Goal: Task Accomplishment & Management: Use online tool/utility

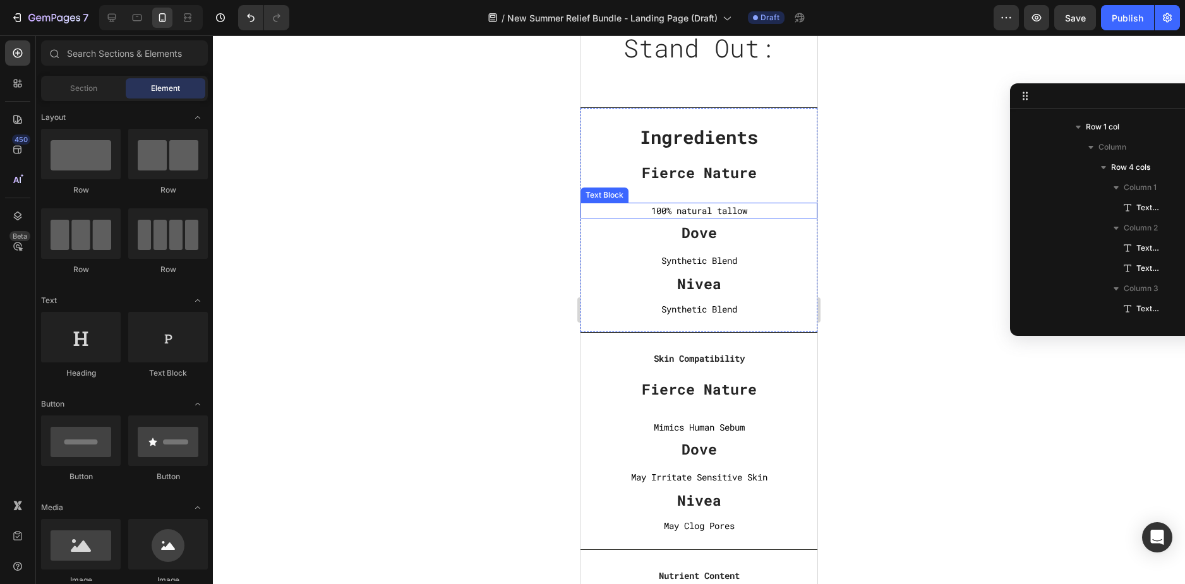
scroll to position [3915, 0]
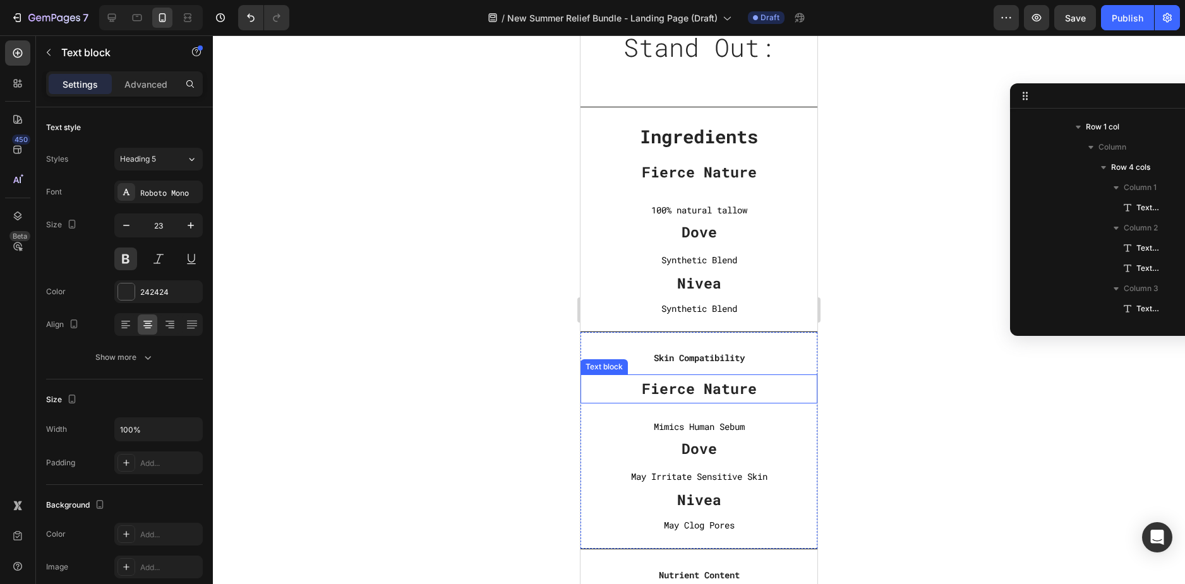
click at [690, 390] on p "Fierce Nature" at bounding box center [698, 388] width 237 height 19
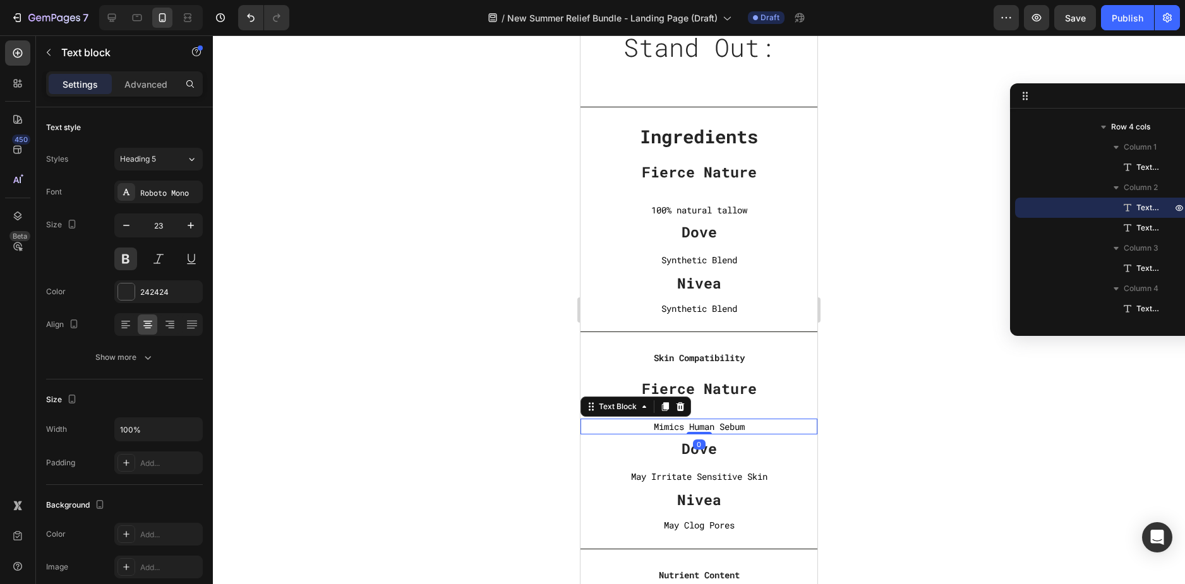
click at [667, 430] on p "Mimics Human Sebum" at bounding box center [698, 427] width 237 height 16
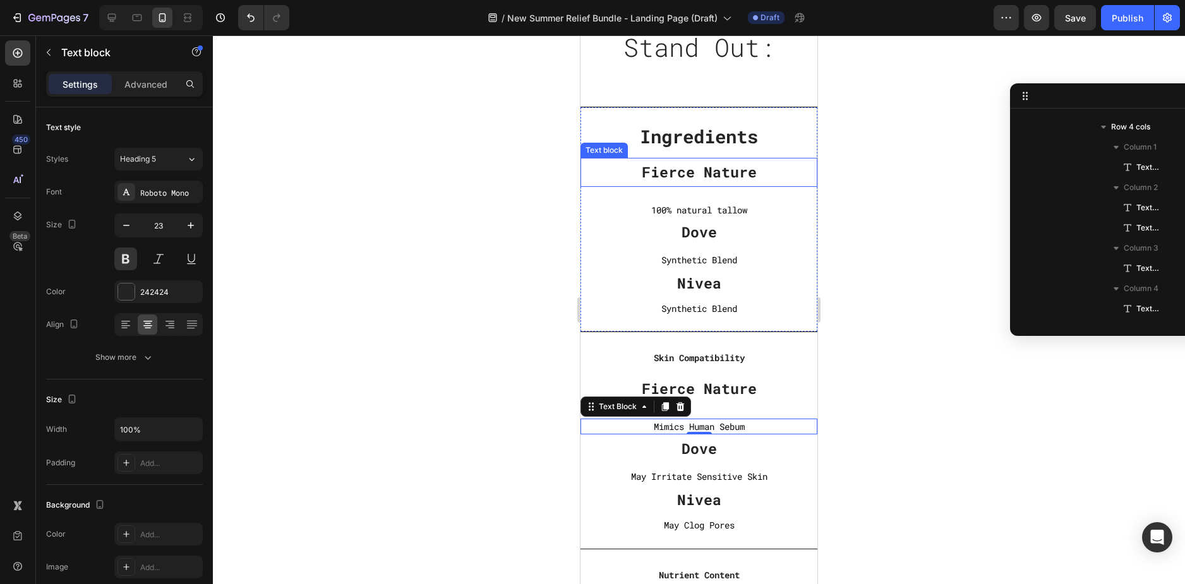
click at [722, 182] on div "Fierce Nature Text block" at bounding box center [698, 172] width 237 height 29
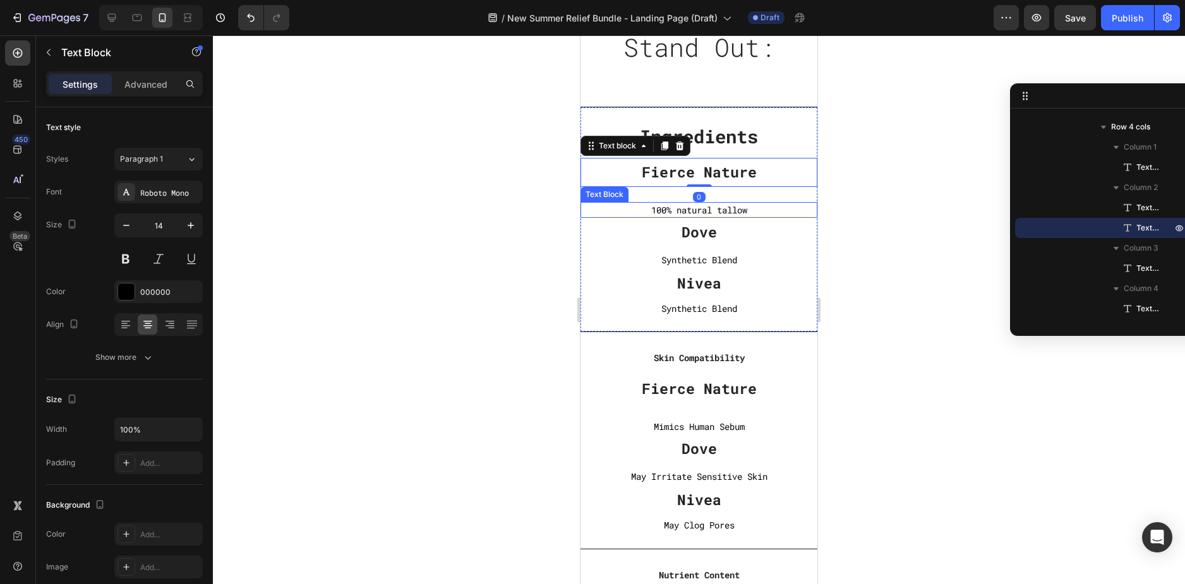
click at [694, 215] on div "100% natural tallow Text Block" at bounding box center [698, 210] width 237 height 16
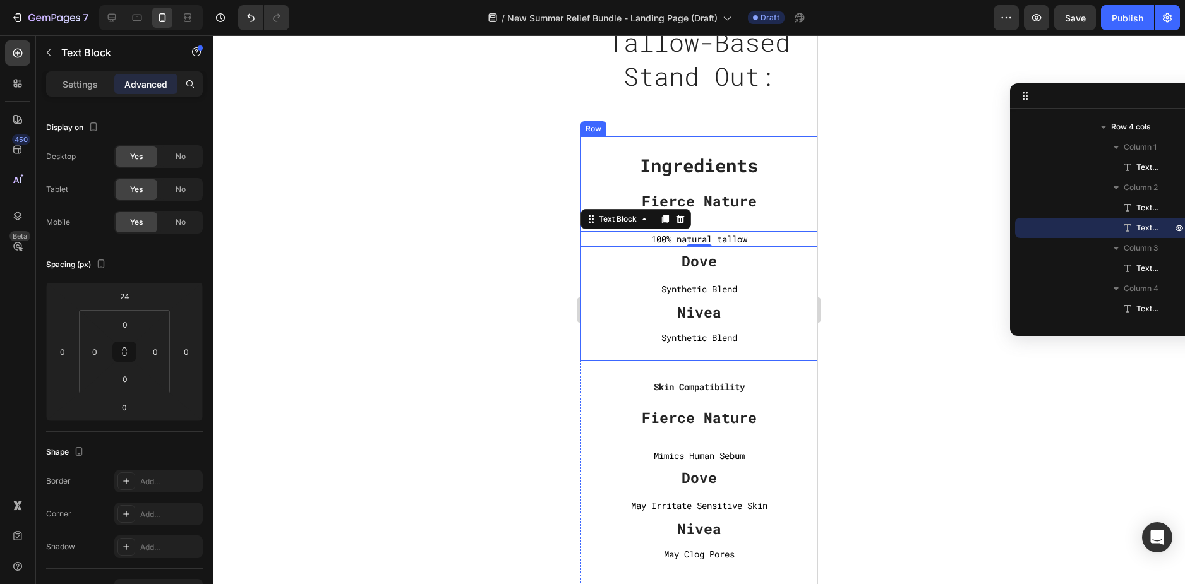
scroll to position [3789, 0]
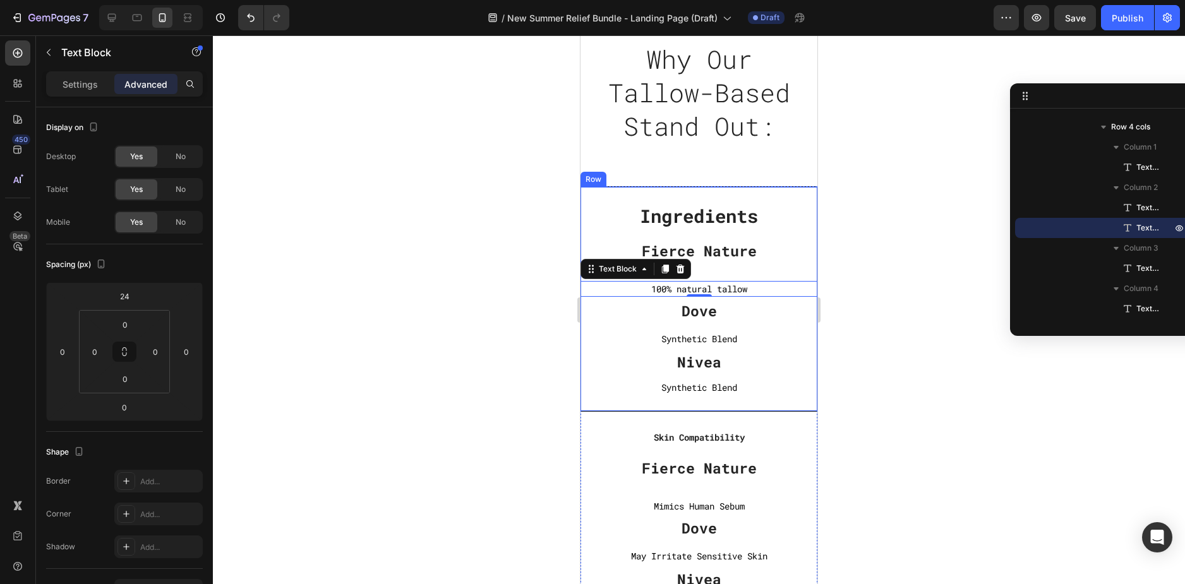
click at [805, 236] on div "Ingredients Text block Fierce Nature Text block 100% natural tallow Text Block …" at bounding box center [698, 298] width 237 height 225
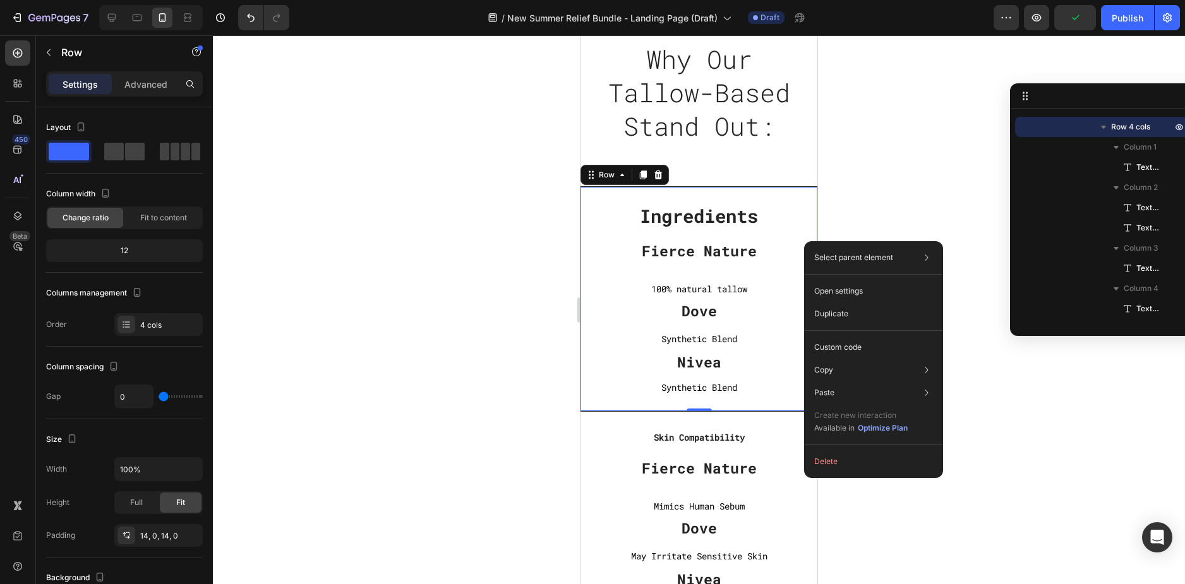
drag, startPoint x: 836, startPoint y: 315, endPoint x: 825, endPoint y: 316, distance: 10.8
click at [836, 316] on p "Duplicate" at bounding box center [831, 313] width 34 height 11
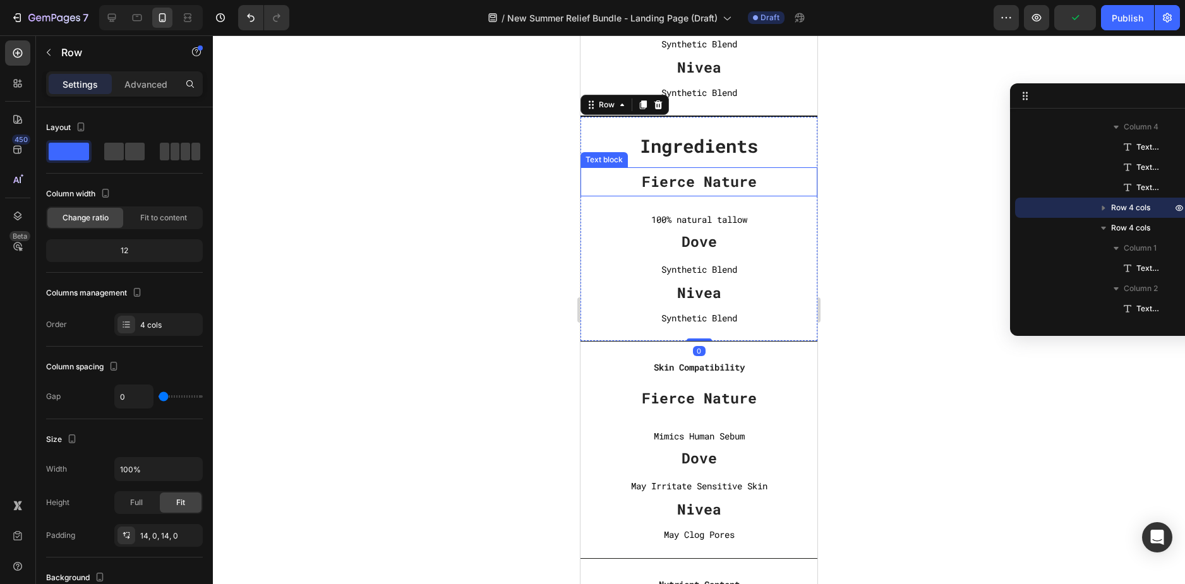
scroll to position [4167, 0]
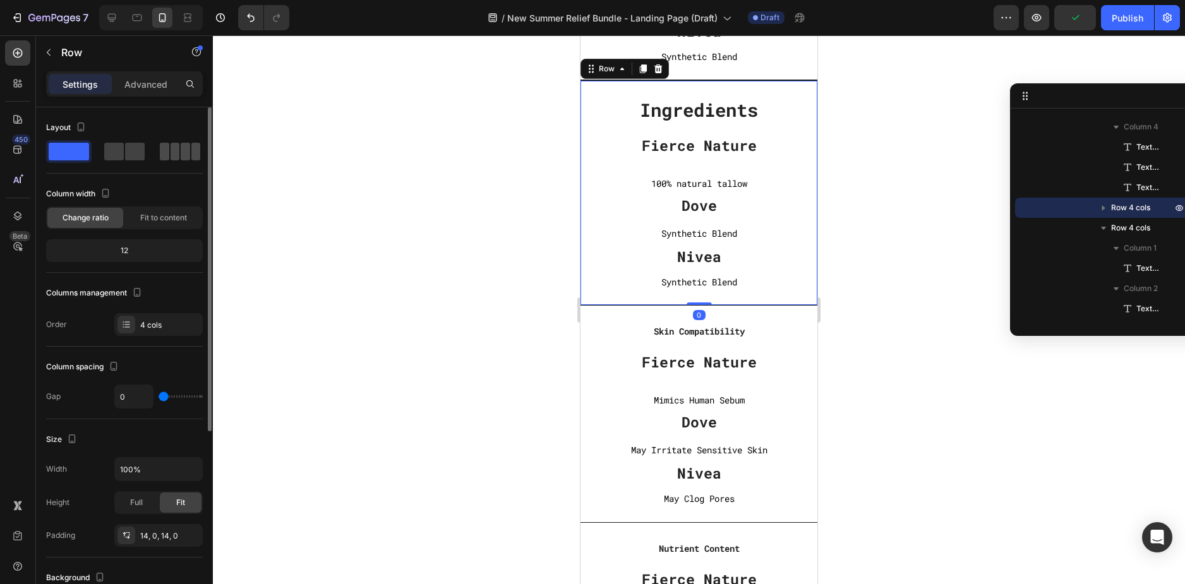
click at [181, 148] on span at bounding box center [185, 152] width 9 height 18
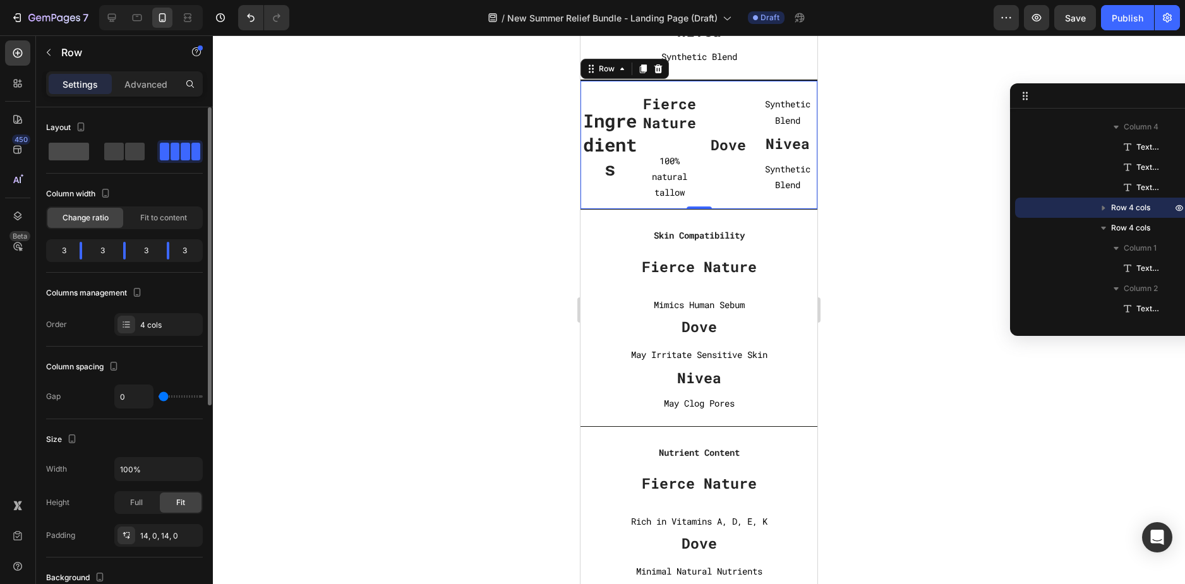
click at [102, 160] on div at bounding box center [124, 151] width 45 height 23
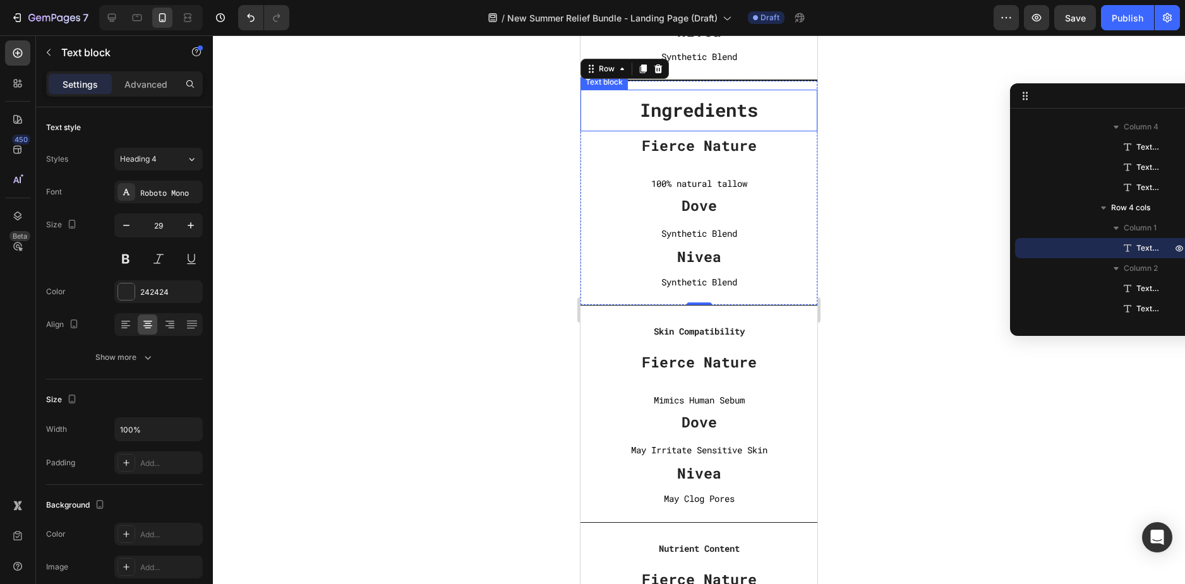
click at [698, 113] on strong "Ingredients" at bounding box center [699, 110] width 118 height 24
click at [681, 75] on icon at bounding box center [680, 77] width 8 height 9
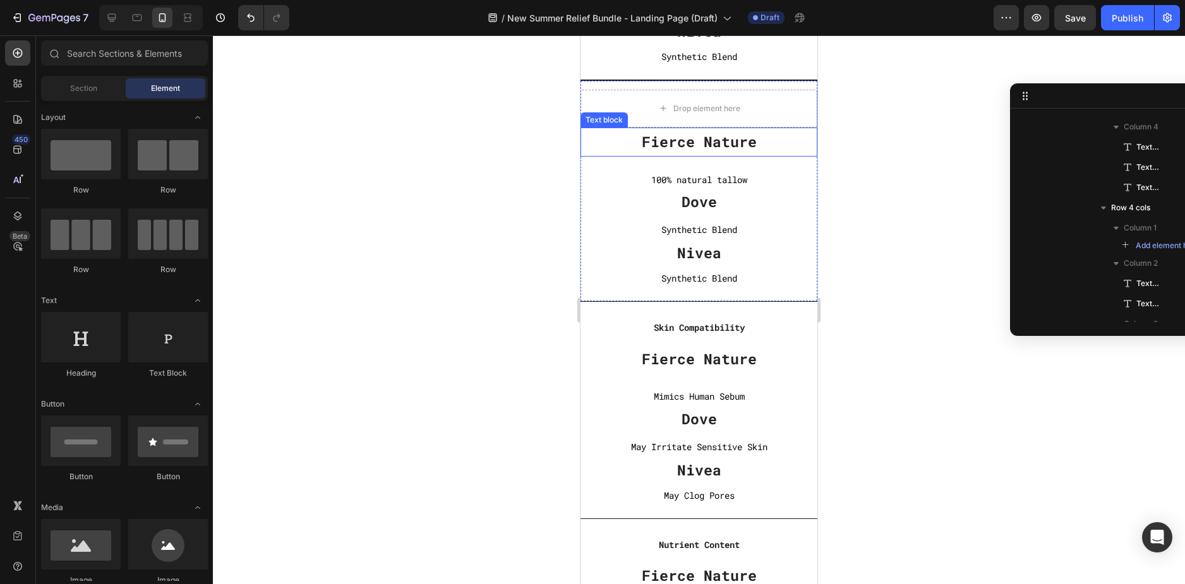
click at [741, 148] on p "Fierce Nature" at bounding box center [698, 142] width 237 height 19
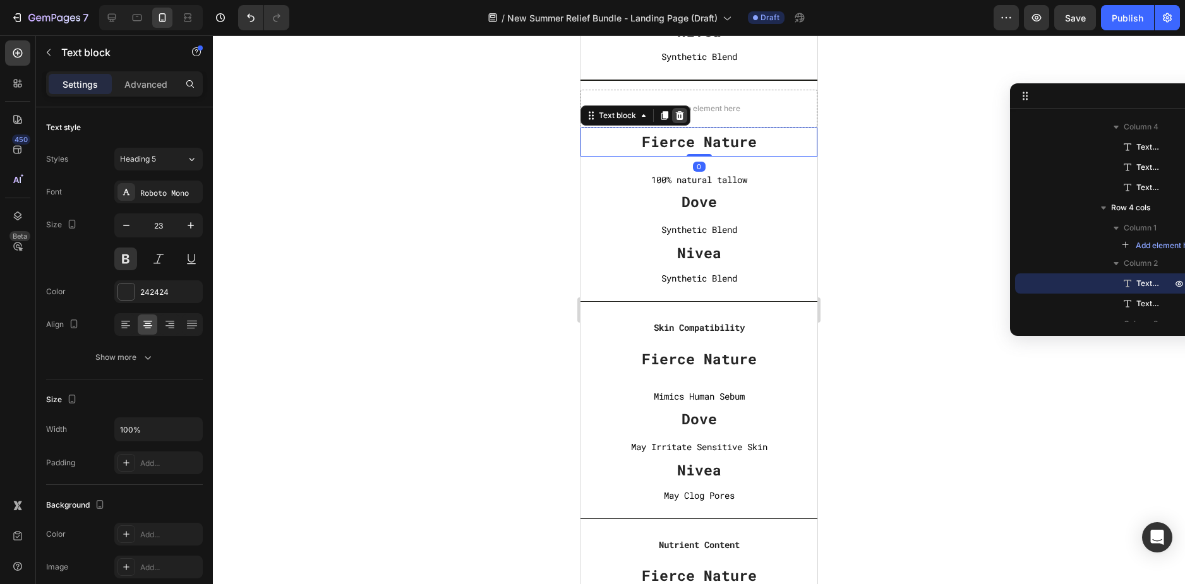
click at [681, 114] on icon at bounding box center [680, 115] width 8 height 9
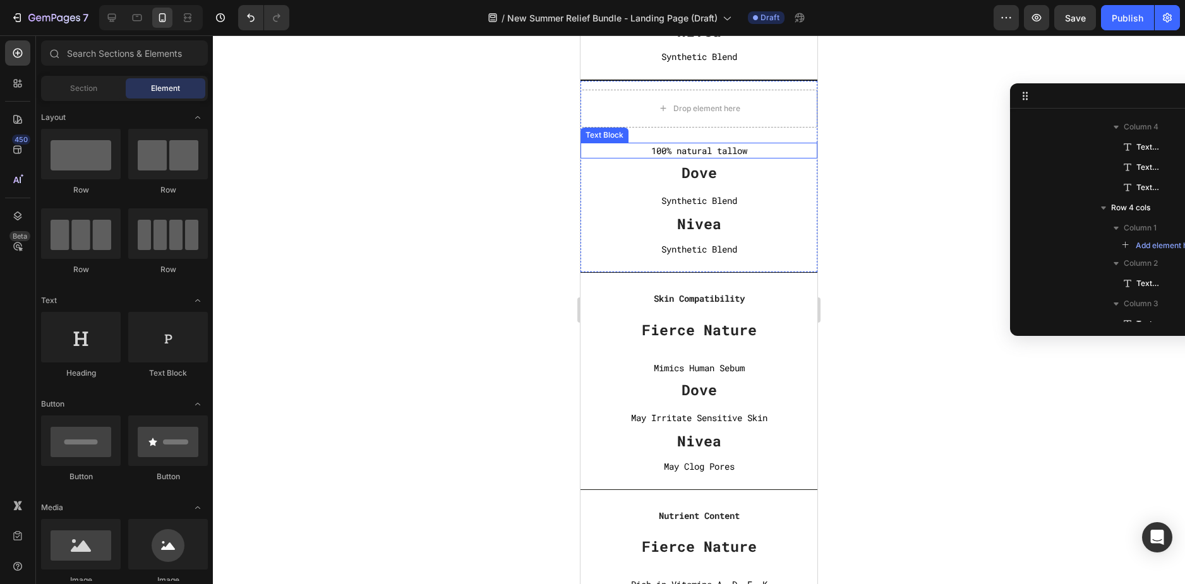
click at [716, 143] on p "100% natural tallow" at bounding box center [698, 151] width 237 height 16
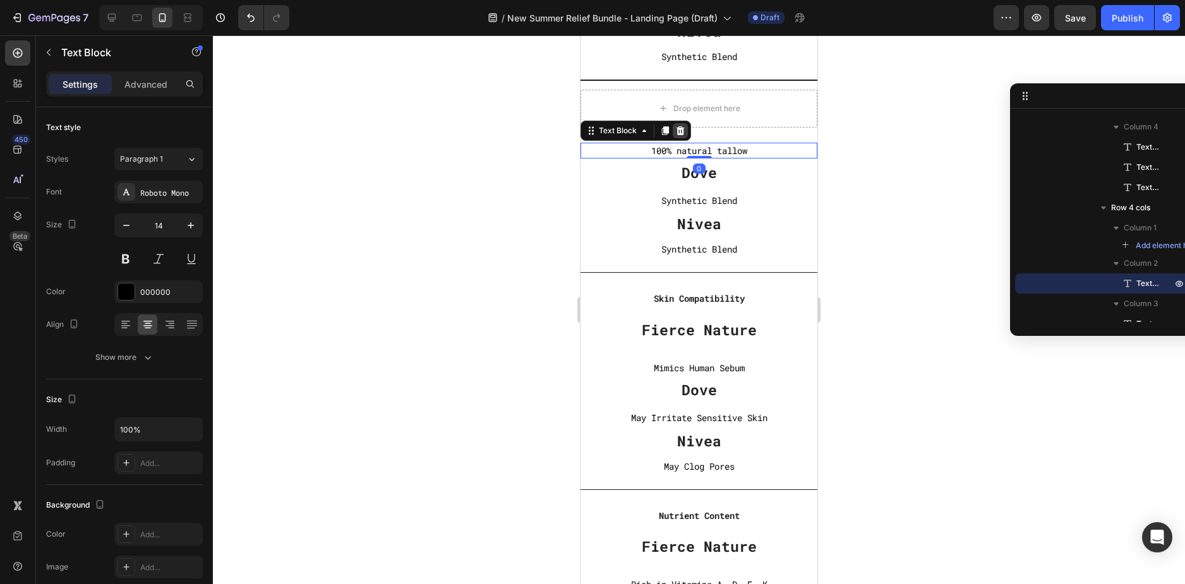
click at [680, 128] on icon at bounding box center [680, 130] width 8 height 9
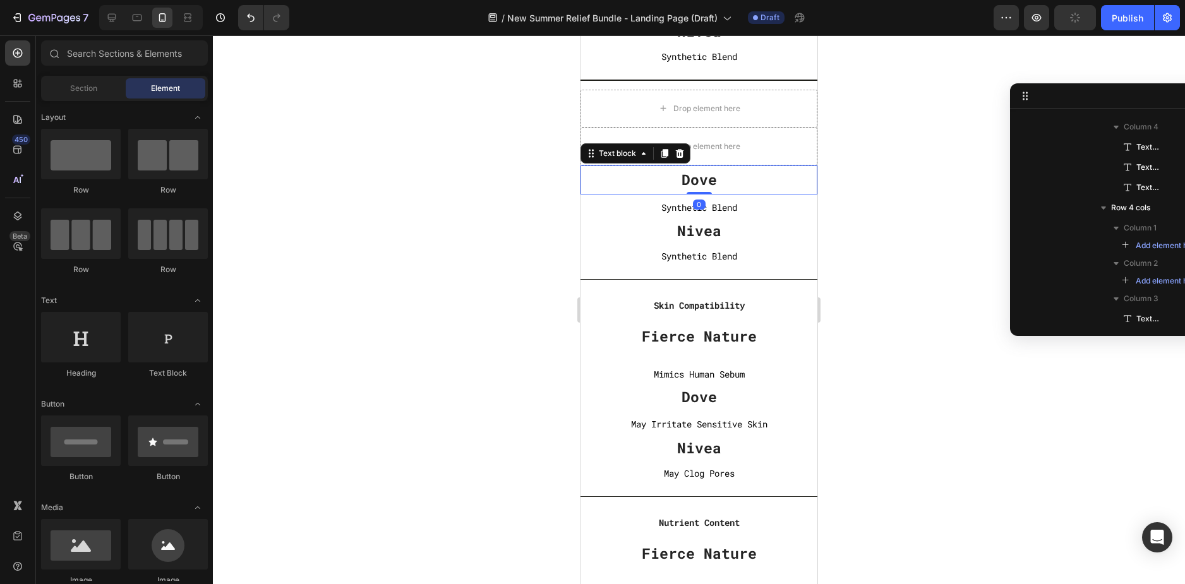
click at [707, 181] on p "Dove" at bounding box center [698, 179] width 237 height 19
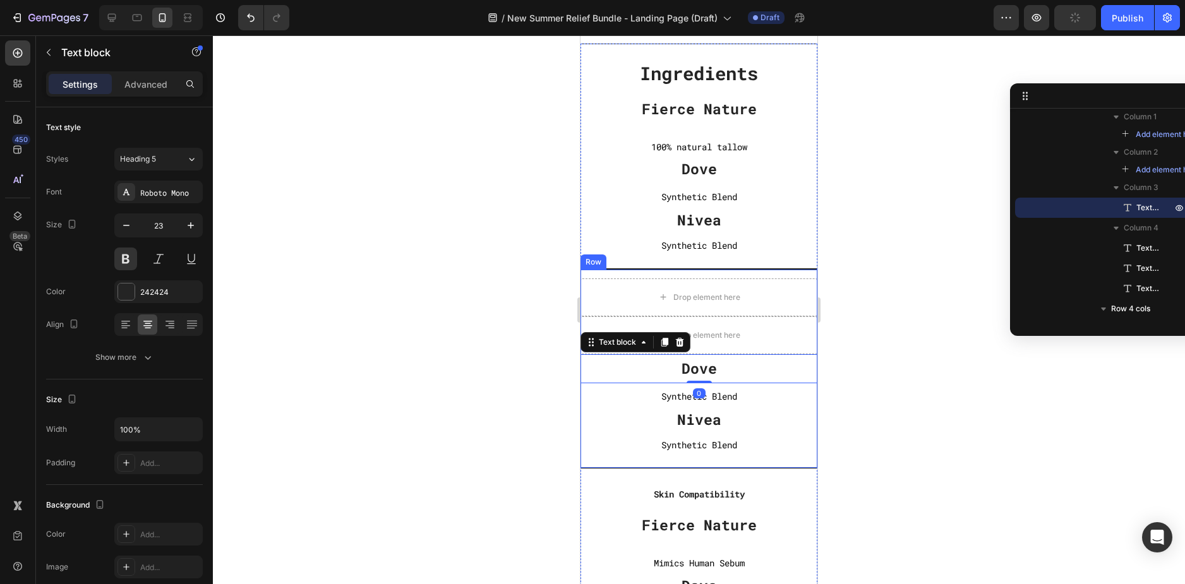
scroll to position [3978, 0]
click at [674, 343] on icon at bounding box center [679, 343] width 10 height 10
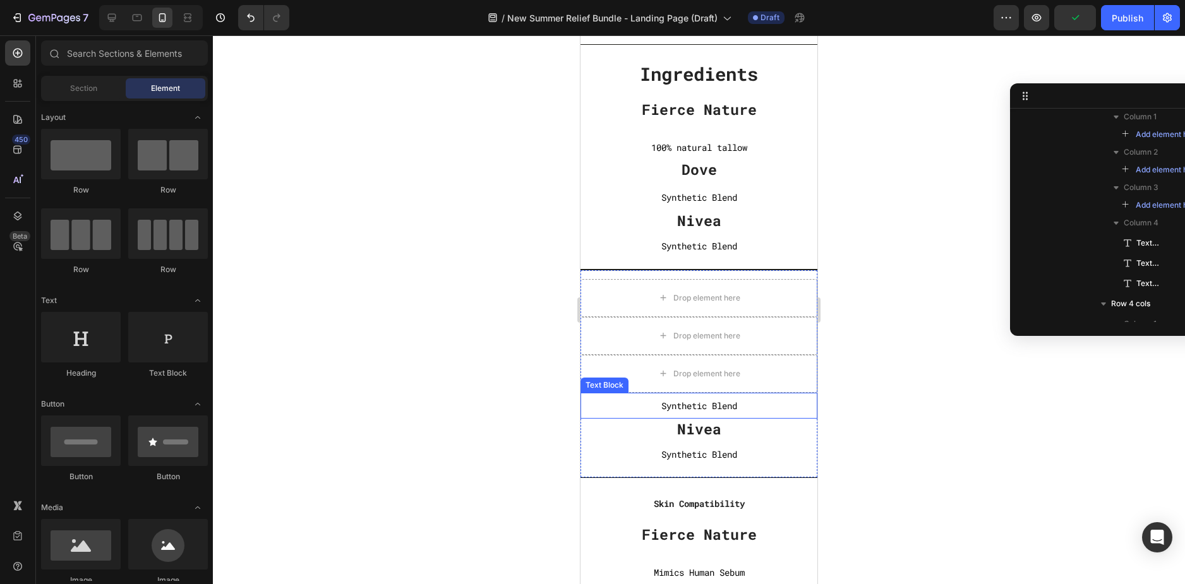
click at [741, 414] on p "Synthetic Blend" at bounding box center [698, 406] width 237 height 16
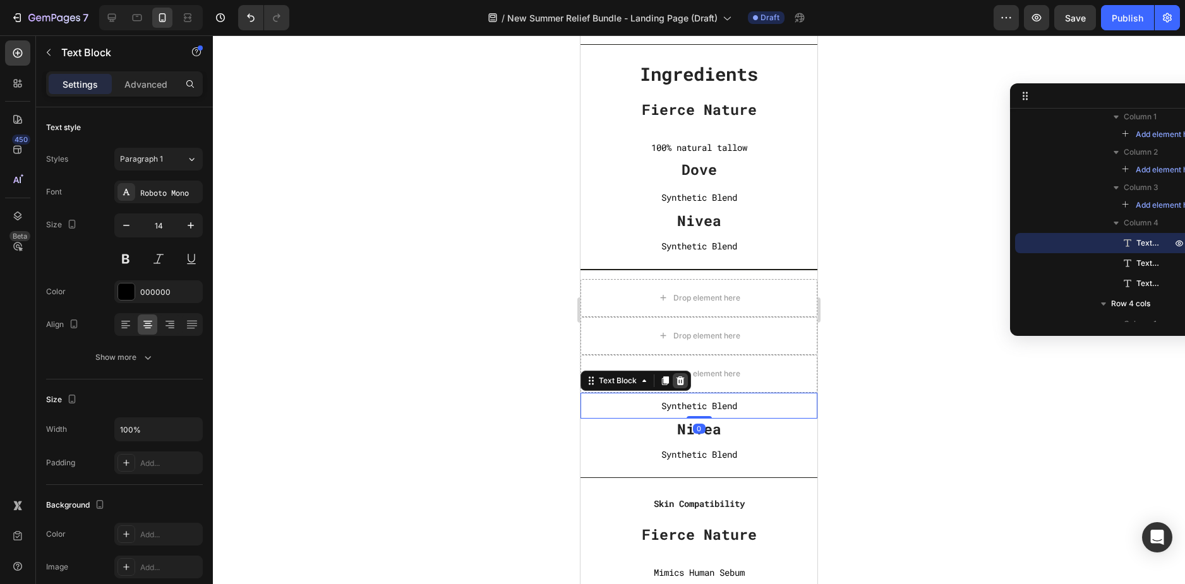
click at [678, 379] on icon at bounding box center [680, 380] width 8 height 9
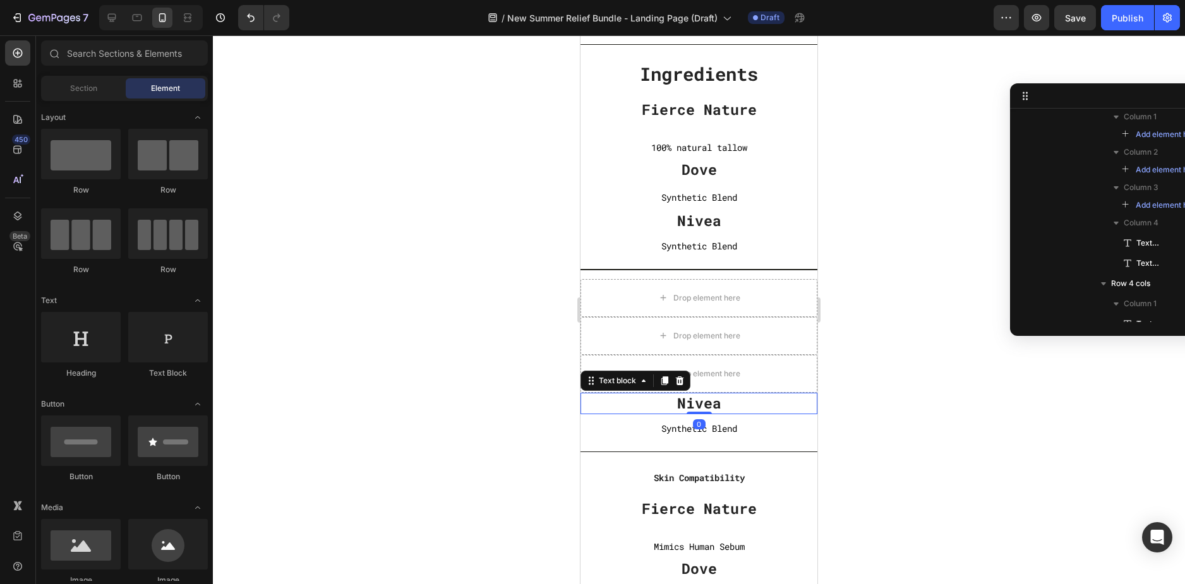
click at [731, 406] on p "Nivea" at bounding box center [699, 403] width 234 height 19
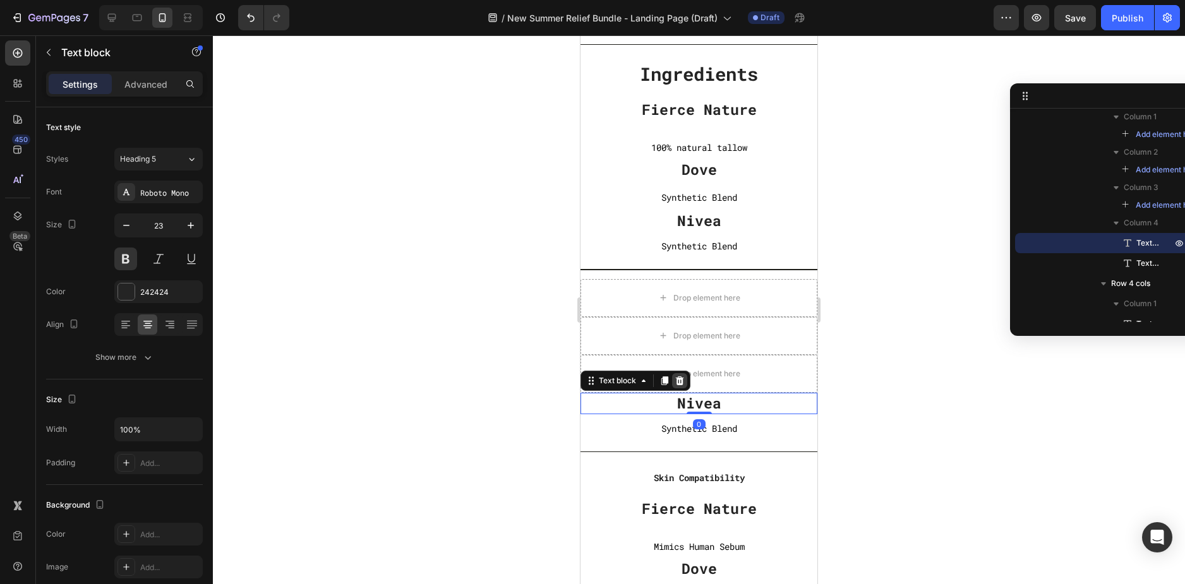
click at [681, 377] on icon at bounding box center [680, 380] width 8 height 9
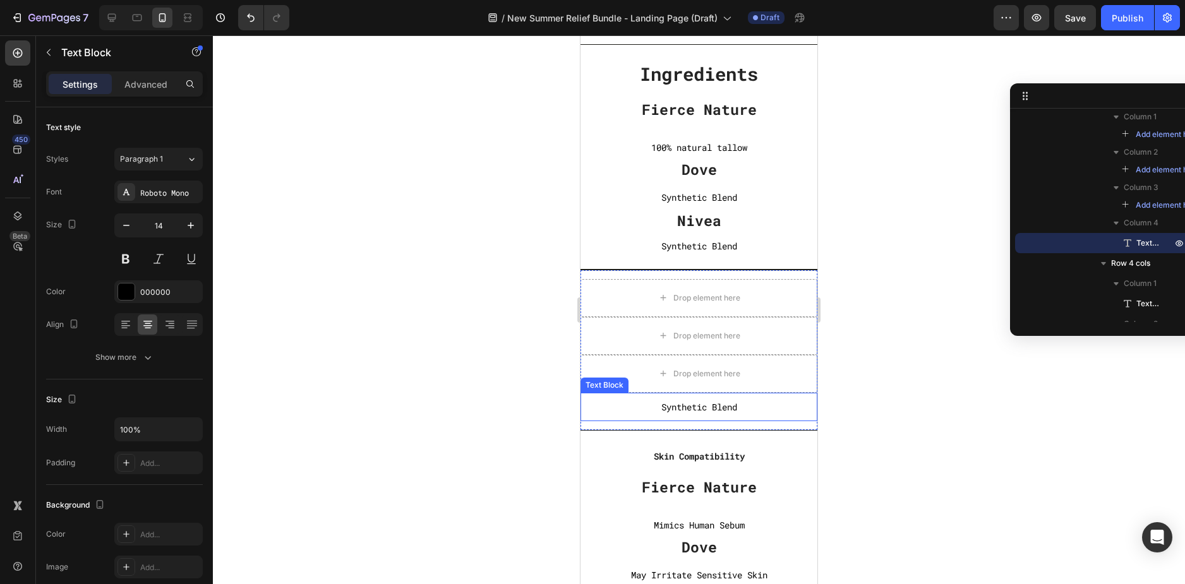
click at [758, 408] on p "Synthetic Blend" at bounding box center [699, 407] width 234 height 16
click at [679, 384] on icon at bounding box center [680, 380] width 8 height 9
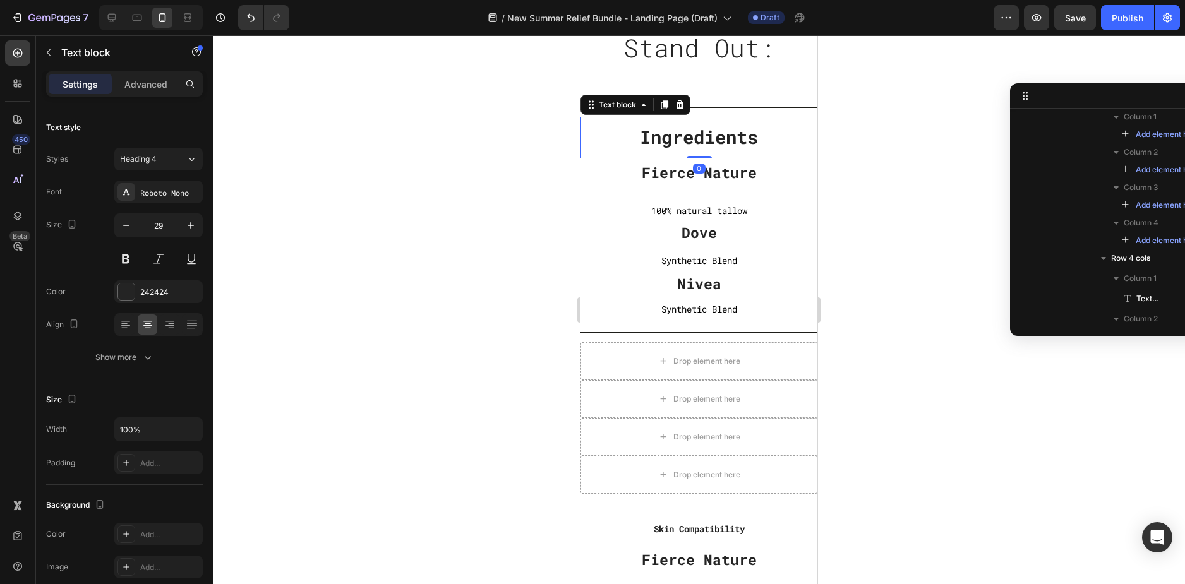
scroll to position [381, 0]
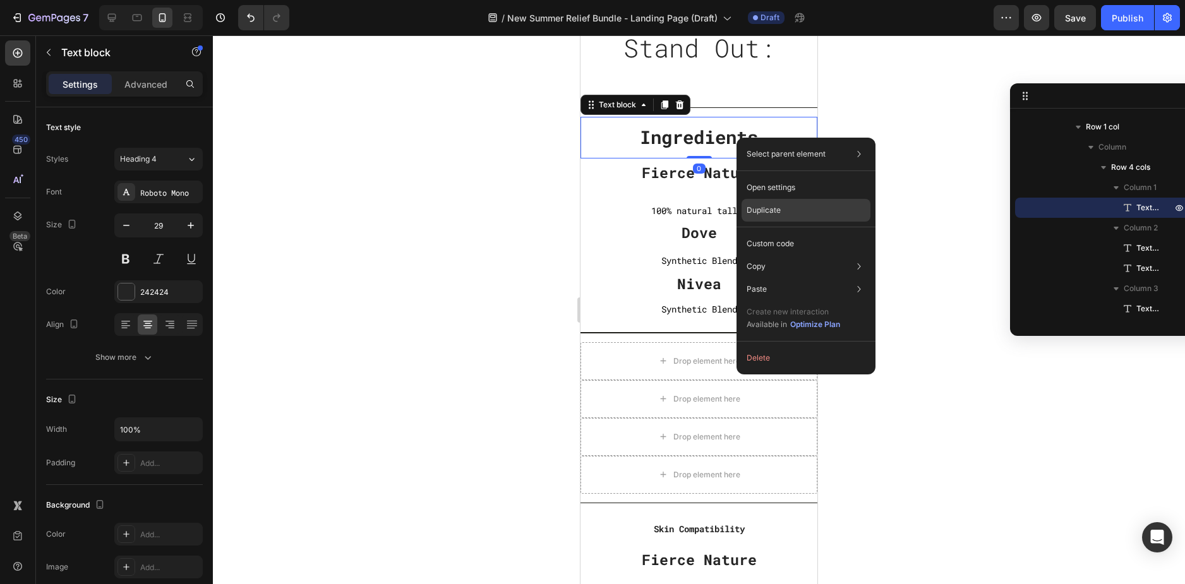
click at [766, 215] on p "Duplicate" at bounding box center [763, 210] width 34 height 11
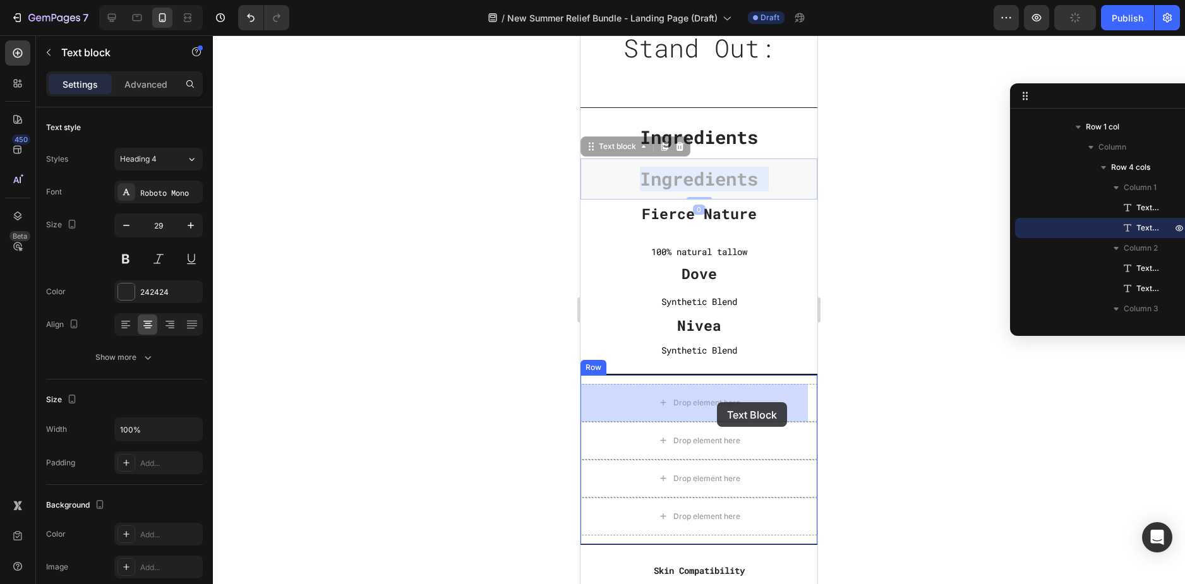
drag, startPoint x: 742, startPoint y: 179, endPoint x: 717, endPoint y: 402, distance: 224.3
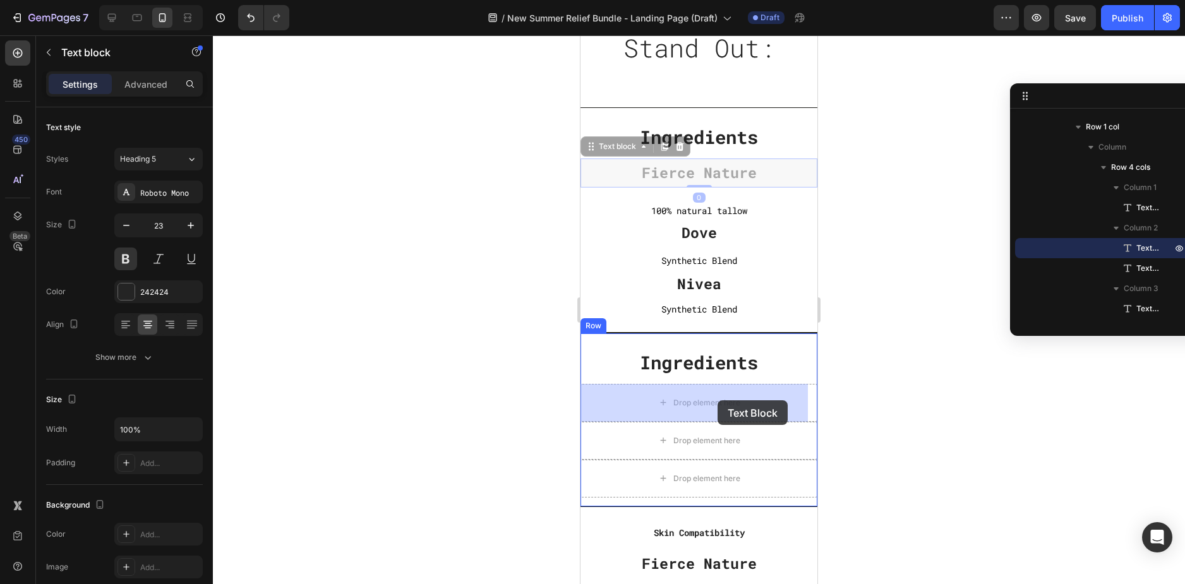
drag, startPoint x: 702, startPoint y: 176, endPoint x: 717, endPoint y: 400, distance: 225.3
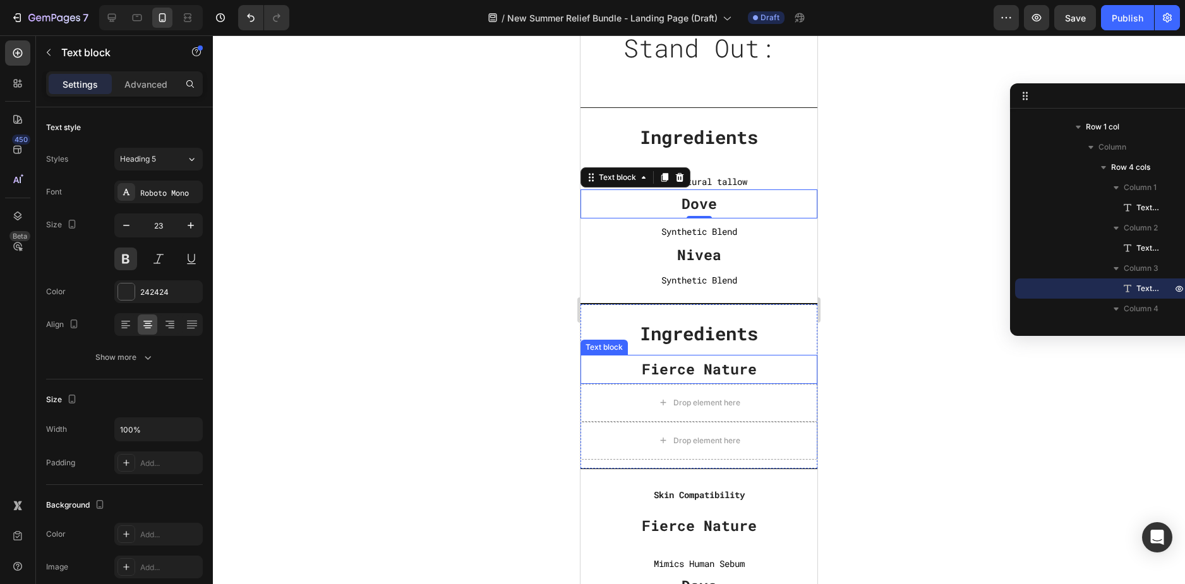
click at [717, 367] on p "Fierce Nature" at bounding box center [698, 369] width 237 height 19
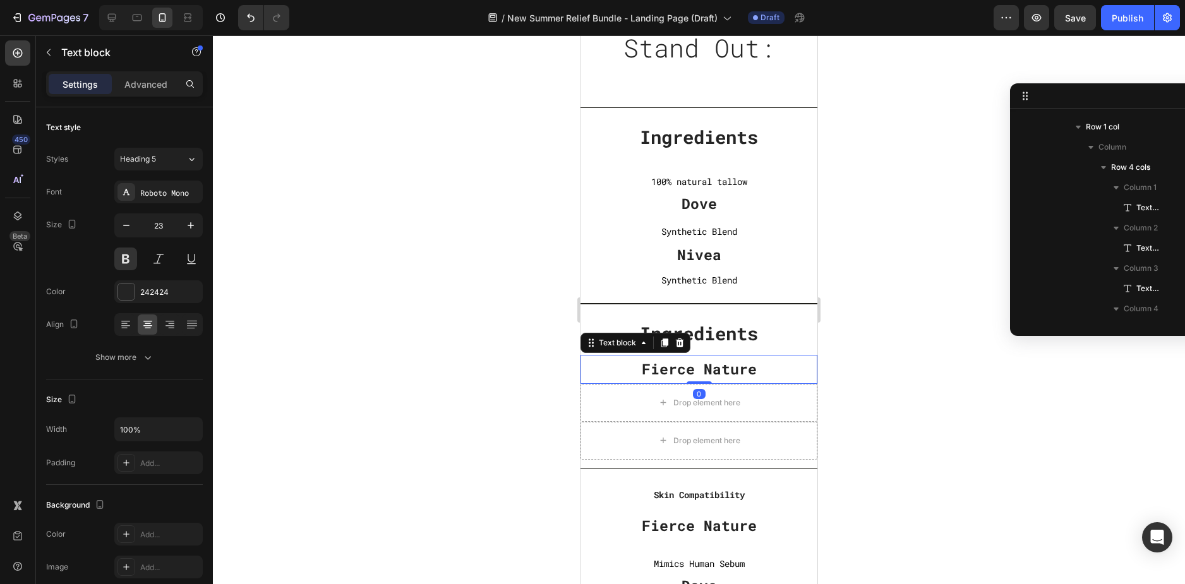
scroll to position [643, 0]
click at [662, 342] on icon at bounding box center [664, 343] width 10 height 10
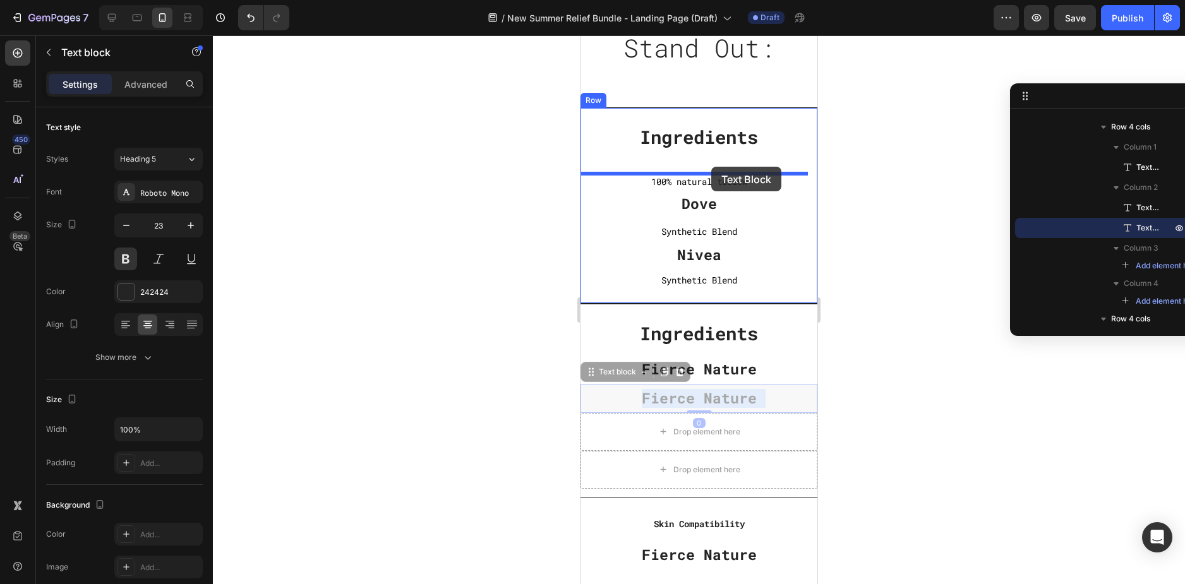
drag, startPoint x: 746, startPoint y: 403, endPoint x: 711, endPoint y: 167, distance: 238.8
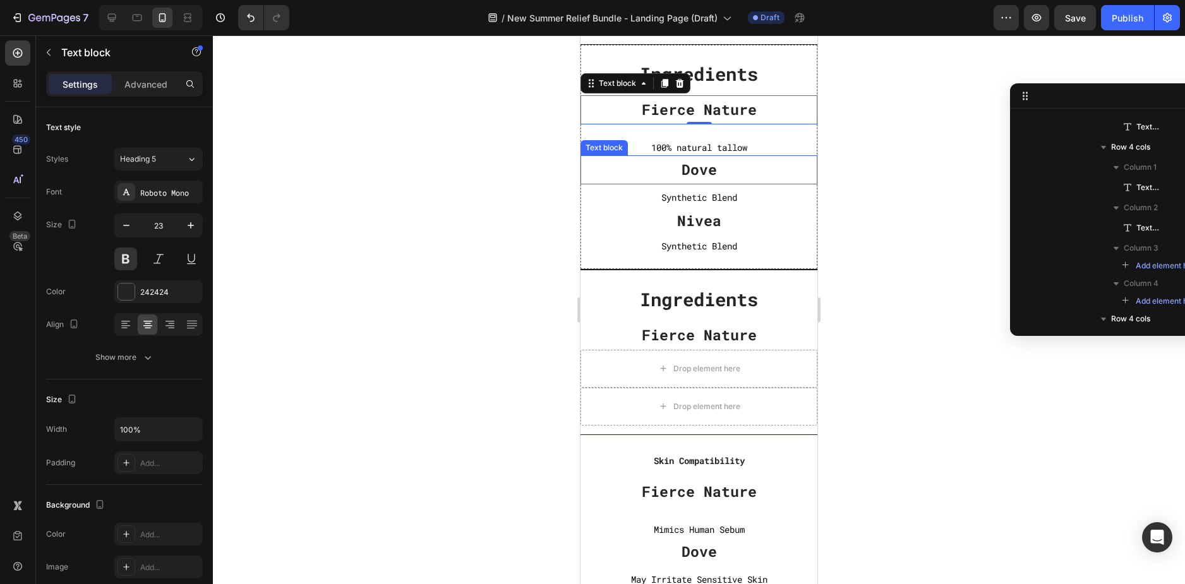
scroll to position [482, 0]
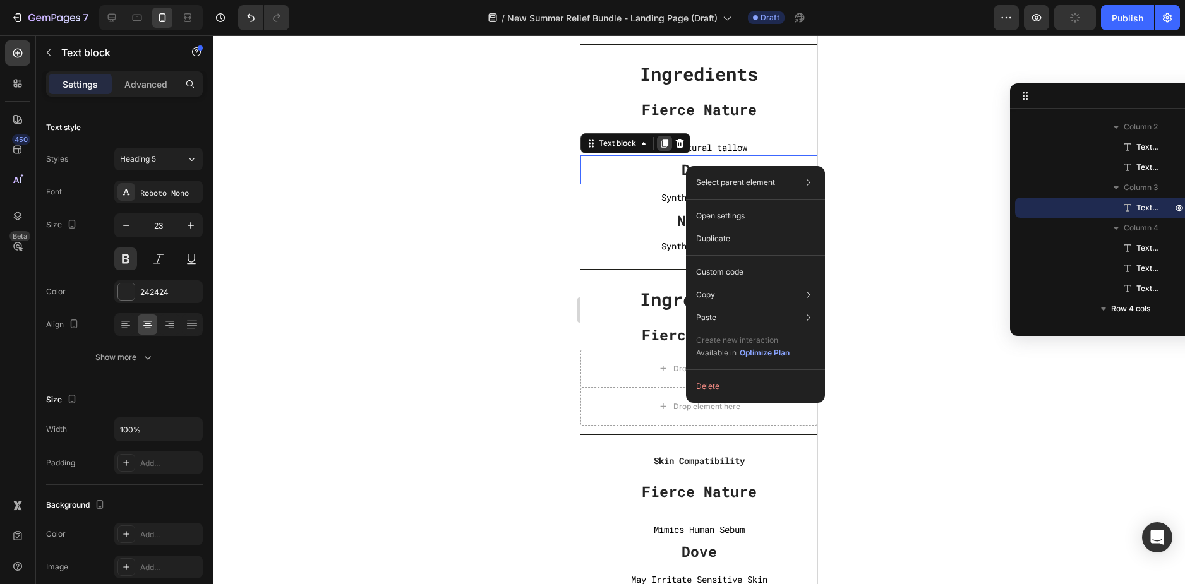
click at [664, 148] on icon at bounding box center [664, 143] width 10 height 10
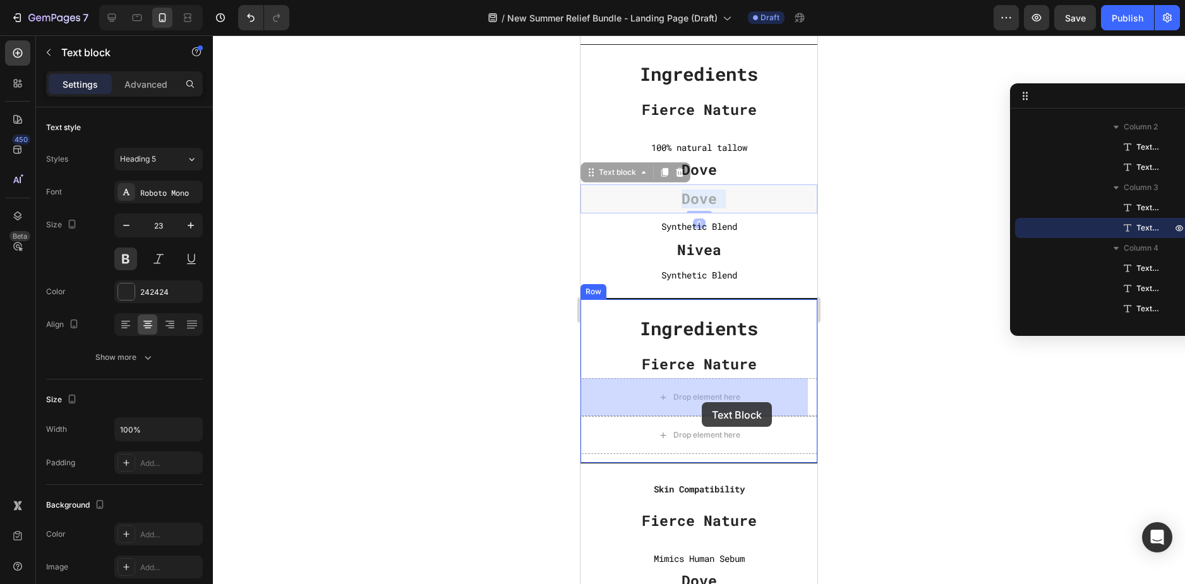
drag, startPoint x: 722, startPoint y: 193, endPoint x: 702, endPoint y: 402, distance: 210.0
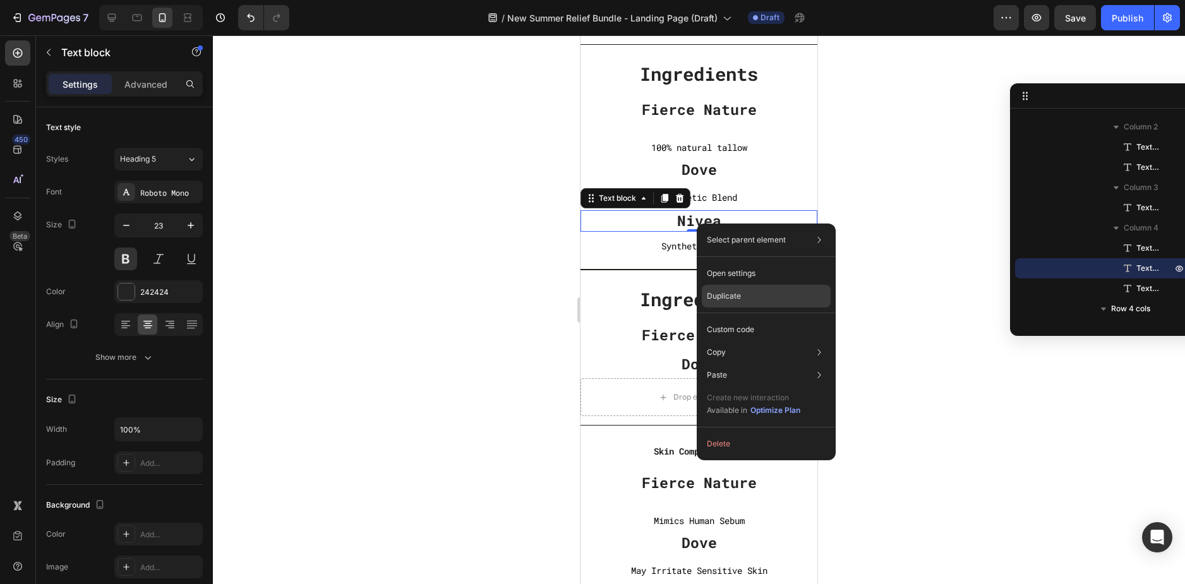
click at [732, 318] on div "Duplicate" at bounding box center [766, 329] width 129 height 23
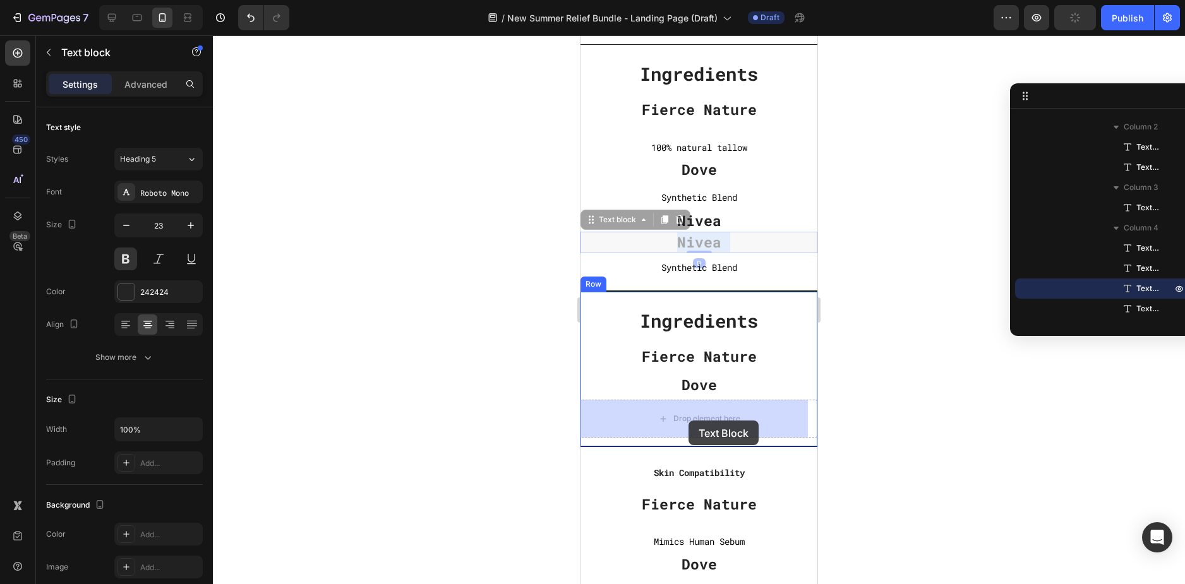
drag, startPoint x: 710, startPoint y: 246, endPoint x: 688, endPoint y: 421, distance: 175.7
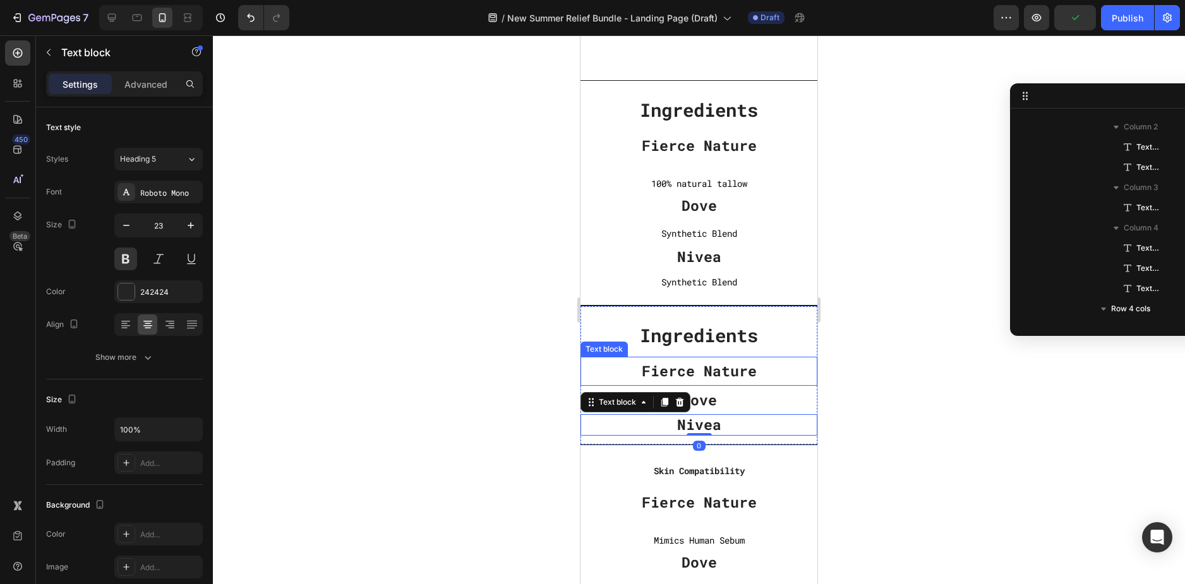
scroll to position [3915, 0]
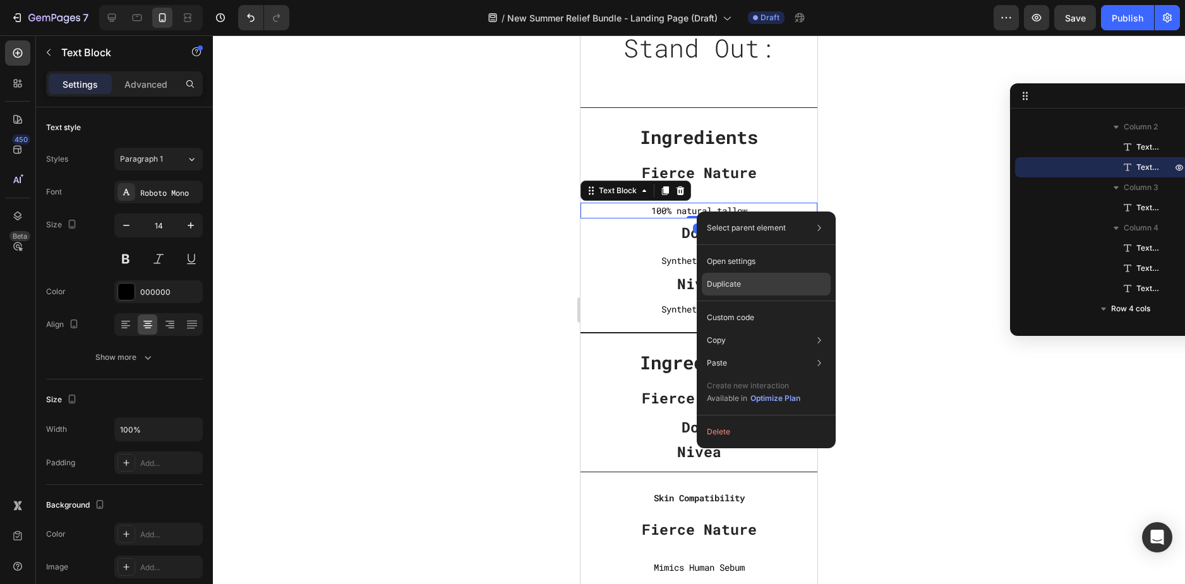
click at [746, 306] on div "Duplicate" at bounding box center [766, 317] width 129 height 23
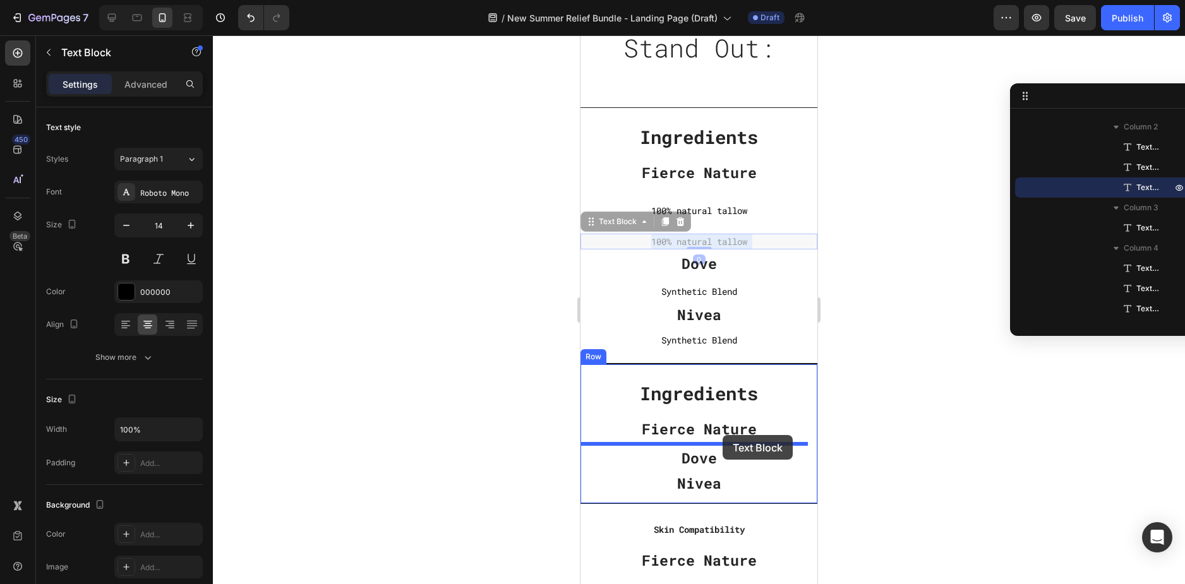
drag, startPoint x: 741, startPoint y: 242, endPoint x: 722, endPoint y: 435, distance: 193.5
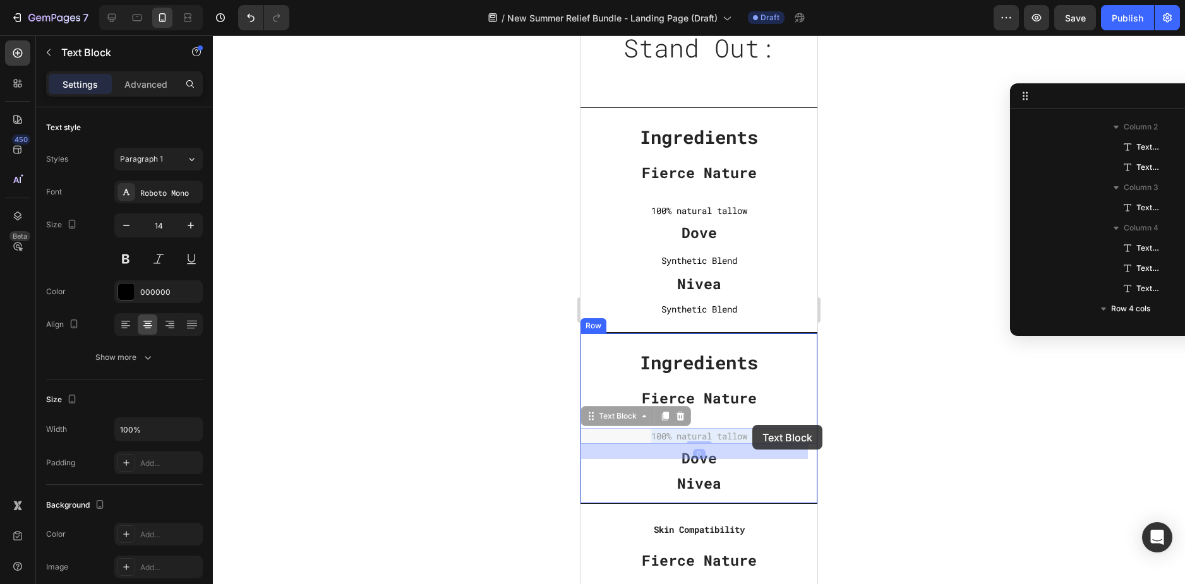
drag, startPoint x: 750, startPoint y: 438, endPoint x: 752, endPoint y: 425, distance: 13.5
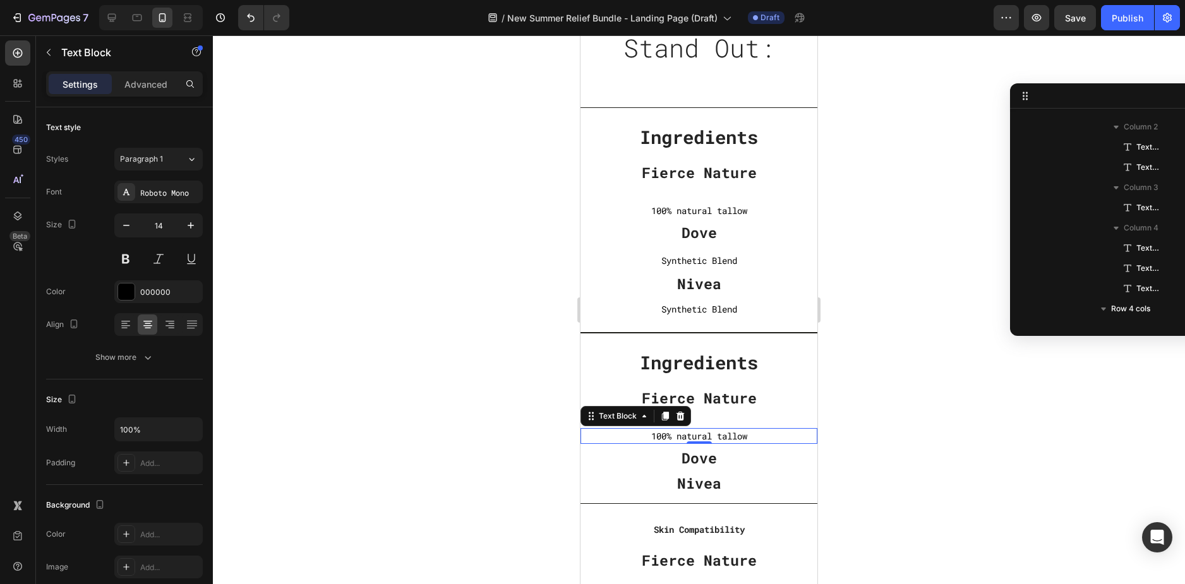
click at [924, 388] on div at bounding box center [699, 309] width 972 height 549
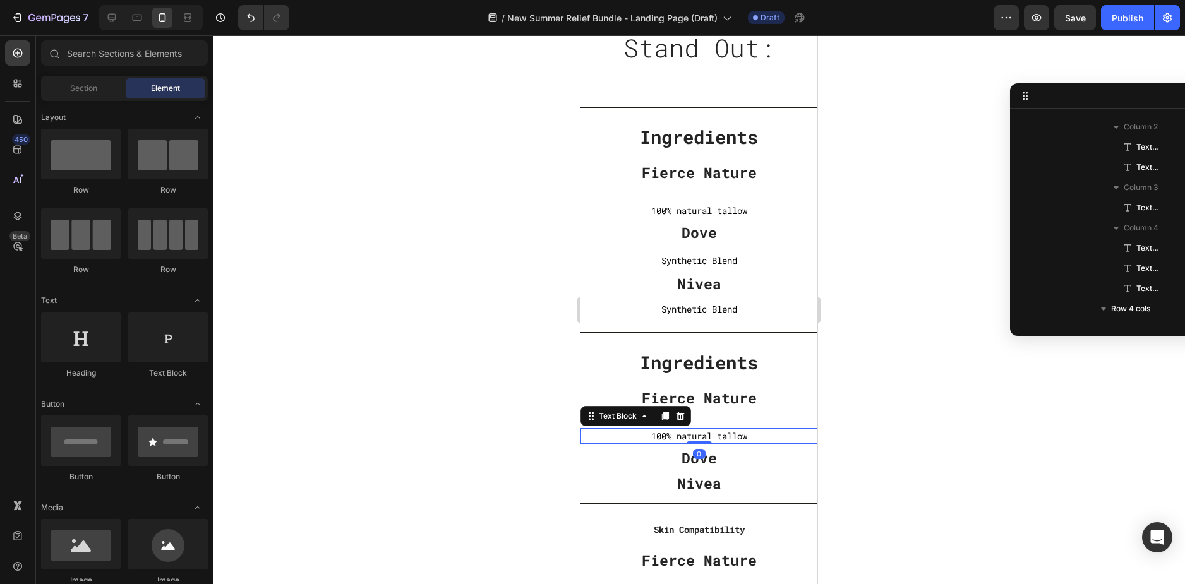
scroll to position [684, 0]
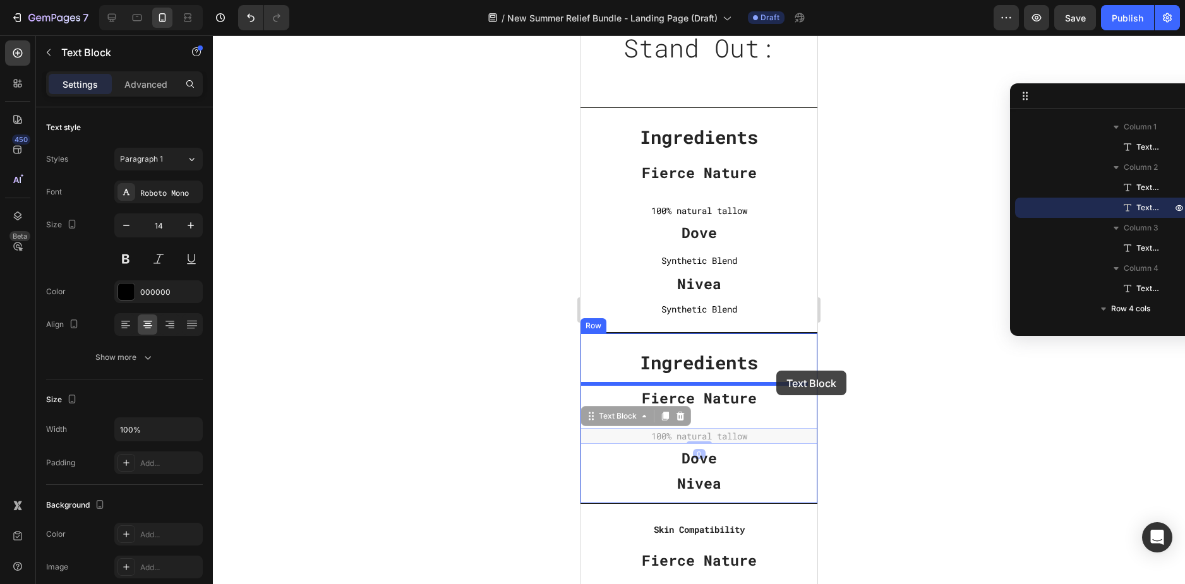
drag, startPoint x: 720, startPoint y: 434, endPoint x: 835, endPoint y: 349, distance: 144.0
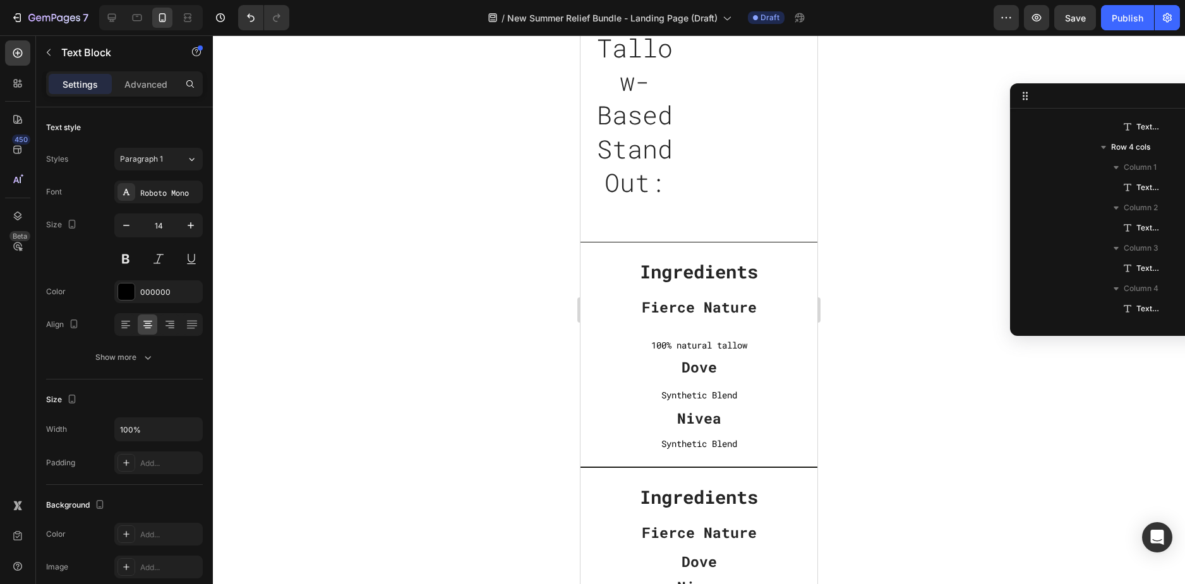
click at [873, 336] on div at bounding box center [699, 309] width 972 height 549
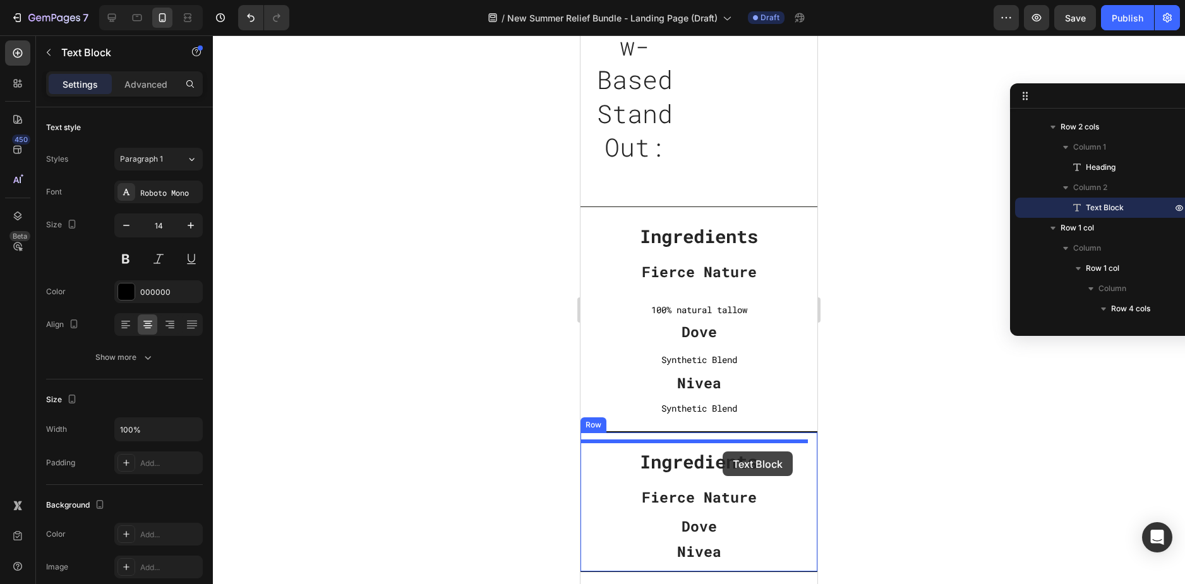
scroll to position [3978, 0]
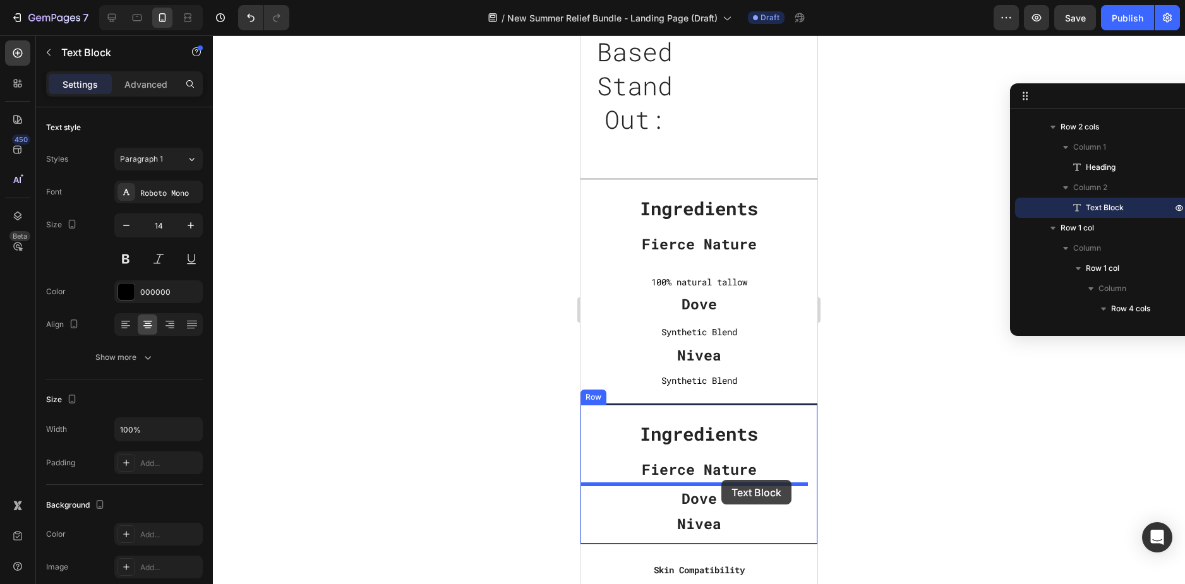
drag, startPoint x: 756, startPoint y: 304, endPoint x: 721, endPoint y: 480, distance: 178.9
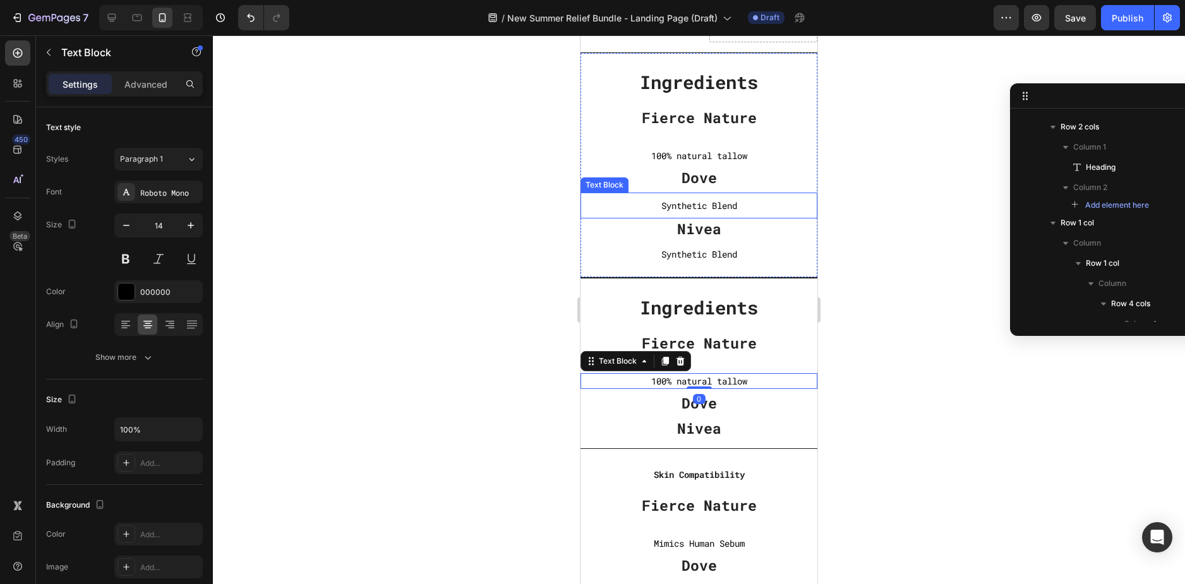
scroll to position [558, 0]
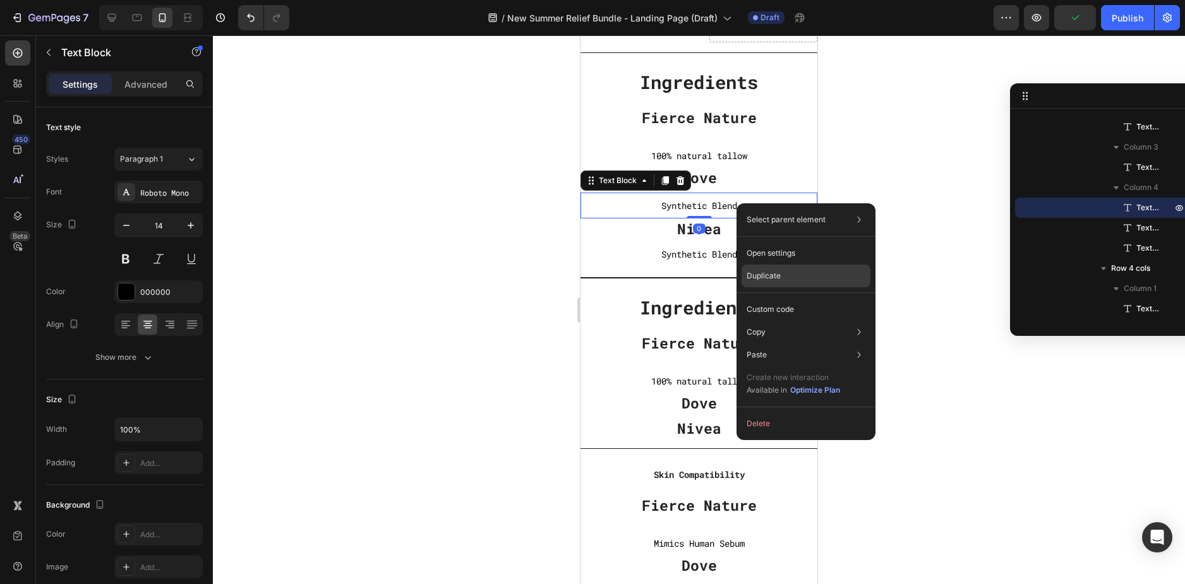
click at [781, 298] on div "Duplicate" at bounding box center [805, 309] width 129 height 23
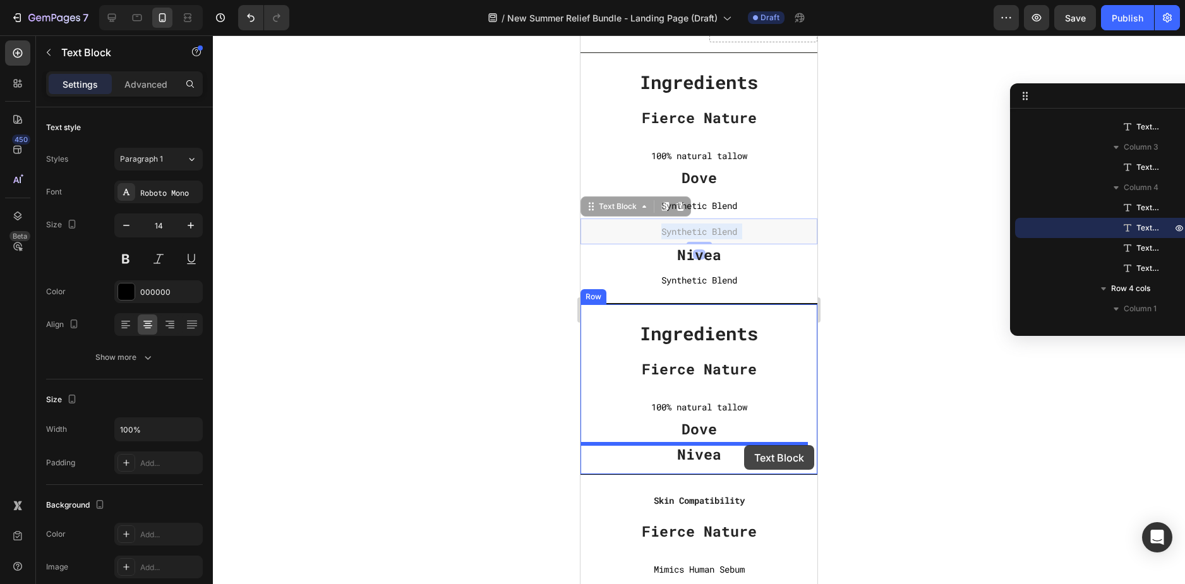
drag, startPoint x: 751, startPoint y: 236, endPoint x: 744, endPoint y: 445, distance: 209.7
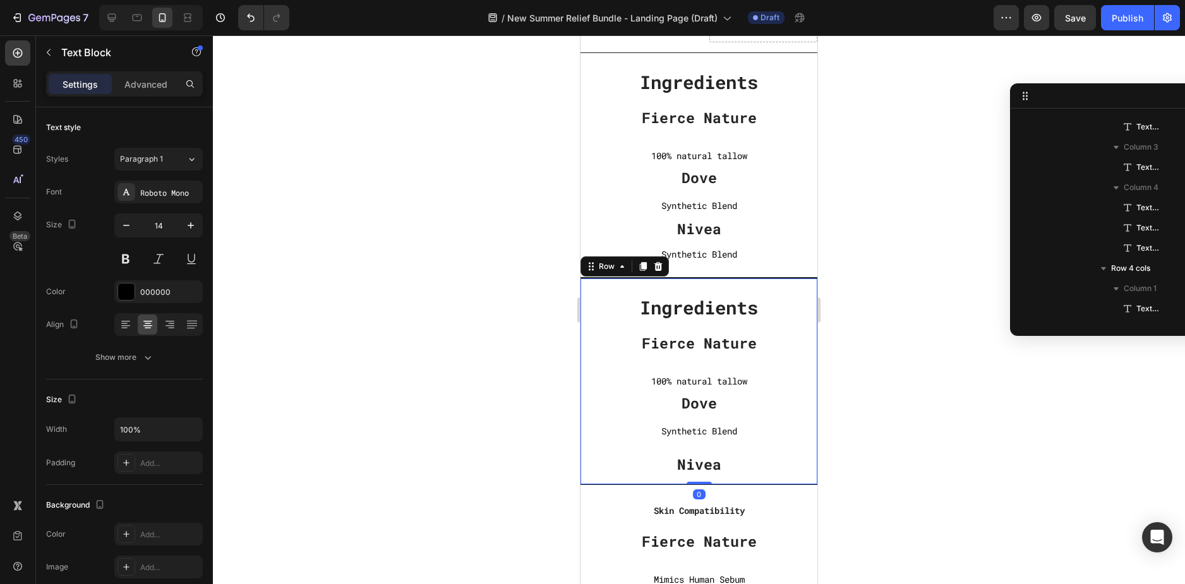
click at [732, 370] on div "Fierce Nature Text block 100% natural tallow Text Block" at bounding box center [698, 359] width 237 height 60
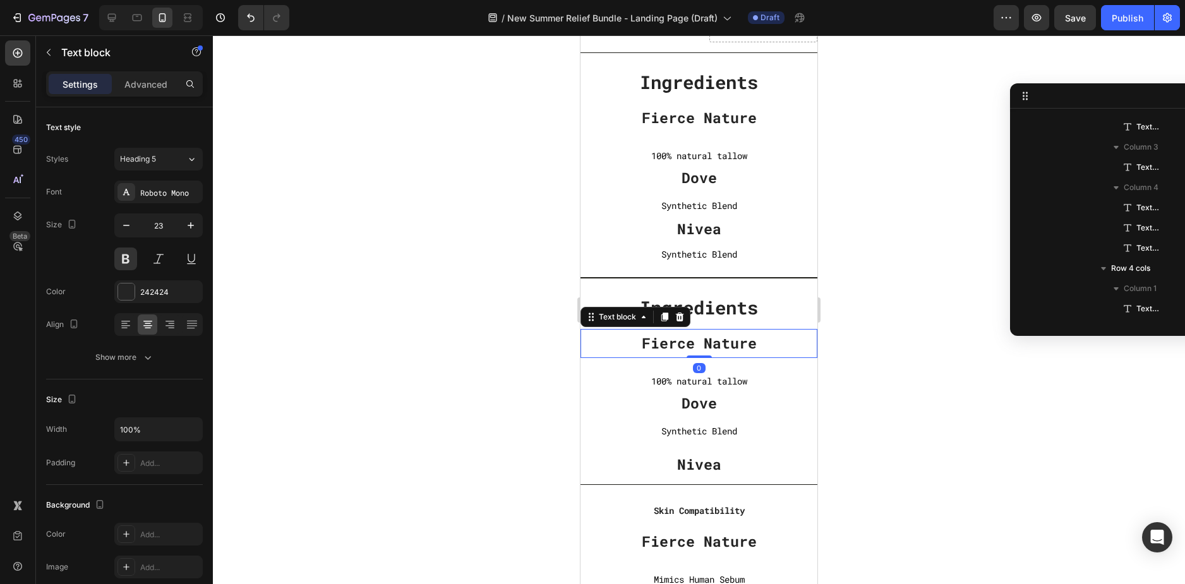
click at [724, 345] on p "Fierce Nature" at bounding box center [698, 343] width 237 height 19
click at [141, 79] on p "Advanced" at bounding box center [145, 84] width 43 height 13
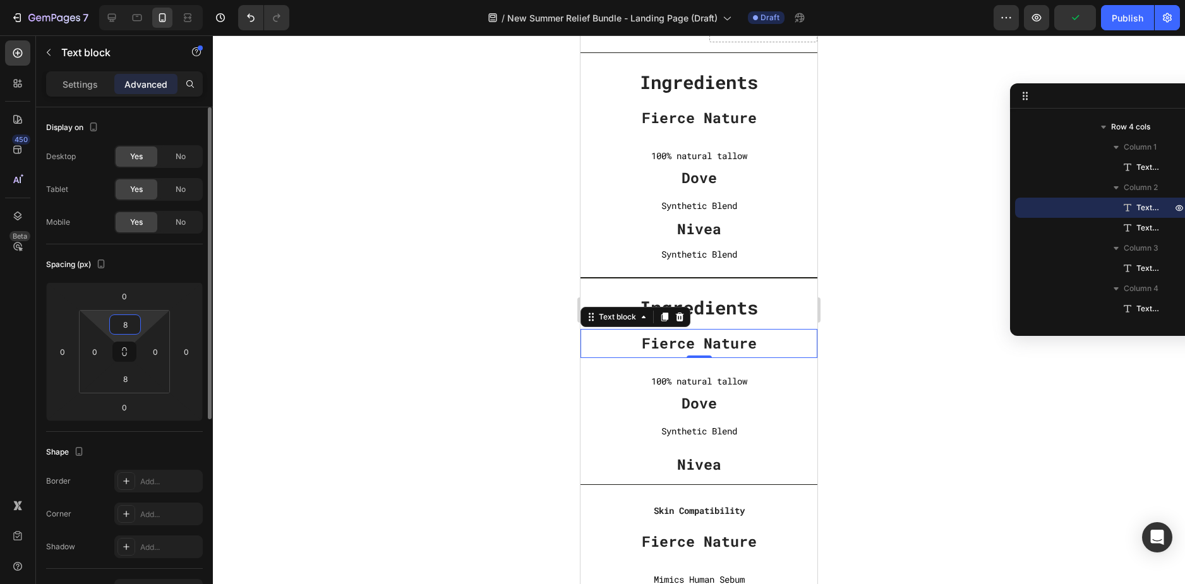
click at [130, 324] on input "8" at bounding box center [124, 324] width 25 height 19
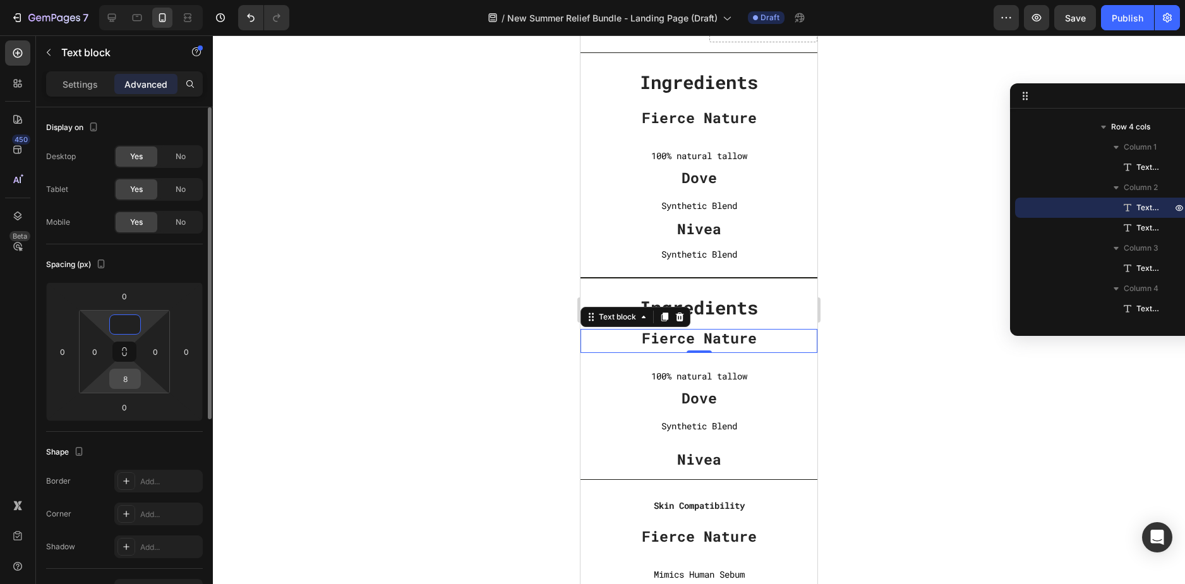
type input "0"
click at [120, 380] on input "8" at bounding box center [124, 378] width 25 height 19
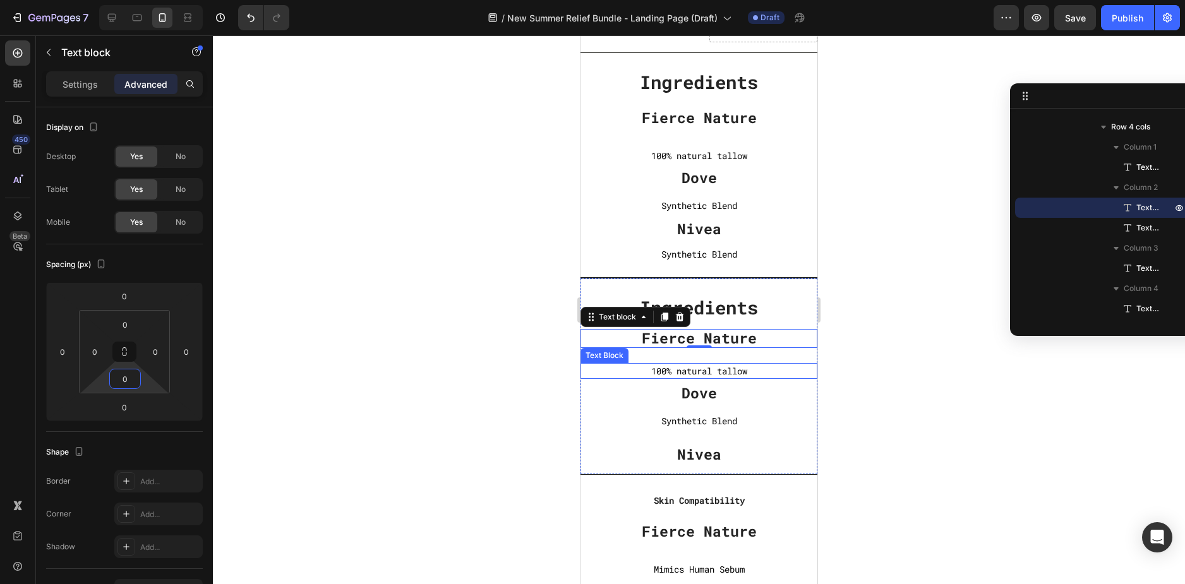
click at [688, 366] on p "100% natural tallow" at bounding box center [698, 371] width 237 height 16
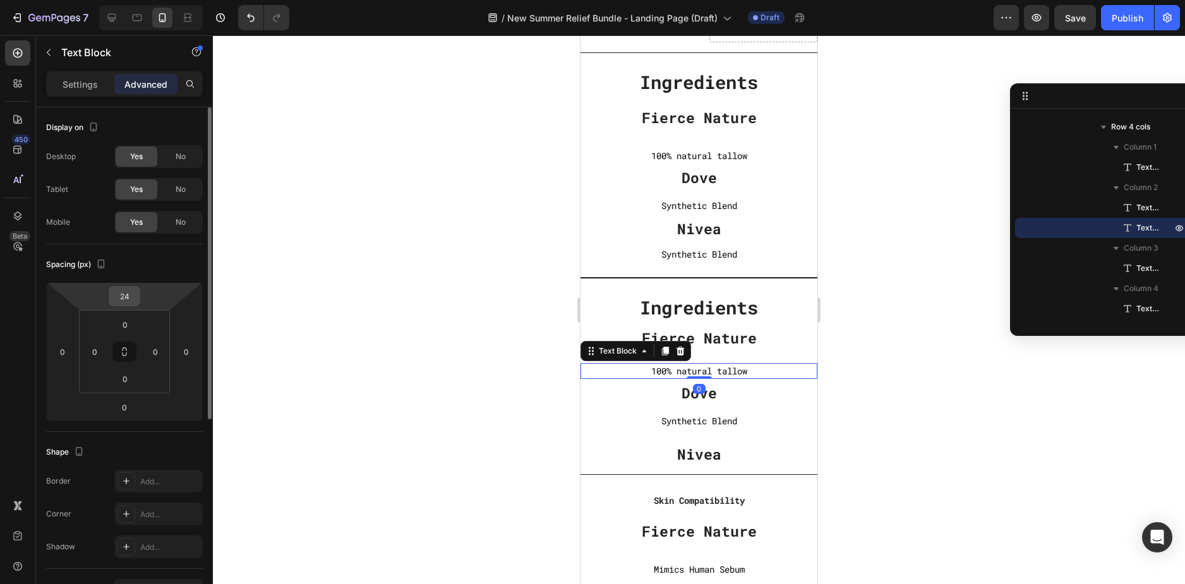
click at [129, 298] on input "24" at bounding box center [124, 296] width 25 height 19
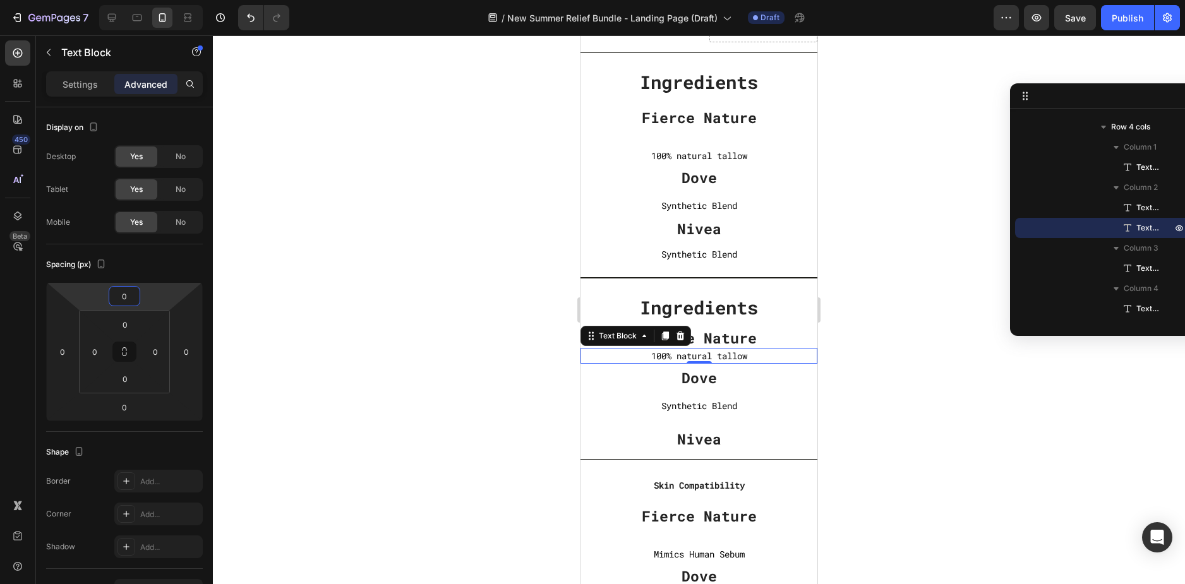
click at [861, 354] on div at bounding box center [699, 309] width 972 height 549
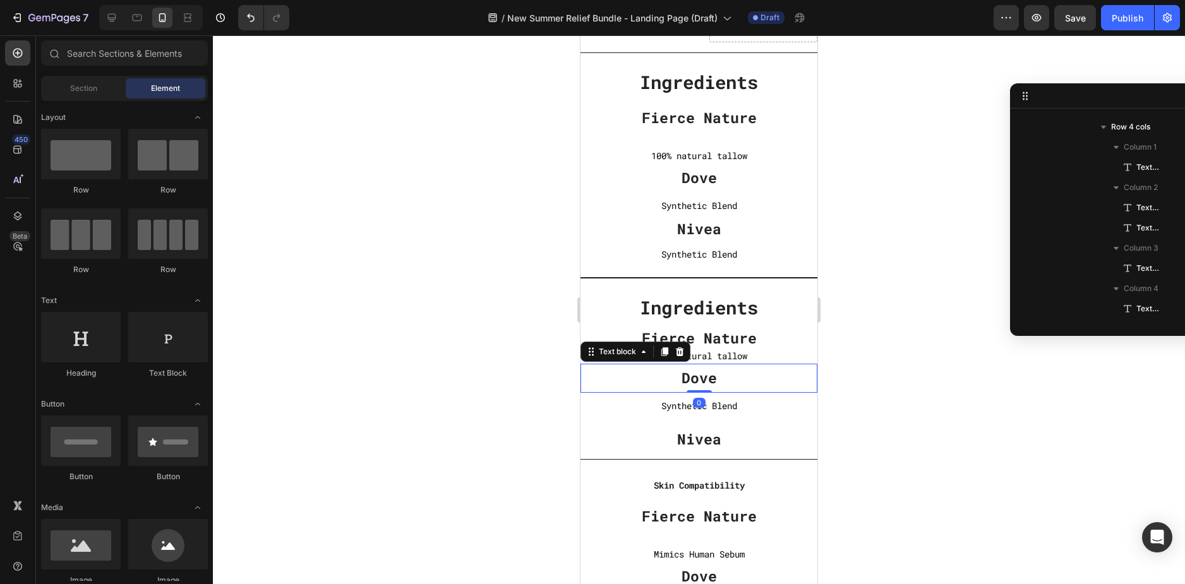
click at [732, 383] on p "Dove" at bounding box center [698, 378] width 237 height 19
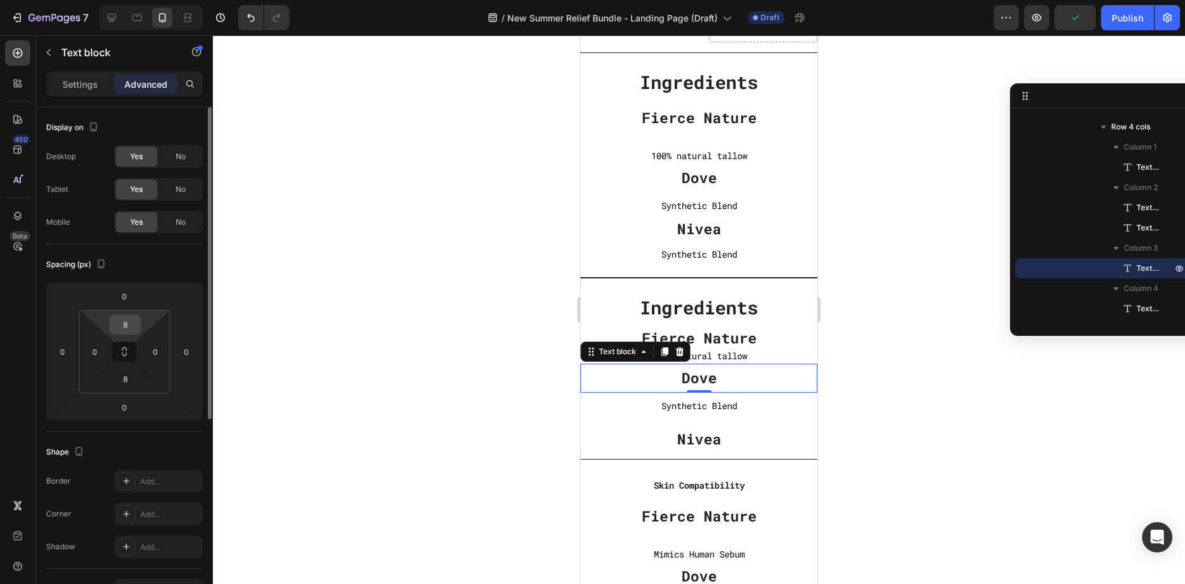
click at [127, 325] on input "8" at bounding box center [124, 324] width 25 height 19
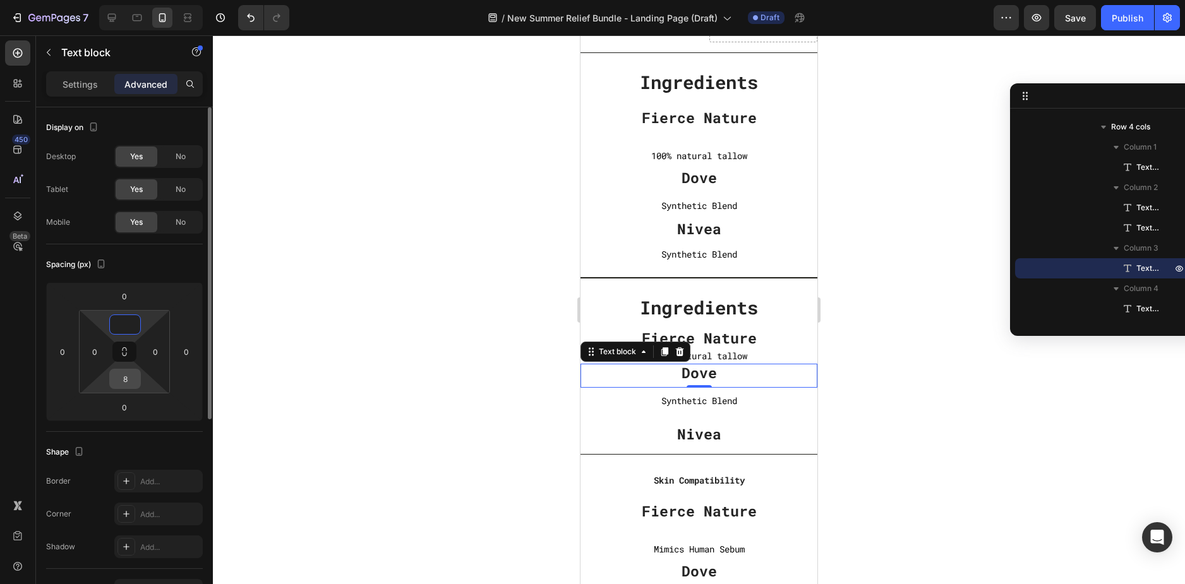
type input "0"
click at [116, 384] on input "8" at bounding box center [124, 378] width 25 height 19
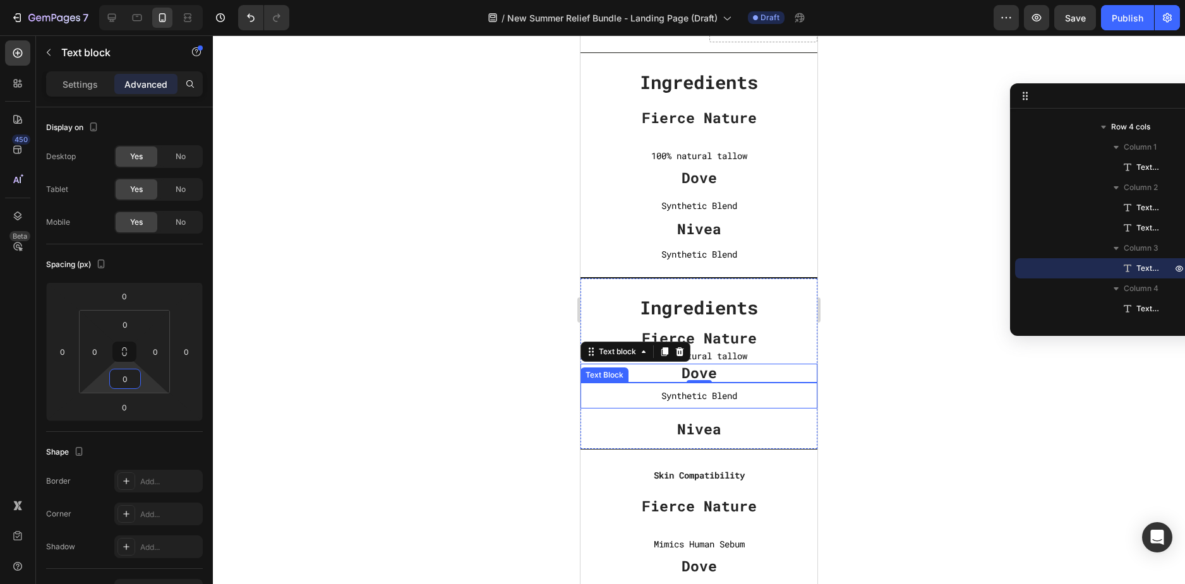
click at [746, 397] on p "Synthetic Blend" at bounding box center [698, 396] width 237 height 16
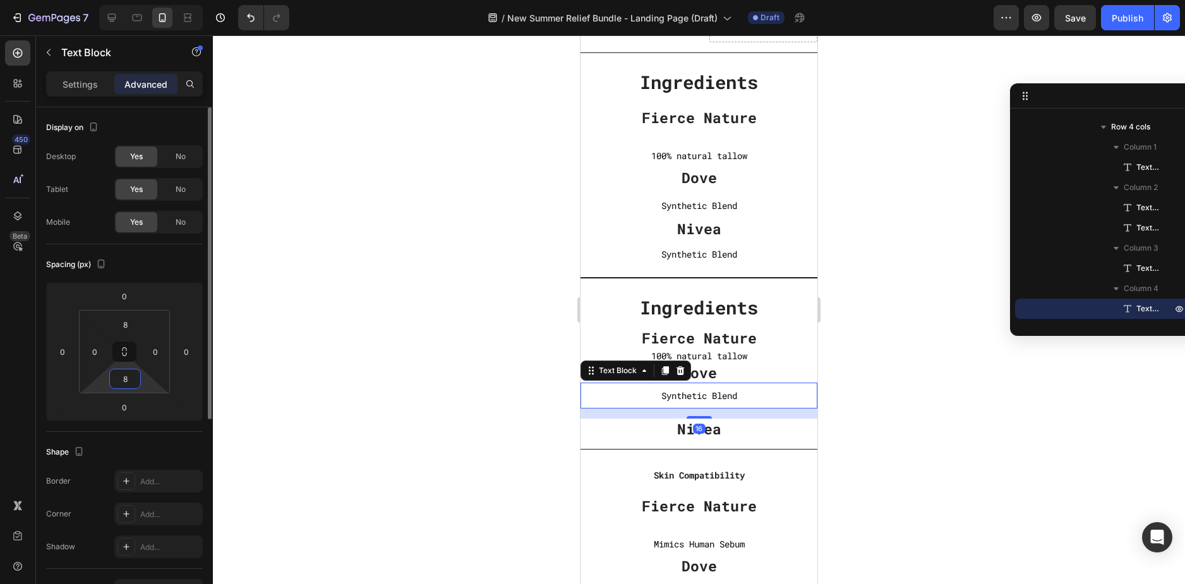
click at [128, 372] on input "8" at bounding box center [124, 378] width 25 height 19
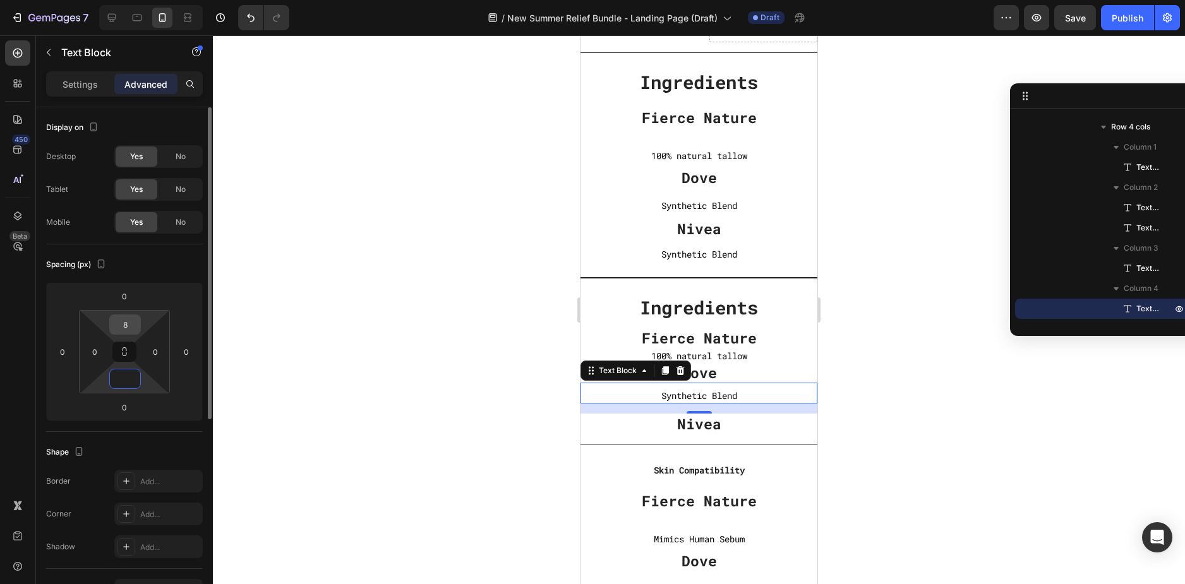
type input "0"
click at [131, 321] on input "8" at bounding box center [124, 324] width 25 height 19
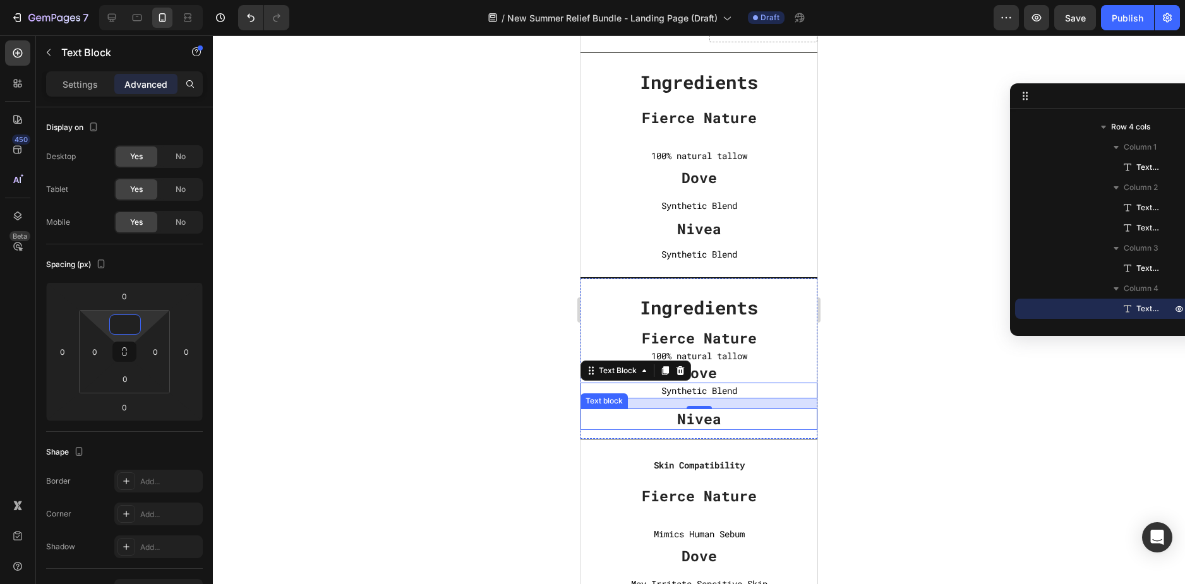
click at [764, 423] on p "Nivea" at bounding box center [699, 419] width 234 height 19
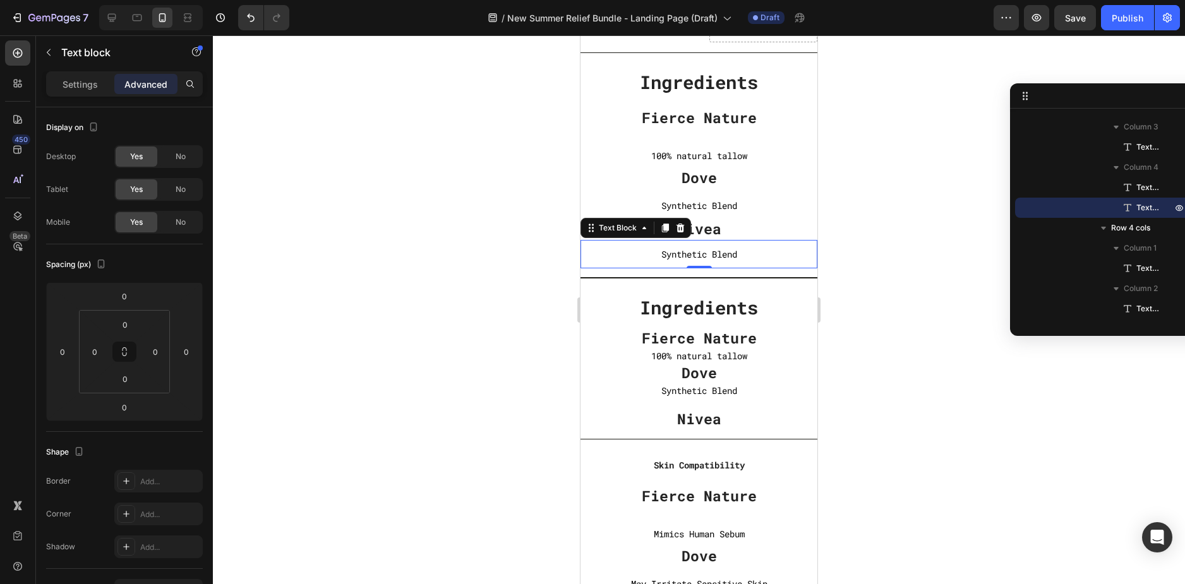
scroll to position [598, 0]
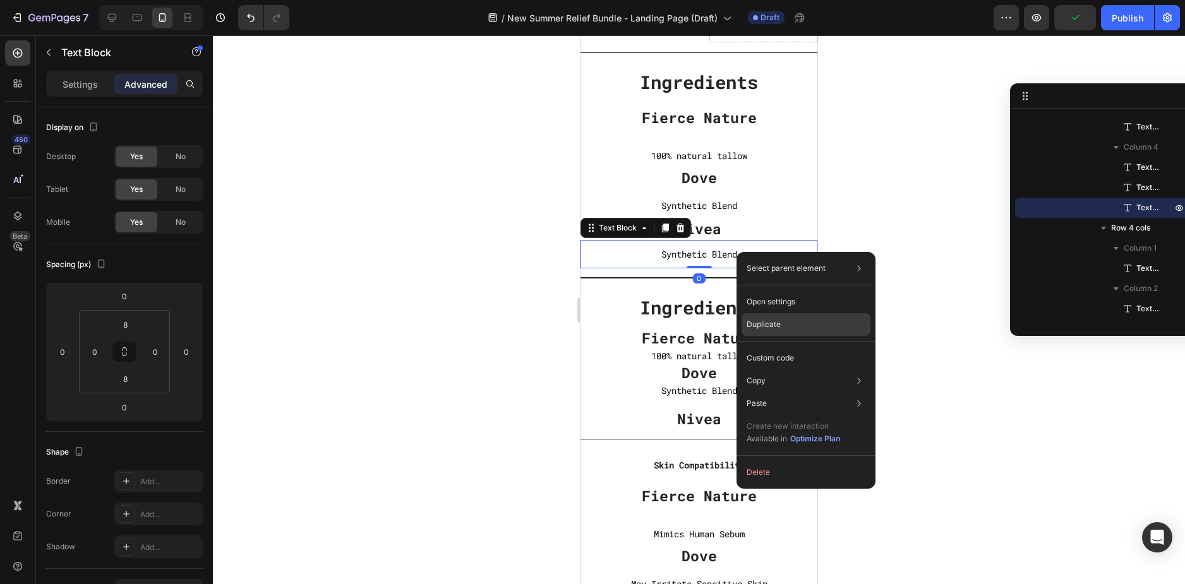
click at [789, 347] on div "Duplicate" at bounding box center [805, 358] width 129 height 23
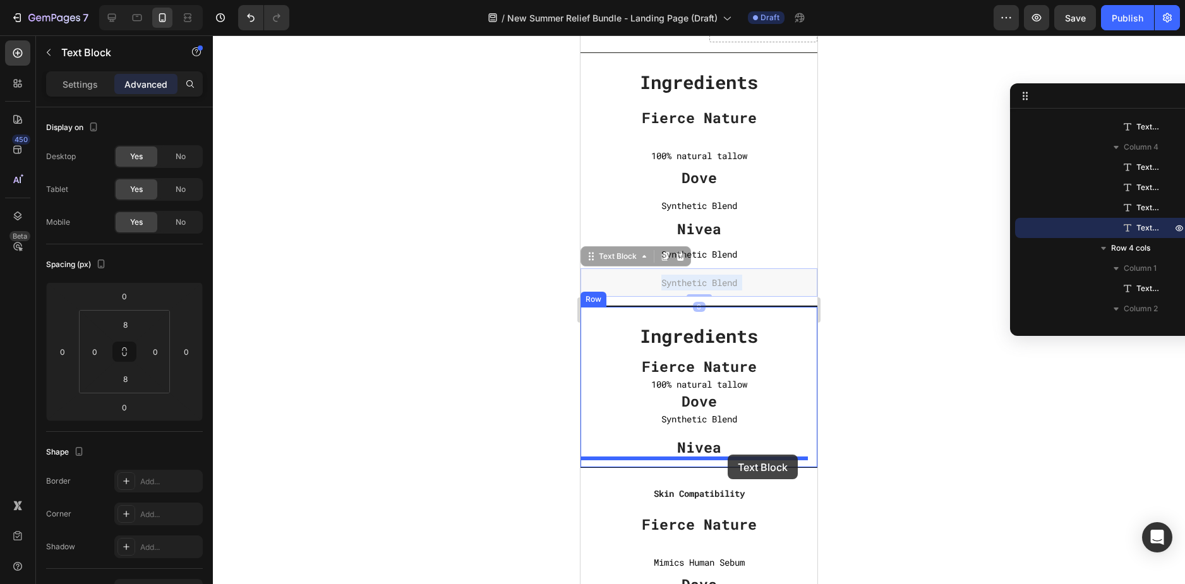
drag, startPoint x: 742, startPoint y: 282, endPoint x: 727, endPoint y: 455, distance: 173.0
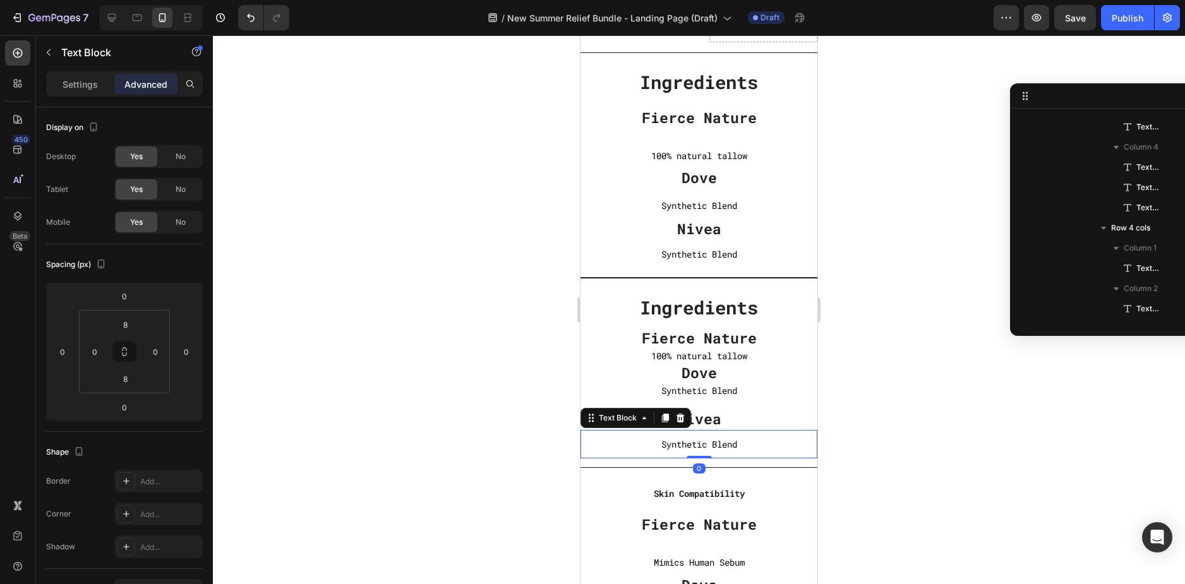
click at [931, 339] on div at bounding box center [699, 309] width 972 height 549
click at [700, 426] on p "Nivea" at bounding box center [699, 419] width 234 height 19
click at [750, 443] on p "Synthetic Blend" at bounding box center [699, 444] width 234 height 16
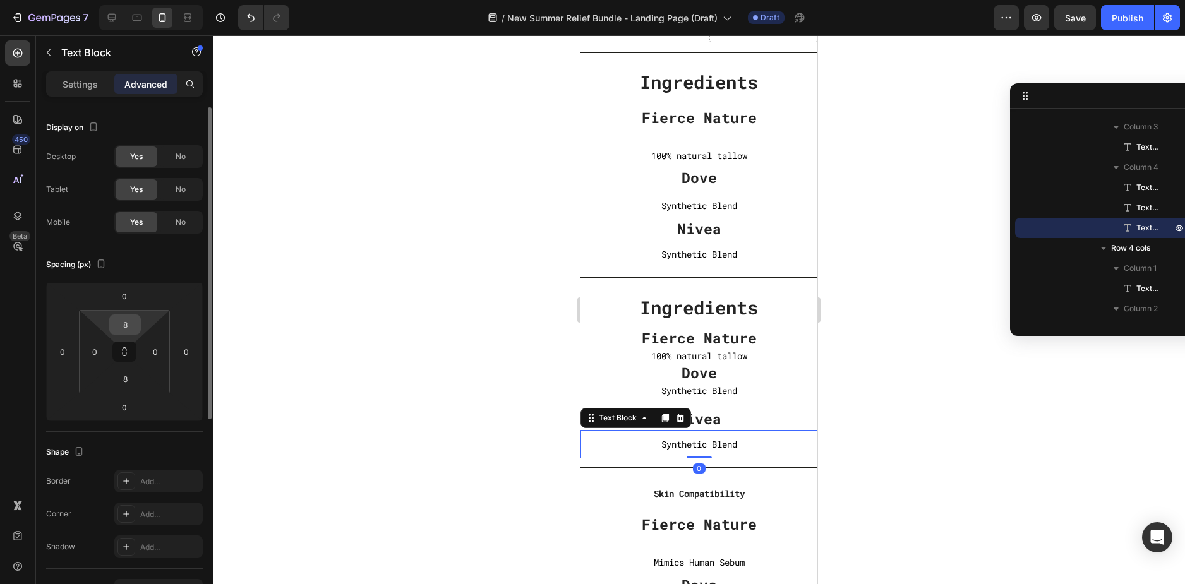
click at [126, 325] on input "8" at bounding box center [124, 324] width 25 height 19
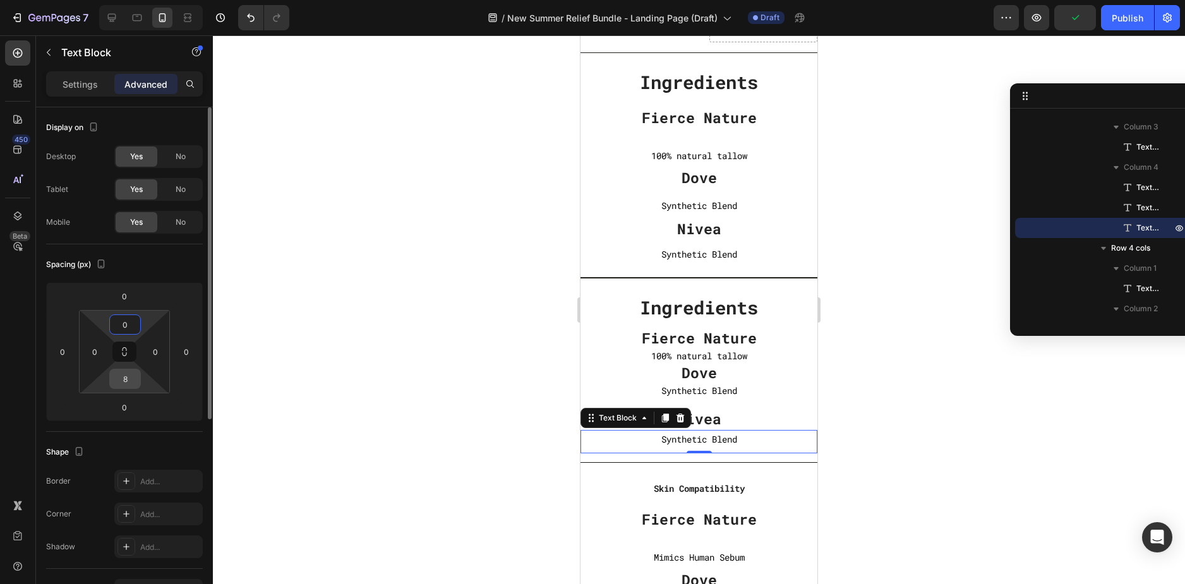
type input "0"
click at [128, 382] on input "8" at bounding box center [124, 378] width 25 height 19
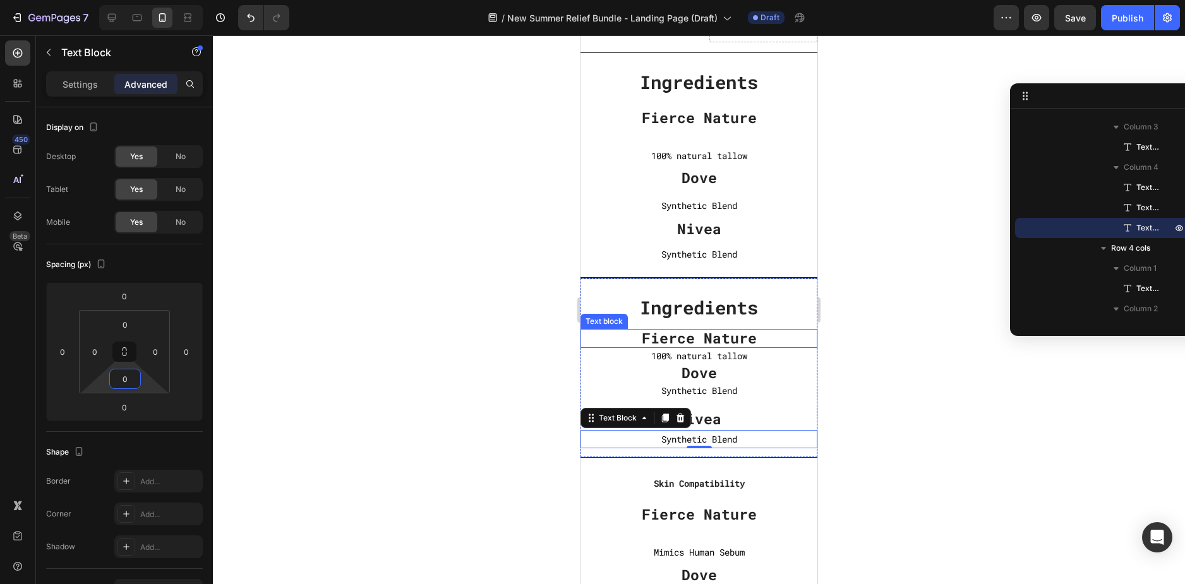
type input "0"
drag, startPoint x: 929, startPoint y: 331, endPoint x: 920, endPoint y: 331, distance: 9.5
click at [924, 331] on div at bounding box center [699, 309] width 972 height 549
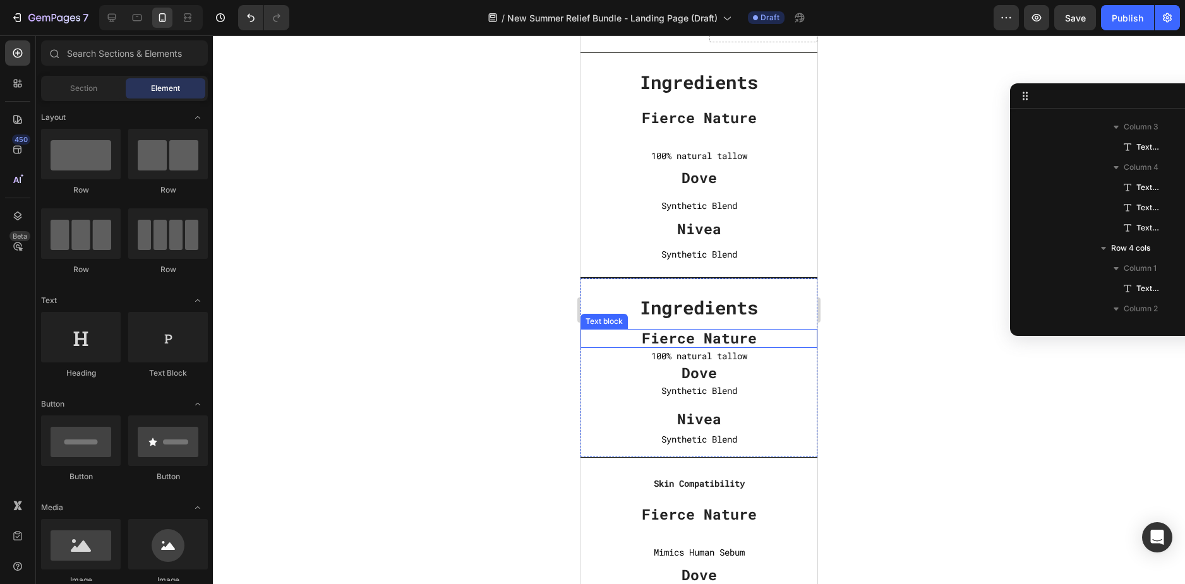
click at [911, 338] on div at bounding box center [699, 309] width 972 height 549
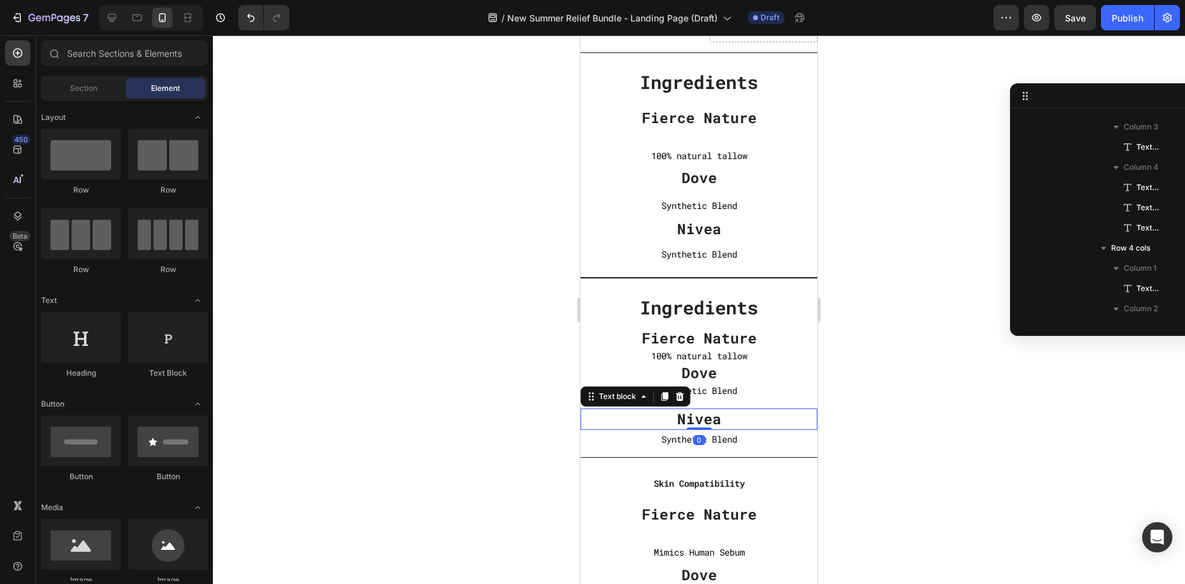
click at [686, 415] on p "Nivea" at bounding box center [699, 419] width 234 height 19
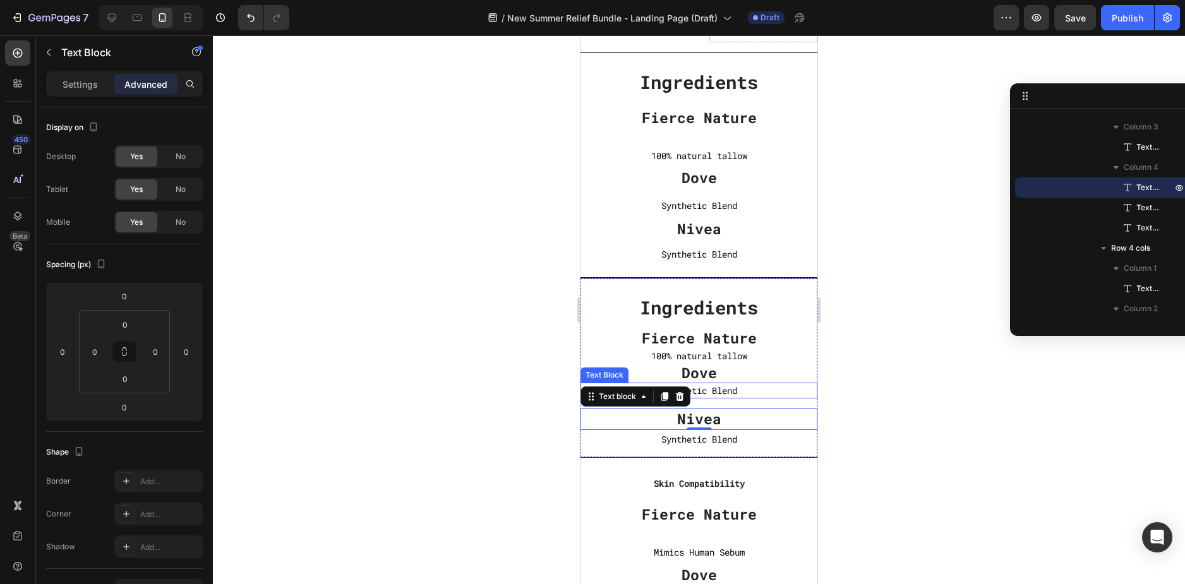
click at [712, 386] on p "Synthetic Blend" at bounding box center [698, 391] width 237 height 16
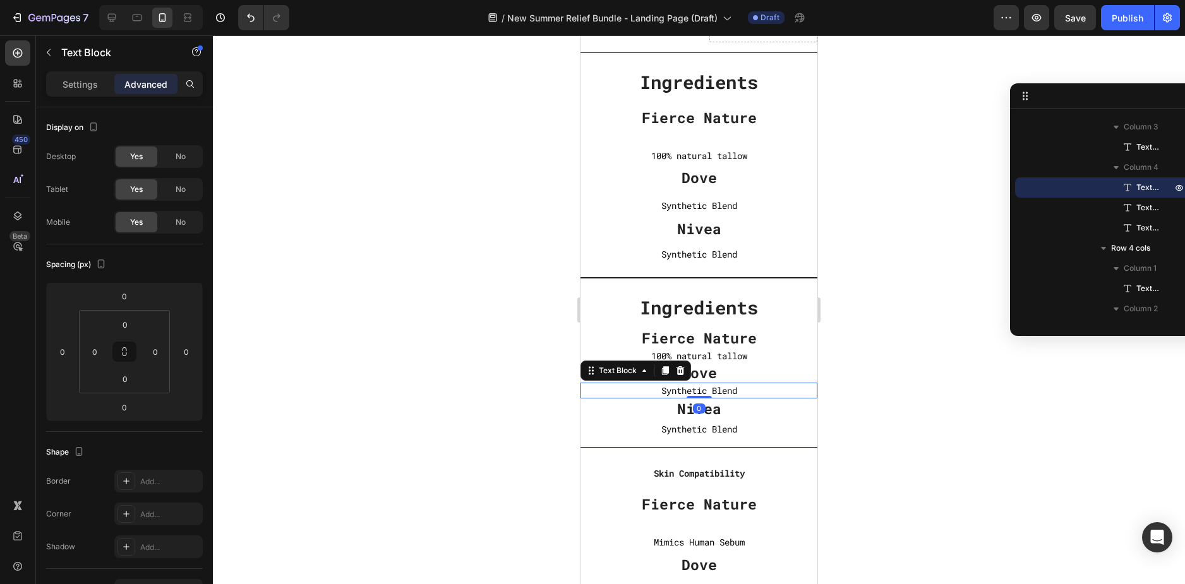
drag, startPoint x: 696, startPoint y: 408, endPoint x: 690, endPoint y: 381, distance: 27.3
click at [693, 383] on div "Synthetic Blend Text Block 0" at bounding box center [698, 391] width 237 height 16
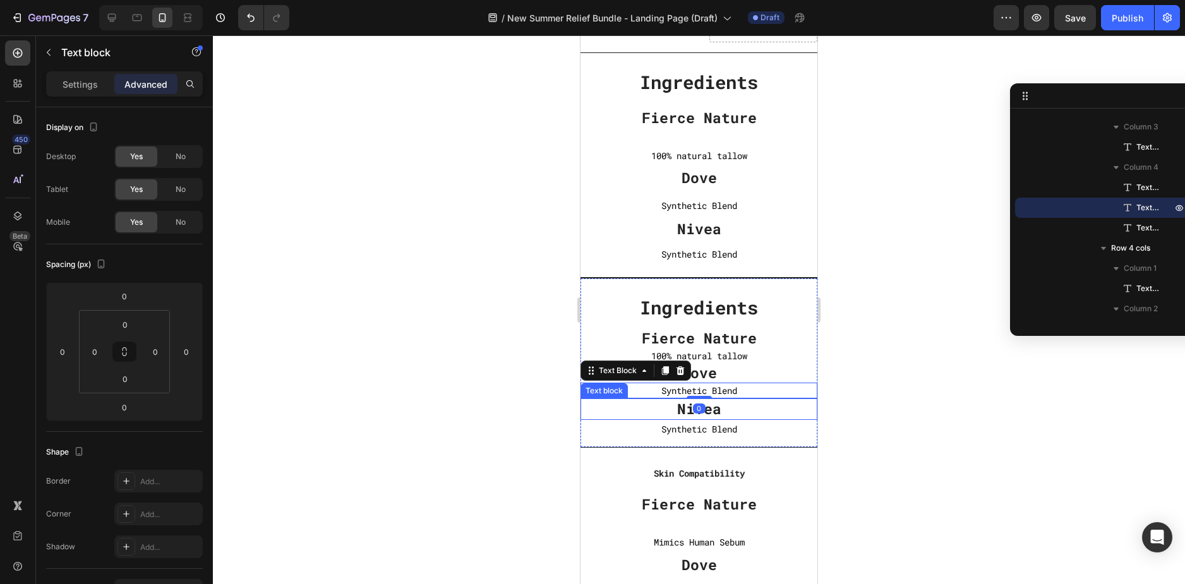
drag, startPoint x: 672, startPoint y: 407, endPoint x: 664, endPoint y: 407, distance: 8.8
click at [672, 407] on p "Nivea" at bounding box center [699, 409] width 234 height 19
drag, startPoint x: 929, startPoint y: 417, endPoint x: 936, endPoint y: 417, distance: 7.0
click at [1032, 432] on div at bounding box center [699, 309] width 972 height 549
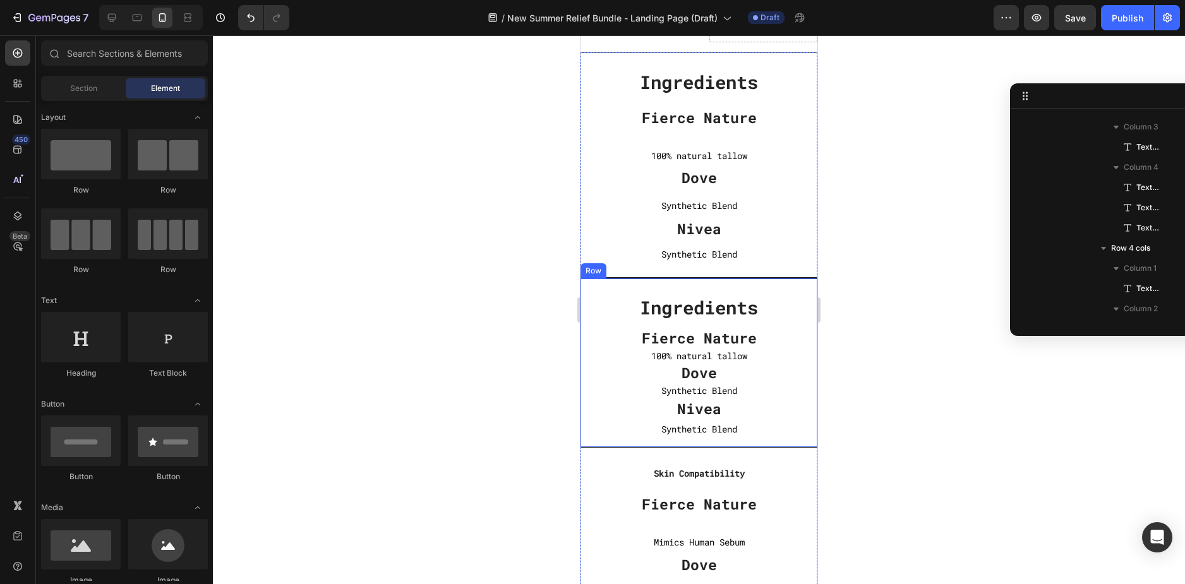
click at [773, 281] on div "Ingredients Text block Fierce Nature Text block 100% natural tallow Text Block …" at bounding box center [698, 363] width 237 height 170
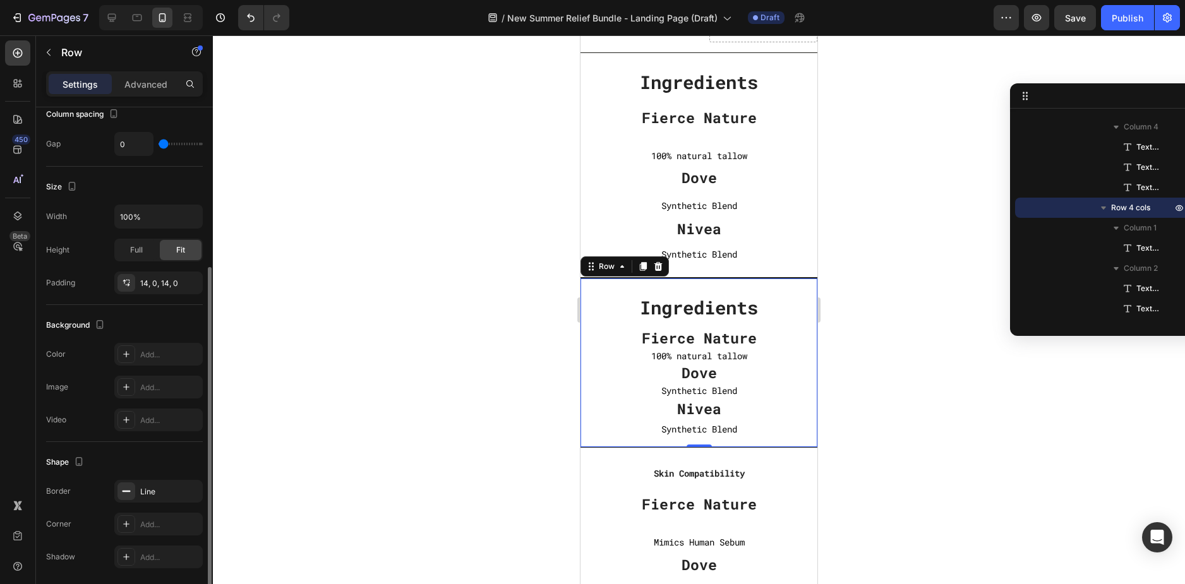
scroll to position [297, 0]
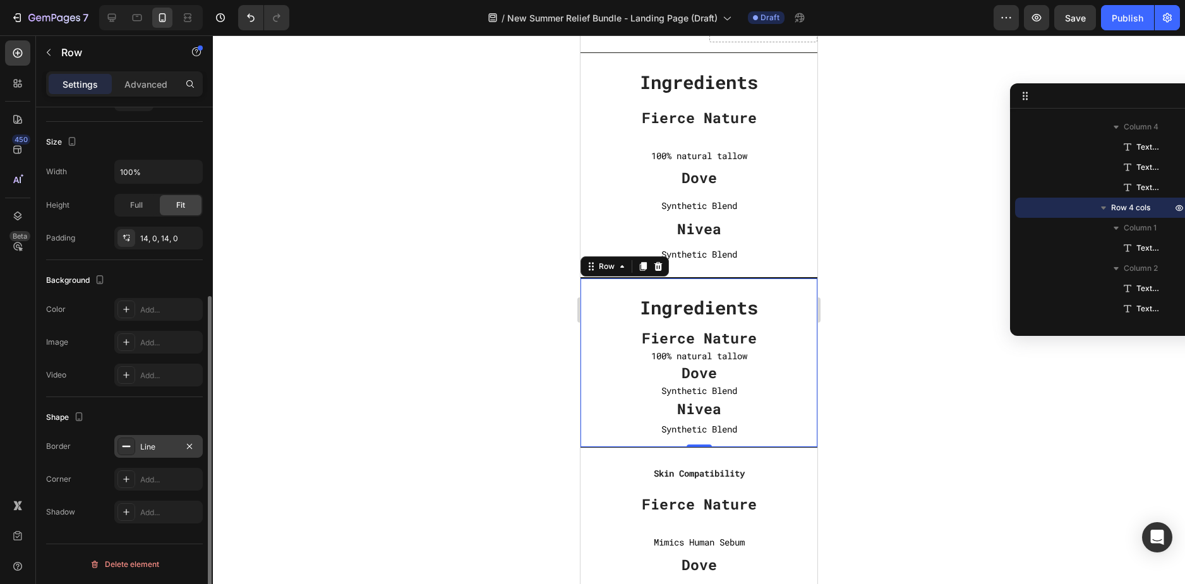
click at [156, 443] on div "Line" at bounding box center [158, 446] width 37 height 11
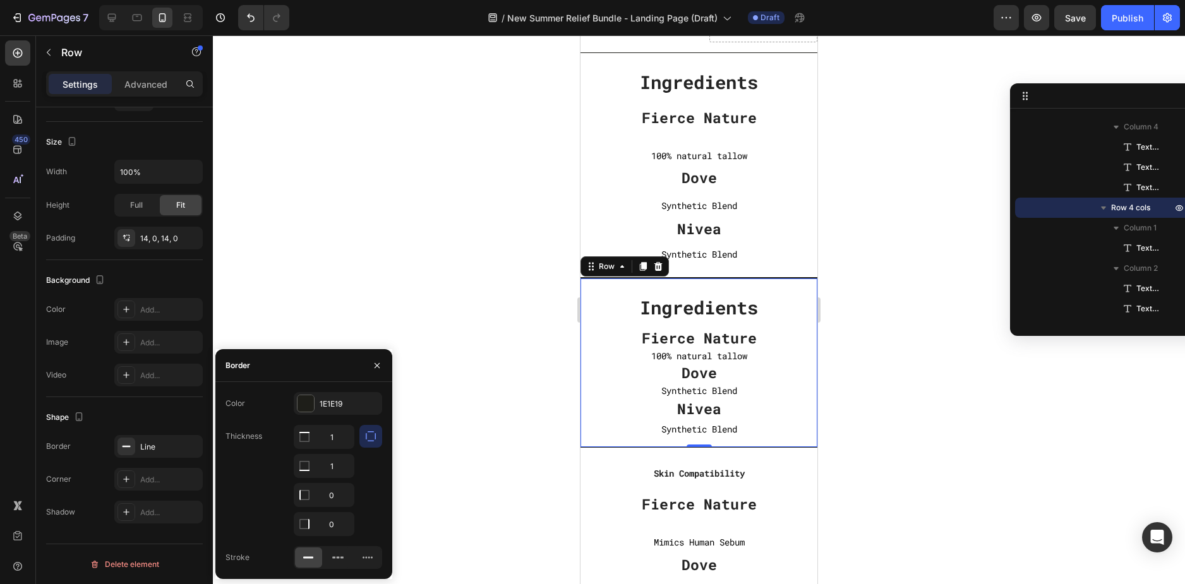
click at [886, 409] on div at bounding box center [699, 309] width 972 height 549
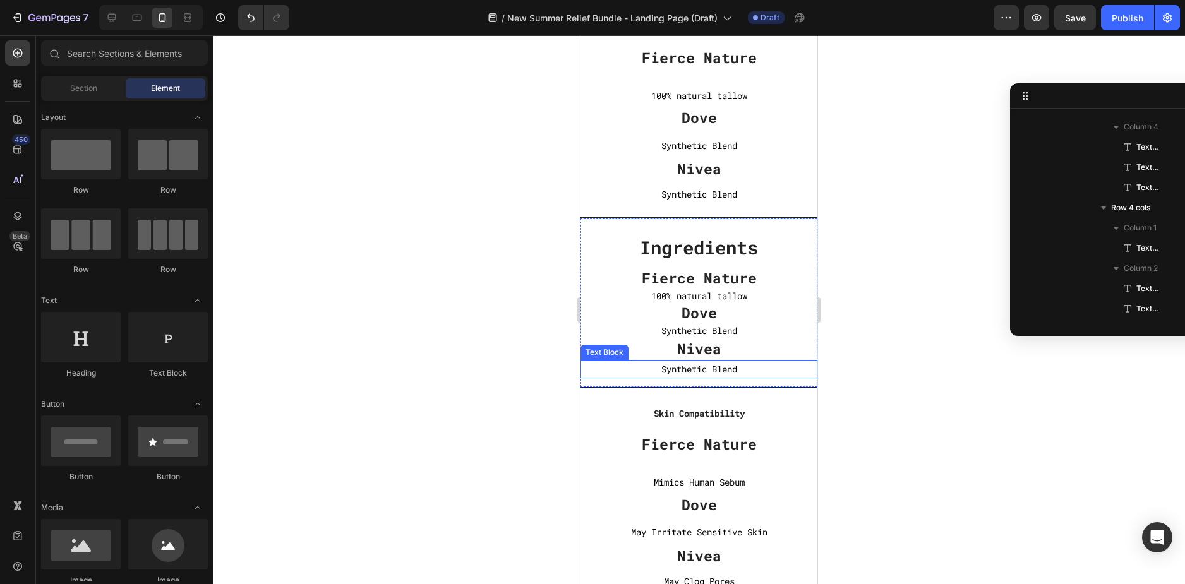
scroll to position [4167, 0]
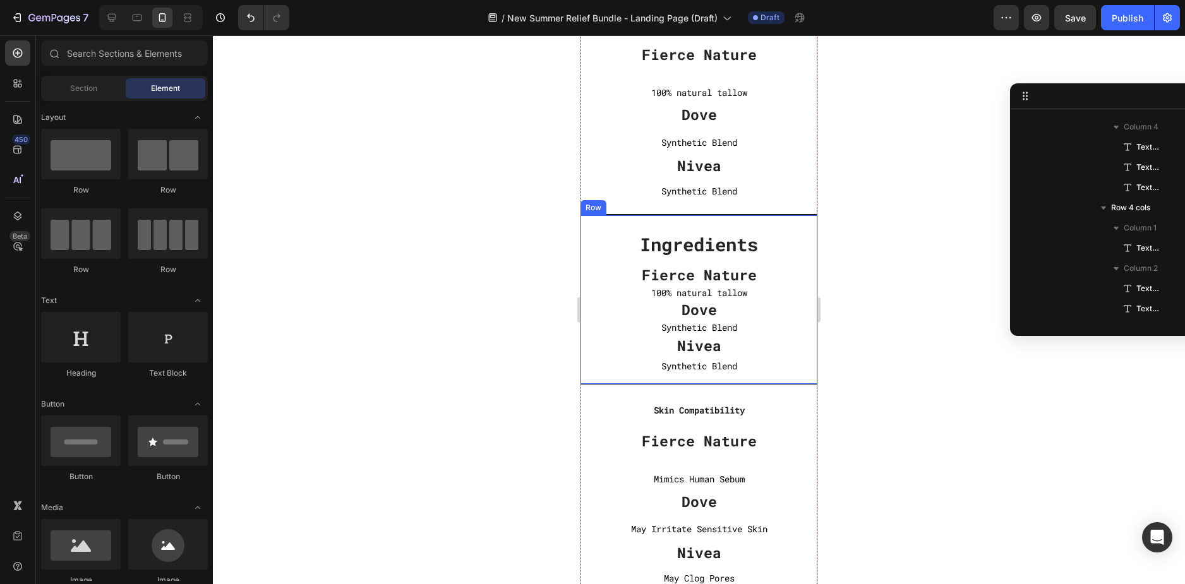
click at [796, 215] on div "Ingredients Text block Fierce Nature Text block 100% natural tallow Text Block …" at bounding box center [698, 300] width 237 height 170
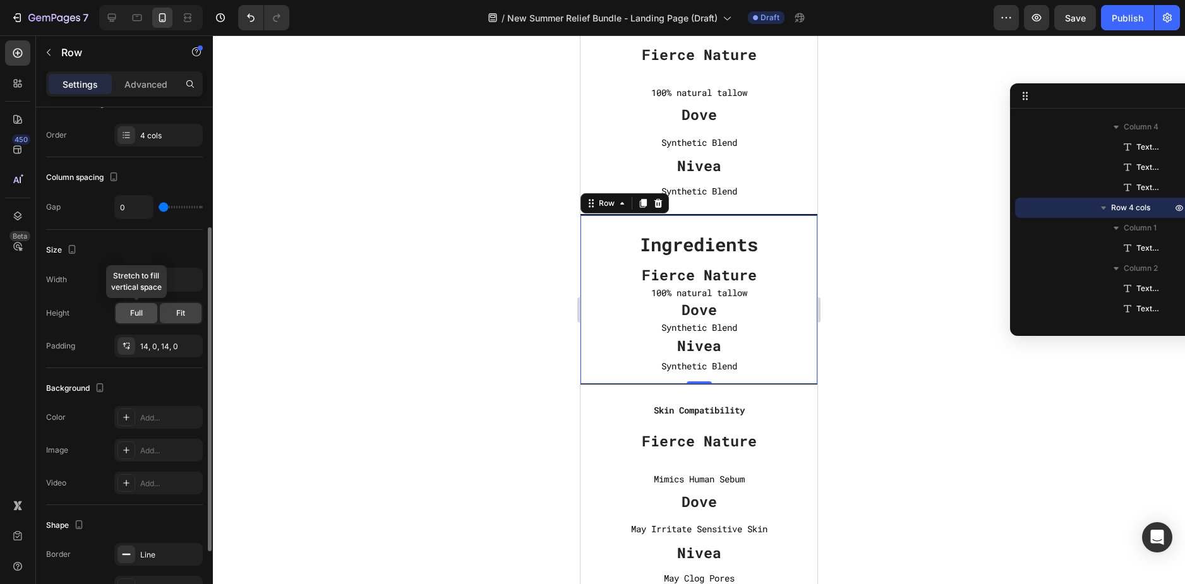
scroll to position [297, 0]
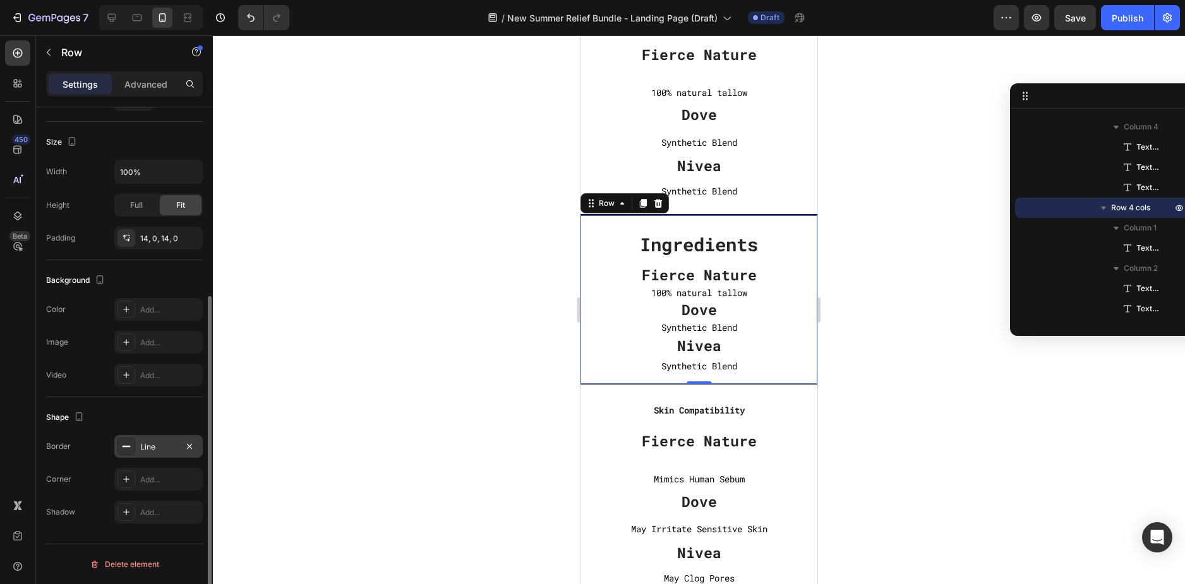
click at [150, 446] on div "Line" at bounding box center [158, 446] width 37 height 11
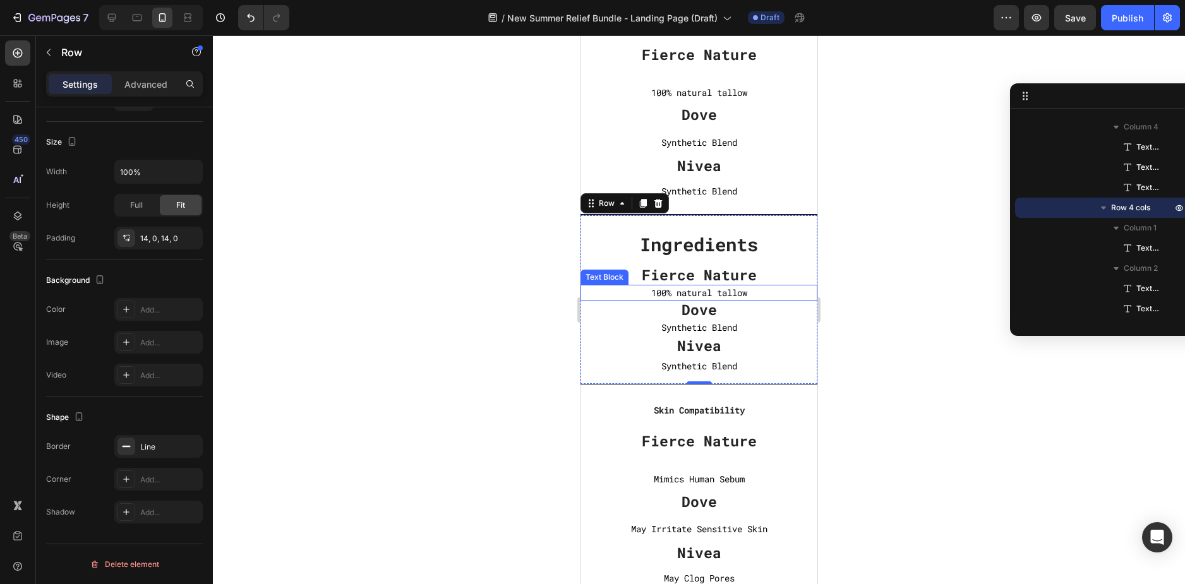
click at [898, 295] on div at bounding box center [699, 309] width 972 height 549
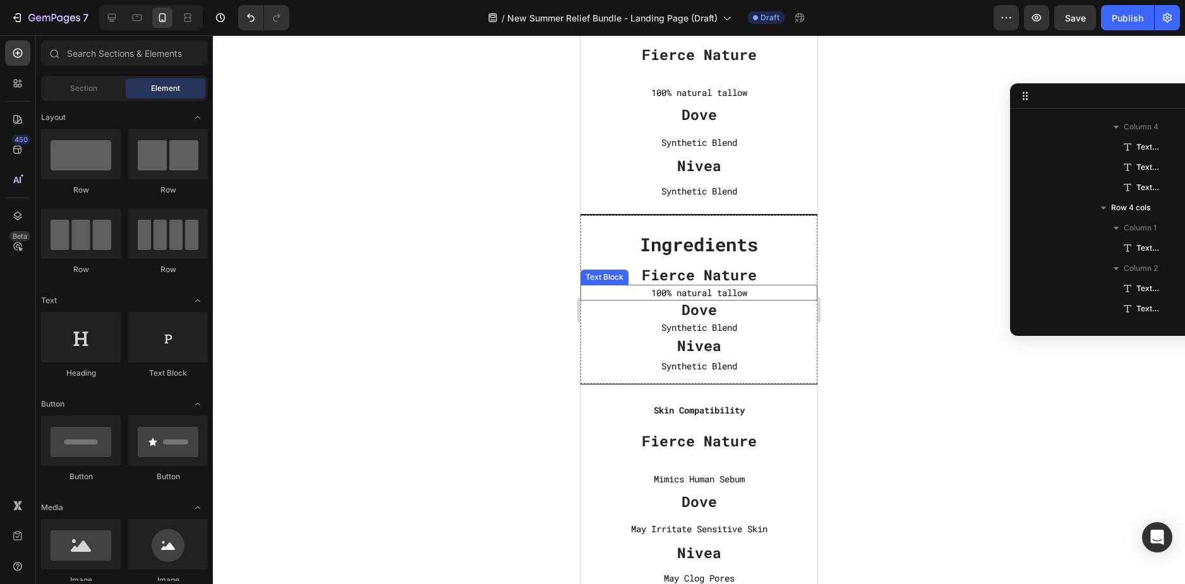
click at [881, 311] on div at bounding box center [699, 309] width 972 height 549
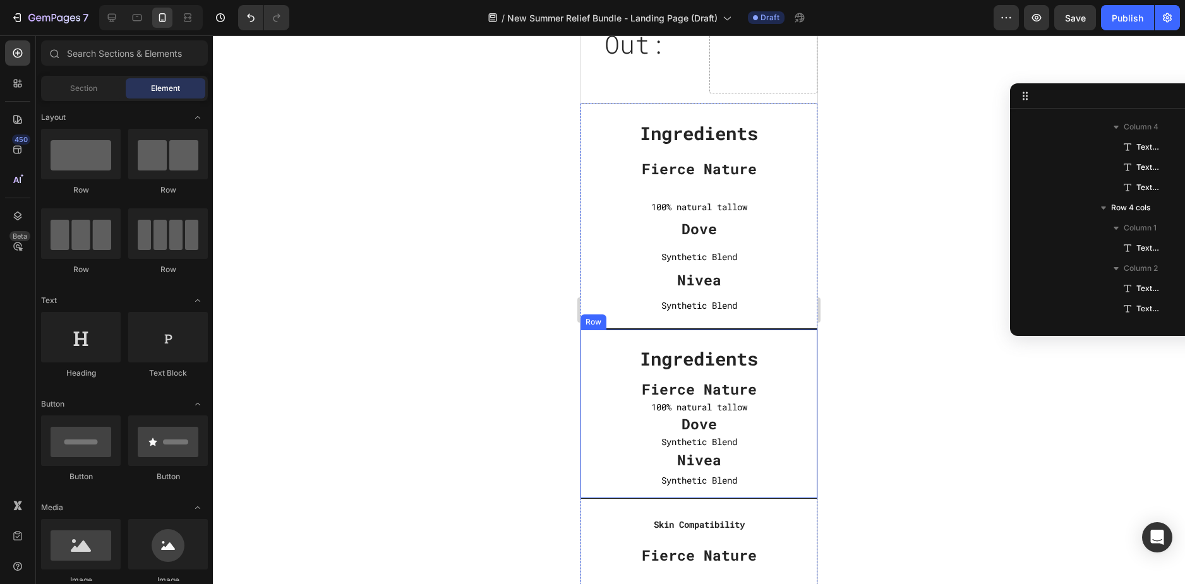
scroll to position [4041, 0]
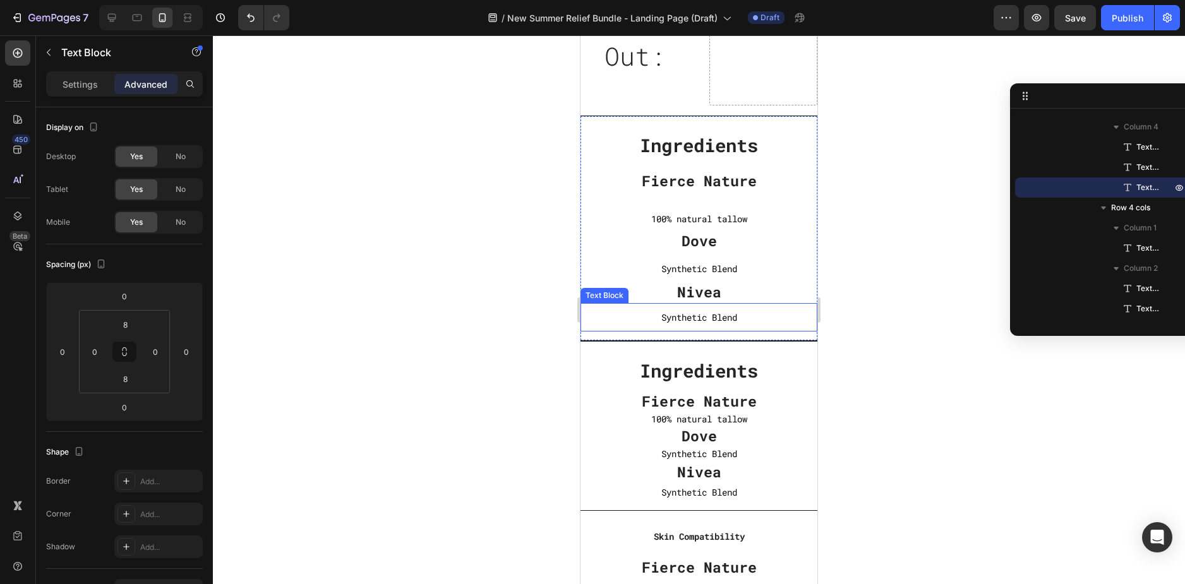
click at [798, 317] on p "Synthetic Blend" at bounding box center [699, 317] width 234 height 16
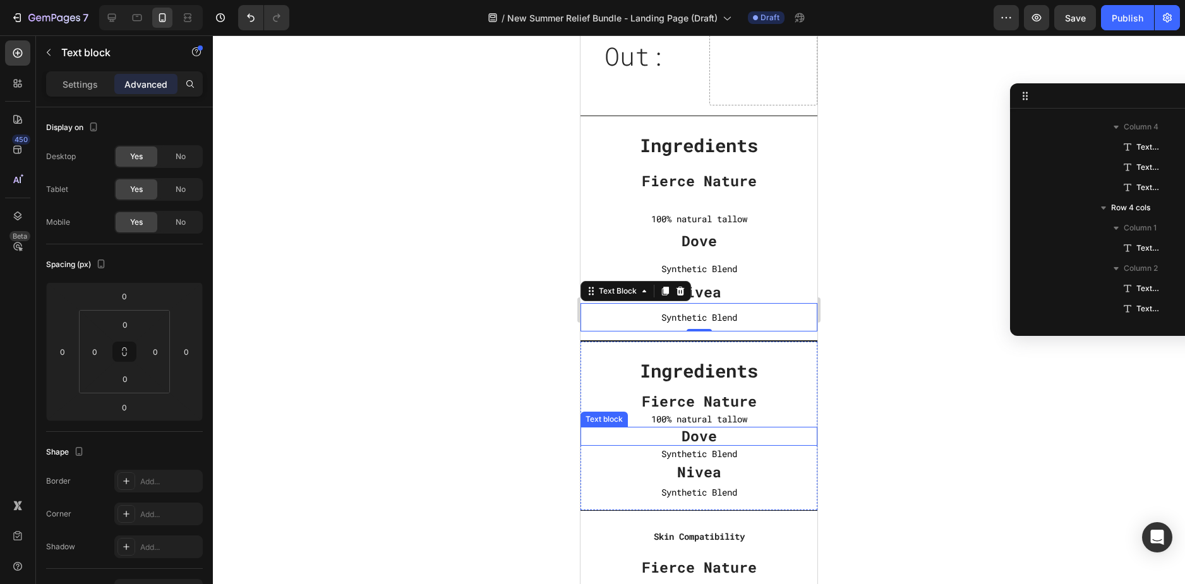
click at [801, 441] on p "Dove" at bounding box center [698, 436] width 237 height 19
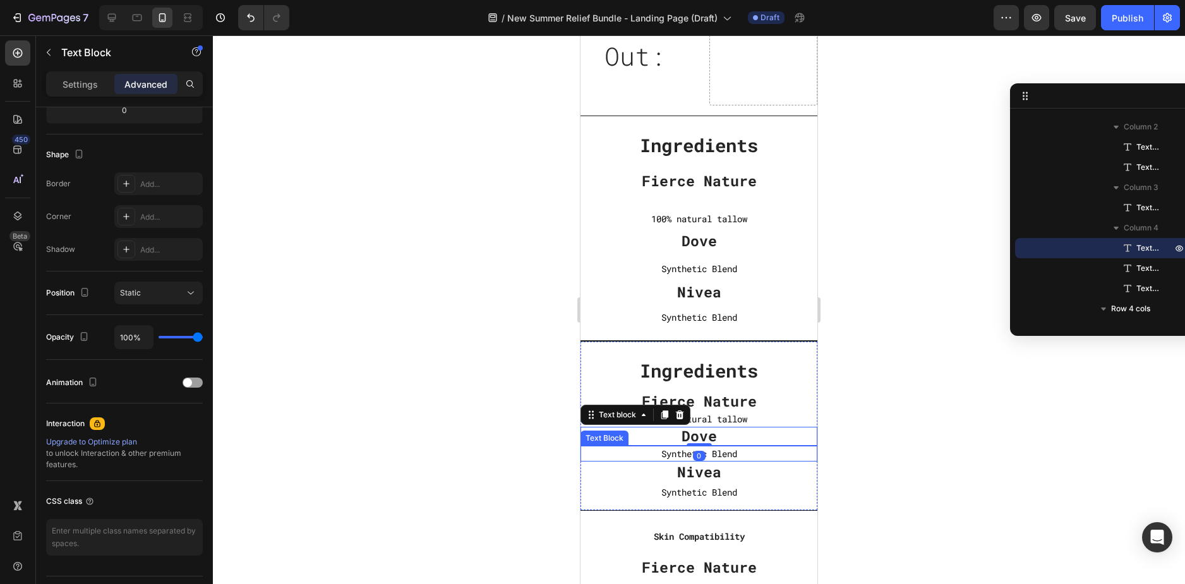
click at [806, 456] on p "Synthetic Blend" at bounding box center [698, 454] width 237 height 16
click at [621, 439] on div "Text Block" at bounding box center [617, 433] width 68 height 15
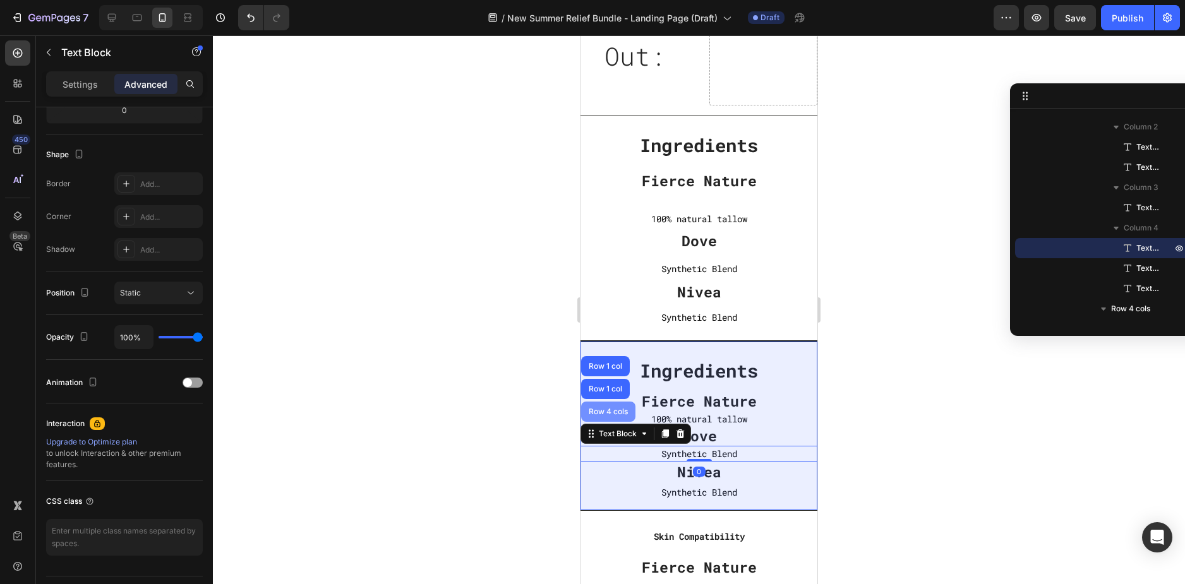
click at [612, 411] on div "Row 4 cols" at bounding box center [608, 412] width 44 height 8
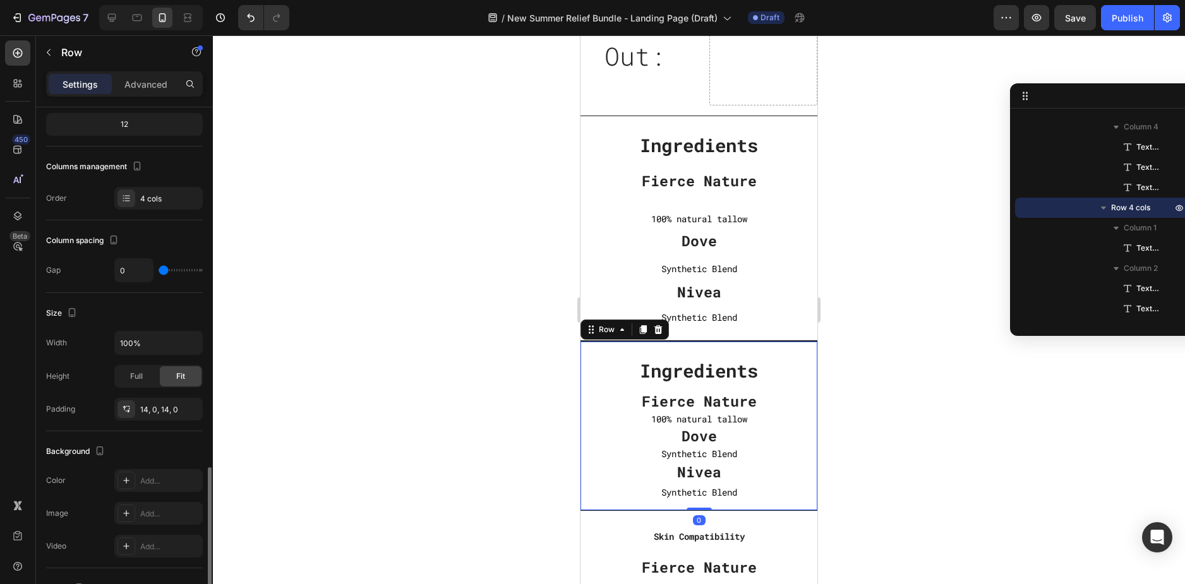
scroll to position [297, 0]
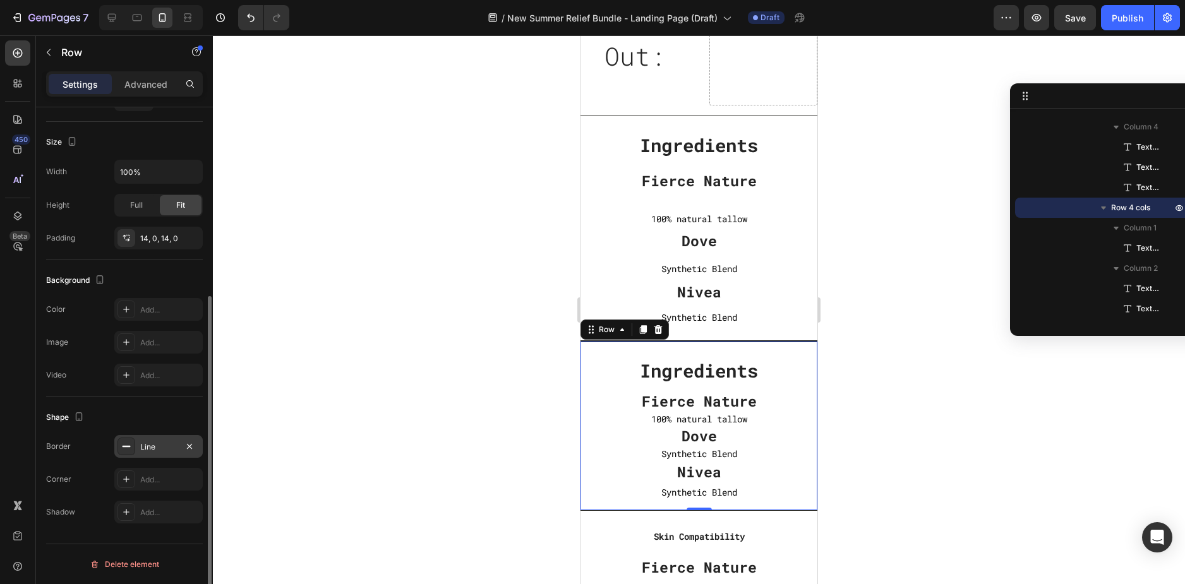
click at [146, 443] on div "Line" at bounding box center [158, 446] width 37 height 11
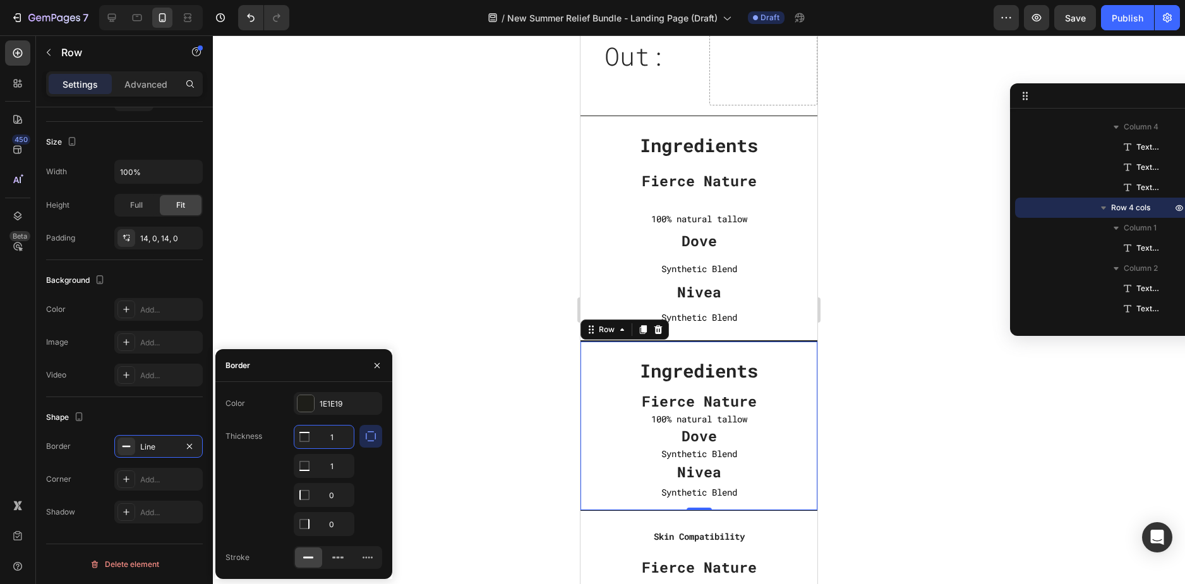
click at [333, 439] on input "1" at bounding box center [323, 437] width 59 height 23
type input "0"
click at [881, 318] on div at bounding box center [699, 309] width 972 height 549
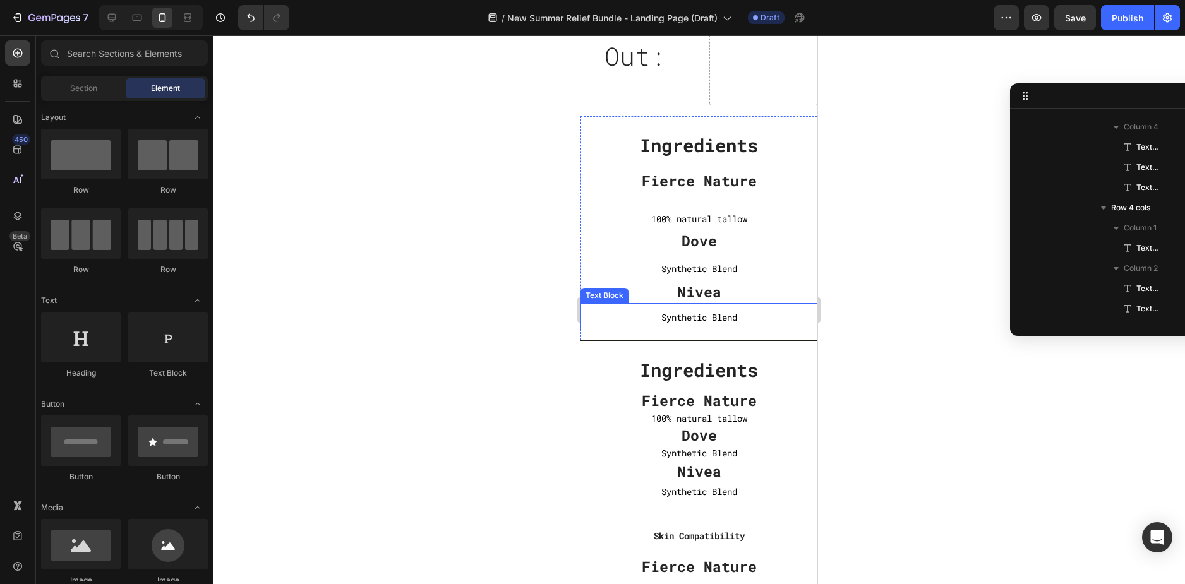
click at [881, 318] on div at bounding box center [699, 309] width 972 height 549
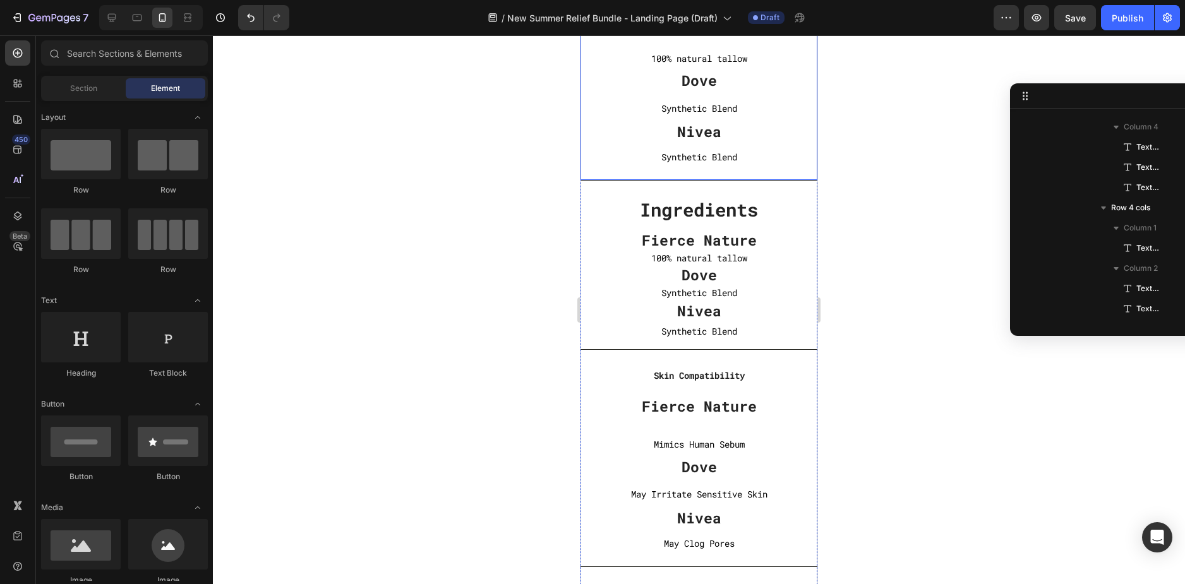
scroll to position [4167, 0]
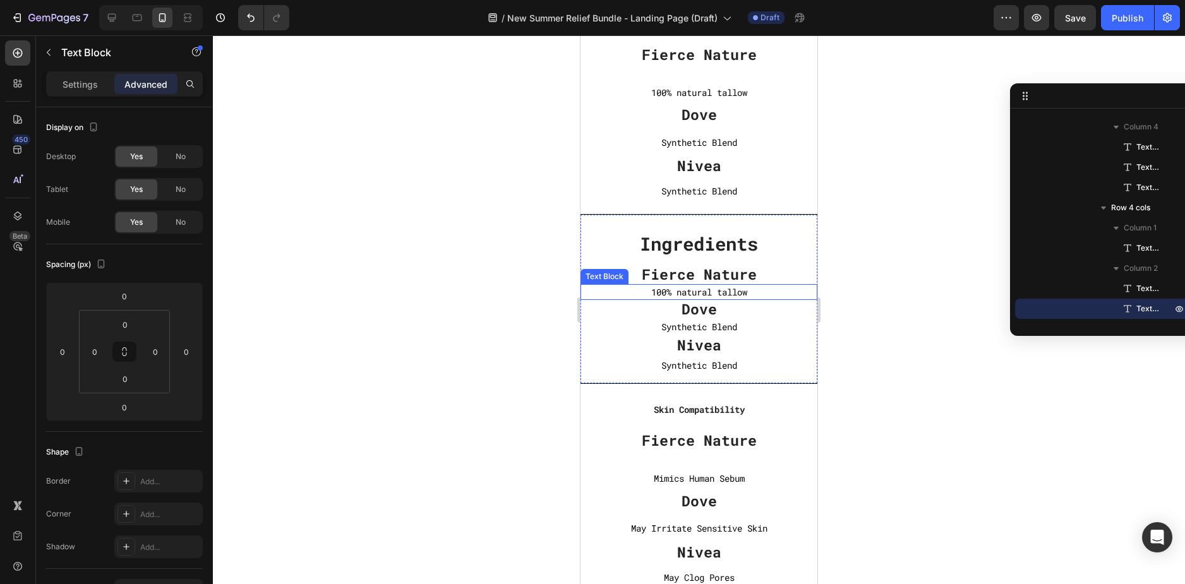
click at [739, 294] on p "100% natural tallow" at bounding box center [698, 292] width 237 height 16
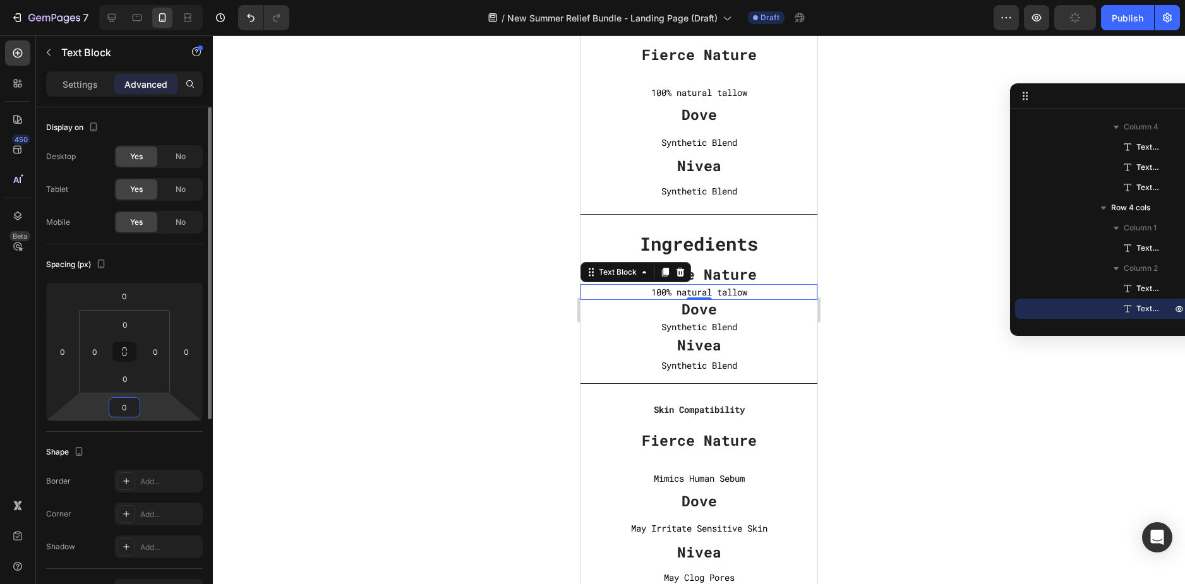
click at [129, 414] on input "0" at bounding box center [124, 407] width 25 height 19
type input "14"
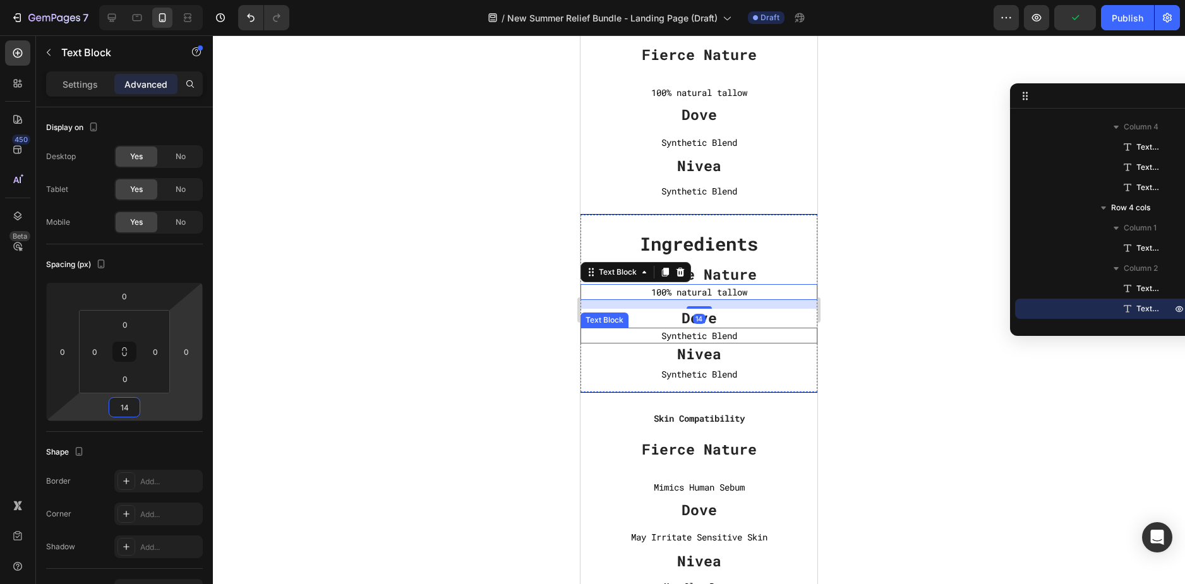
click at [749, 338] on p "Synthetic Blend" at bounding box center [698, 336] width 237 height 16
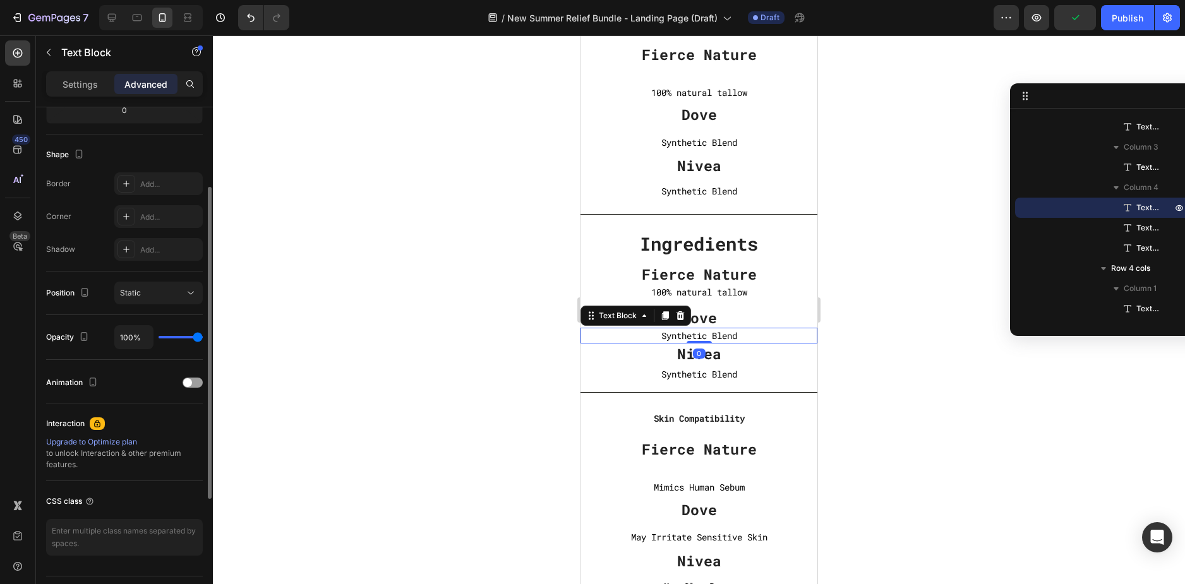
scroll to position [0, 0]
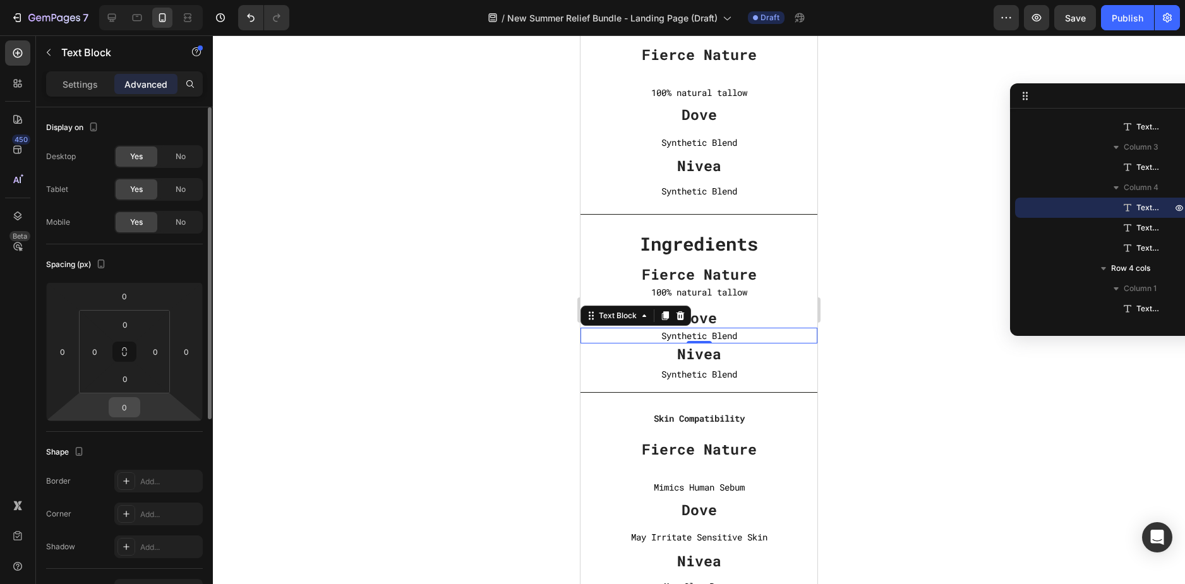
click at [135, 415] on input "0" at bounding box center [124, 407] width 25 height 19
type input "14"
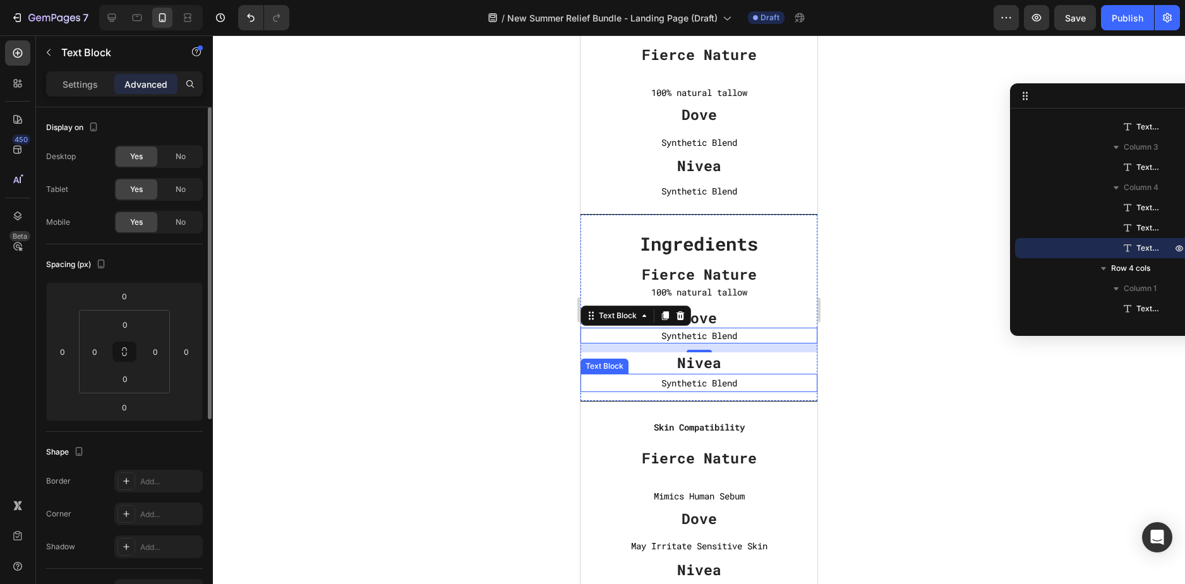
click at [761, 385] on p "Synthetic Blend" at bounding box center [699, 383] width 234 height 16
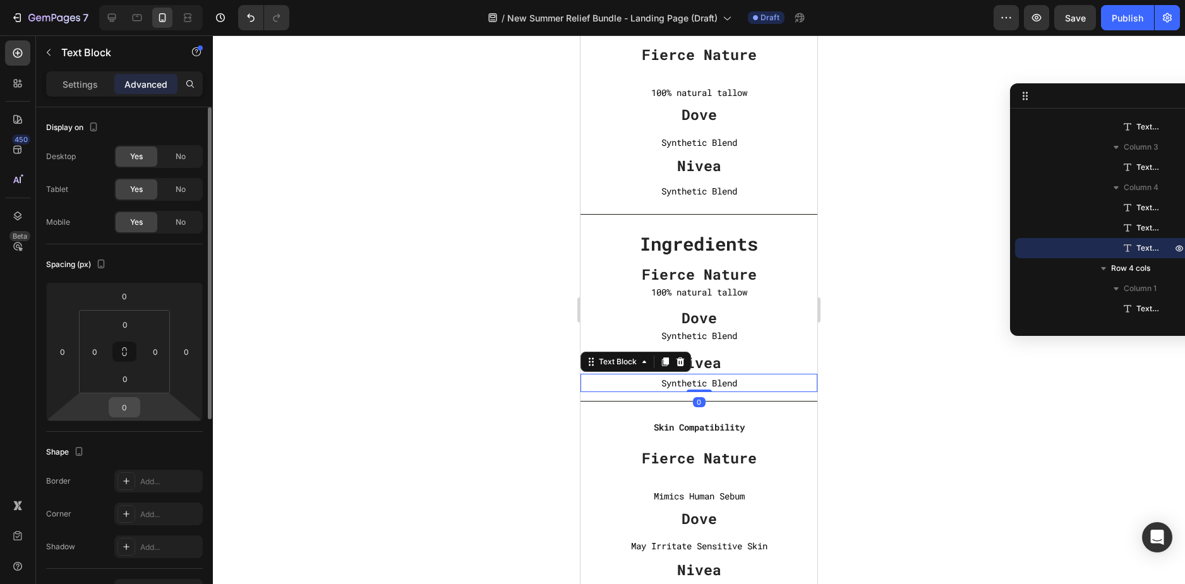
click at [135, 411] on input "0" at bounding box center [124, 407] width 25 height 19
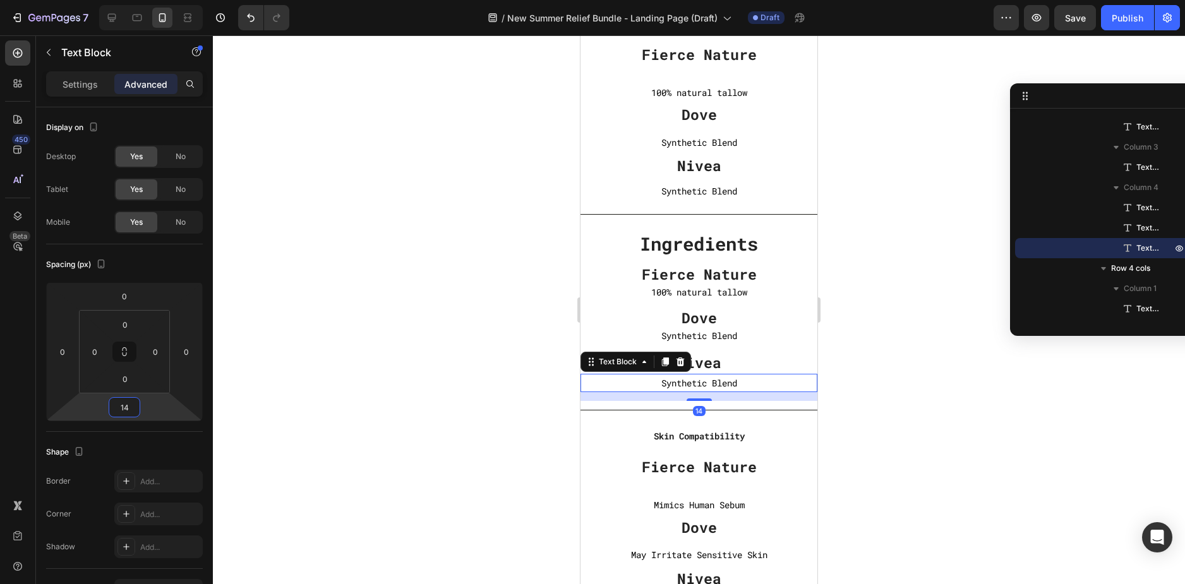
type input "14"
click at [897, 355] on div at bounding box center [699, 309] width 972 height 549
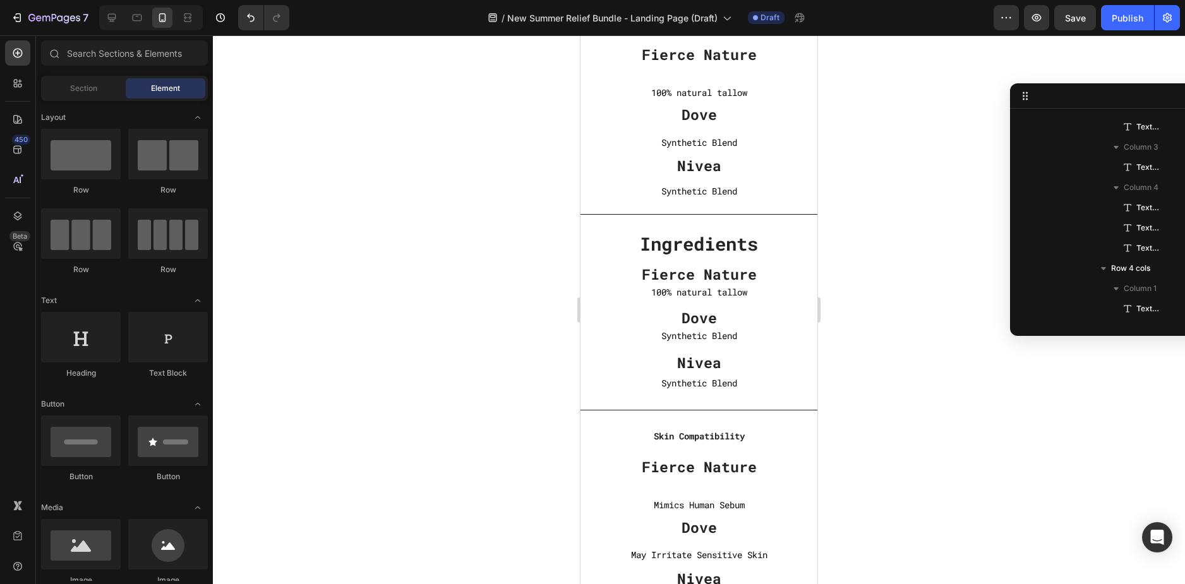
click at [897, 355] on div at bounding box center [699, 309] width 972 height 549
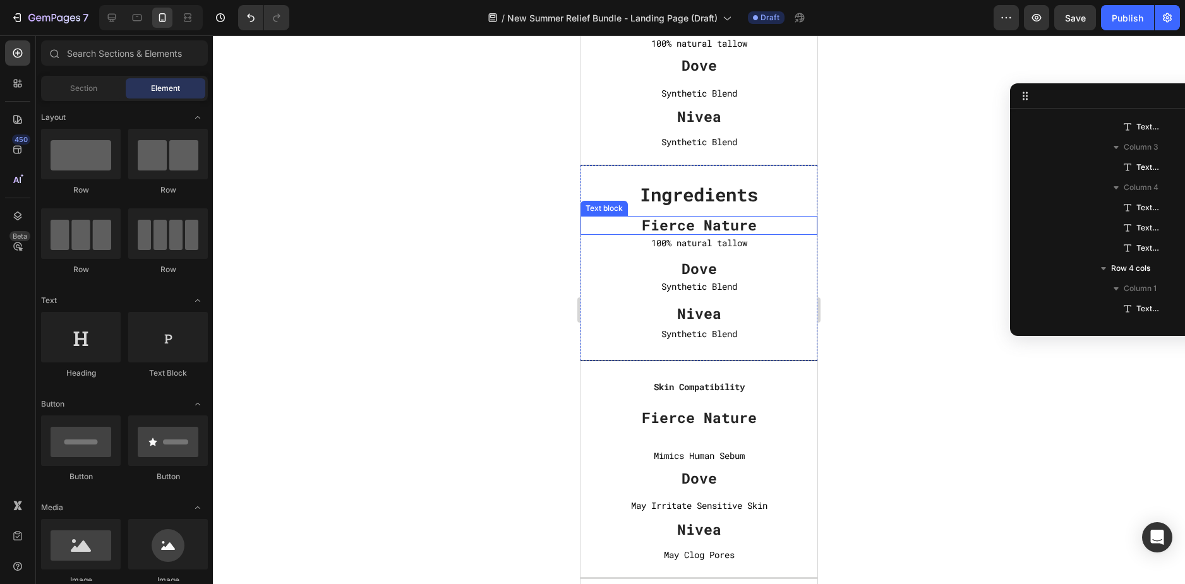
scroll to position [4231, 0]
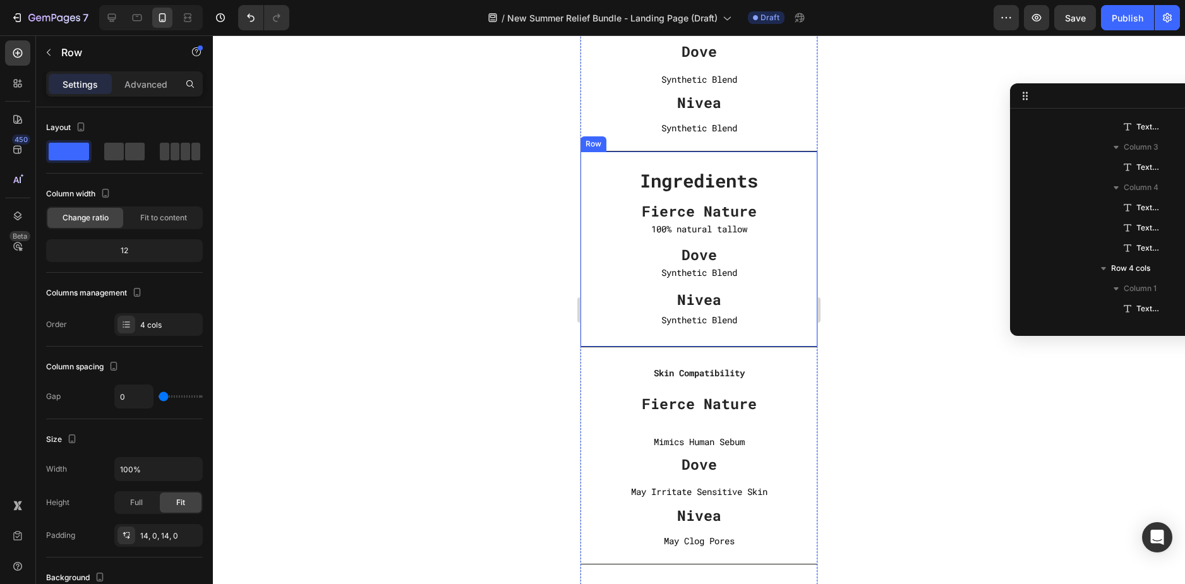
click at [716, 158] on div "Ingredients Text block Fierce Nature Text block 100% natural tallow Text Block …" at bounding box center [698, 250] width 237 height 196
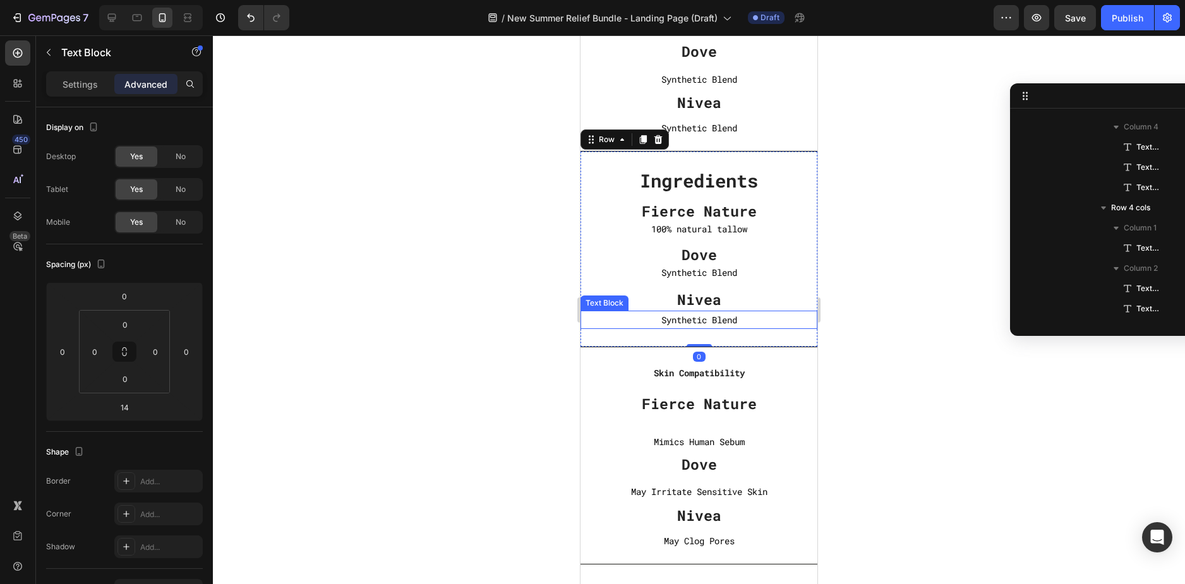
click at [702, 325] on p "Synthetic Blend" at bounding box center [699, 320] width 234 height 16
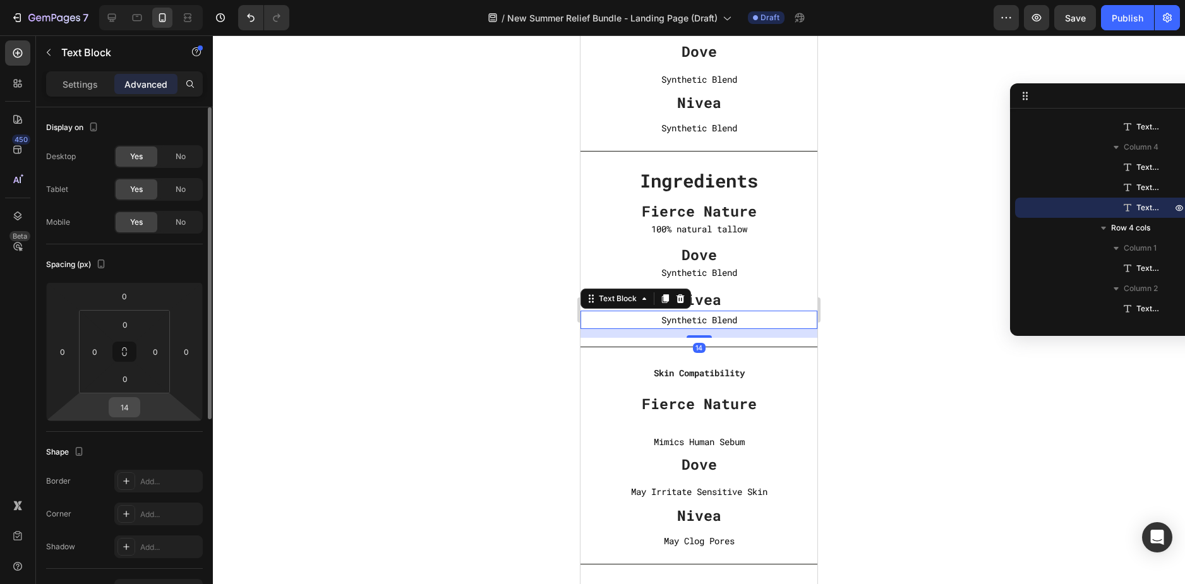
click at [123, 409] on input "14" at bounding box center [124, 407] width 25 height 19
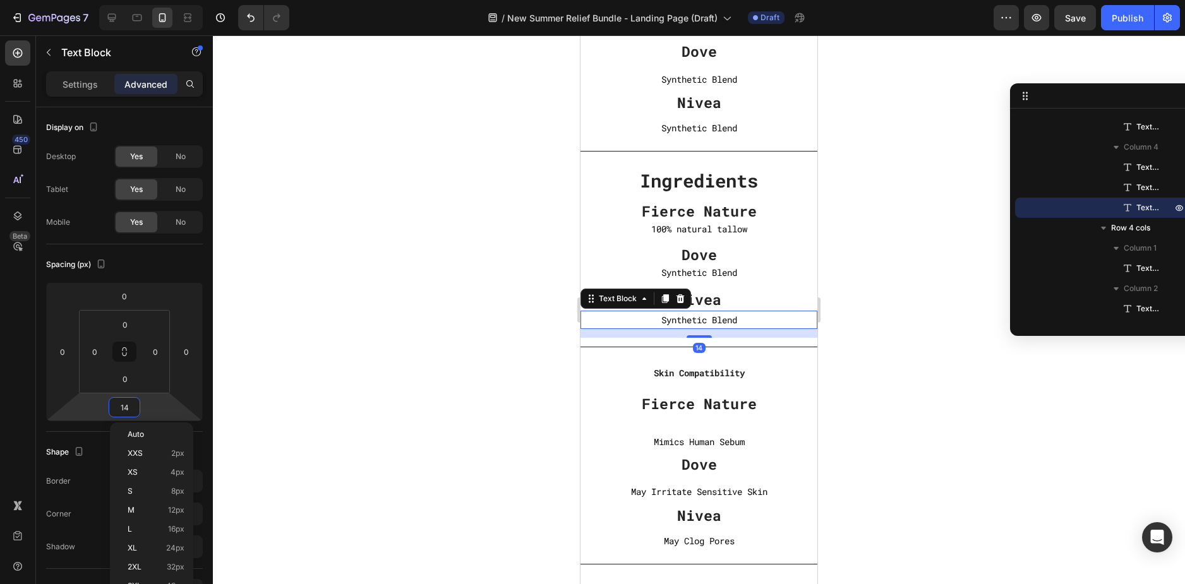
type input "0"
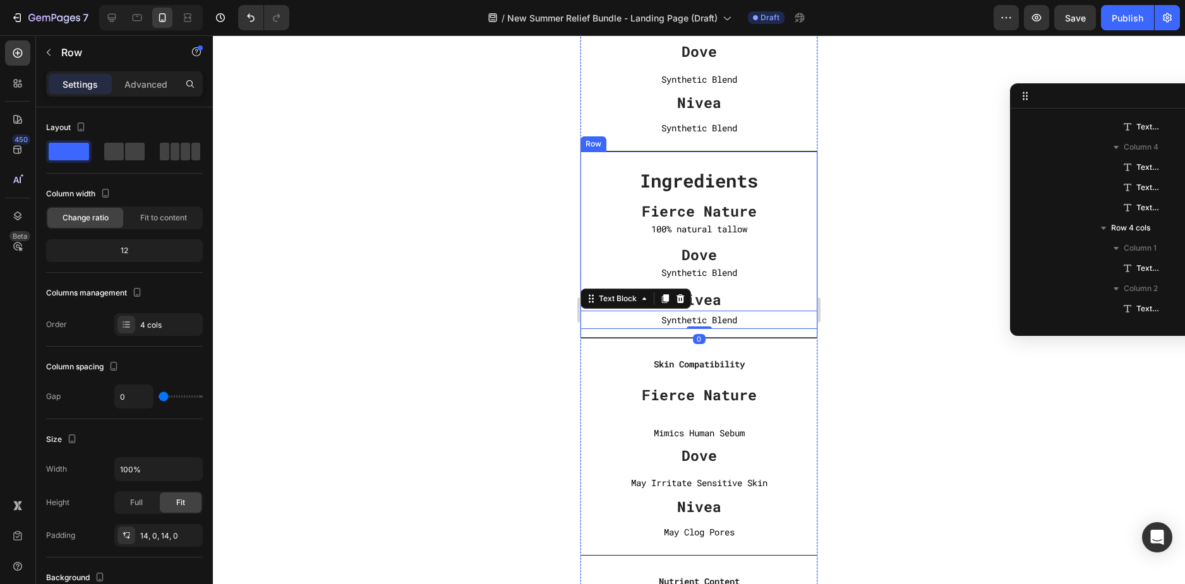
click at [797, 155] on div "Ingredients Text block Fierce Nature Text block 100% natural tallow Text Block …" at bounding box center [698, 245] width 237 height 187
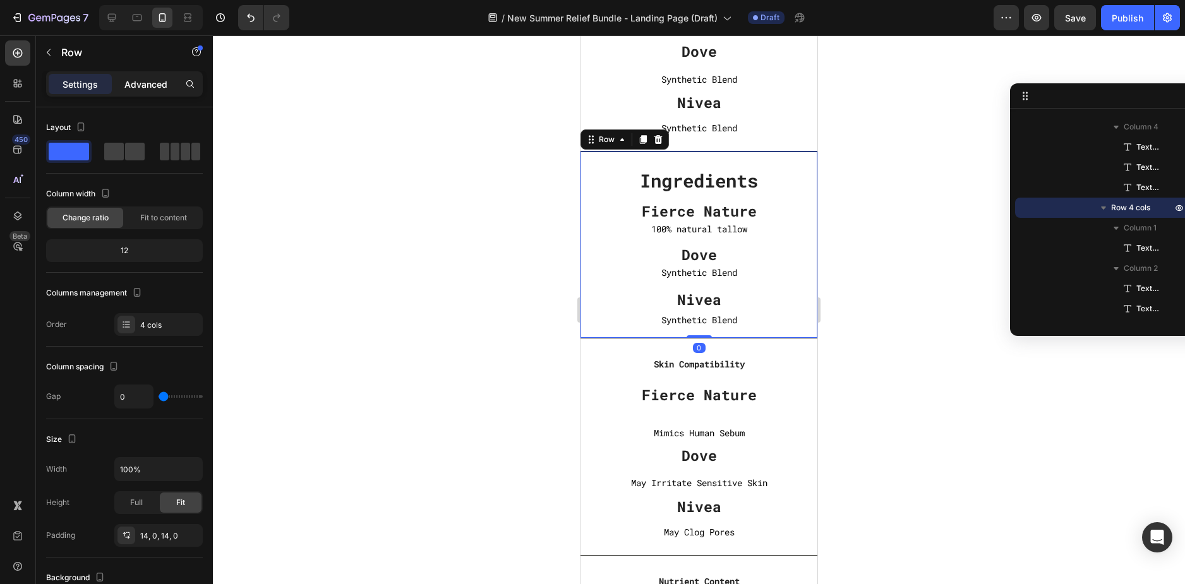
click at [134, 84] on p "Advanced" at bounding box center [145, 84] width 43 height 13
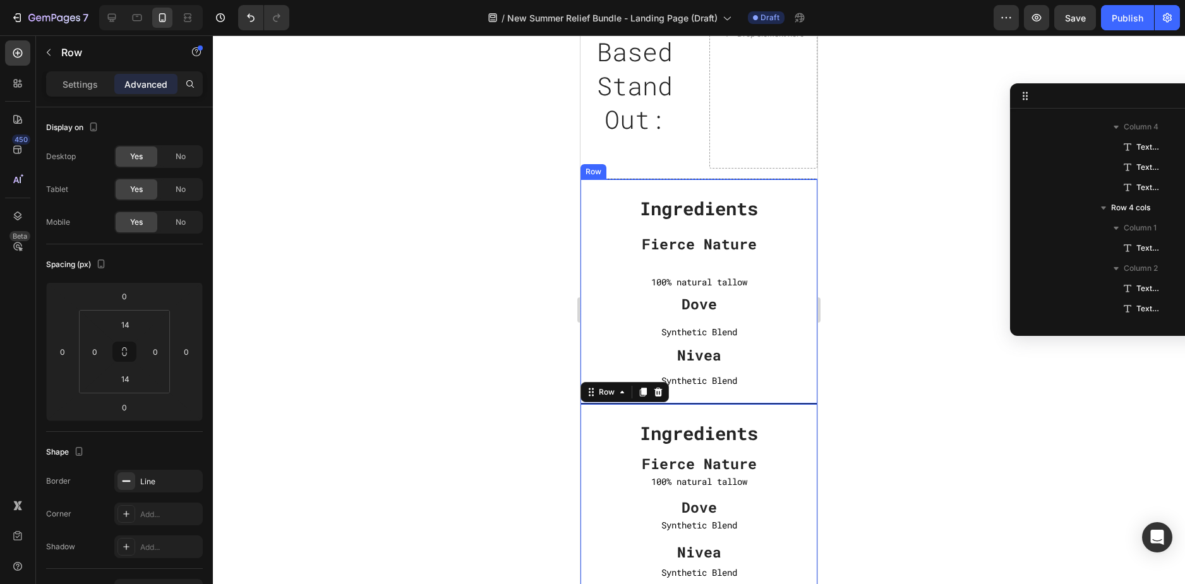
scroll to position [376, 0]
click at [805, 187] on div "Ingredients Text block Fierce Nature Text block 100% natural tallow Text Block …" at bounding box center [698, 291] width 237 height 225
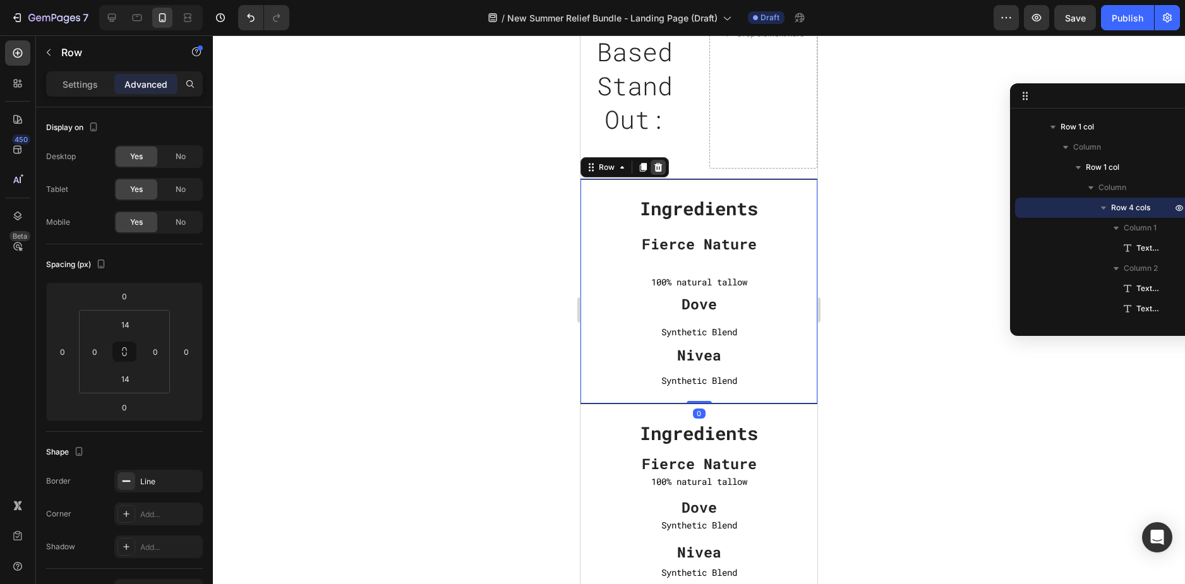
click at [657, 167] on icon at bounding box center [658, 167] width 8 height 9
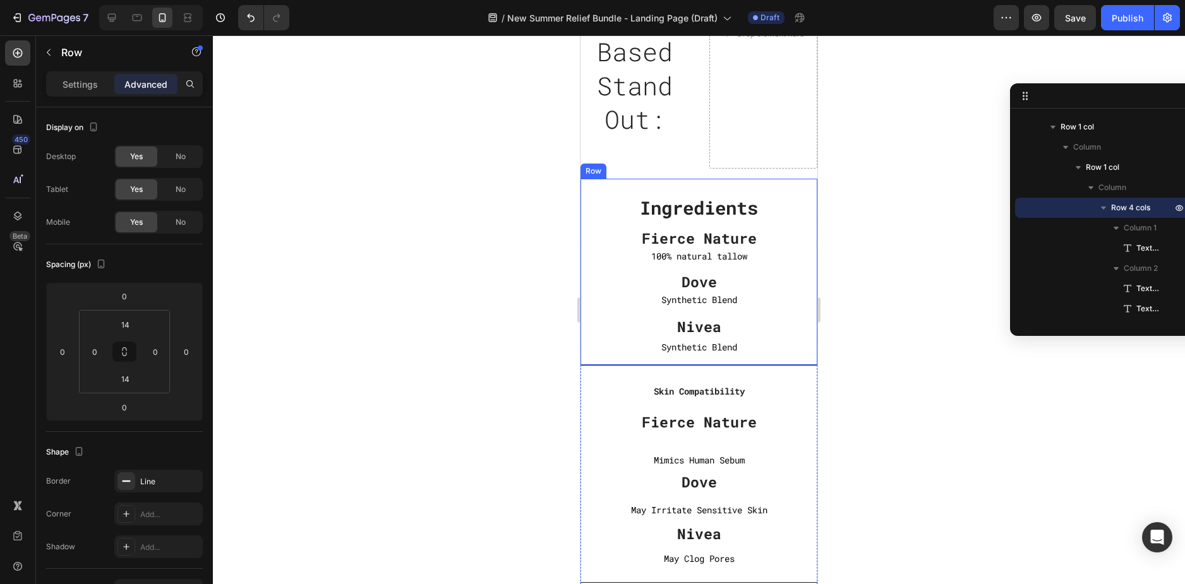
click at [766, 185] on div "Ingredients Text block Fierce Nature Text block 100% natural tallow Text Block …" at bounding box center [698, 272] width 237 height 187
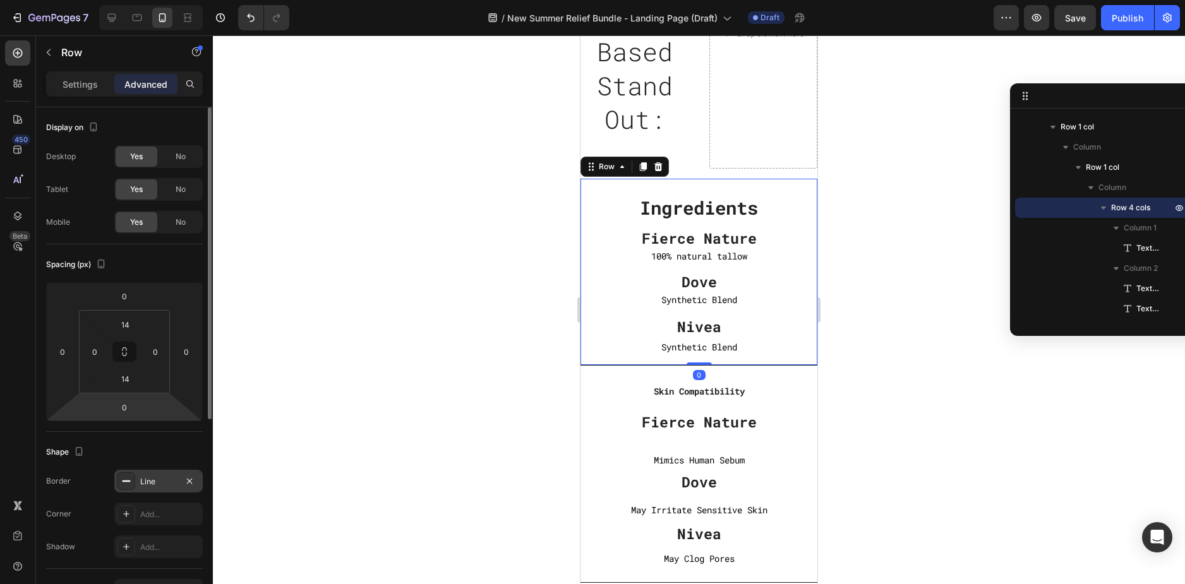
click at [154, 484] on div "Line" at bounding box center [158, 481] width 37 height 11
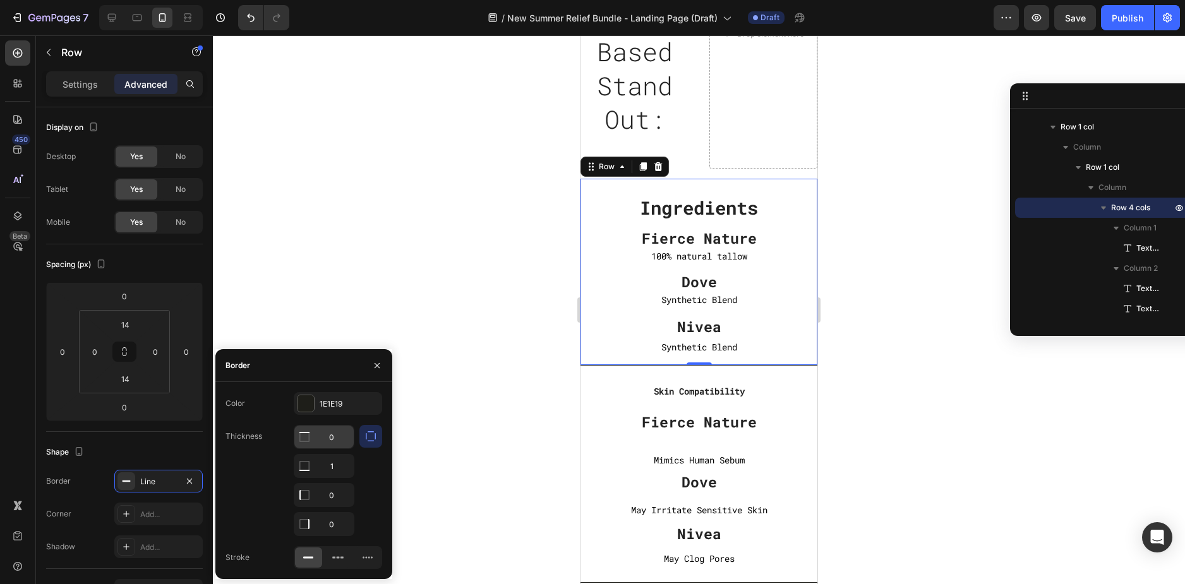
click at [335, 437] on input "0" at bounding box center [323, 437] width 59 height 23
type input "1"
click at [858, 283] on div at bounding box center [699, 309] width 972 height 549
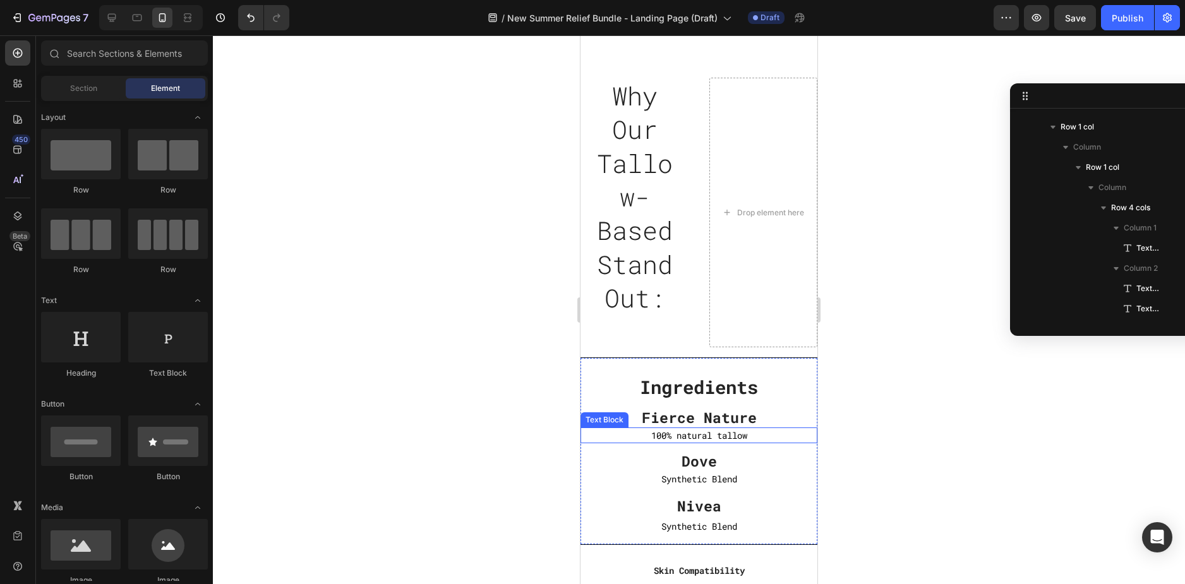
scroll to position [3789, 0]
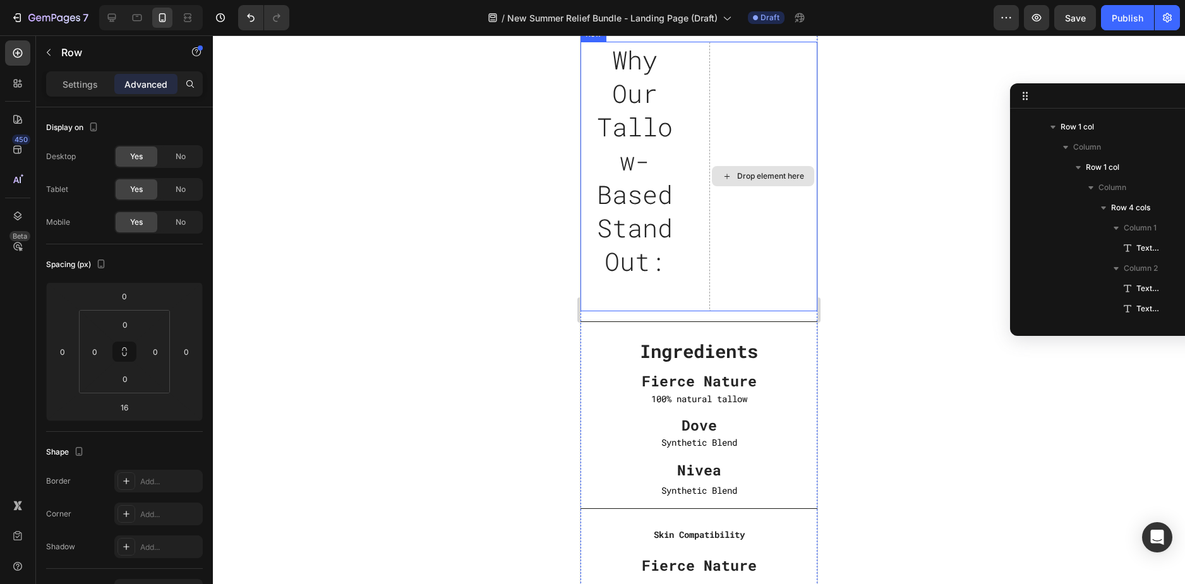
click at [747, 153] on div "Drop element here" at bounding box center [763, 177] width 109 height 270
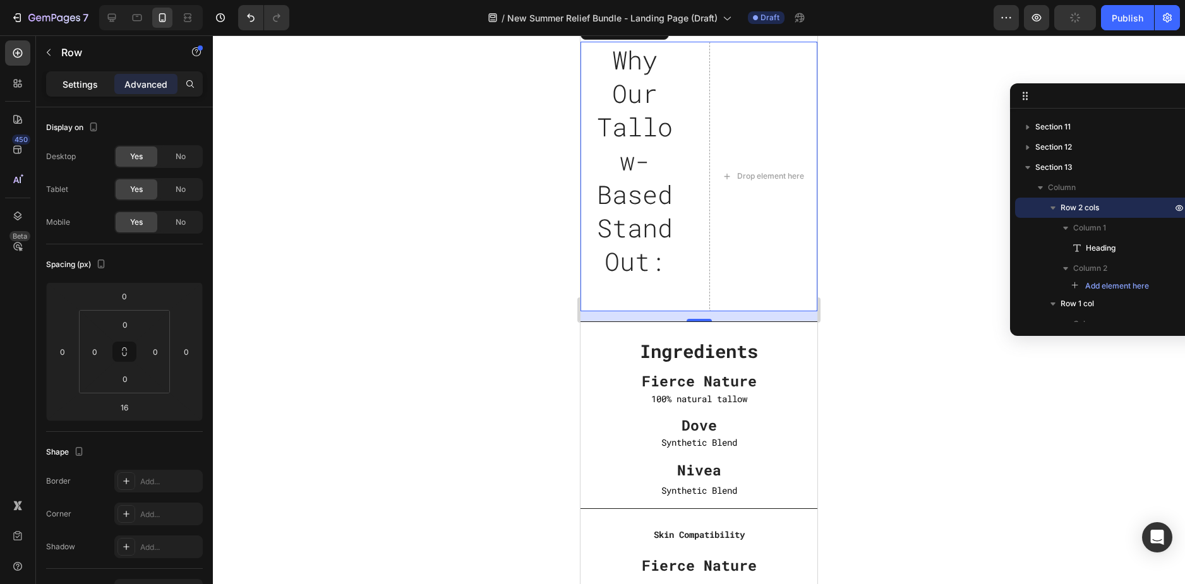
drag, startPoint x: 97, startPoint y: 86, endPoint x: 95, endPoint y: 92, distance: 6.8
click at [95, 91] on div "Settings" at bounding box center [80, 84] width 63 height 20
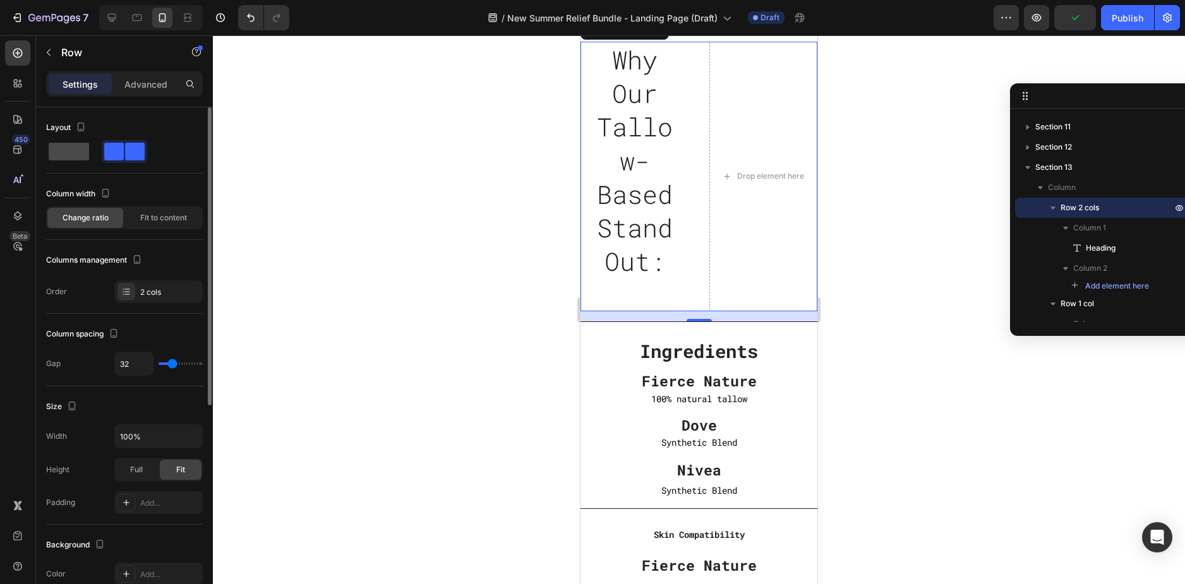
click at [84, 157] on span at bounding box center [69, 152] width 40 height 18
type input "0"
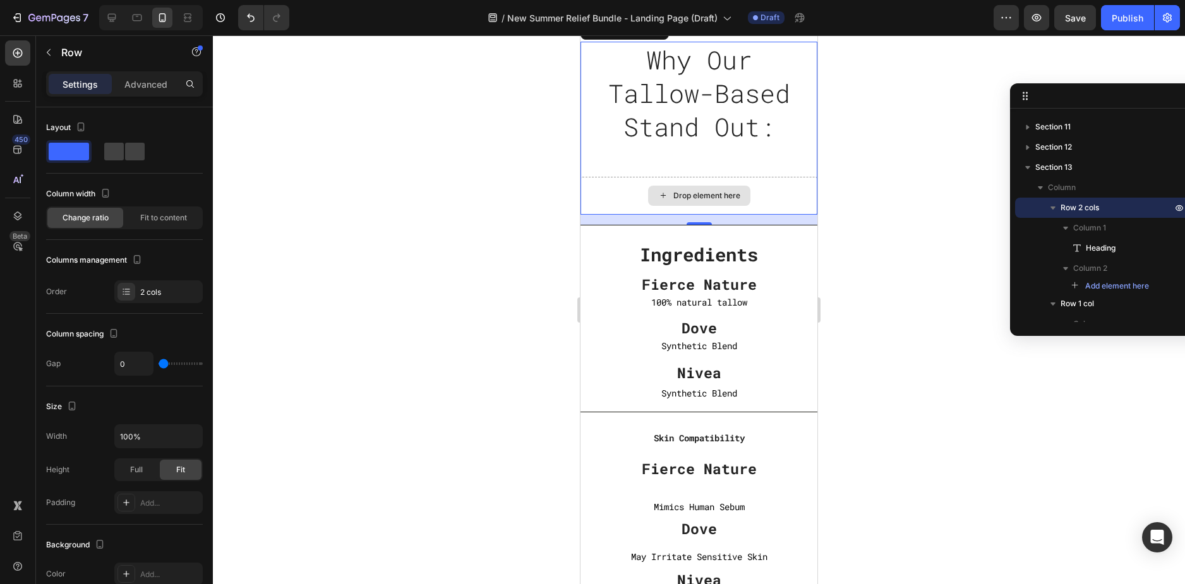
click at [780, 215] on div "Drop element here" at bounding box center [698, 196] width 237 height 38
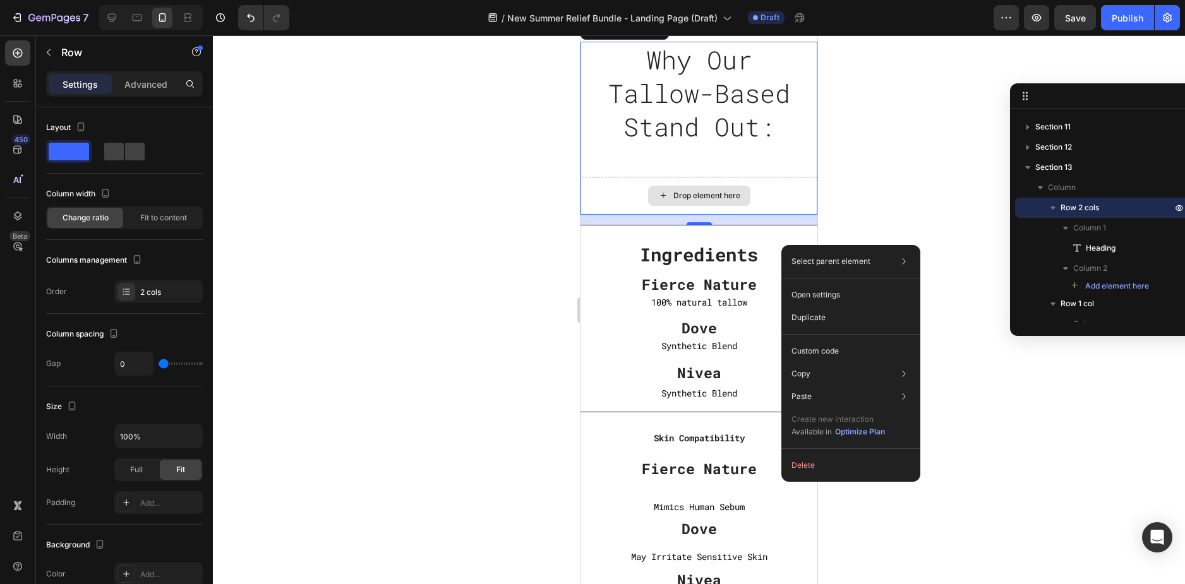
click at [755, 215] on div "Drop element here" at bounding box center [698, 196] width 237 height 38
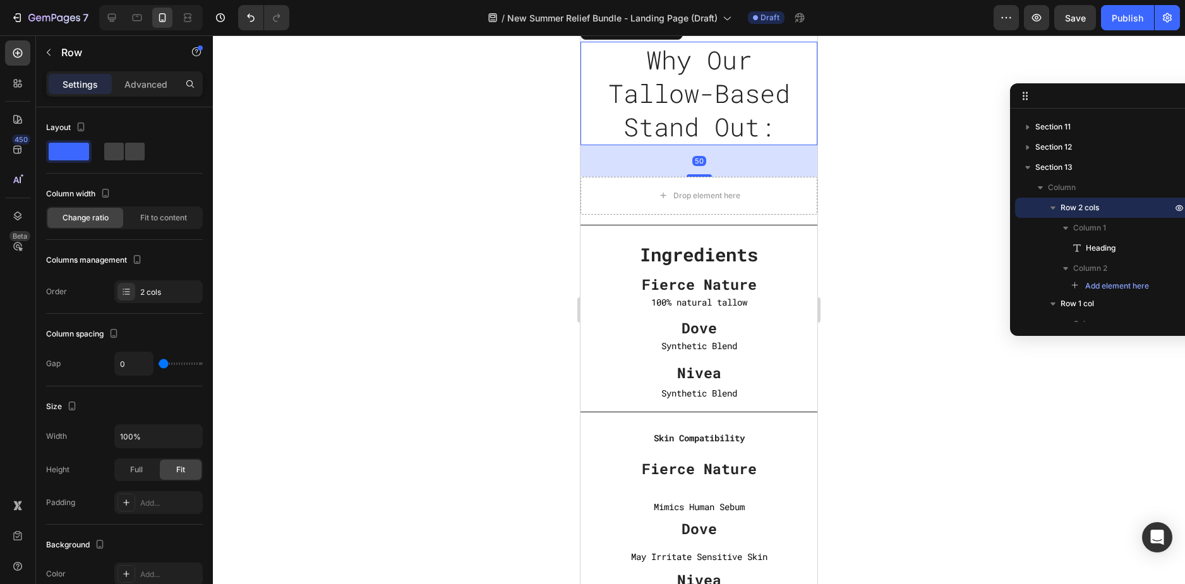
click at [612, 145] on h2 "Why Our Tallow-Based Stand Out:" at bounding box center [699, 94] width 218 height 104
click at [604, 215] on div "Drop element here" at bounding box center [698, 196] width 237 height 38
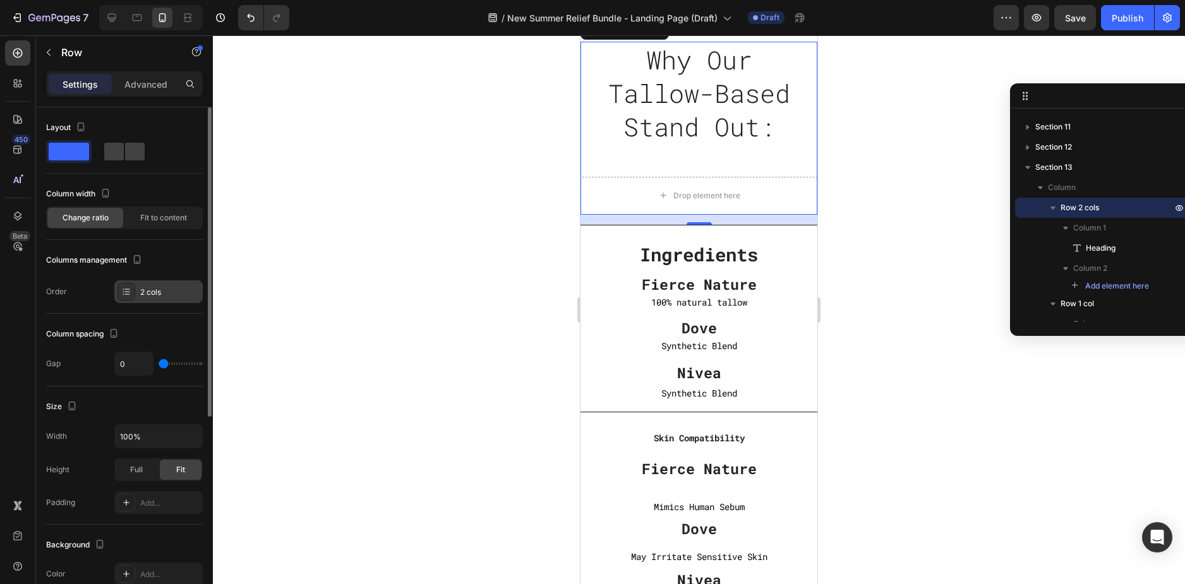
click at [179, 292] on div "2 cols" at bounding box center [169, 292] width 59 height 11
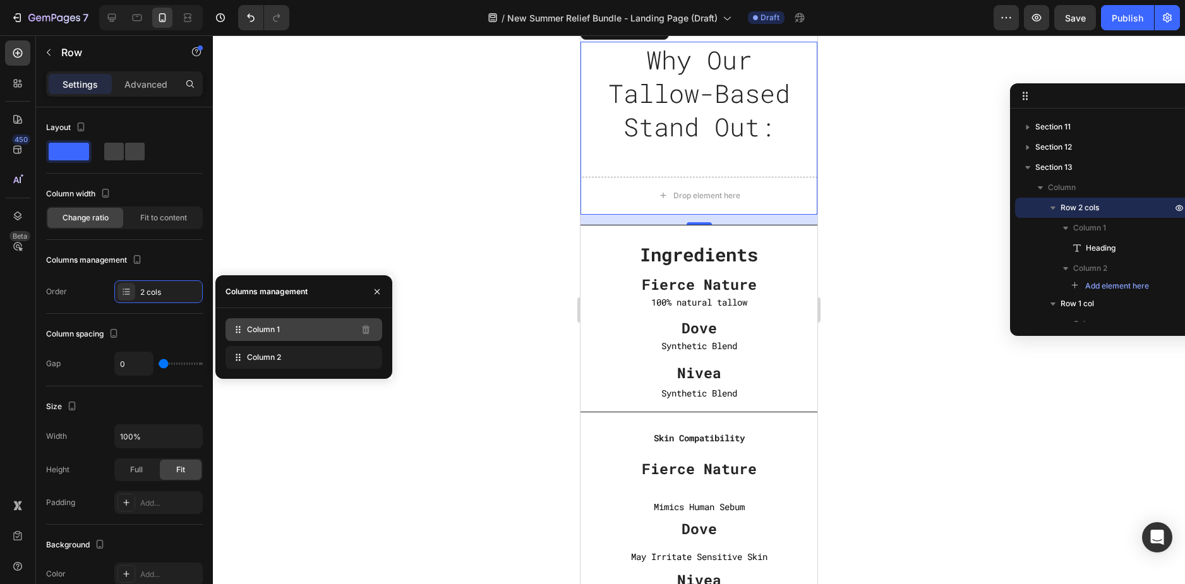
click at [339, 331] on div "Column 1" at bounding box center [303, 329] width 157 height 23
click at [321, 354] on div "Column 2" at bounding box center [303, 357] width 157 height 23
click at [845, 320] on div at bounding box center [699, 309] width 972 height 549
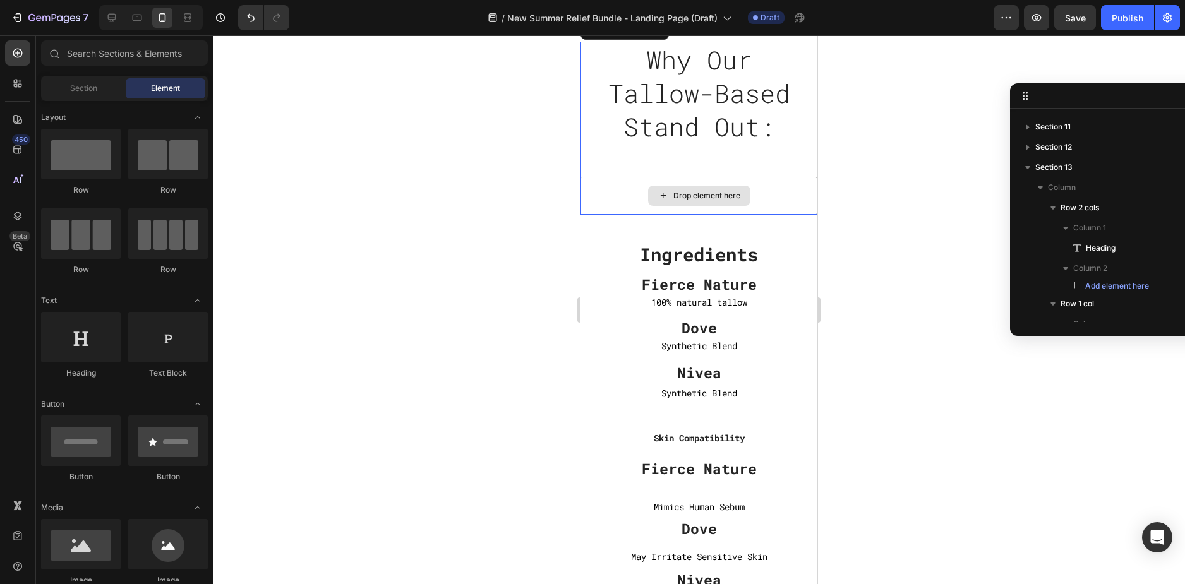
click at [765, 215] on div "Drop element here" at bounding box center [698, 196] width 237 height 38
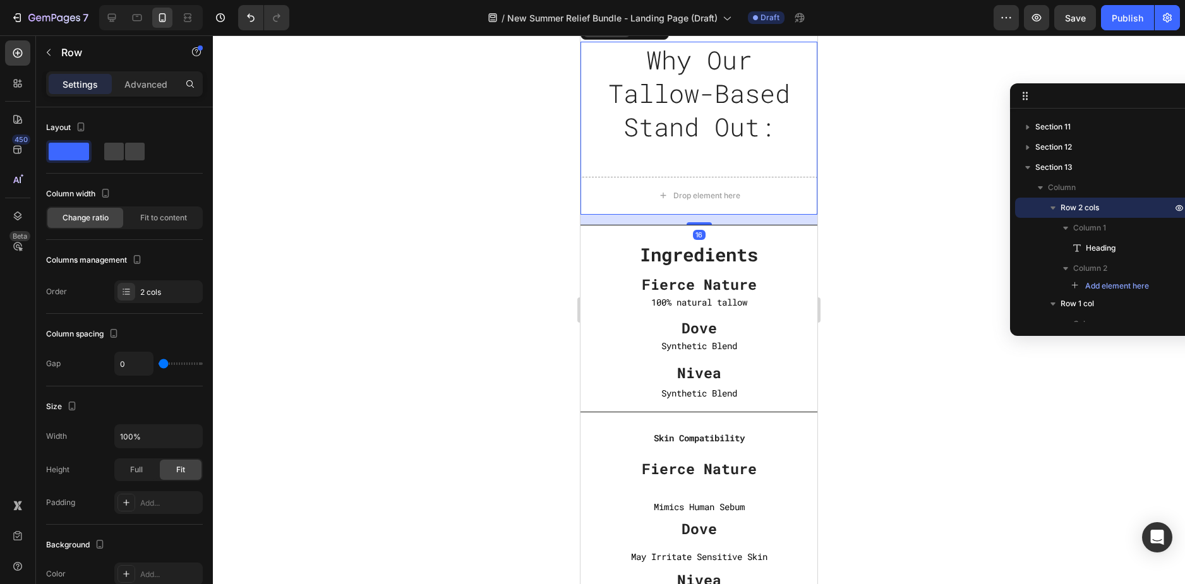
click at [607, 35] on div "Row" at bounding box center [606, 29] width 21 height 11
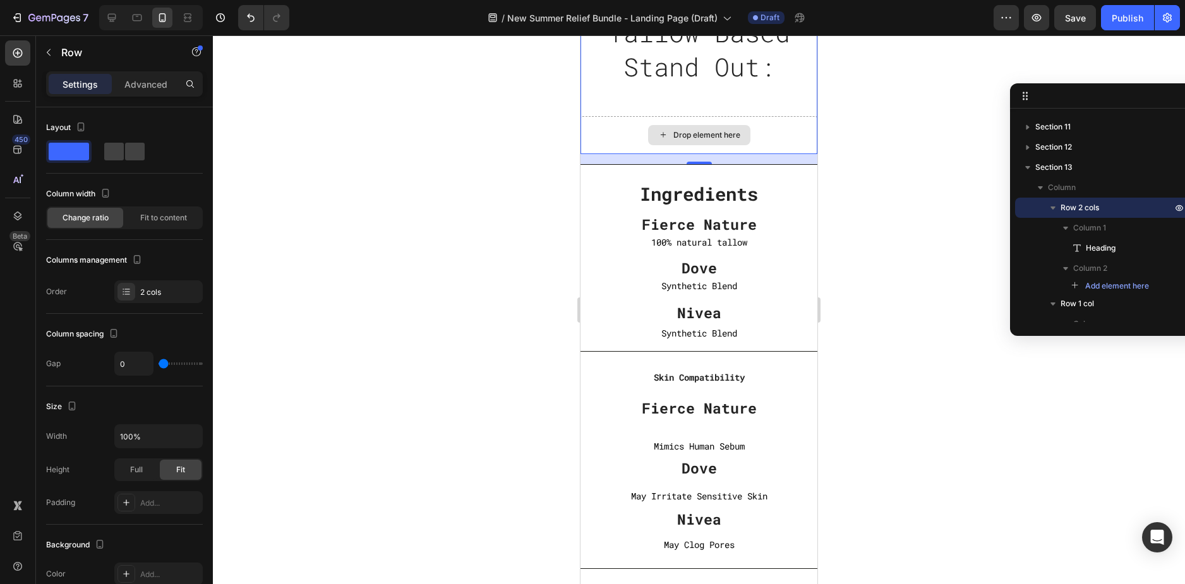
scroll to position [3978, 0]
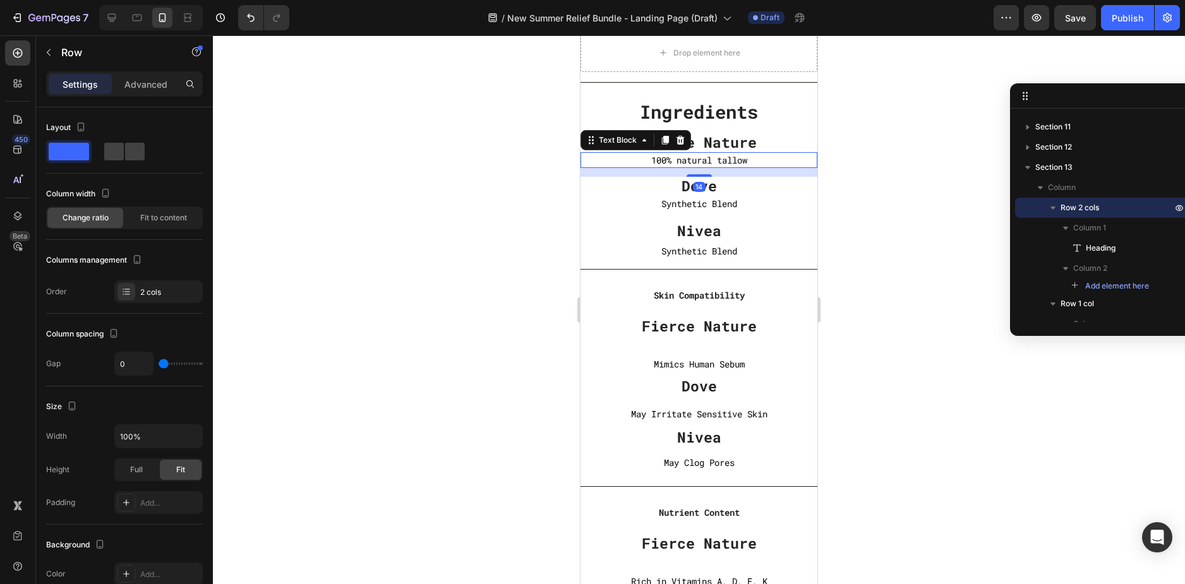
click at [804, 155] on p "100% natural tallow" at bounding box center [698, 160] width 237 height 16
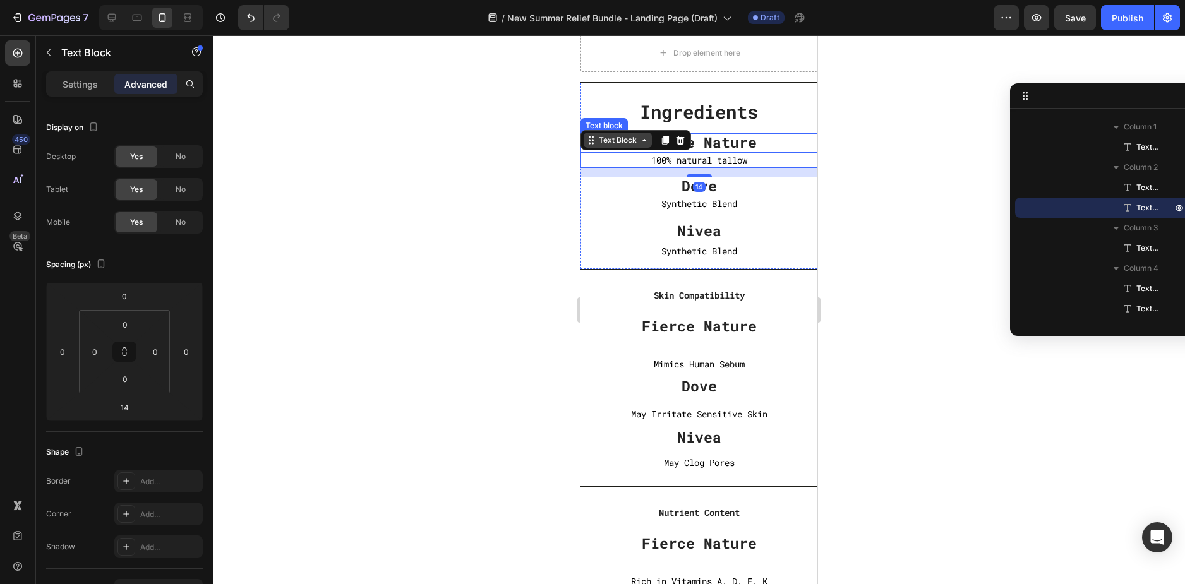
click at [623, 145] on div "Text Block" at bounding box center [617, 139] width 43 height 11
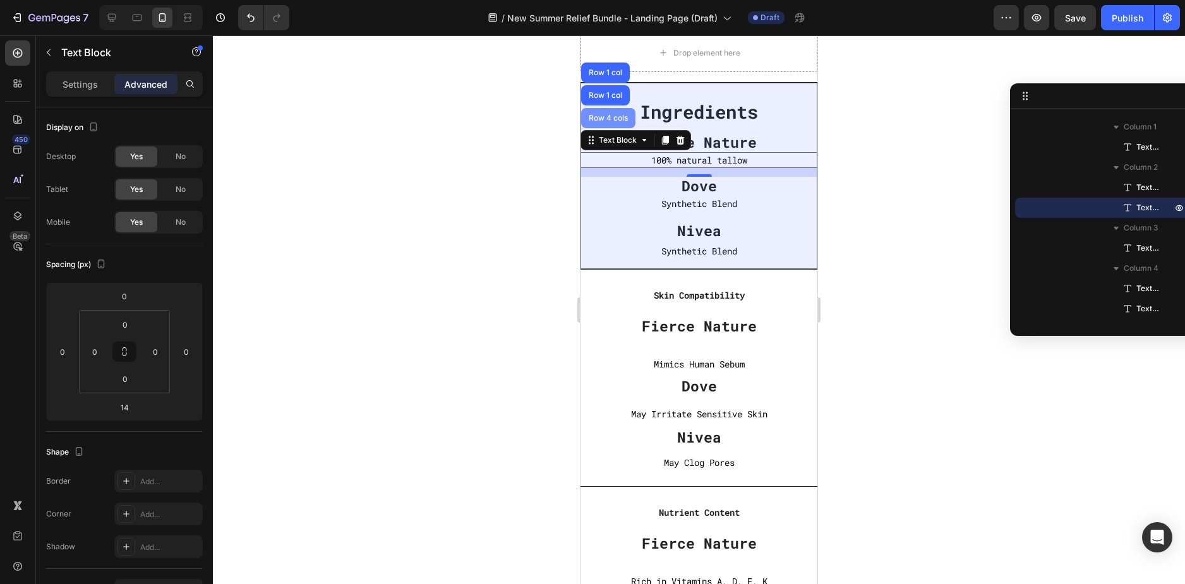
click at [604, 111] on div "Row 4 cols" at bounding box center [608, 118] width 54 height 20
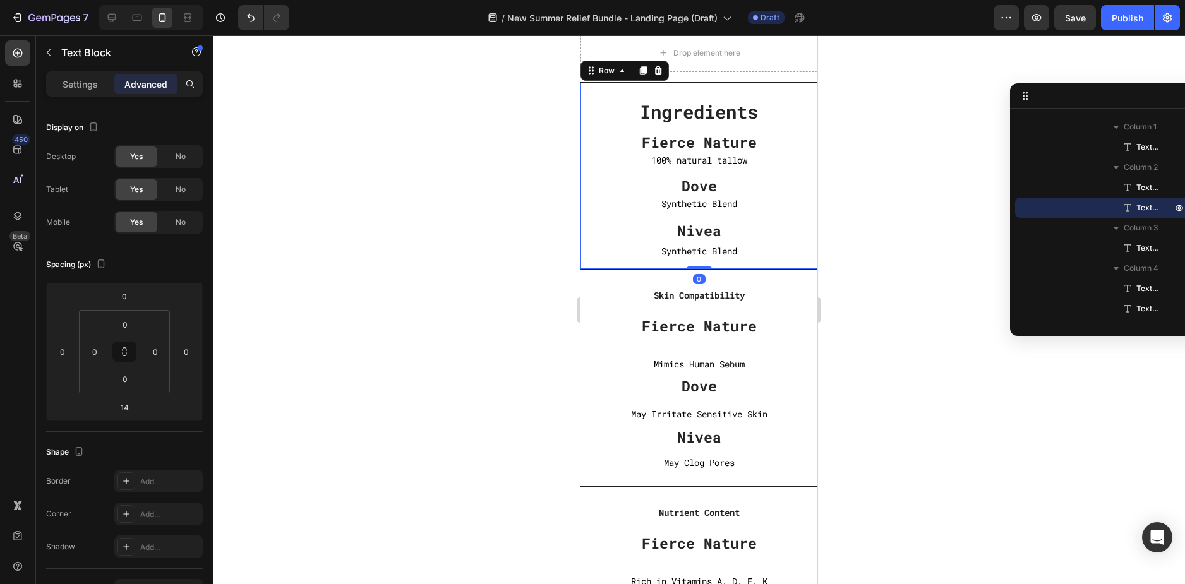
scroll to position [376, 0]
click at [640, 76] on div at bounding box center [642, 70] width 15 height 15
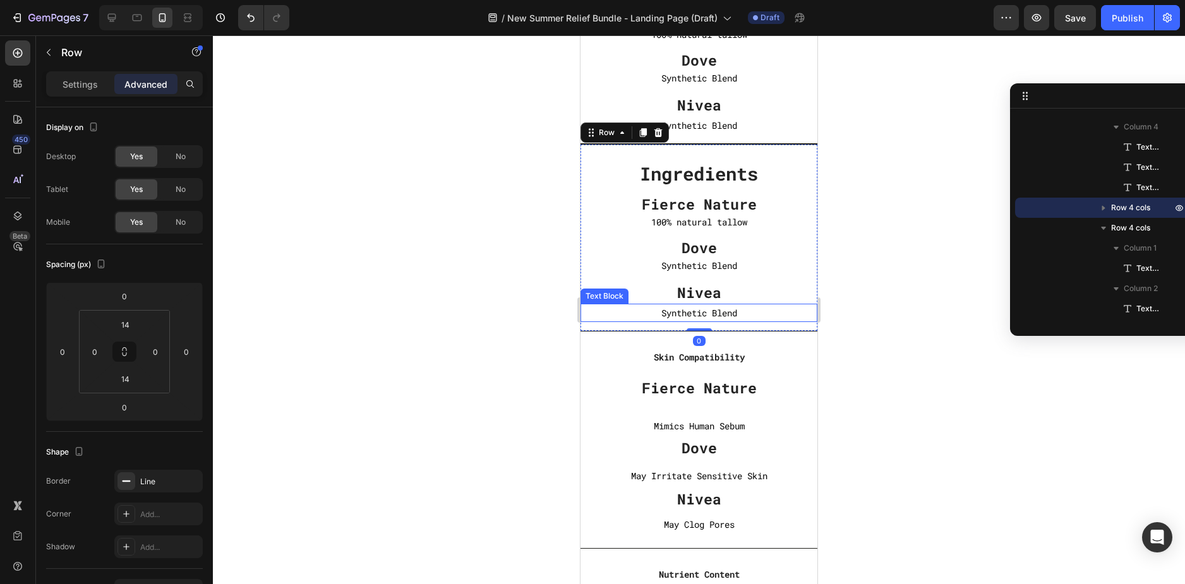
scroll to position [4104, 0]
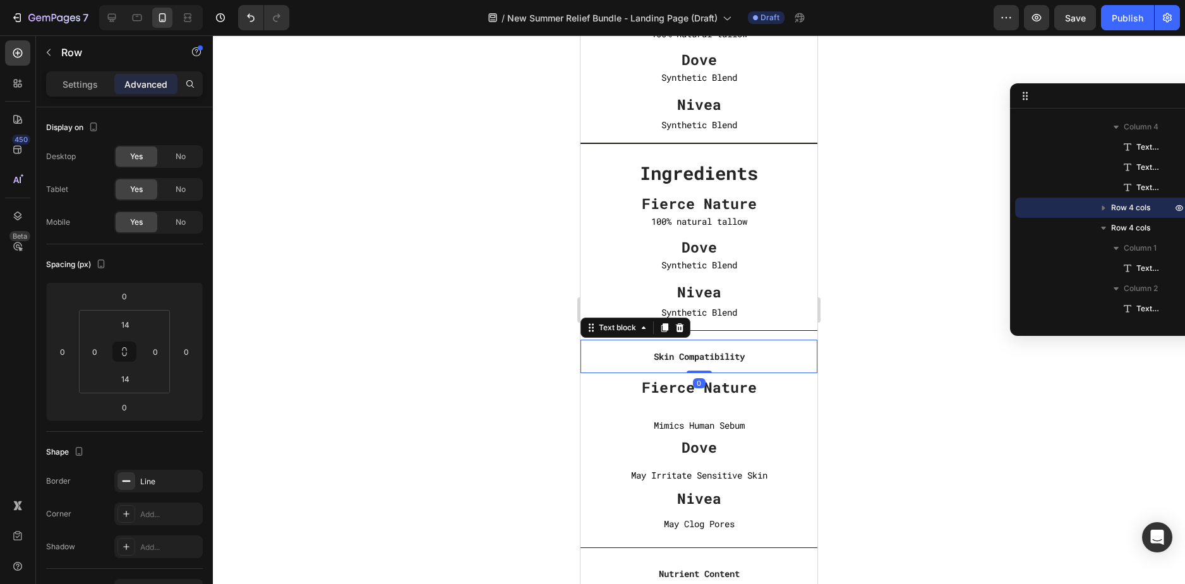
click at [717, 352] on strong "Skin Compatibility" at bounding box center [699, 356] width 91 height 12
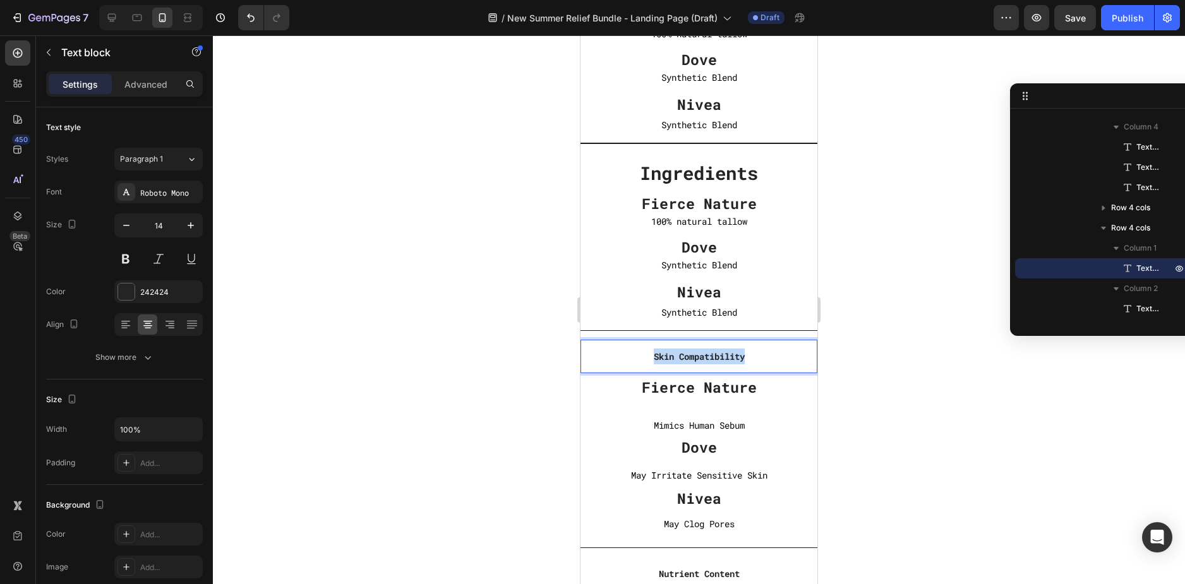
click at [717, 352] on strong "Skin Compatibility" at bounding box center [699, 356] width 91 height 12
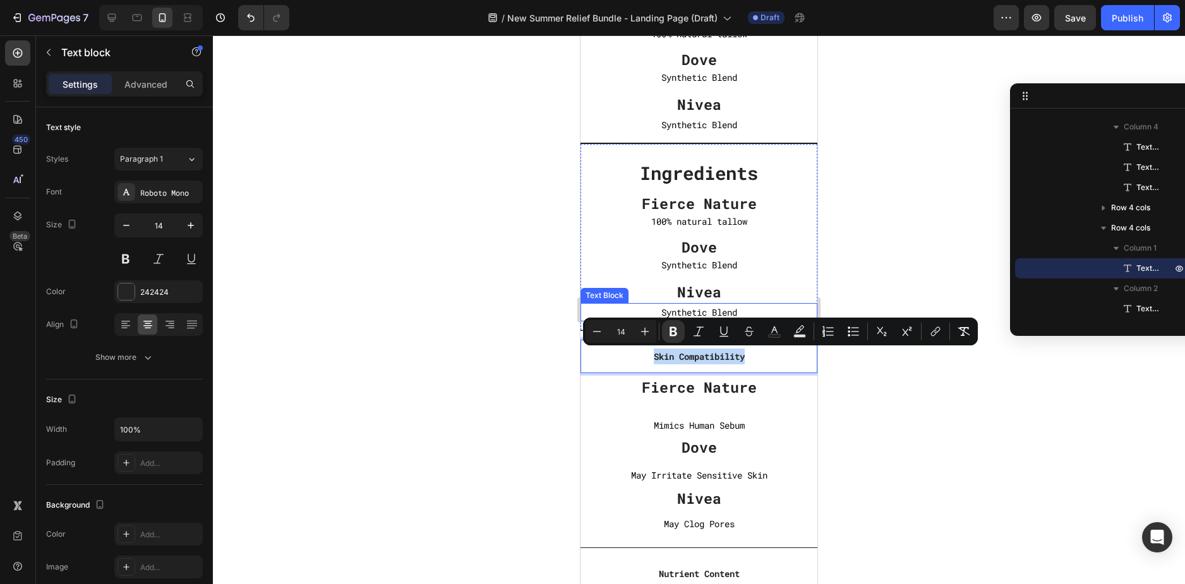
copy strong "Skin Compatibility"
click at [704, 174] on strong "Ingredients" at bounding box center [699, 173] width 118 height 24
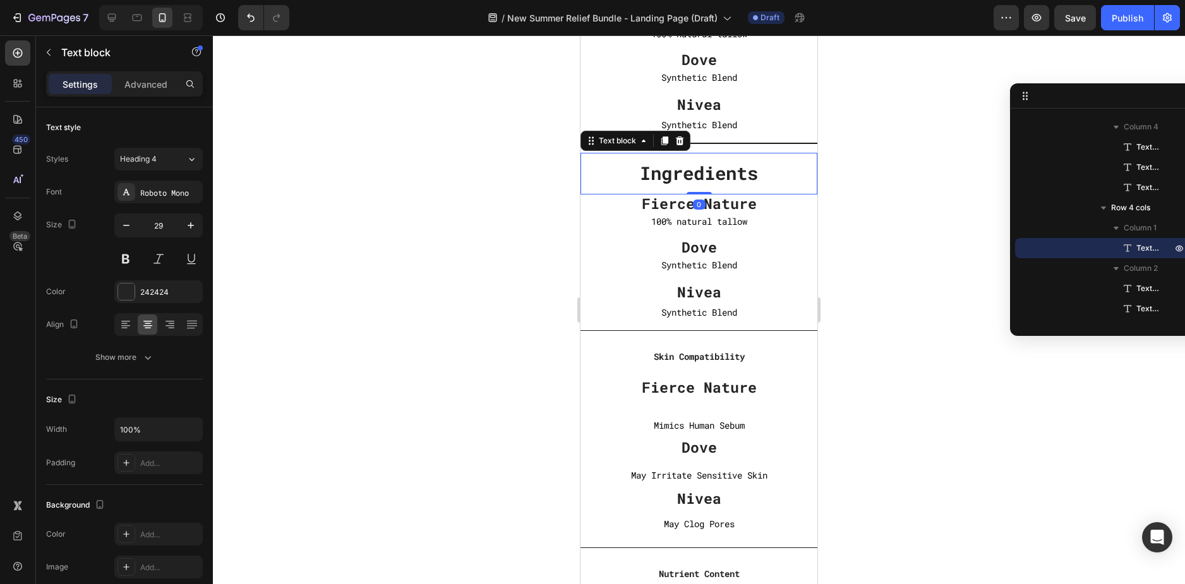
click at [704, 174] on strong "Ingredients" at bounding box center [699, 173] width 118 height 24
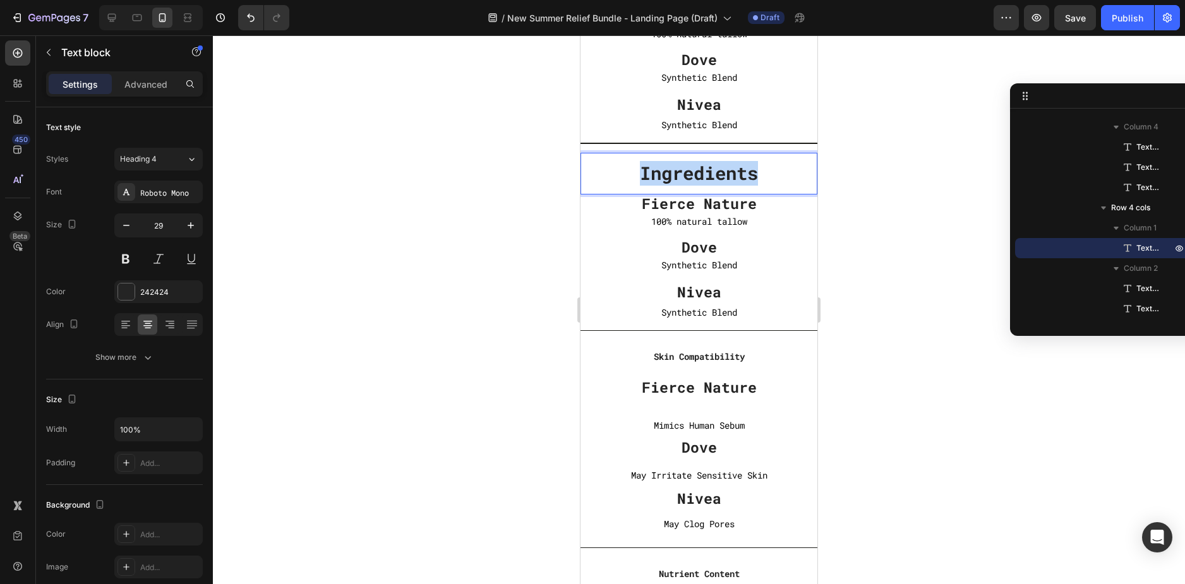
click at [704, 174] on strong "Ingredients" at bounding box center [699, 173] width 118 height 24
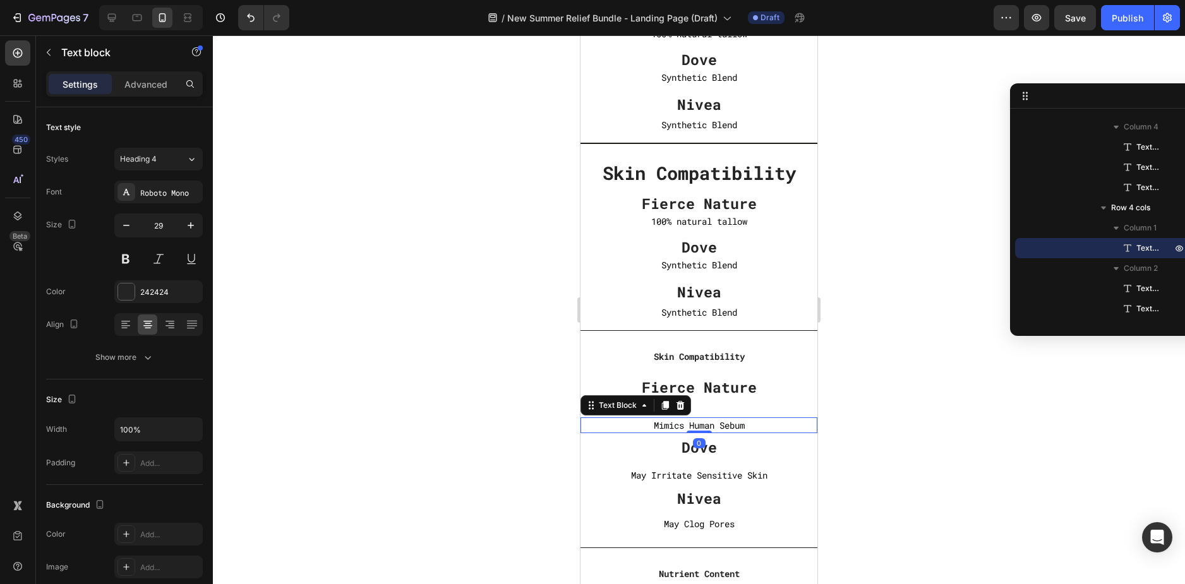
scroll to position [962, 0]
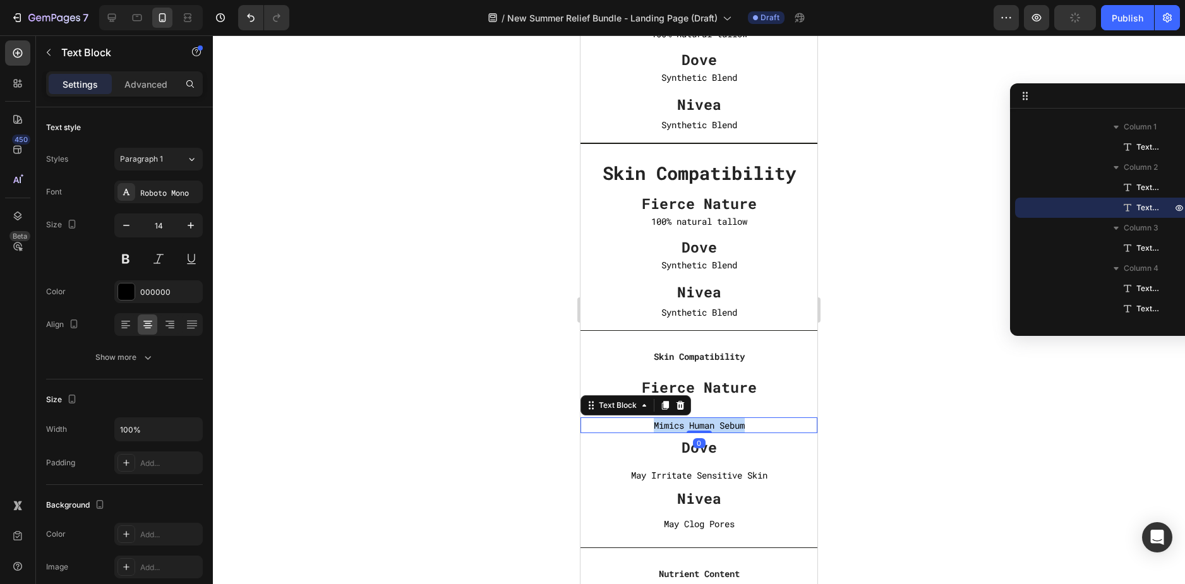
click at [703, 422] on p "Mimics Human Sebum" at bounding box center [698, 425] width 237 height 16
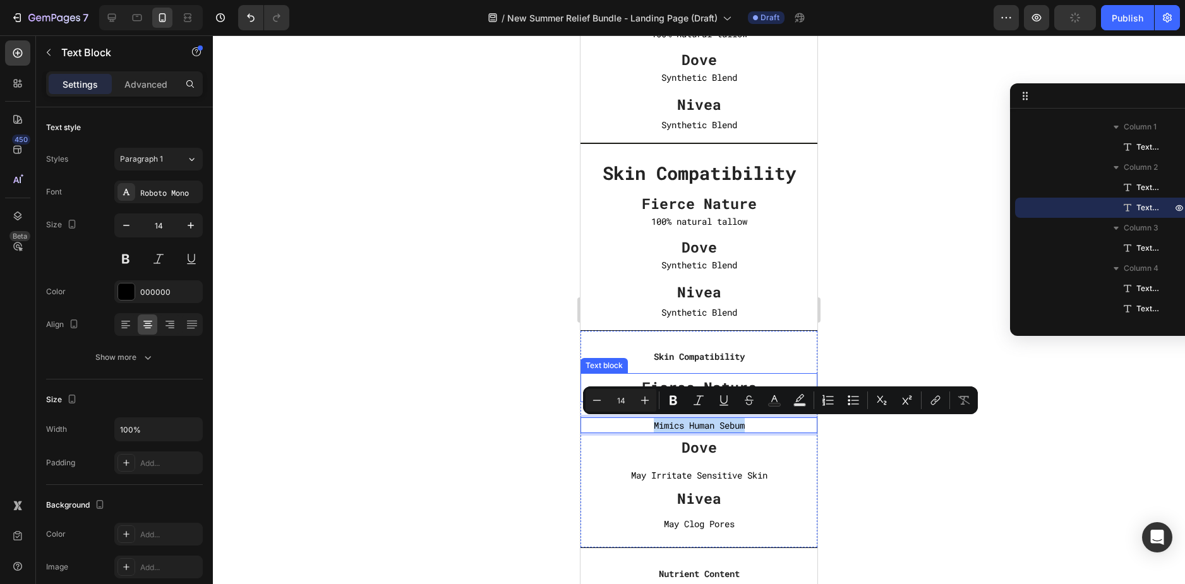
copy p "Mimics Human Sebum"
click at [702, 220] on p "100% natural tallow" at bounding box center [698, 221] width 237 height 16
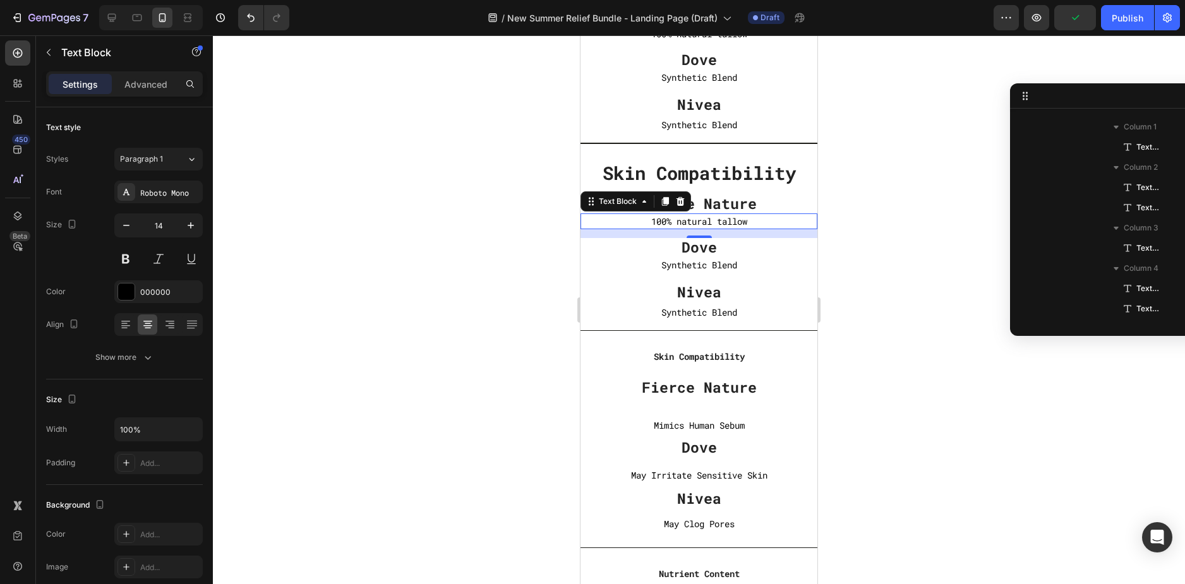
scroll to position [719, 0]
click at [702, 220] on p "100% natural tallow" at bounding box center [698, 221] width 237 height 16
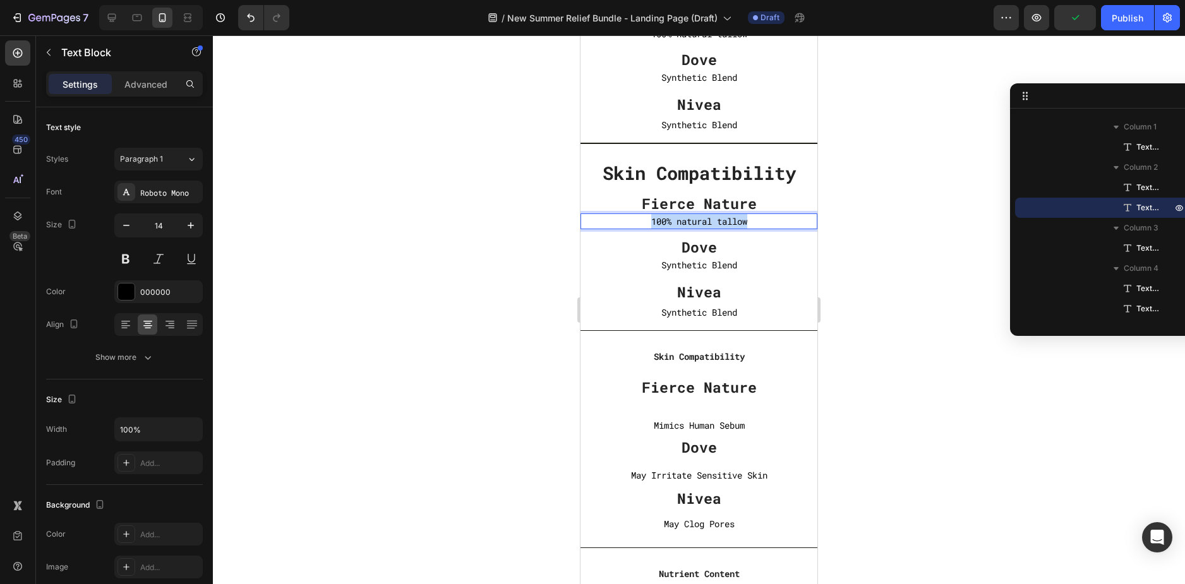
click at [702, 220] on p "100% natural tallow" at bounding box center [698, 221] width 237 height 16
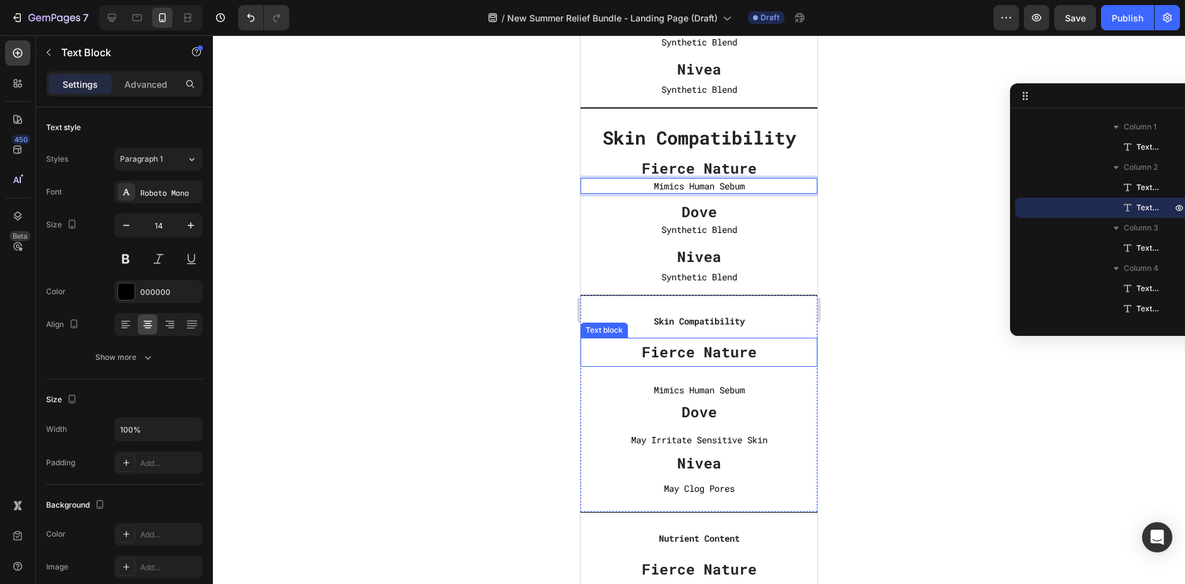
scroll to position [4167, 0]
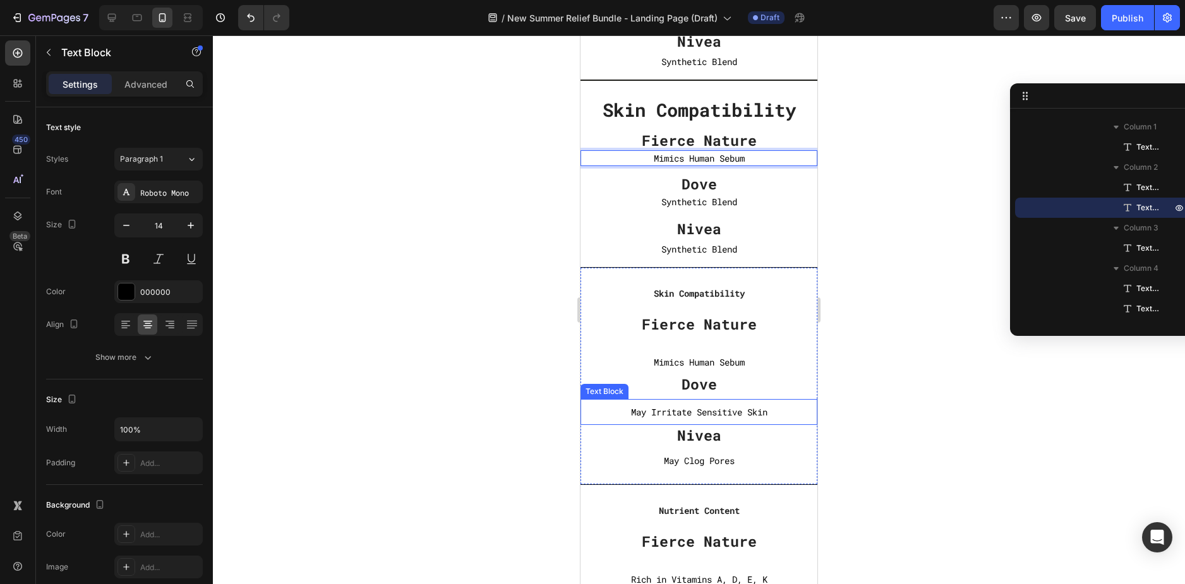
click at [719, 406] on p "May Irritate Sensitive Skin" at bounding box center [698, 412] width 237 height 16
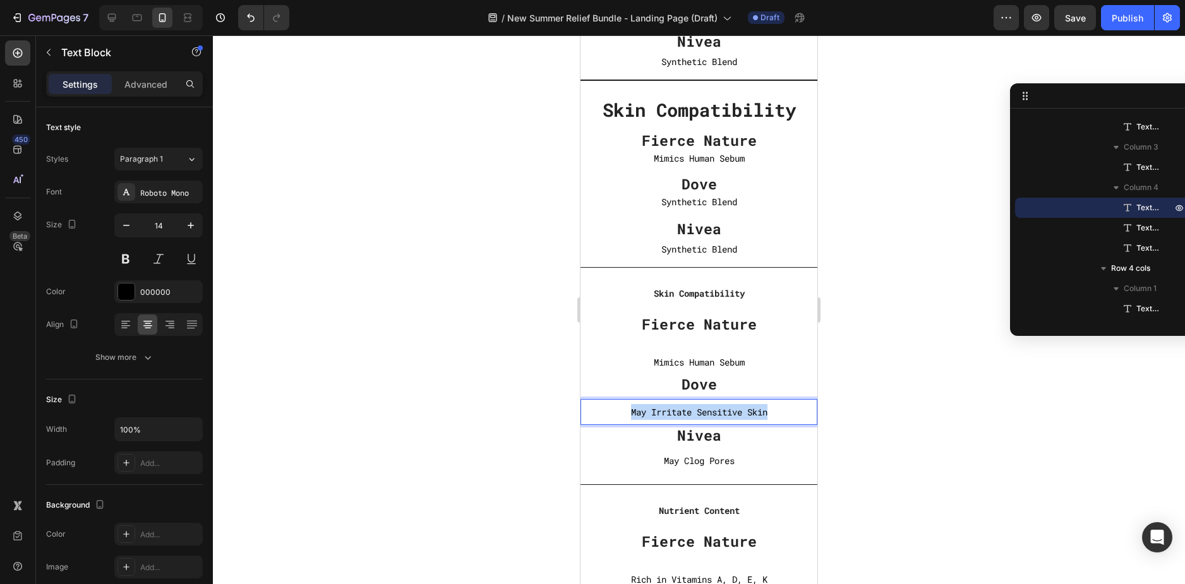
click at [719, 406] on p "May Irritate Sensitive Skin" at bounding box center [698, 412] width 237 height 16
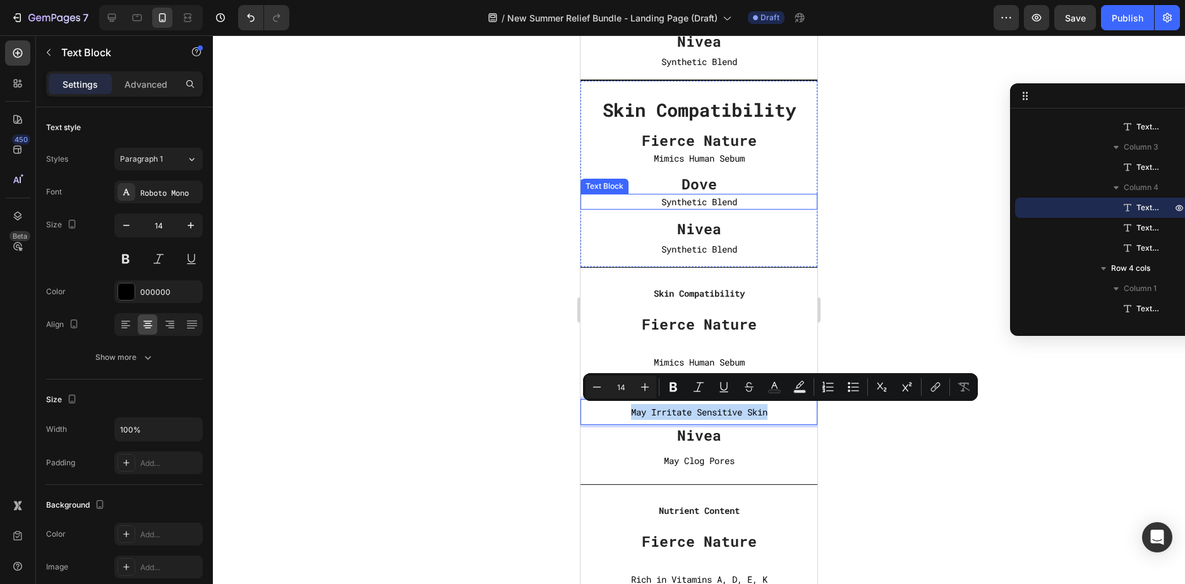
click at [714, 198] on p "Synthetic Blend" at bounding box center [698, 202] width 237 height 16
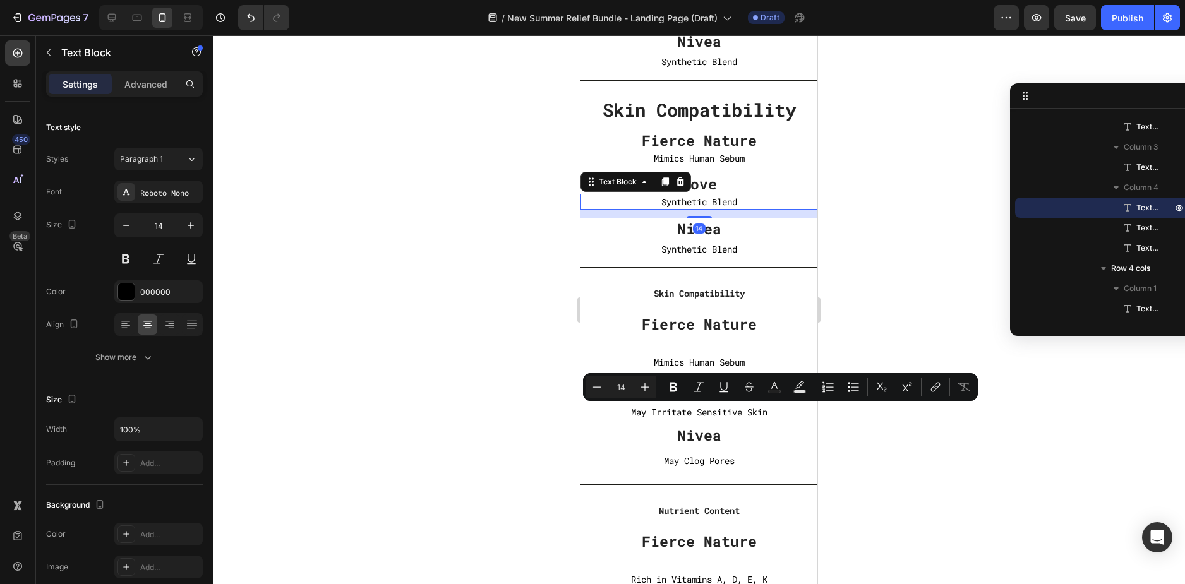
scroll to position [800, 0]
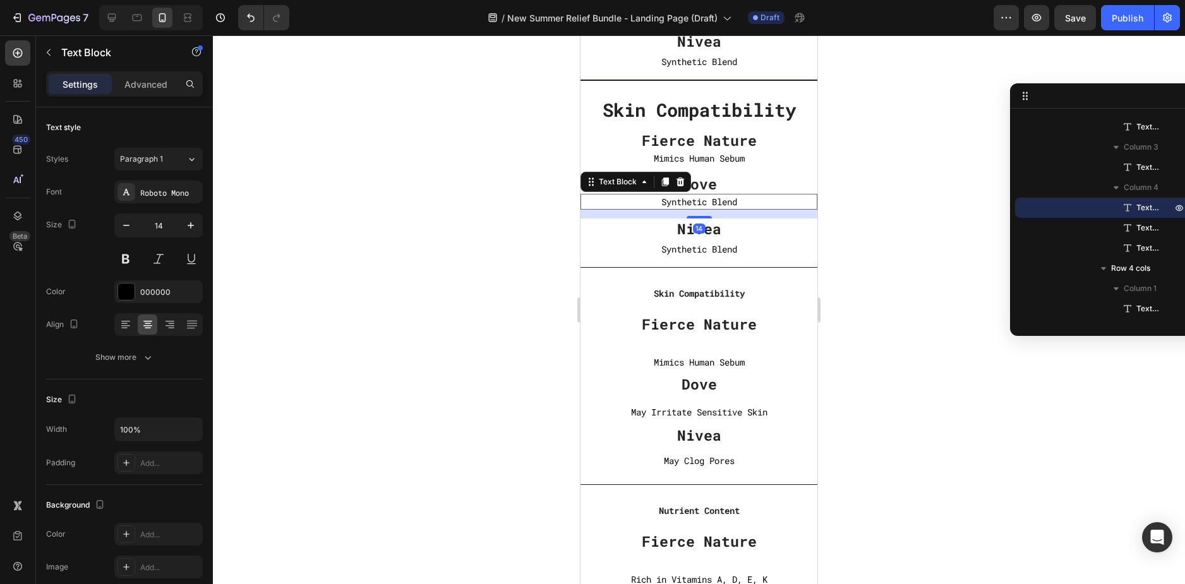
click at [714, 198] on p "Synthetic Blend" at bounding box center [698, 202] width 237 height 16
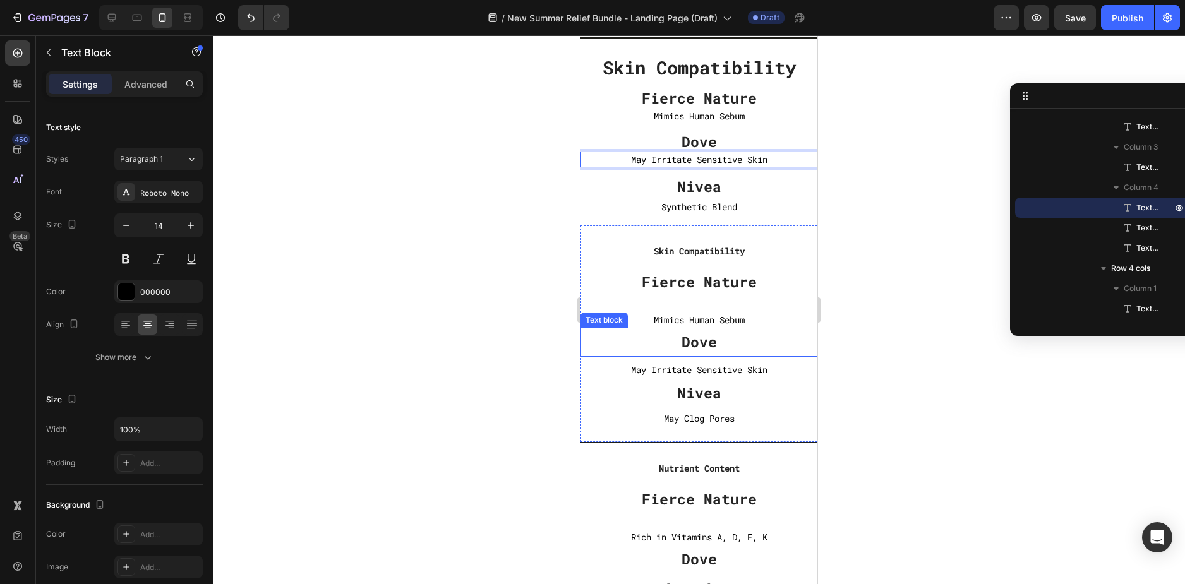
scroll to position [4231, 0]
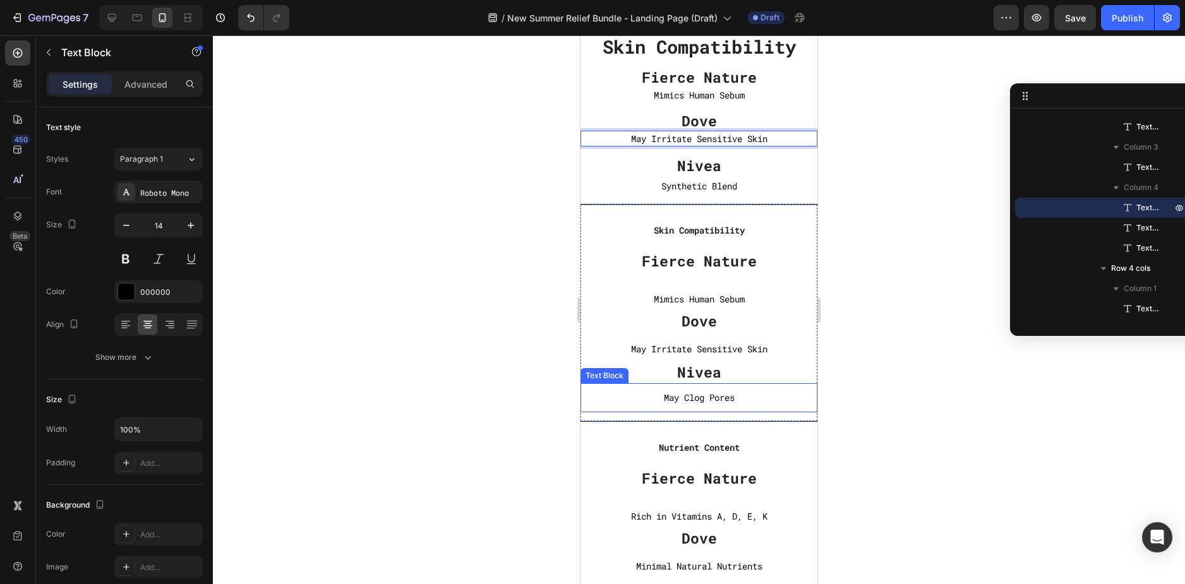
click at [722, 397] on p "May Clog Pores" at bounding box center [699, 398] width 234 height 16
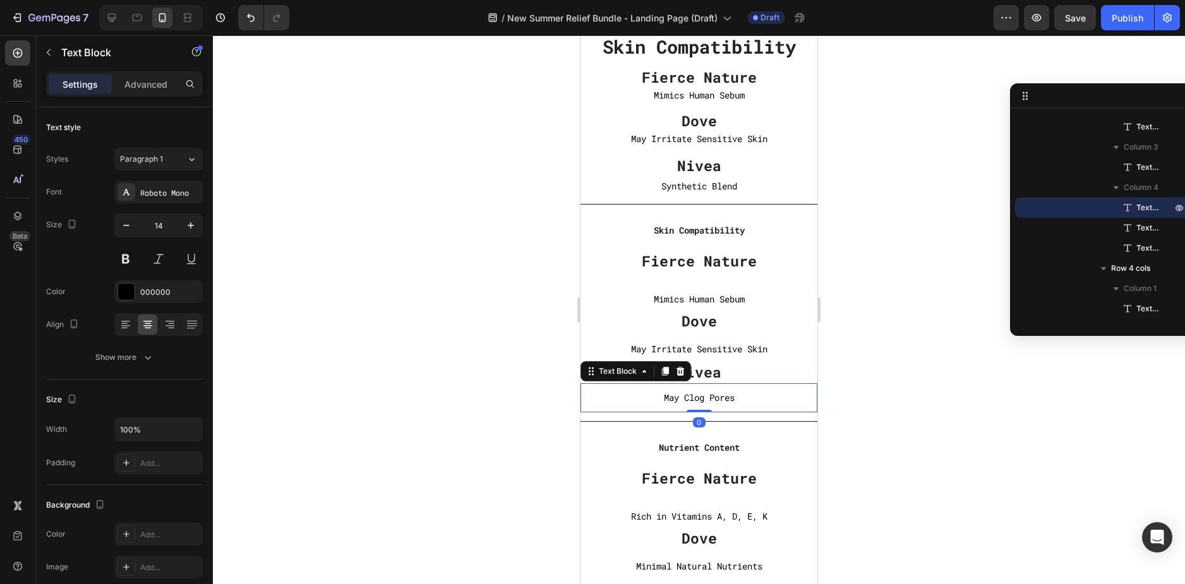
scroll to position [1083, 0]
click at [722, 397] on p "May Clog Pores" at bounding box center [699, 398] width 234 height 16
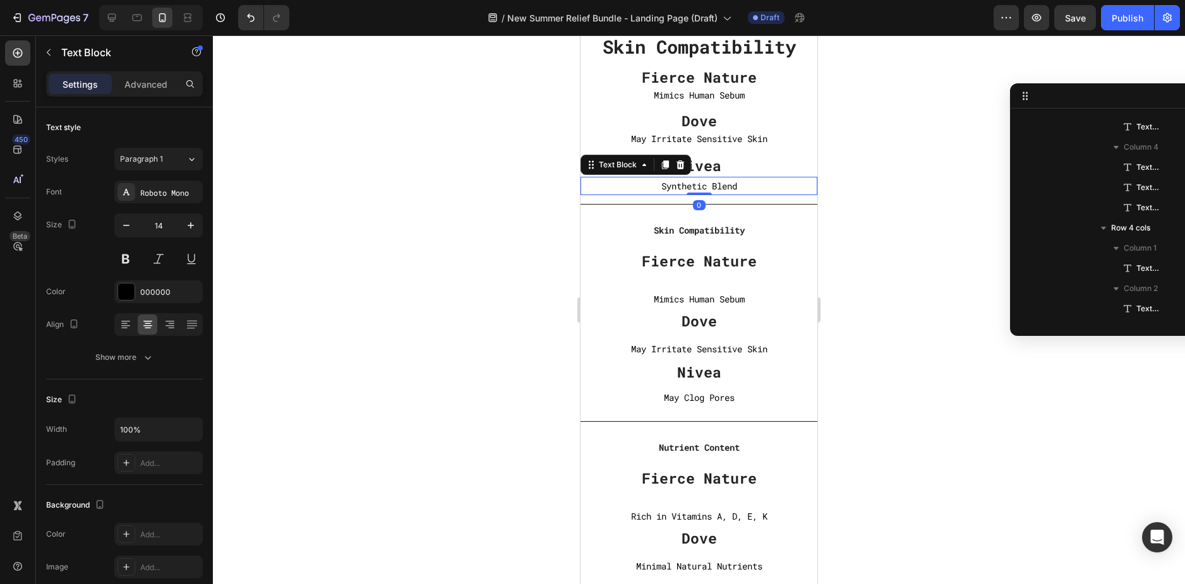
click at [696, 182] on p "Synthetic Blend" at bounding box center [699, 186] width 234 height 16
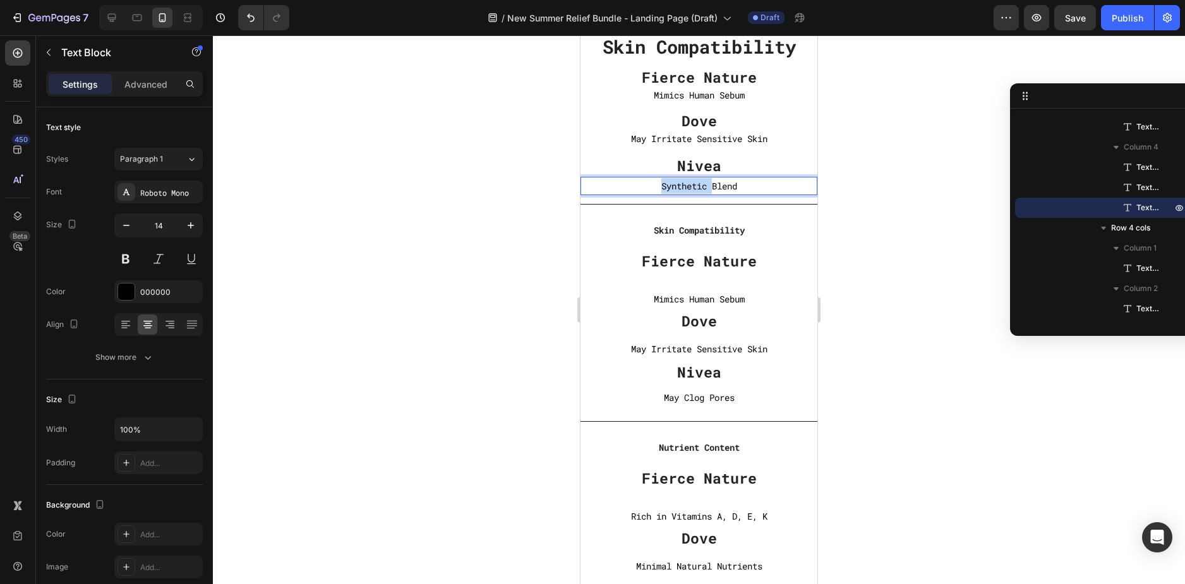
click at [696, 182] on p "Synthetic Blend" at bounding box center [699, 186] width 234 height 16
click at [804, 210] on div "Skin Compatibility Text block Fierce Nature Text block Mimics Human Sebum Text …" at bounding box center [698, 313] width 237 height 217
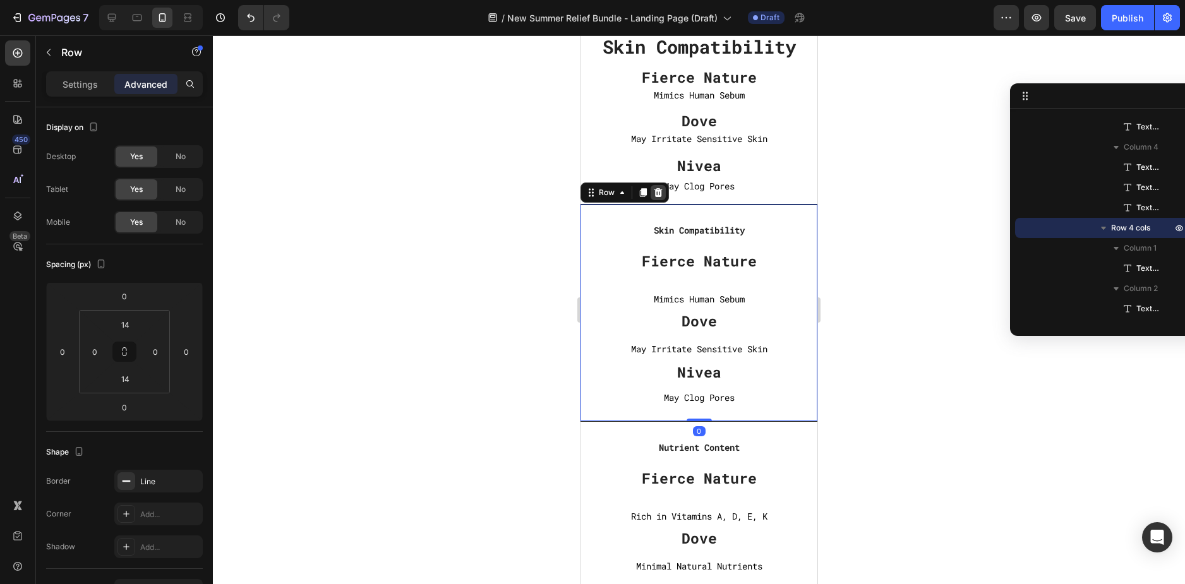
click at [660, 193] on icon at bounding box center [658, 192] width 8 height 9
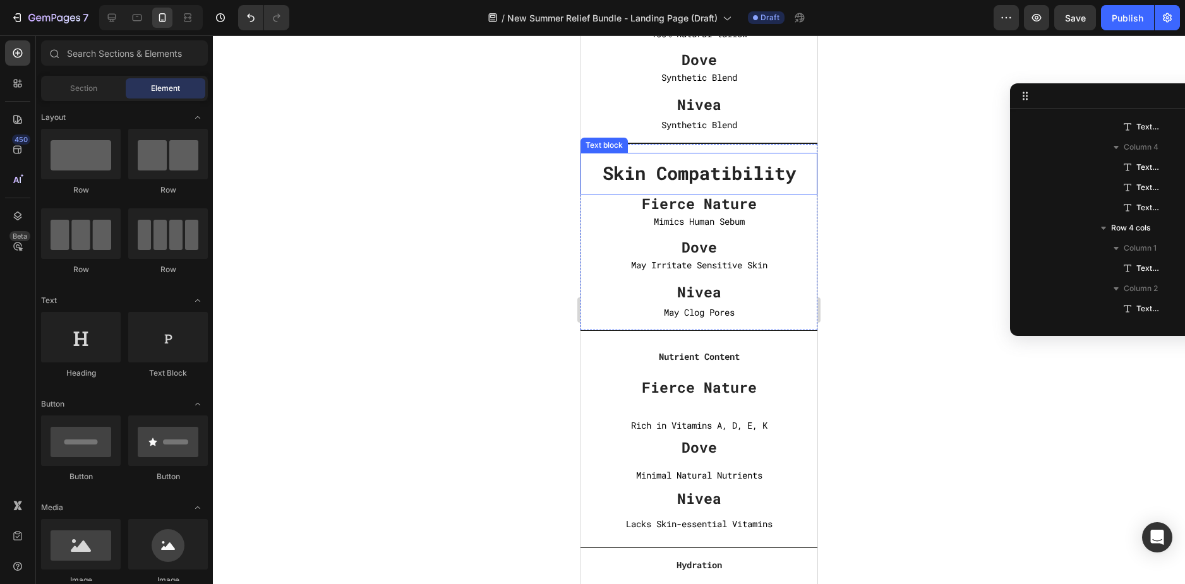
scroll to position [4041, 0]
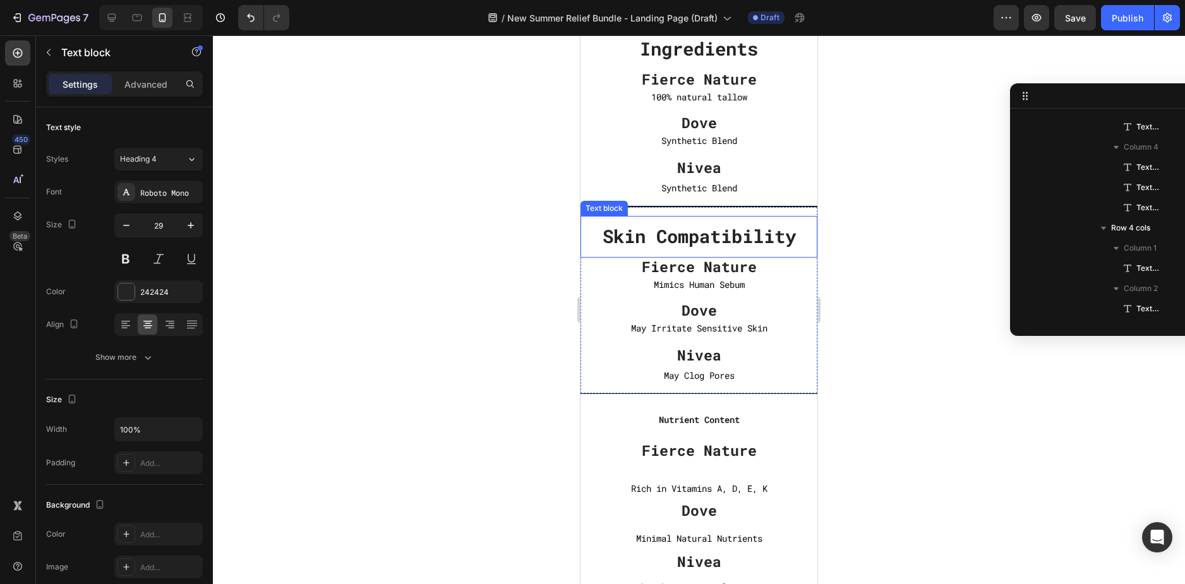
click at [804, 229] on p "Skin Compatibility" at bounding box center [699, 237] width 234 height 24
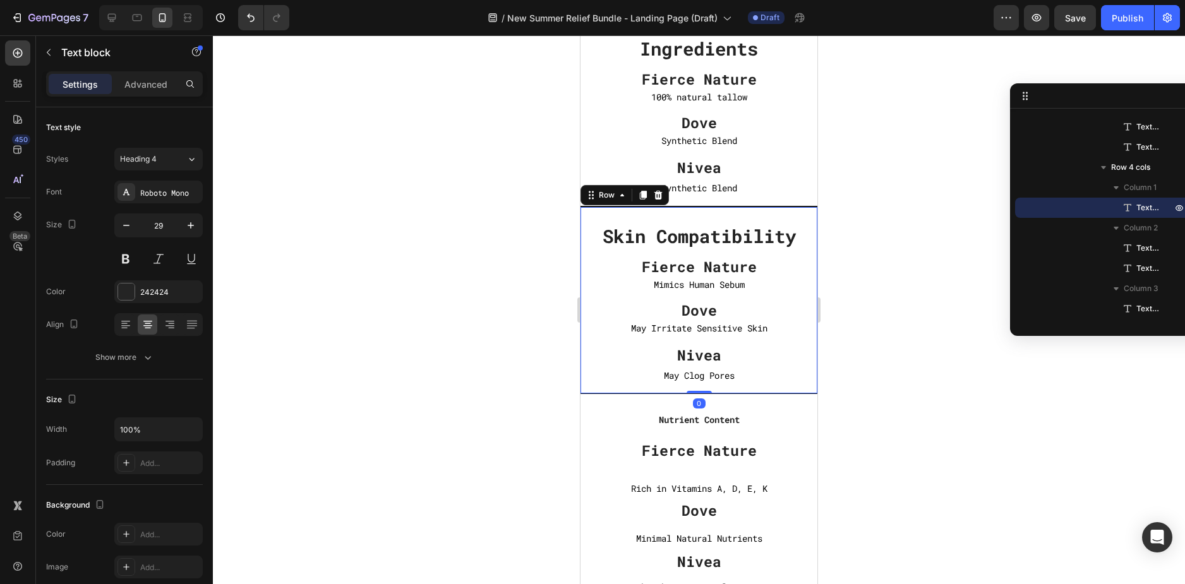
click at [806, 210] on div "Skin Compatibility Text block Fierce Nature Text block Mimics Human Sebum Text …" at bounding box center [698, 300] width 237 height 188
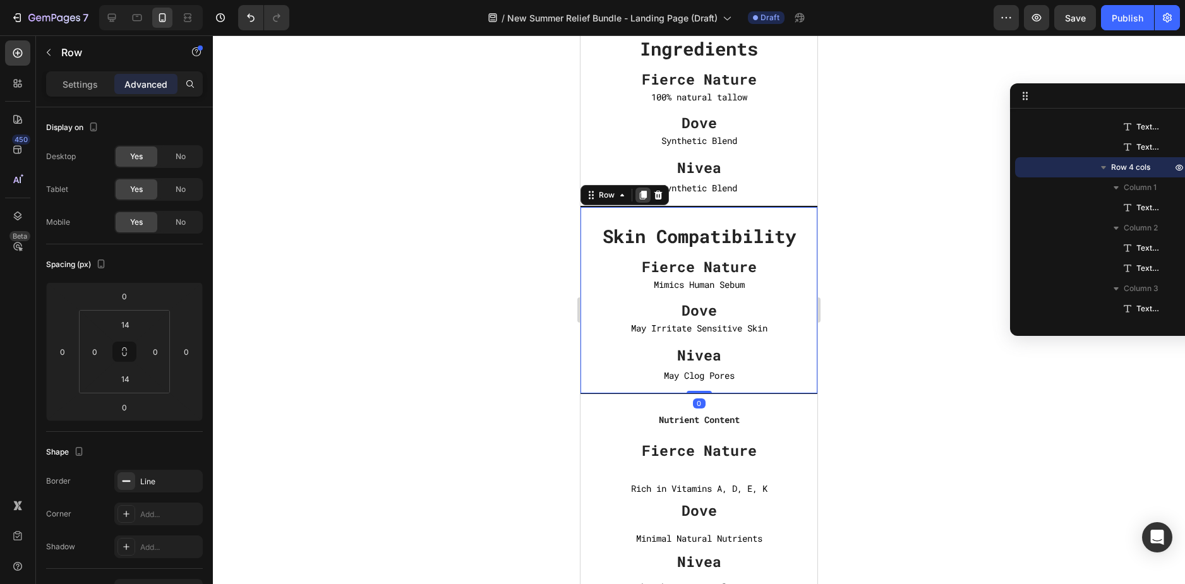
click at [643, 194] on icon at bounding box center [643, 195] width 7 height 9
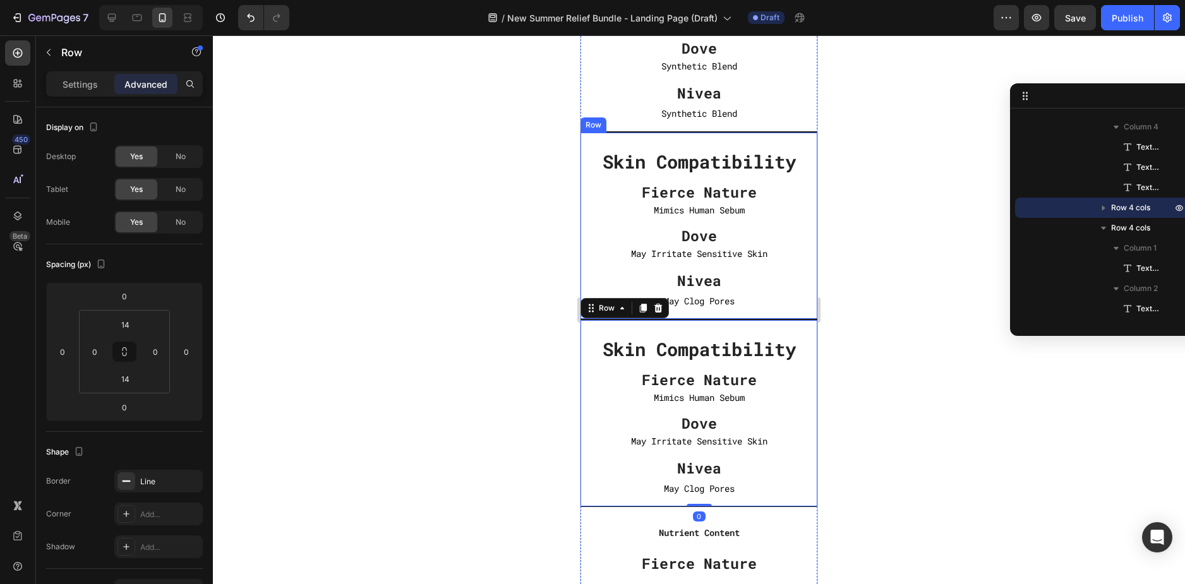
scroll to position [4231, 0]
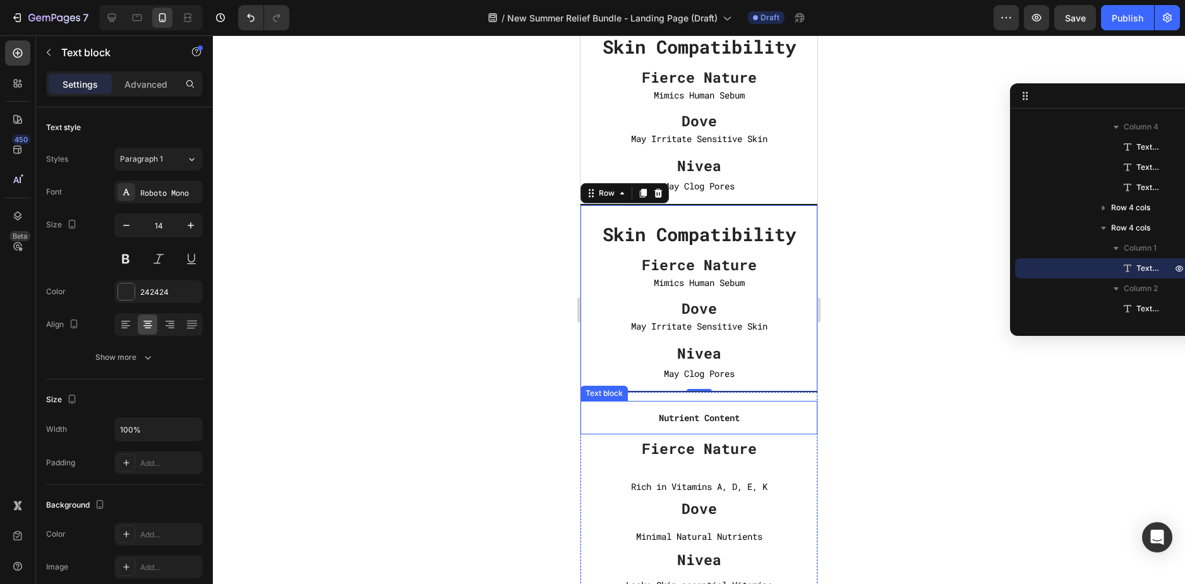
click at [703, 418] on strong "Nutrient Content" at bounding box center [699, 418] width 81 height 12
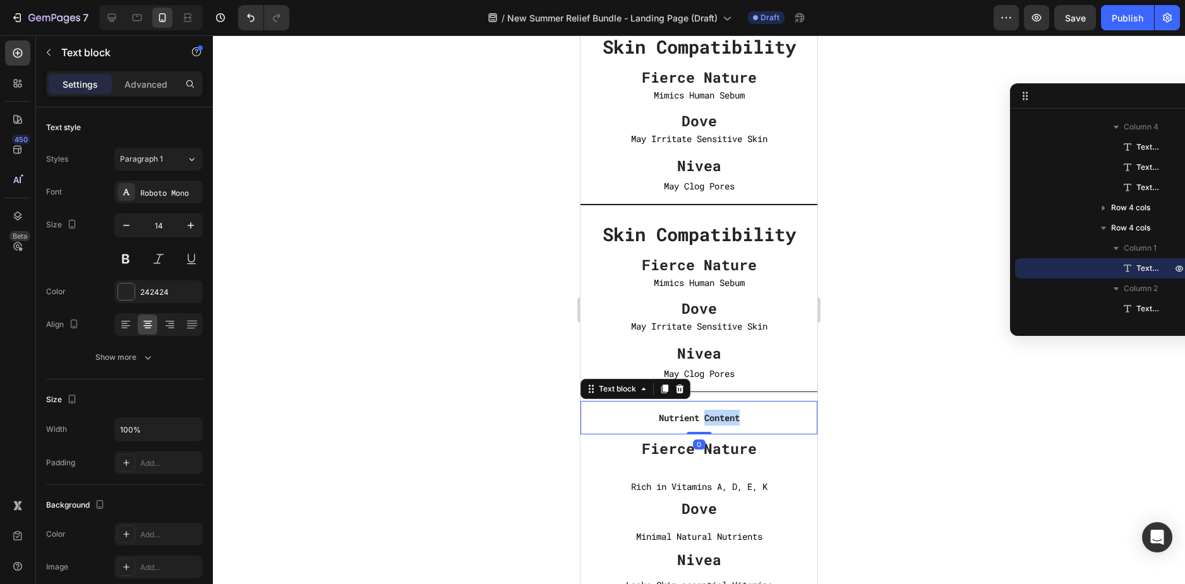
click at [703, 416] on strong "Nutrient Content" at bounding box center [699, 418] width 81 height 12
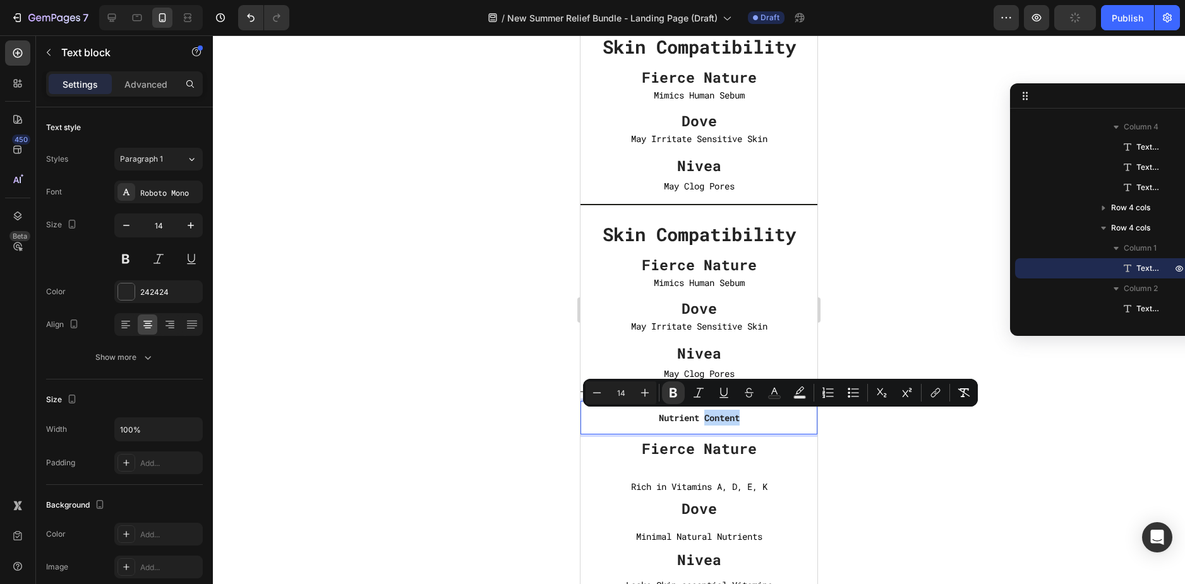
click at [699, 418] on strong "Nutrient Content" at bounding box center [699, 418] width 81 height 12
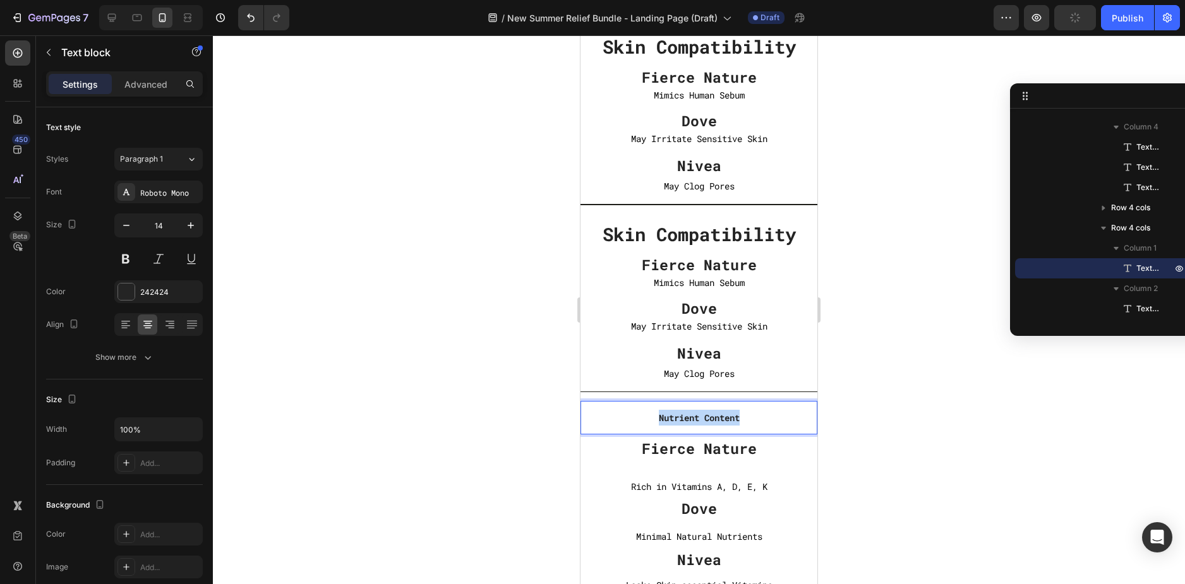
click at [699, 418] on strong "Nutrient Content" at bounding box center [699, 418] width 81 height 12
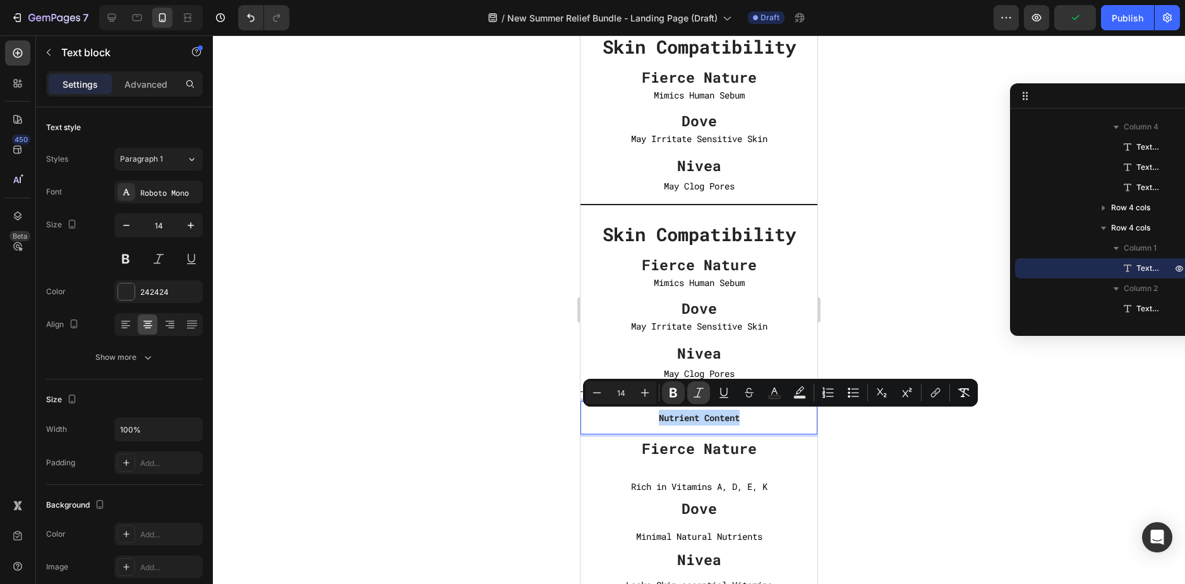
copy strong "Nutrient Content"
click at [702, 235] on strong "Skin Compatibility" at bounding box center [698, 234] width 193 height 24
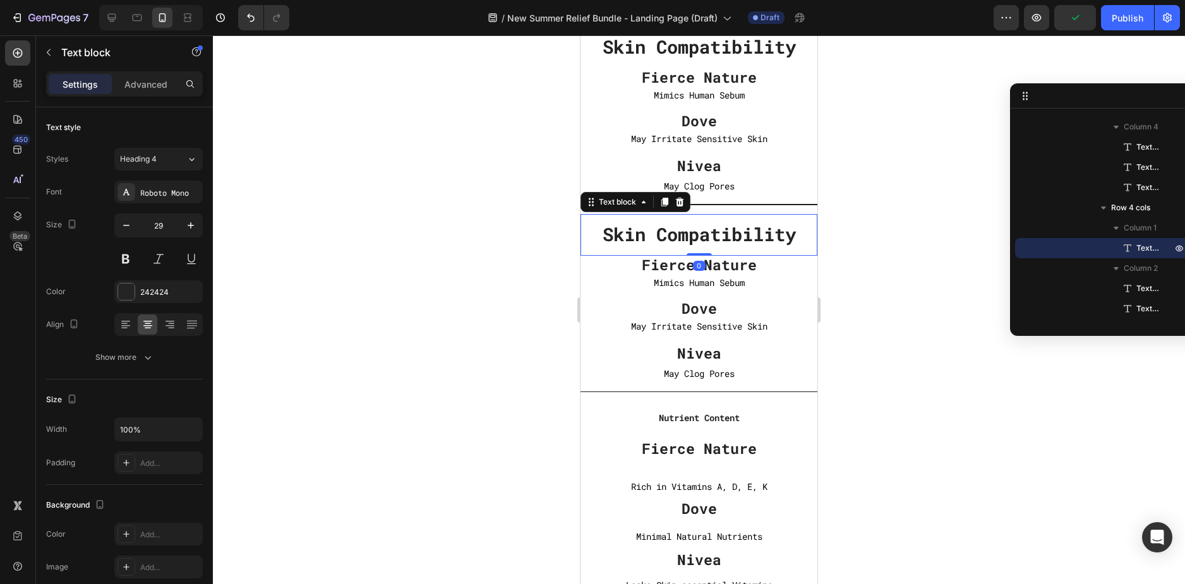
click at [702, 235] on strong "Skin Compatibility" at bounding box center [698, 234] width 193 height 24
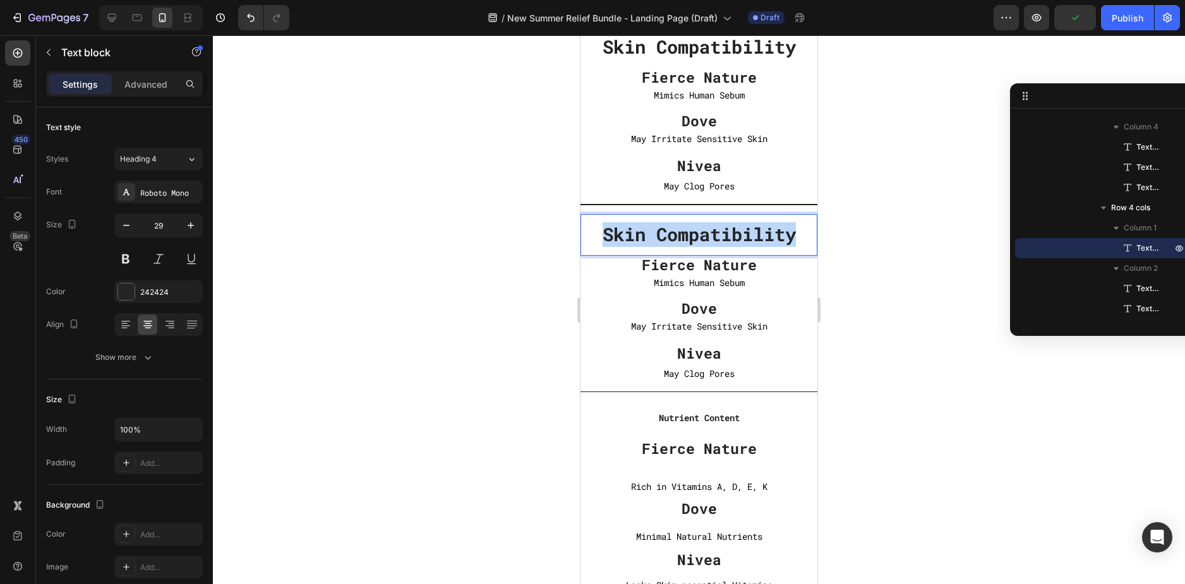
click at [702, 235] on strong "Skin Compatibility" at bounding box center [698, 234] width 193 height 24
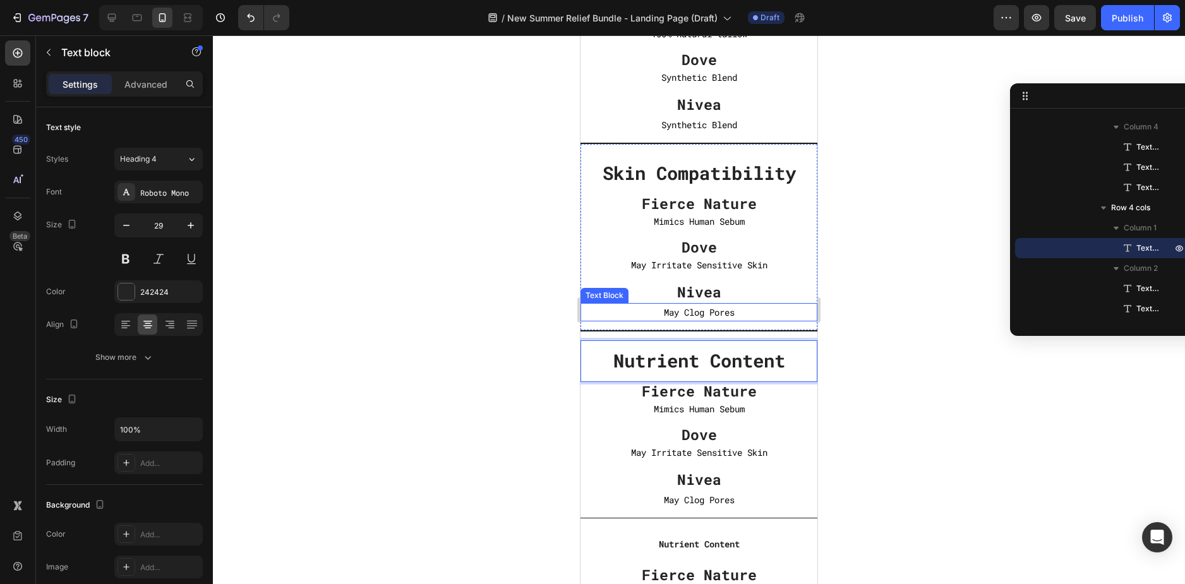
scroll to position [4357, 0]
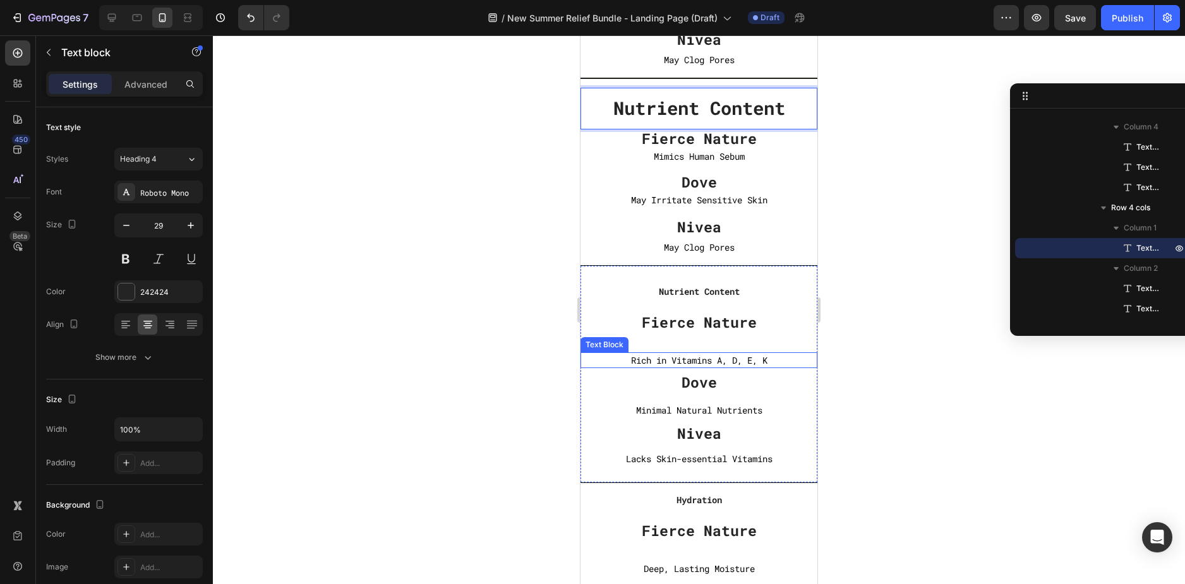
click at [704, 362] on p "Rich in Vitamins A, D, E, K" at bounding box center [698, 360] width 237 height 16
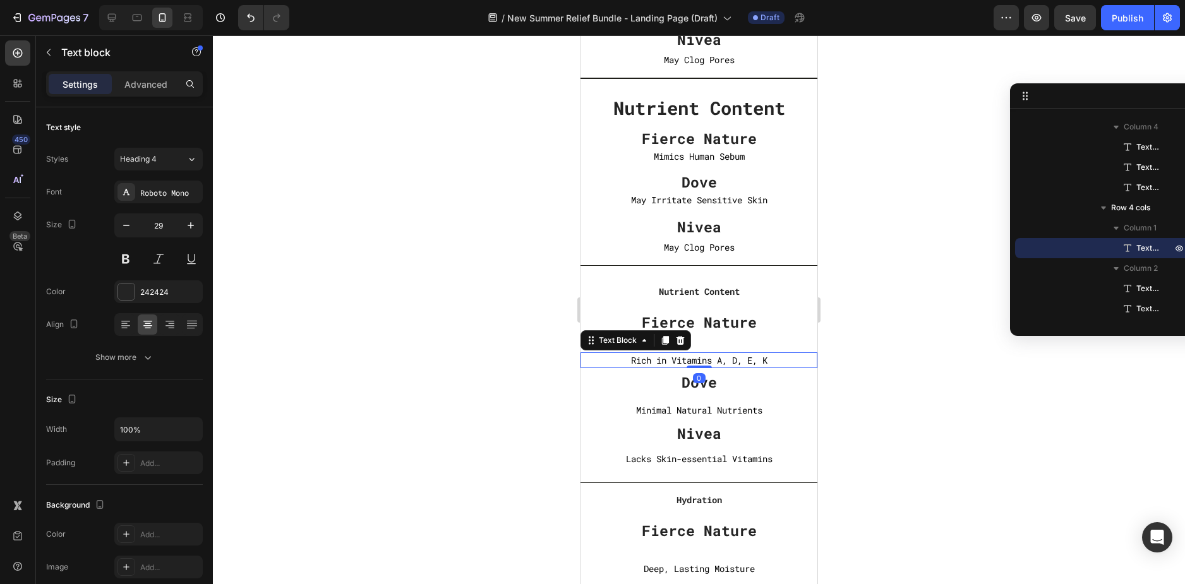
scroll to position [1204, 0]
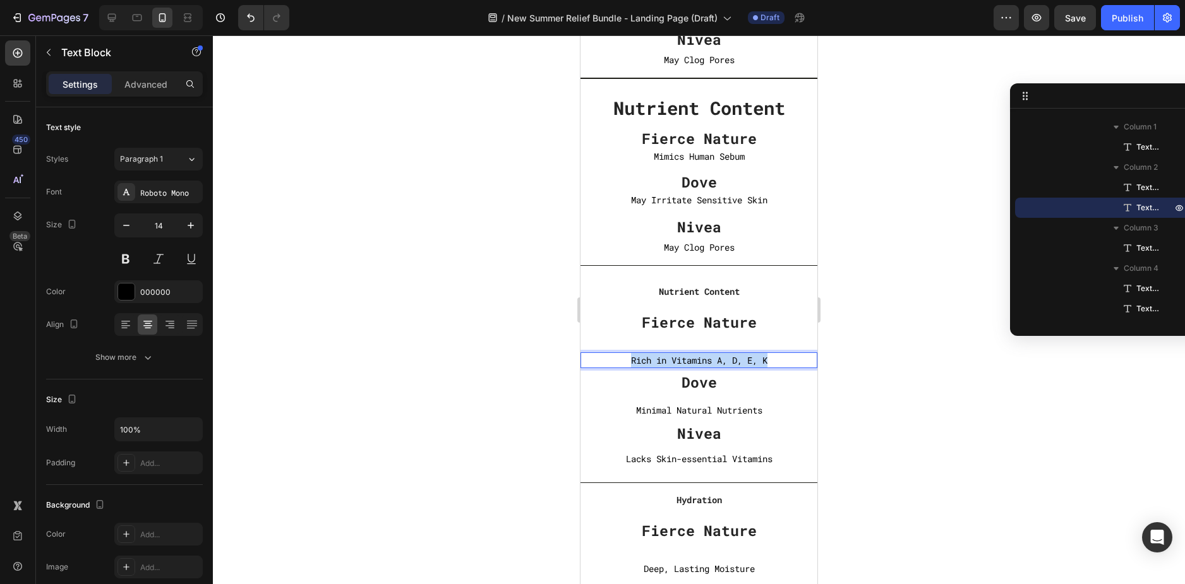
click at [704, 362] on p "Rich in Vitamins A, D, E, K" at bounding box center [698, 360] width 237 height 16
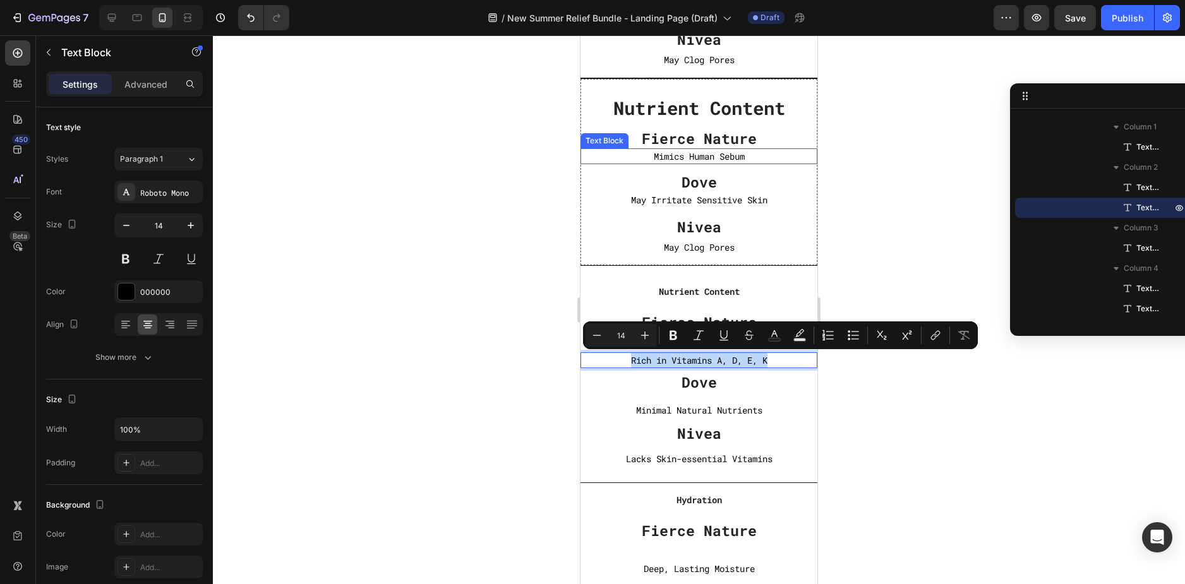
click at [711, 158] on p "Mimics Human Sebum" at bounding box center [698, 156] width 237 height 16
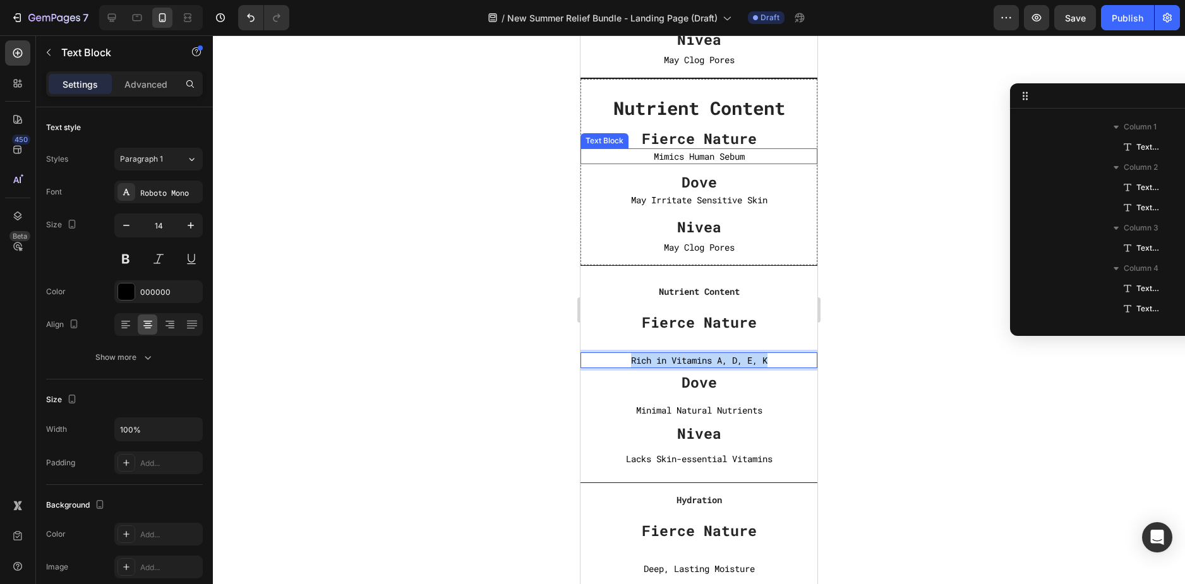
scroll to position [962, 0]
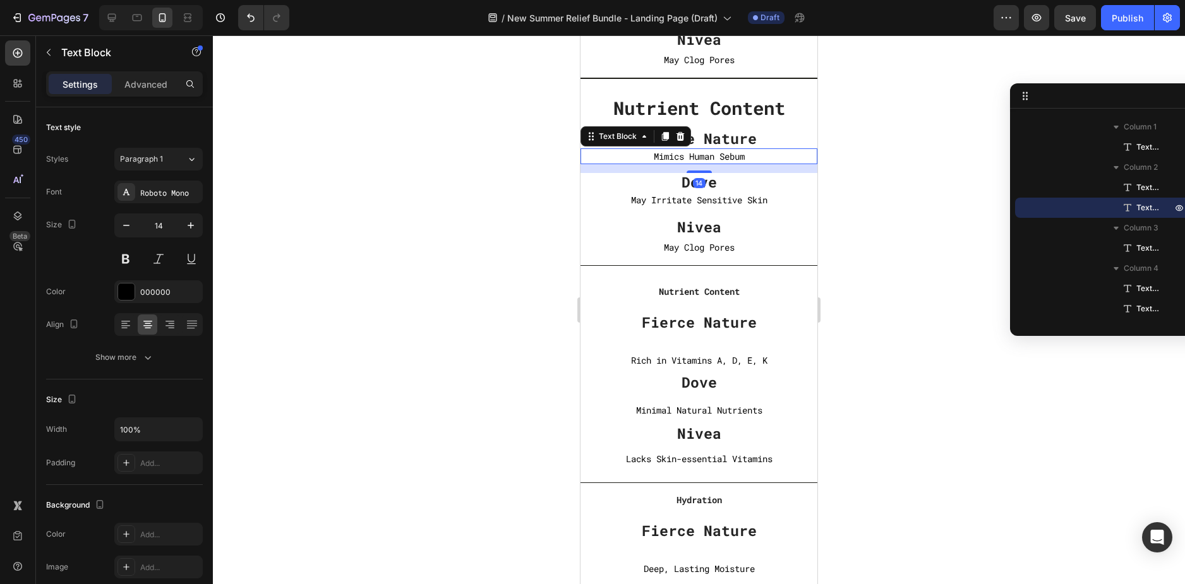
click at [711, 158] on p "Mimics Human Sebum" at bounding box center [698, 156] width 237 height 16
click at [711, 158] on p "Rich in Vitamins A, D, E, K" at bounding box center [698, 156] width 237 height 16
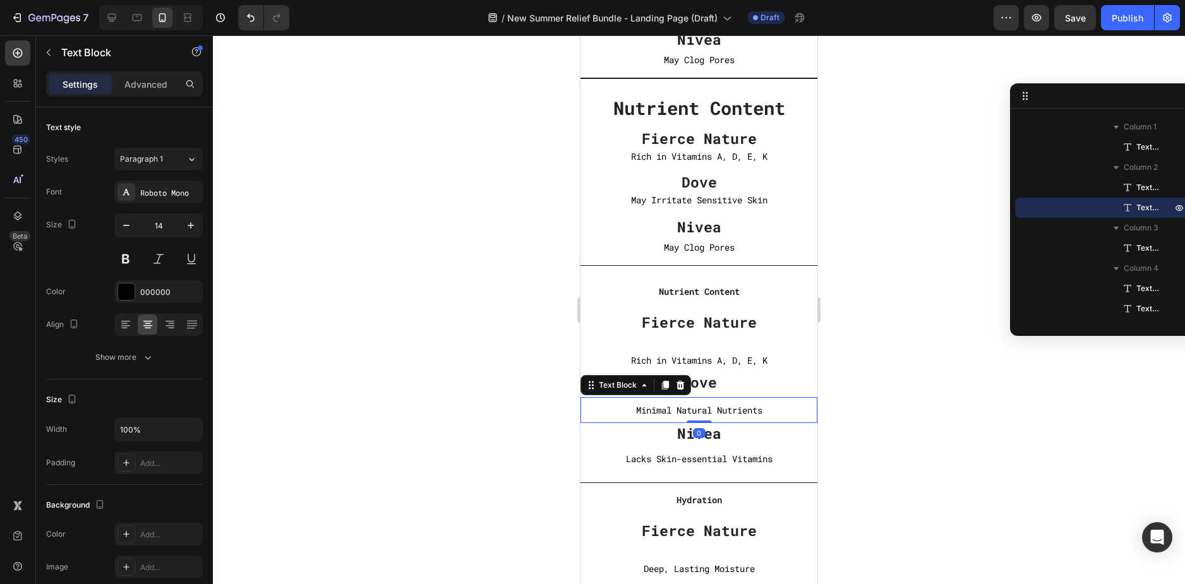
click at [724, 408] on p "Minimal Natural Nutrients" at bounding box center [698, 410] width 237 height 16
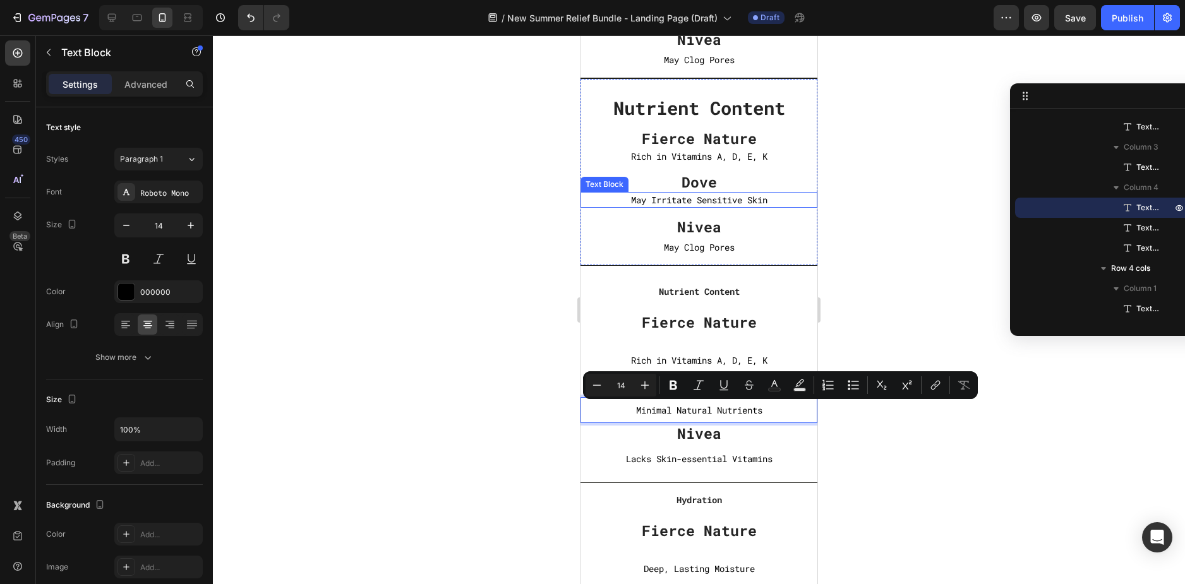
click at [712, 198] on p "May Irritate Sensitive Skin" at bounding box center [698, 200] width 237 height 16
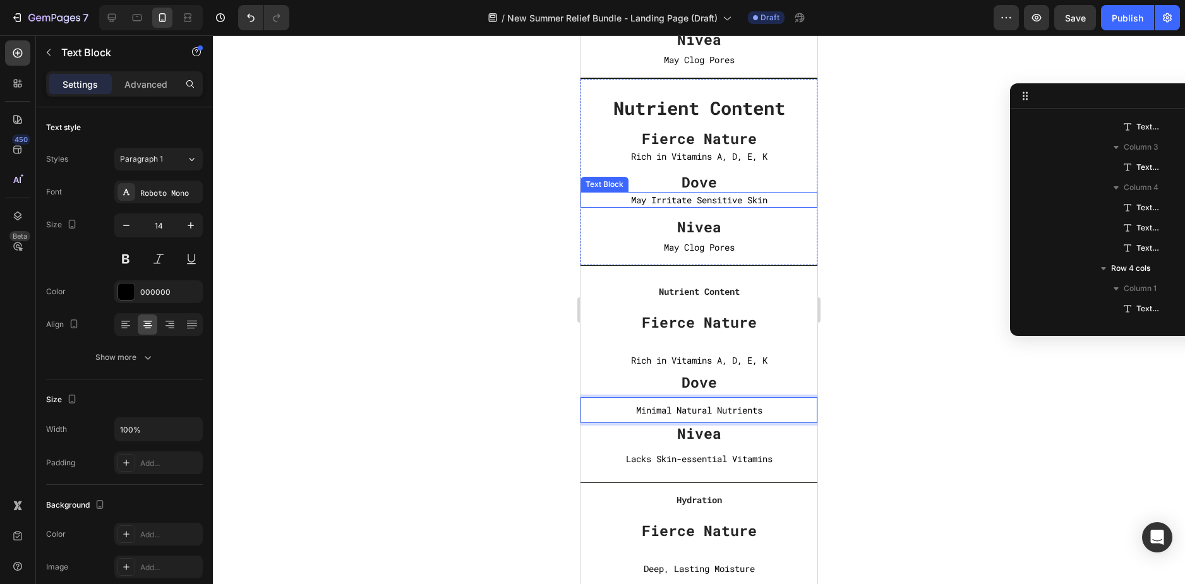
scroll to position [1042, 0]
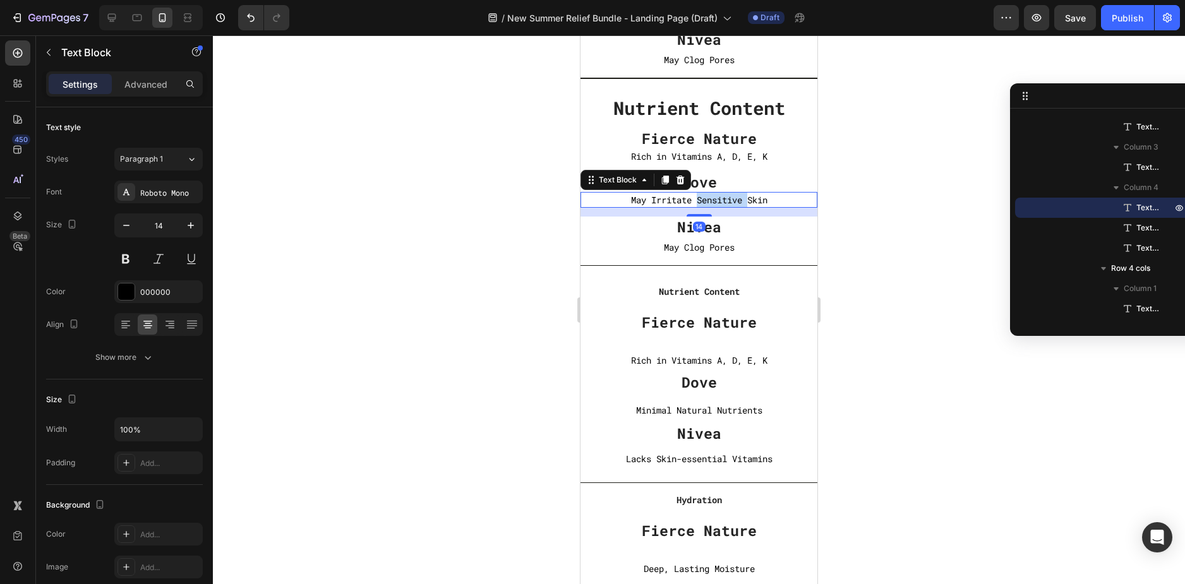
click at [712, 198] on p "May Irritate Sensitive Skin" at bounding box center [698, 200] width 237 height 16
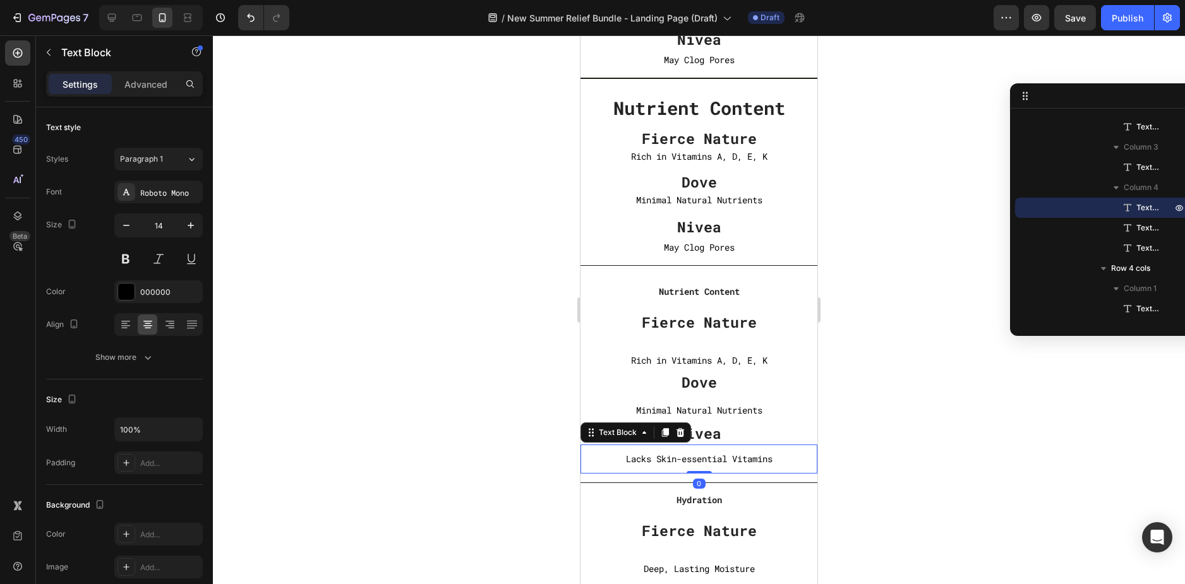
click at [714, 458] on p "Lacks Skin-essential Vitamins" at bounding box center [699, 459] width 234 height 16
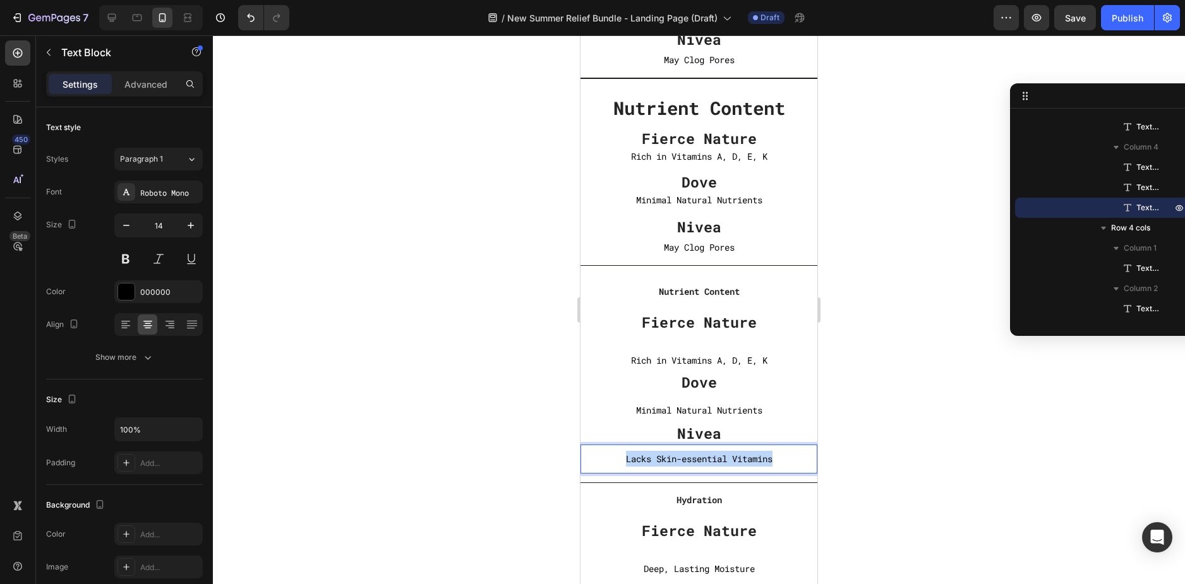
click at [714, 458] on p "Lacks Skin-essential Vitamins" at bounding box center [699, 459] width 234 height 16
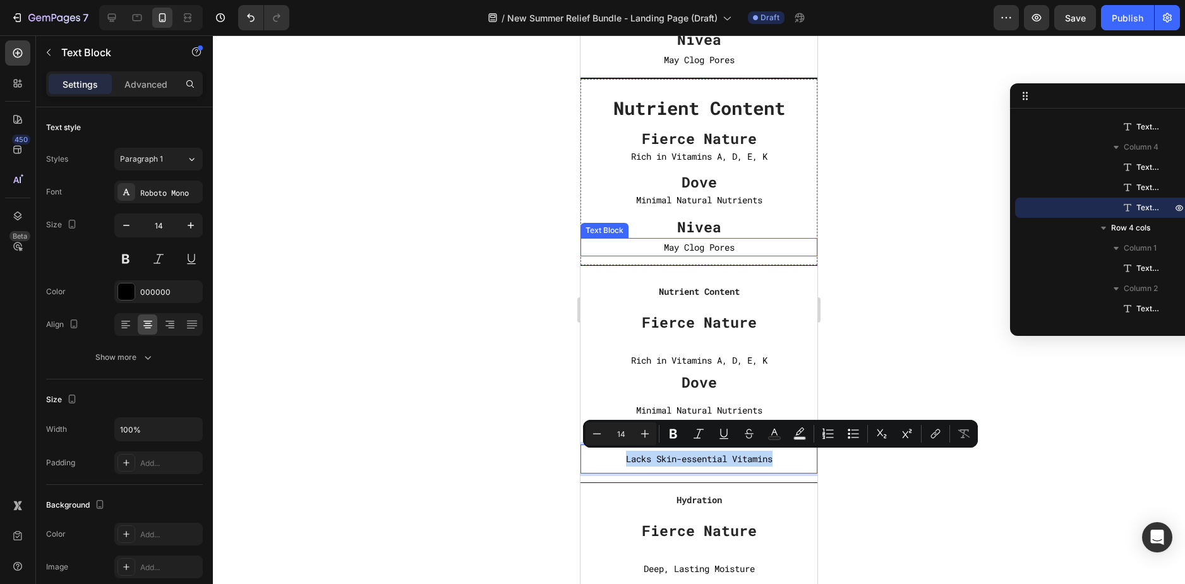
click at [705, 251] on p "May Clog Pores" at bounding box center [699, 247] width 234 height 16
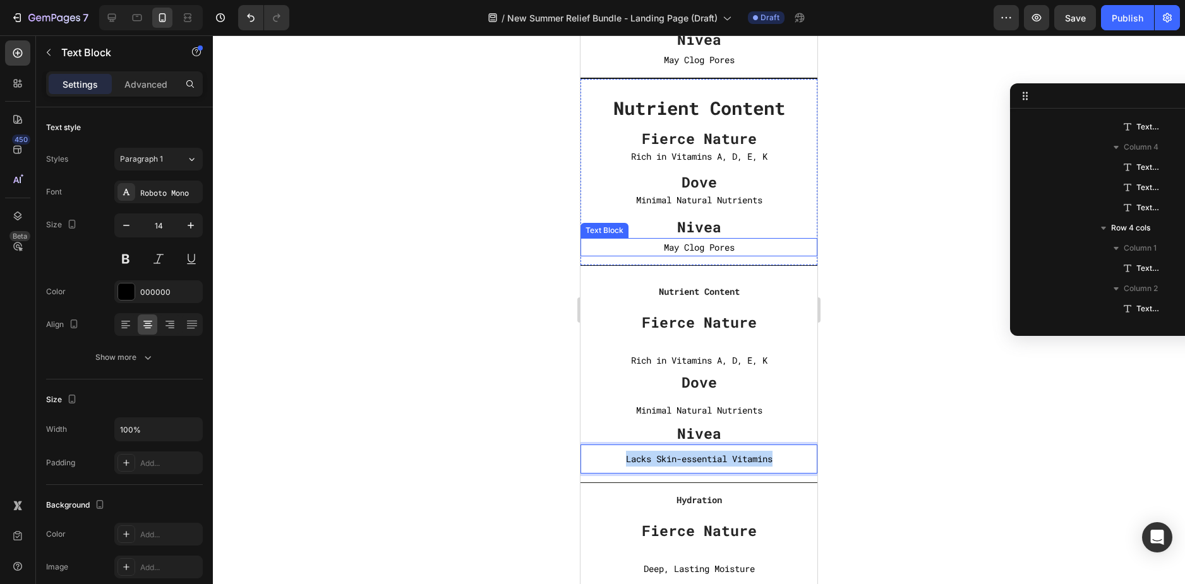
scroll to position [1083, 0]
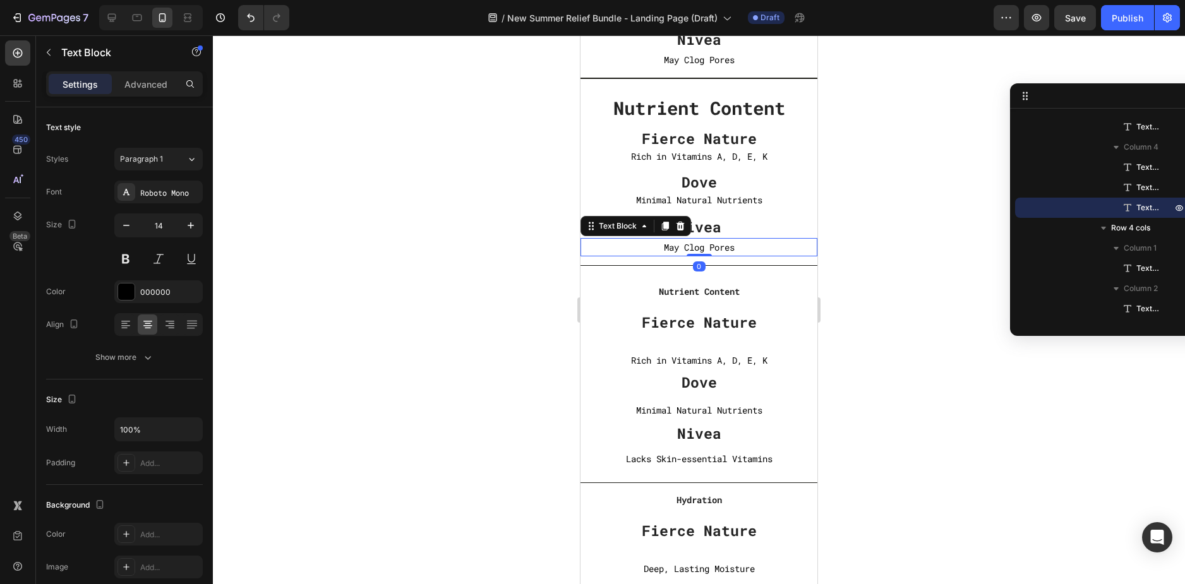
click at [705, 251] on p "May Clog Pores" at bounding box center [699, 247] width 234 height 16
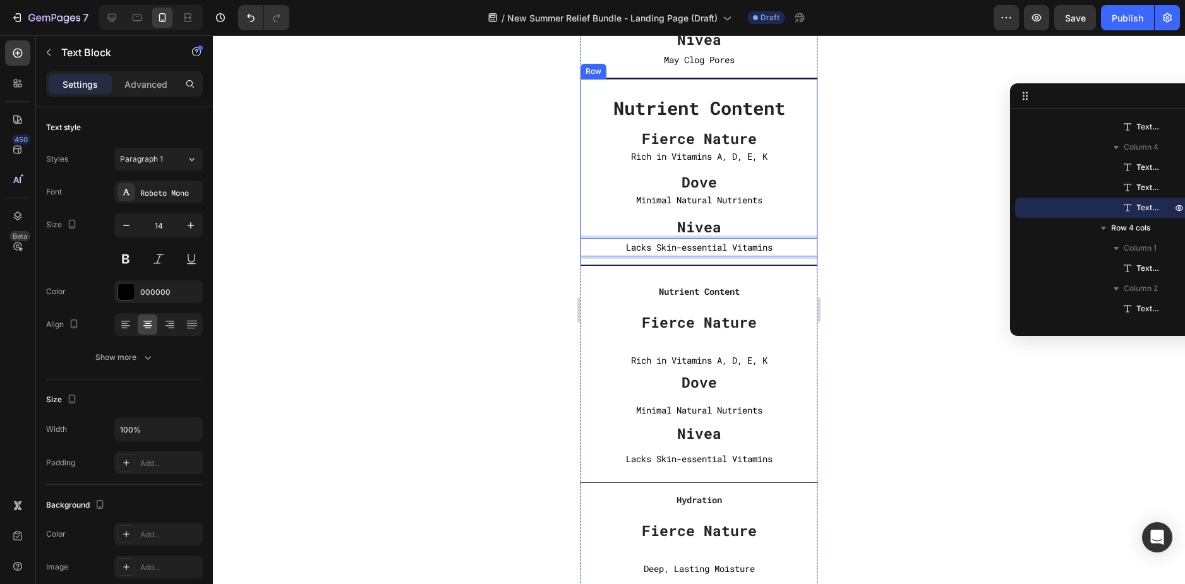
click at [799, 260] on div "Nutrient Content Text block Fierce Nature Text block Rich in Vitamins A, D, E, …" at bounding box center [698, 172] width 237 height 188
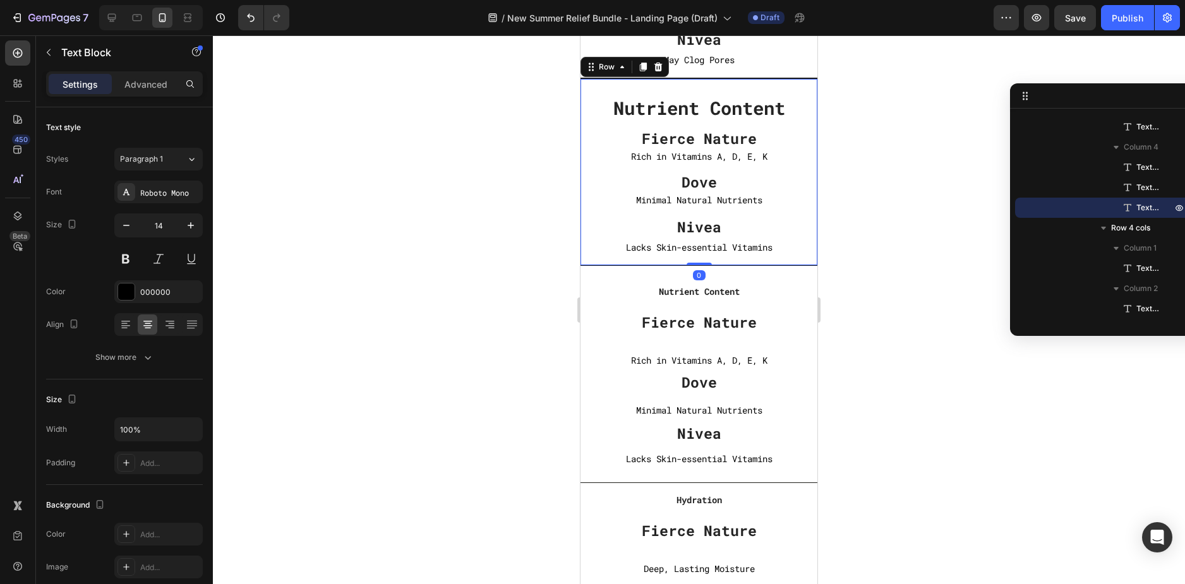
scroll to position [861, 0]
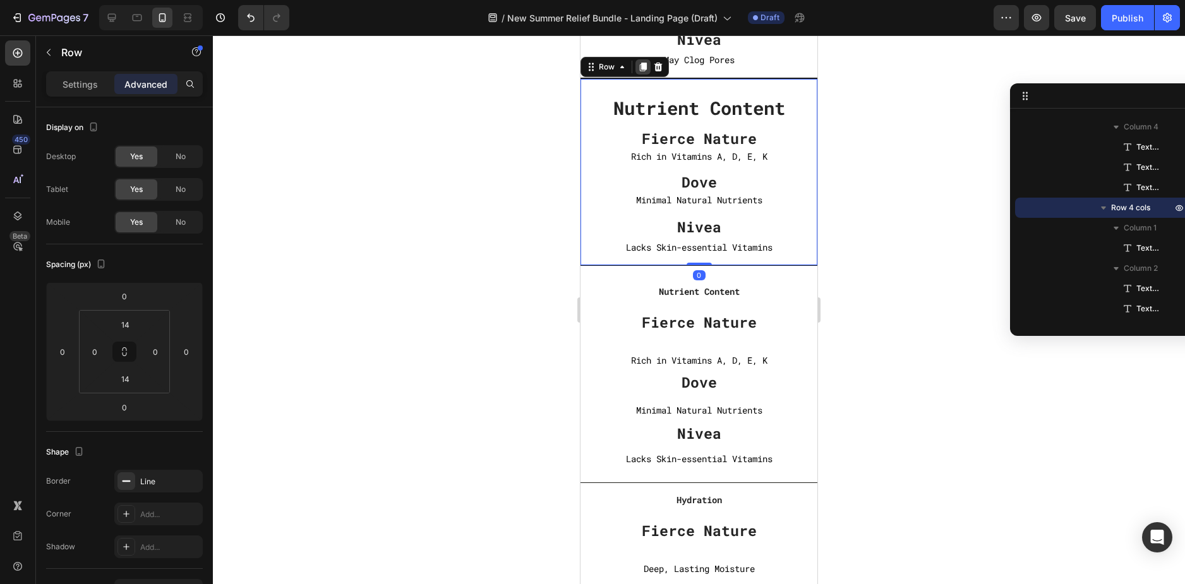
click at [646, 70] on icon at bounding box center [643, 67] width 10 height 10
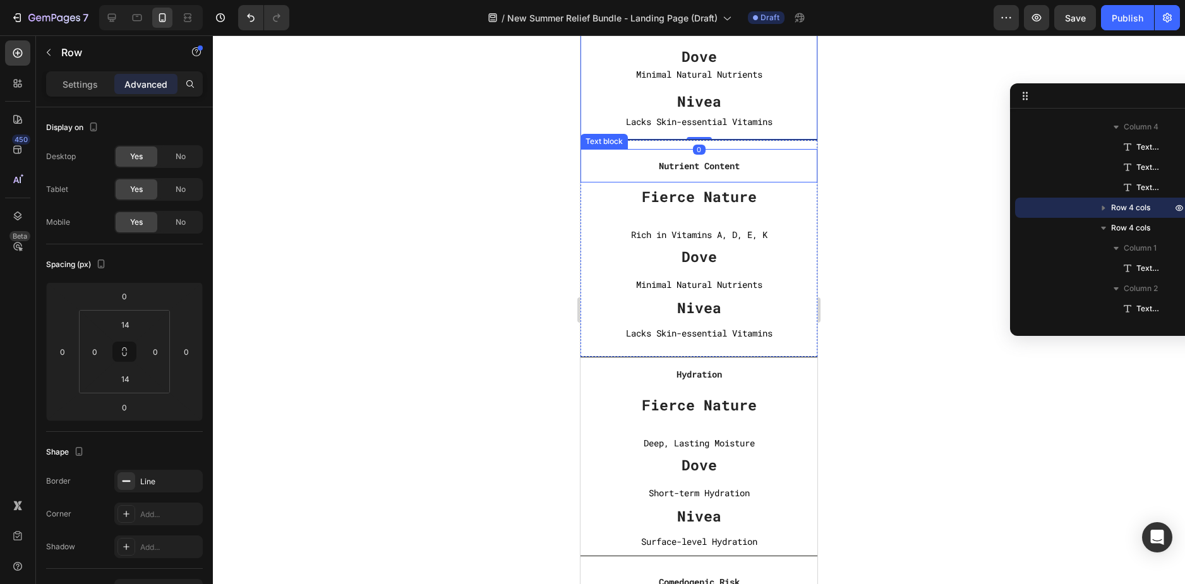
scroll to position [4673, 0]
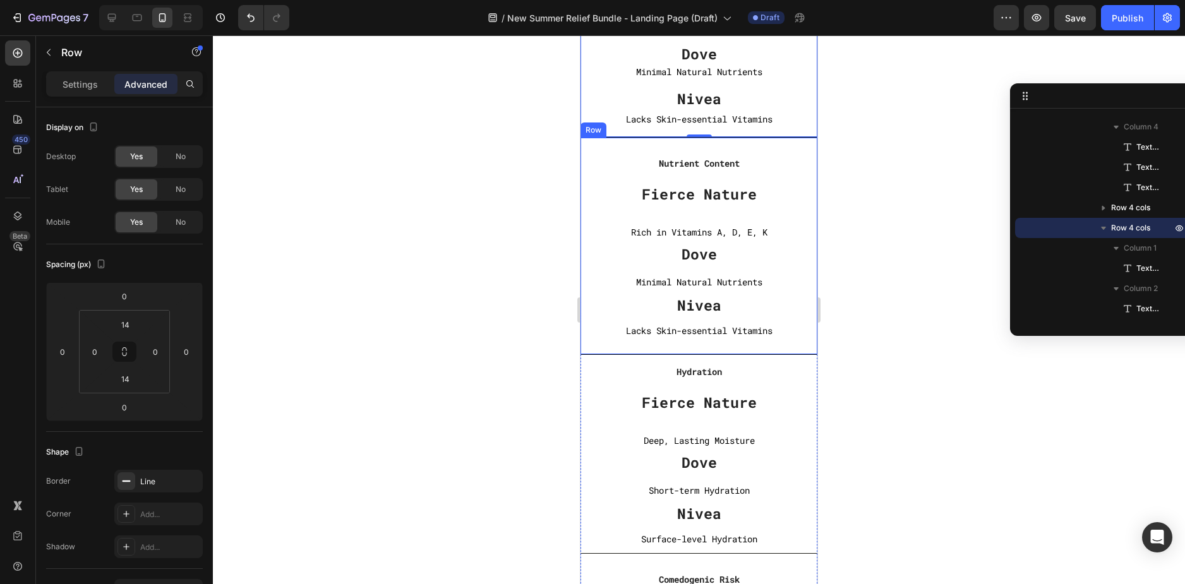
click at [802, 143] on div "Nutrient Content Text block Fierce Nature Text block Rich in Vitamins A, D, E, …" at bounding box center [698, 246] width 237 height 217
click at [661, 127] on icon at bounding box center [658, 126] width 10 height 10
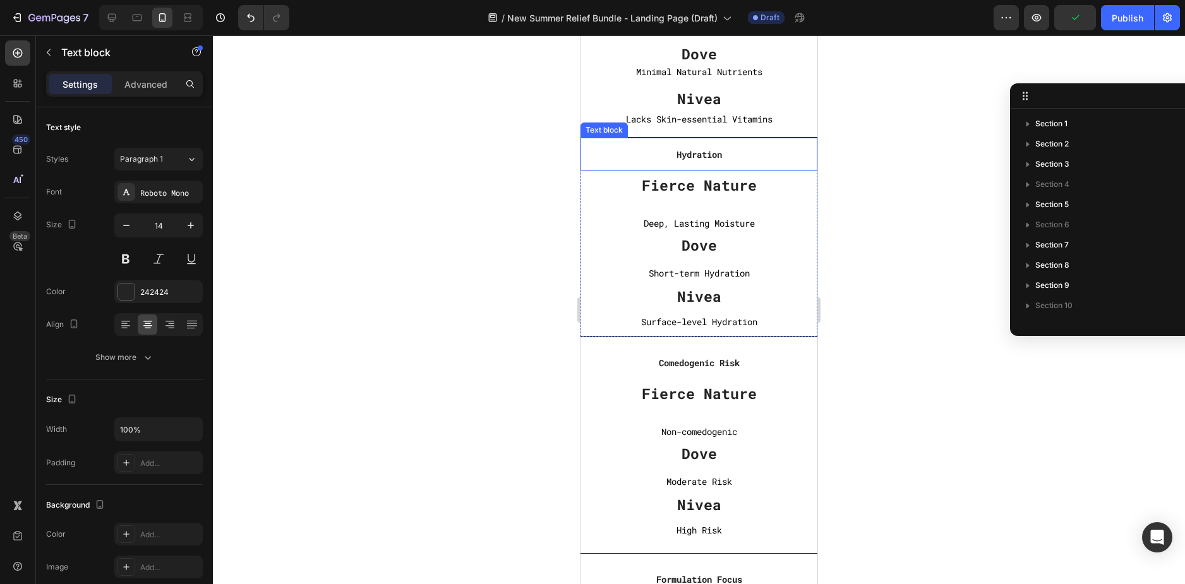
scroll to position [1386, 0]
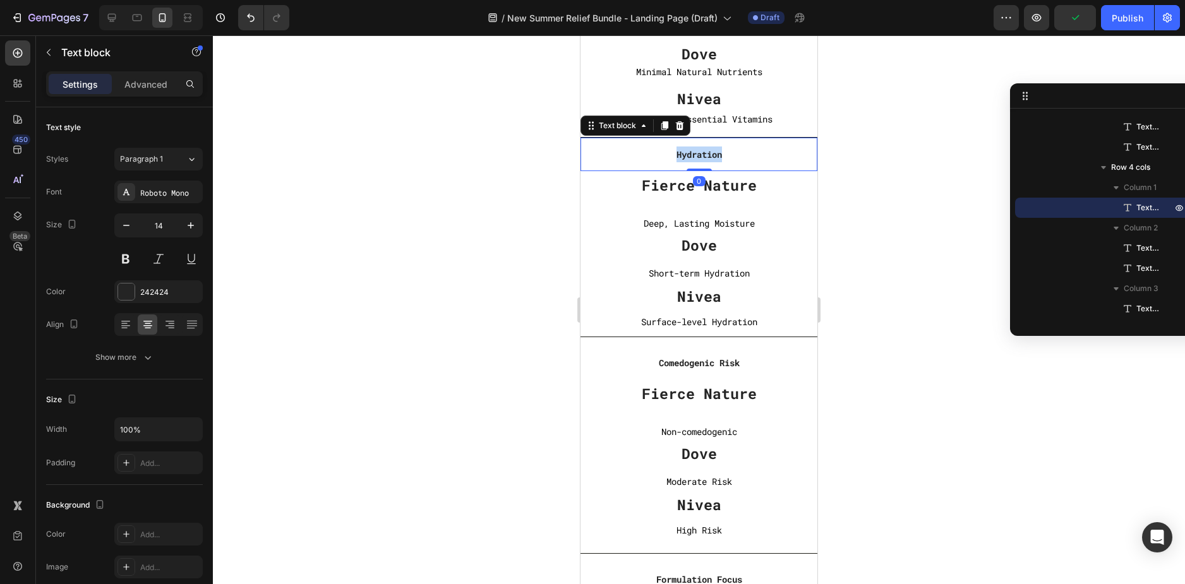
click at [693, 153] on strong "Hydration" at bounding box center [698, 154] width 45 height 12
copy strong "Hydration"
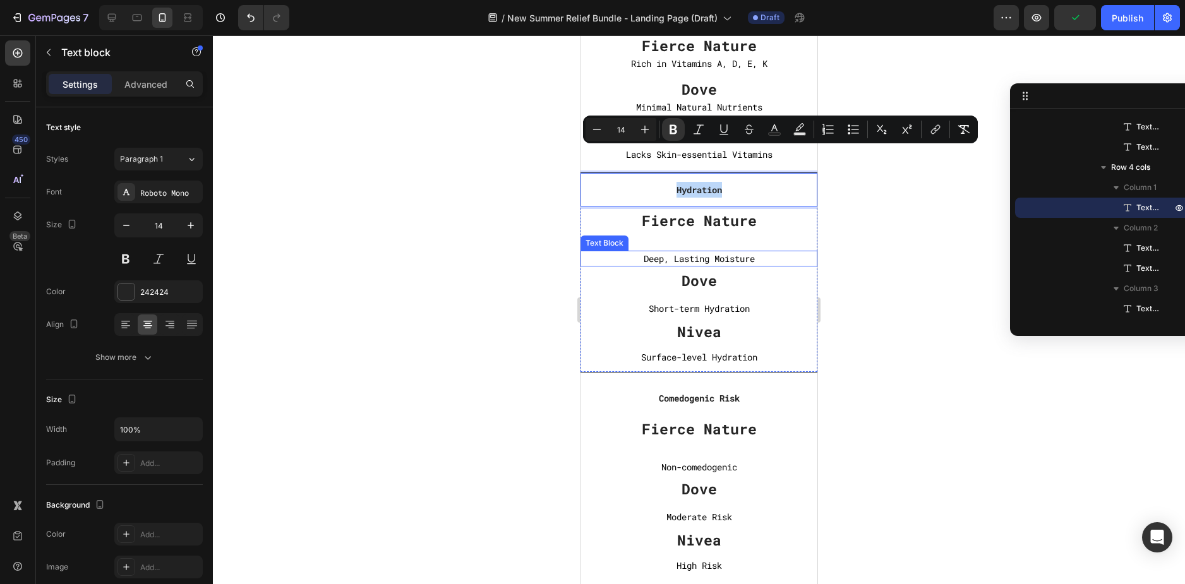
scroll to position [4420, 0]
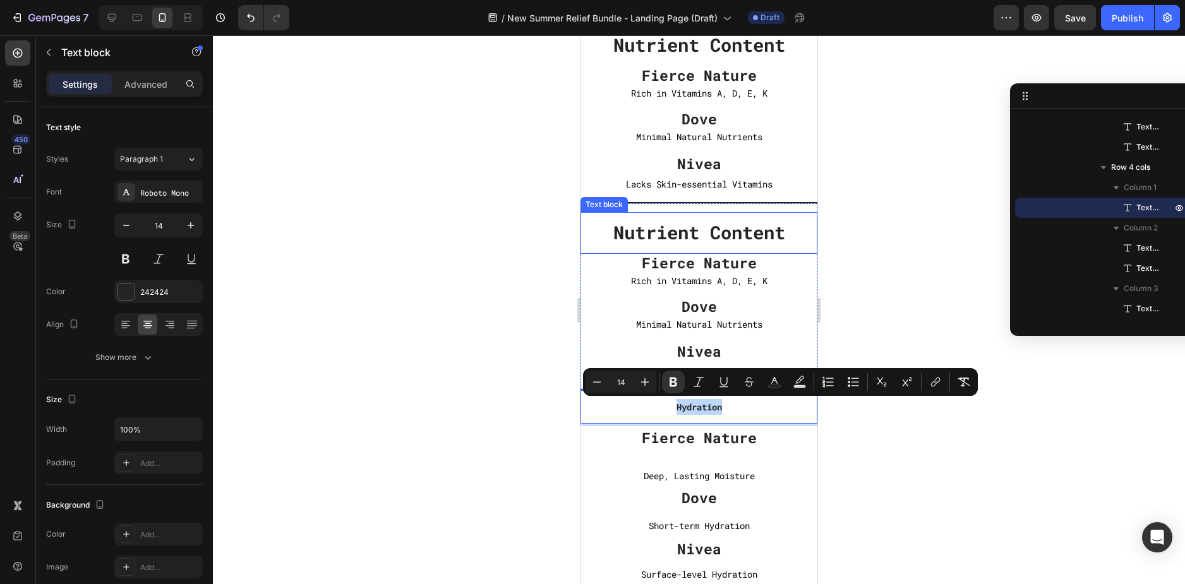
click at [717, 232] on strong "Nutrient Content" at bounding box center [699, 232] width 172 height 24
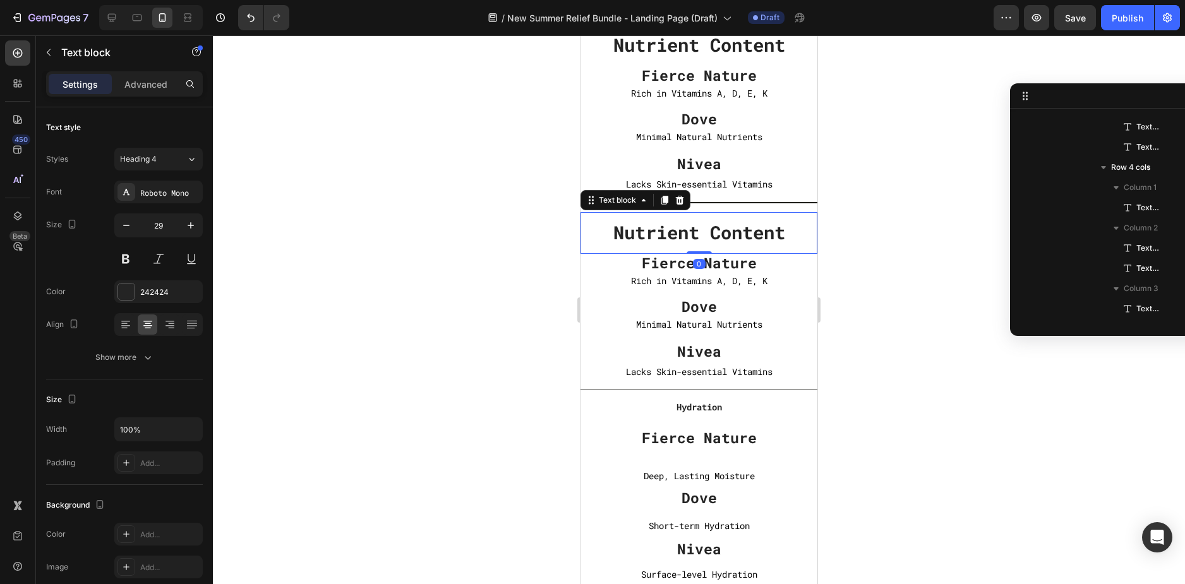
scroll to position [1144, 0]
click at [717, 232] on strong "Nutrient Content" at bounding box center [699, 232] width 172 height 24
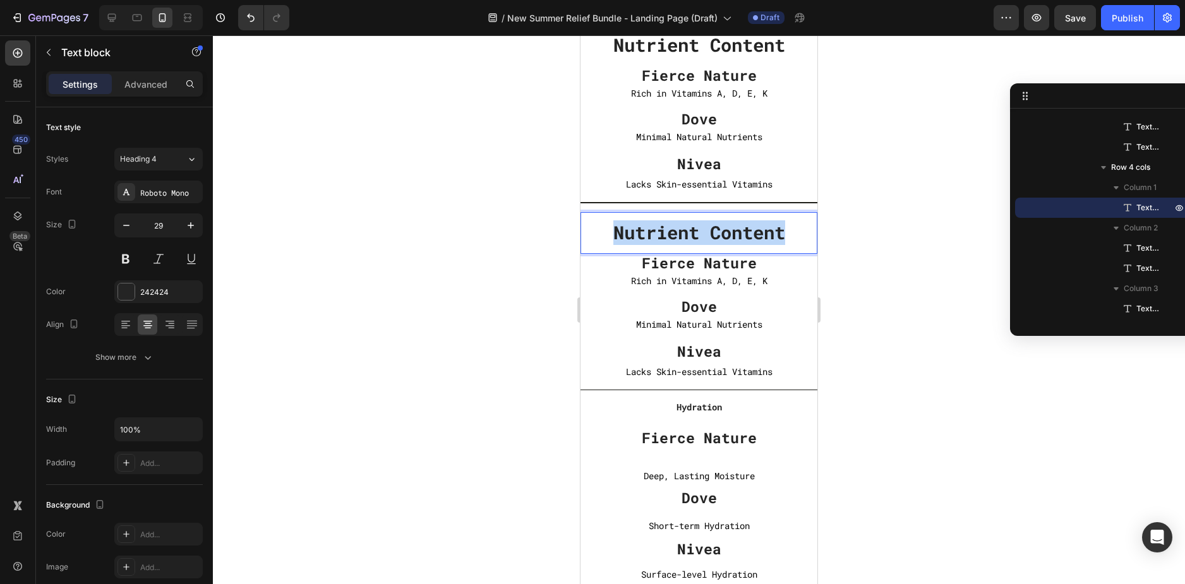
click at [717, 232] on strong "Nutrient Content" at bounding box center [699, 232] width 172 height 24
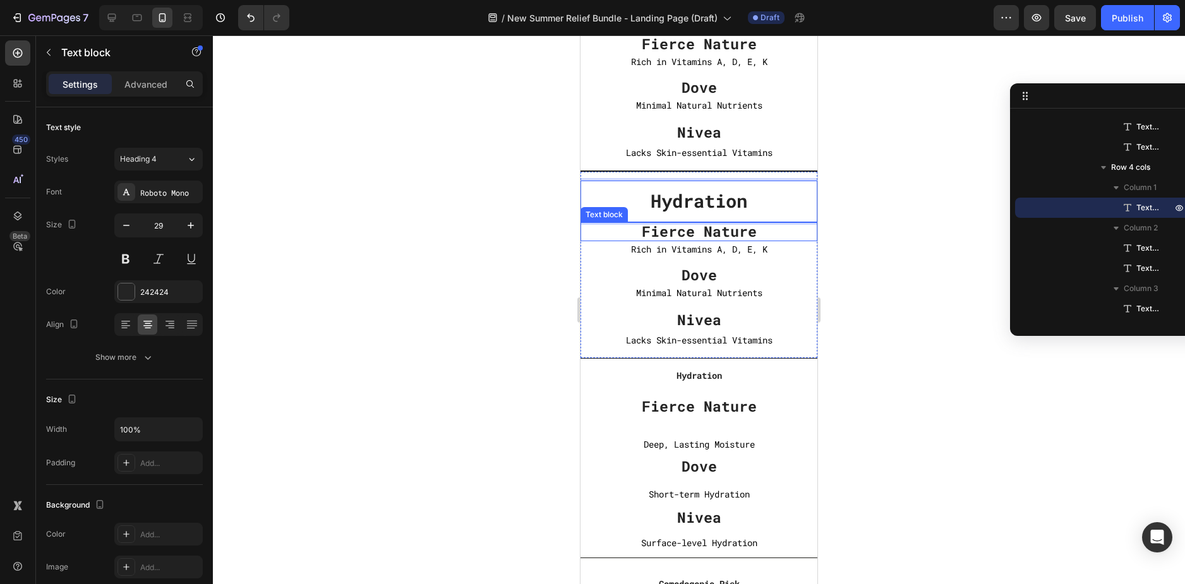
scroll to position [4546, 0]
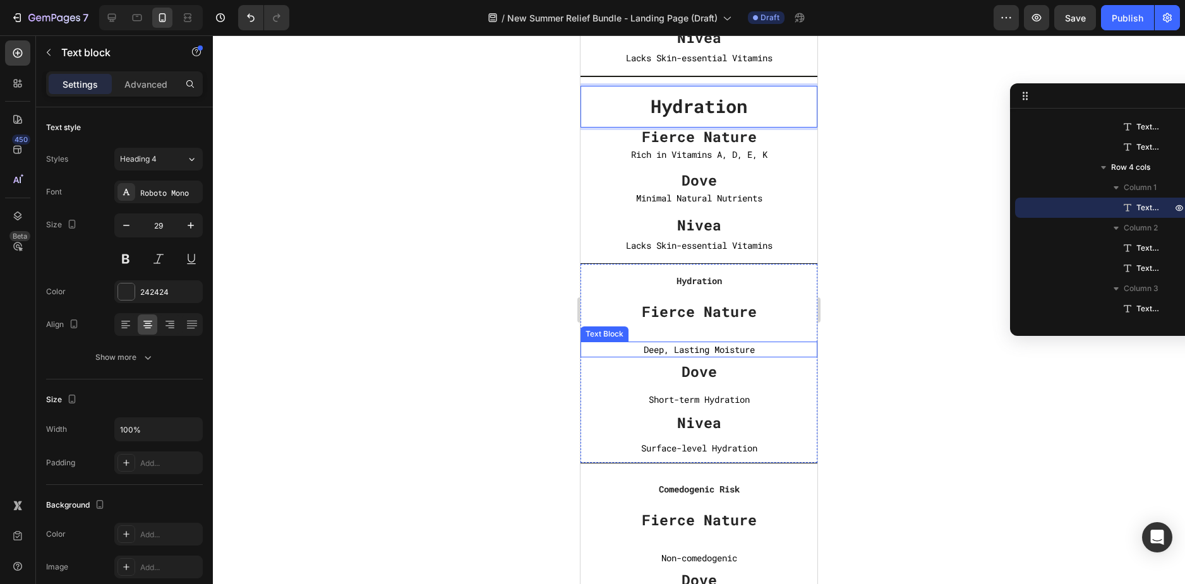
click at [700, 346] on p "Deep, Lasting Moisture" at bounding box center [698, 350] width 237 height 16
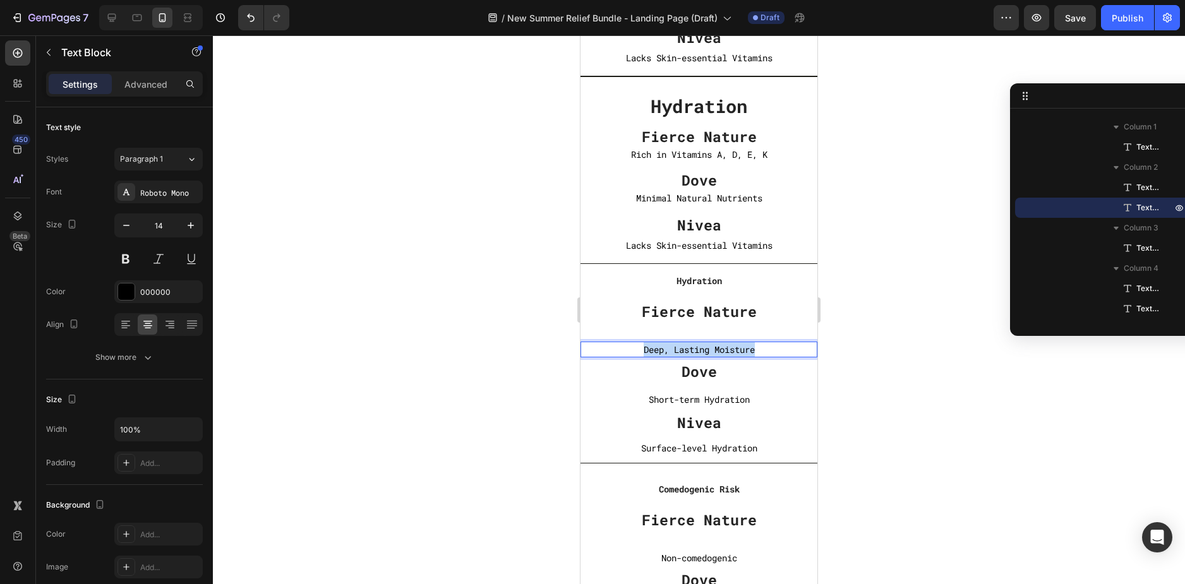
click at [700, 346] on p "Deep, Lasting Moisture" at bounding box center [698, 350] width 237 height 16
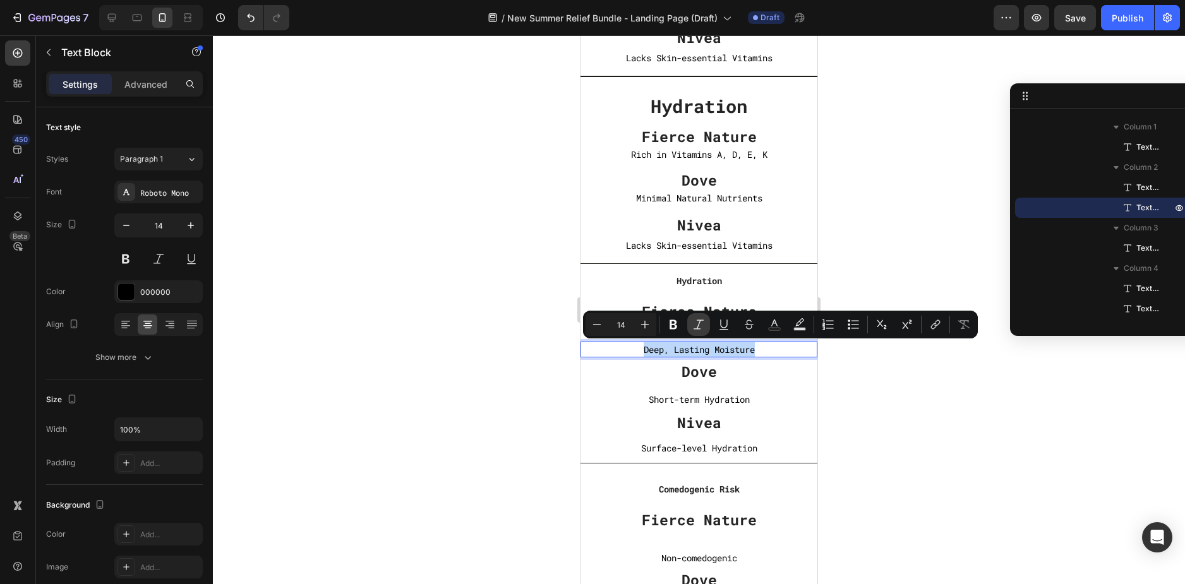
copy p "Deep, Lasting Moisture"
click at [697, 150] on p "Rich in Vitamins A, D, E, K" at bounding box center [698, 154] width 237 height 16
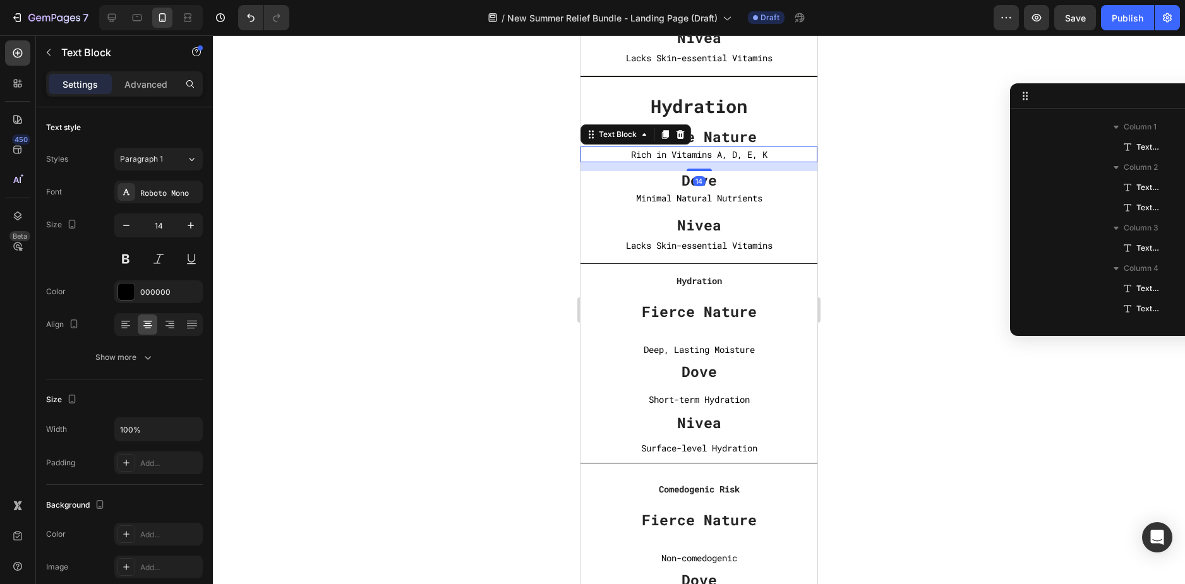
scroll to position [1204, 0]
click at [697, 150] on p "Rich in Vitamins A, D, E, K" at bounding box center [698, 154] width 237 height 16
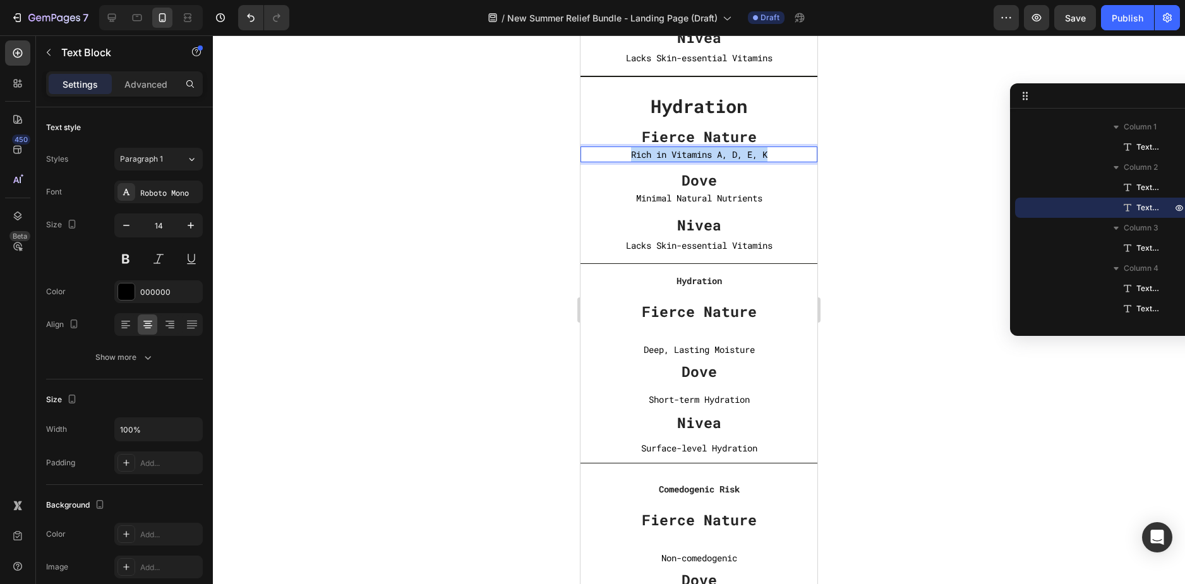
click at [697, 150] on p "Rich in Vitamins A, D, E, K" at bounding box center [698, 154] width 237 height 16
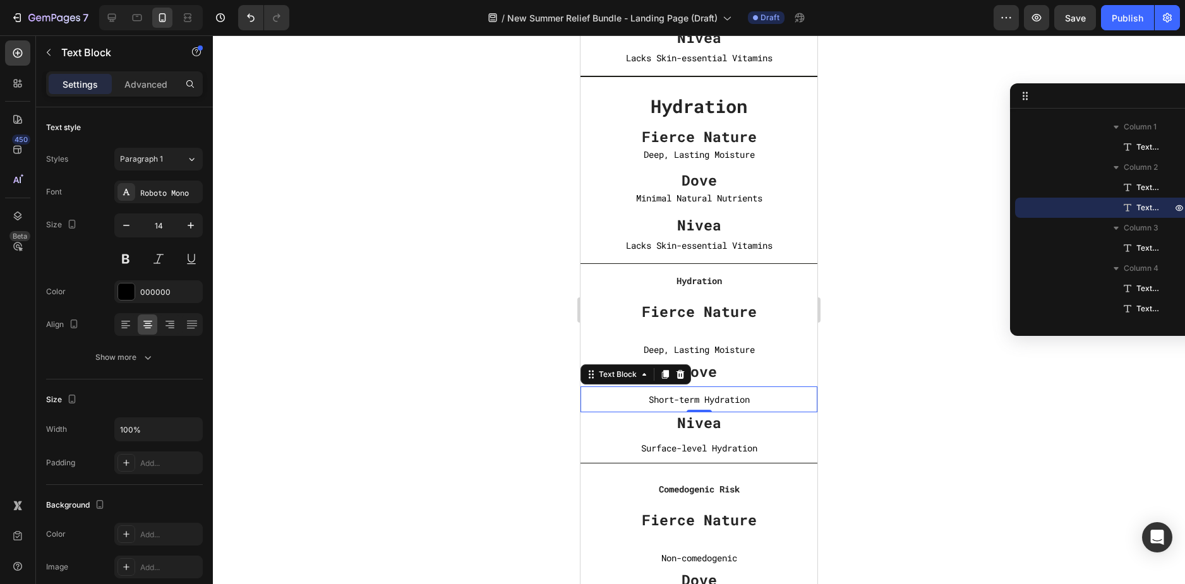
click at [696, 396] on p "Short-term Hydration" at bounding box center [698, 399] width 237 height 16
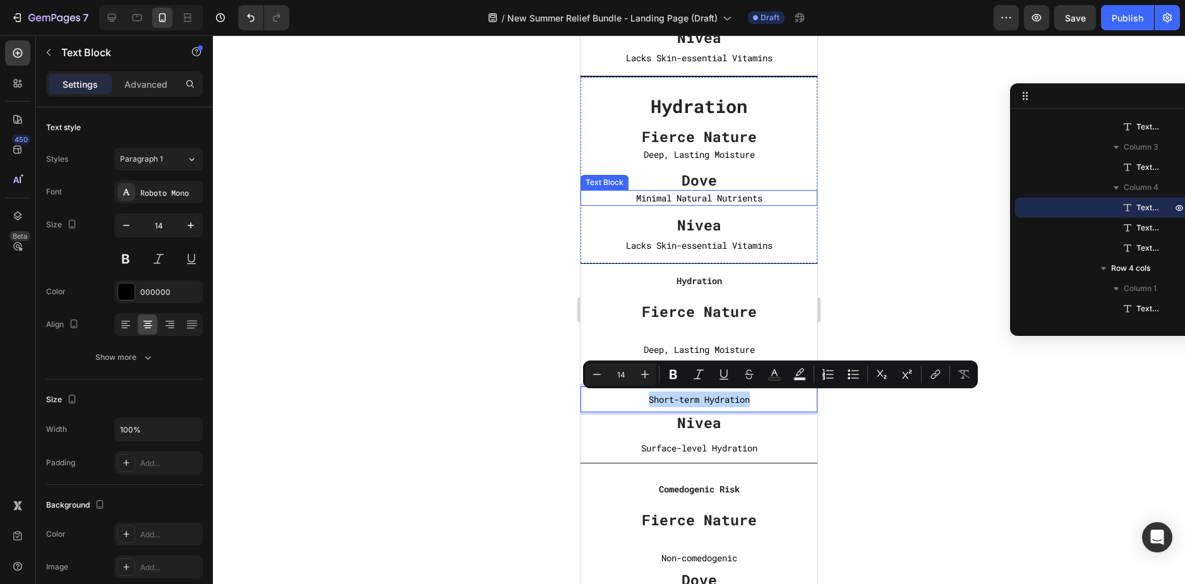
click at [710, 191] on p "Minimal Natural Nutrients" at bounding box center [698, 198] width 237 height 16
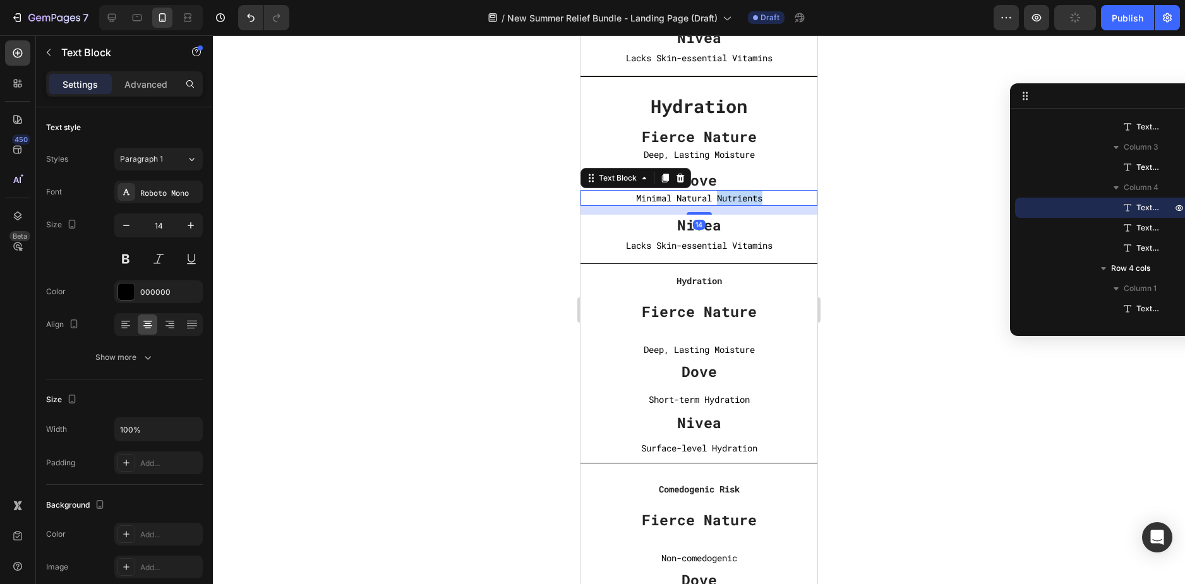
click at [710, 191] on p "Minimal Natural Nutrients" at bounding box center [698, 198] width 237 height 16
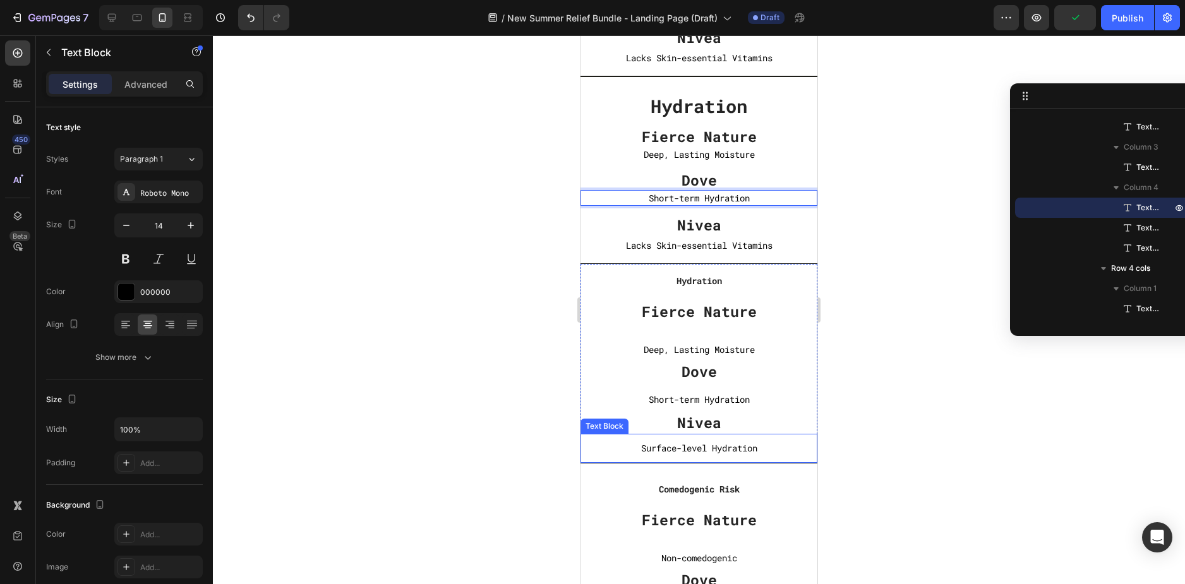
click at [702, 446] on p "Surface-level Hydration" at bounding box center [699, 448] width 234 height 16
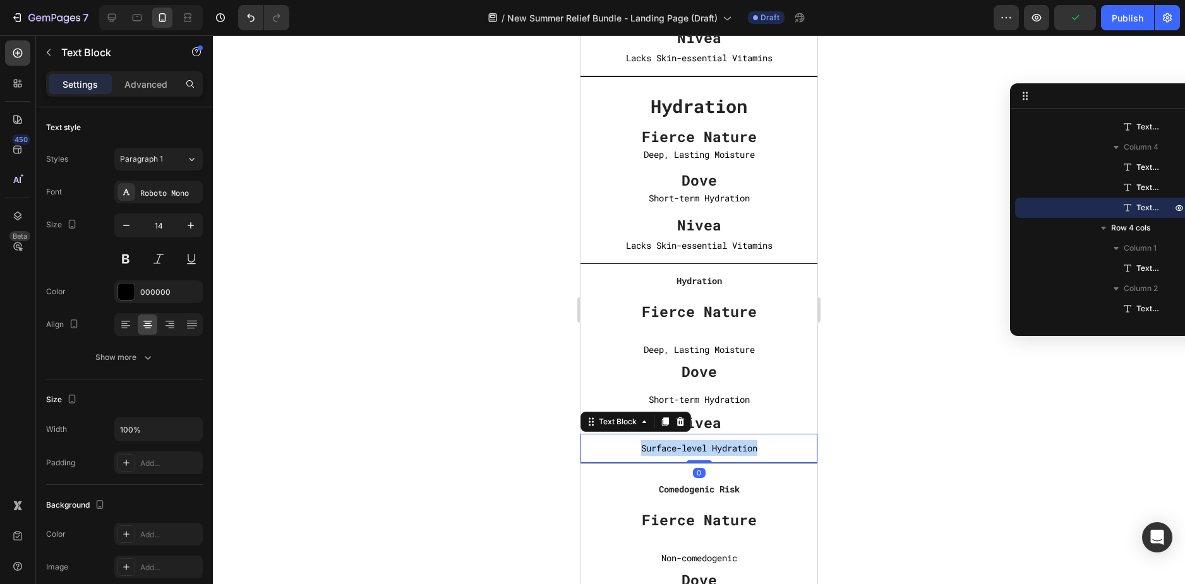
click at [702, 445] on p "Surface-level Hydration" at bounding box center [699, 448] width 234 height 16
copy p "Surface-level Hydration"
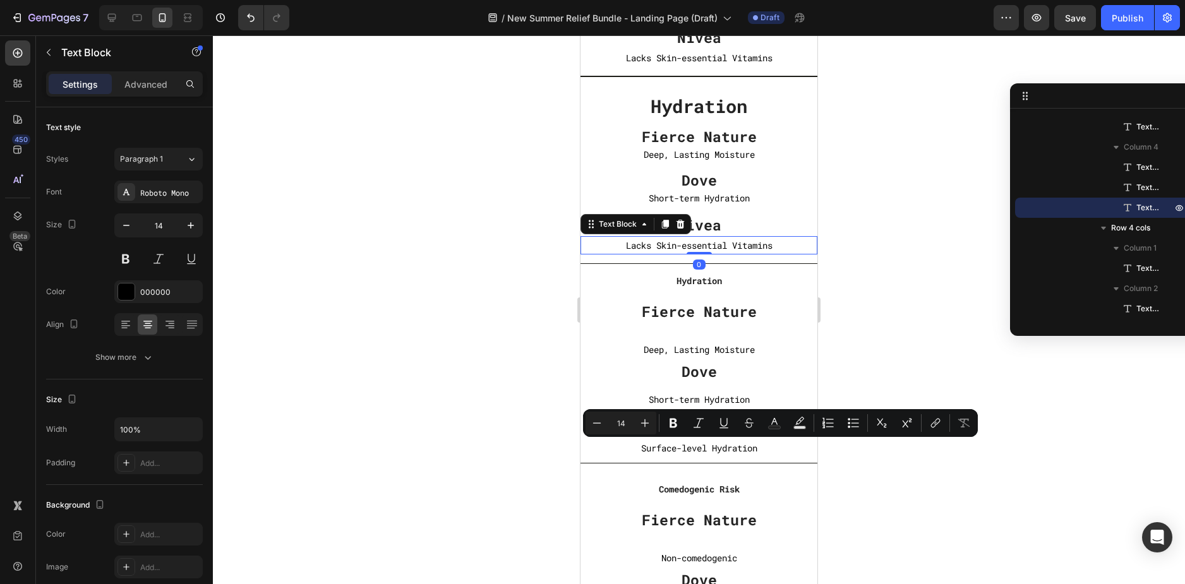
click at [712, 247] on p "Lacks Skin-essential Vitamins" at bounding box center [699, 245] width 234 height 16
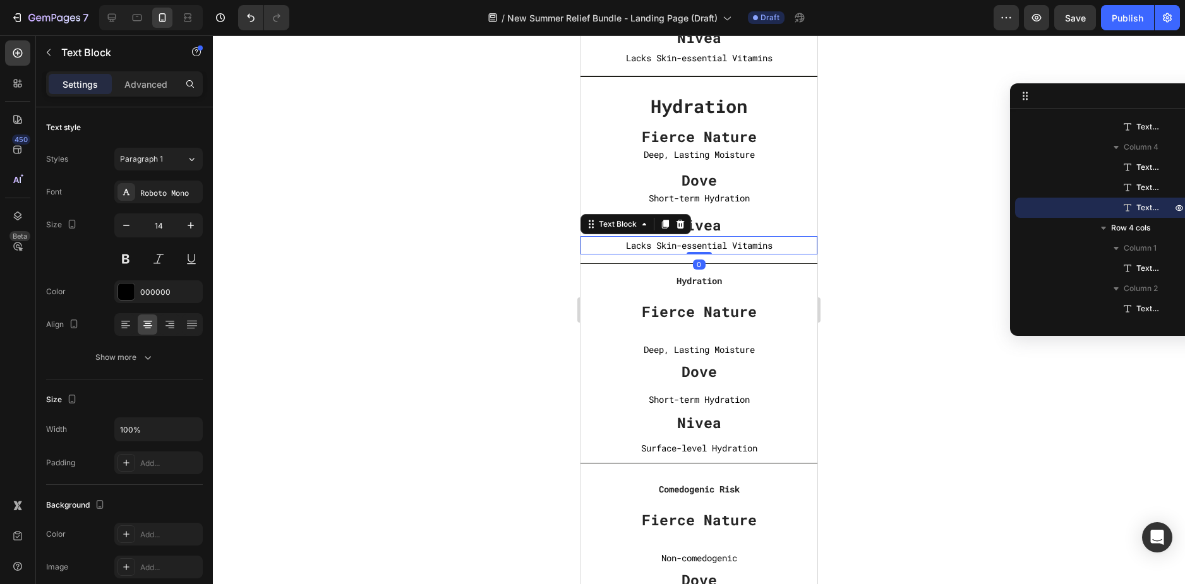
click at [712, 247] on p "Lacks Skin-essential Vitamins" at bounding box center [699, 245] width 234 height 16
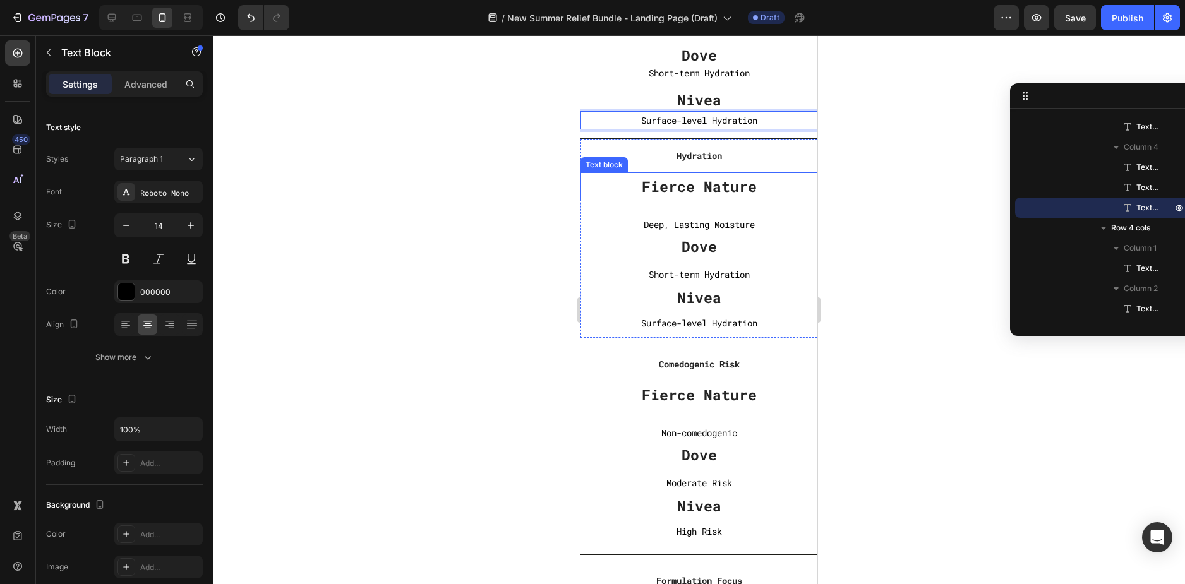
scroll to position [4673, 0]
click at [803, 333] on div "Surface-level Hydration Text Block" at bounding box center [698, 322] width 237 height 28
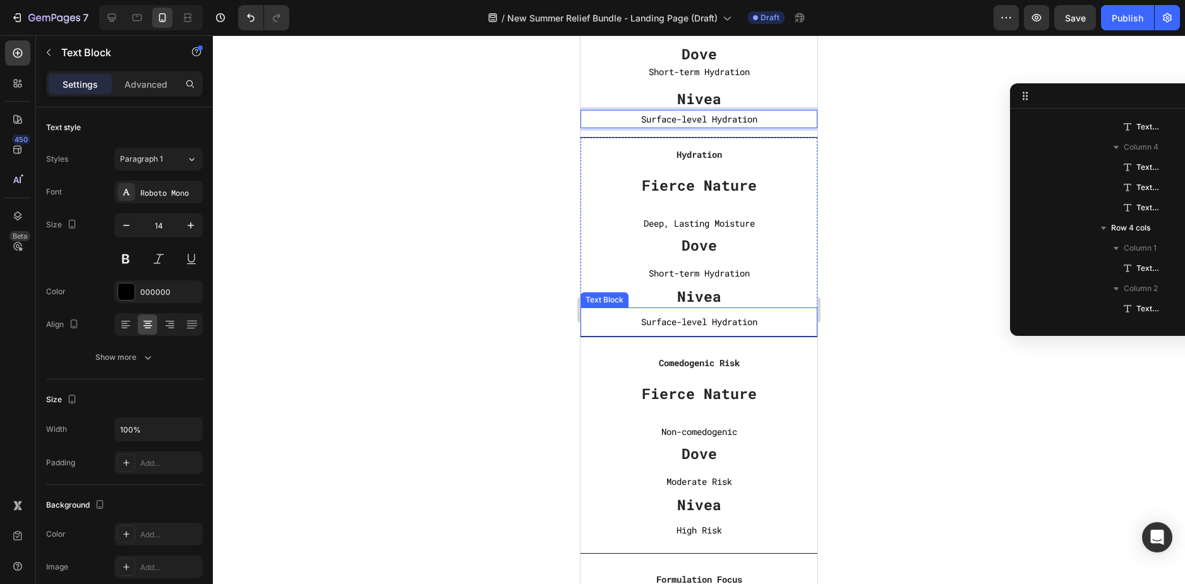
scroll to position [1568, 0]
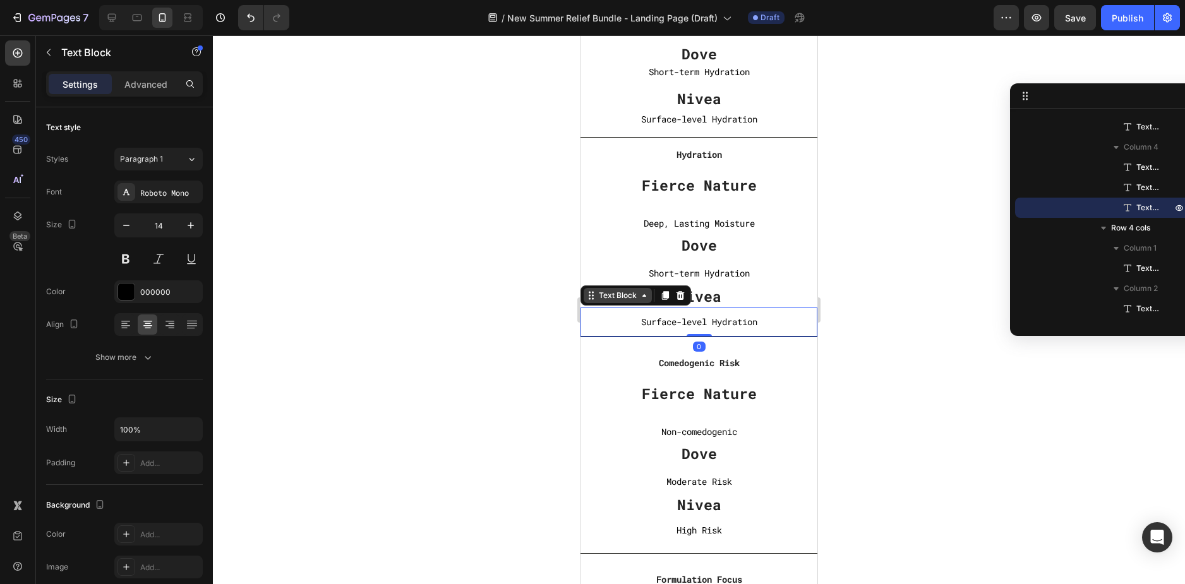
click at [611, 293] on div "Text Block" at bounding box center [617, 295] width 43 height 11
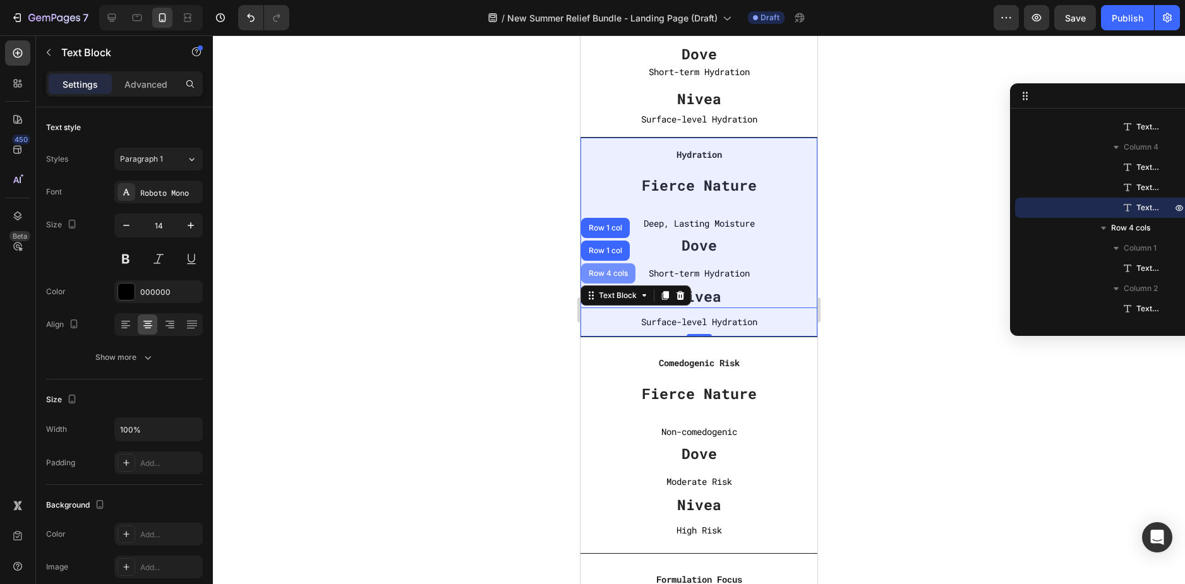
click at [608, 265] on div "Row 4 cols" at bounding box center [608, 273] width 54 height 20
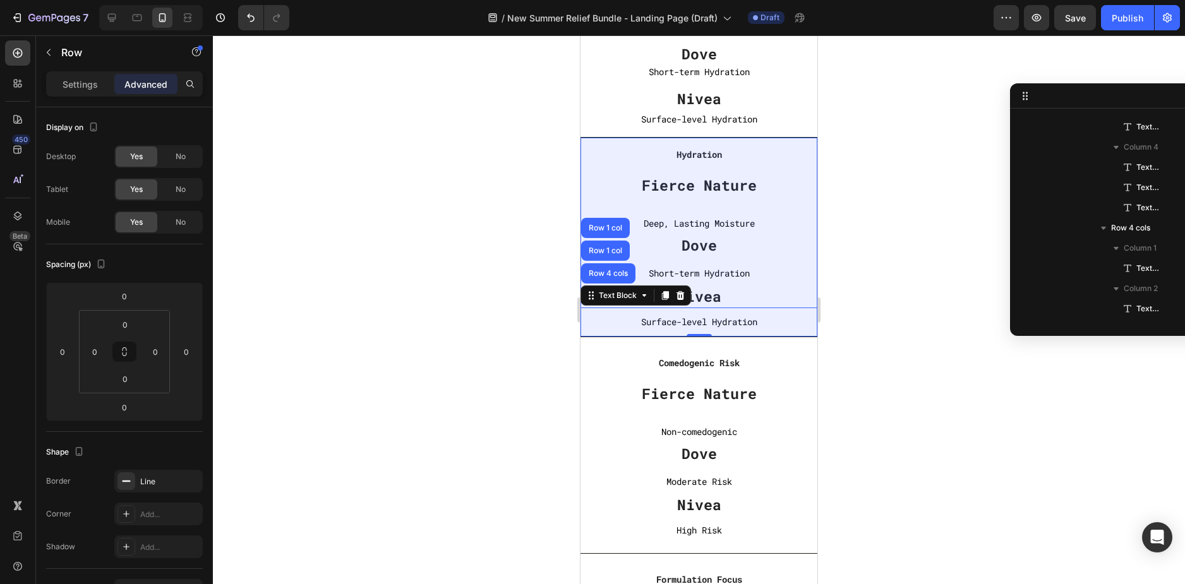
scroll to position [1346, 0]
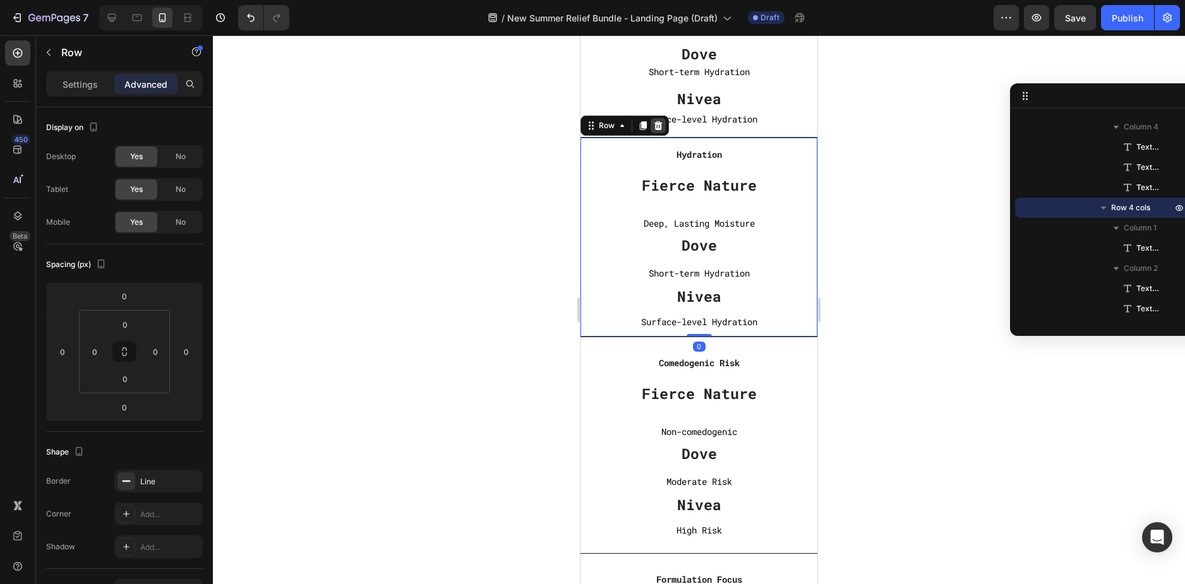
click at [660, 120] on div at bounding box center [657, 125] width 15 height 15
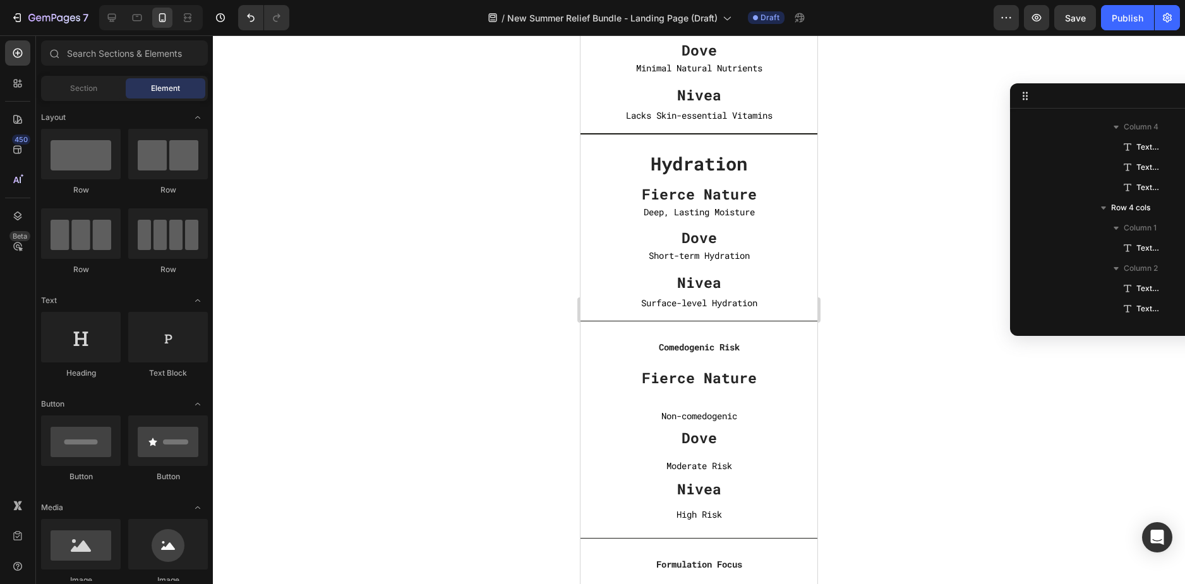
scroll to position [4483, 0]
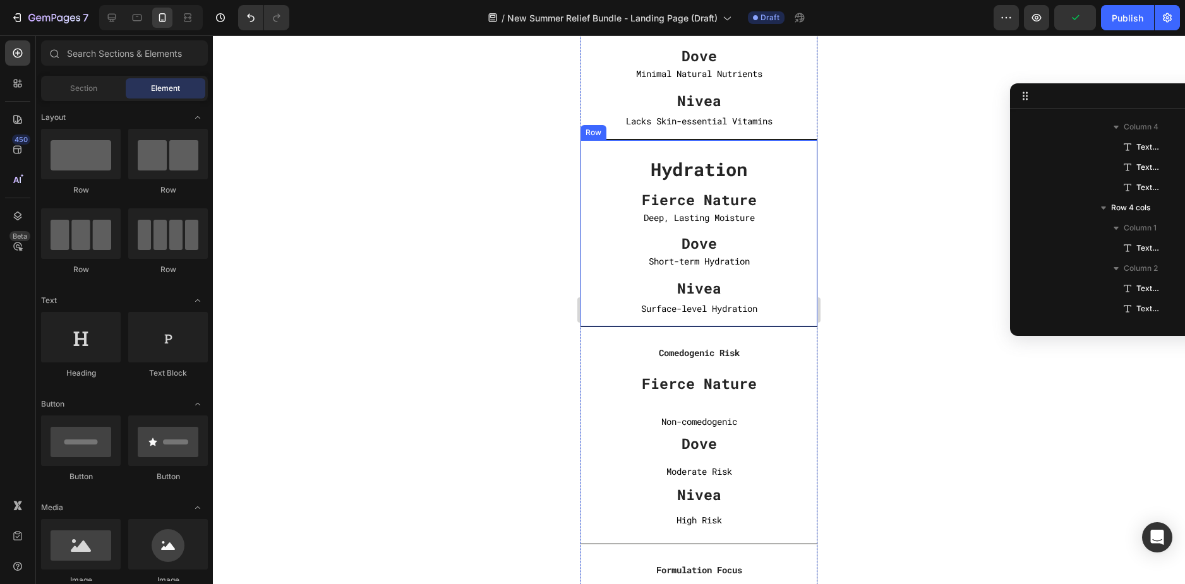
click at [805, 146] on div "Hydration Text block Fierce Nature Text block Deep, Lasting Moisture Text Block…" at bounding box center [698, 234] width 237 height 188
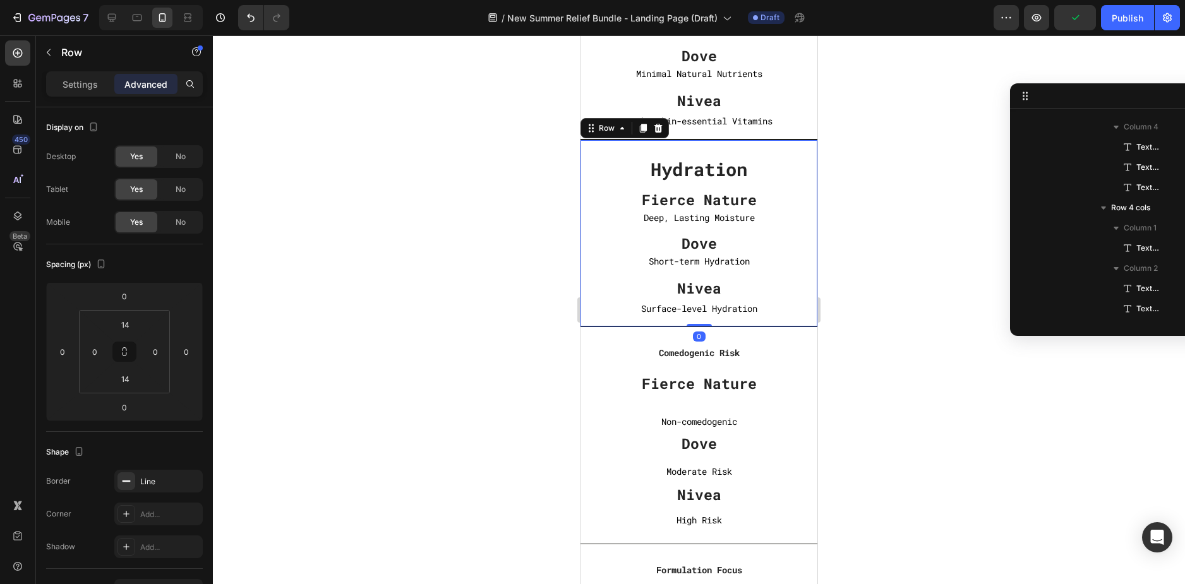
scroll to position [1103, 0]
click at [642, 128] on icon at bounding box center [643, 128] width 7 height 9
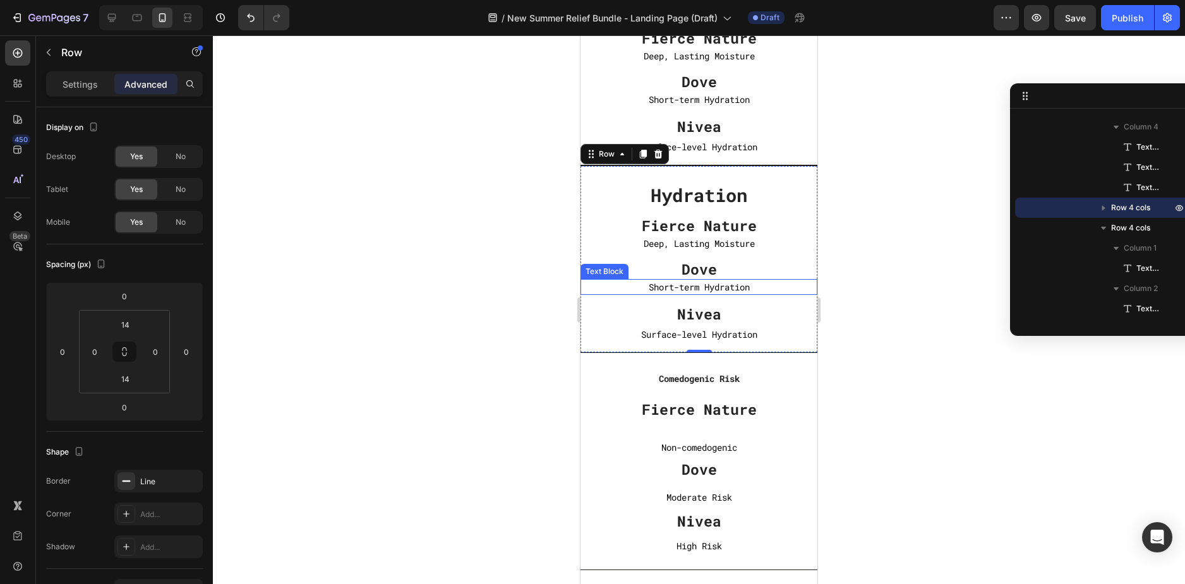
scroll to position [4673, 0]
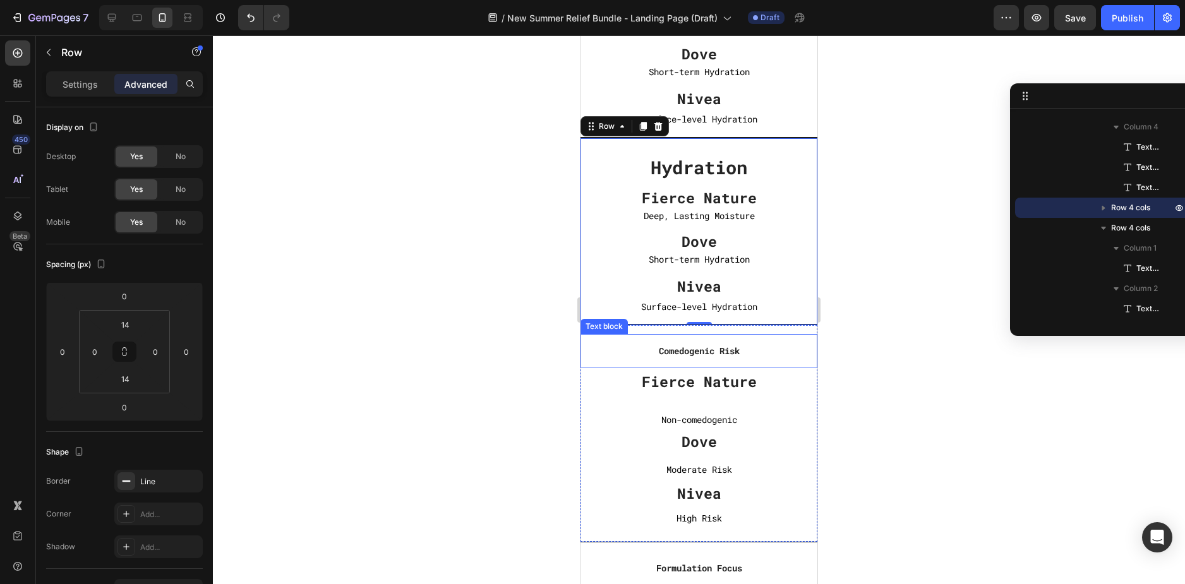
click at [697, 356] on strong "Comedogenic Risk" at bounding box center [699, 351] width 81 height 12
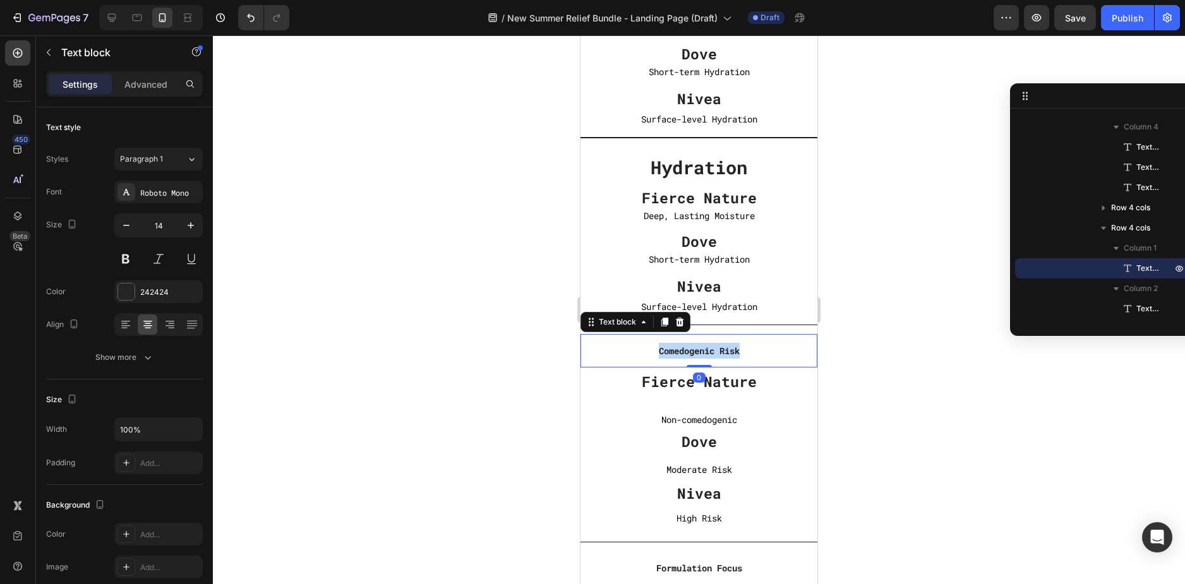
click at [697, 356] on strong "Comedogenic Risk" at bounding box center [699, 351] width 81 height 12
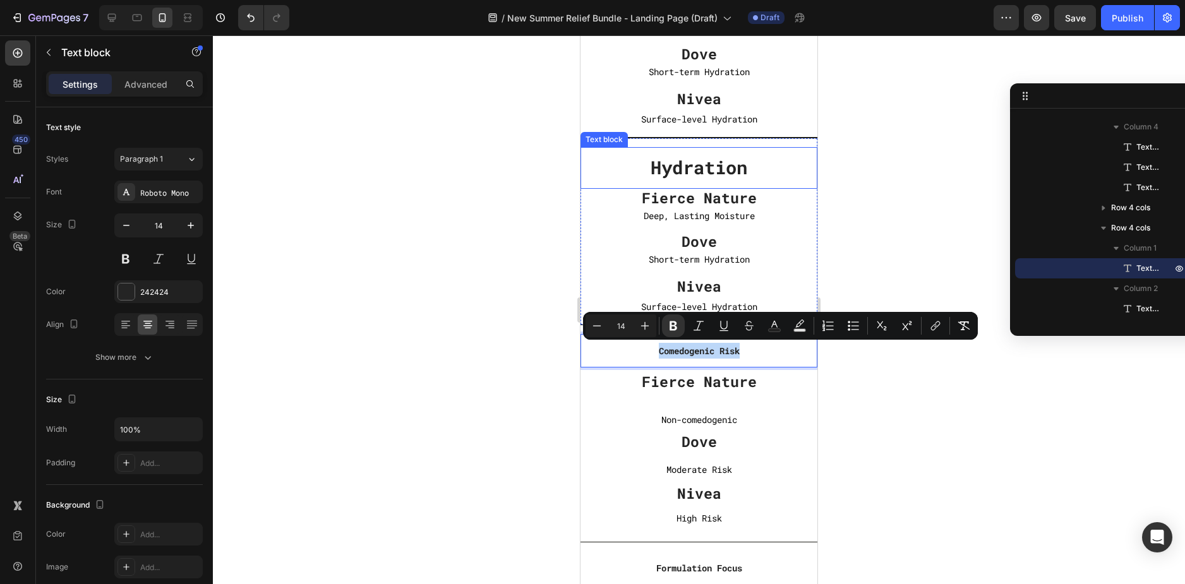
click at [717, 165] on strong "Hydration" at bounding box center [698, 167] width 97 height 24
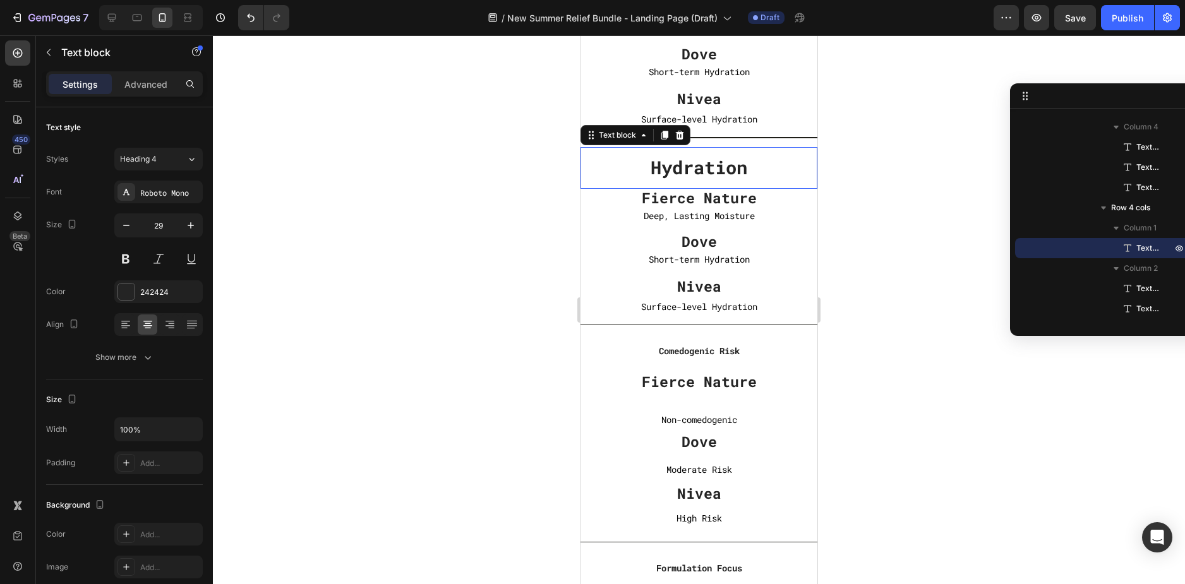
click at [717, 165] on strong "Hydration" at bounding box center [698, 167] width 97 height 24
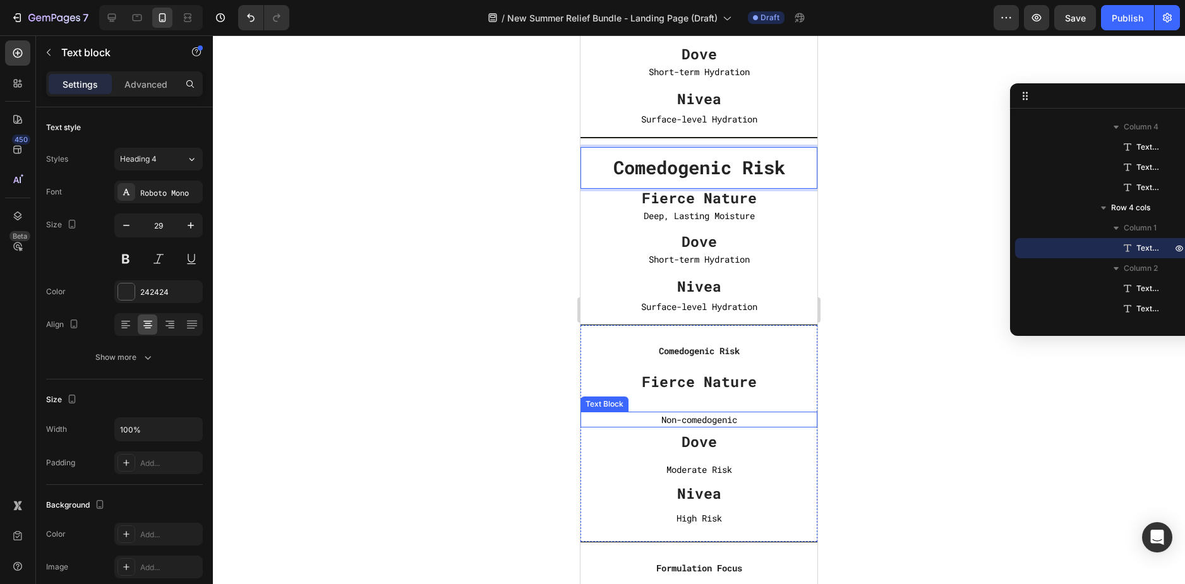
click at [704, 420] on p "Non-comedogenic" at bounding box center [698, 420] width 237 height 16
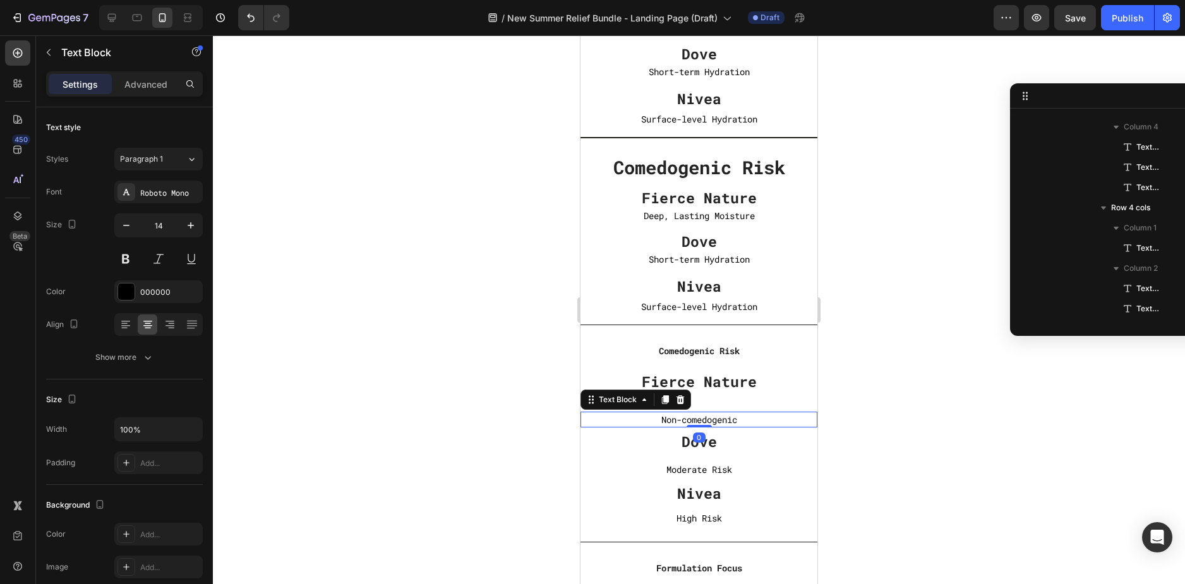
scroll to position [1689, 0]
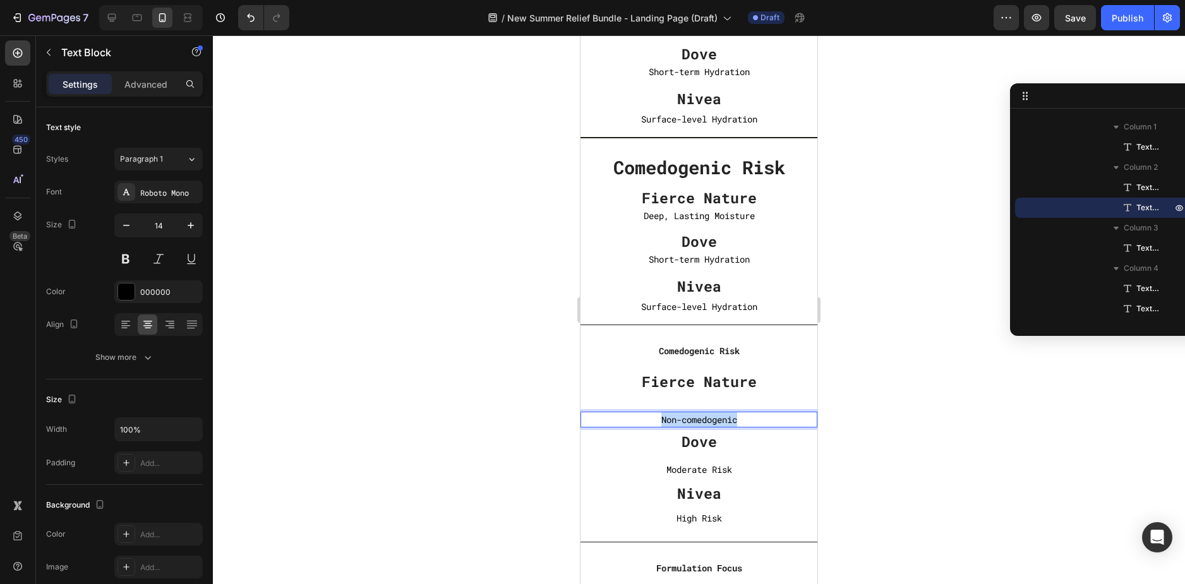
click at [704, 420] on p "Non-comedogenic" at bounding box center [698, 420] width 237 height 16
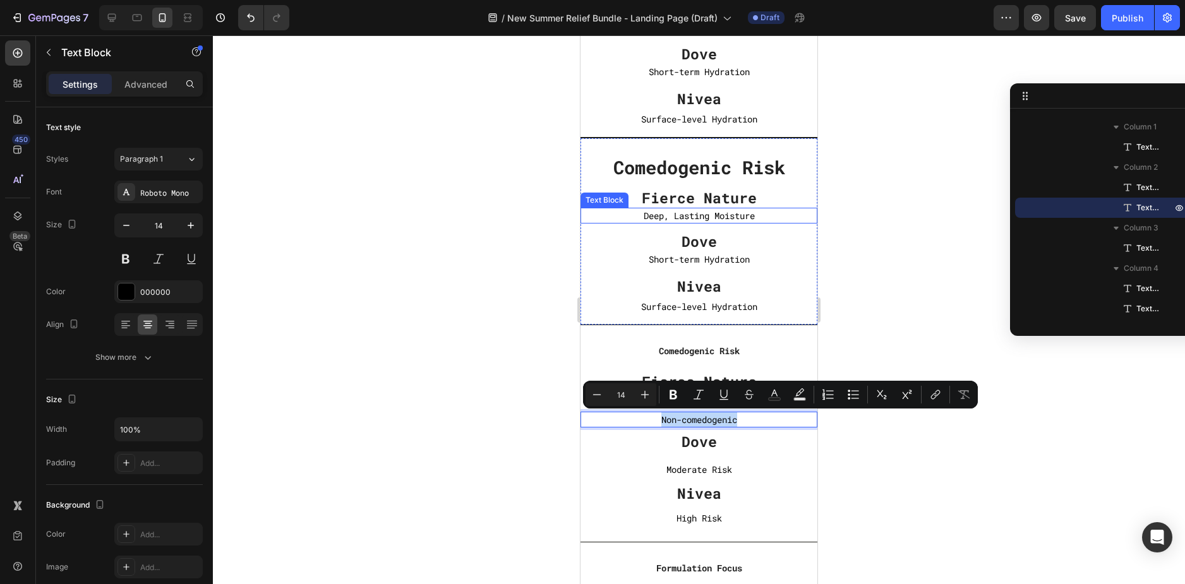
click at [695, 215] on p "Deep, Lasting Moisture" at bounding box center [698, 216] width 237 height 16
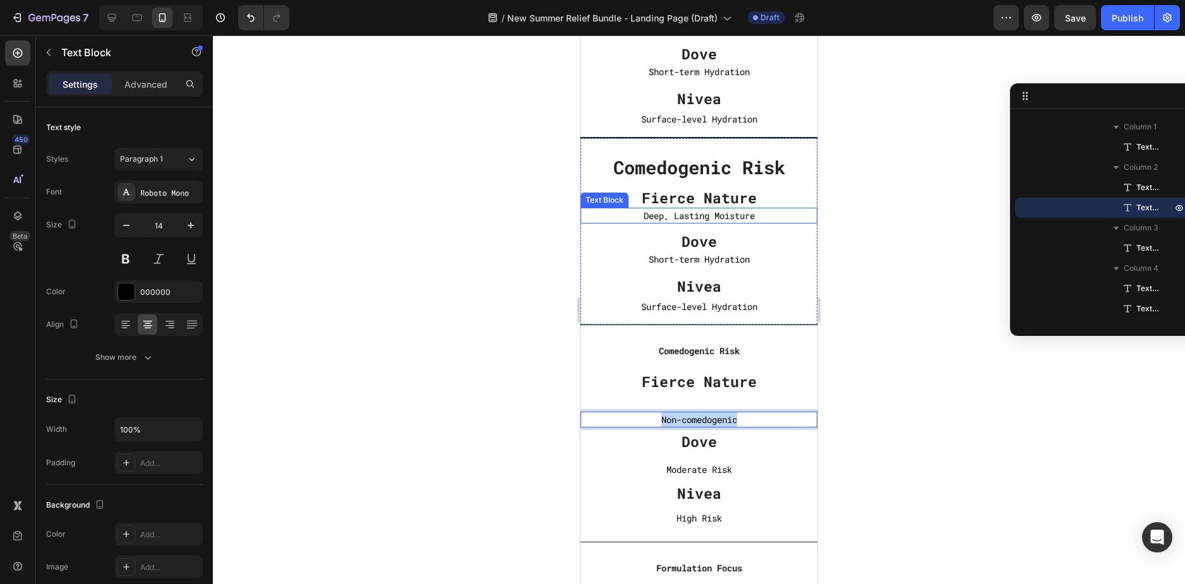
click at [695, 215] on p "Deep, Lasting Moisture" at bounding box center [698, 216] width 237 height 16
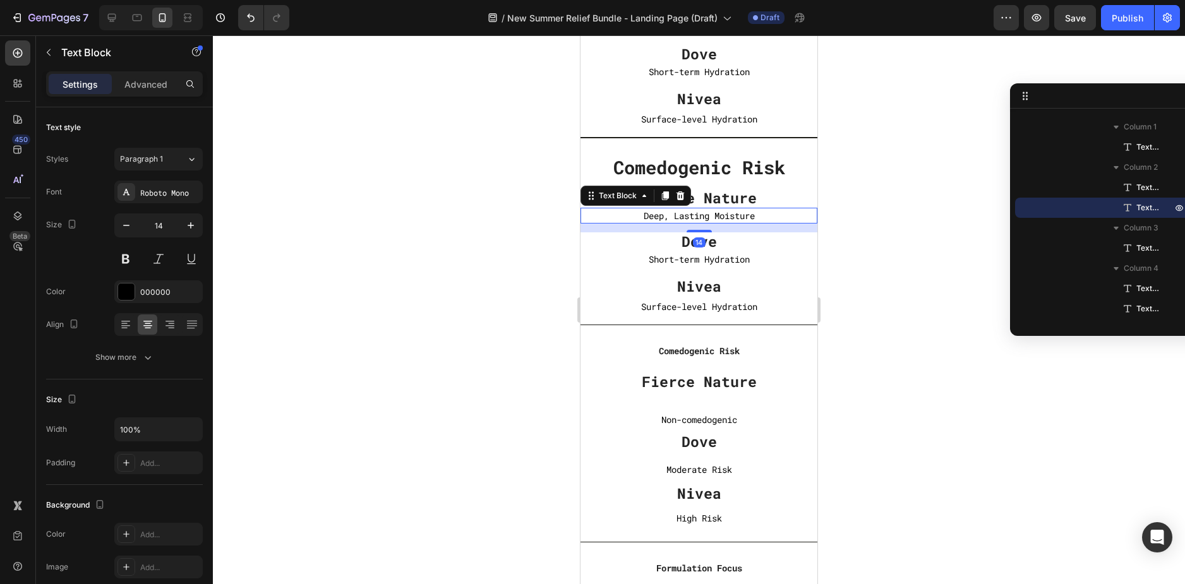
click at [695, 215] on p "Deep, Lasting Moisture" at bounding box center [698, 216] width 237 height 16
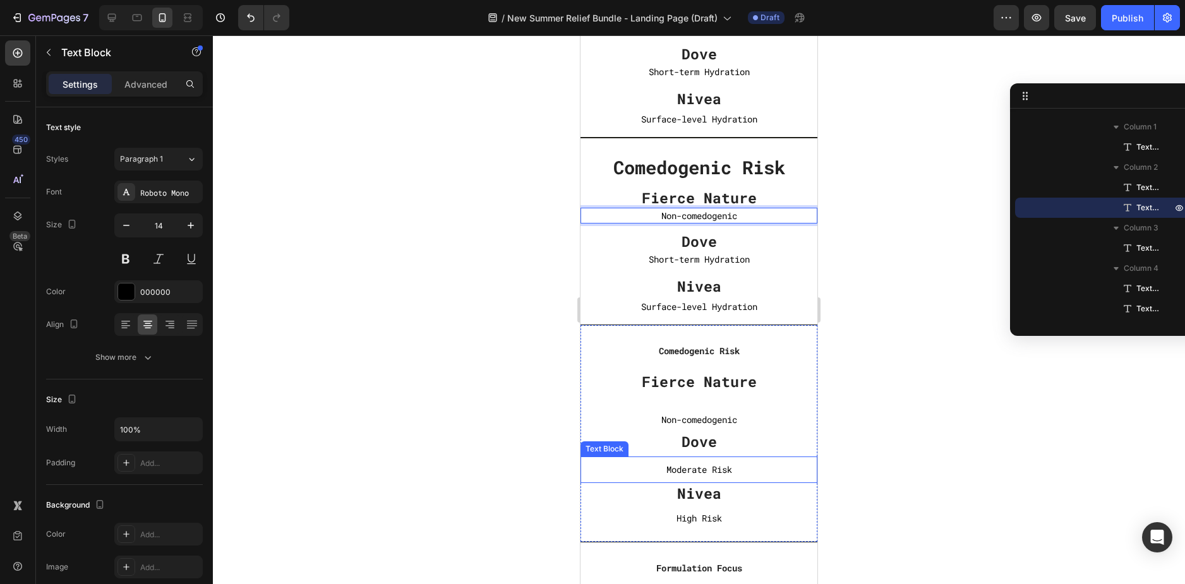
click at [700, 466] on p "Moderate Risk" at bounding box center [698, 470] width 237 height 16
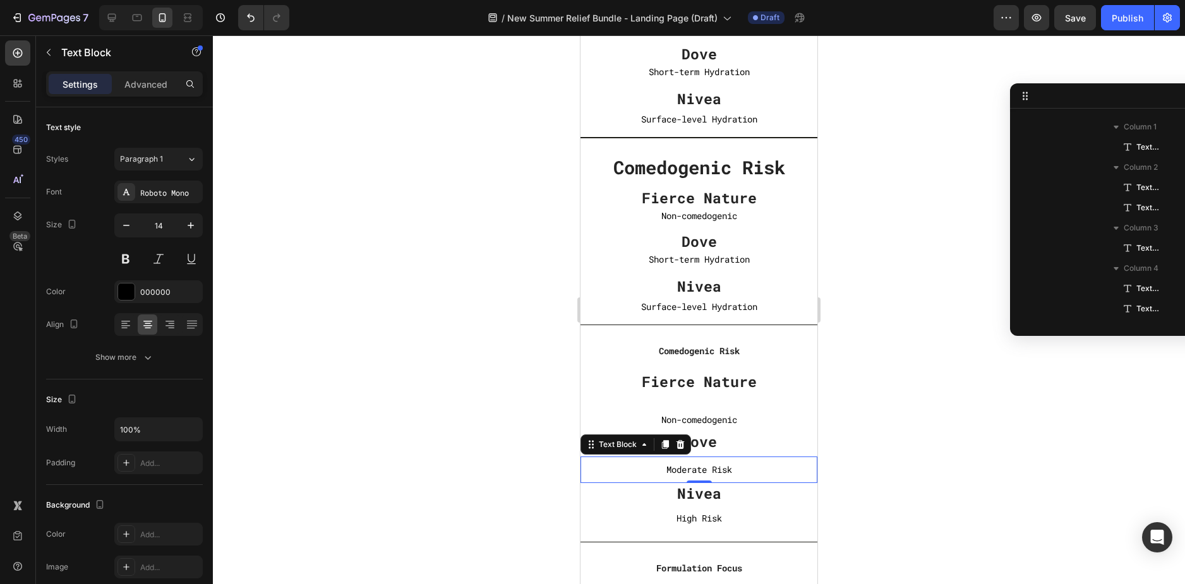
scroll to position [1770, 0]
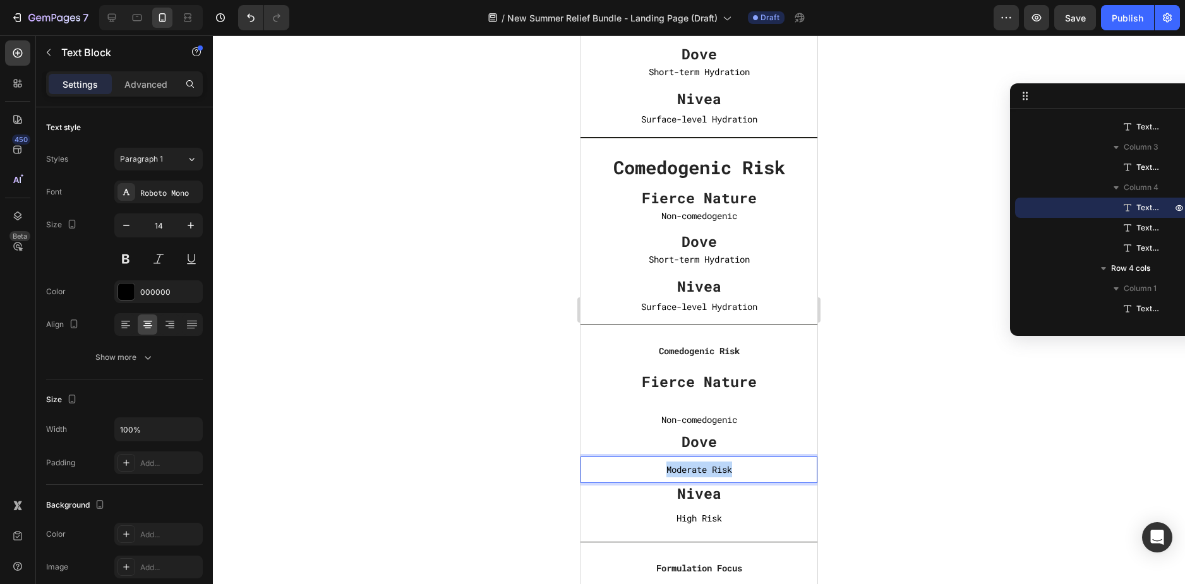
click at [700, 466] on p "Moderate Risk" at bounding box center [698, 470] width 237 height 16
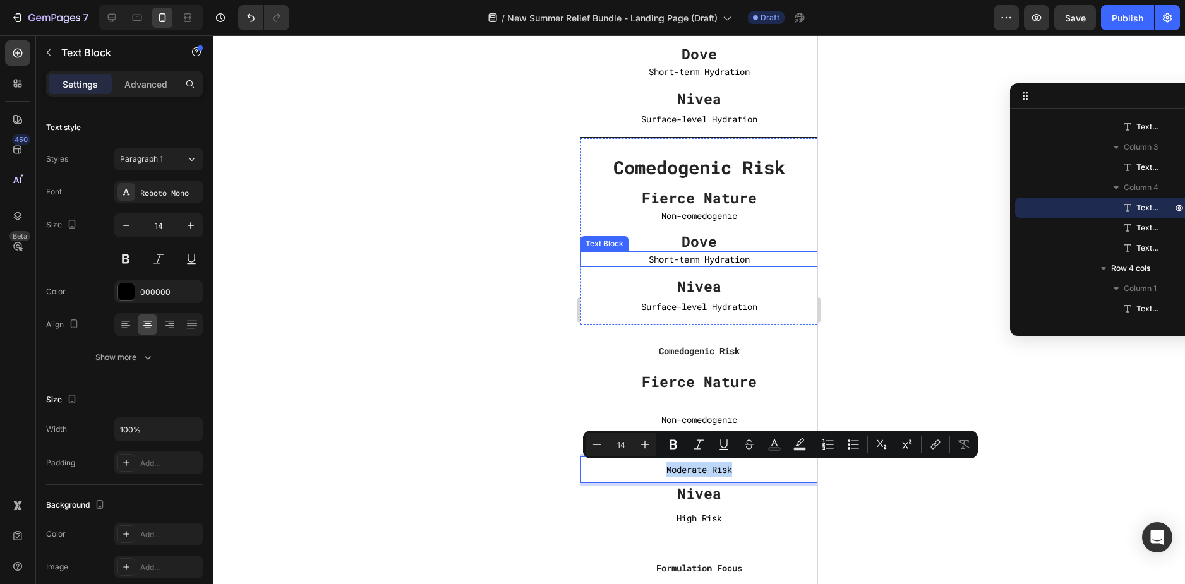
click at [712, 257] on p "Short-term Hydration" at bounding box center [698, 259] width 237 height 16
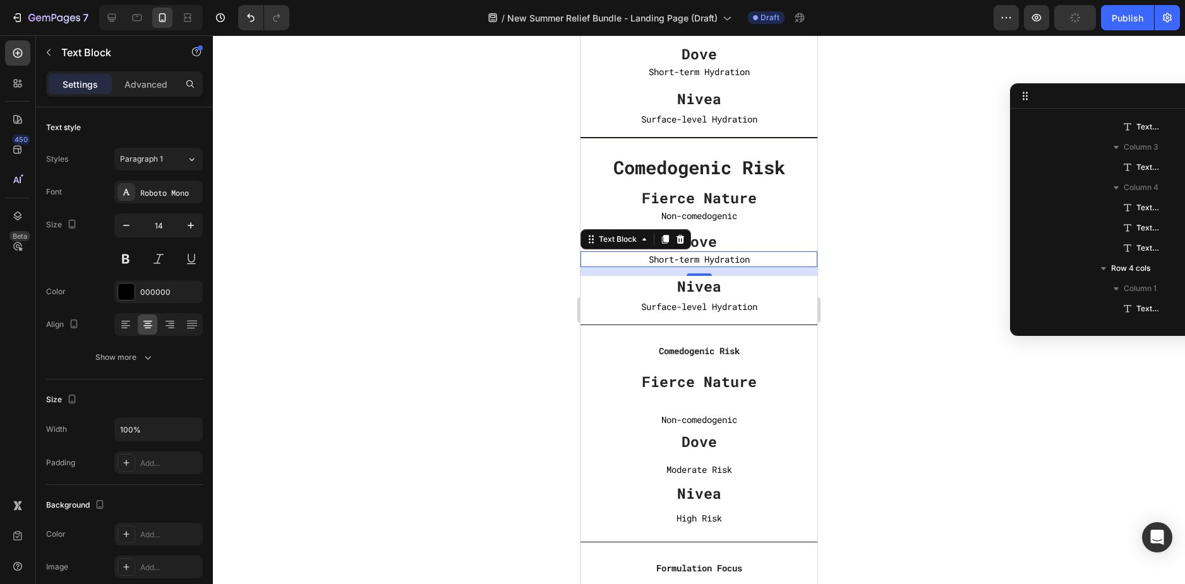
scroll to position [1527, 0]
click at [712, 254] on p "Short-term Hydration" at bounding box center [698, 259] width 237 height 16
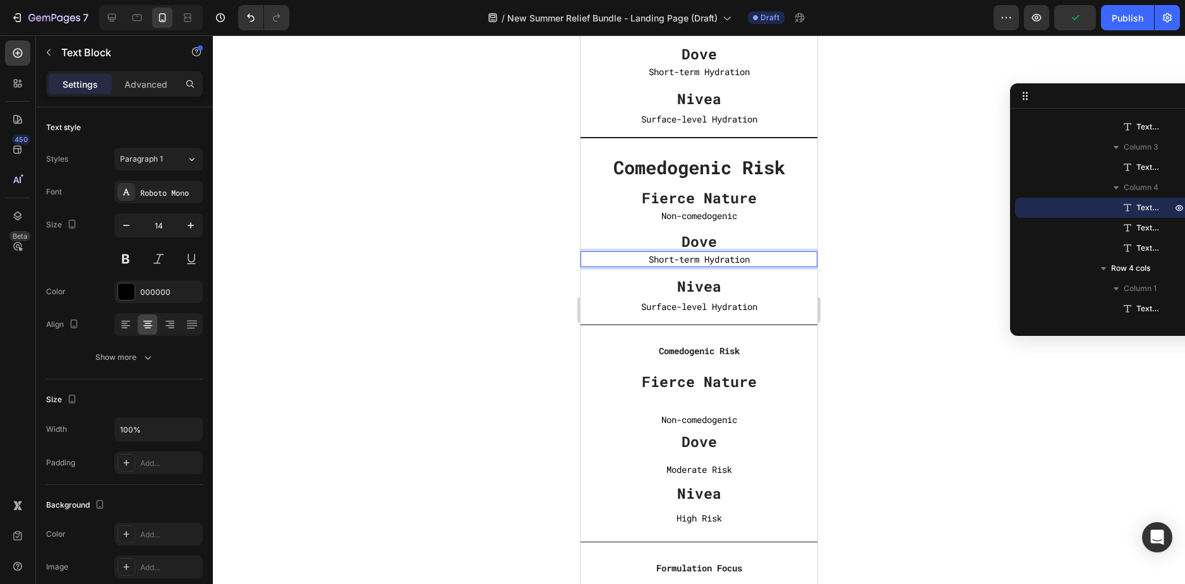
click at [709, 256] on p "Short-term Hydration" at bounding box center [698, 259] width 237 height 16
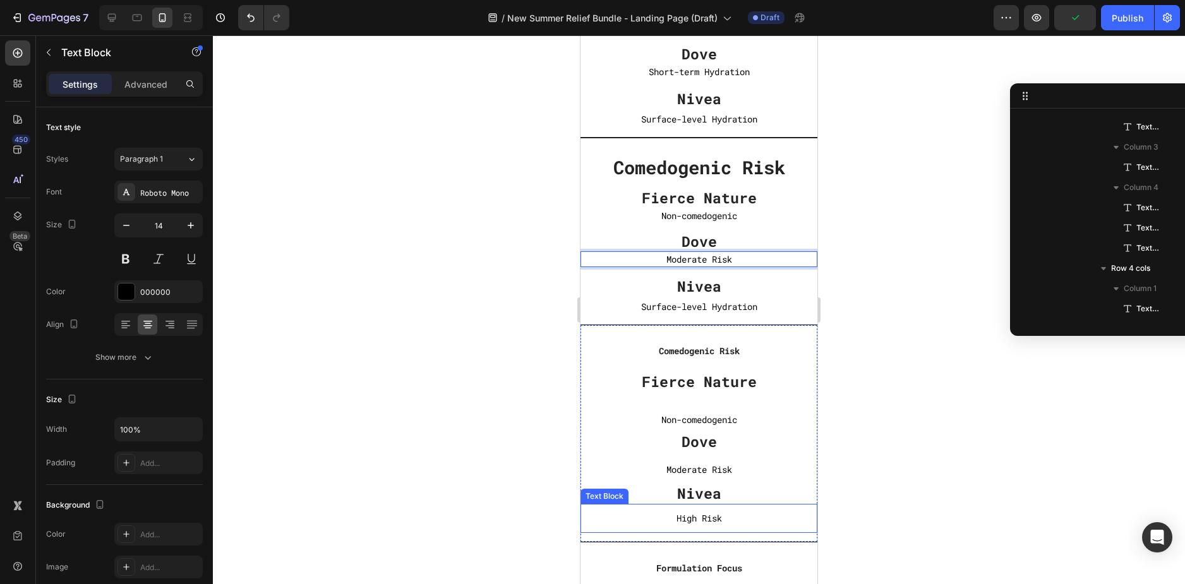
click at [709, 520] on p "High Risk" at bounding box center [699, 518] width 234 height 16
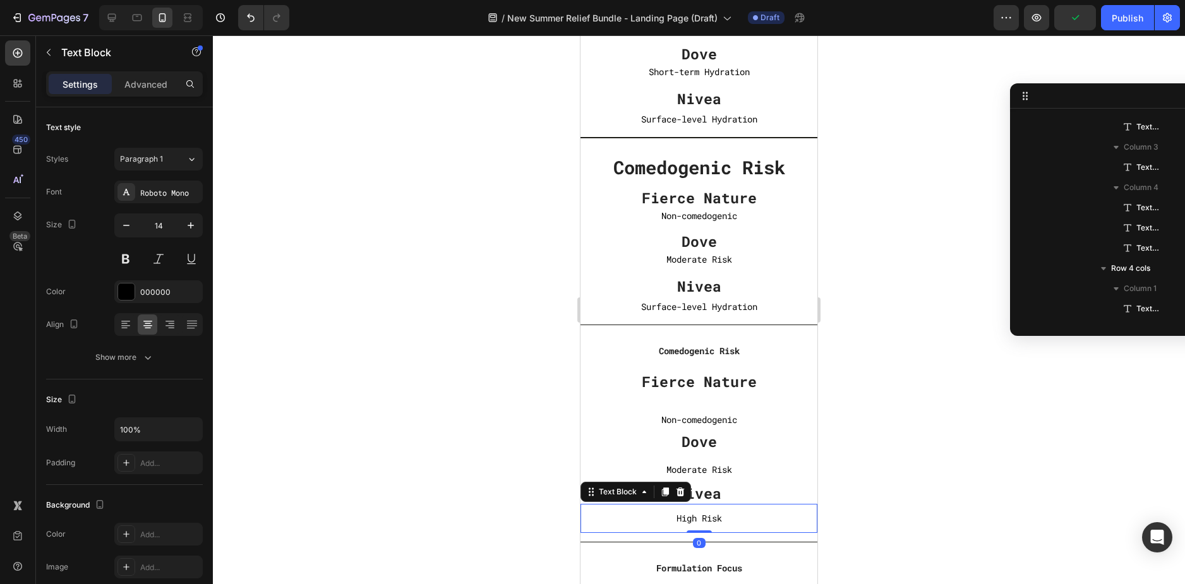
scroll to position [1810, 0]
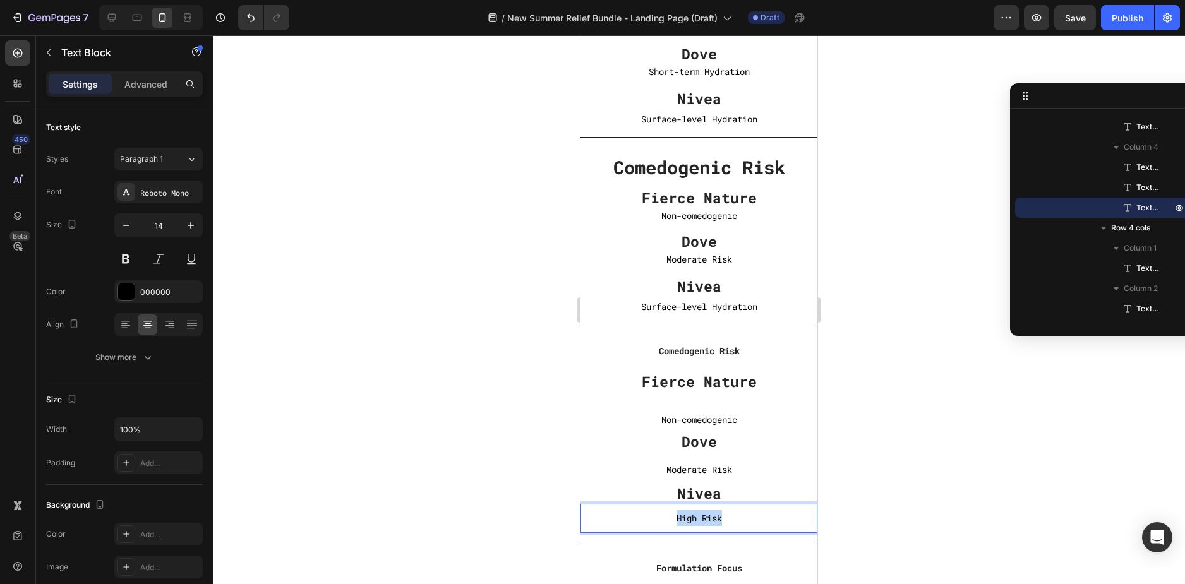
click at [709, 520] on p "High Risk" at bounding box center [699, 518] width 234 height 16
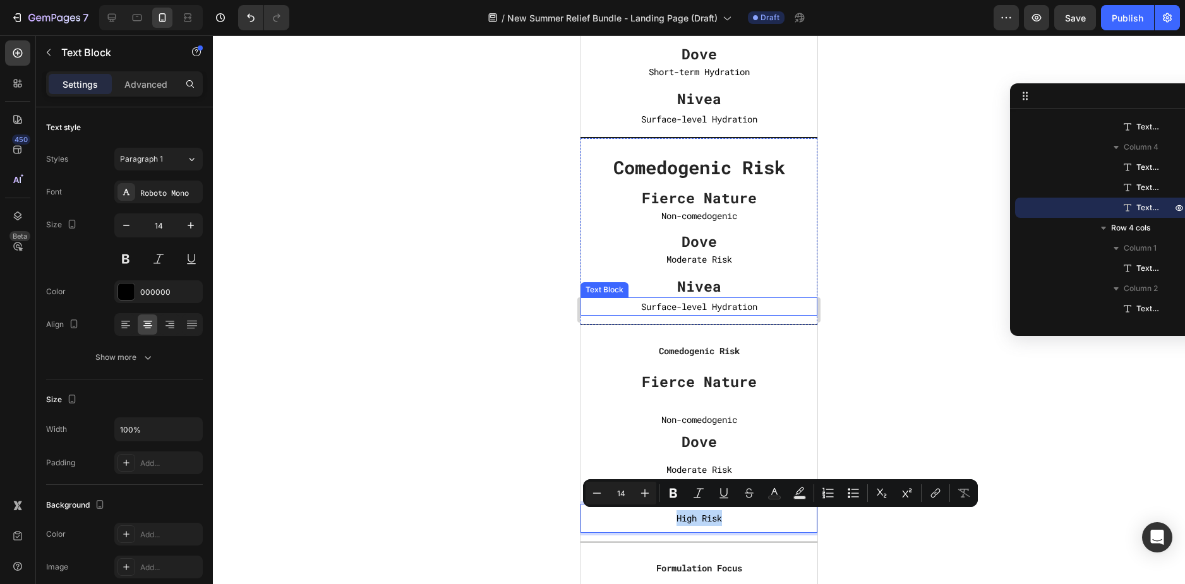
click at [700, 312] on p "Surface-level Hydration" at bounding box center [699, 307] width 234 height 16
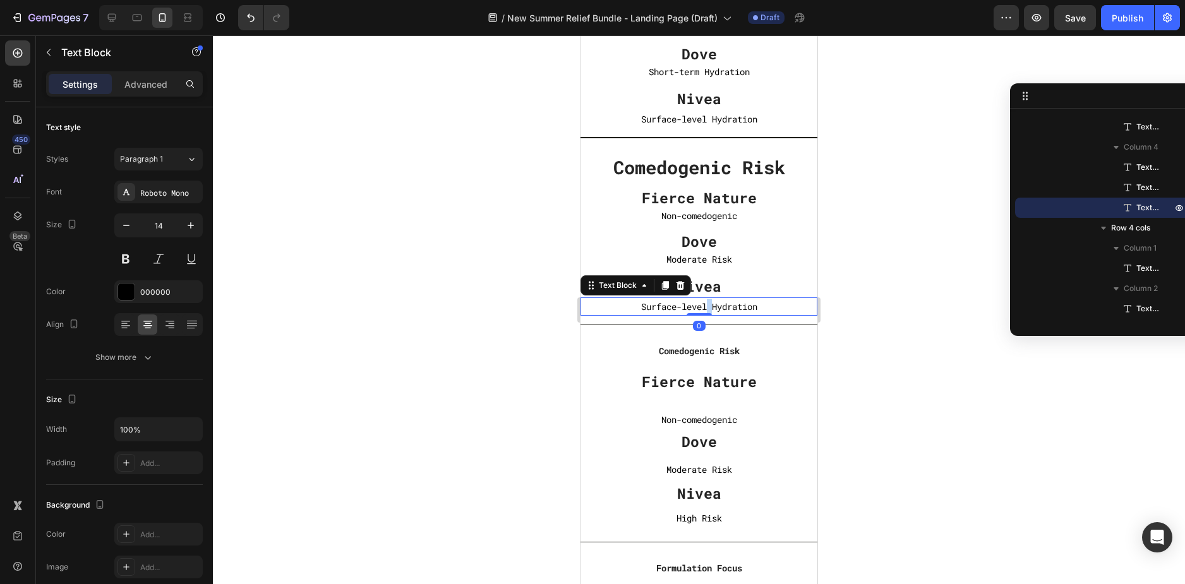
click at [700, 312] on p "Surface-level Hydration" at bounding box center [699, 307] width 234 height 16
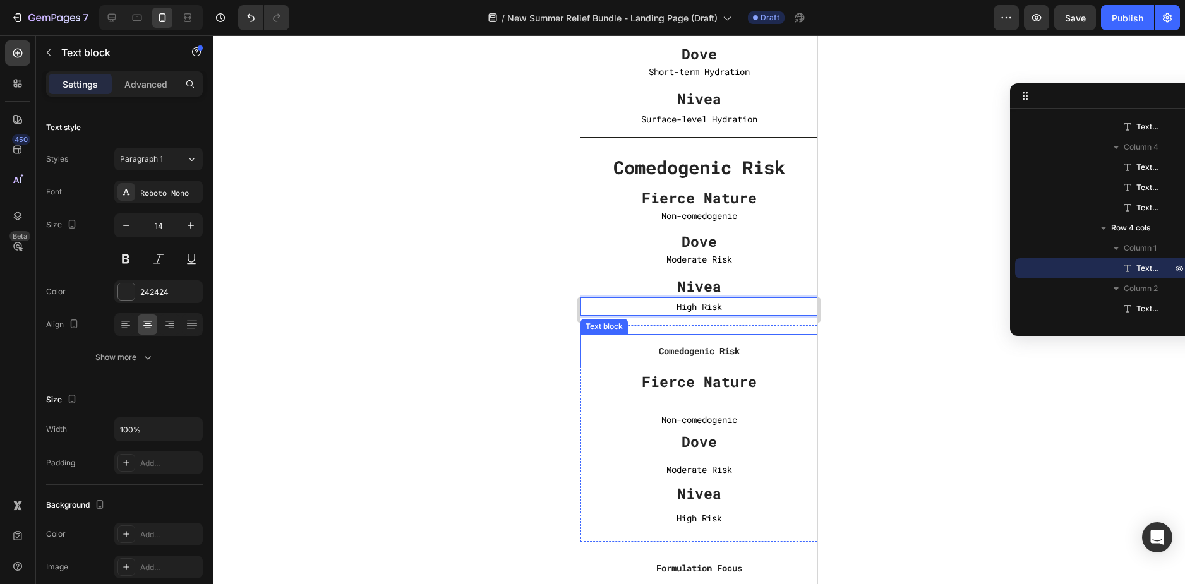
click at [806, 354] on p "Comedogenic Risk" at bounding box center [699, 351] width 234 height 16
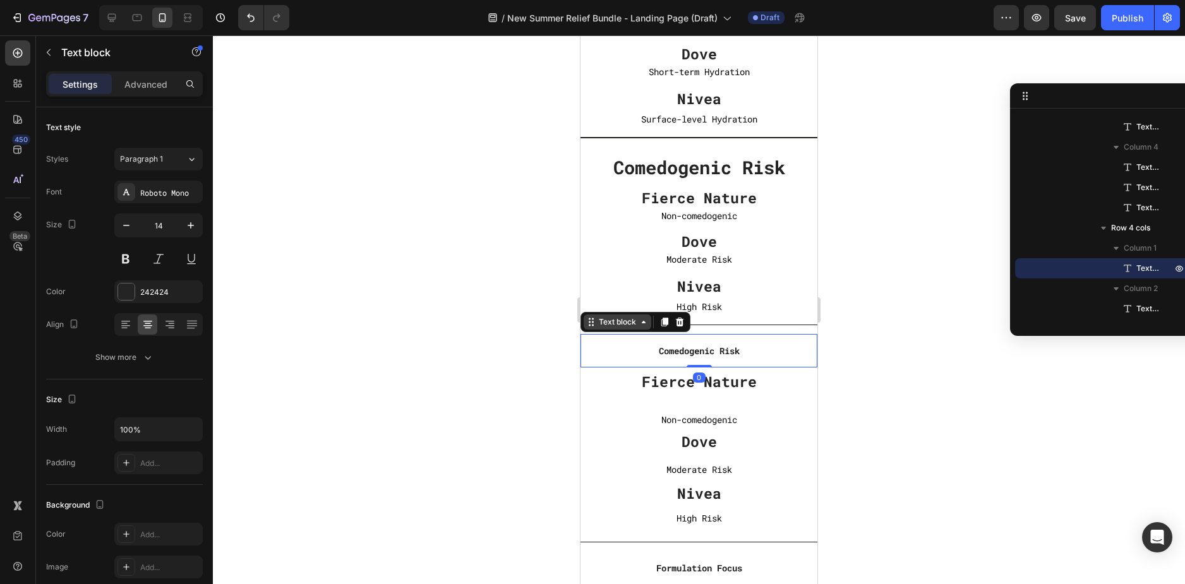
click at [619, 323] on div "Text block" at bounding box center [617, 321] width 42 height 11
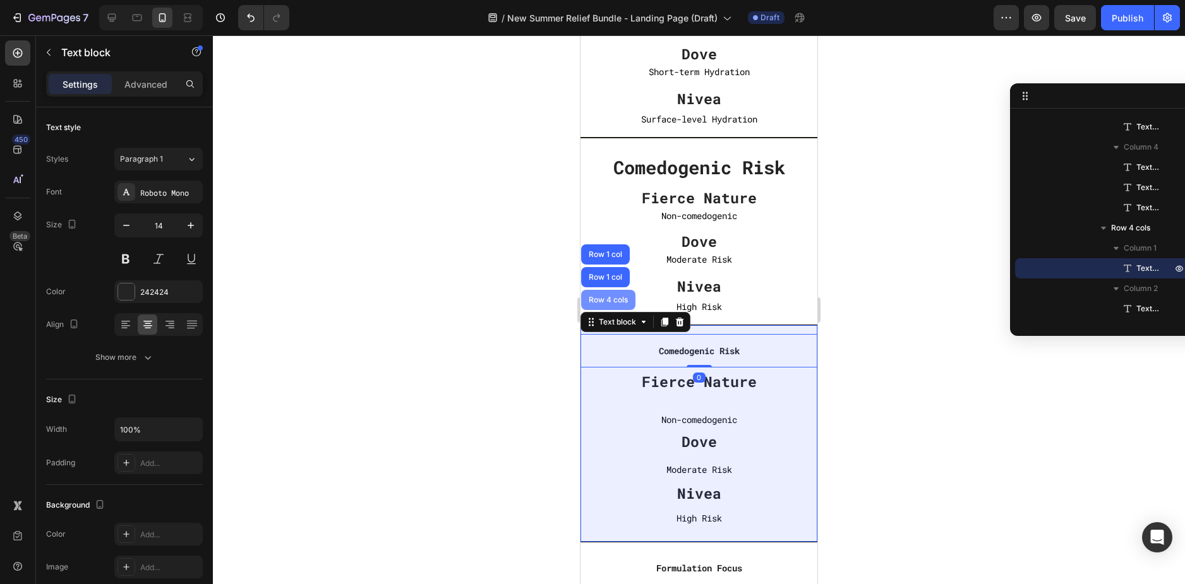
click at [618, 297] on div "Row 4 cols" at bounding box center [608, 300] width 44 height 8
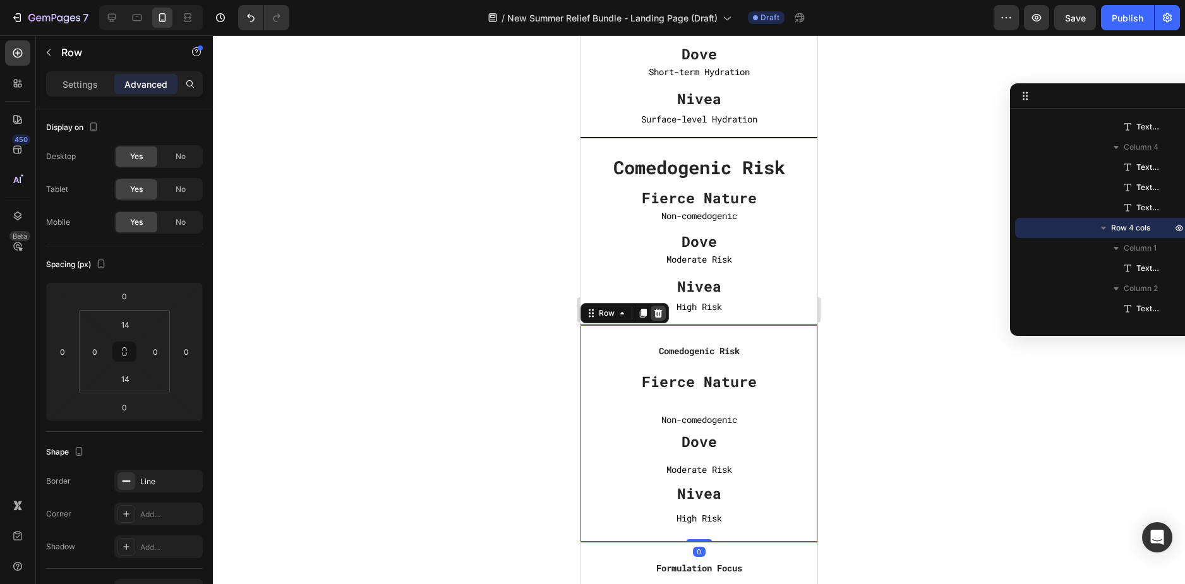
click at [660, 314] on icon at bounding box center [658, 313] width 8 height 9
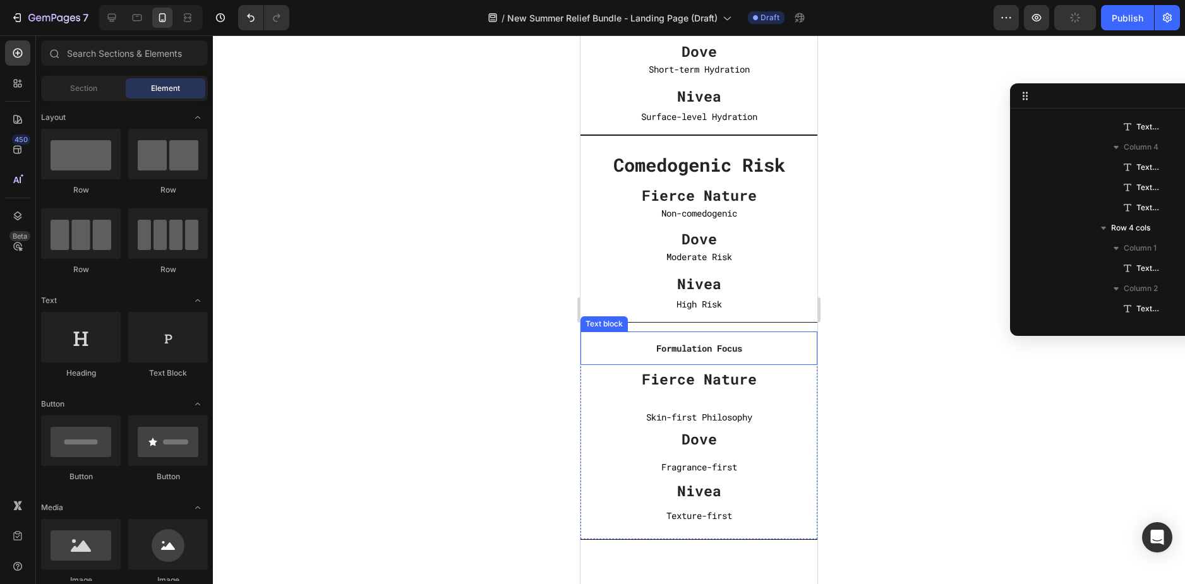
scroll to position [4673, 0]
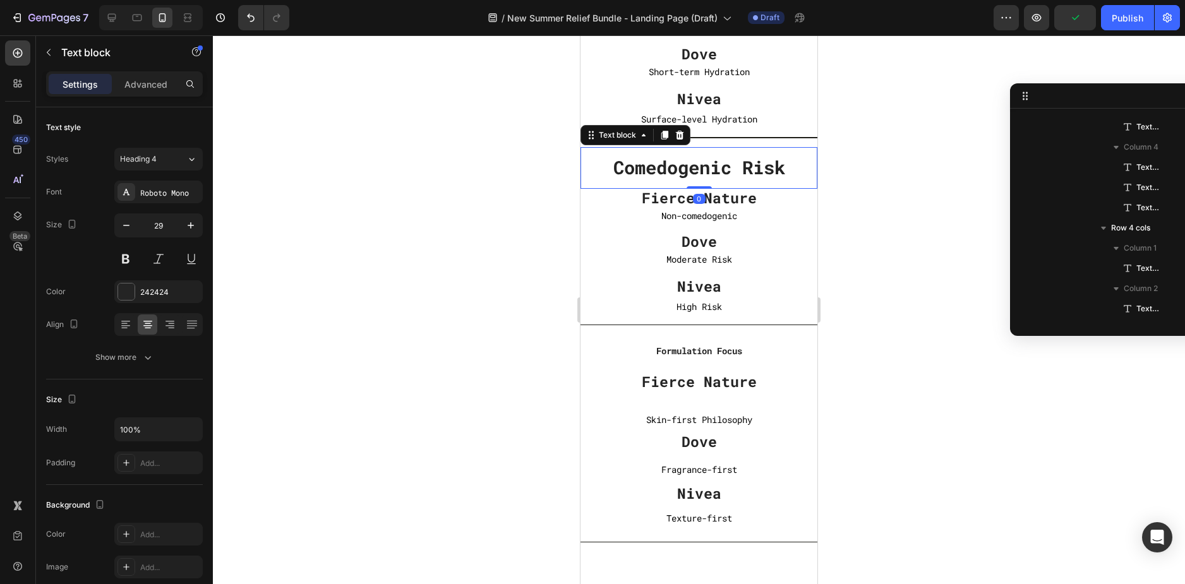
click at [807, 154] on div "Comedogenic Risk Text block 0" at bounding box center [698, 168] width 237 height 42
click at [610, 140] on div "Text block" at bounding box center [617, 134] width 42 height 11
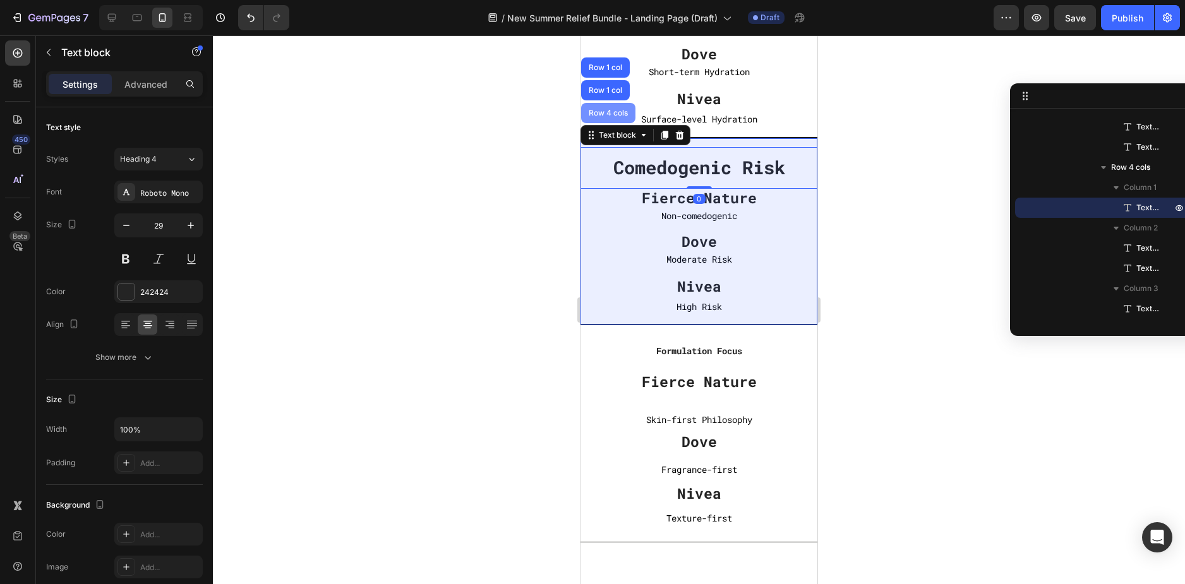
click at [608, 116] on div "Row 4 cols" at bounding box center [608, 113] width 44 height 8
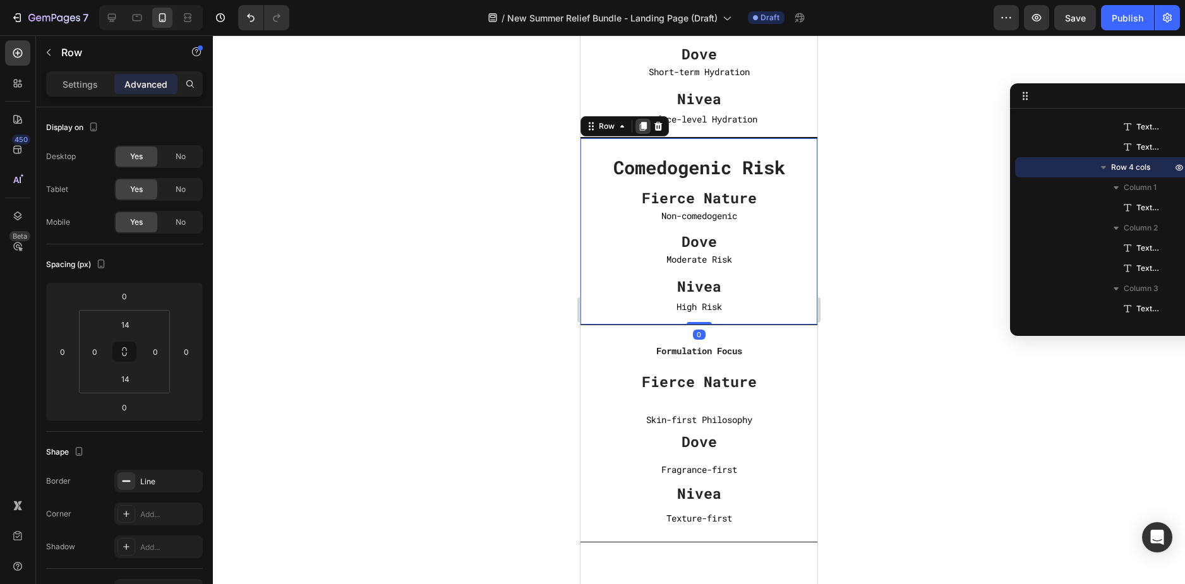
click at [645, 126] on icon at bounding box center [643, 126] width 7 height 9
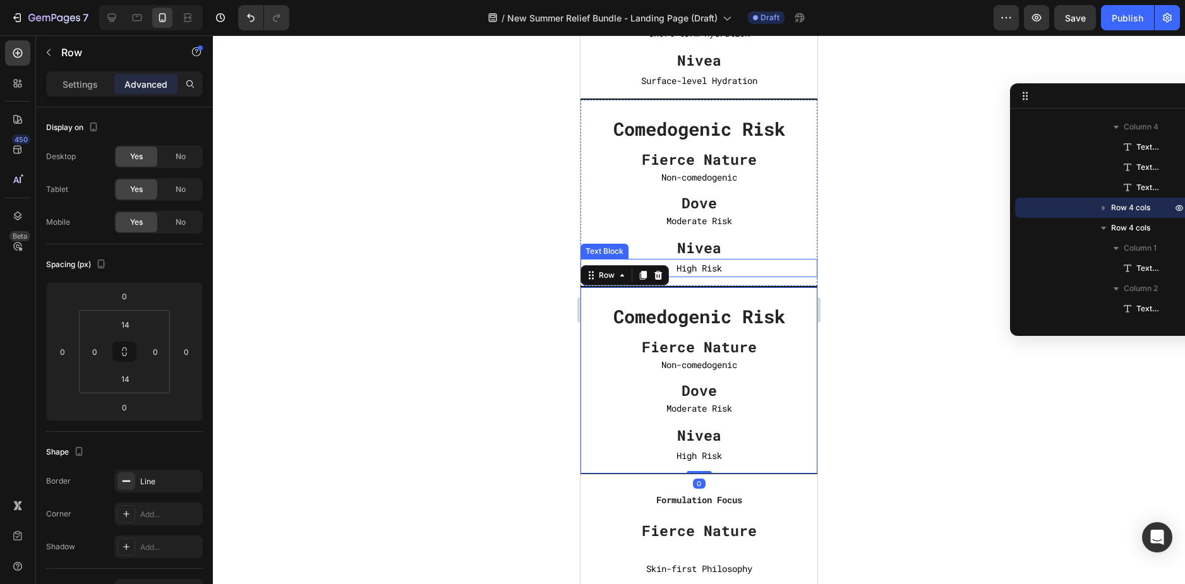
scroll to position [4799, 0]
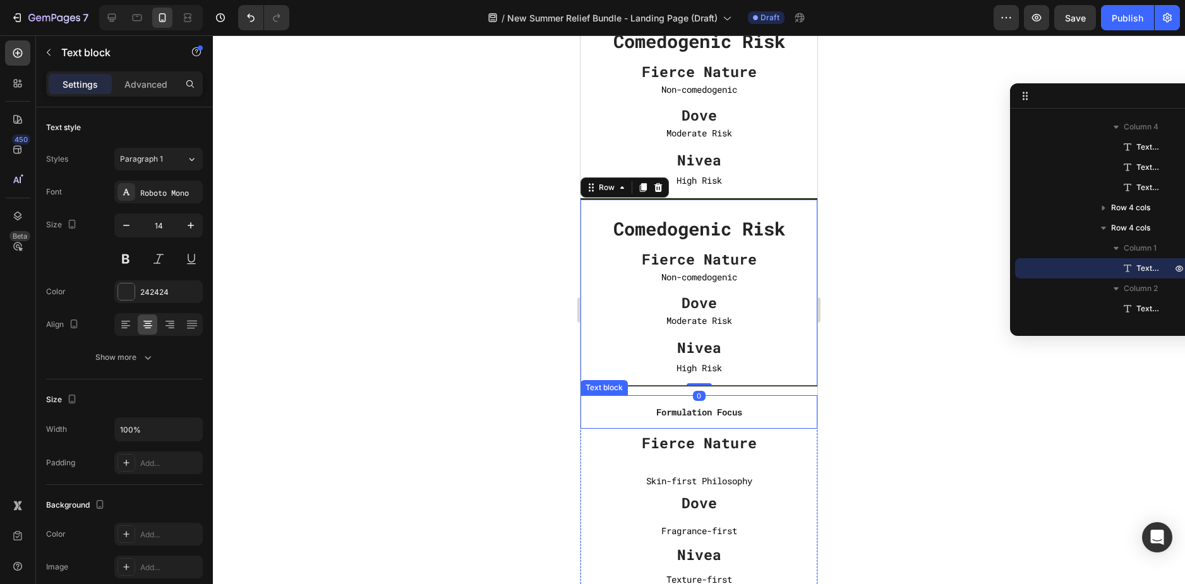
click at [705, 410] on strong "Formulation Focus" at bounding box center [699, 412] width 86 height 12
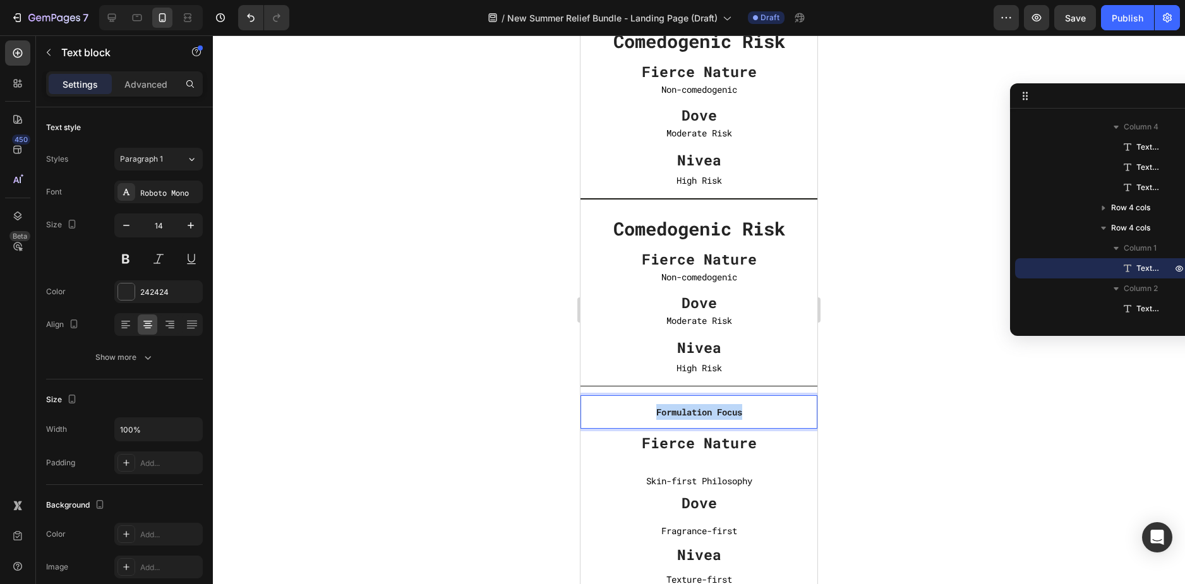
click at [705, 410] on strong "Formulation Focus" at bounding box center [699, 412] width 86 height 12
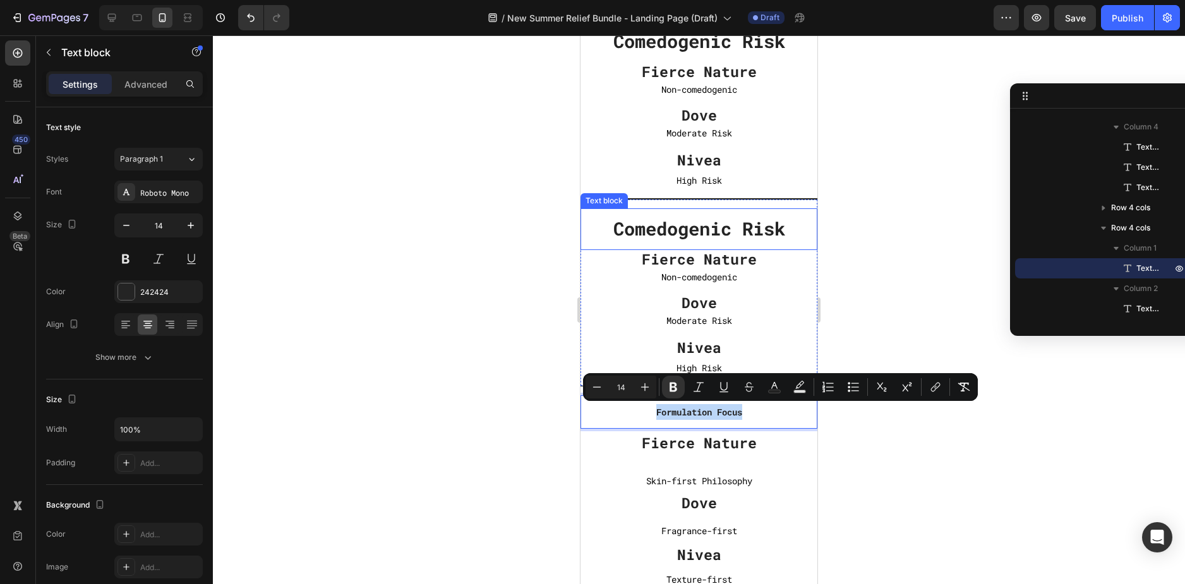
click at [691, 235] on strong "Comedogenic Risk" at bounding box center [699, 229] width 172 height 24
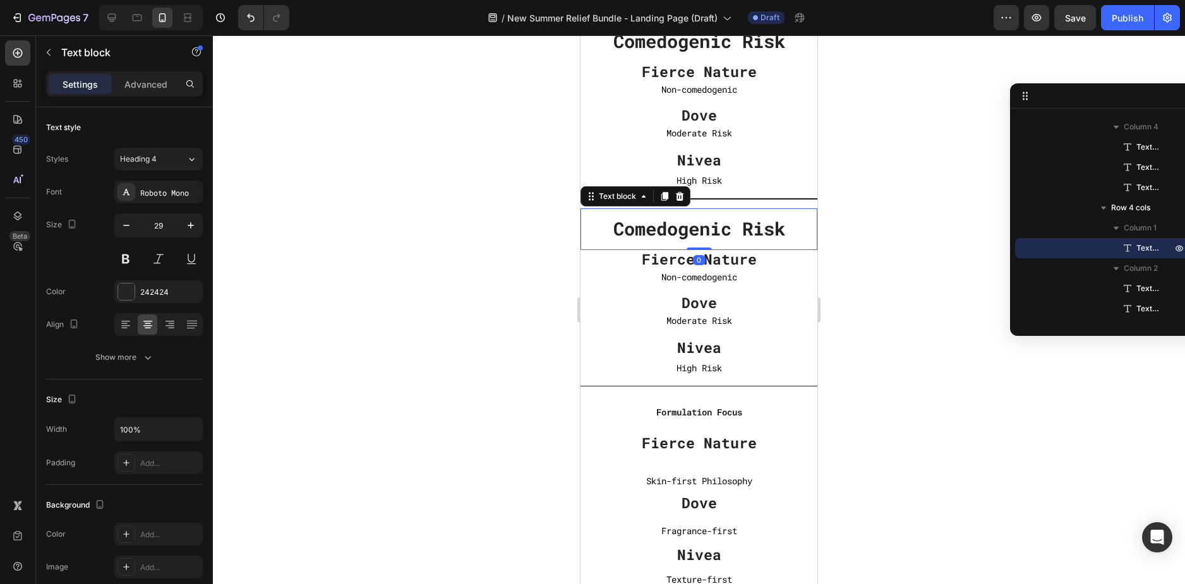
click at [691, 235] on strong "Comedogenic Risk" at bounding box center [699, 229] width 172 height 24
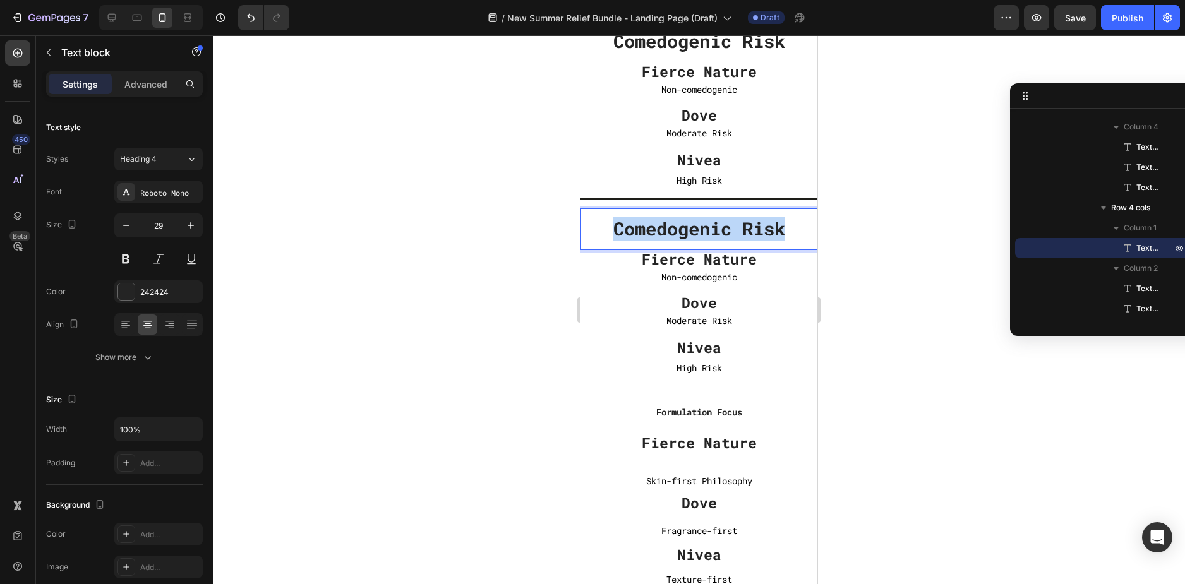
click at [691, 235] on strong "Comedogenic Risk" at bounding box center [699, 229] width 172 height 24
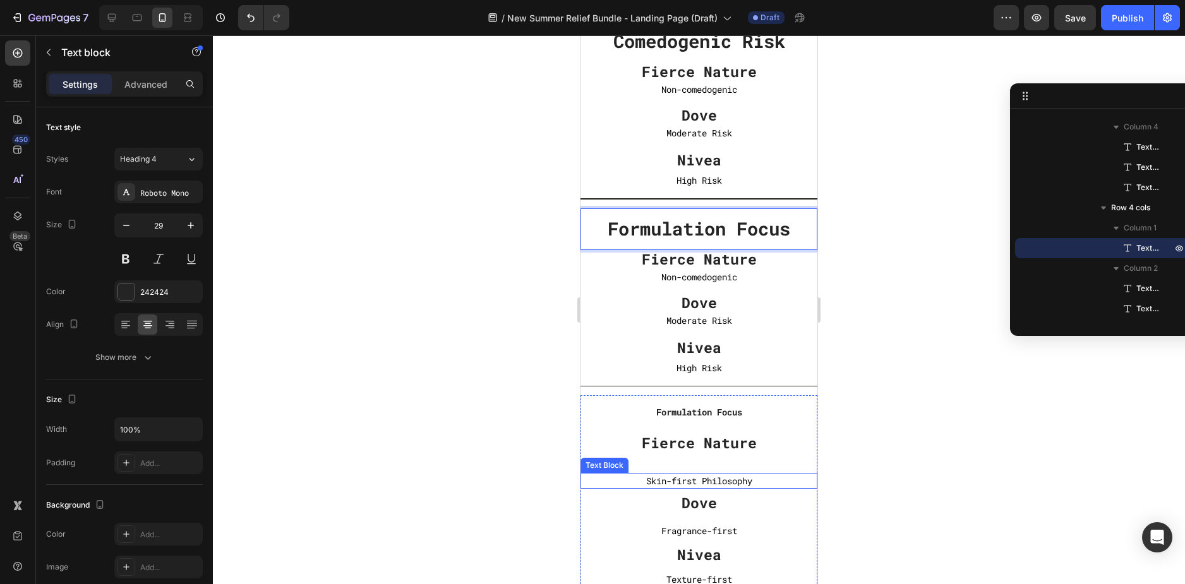
click at [713, 479] on p "Skin-first Philosophy" at bounding box center [698, 481] width 237 height 16
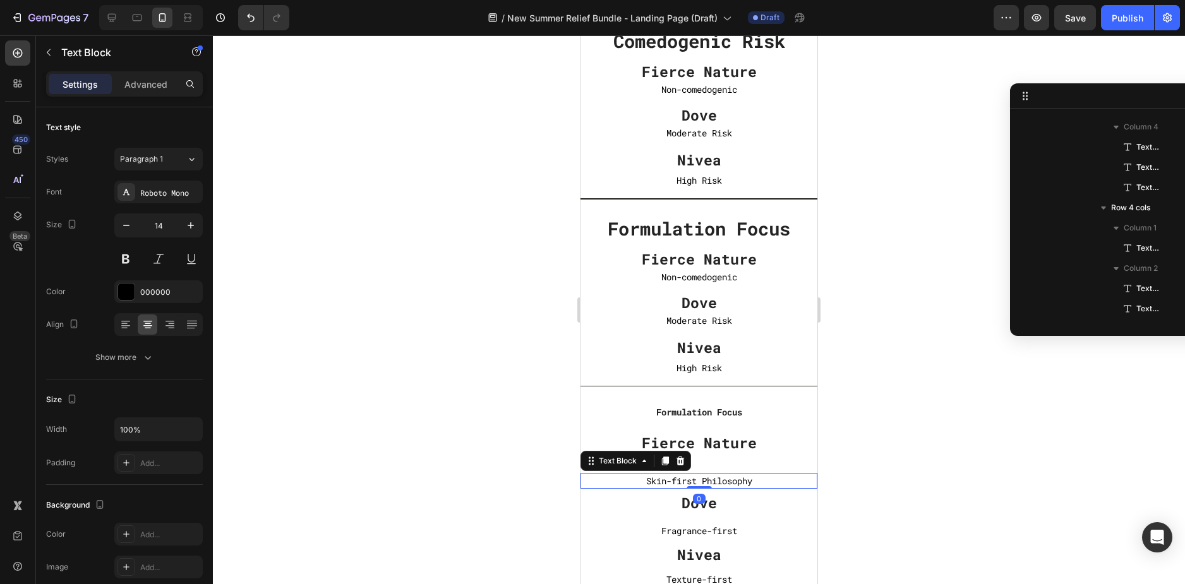
scroll to position [1932, 0]
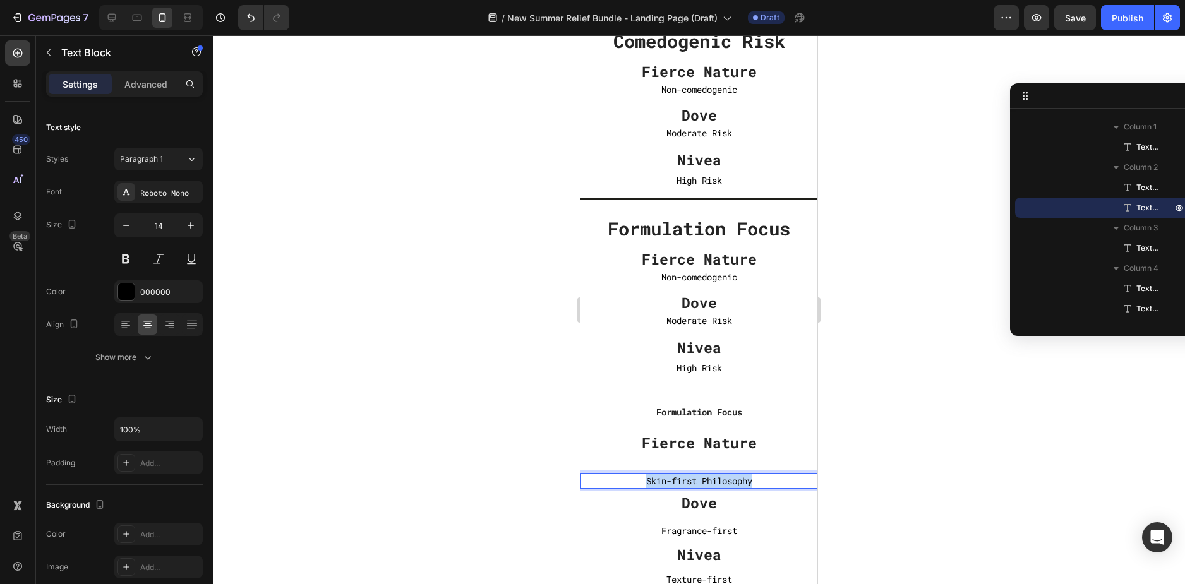
click at [713, 479] on p "Skin-first Philosophy" at bounding box center [698, 481] width 237 height 16
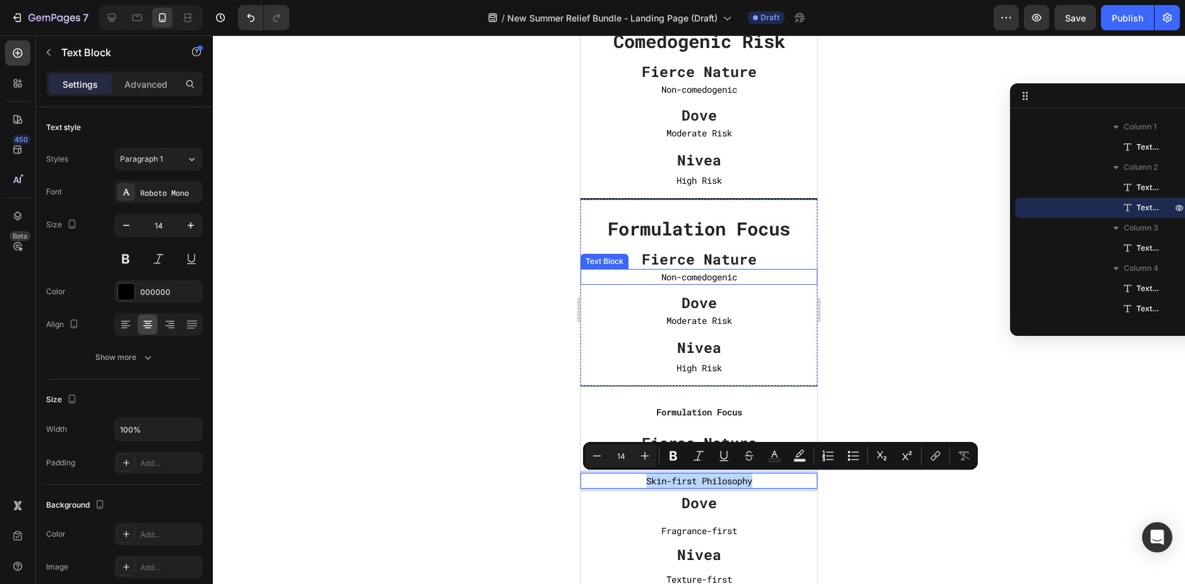
click at [695, 275] on p "Non-comedogenic" at bounding box center [698, 277] width 237 height 16
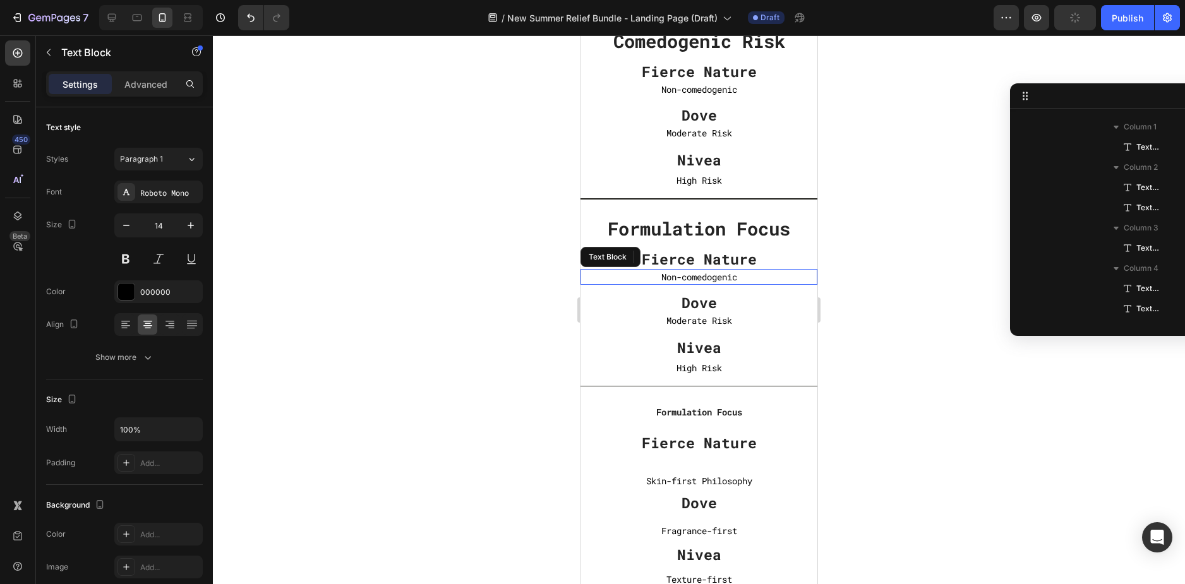
scroll to position [1689, 0]
click at [695, 275] on p "Non-comedogenic" at bounding box center [698, 277] width 237 height 16
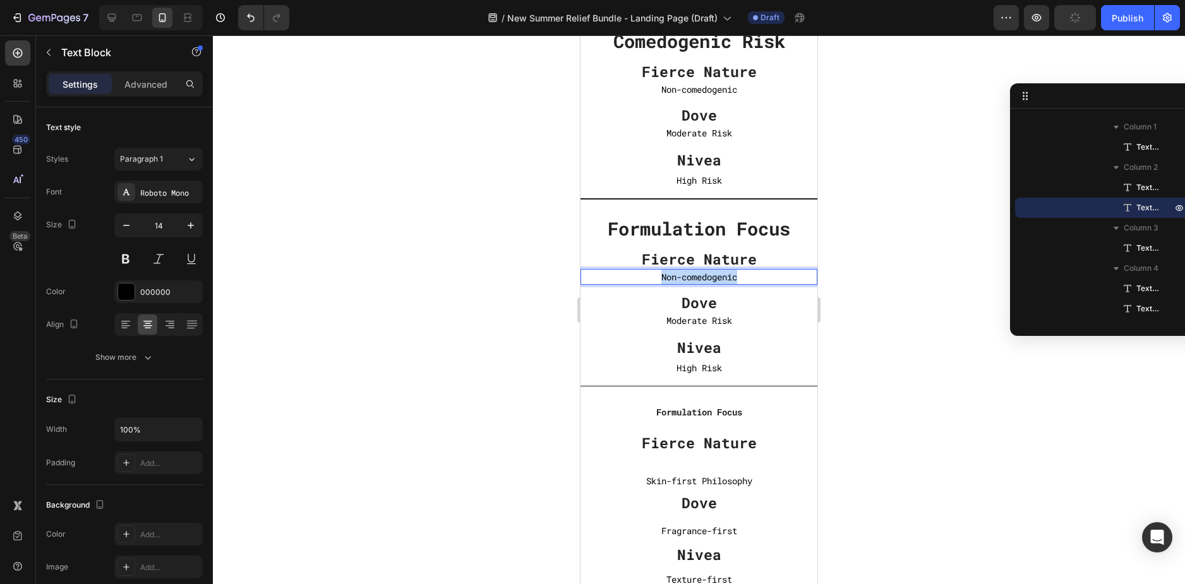
click at [695, 275] on p "Non-comedogenic" at bounding box center [698, 277] width 237 height 16
click at [691, 532] on p "Fragrance-first" at bounding box center [698, 531] width 237 height 16
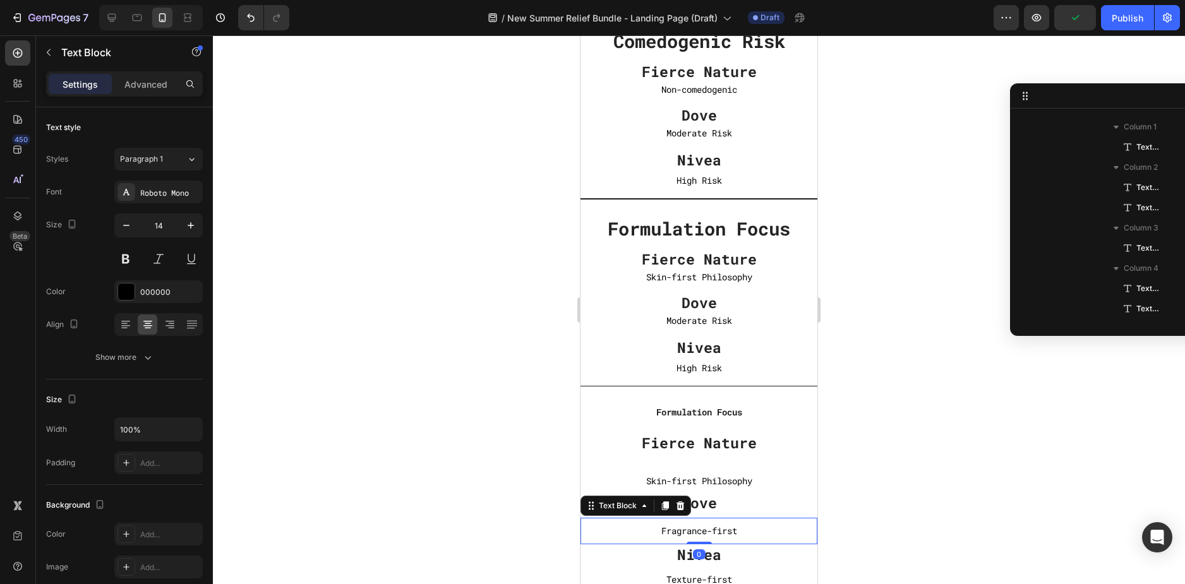
scroll to position [1969, 0]
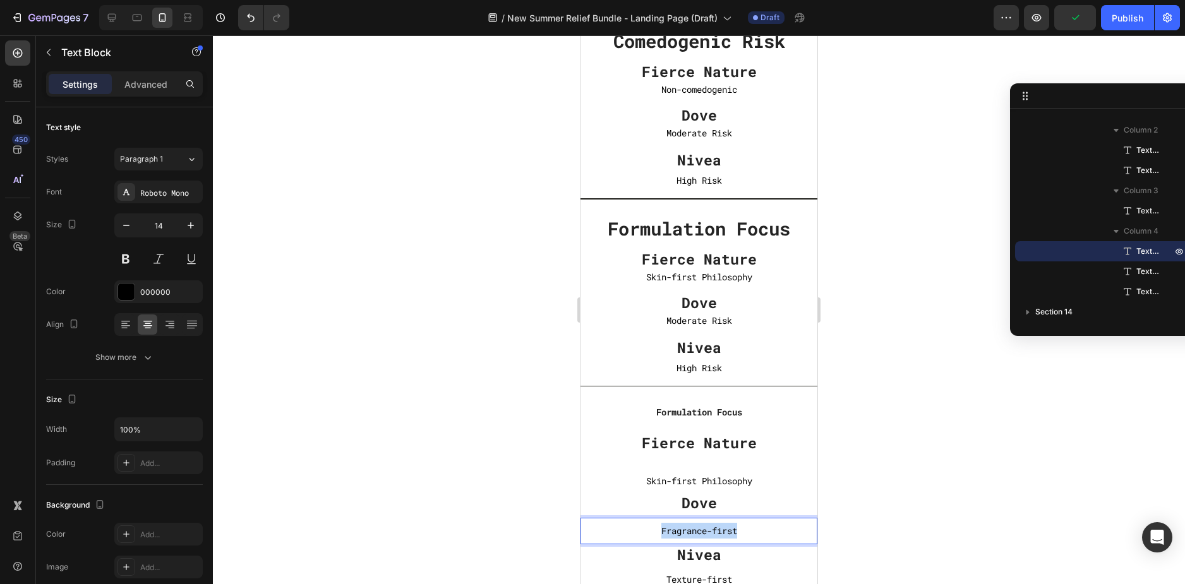
click at [691, 532] on p "Fragrance-first" at bounding box center [698, 531] width 237 height 16
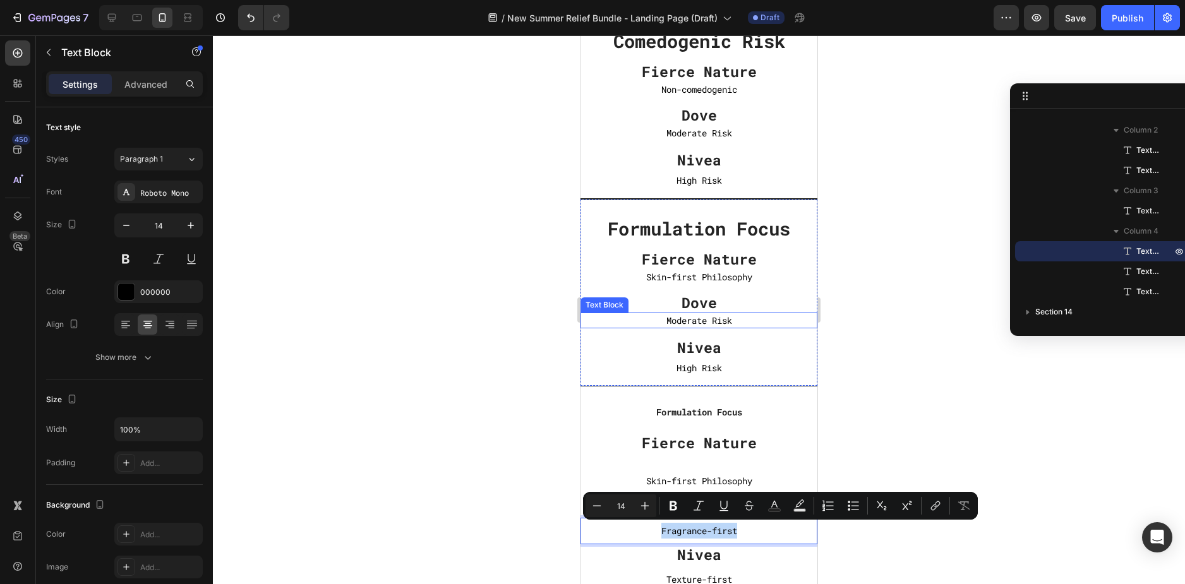
click at [698, 316] on p "Moderate Risk" at bounding box center [698, 321] width 237 height 16
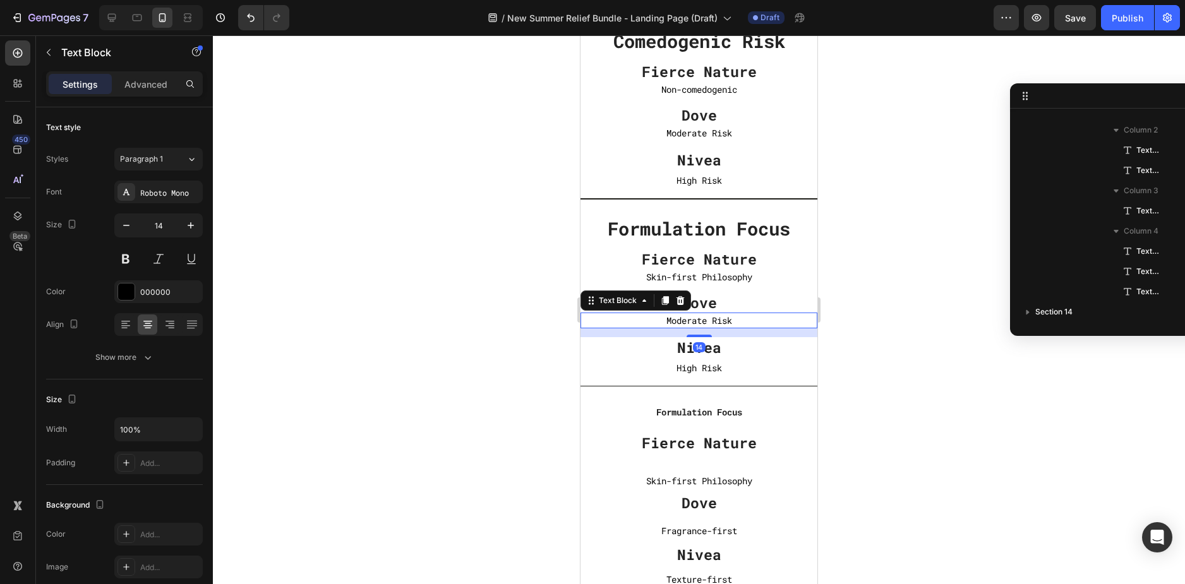
scroll to position [1770, 0]
click at [698, 316] on p "Moderate Risk" at bounding box center [698, 321] width 237 height 16
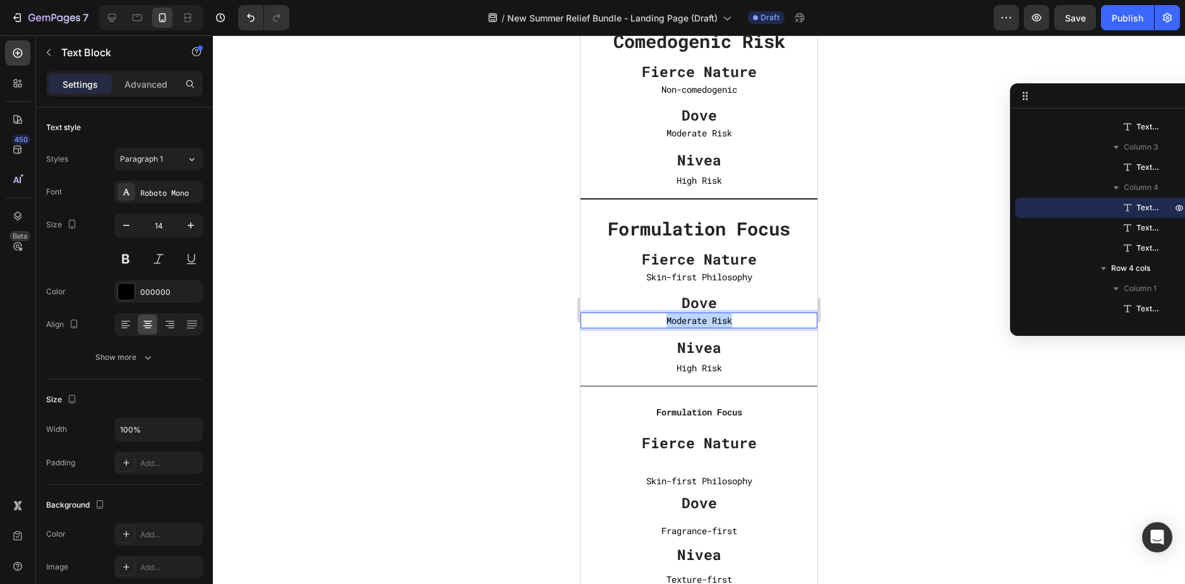
click at [698, 316] on p "Moderate Risk" at bounding box center [698, 321] width 237 height 16
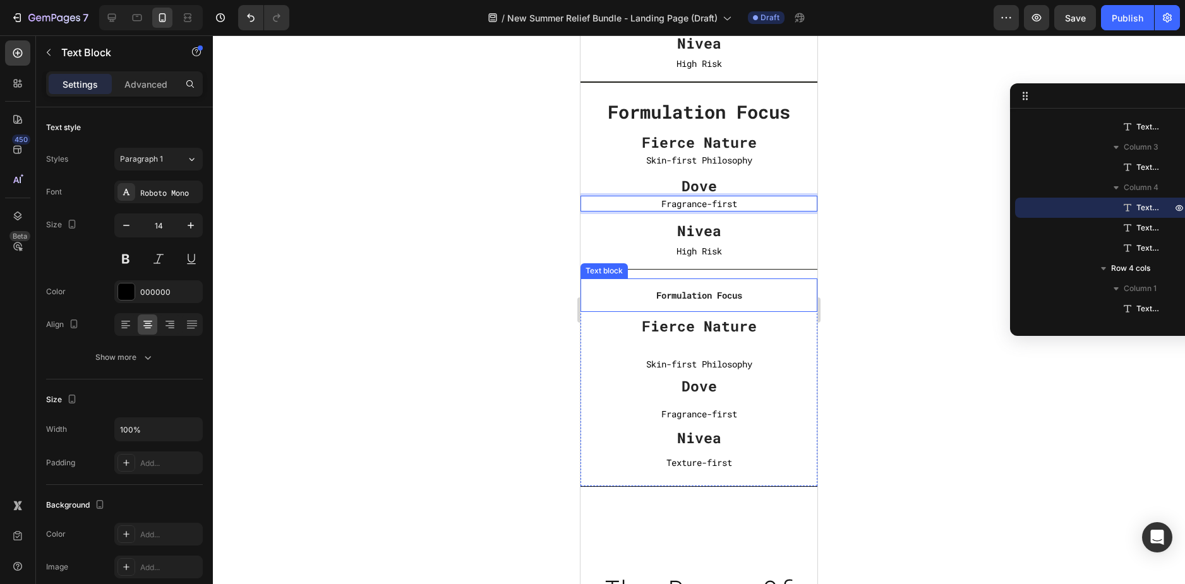
scroll to position [4925, 0]
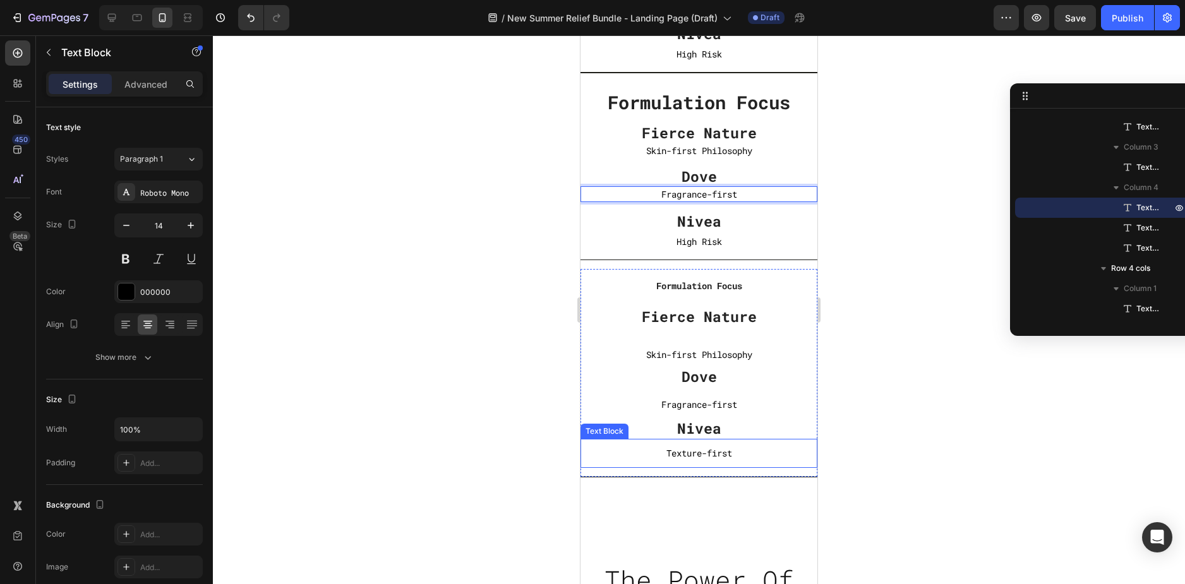
click at [696, 457] on p "Texture-first" at bounding box center [699, 453] width 234 height 16
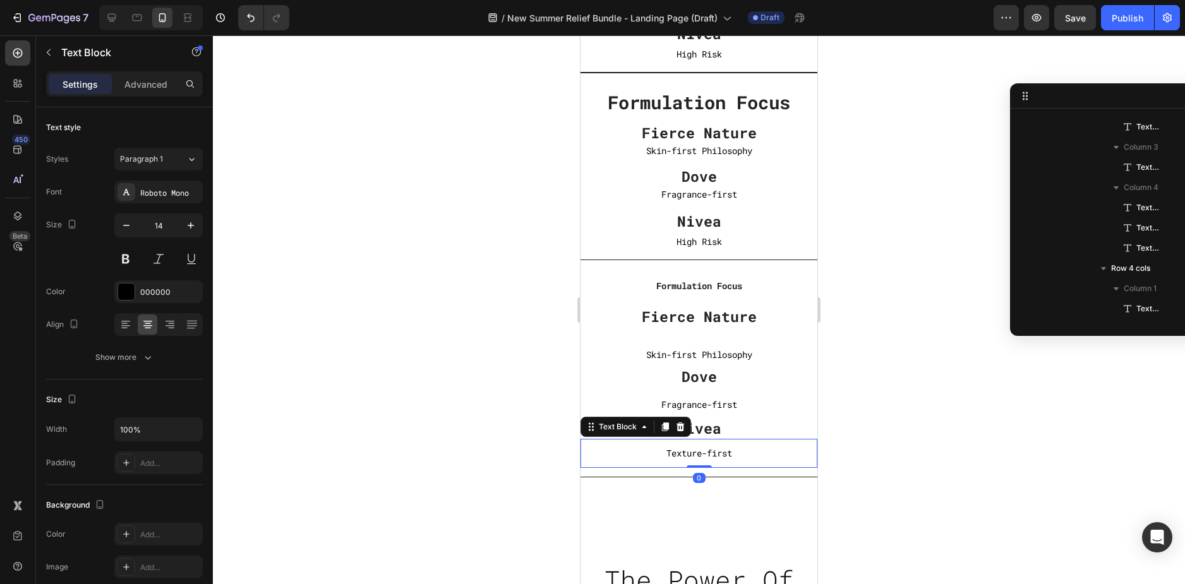
scroll to position [1969, 0]
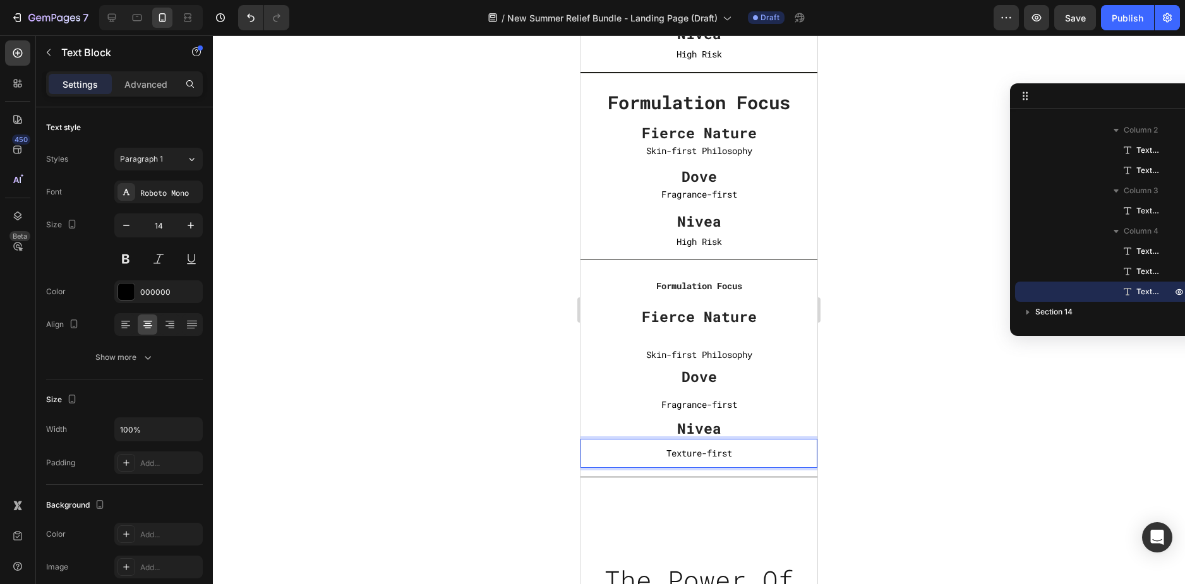
click at [696, 457] on p "Texture-first" at bounding box center [699, 453] width 234 height 16
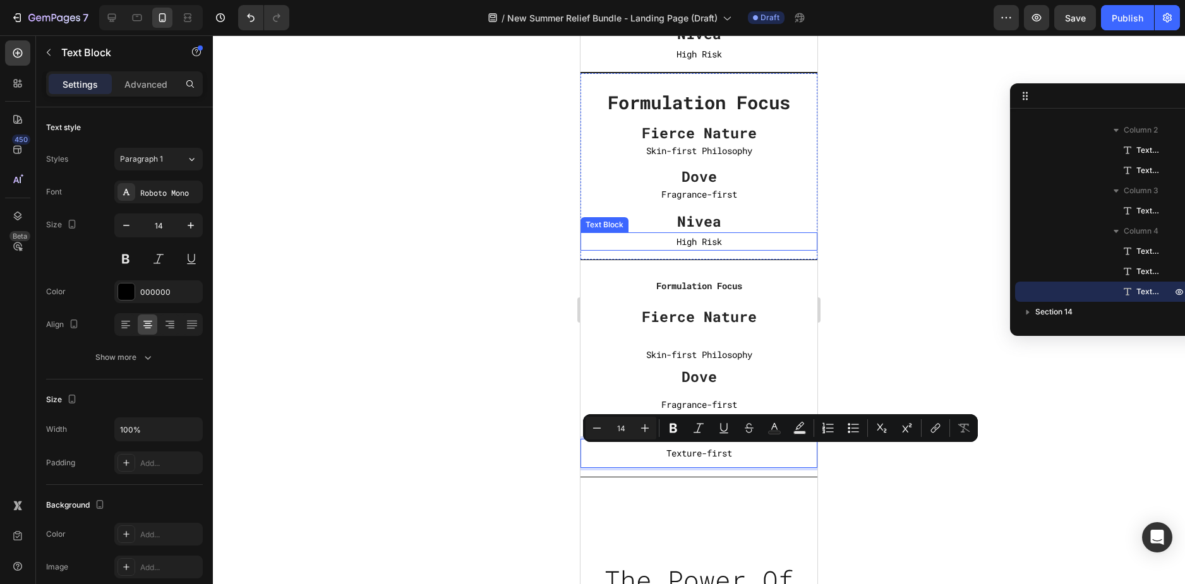
click at [691, 240] on p "High Risk" at bounding box center [699, 242] width 234 height 16
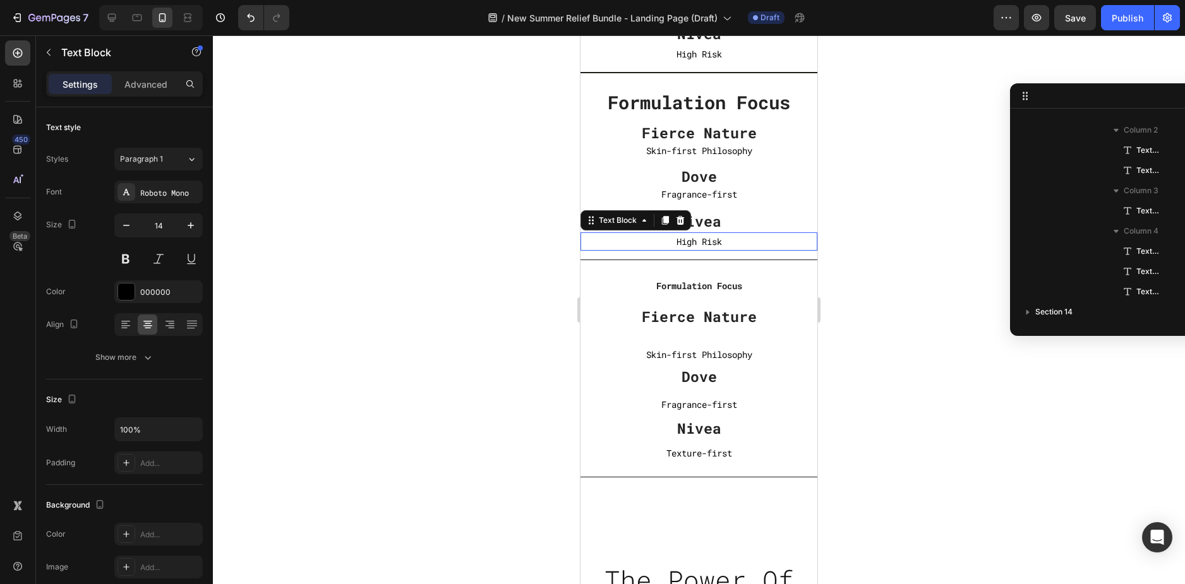
scroll to position [1810, 0]
click at [691, 240] on p "High Risk" at bounding box center [699, 242] width 234 height 16
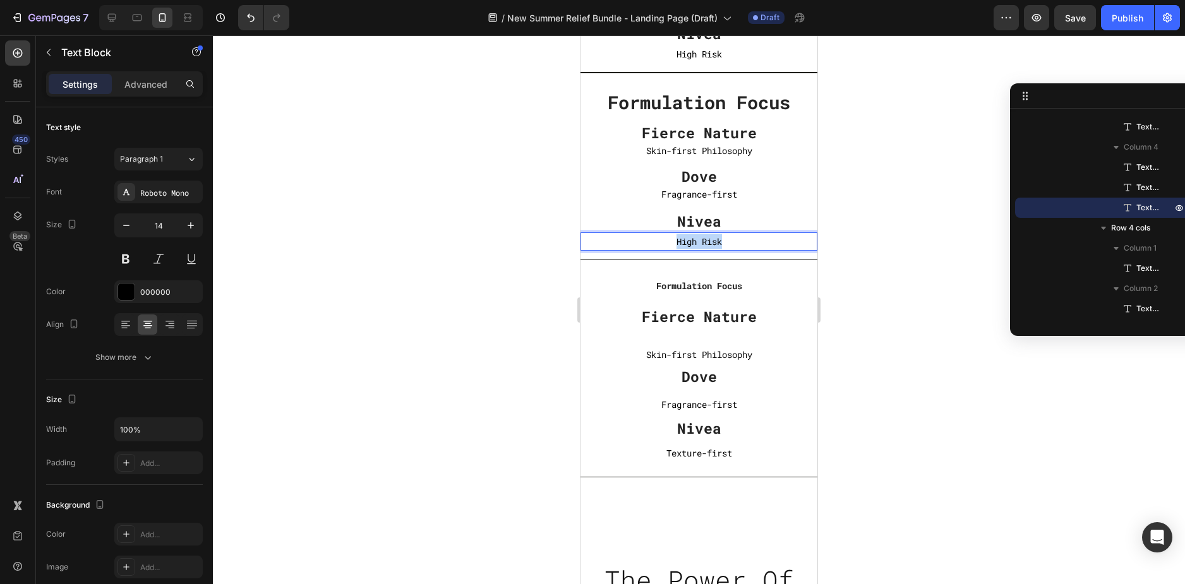
click at [691, 240] on p "High Risk" at bounding box center [699, 242] width 234 height 16
click at [630, 290] on p "Formulation Focus" at bounding box center [699, 286] width 234 height 16
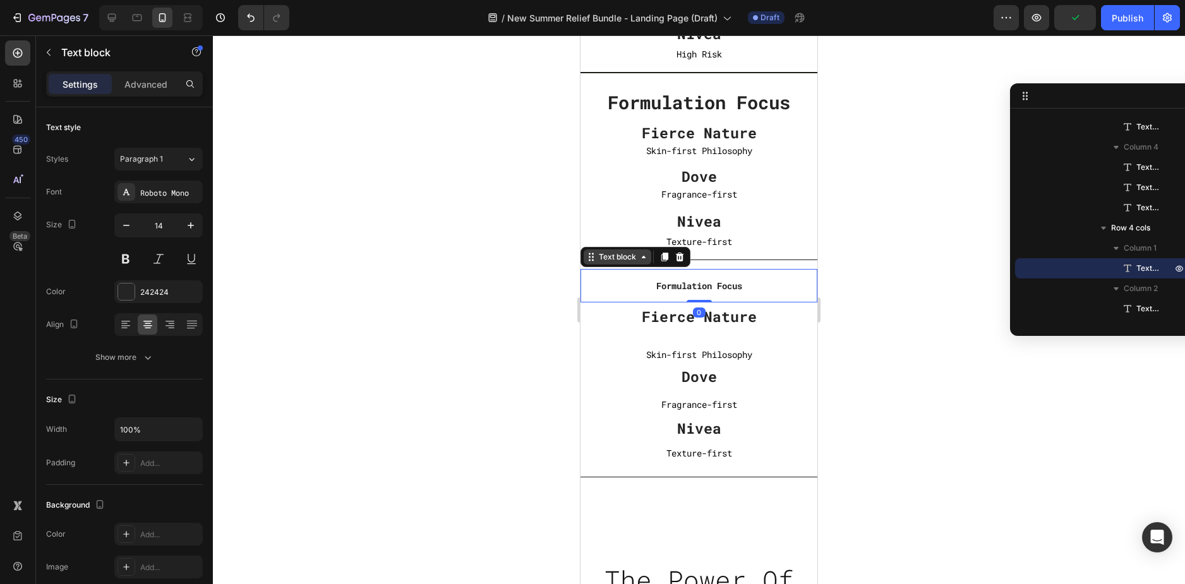
click at [618, 264] on div "Text block" at bounding box center [617, 256] width 68 height 15
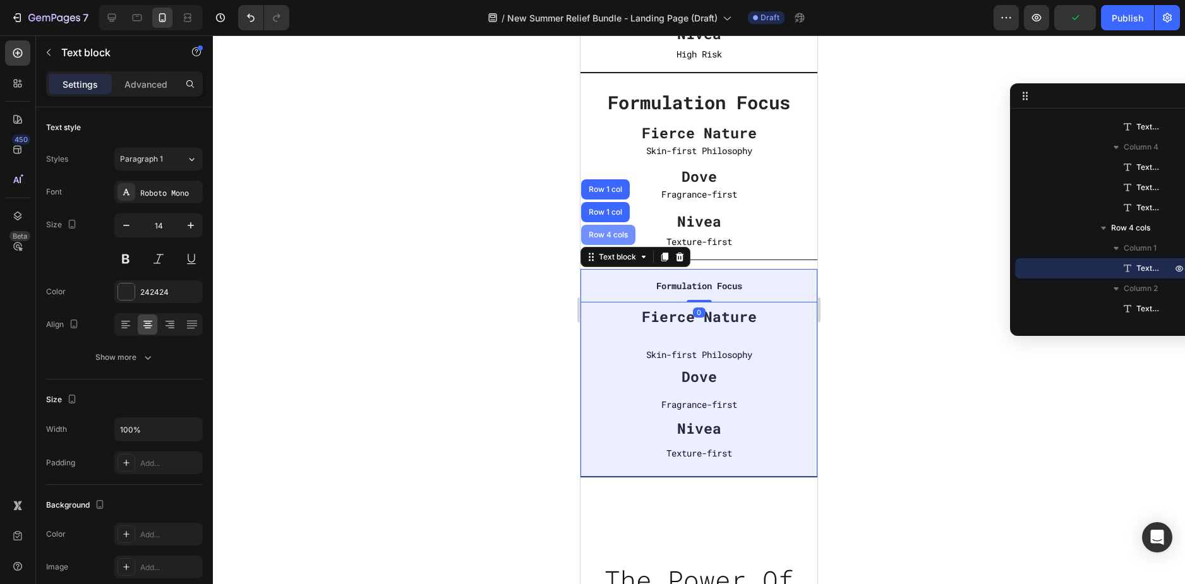
click at [588, 229] on div "Row 4 cols" at bounding box center [608, 235] width 54 height 20
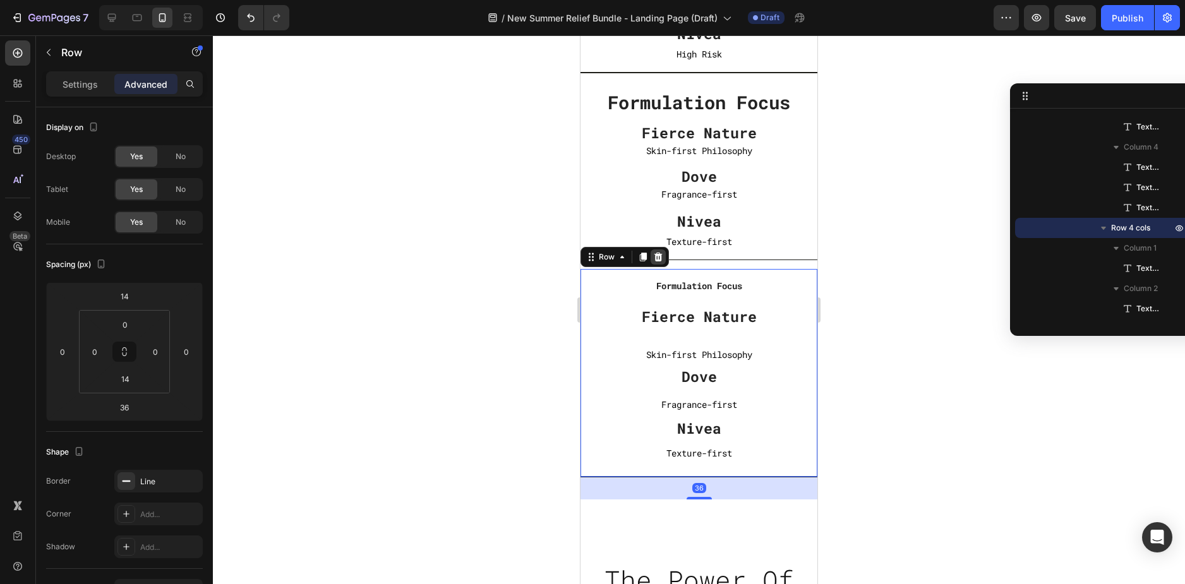
click at [655, 258] on icon at bounding box center [658, 257] width 8 height 9
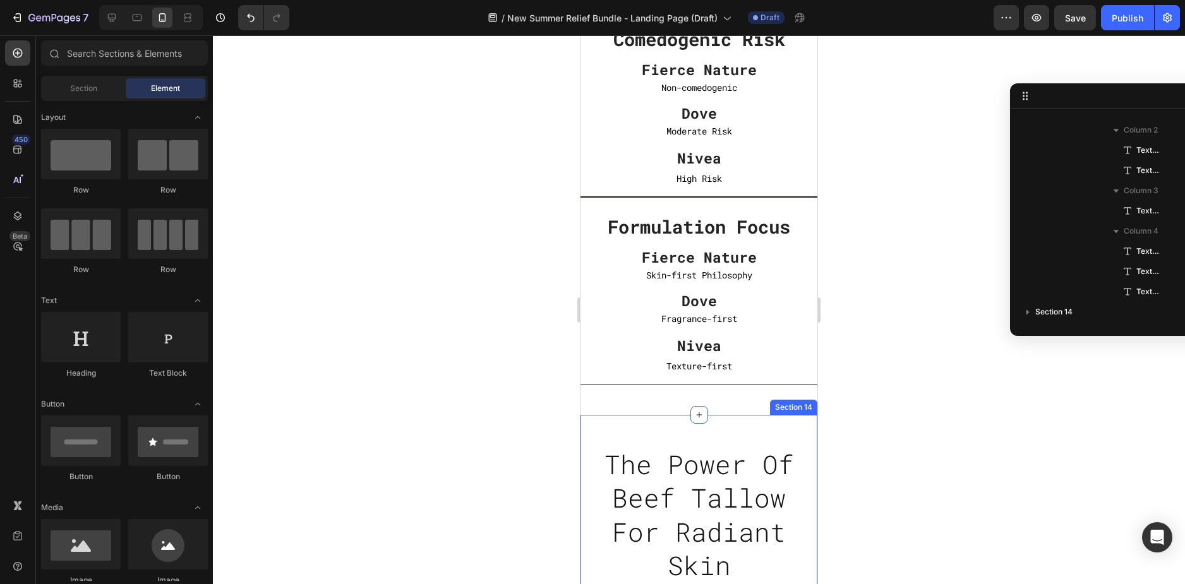
scroll to position [4799, 0]
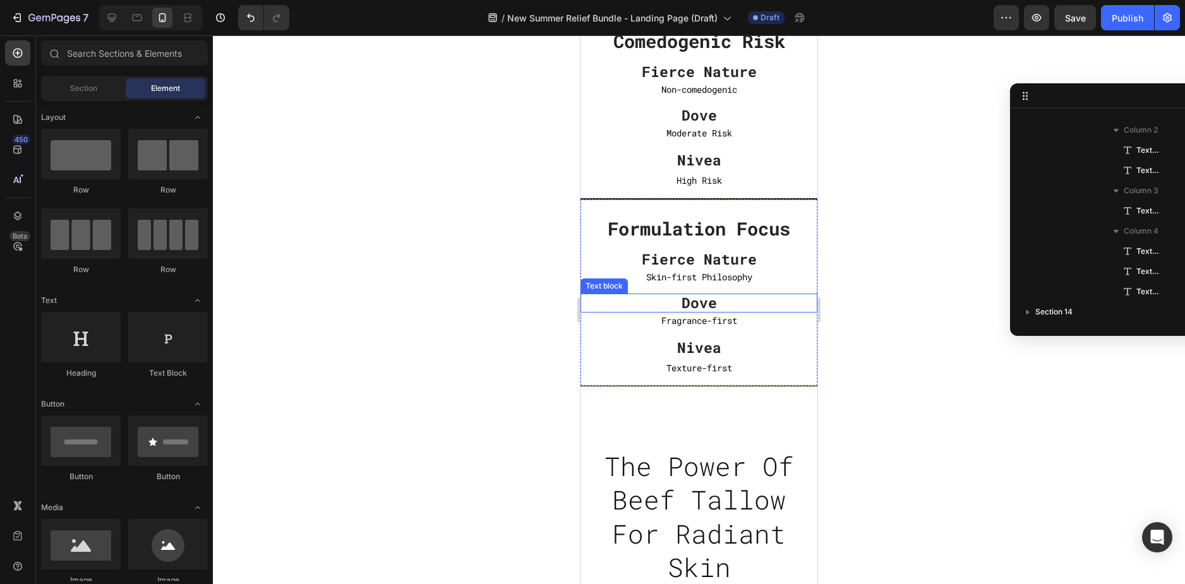
click at [804, 299] on p "Dove" at bounding box center [698, 303] width 237 height 19
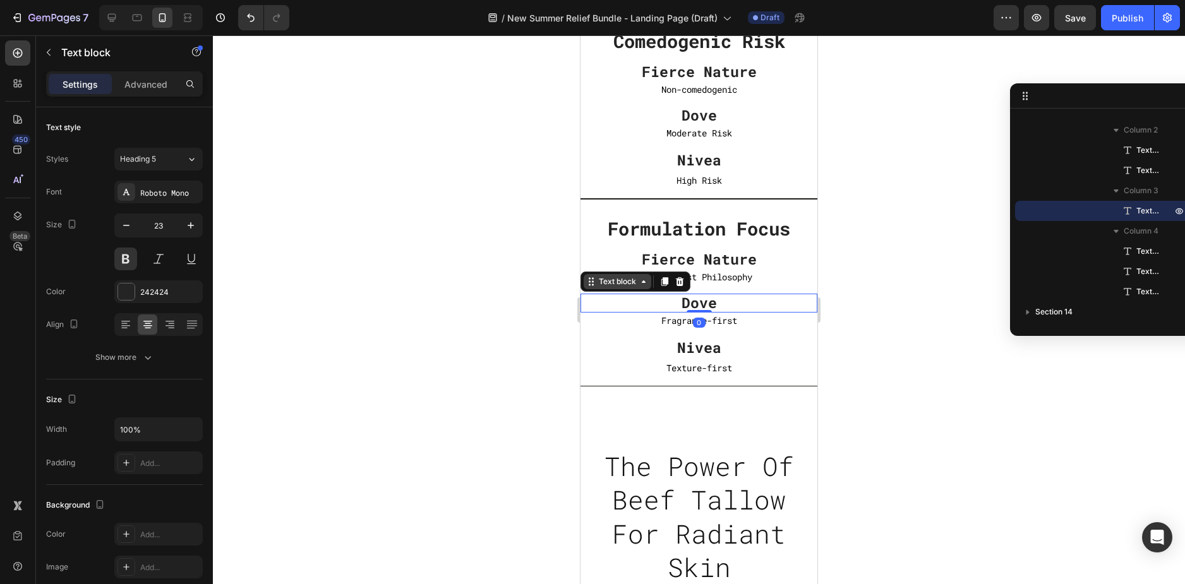
click at [619, 279] on div "Text block" at bounding box center [617, 281] width 42 height 11
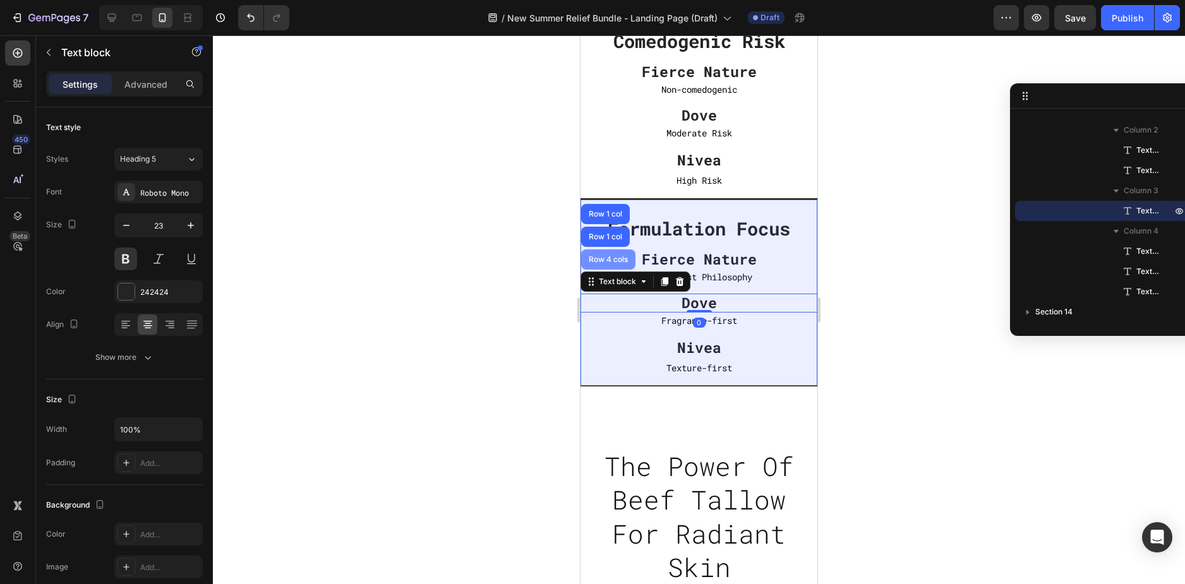
click at [608, 258] on div "Row 4 cols" at bounding box center [608, 260] width 44 height 8
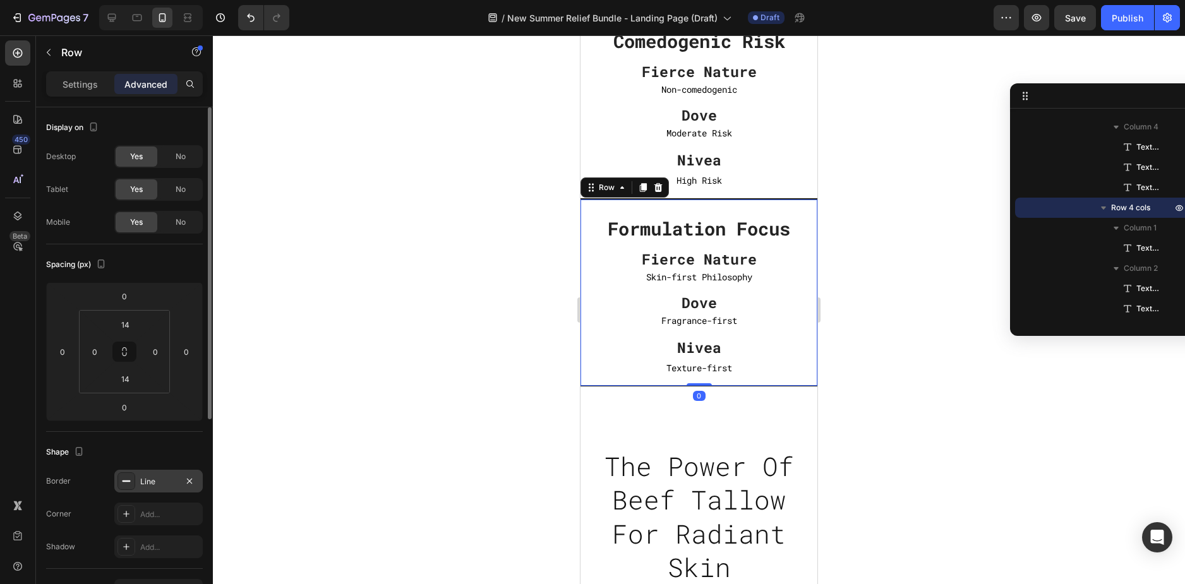
click at [145, 484] on div "Line" at bounding box center [158, 481] width 37 height 11
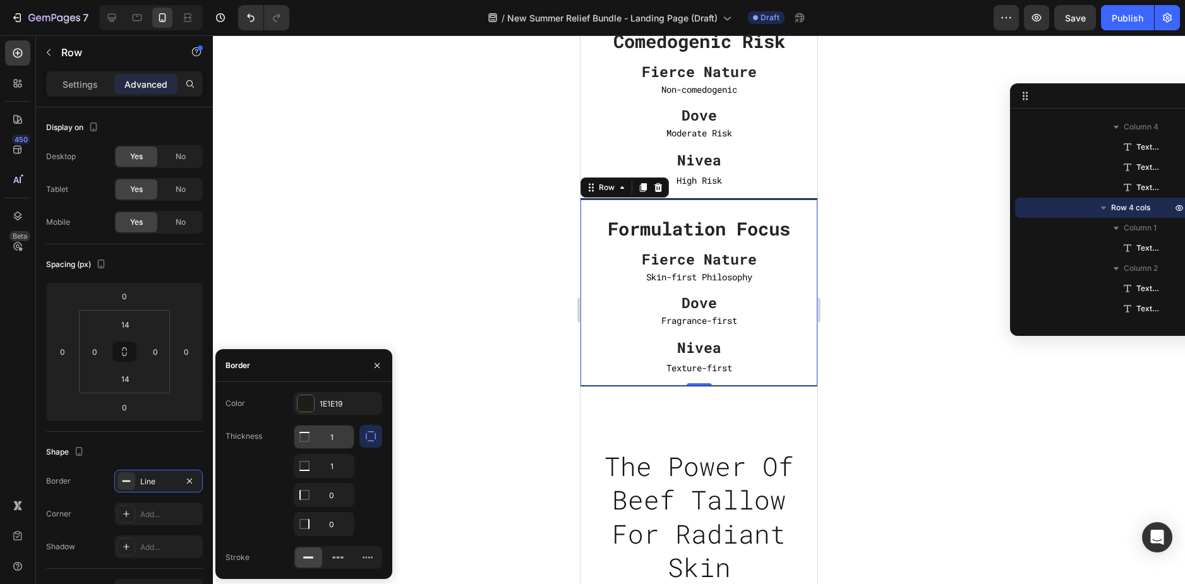
click at [335, 436] on input "1" at bounding box center [323, 437] width 59 height 23
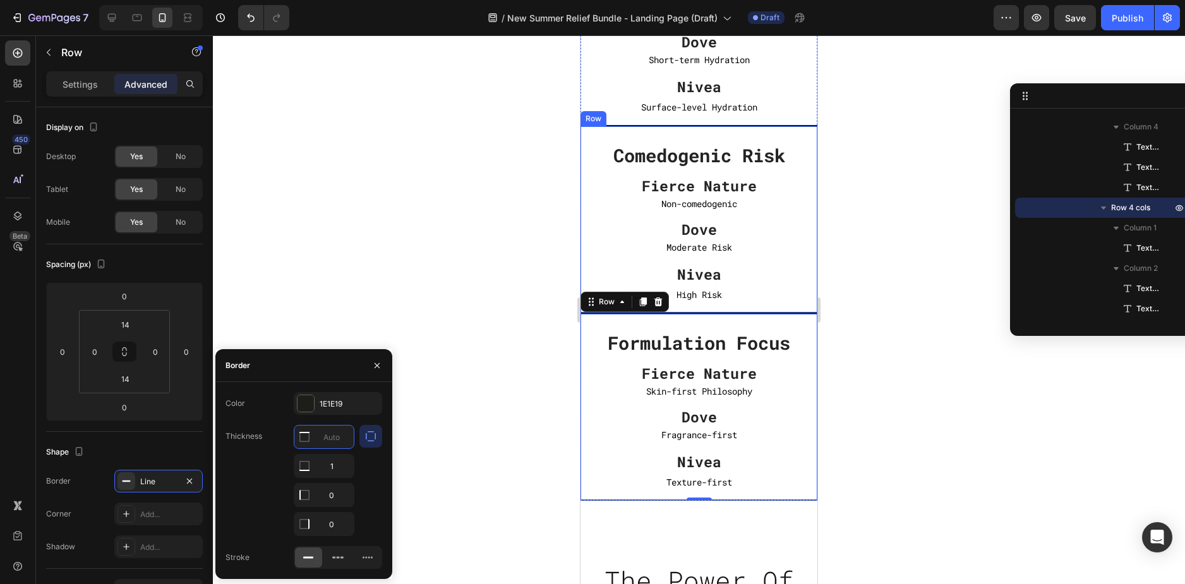
scroll to position [4673, 0]
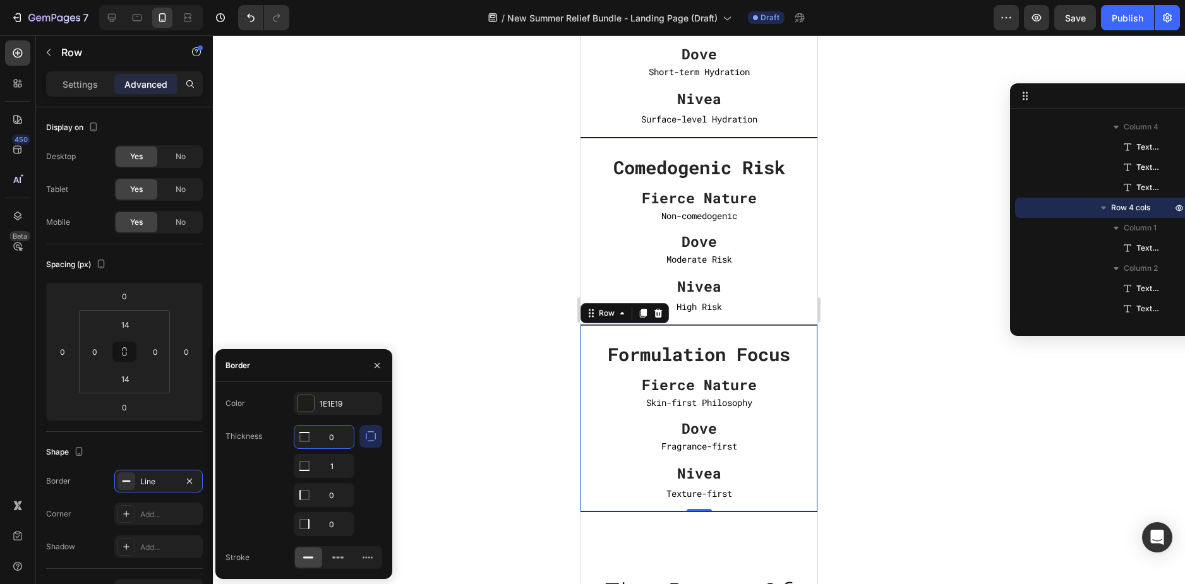
click at [841, 314] on div at bounding box center [699, 309] width 972 height 549
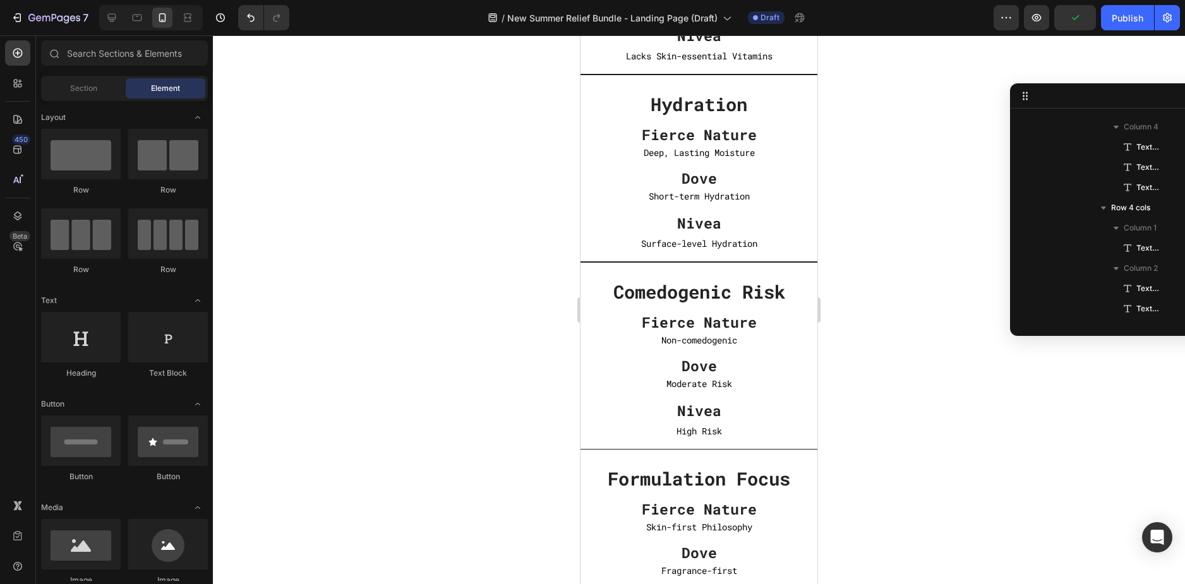
scroll to position [4546, 0]
click at [782, 272] on div "Comedogenic Risk Text block Fierce Nature Text block Non-comedogenic Text Block…" at bounding box center [698, 358] width 237 height 188
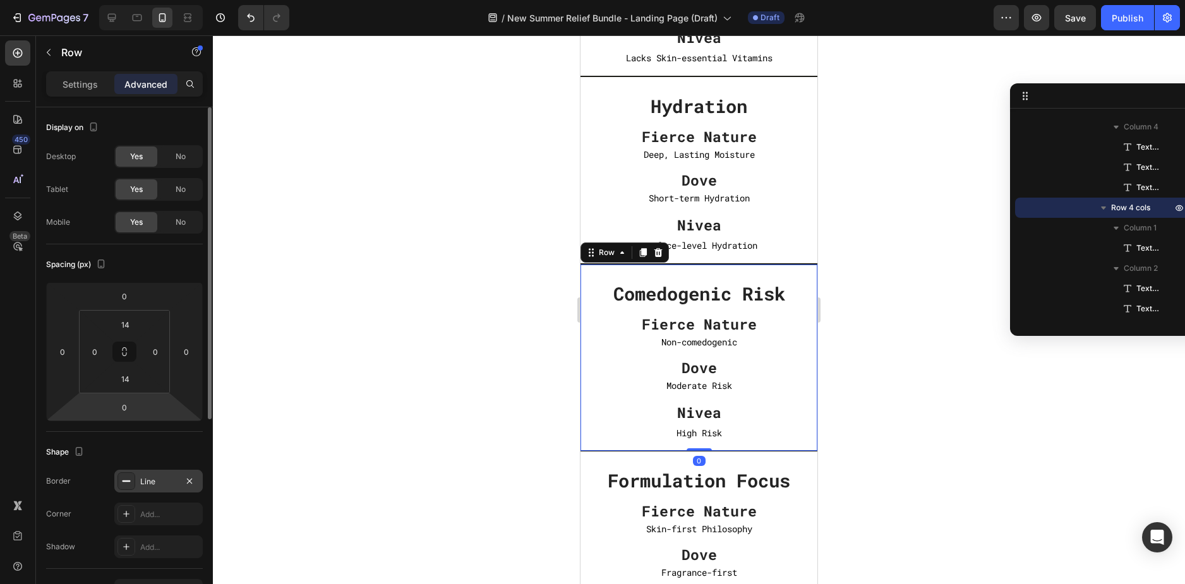
click at [157, 483] on div "Line" at bounding box center [158, 481] width 37 height 11
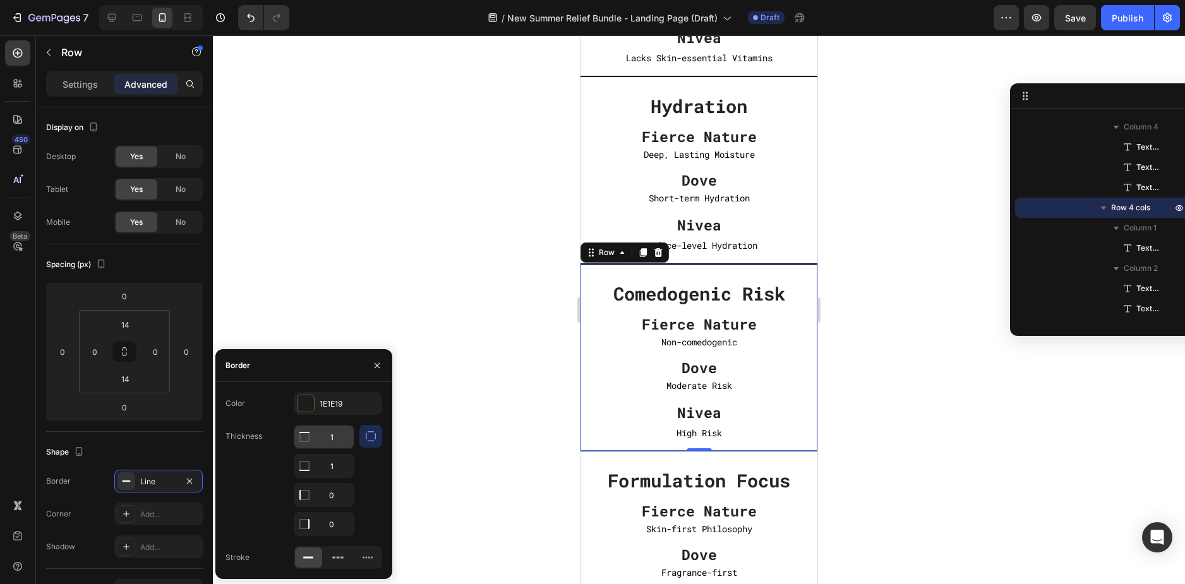
click at [335, 436] on input "1" at bounding box center [323, 437] width 59 height 23
type input "0"
click at [900, 280] on div at bounding box center [699, 309] width 972 height 549
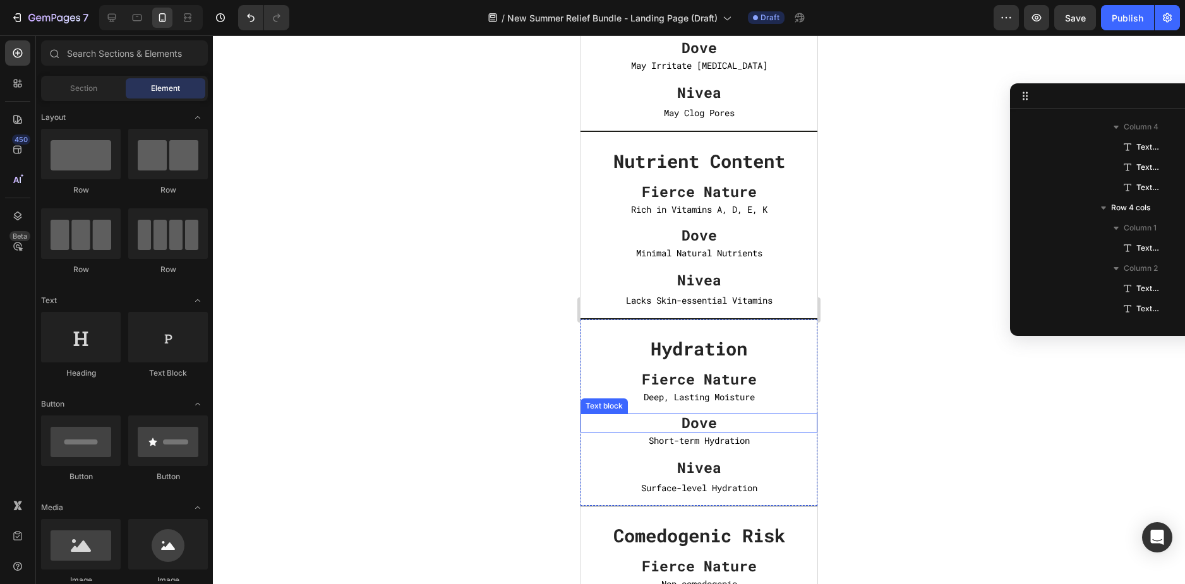
scroll to position [4294, 0]
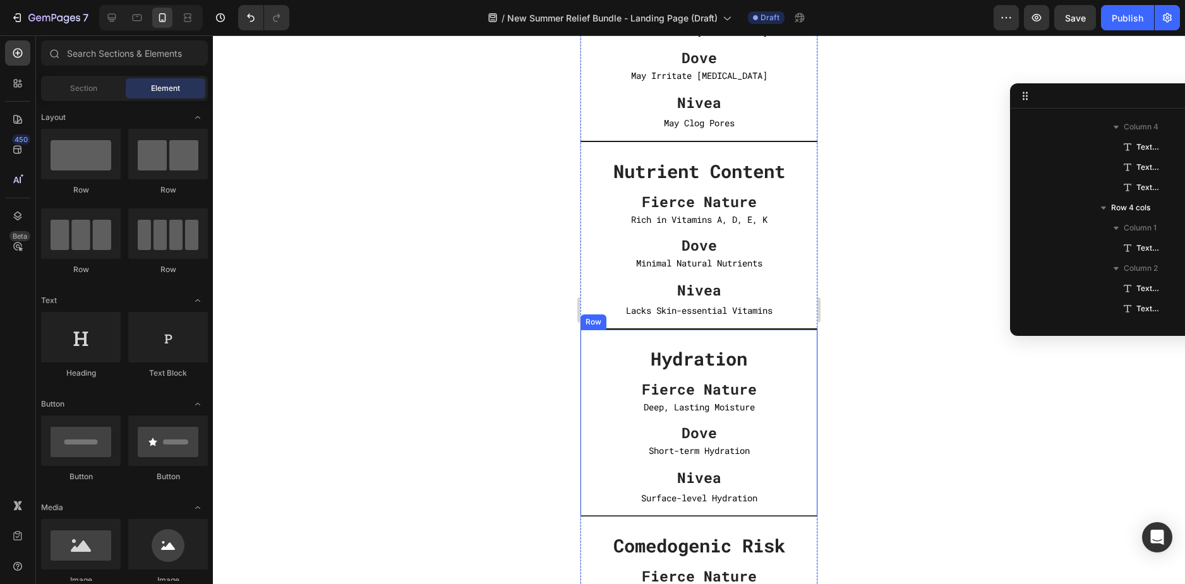
click at [797, 336] on div "Hydration Text block Fierce Nature Text block Deep, Lasting Moisture Text Block…" at bounding box center [698, 423] width 237 height 188
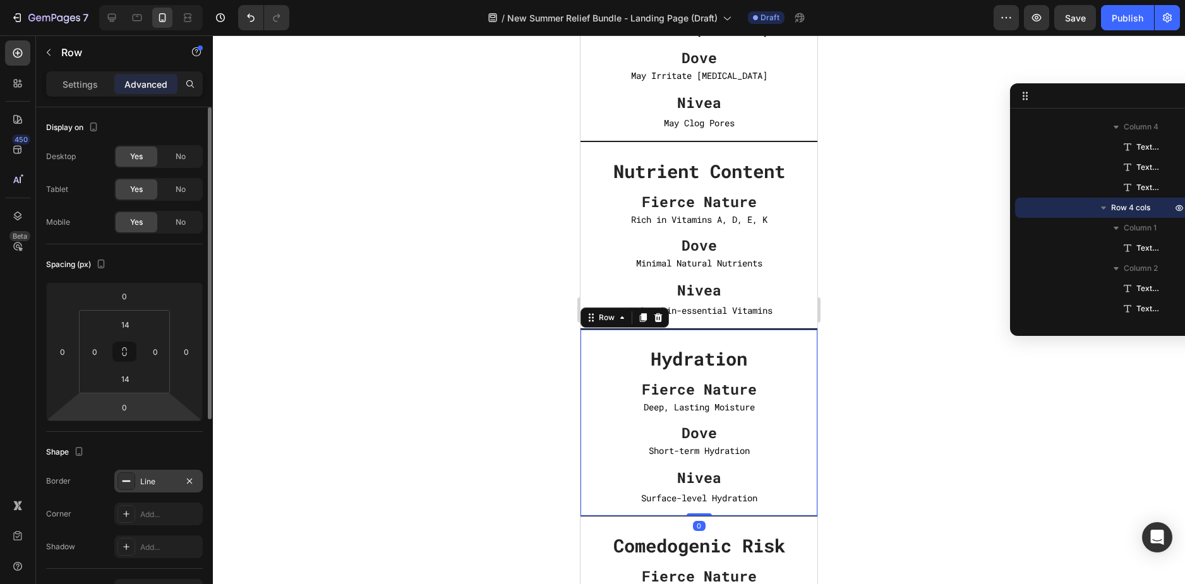
click at [145, 482] on div "Line" at bounding box center [158, 481] width 37 height 11
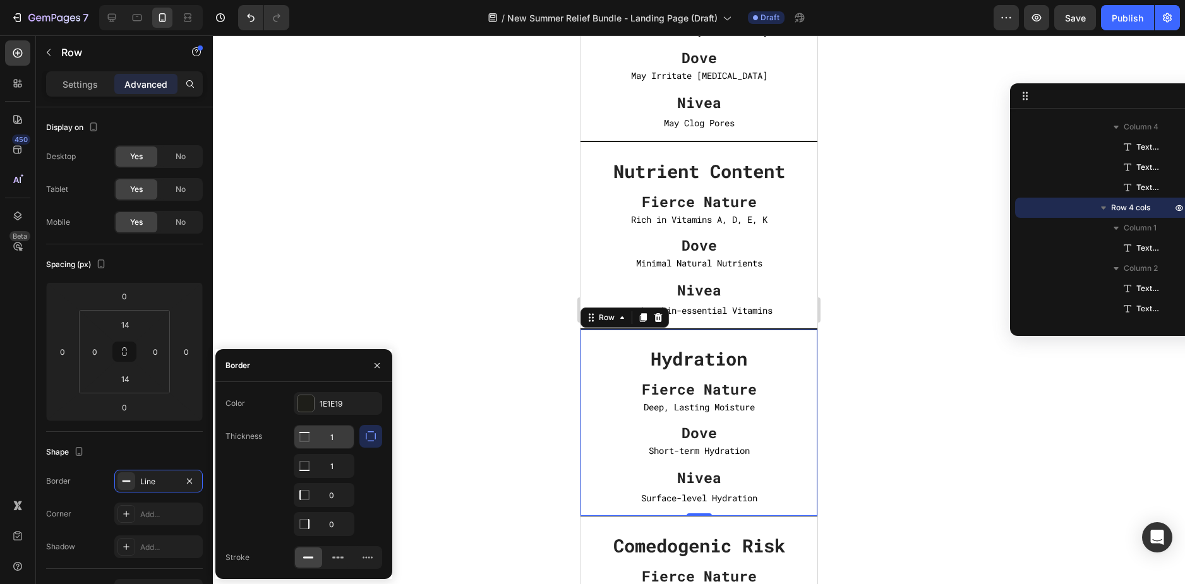
click at [335, 431] on input "1" at bounding box center [323, 437] width 59 height 23
type input "0"
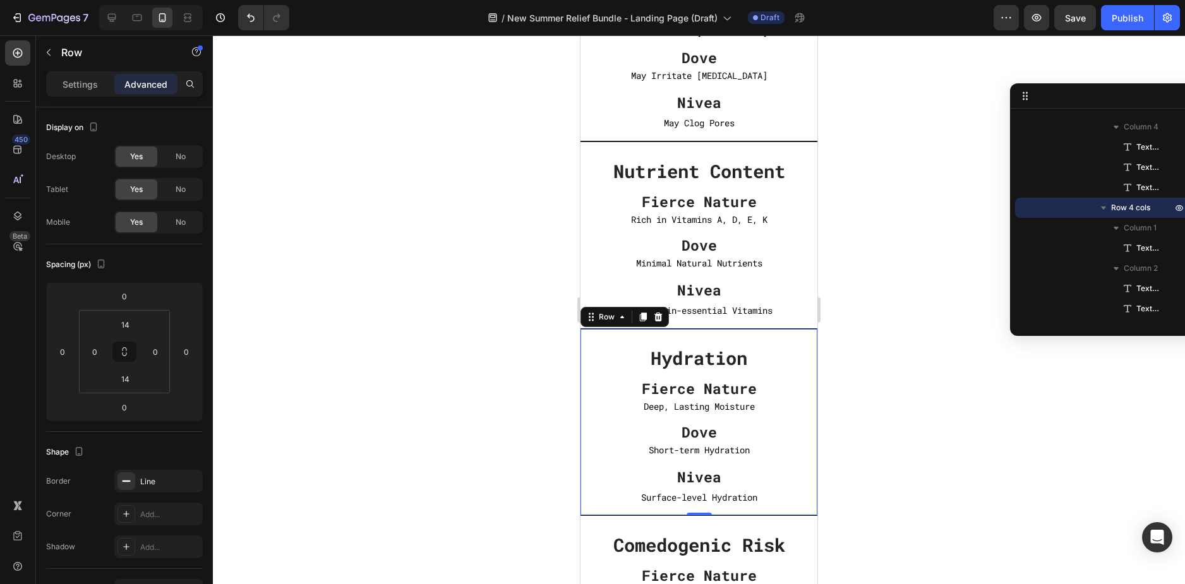
click at [888, 290] on div at bounding box center [699, 309] width 972 height 549
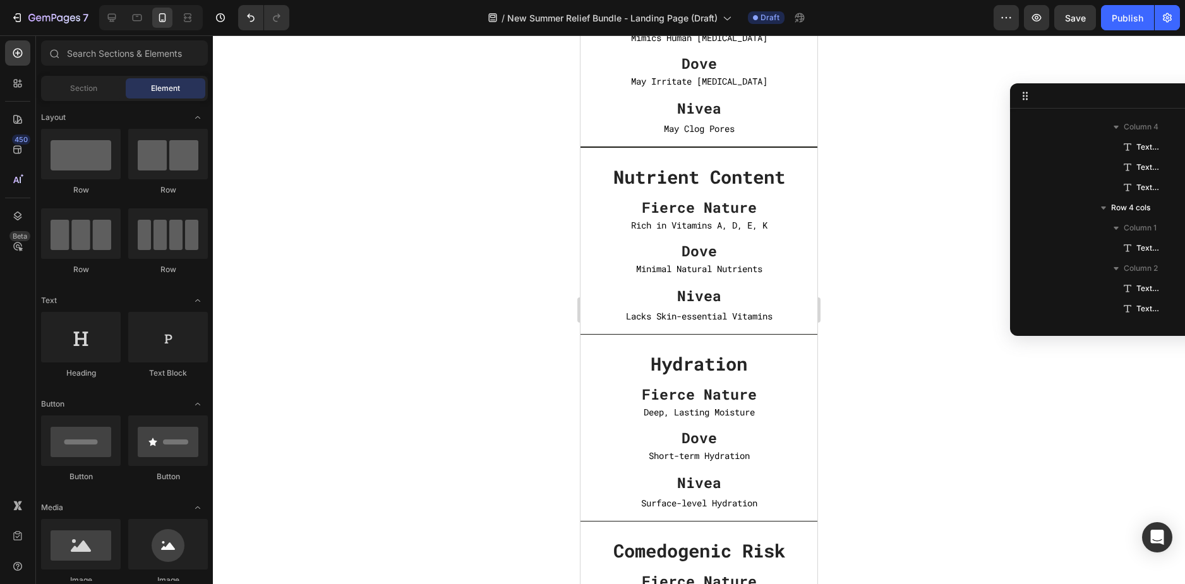
scroll to position [4231, 0]
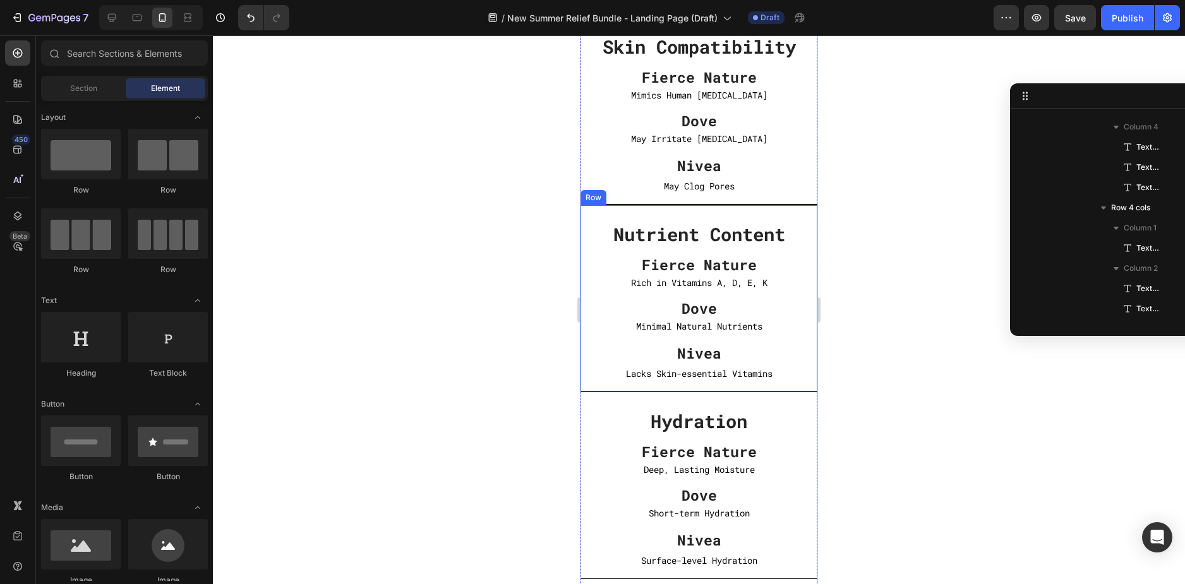
click at [758, 210] on div "Nutrient Content Text block Fierce Nature Text block Rich in Vitamins A, D, E, …" at bounding box center [698, 299] width 237 height 188
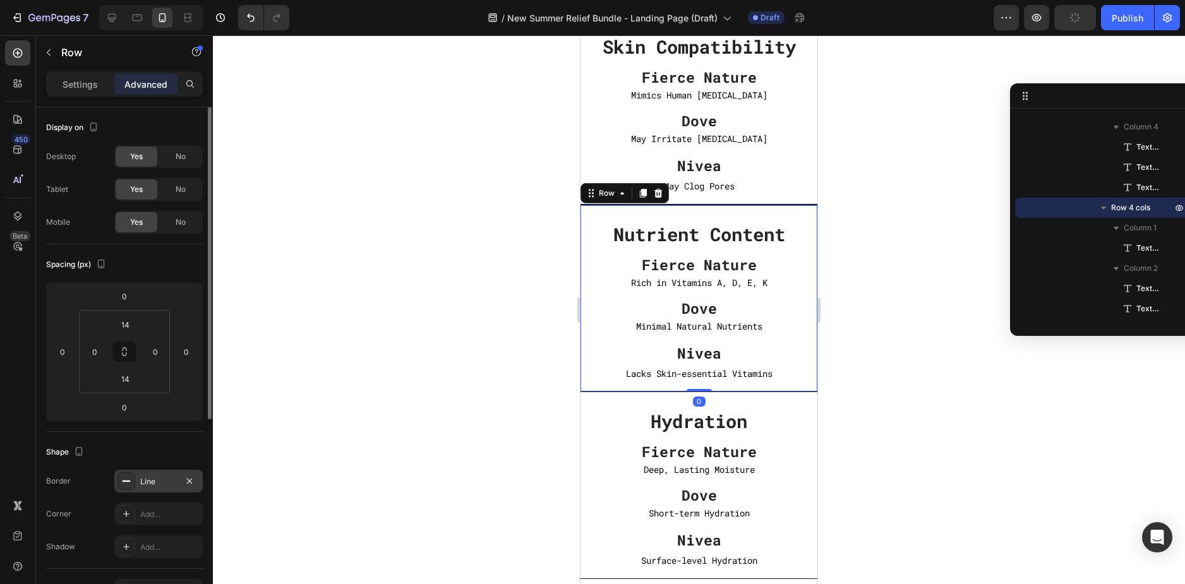
click at [169, 489] on div "Line" at bounding box center [158, 481] width 88 height 23
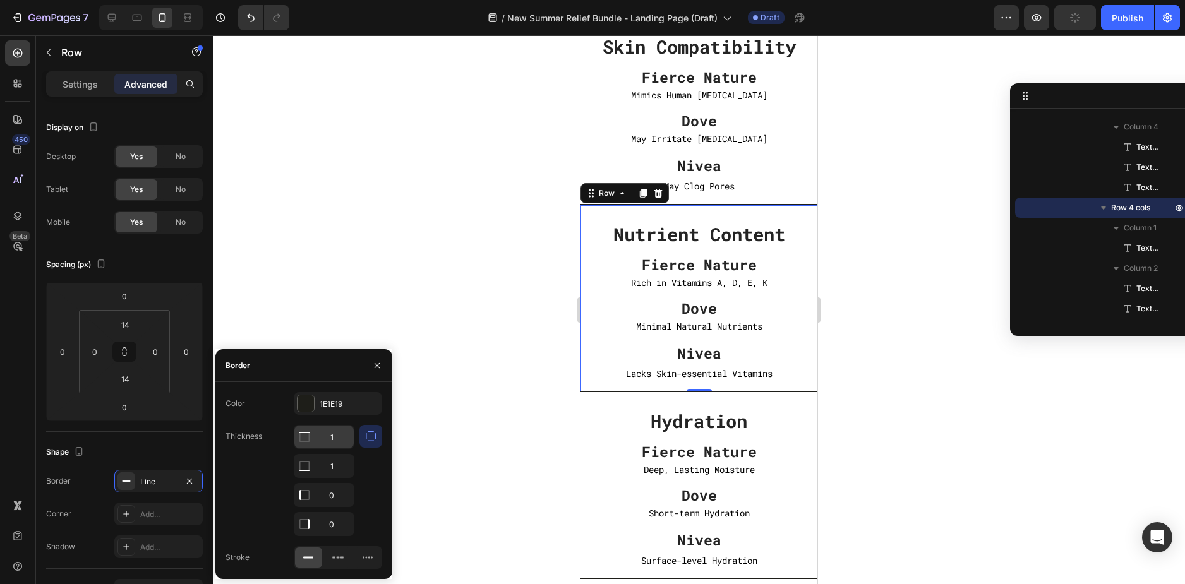
click at [338, 441] on input "1" at bounding box center [323, 437] width 59 height 23
type input "0"
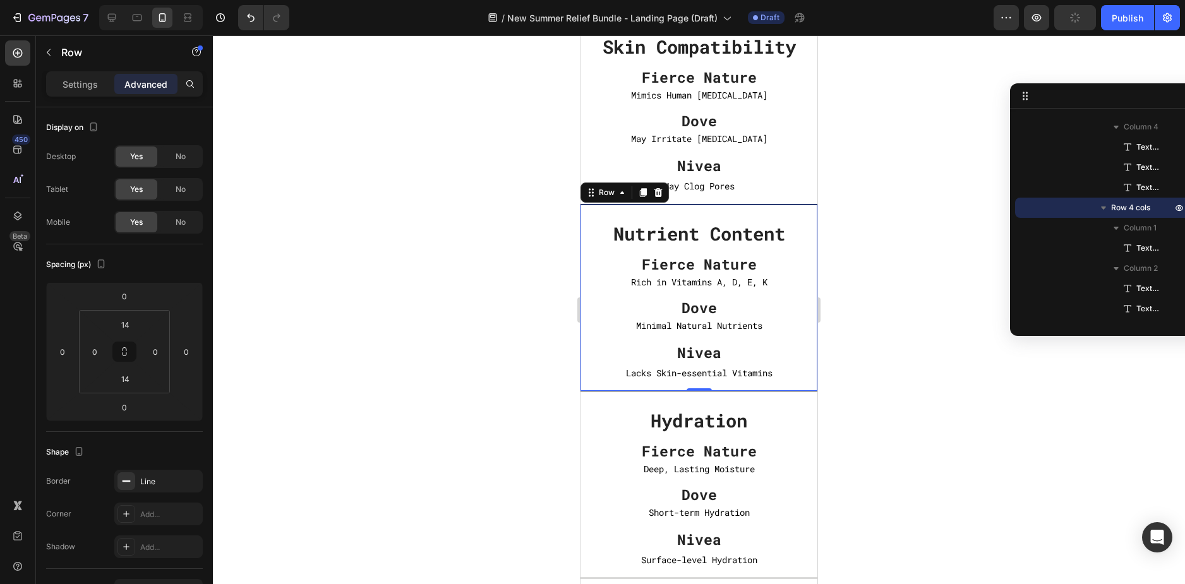
click at [871, 262] on div at bounding box center [699, 309] width 972 height 549
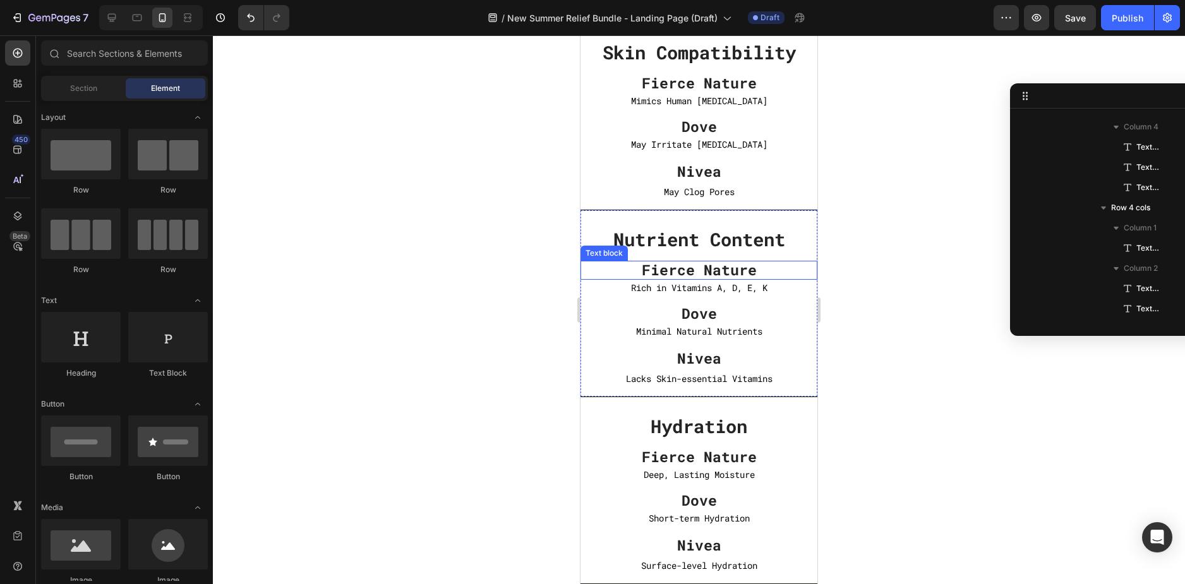
scroll to position [4041, 0]
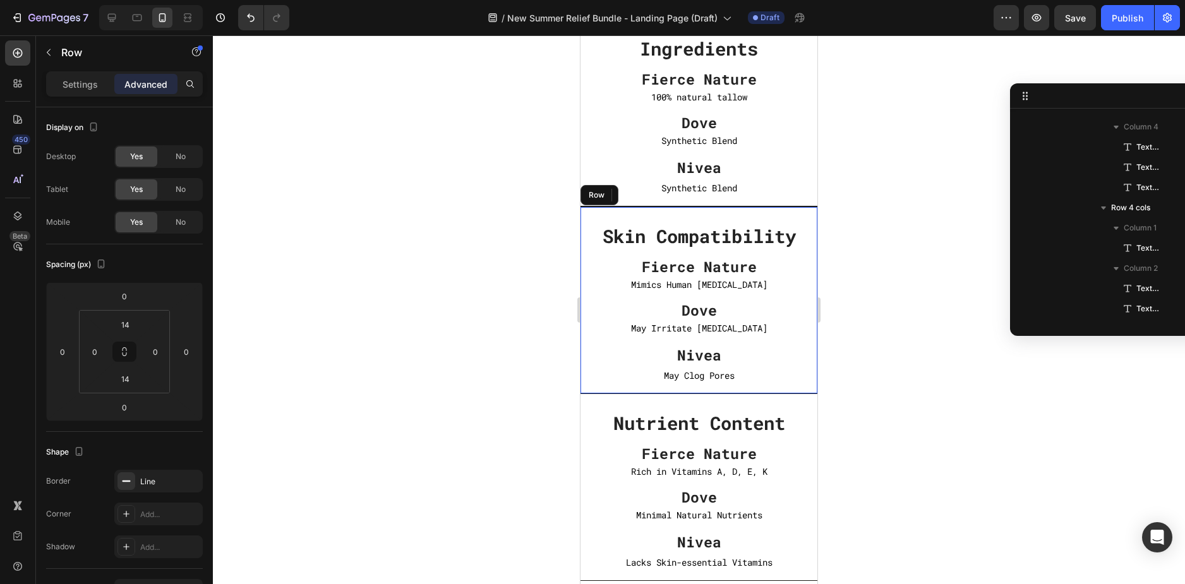
click at [769, 210] on div "Skin Compatibility Text block Fierce Nature Text block Mimics Human Sebum Text …" at bounding box center [698, 300] width 237 height 188
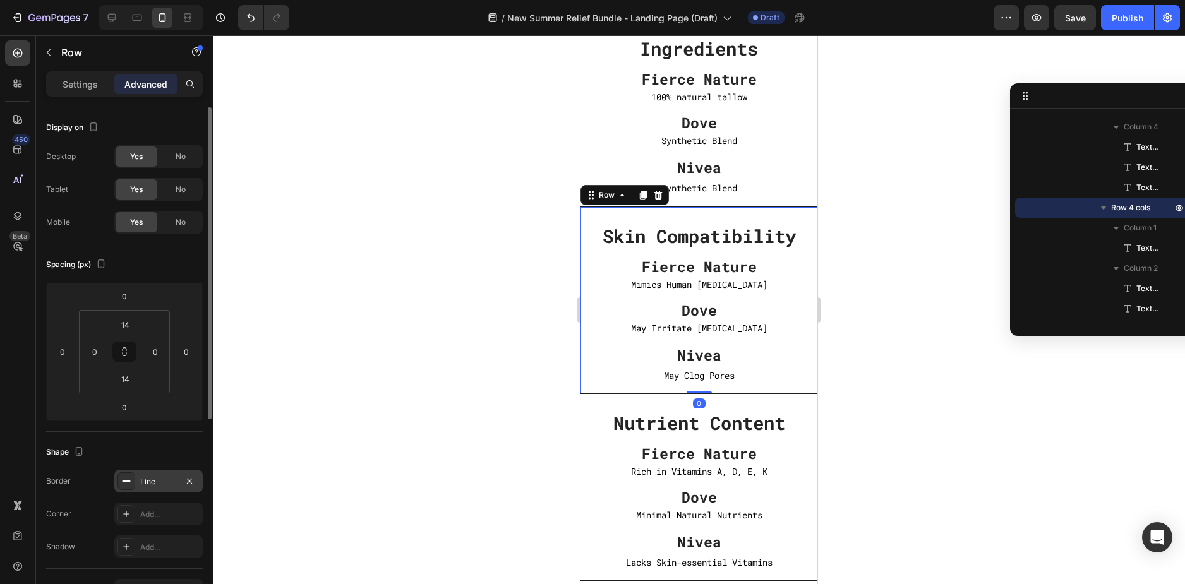
click at [145, 484] on div "Line" at bounding box center [158, 481] width 37 height 11
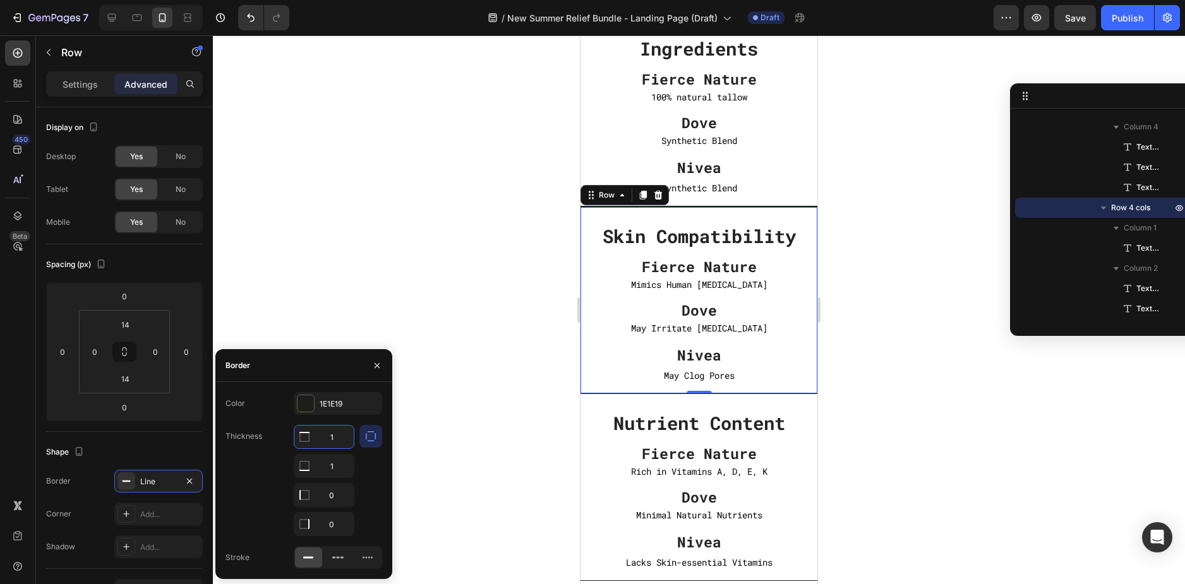
click at [330, 436] on input "1" at bounding box center [323, 437] width 59 height 23
type input "0"
click at [869, 295] on div at bounding box center [699, 309] width 972 height 549
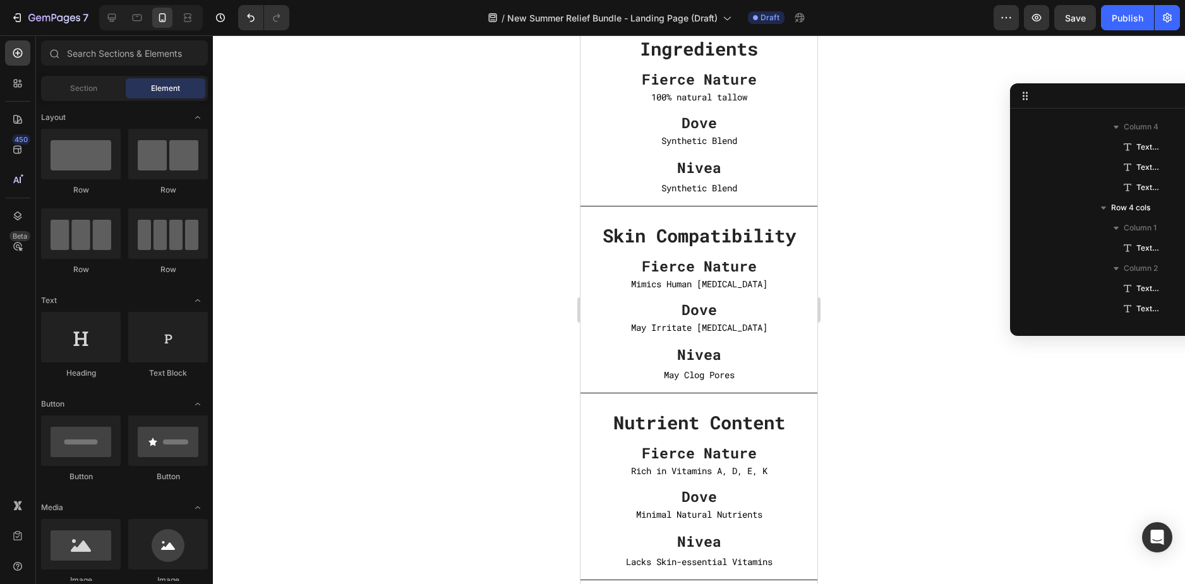
click at [869, 295] on div at bounding box center [699, 309] width 972 height 549
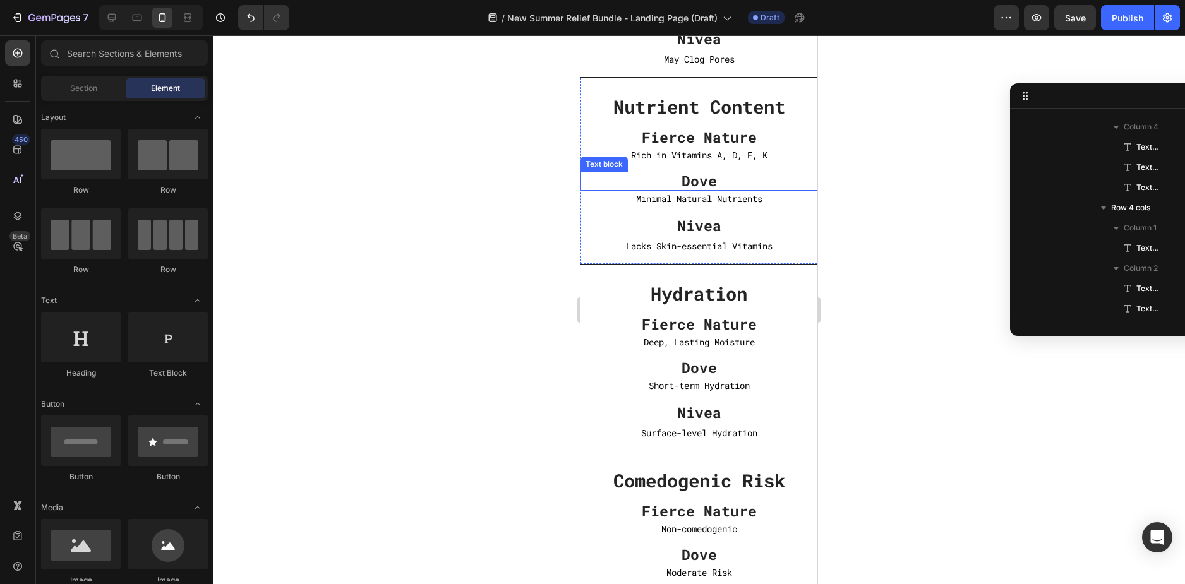
scroll to position [4294, 0]
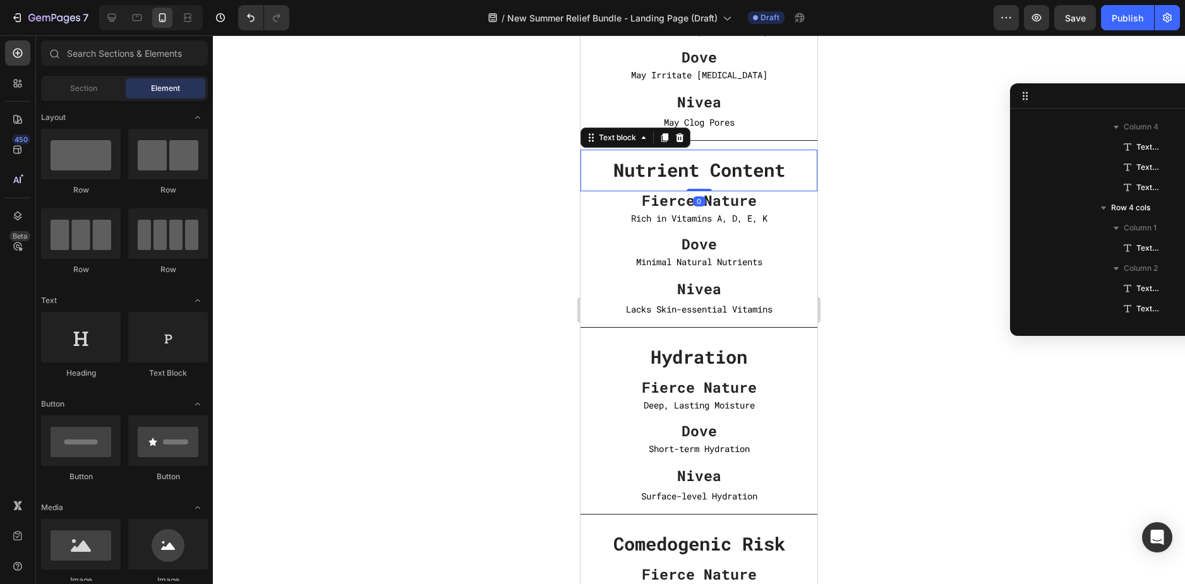
click at [712, 154] on div "Nutrient Content Text block 0" at bounding box center [698, 171] width 237 height 42
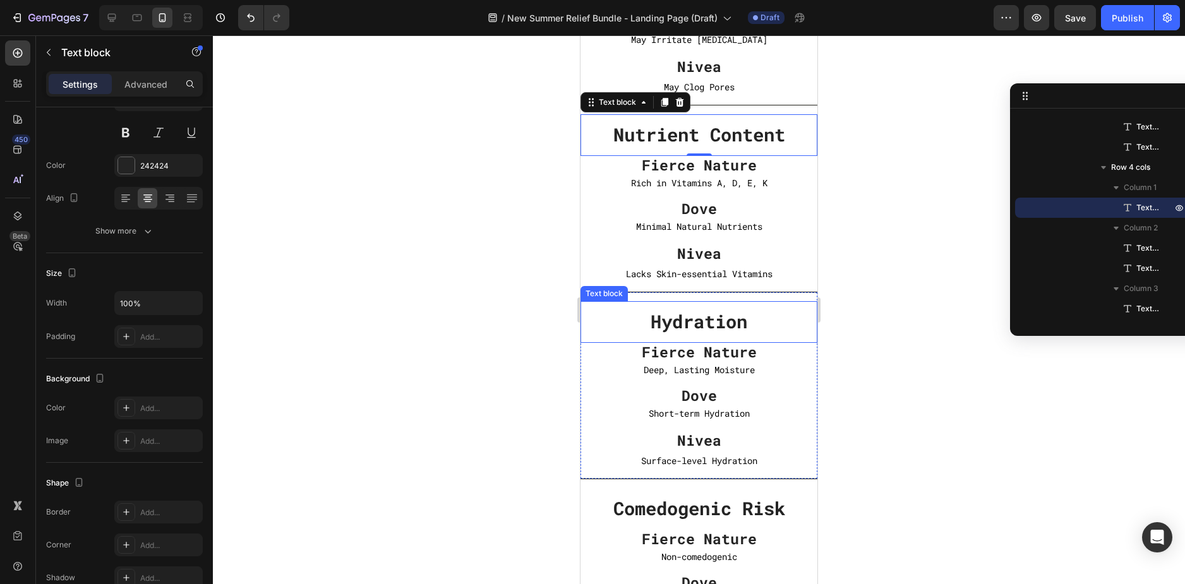
scroll to position [4357, 0]
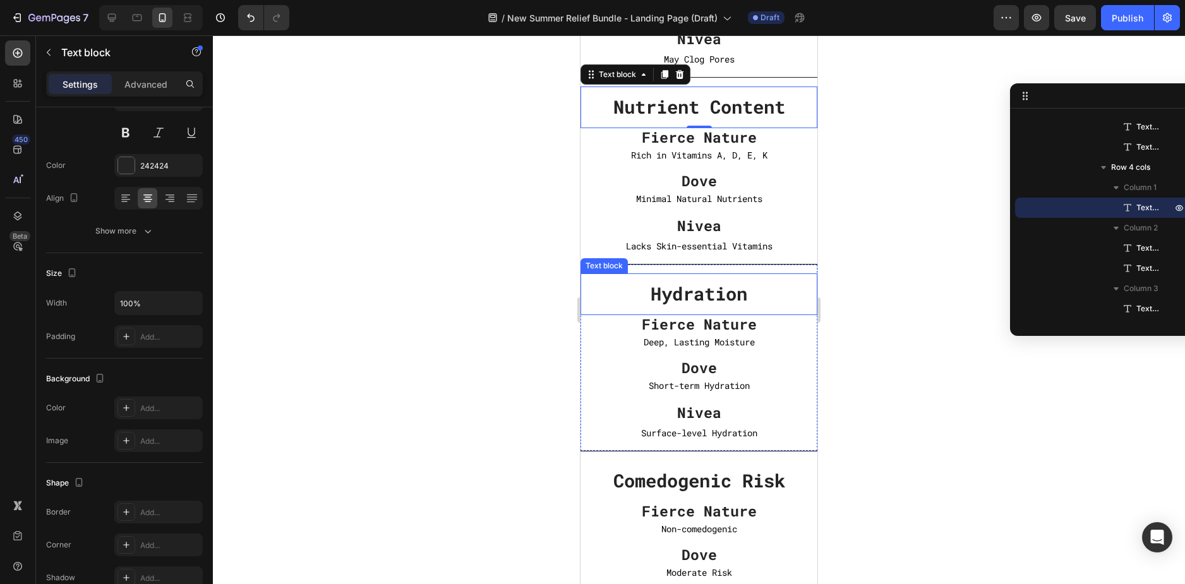
click at [756, 290] on p "Hydration" at bounding box center [699, 294] width 234 height 24
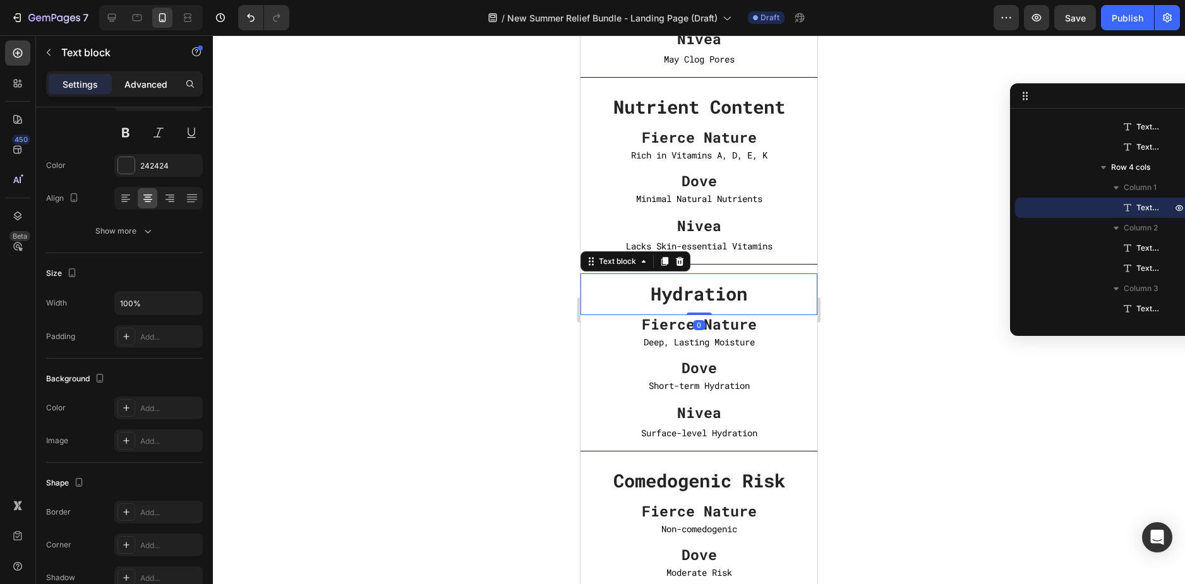
click at [146, 90] on p "Advanced" at bounding box center [145, 84] width 43 height 13
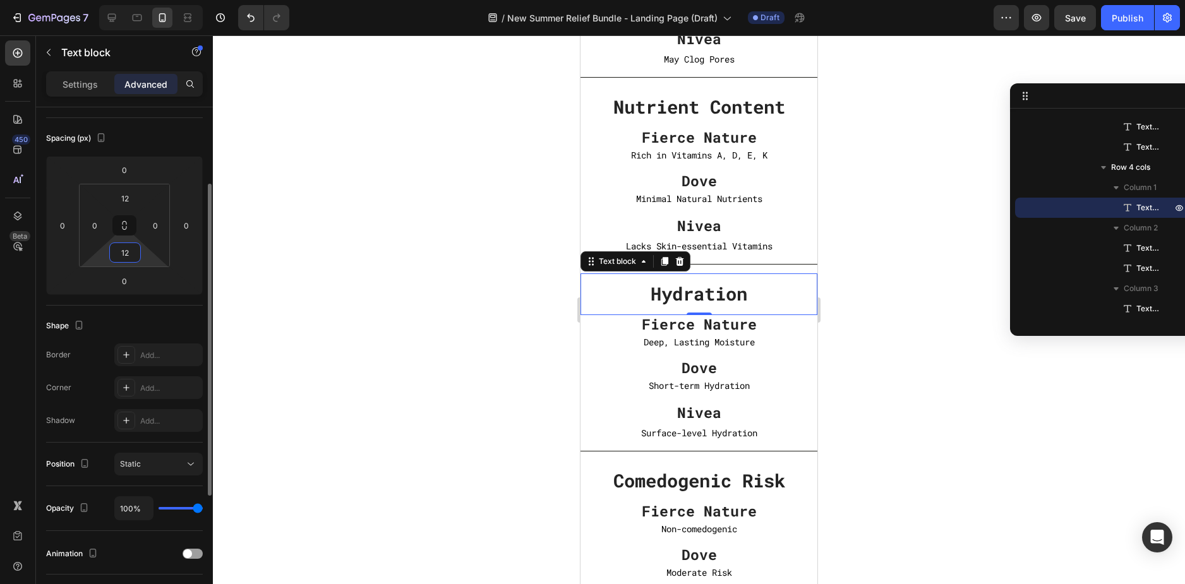
click at [129, 254] on input "12" at bounding box center [124, 252] width 25 height 19
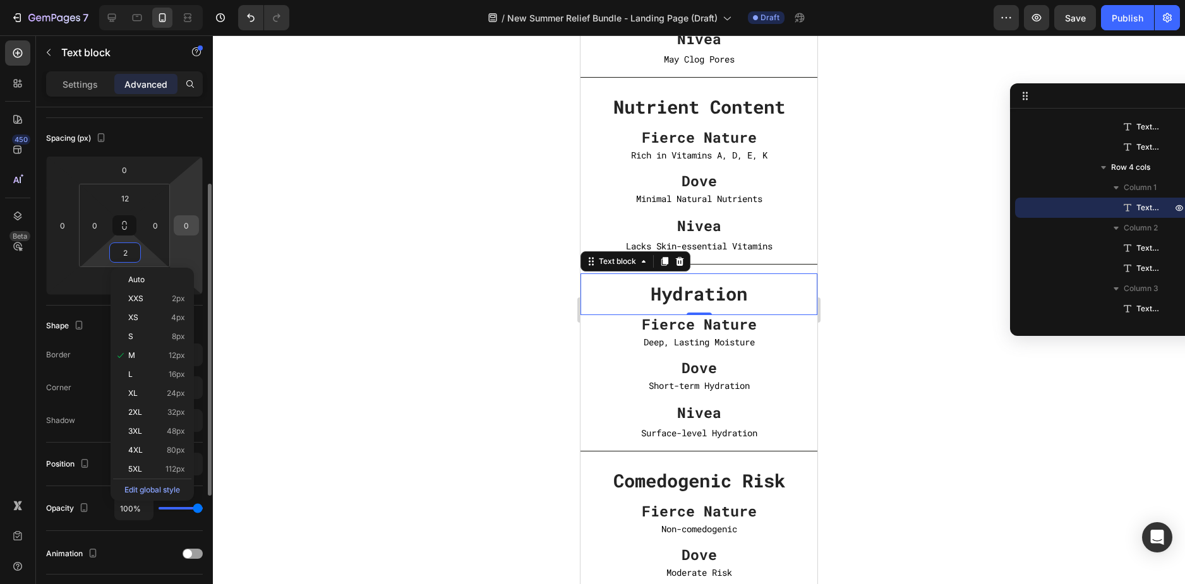
type input "24"
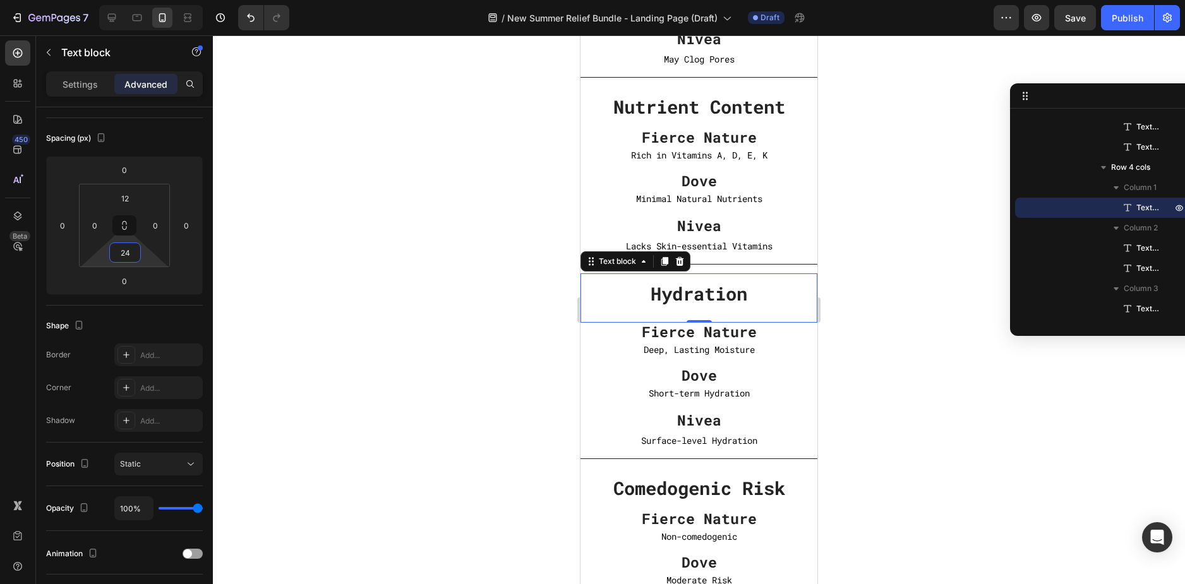
click at [904, 299] on div at bounding box center [699, 309] width 972 height 549
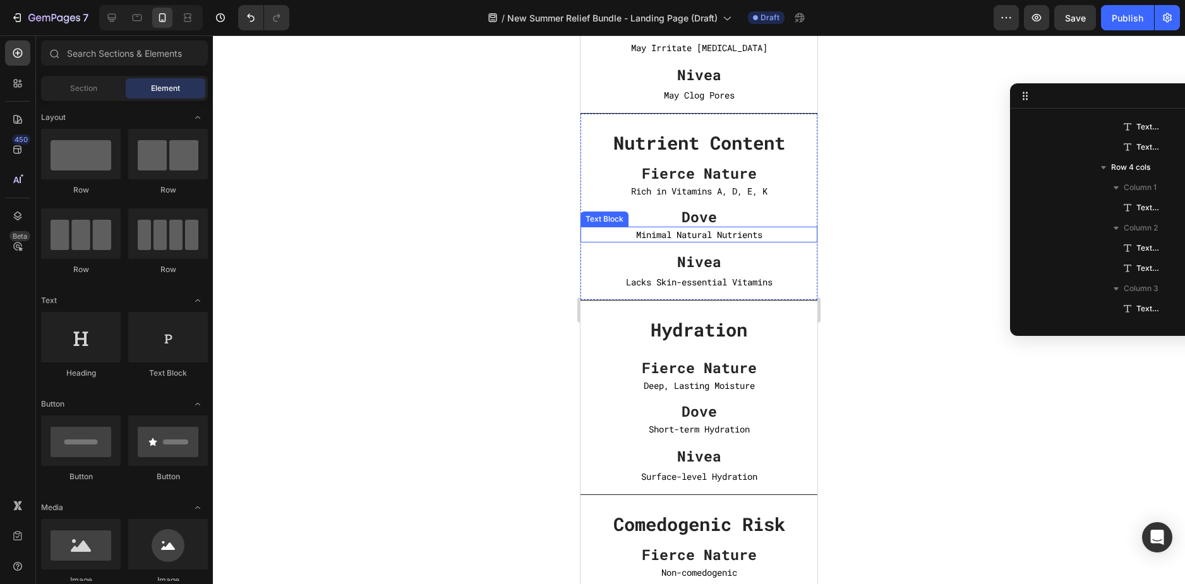
scroll to position [4294, 0]
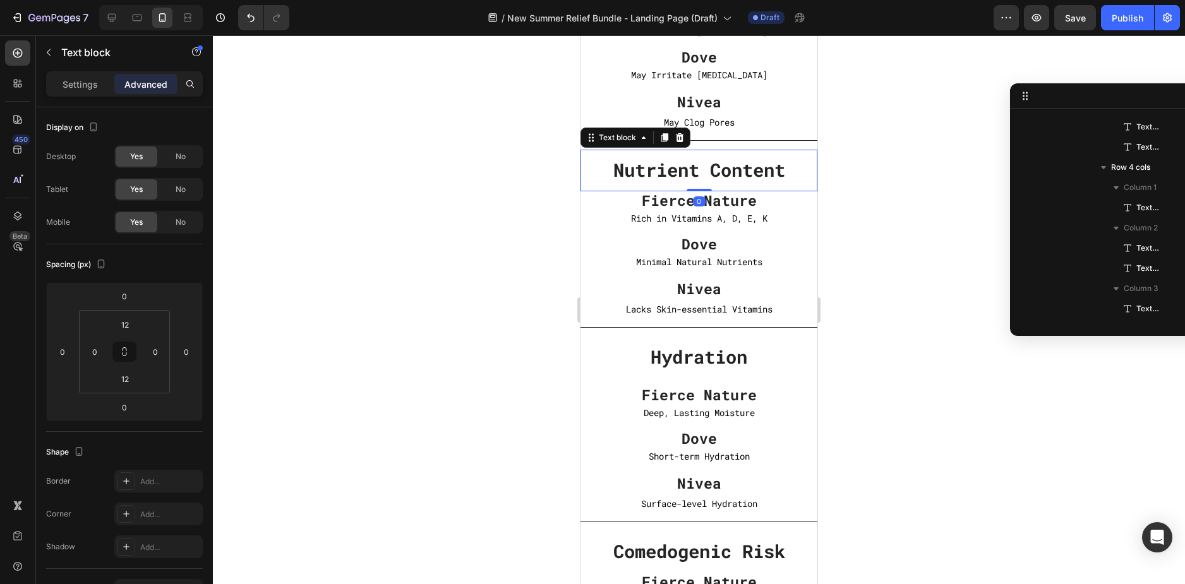
click at [709, 172] on strong "Nutrient Content" at bounding box center [699, 170] width 172 height 24
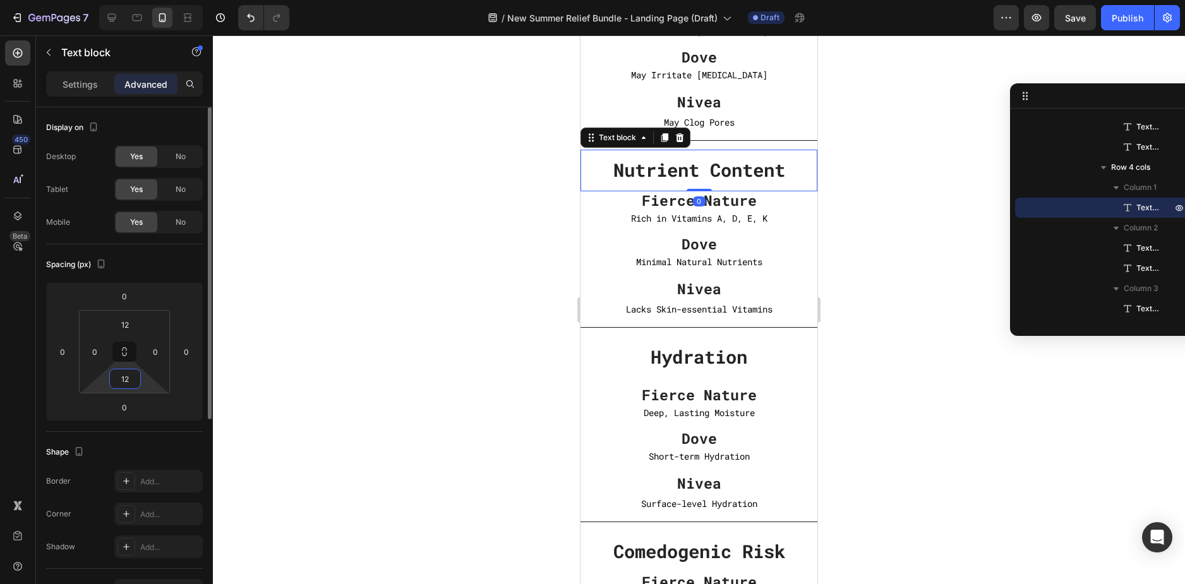
click at [126, 383] on input "12" at bounding box center [124, 378] width 25 height 19
type input "24"
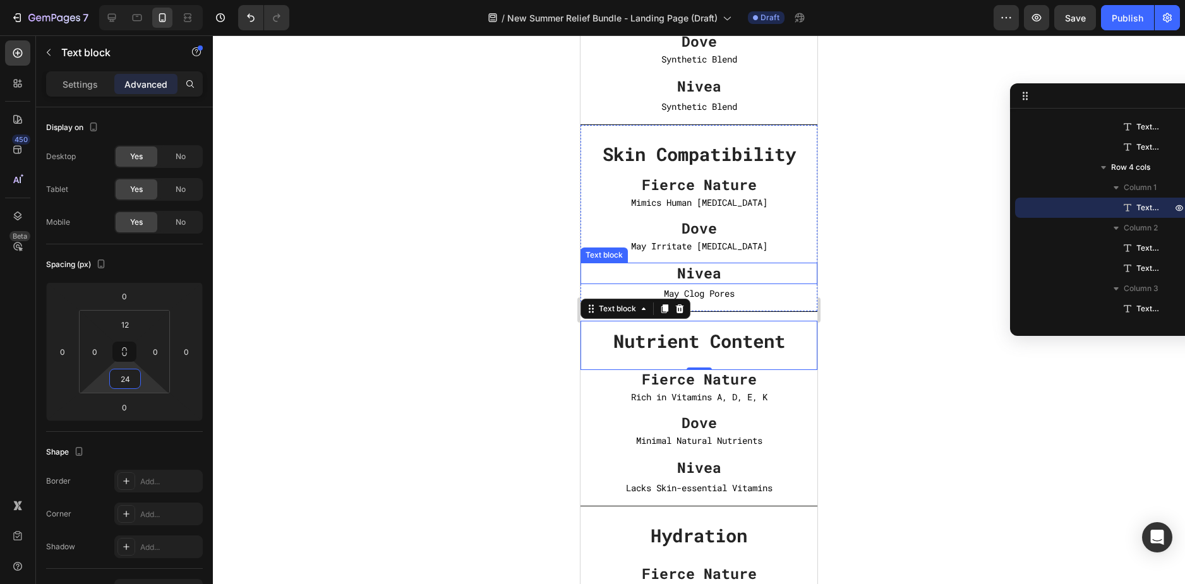
scroll to position [4041, 0]
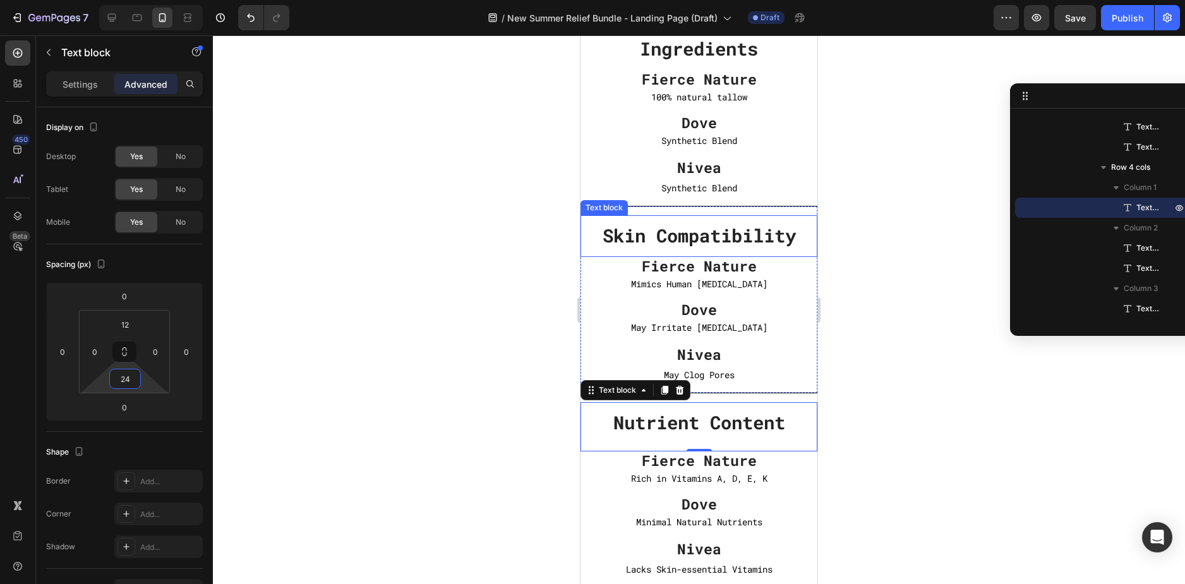
click at [700, 241] on strong "Skin Compatibility" at bounding box center [698, 236] width 193 height 24
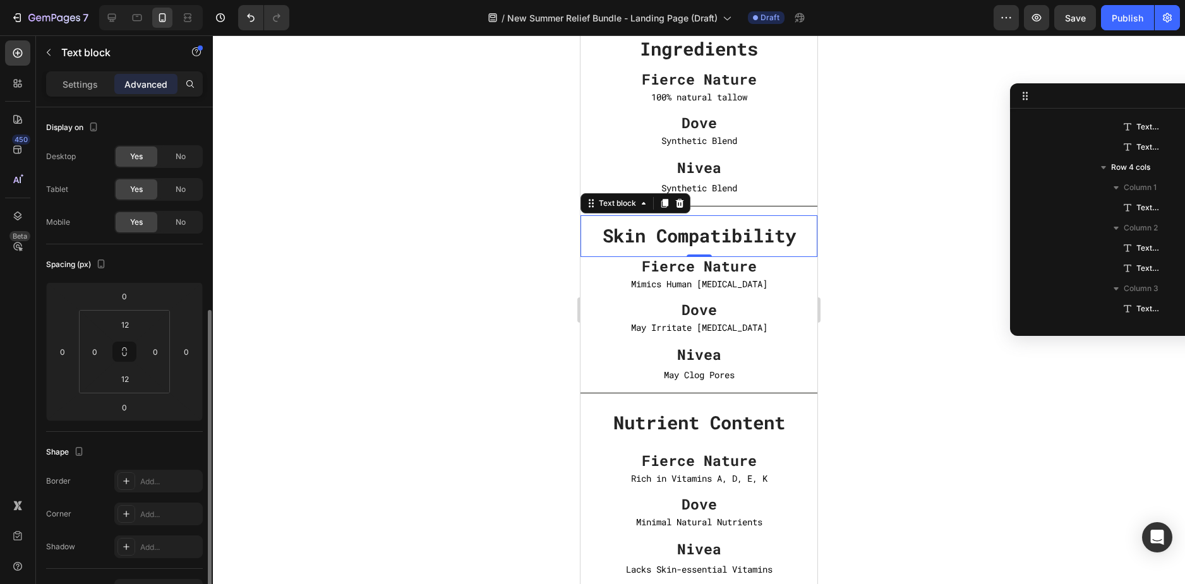
scroll to position [659, 0]
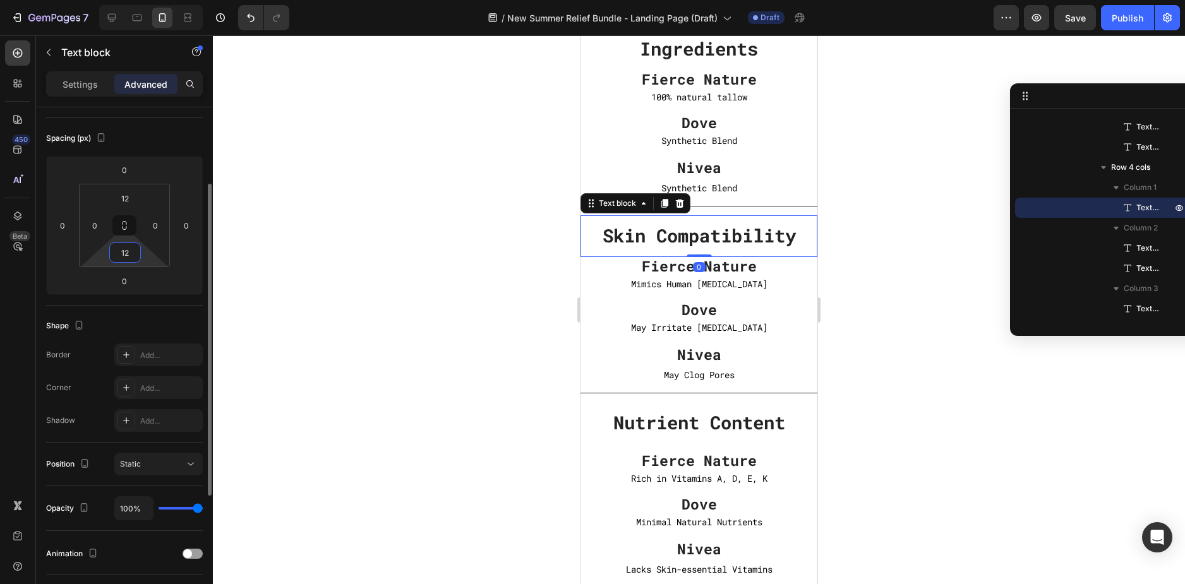
click at [122, 252] on input "12" at bounding box center [124, 252] width 25 height 19
type input "24"
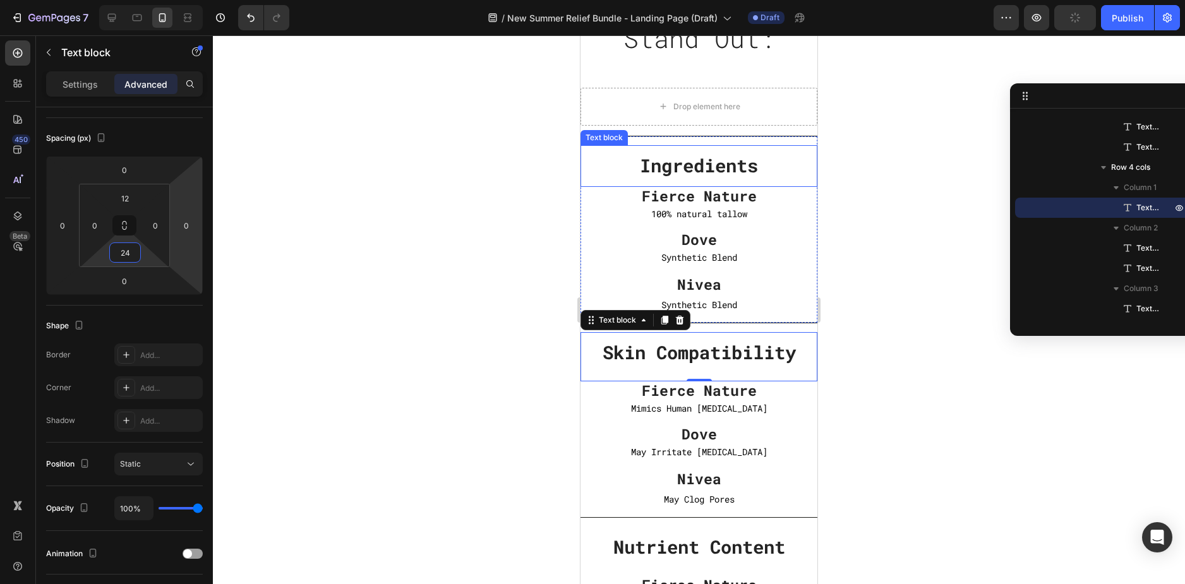
scroll to position [3915, 0]
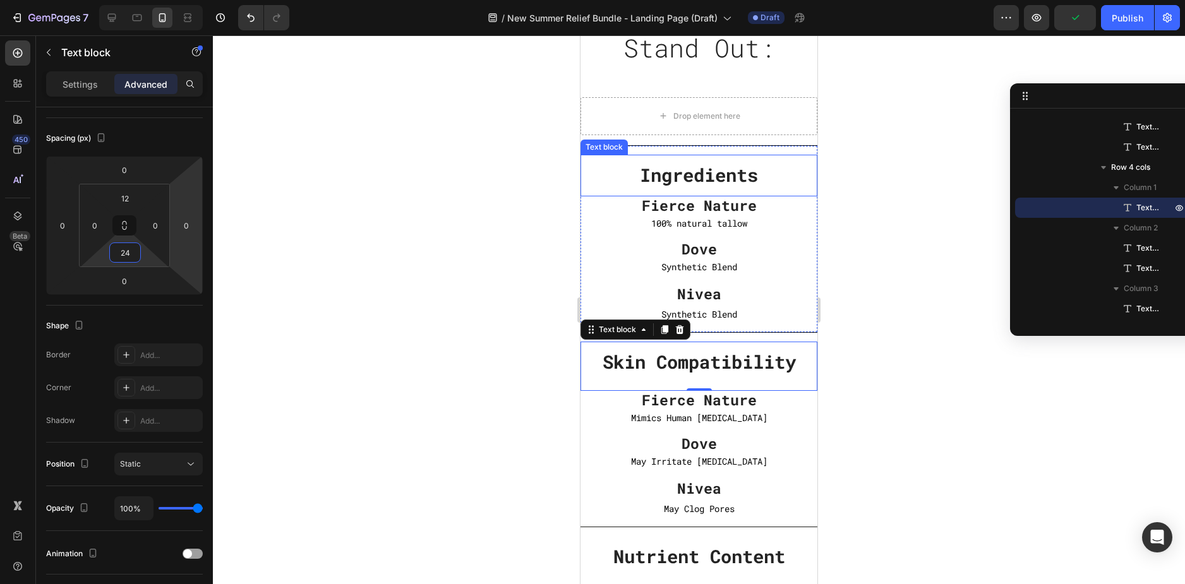
click at [692, 174] on strong "Ingredients" at bounding box center [699, 175] width 118 height 24
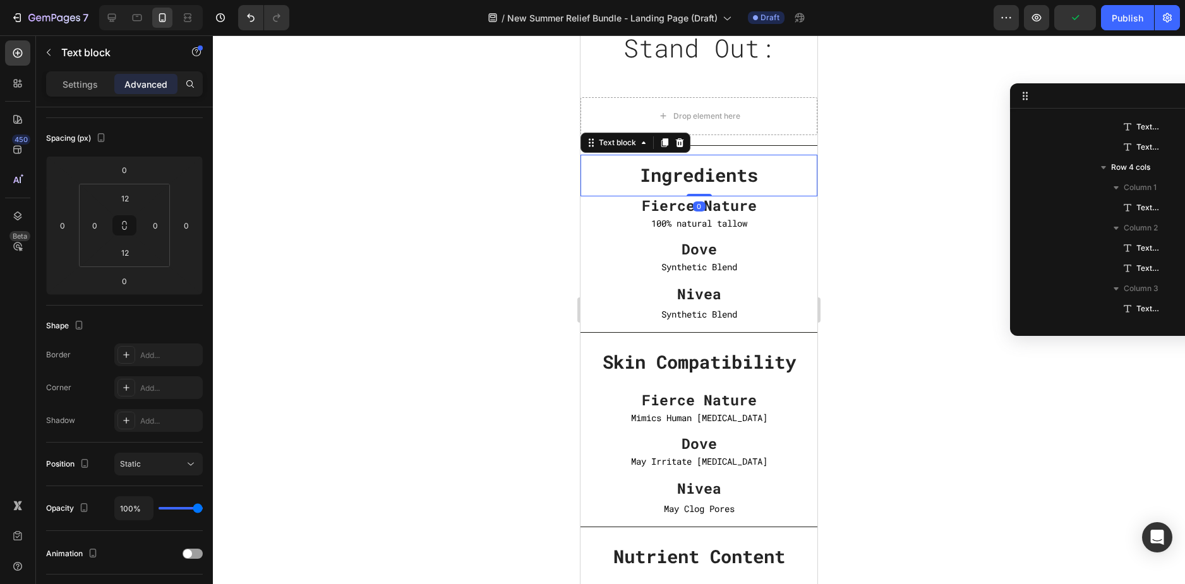
scroll to position [416, 0]
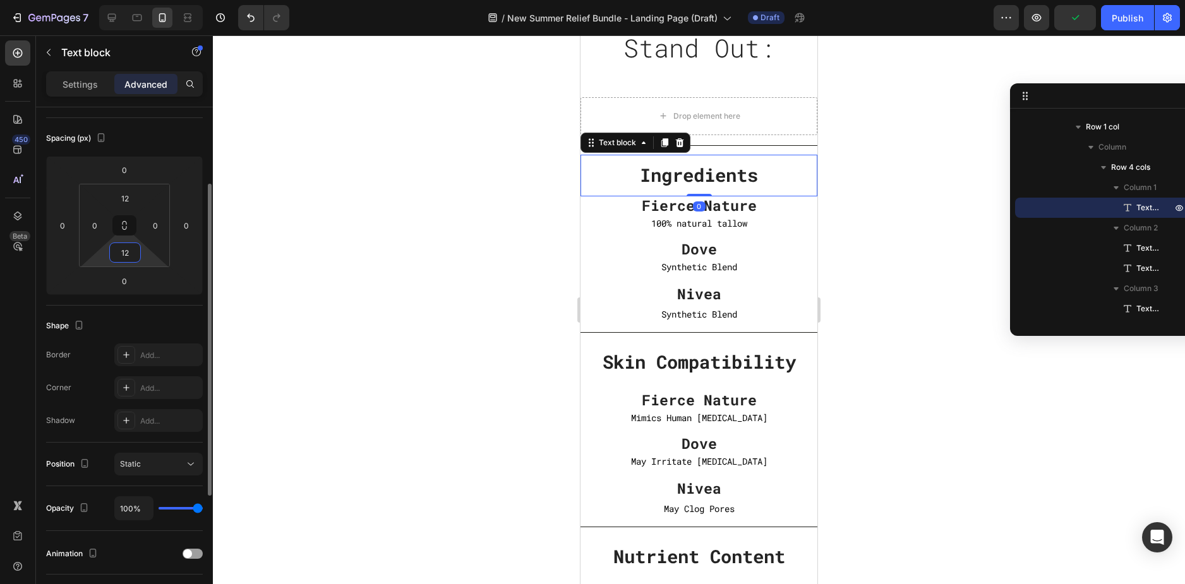
click at [116, 254] on input "12" at bounding box center [124, 252] width 25 height 19
type input "24"
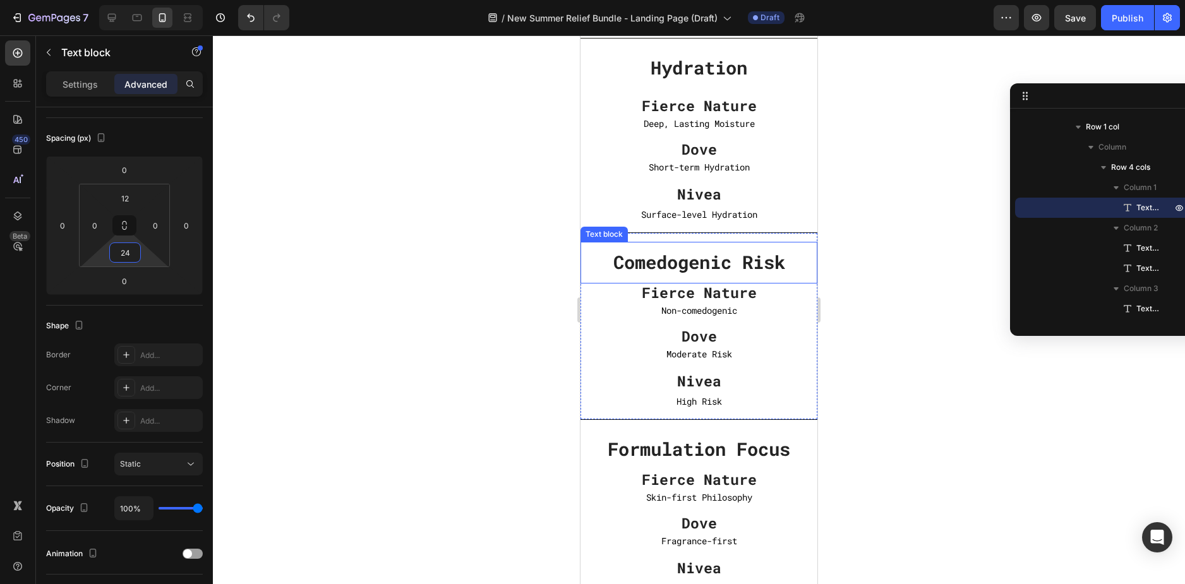
scroll to position [4609, 0]
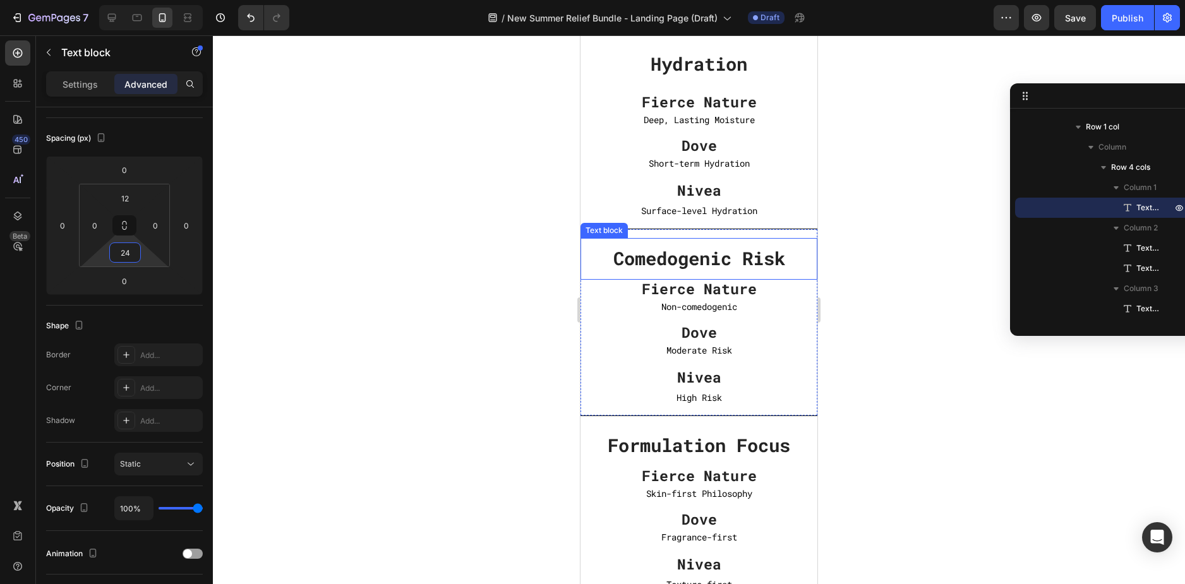
click at [722, 254] on strong "Comedogenic Risk" at bounding box center [699, 258] width 172 height 24
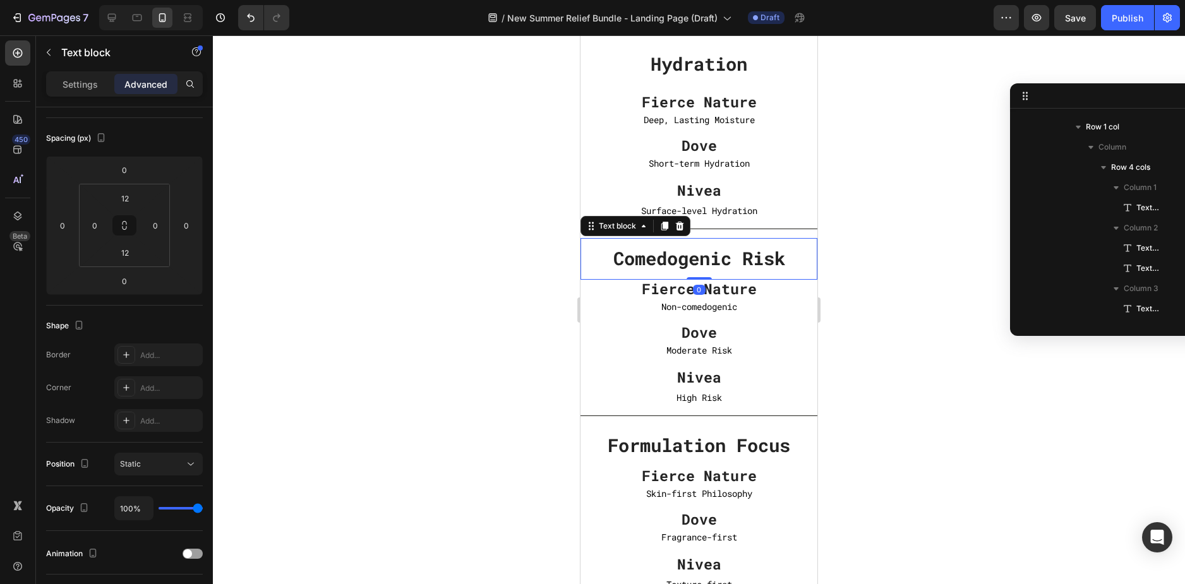
scroll to position [1386, 0]
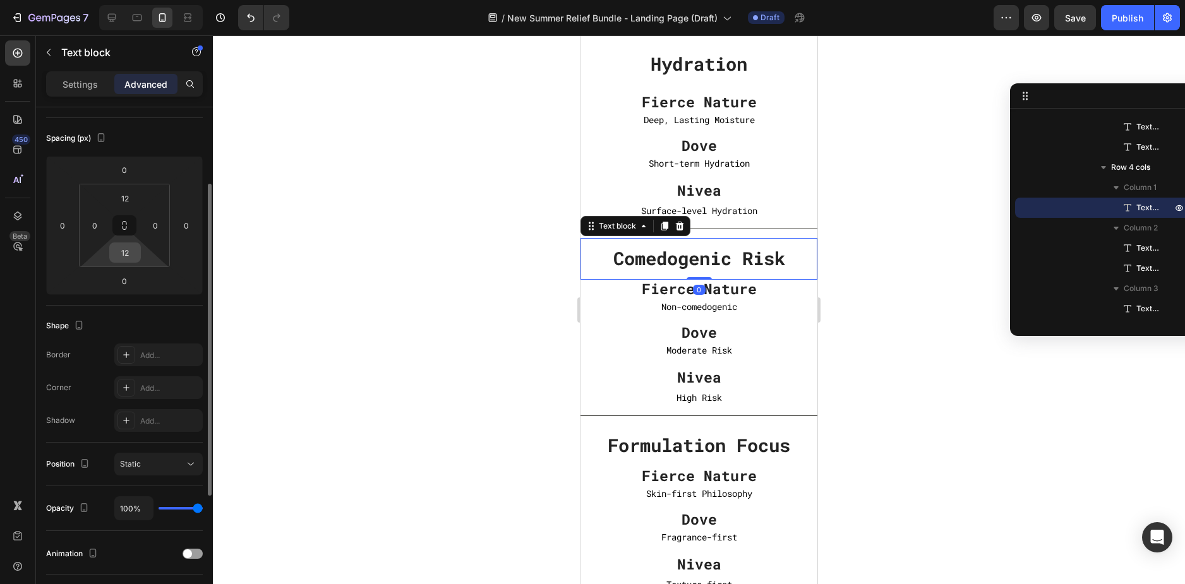
click at [119, 249] on input "12" at bounding box center [124, 252] width 25 height 19
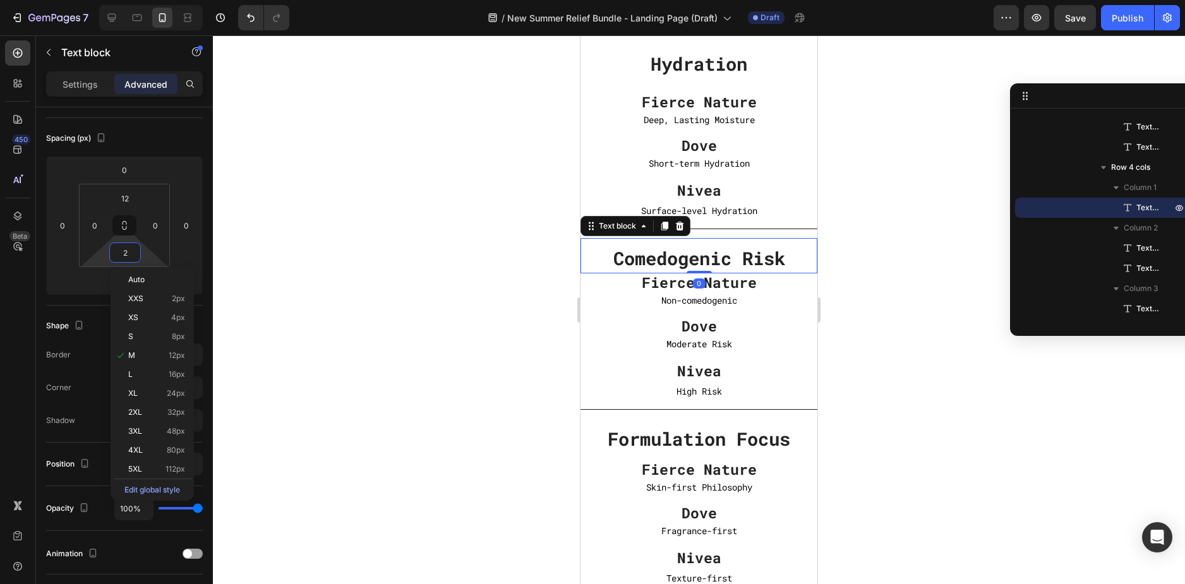
type input "24"
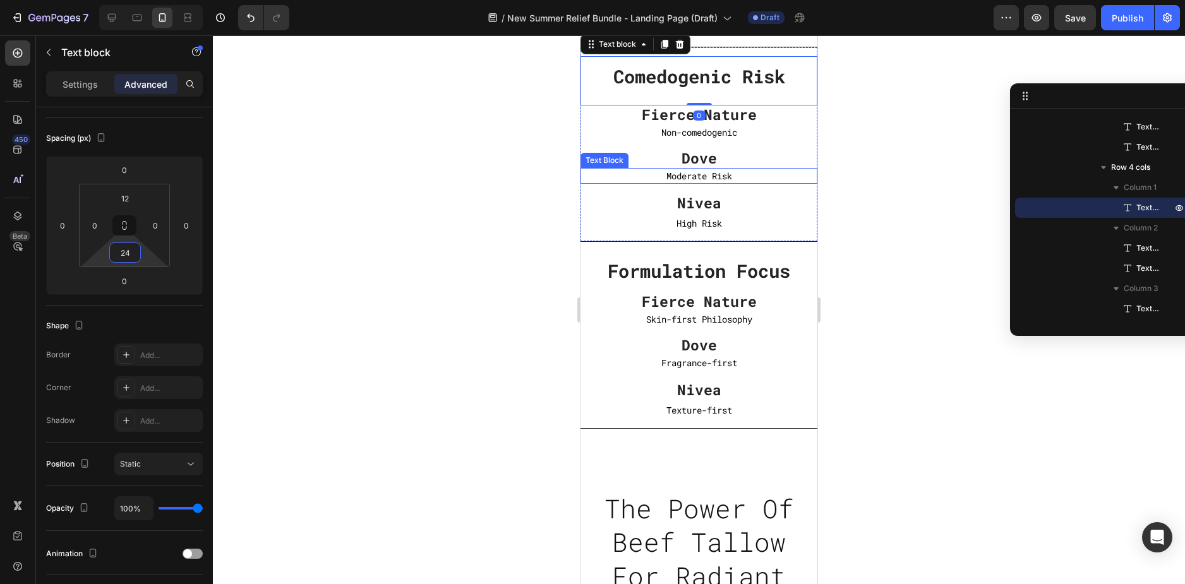
scroll to position [4799, 0]
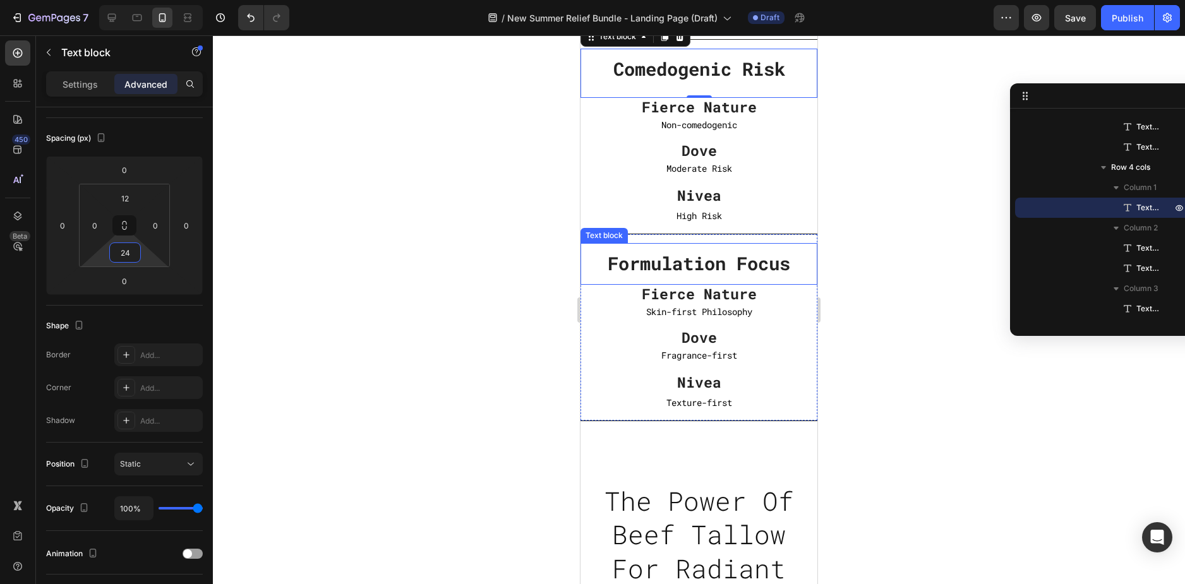
click at [743, 266] on strong "Formulation Focus" at bounding box center [698, 263] width 182 height 24
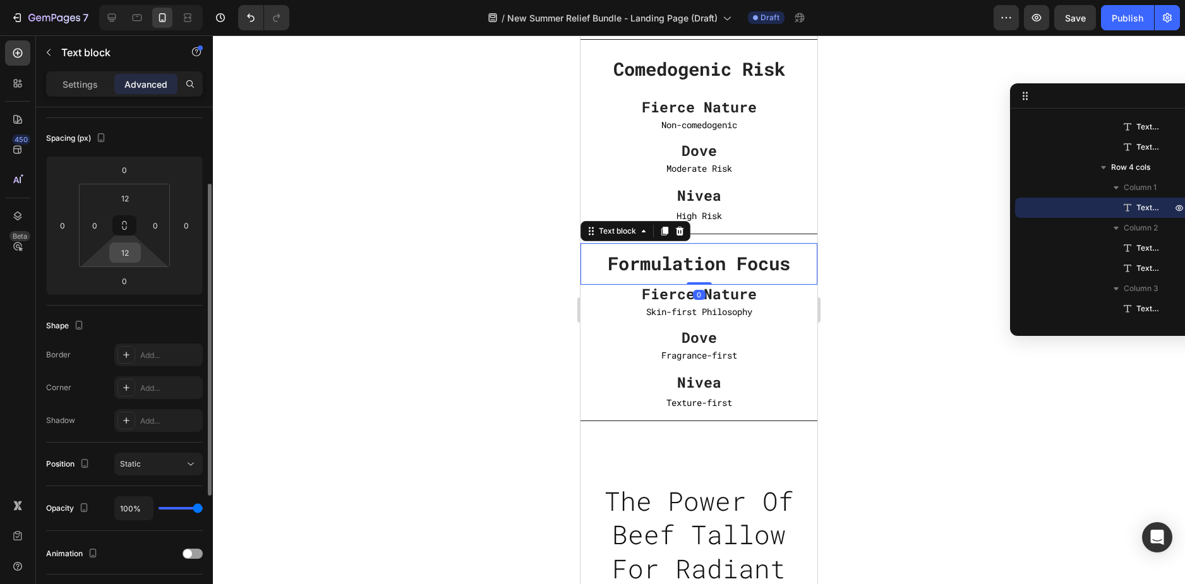
click at [123, 250] on input "12" at bounding box center [124, 252] width 25 height 19
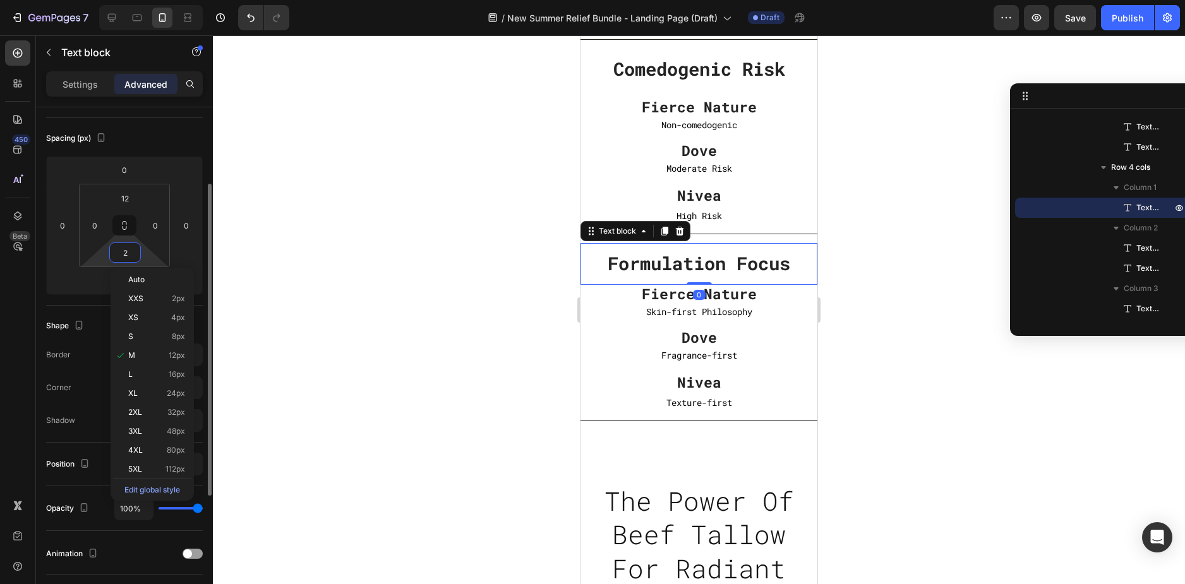
type input "24"
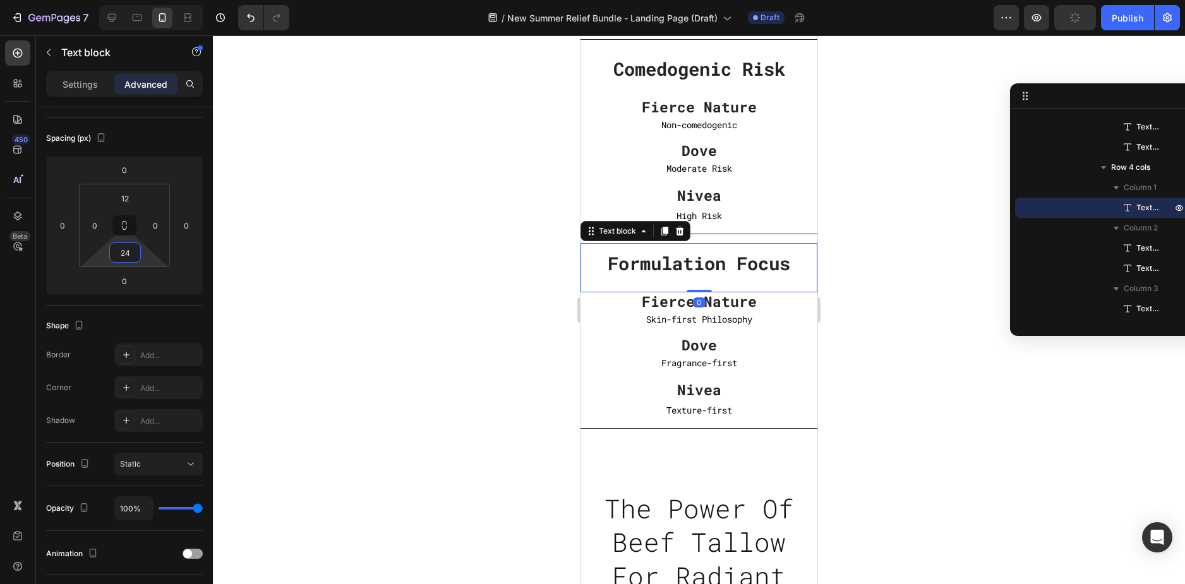
click at [852, 323] on div at bounding box center [699, 309] width 972 height 549
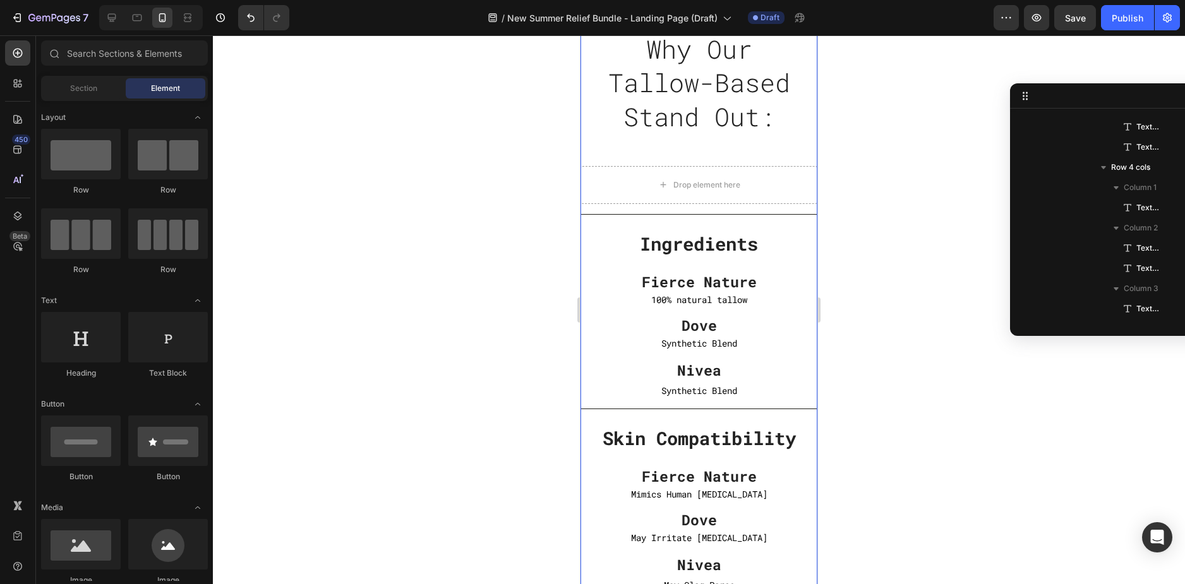
scroll to position [3852, 0]
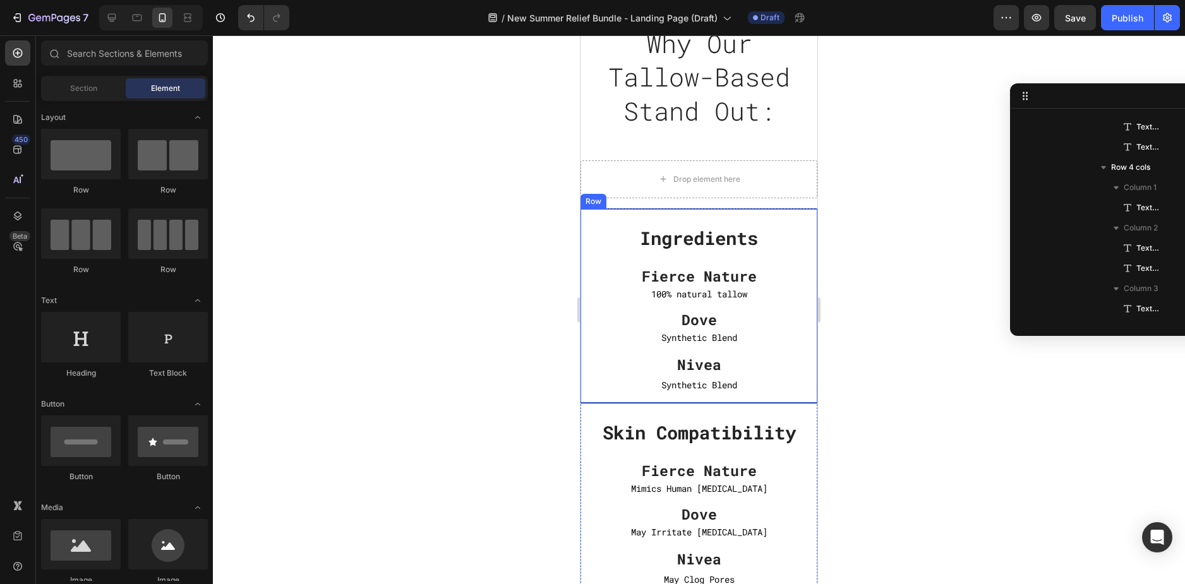
click at [794, 396] on div "Ingredients Text block Fierce Nature Text block 100% natural tallow Text Block …" at bounding box center [698, 305] width 237 height 195
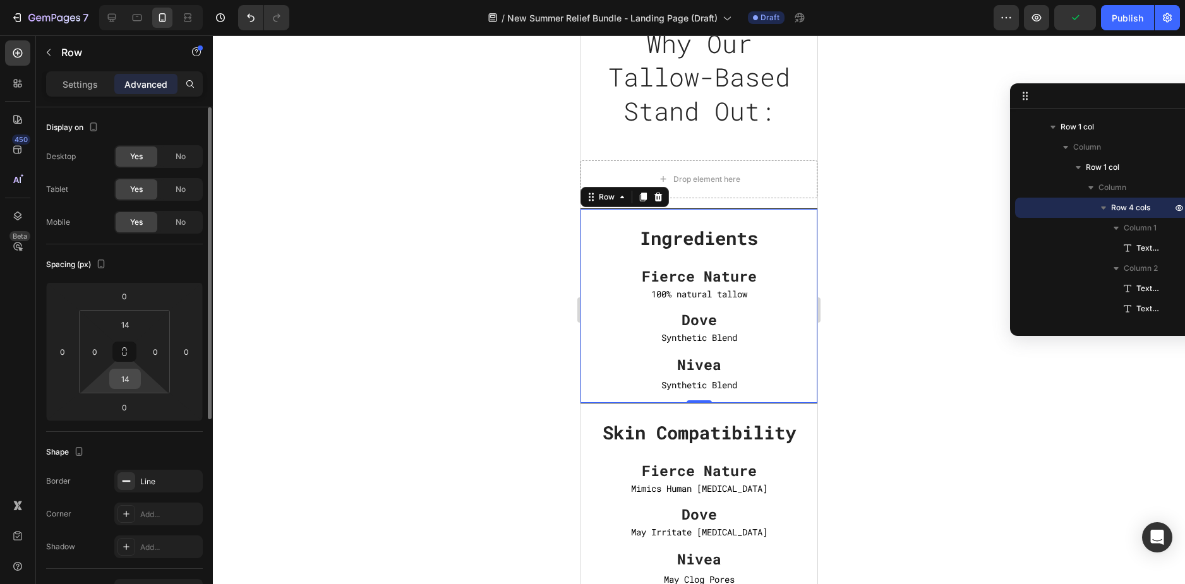
click at [119, 383] on input "14" at bounding box center [124, 378] width 25 height 19
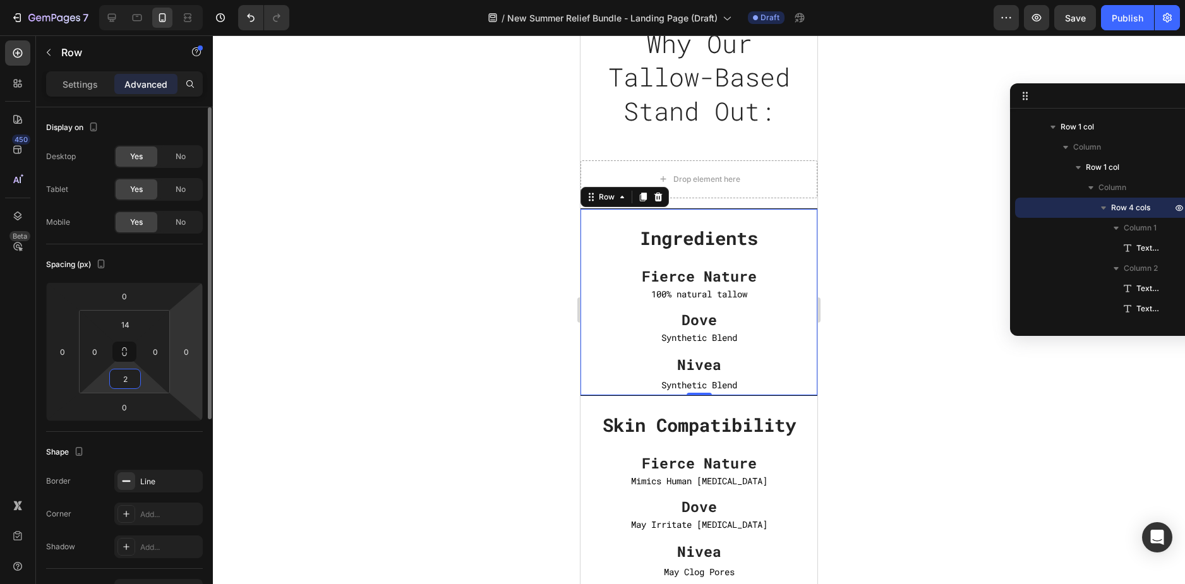
type input "28"
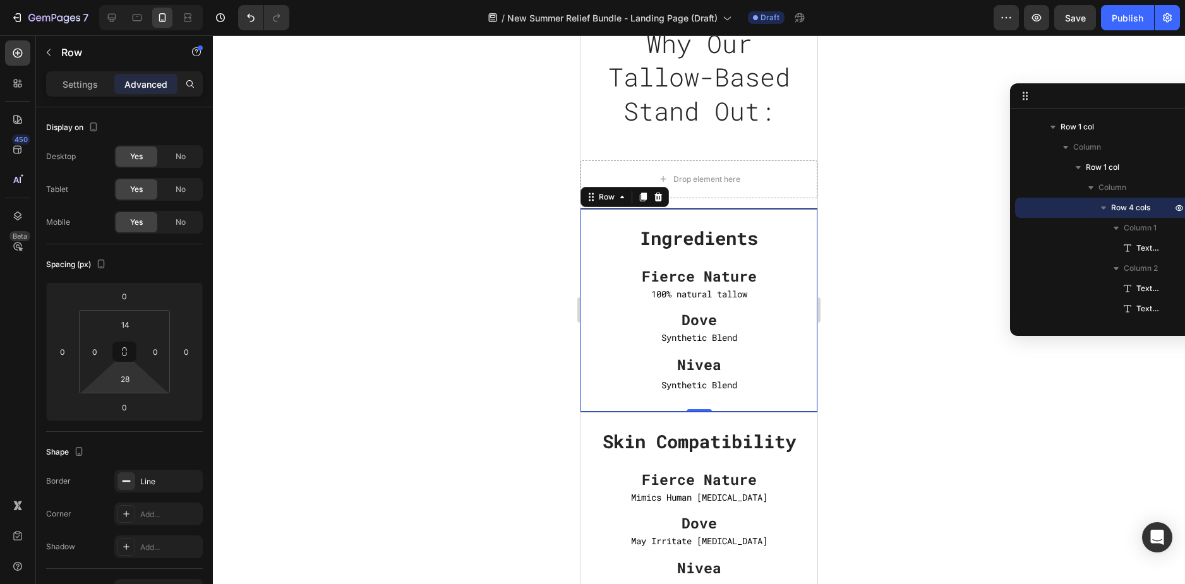
click at [842, 293] on div at bounding box center [699, 309] width 972 height 549
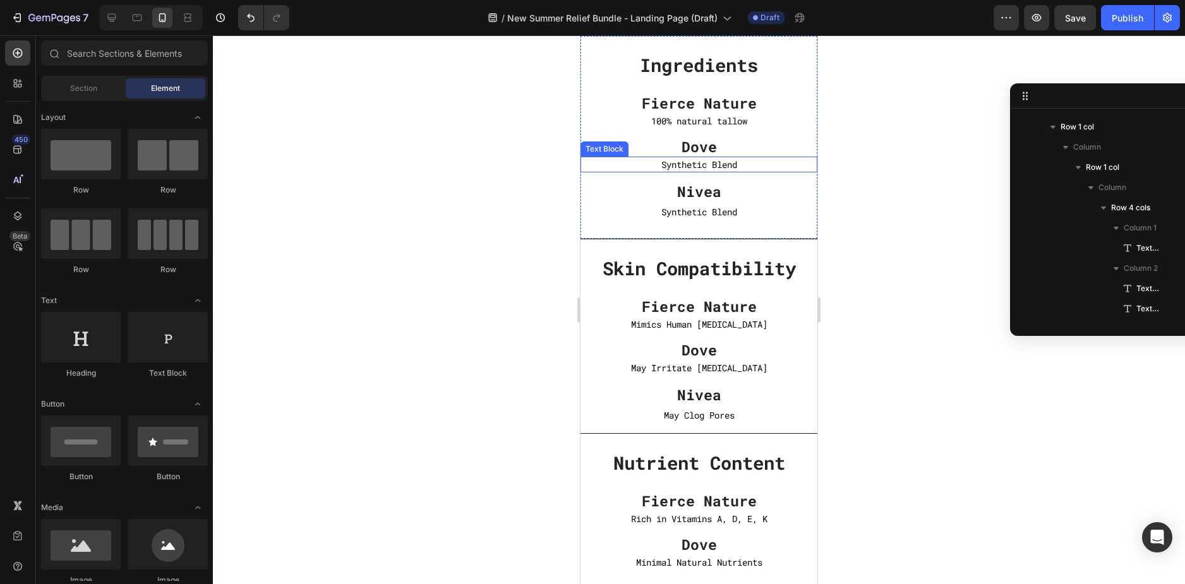
scroll to position [4041, 0]
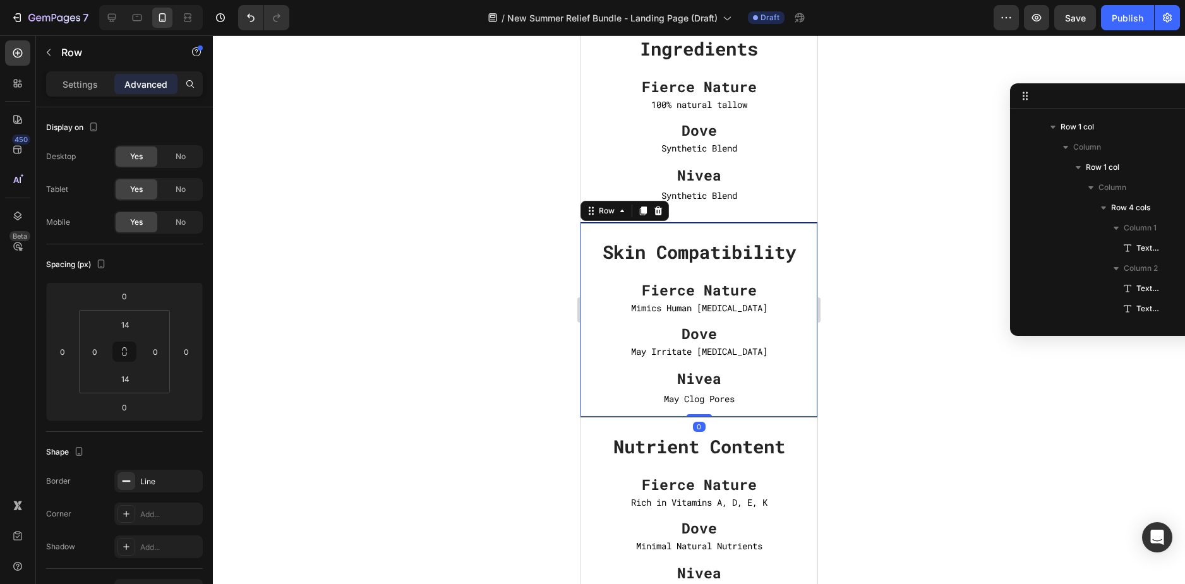
click at [799, 414] on div "Skin Compatibility Text block Fierce Nature Text block Mimics Human Sebum Text …" at bounding box center [698, 320] width 237 height 194
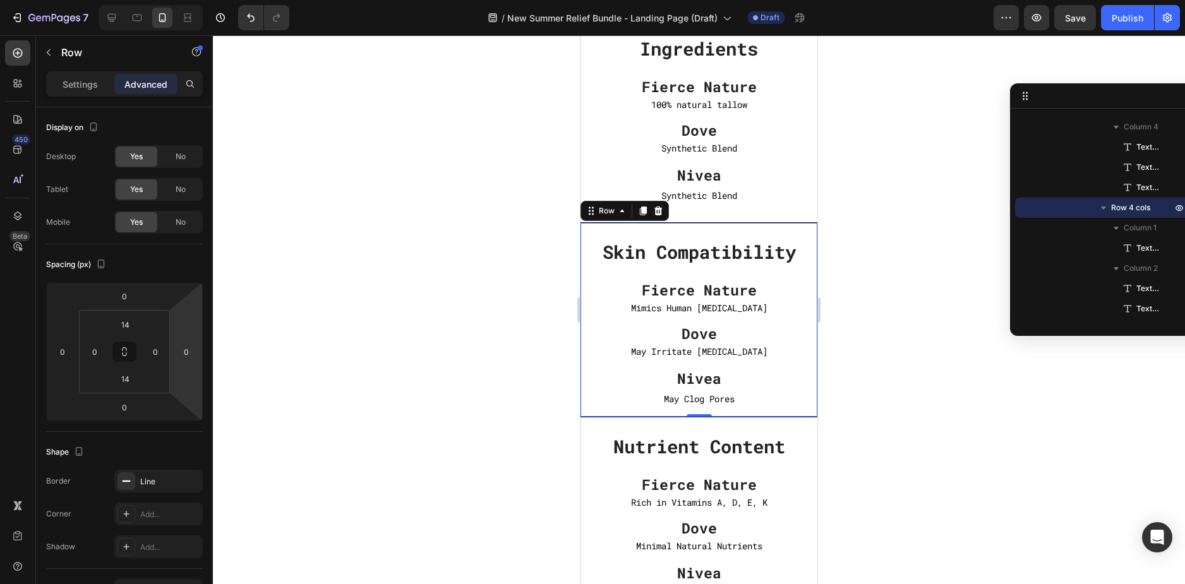
click at [621, 227] on div "Skin Compatibility Text block Fierce Nature Text block Mimics Human Sebum Text …" at bounding box center [698, 320] width 237 height 194
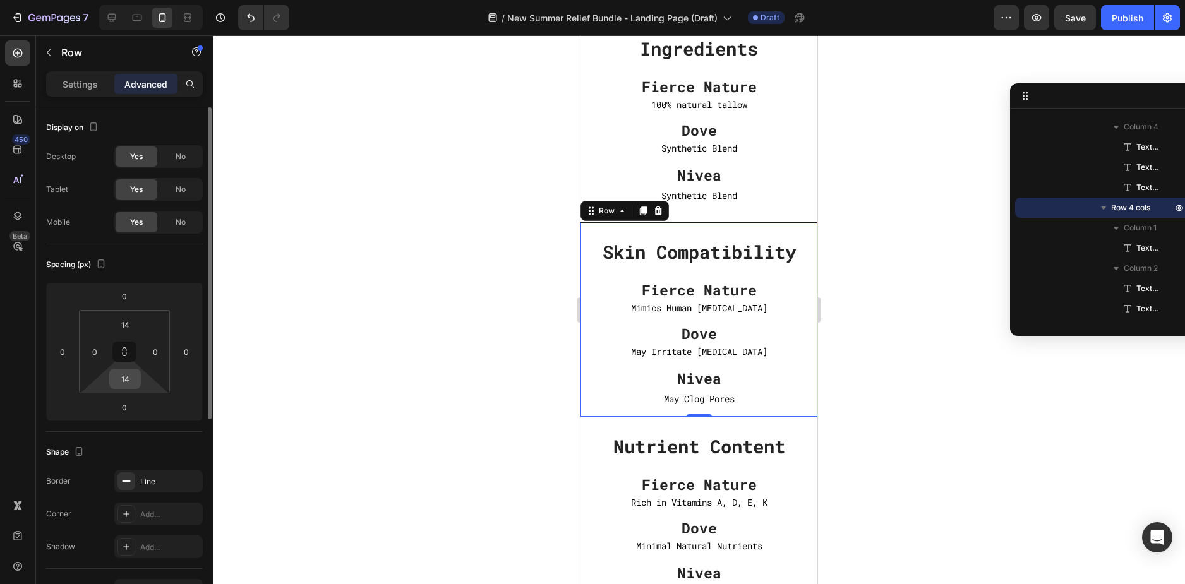
click at [124, 381] on input "14" at bounding box center [124, 378] width 25 height 19
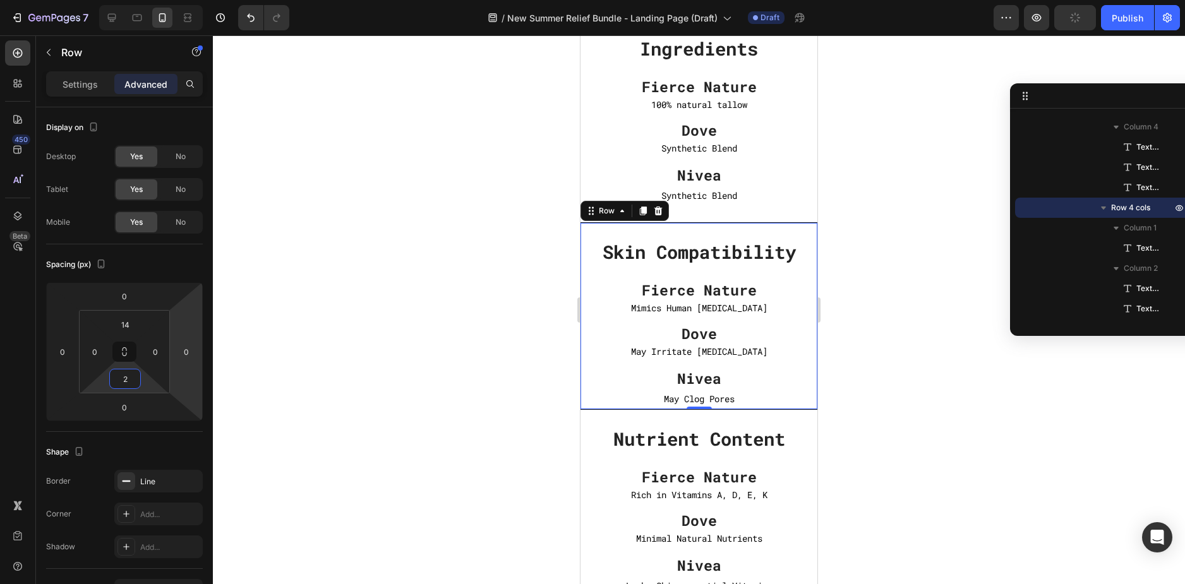
type input "28"
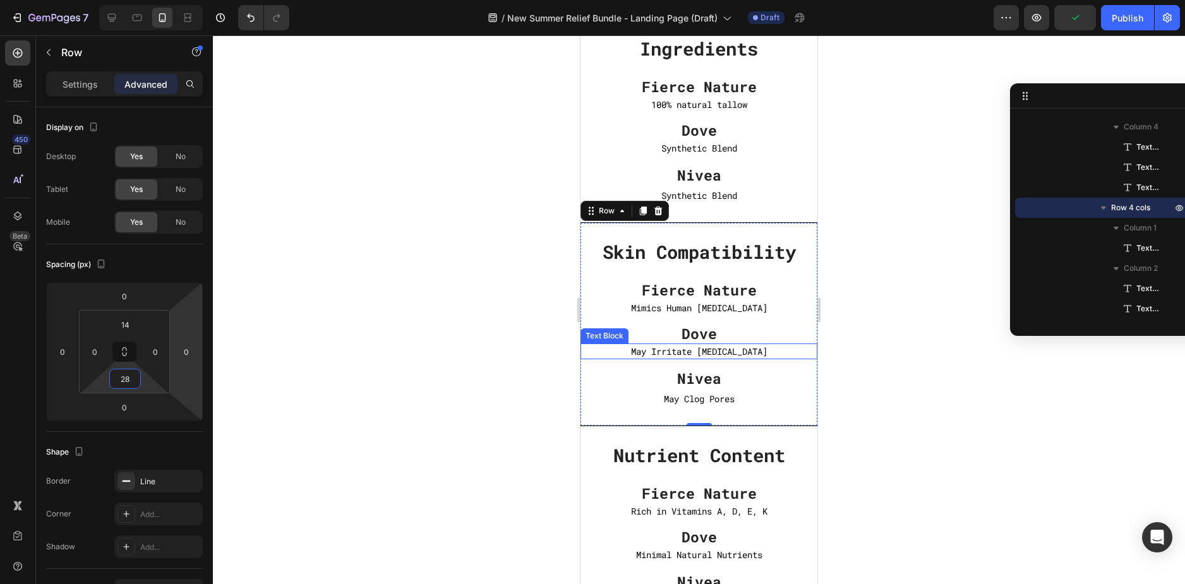
scroll to position [4167, 0]
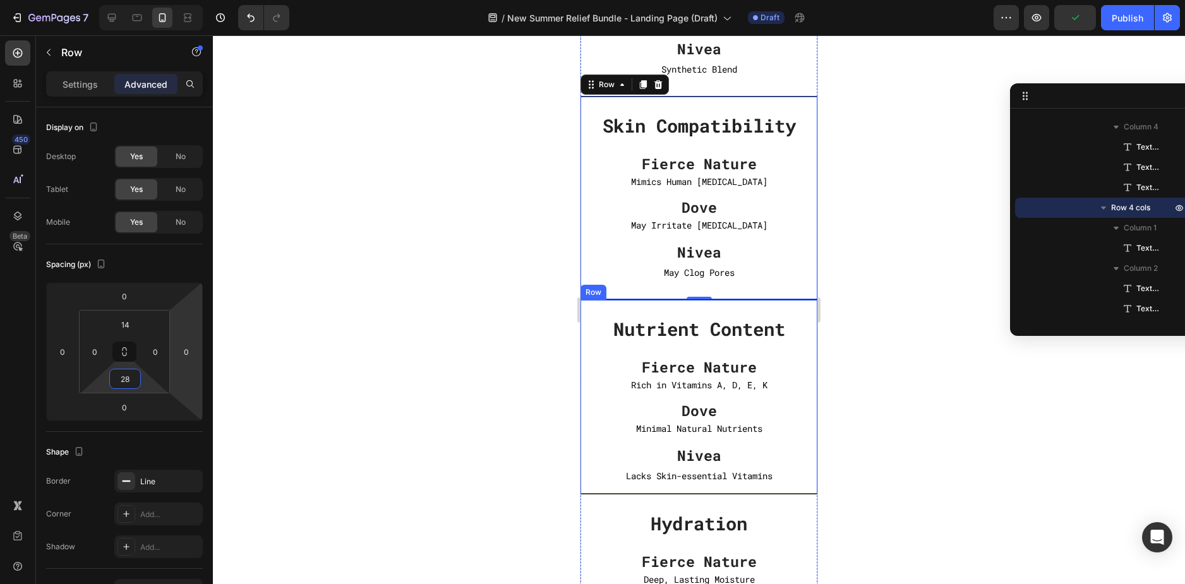
click at [783, 492] on div "Nutrient Content Text block Fierce Nature Text block Rich in Vitamins A, D, E, …" at bounding box center [698, 397] width 237 height 194
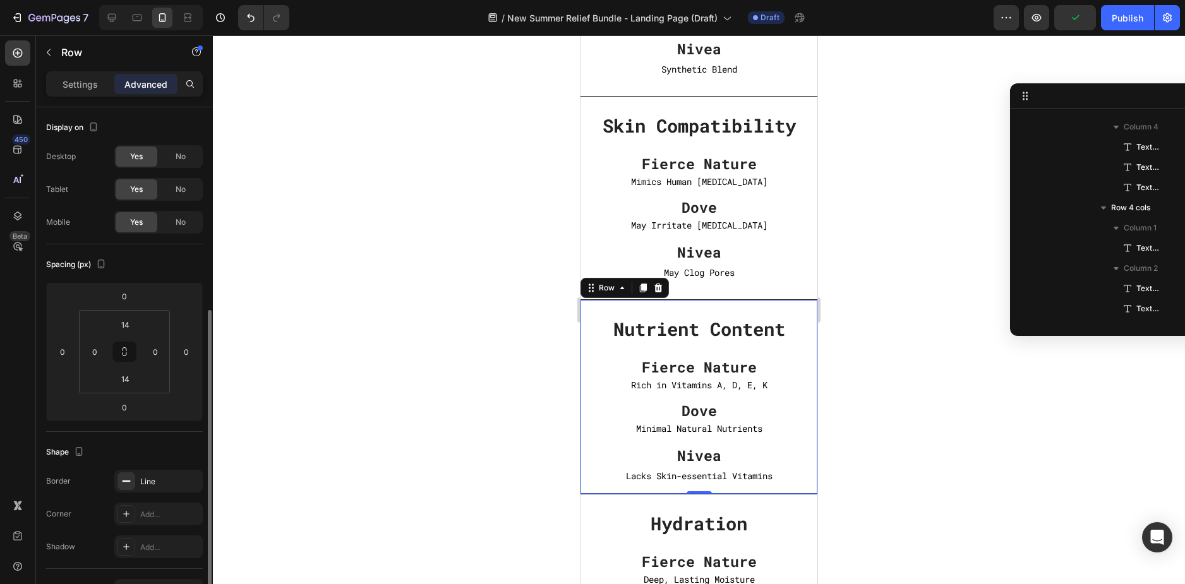
scroll to position [861, 0]
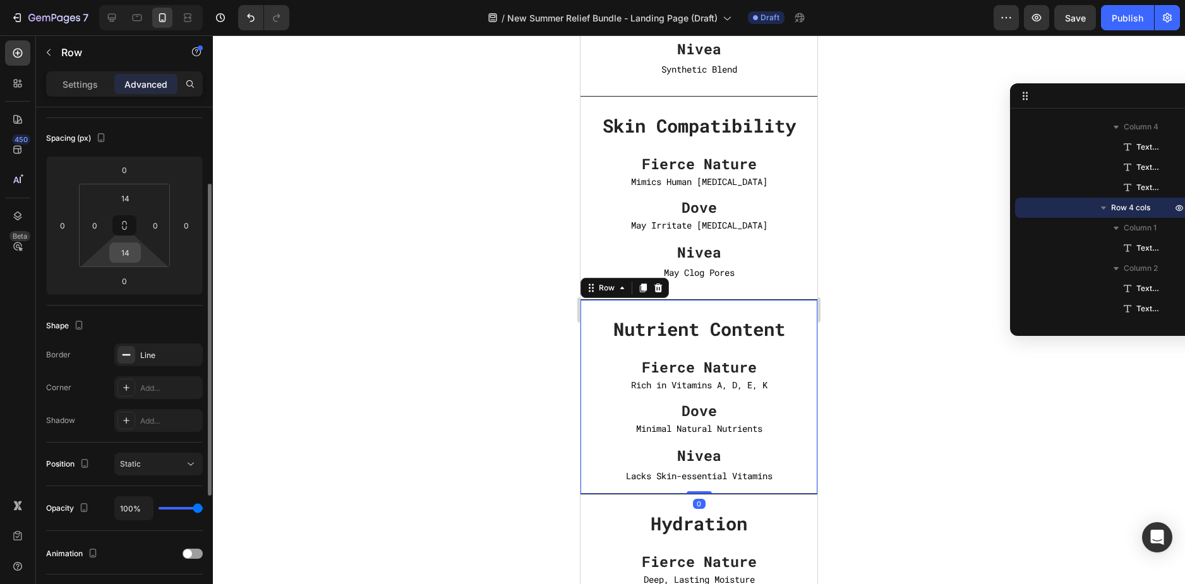
click at [127, 259] on input "14" at bounding box center [124, 252] width 25 height 19
type input "28"
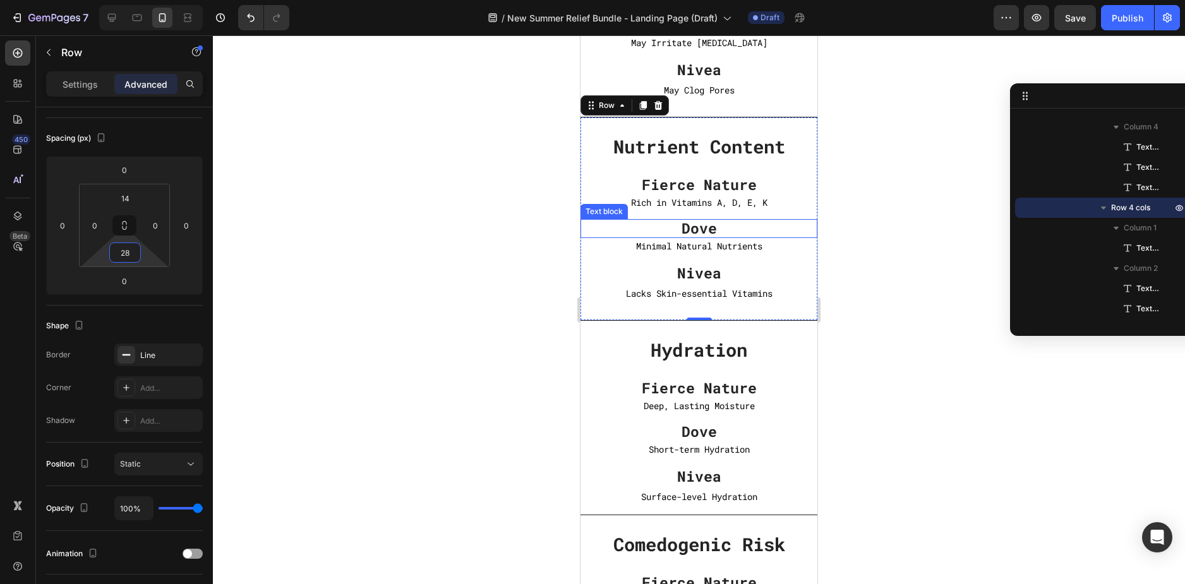
scroll to position [4357, 0]
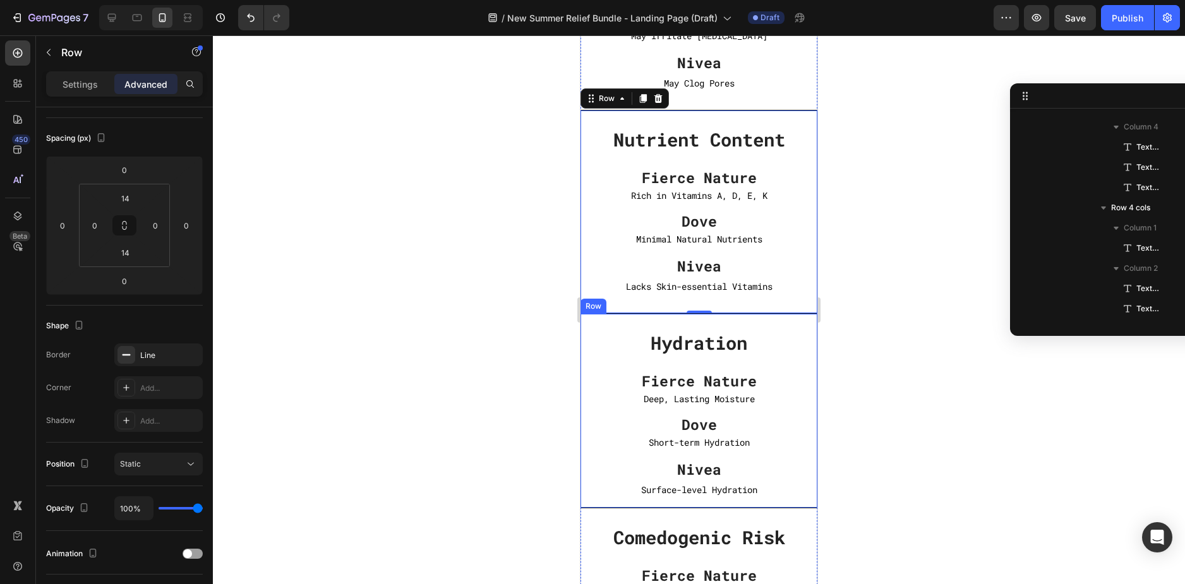
click at [777, 505] on div "Hydration Text block Fierce Nature Text block Deep, Lasting Moisture Text Block…" at bounding box center [698, 411] width 237 height 194
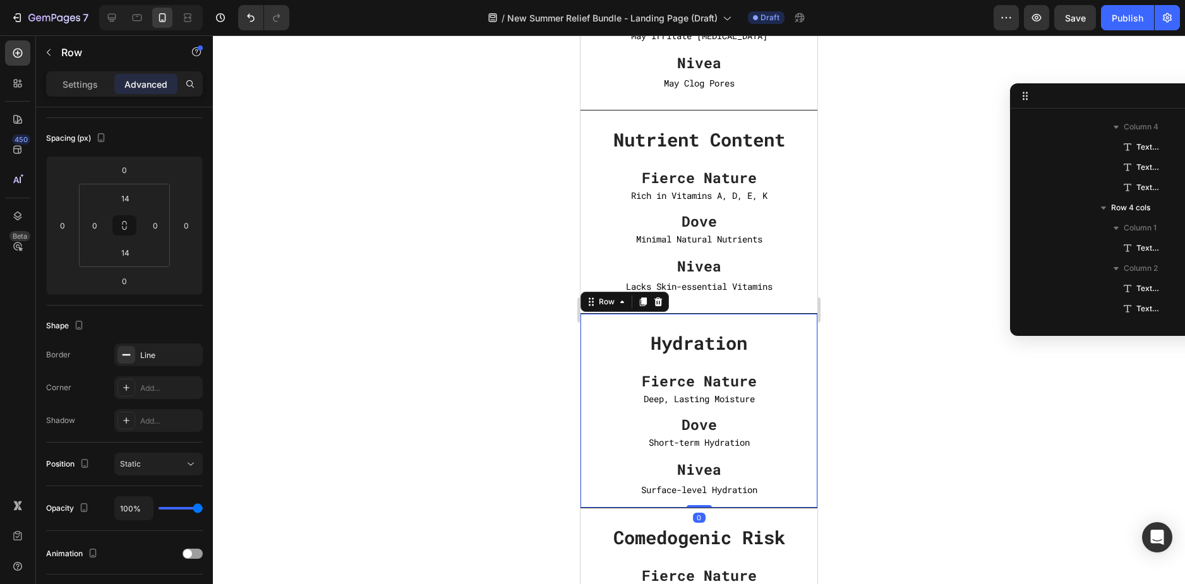
scroll to position [1103, 0]
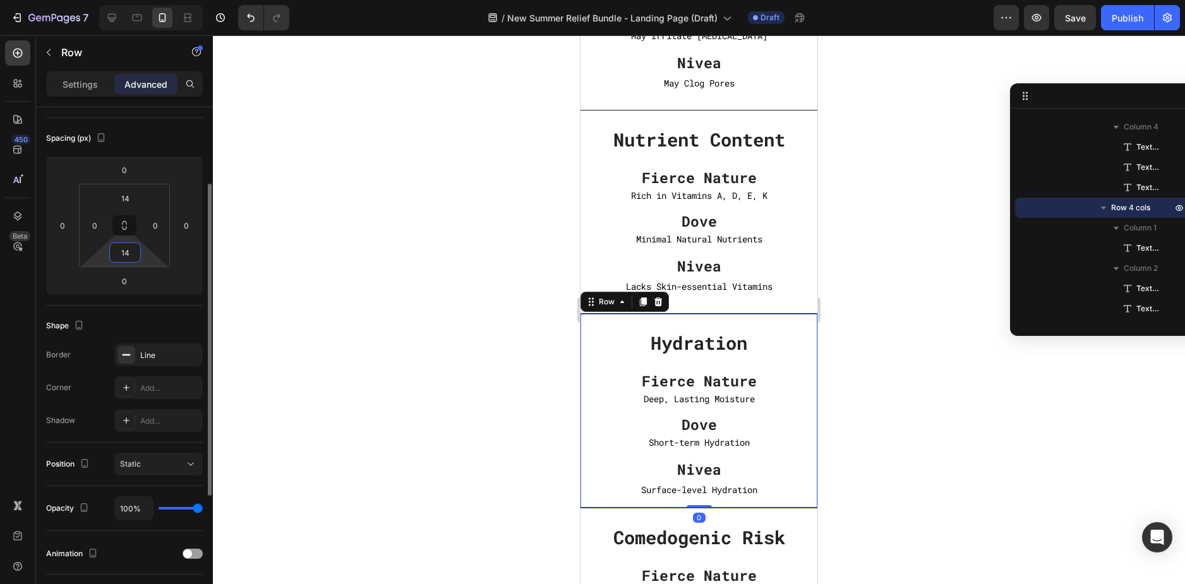
click at [122, 261] on input "14" at bounding box center [124, 252] width 25 height 19
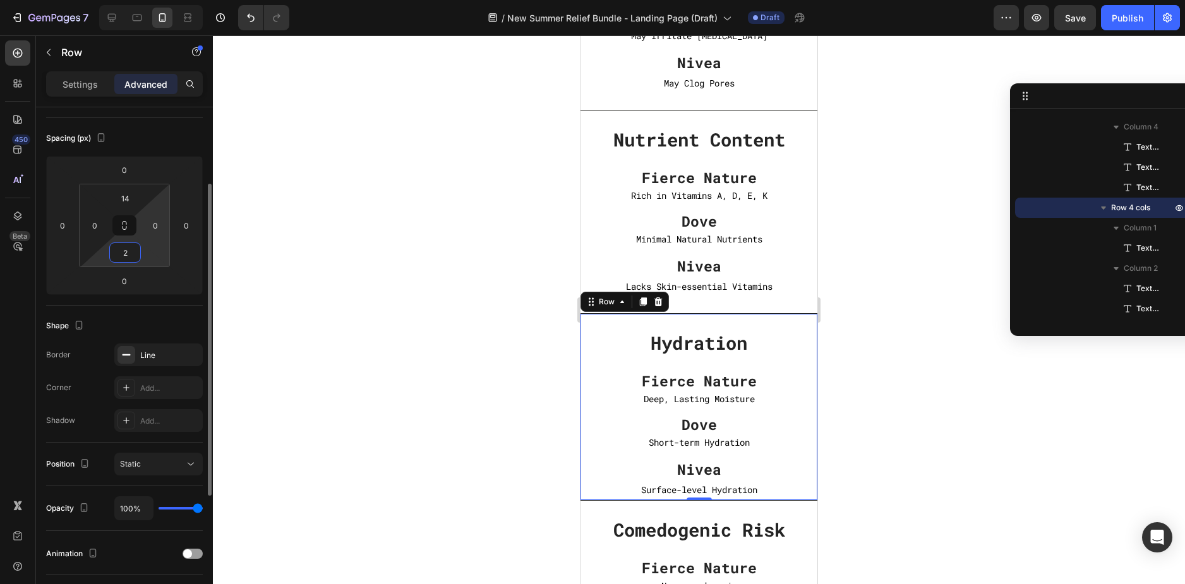
type input "28"
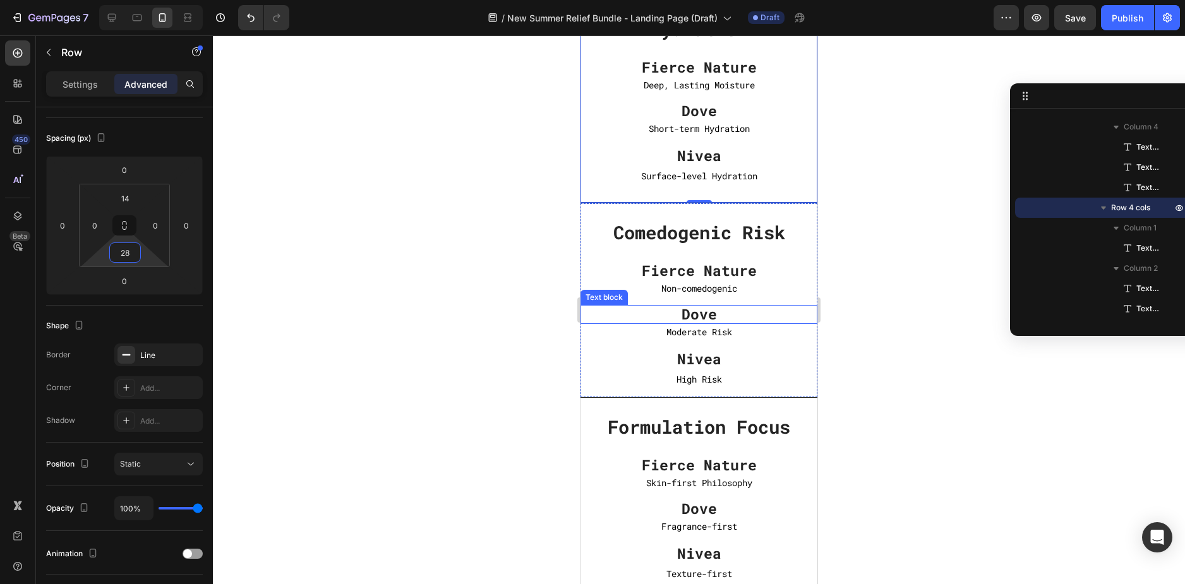
scroll to position [4673, 0]
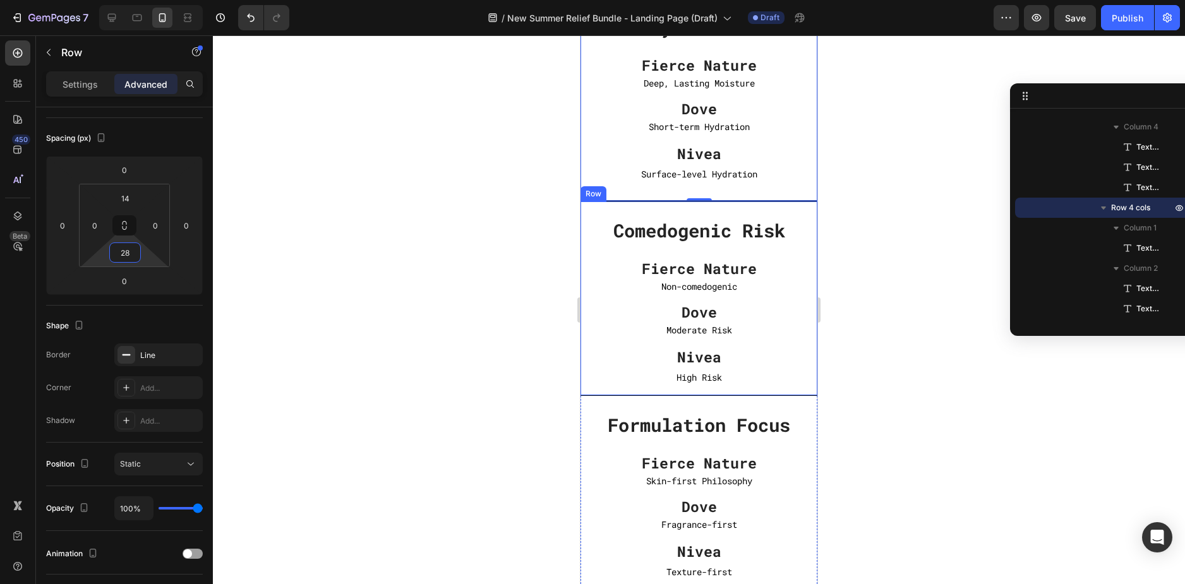
click at [755, 393] on div "Comedogenic Risk Text block Fierce Nature Text block Non-comedogenic Text Block…" at bounding box center [698, 298] width 237 height 194
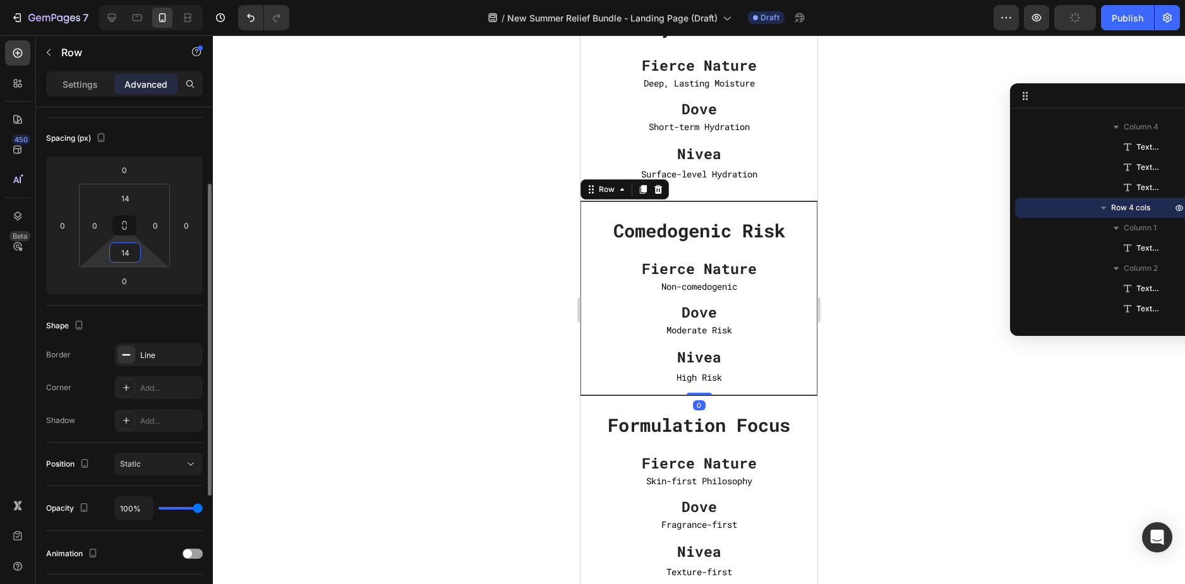
click at [128, 255] on input "14" at bounding box center [124, 252] width 25 height 19
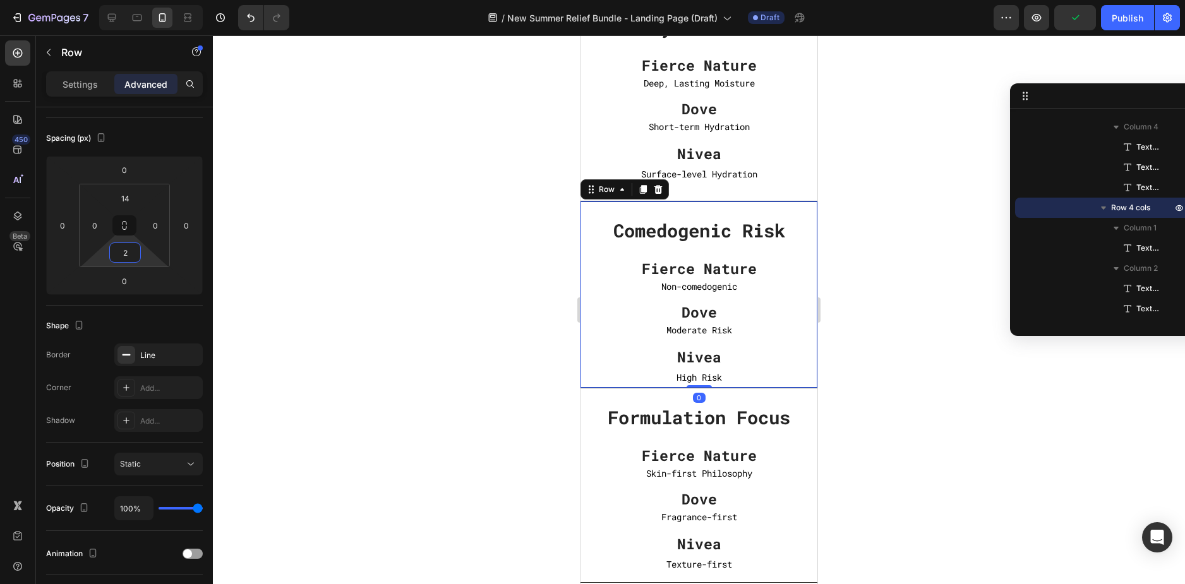
type input "28"
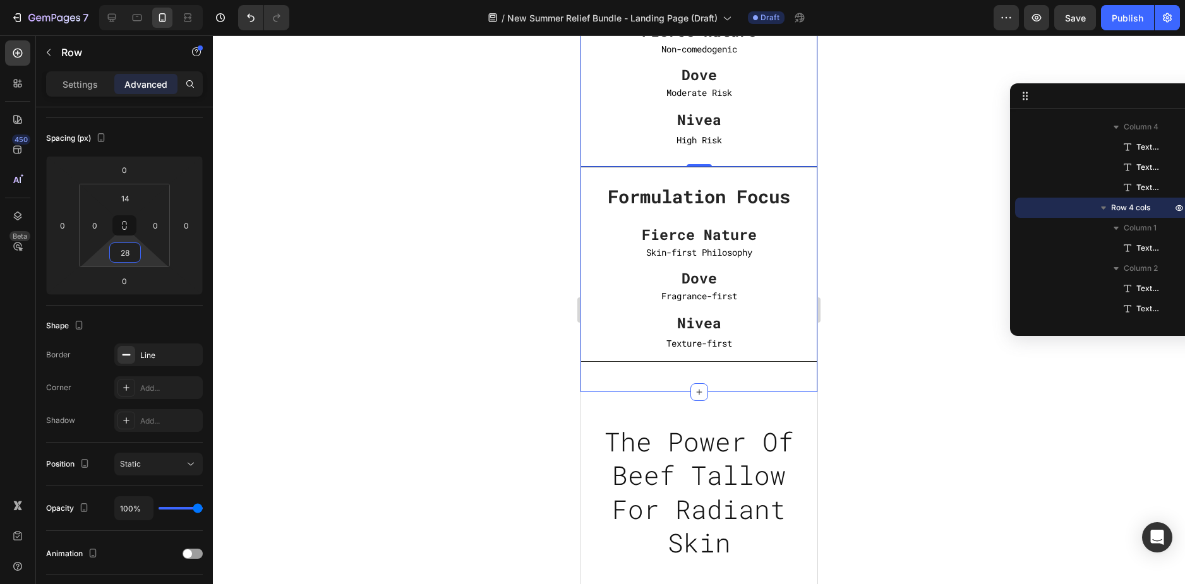
scroll to position [4925, 0]
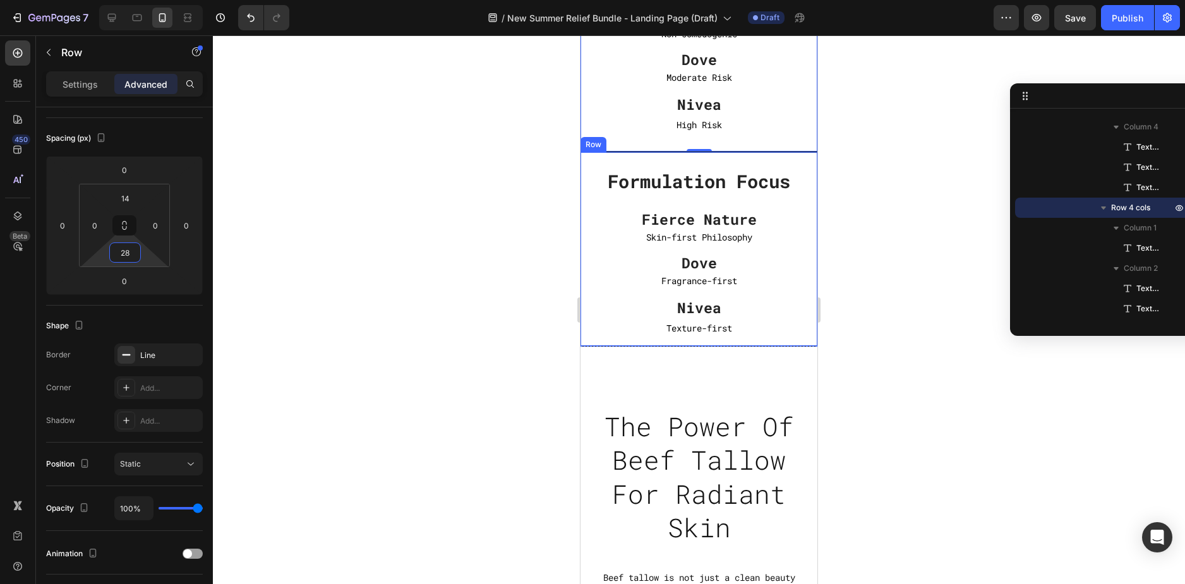
click at [749, 343] on div "Formulation Focus Text block Fierce Nature Text block Skin-first Philosophy Tex…" at bounding box center [698, 249] width 237 height 194
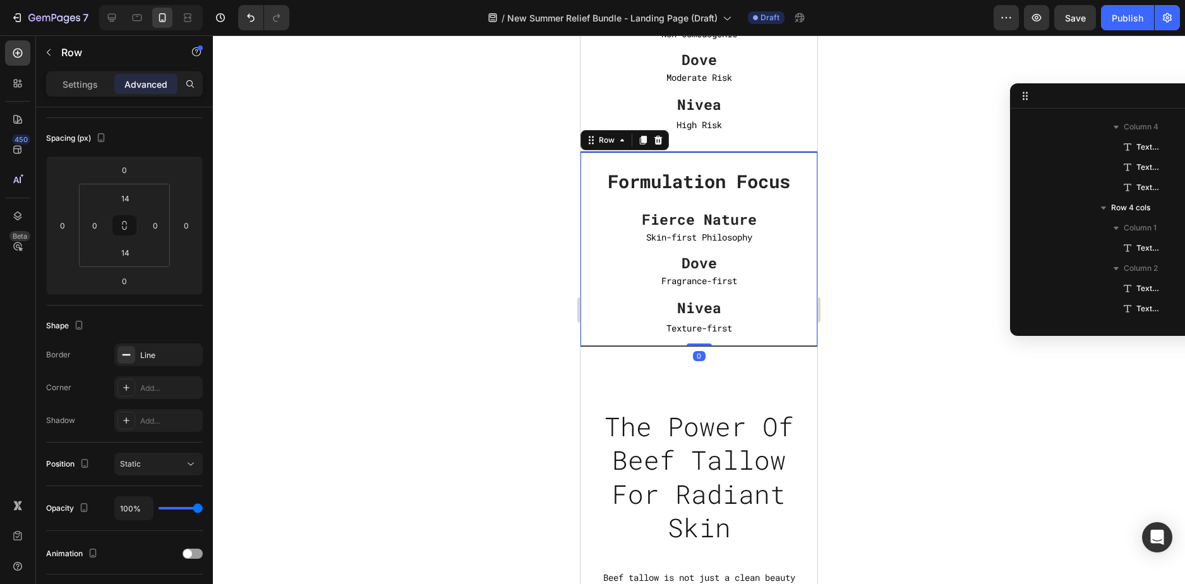
scroll to position [1588, 0]
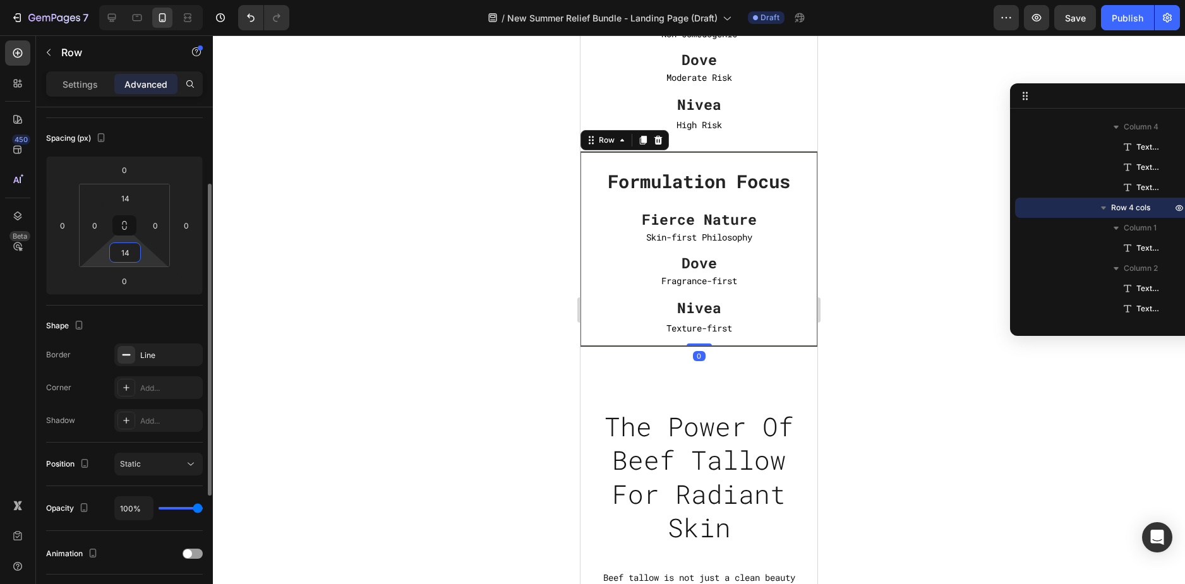
click at [128, 256] on input "14" at bounding box center [124, 252] width 25 height 19
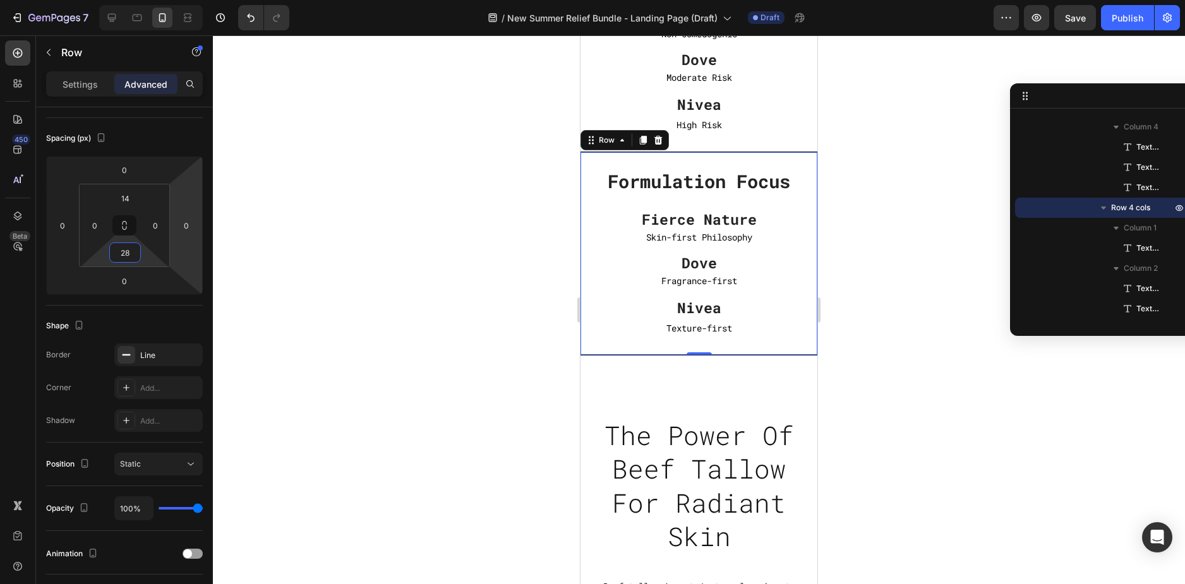
type input "28"
click at [844, 258] on div at bounding box center [699, 309] width 972 height 549
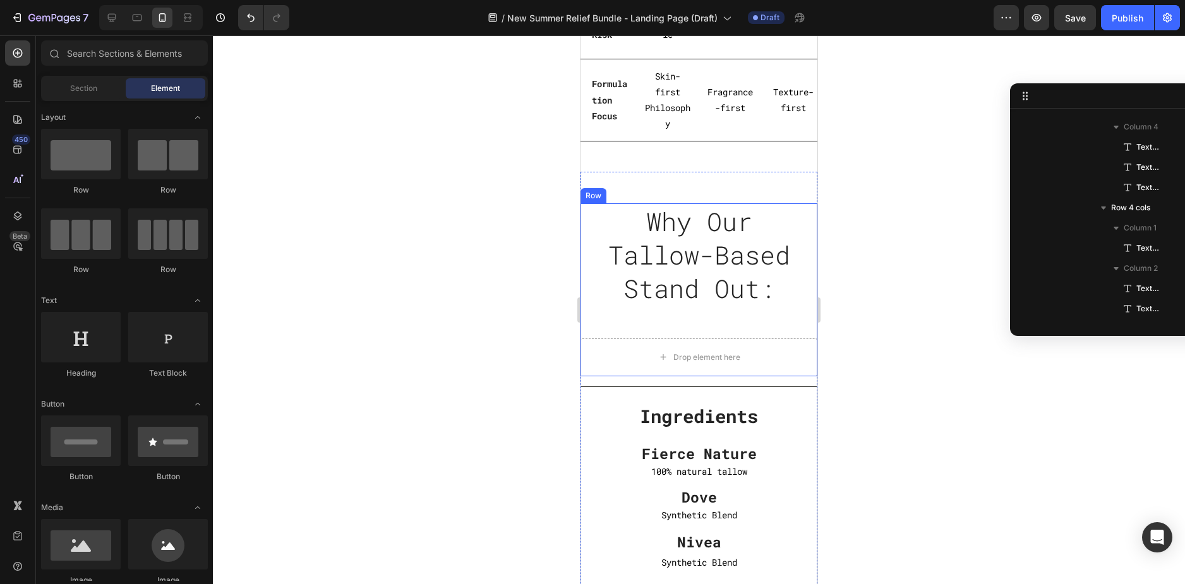
scroll to position [3599, 0]
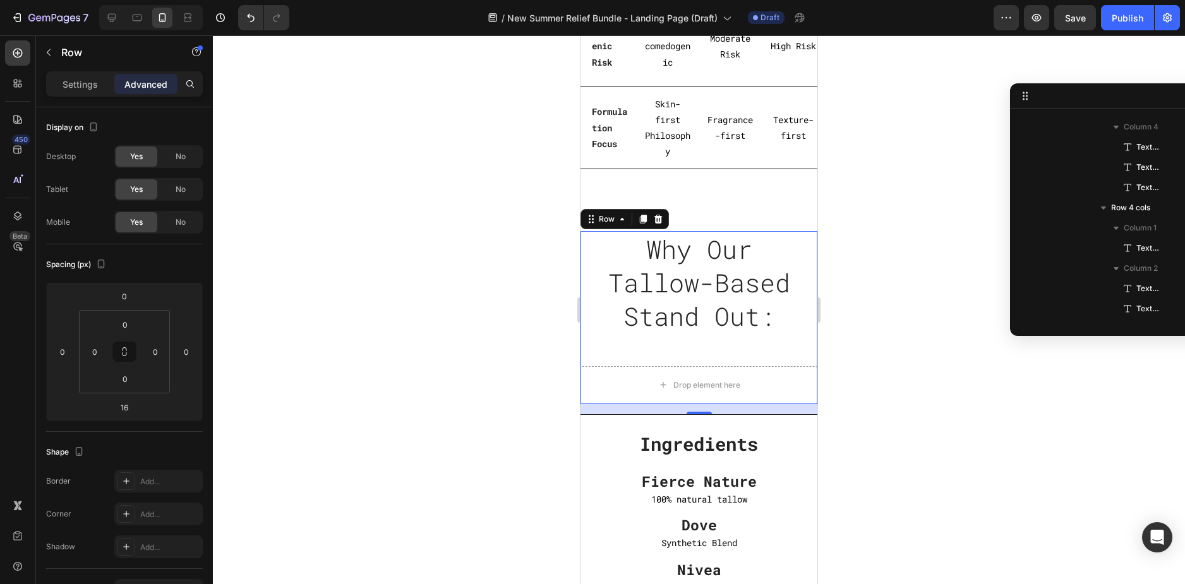
click at [767, 366] on div "Why Our Tallow-Based Stand Out: Heading" at bounding box center [698, 298] width 237 height 135
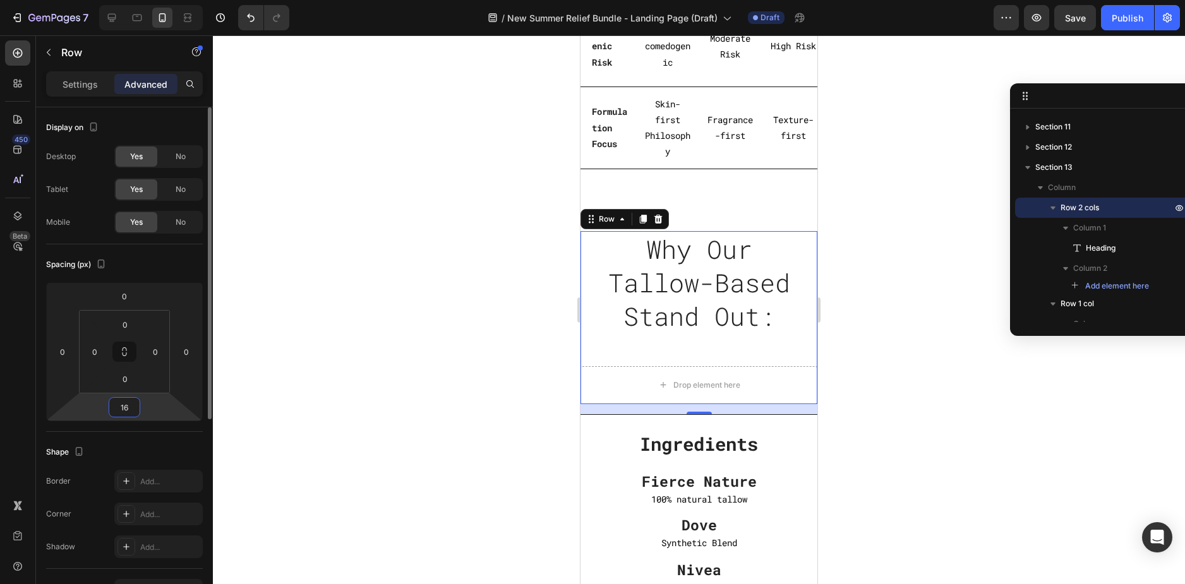
click at [126, 410] on input "16" at bounding box center [124, 407] width 25 height 19
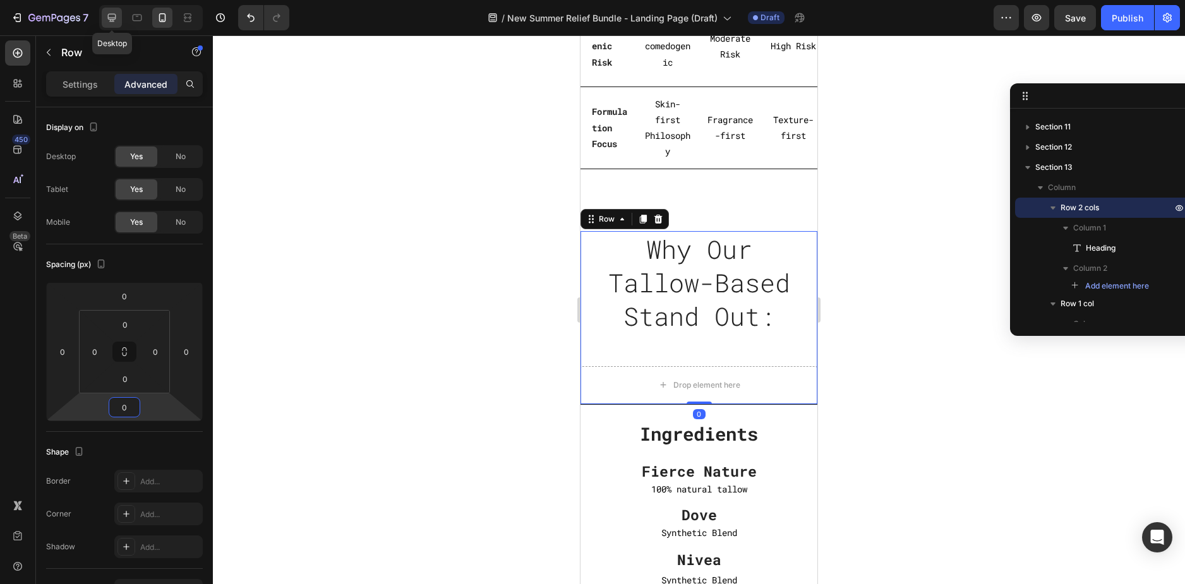
click at [116, 15] on icon at bounding box center [112, 18] width 8 height 8
type input "32"
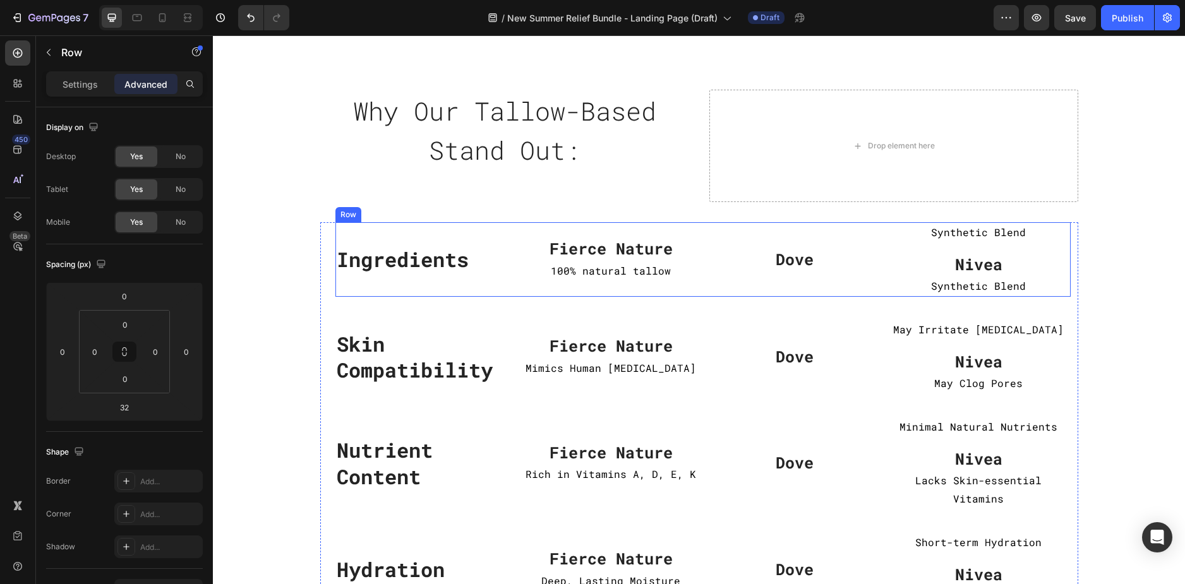
scroll to position [2526, 0]
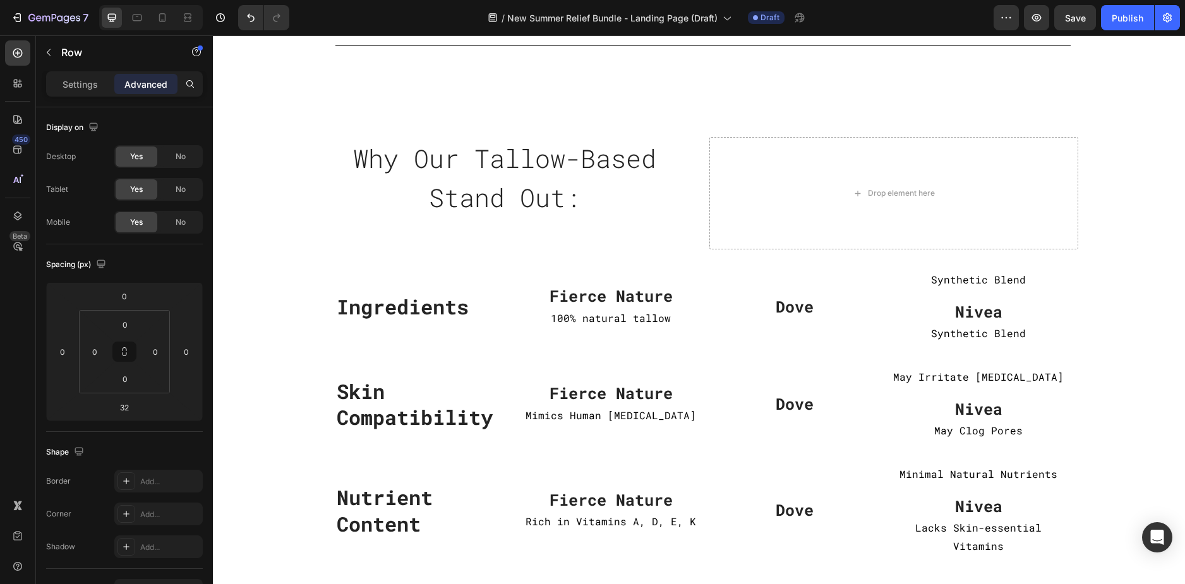
click at [678, 241] on div "Why Our Tallow-Based Stand Out: Heading" at bounding box center [504, 193] width 369 height 112
click at [333, 140] on h2 "Why Our Tallow-Based Stand Out:" at bounding box center [504, 177] width 369 height 81
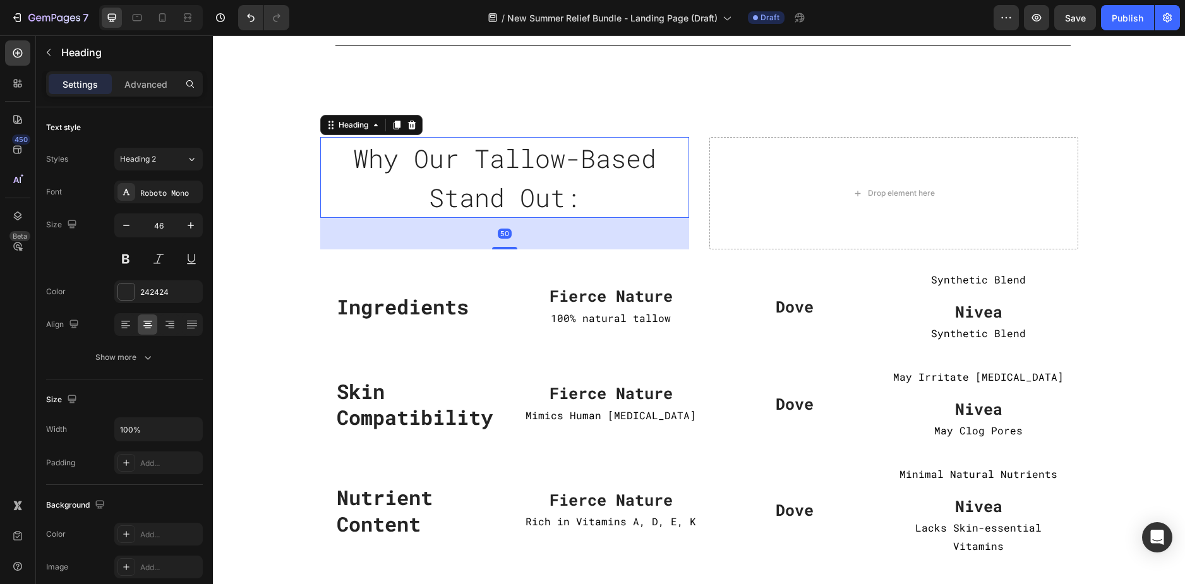
click at [357, 131] on div "Heading" at bounding box center [371, 125] width 102 height 20
click at [351, 124] on div "Heading" at bounding box center [353, 124] width 35 height 11
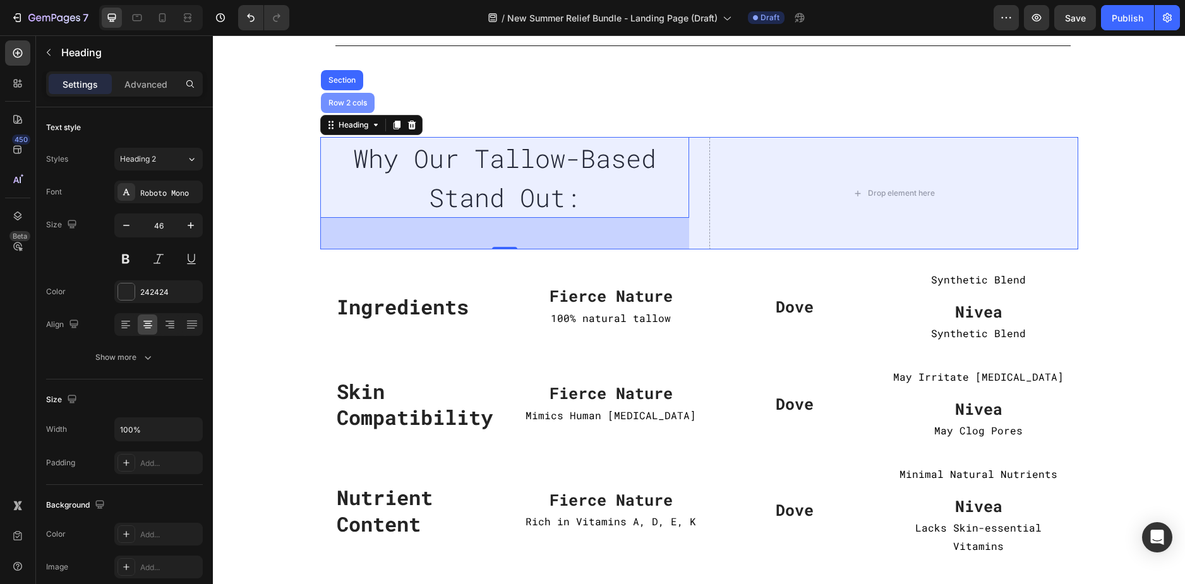
click at [345, 108] on div "Row 2 cols" at bounding box center [348, 103] width 54 height 20
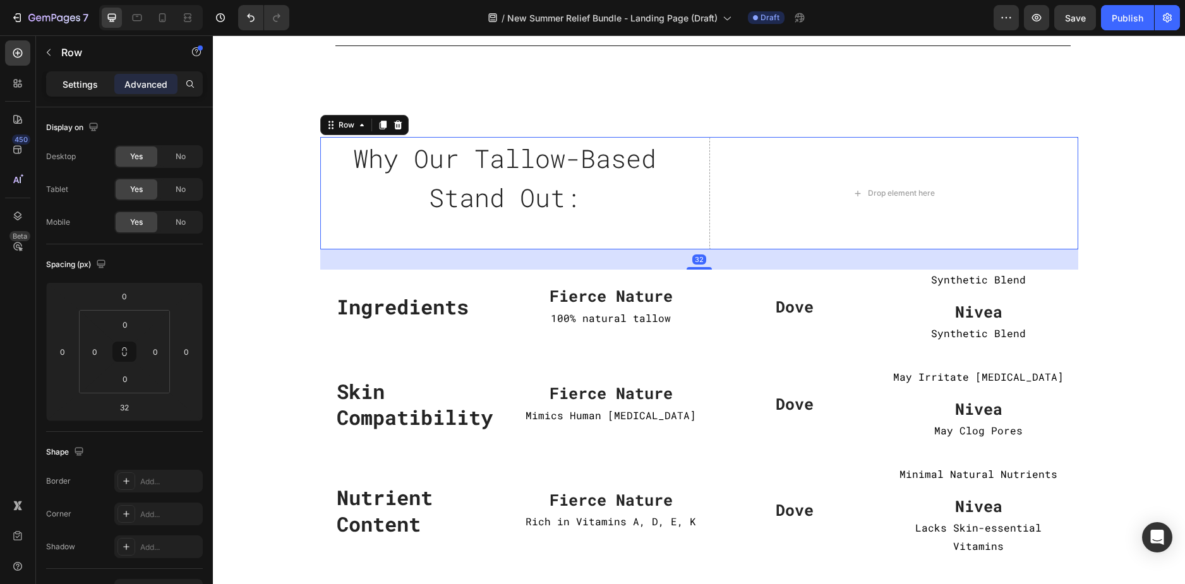
click at [71, 80] on p "Settings" at bounding box center [80, 84] width 35 height 13
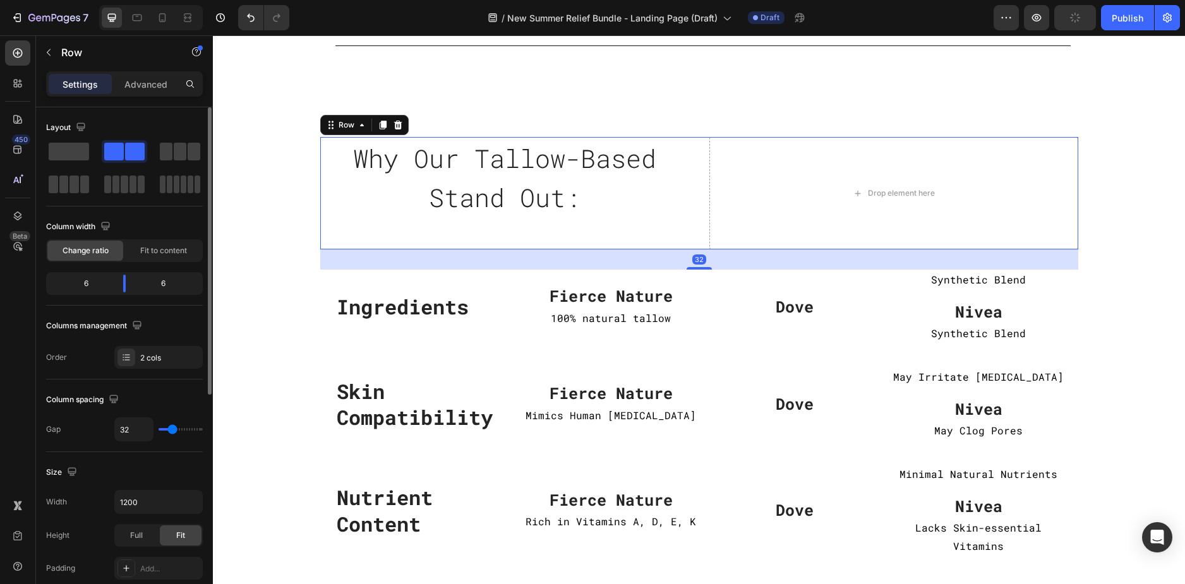
click at [76, 136] on div "Layout" at bounding box center [124, 127] width 157 height 20
click at [76, 148] on span at bounding box center [69, 152] width 40 height 18
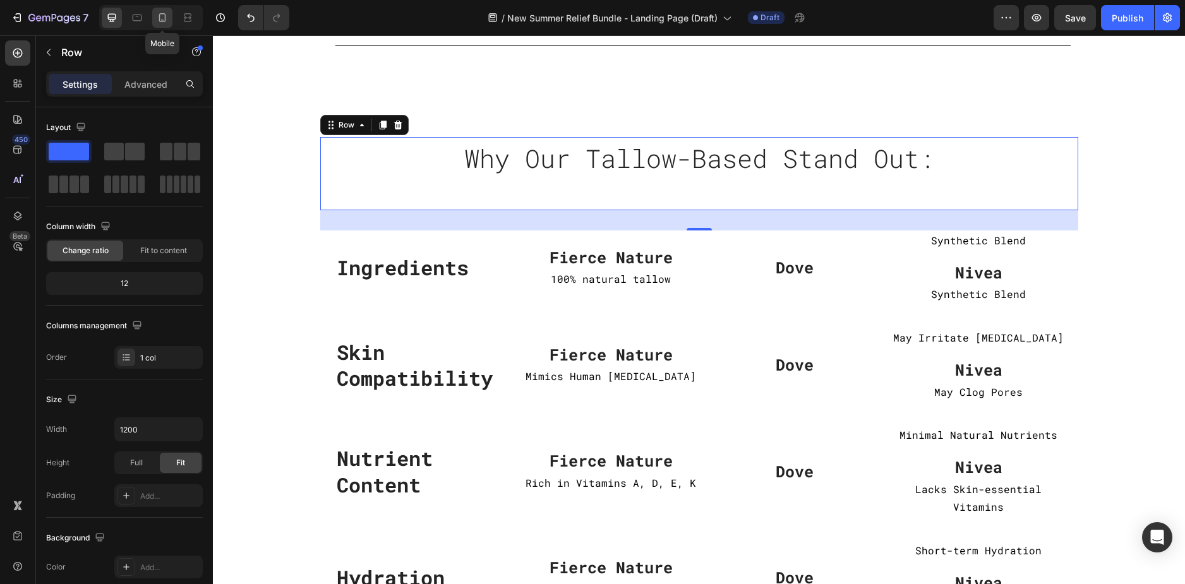
click at [160, 18] on icon at bounding box center [162, 17] width 13 height 13
type input "100%"
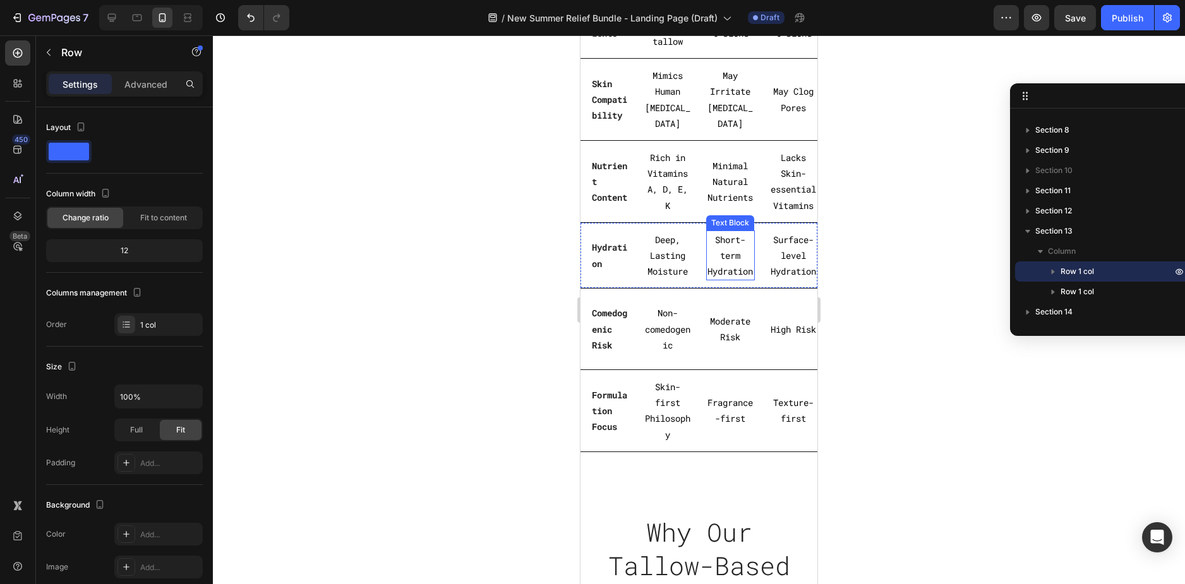
scroll to position [3686, 0]
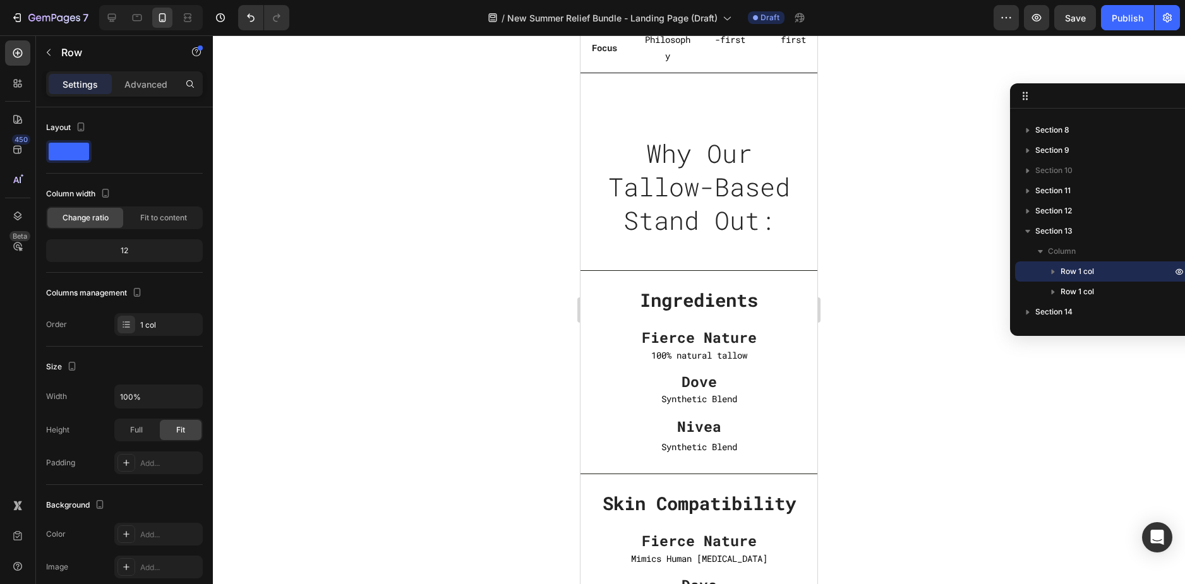
click at [746, 270] on div "Why Our Tallow-Based Stand Out: Heading" at bounding box center [698, 202] width 237 height 135
click at [782, 239] on h2 "Why Our Tallow-Based Stand Out:" at bounding box center [699, 187] width 218 height 104
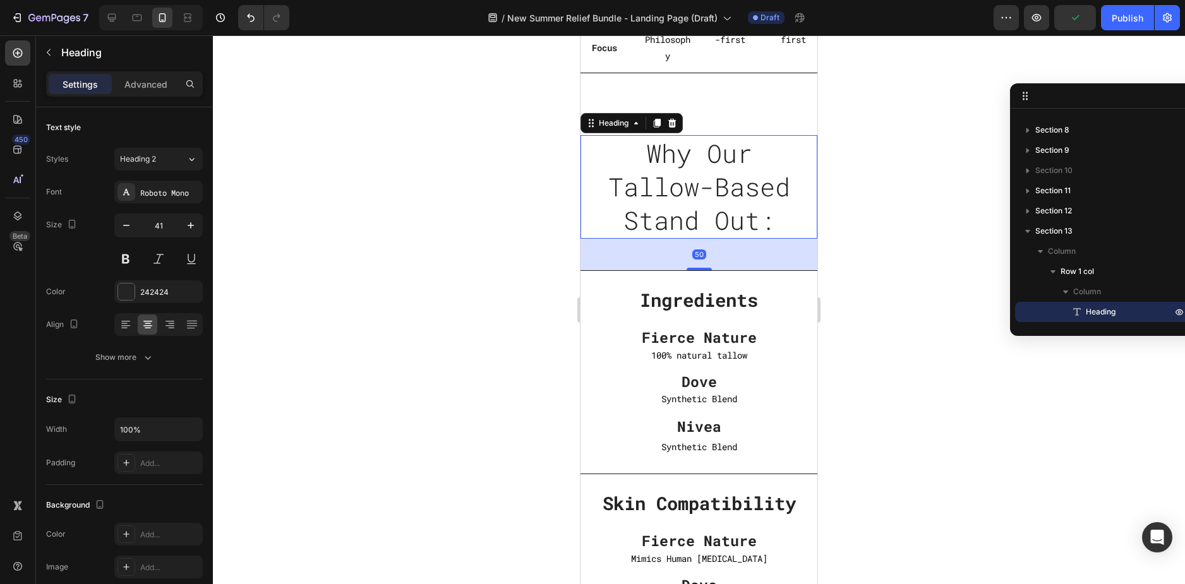
click at [912, 243] on div at bounding box center [699, 309] width 972 height 549
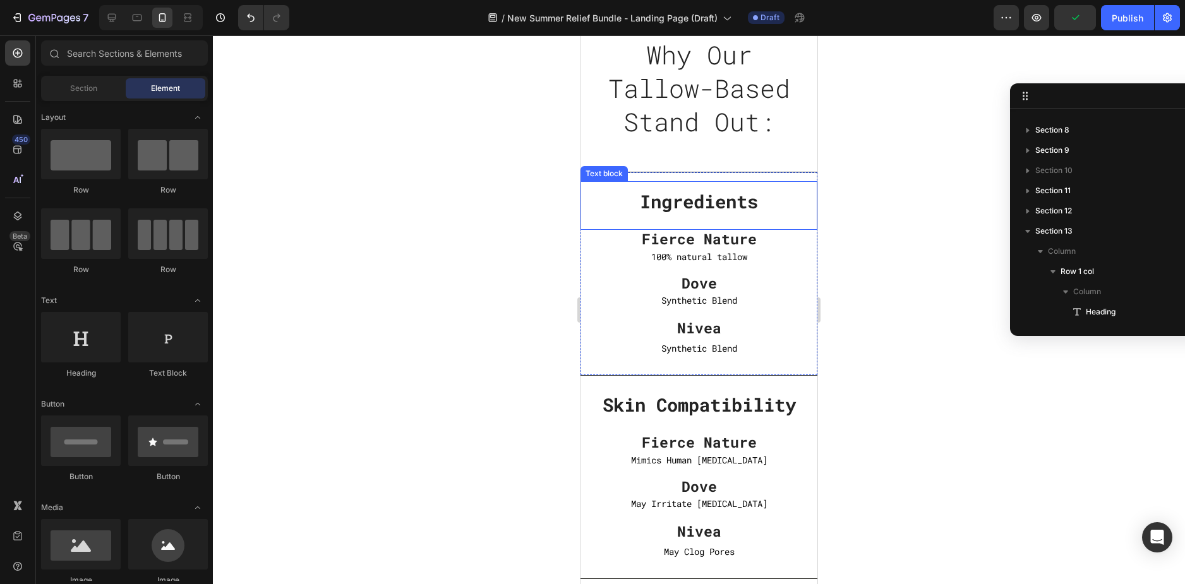
scroll to position [3812, 0]
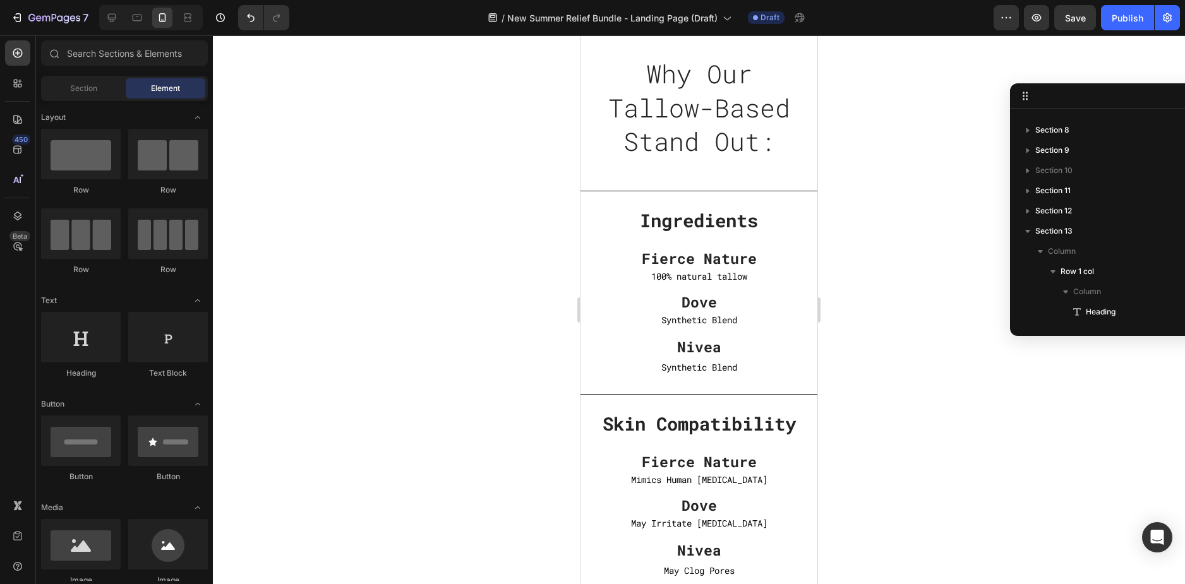
click at [947, 188] on div at bounding box center [699, 309] width 972 height 549
click at [1072, 20] on span "Save" at bounding box center [1075, 18] width 21 height 11
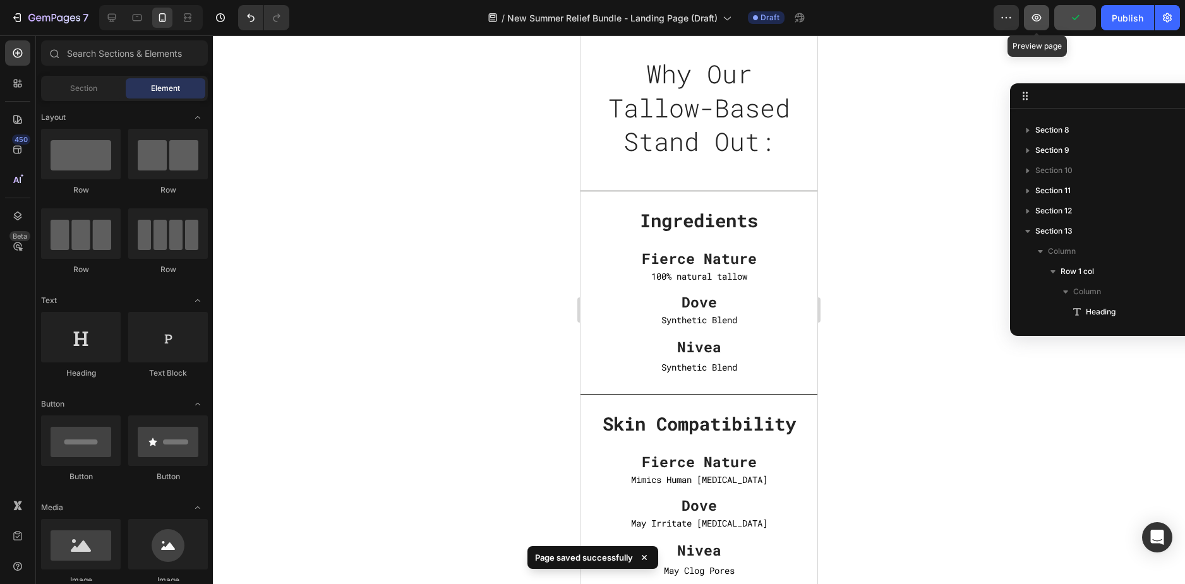
click at [1042, 18] on icon "button" at bounding box center [1036, 17] width 13 height 13
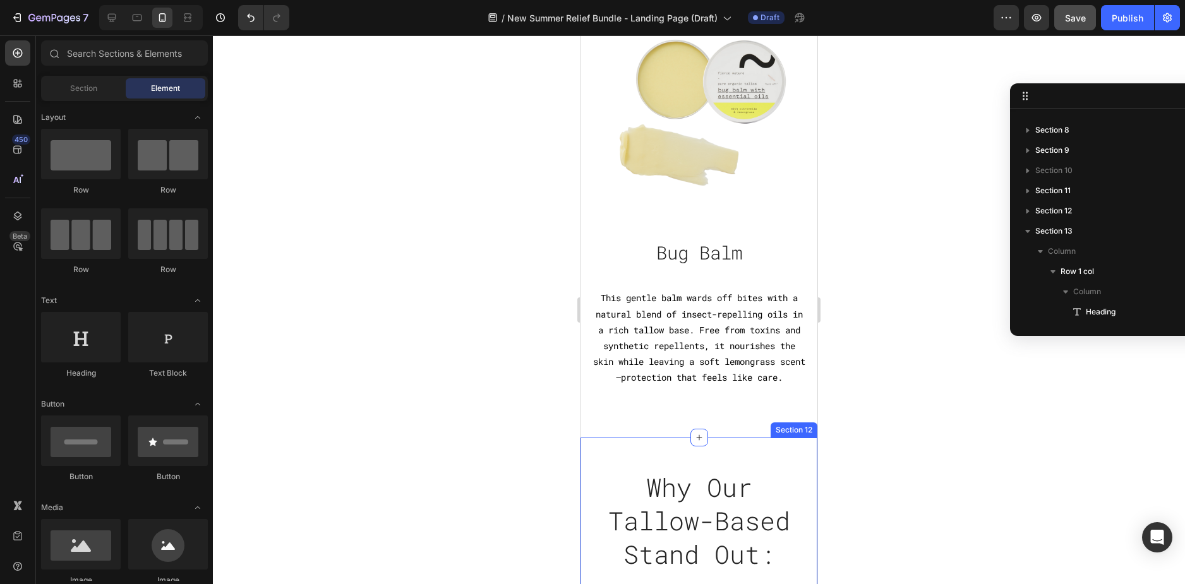
scroll to position [2612, 0]
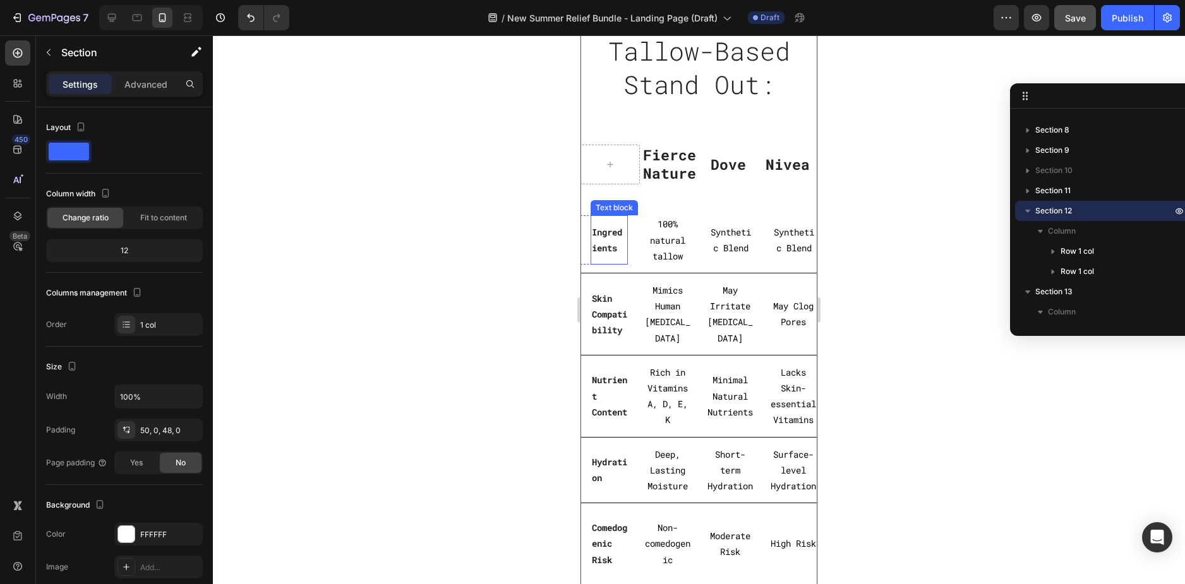
scroll to position [2928, 0]
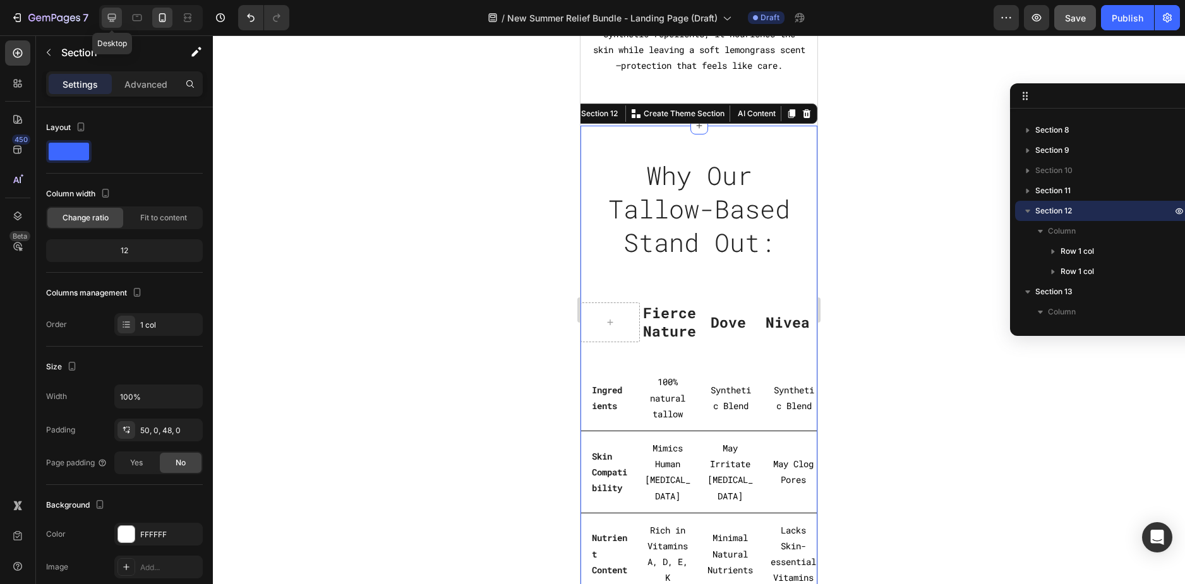
click at [103, 17] on div at bounding box center [112, 18] width 20 height 20
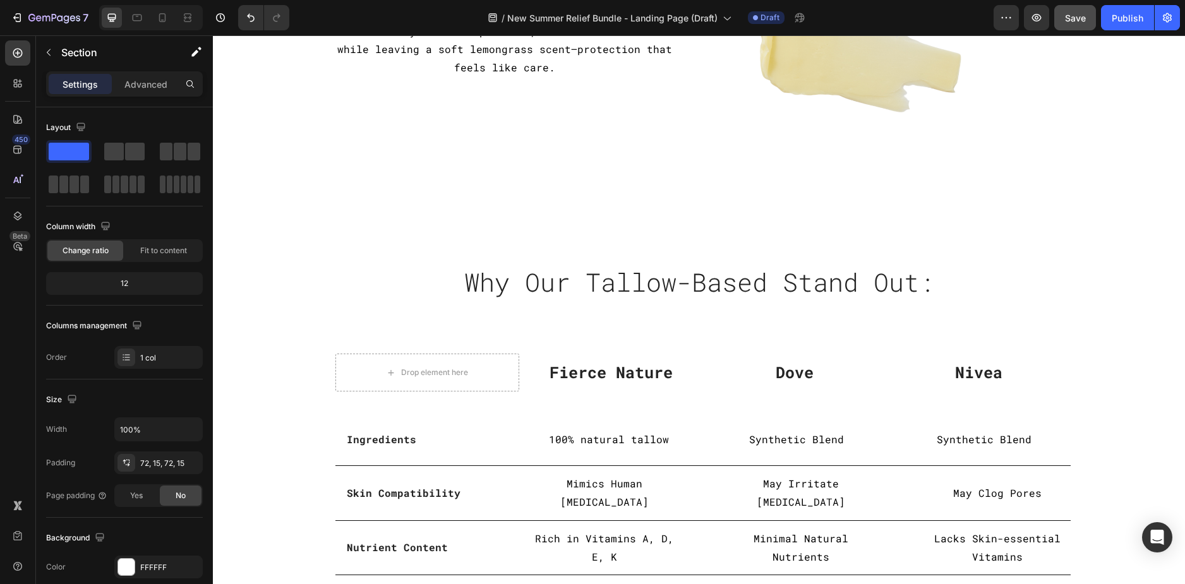
scroll to position [1670, 0]
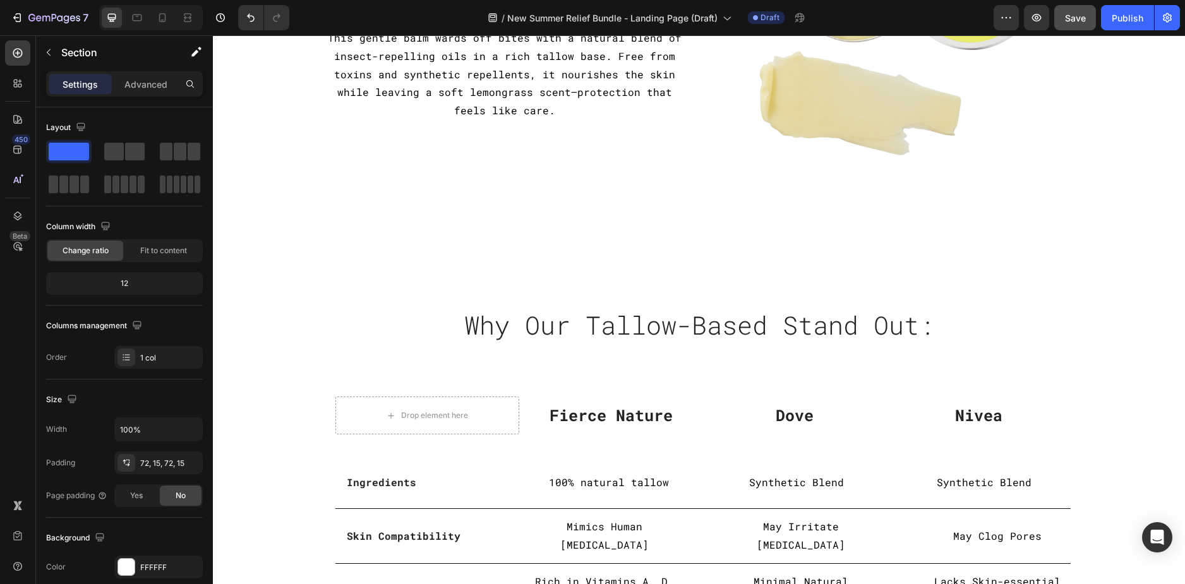
click at [393, 281] on div "Why Our Tallow-Based Stand Out: Heading Row Drop element here Fierce Nature Tex…" at bounding box center [699, 540] width 972 height 564
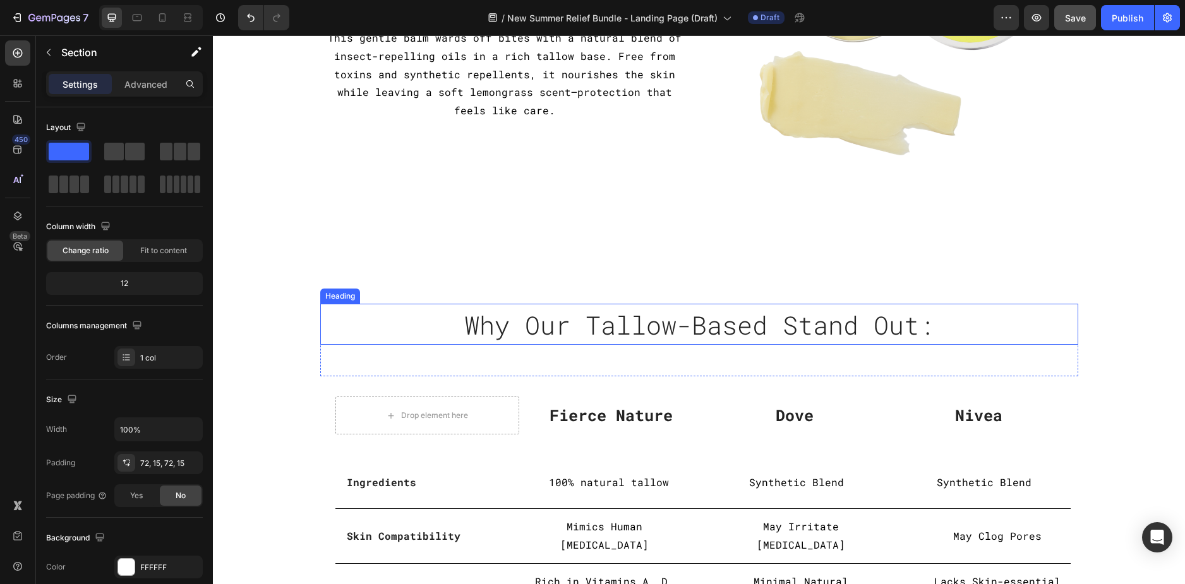
click at [537, 331] on span "Why Our Tallow-Based Stand Out:" at bounding box center [699, 324] width 470 height 33
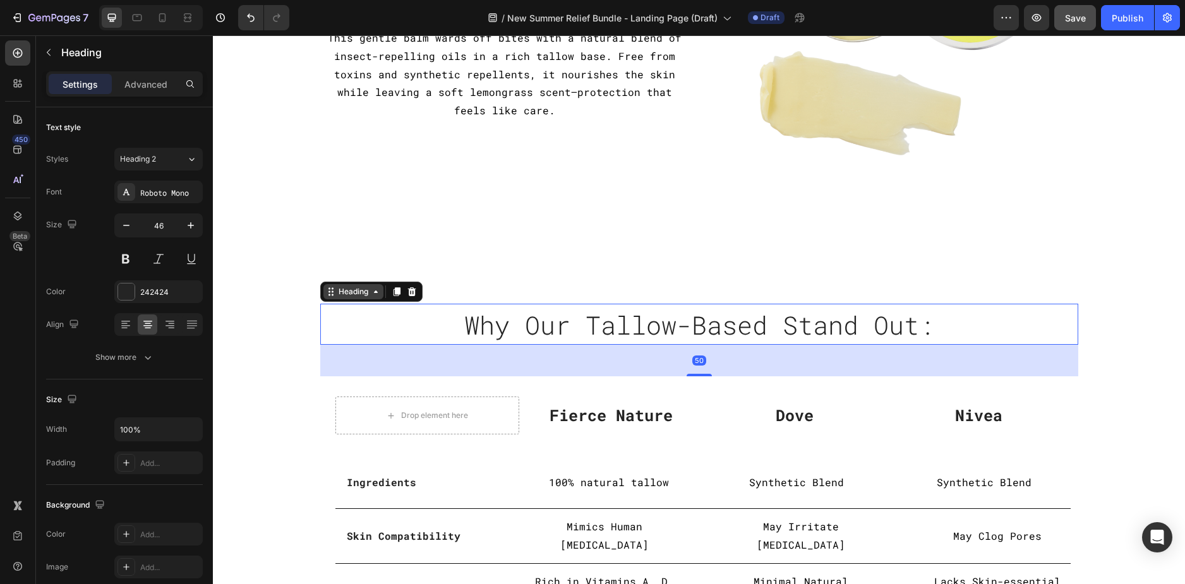
click at [359, 294] on div "Heading" at bounding box center [353, 291] width 35 height 11
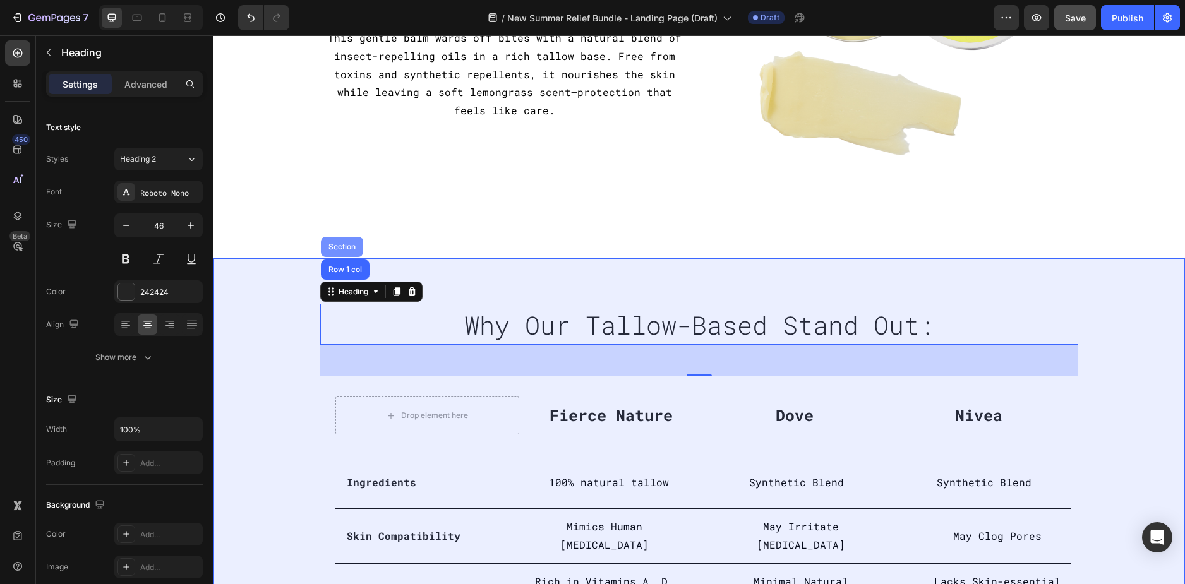
click at [335, 249] on div "Section" at bounding box center [342, 247] width 32 height 8
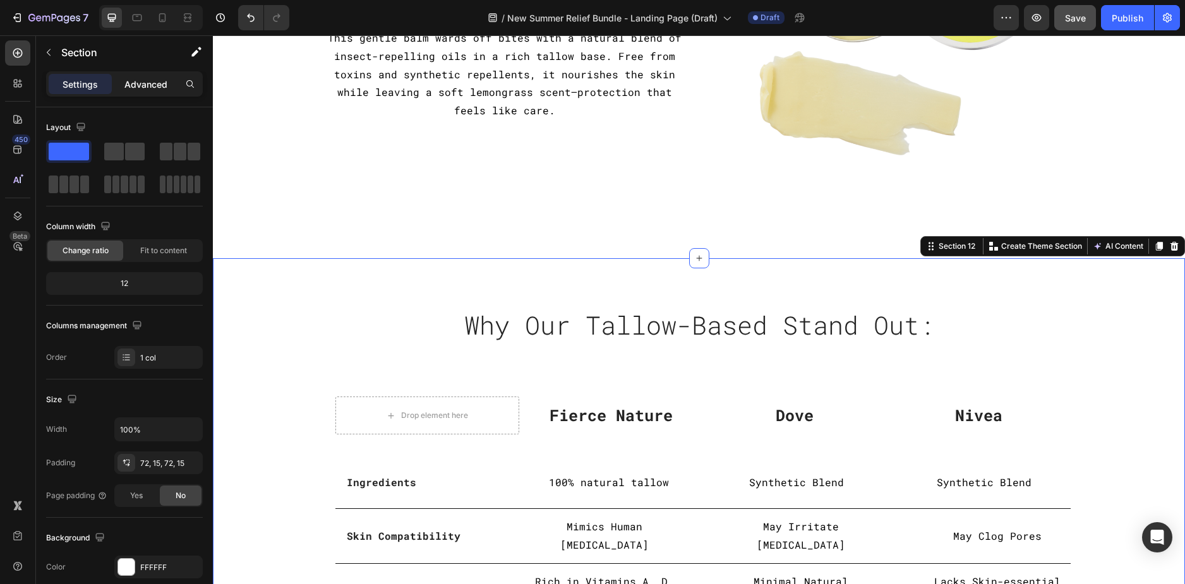
click at [153, 78] on p "Advanced" at bounding box center [145, 84] width 43 height 13
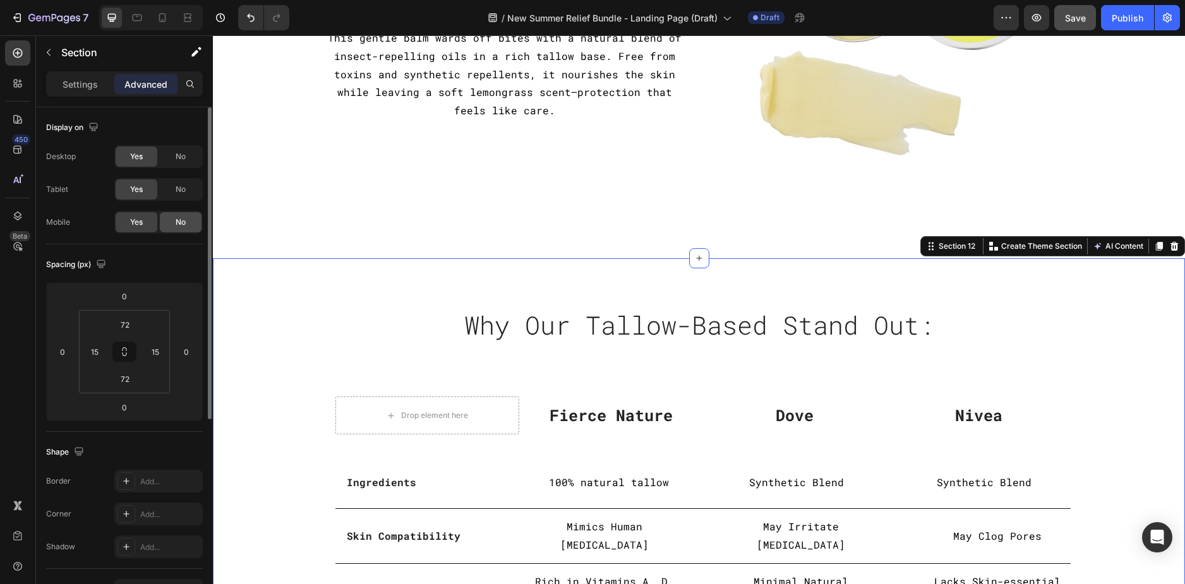
click at [176, 222] on span "No" at bounding box center [181, 222] width 10 height 11
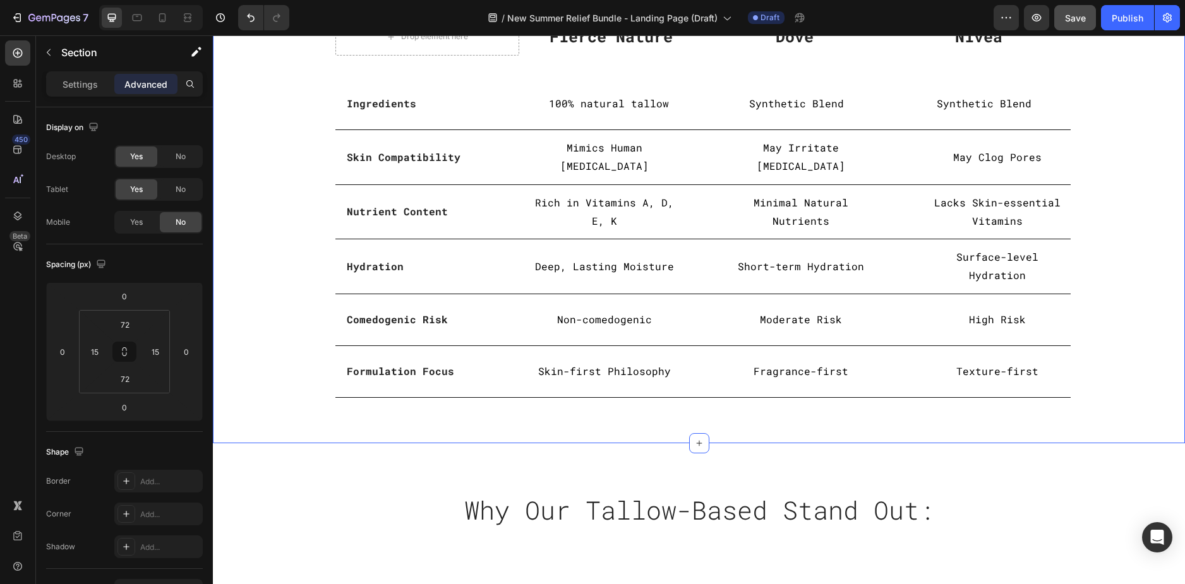
scroll to position [2302, 0]
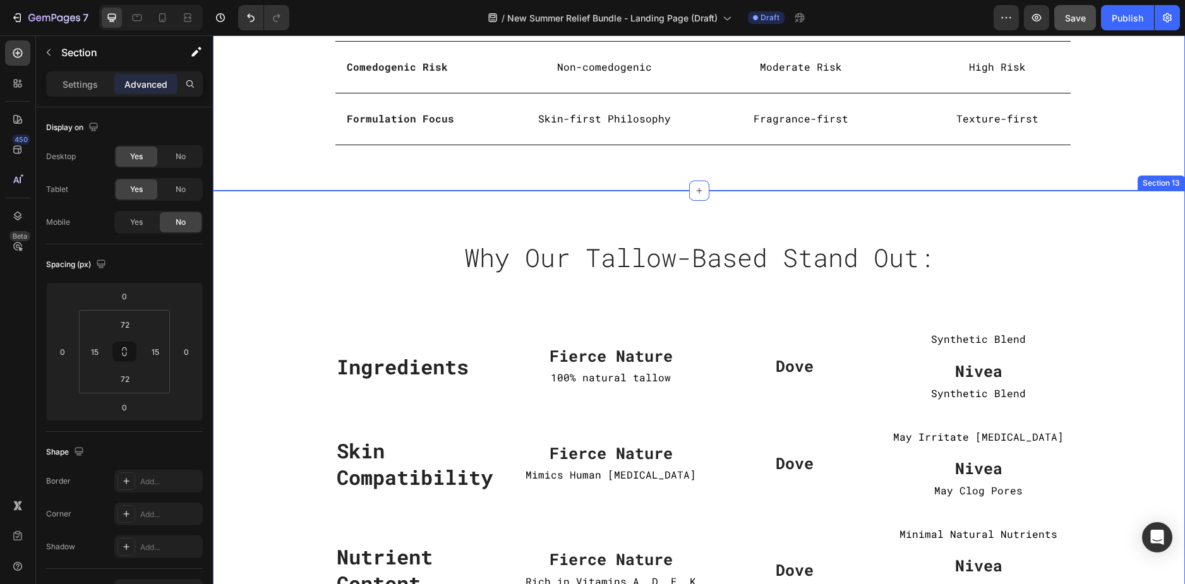
click at [282, 206] on div "Why Our Tallow-Based Stand Out: Heading Row Ingredients Text block Fierce Natur…" at bounding box center [699, 584] width 972 height 786
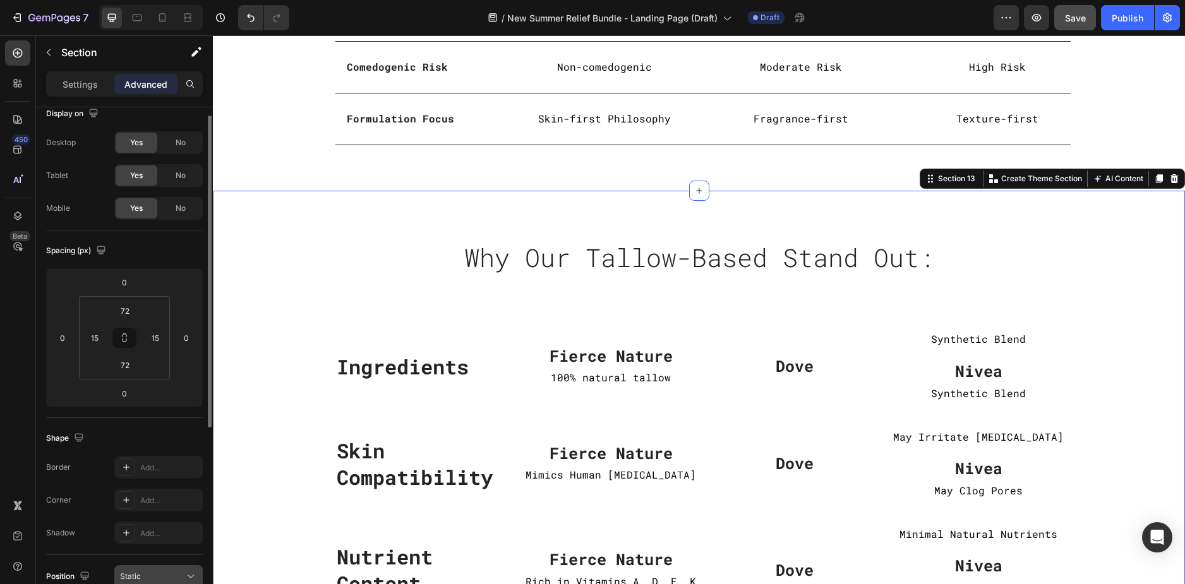
scroll to position [0, 0]
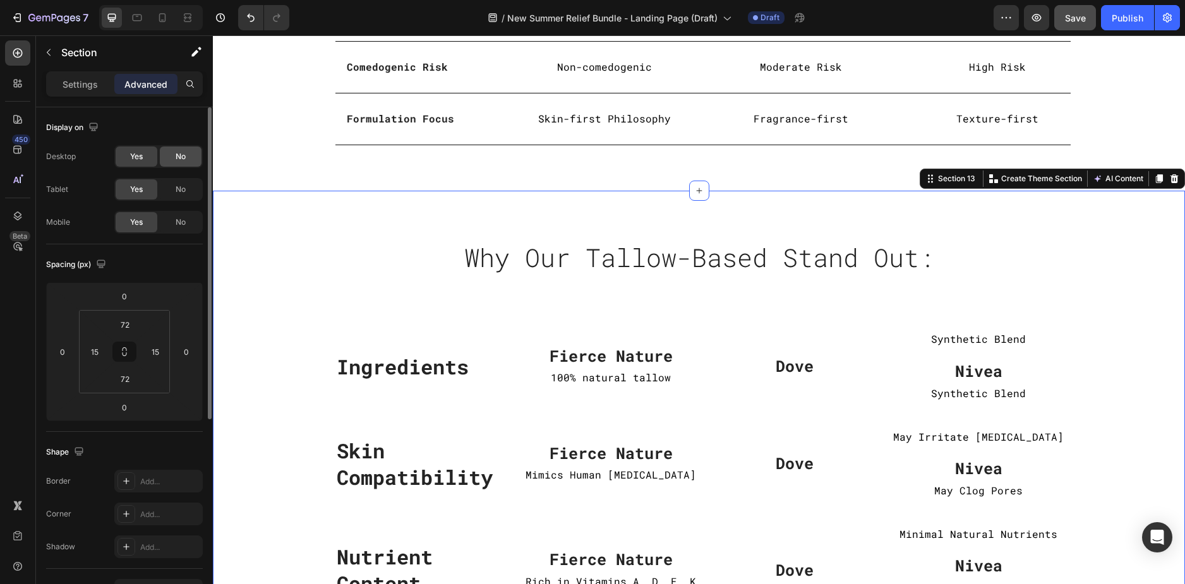
click at [176, 152] on span "No" at bounding box center [181, 156] width 10 height 11
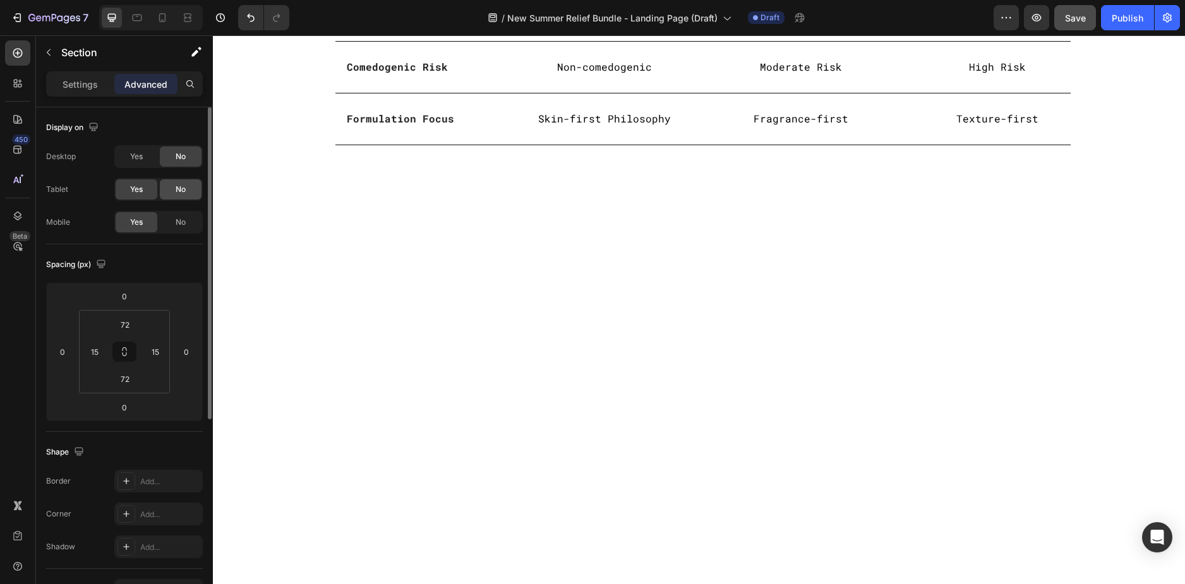
click at [177, 187] on span "No" at bounding box center [181, 189] width 10 height 11
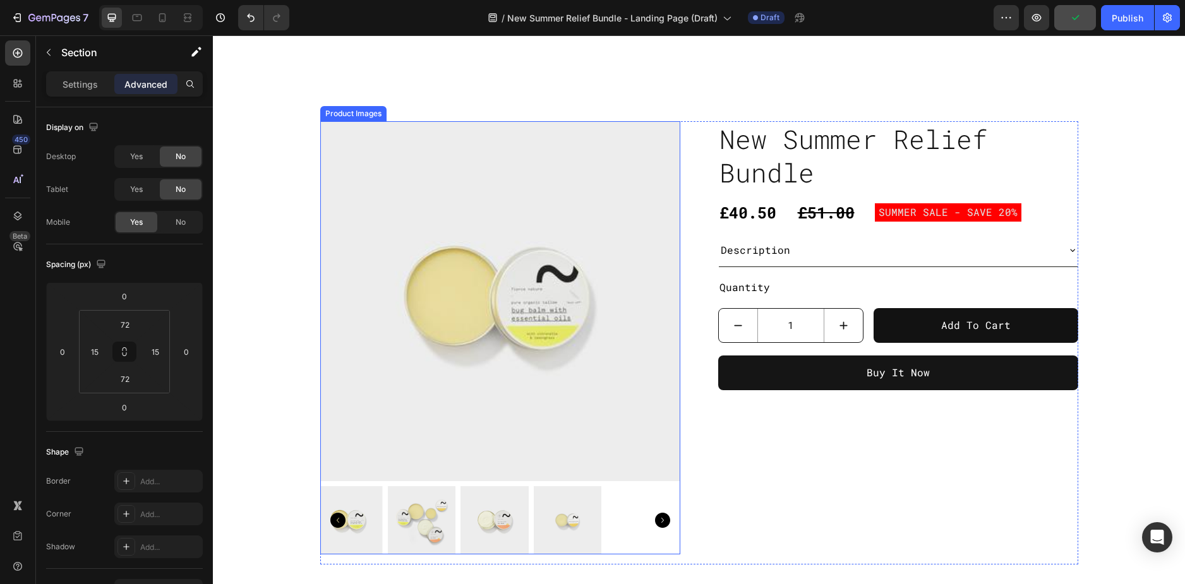
scroll to position [470, 0]
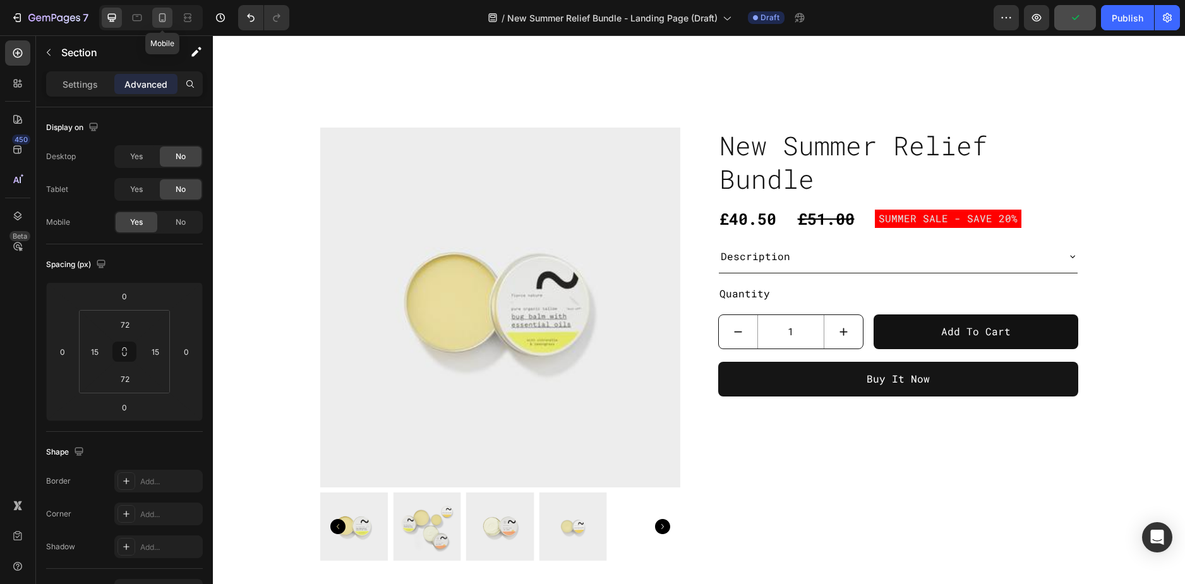
click at [167, 15] on icon at bounding box center [162, 17] width 13 height 13
type input "50"
type input "0"
type input "48"
type input "0"
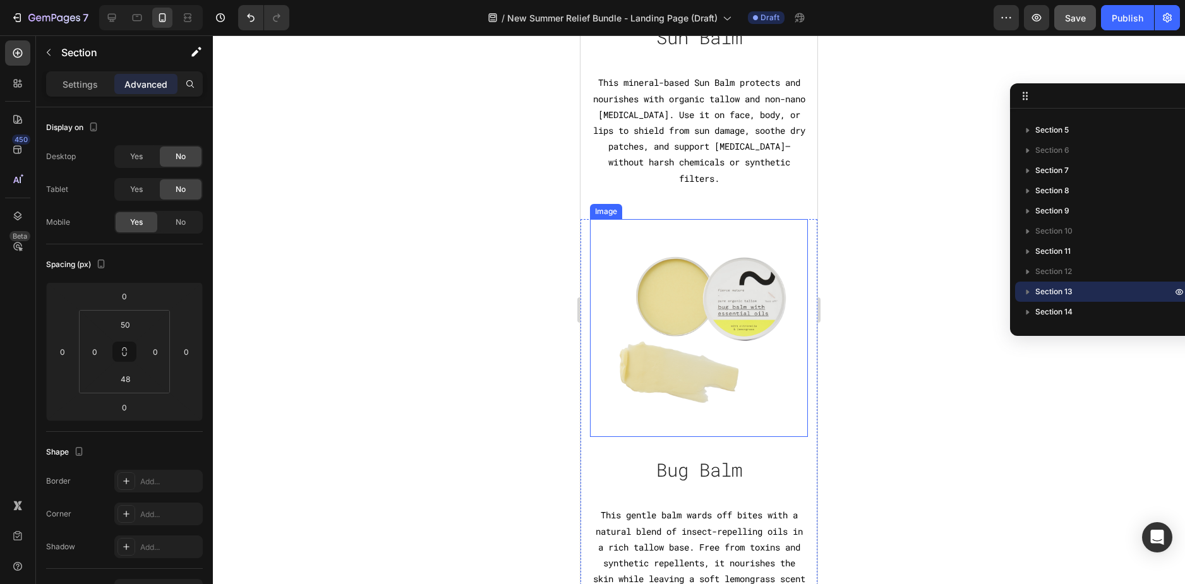
scroll to position [2401, 0]
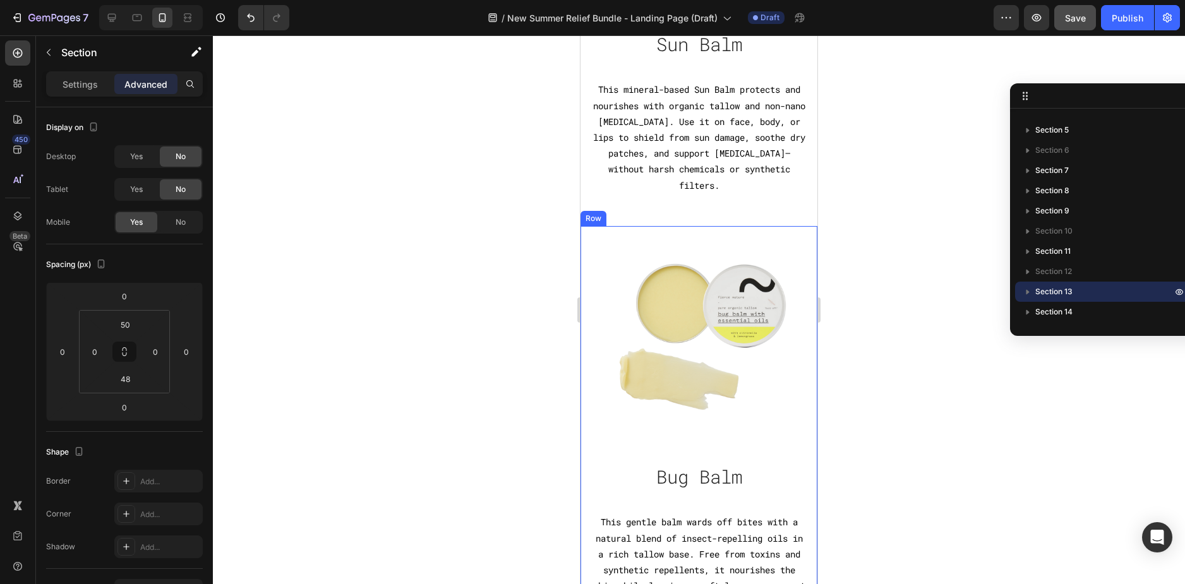
click at [584, 238] on div "Image Bug Balm Heading This gentle balm wards off bites with a natural blend of…" at bounding box center [698, 418] width 237 height 385
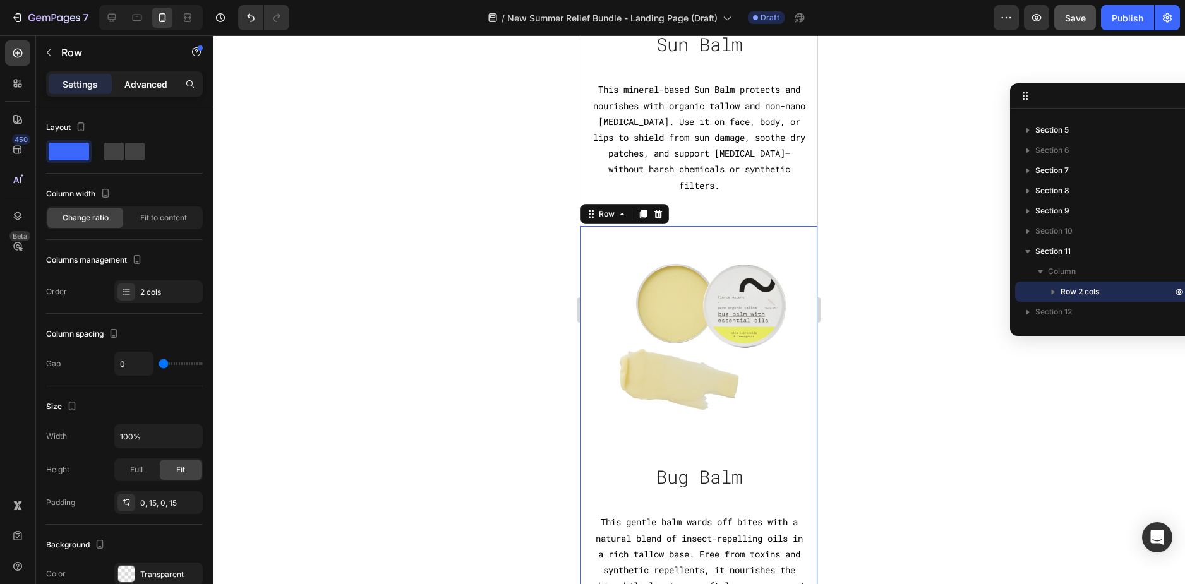
click at [133, 83] on p "Advanced" at bounding box center [145, 84] width 43 height 13
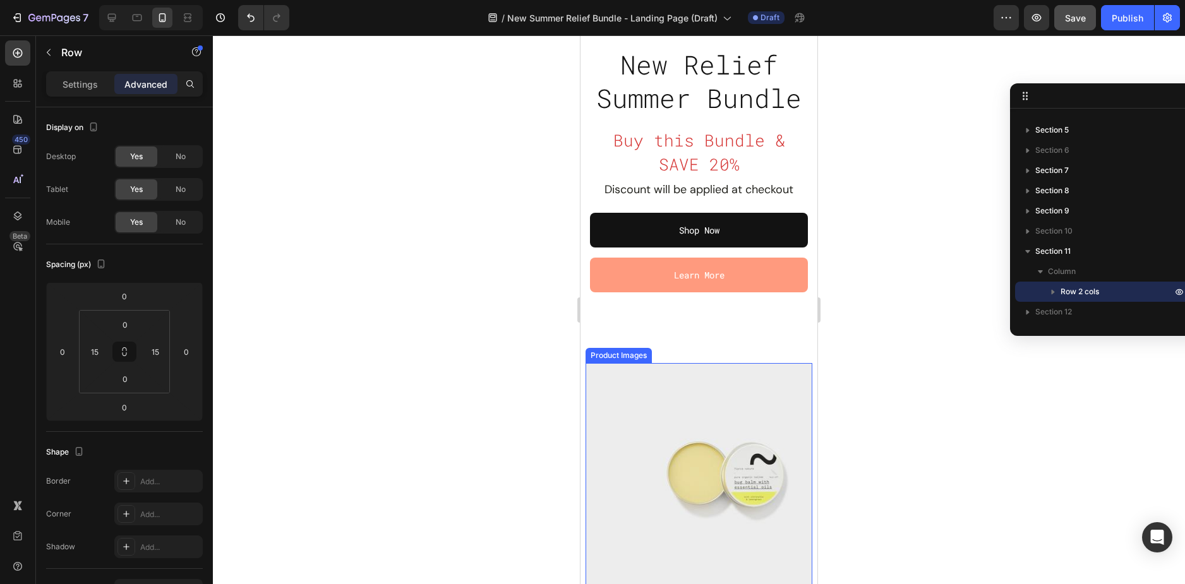
scroll to position [129, 0]
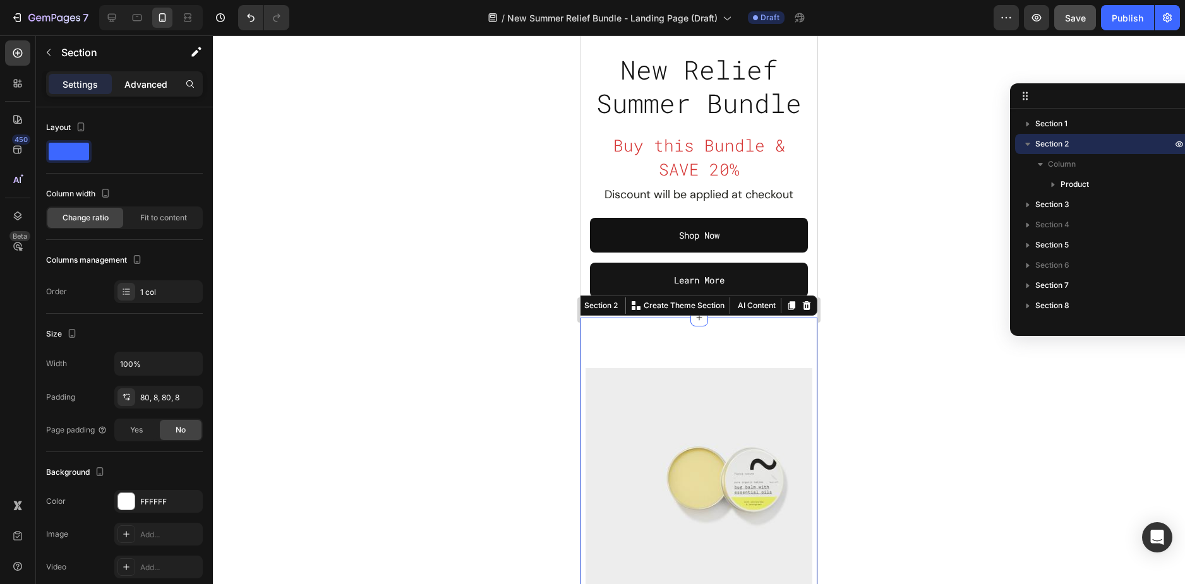
click at [134, 93] on div "Advanced" at bounding box center [145, 84] width 63 height 20
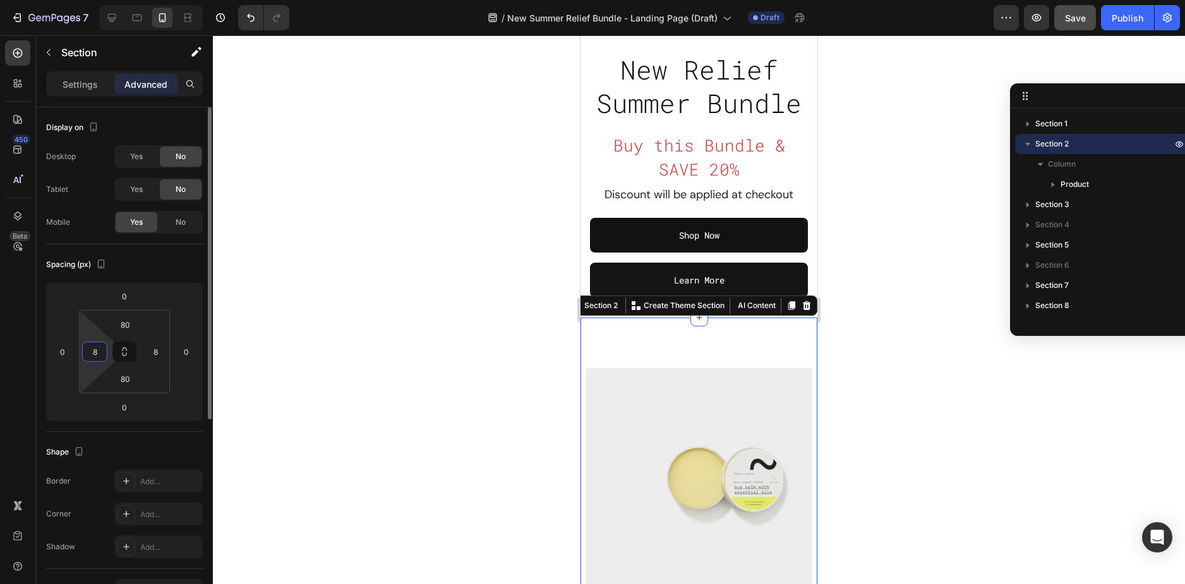
click at [92, 351] on input "8" at bounding box center [94, 351] width 19 height 19
type input "15"
click at [157, 349] on input "8" at bounding box center [155, 351] width 19 height 19
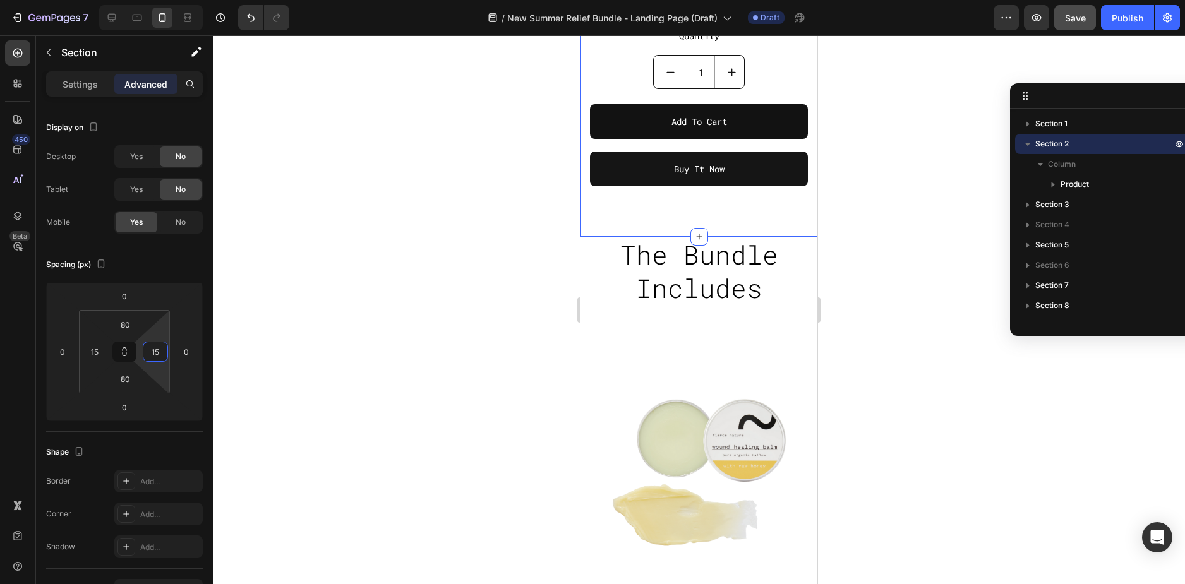
scroll to position [950, 0]
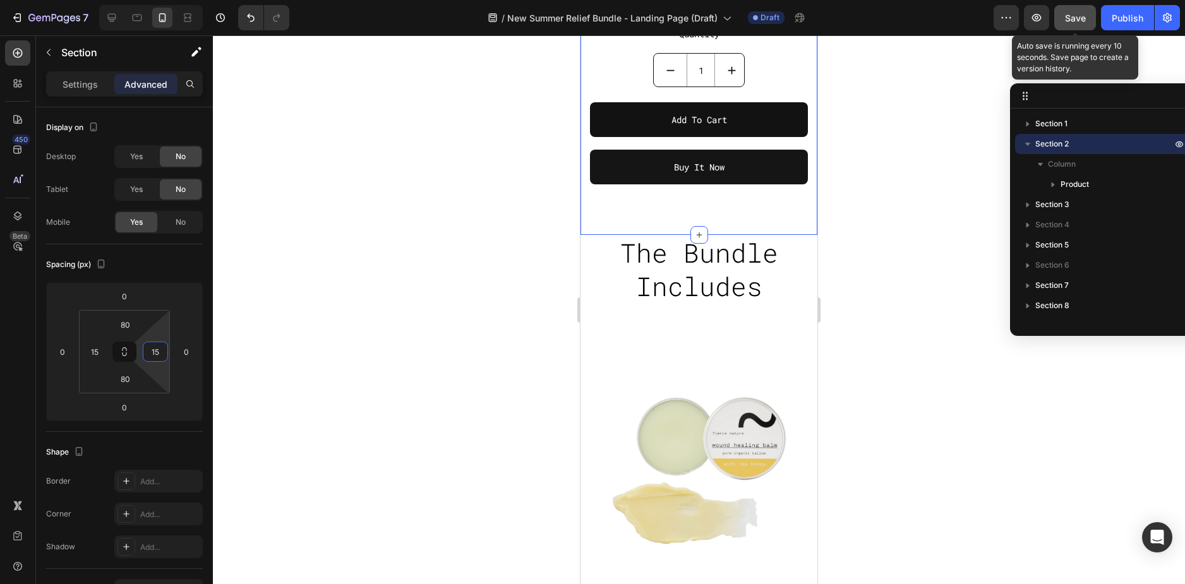
type input "15"
click at [1066, 20] on span "Save" at bounding box center [1075, 18] width 21 height 11
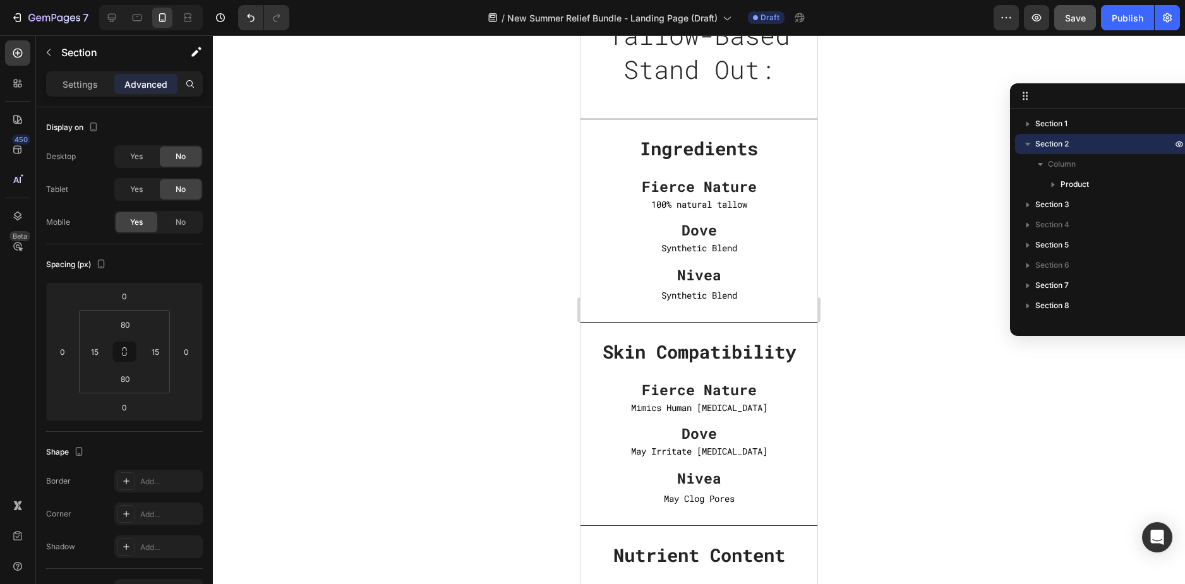
scroll to position [2403, 0]
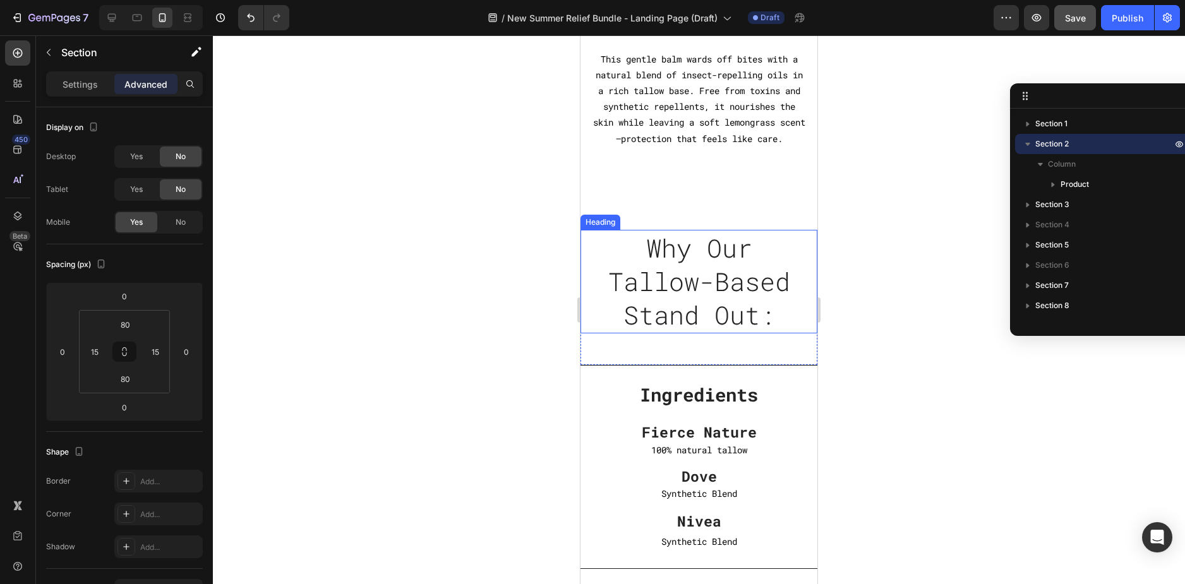
click at [594, 253] on h2 "Why Our Tallow-Based Stand Out:" at bounding box center [699, 282] width 218 height 104
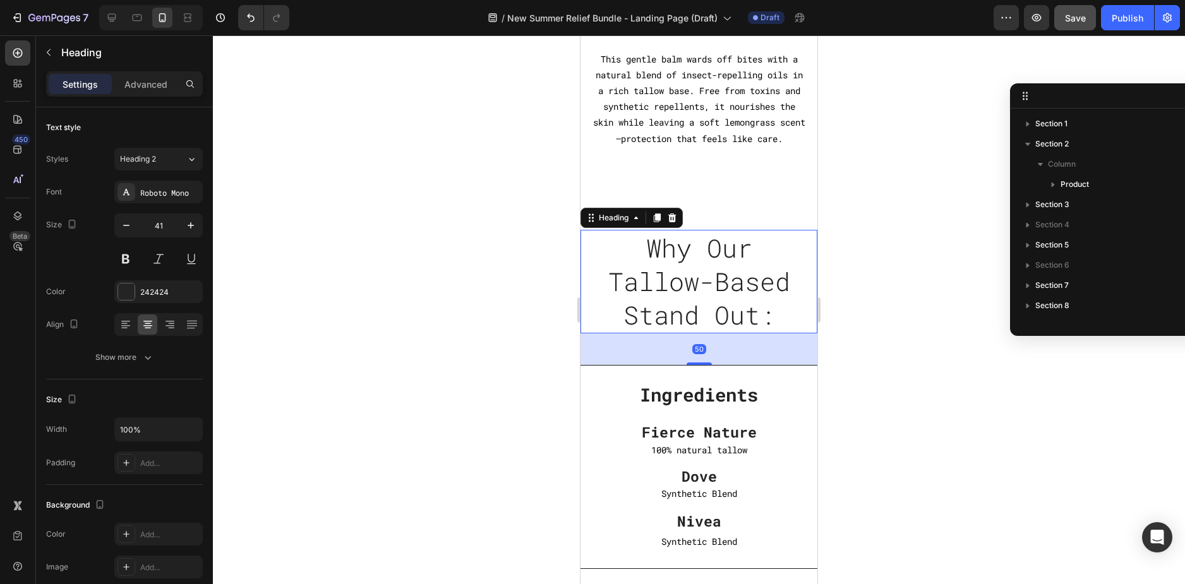
scroll to position [256, 0]
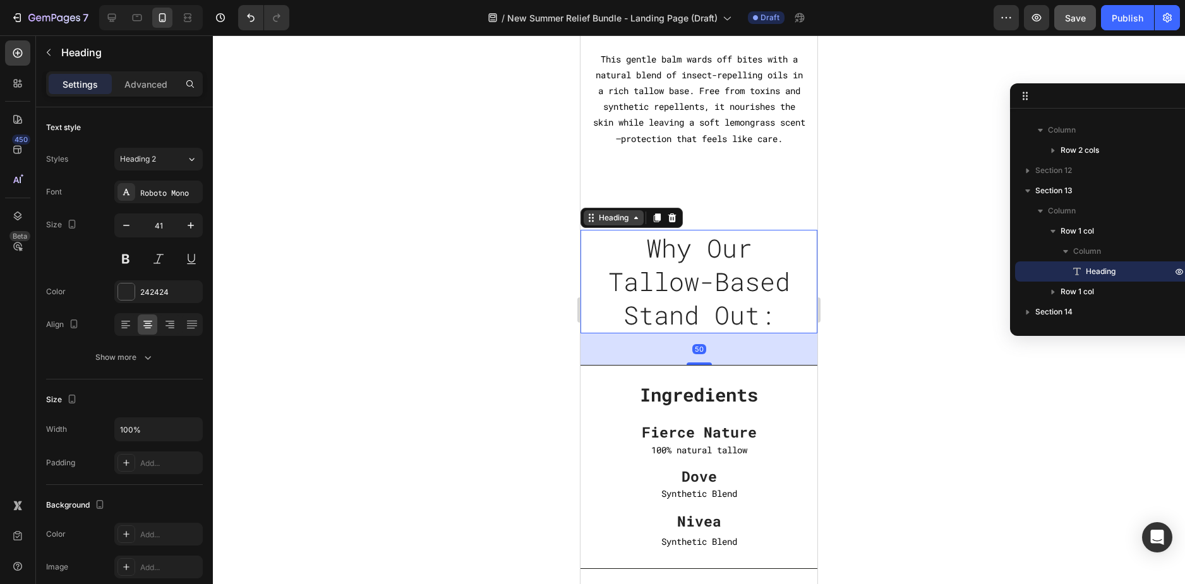
click at [604, 224] on div "Heading" at bounding box center [613, 217] width 35 height 11
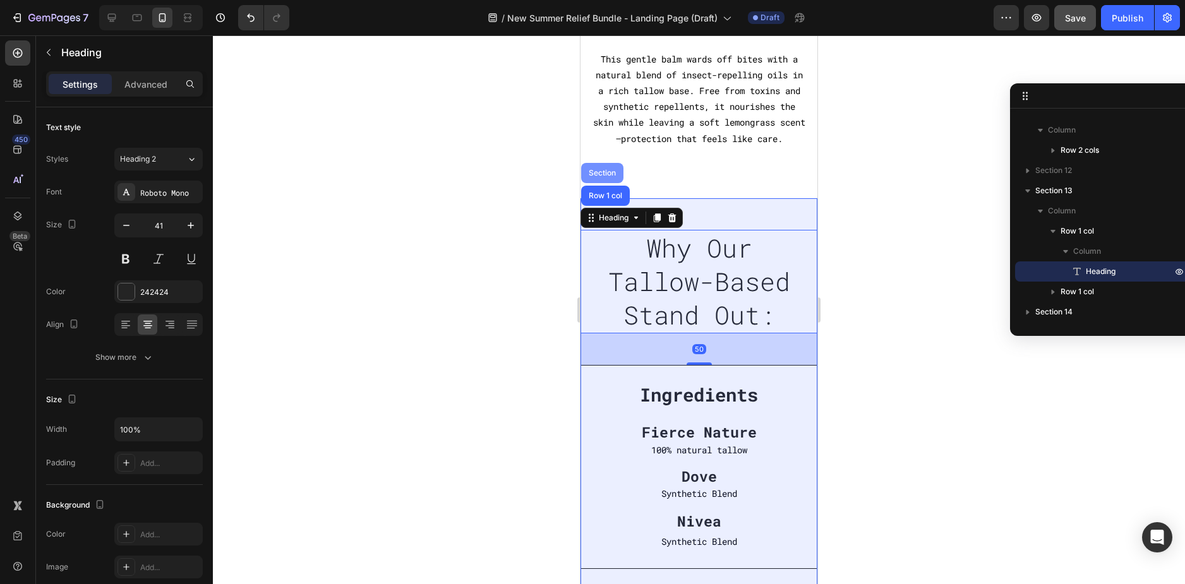
click at [609, 177] on div "Section" at bounding box center [602, 173] width 32 height 8
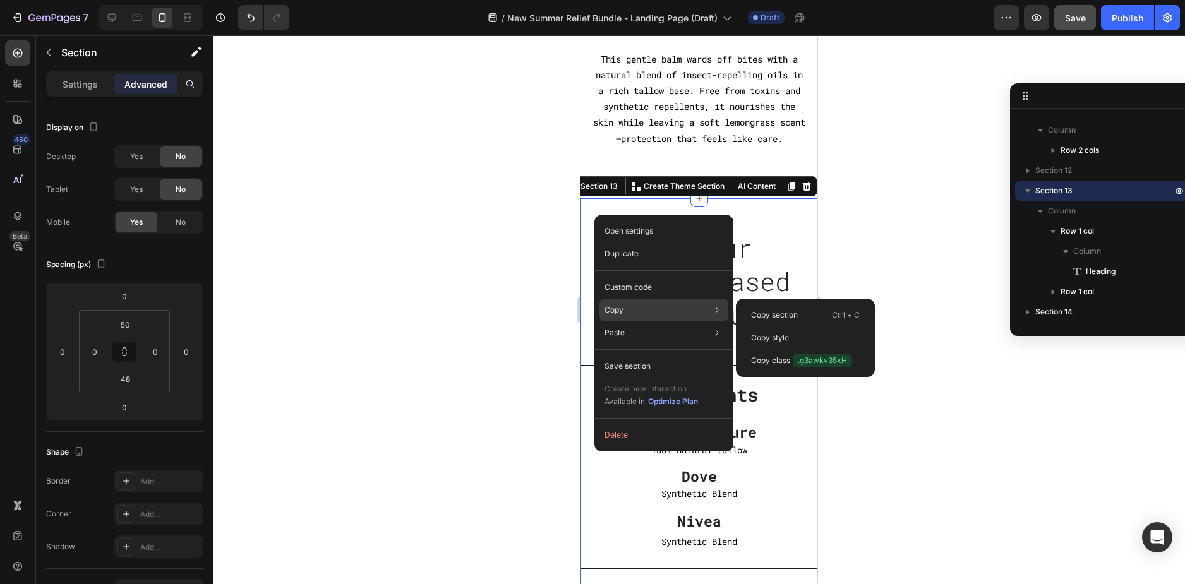
click at [628, 308] on div "Copy Copy section Ctrl + C Copy style Copy class .g3awkv35xH" at bounding box center [663, 310] width 129 height 23
click at [761, 314] on p "Copy section" at bounding box center [774, 314] width 47 height 11
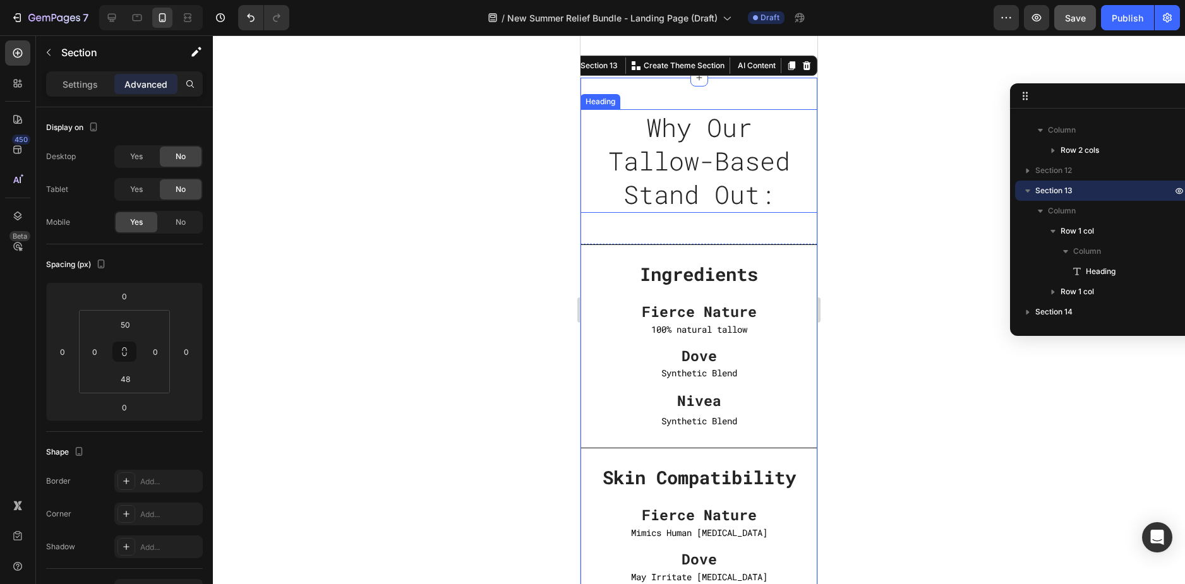
scroll to position [2529, 0]
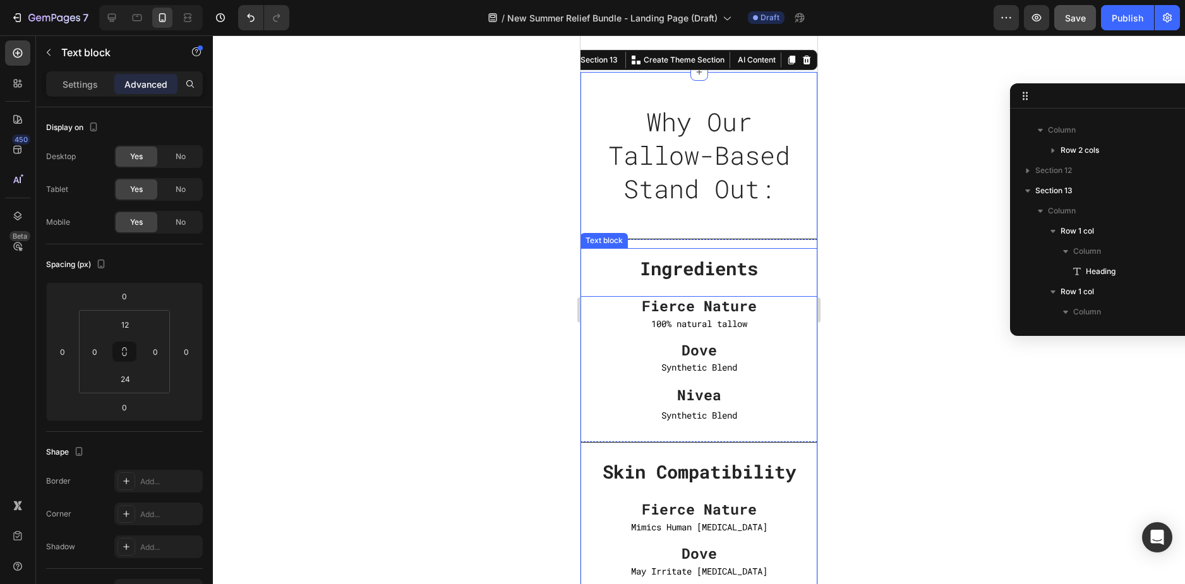
click at [719, 273] on strong "Ingredients" at bounding box center [699, 268] width 118 height 24
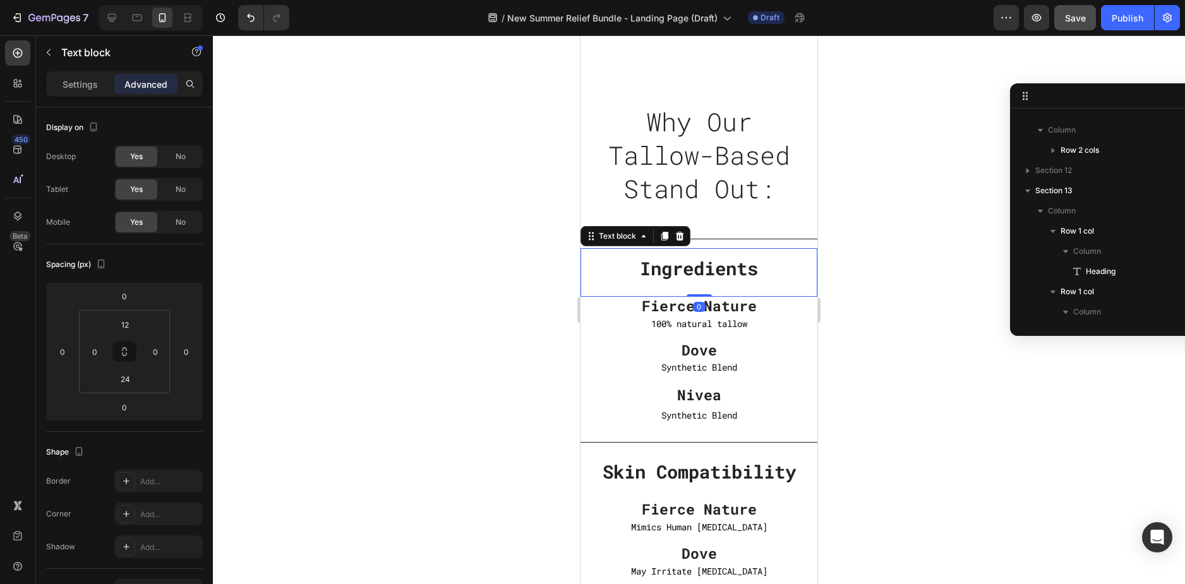
scroll to position [462, 0]
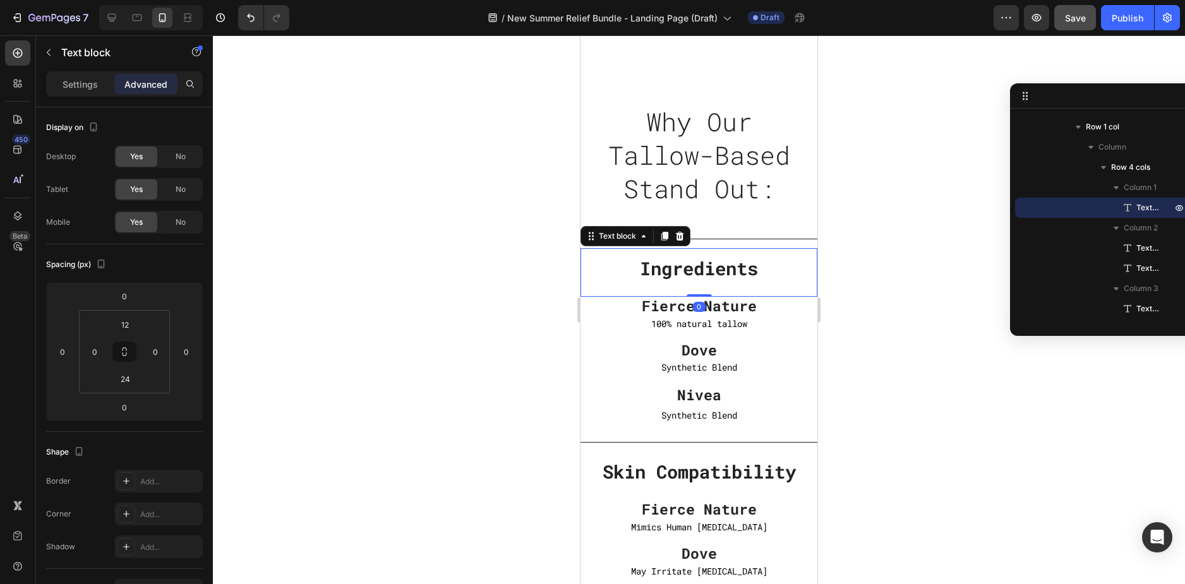
click at [719, 273] on strong "Ingredients" at bounding box center [699, 268] width 118 height 24
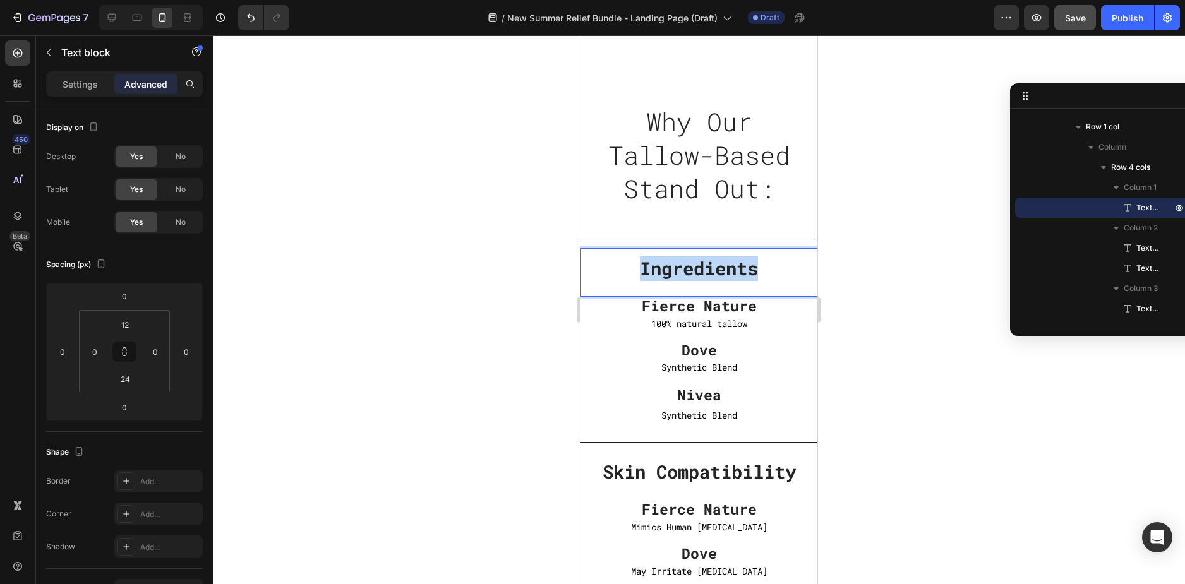
click at [719, 273] on strong "Ingredients" at bounding box center [699, 268] width 118 height 24
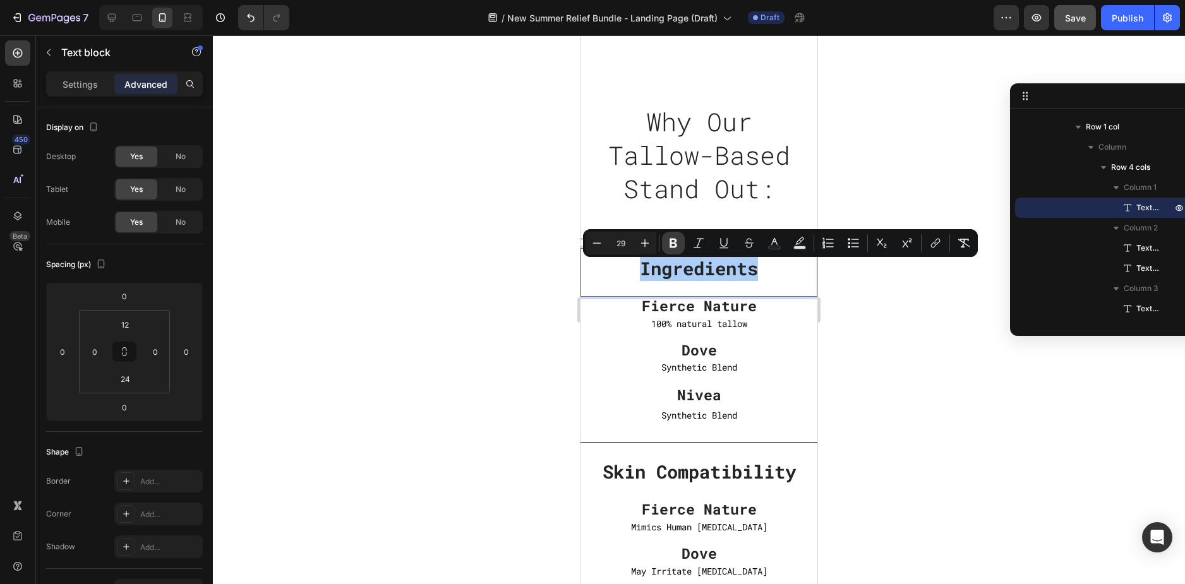
click at [666, 242] on button "Bold" at bounding box center [673, 243] width 23 height 23
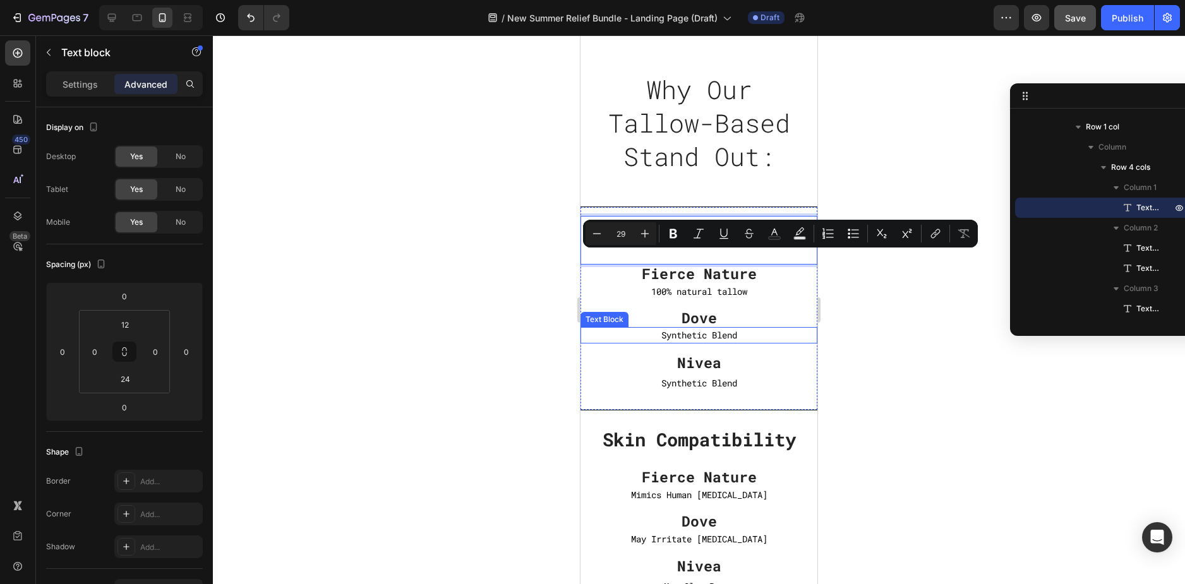
scroll to position [2655, 0]
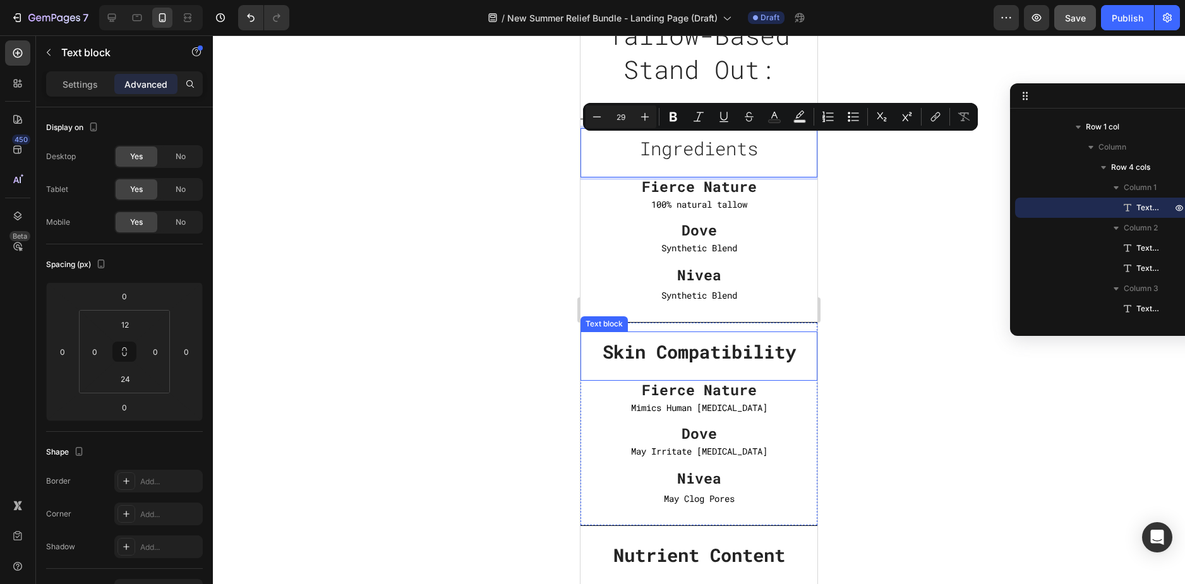
click at [727, 361] on strong "Skin Compatibility" at bounding box center [698, 352] width 193 height 24
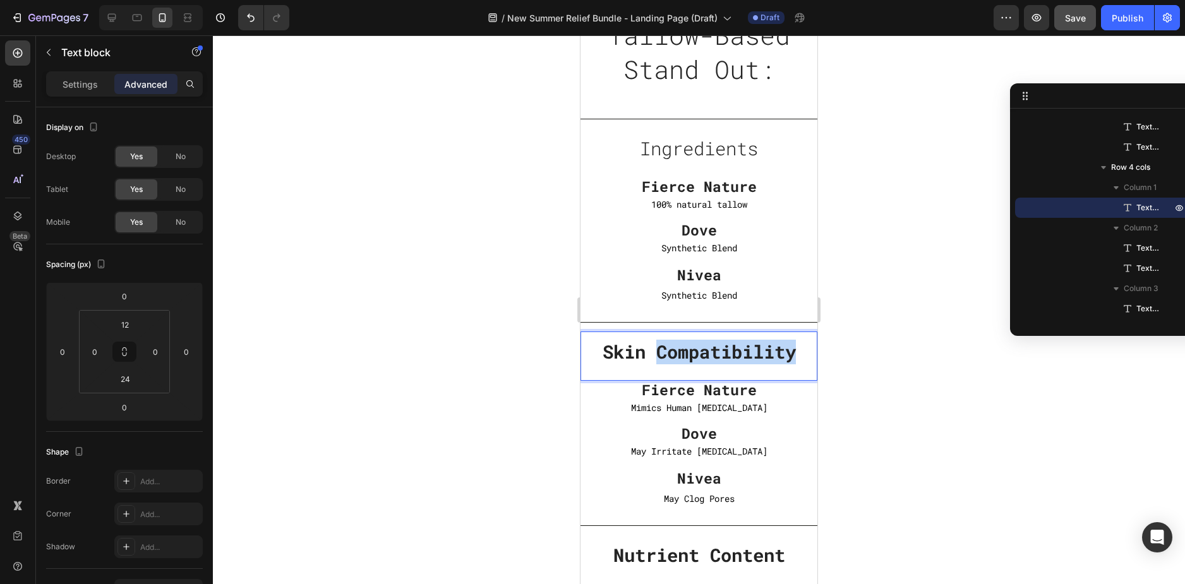
click at [727, 361] on strong "Skin Compatibility" at bounding box center [698, 352] width 193 height 24
click at [727, 360] on strong "Skin Compatibility" at bounding box center [698, 352] width 193 height 24
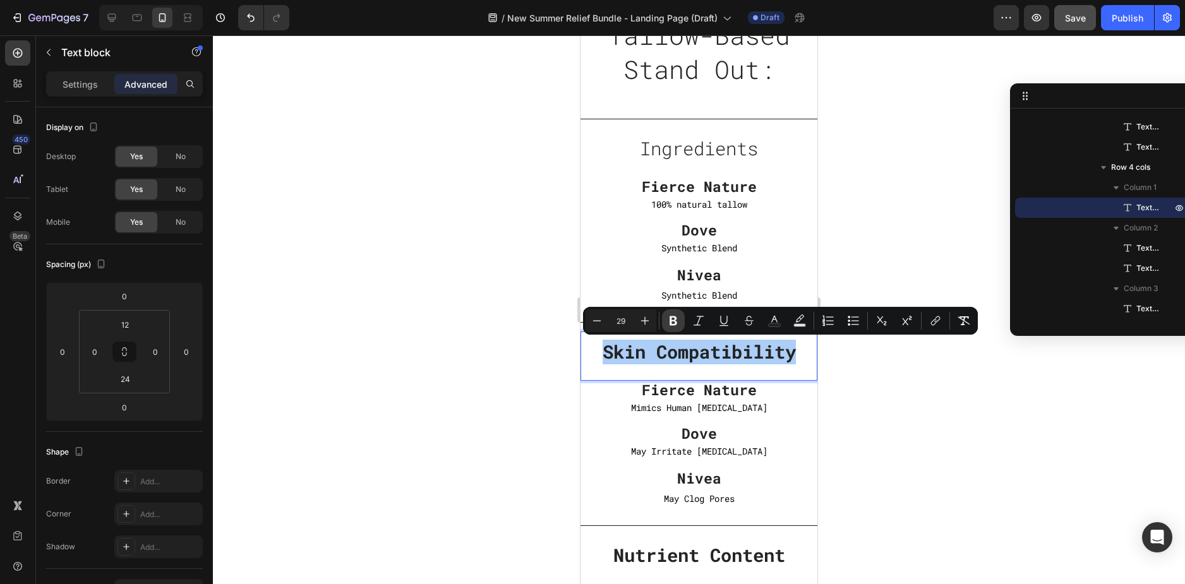
click at [678, 323] on icon "Editor contextual toolbar" at bounding box center [673, 320] width 13 height 13
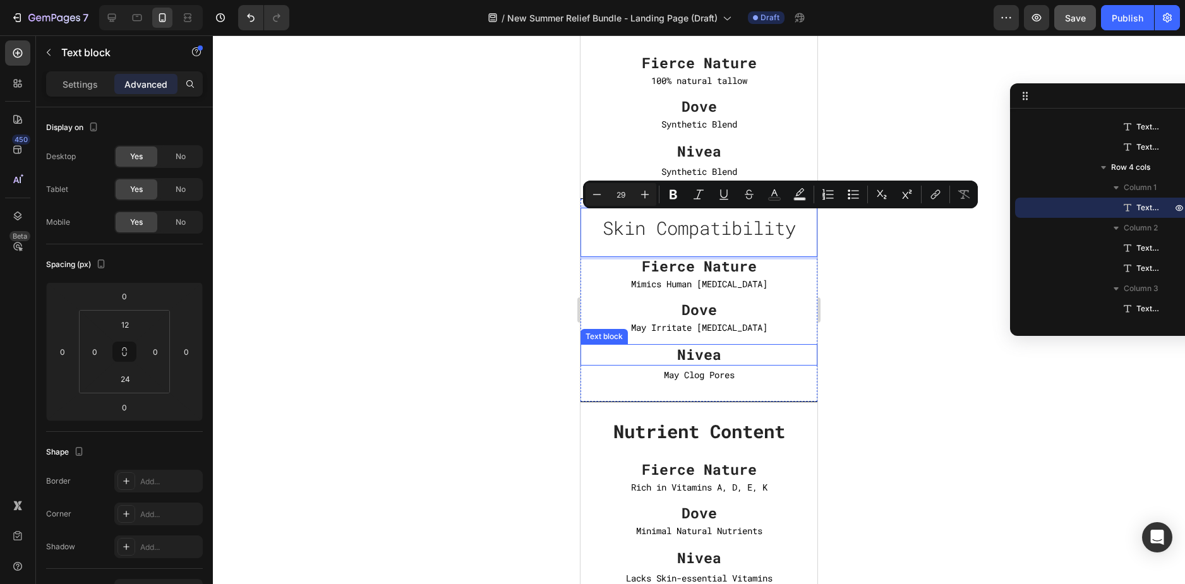
scroll to position [2781, 0]
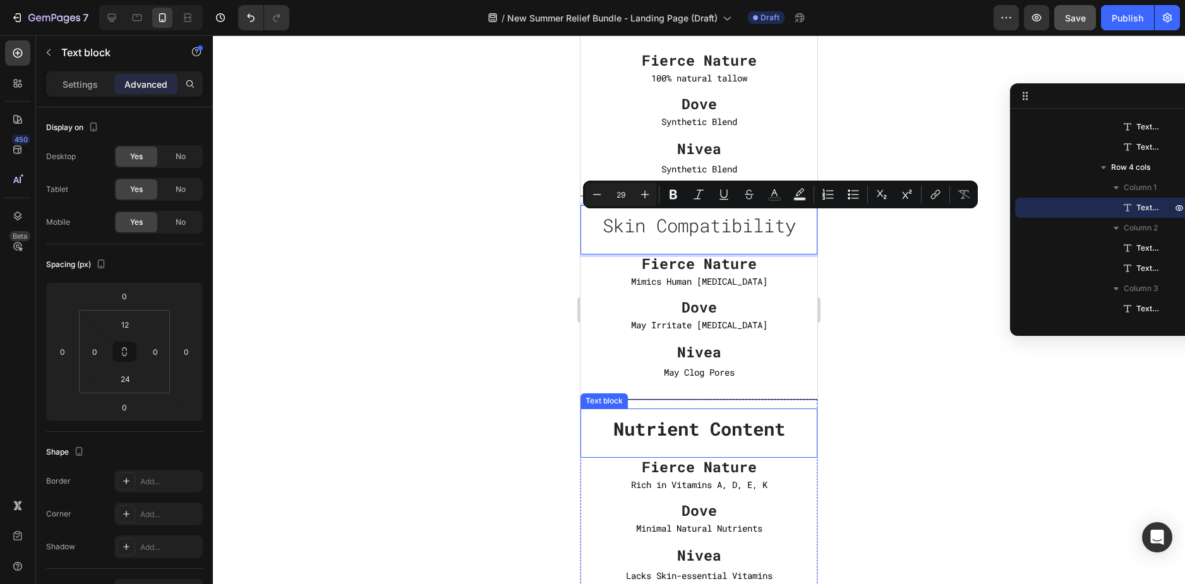
click at [714, 429] on strong "Nutrient Content" at bounding box center [699, 429] width 172 height 24
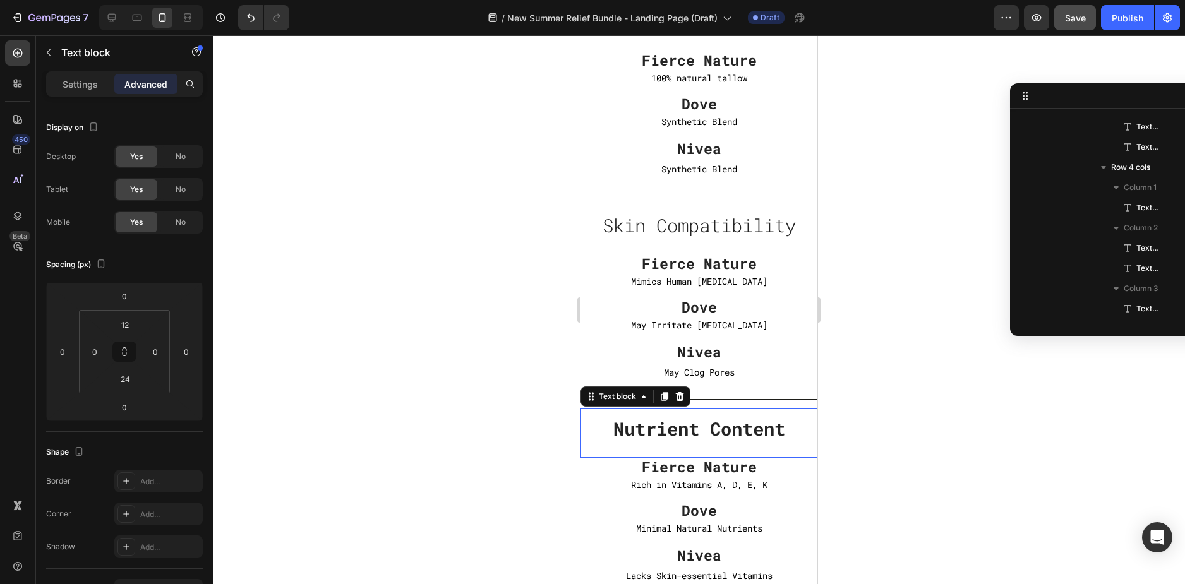
scroll to position [947, 0]
click at [714, 429] on strong "Nutrient Content" at bounding box center [699, 429] width 172 height 24
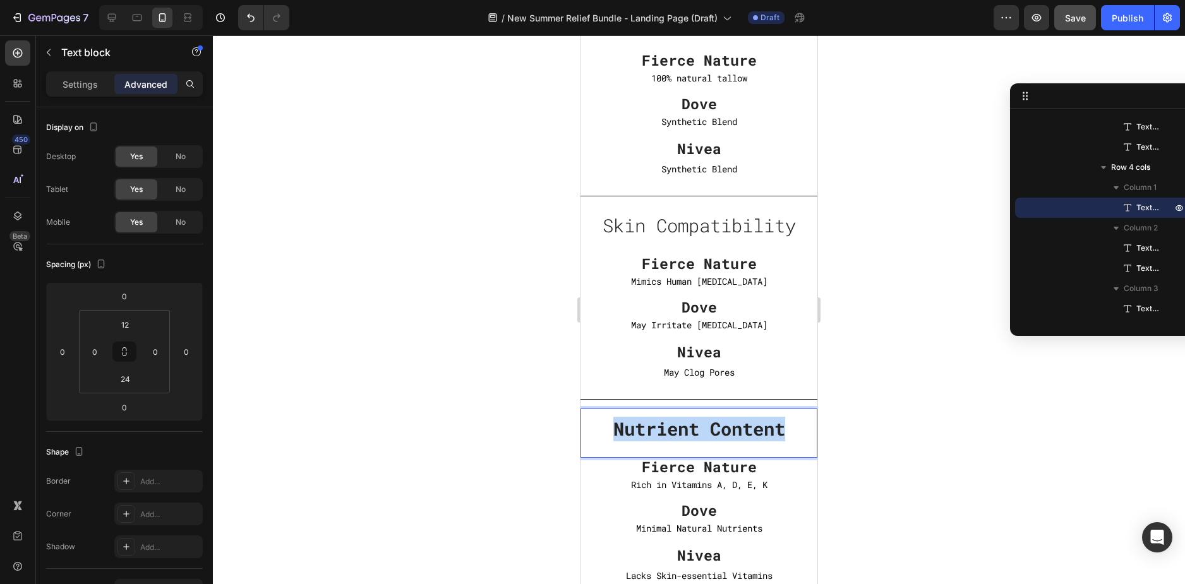
click at [714, 429] on strong "Nutrient Content" at bounding box center [699, 429] width 172 height 24
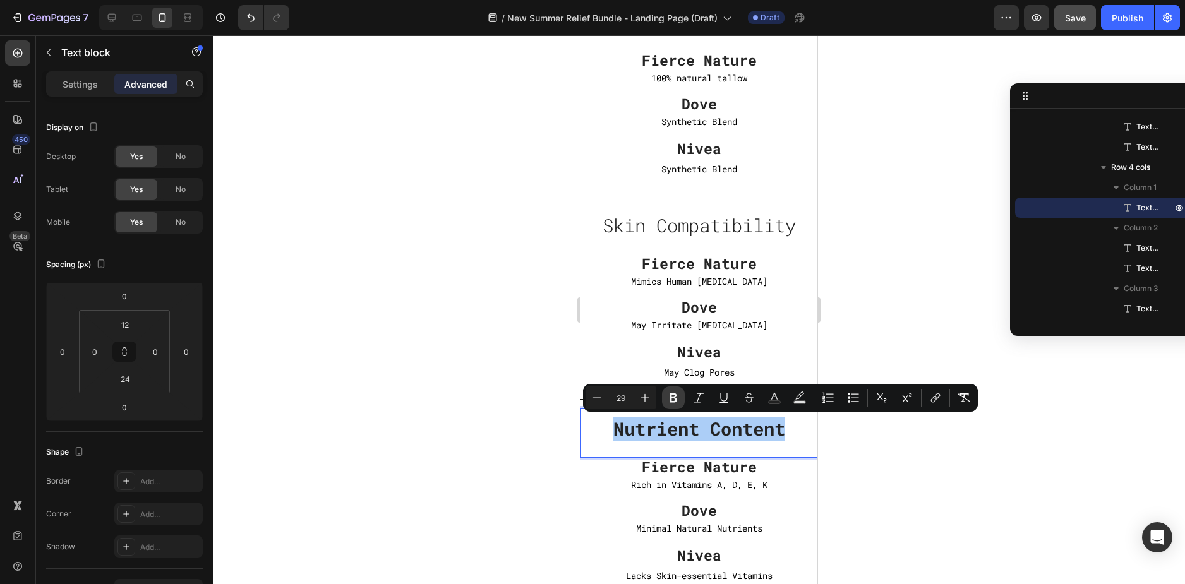
click at [672, 397] on icon "Editor contextual toolbar" at bounding box center [673, 397] width 8 height 9
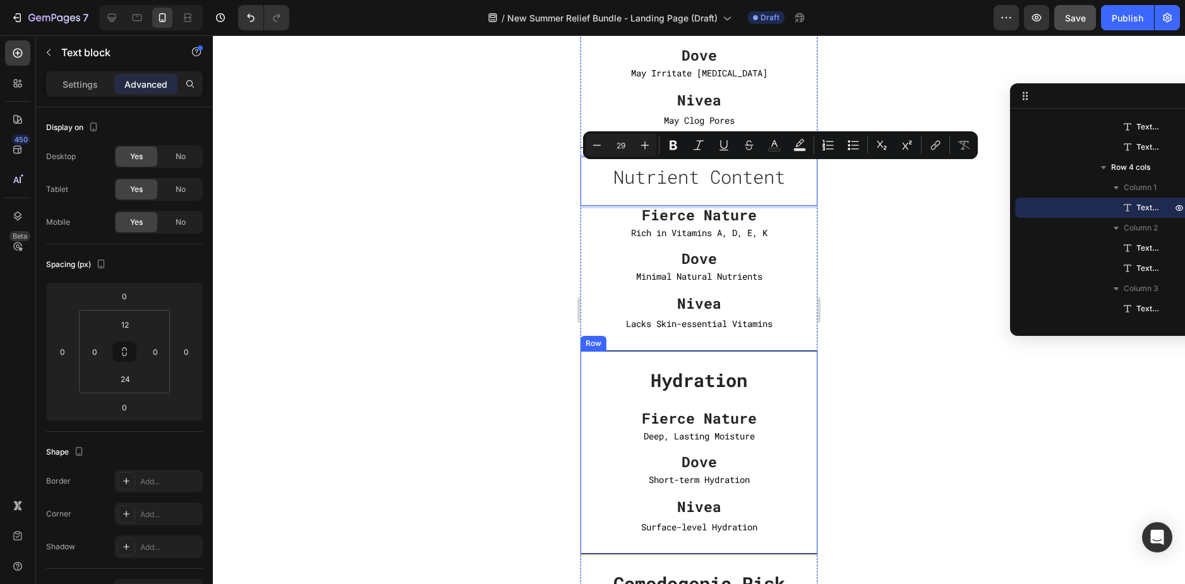
scroll to position [3034, 0]
click at [710, 388] on strong "Hydration" at bounding box center [698, 379] width 97 height 24
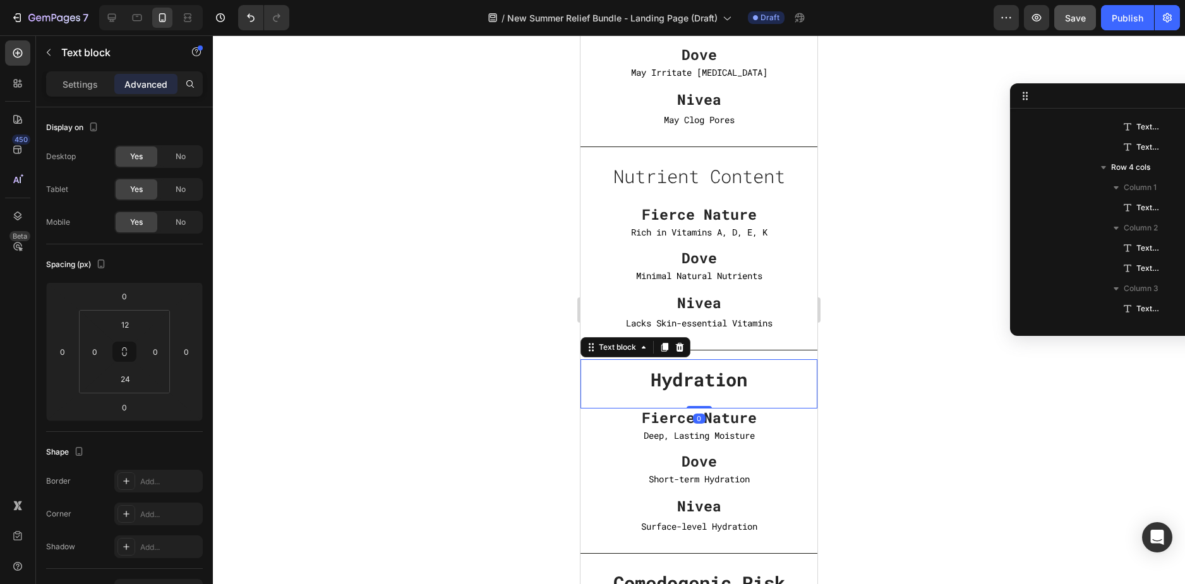
scroll to position [1189, 0]
click at [710, 388] on strong "Hydration" at bounding box center [698, 379] width 97 height 24
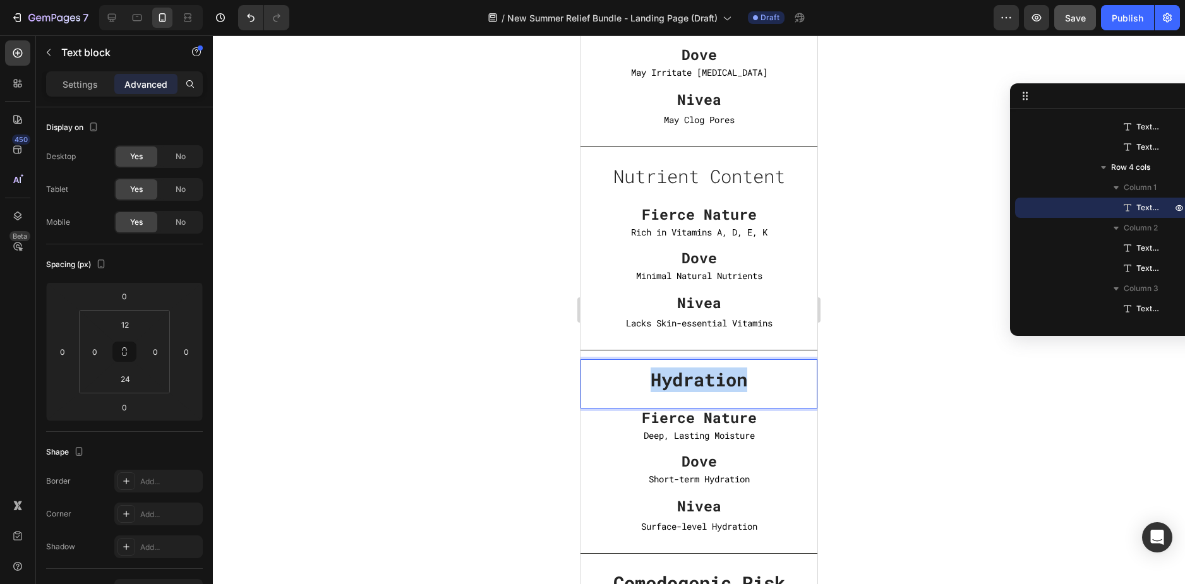
click at [710, 388] on strong "Hydration" at bounding box center [698, 379] width 97 height 24
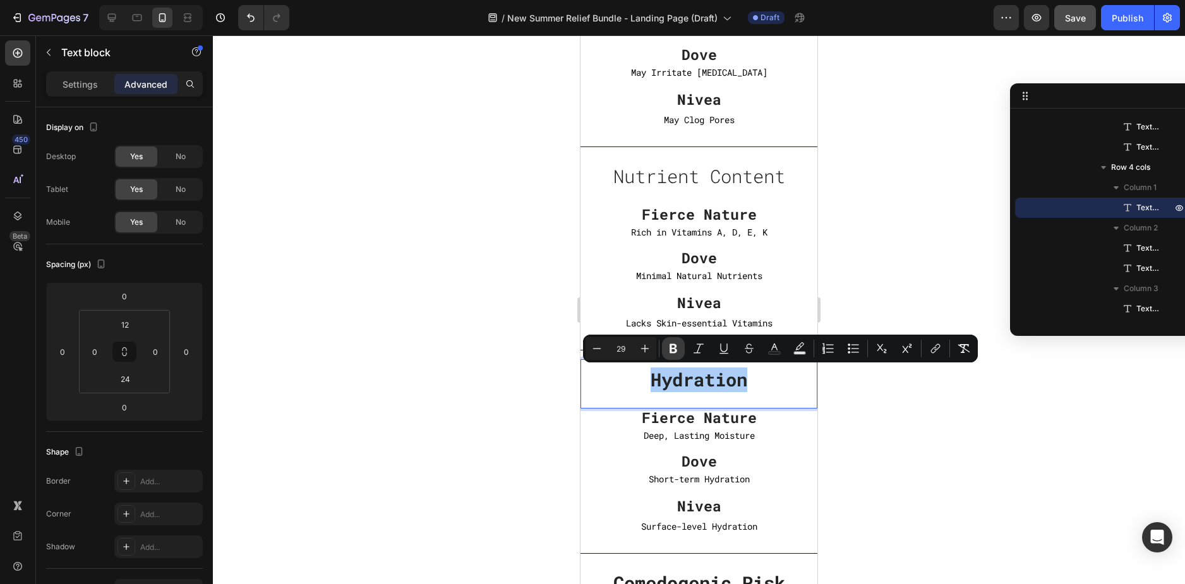
click at [673, 345] on icon "Editor contextual toolbar" at bounding box center [673, 348] width 8 height 9
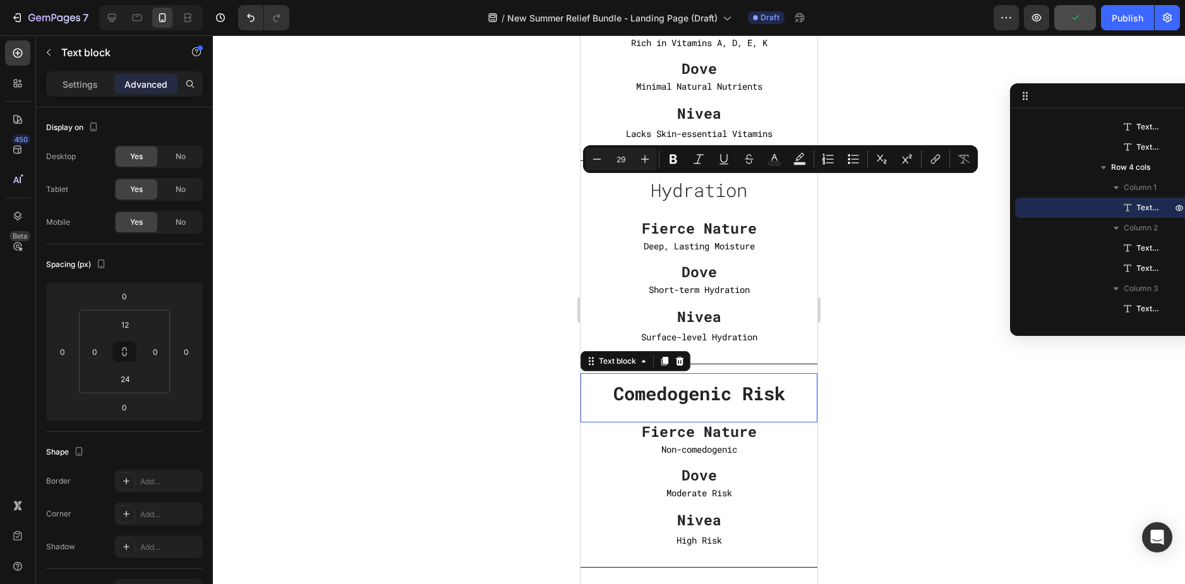
click at [708, 390] on strong "Comedogenic Risk" at bounding box center [699, 393] width 172 height 24
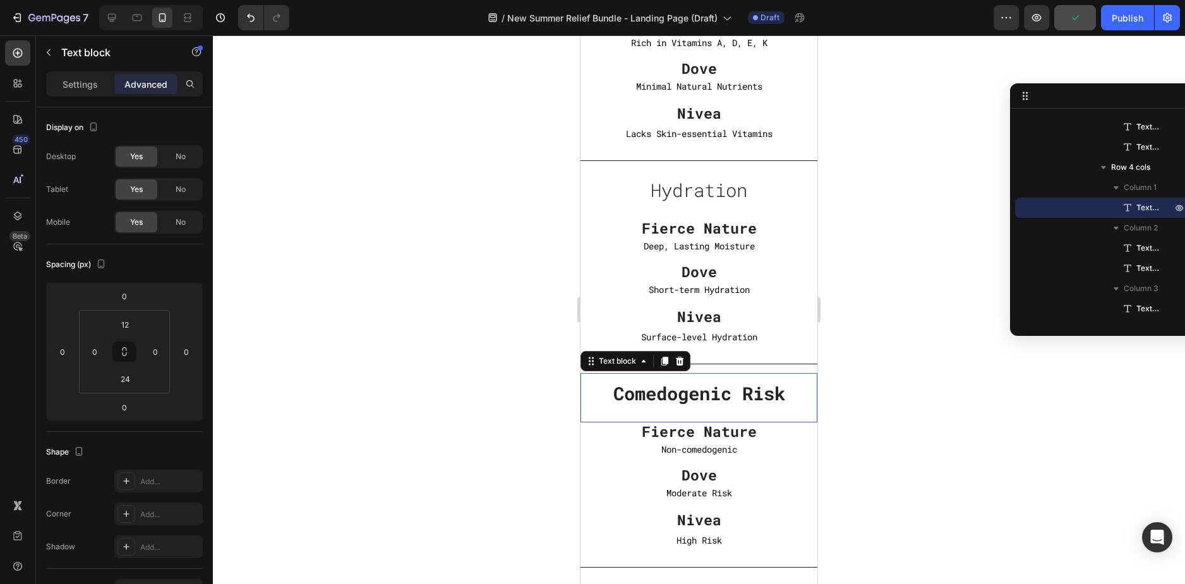
click at [708, 390] on strong "Comedogenic Risk" at bounding box center [699, 393] width 172 height 24
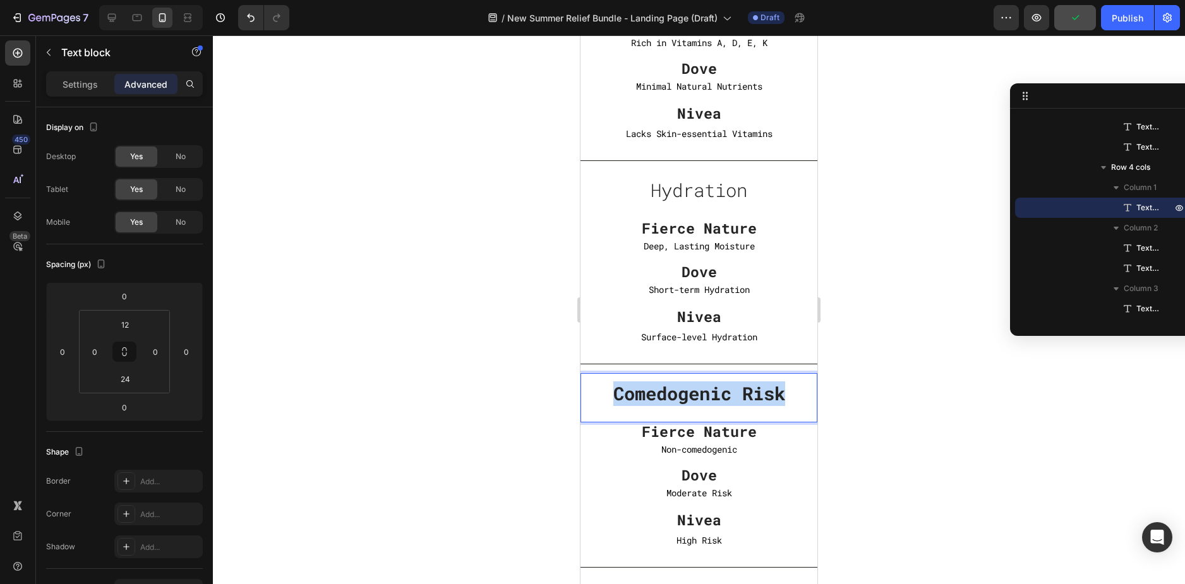
click at [708, 390] on strong "Comedogenic Risk" at bounding box center [699, 393] width 172 height 24
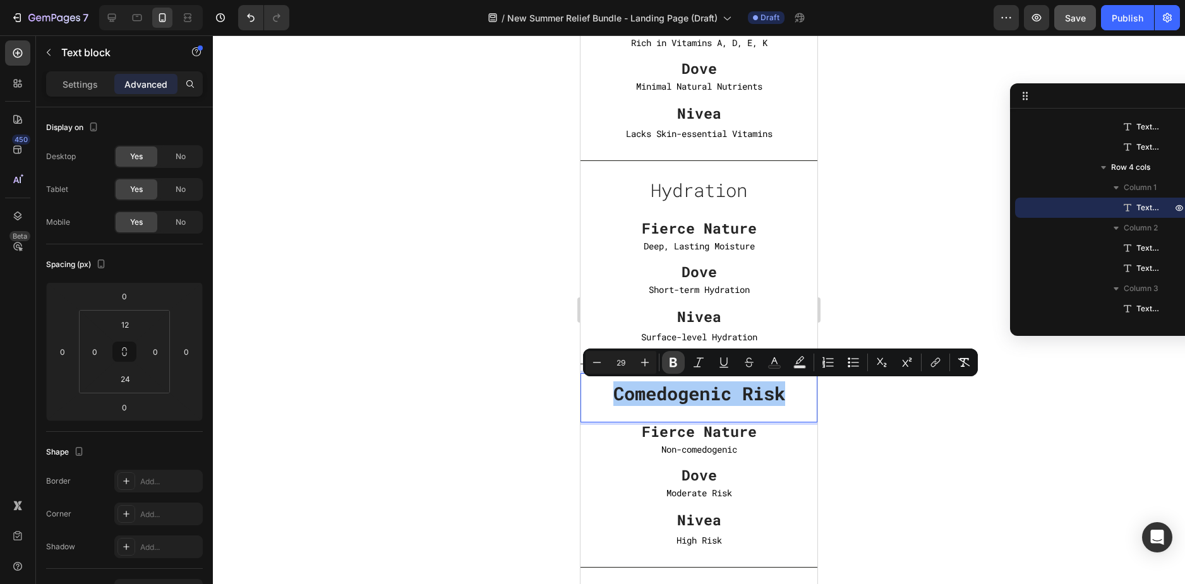
click at [672, 366] on icon "Editor contextual toolbar" at bounding box center [673, 362] width 8 height 9
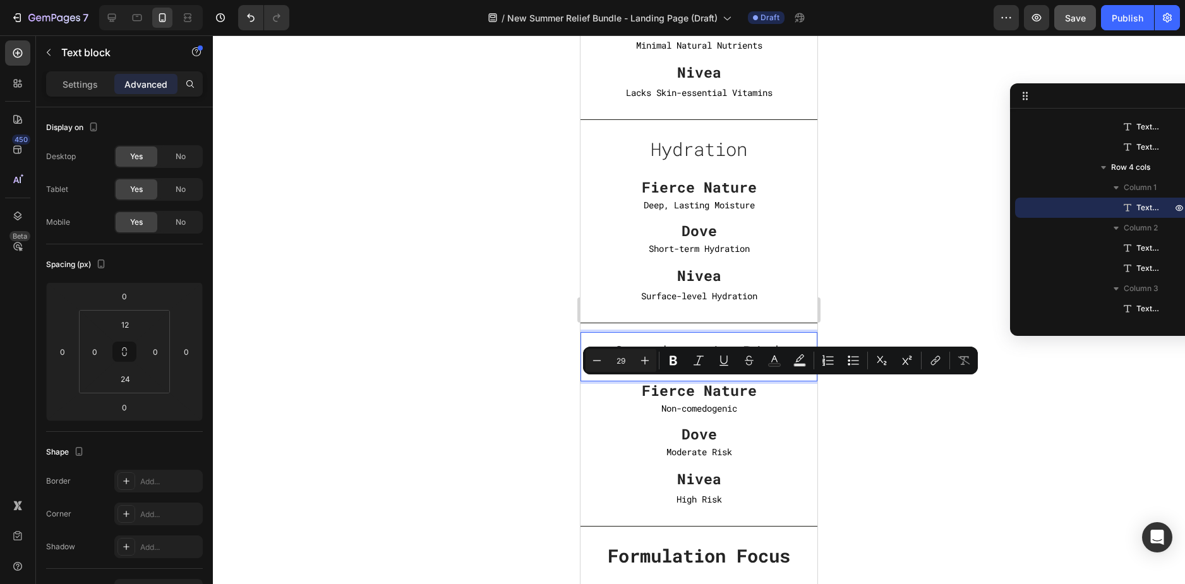
scroll to position [3413, 0]
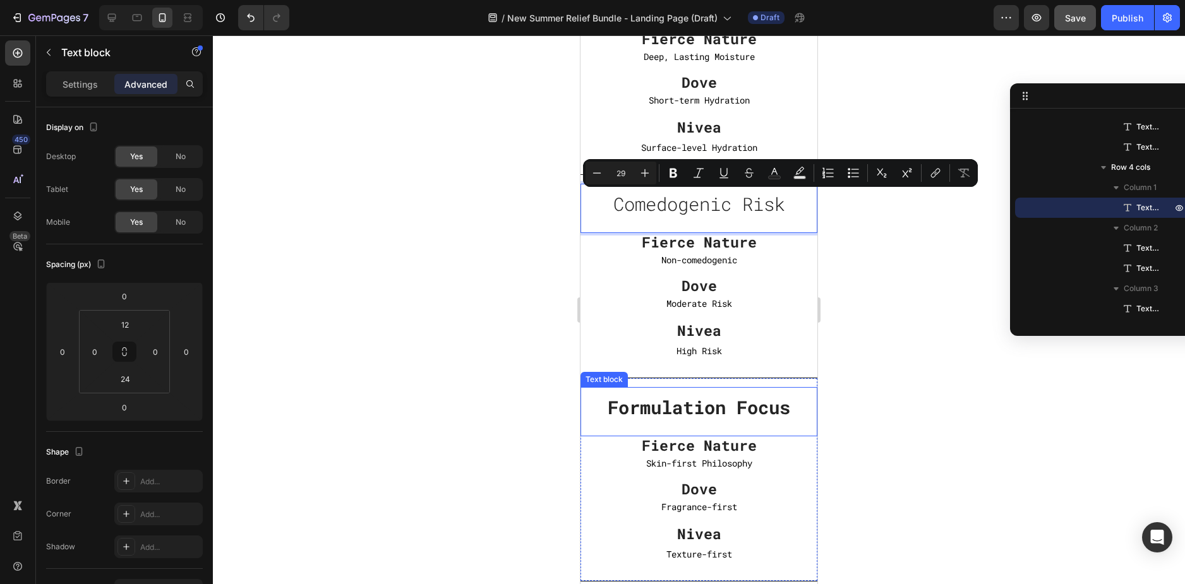
click at [719, 407] on strong "Formulation Focus" at bounding box center [698, 407] width 182 height 24
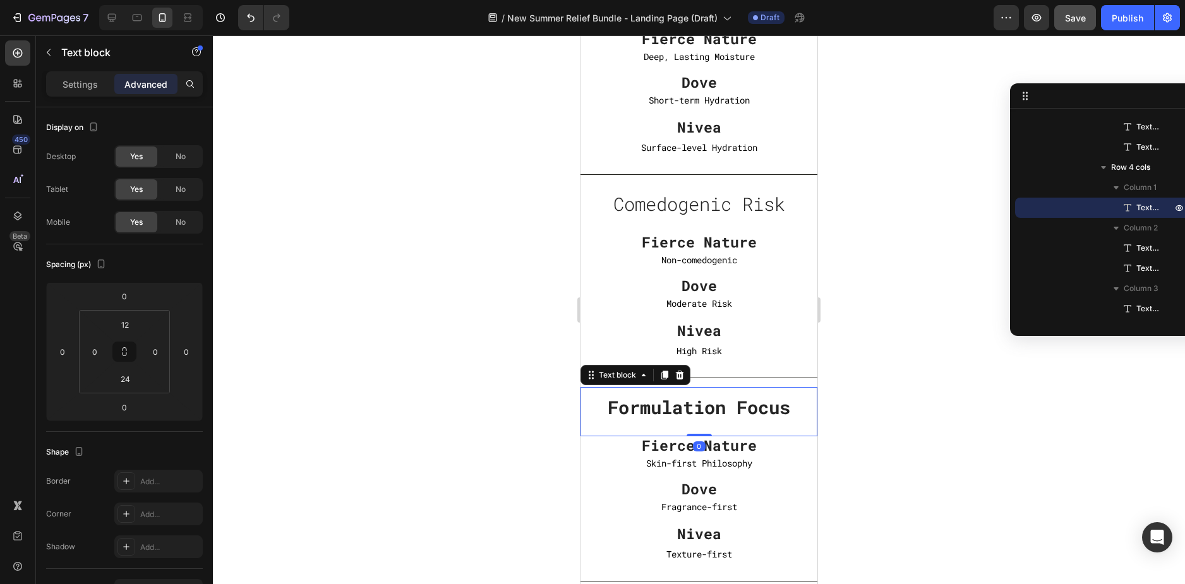
click at [719, 407] on strong "Formulation Focus" at bounding box center [698, 407] width 182 height 24
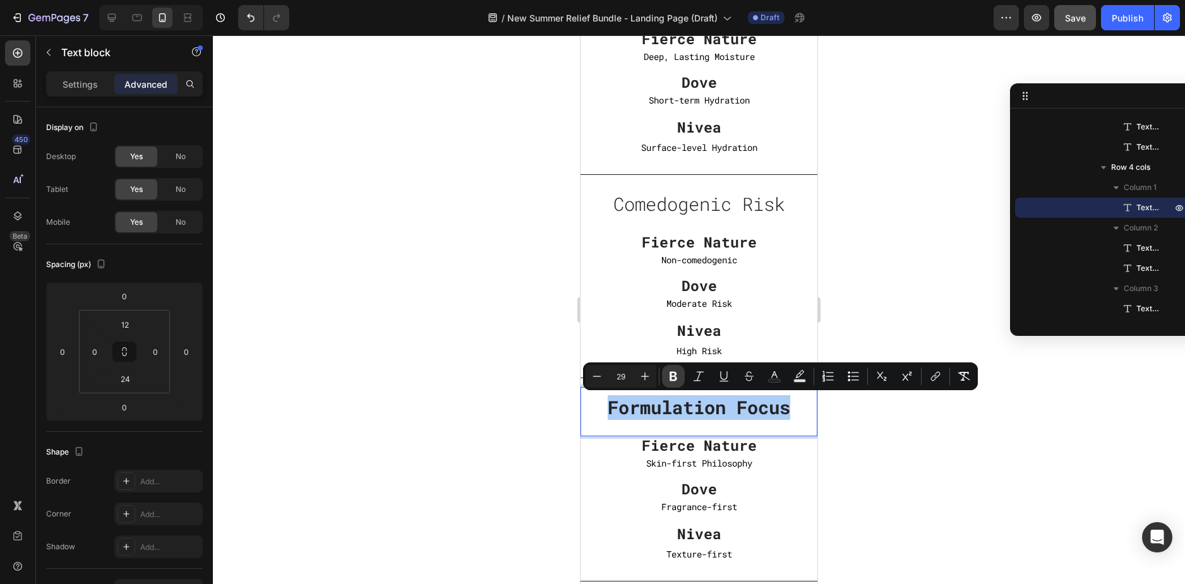
click at [681, 379] on button "Bold" at bounding box center [673, 376] width 23 height 23
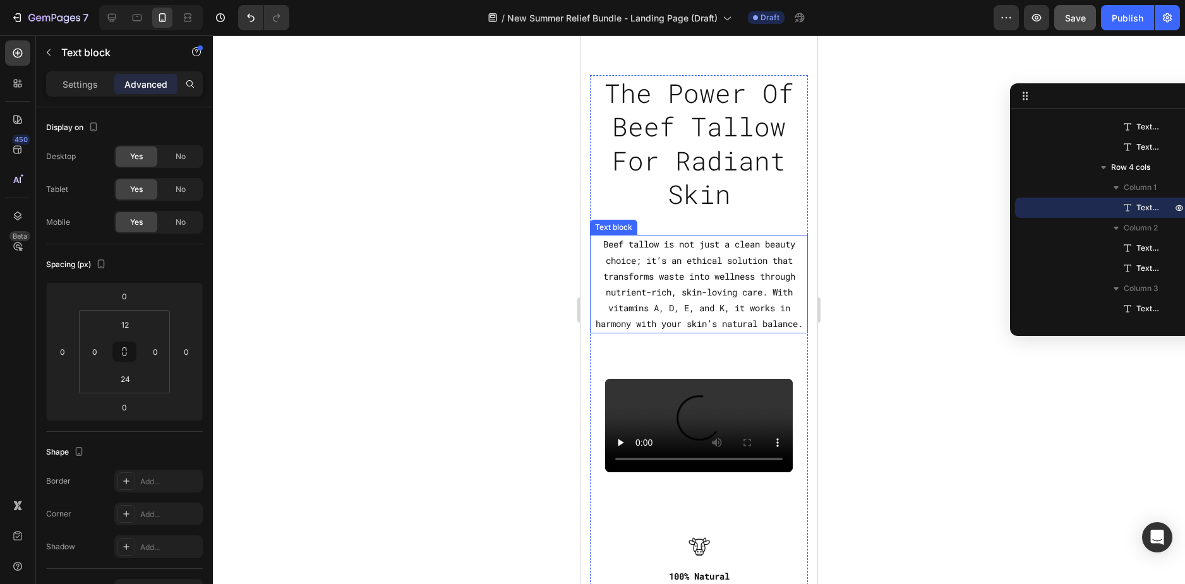
type input "16"
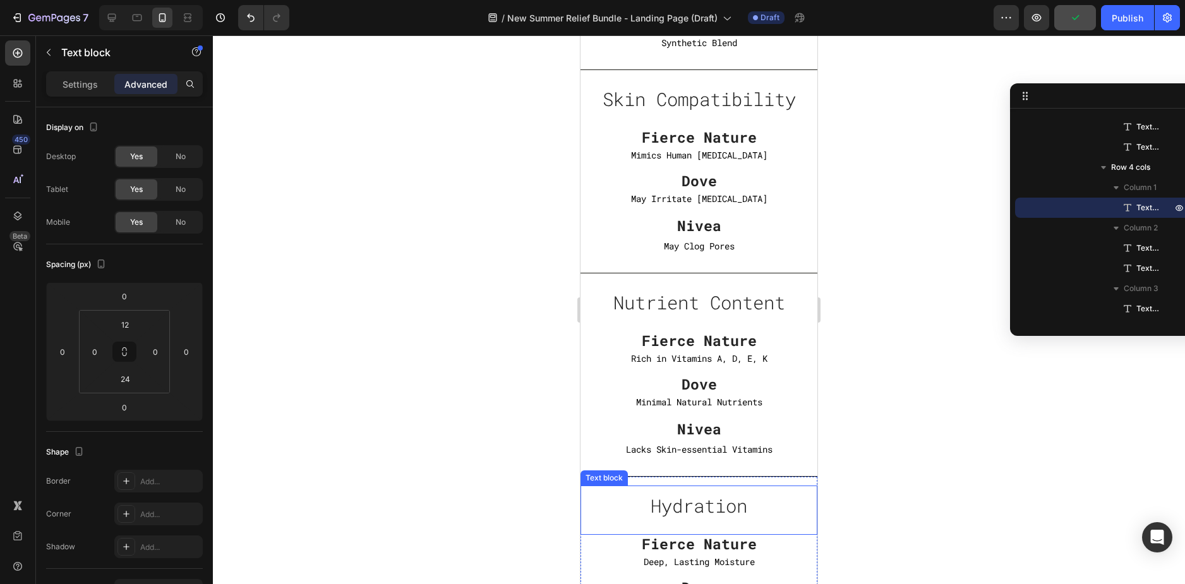
scroll to position [2845, 0]
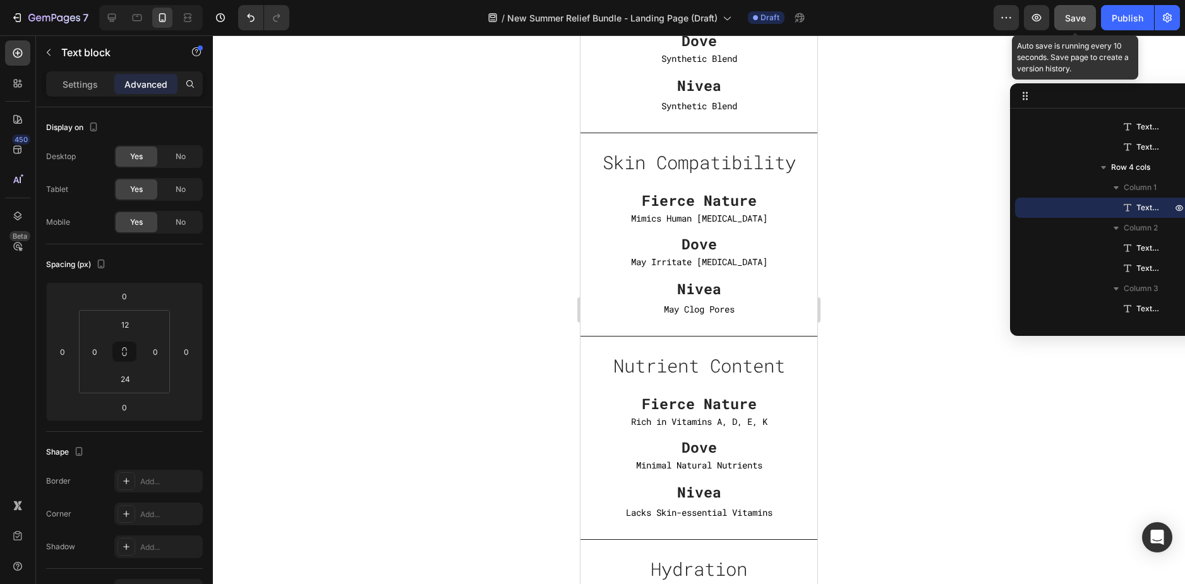
click at [1073, 16] on span "Save" at bounding box center [1075, 18] width 21 height 11
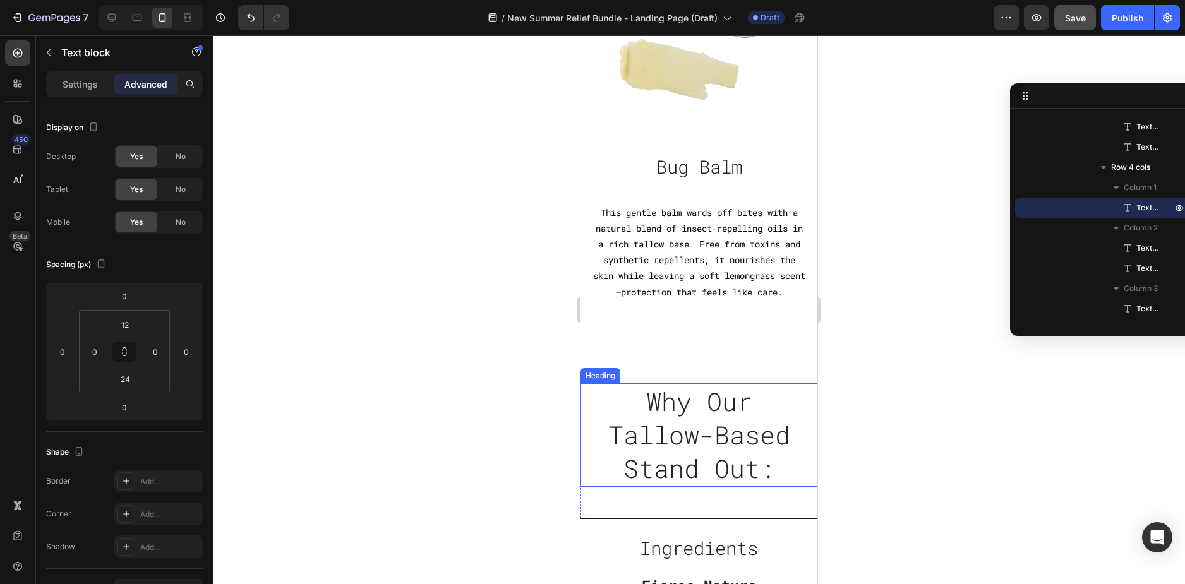
scroll to position [2150, 0]
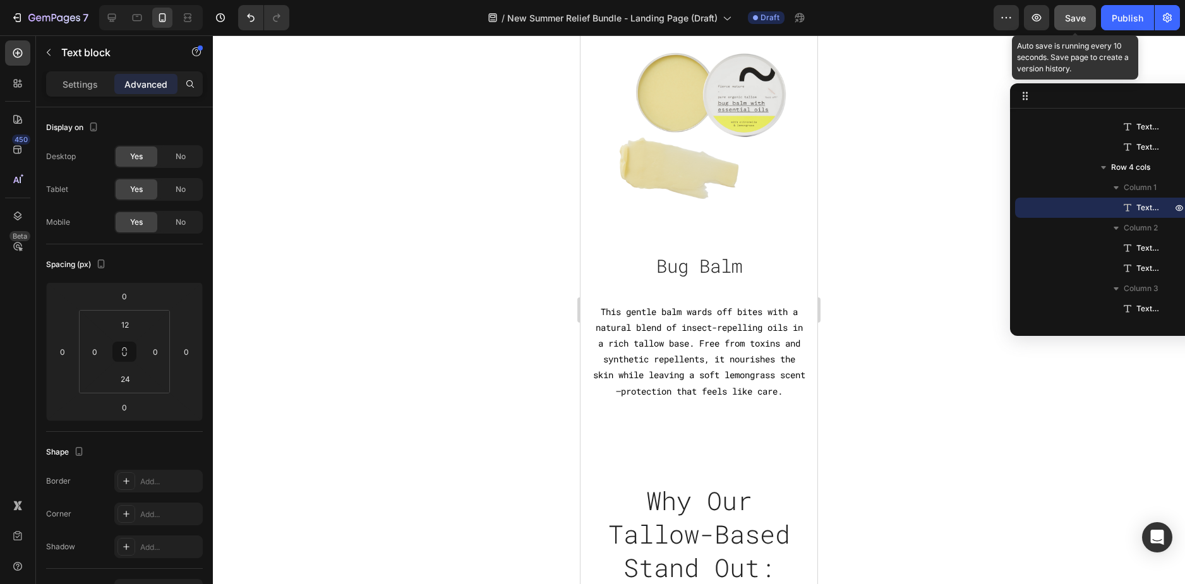
click at [1073, 19] on span "Save" at bounding box center [1075, 18] width 21 height 11
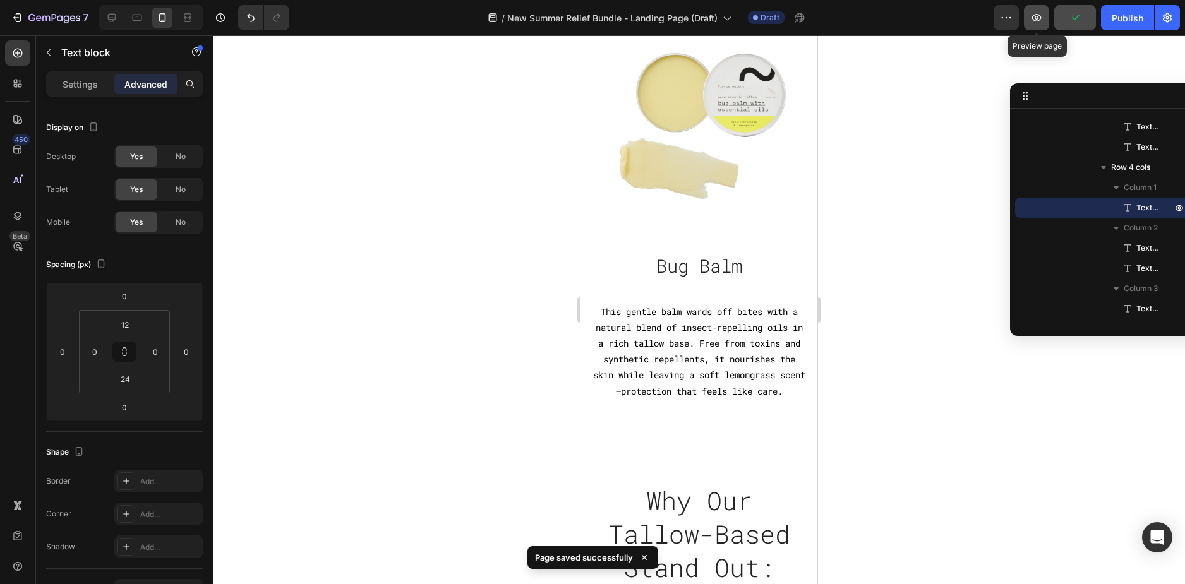
click at [1037, 22] on icon "button" at bounding box center [1036, 17] width 13 height 13
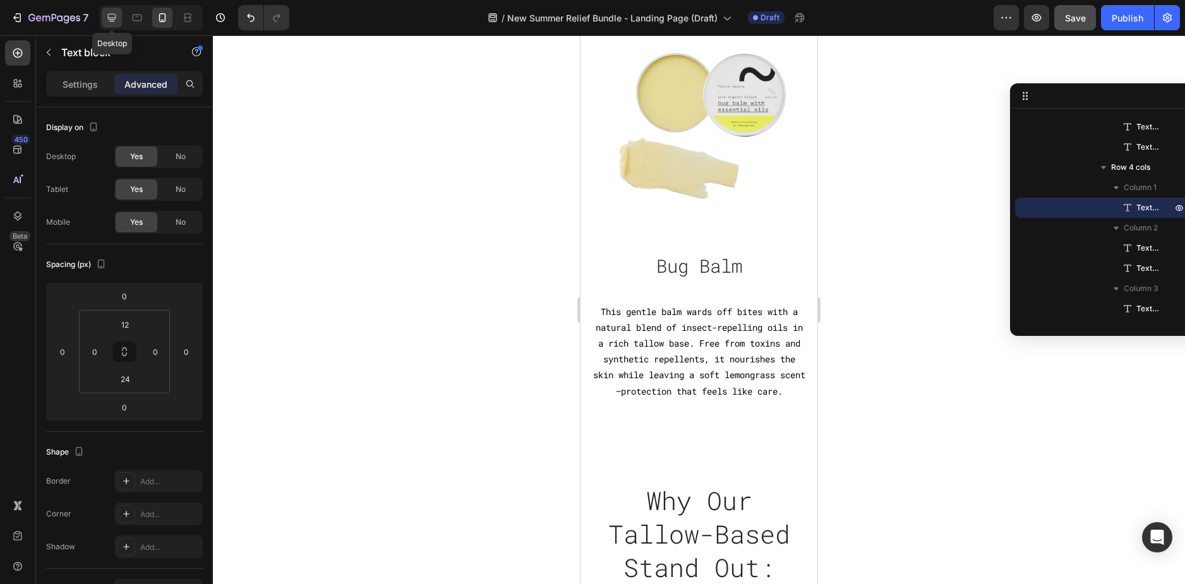
click at [105, 24] on div at bounding box center [112, 18] width 20 height 20
type input "12"
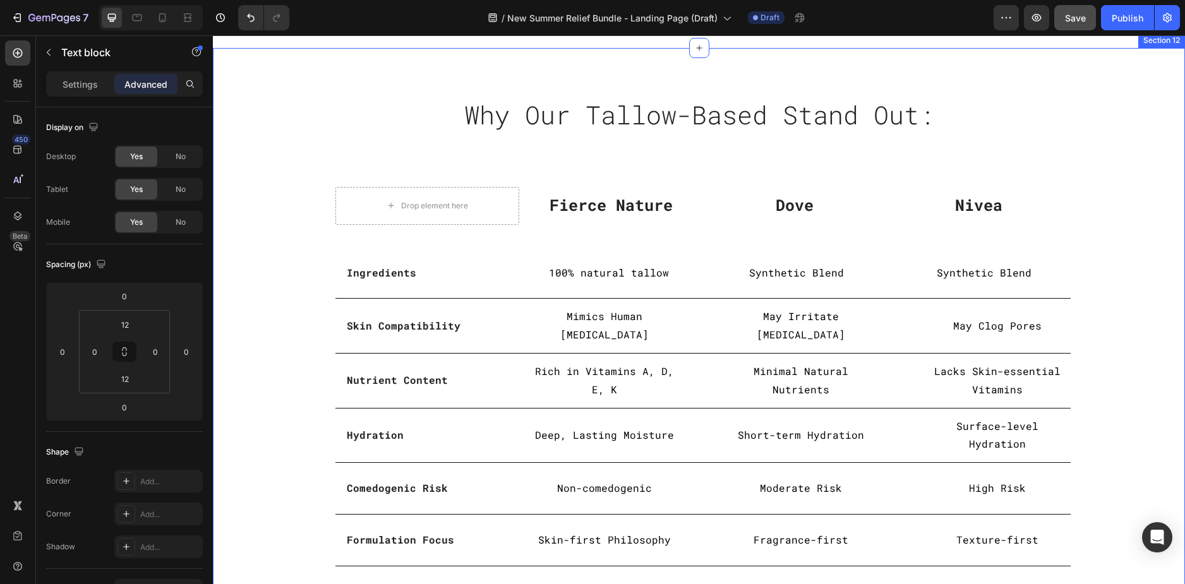
scroll to position [1436, 0]
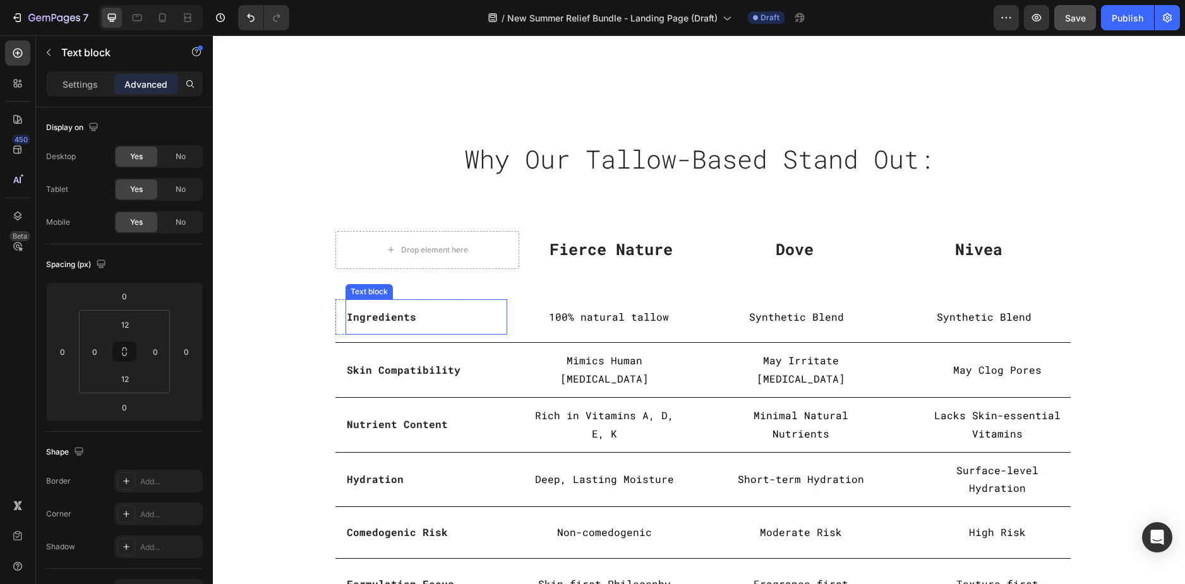
click at [393, 321] on strong "Ingredients" at bounding box center [381, 316] width 69 height 13
click at [84, 84] on p "Settings" at bounding box center [80, 84] width 35 height 13
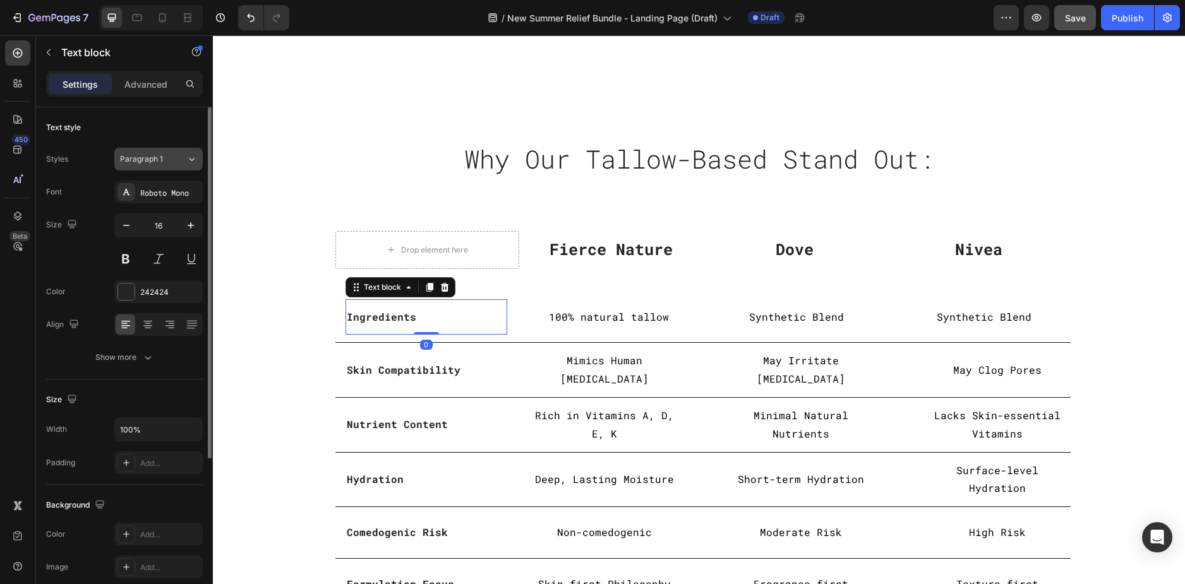
click at [164, 158] on div "Paragraph 1" at bounding box center [145, 158] width 51 height 11
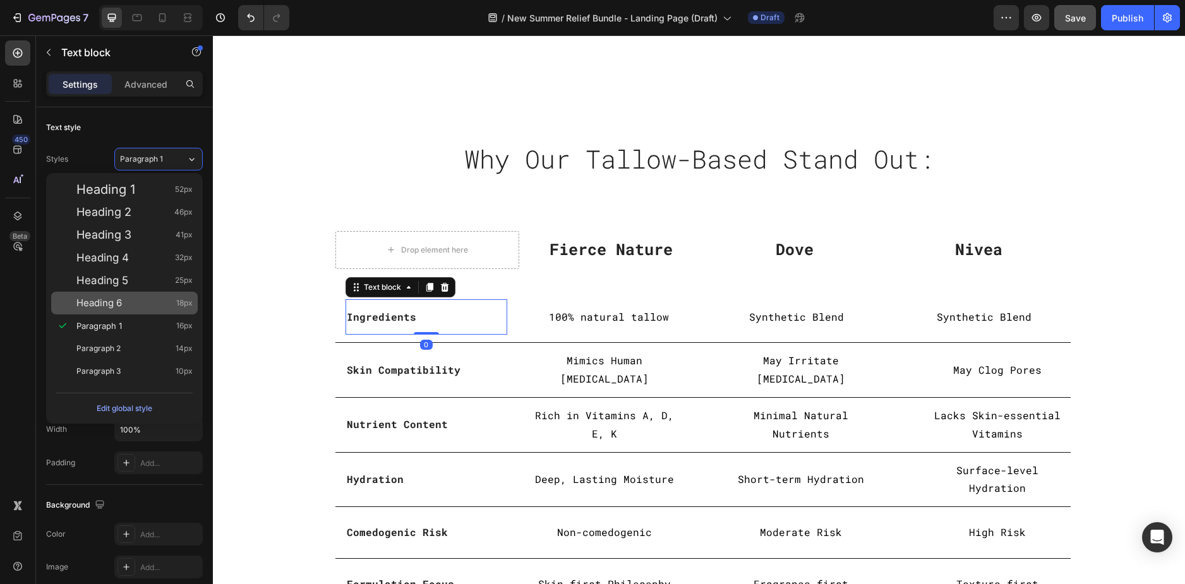
click at [133, 303] on div "Heading 6 18px" at bounding box center [134, 303] width 116 height 13
type input "18"
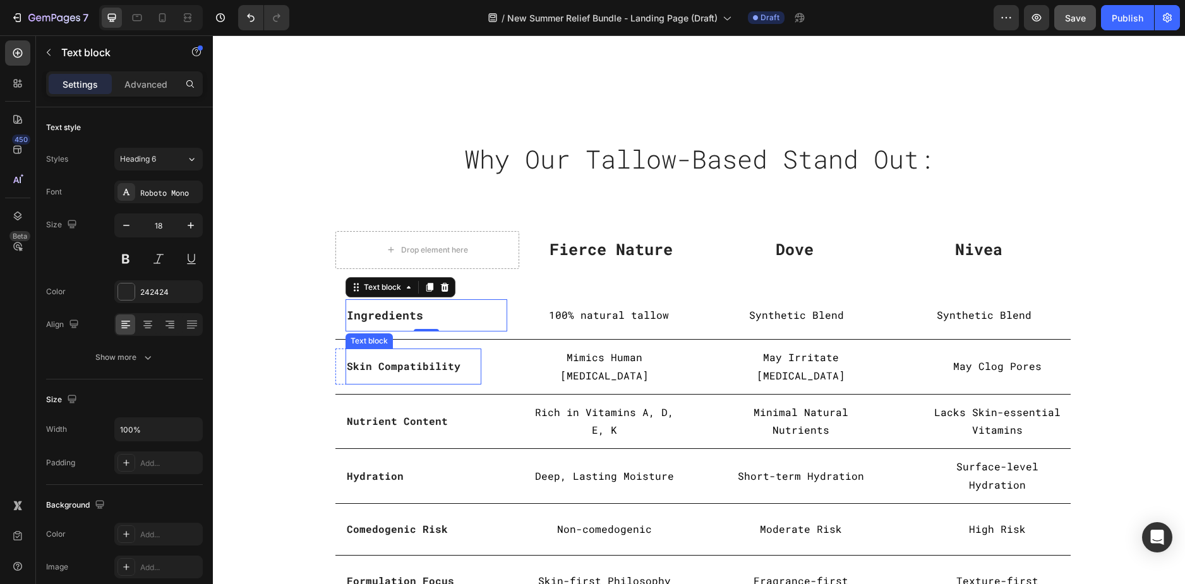
click at [383, 371] on strong "Skin Compatibility" at bounding box center [404, 365] width 114 height 13
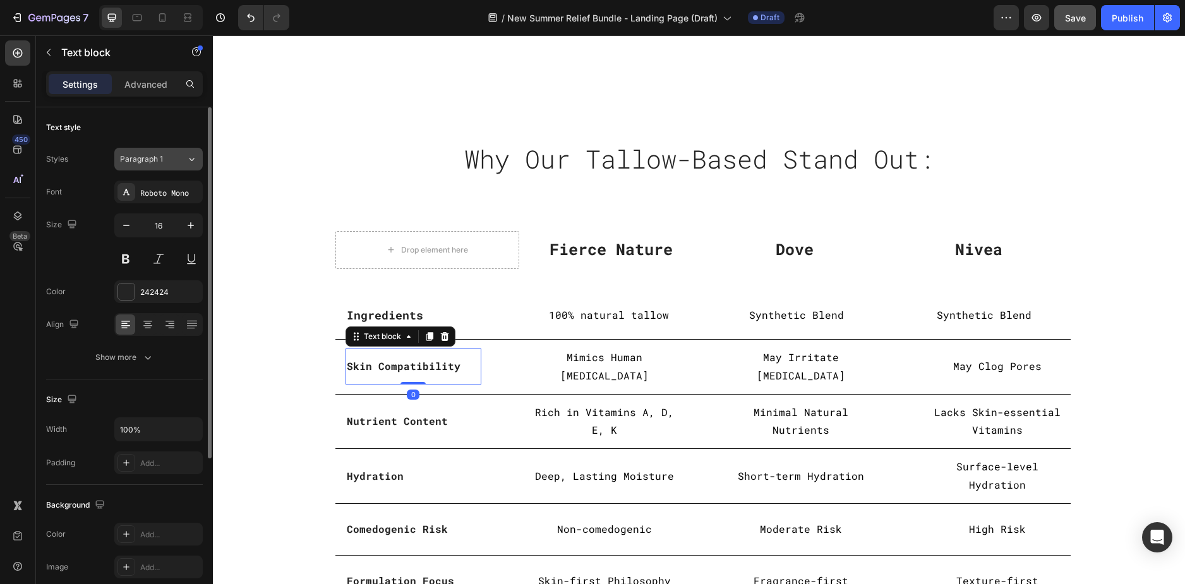
click at [155, 162] on span "Paragraph 1" at bounding box center [141, 158] width 43 height 11
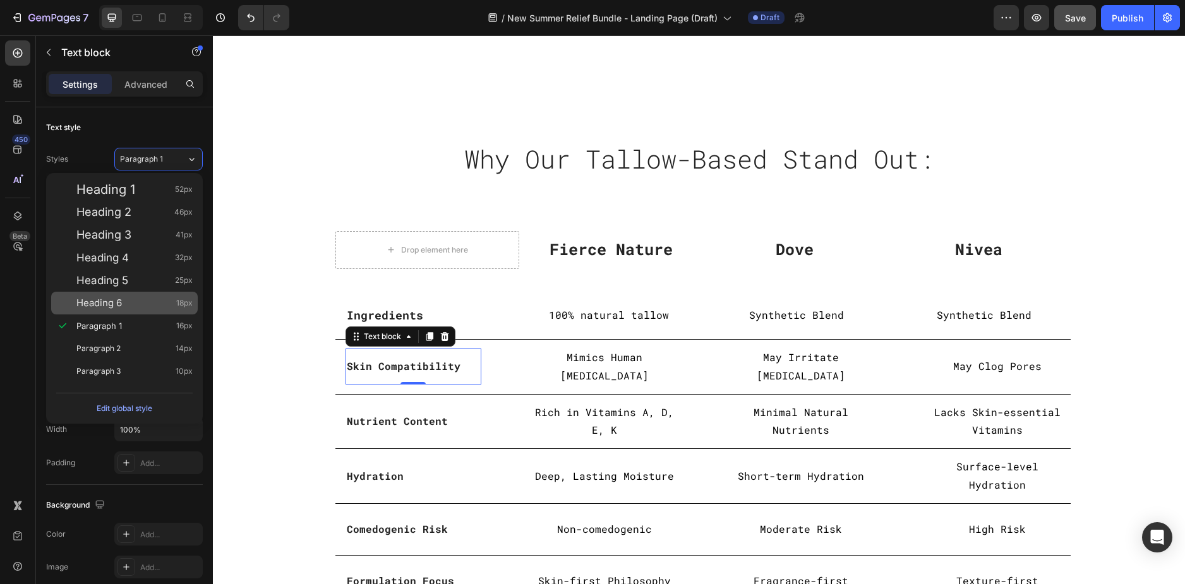
click at [112, 307] on span "Heading 6" at bounding box center [98, 303] width 45 height 13
type input "18"
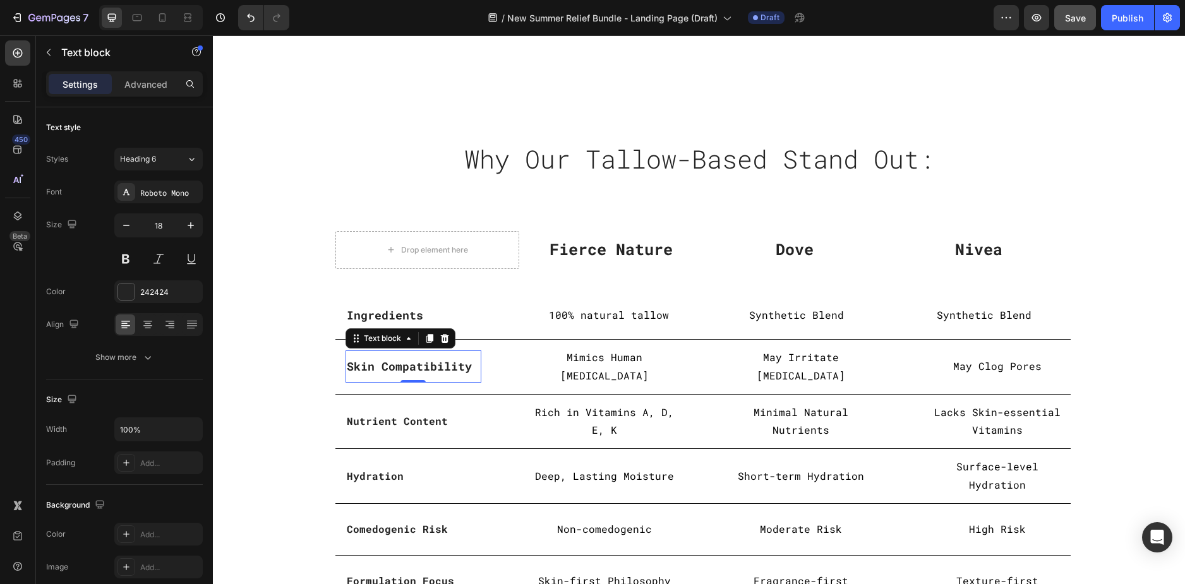
scroll to position [1500, 0]
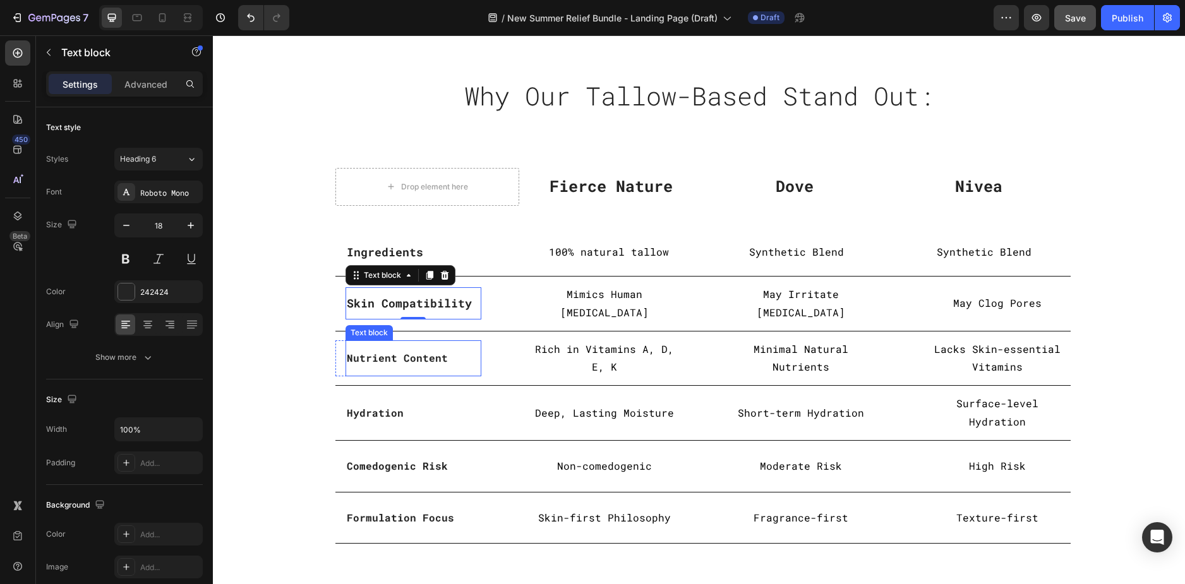
click at [359, 362] on strong "Nutrient Content" at bounding box center [397, 357] width 101 height 13
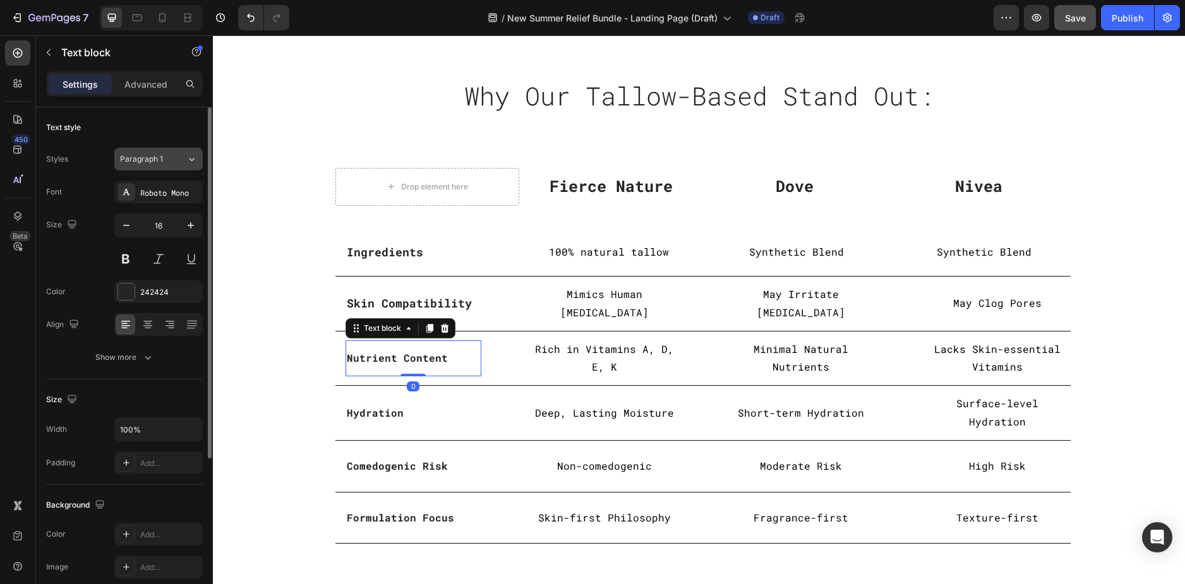
click at [153, 157] on span "Paragraph 1" at bounding box center [141, 158] width 43 height 11
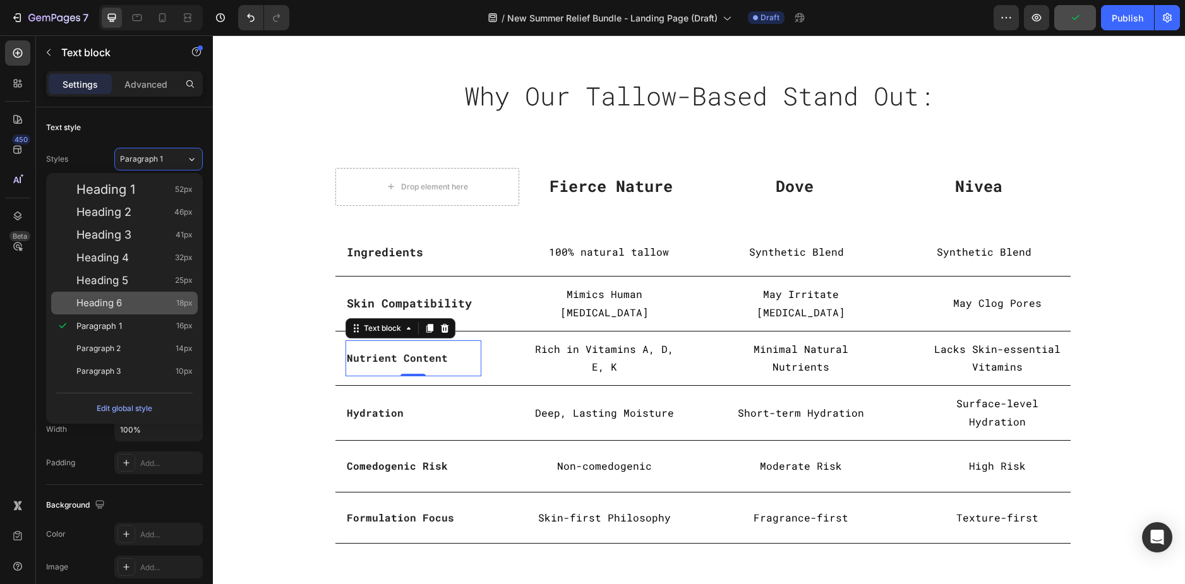
click at [121, 312] on div "Heading 6 18px" at bounding box center [124, 303] width 146 height 23
type input "18"
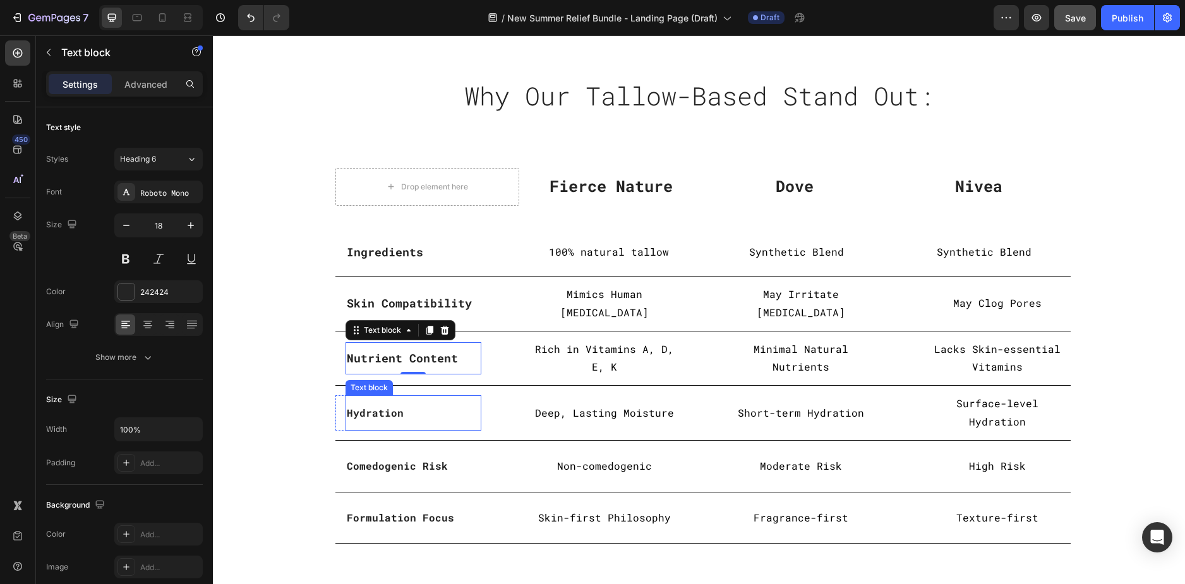
click at [371, 412] on strong "Hydration" at bounding box center [375, 412] width 57 height 13
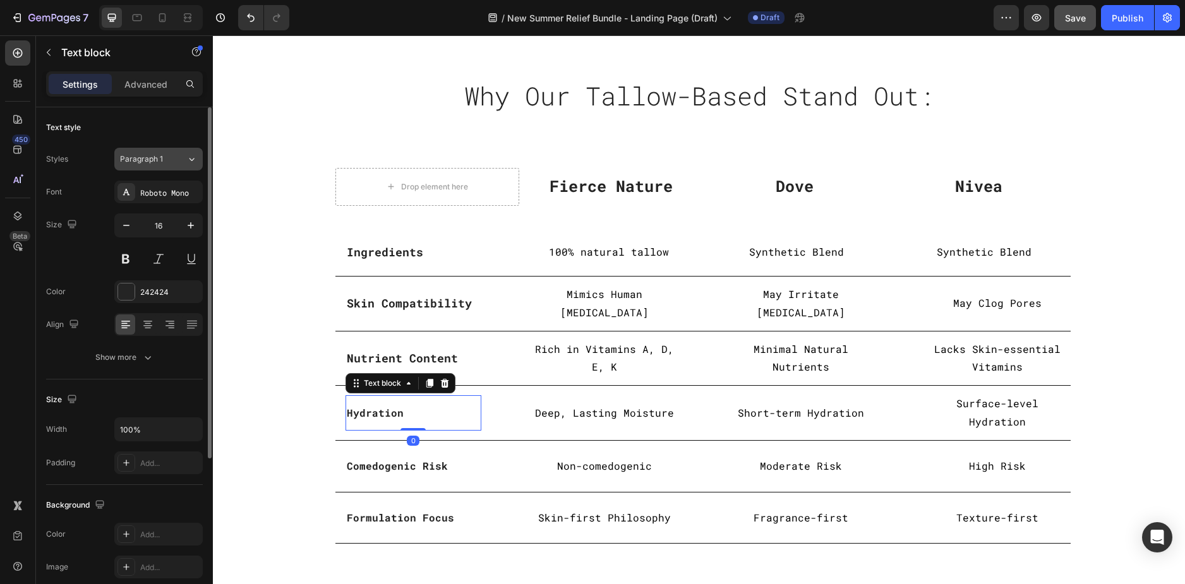
click at [142, 165] on button "Paragraph 1" at bounding box center [158, 159] width 88 height 23
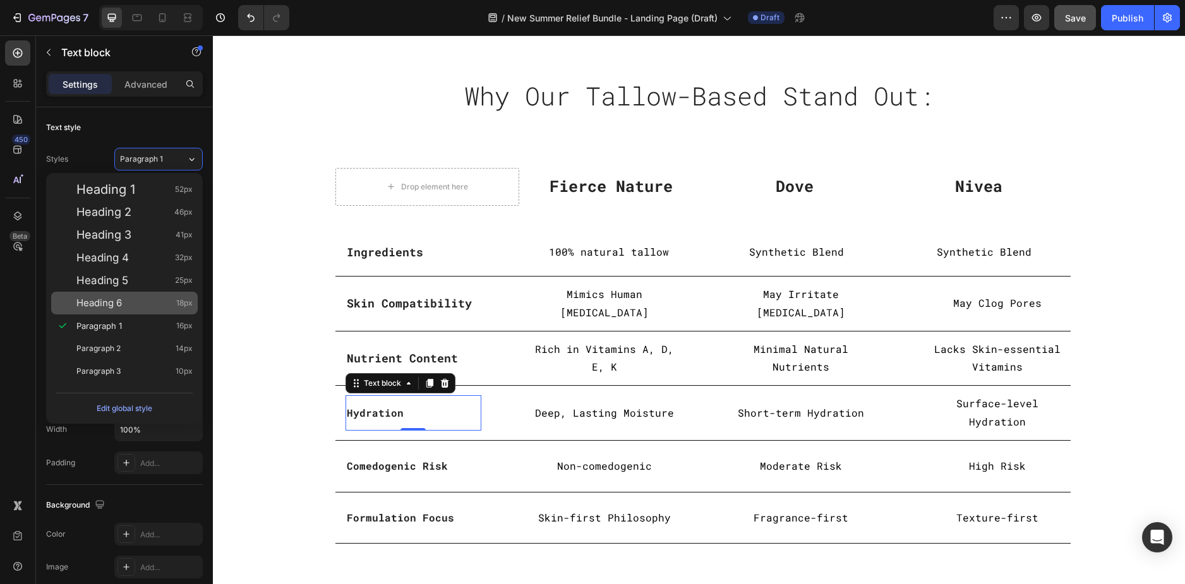
click at [115, 301] on span "Heading 6" at bounding box center [98, 303] width 45 height 13
type input "18"
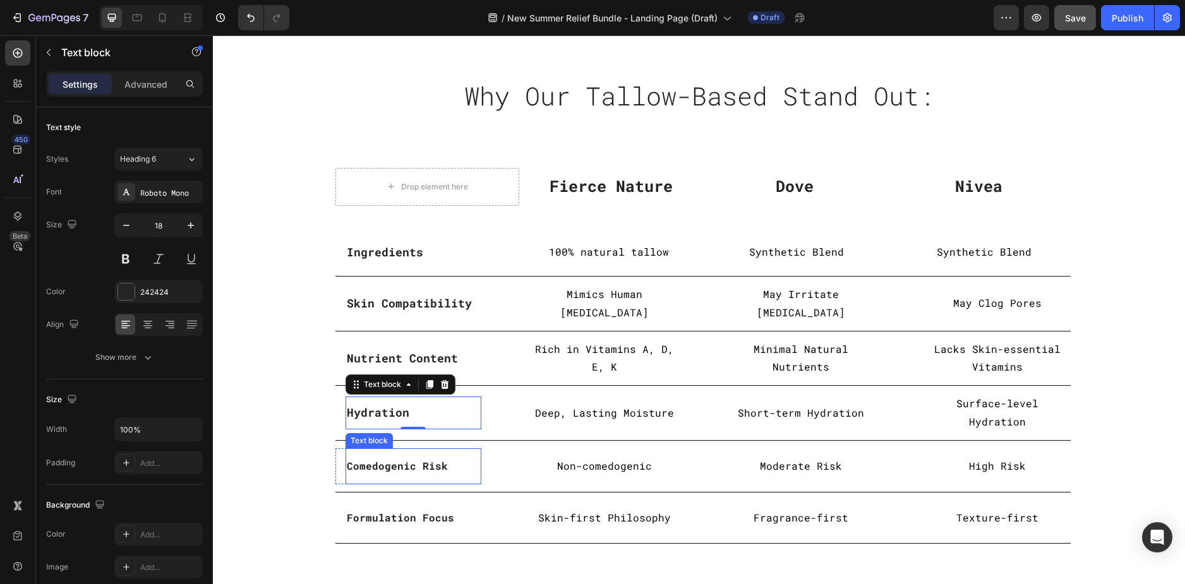
click at [364, 460] on strong "Comedogenic Risk" at bounding box center [397, 465] width 101 height 13
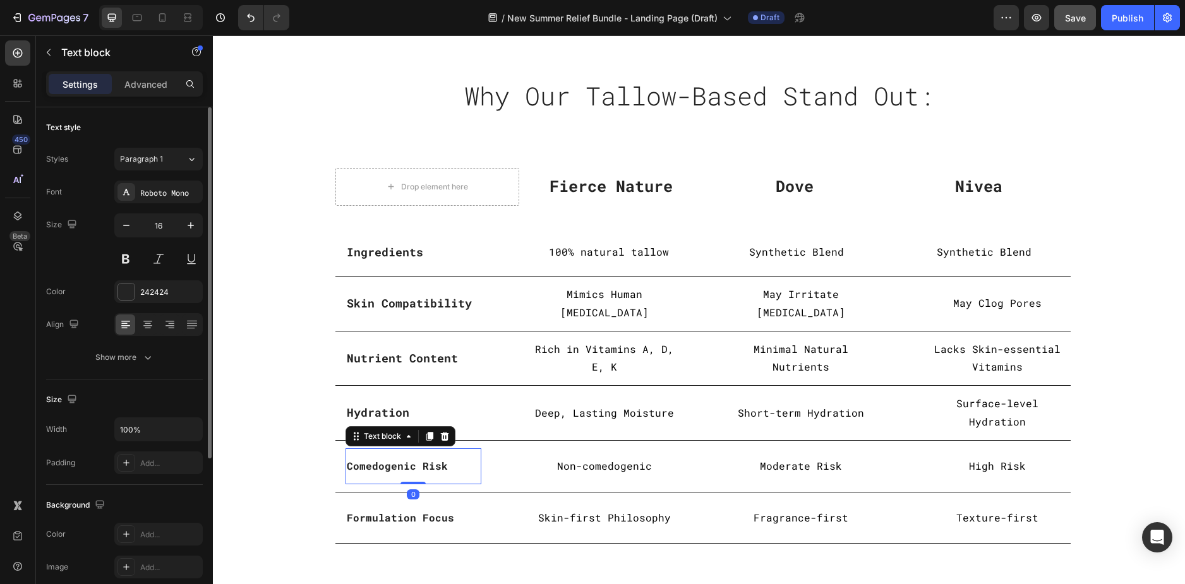
click at [151, 170] on div "Styles Paragraph 1 Font Roboto Mono Size 16 Color 242424 Align Show more" at bounding box center [124, 258] width 157 height 221
click at [152, 160] on span "Paragraph 1" at bounding box center [141, 158] width 43 height 11
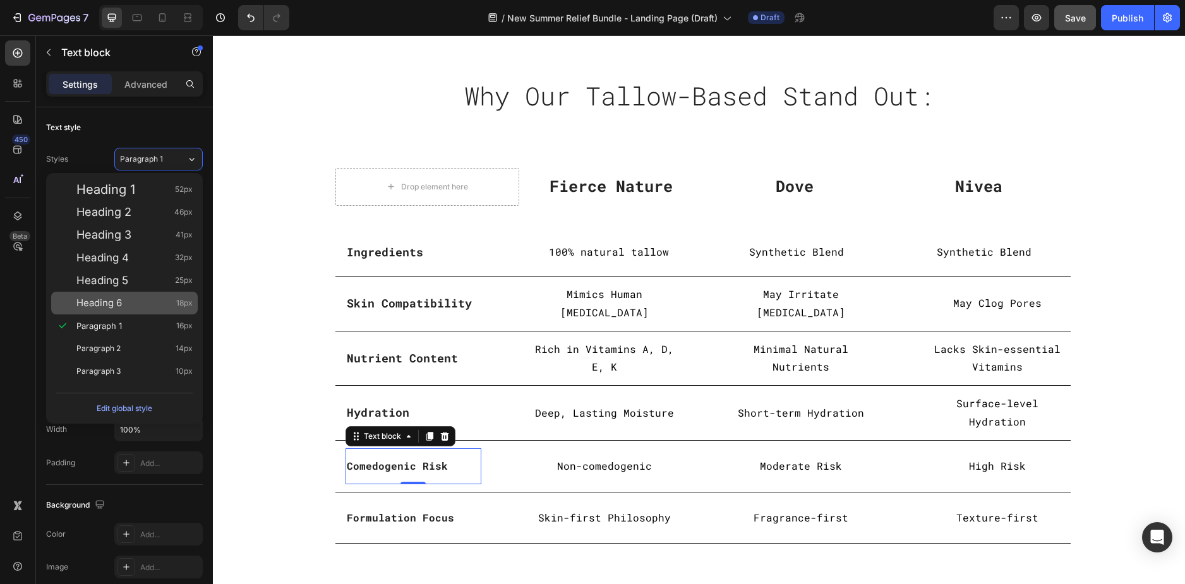
click at [112, 307] on span "Heading 6" at bounding box center [98, 303] width 45 height 13
type input "18"
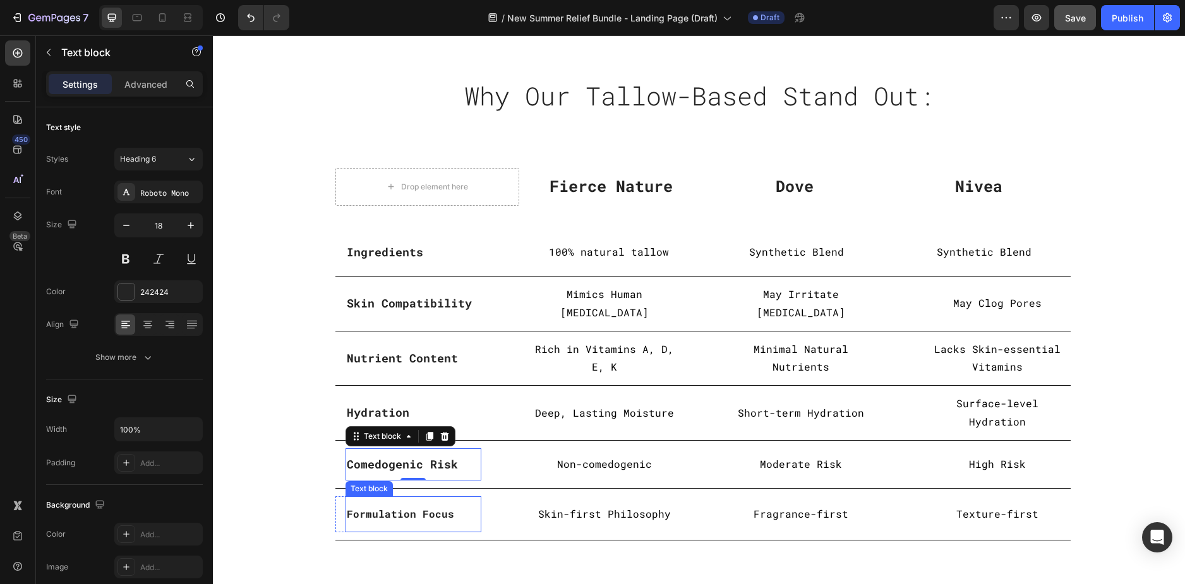
click at [380, 507] on strong "Formulation Focus" at bounding box center [400, 513] width 107 height 13
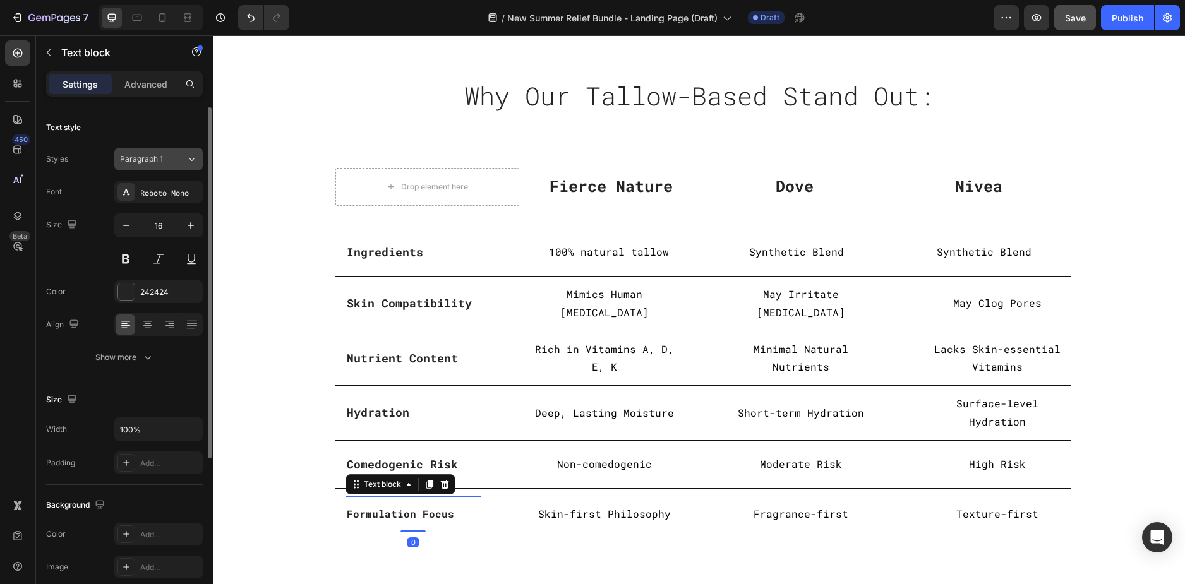
click at [167, 168] on button "Paragraph 1" at bounding box center [158, 159] width 88 height 23
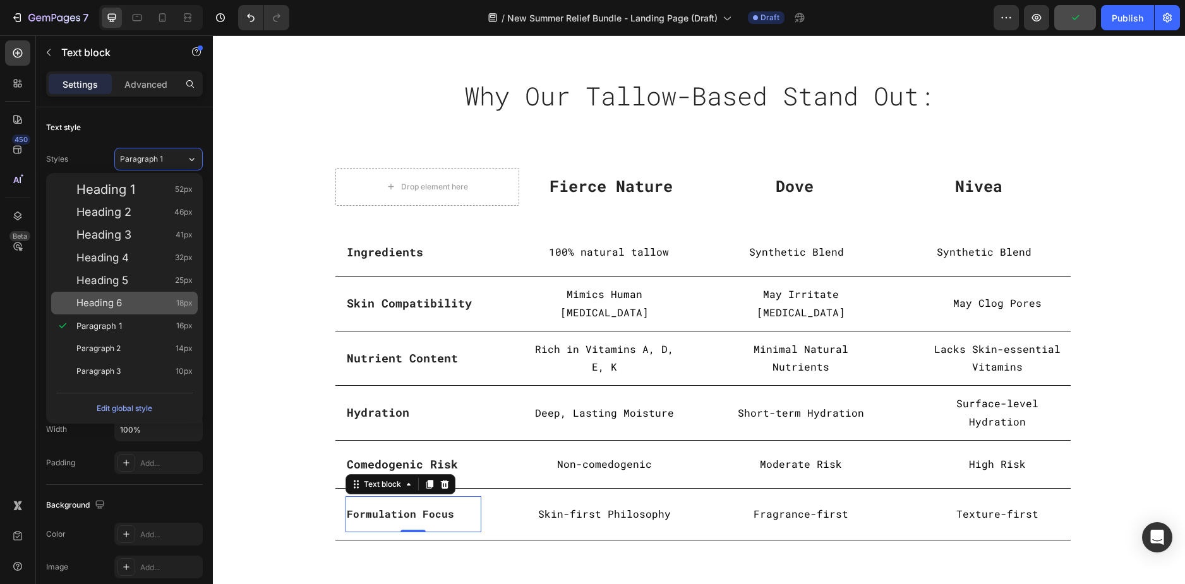
click at [124, 298] on div "Heading 6 18px" at bounding box center [134, 303] width 116 height 13
type input "18"
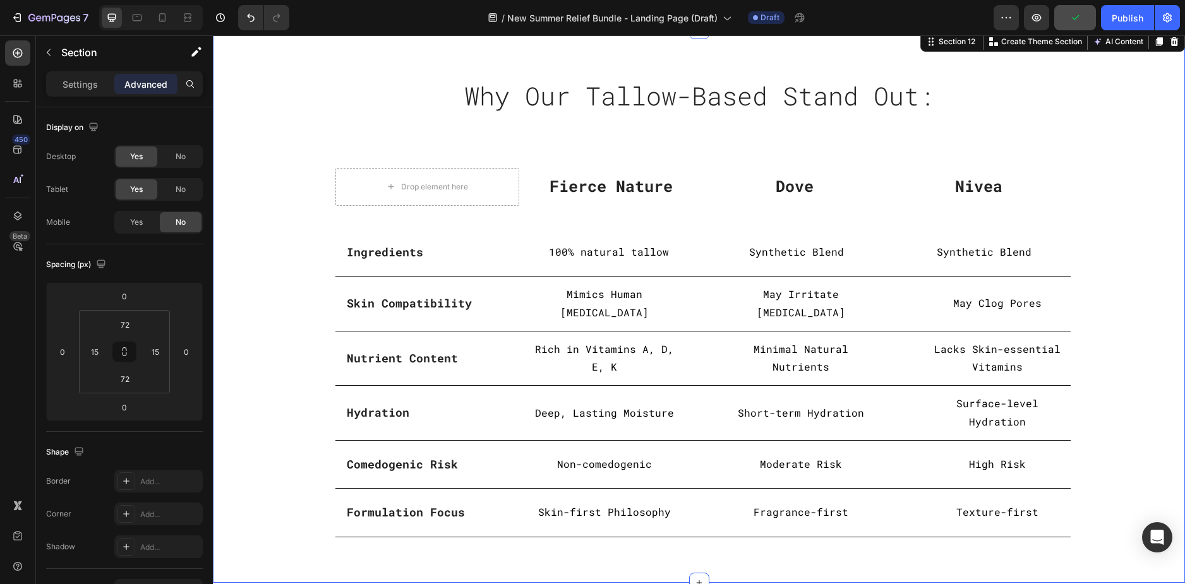
click at [291, 276] on div "Why Our Tallow-Based Stand Out: Heading Row Drop element here Fierce Nature Tex…" at bounding box center [698, 306] width 953 height 463
click at [145, 20] on div at bounding box center [137, 18] width 20 height 20
type input "70"
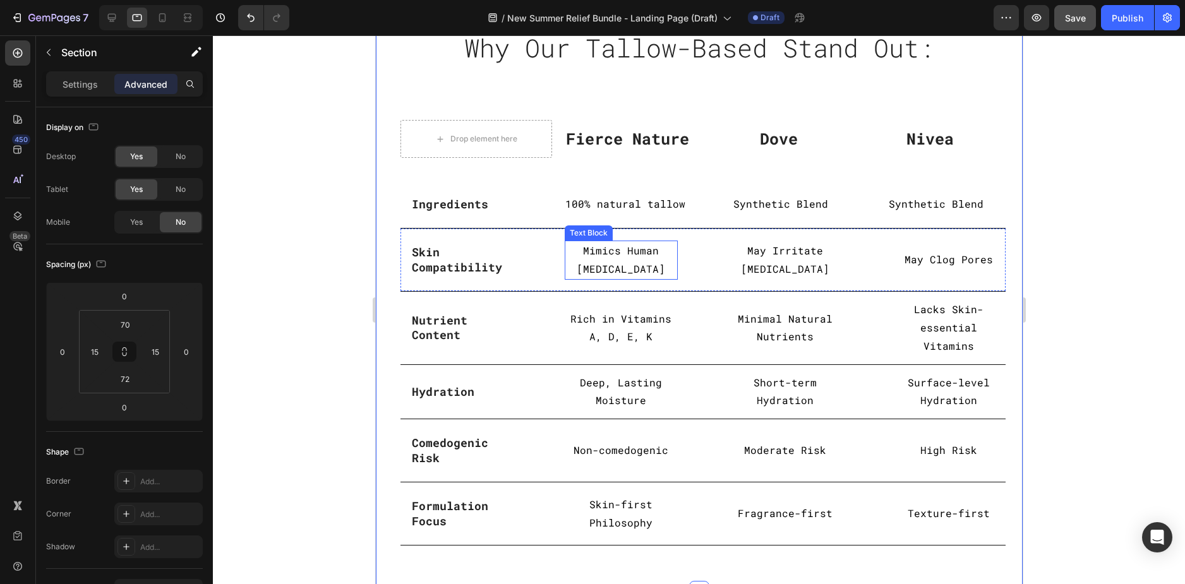
scroll to position [1404, 0]
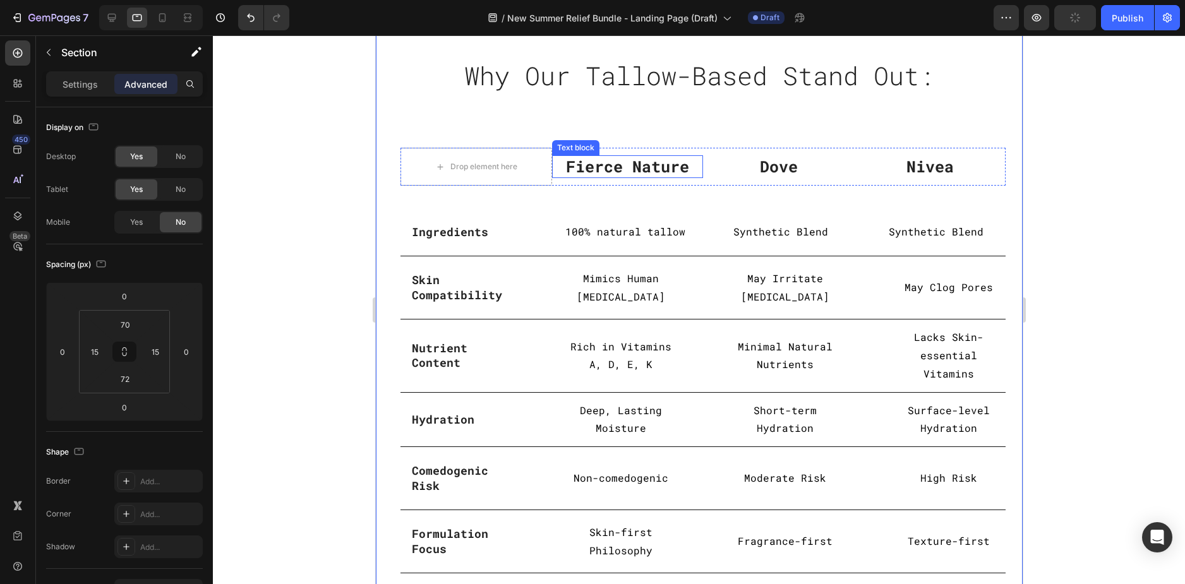
click at [626, 176] on div "Fierce Nature Text block" at bounding box center [627, 166] width 152 height 23
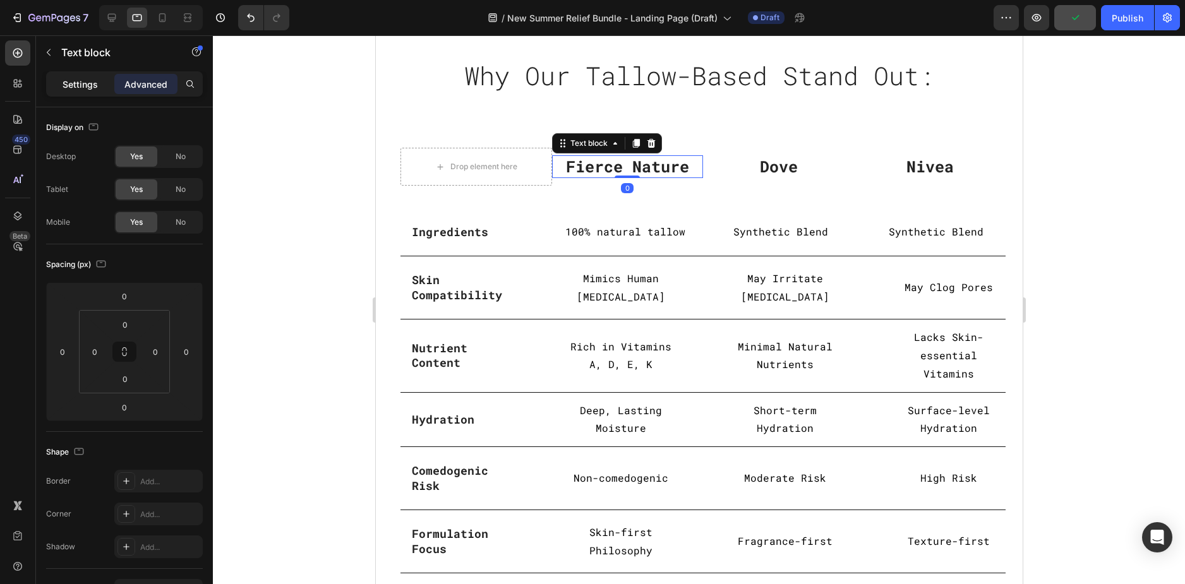
click at [71, 79] on p "Settings" at bounding box center [80, 84] width 35 height 13
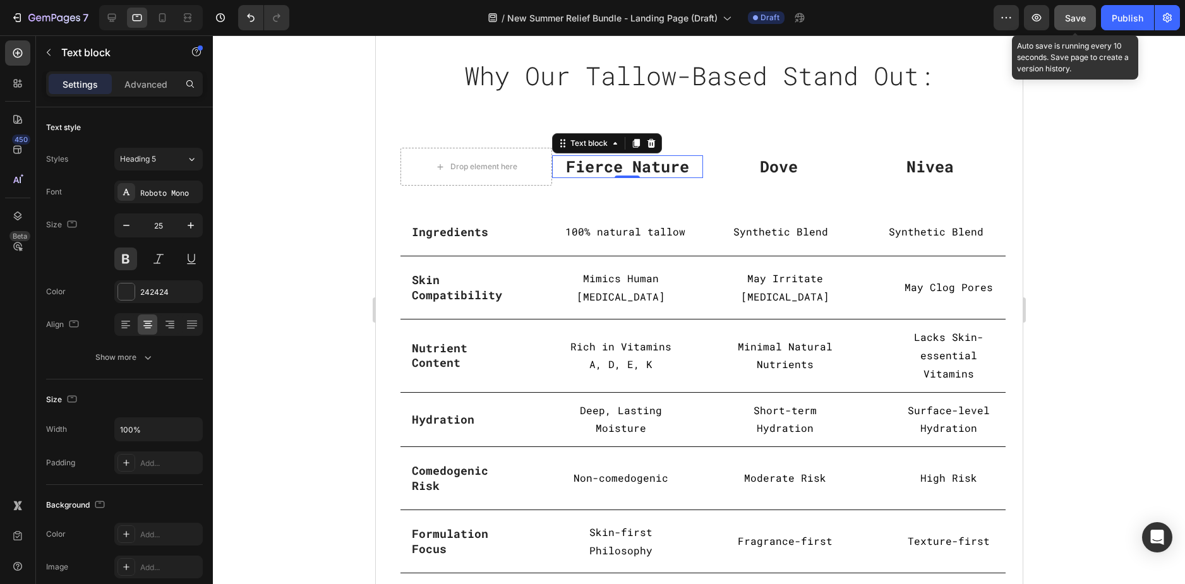
click at [1059, 19] on button "Save" at bounding box center [1075, 17] width 42 height 25
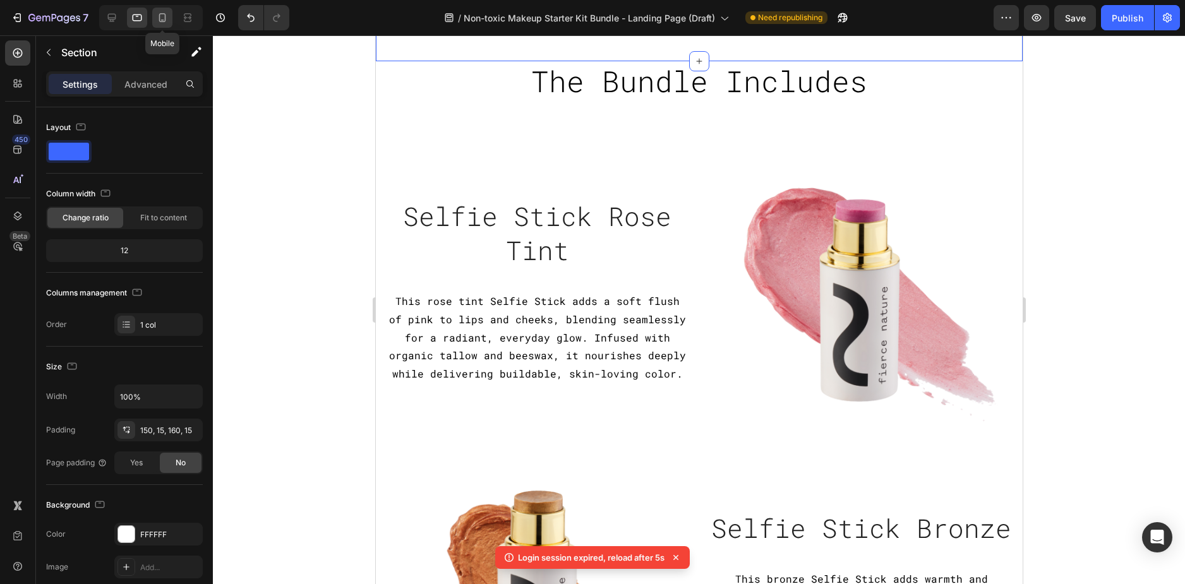
click at [155, 15] on div at bounding box center [162, 18] width 20 height 20
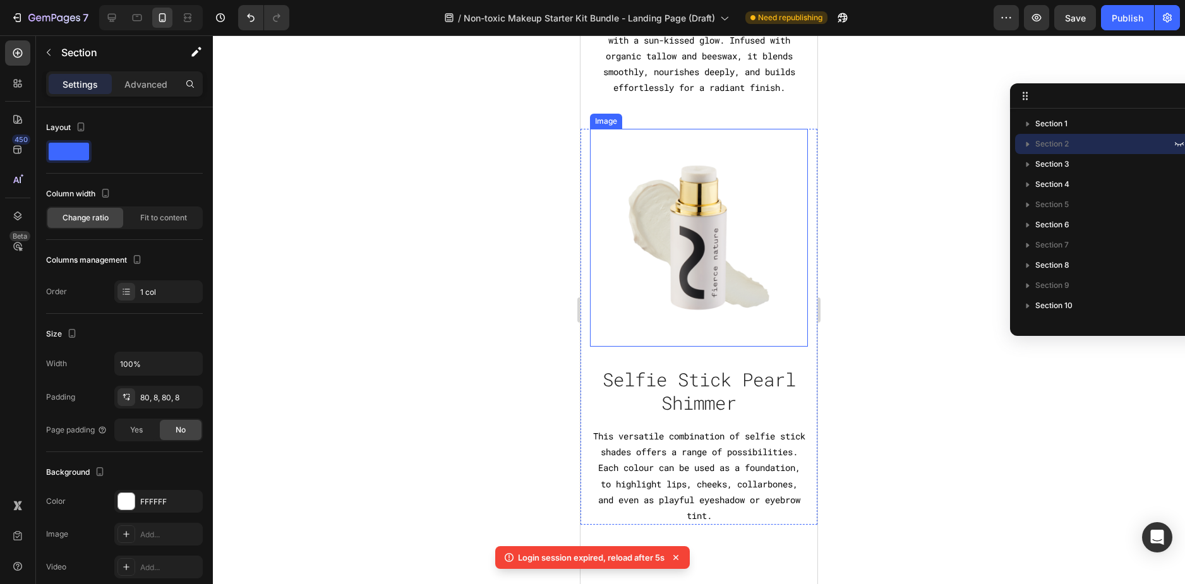
scroll to position [2418, 0]
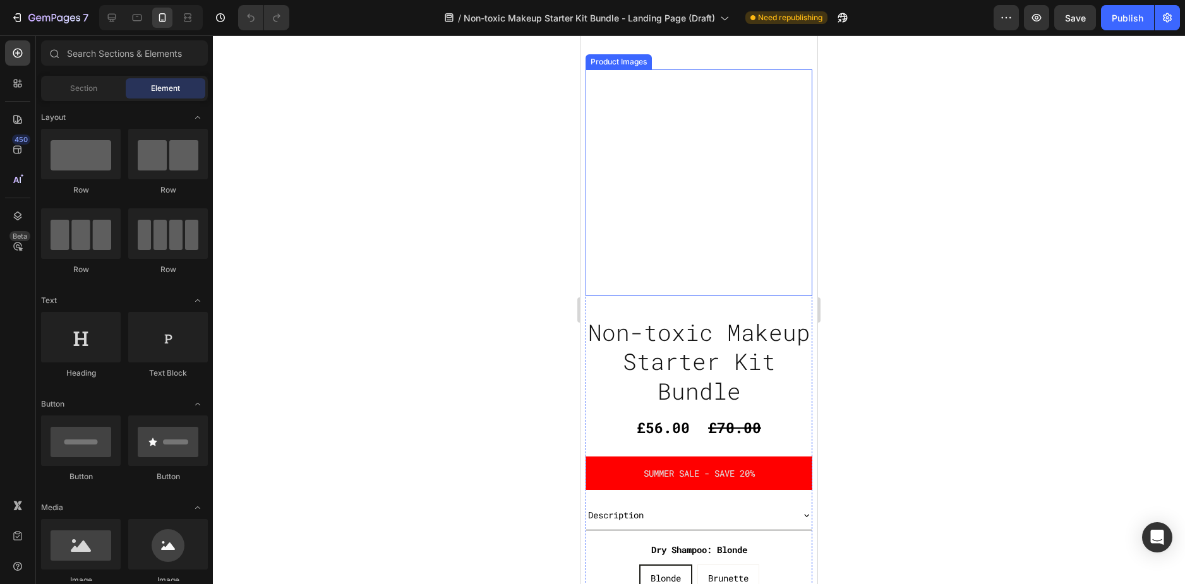
scroll to position [316, 0]
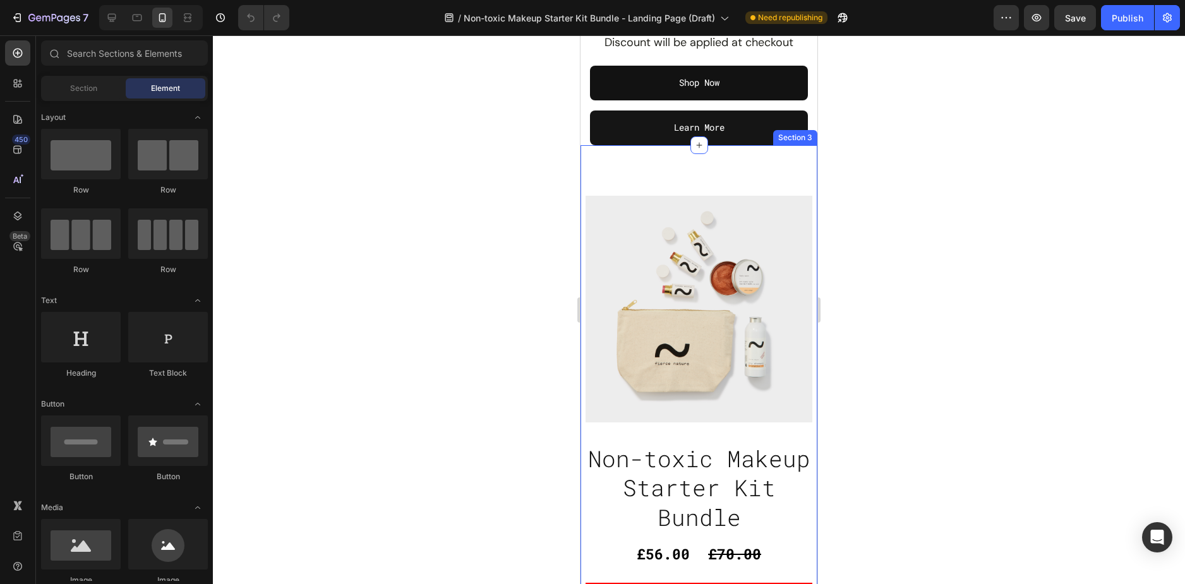
click at [655, 186] on div "Product Images Non-toxic Makeup Starter Kit Bundle Product Title £56.00 Product…" at bounding box center [698, 542] width 237 height 794
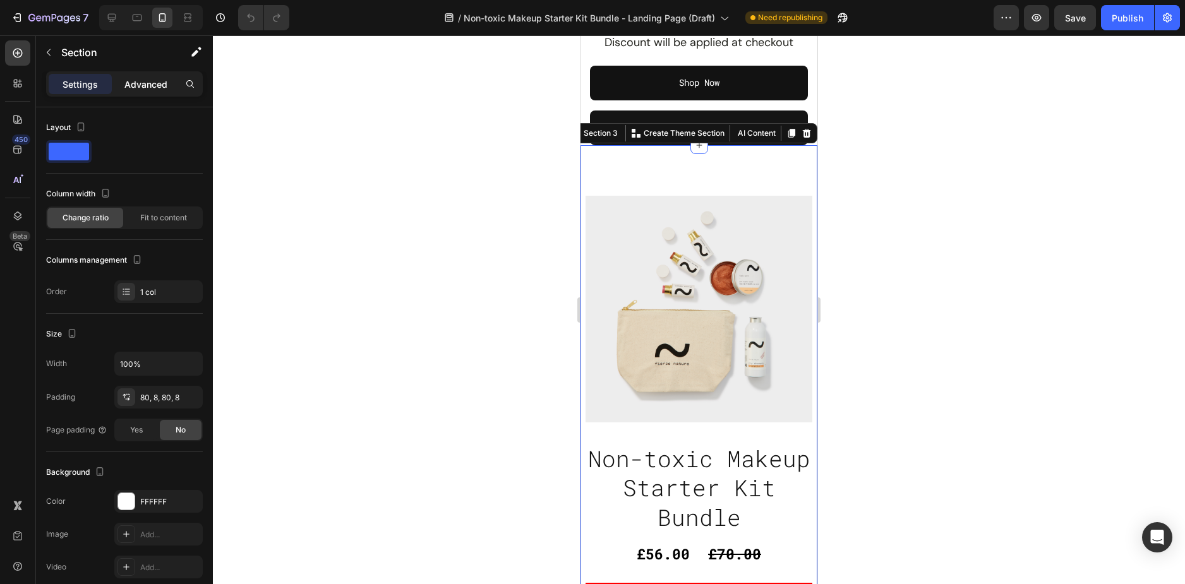
click at [134, 80] on p "Advanced" at bounding box center [145, 84] width 43 height 13
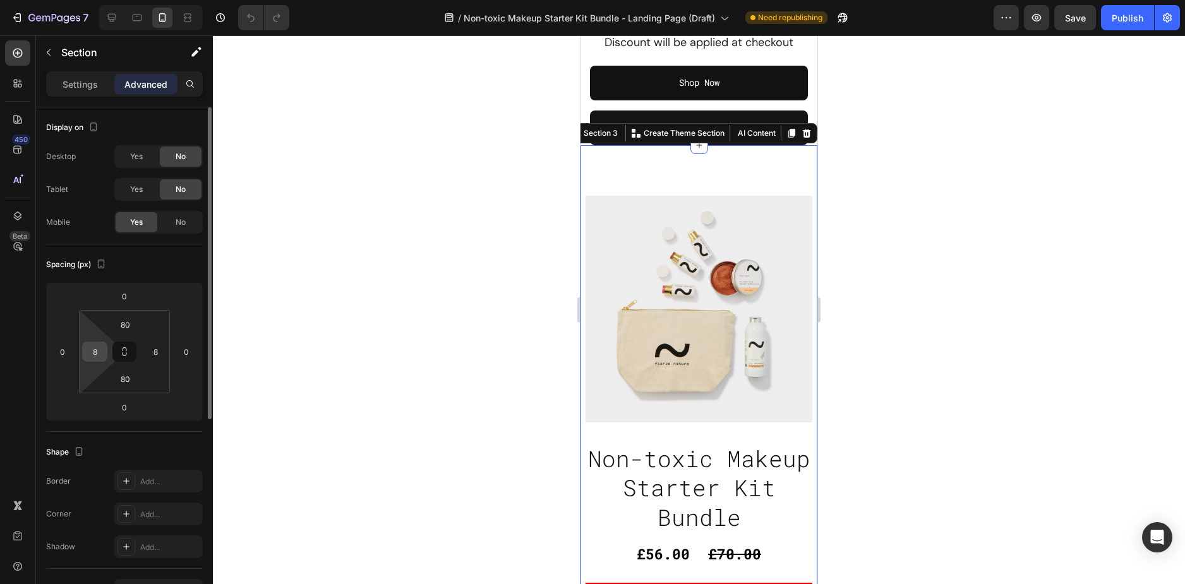
click at [96, 361] on div "8" at bounding box center [94, 352] width 25 height 20
click at [96, 357] on input "8" at bounding box center [94, 351] width 19 height 19
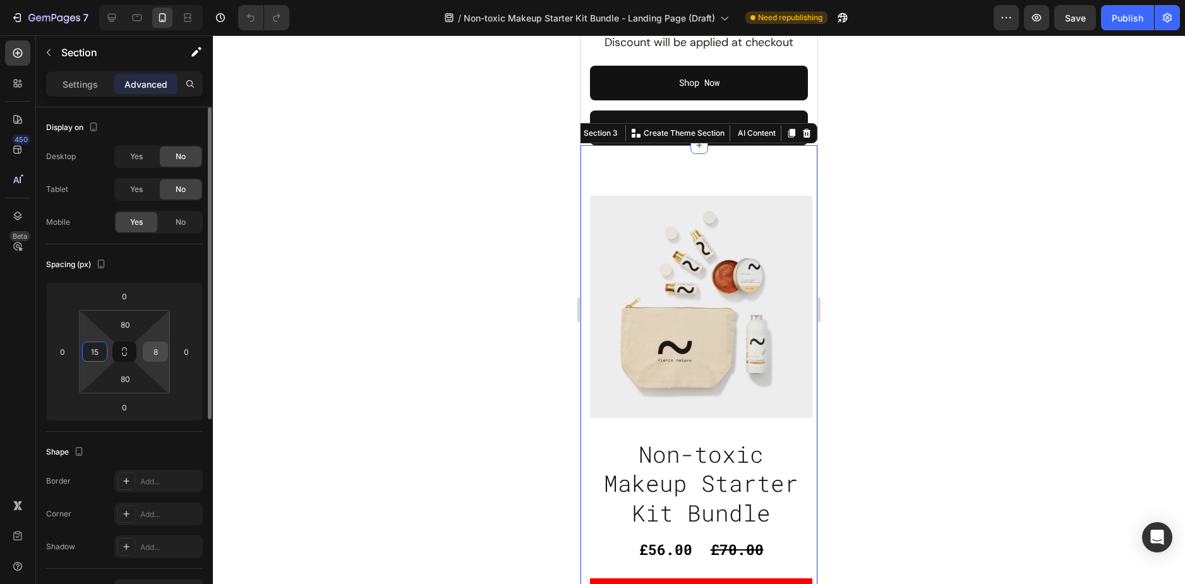
type input "15"
click at [150, 352] on input "8" at bounding box center [155, 351] width 19 height 19
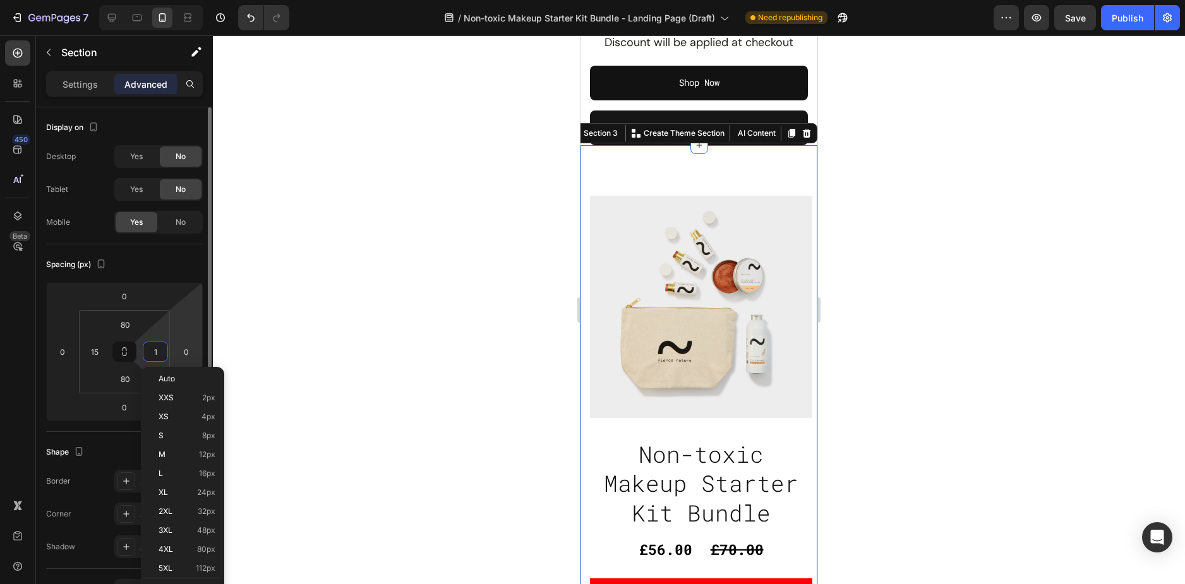
type input "15"
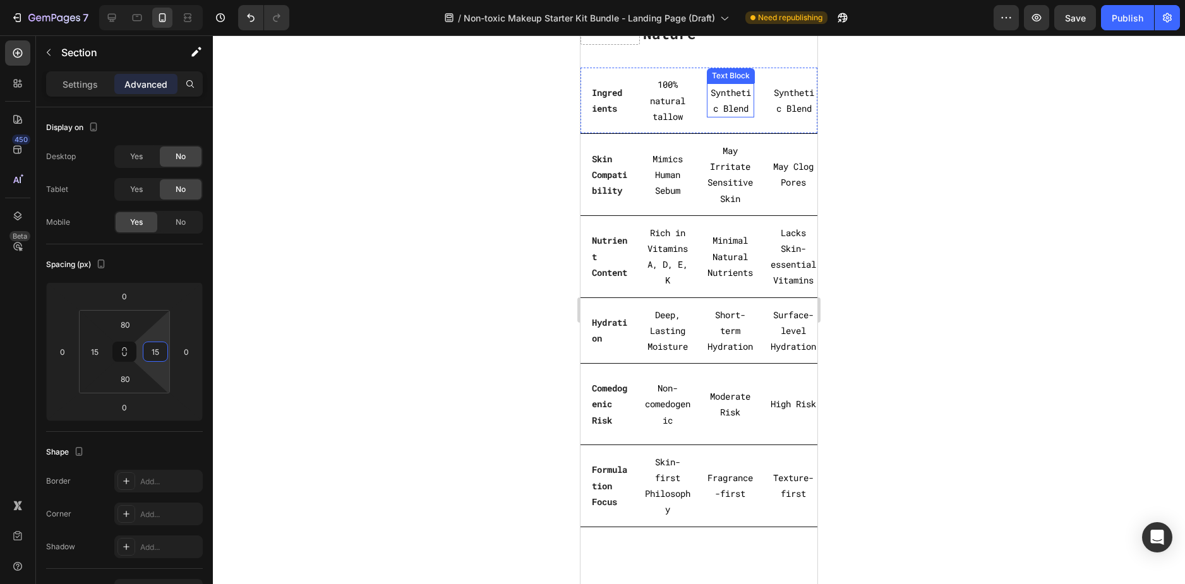
scroll to position [4231, 0]
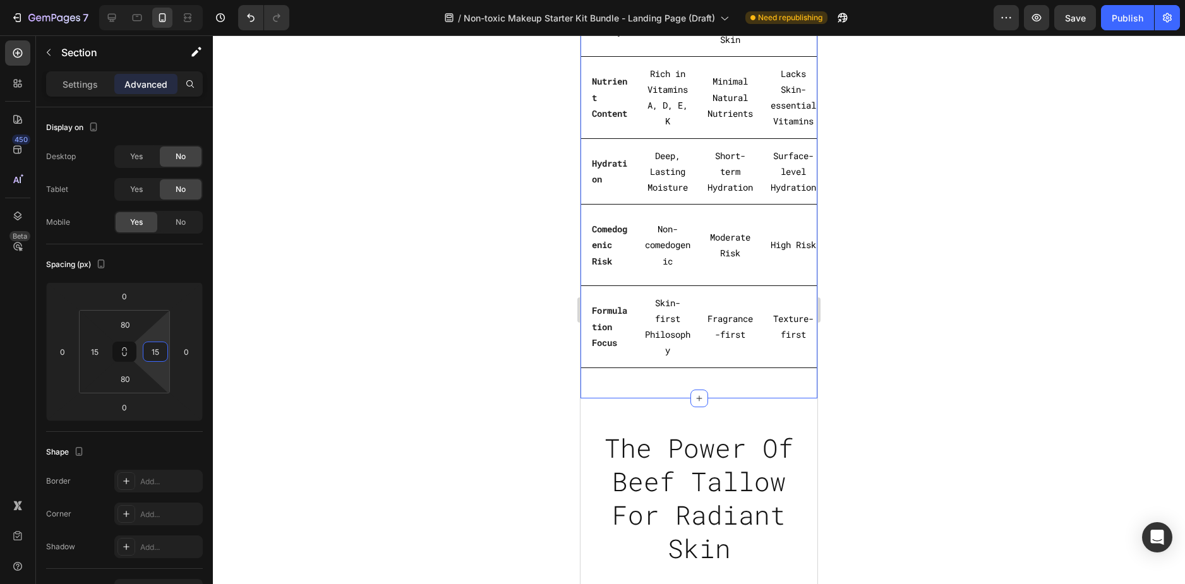
click at [594, 398] on div "Why Our Tallow-Based Stand Out: Heading Row Fierce Nature Text block Dove Text …" at bounding box center [698, 33] width 237 height 729
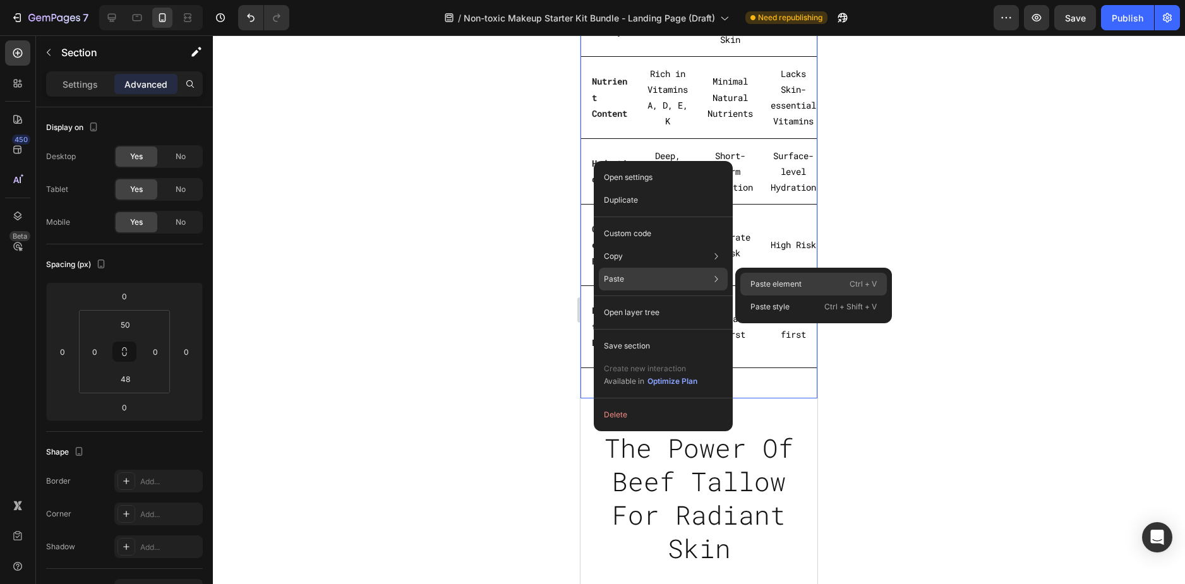
click at [756, 284] on p "Paste element" at bounding box center [775, 283] width 51 height 11
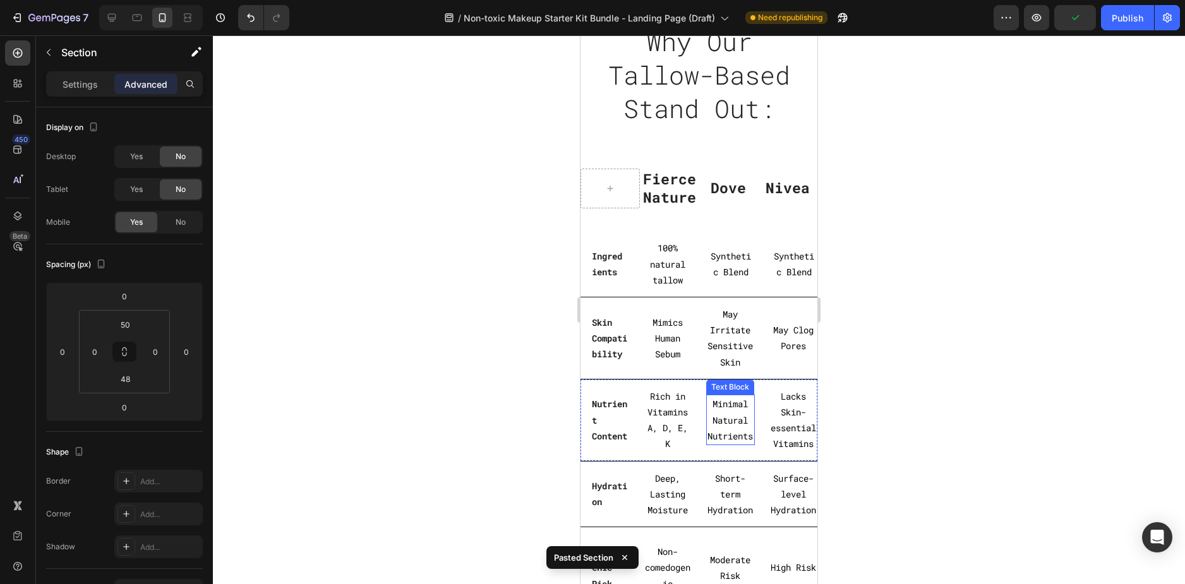
scroll to position [3775, 0]
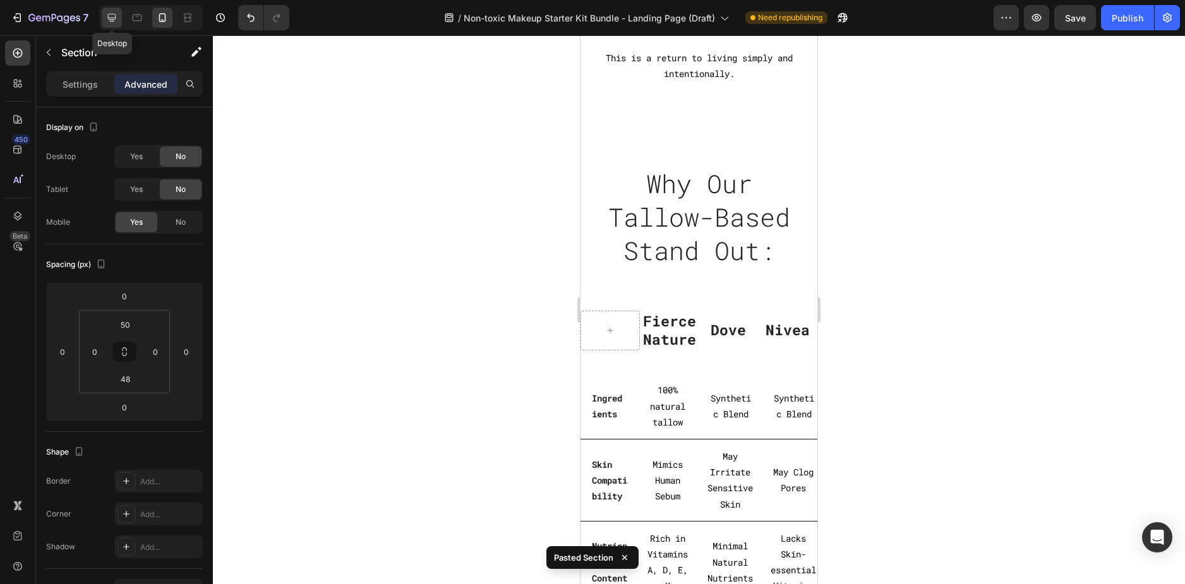
click at [120, 21] on div at bounding box center [112, 18] width 20 height 20
type input "72"
type input "15"
type input "72"
type input "15"
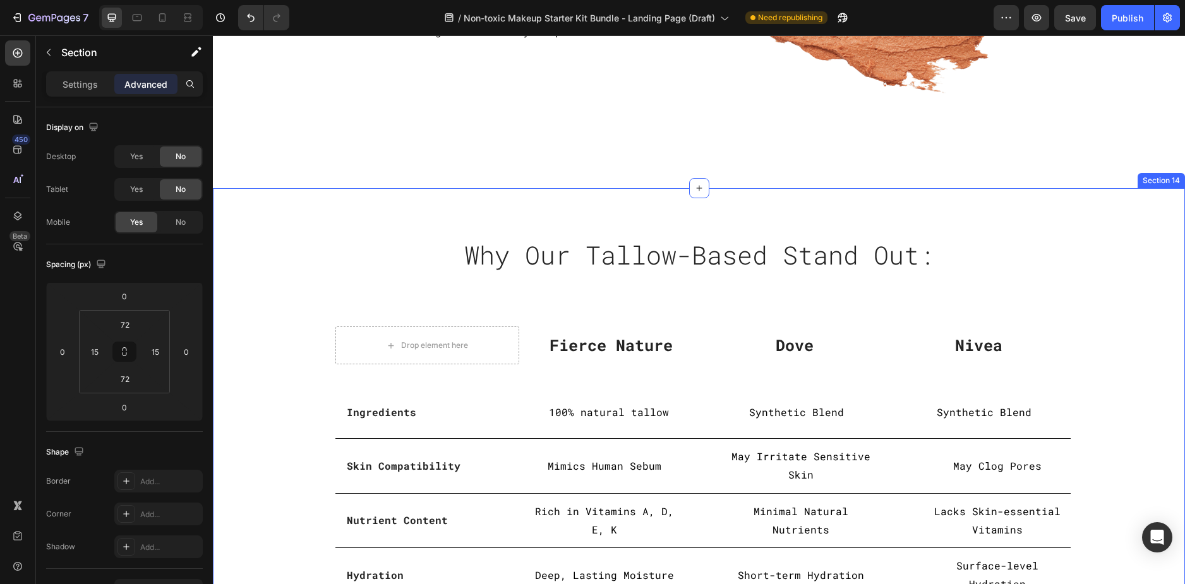
scroll to position [2678, 0]
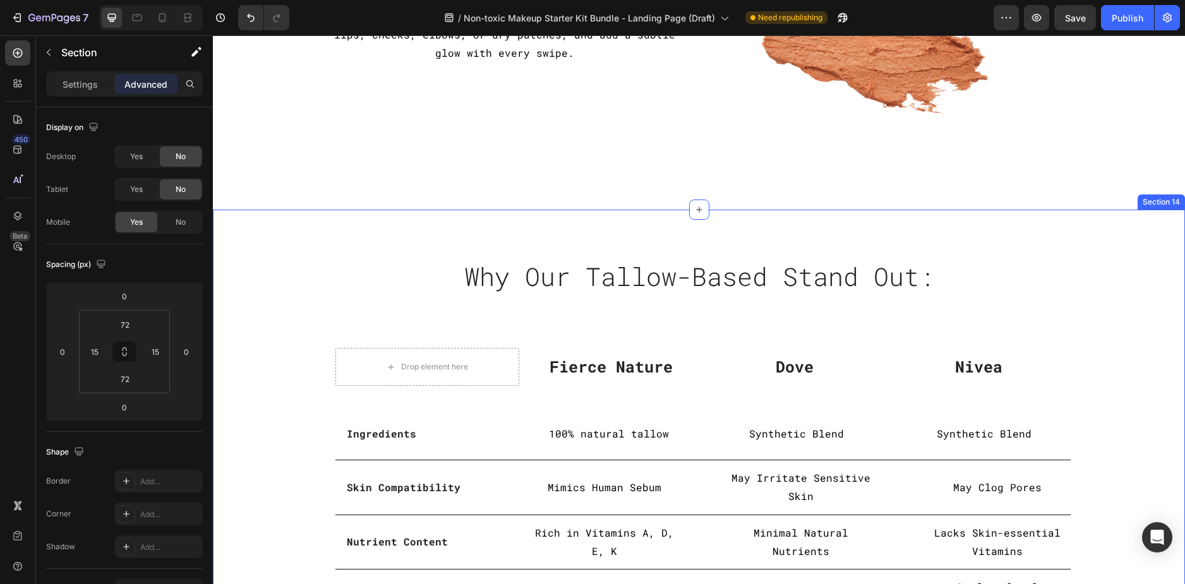
click at [260, 235] on div "Why Our Tallow-Based Stand Out: Heading Row Drop element here Fierce Nature Tex…" at bounding box center [699, 492] width 972 height 564
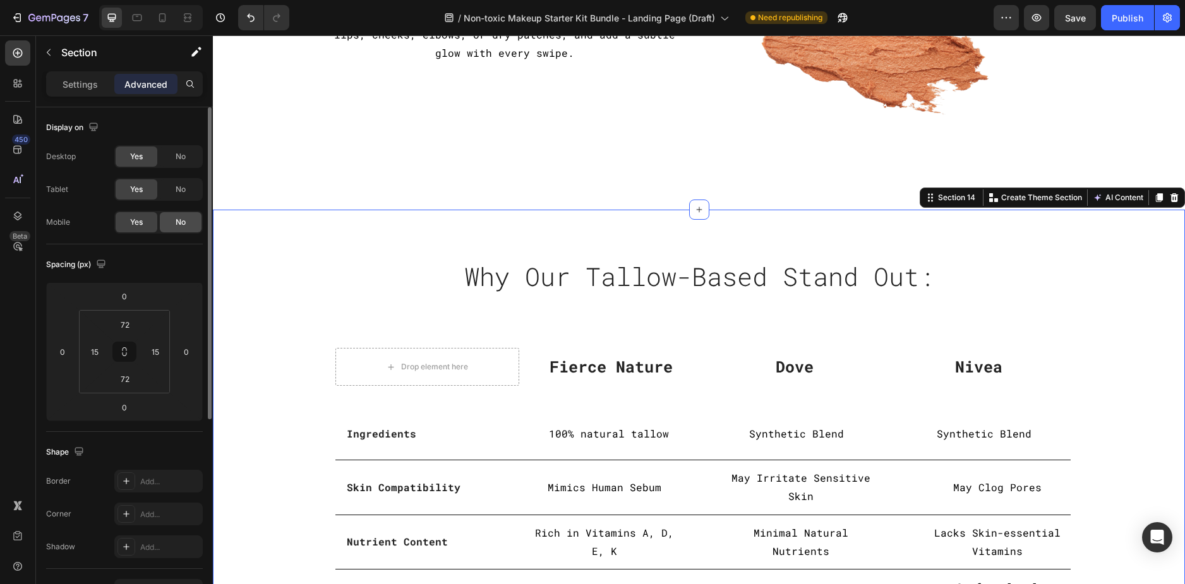
click at [180, 227] on span "No" at bounding box center [181, 222] width 10 height 11
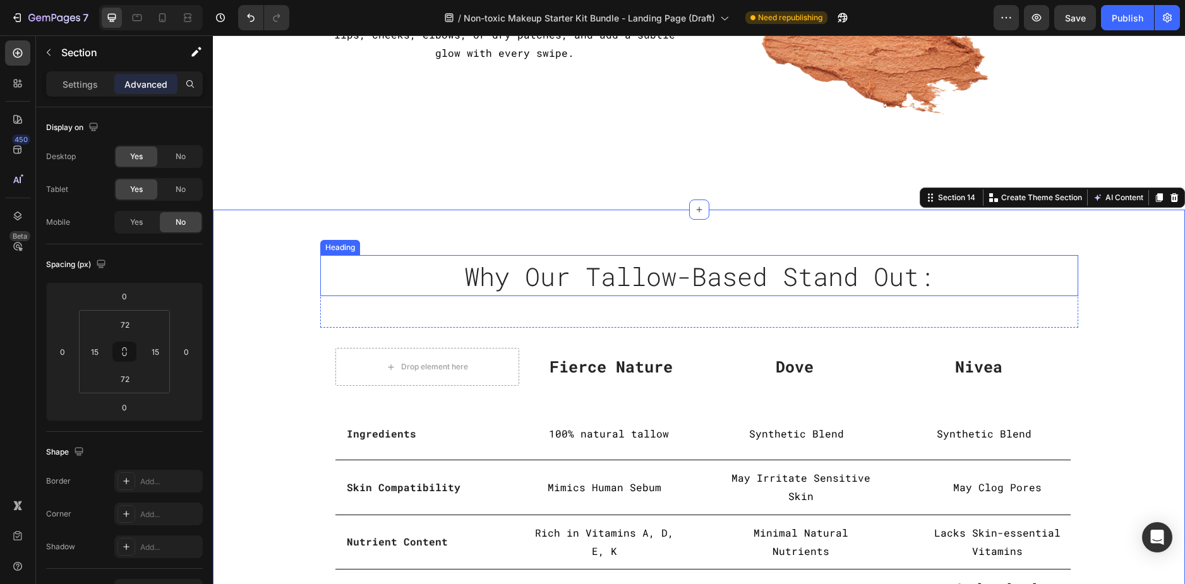
scroll to position [2930, 0]
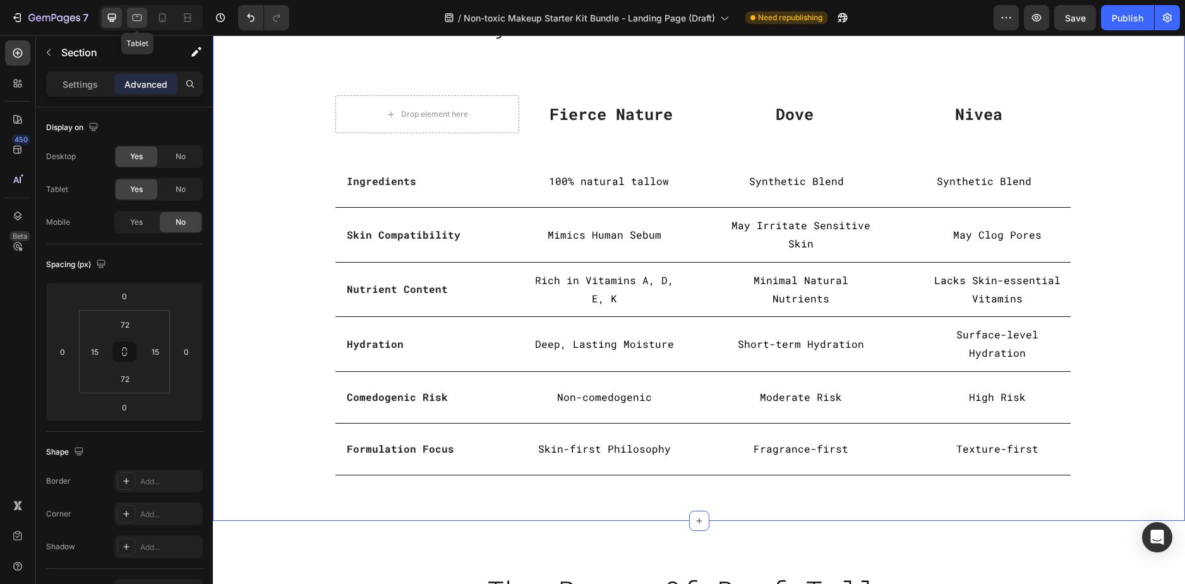
click at [134, 18] on icon at bounding box center [137, 17] width 13 height 13
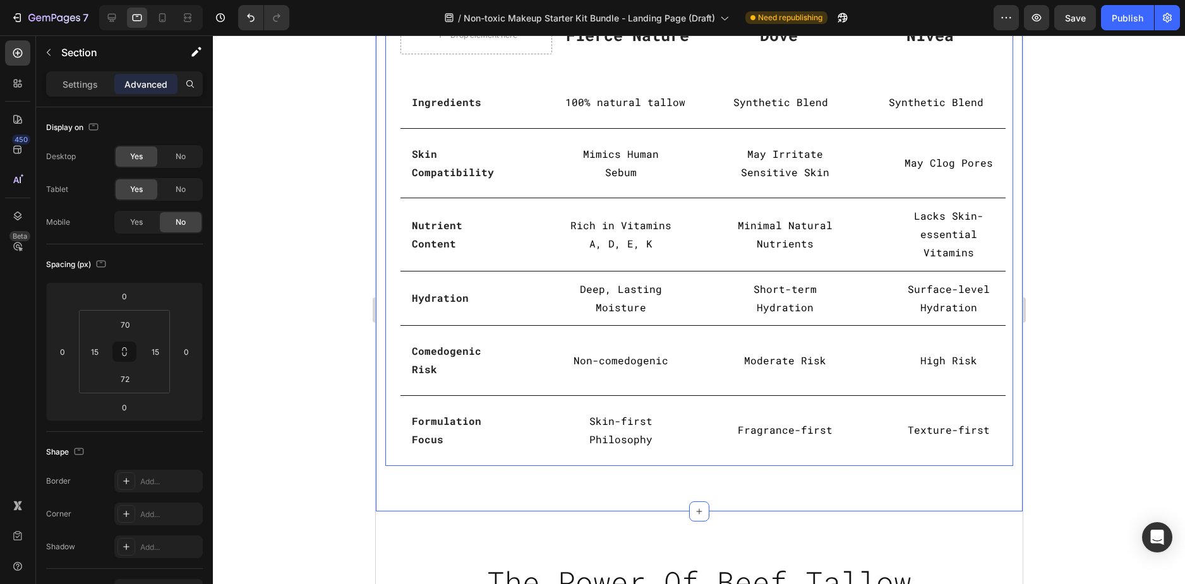
scroll to position [3060, 0]
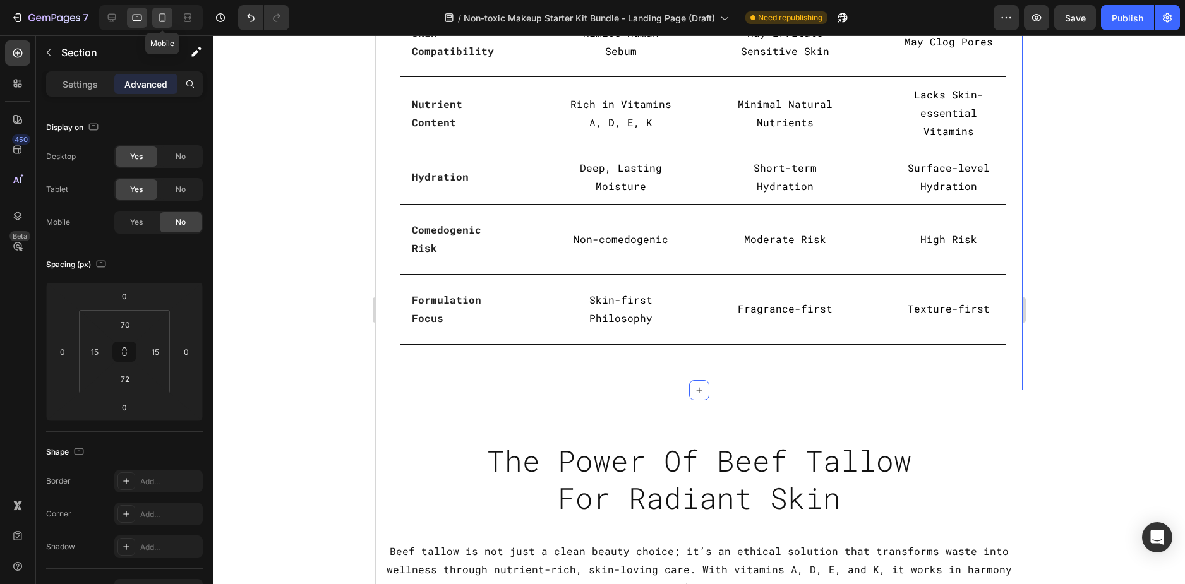
click at [159, 11] on icon at bounding box center [162, 17] width 13 height 13
type input "50"
type input "0"
type input "48"
type input "0"
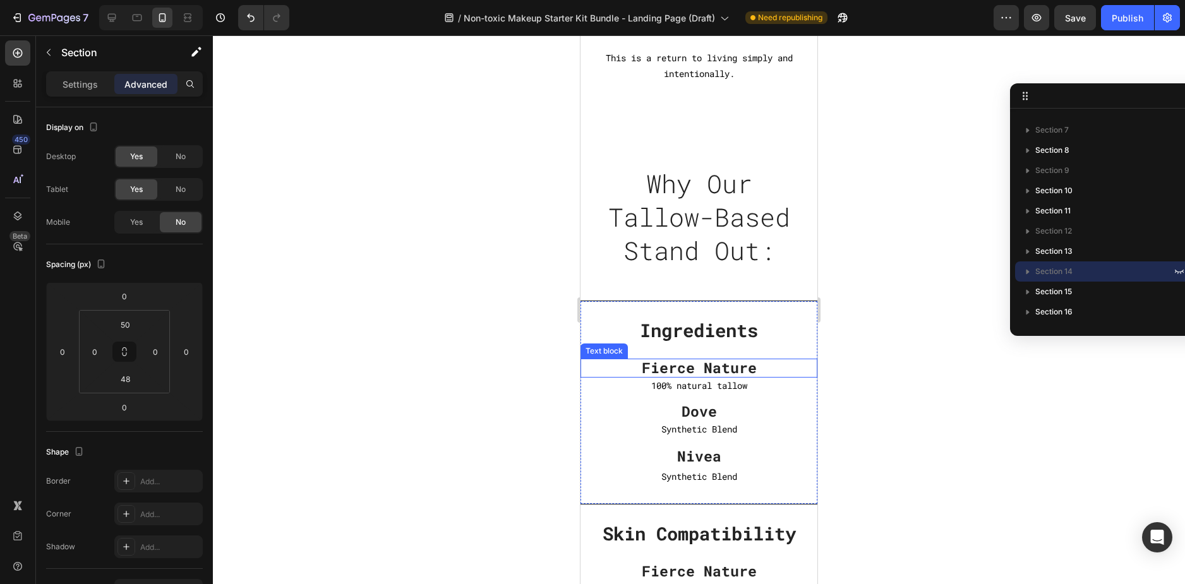
scroll to position [3352, 0]
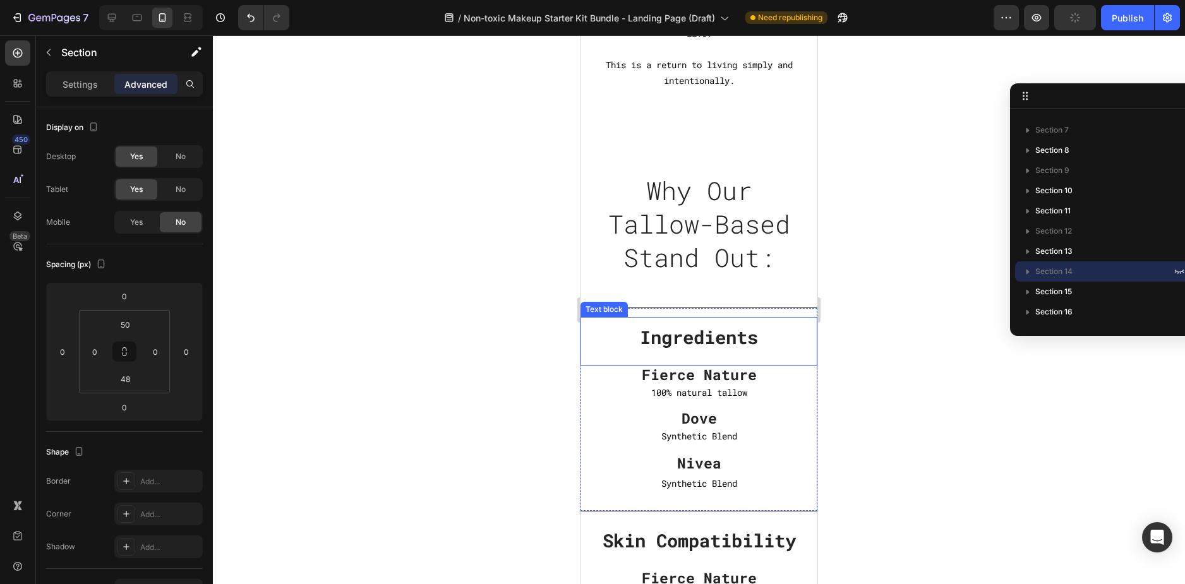
click at [715, 325] on strong "Ingredients" at bounding box center [699, 337] width 118 height 24
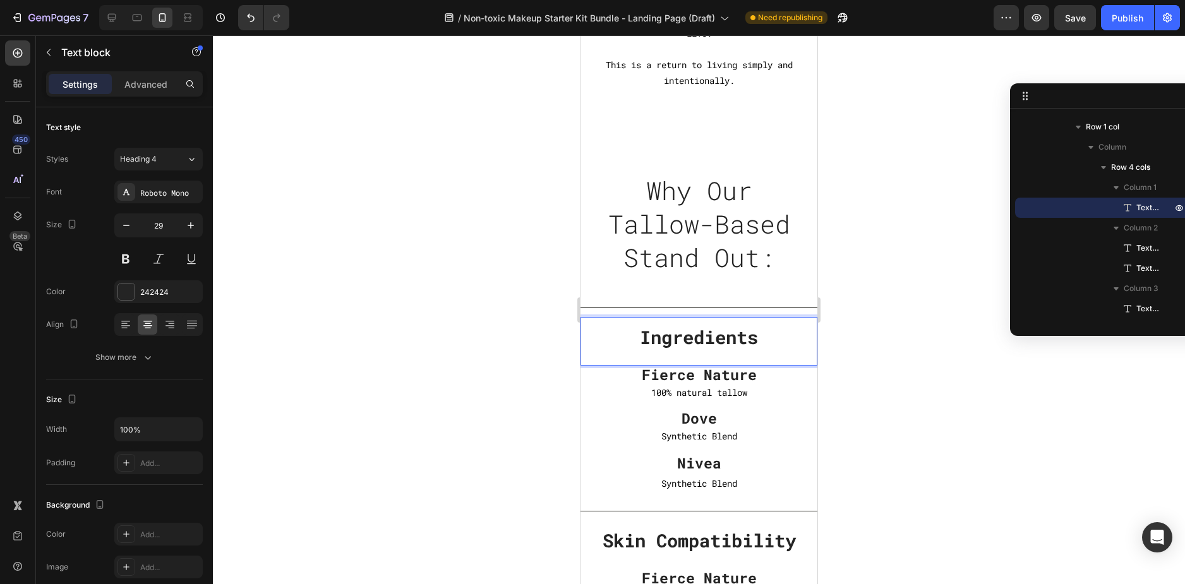
click at [647, 328] on strong "Ingredients" at bounding box center [699, 337] width 118 height 24
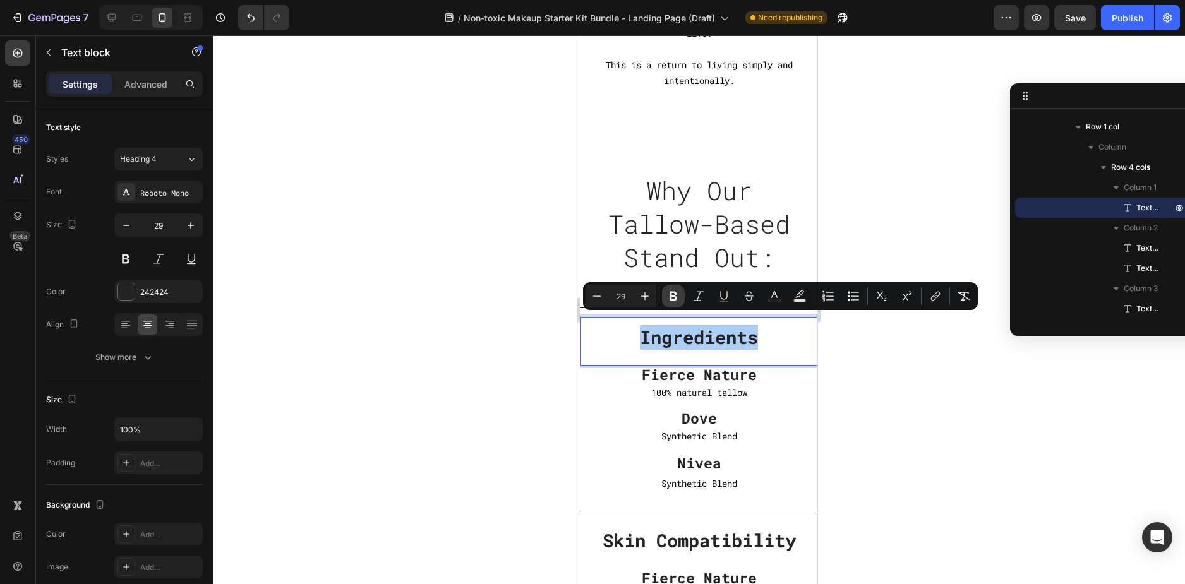
click at [671, 290] on icon "Editor contextual toolbar" at bounding box center [673, 296] width 13 height 13
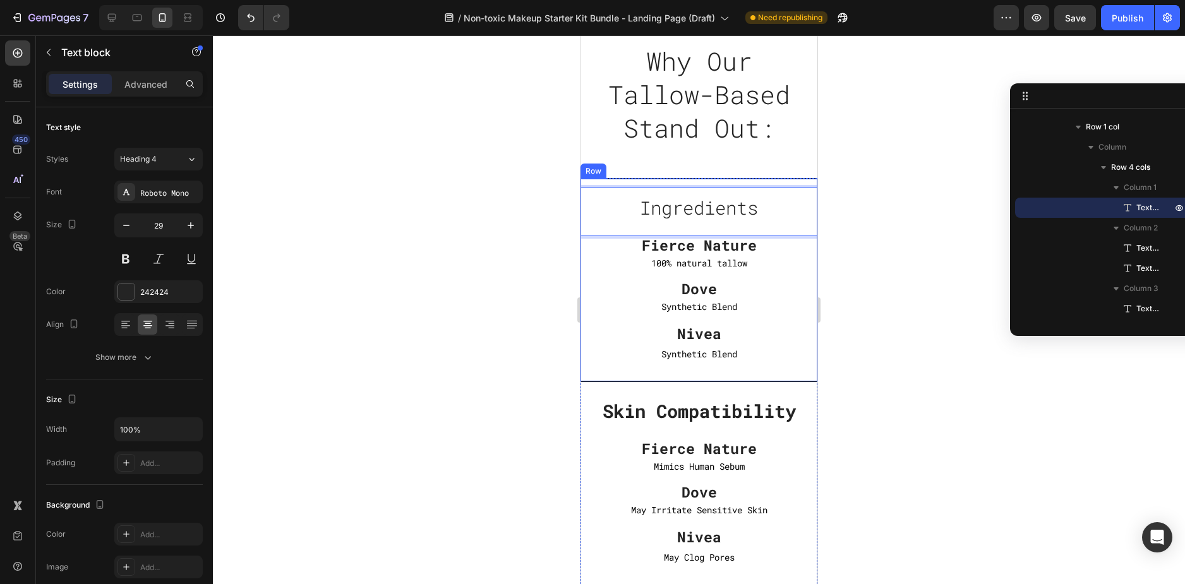
scroll to position [3478, 0]
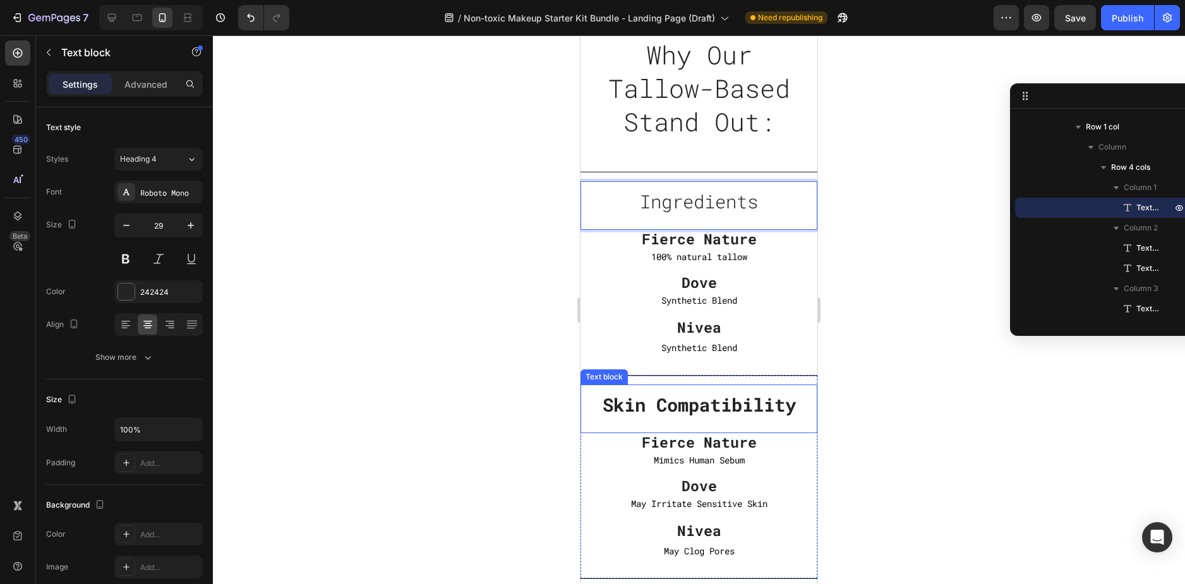
click at [722, 412] on strong "Skin Compatibility" at bounding box center [698, 405] width 193 height 24
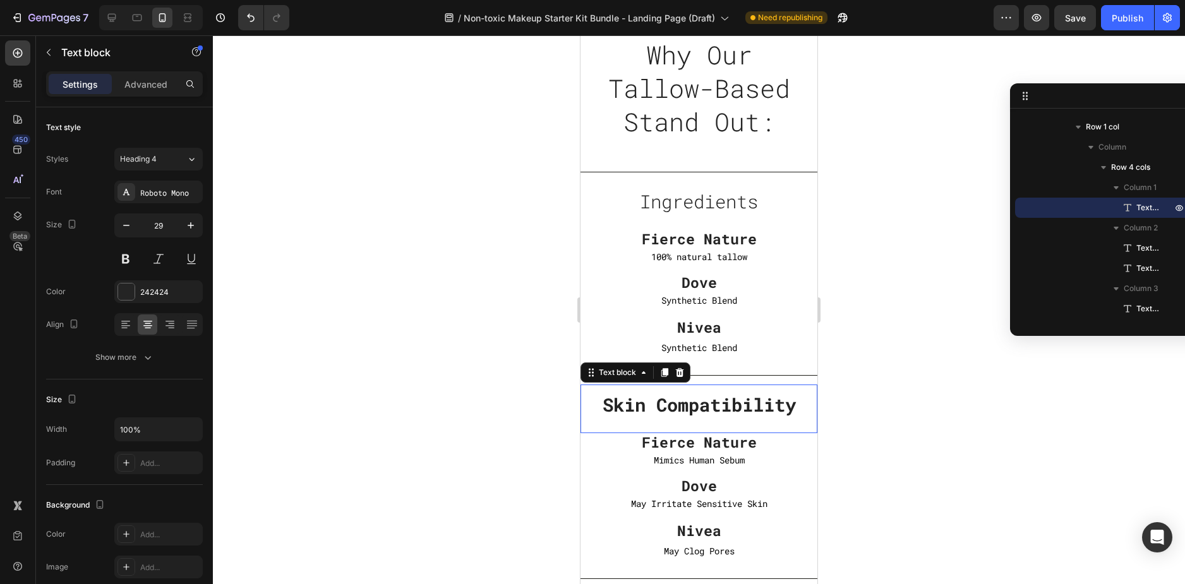
scroll to position [623, 0]
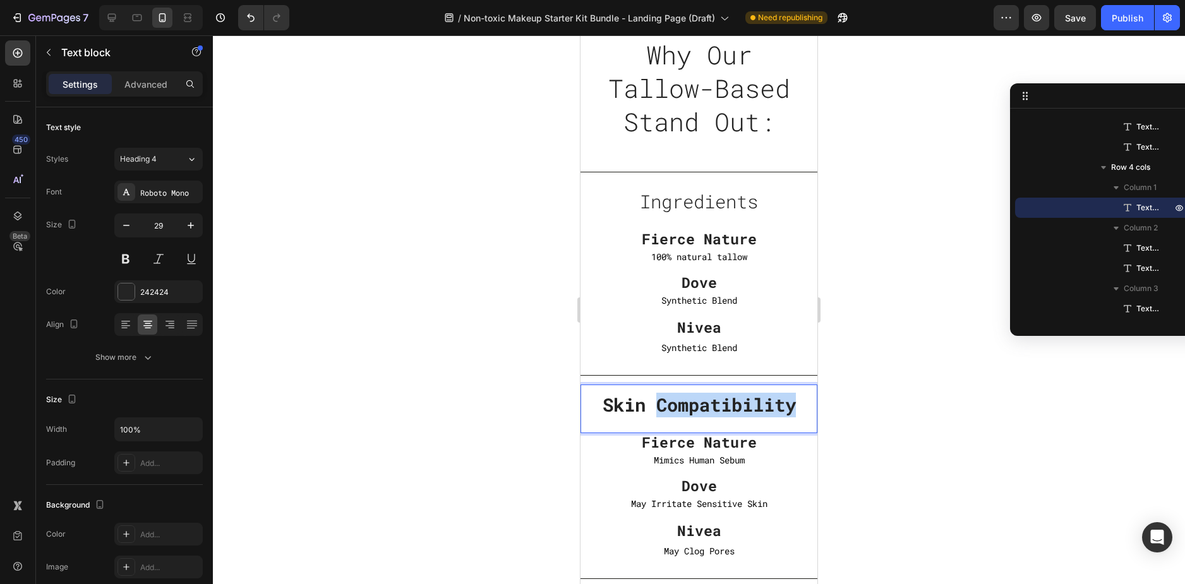
click at [722, 412] on strong "Skin Compatibility" at bounding box center [698, 405] width 193 height 24
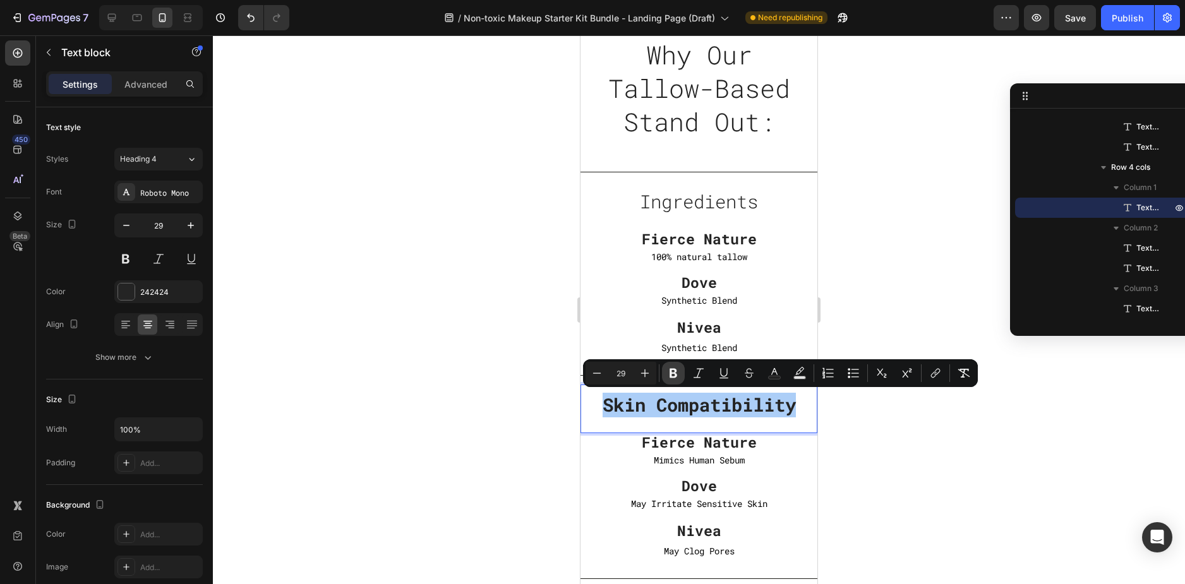
click at [674, 372] on icon "Editor contextual toolbar" at bounding box center [673, 373] width 8 height 9
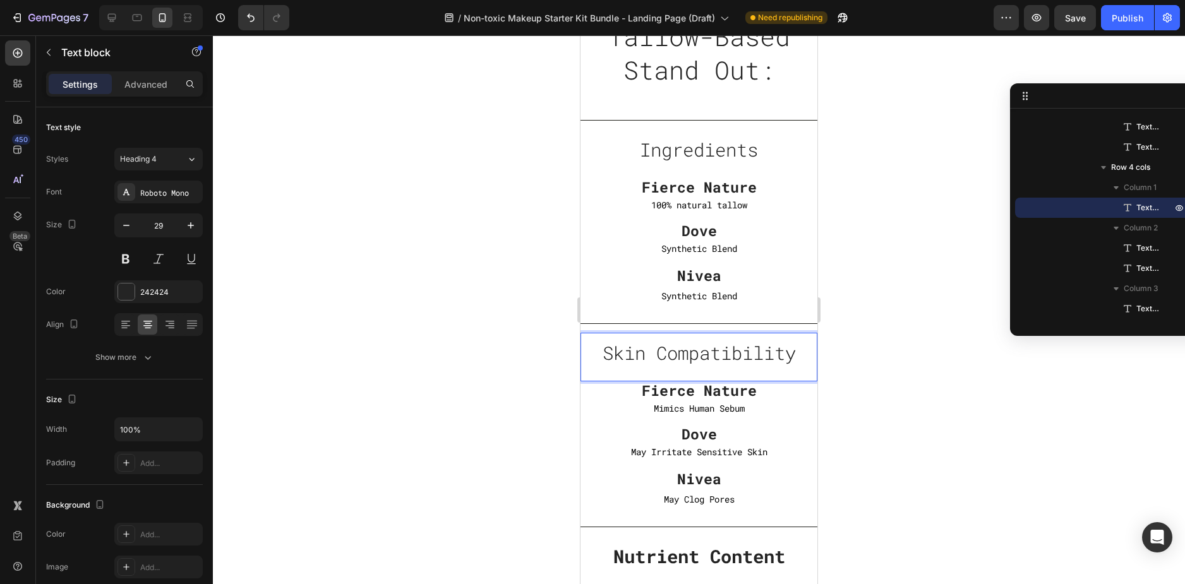
scroll to position [3667, 0]
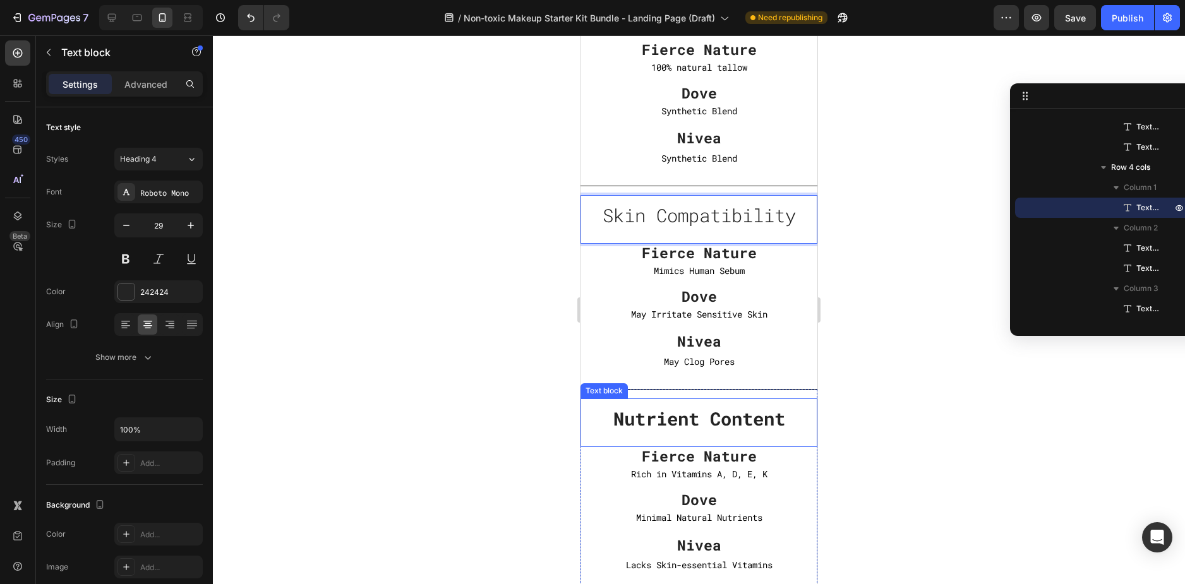
click at [711, 418] on strong "Nutrient Content" at bounding box center [699, 419] width 172 height 24
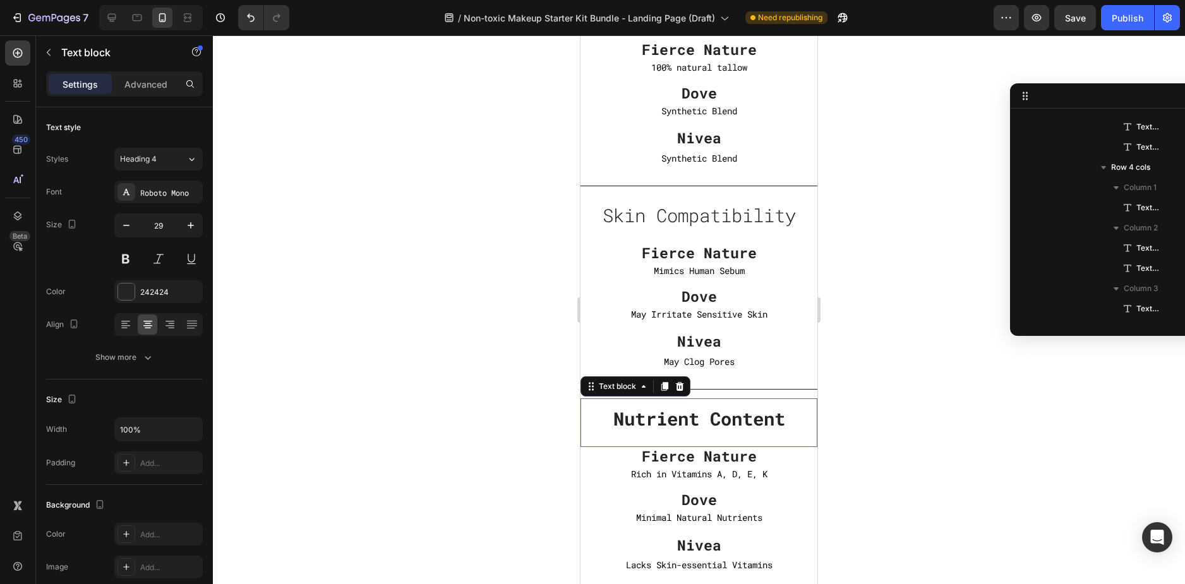
scroll to position [866, 0]
click at [711, 418] on strong "Nutrient Content" at bounding box center [699, 419] width 172 height 24
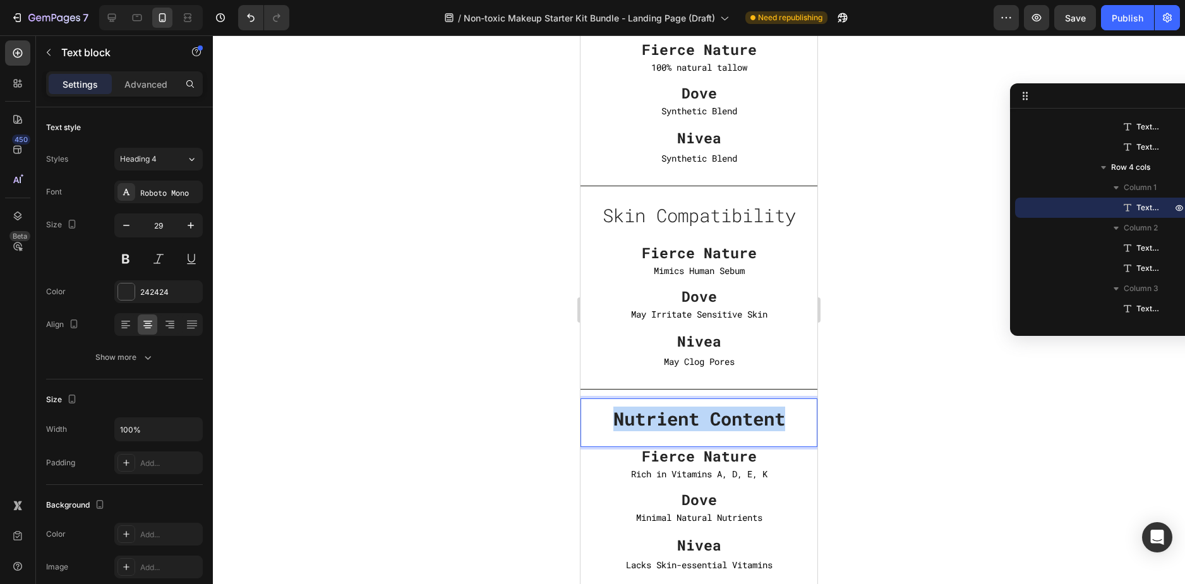
click at [711, 418] on strong "Nutrient Content" at bounding box center [699, 419] width 172 height 24
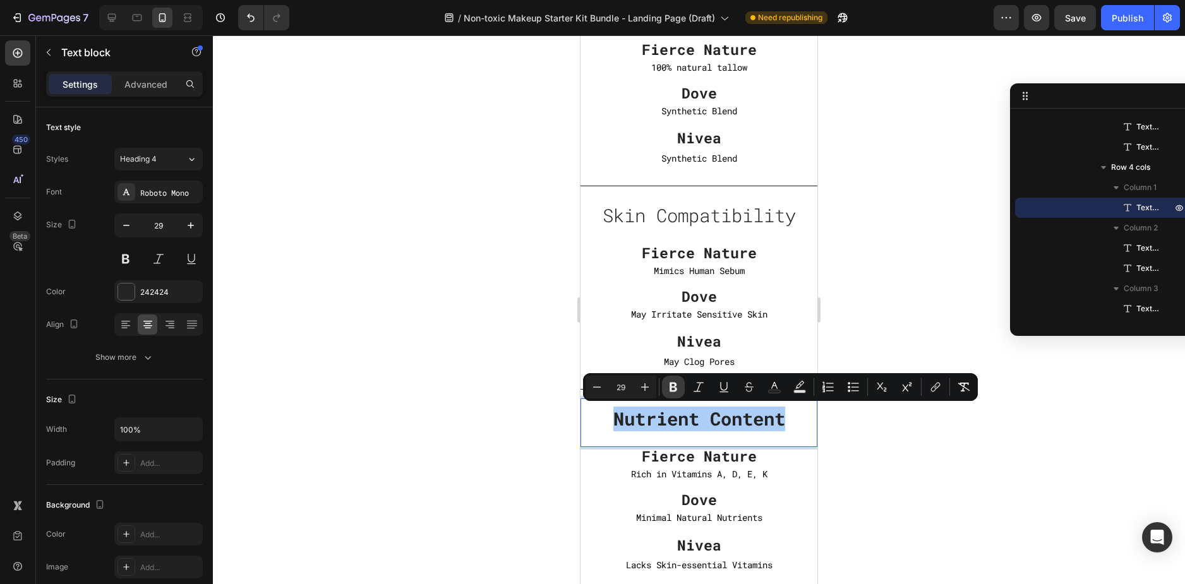
click at [672, 389] on icon "Editor contextual toolbar" at bounding box center [673, 387] width 13 height 13
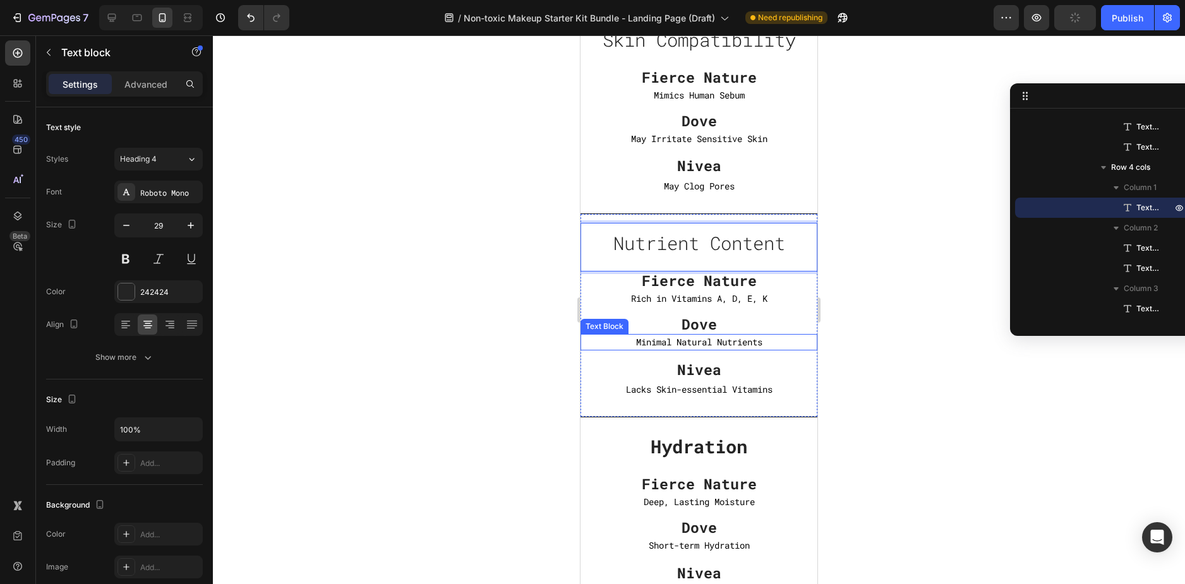
scroll to position [3920, 0]
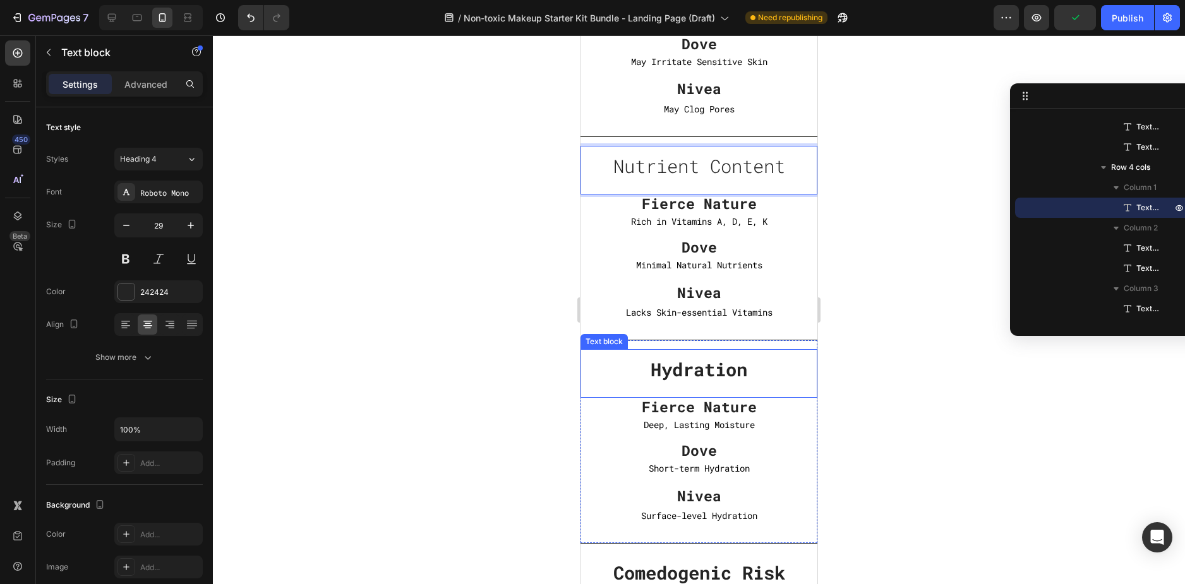
click at [707, 371] on strong "Hydration" at bounding box center [698, 369] width 97 height 24
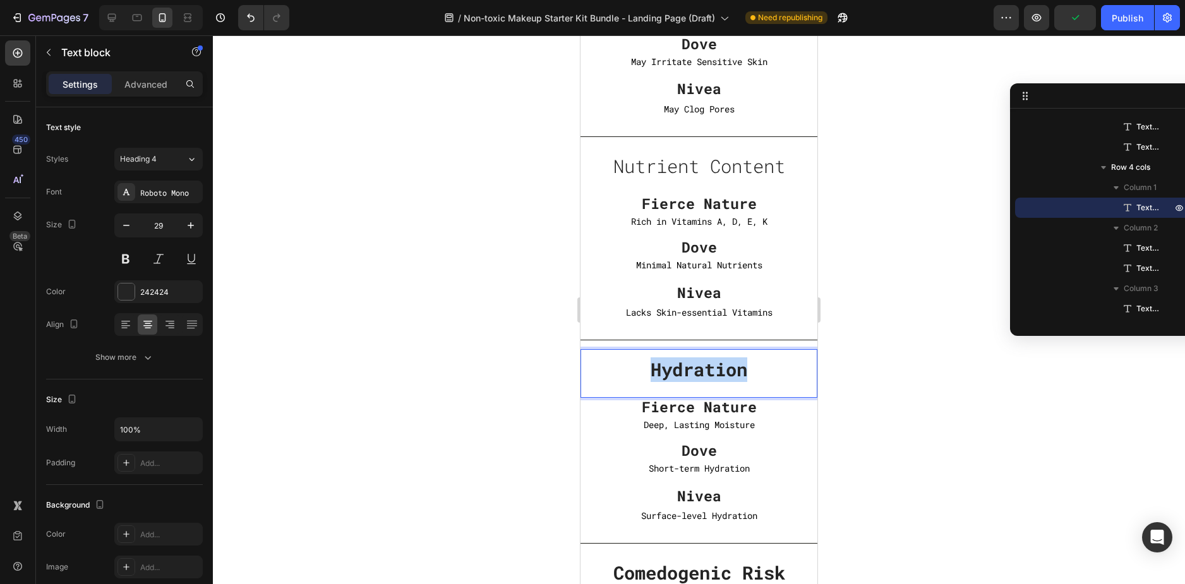
click at [707, 371] on strong "Hydration" at bounding box center [698, 369] width 97 height 24
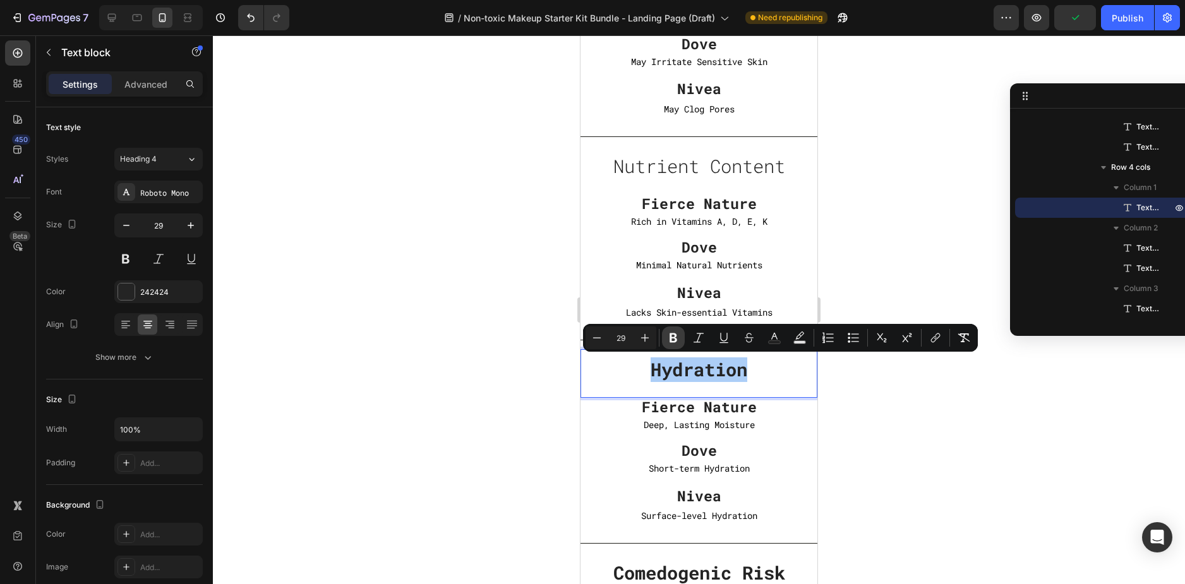
click at [678, 338] on icon "Editor contextual toolbar" at bounding box center [673, 337] width 13 height 13
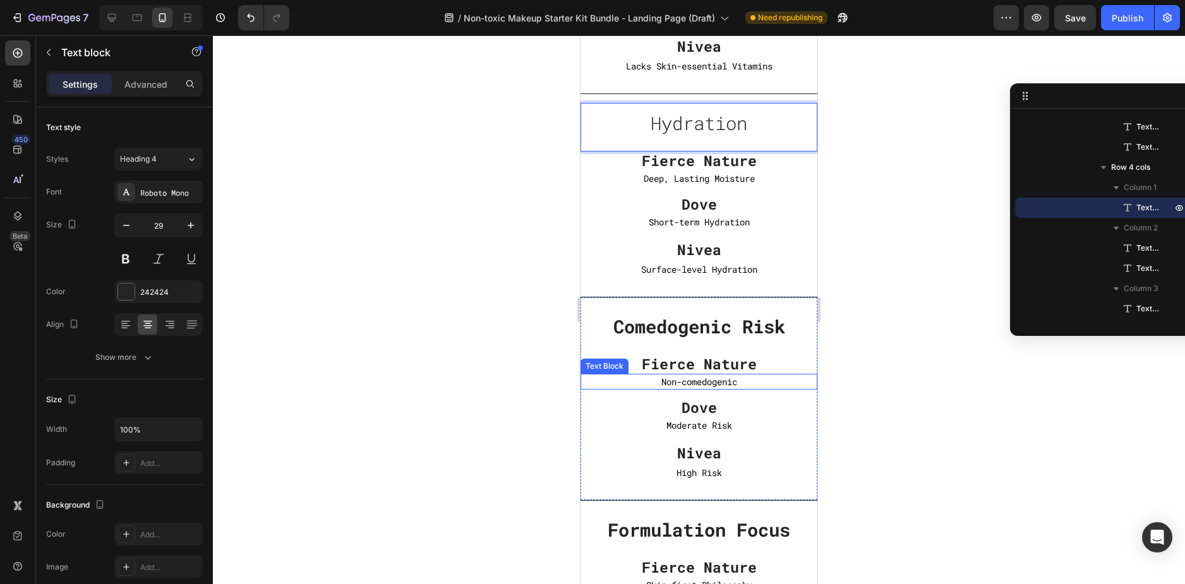
scroll to position [4172, 0]
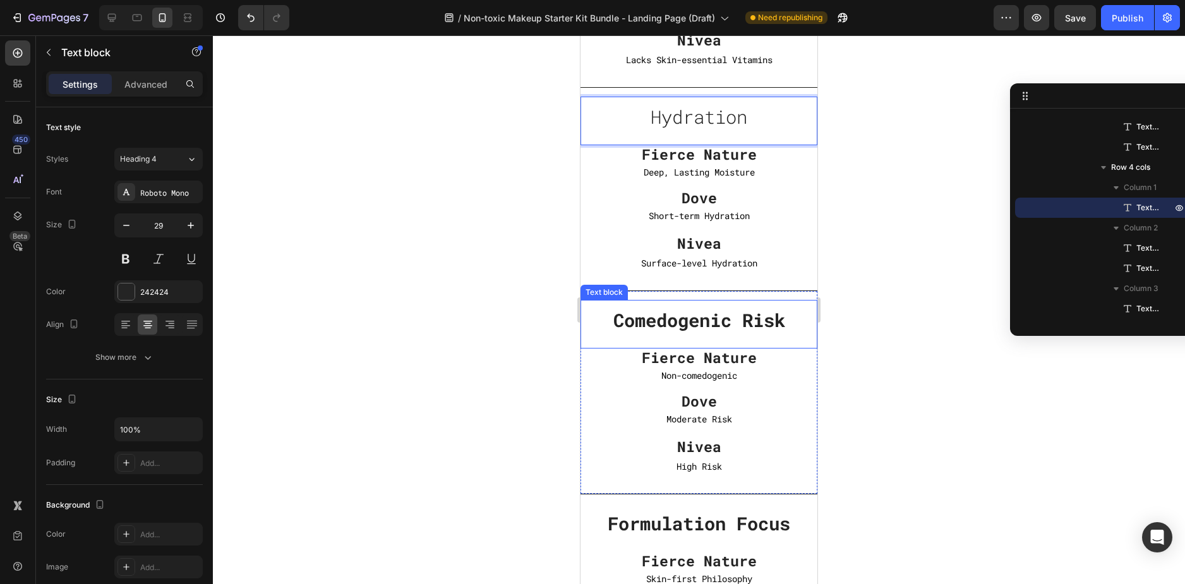
click at [708, 320] on strong "Comedogenic Risk" at bounding box center [699, 320] width 172 height 24
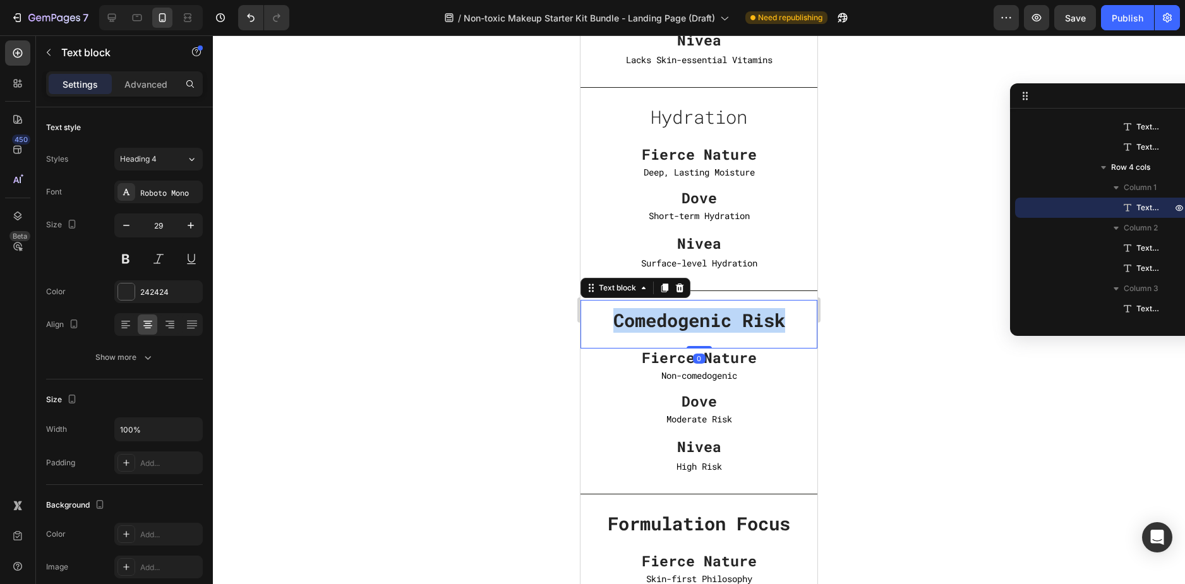
click at [708, 320] on strong "Comedogenic Risk" at bounding box center [699, 320] width 172 height 24
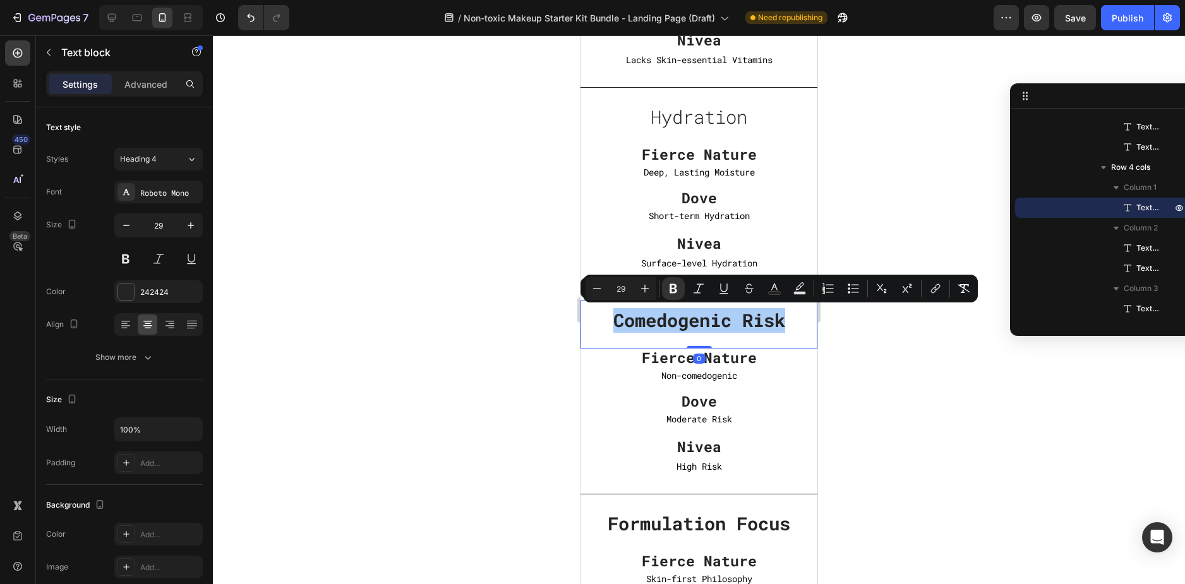
click at [661, 285] on div "Minus 29 Plus Bold Italic Underline Strikethrough Text Color Text Background Co…" at bounding box center [780, 288] width 390 height 23
click at [669, 288] on icon "Editor contextual toolbar" at bounding box center [673, 288] width 13 height 13
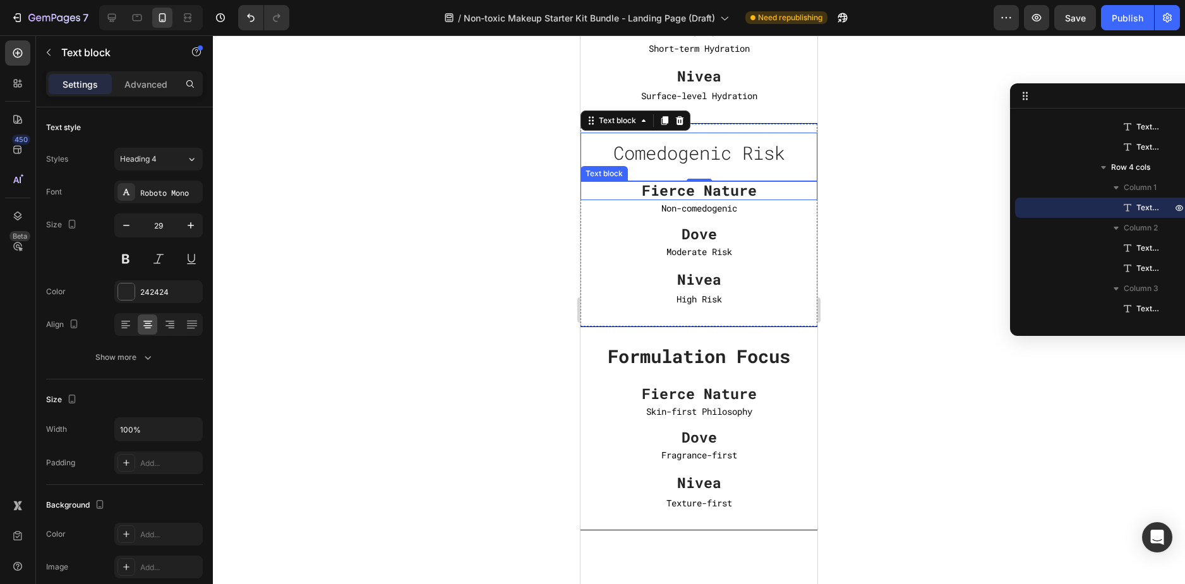
scroll to position [4362, 0]
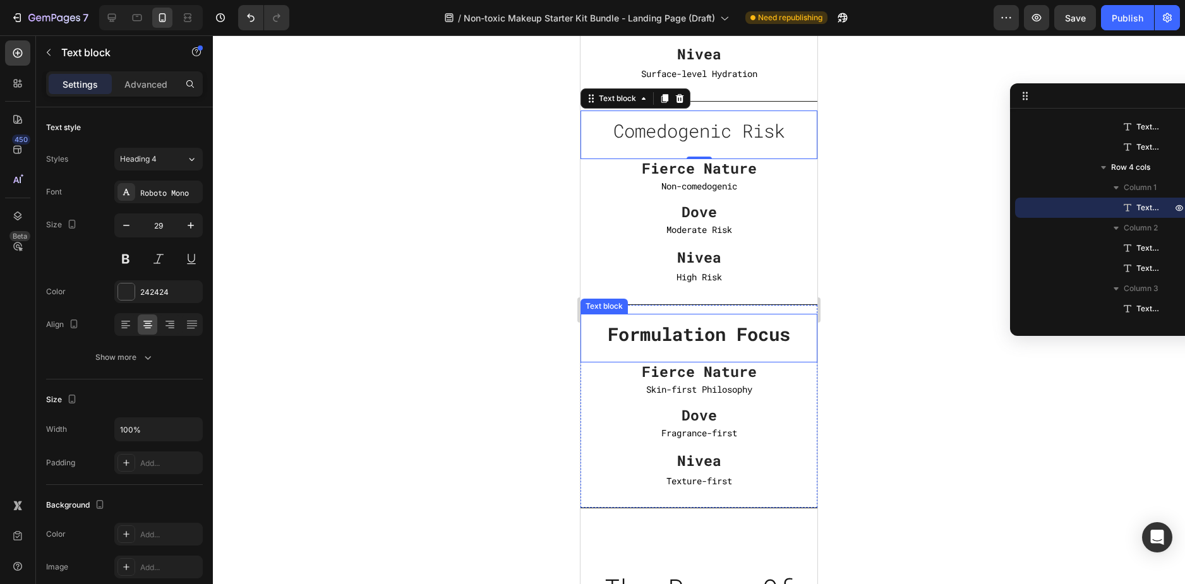
click at [698, 330] on strong "Formulation Focus" at bounding box center [698, 334] width 182 height 24
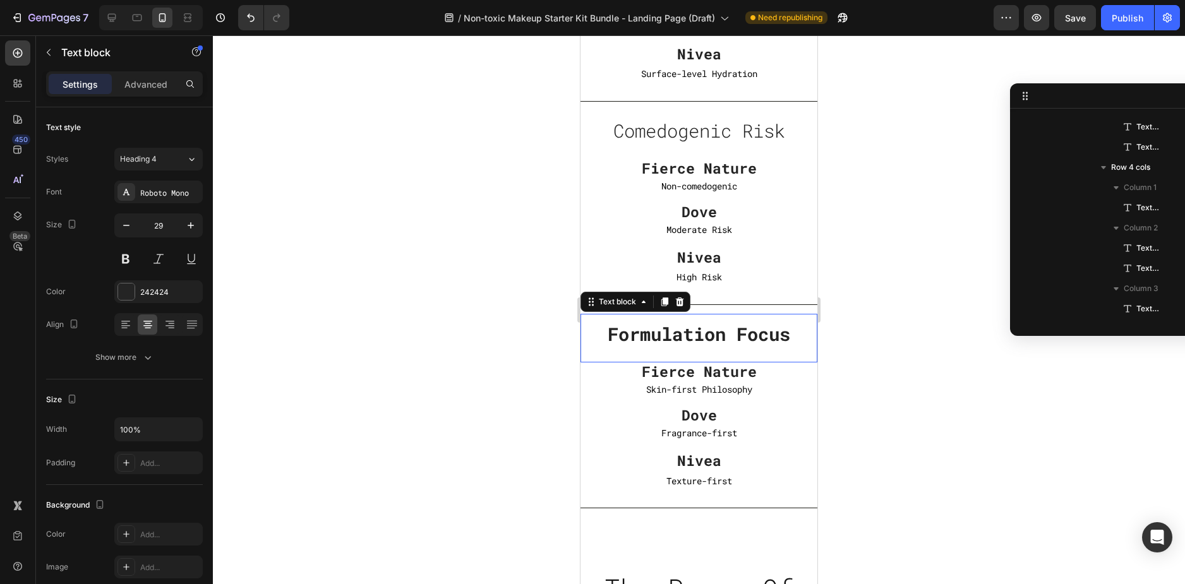
scroll to position [1593, 0]
click at [698, 330] on strong "Formulation Focus" at bounding box center [698, 334] width 182 height 24
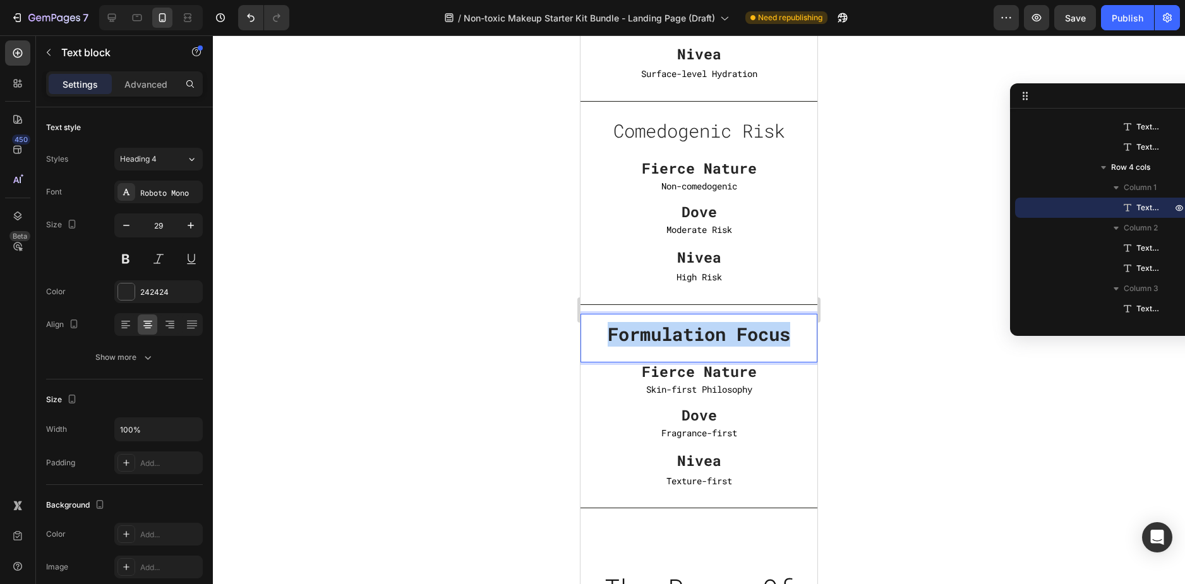
click at [698, 330] on strong "Formulation Focus" at bounding box center [698, 334] width 182 height 24
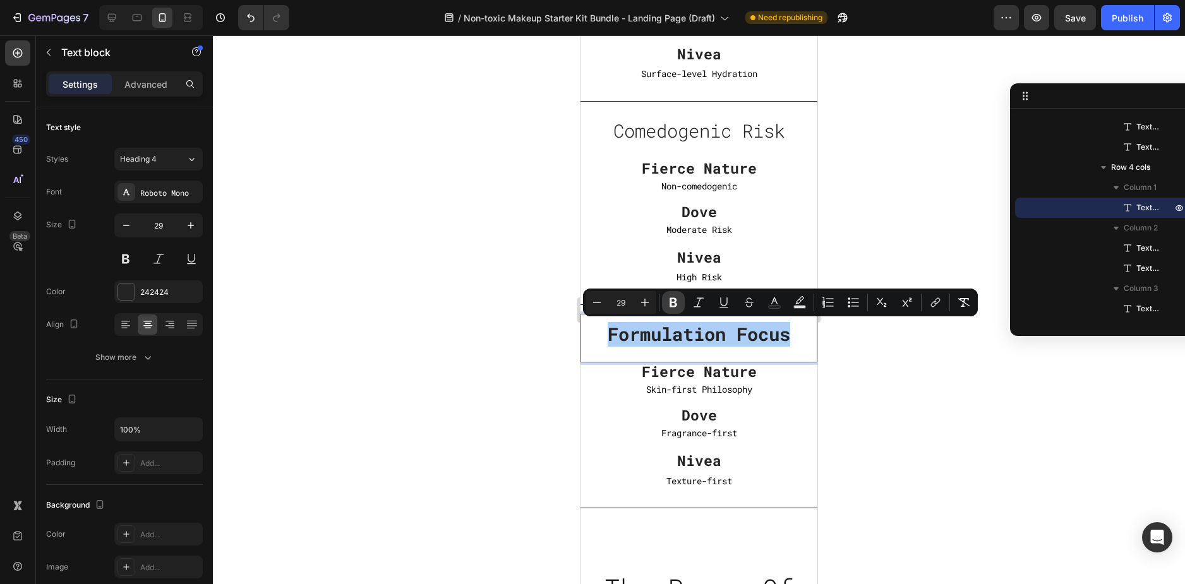
click at [679, 304] on icon "Editor contextual toolbar" at bounding box center [673, 302] width 13 height 13
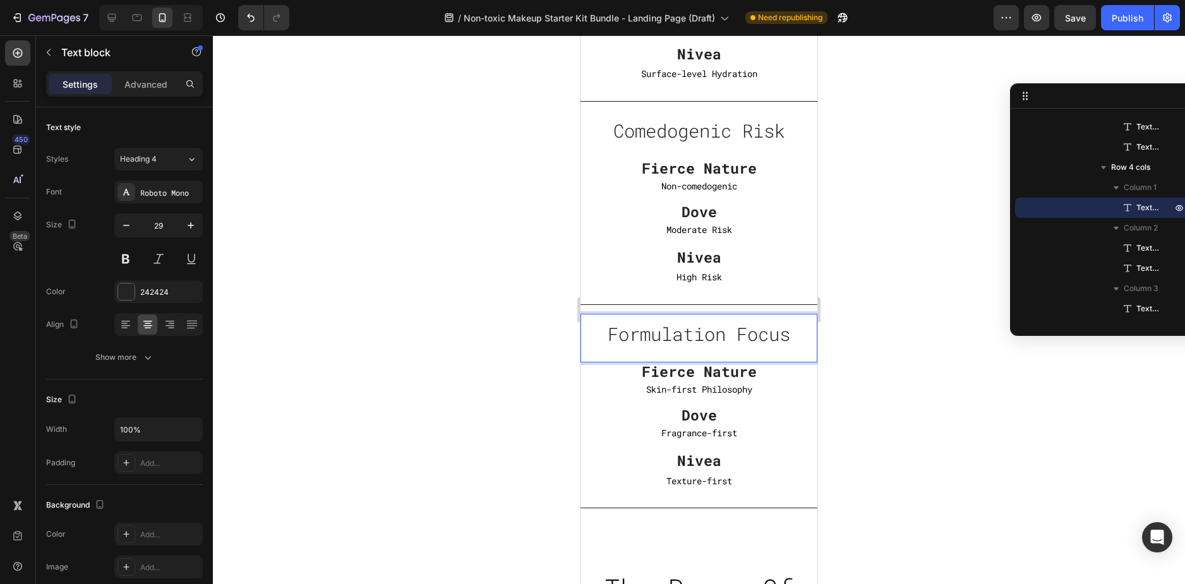
click at [868, 376] on div at bounding box center [699, 309] width 972 height 549
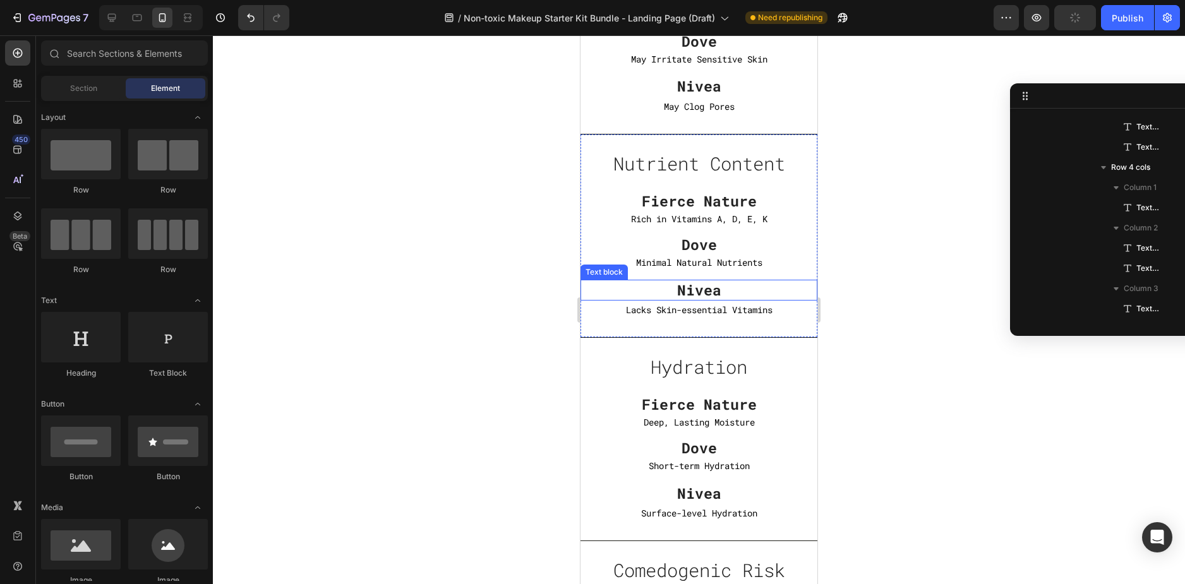
scroll to position [4172, 0]
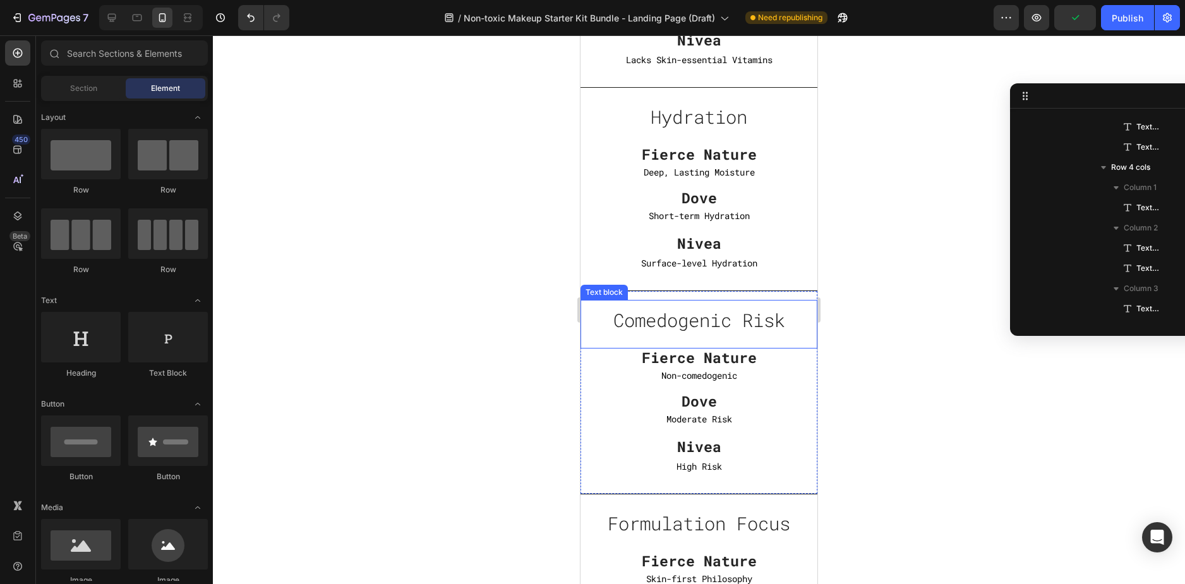
click at [707, 329] on p "Comedogenic Risk" at bounding box center [699, 321] width 234 height 24
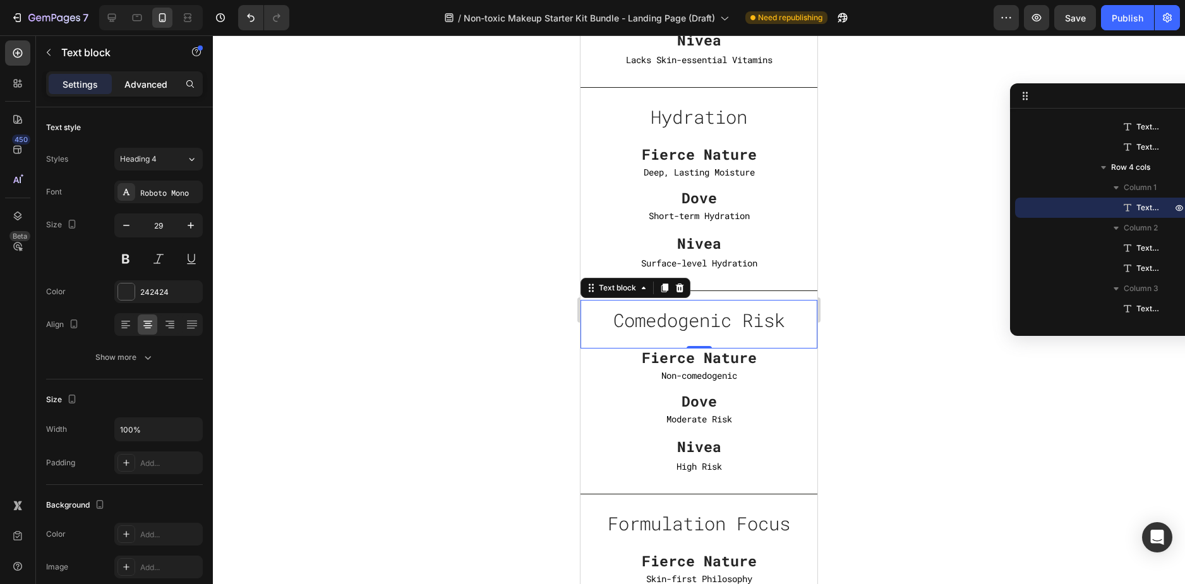
click at [136, 87] on p "Advanced" at bounding box center [145, 84] width 43 height 13
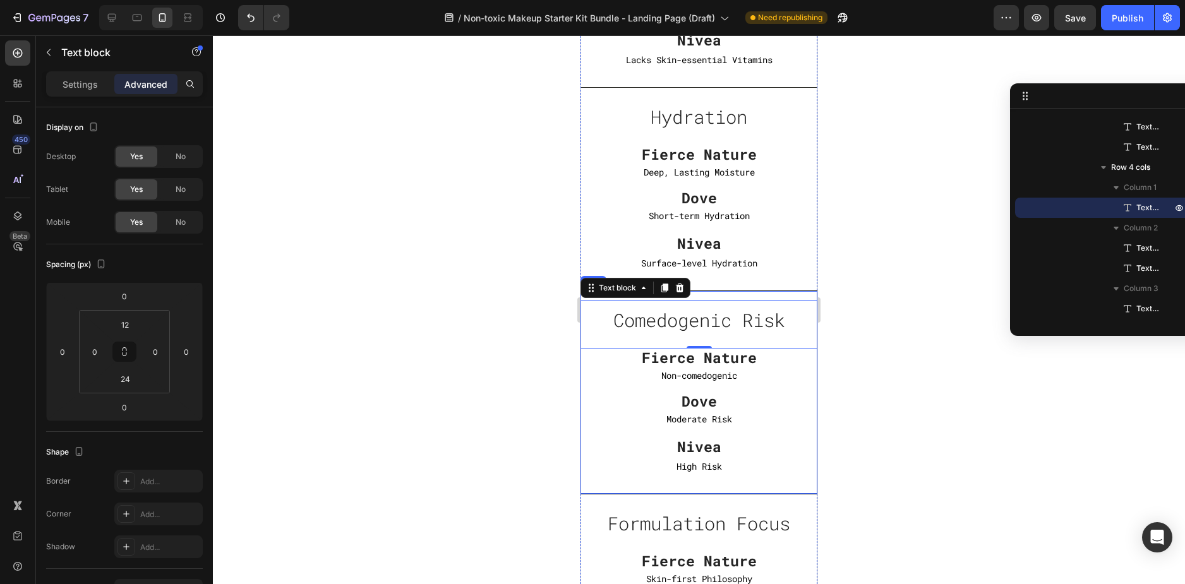
click at [753, 292] on div "Comedogenic Risk Text block 0 Fierce Nature Text block Non-comedogenic Text Blo…" at bounding box center [698, 392] width 237 height 203
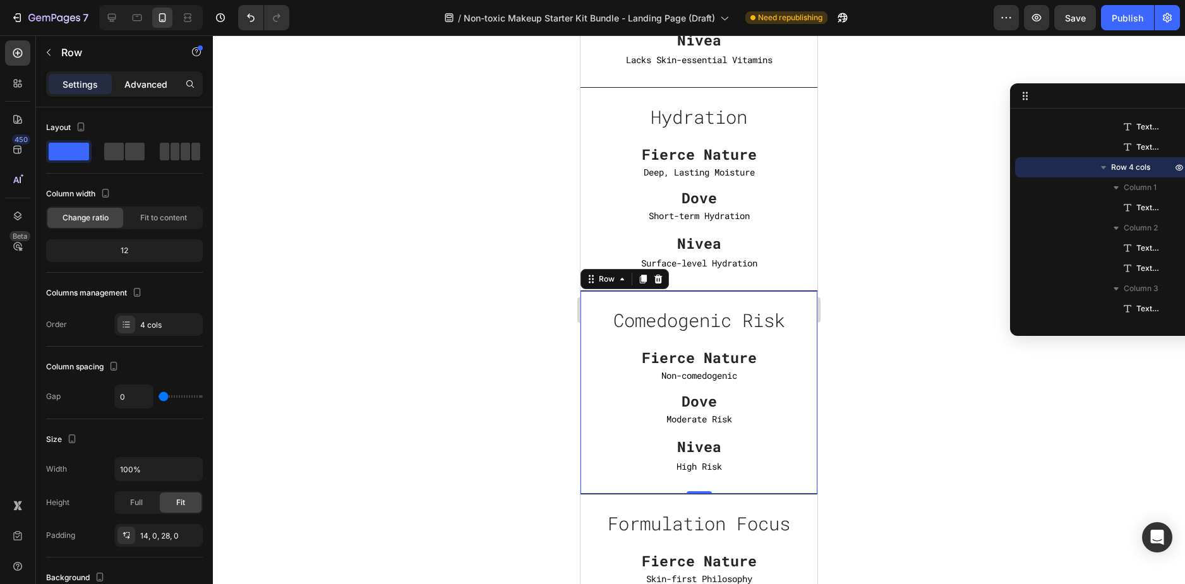
click at [128, 75] on div "Advanced" at bounding box center [145, 84] width 63 height 20
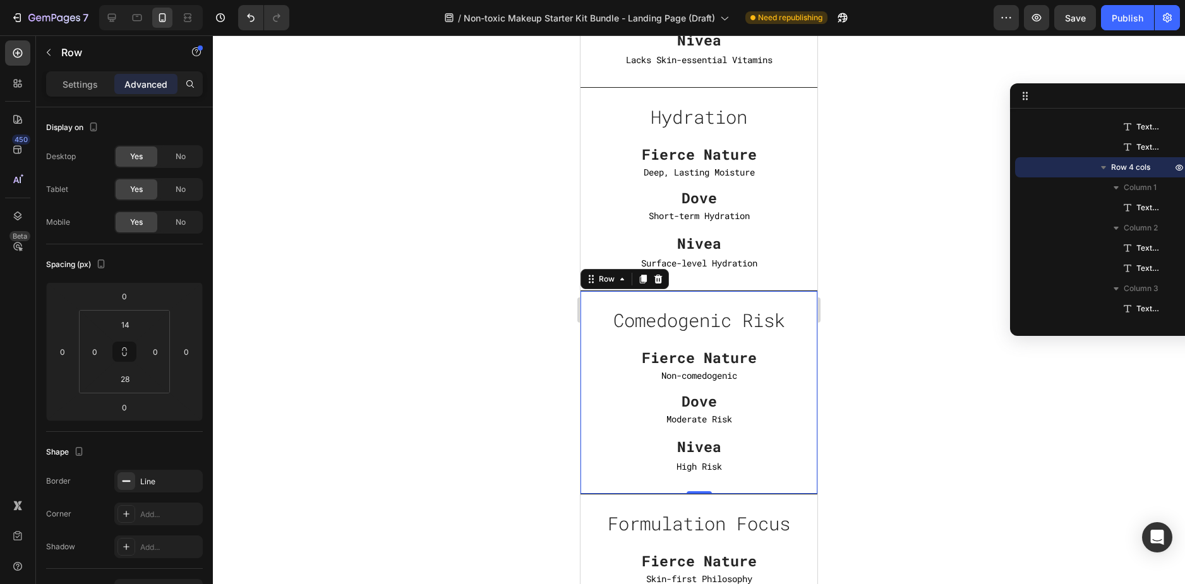
click at [914, 320] on div at bounding box center [699, 309] width 972 height 549
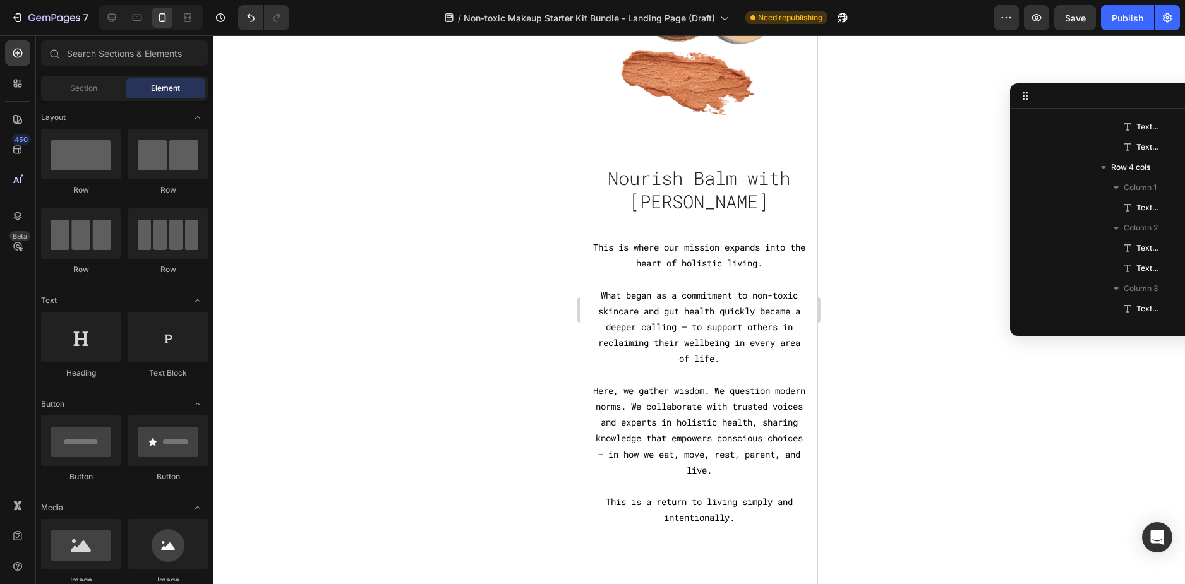
scroll to position [3225, 0]
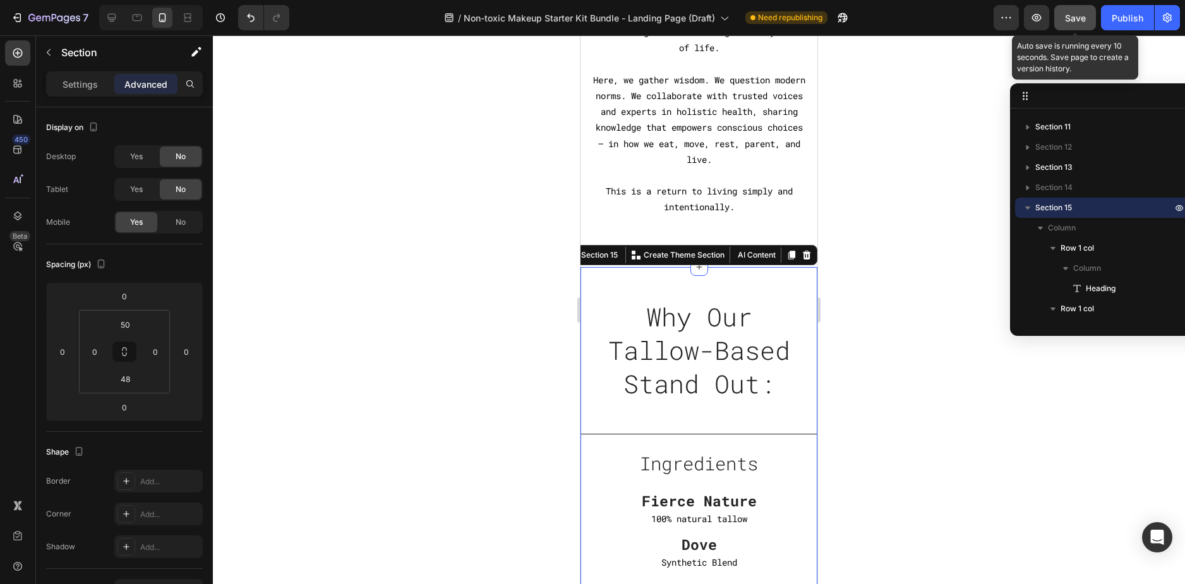
click at [1068, 27] on button "Save" at bounding box center [1075, 17] width 42 height 25
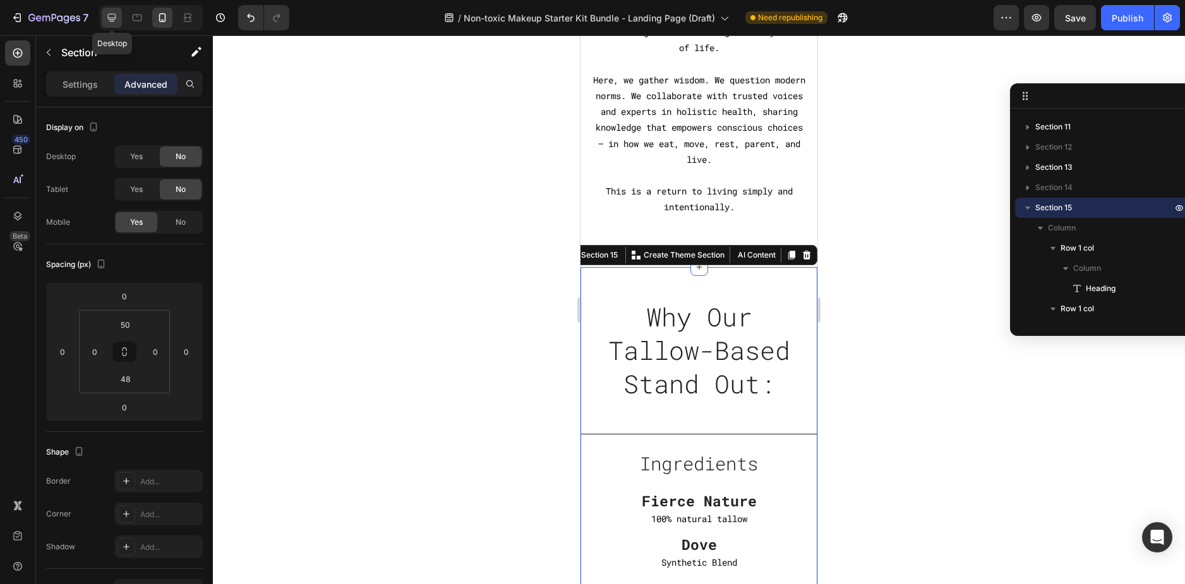
click at [110, 17] on icon at bounding box center [111, 17] width 13 height 13
type input "72"
type input "15"
type input "72"
type input "15"
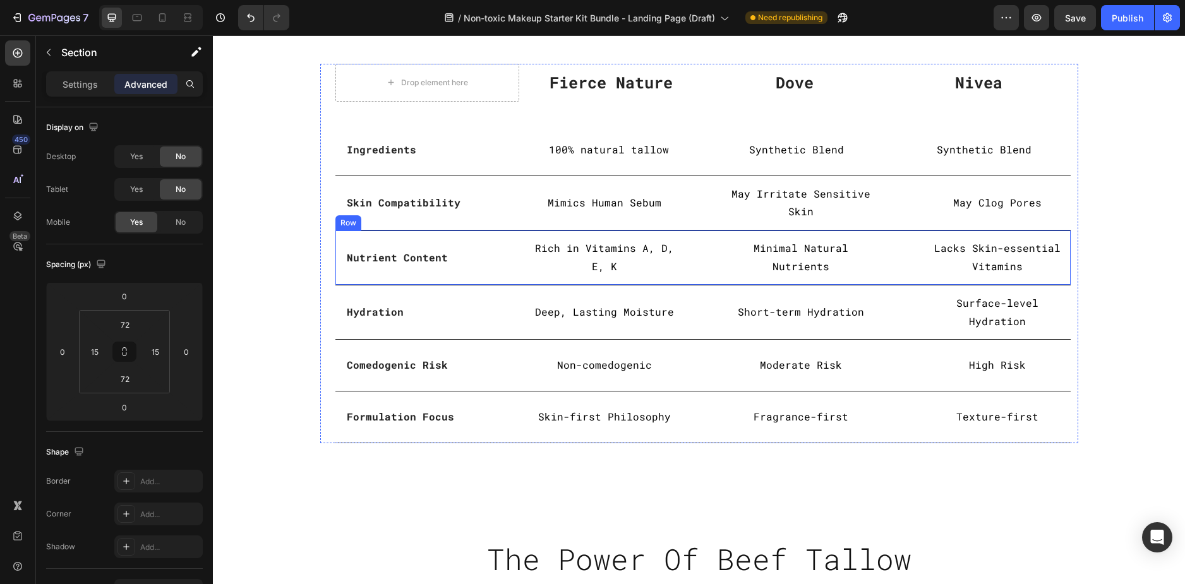
scroll to position [2908, 0]
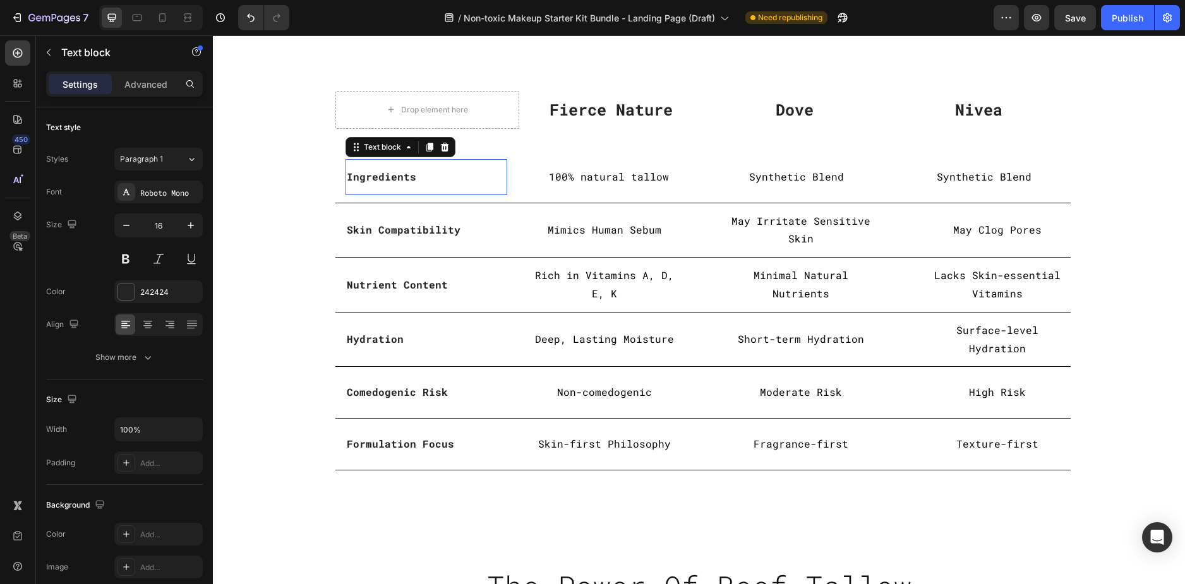
click at [382, 176] on strong "Ingredients" at bounding box center [381, 176] width 69 height 13
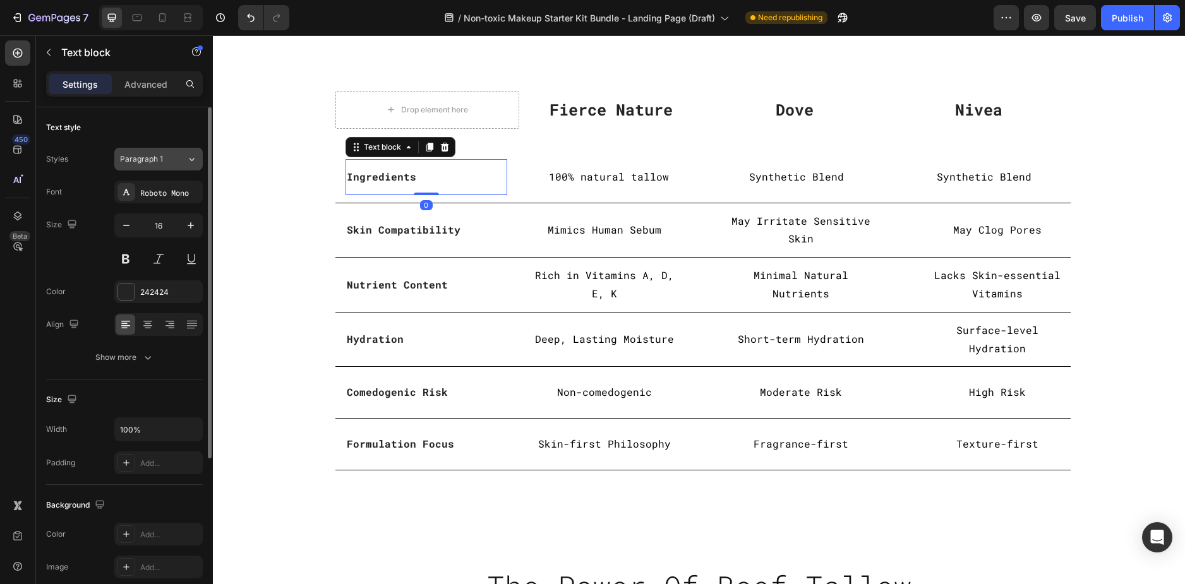
click at [163, 158] on div "Paragraph 1" at bounding box center [145, 158] width 51 height 11
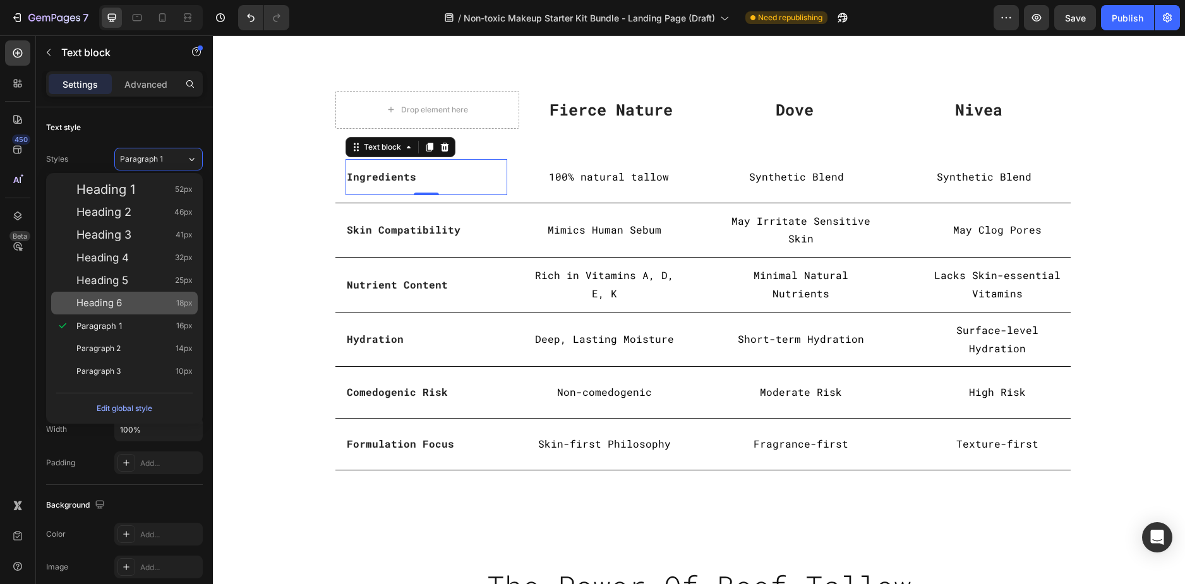
click at [124, 301] on div "Heading 6 18px" at bounding box center [134, 303] width 116 height 13
type input "18"
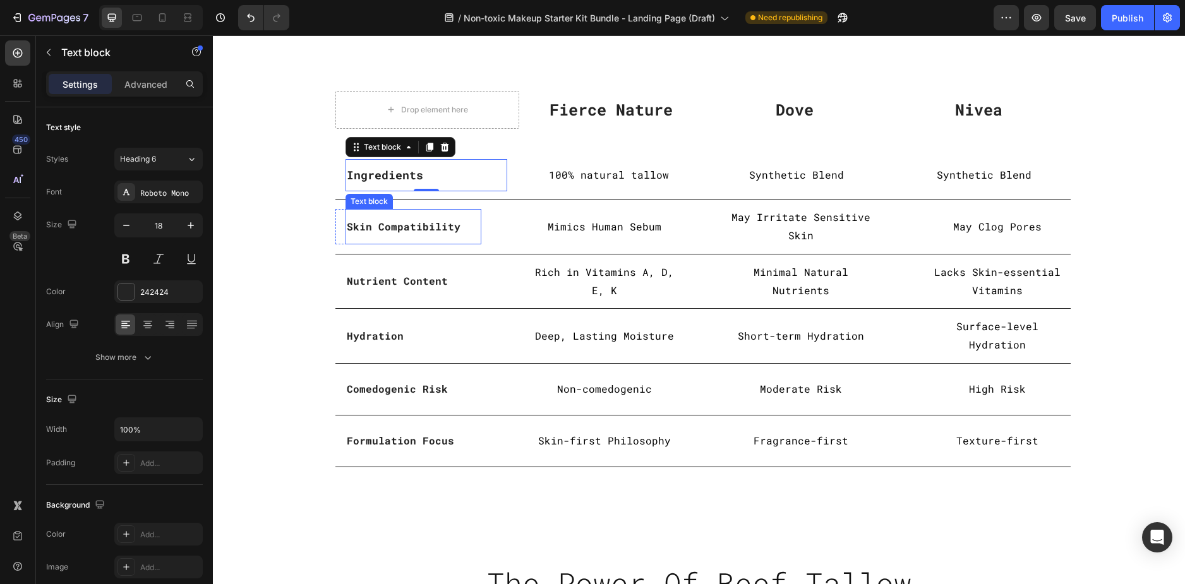
click at [366, 227] on strong "Skin Compatibility" at bounding box center [404, 226] width 114 height 13
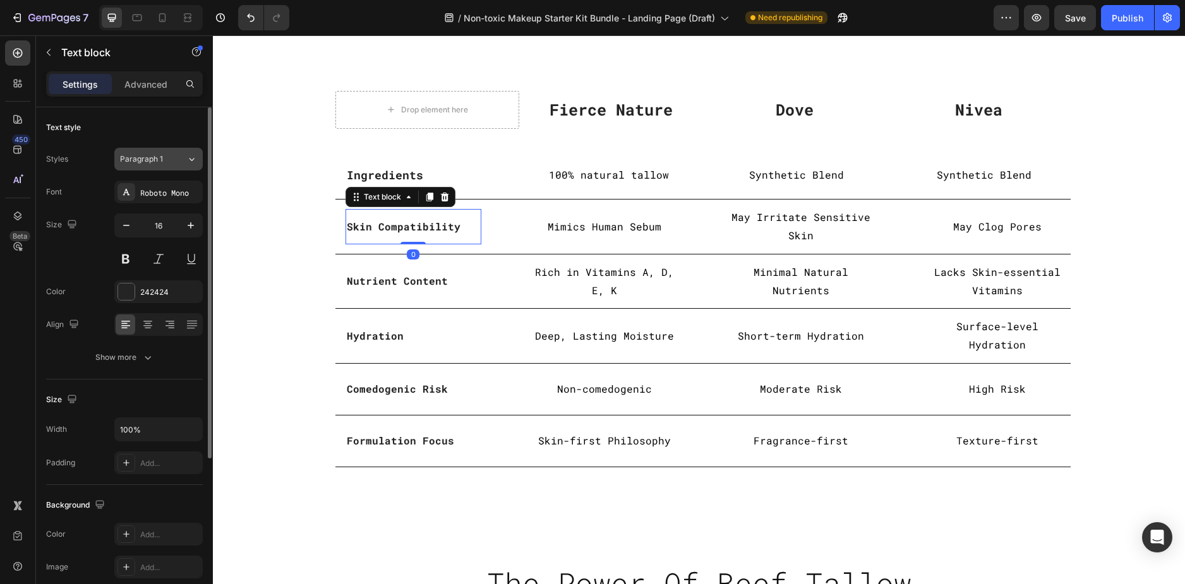
click at [167, 163] on div "Paragraph 1" at bounding box center [145, 158] width 51 height 11
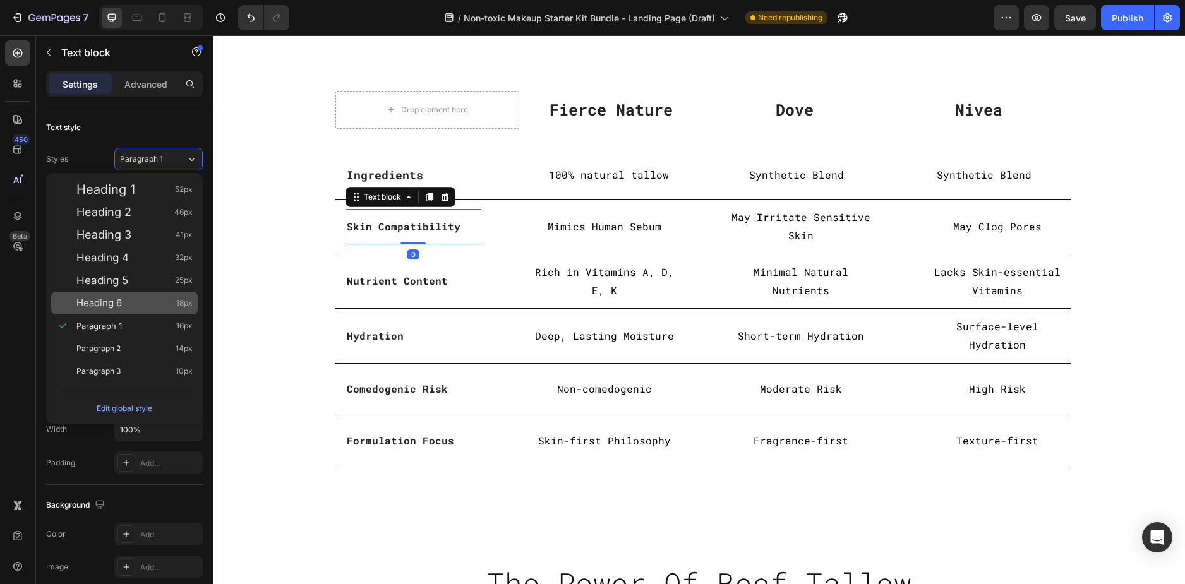
click at [111, 301] on span "Heading 6" at bounding box center [98, 303] width 45 height 13
type input "18"
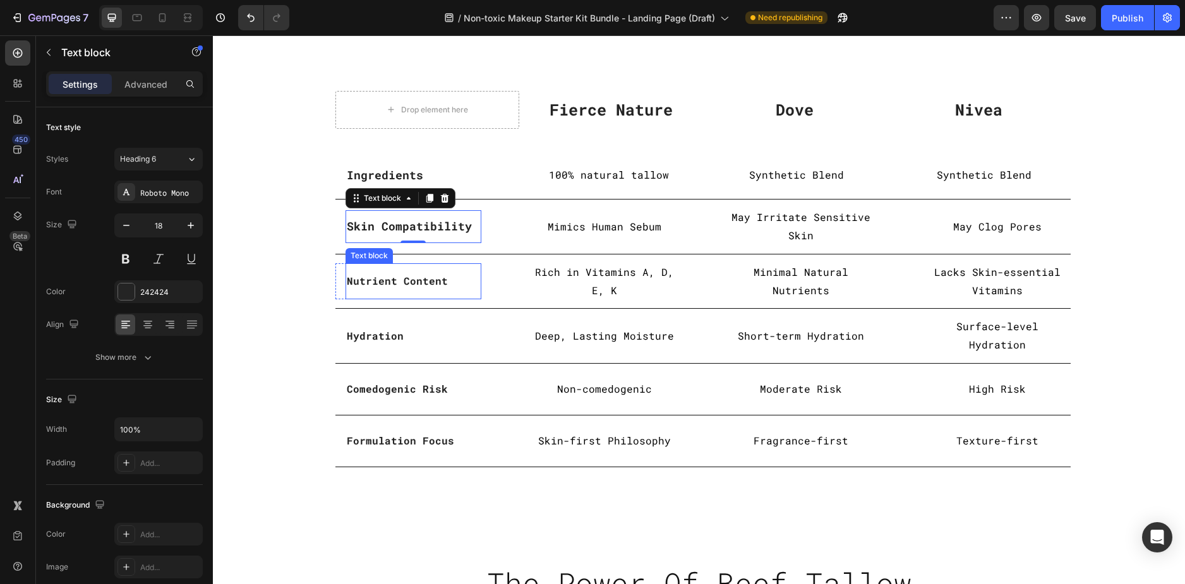
click at [371, 281] on strong "Nutrient Content" at bounding box center [397, 280] width 101 height 13
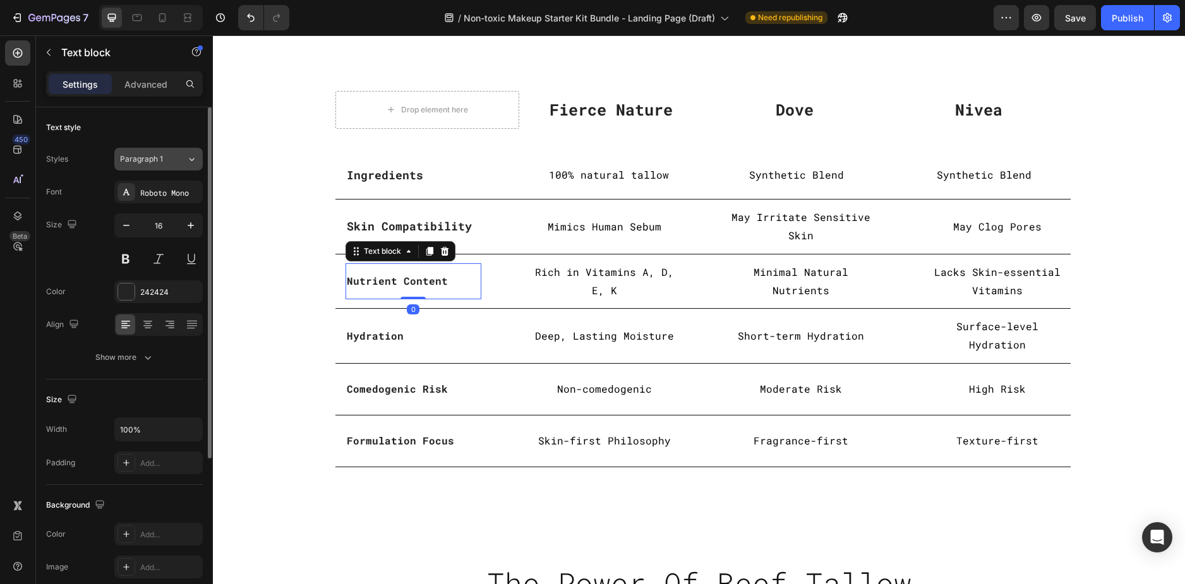
click at [157, 161] on span "Paragraph 1" at bounding box center [141, 158] width 43 height 11
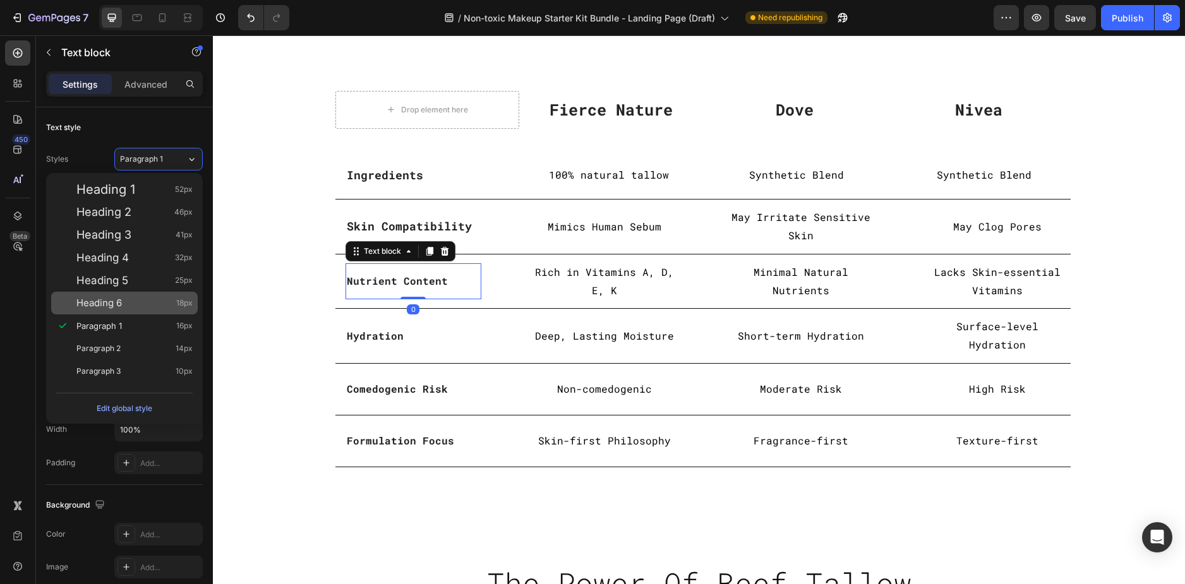
click at [114, 306] on span "Heading 6" at bounding box center [98, 303] width 45 height 13
type input "18"
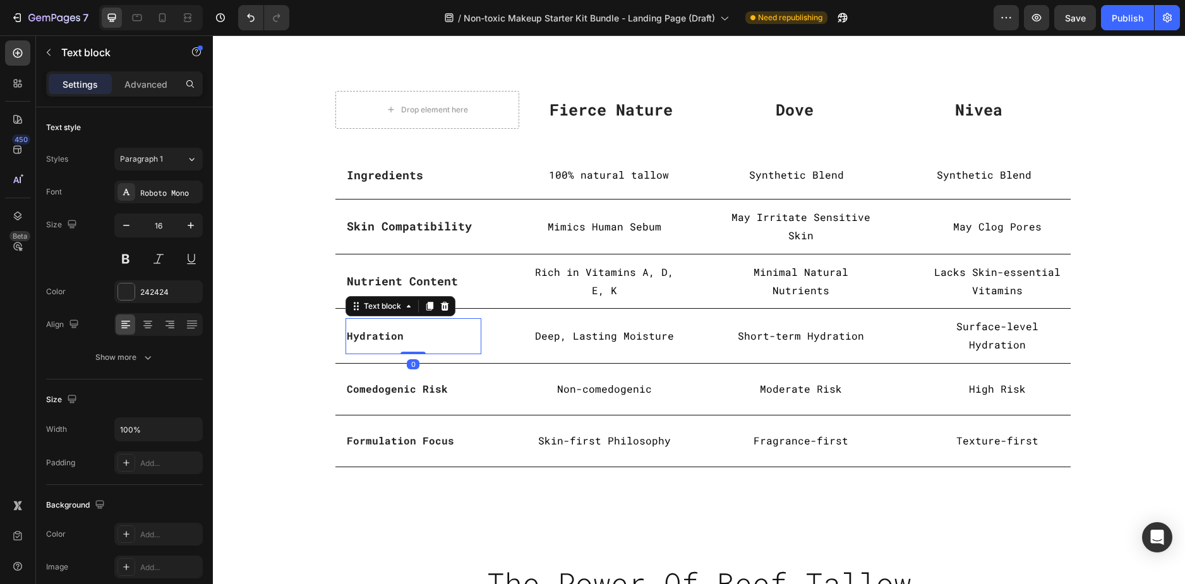
click at [366, 327] on p "Hydration" at bounding box center [413, 336] width 133 height 18
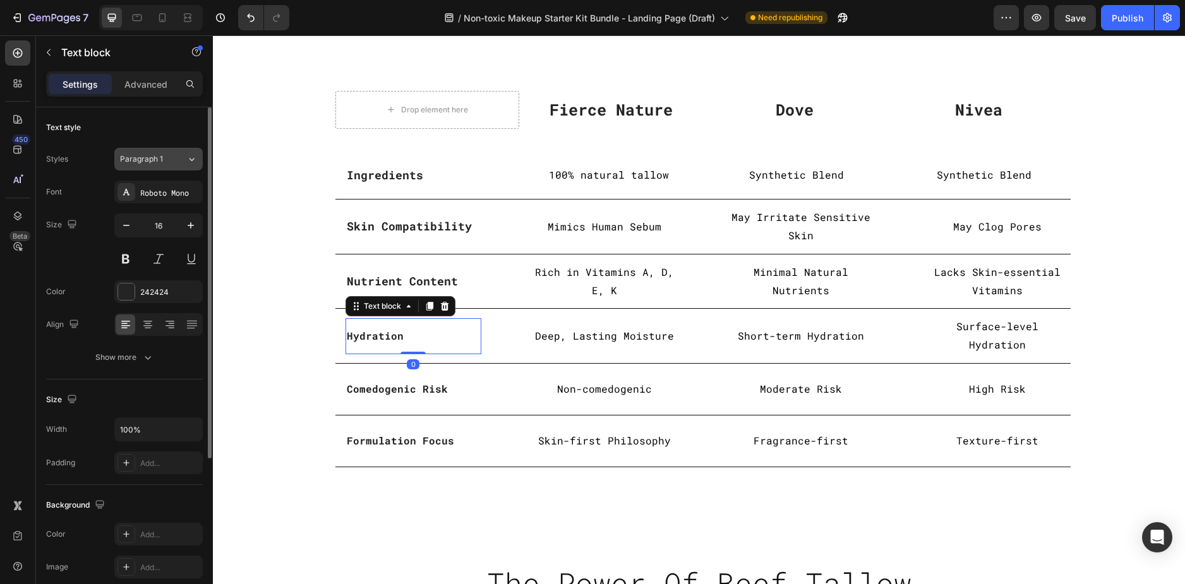
click at [161, 163] on span "Paragraph 1" at bounding box center [141, 158] width 43 height 11
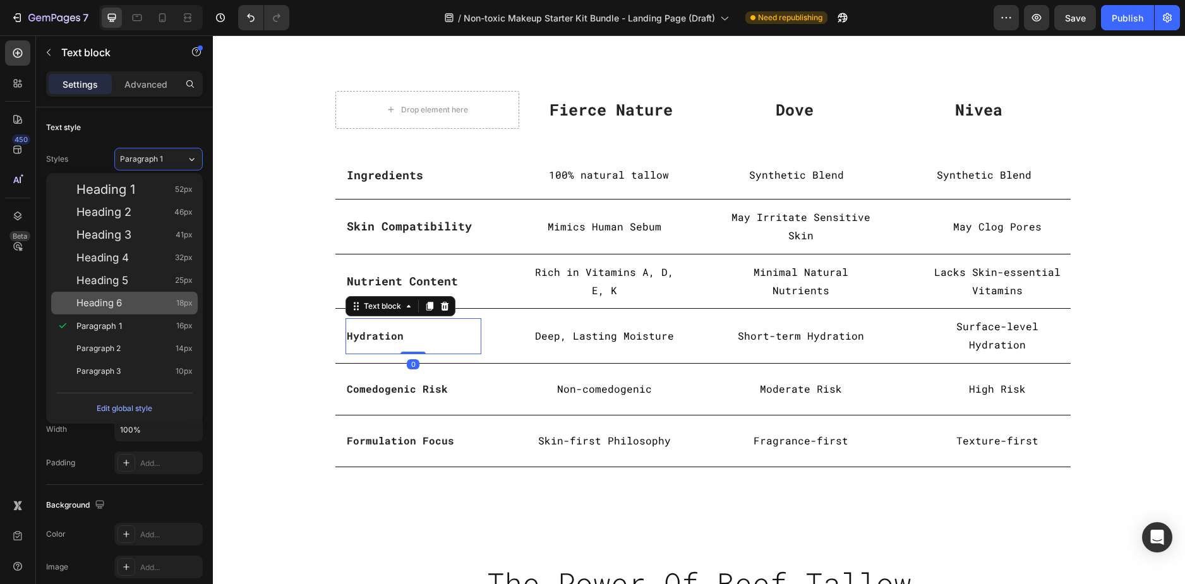
click at [132, 306] on div "Heading 6 18px" at bounding box center [134, 303] width 116 height 13
type input "18"
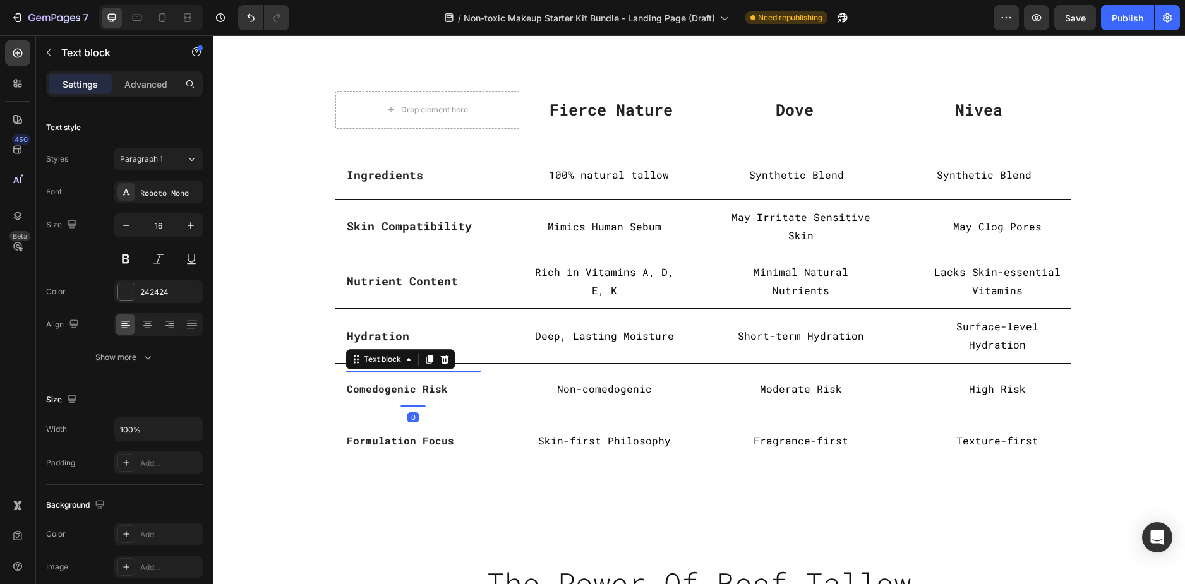
click at [361, 379] on div "Comedogenic Risk" at bounding box center [413, 389] width 136 height 21
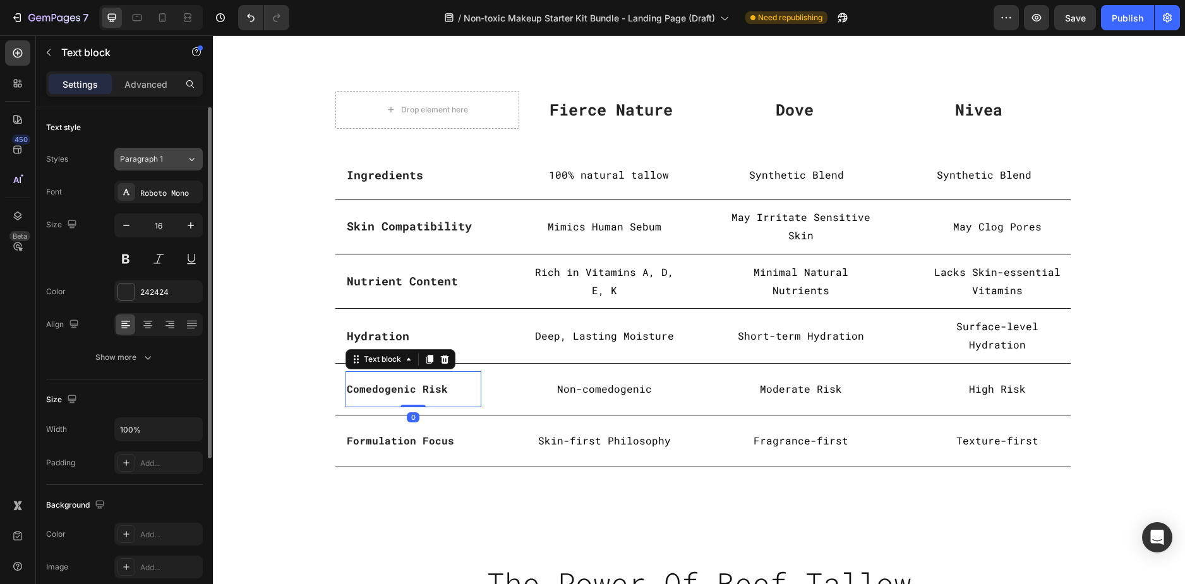
click at [179, 152] on button "Paragraph 1" at bounding box center [158, 159] width 88 height 23
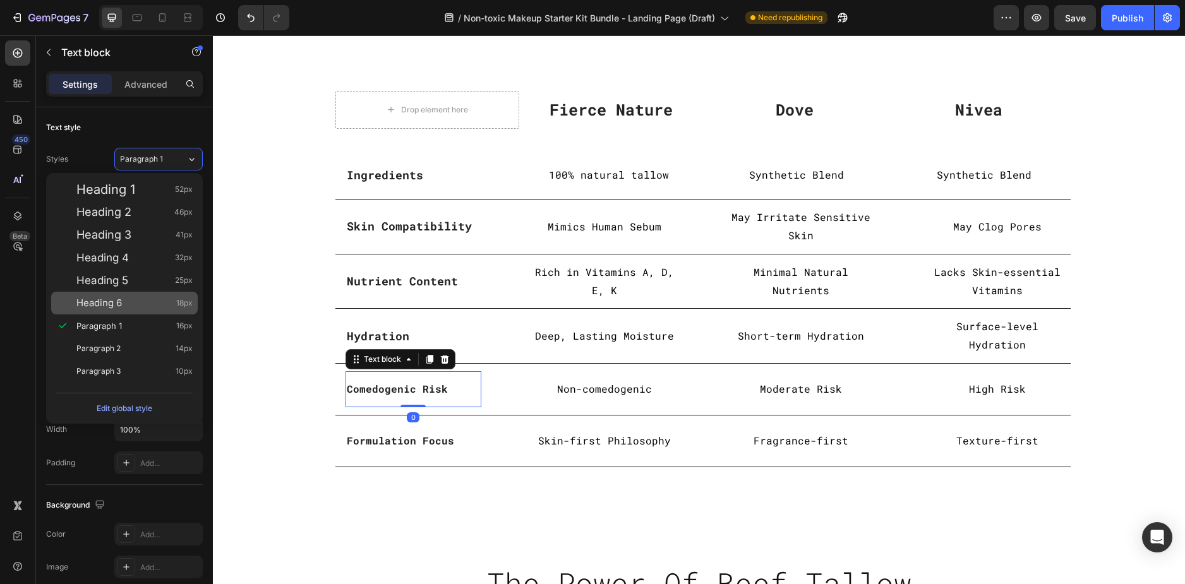
click at [134, 310] on div "Heading 6 18px" at bounding box center [124, 303] width 146 height 23
type input "18"
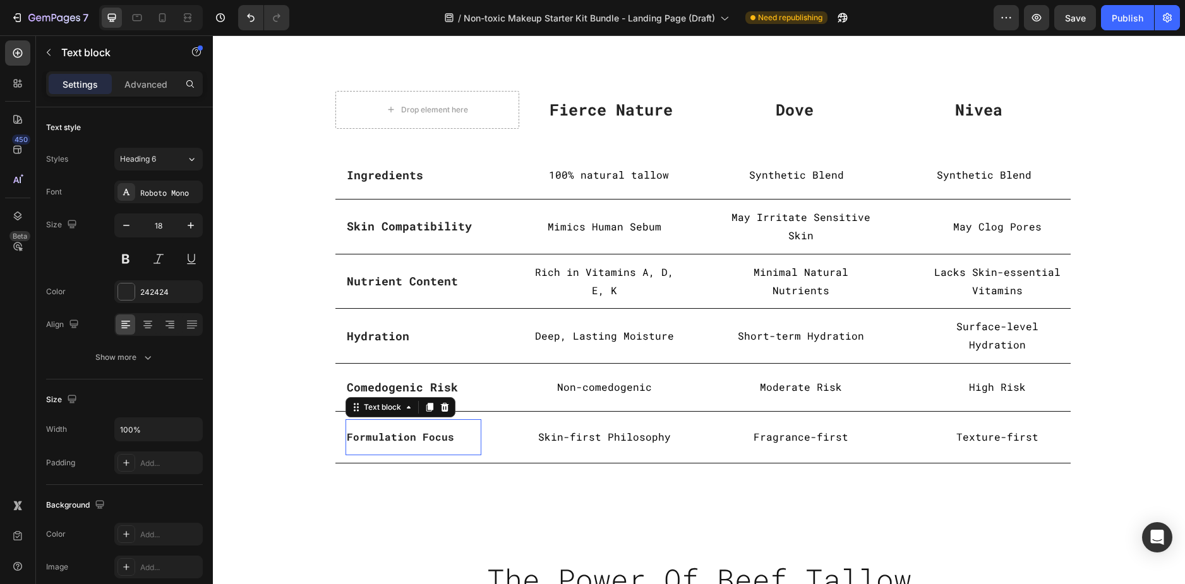
click at [385, 430] on strong "Formulation Focus" at bounding box center [400, 436] width 107 height 13
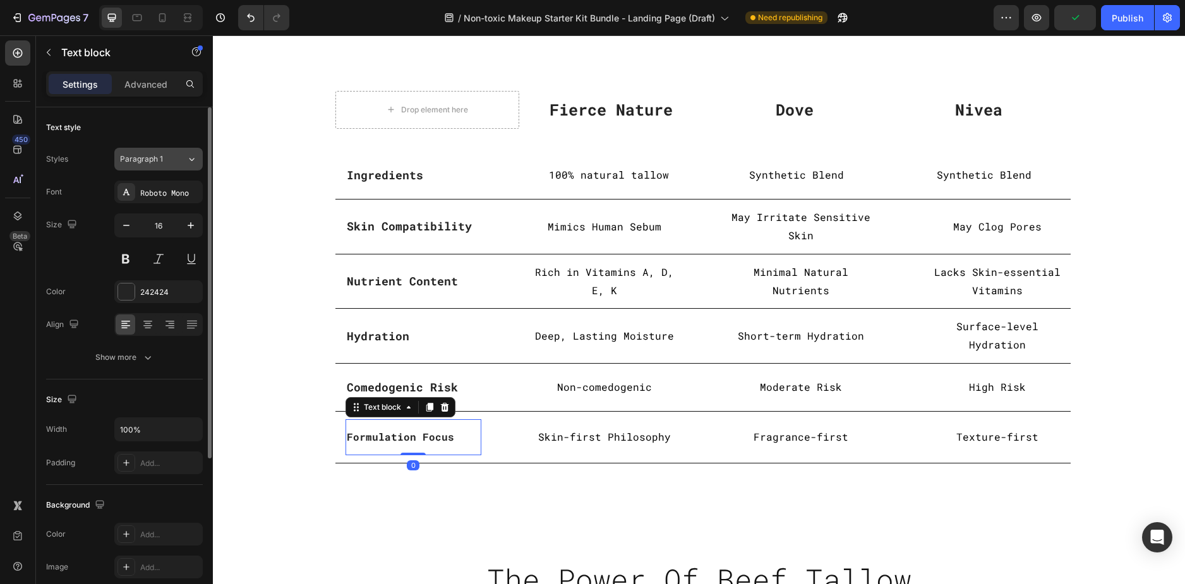
click at [160, 152] on button "Paragraph 1" at bounding box center [158, 159] width 88 height 23
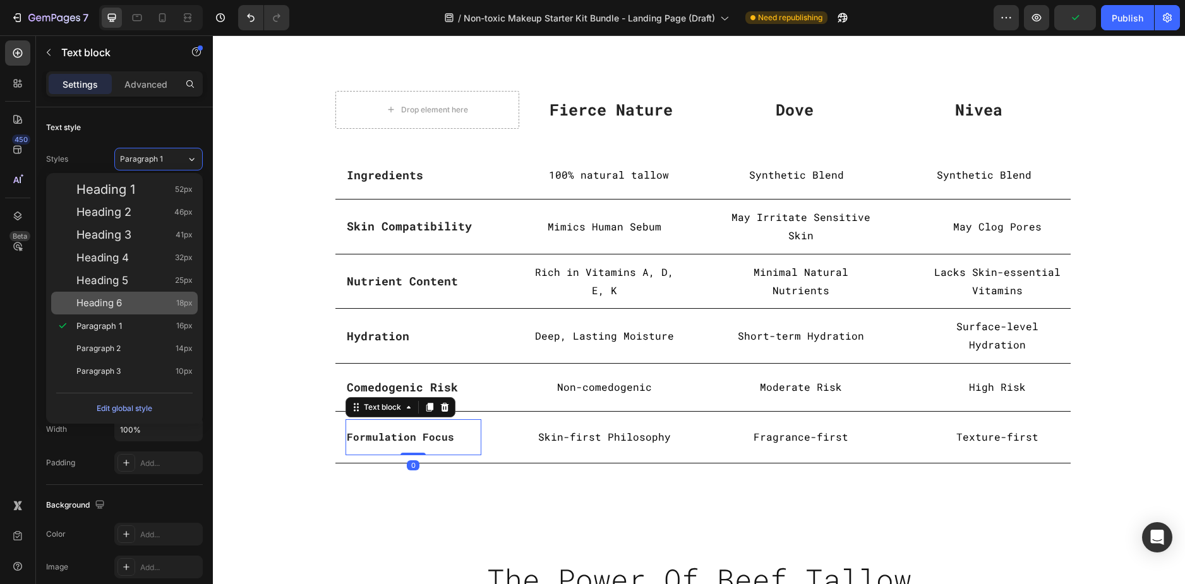
click at [128, 300] on div "Heading 6 18px" at bounding box center [134, 303] width 116 height 13
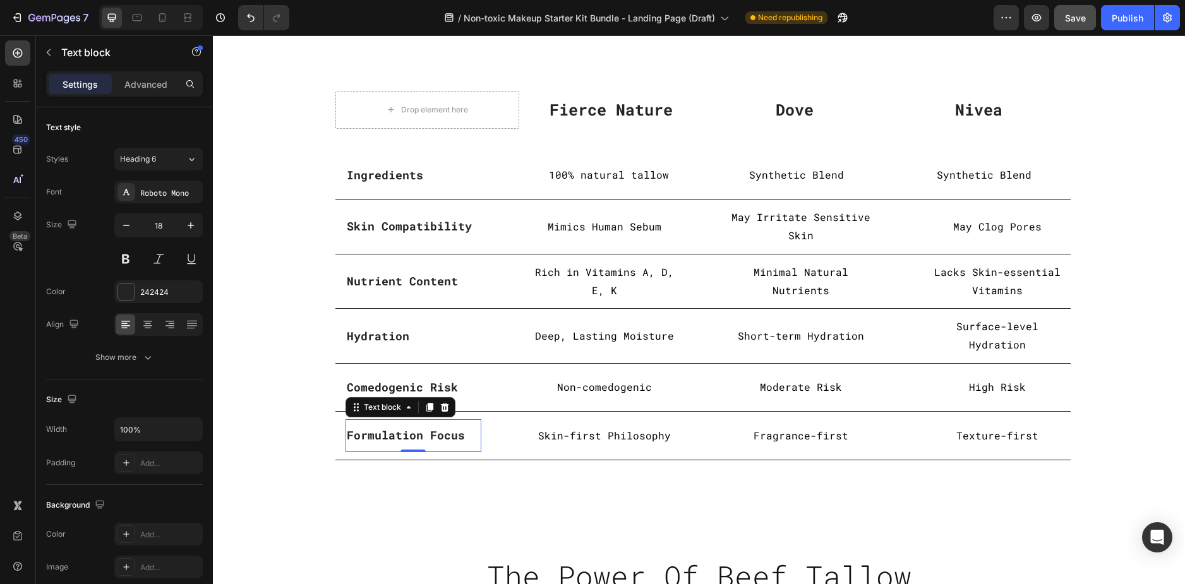
click at [1080, 24] on div "Save" at bounding box center [1075, 17] width 21 height 13
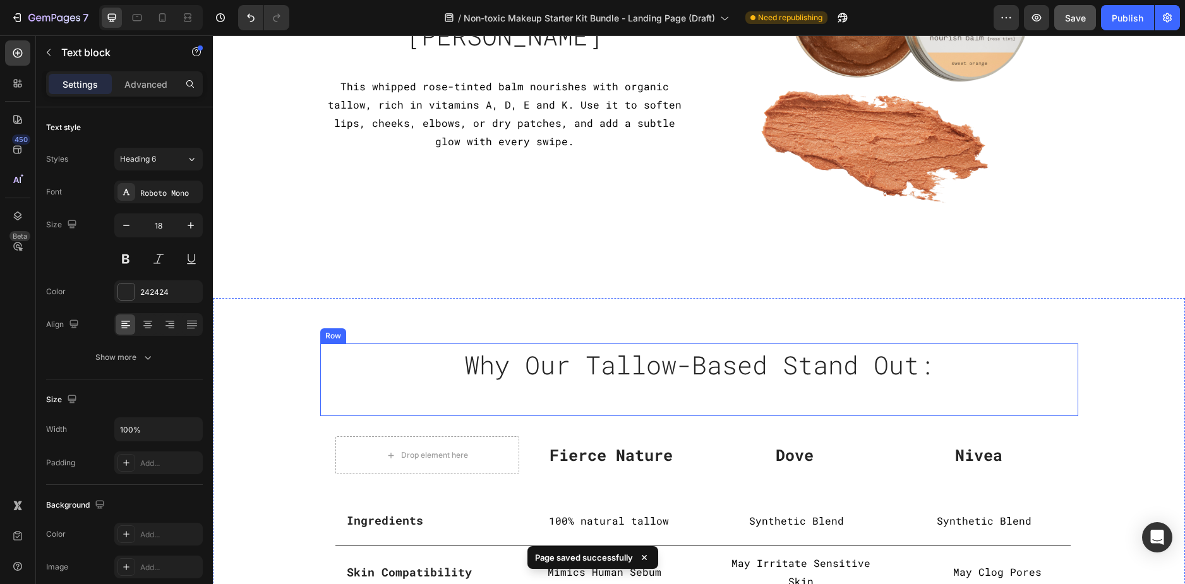
scroll to position [2592, 0]
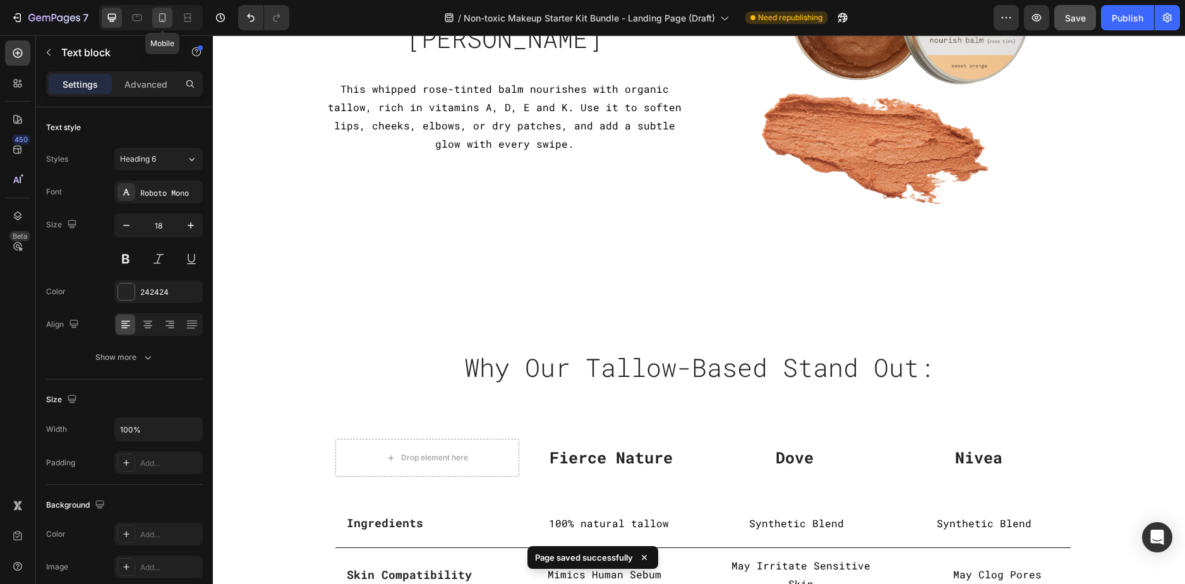
click at [166, 21] on icon at bounding box center [162, 17] width 13 height 13
type input "16"
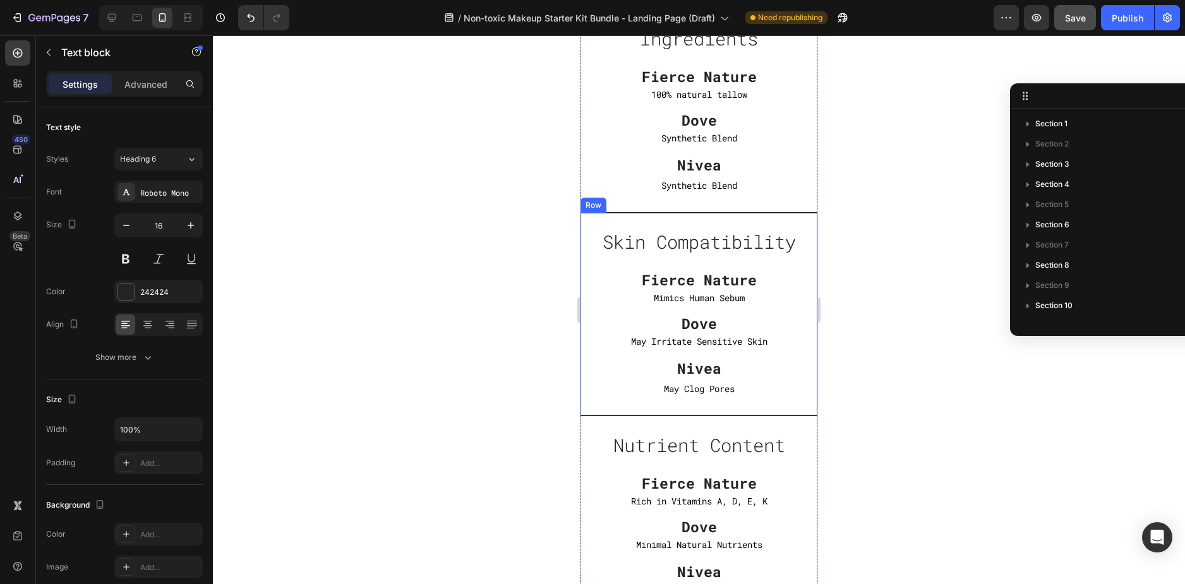
scroll to position [3736, 0]
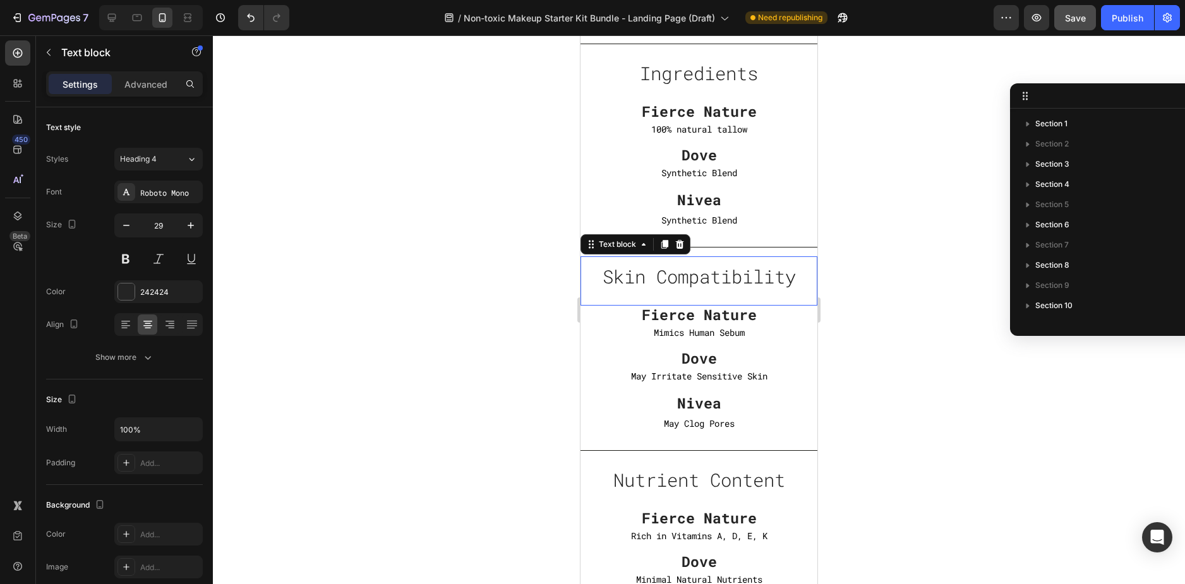
click at [748, 275] on p "Skin Compatibility" at bounding box center [699, 277] width 234 height 24
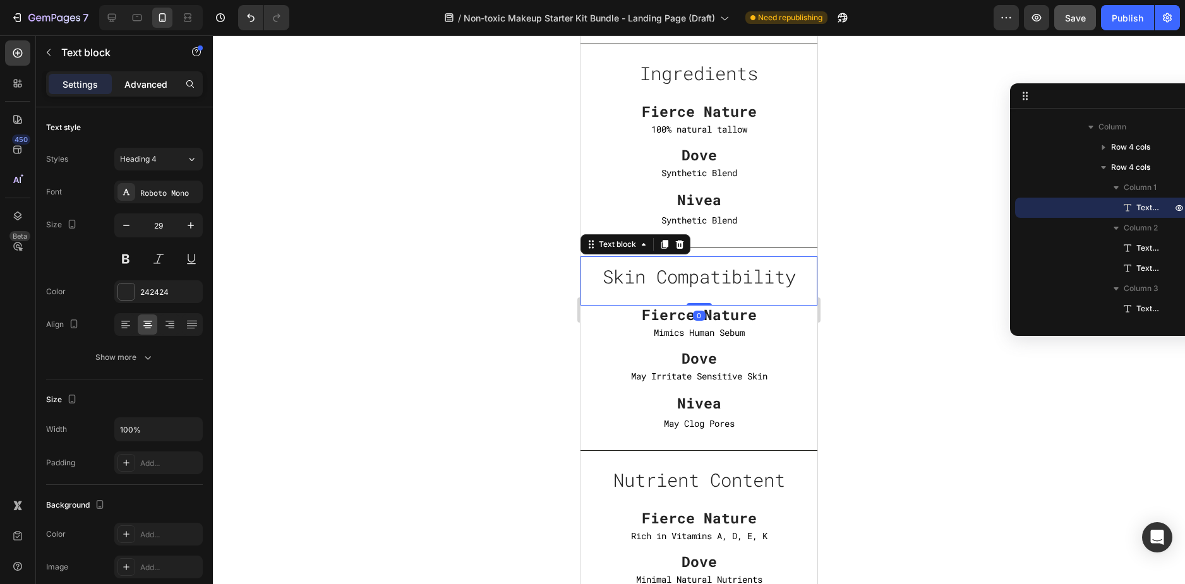
click at [141, 83] on p "Advanced" at bounding box center [145, 84] width 43 height 13
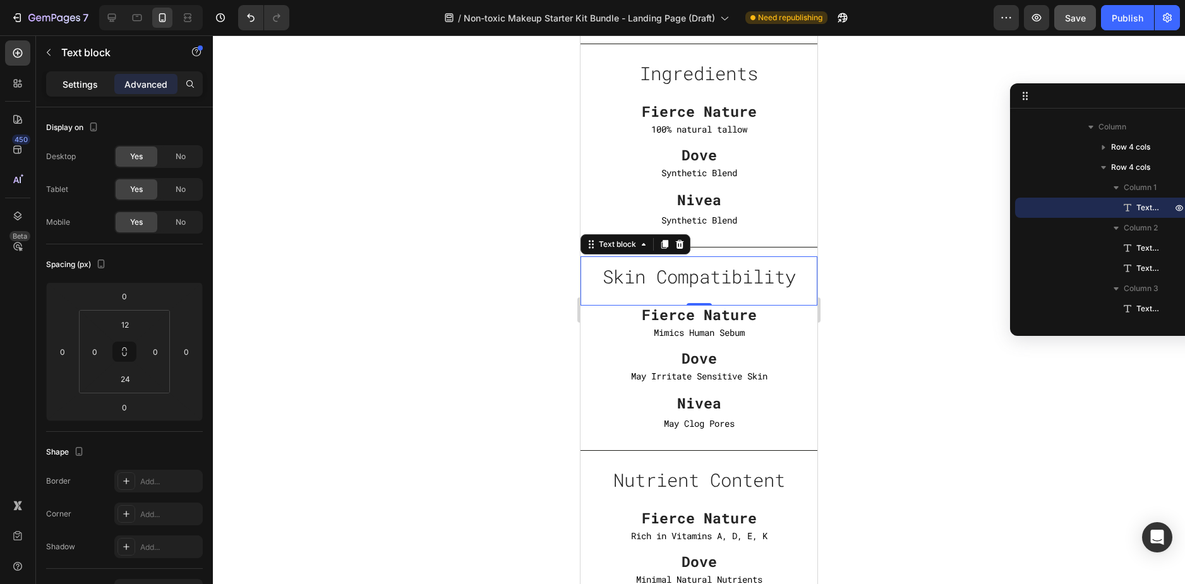
click at [88, 82] on p "Settings" at bounding box center [80, 84] width 35 height 13
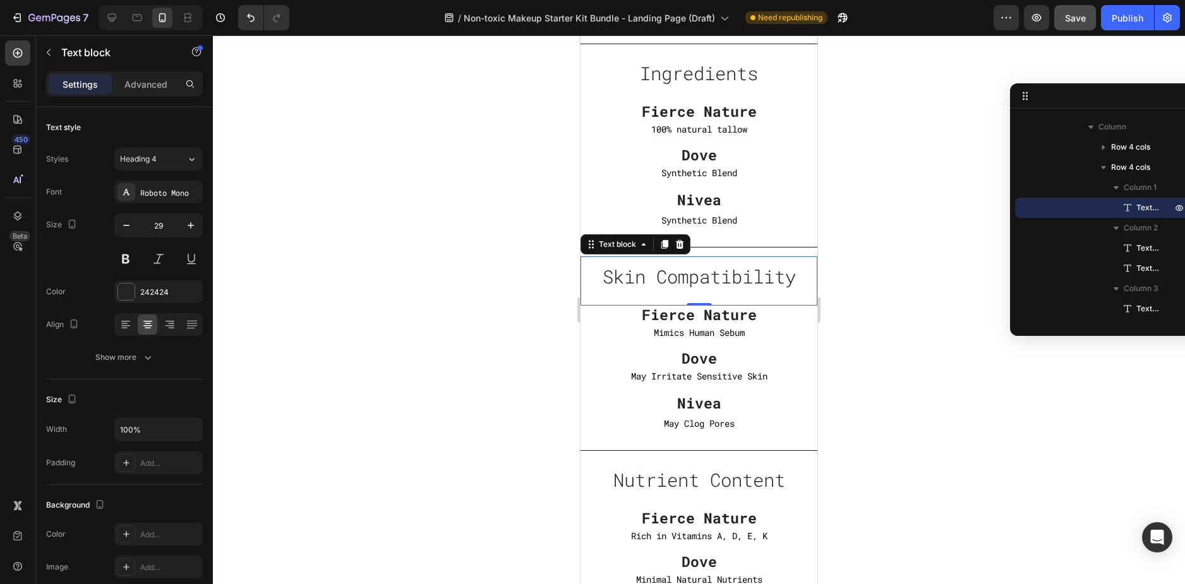
click at [861, 266] on div at bounding box center [699, 309] width 972 height 549
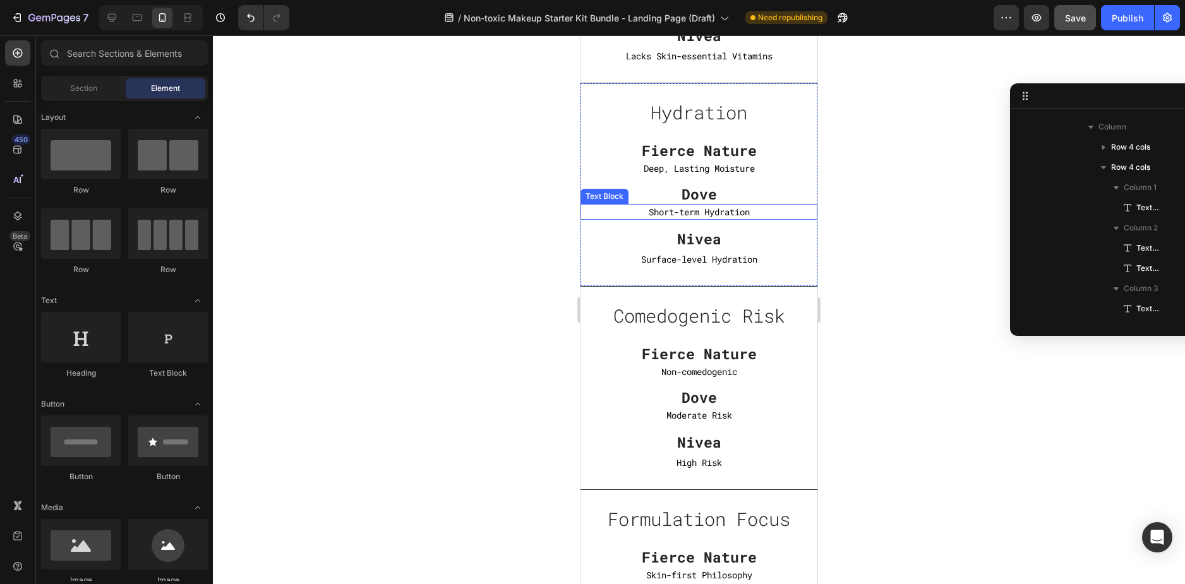
scroll to position [4304, 0]
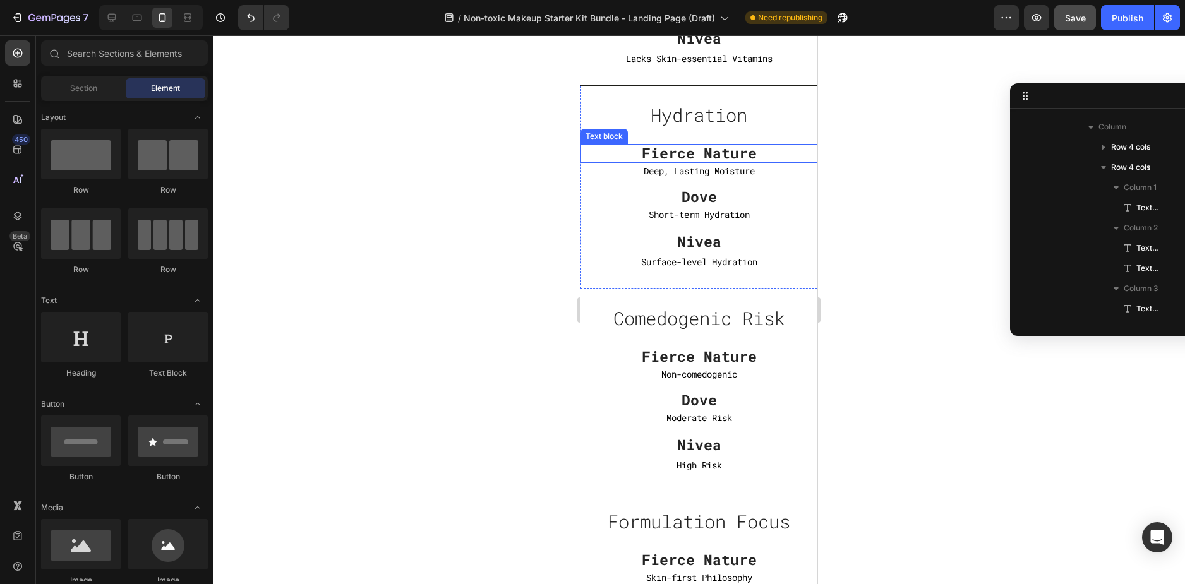
click at [722, 150] on p "Fierce Nature" at bounding box center [698, 153] width 237 height 19
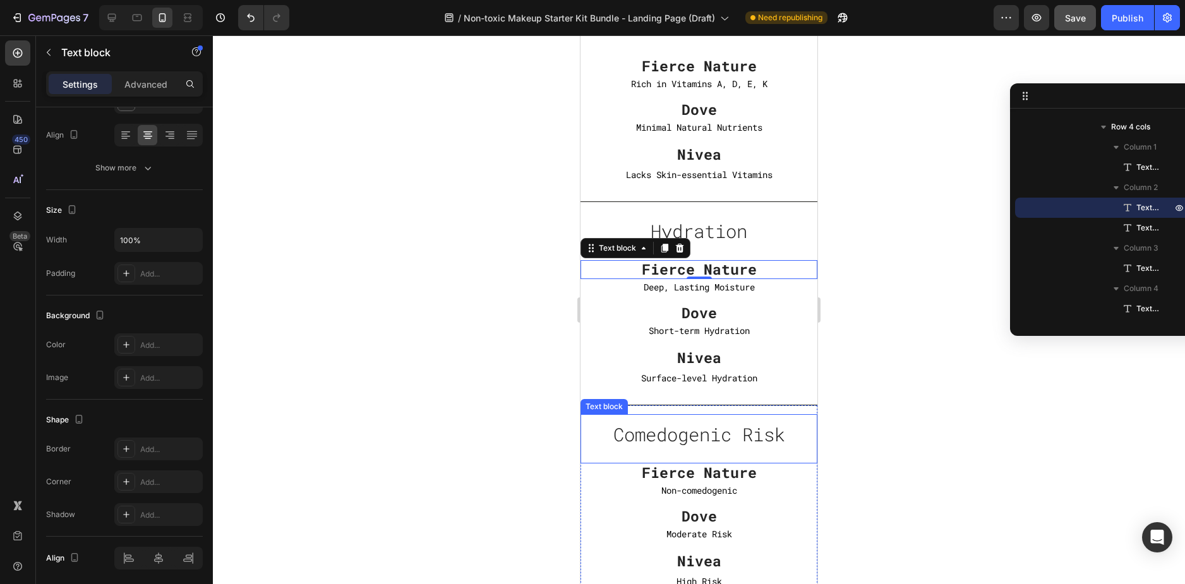
scroll to position [4178, 0]
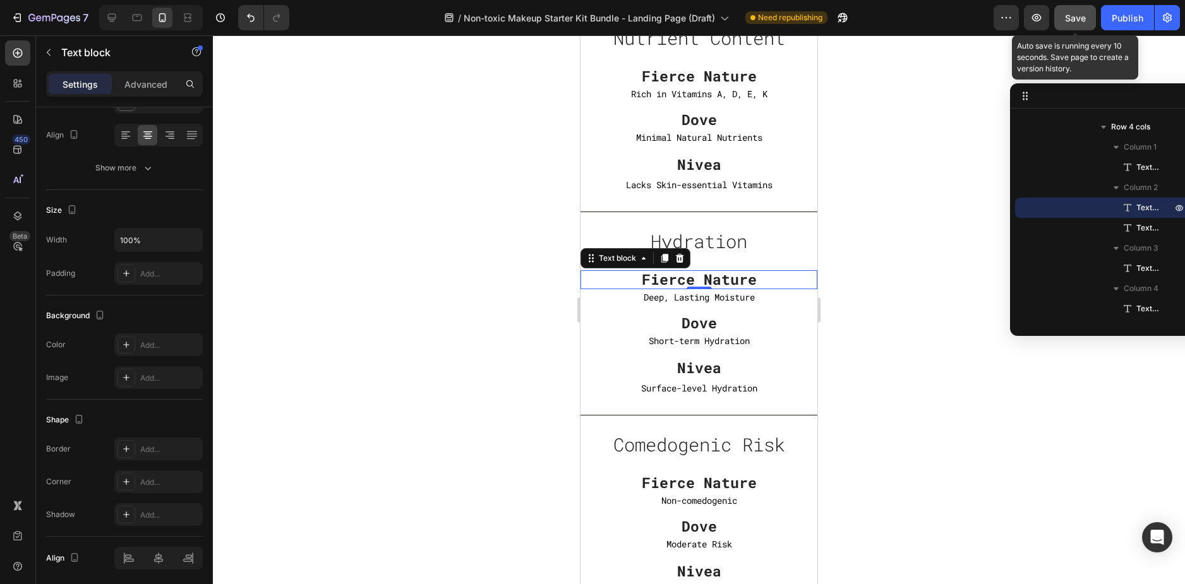
click at [1082, 30] on button "Save" at bounding box center [1075, 17] width 42 height 25
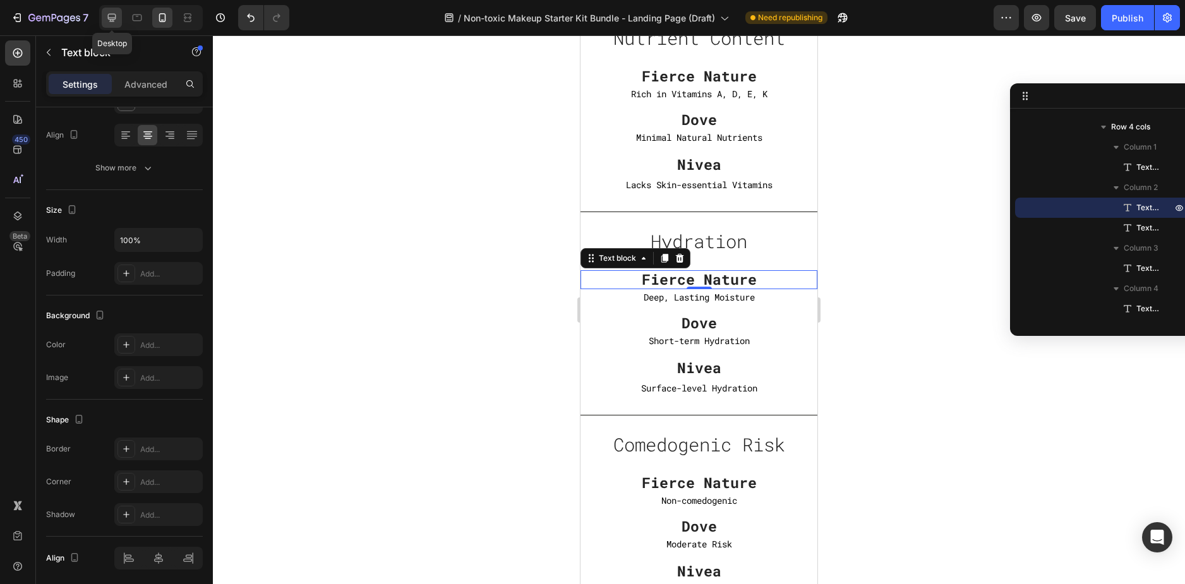
click at [112, 14] on icon at bounding box center [112, 18] width 8 height 8
type input "25"
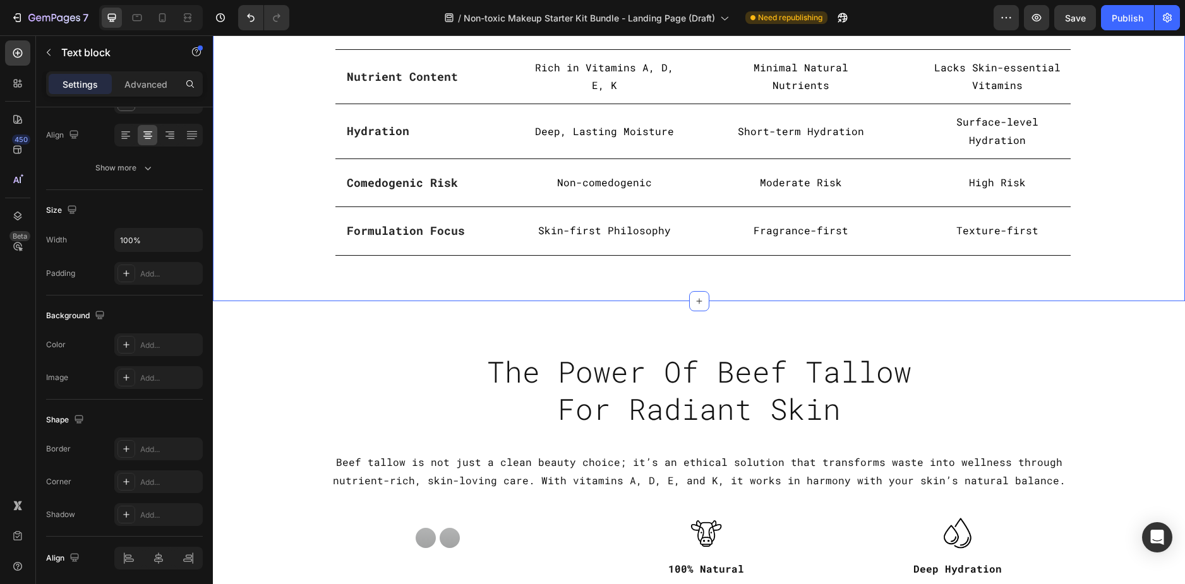
scroll to position [2916, 0]
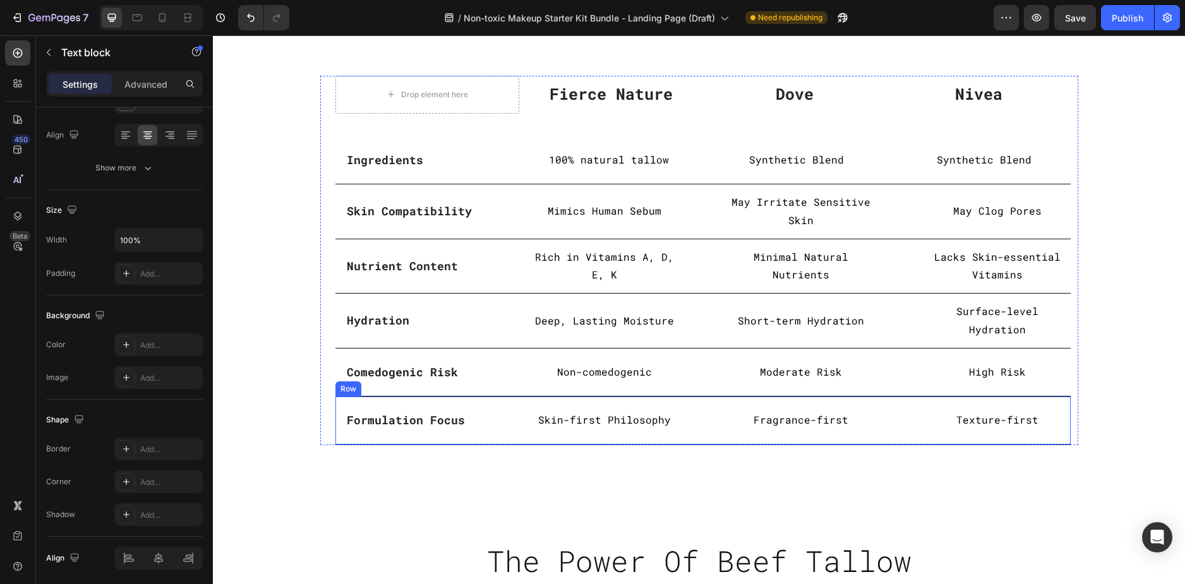
click at [484, 397] on div "Formulation Focus Text block Row Skin-first Philosophy Text Block Fragrance-fir…" at bounding box center [702, 421] width 735 height 48
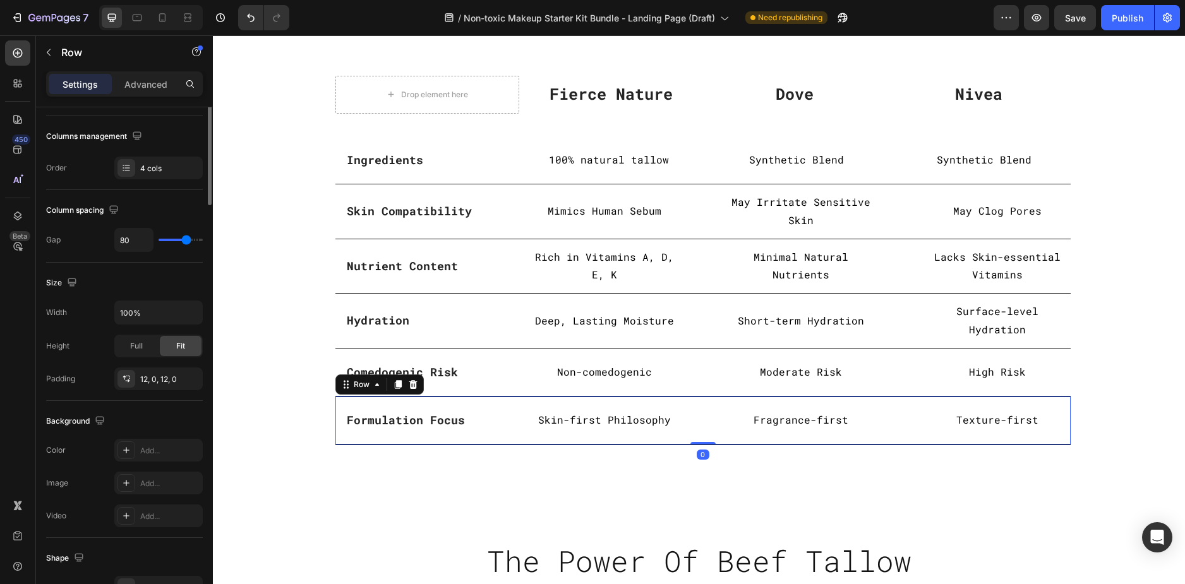
scroll to position [0, 0]
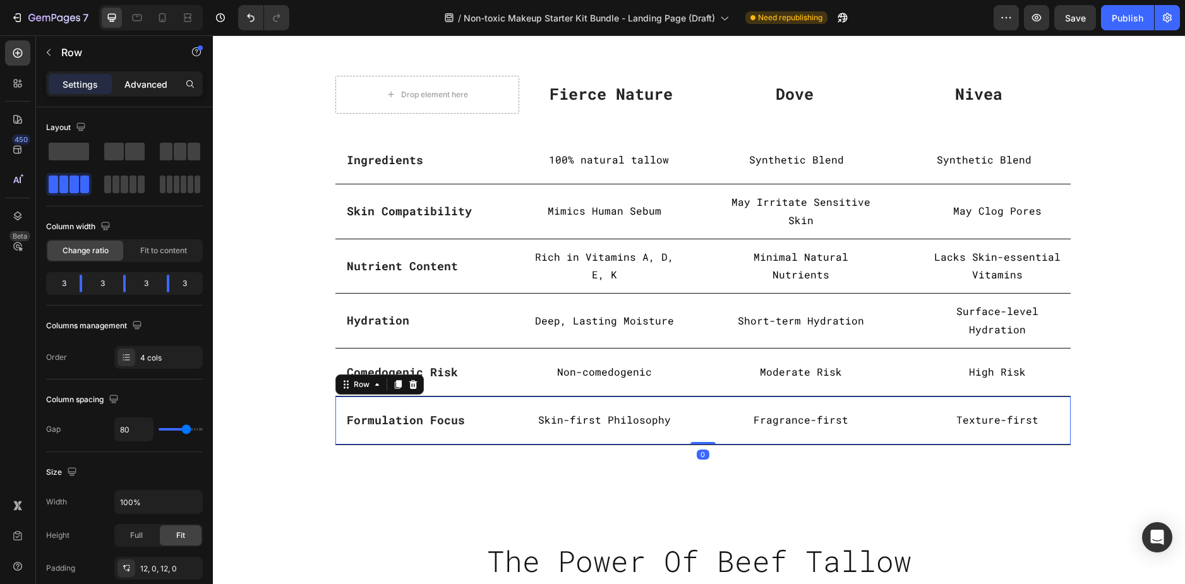
click at [142, 84] on p "Advanced" at bounding box center [145, 84] width 43 height 13
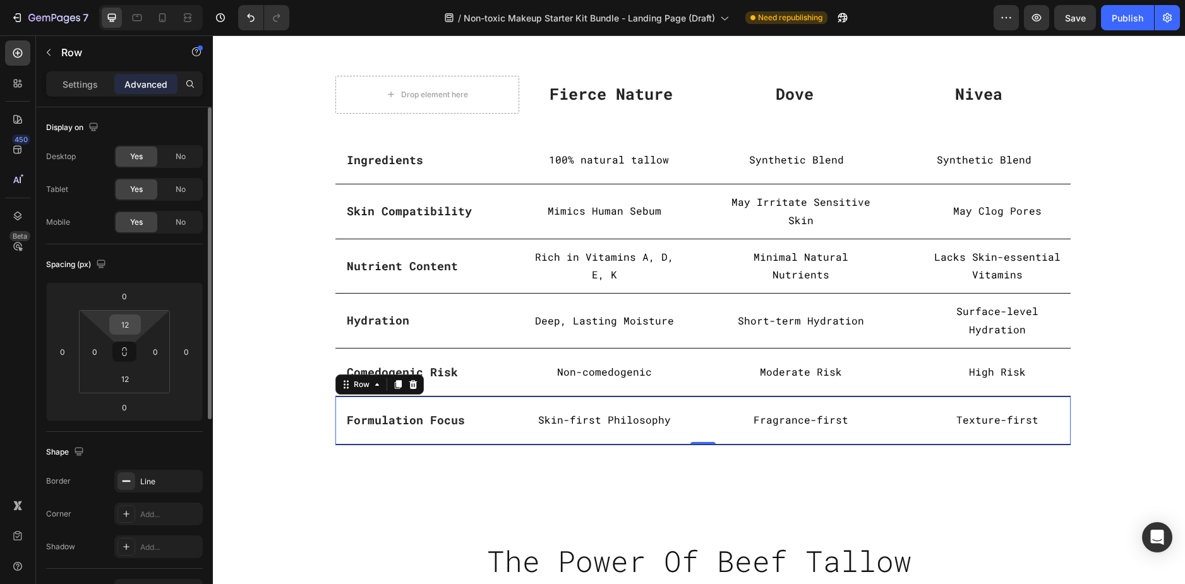
click at [126, 330] on input "12" at bounding box center [124, 324] width 25 height 19
type input "15"
click at [126, 383] on input "12" at bounding box center [124, 378] width 25 height 19
type input "15"
click at [126, 325] on input "15" at bounding box center [124, 324] width 25 height 19
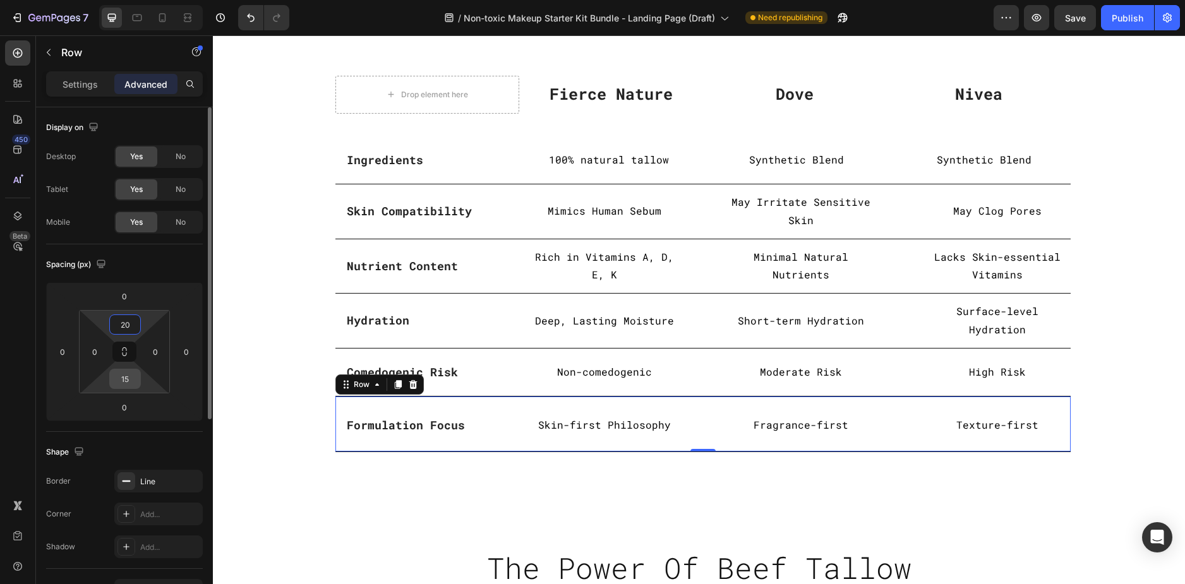
type input "20"
click at [123, 385] on input "15" at bounding box center [124, 378] width 25 height 19
type input "20"
click at [128, 328] on input "20" at bounding box center [124, 324] width 25 height 19
type input "24"
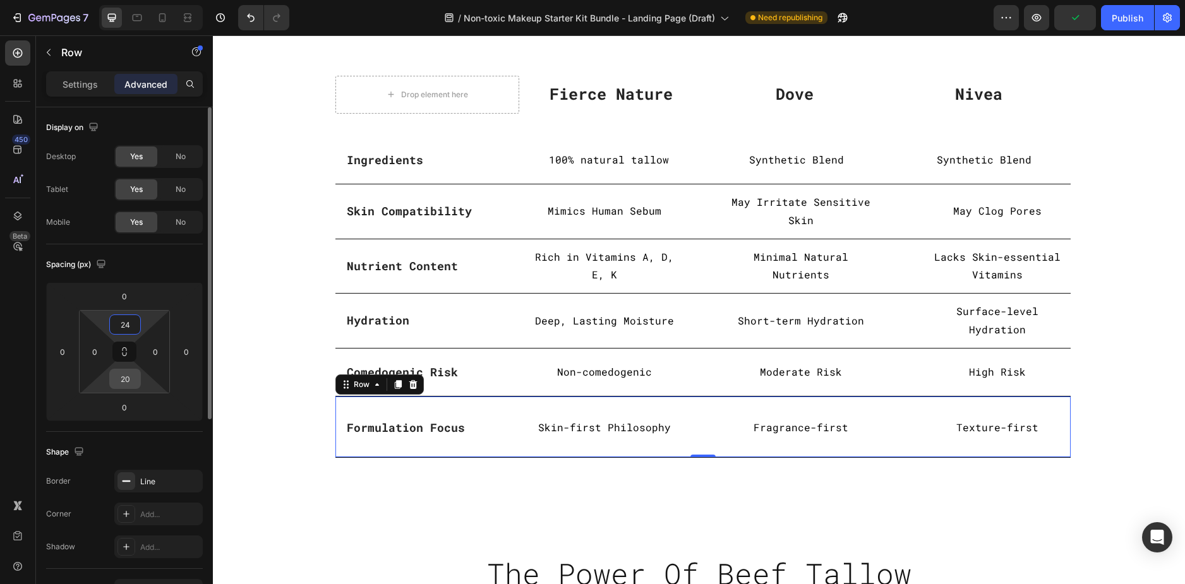
click at [129, 381] on input "20" at bounding box center [124, 378] width 25 height 19
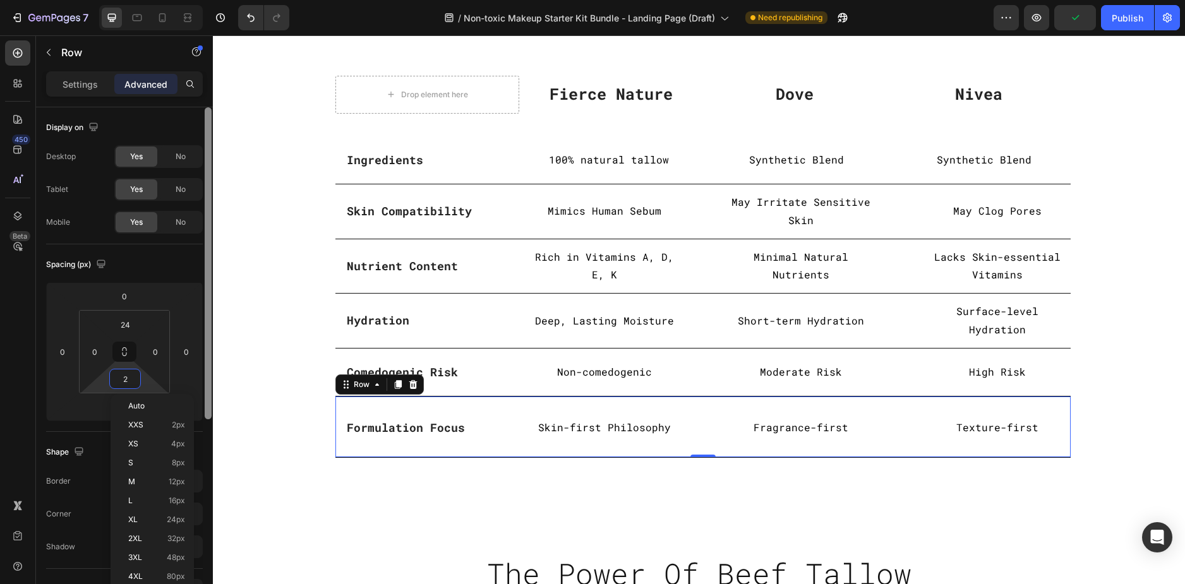
type input "24"
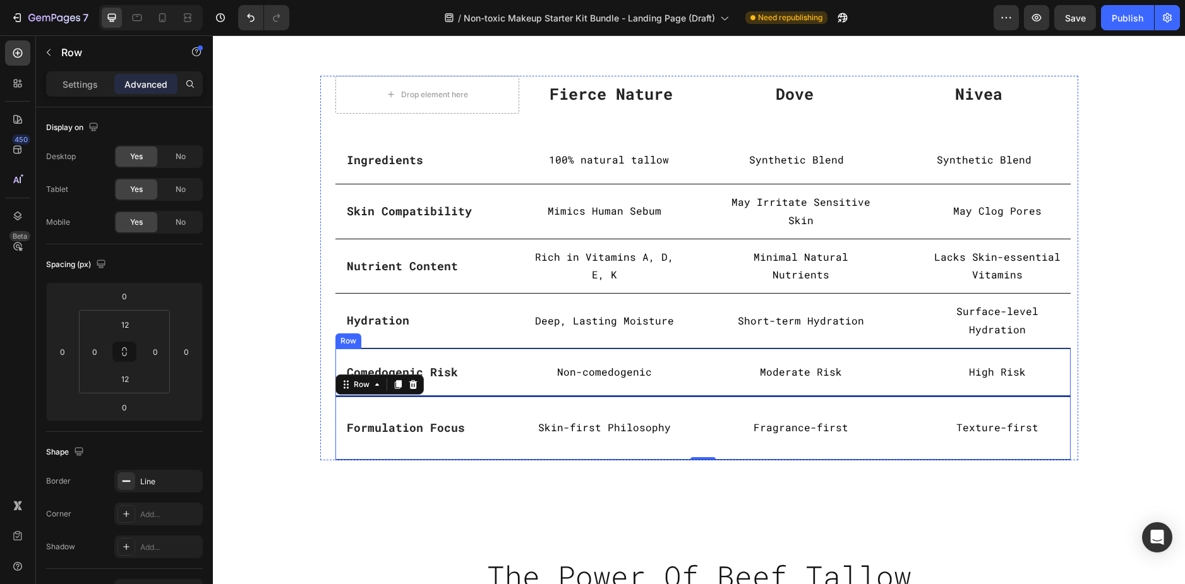
click at [689, 349] on div "Comedogenic Risk Text block Row Non-comedogenic Text Block Moderate Risk Text B…" at bounding box center [702, 373] width 735 height 48
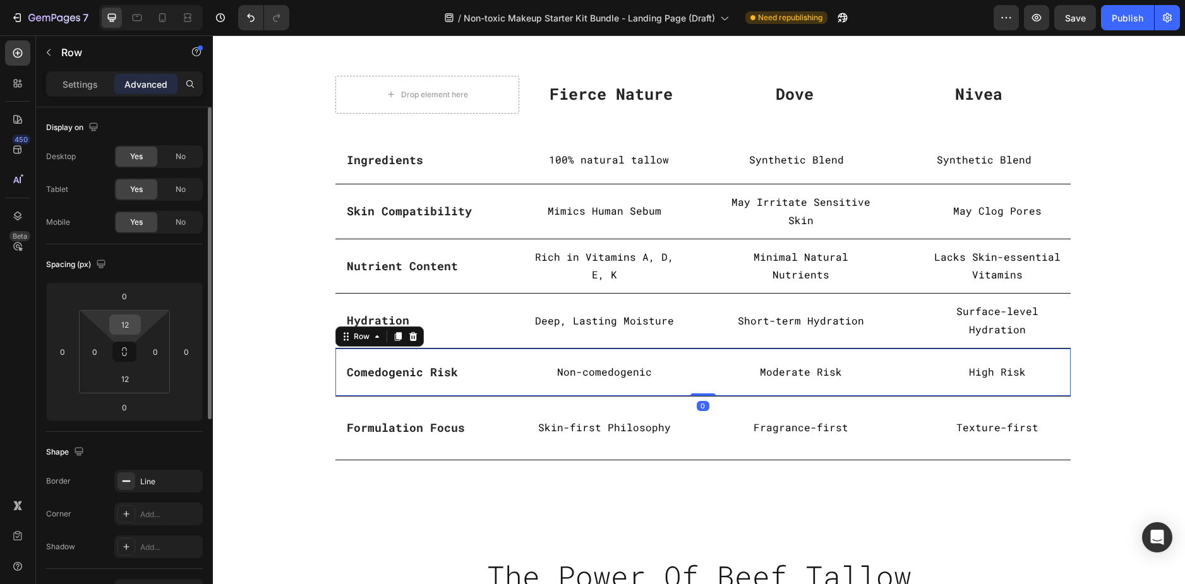
click at [117, 320] on input "12" at bounding box center [124, 324] width 25 height 19
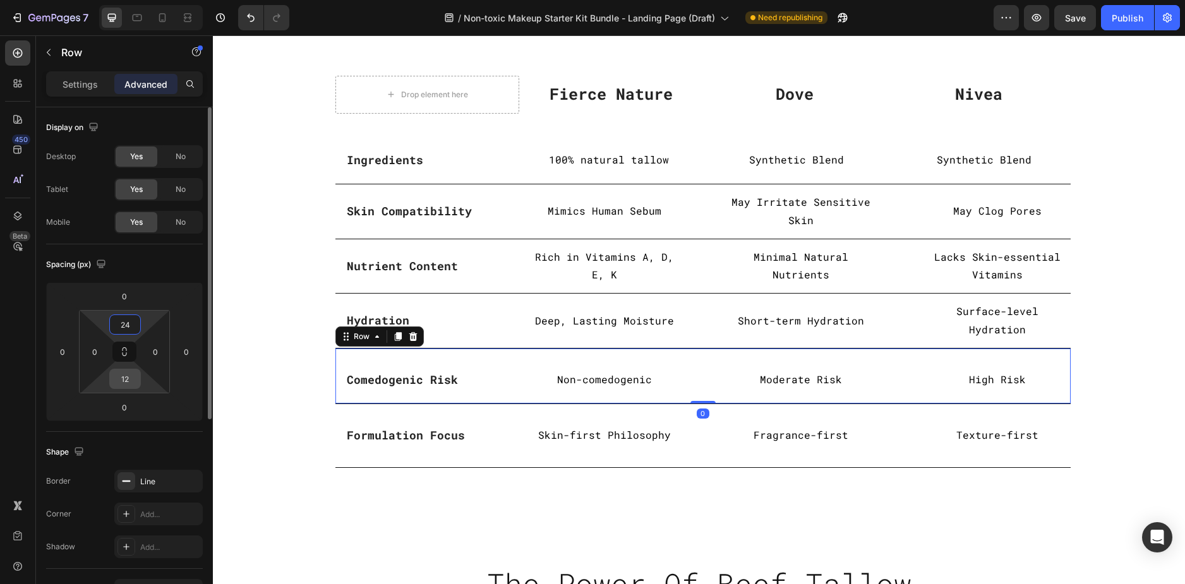
type input "24"
click at [128, 377] on input "12" at bounding box center [124, 378] width 25 height 19
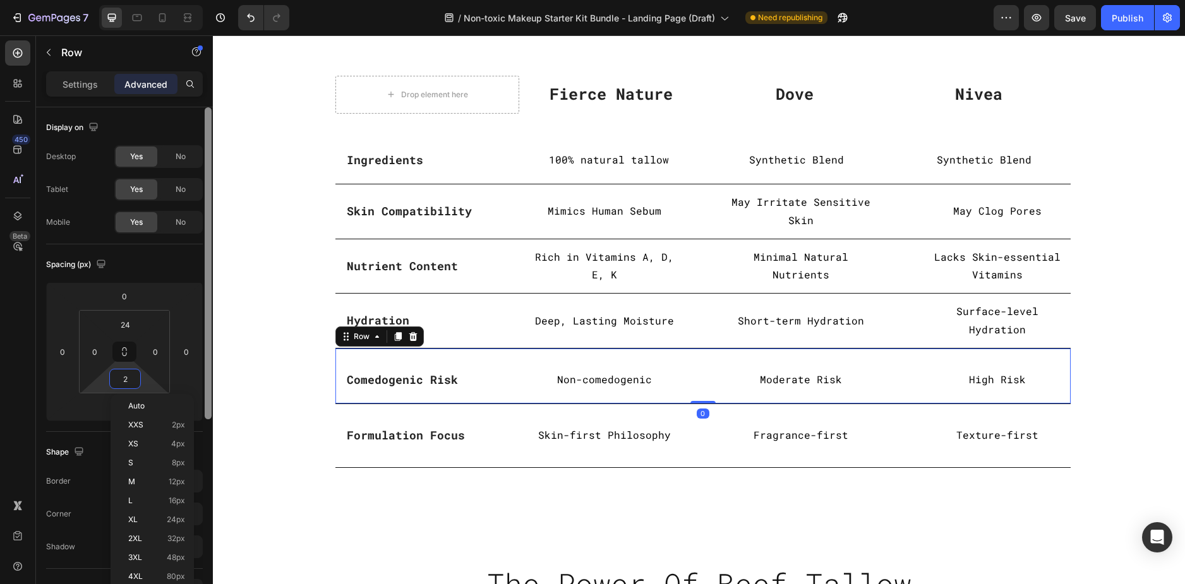
type input "24"
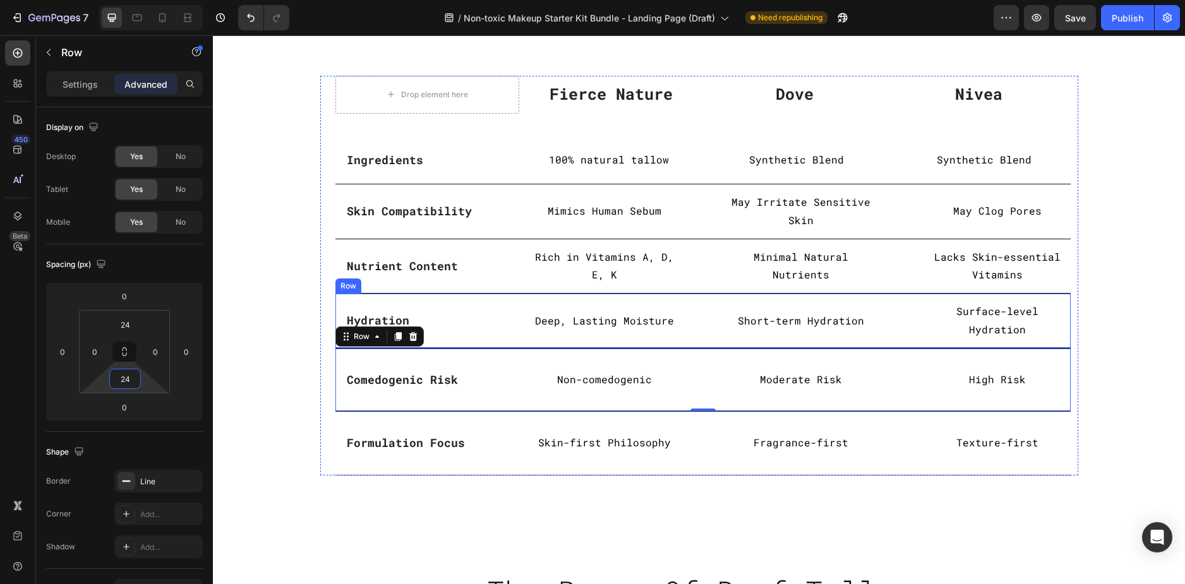
click at [689, 304] on div "Hydration Text block Row Deep, Lasting Moisture Text Block Short-term Hydration…" at bounding box center [702, 321] width 735 height 55
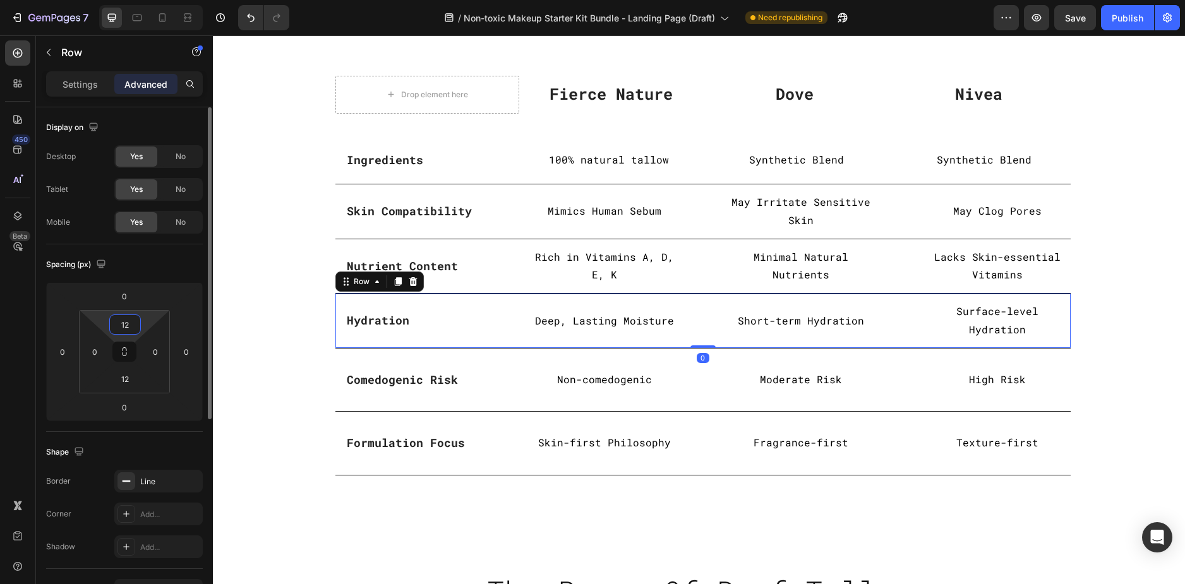
click at [129, 323] on input "12" at bounding box center [124, 324] width 25 height 19
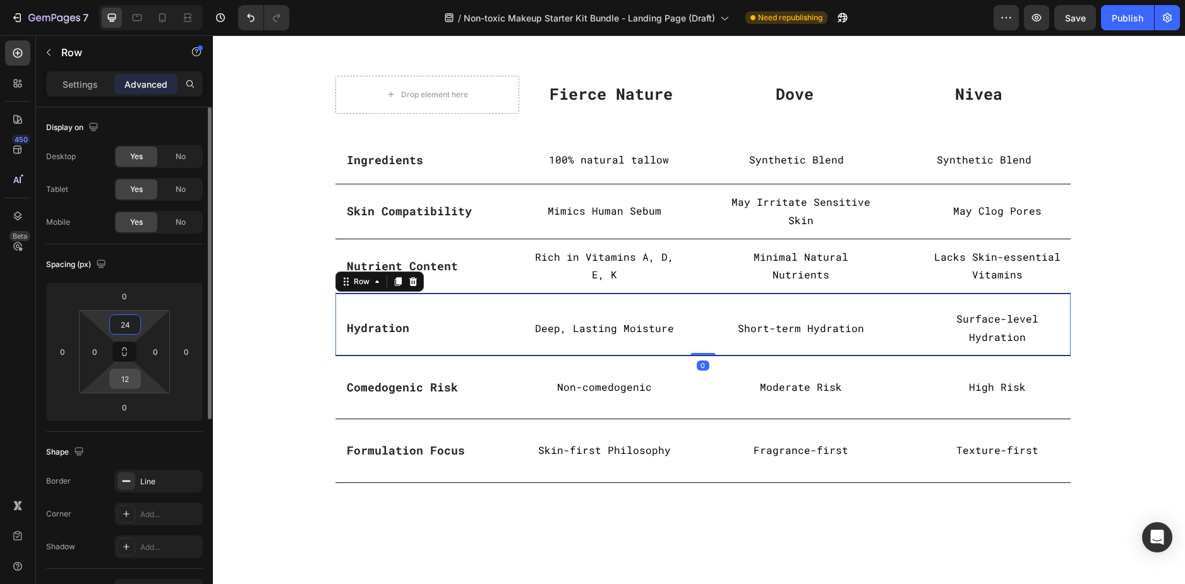
type input "24"
click at [128, 379] on input "12" at bounding box center [124, 378] width 25 height 19
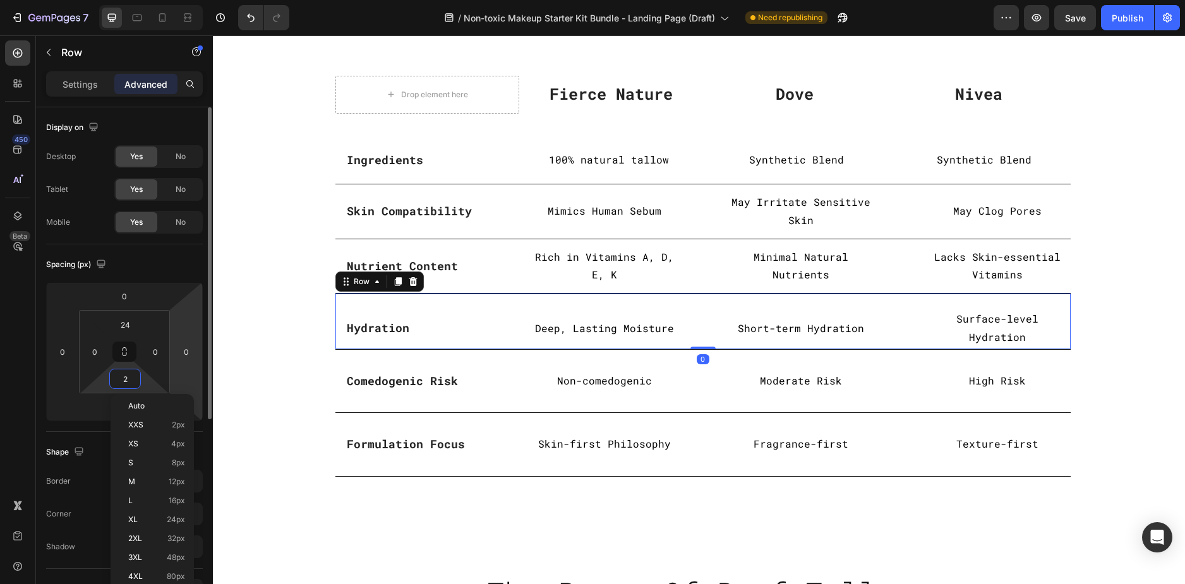
type input "24"
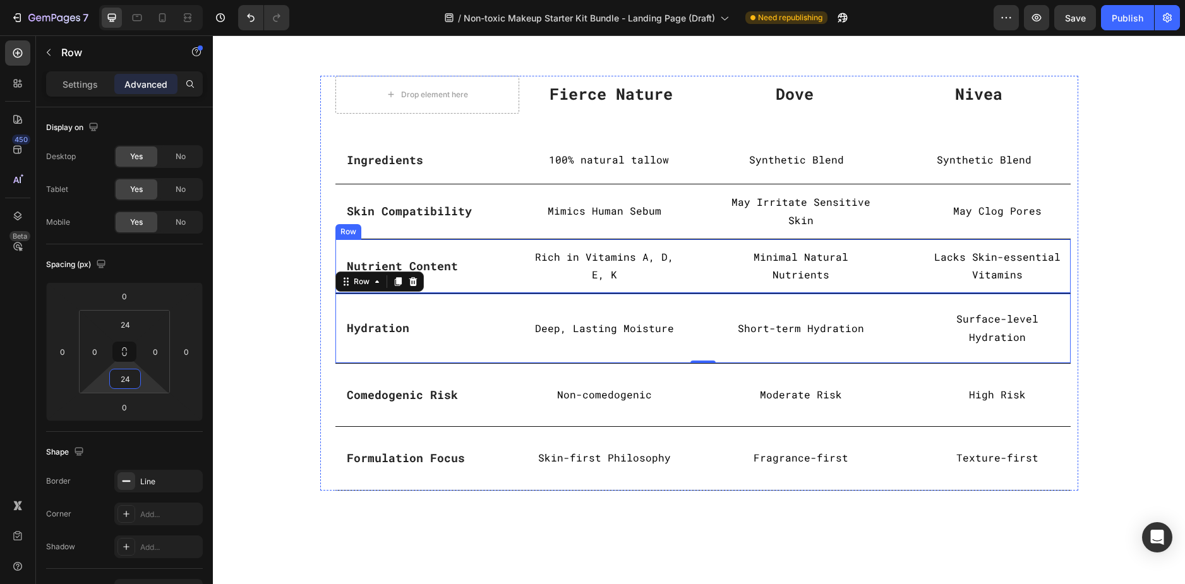
click at [708, 249] on div "Nutrient Content Text block Row Rich in Vitamins A, D, E, K Text Block Minimal …" at bounding box center [702, 266] width 735 height 55
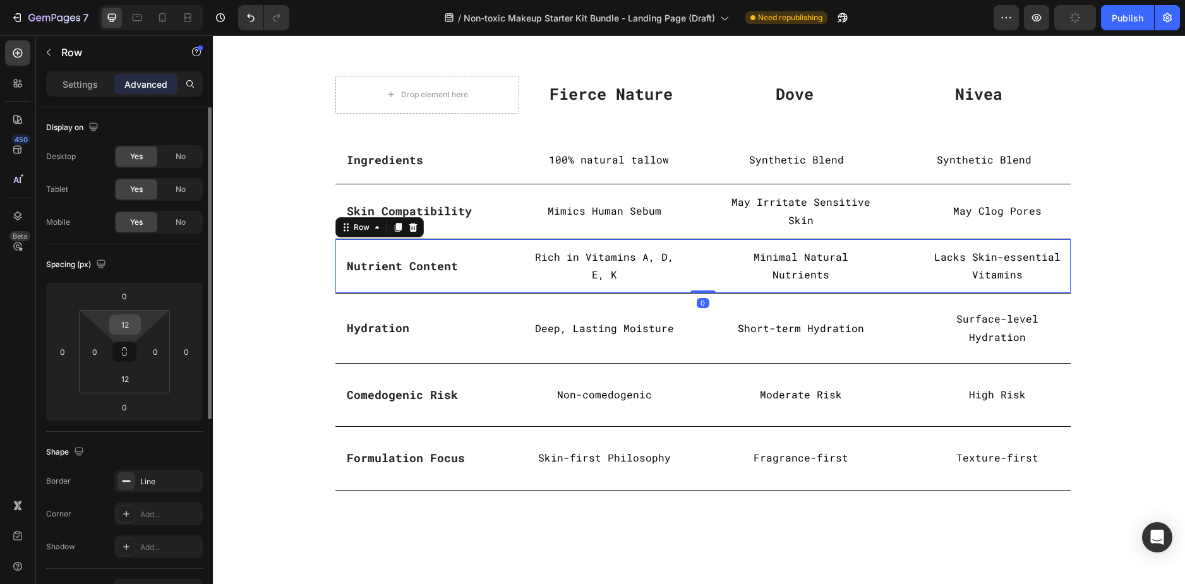
click at [123, 327] on input "12" at bounding box center [124, 324] width 25 height 19
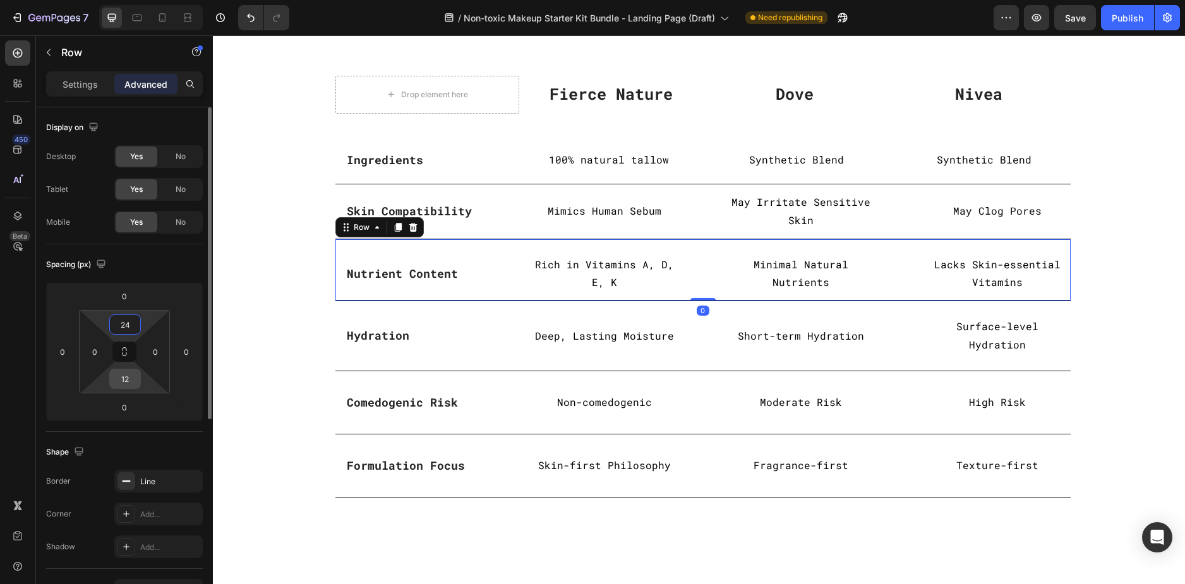
type input "24"
click at [122, 381] on input "12" at bounding box center [124, 378] width 25 height 19
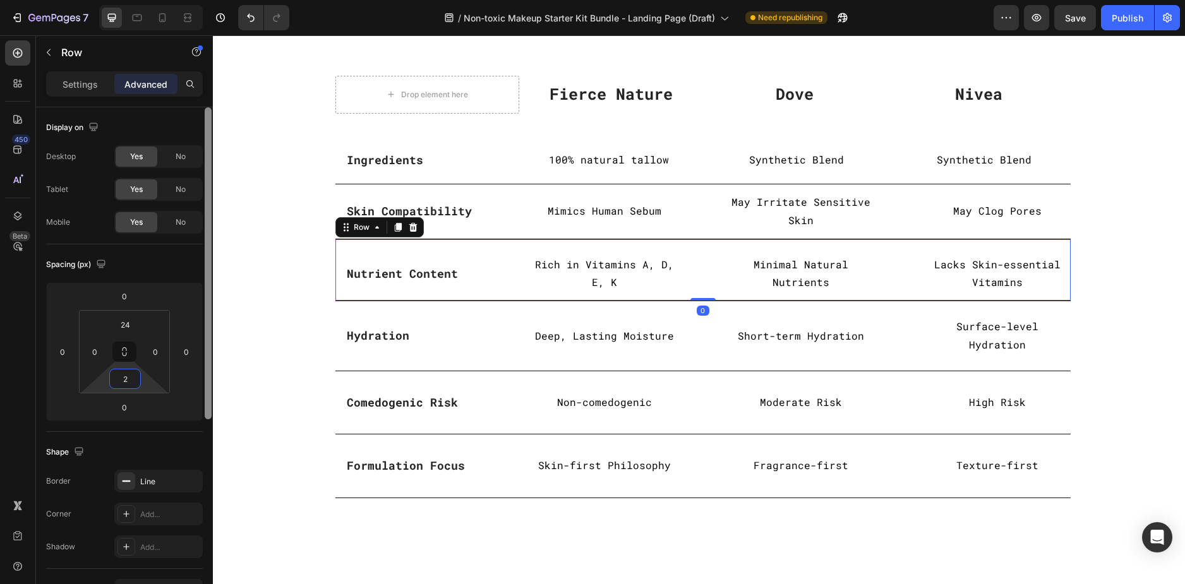
type input "24"
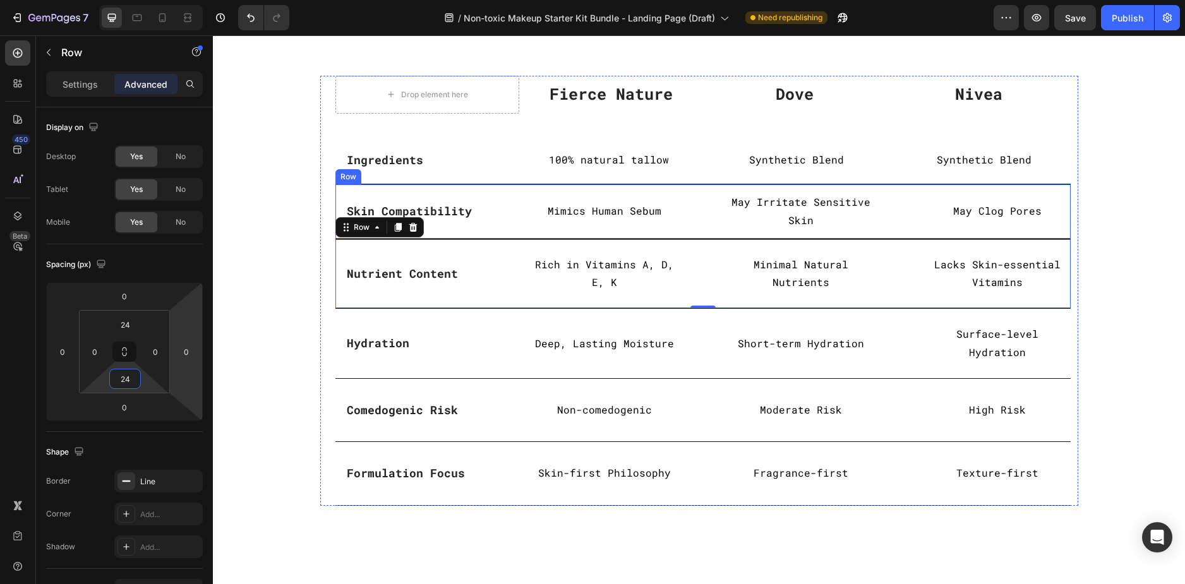
click at [700, 198] on div "Skin Compatibility Text block Row Mimics Human Sebum Text Block May Irritate Se…" at bounding box center [702, 211] width 735 height 55
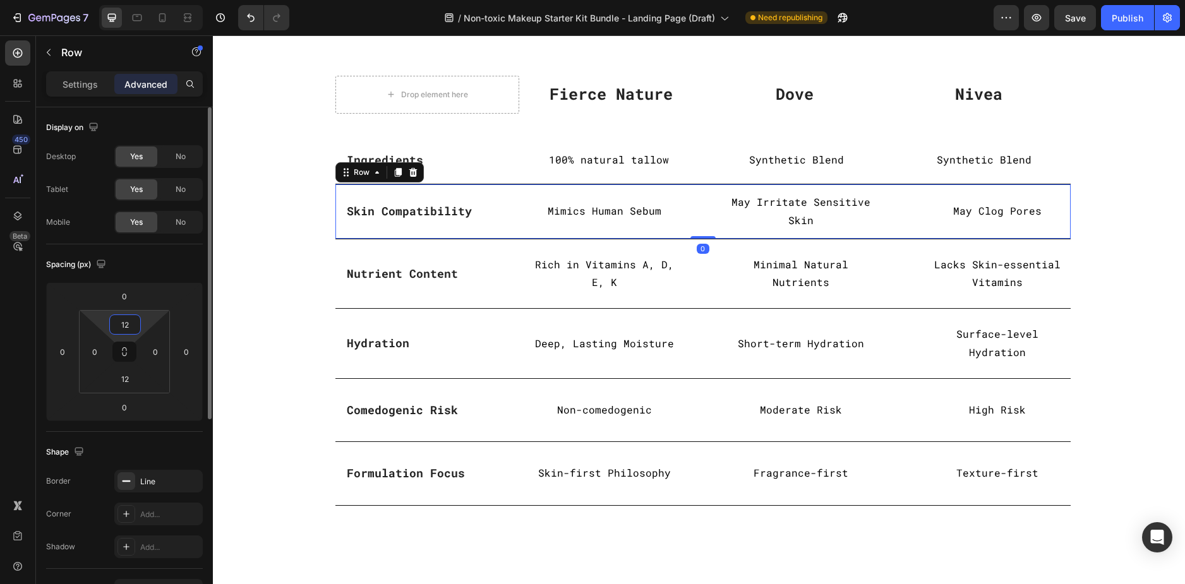
click at [121, 330] on input "12" at bounding box center [124, 324] width 25 height 19
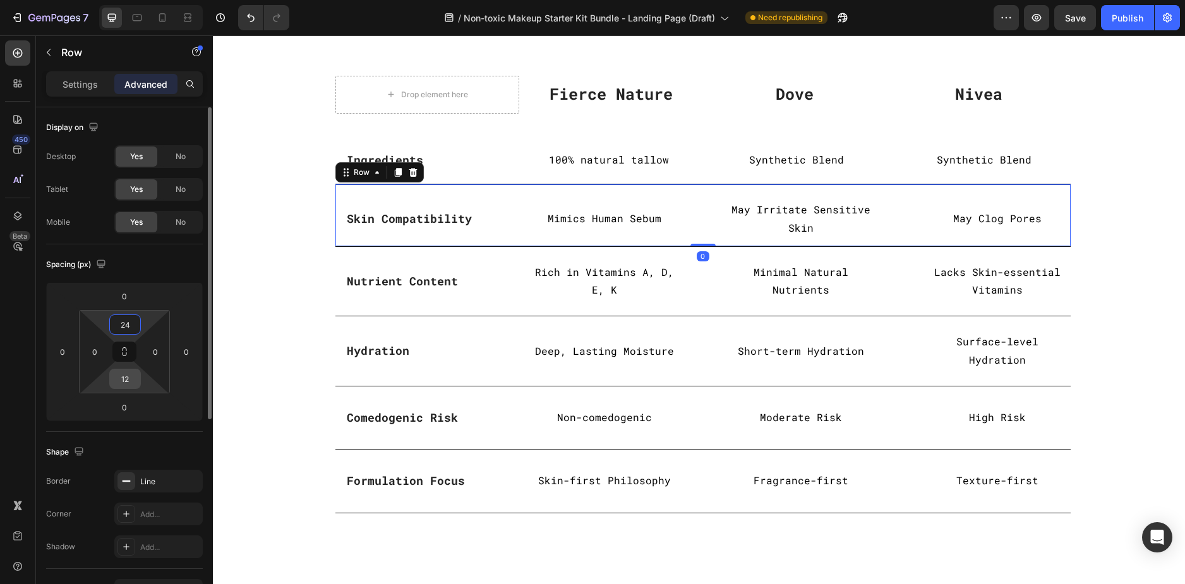
type input "24"
click at [126, 381] on input "12" at bounding box center [124, 378] width 25 height 19
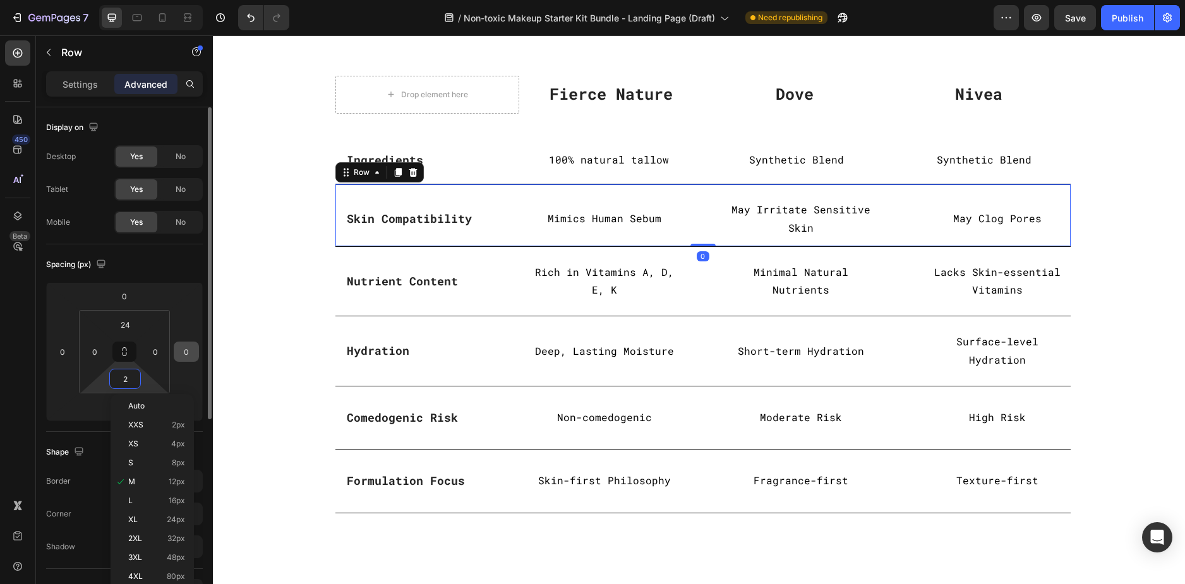
type input "24"
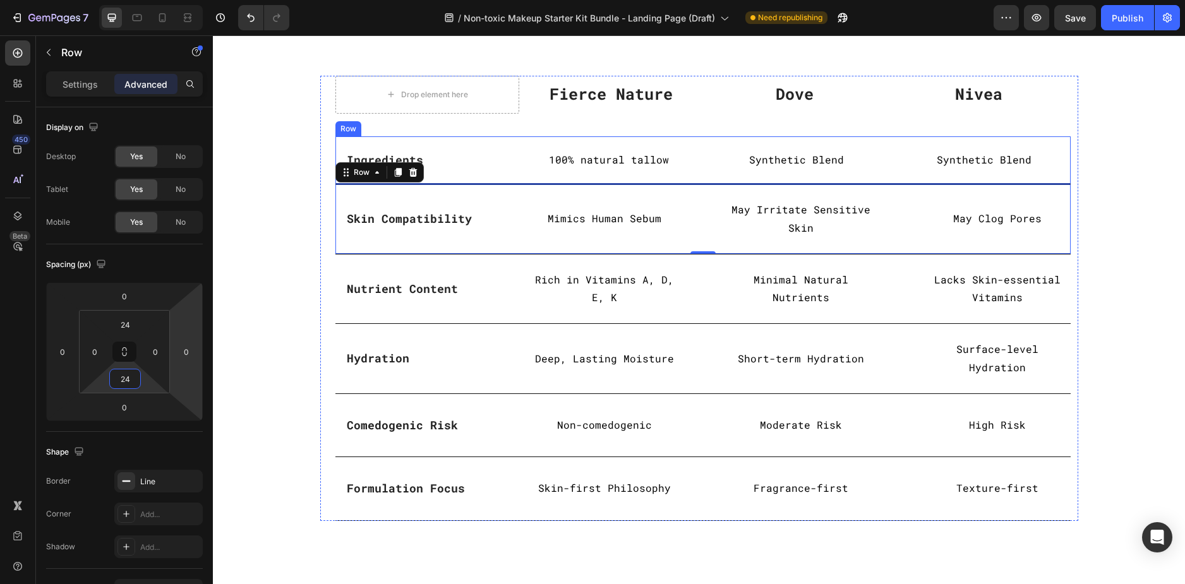
click at [699, 141] on div "Ingredients Text block Row 100% natural tallow Text Block Synthetic Blend Text …" at bounding box center [702, 160] width 735 height 48
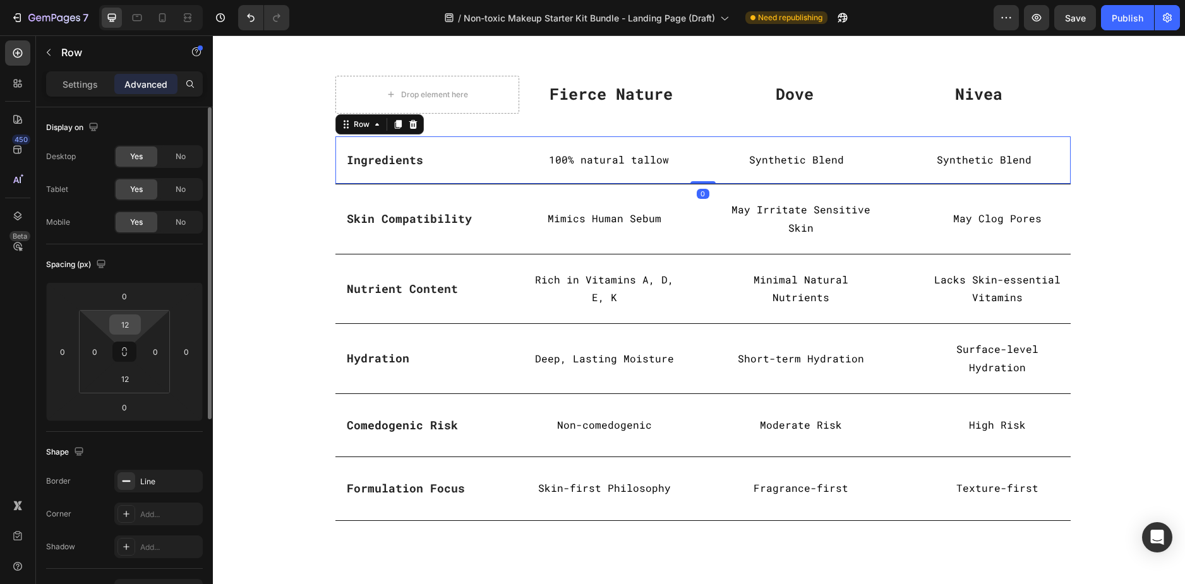
click at [125, 325] on input "12" at bounding box center [124, 324] width 25 height 19
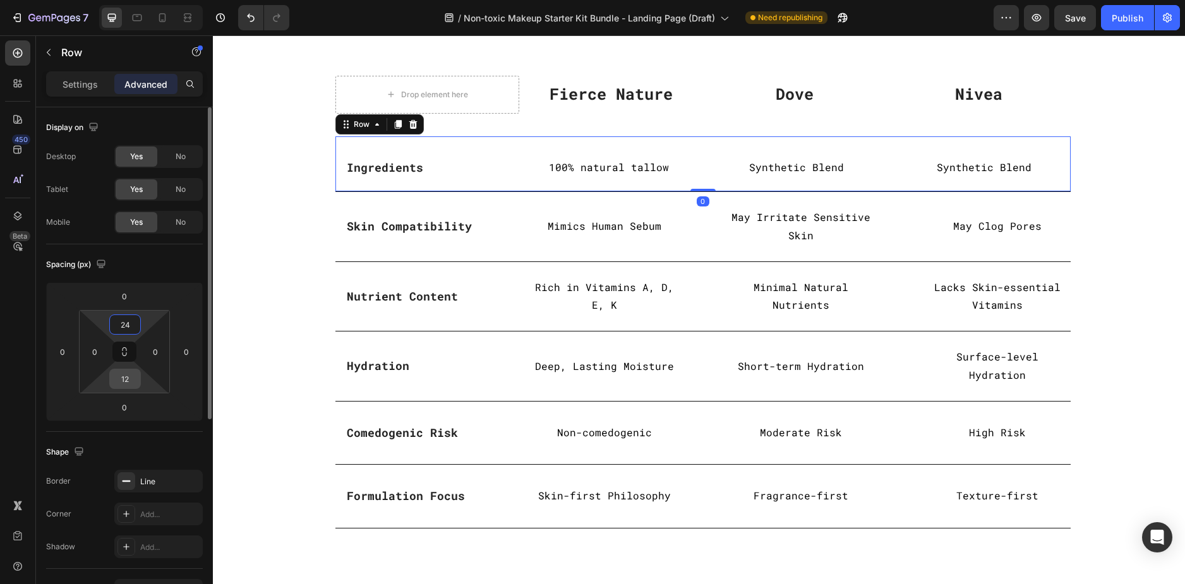
type input "24"
click at [129, 379] on input "12" at bounding box center [124, 378] width 25 height 19
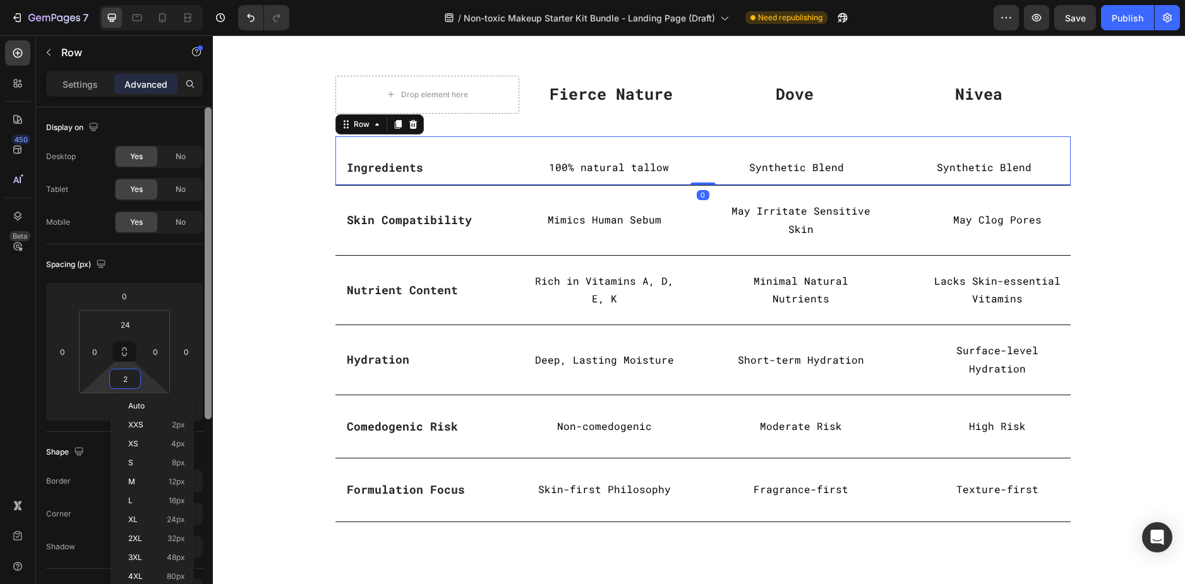
type input "24"
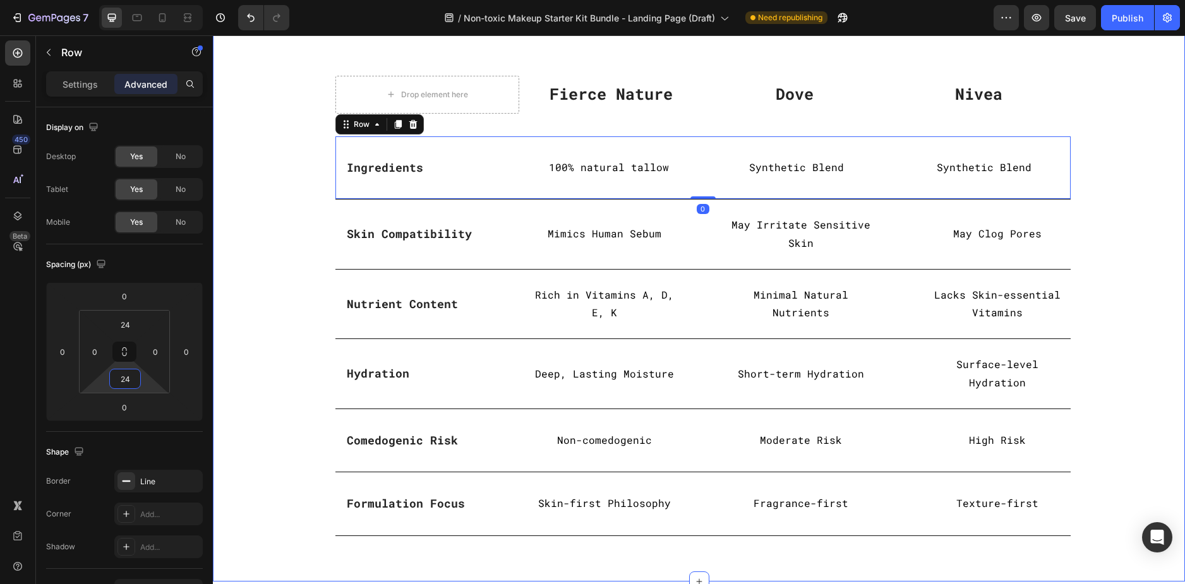
click at [258, 272] on div "Why Our Tallow-Based Stand Out: Heading Row Drop element here Fierce Nature Tex…" at bounding box center [698, 259] width 953 height 554
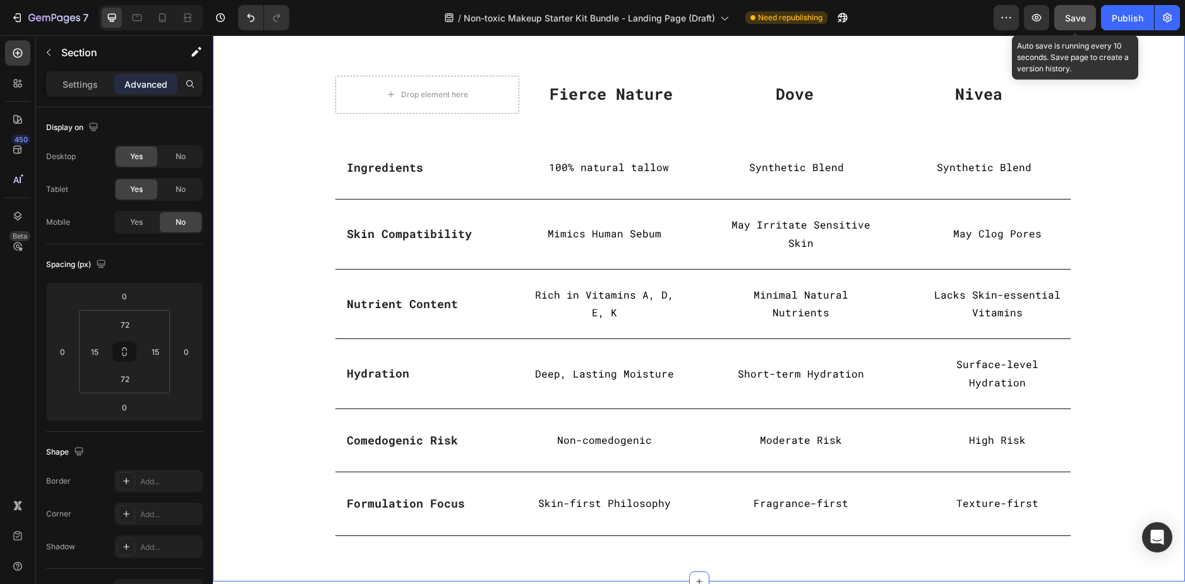
click at [1069, 25] on button "Save" at bounding box center [1075, 17] width 42 height 25
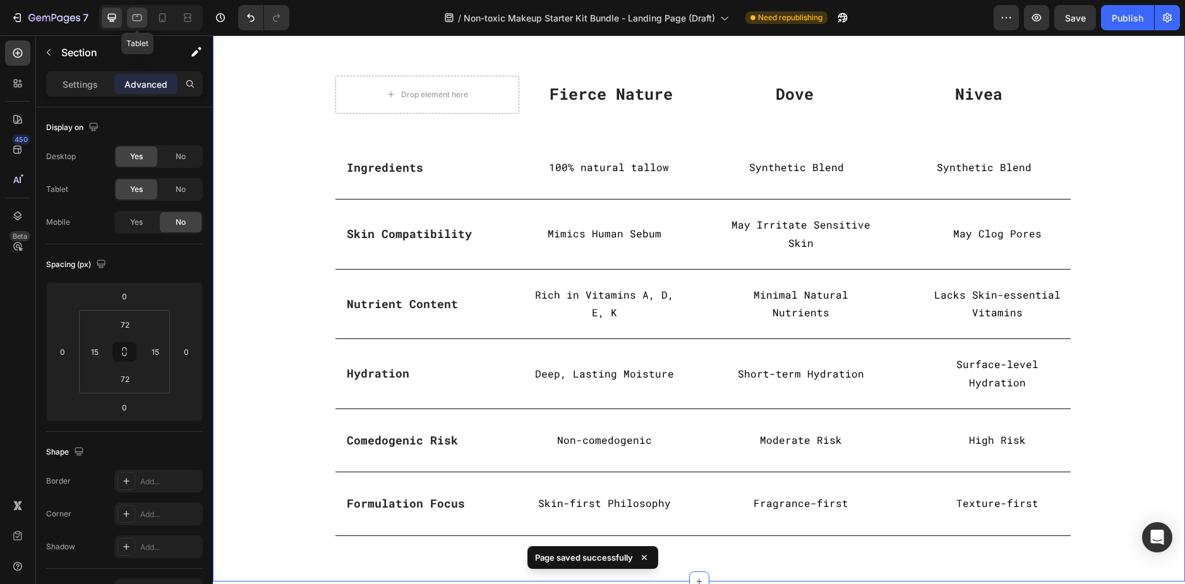
click at [138, 15] on icon at bounding box center [137, 18] width 9 height 7
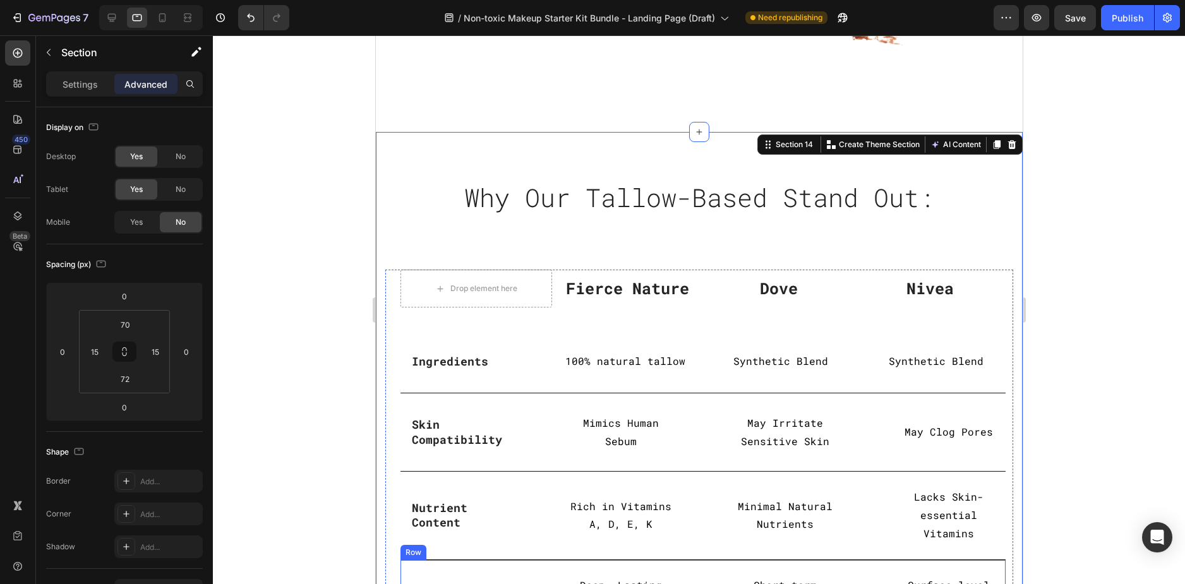
scroll to position [2709, 0]
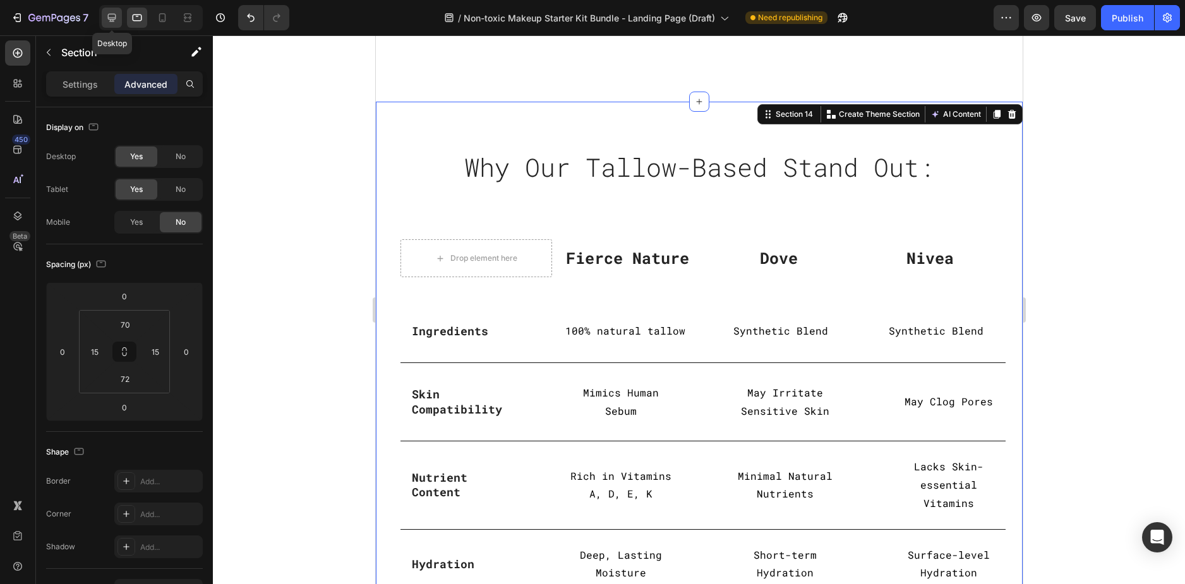
click at [110, 11] on icon at bounding box center [111, 17] width 13 height 13
type input "72"
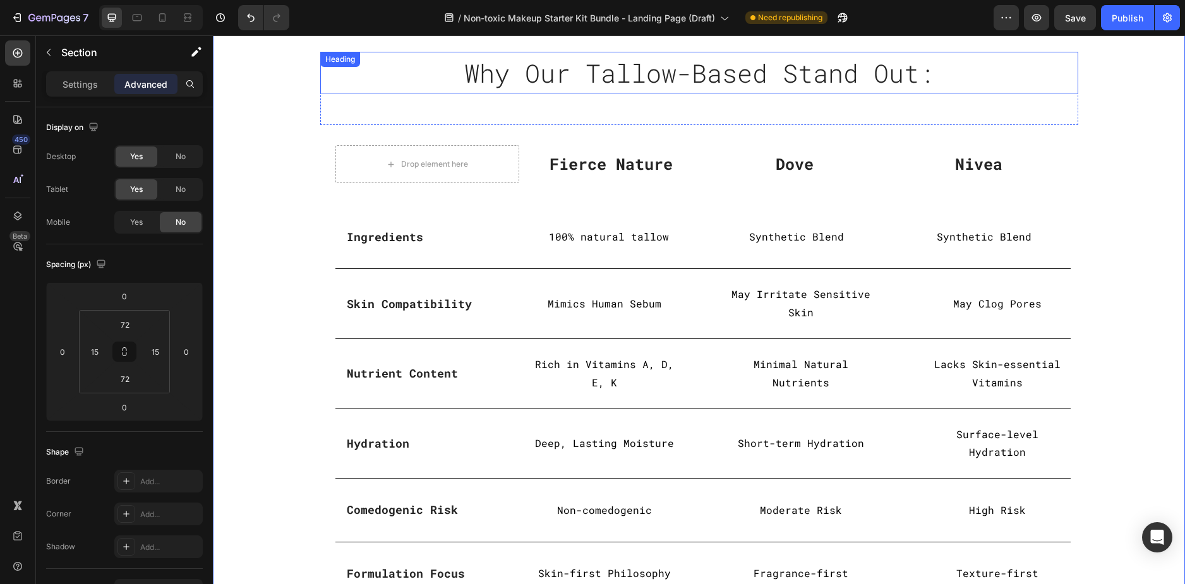
scroll to position [2860, 0]
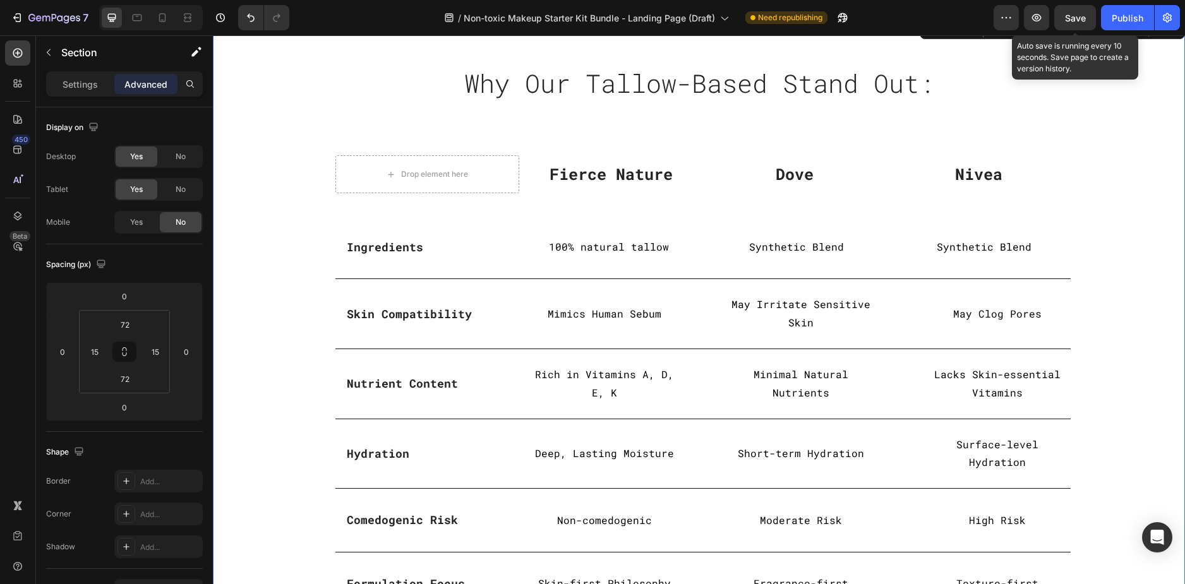
click at [1075, 17] on span "Save" at bounding box center [1075, 18] width 21 height 11
click at [1077, 24] on div "Save" at bounding box center [1075, 17] width 21 height 13
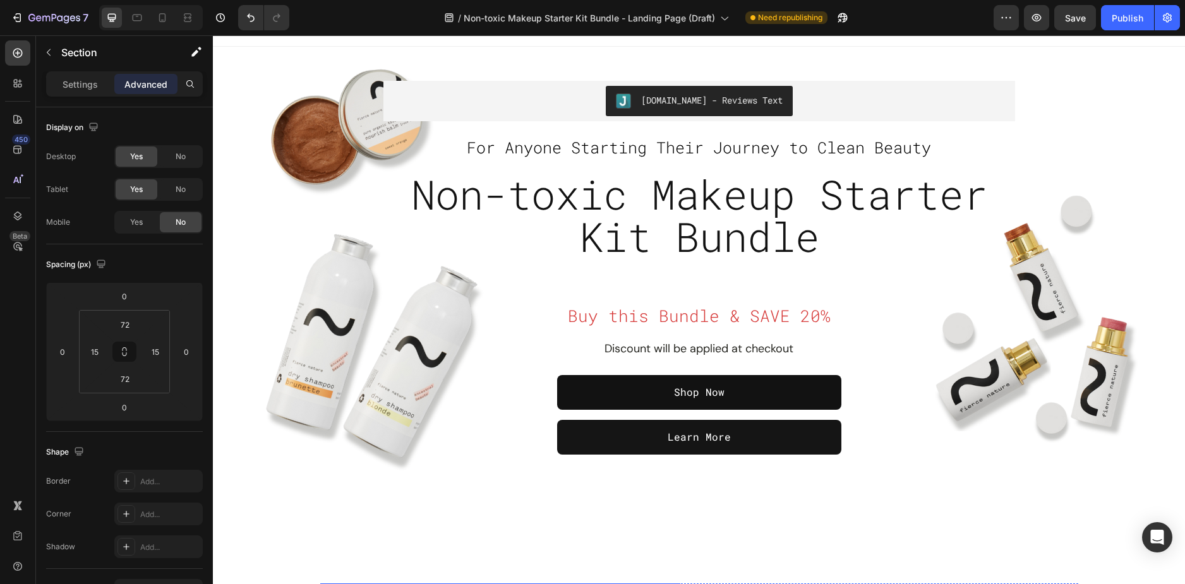
scroll to position [0, 0]
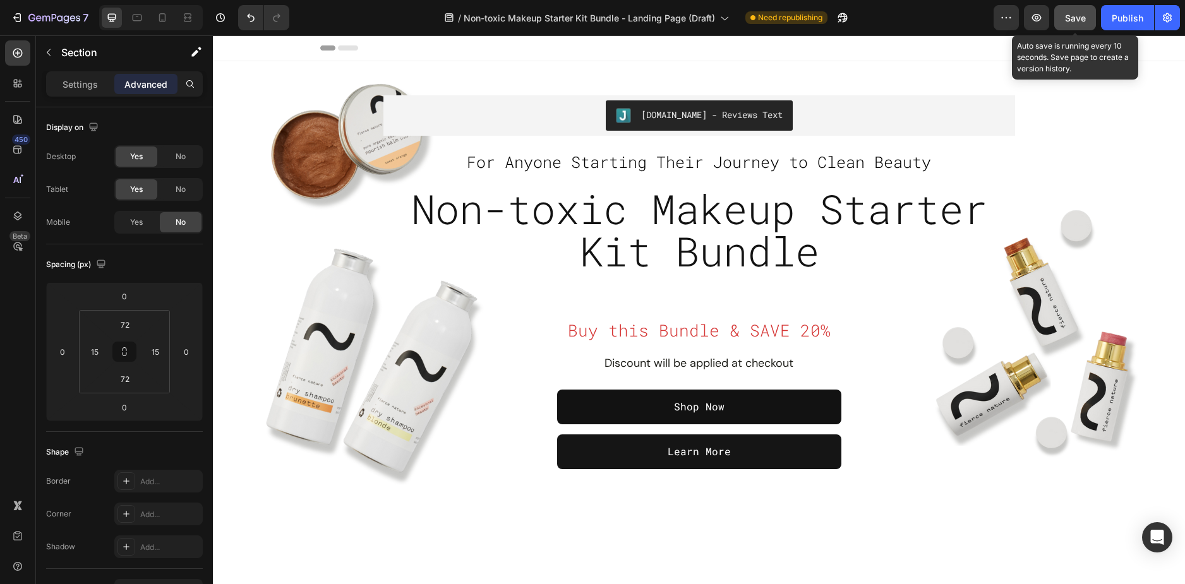
click at [1072, 20] on span "Save" at bounding box center [1075, 18] width 21 height 11
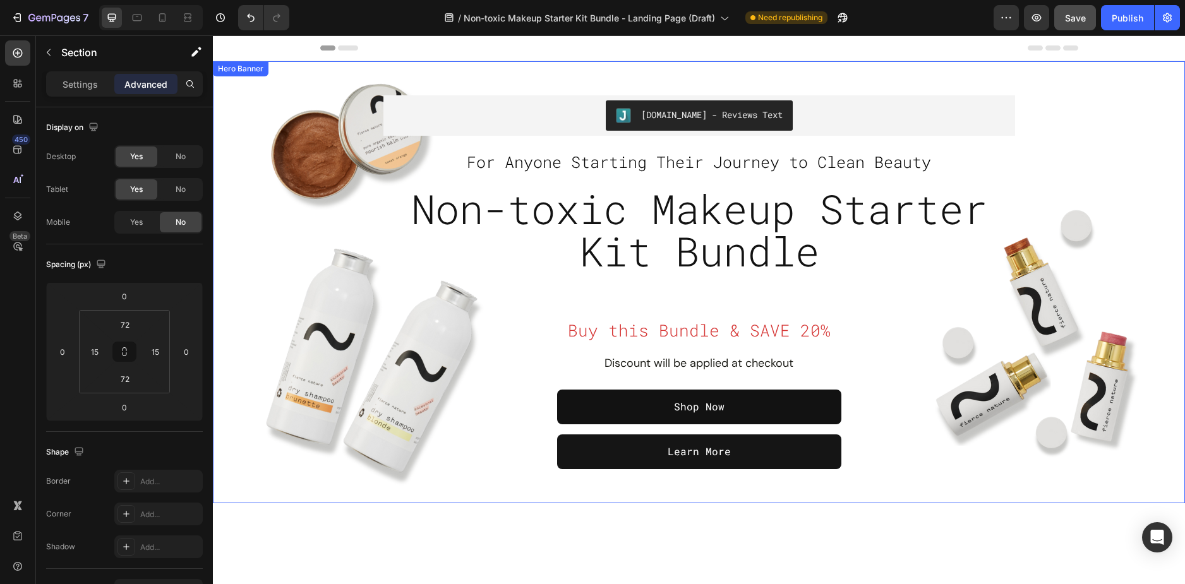
click at [241, 88] on div "Overlay" at bounding box center [699, 282] width 972 height 442
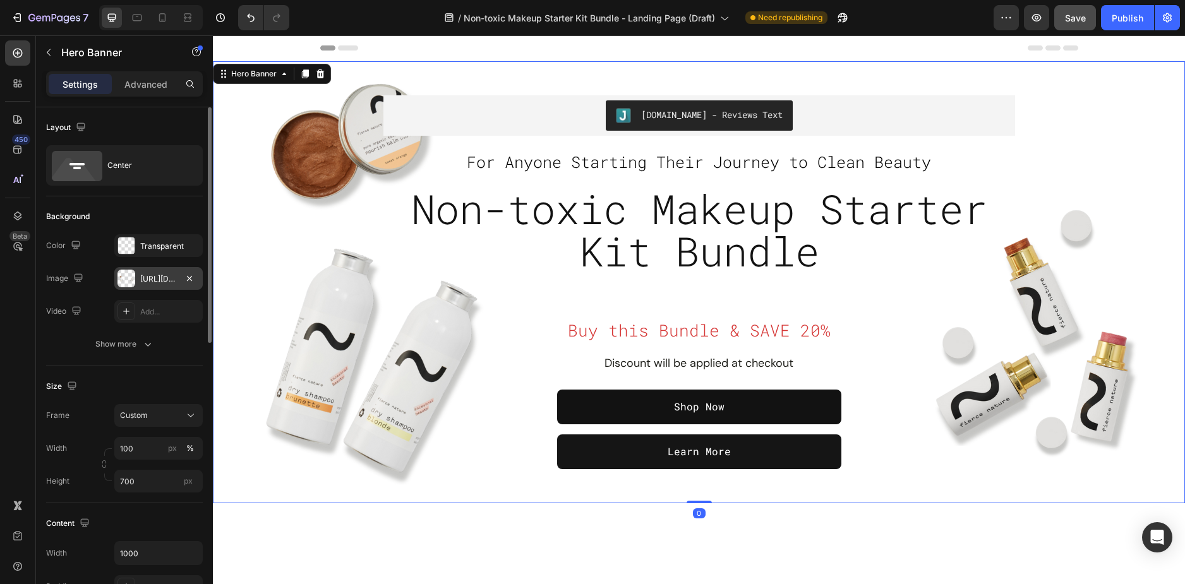
click at [152, 280] on div "https://cdn.shopify.com/s/files/1/0589/5811/9105/files/gempages_503485028945101…" at bounding box center [158, 278] width 37 height 11
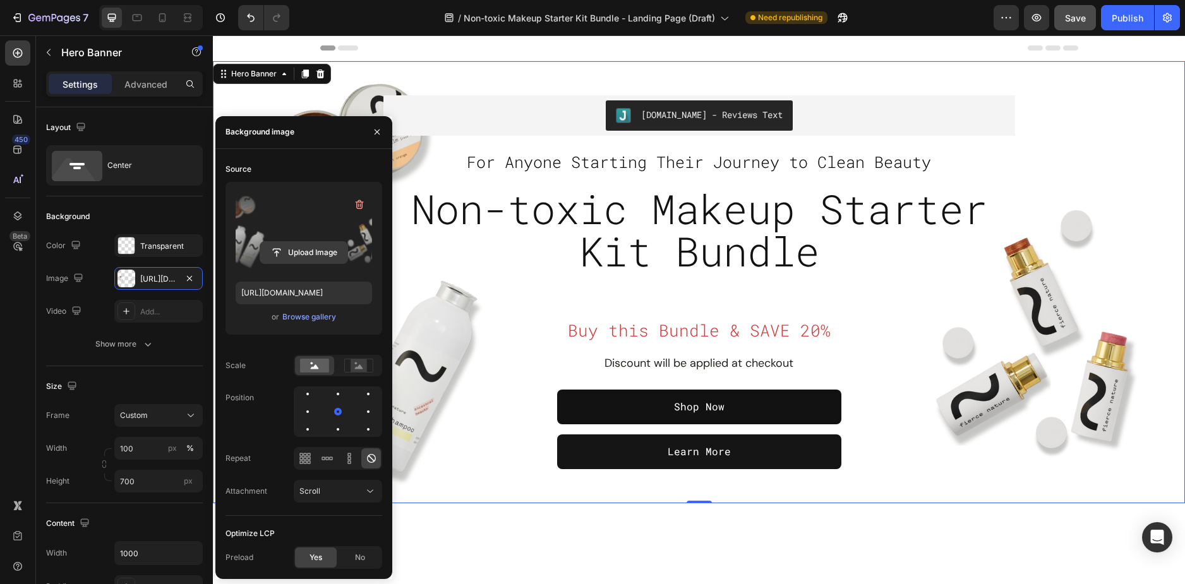
click at [298, 257] on input "file" at bounding box center [303, 252] width 87 height 21
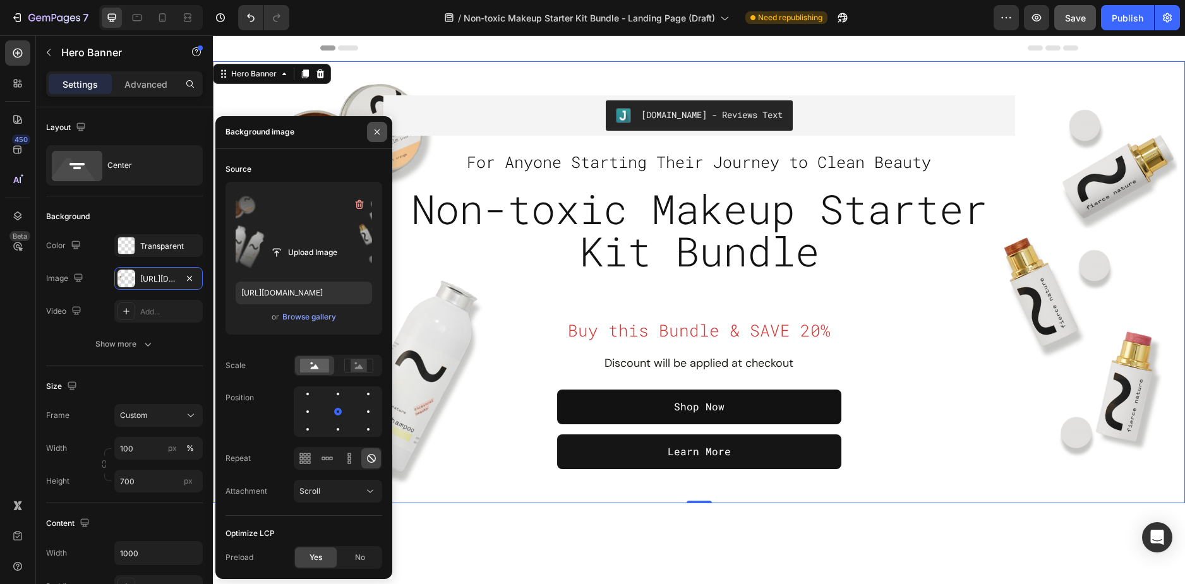
click at [373, 131] on icon "button" at bounding box center [377, 132] width 10 height 10
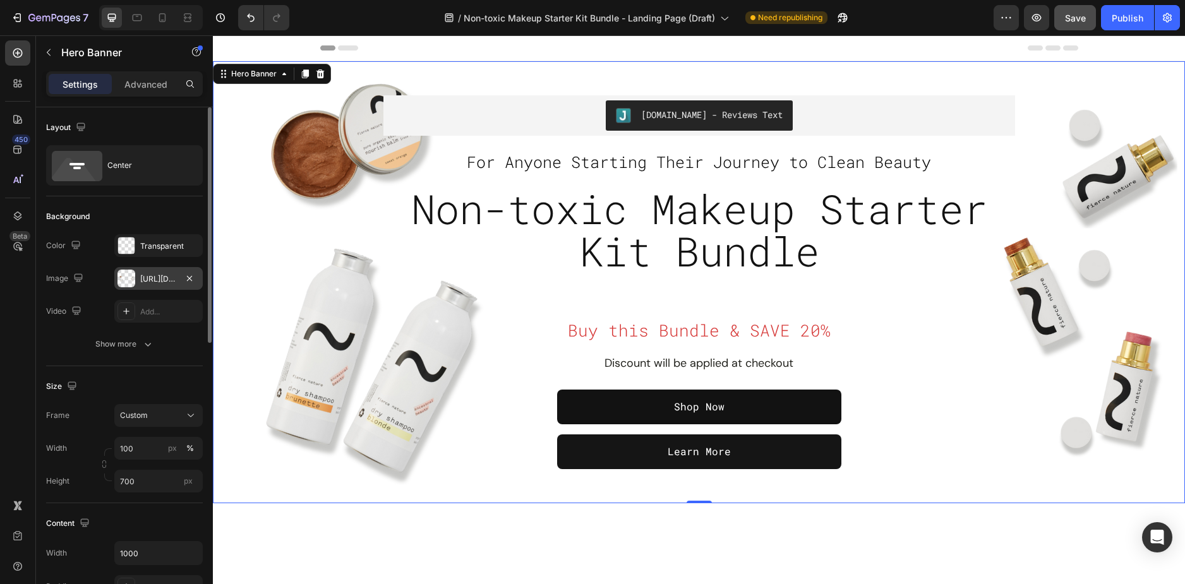
click at [149, 278] on div "https://cdn.shopify.com/s/files/1/0589/5811/9105/files/gempages_503485028945101…" at bounding box center [158, 278] width 37 height 11
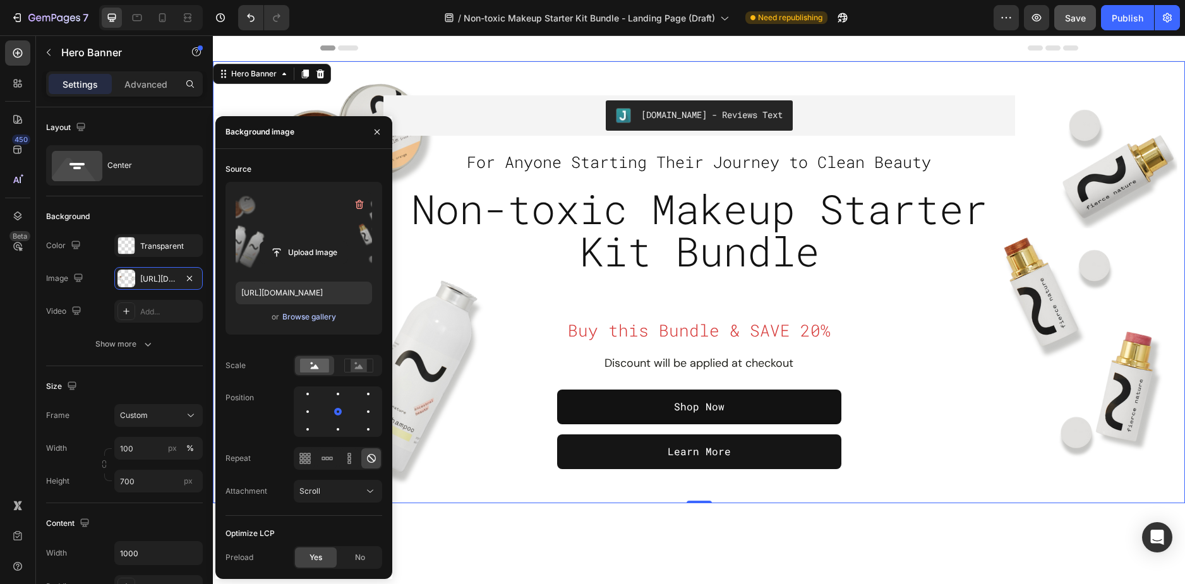
click at [312, 313] on div "Browse gallery" at bounding box center [309, 316] width 54 height 11
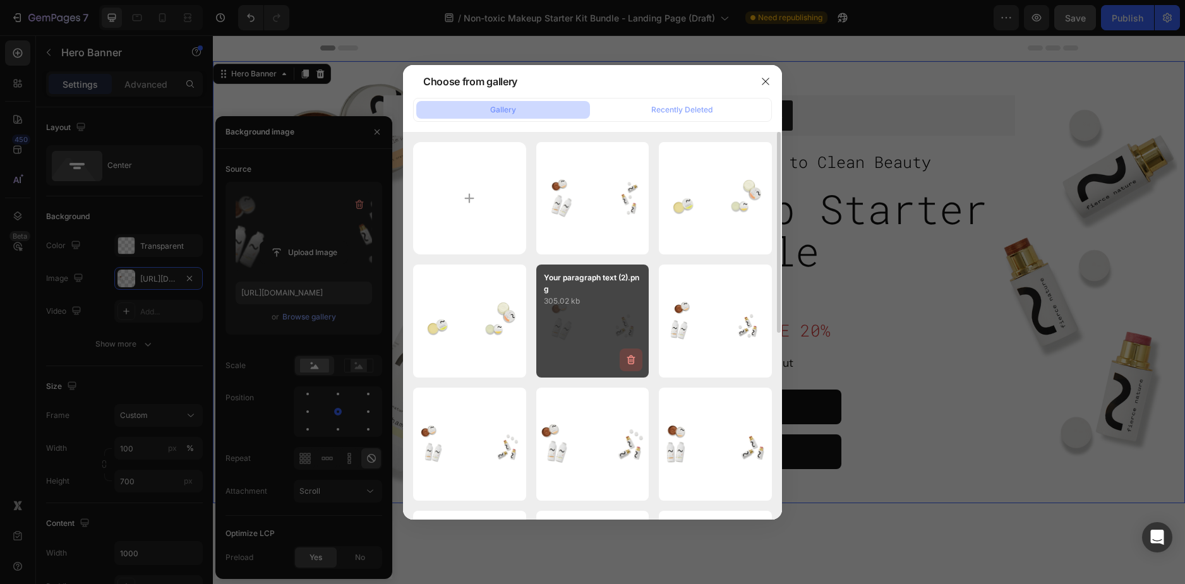
click at [631, 362] on icon "button" at bounding box center [630, 360] width 13 height 13
click at [630, 359] on div "Delete" at bounding box center [623, 362] width 23 height 11
click at [628, 357] on icon "button" at bounding box center [630, 360] width 13 height 13
click at [628, 357] on div "Delete" at bounding box center [623, 362] width 23 height 11
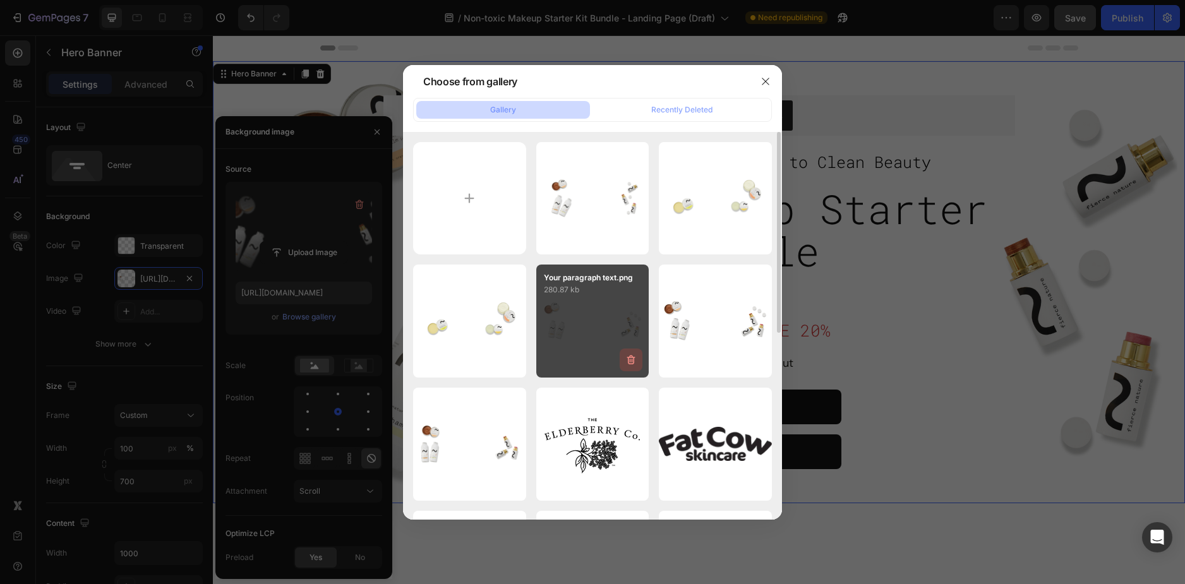
click at [630, 357] on icon "button" at bounding box center [631, 359] width 8 height 9
click at [630, 357] on div "Delete" at bounding box center [623, 362] width 23 height 11
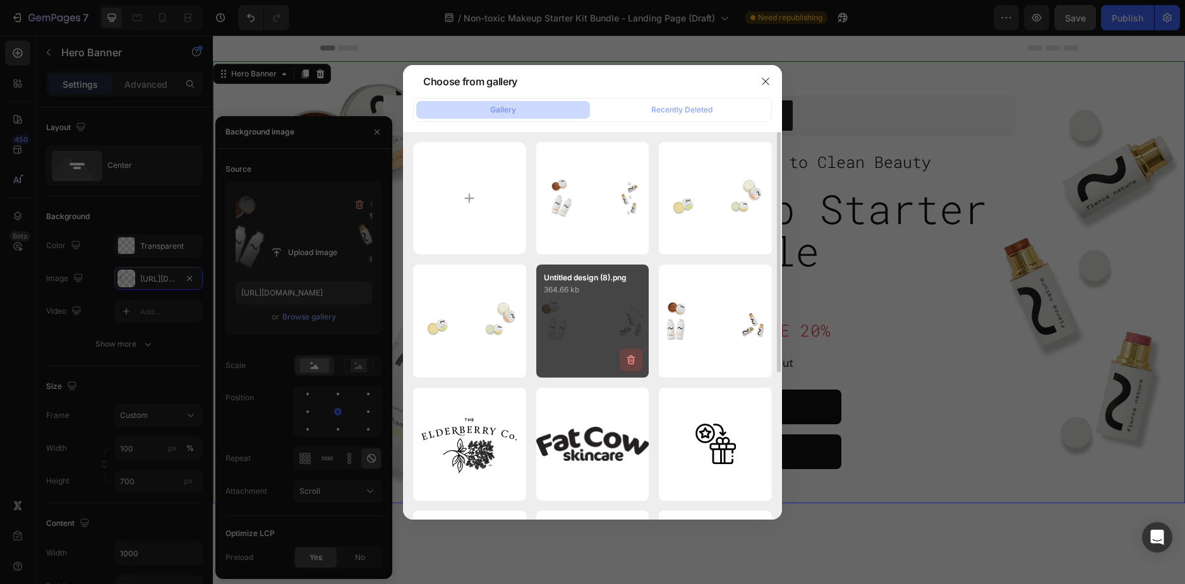
click at [630, 357] on icon "button" at bounding box center [631, 359] width 8 height 9
click at [630, 357] on div "Delete" at bounding box center [623, 362] width 23 height 11
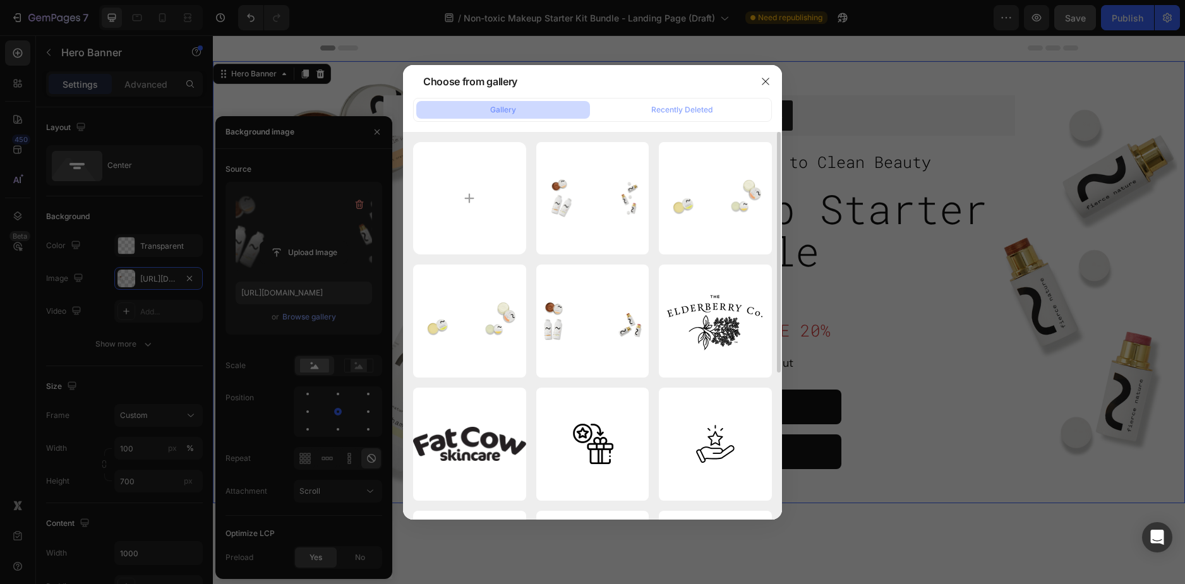
click at [0, 0] on icon "button" at bounding box center [0, 0] width 0 height 0
click at [0, 0] on div "Delete" at bounding box center [0, 0] width 0 height 0
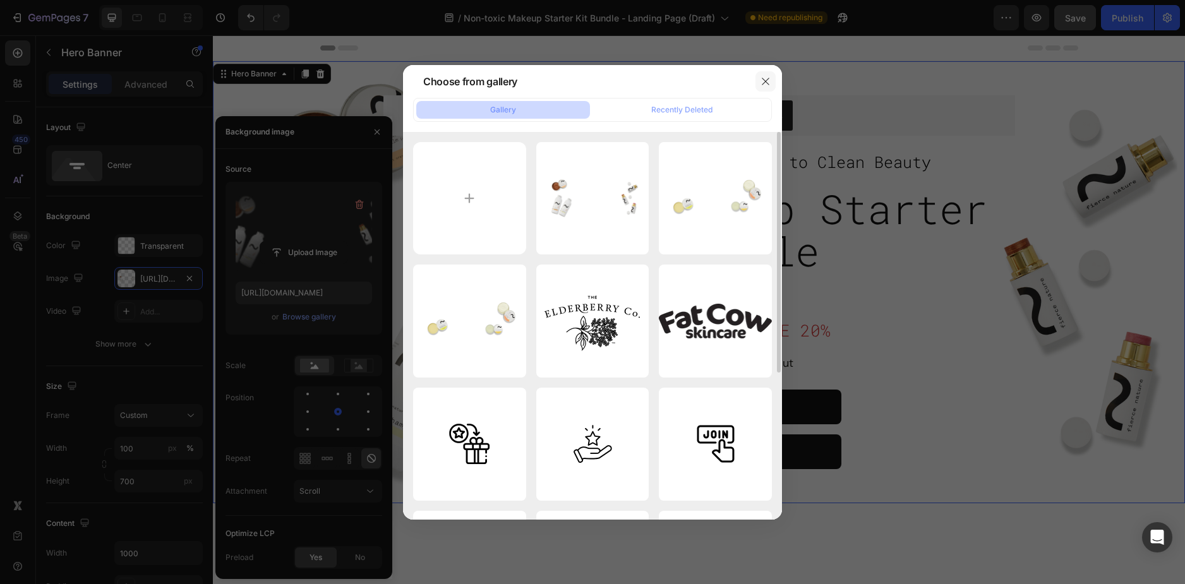
click at [772, 80] on button "button" at bounding box center [765, 81] width 20 height 20
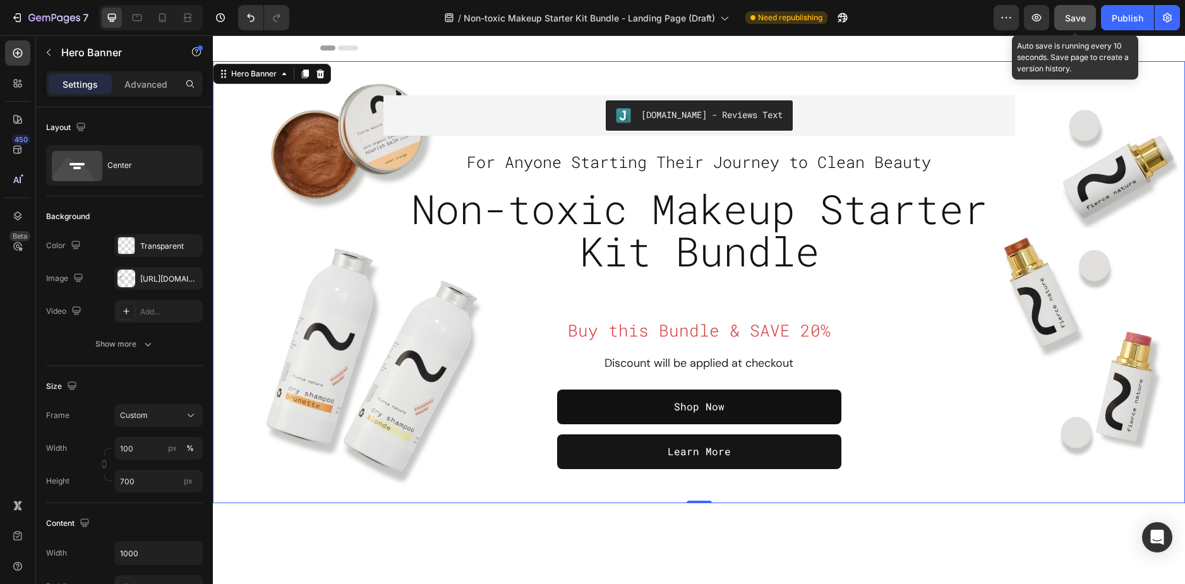
click at [1068, 23] on span "Save" at bounding box center [1075, 18] width 21 height 11
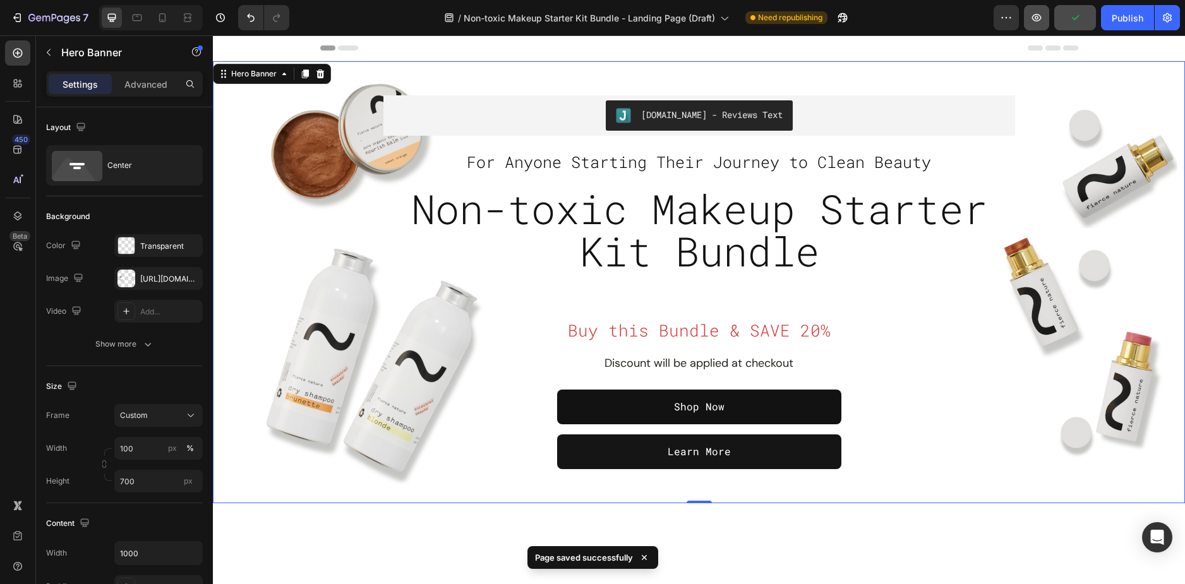
click at [1037, 18] on icon "button" at bounding box center [1036, 17] width 13 height 13
click at [1025, 443] on div "Overlay" at bounding box center [699, 282] width 972 height 442
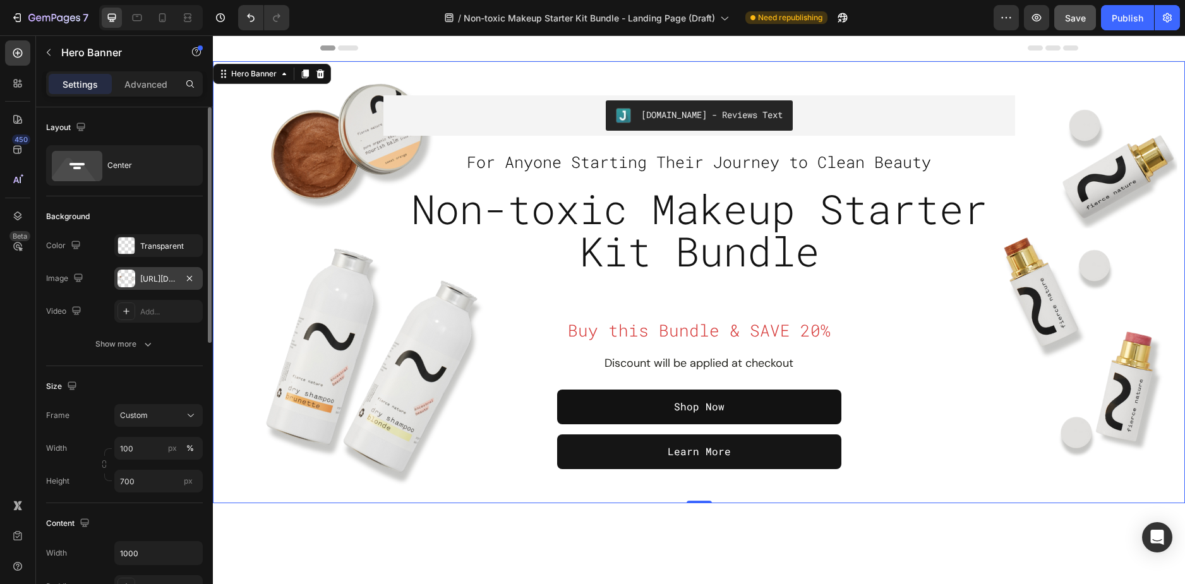
click at [152, 280] on div "https://cdn.shopify.com/s/files/1/0589/5811/9105/files/gempages_503485028945101…" at bounding box center [158, 278] width 37 height 11
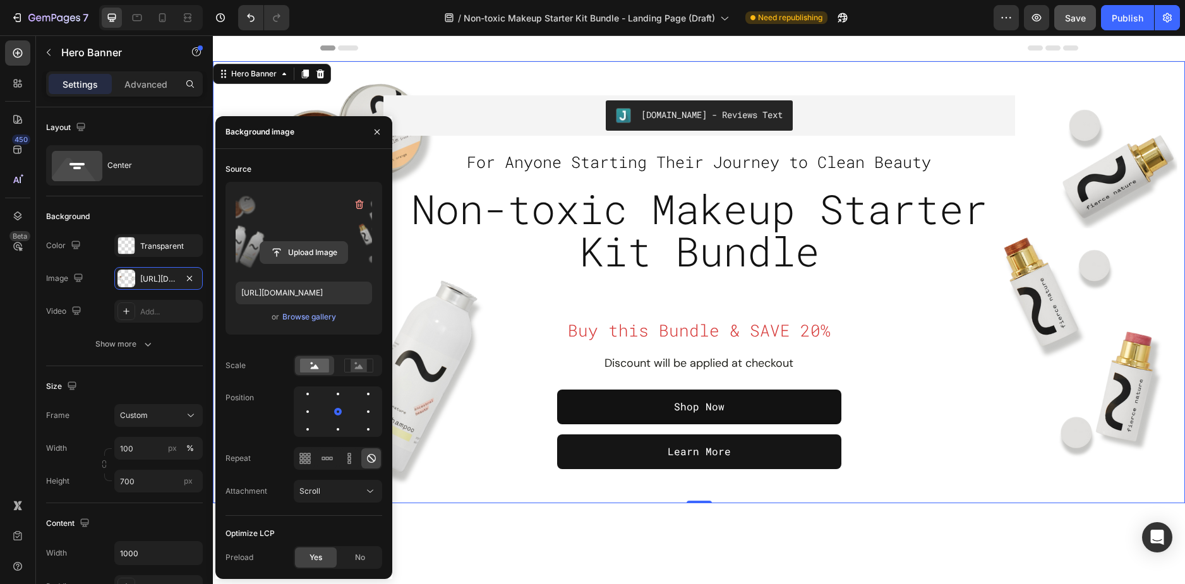
click at [312, 250] on input "file" at bounding box center [303, 252] width 87 height 21
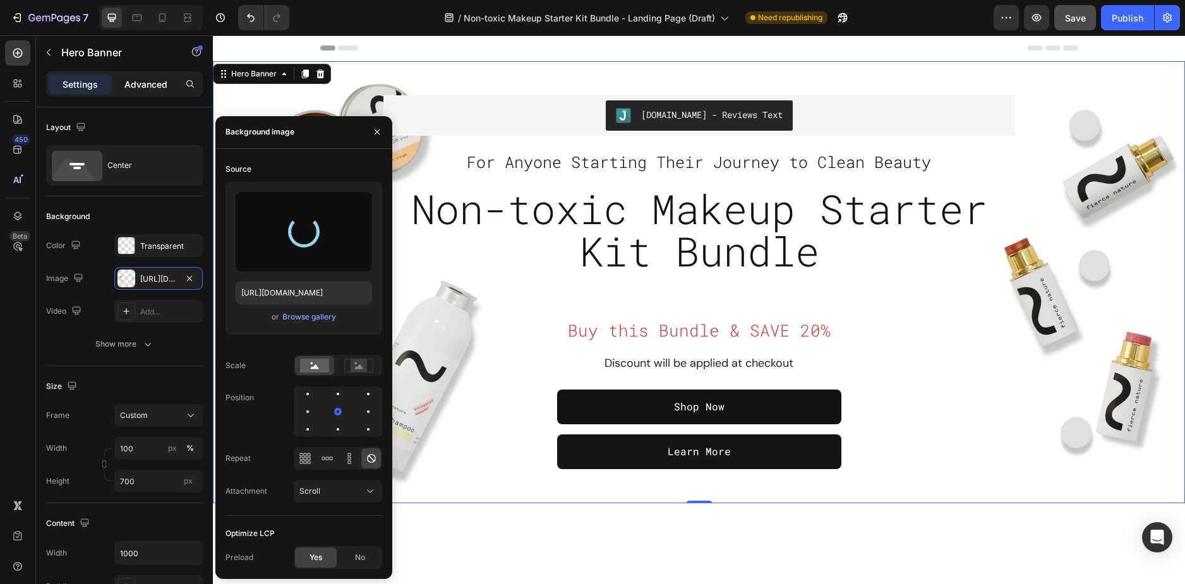
type input "https://cdn.shopify.com/s/files/1/0589/5811/9105/files/gempages_503485028945101…"
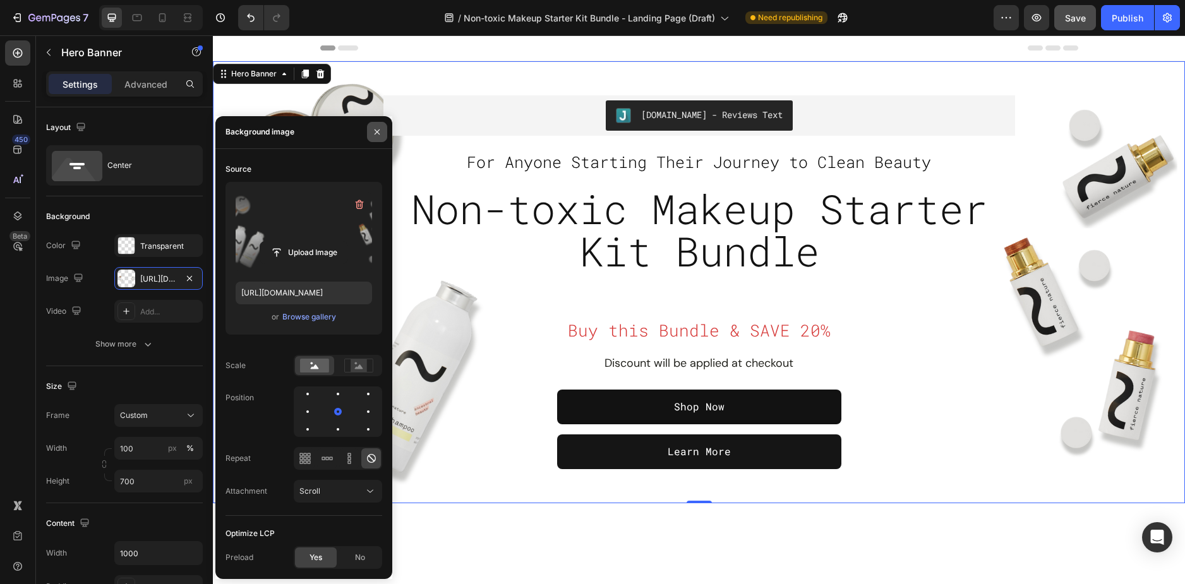
click at [376, 128] on icon "button" at bounding box center [377, 132] width 10 height 10
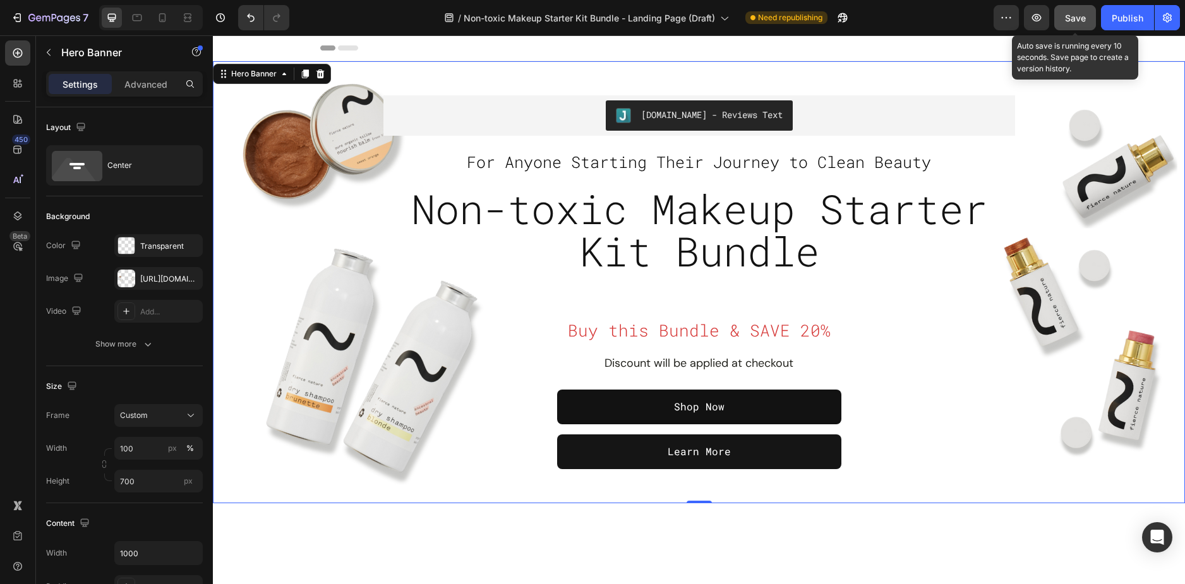
click at [1073, 18] on span "Save" at bounding box center [1075, 18] width 21 height 11
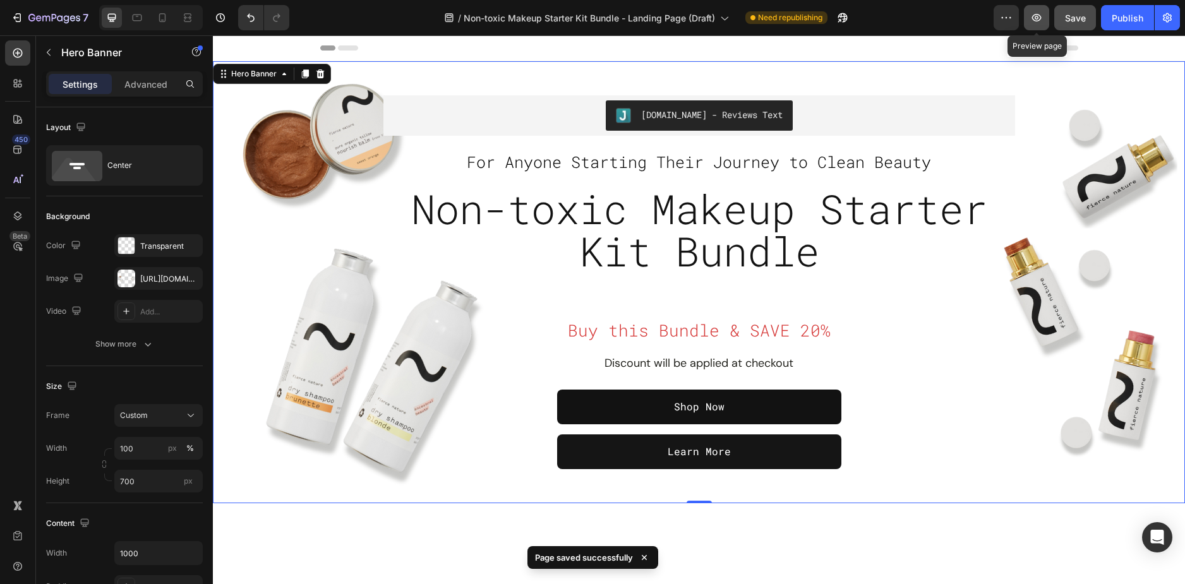
click at [1036, 16] on icon "button" at bounding box center [1036, 18] width 9 height 8
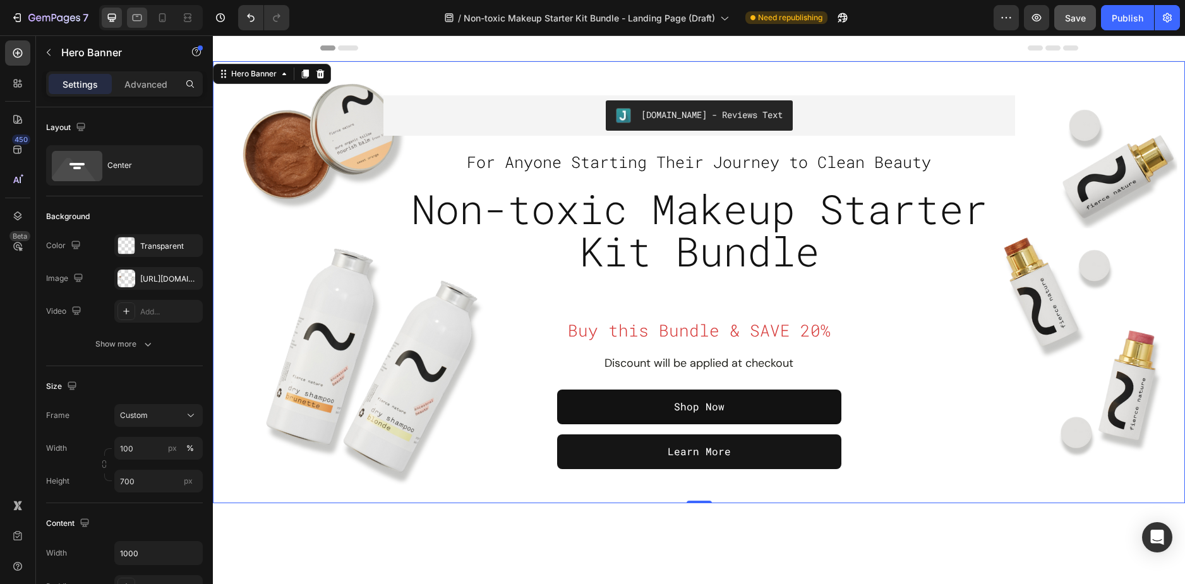
click at [140, 27] on div at bounding box center [151, 17] width 104 height 25
click at [140, 21] on icon at bounding box center [137, 18] width 9 height 7
type input "100%"
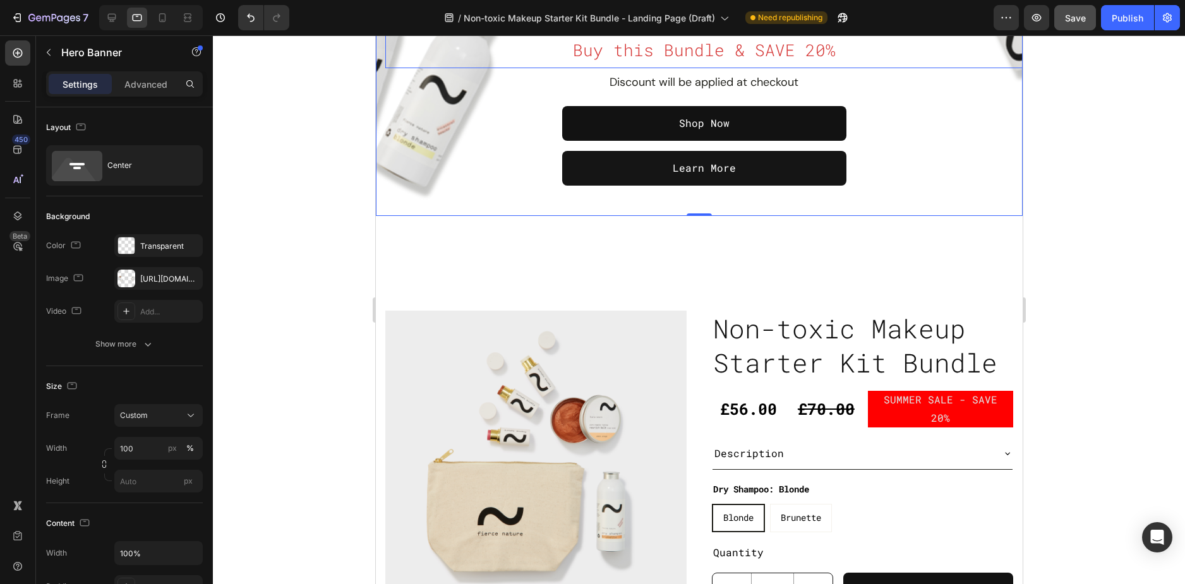
scroll to position [316, 0]
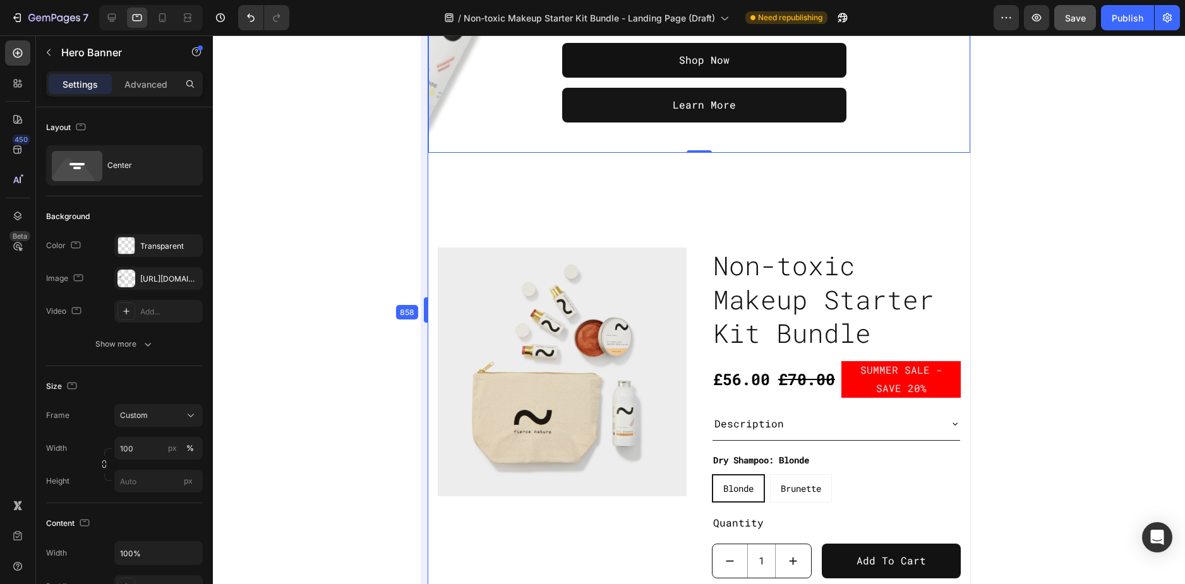
drag, startPoint x: 372, startPoint y: 313, endPoint x: 477, endPoint y: 323, distance: 105.2
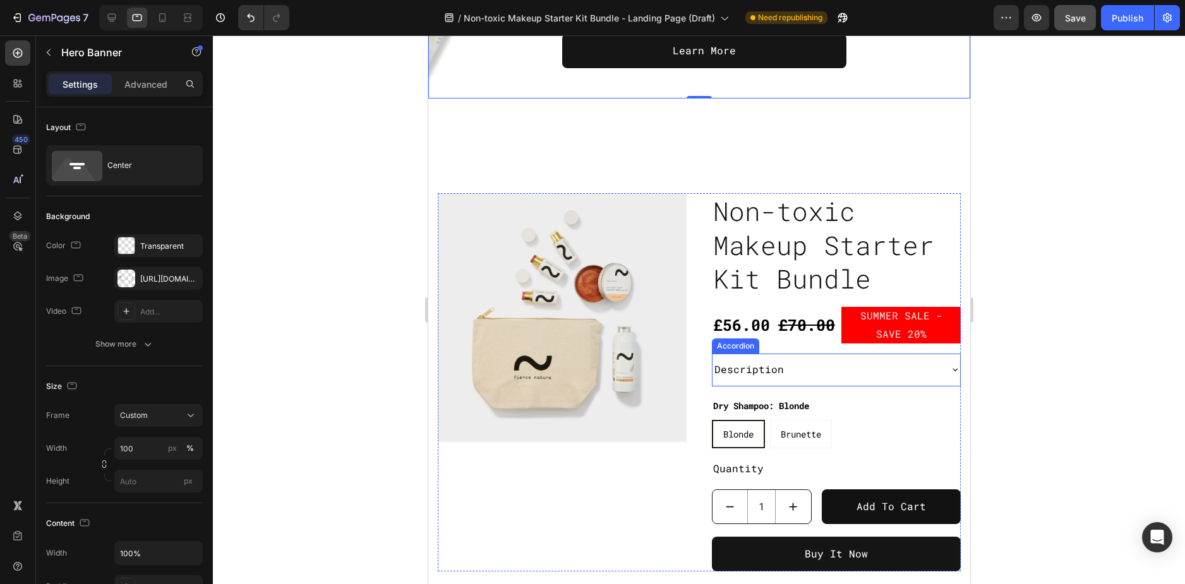
scroll to position [379, 0]
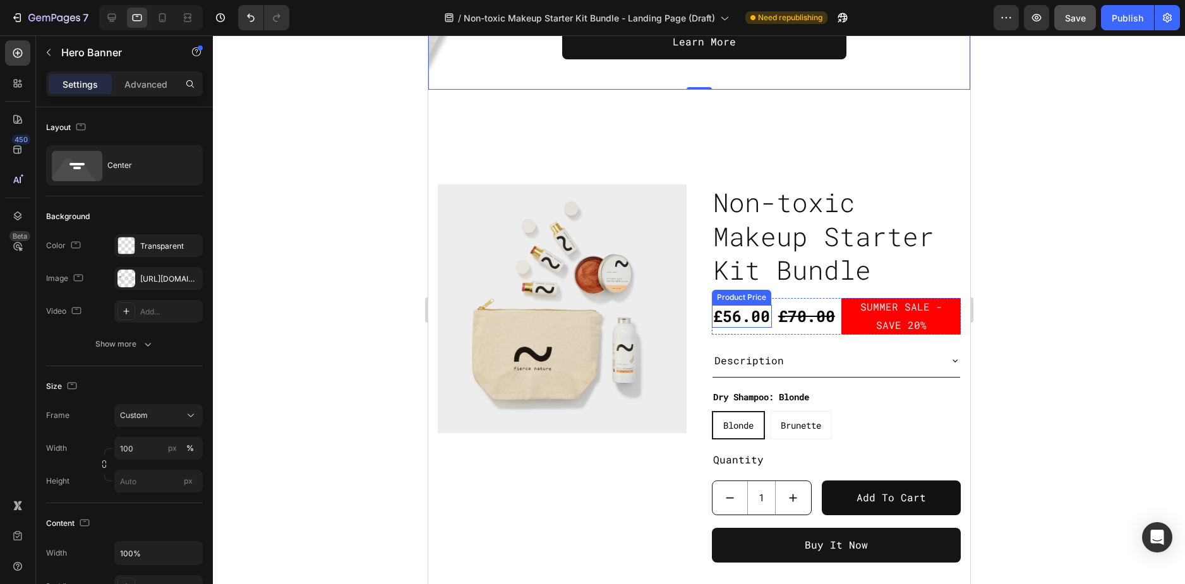
click at [741, 328] on div "£56.00" at bounding box center [741, 316] width 60 height 23
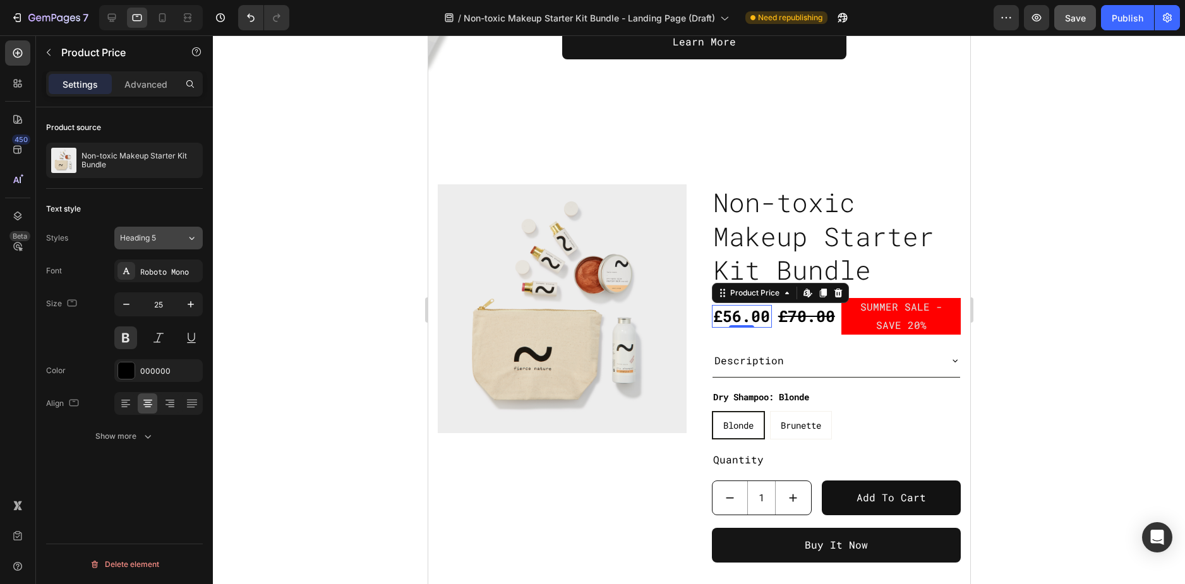
click at [173, 244] on button "Heading 5" at bounding box center [158, 238] width 88 height 23
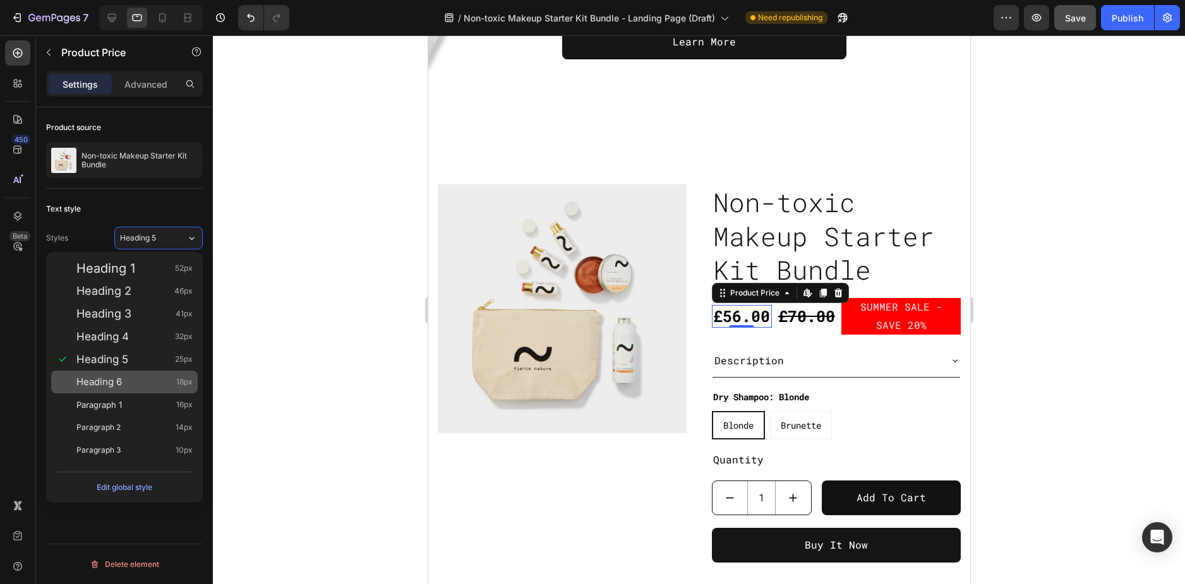
click at [157, 379] on div "Heading 6 18px" at bounding box center [134, 382] width 116 height 13
type input "18"
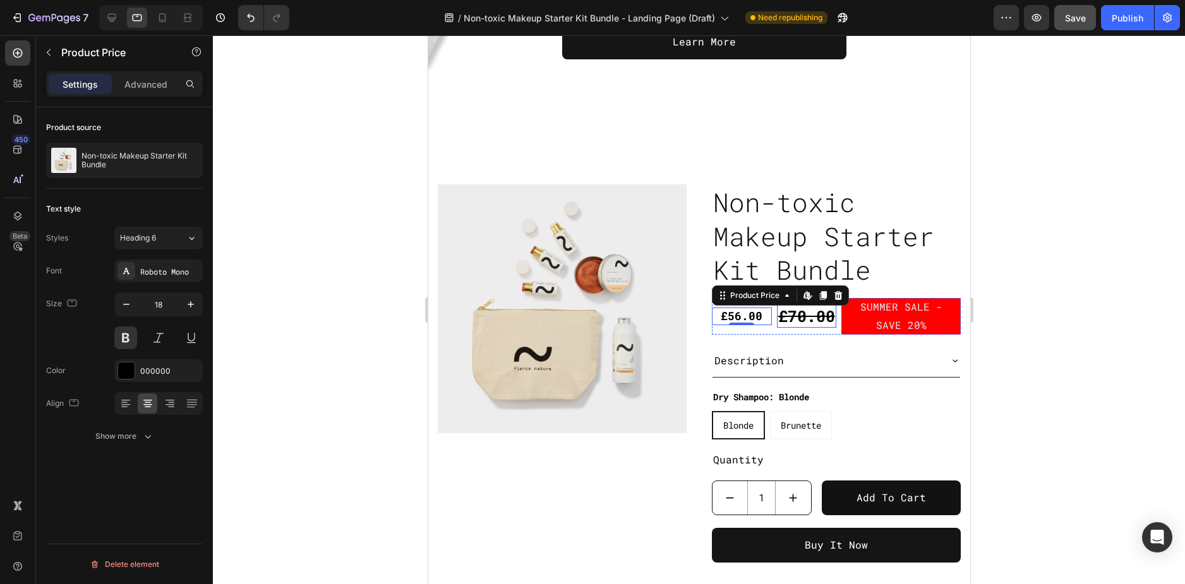
click at [785, 320] on div "£70.00" at bounding box center [806, 316] width 60 height 23
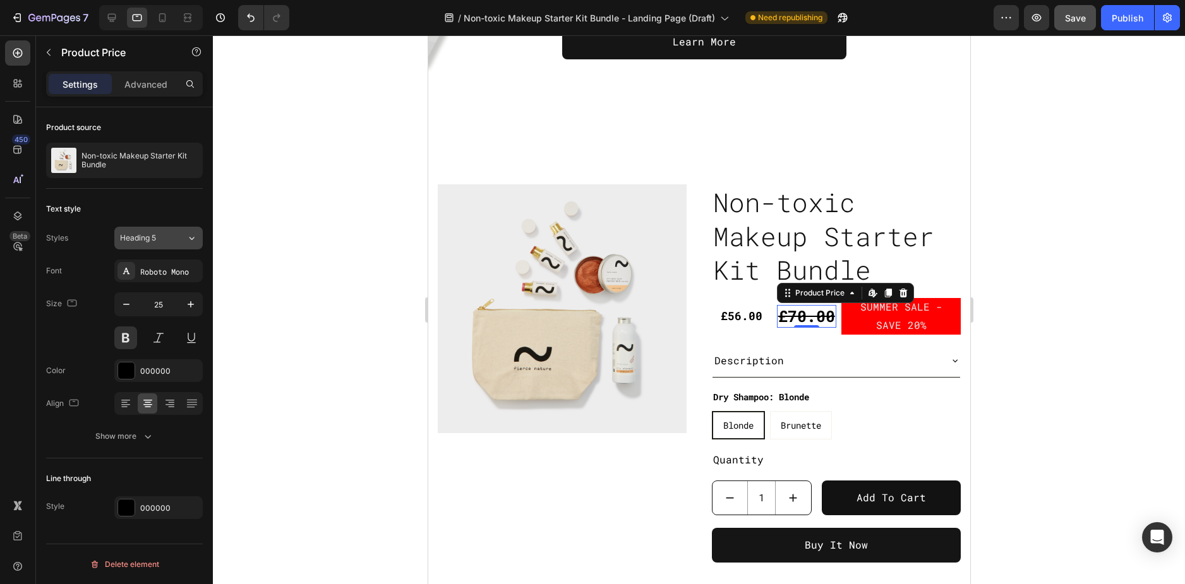
click at [158, 244] on button "Heading 5" at bounding box center [158, 238] width 88 height 23
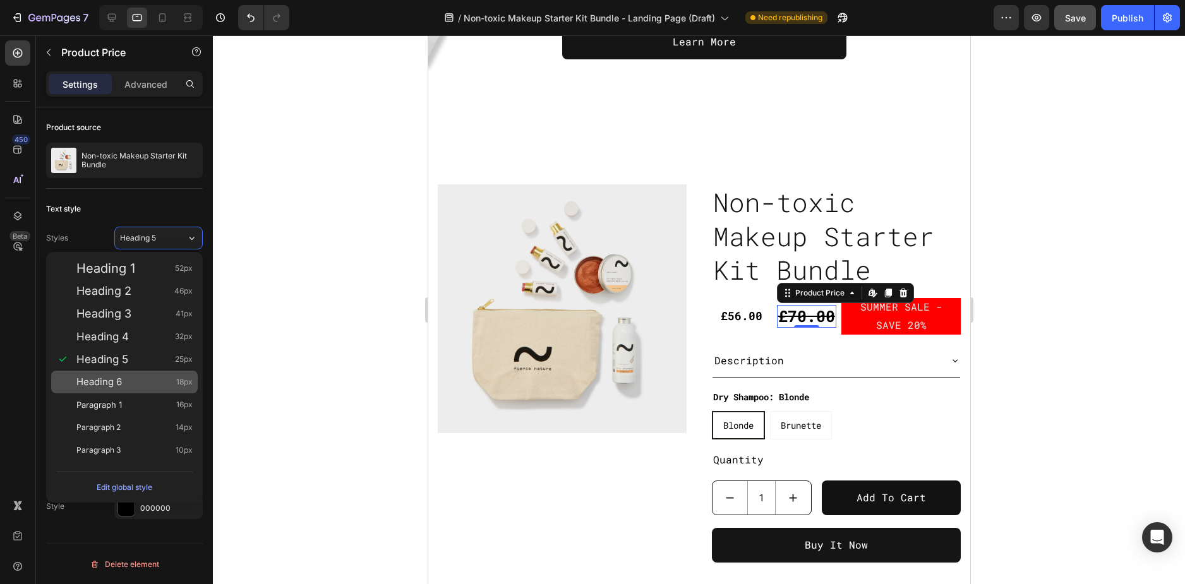
click at [122, 373] on div "Heading 6 18px" at bounding box center [124, 382] width 146 height 23
type input "18"
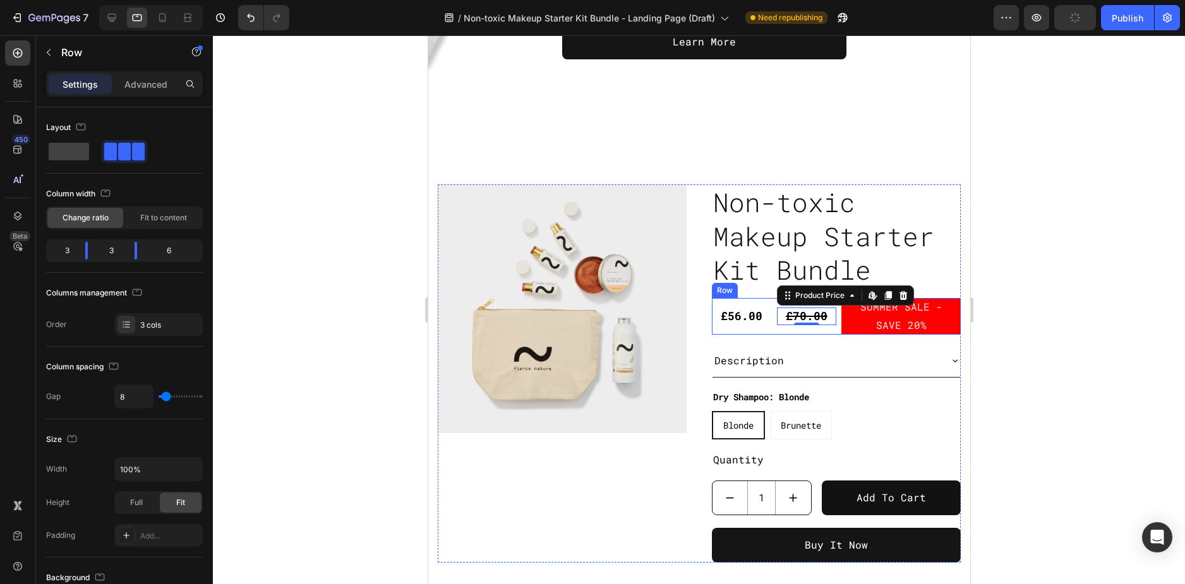
click at [788, 331] on div "£70.00 Product Price Edit content in Shopify 0 Product Price Edit content in Sh…" at bounding box center [806, 316] width 60 height 37
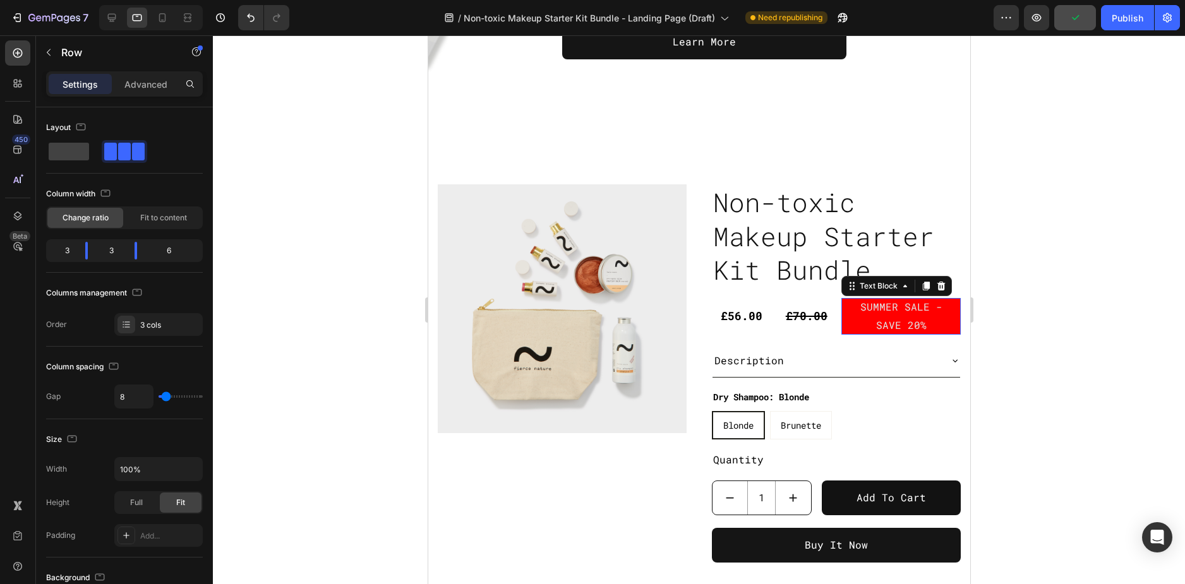
click at [868, 323] on p "SUMMER SALE - SAVE 20%" at bounding box center [900, 316] width 112 height 37
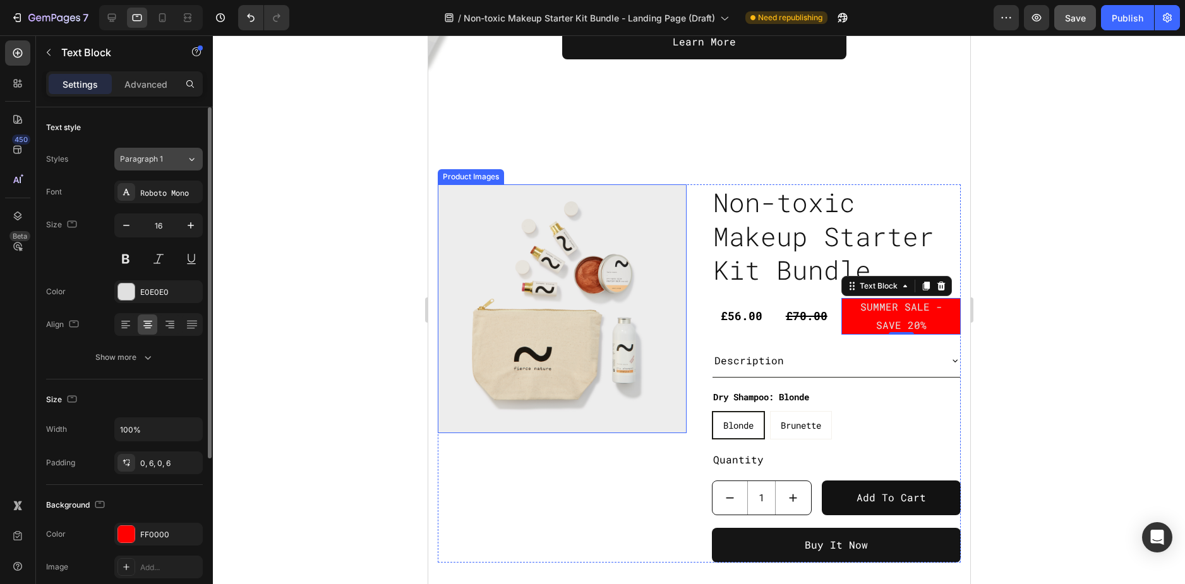
click at [156, 157] on span "Paragraph 1" at bounding box center [141, 158] width 43 height 11
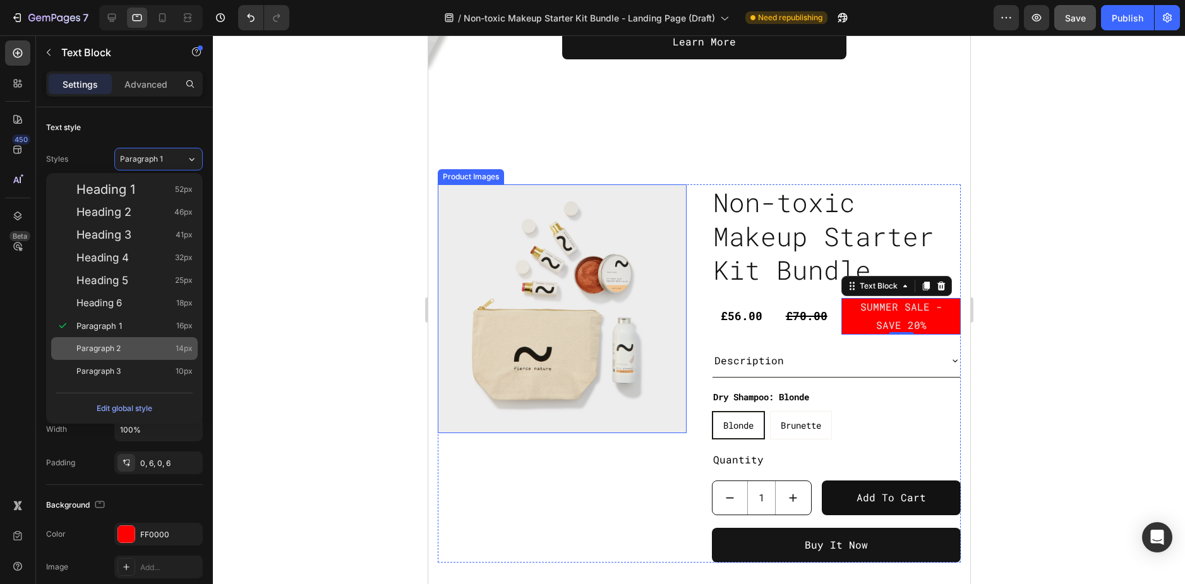
click at [151, 342] on div "Paragraph 2 14px" at bounding box center [134, 348] width 116 height 13
type input "14"
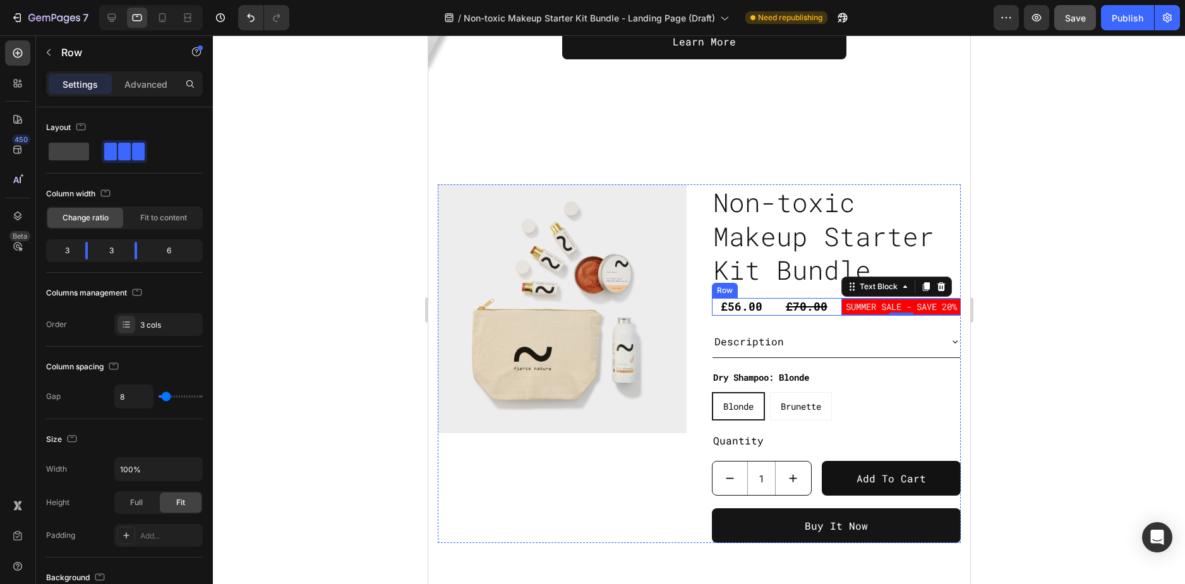
click at [756, 315] on div "£56.00 Product Price Product Price" at bounding box center [741, 306] width 60 height 17
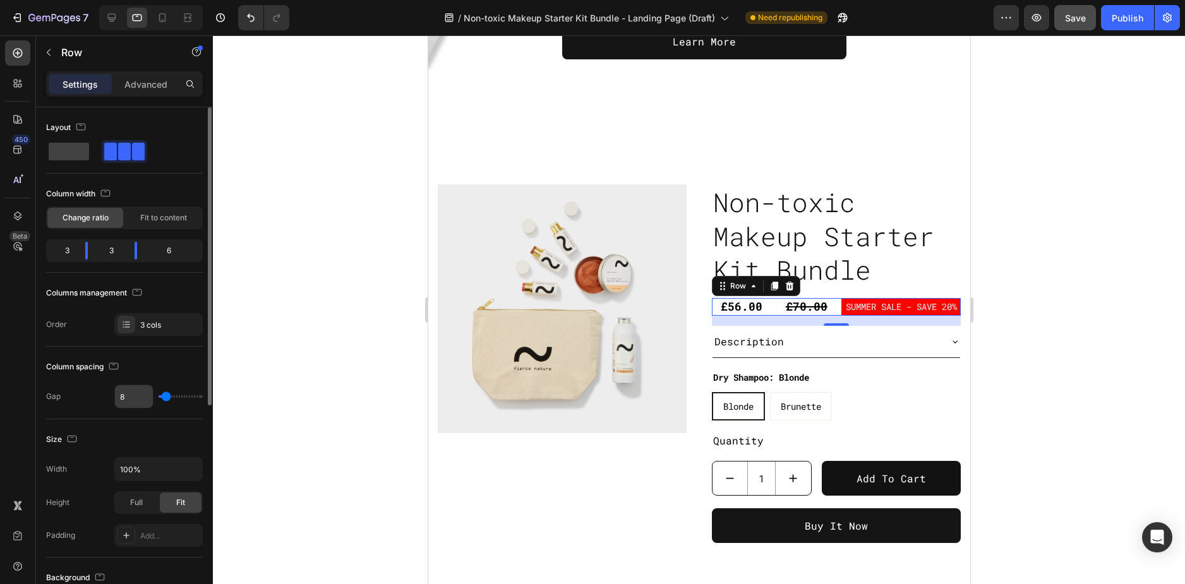
click at [139, 400] on input "8" at bounding box center [134, 396] width 38 height 23
type input "7"
type input "6"
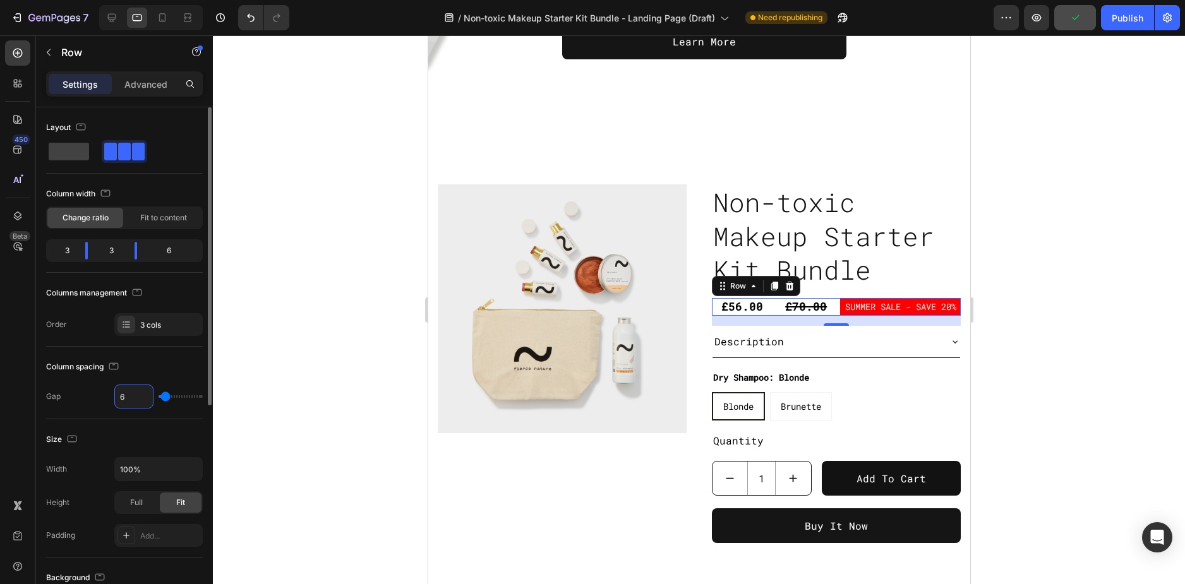
type input "5"
type input "4"
type input "3"
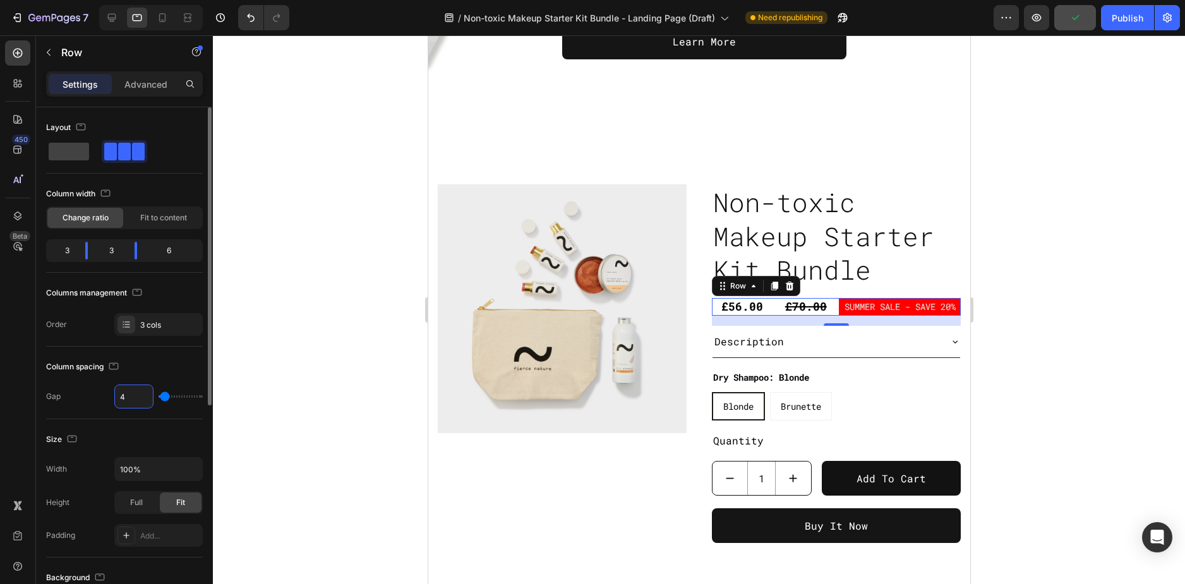
type input "3"
type input "2"
type input "1"
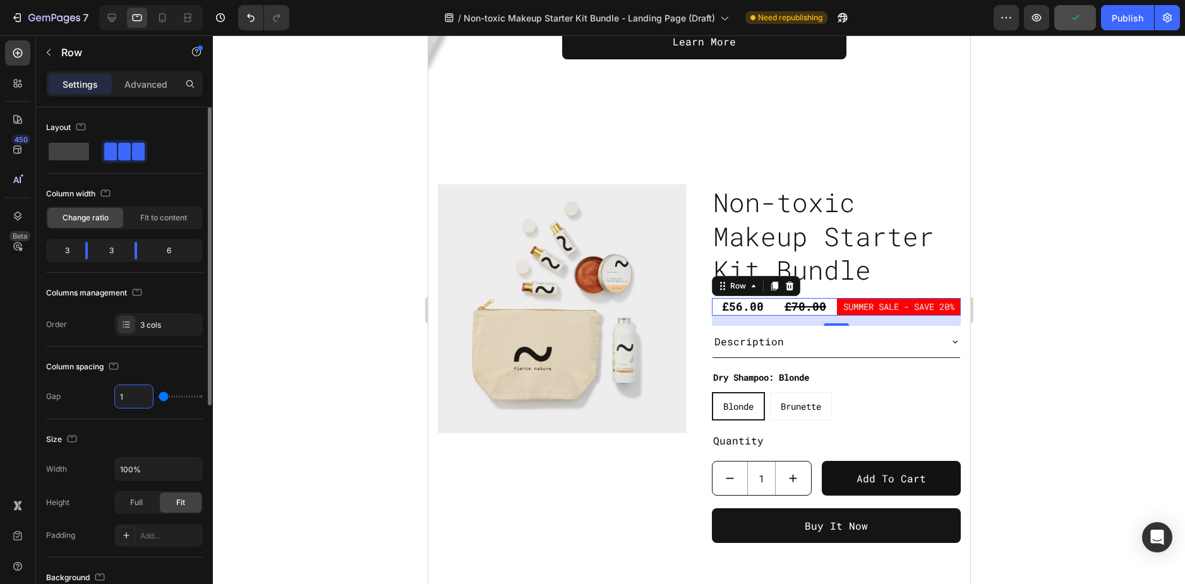
type input "0"
type input "1"
type input "2"
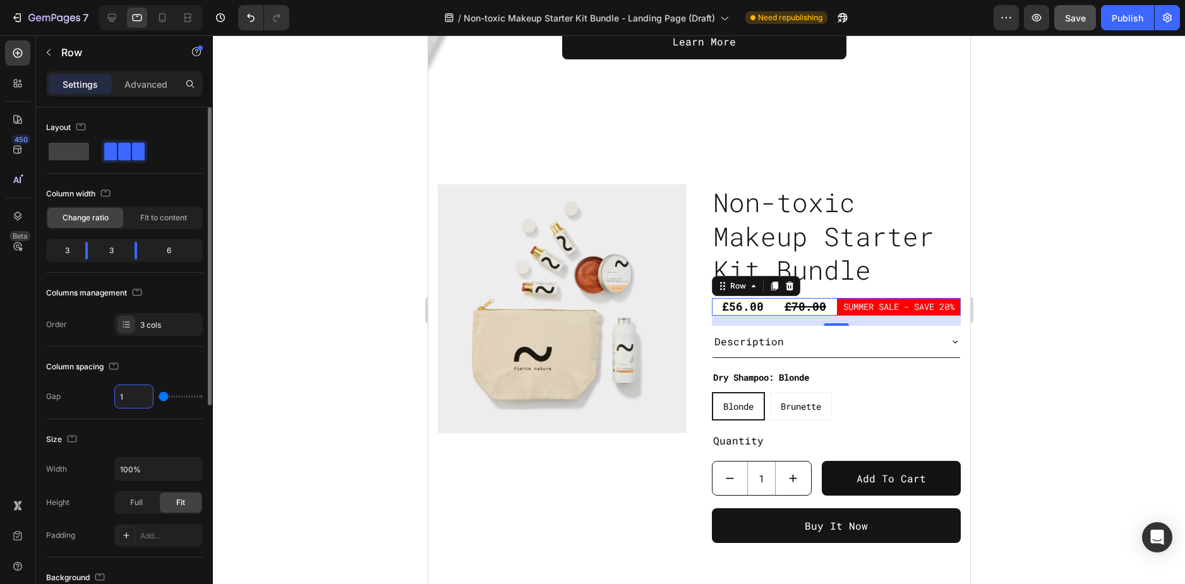
type input "2"
type input "3"
type input "4"
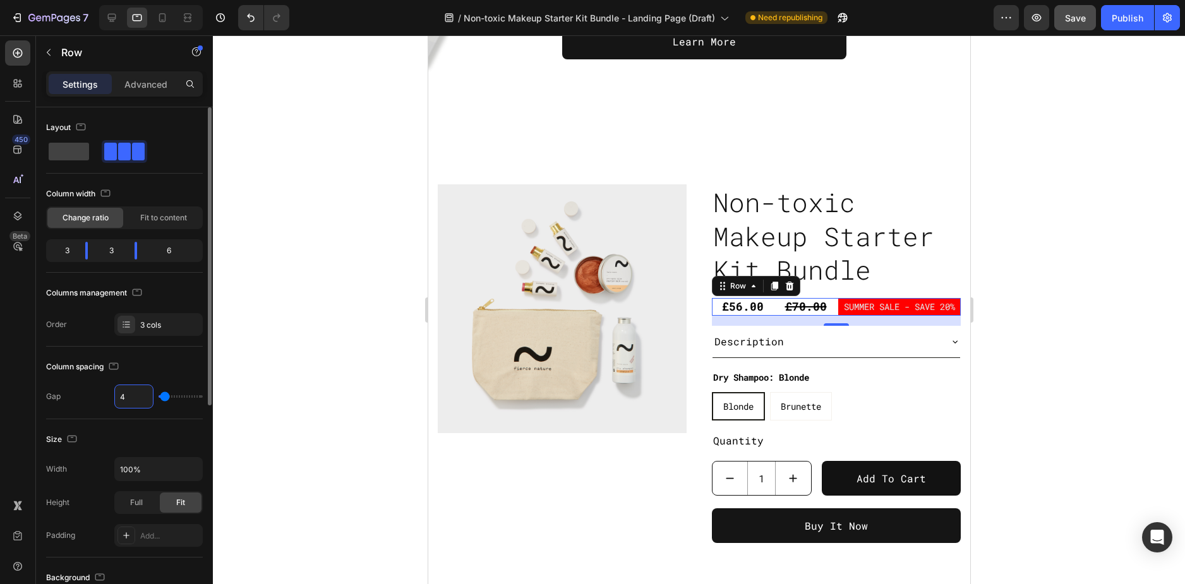
type input "5"
type input "6"
type input "7"
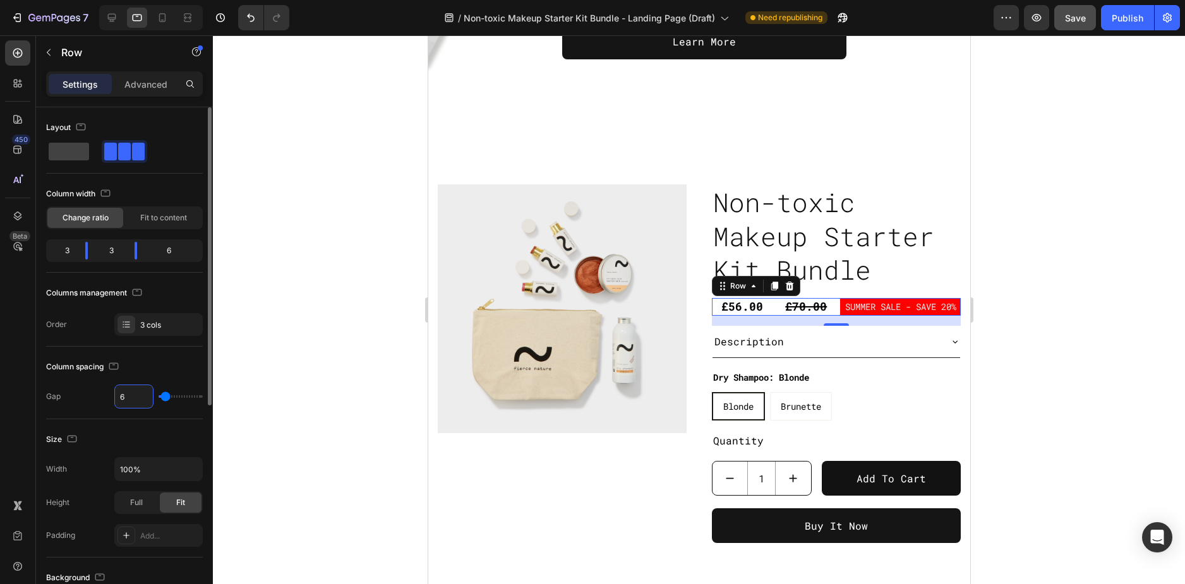
type input "7"
type input "8"
type input "9"
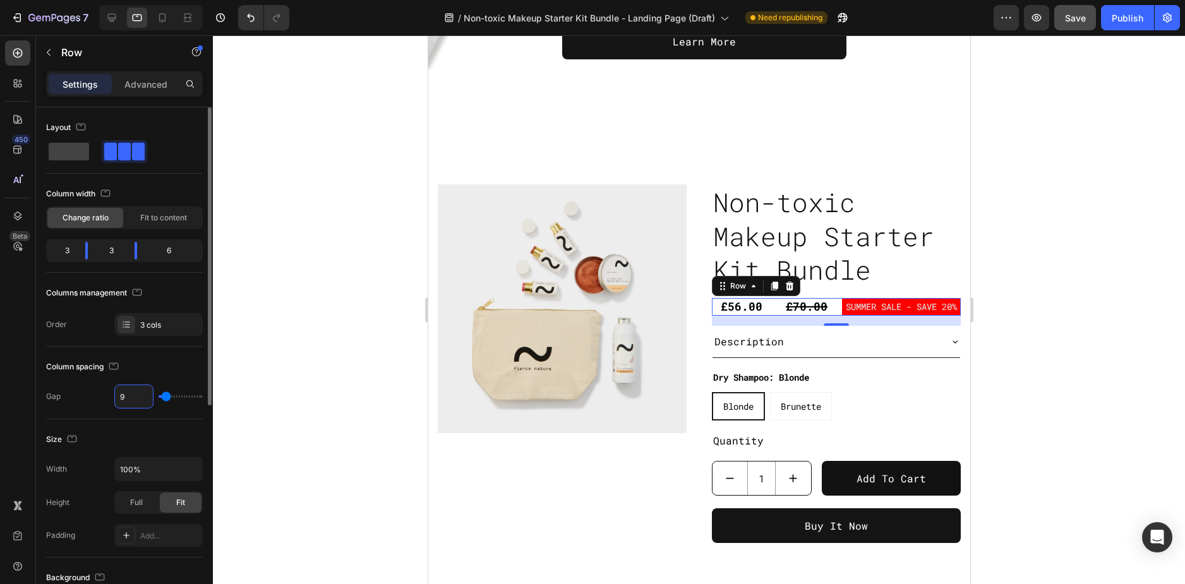
type input "8"
click at [1027, 313] on div at bounding box center [699, 309] width 972 height 549
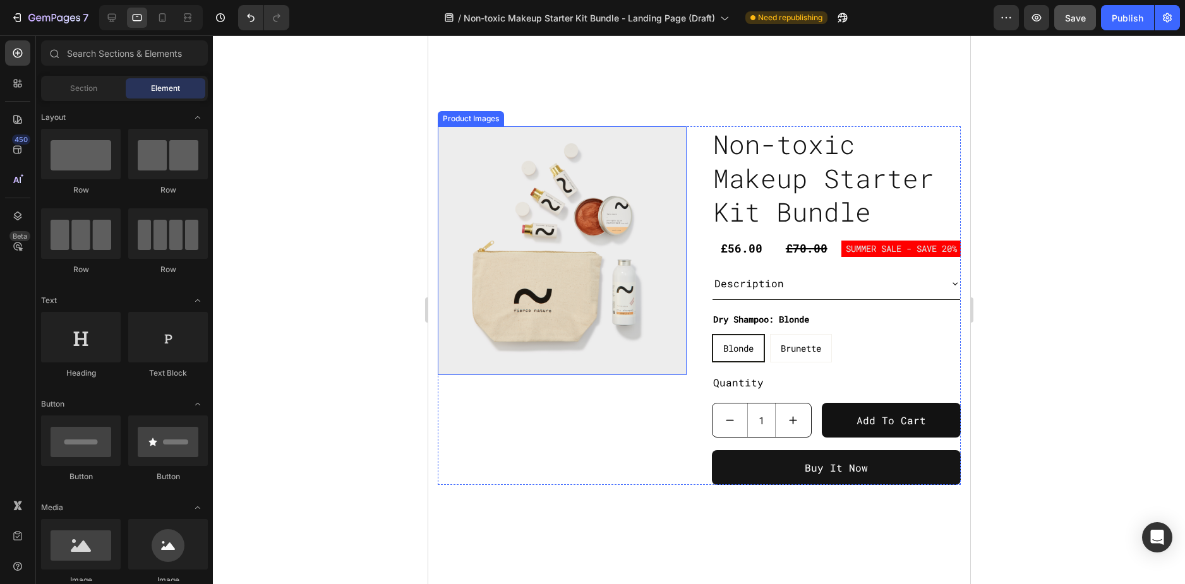
scroll to position [442, 0]
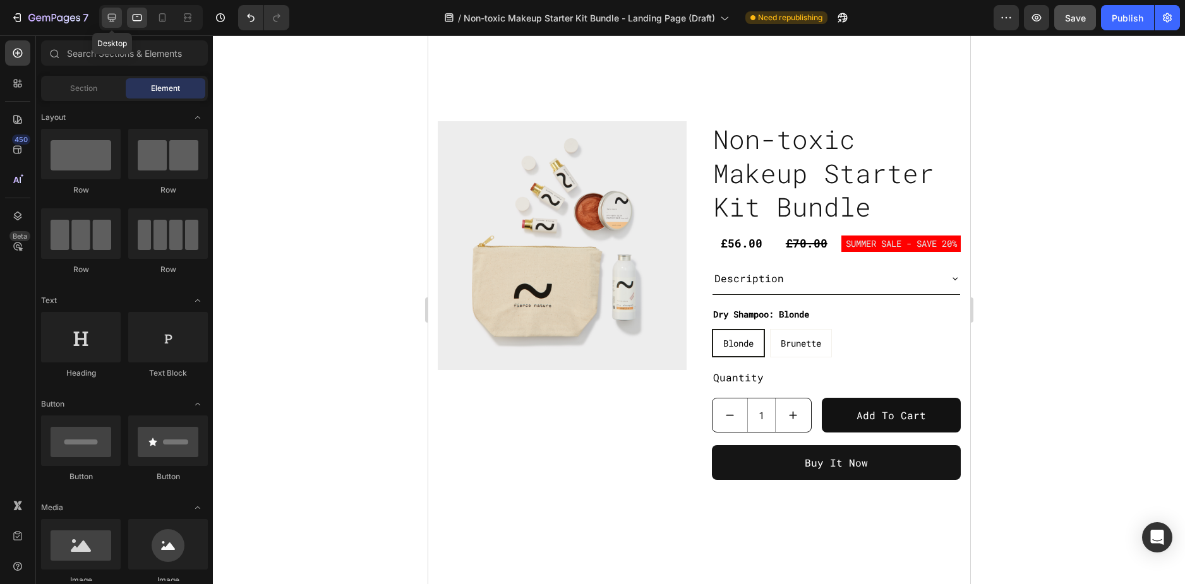
click at [117, 19] on icon at bounding box center [111, 17] width 13 height 13
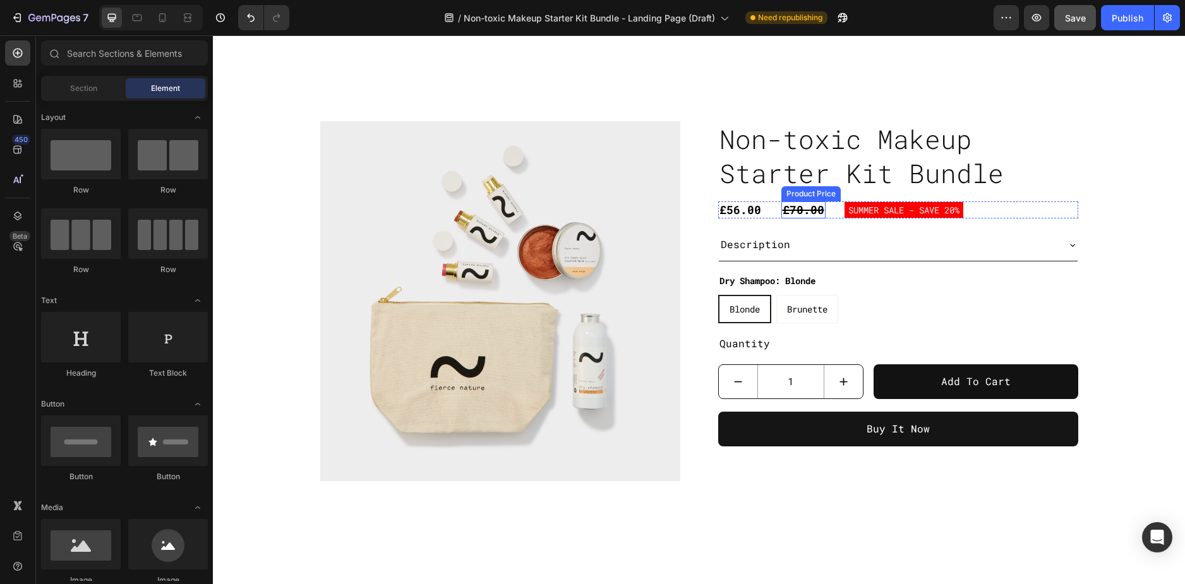
click at [782, 206] on div "£70.00" at bounding box center [803, 209] width 44 height 17
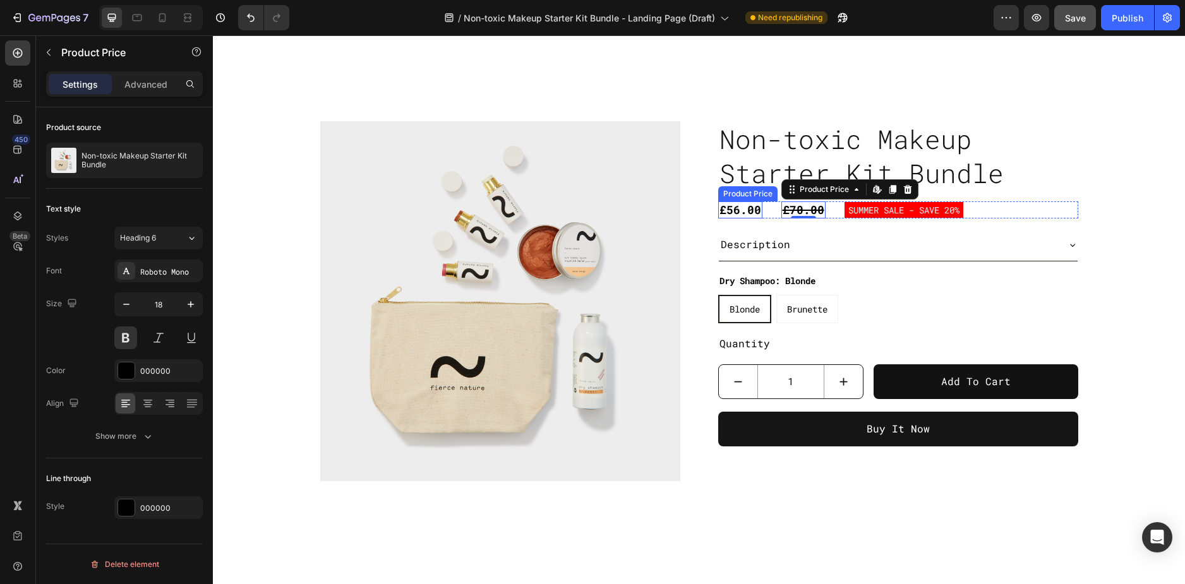
click at [743, 213] on div "£56.00" at bounding box center [740, 209] width 44 height 17
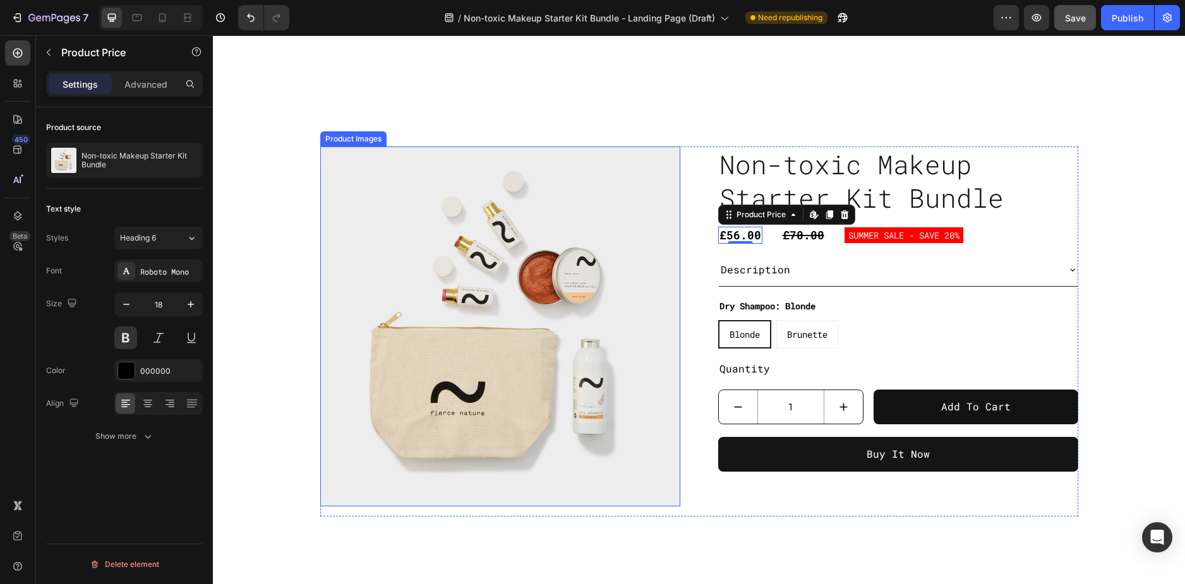
scroll to position [379, 0]
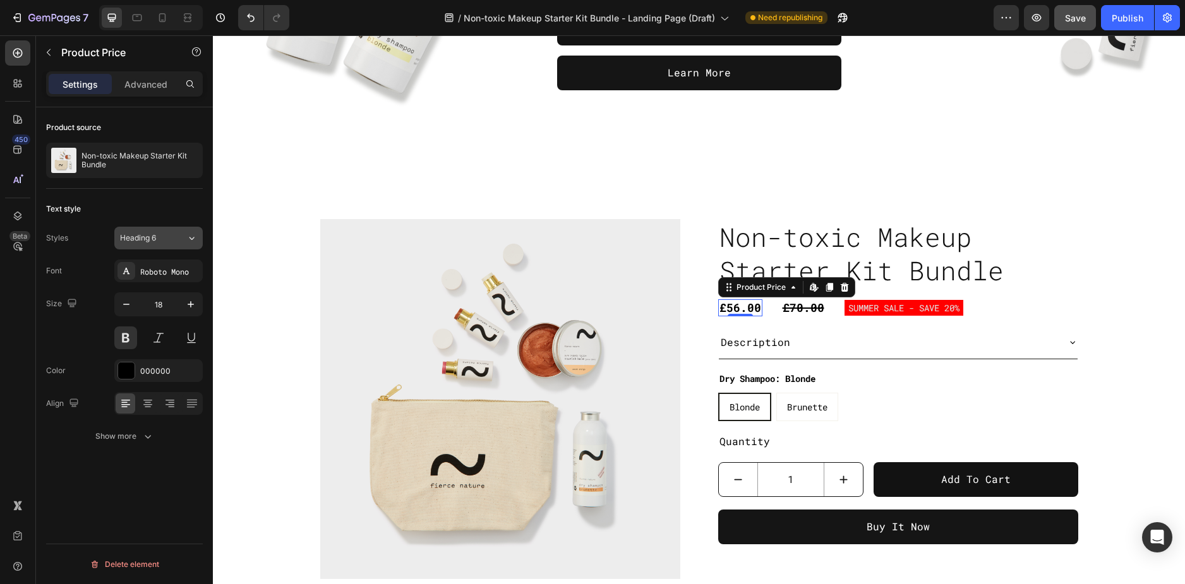
click at [187, 239] on icon at bounding box center [191, 238] width 11 height 13
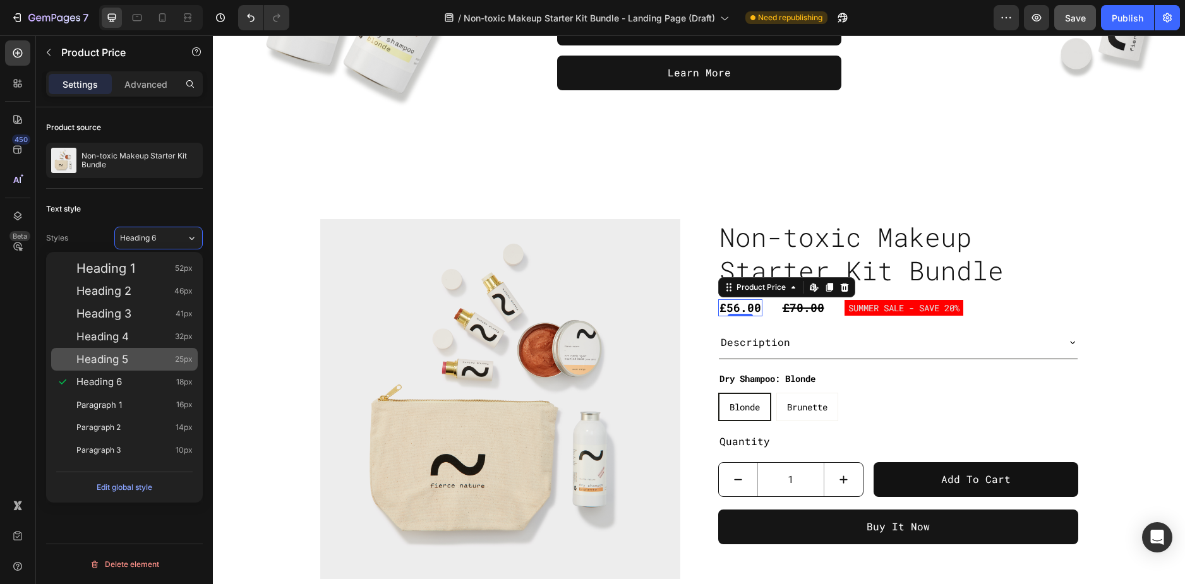
click at [135, 362] on div "Heading 5 25px" at bounding box center [134, 359] width 116 height 13
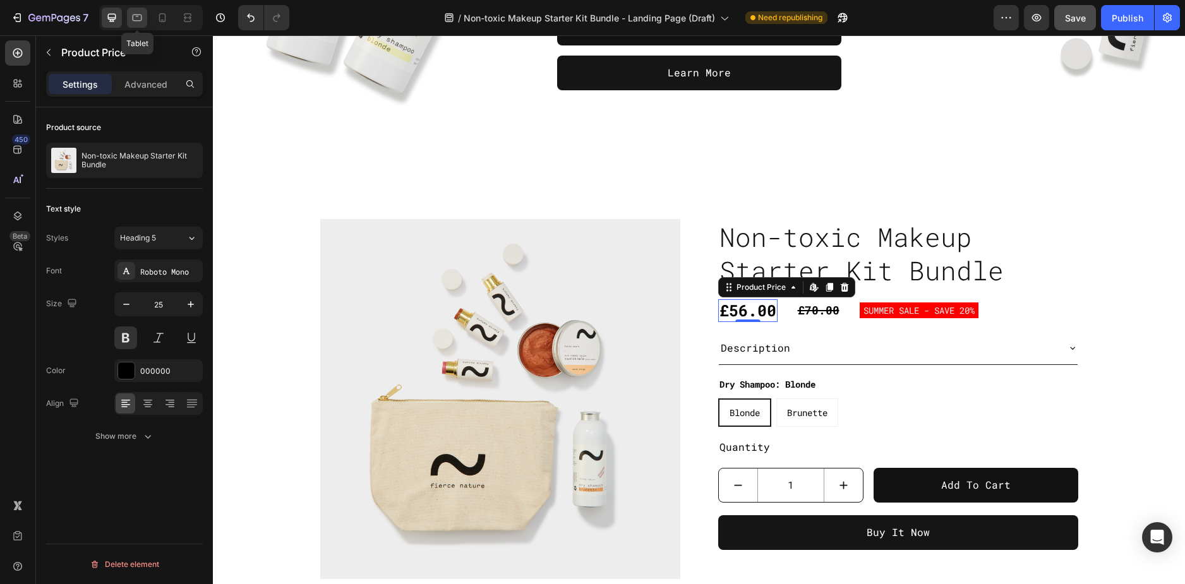
click at [132, 19] on icon at bounding box center [137, 17] width 13 height 13
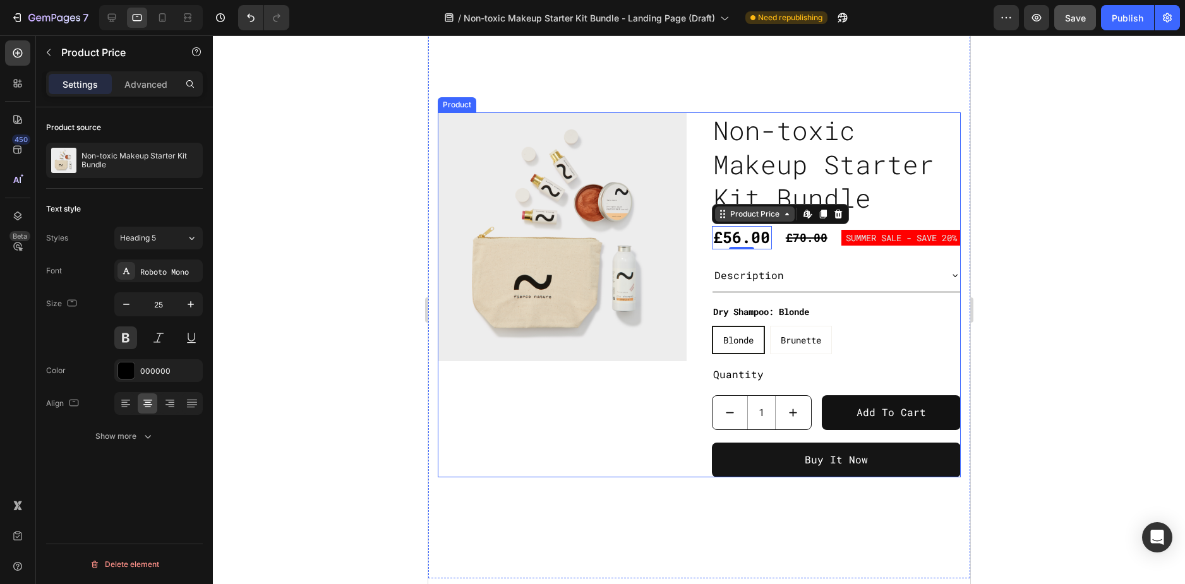
scroll to position [408, 0]
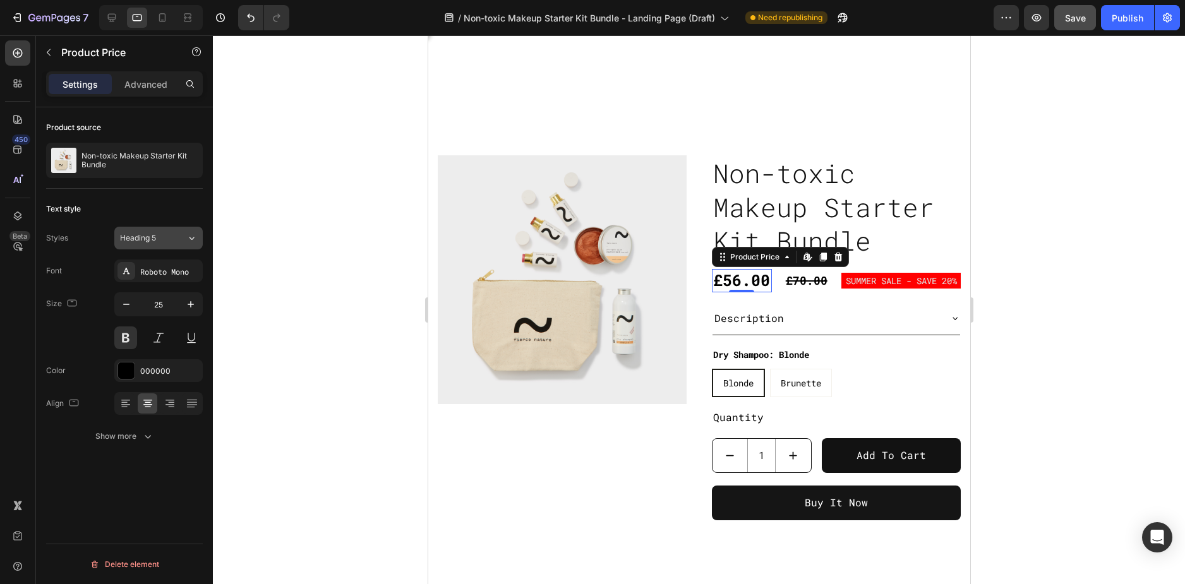
click at [160, 242] on div "Heading 5" at bounding box center [145, 237] width 51 height 11
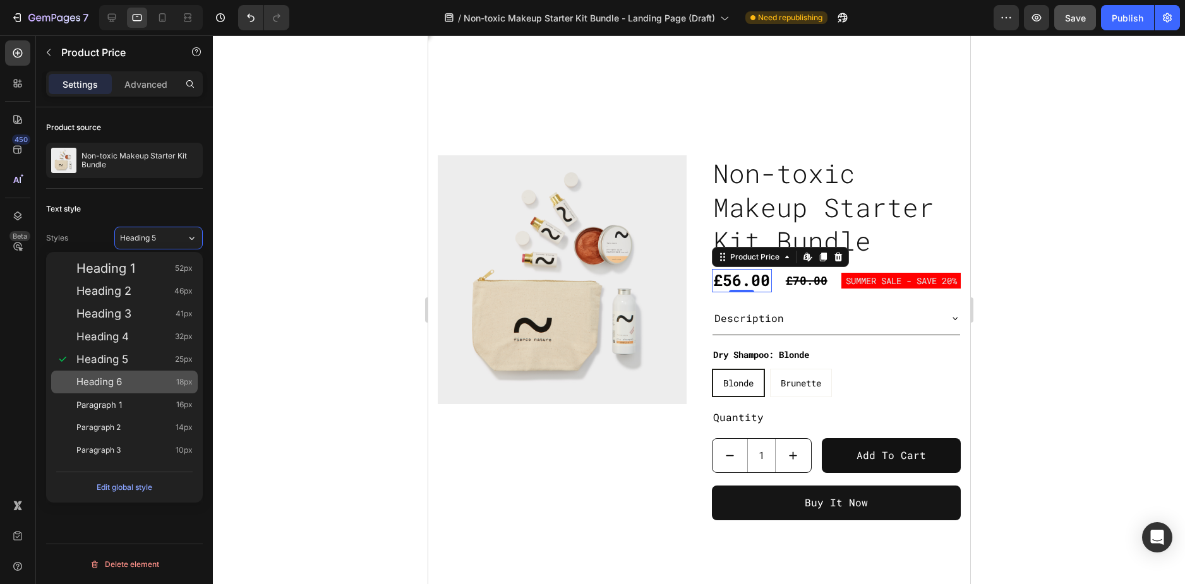
click at [117, 374] on div "Heading 6 18px" at bounding box center [124, 382] width 146 height 23
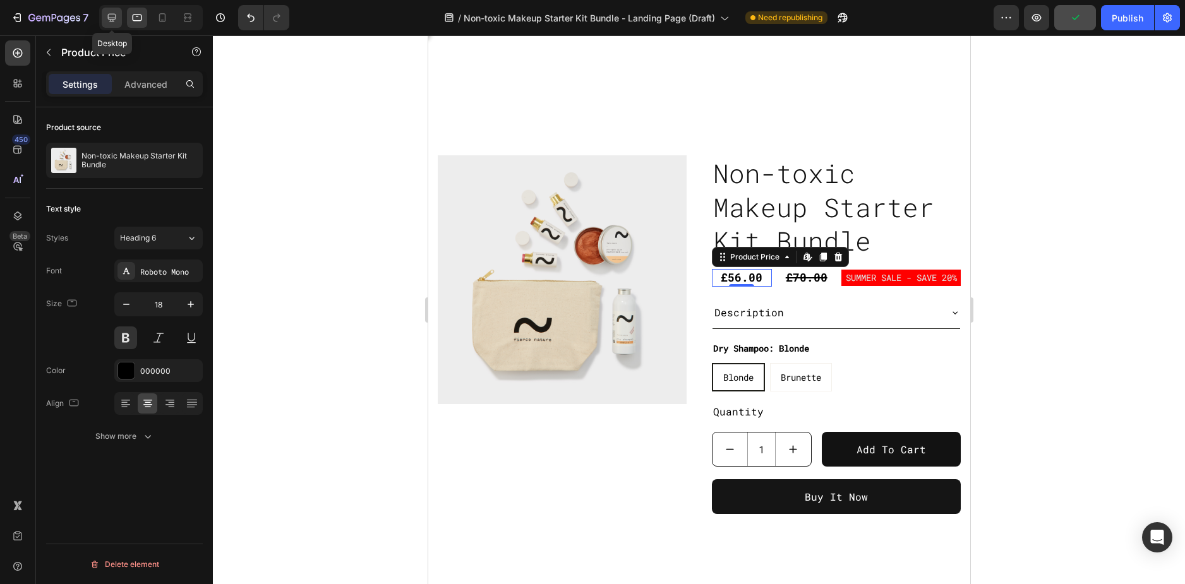
click at [104, 17] on div at bounding box center [112, 18] width 20 height 20
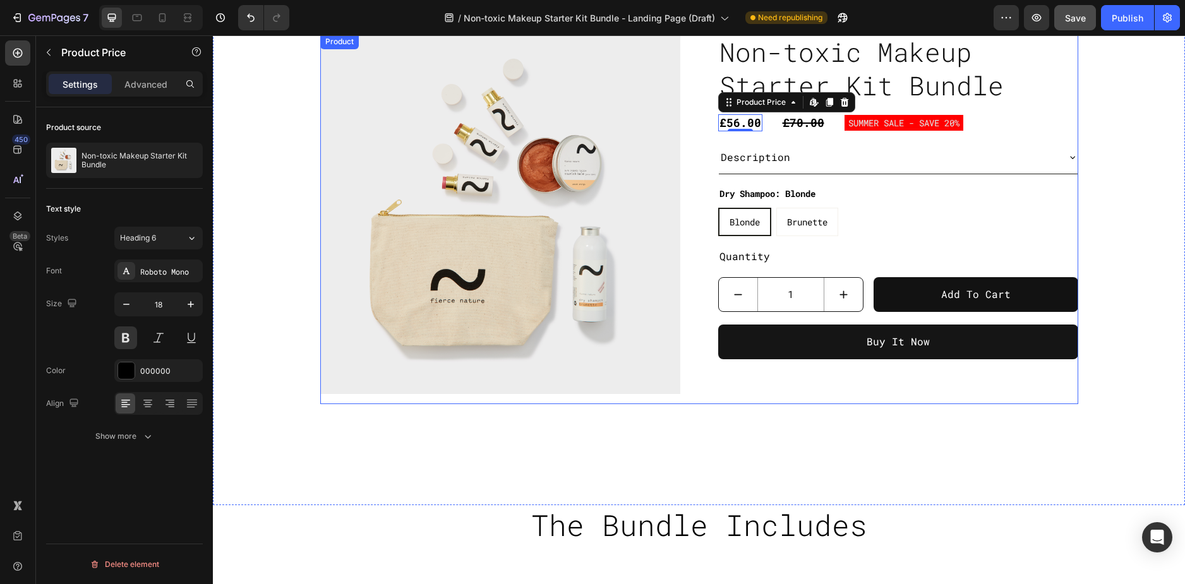
scroll to position [472, 0]
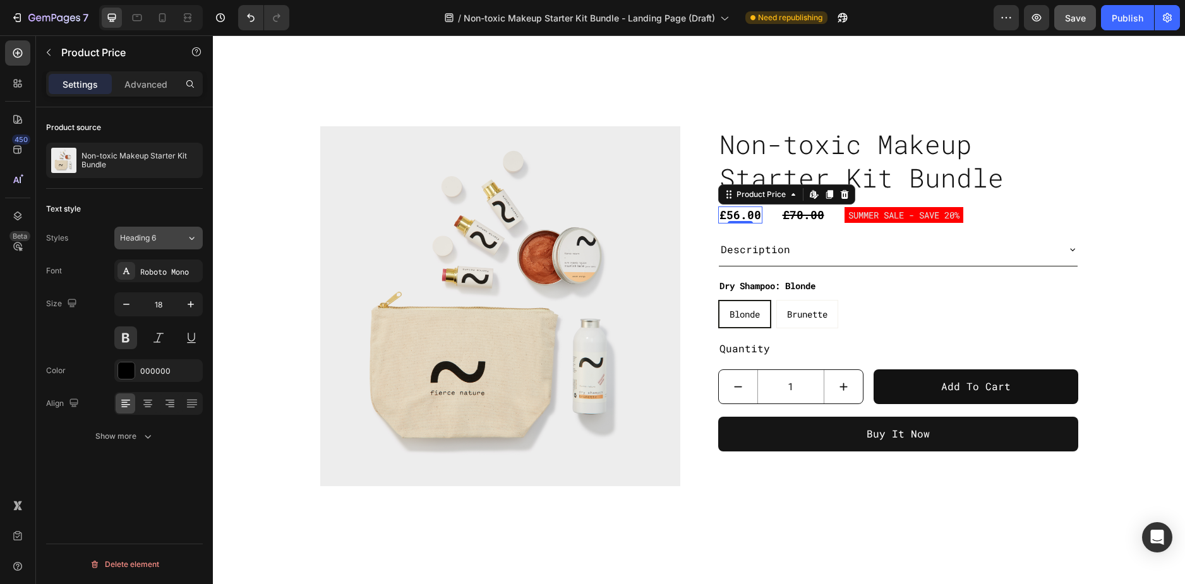
click at [160, 241] on div "Heading 6" at bounding box center [145, 237] width 51 height 11
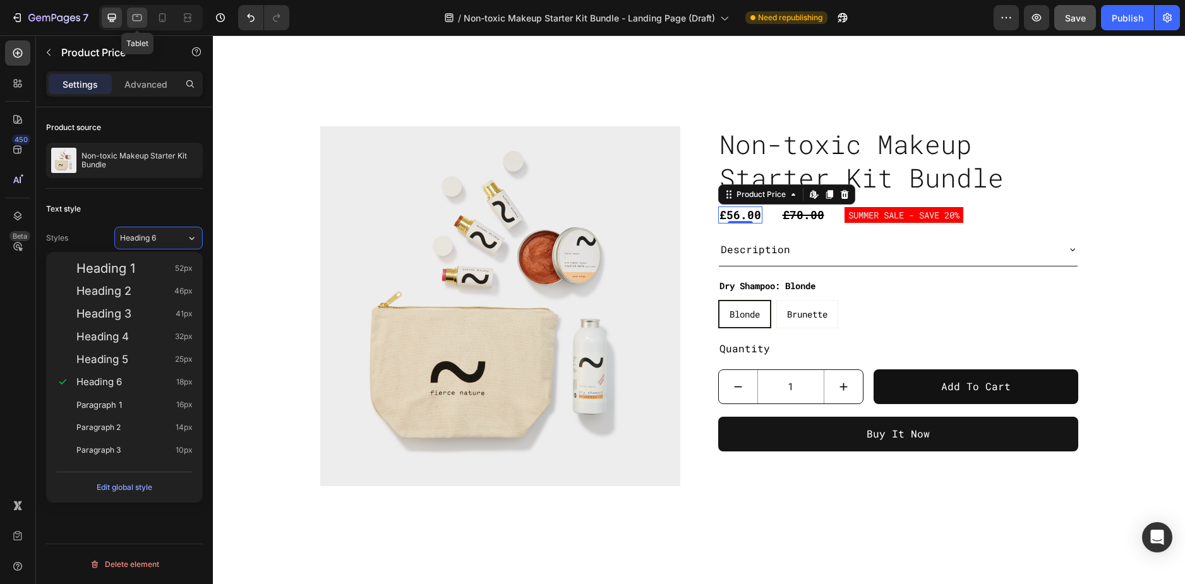
click at [141, 16] on icon at bounding box center [137, 17] width 13 height 13
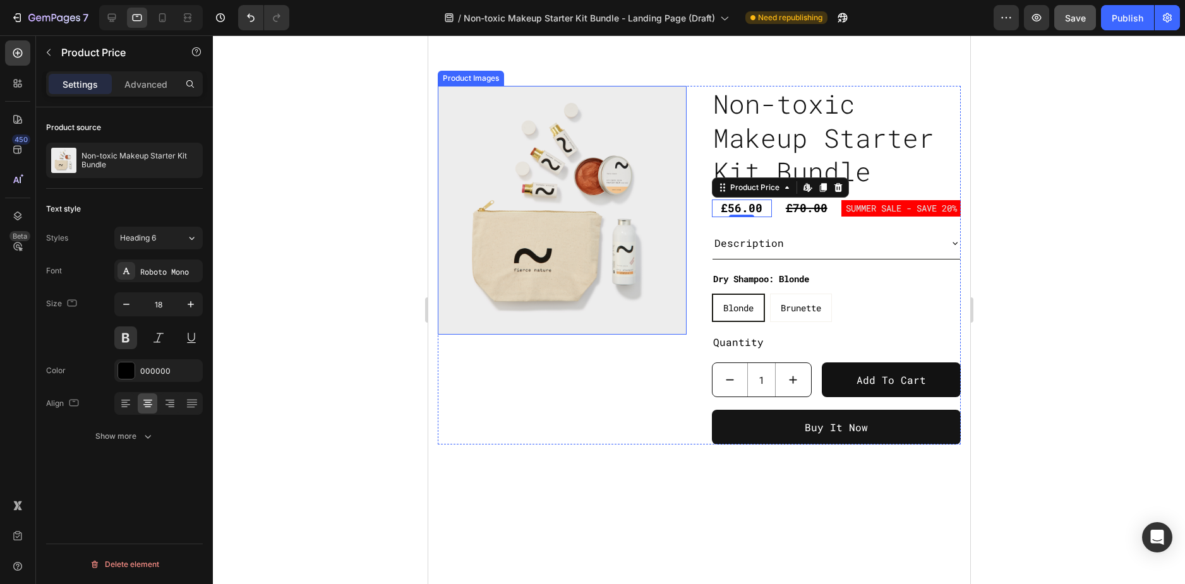
scroll to position [450, 0]
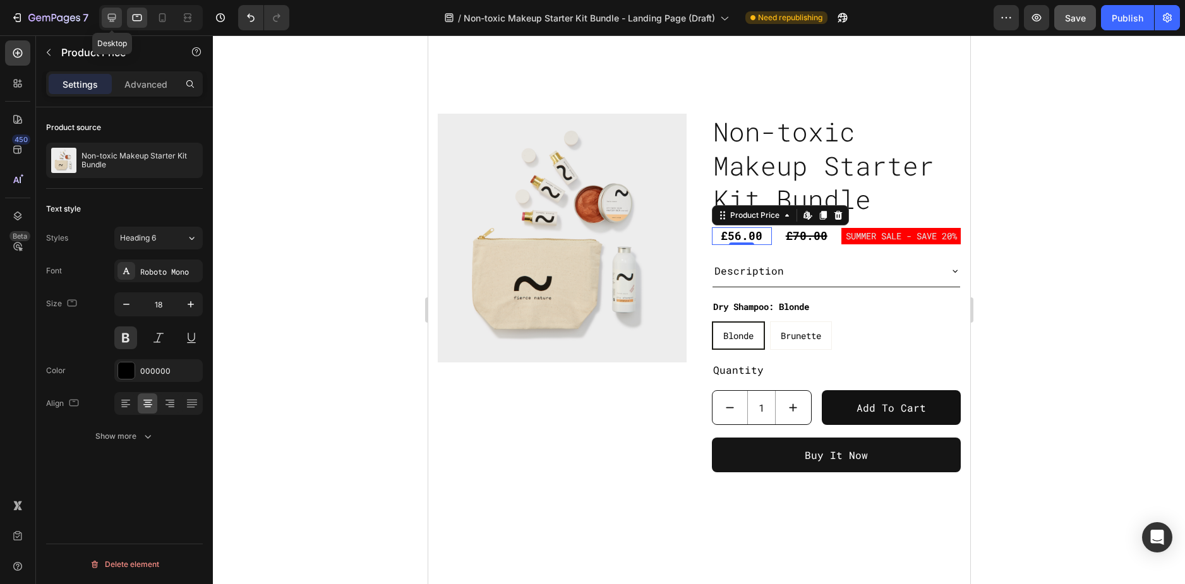
click at [109, 11] on div at bounding box center [112, 18] width 20 height 20
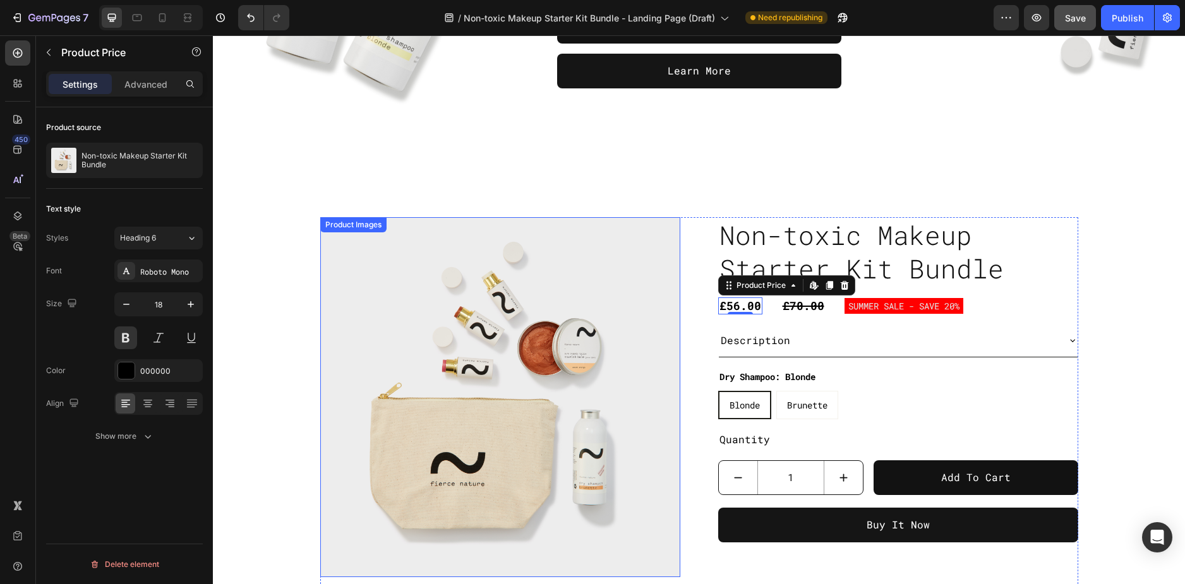
scroll to position [374, 0]
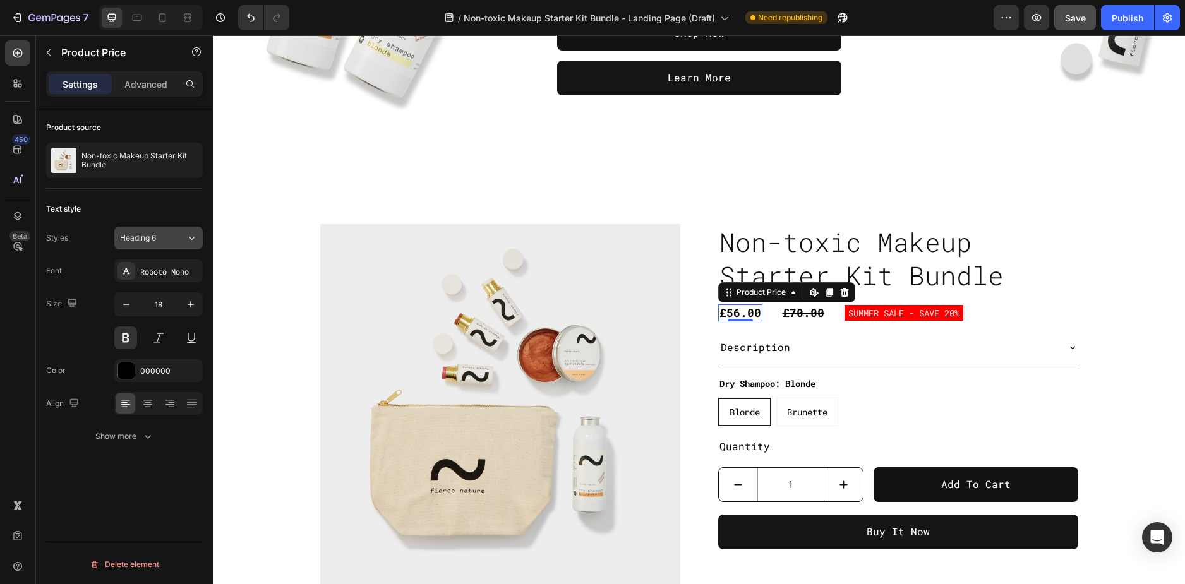
click at [160, 242] on div "Heading 6" at bounding box center [145, 237] width 51 height 11
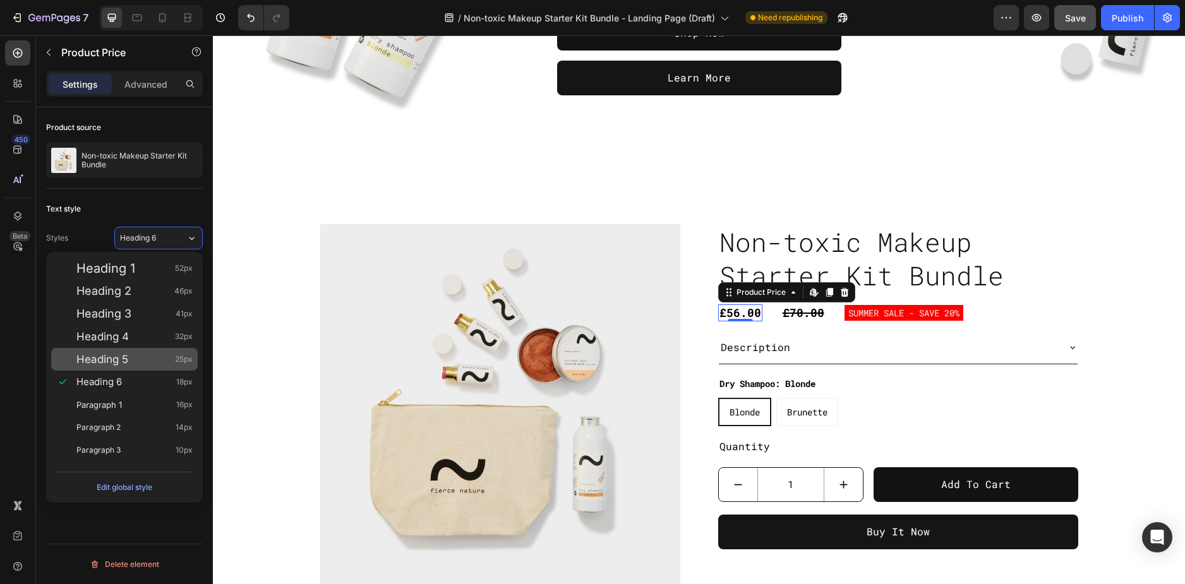
click at [126, 353] on span "Heading 5" at bounding box center [102, 359] width 52 height 13
type input "25"
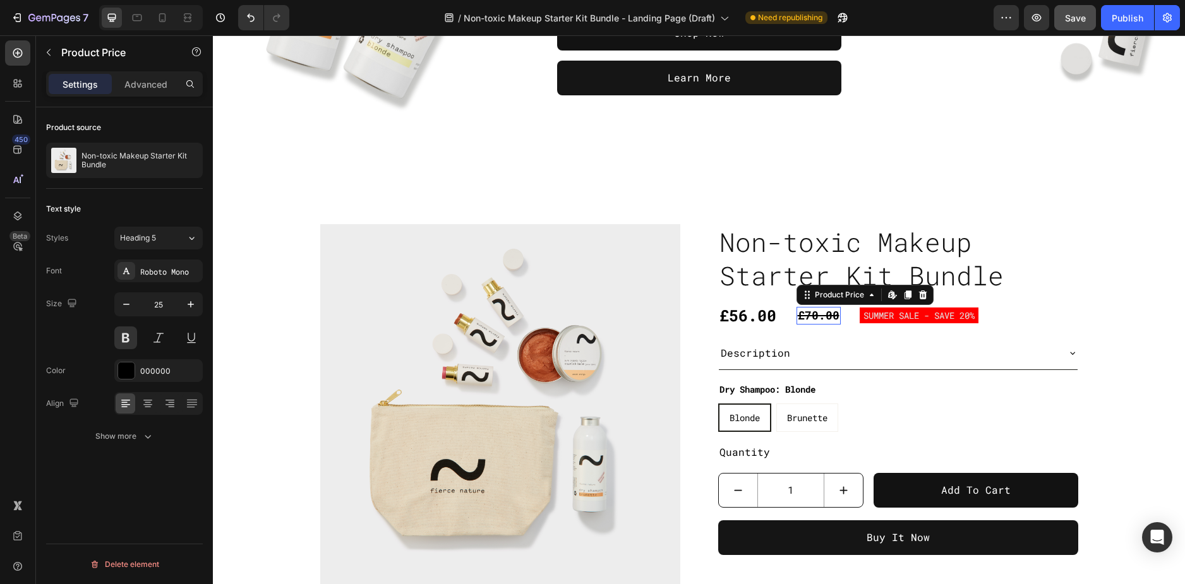
click at [796, 314] on div "£70.00" at bounding box center [818, 315] width 44 height 17
click at [167, 234] on div "Heading 6" at bounding box center [145, 237] width 51 height 11
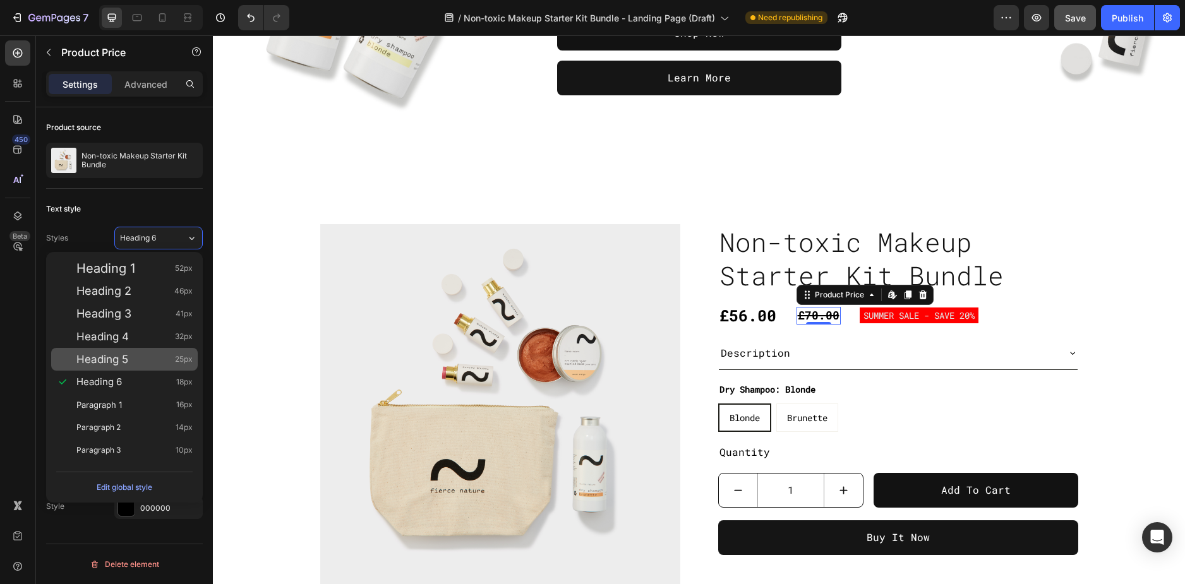
click at [118, 366] on div "Heading 5 25px" at bounding box center [124, 359] width 146 height 23
type input "25"
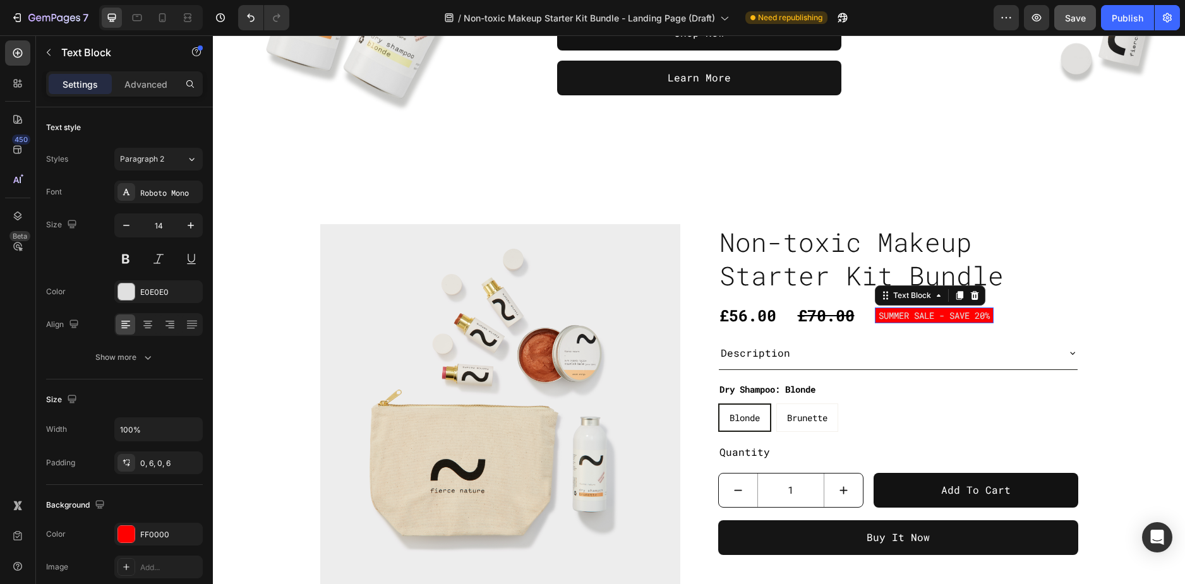
click at [933, 313] on p "SUMMER SALE - SAVE 20%" at bounding box center [933, 316] width 111 height 16
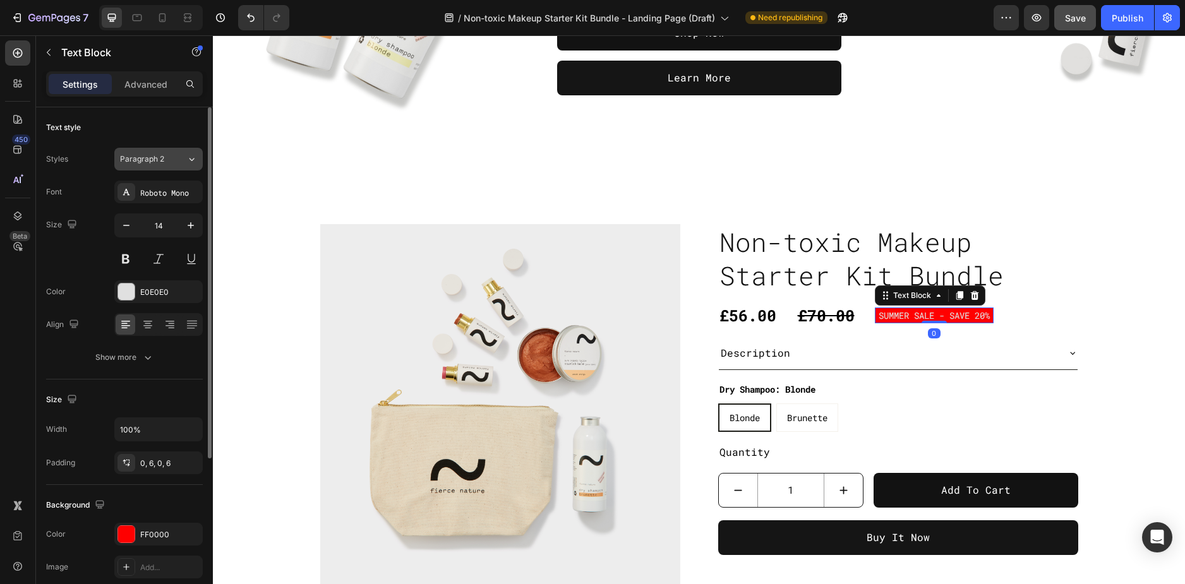
click at [167, 160] on div "Paragraph 2" at bounding box center [145, 158] width 51 height 11
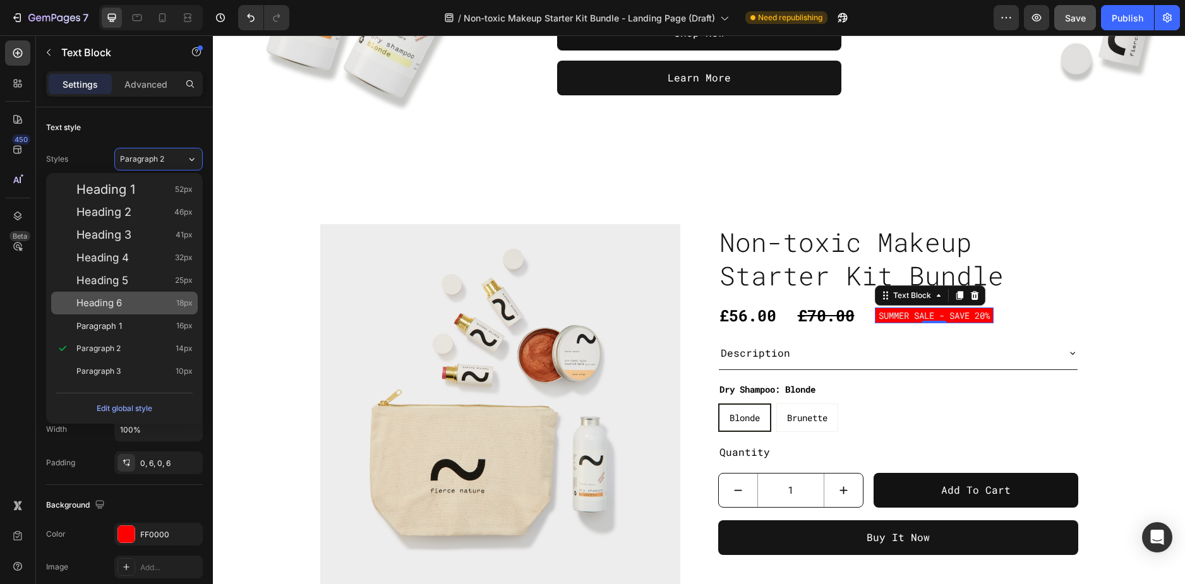
click at [122, 296] on div "Heading 6 18px" at bounding box center [124, 303] width 146 height 23
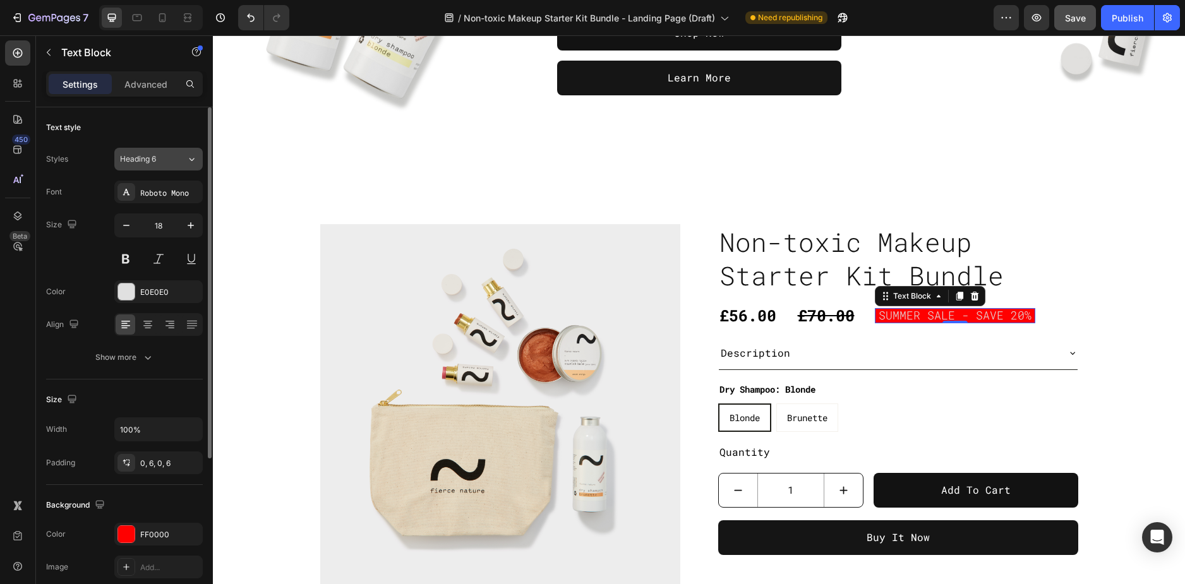
click at [172, 160] on div "Heading 6" at bounding box center [153, 158] width 66 height 11
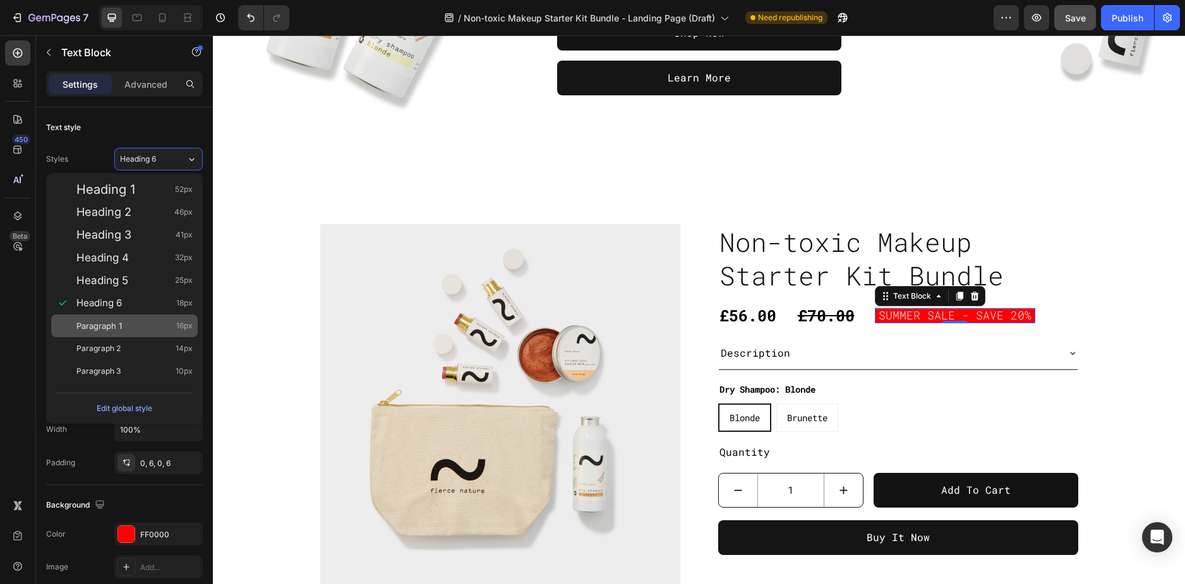
click at [131, 330] on div "Paragraph 1 16px" at bounding box center [134, 326] width 116 height 13
type input "16"
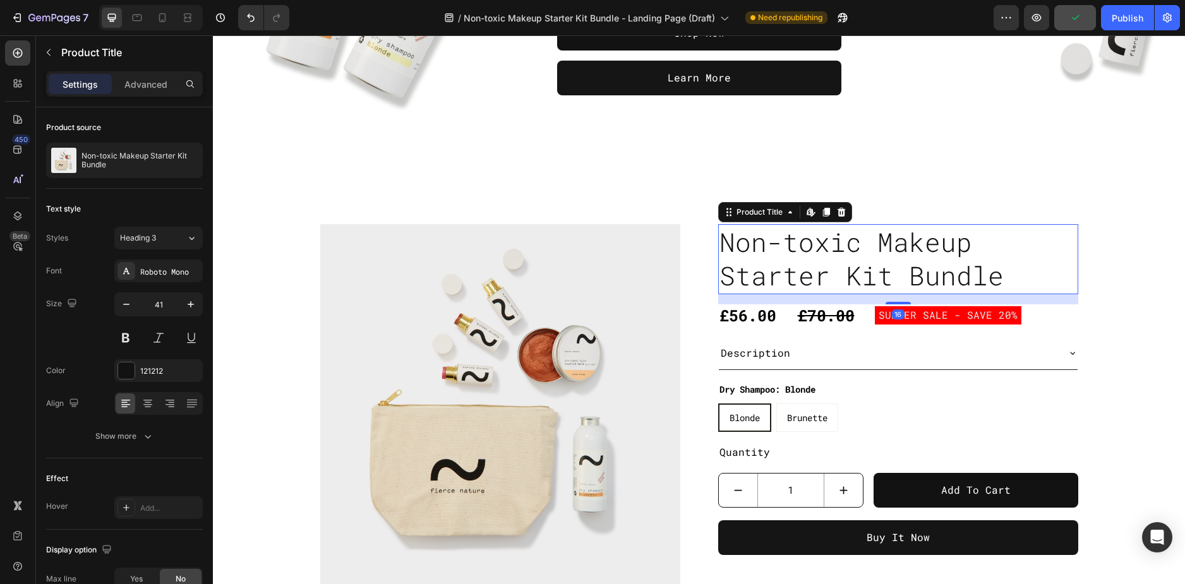
click at [1053, 250] on h2 "Non-toxic Makeup Starter Kit Bundle" at bounding box center [898, 259] width 360 height 70
click at [1108, 188] on div "Product Images Non-toxic Makeup Starter Kit Bundle Product Title Edit content i…" at bounding box center [699, 412] width 972 height 566
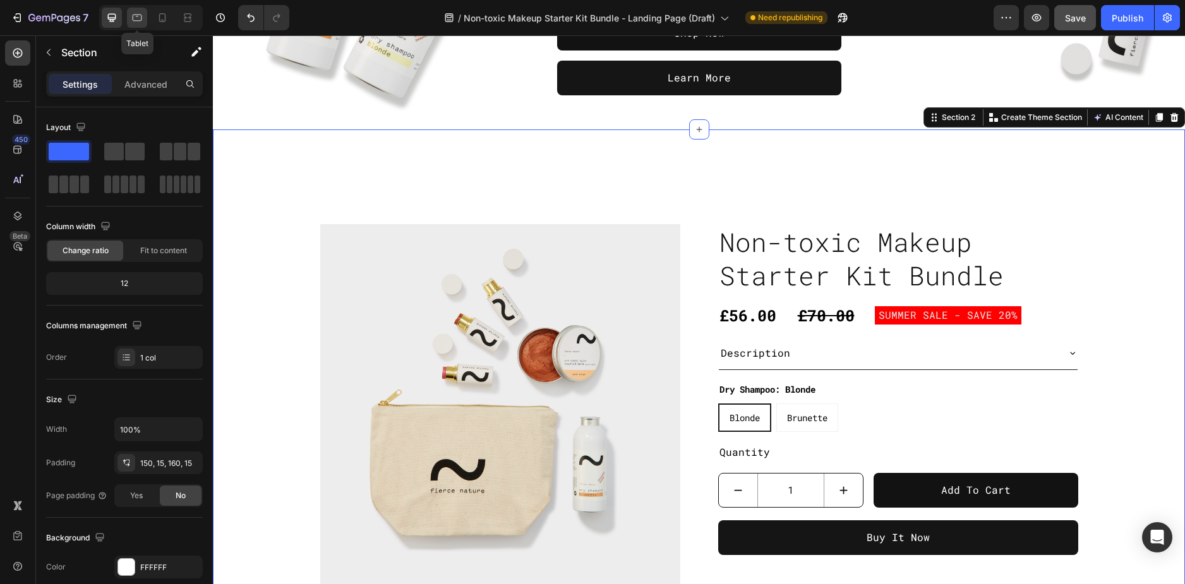
click at [133, 13] on icon at bounding box center [137, 17] width 13 height 13
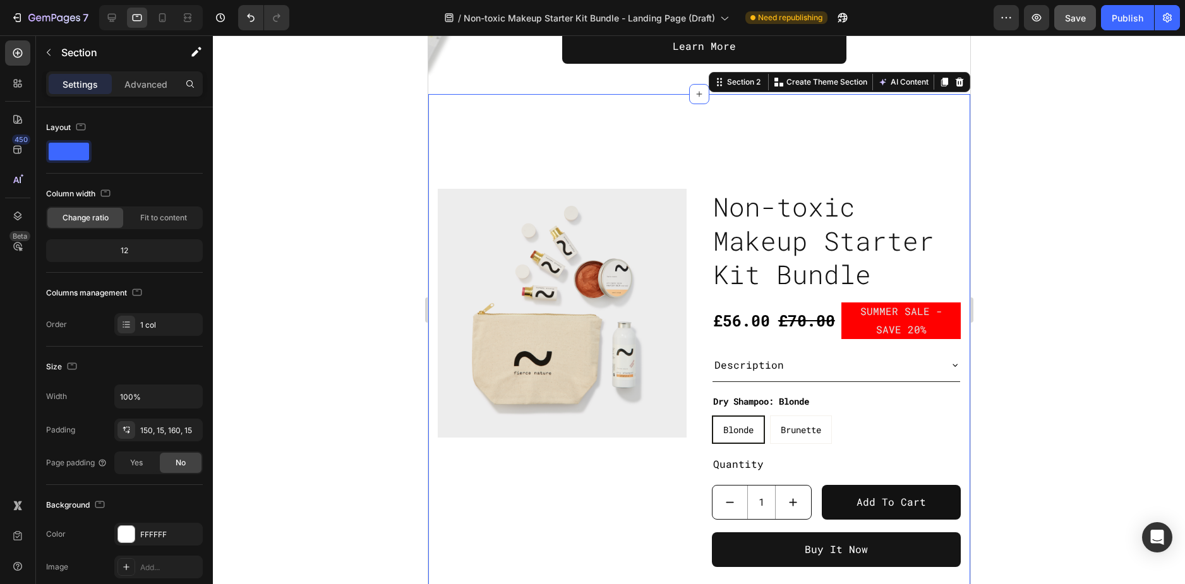
scroll to position [389, 0]
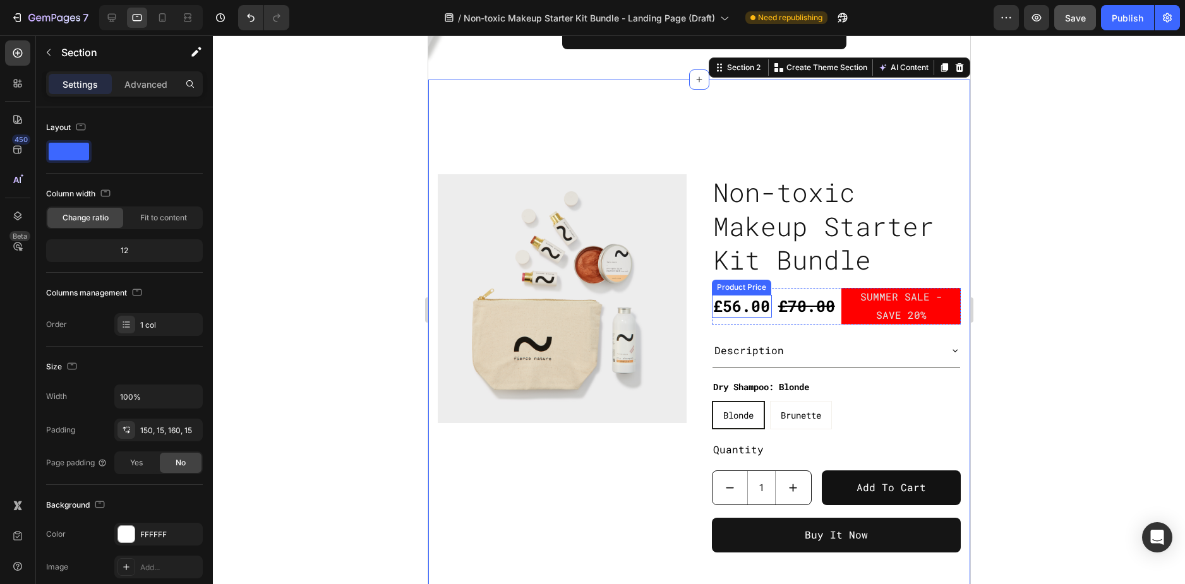
click at [736, 308] on div "£56.00" at bounding box center [741, 306] width 60 height 23
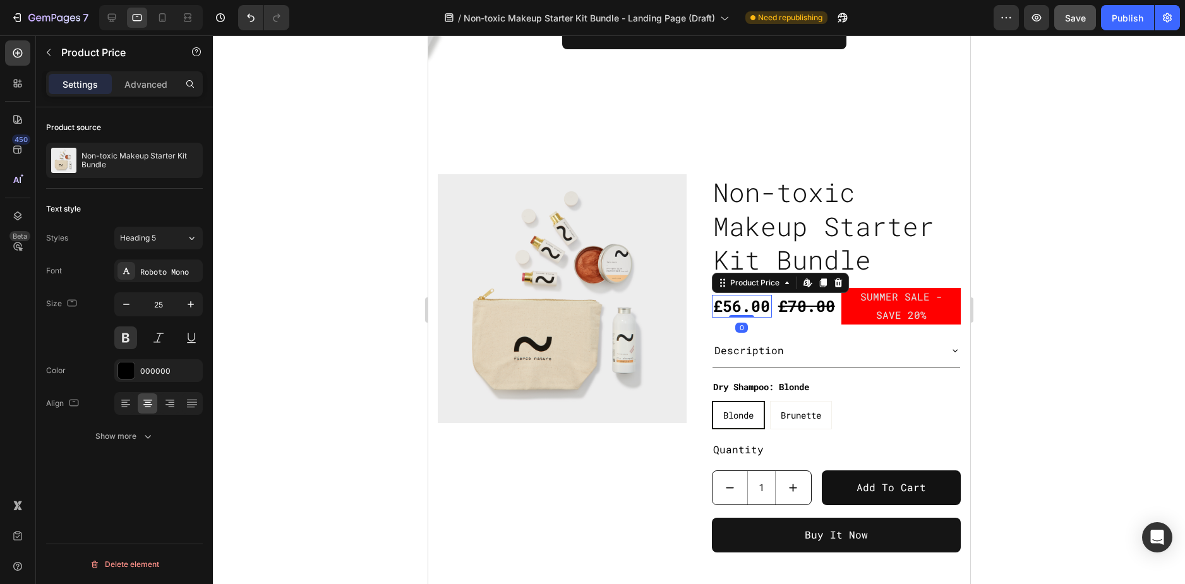
click at [736, 308] on div "£56.00" at bounding box center [741, 306] width 60 height 23
click at [731, 303] on div "£56.00" at bounding box center [741, 306] width 60 height 23
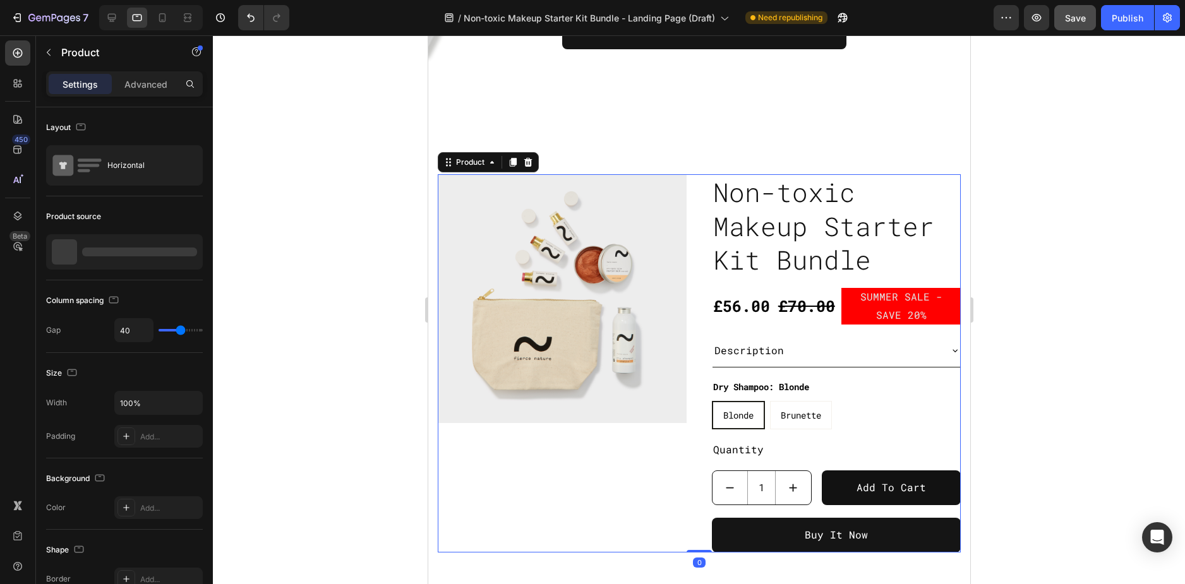
click at [682, 258] on div "Product Images Non-toxic Makeup Starter Kit Bundle Product Title £56.00 Product…" at bounding box center [698, 363] width 523 height 378
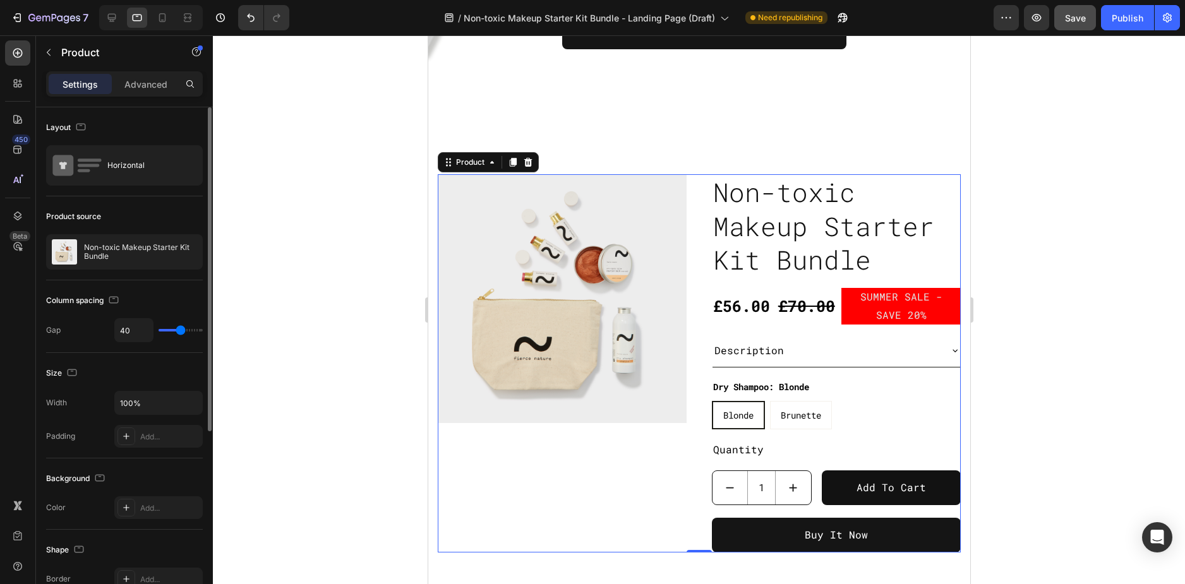
type input "31"
type input "28"
type input "26"
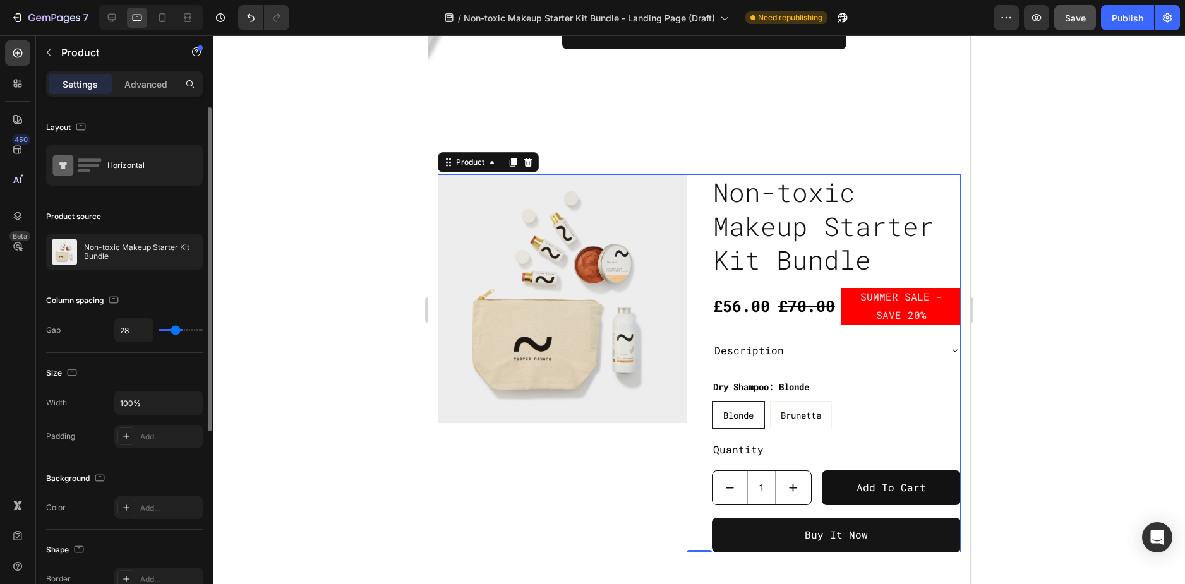
type input "26"
type input "25"
type input "24"
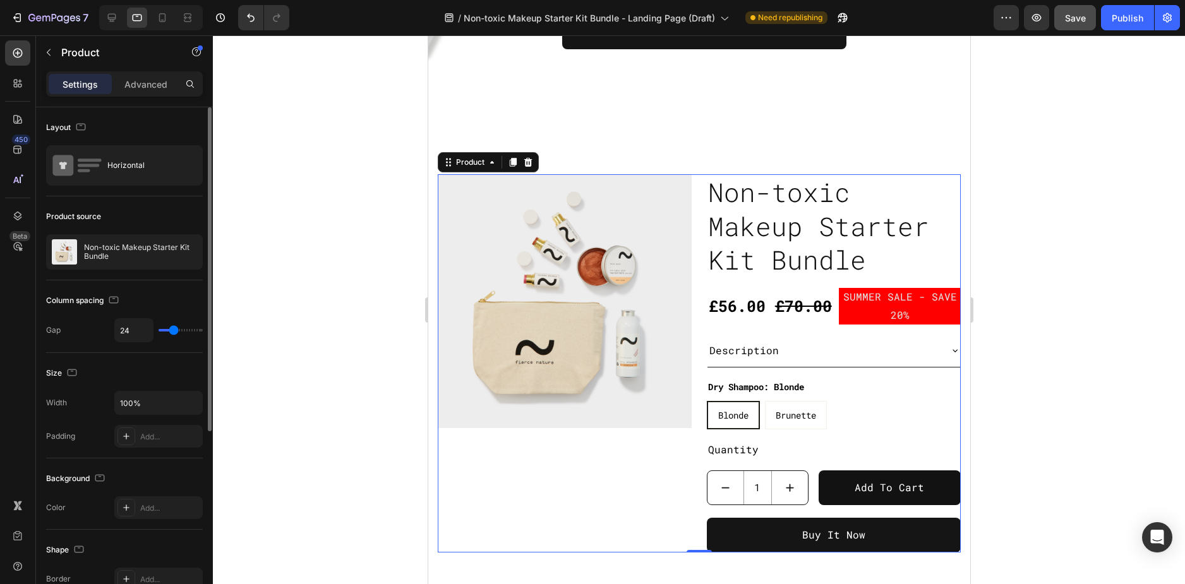
type input "22"
type input "16"
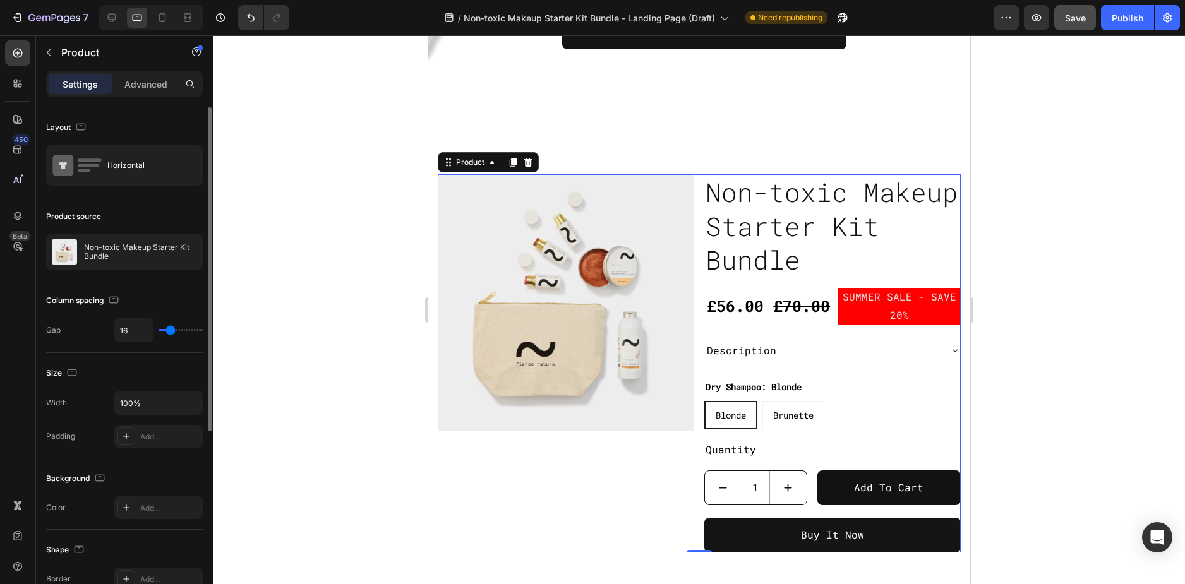
type input "2"
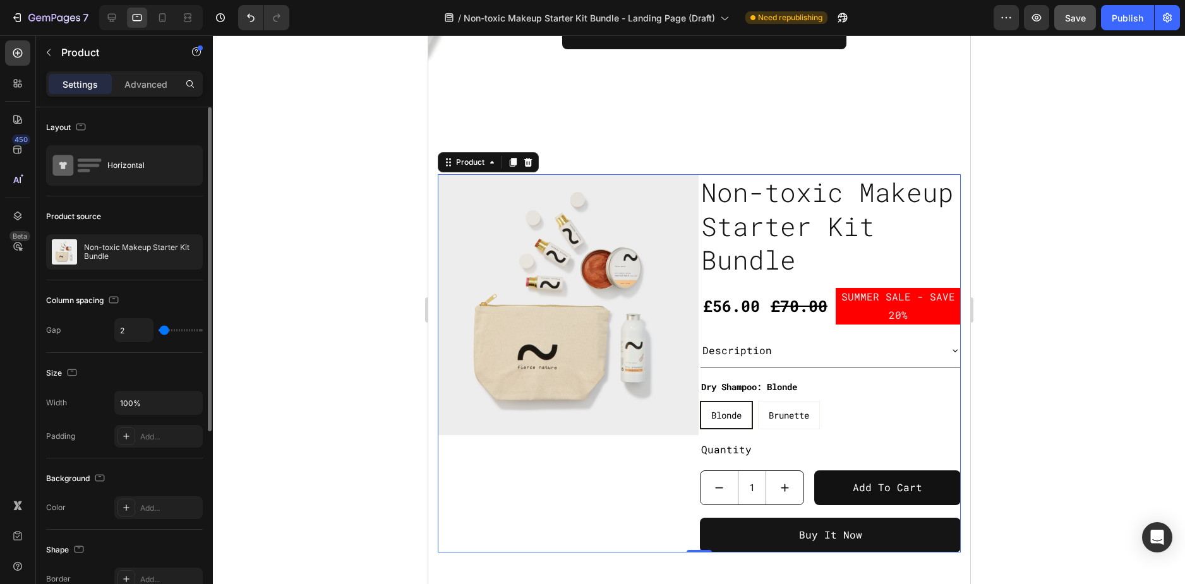
type input "0"
type input "1"
type input "2"
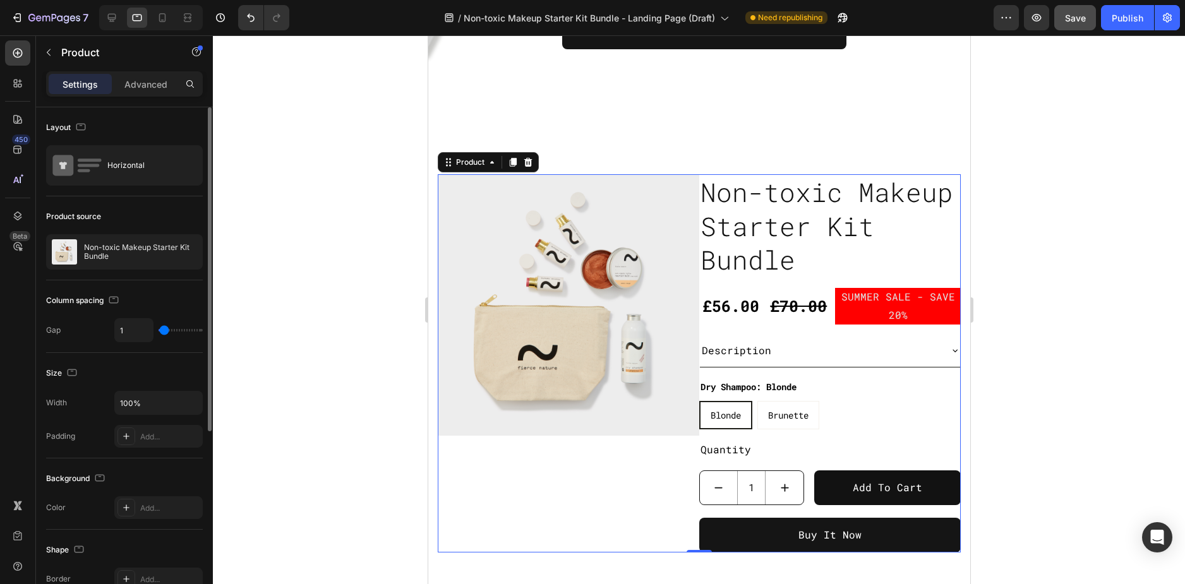
type input "2"
type input "3"
type input "7"
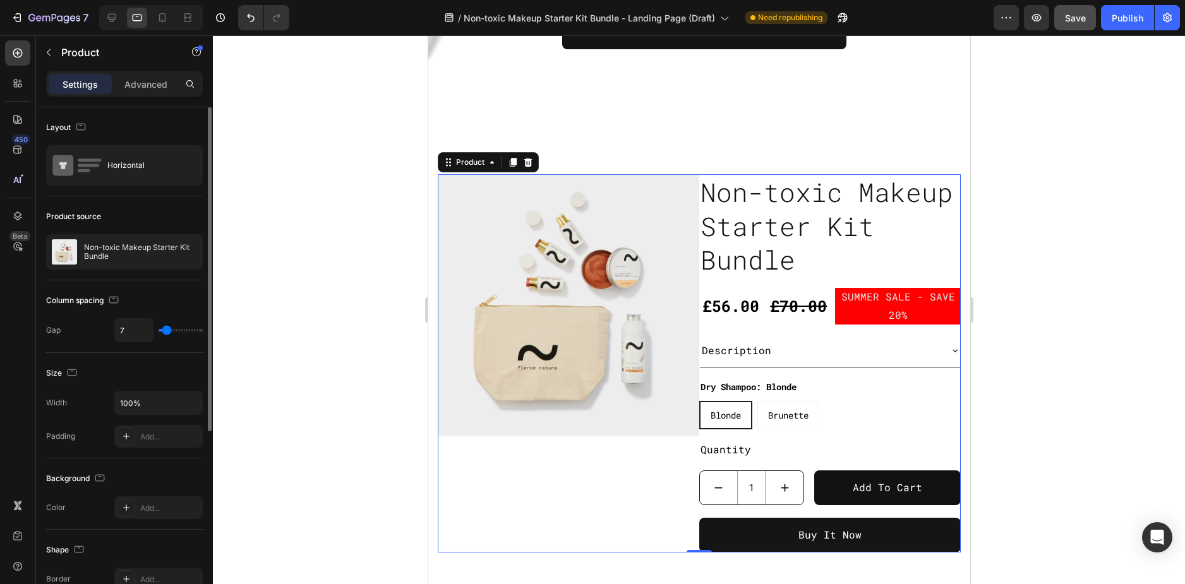
type input "9"
type input "10"
type input "12"
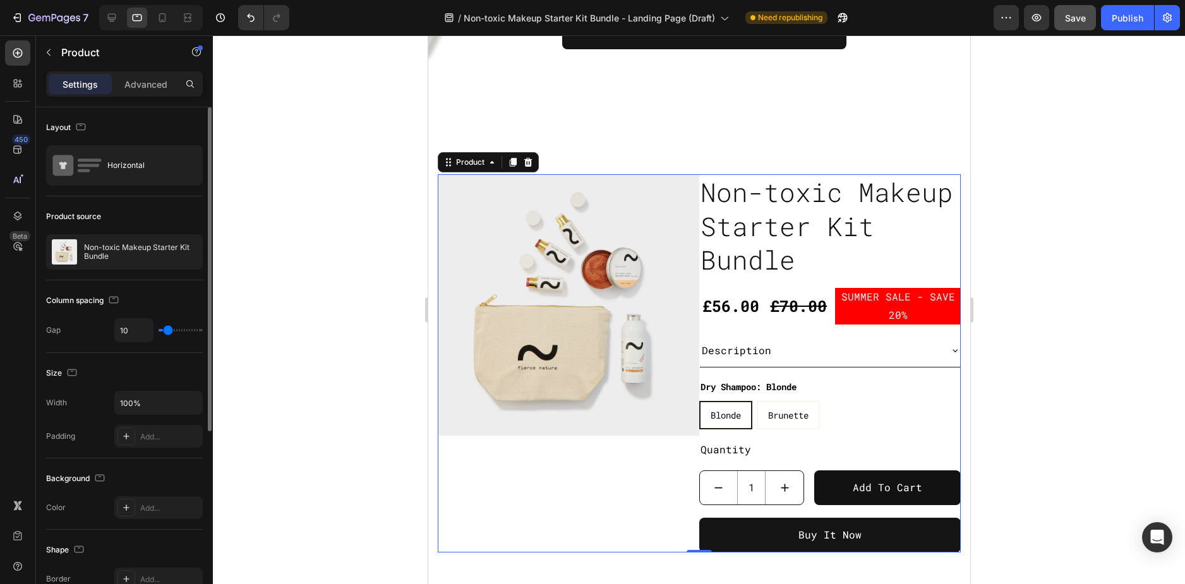
type input "12"
type input "13"
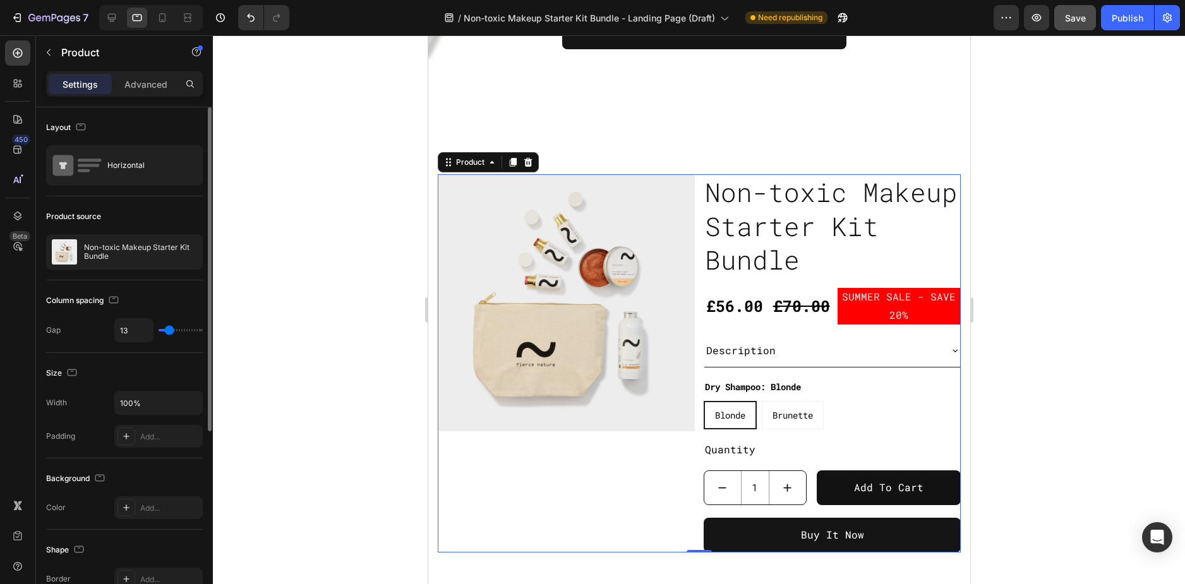
type input "14"
type input "16"
type input "17"
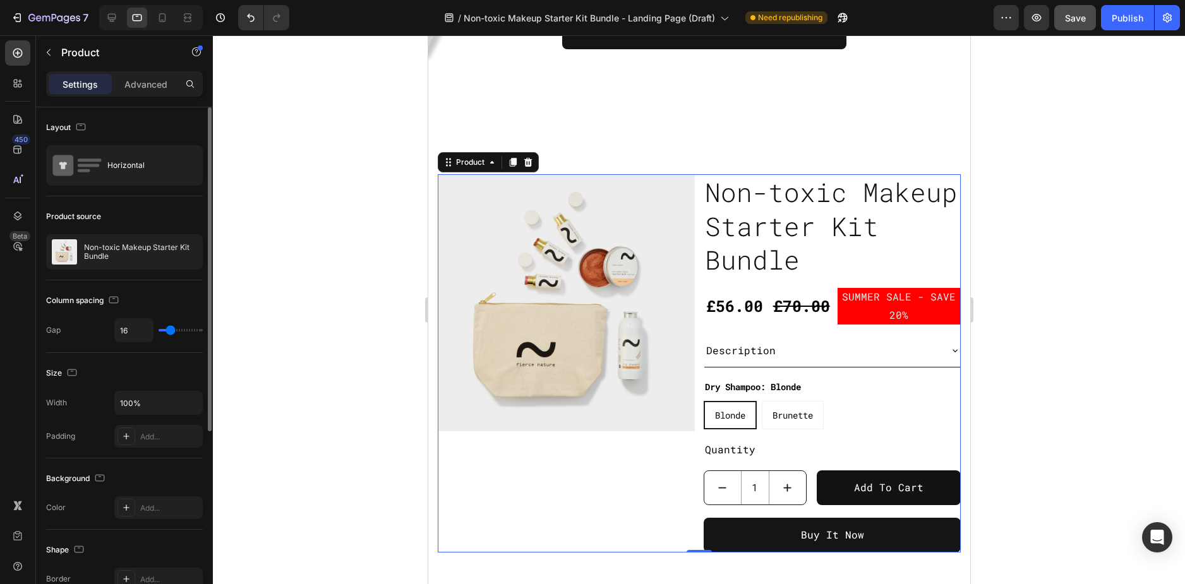
type input "17"
type input "18"
type input "20"
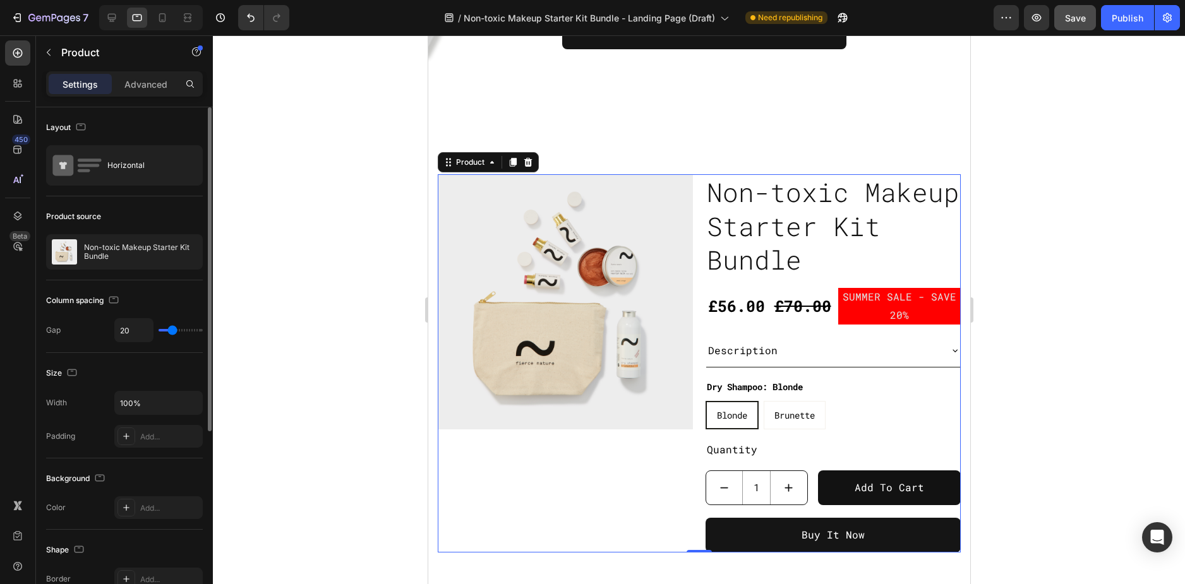
type input "24"
type input "25"
type input "32"
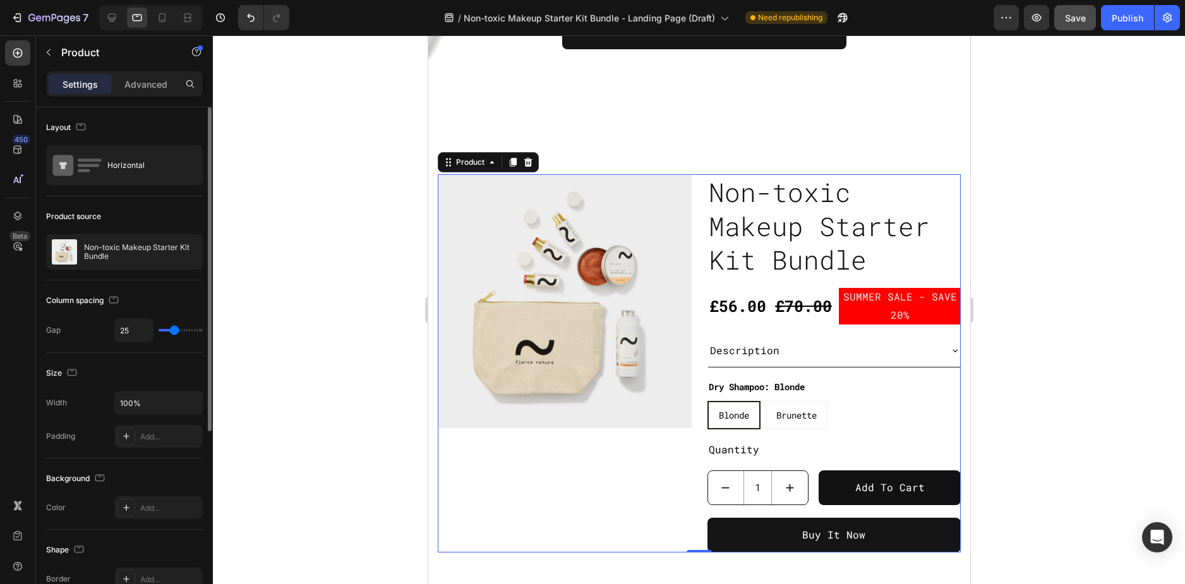
type input "32"
type input "33"
type input "35"
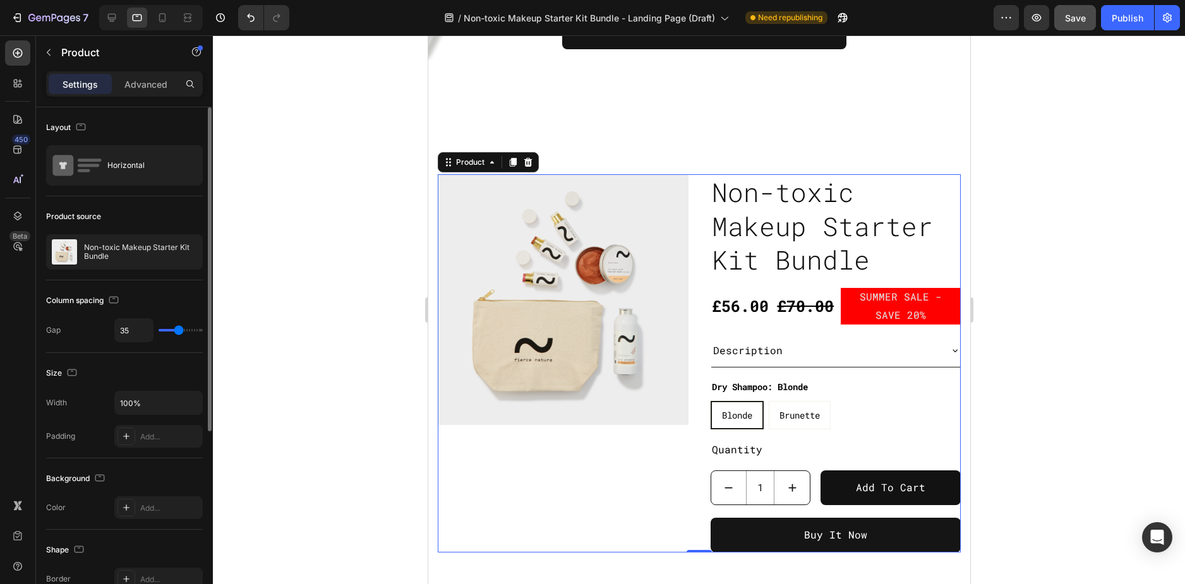
type input "33"
type input "31"
type input "28"
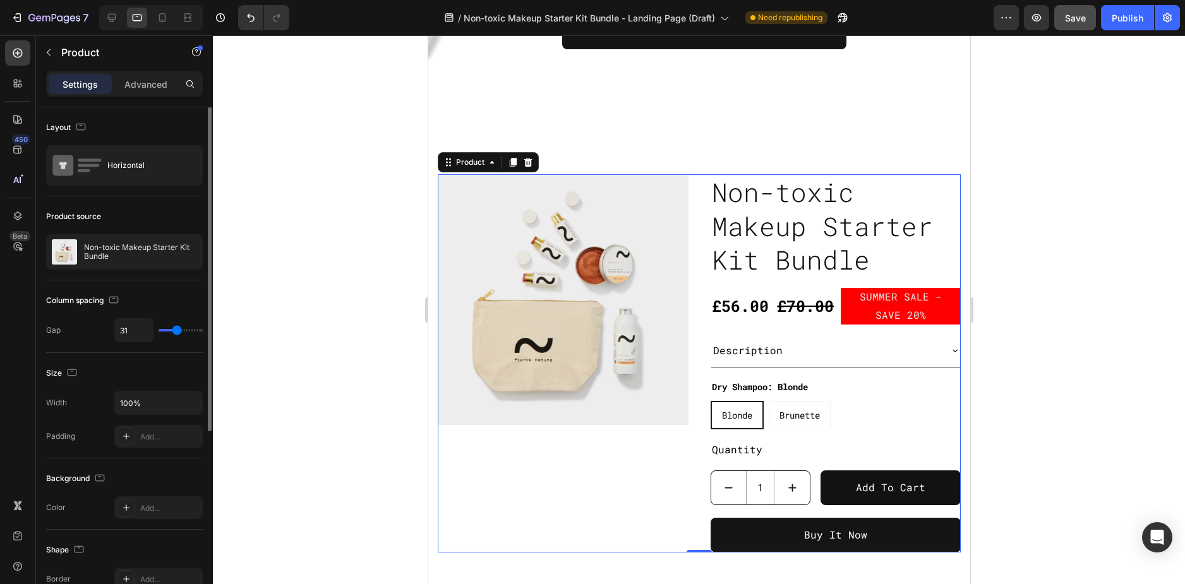
type input "28"
type input "26"
type input "28"
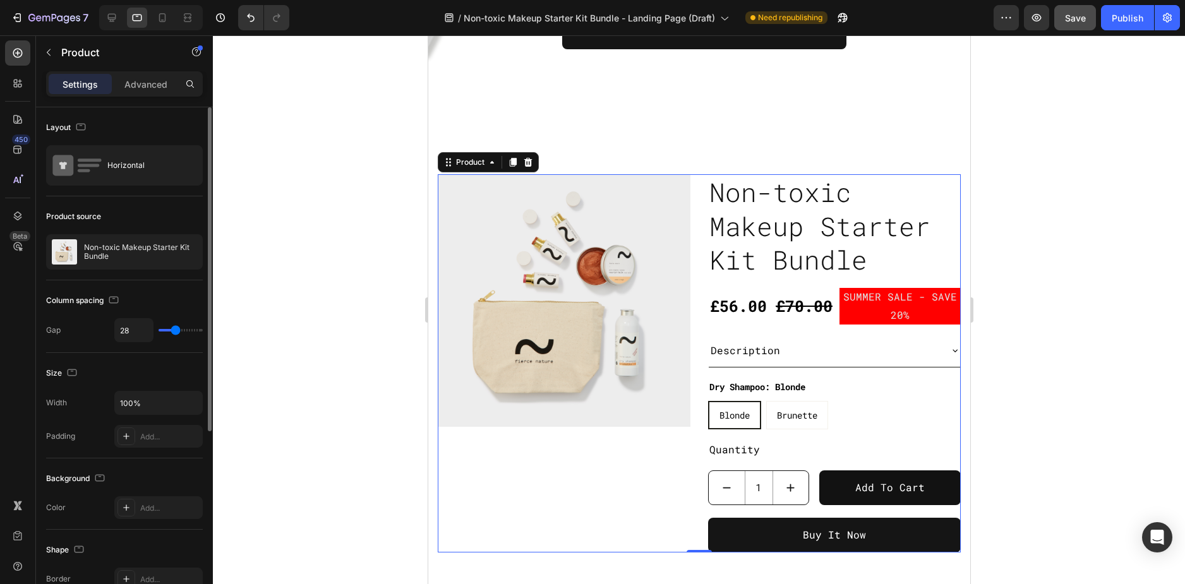
click at [175, 330] on input "range" at bounding box center [180, 330] width 44 height 3
click at [119, 21] on div at bounding box center [112, 18] width 20 height 20
type input "60"
type input "1200"
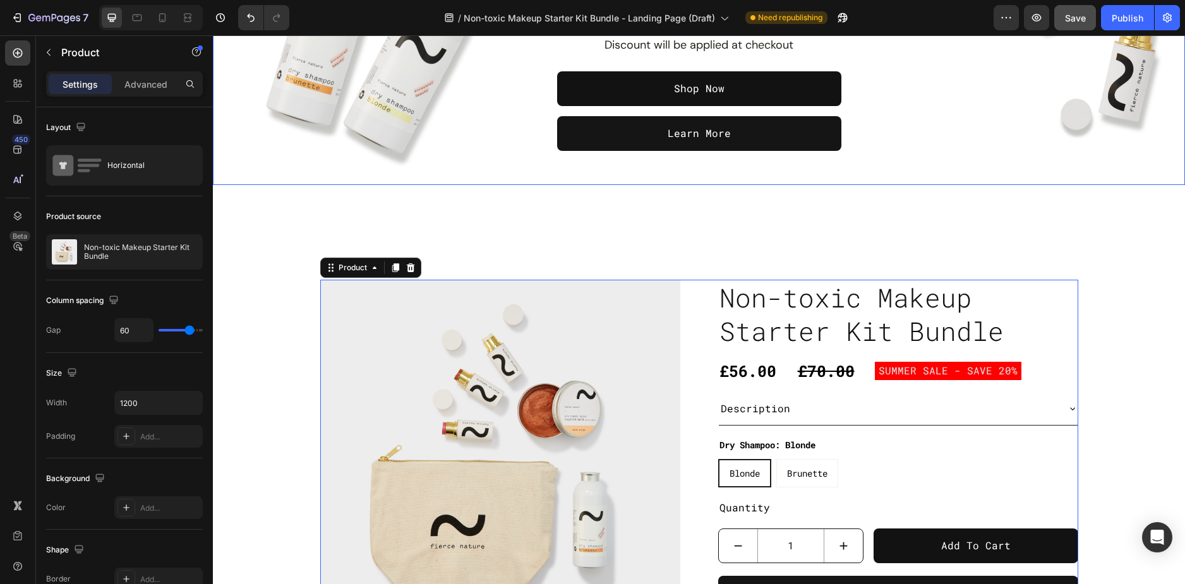
scroll to position [316, 0]
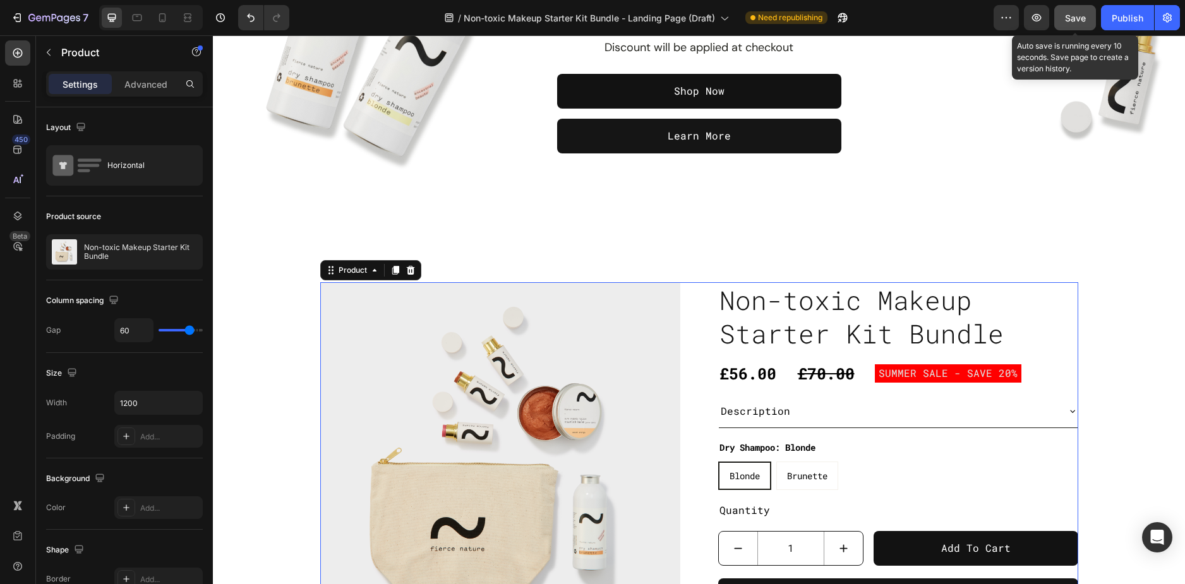
click at [1086, 18] on button "Save" at bounding box center [1075, 17] width 42 height 25
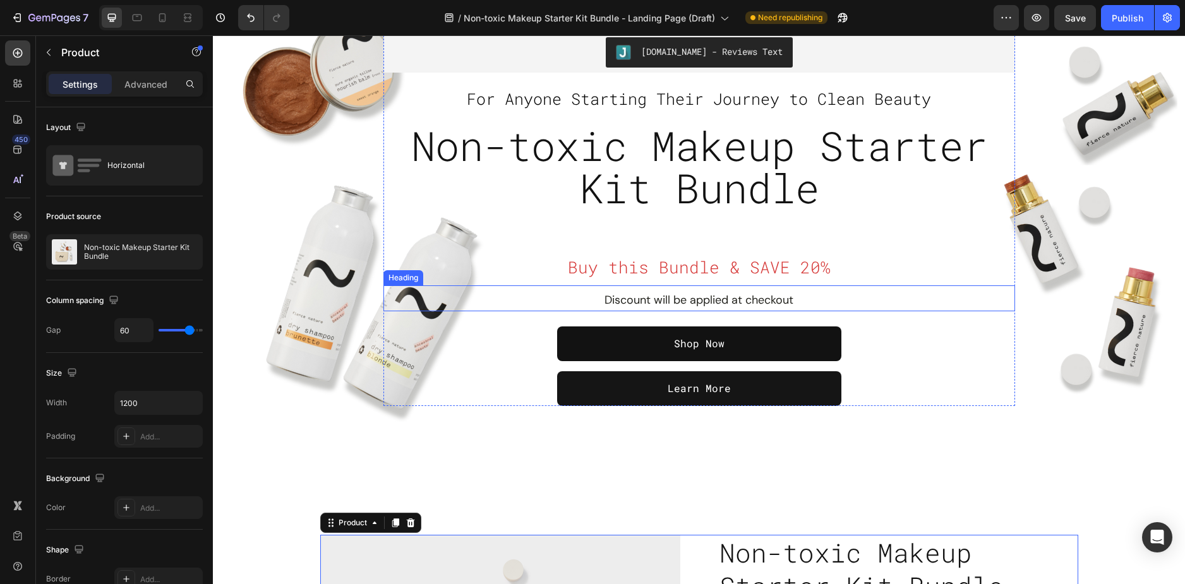
scroll to position [0, 0]
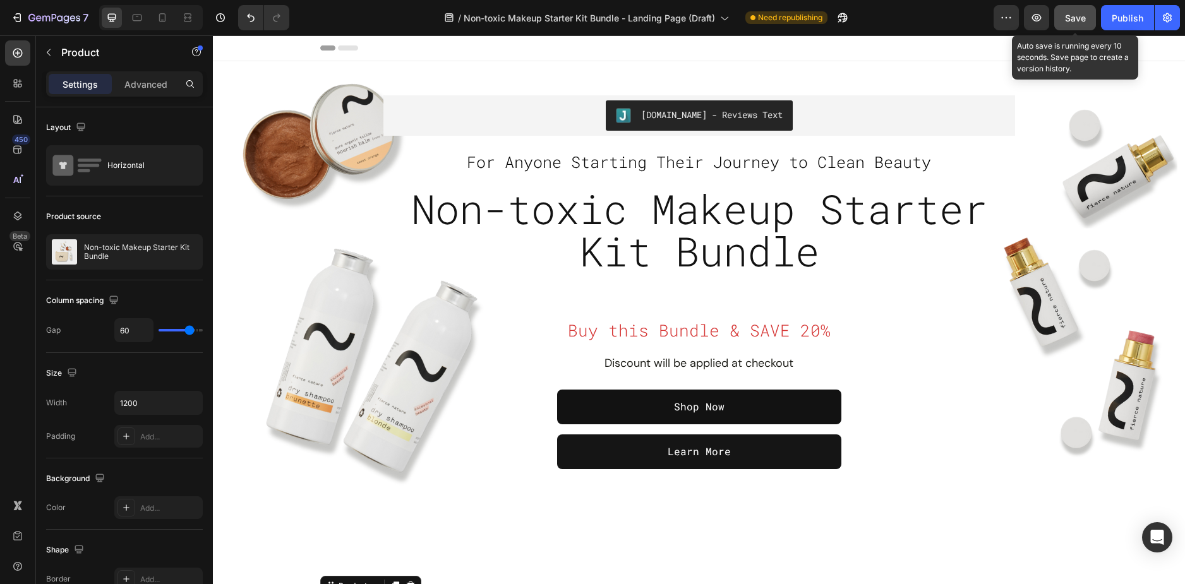
click at [1075, 10] on button "Save" at bounding box center [1075, 17] width 42 height 25
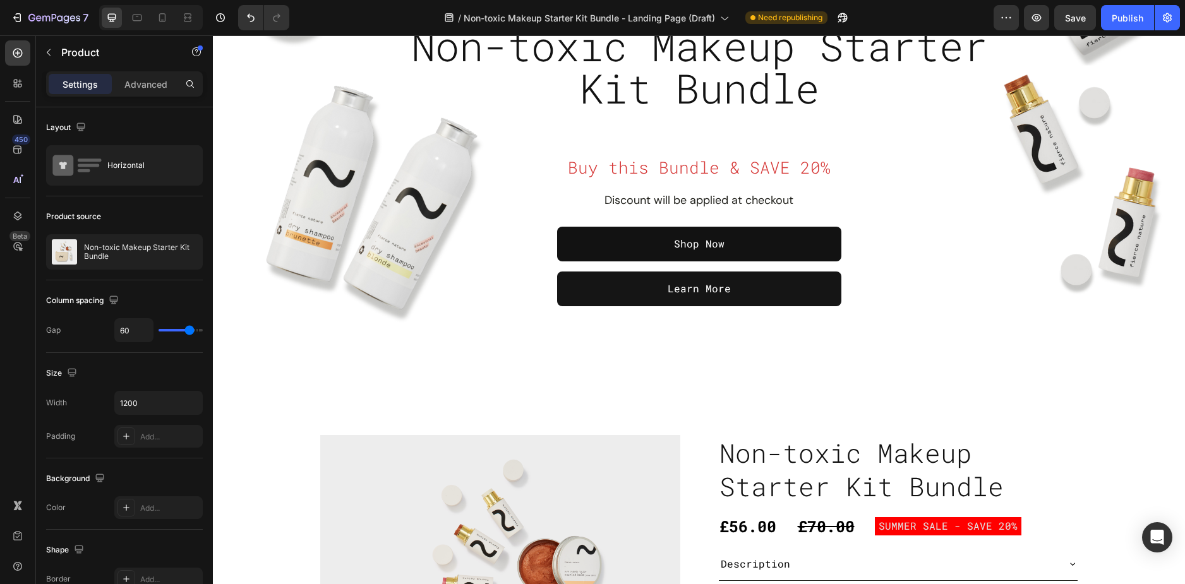
scroll to position [379, 0]
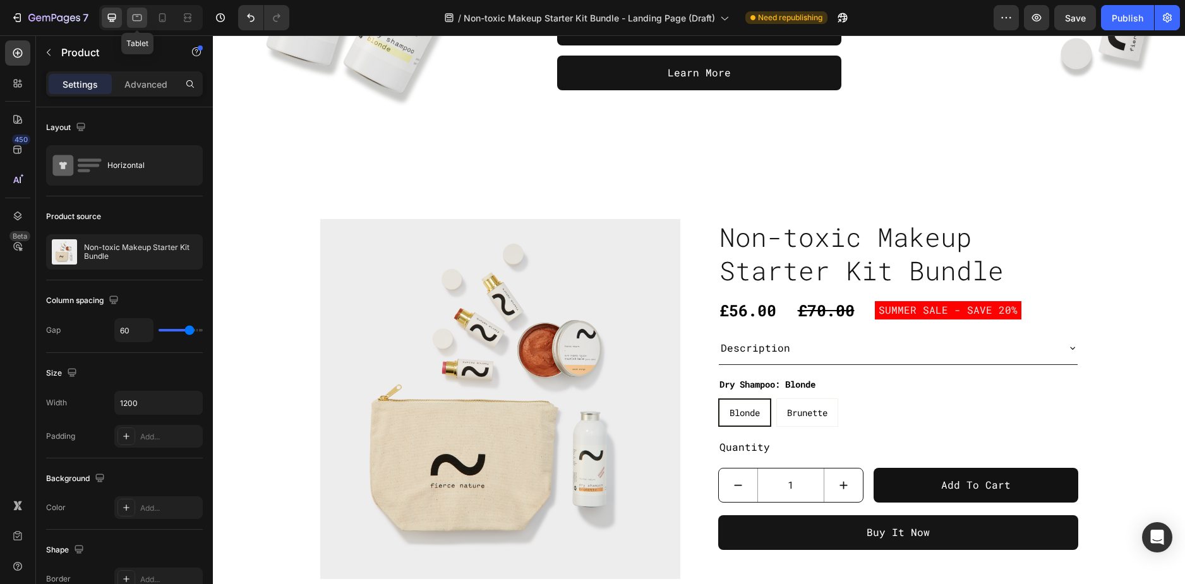
click at [136, 16] on icon at bounding box center [137, 17] width 13 height 13
type input "28"
type input "100%"
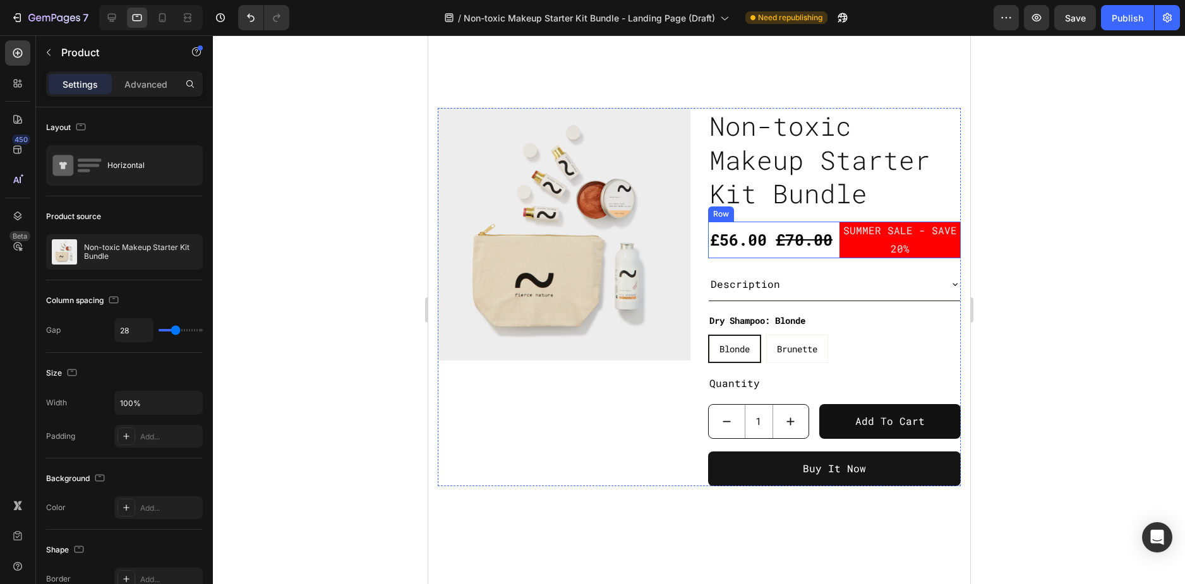
scroll to position [421, 0]
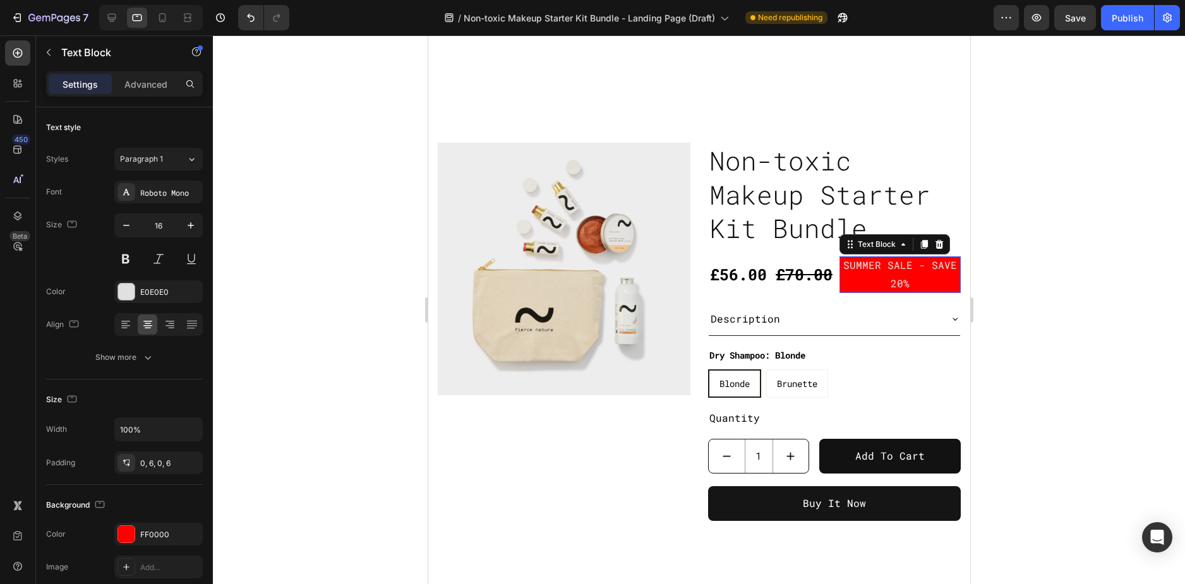
click at [881, 275] on p "SUMMER SALE - SAVE 20%" at bounding box center [899, 274] width 114 height 37
click at [128, 229] on icon "button" at bounding box center [126, 225] width 13 height 13
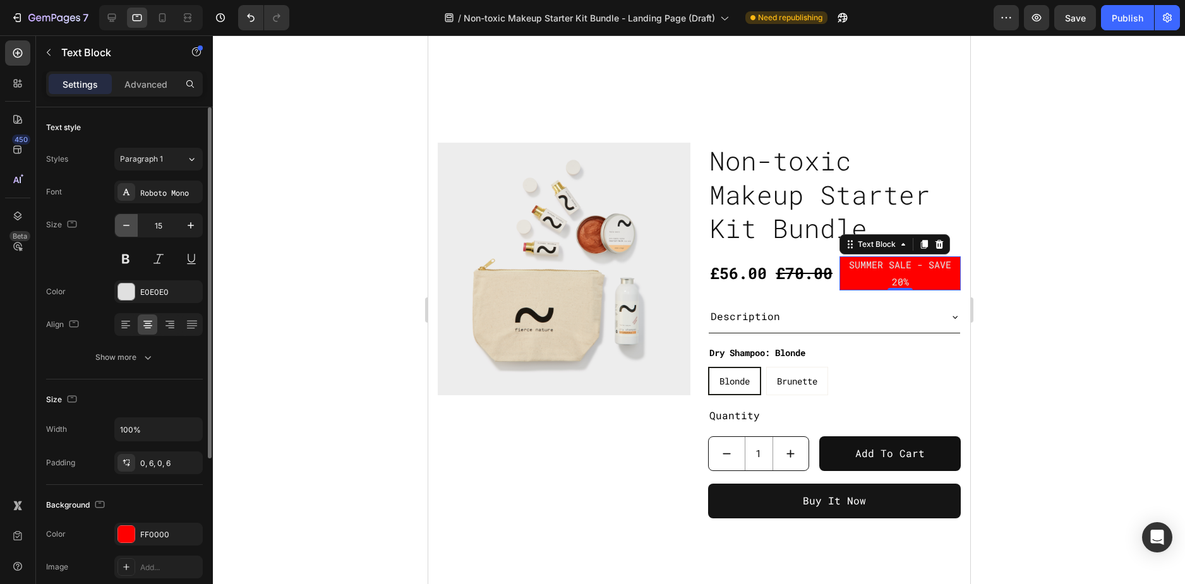
click at [128, 229] on icon "button" at bounding box center [126, 225] width 13 height 13
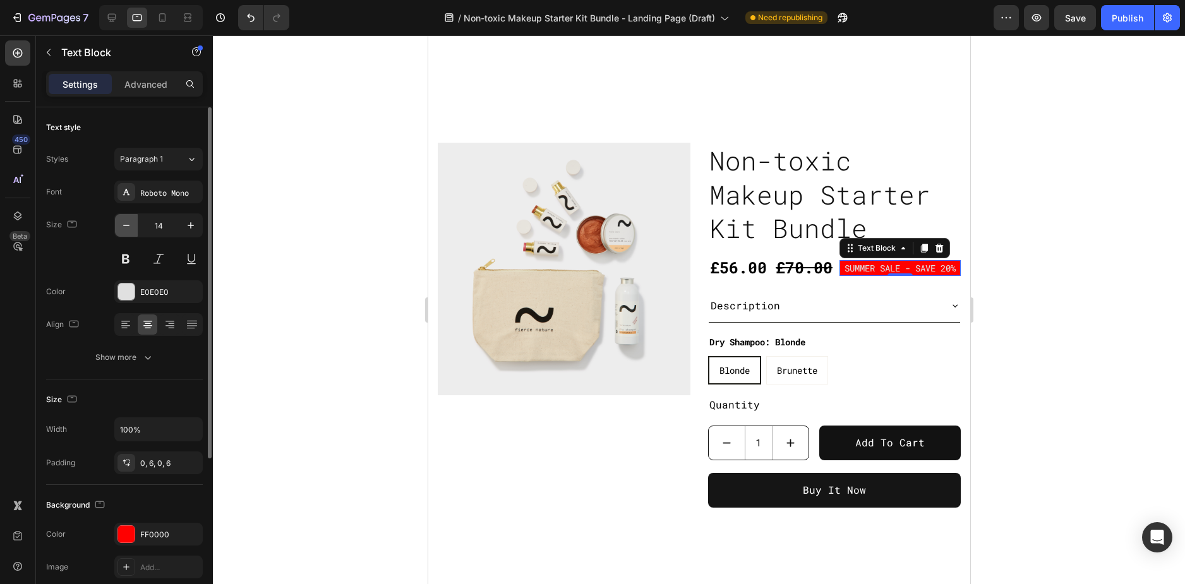
click at [128, 229] on icon "button" at bounding box center [126, 225] width 13 height 13
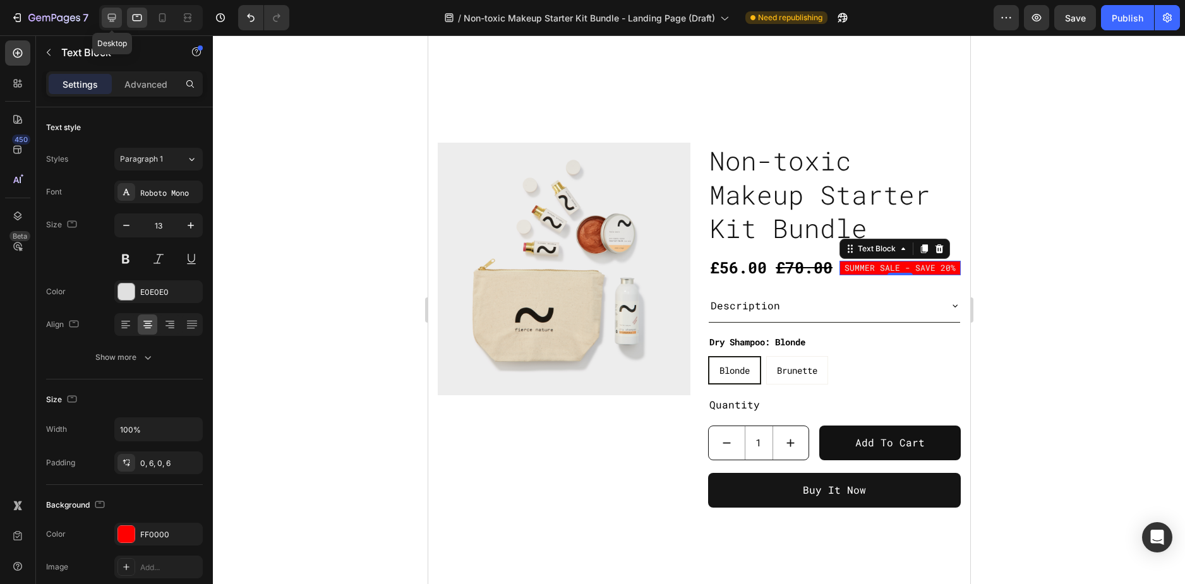
click at [112, 14] on icon at bounding box center [112, 18] width 8 height 8
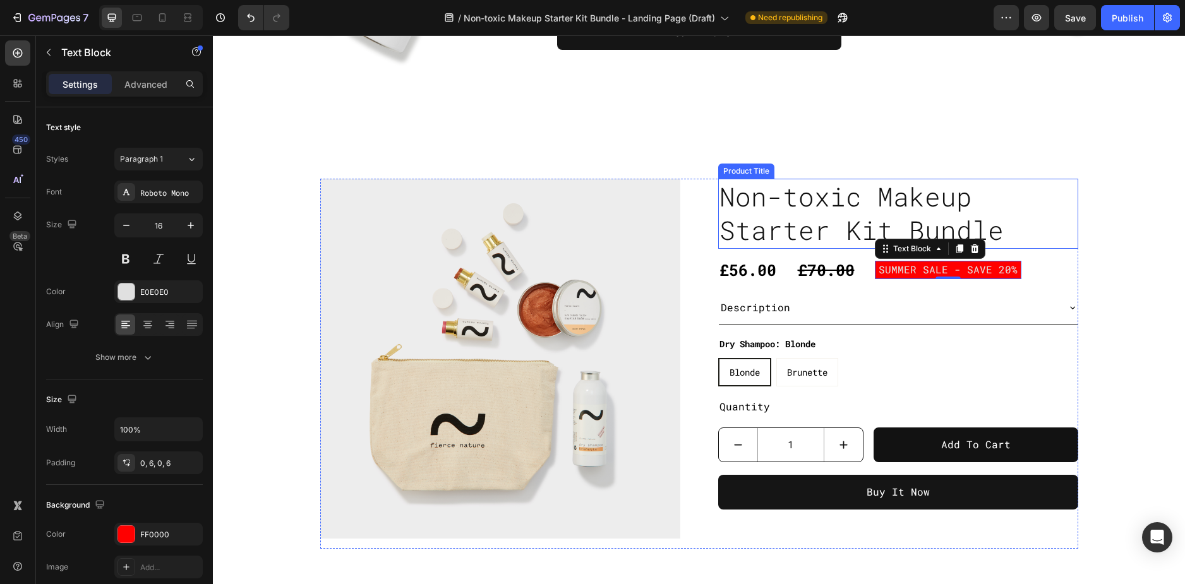
scroll to position [411, 0]
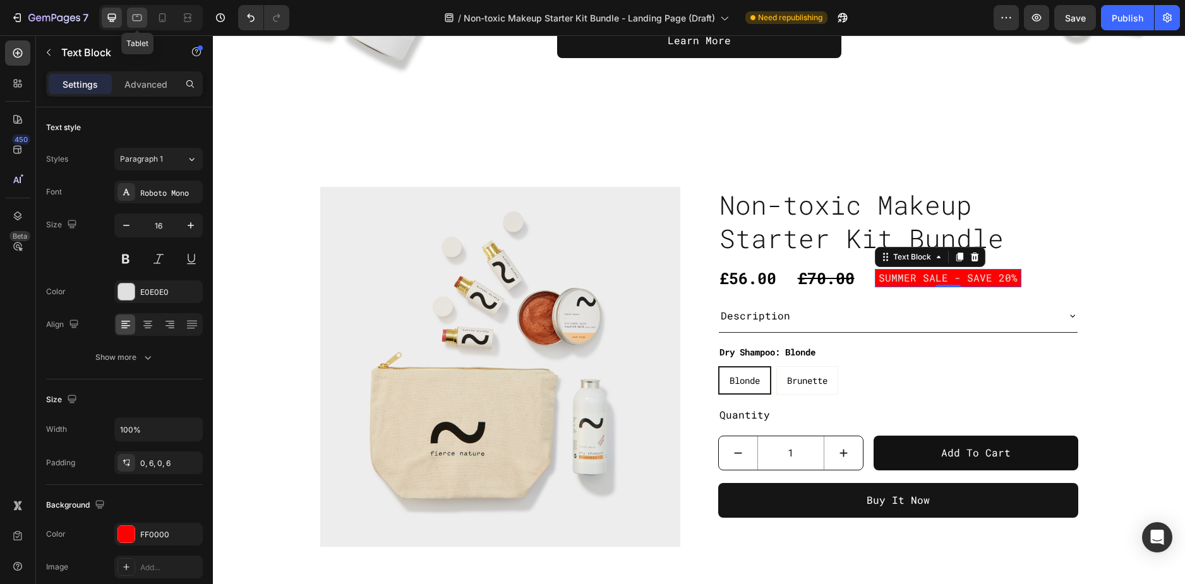
click at [143, 17] on icon at bounding box center [137, 17] width 13 height 13
type input "13"
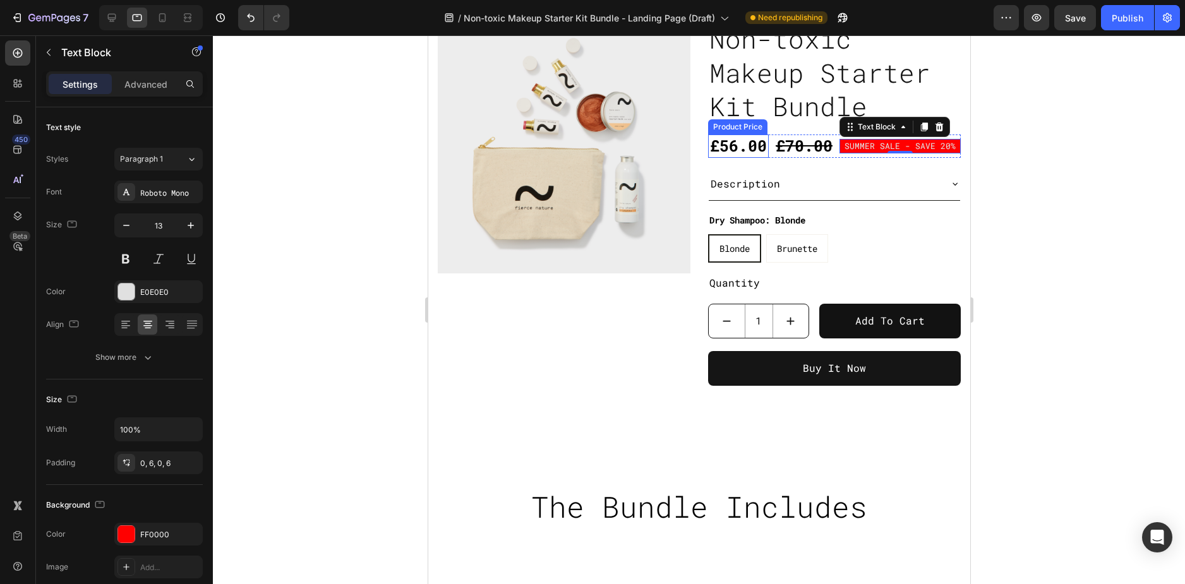
scroll to position [475, 0]
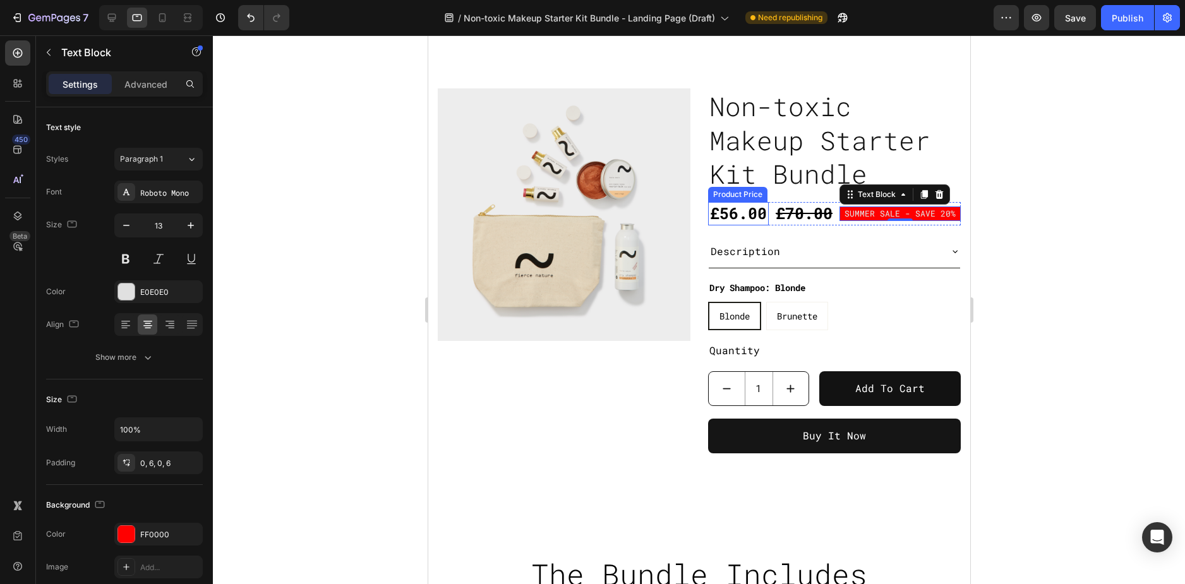
click at [725, 210] on div "£56.00" at bounding box center [737, 213] width 61 height 23
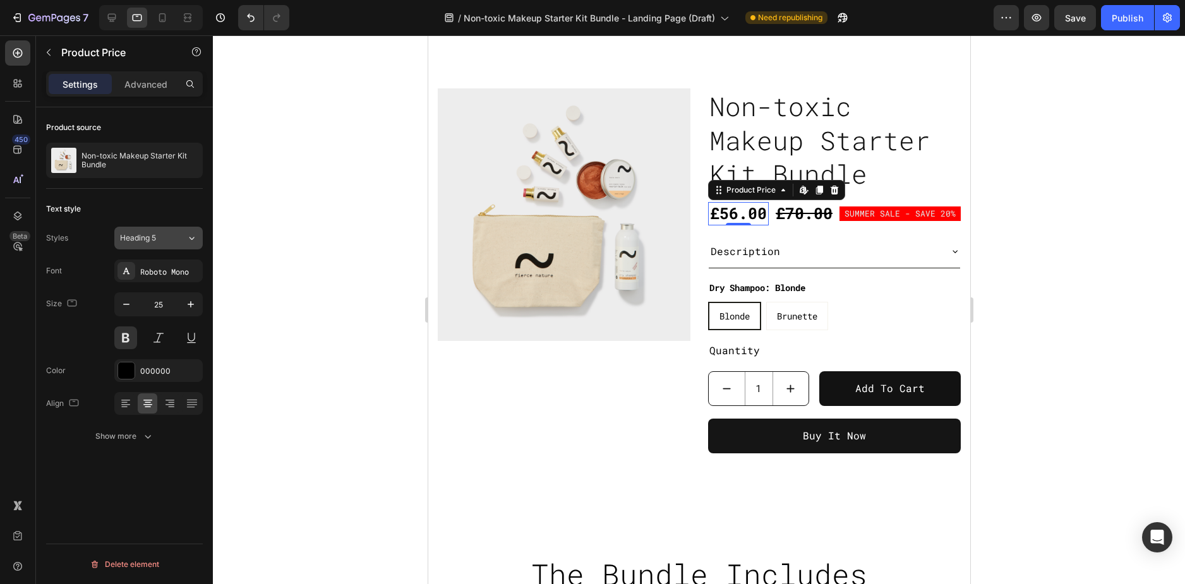
click at [153, 239] on span "Heading 5" at bounding box center [138, 237] width 36 height 11
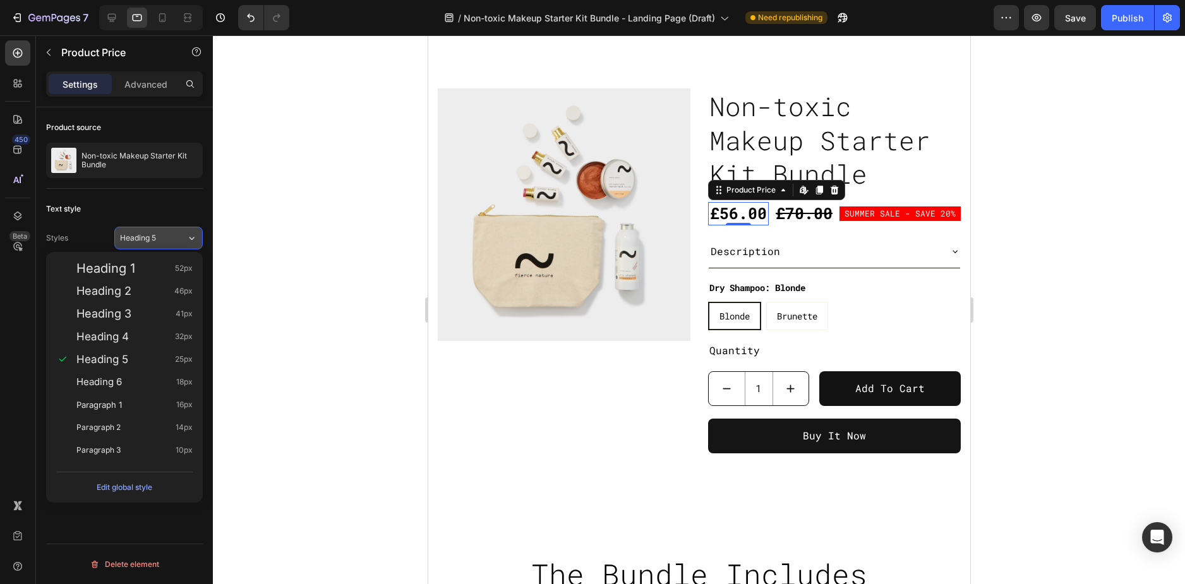
click at [153, 239] on span "Heading 5" at bounding box center [138, 237] width 36 height 11
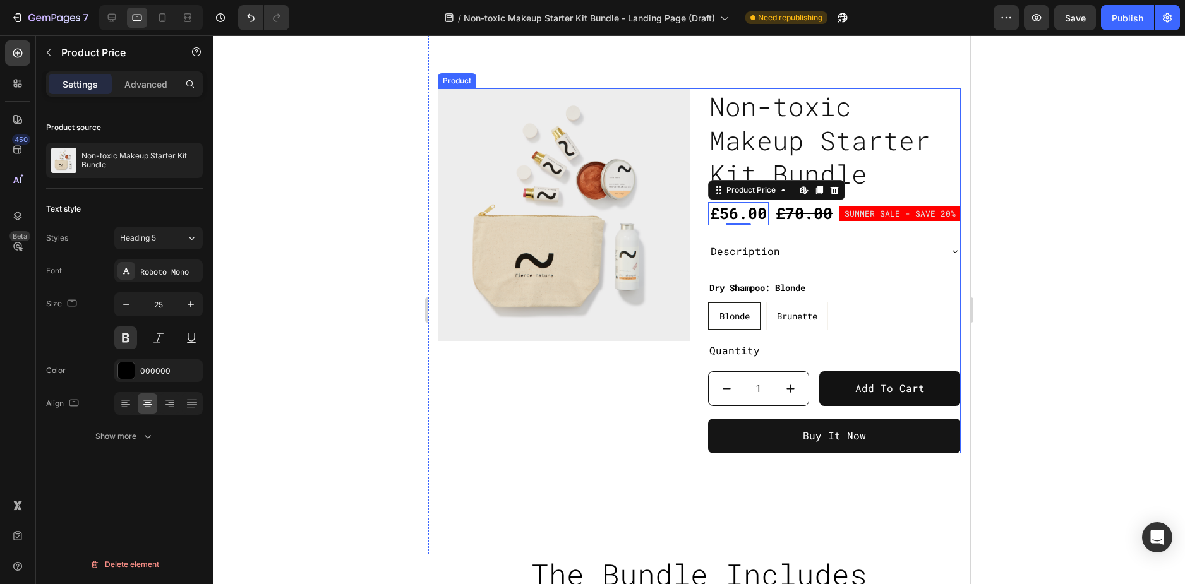
click at [691, 101] on div "Product Images Non-toxic Makeup Starter Kit Bundle Product Title £56.00 Product…" at bounding box center [698, 270] width 523 height 364
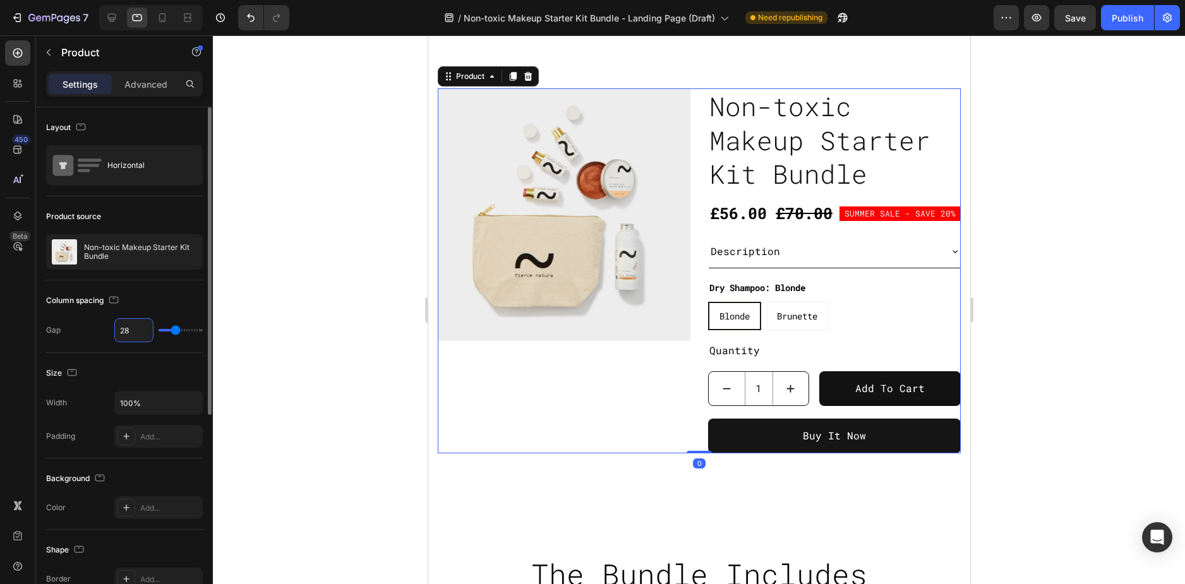
click at [142, 330] on input "28" at bounding box center [134, 330] width 38 height 23
type input "4"
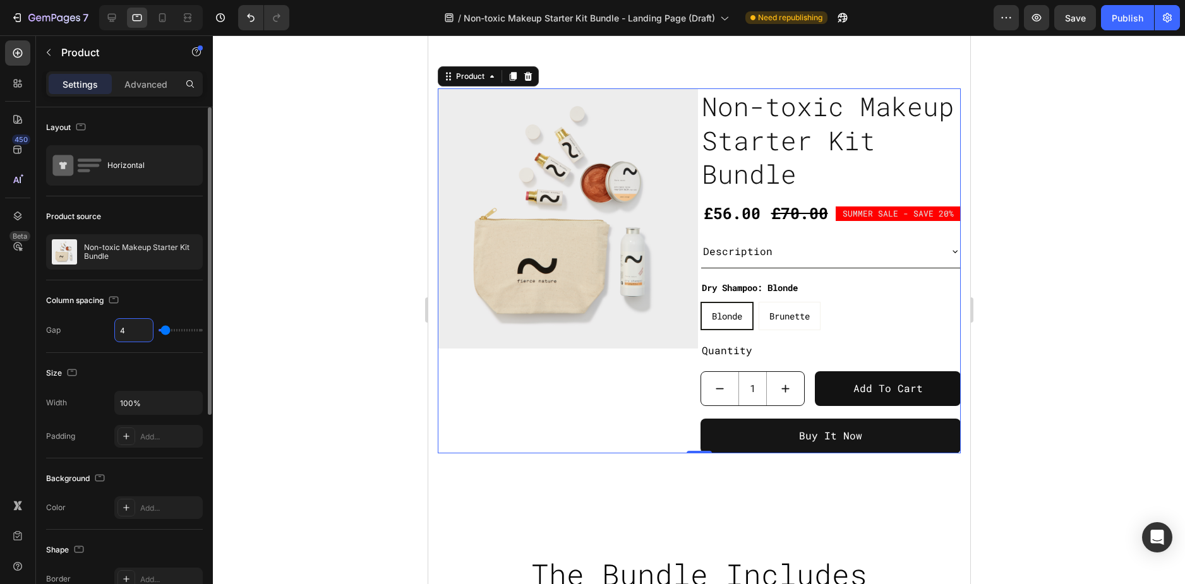
type input "40"
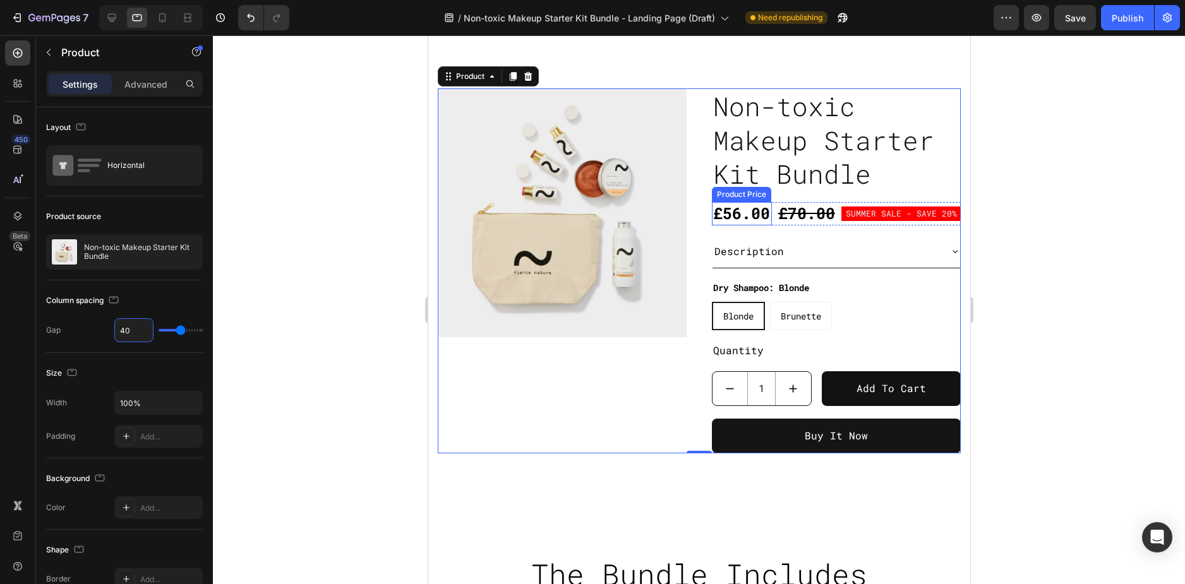
click at [745, 224] on div "£56.00" at bounding box center [741, 213] width 60 height 23
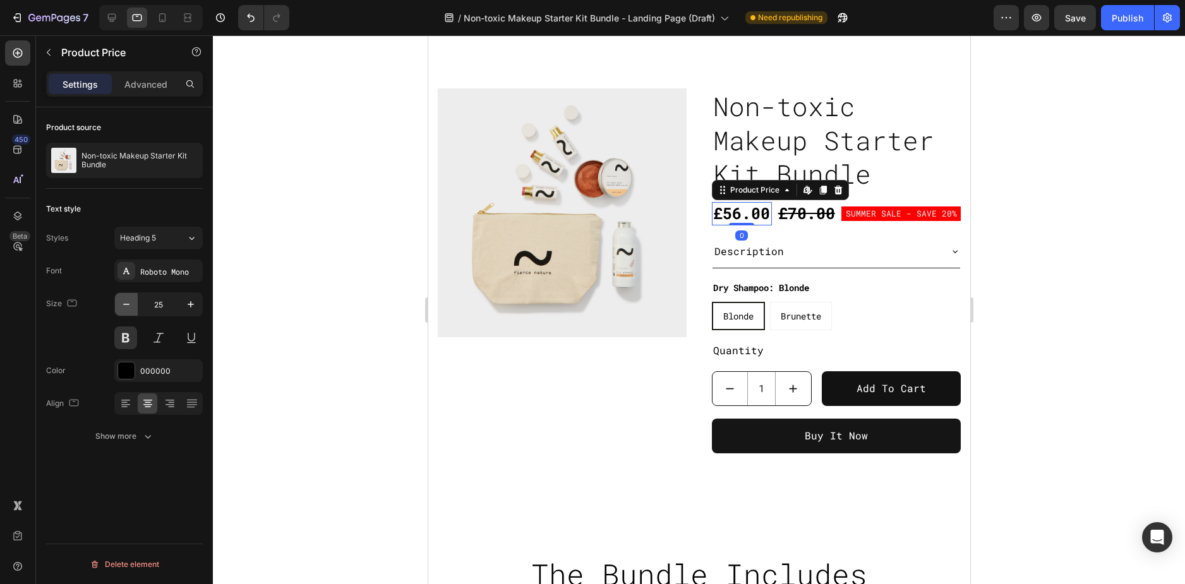
click at [131, 306] on icon "button" at bounding box center [126, 304] width 13 height 13
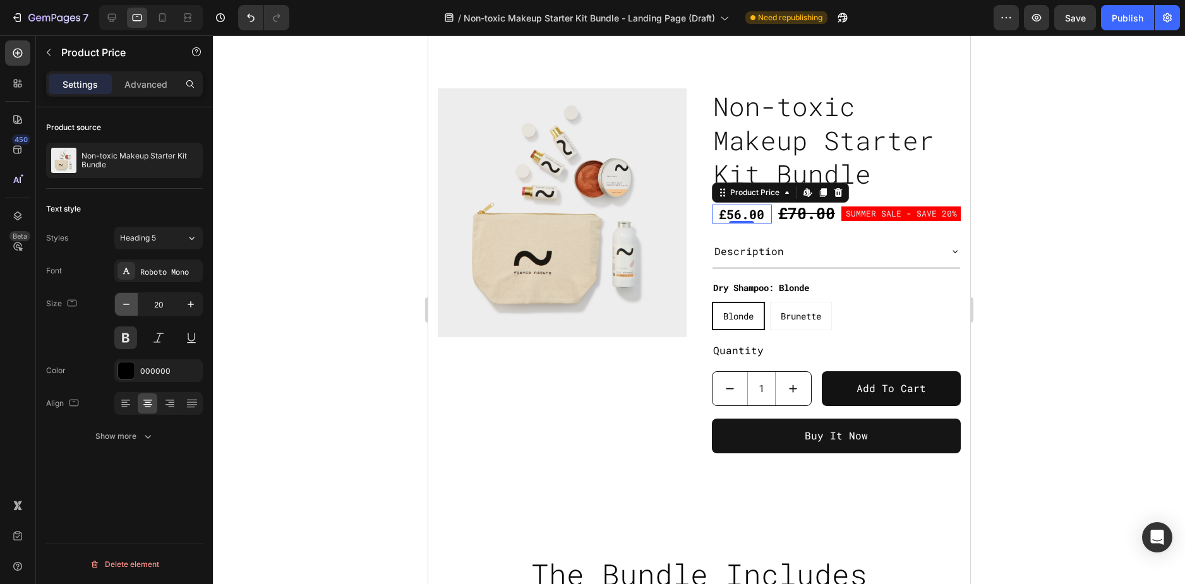
click at [131, 306] on icon "button" at bounding box center [126, 304] width 13 height 13
type input "18"
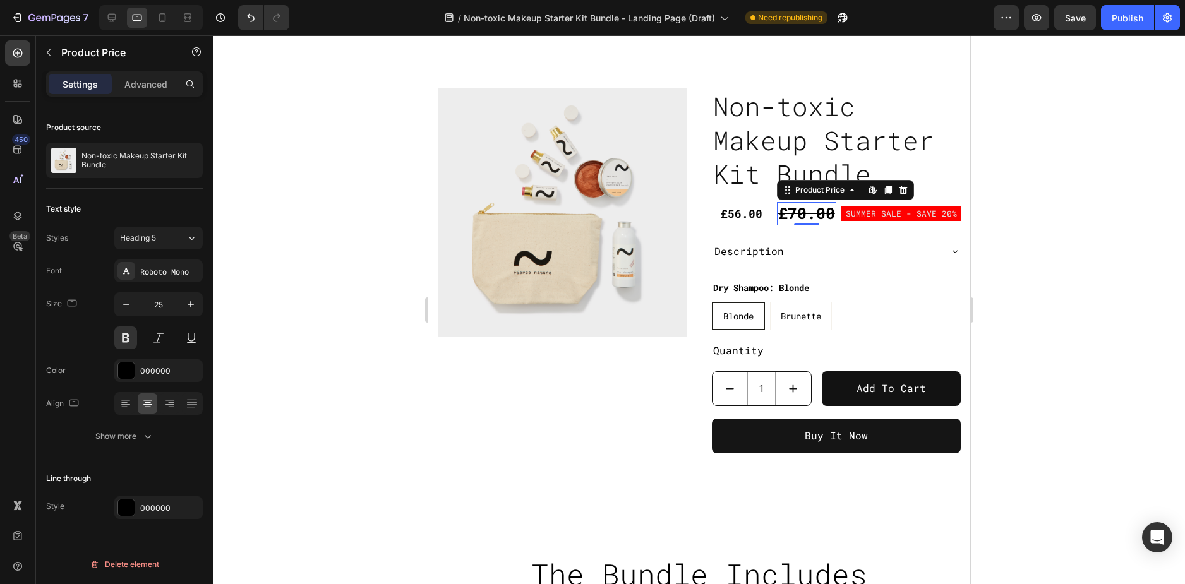
click at [799, 224] on div "£70.00" at bounding box center [806, 213] width 60 height 23
click at [120, 301] on icon "button" at bounding box center [126, 304] width 13 height 13
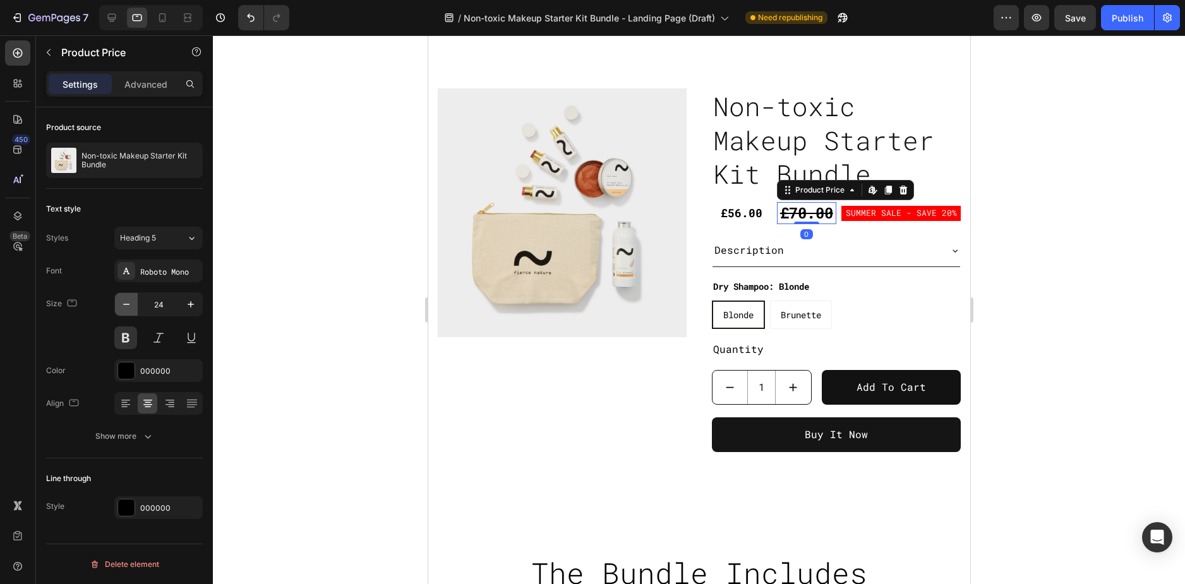
click at [120, 301] on icon "button" at bounding box center [126, 304] width 13 height 13
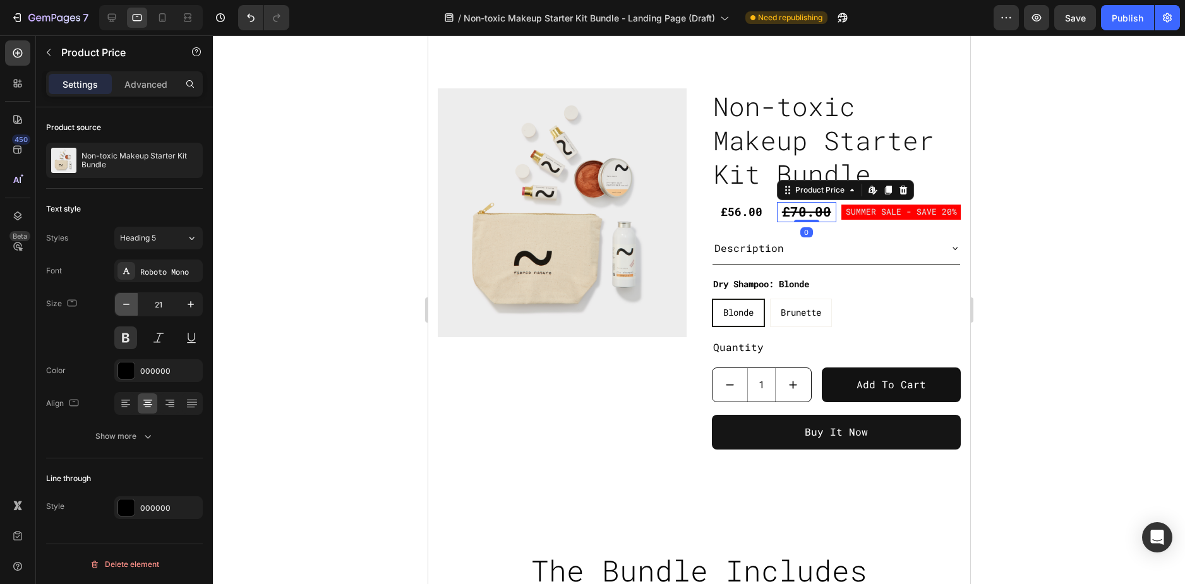
click at [120, 301] on icon "button" at bounding box center [126, 304] width 13 height 13
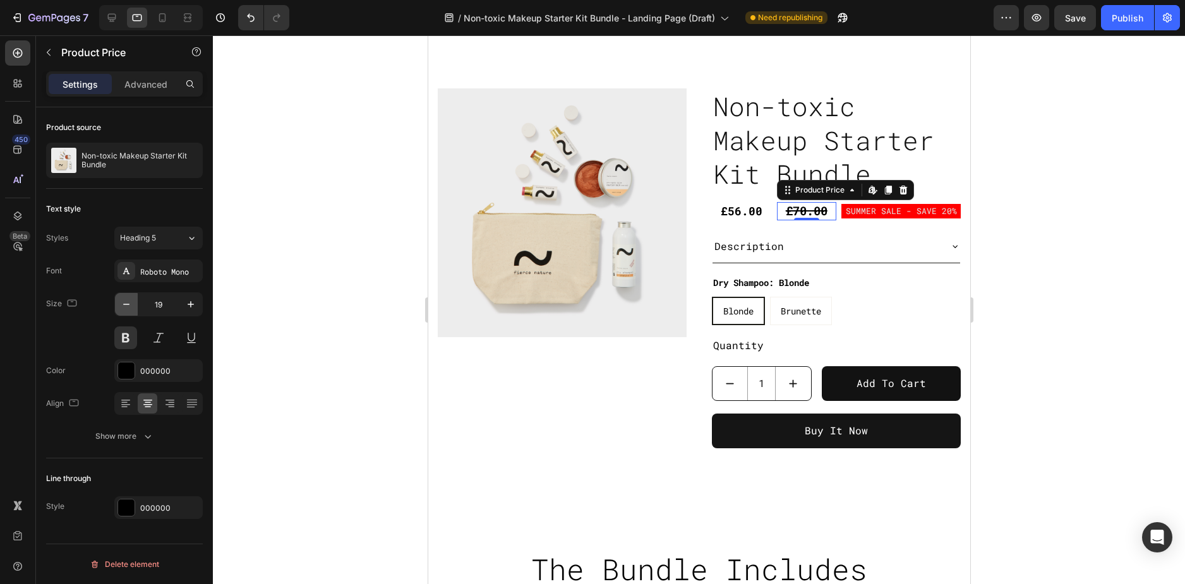
click at [120, 301] on icon "button" at bounding box center [126, 304] width 13 height 13
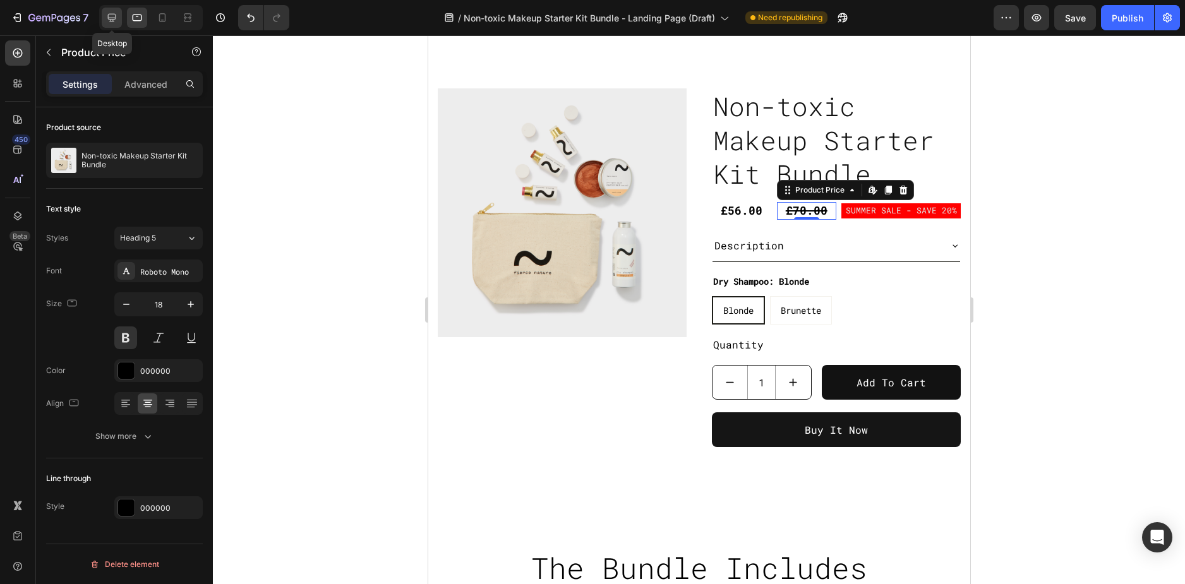
click at [106, 18] on icon at bounding box center [111, 17] width 13 height 13
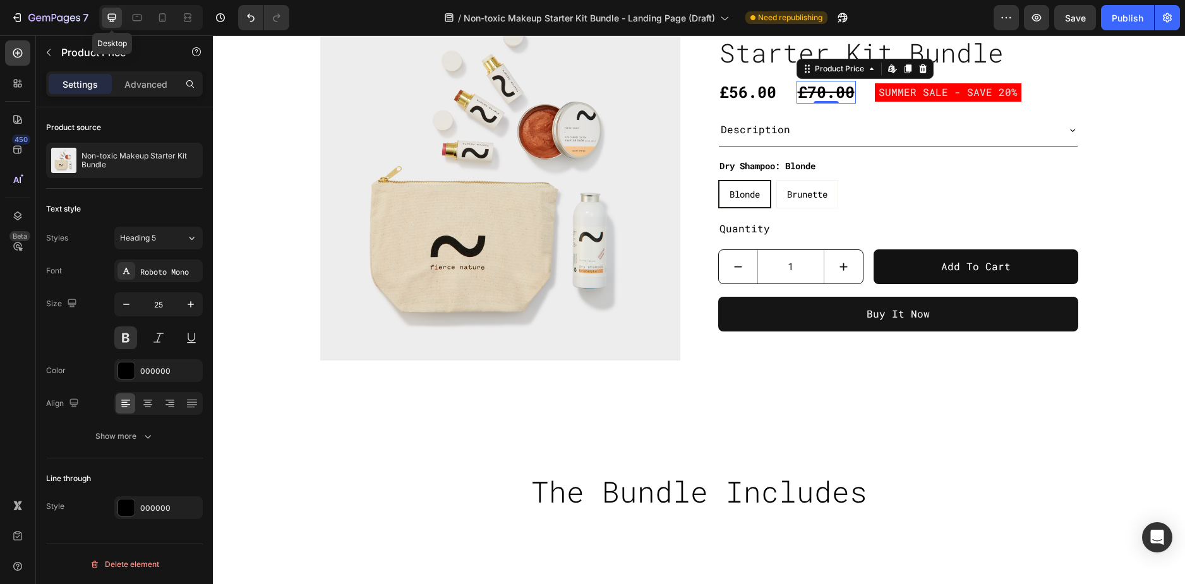
scroll to position [563, 0]
click at [135, 14] on icon at bounding box center [137, 17] width 13 height 13
type input "18"
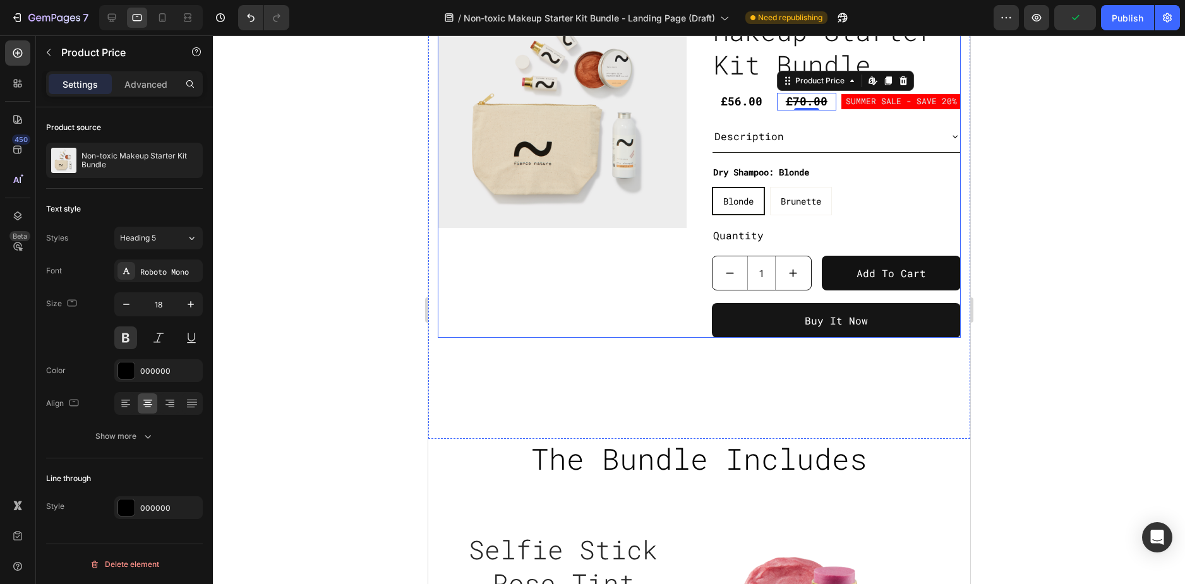
scroll to position [471, 0]
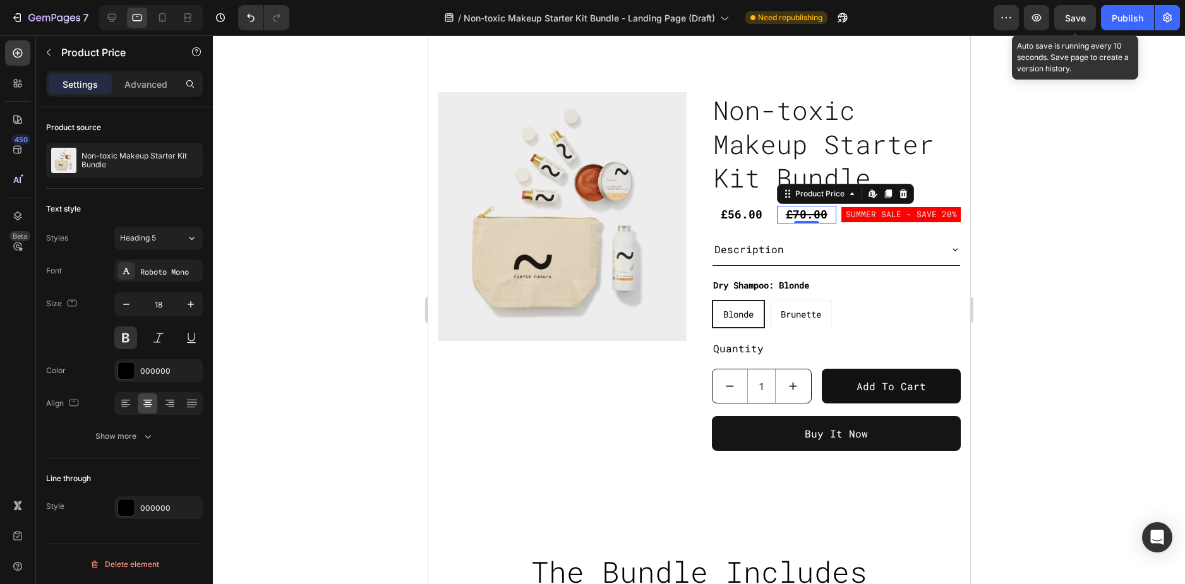
click at [1073, 13] on span "Save" at bounding box center [1075, 18] width 21 height 11
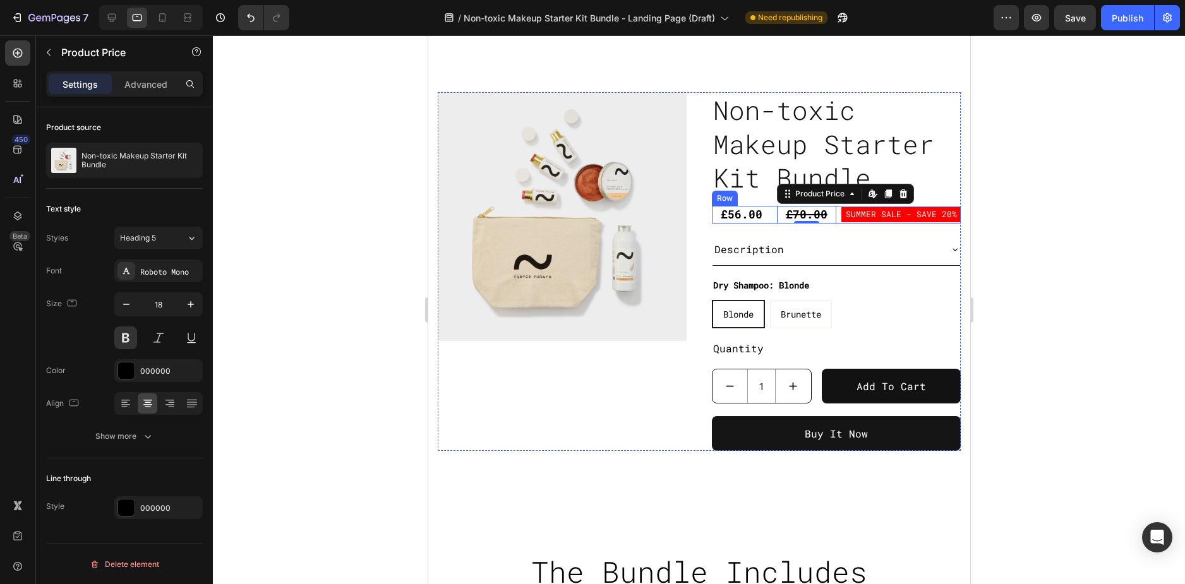
click at [766, 212] on div "£56.00 Product Price Product Price £70.00 Product Price Edit content in Shopify…" at bounding box center [835, 214] width 249 height 17
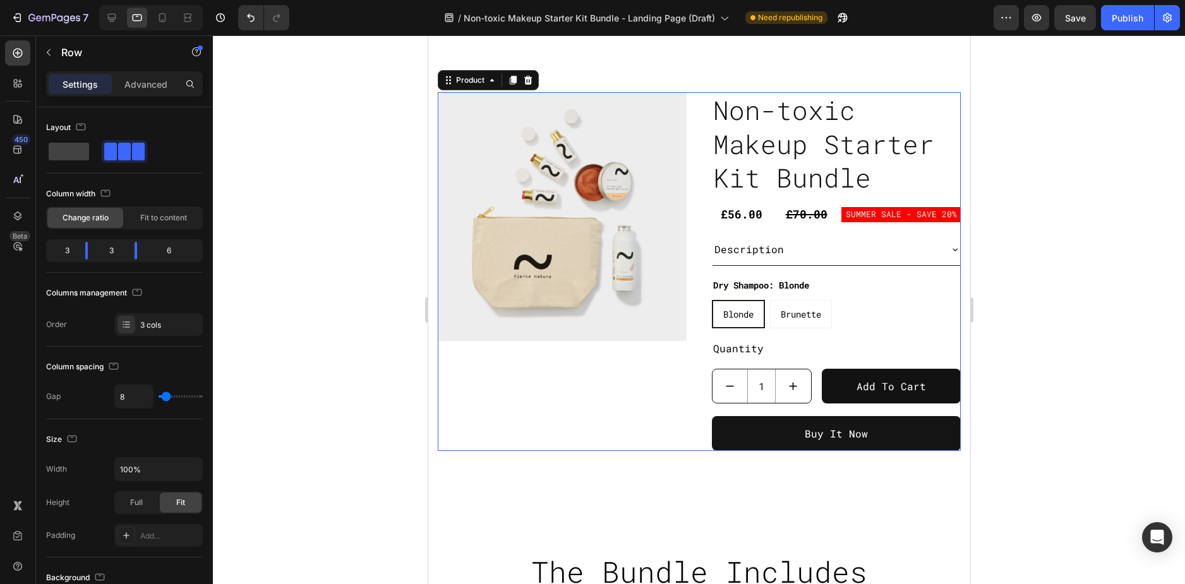
click at [699, 121] on div "Product Images Non-toxic Makeup Starter Kit Bundle Product Title £56.00 Product…" at bounding box center [698, 271] width 523 height 359
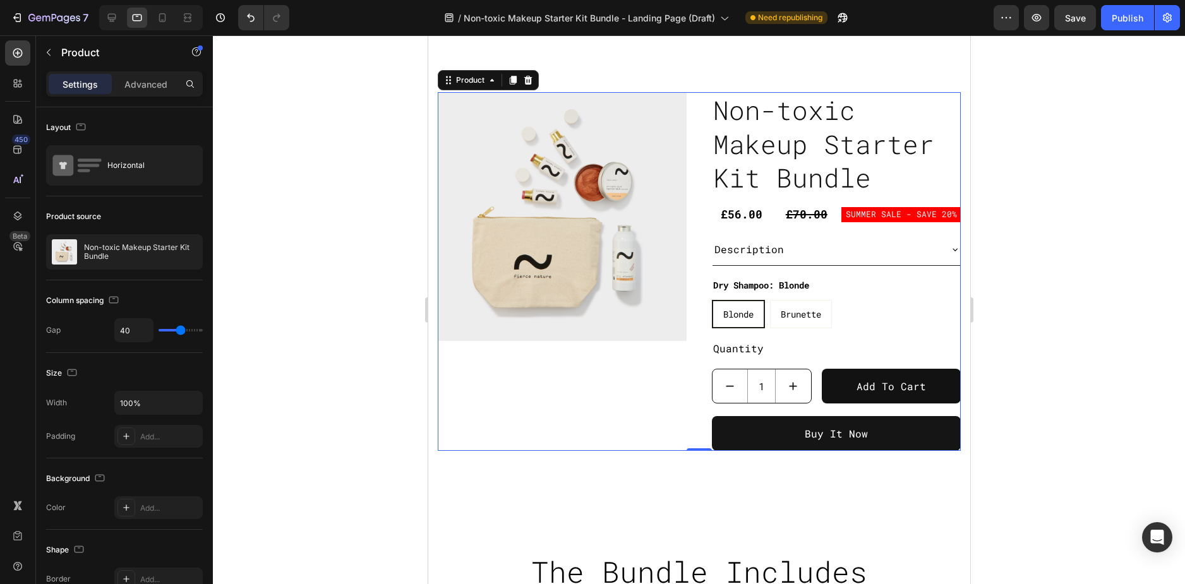
click at [690, 229] on div "Product Images Non-toxic Makeup Starter Kit Bundle Product Title £56.00 Product…" at bounding box center [698, 271] width 523 height 359
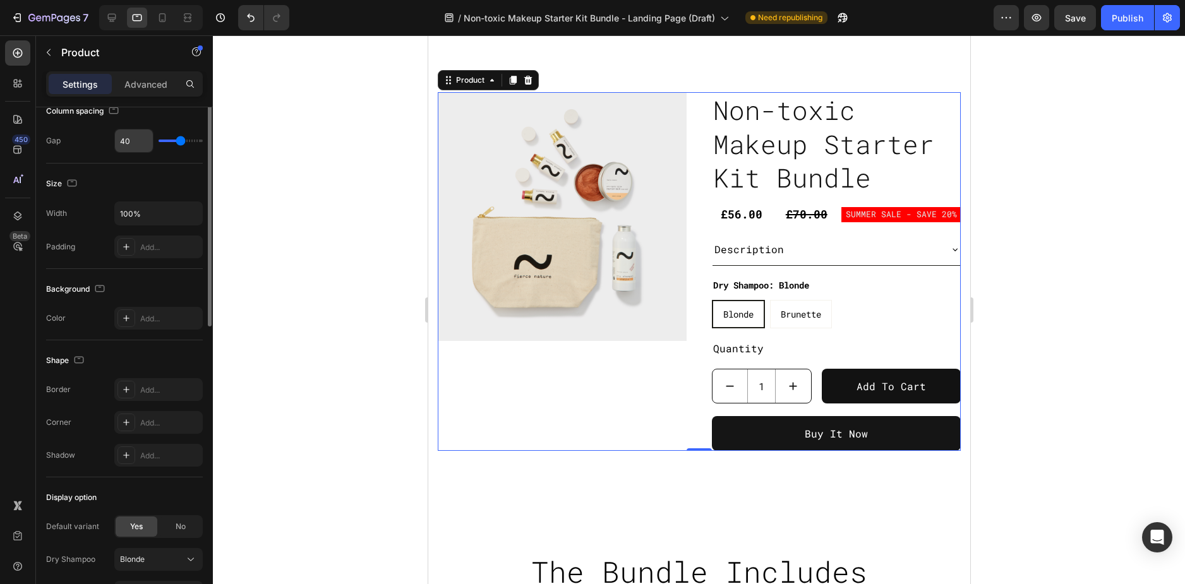
scroll to position [0, 0]
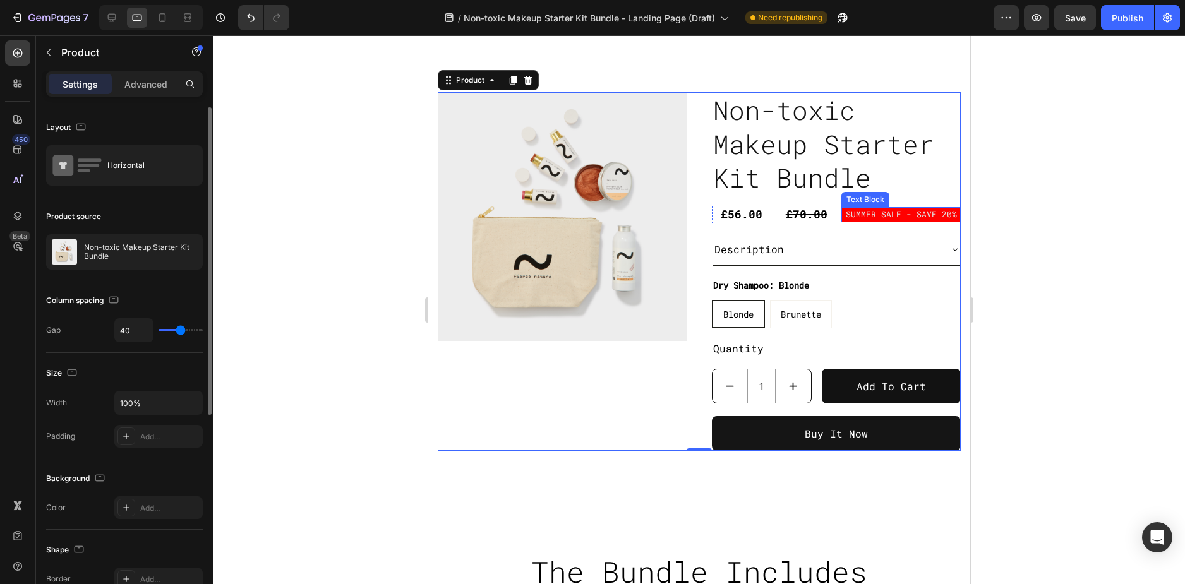
click at [890, 215] on p "SUMMER SALE - SAVE 20%" at bounding box center [900, 214] width 112 height 15
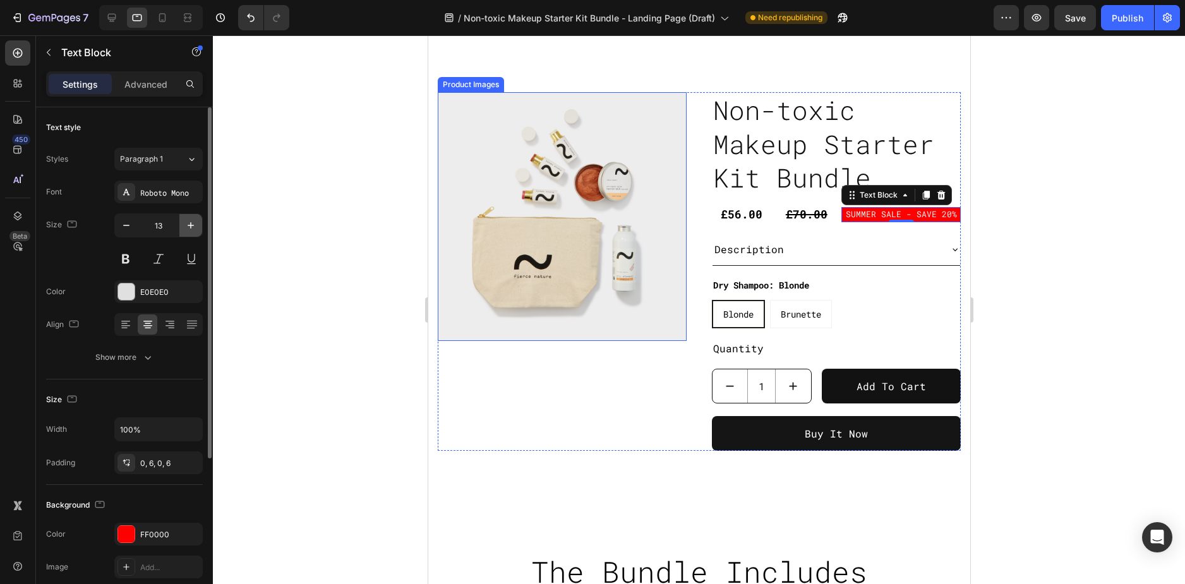
click at [190, 224] on icon "button" at bounding box center [190, 225] width 13 height 13
type input "14"
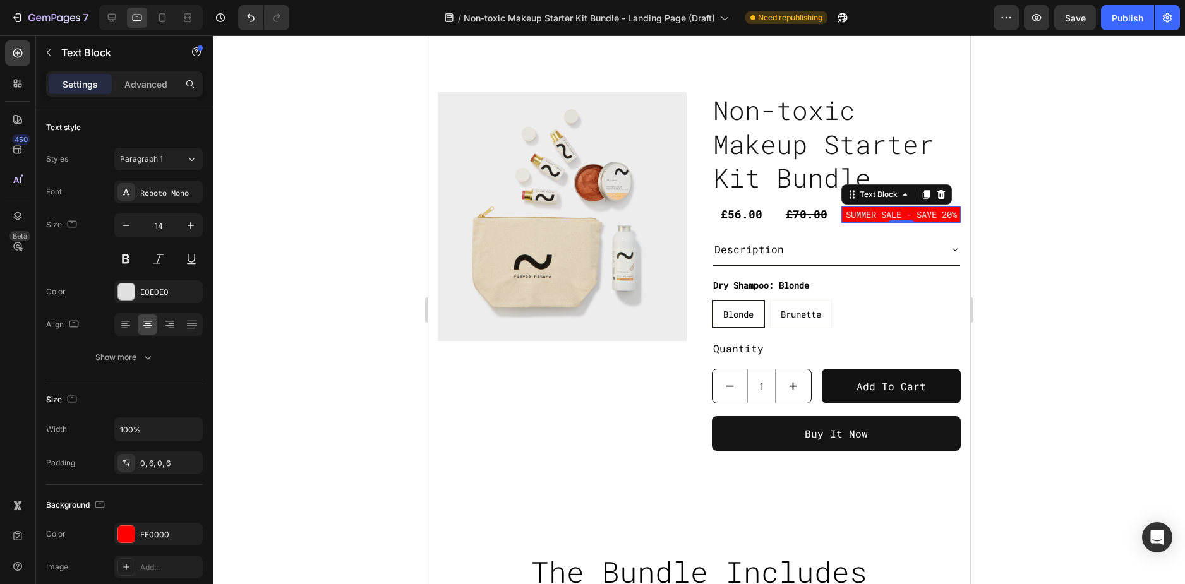
click at [1011, 222] on div at bounding box center [699, 309] width 972 height 549
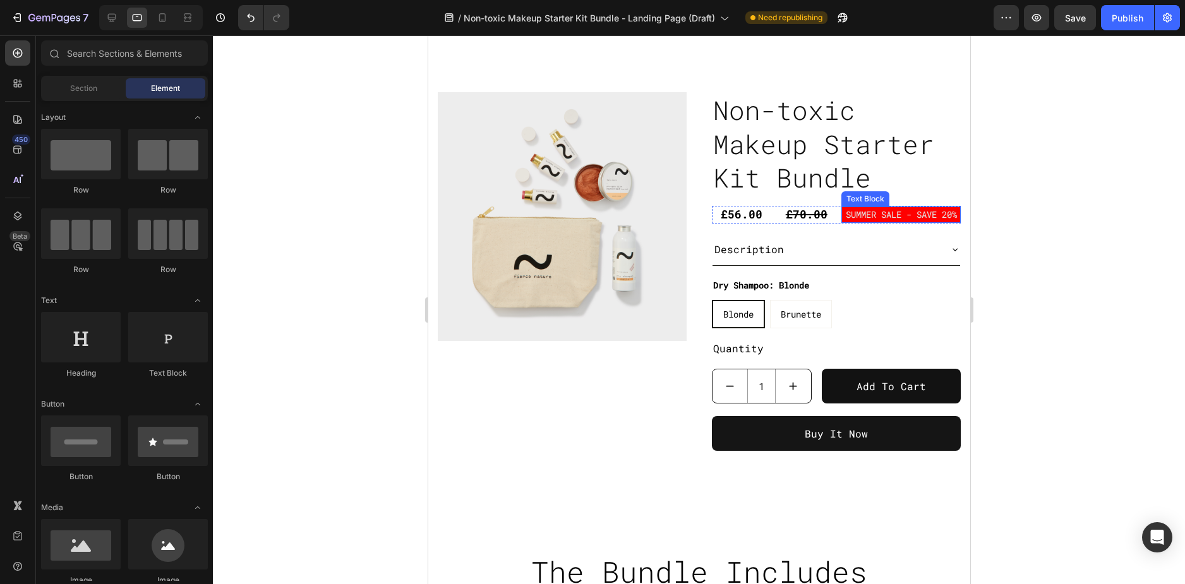
click at [856, 222] on p "SUMMER SALE - SAVE 20%" at bounding box center [900, 214] width 112 height 16
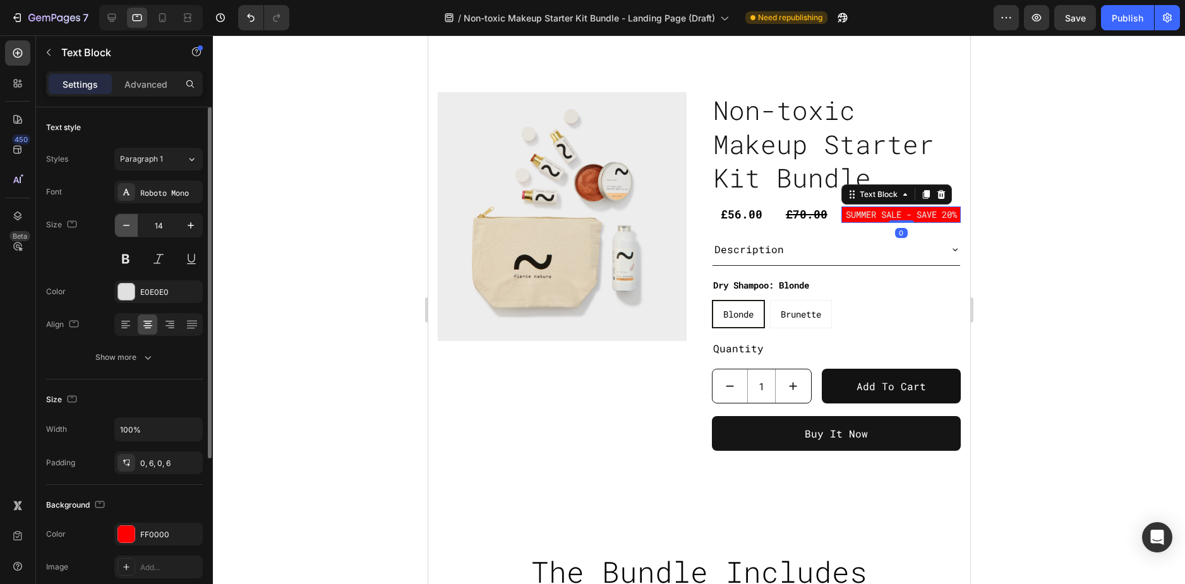
click at [122, 222] on icon "button" at bounding box center [126, 225] width 13 height 13
type input "13"
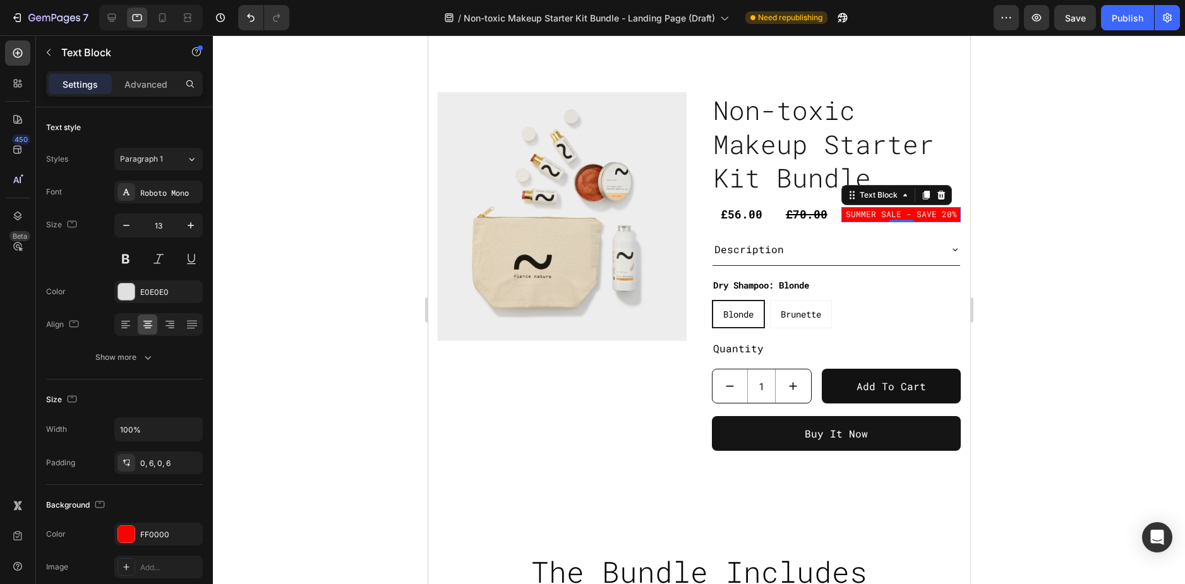
click at [1023, 209] on div at bounding box center [699, 309] width 972 height 549
click at [885, 215] on p "SUMMER SALE - SAVE 20%" at bounding box center [900, 214] width 112 height 15
click at [185, 231] on icon "button" at bounding box center [190, 225] width 13 height 13
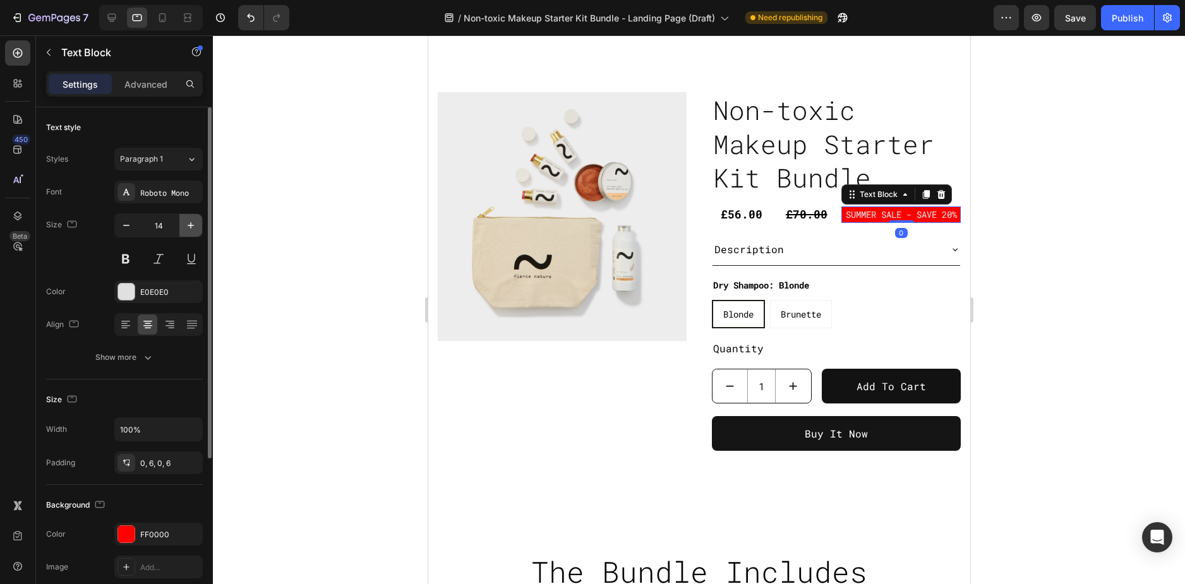
click at [185, 231] on icon "button" at bounding box center [190, 225] width 13 height 13
type input "15"
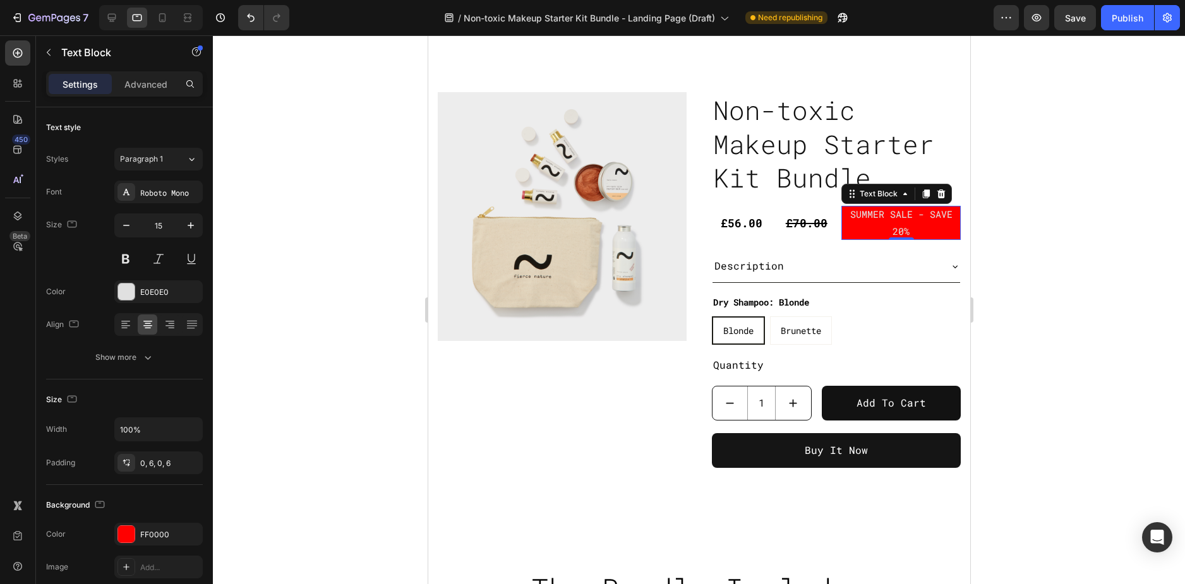
click at [1020, 263] on div at bounding box center [699, 309] width 972 height 549
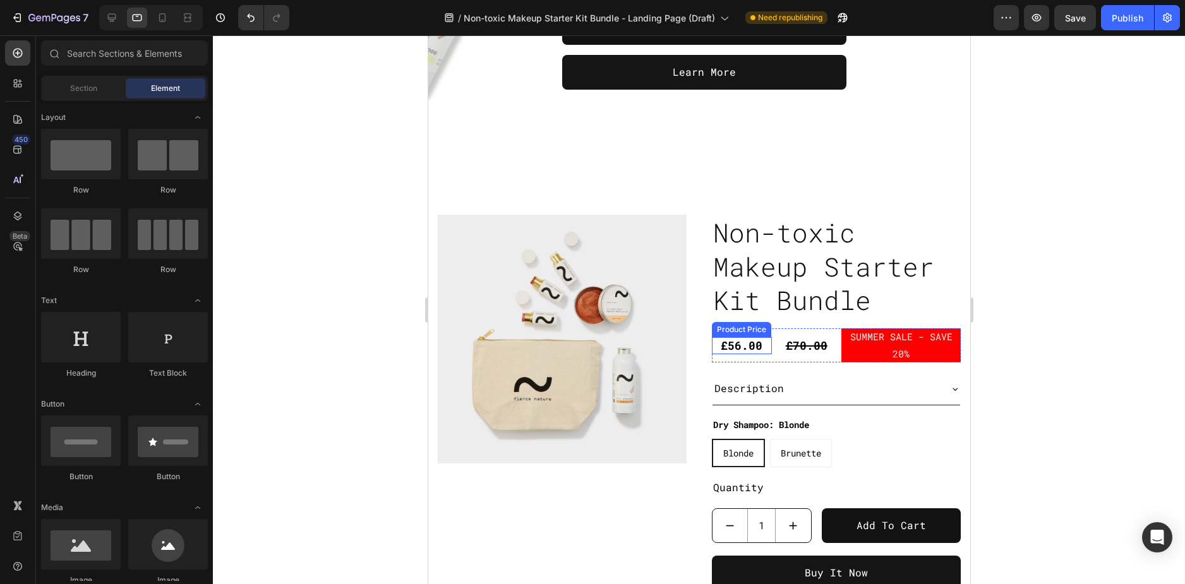
scroll to position [345, 0]
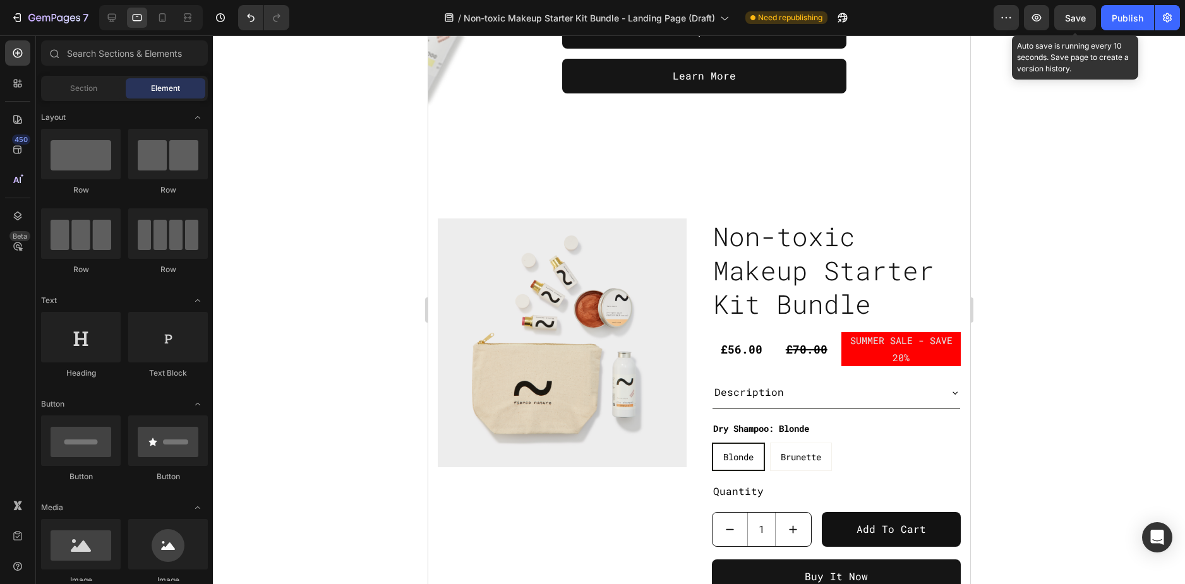
click at [1076, 18] on span "Save" at bounding box center [1075, 18] width 21 height 11
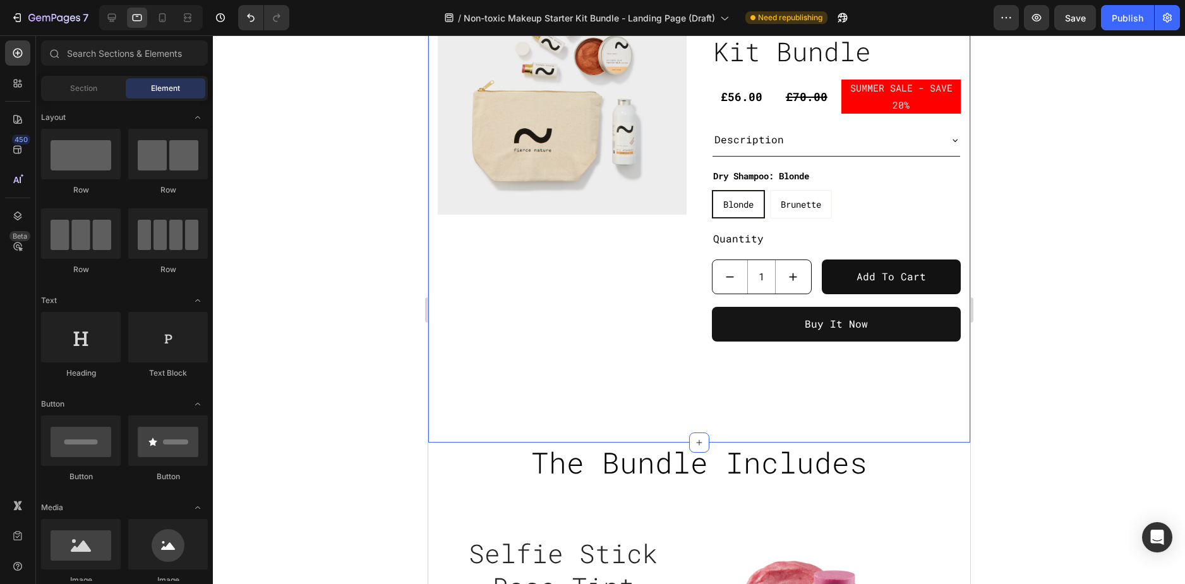
scroll to position [913, 0]
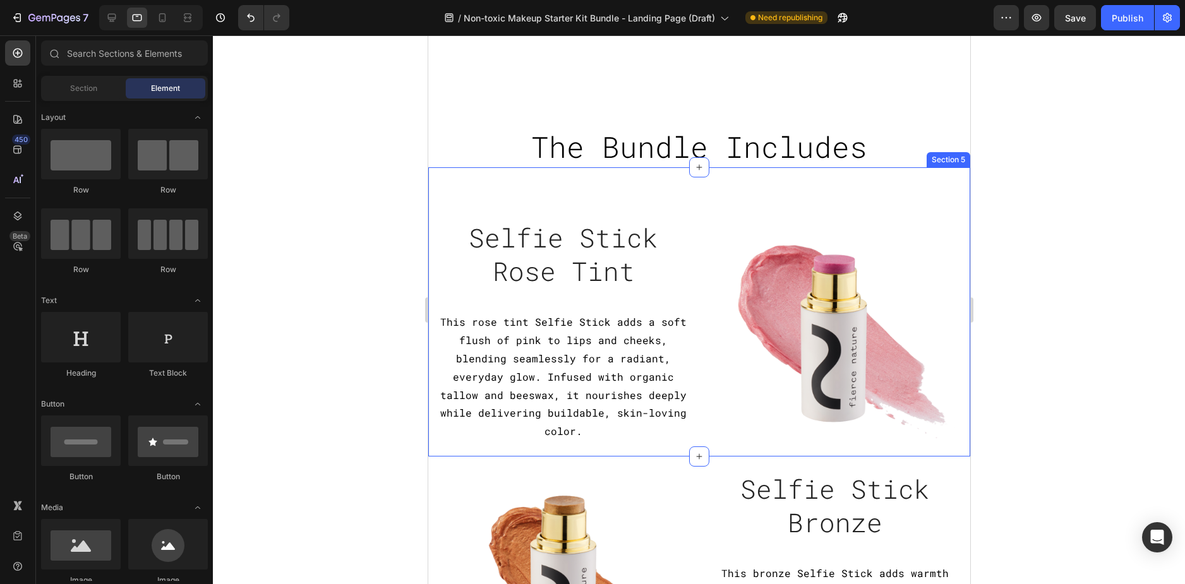
click at [428, 241] on div "Image Selfie Stick Rose Tint Heading This rose tint Selfie Stick adds a soft fl…" at bounding box center [698, 311] width 542 height 289
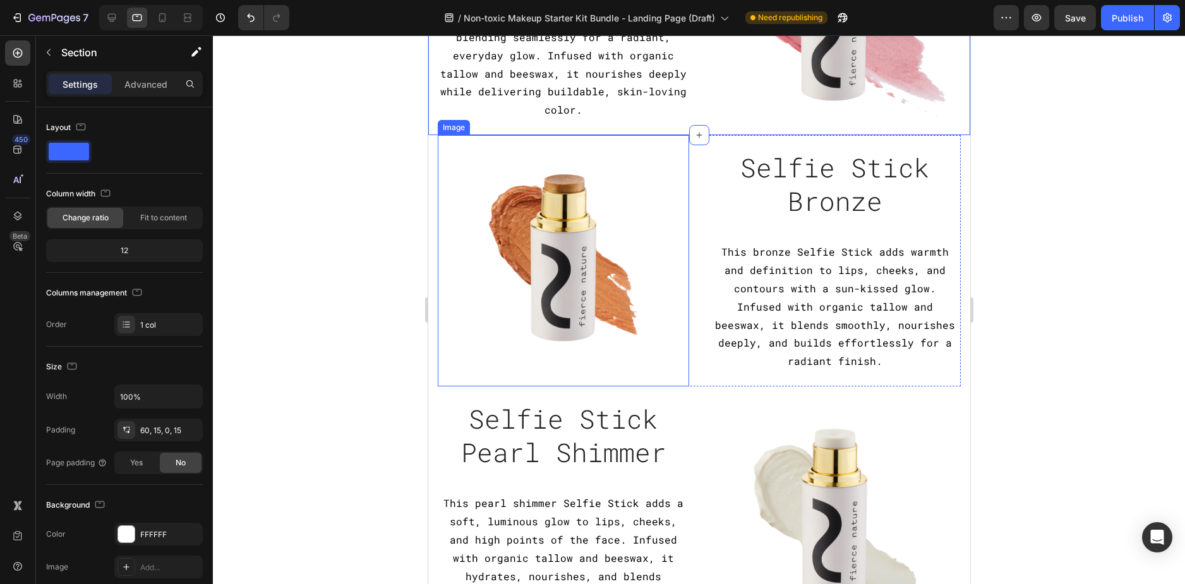
scroll to position [1418, 0]
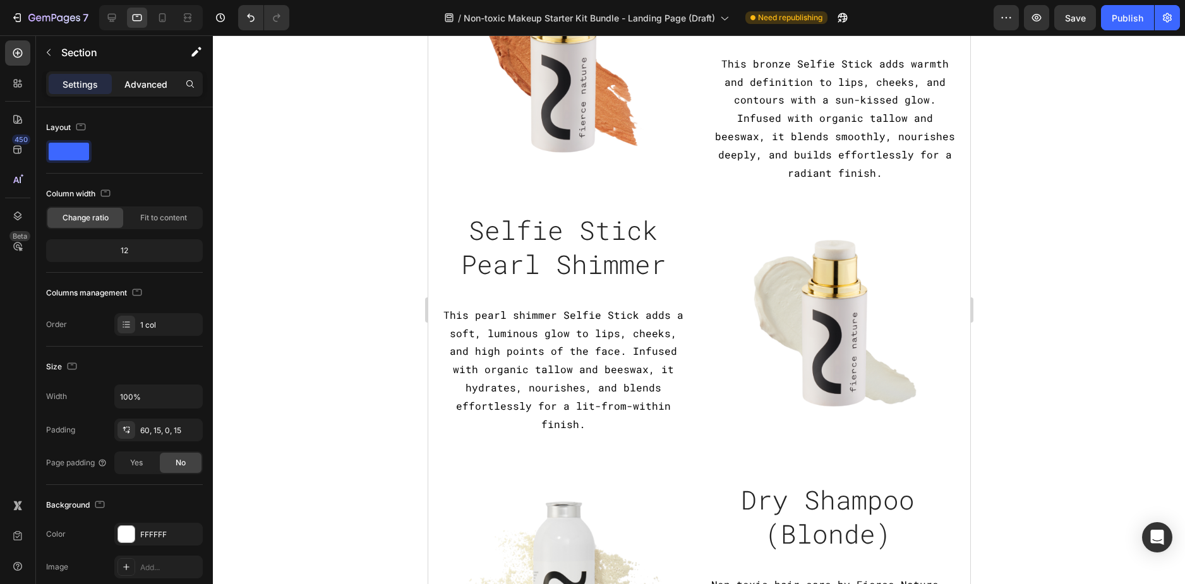
click at [146, 91] on div "Advanced" at bounding box center [145, 84] width 63 height 20
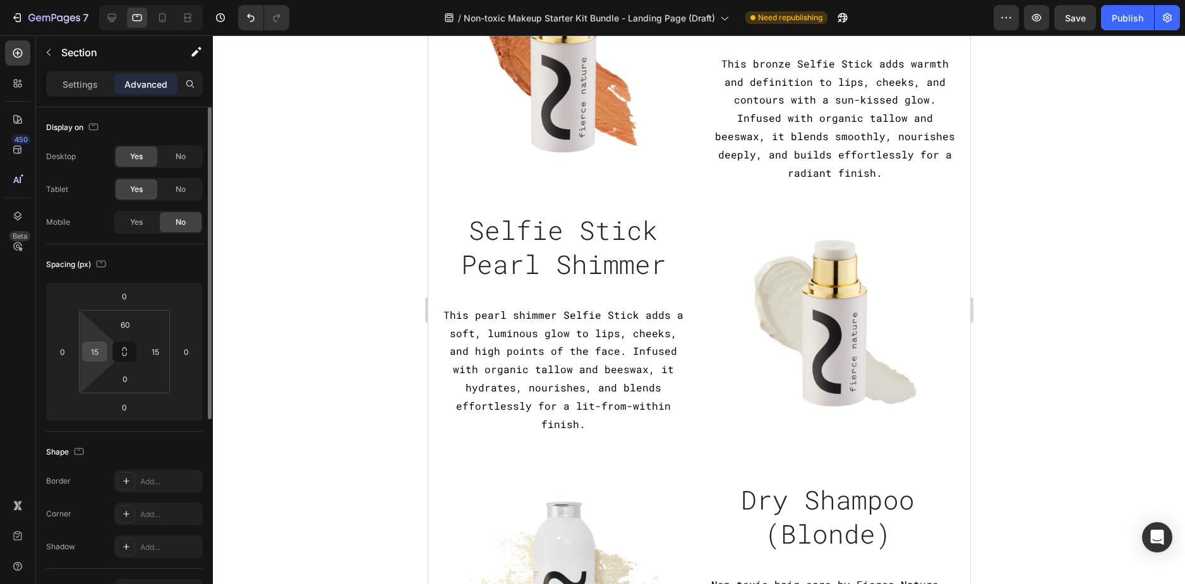
click at [93, 353] on input "15" at bounding box center [94, 351] width 19 height 19
type input "30"
click at [158, 350] on input "15" at bounding box center [155, 351] width 19 height 19
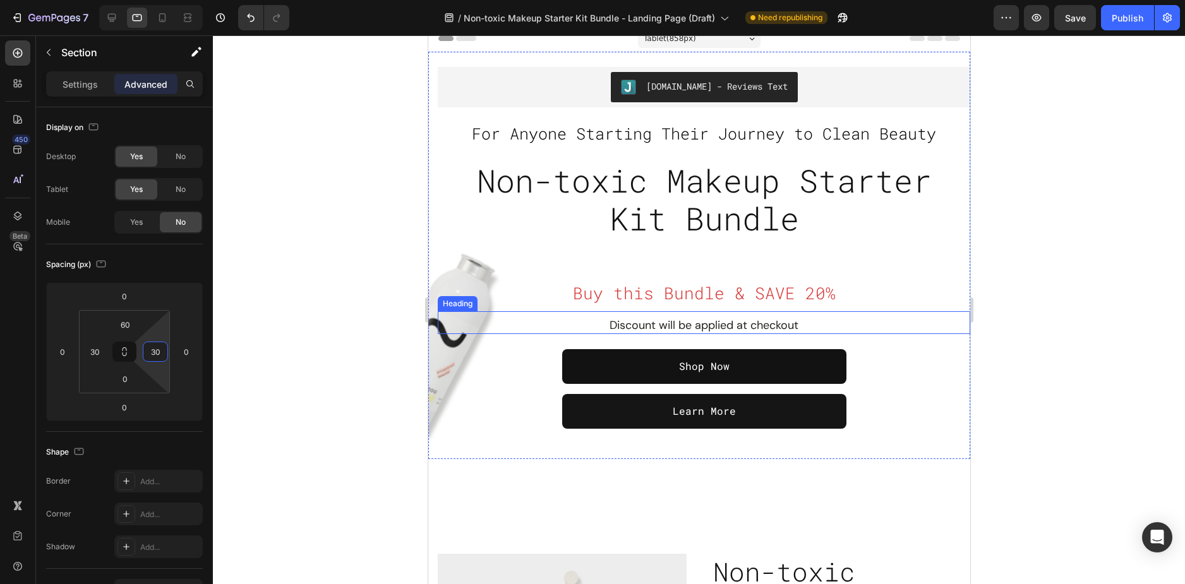
scroll to position [0, 0]
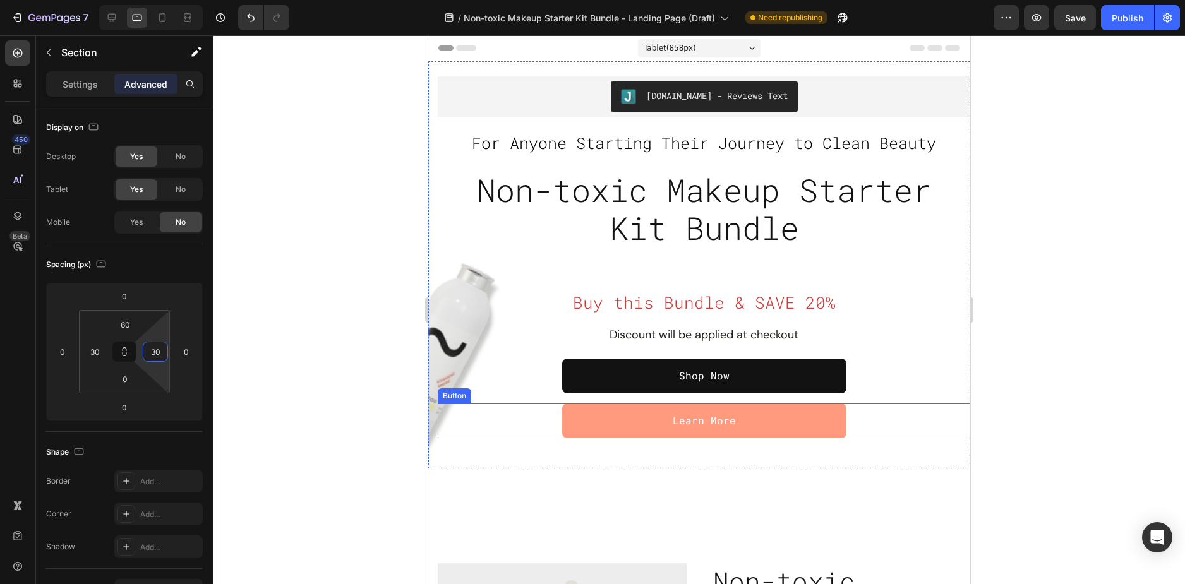
type input "3"
type input "15"
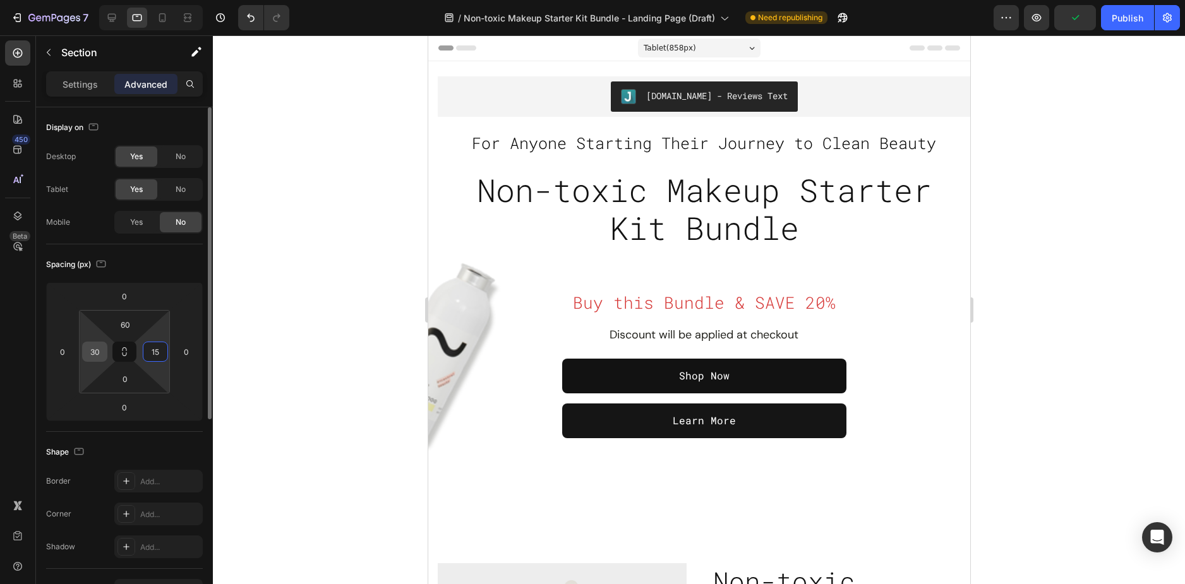
click at [94, 352] on input "30" at bounding box center [94, 351] width 19 height 19
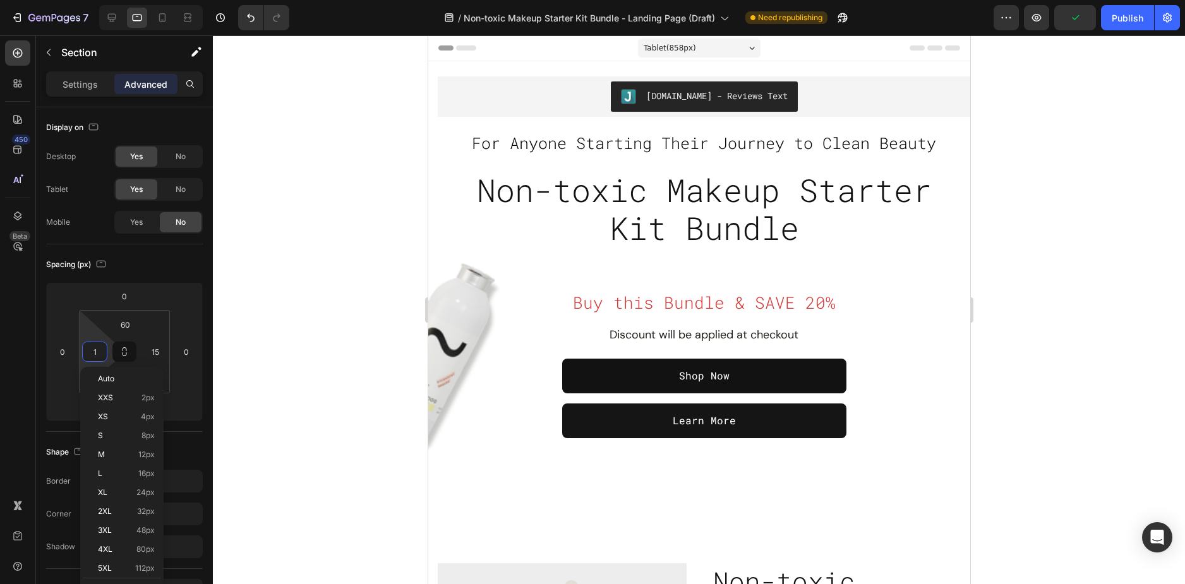
type input "15"
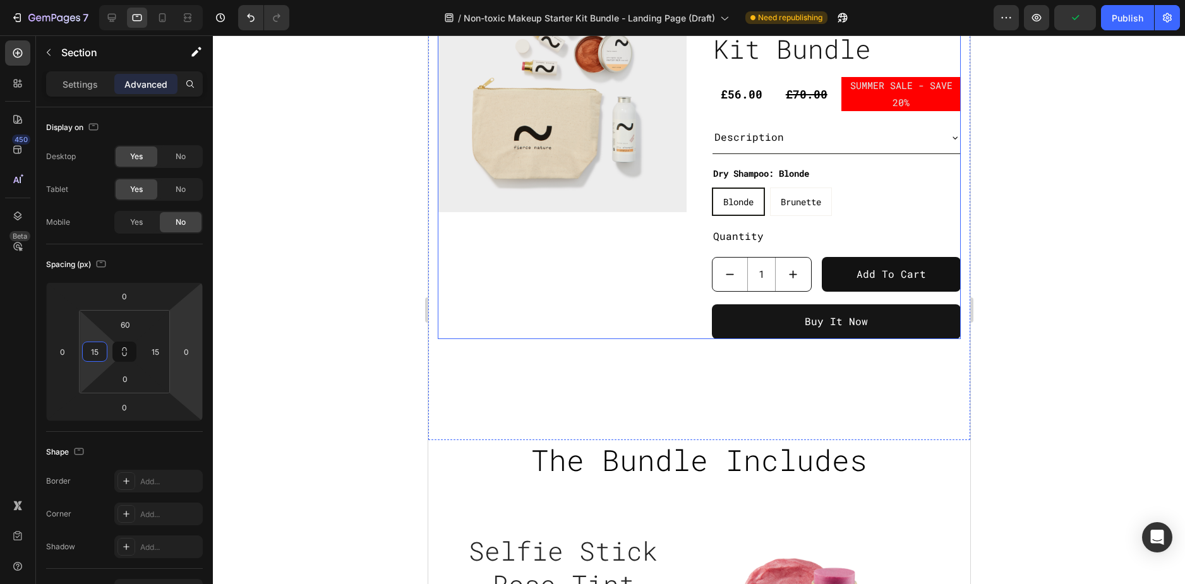
scroll to position [758, 0]
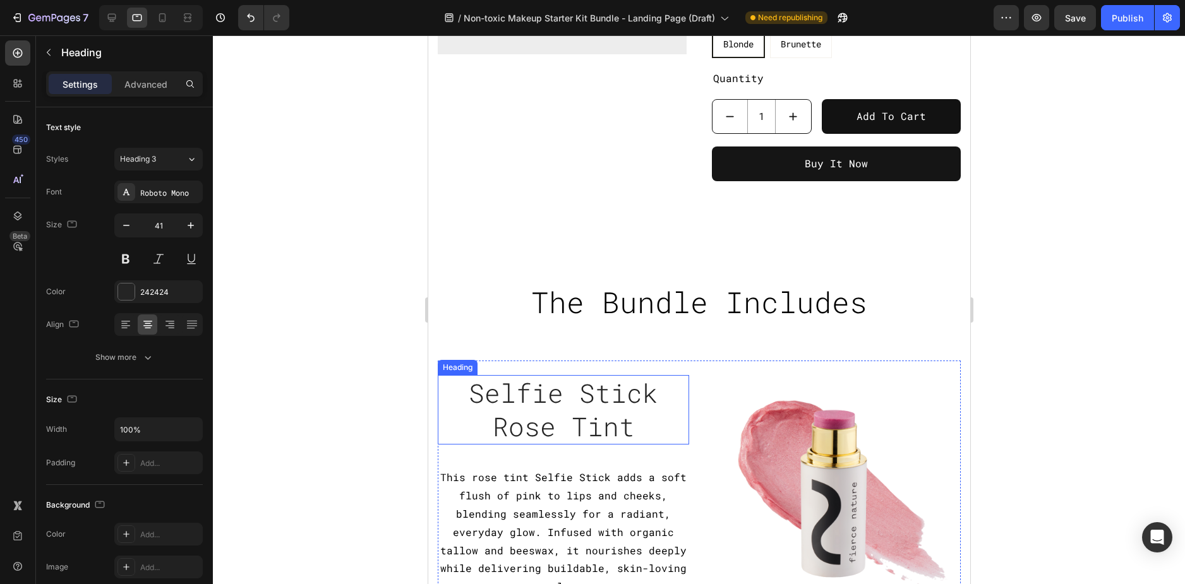
click at [440, 386] on h2 "Selfie Stick Rose Tint" at bounding box center [562, 410] width 251 height 70
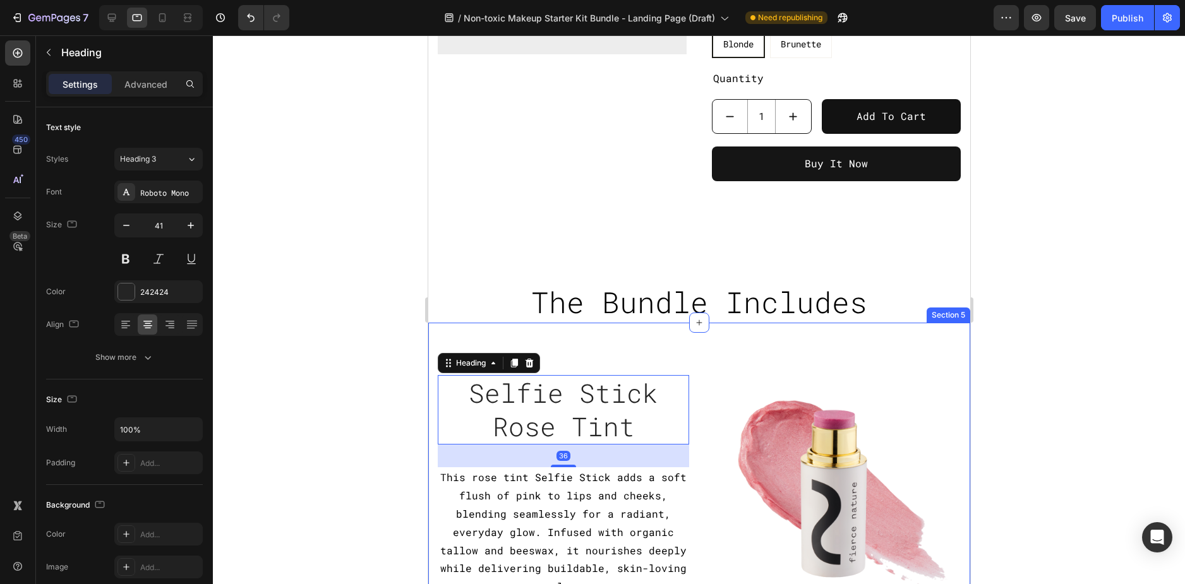
click at [428, 390] on div "Image Selfie Stick Rose Tint Heading 36 This rose tint Selfie Stick adds a soft…" at bounding box center [698, 467] width 542 height 289
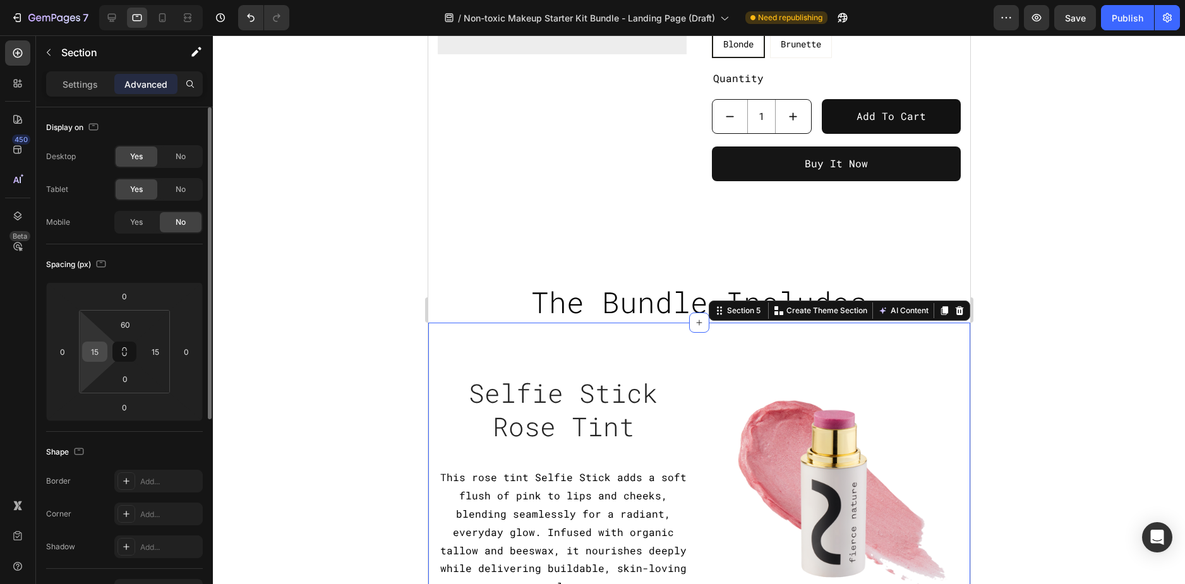
click at [92, 359] on input "15" at bounding box center [94, 351] width 19 height 19
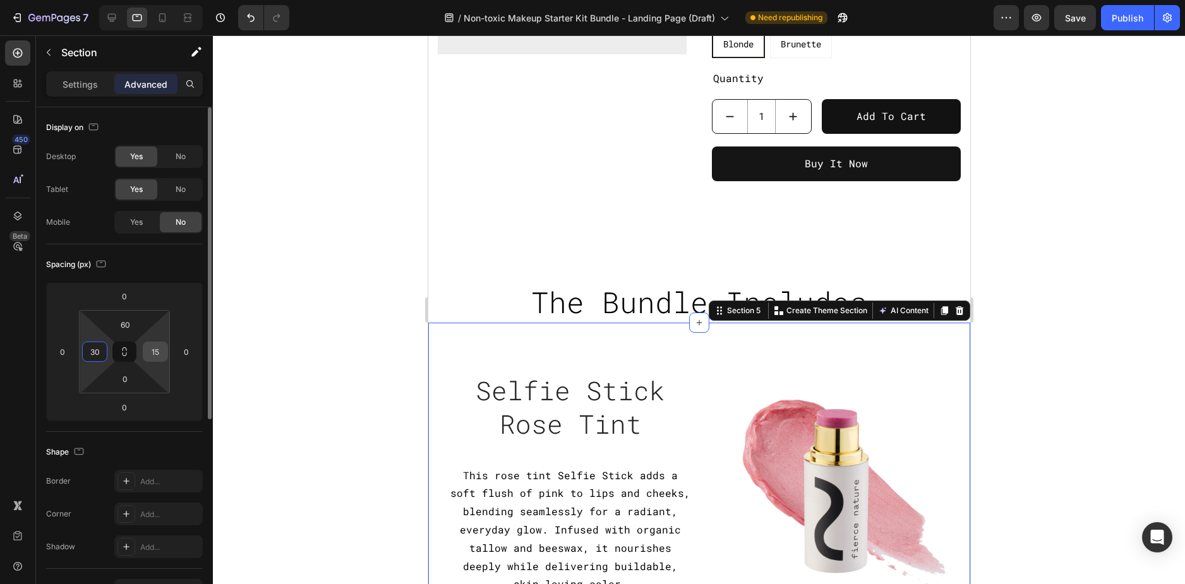
type input "30"
click at [153, 348] on input "15" at bounding box center [155, 351] width 19 height 19
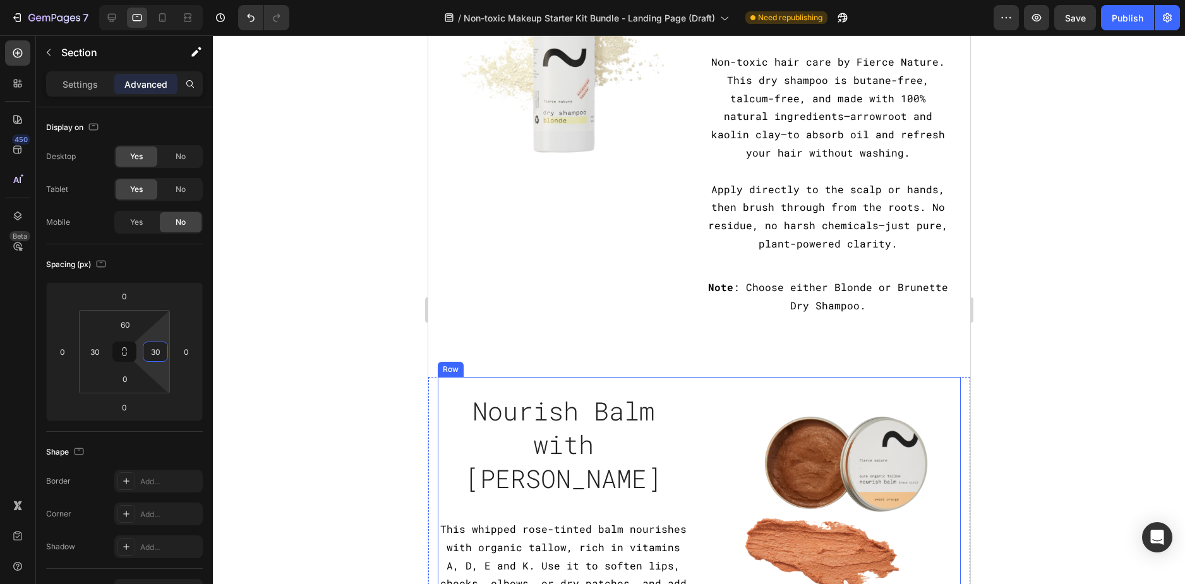
scroll to position [1894, 0]
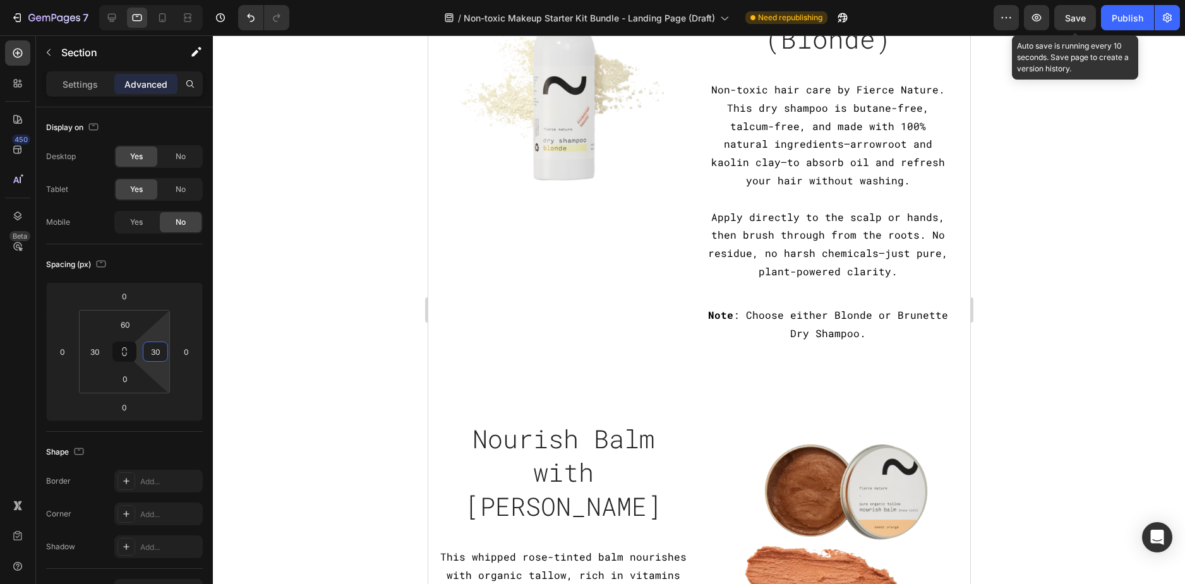
type input "30"
click at [1078, 18] on span "Save" at bounding box center [1075, 18] width 21 height 11
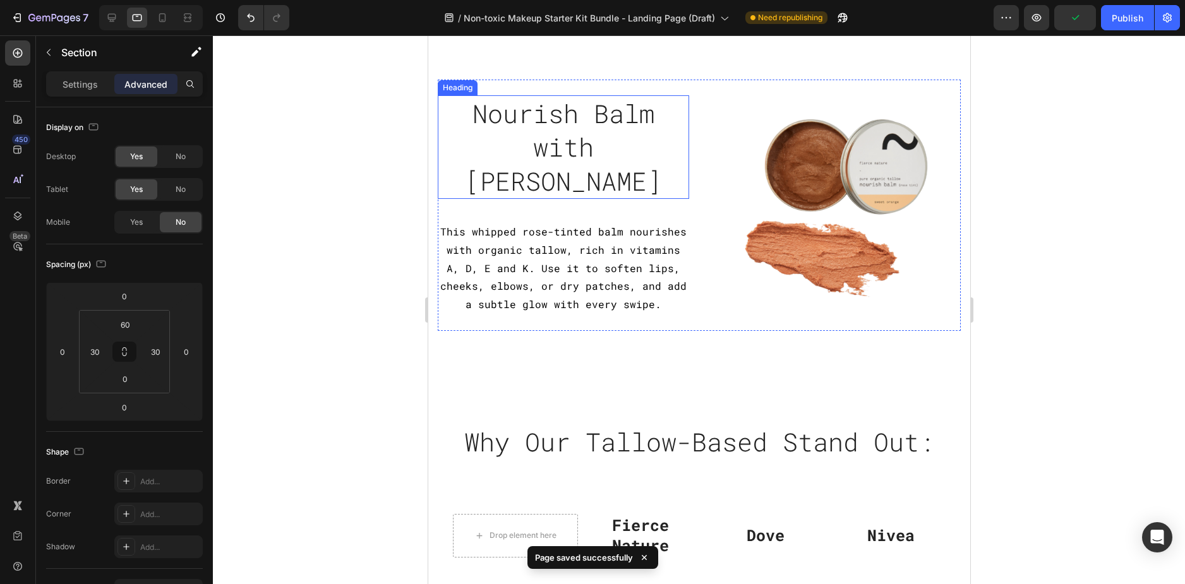
scroll to position [2399, 0]
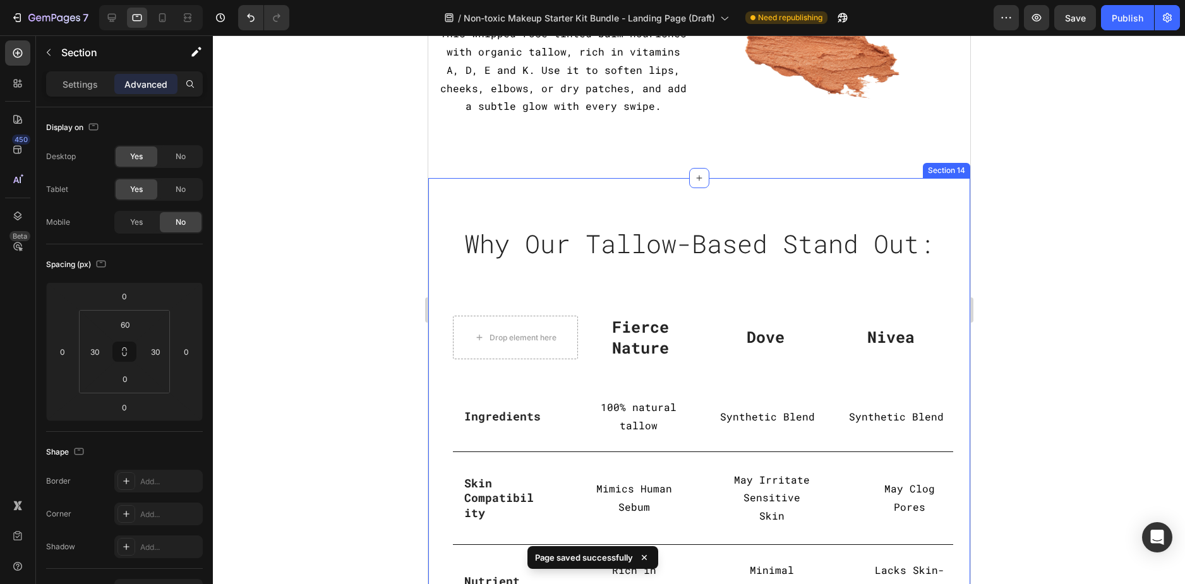
click at [435, 194] on div "Why Our Tallow-Based Stand Out: Heading Row Drop element here Fierce Nature Tex…" at bounding box center [698, 541] width 542 height 726
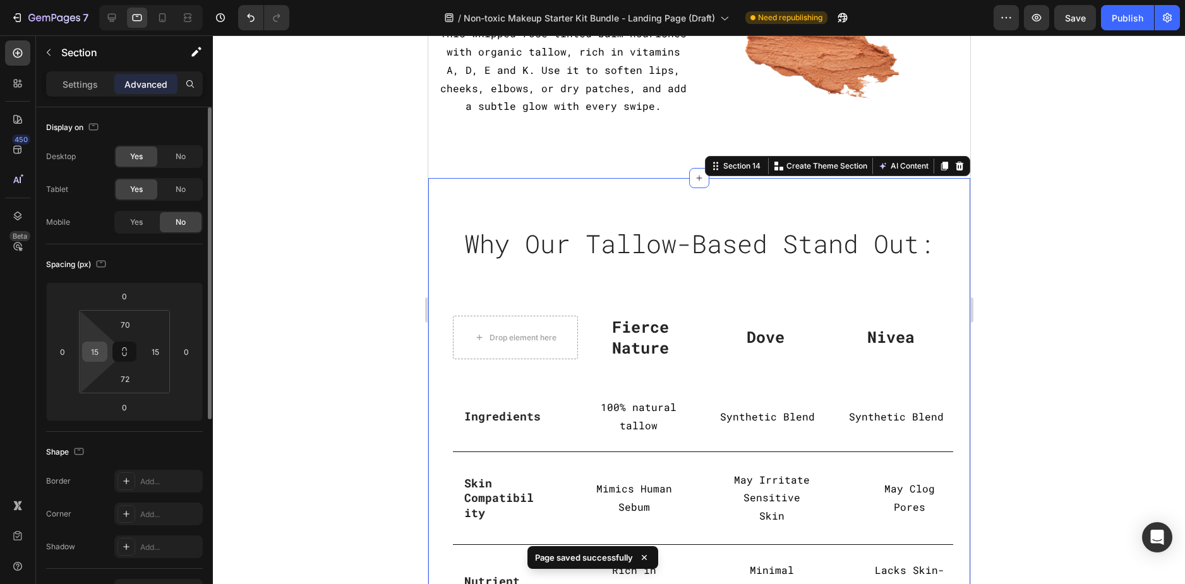
click at [100, 358] on input "15" at bounding box center [94, 351] width 19 height 19
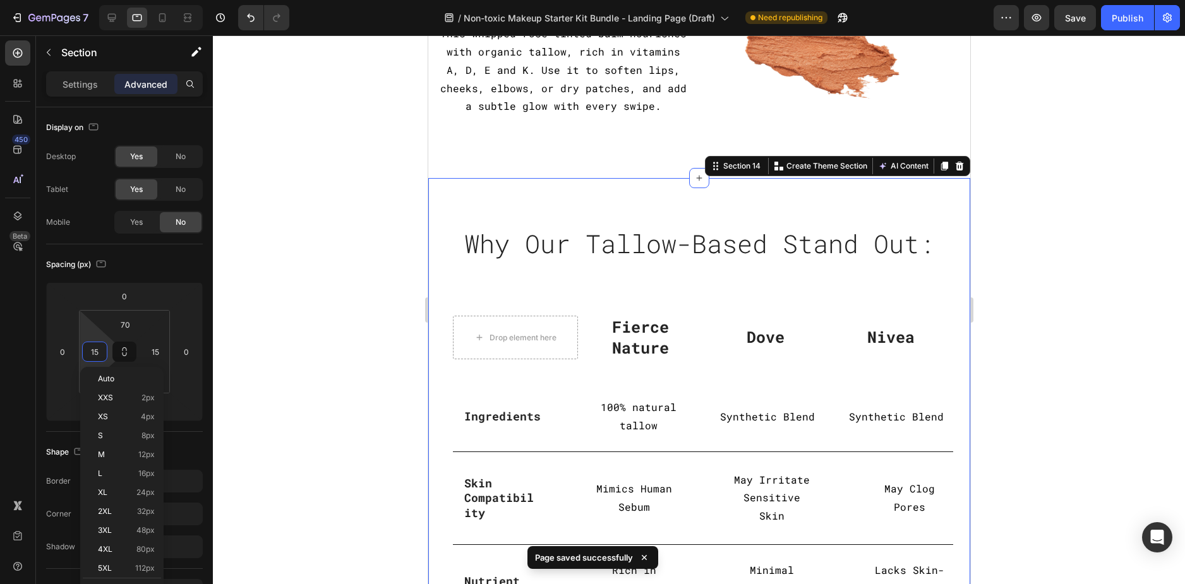
click at [388, 309] on div at bounding box center [699, 309] width 972 height 549
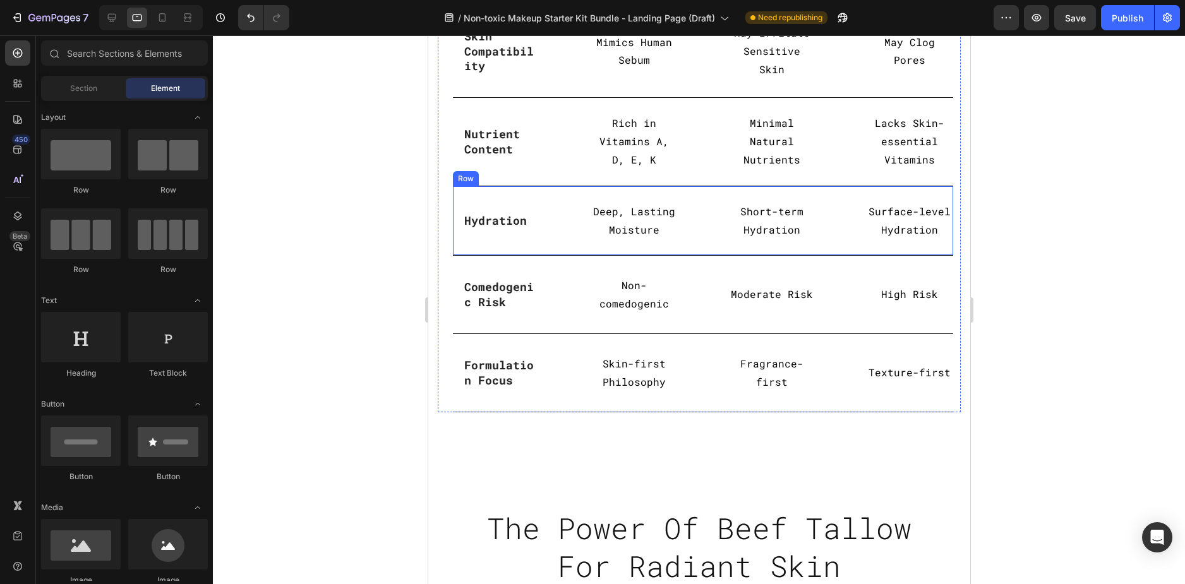
scroll to position [2589, 0]
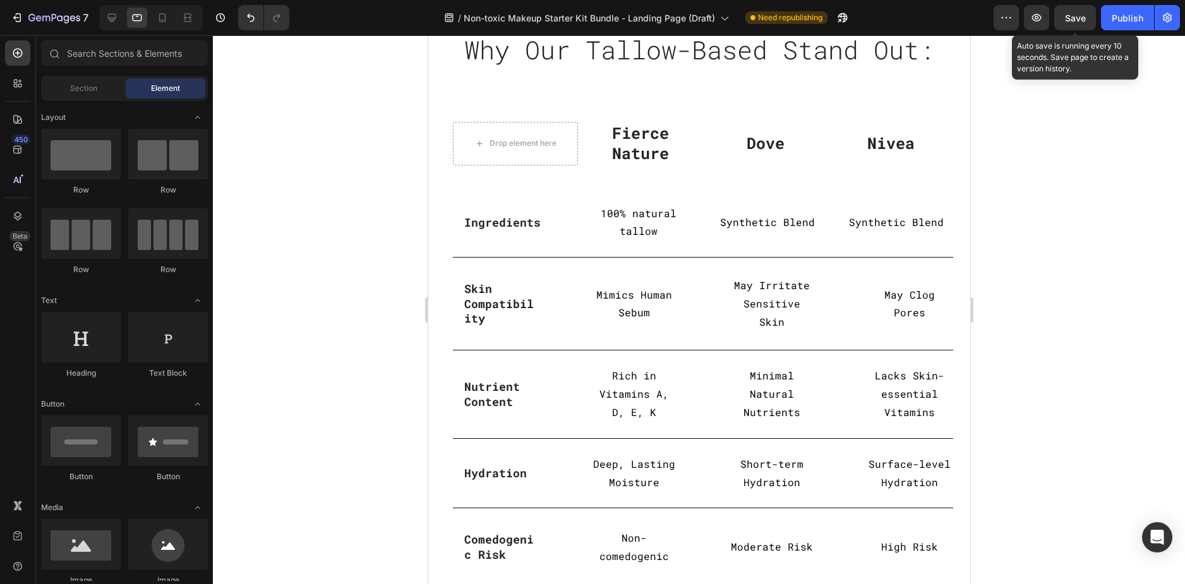
click at [1078, 24] on div "Save" at bounding box center [1075, 17] width 21 height 13
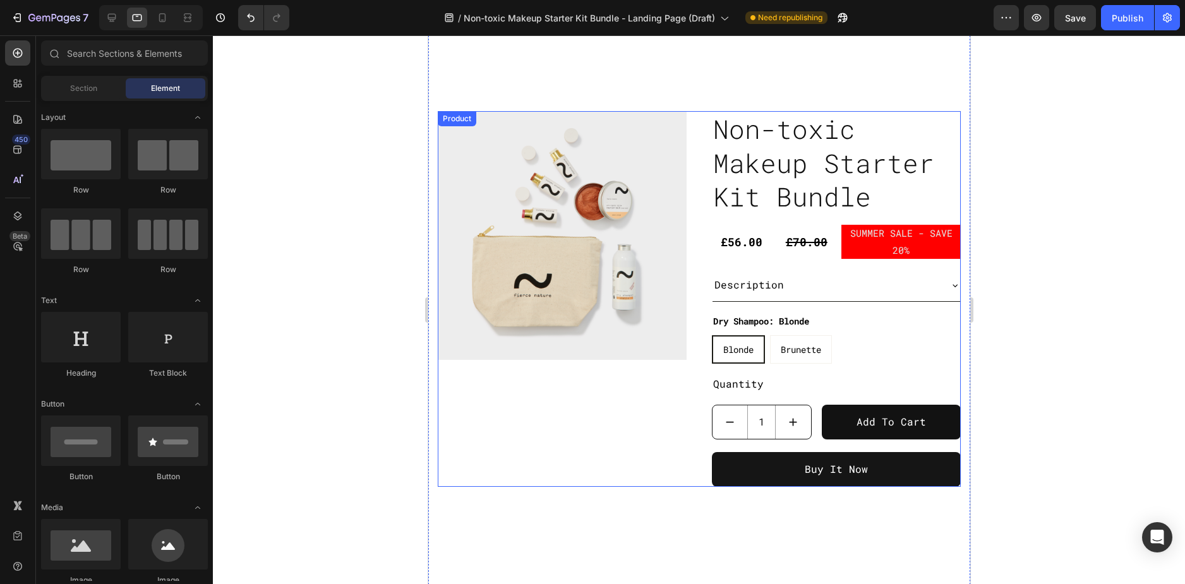
scroll to position [253, 0]
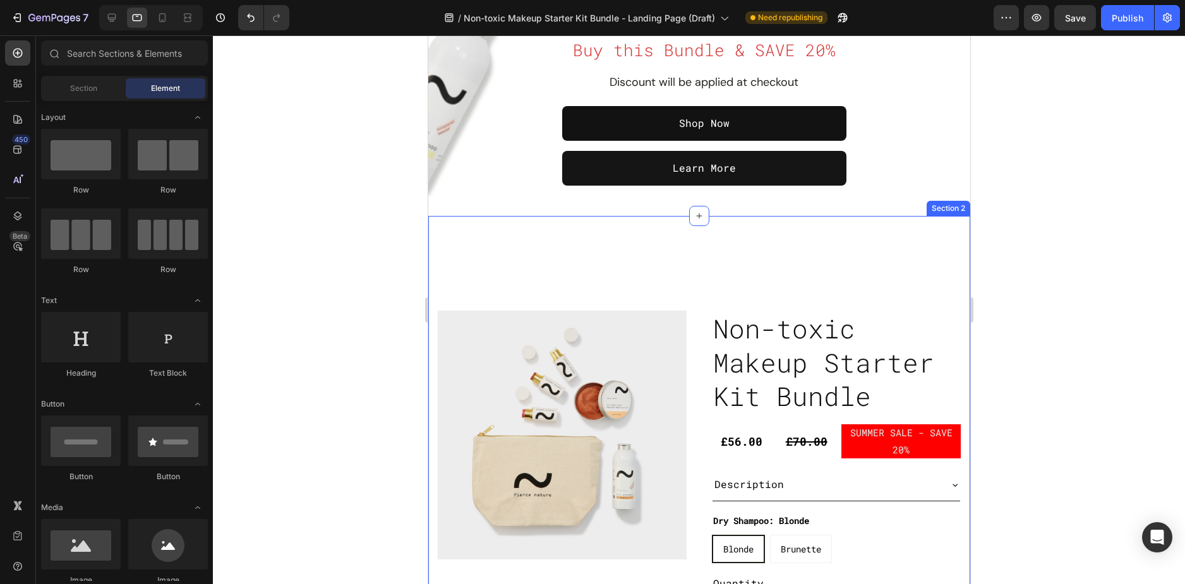
click at [487, 229] on div "Product Images Non-toxic Makeup Starter Kit Bundle Product Title £56.00 Product…" at bounding box center [698, 501] width 542 height 571
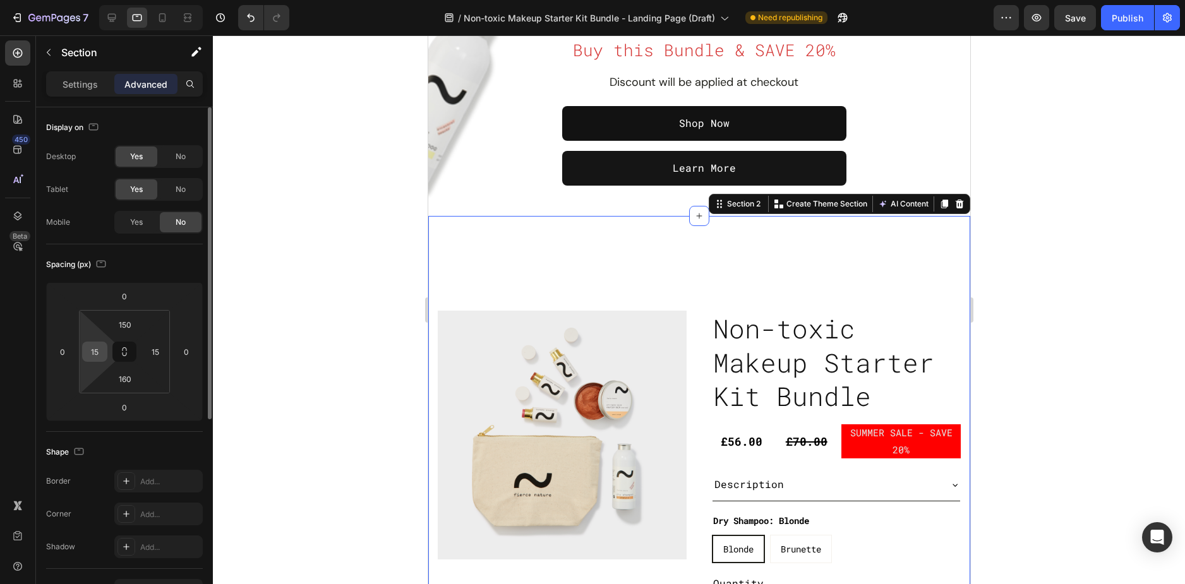
click at [88, 350] on input "15" at bounding box center [94, 351] width 19 height 19
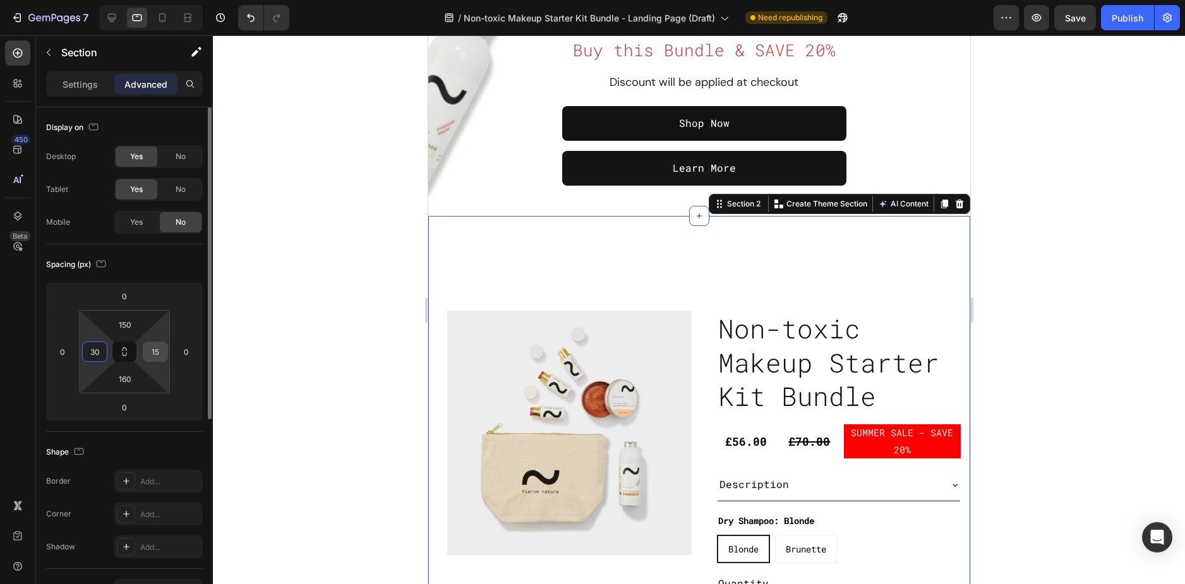
type input "30"
click at [162, 349] on input "15" at bounding box center [155, 351] width 19 height 19
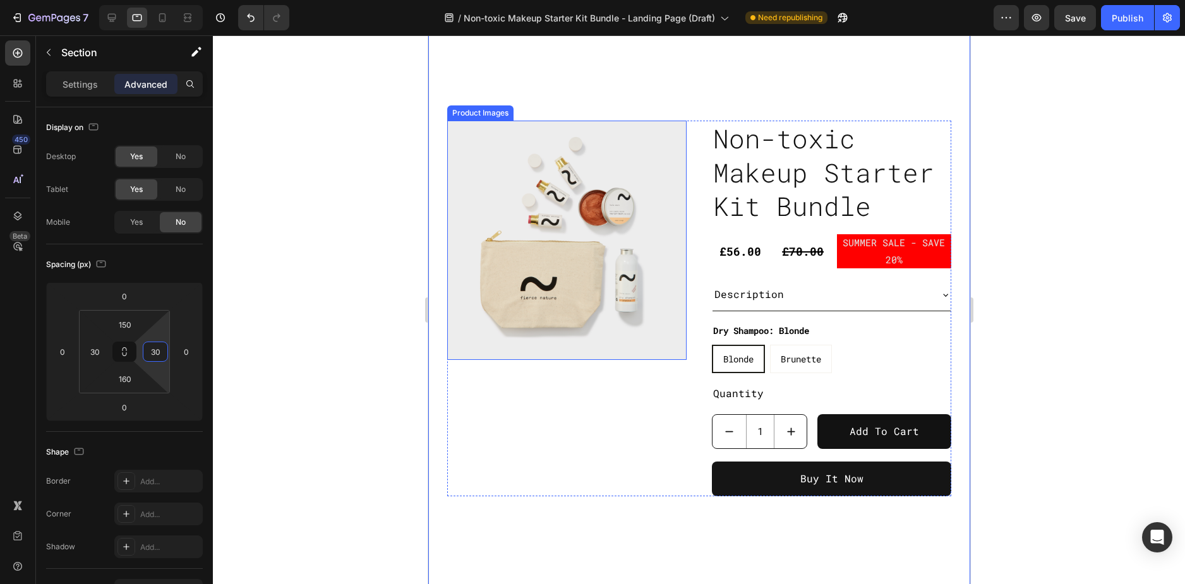
scroll to position [505, 0]
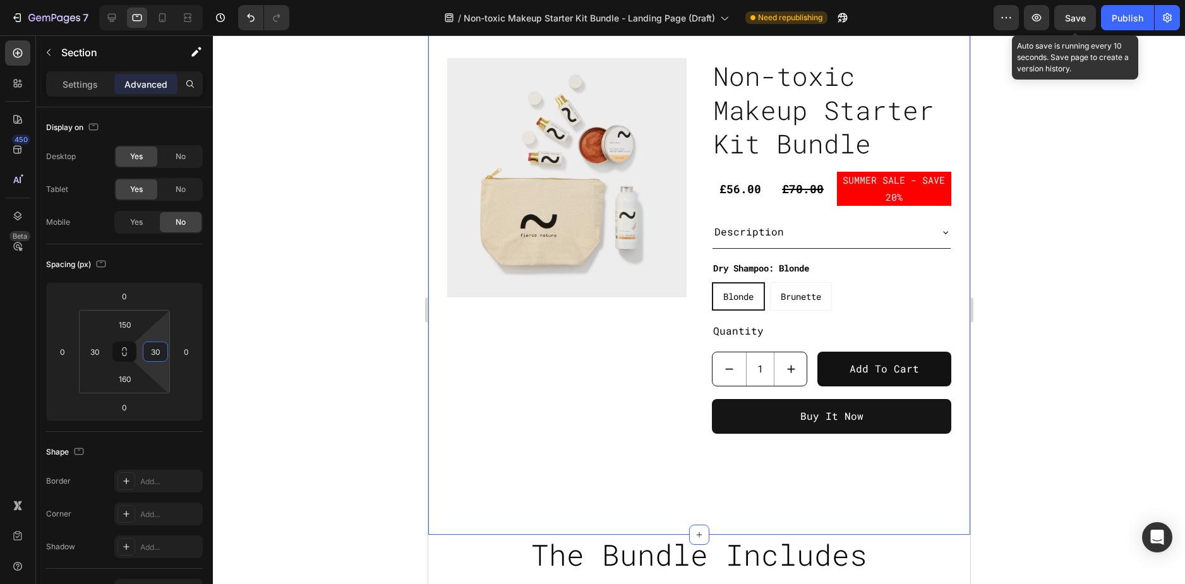
type input "30"
click at [1075, 20] on span "Save" at bounding box center [1075, 18] width 21 height 11
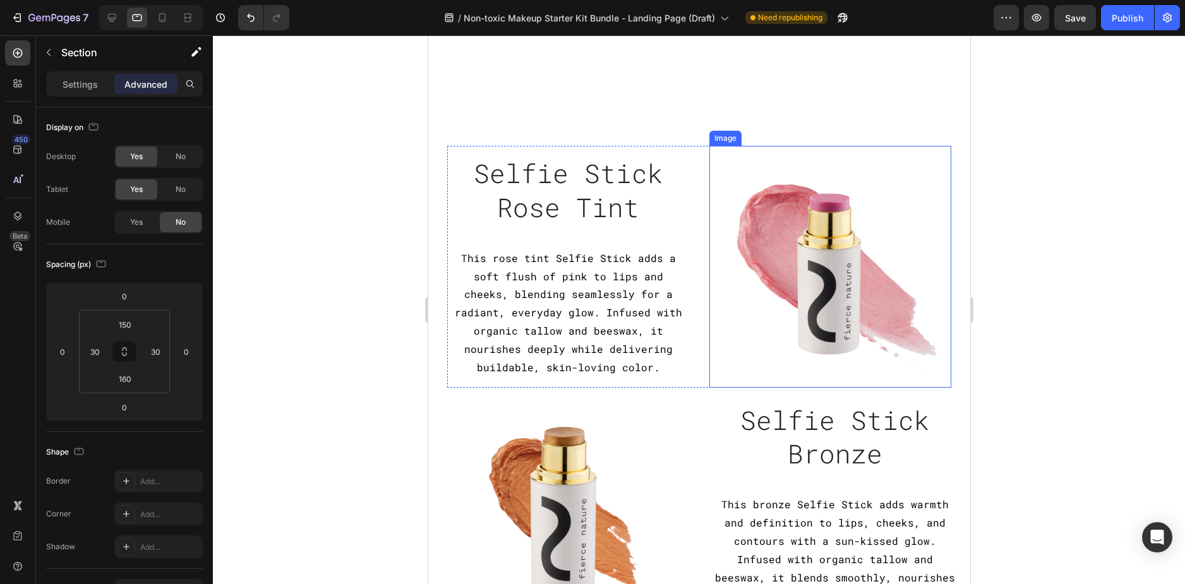
scroll to position [1073, 0]
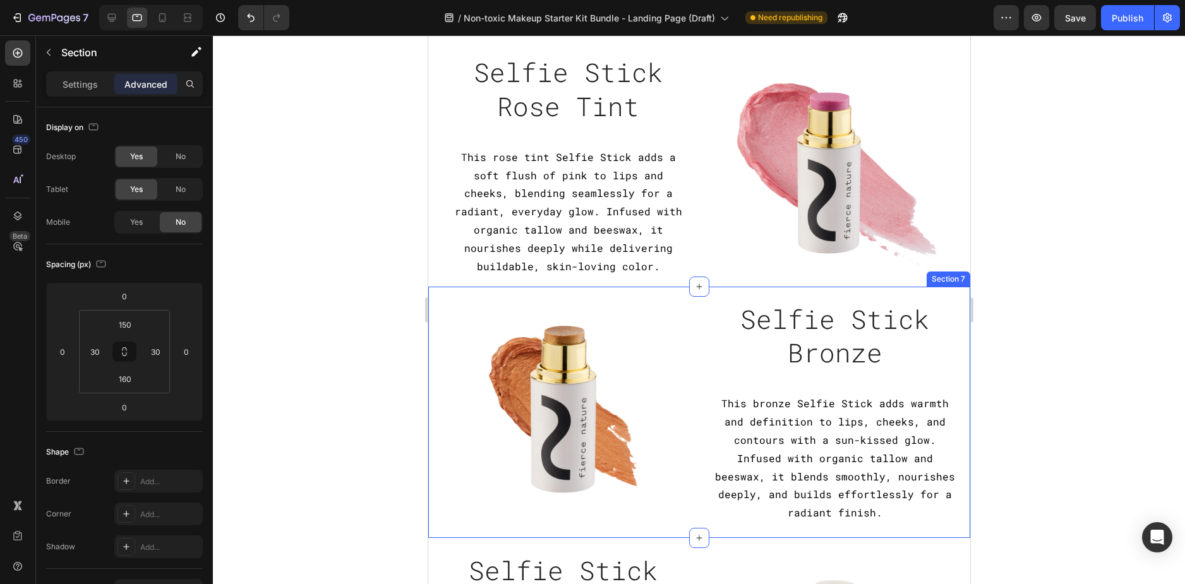
click at [958, 471] on div "Image Selfie Stick Bronze Heading This bronze Selfie Stick adds warmth and defi…" at bounding box center [698, 412] width 542 height 251
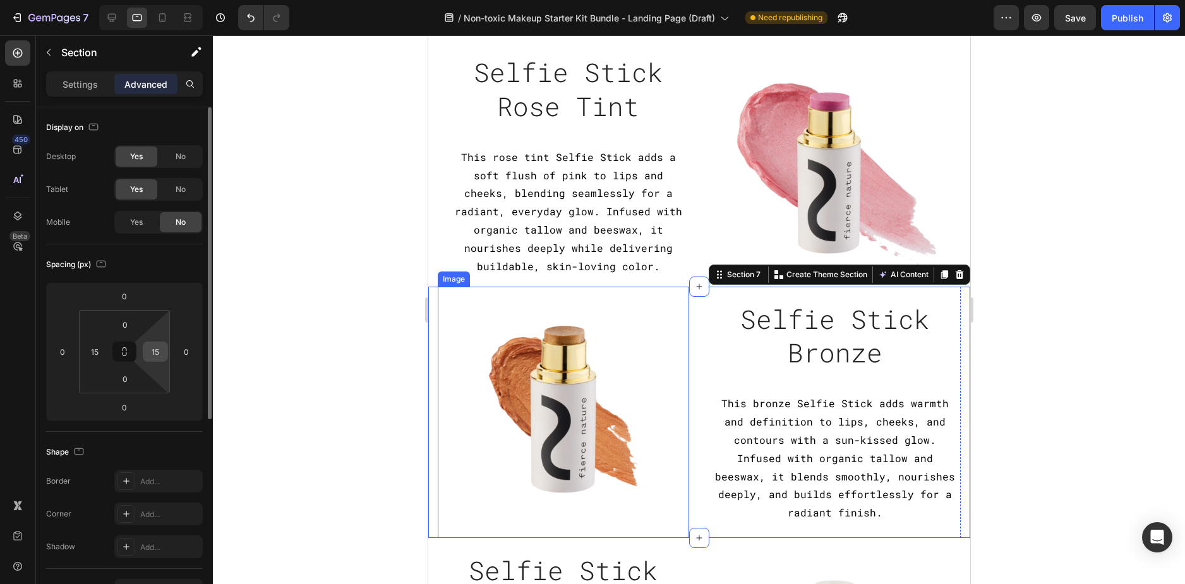
click at [161, 355] on input "15" at bounding box center [155, 351] width 19 height 19
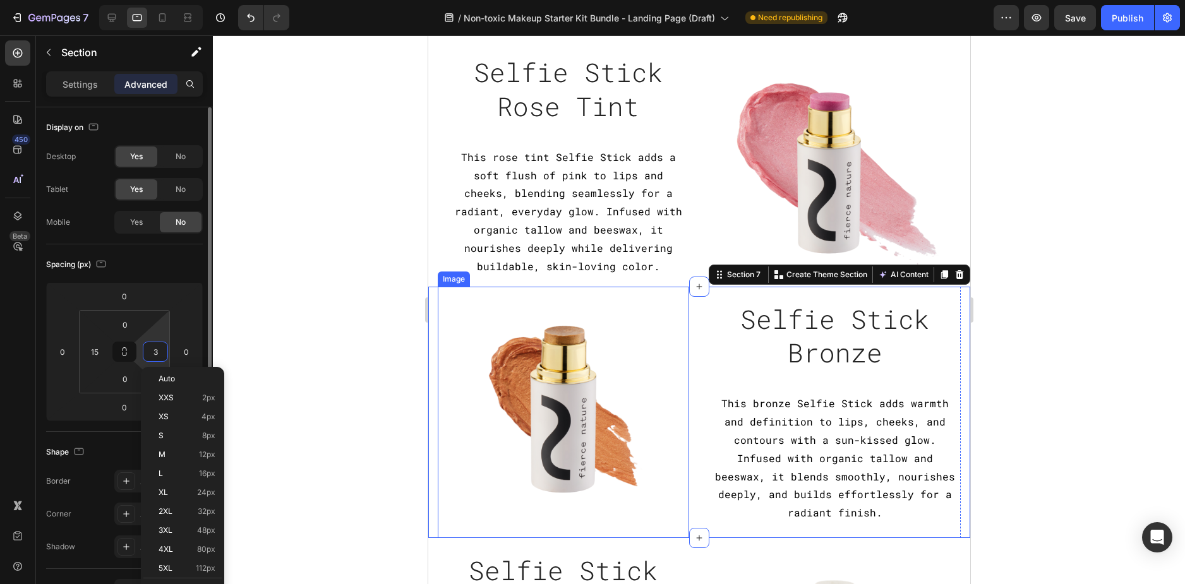
type input "30"
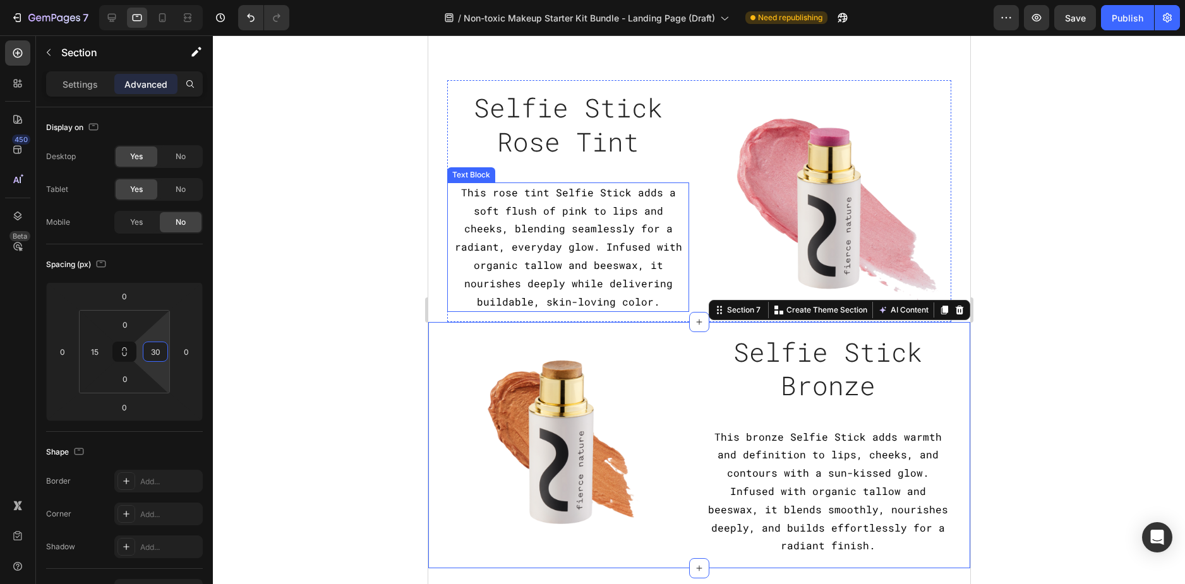
scroll to position [1010, 0]
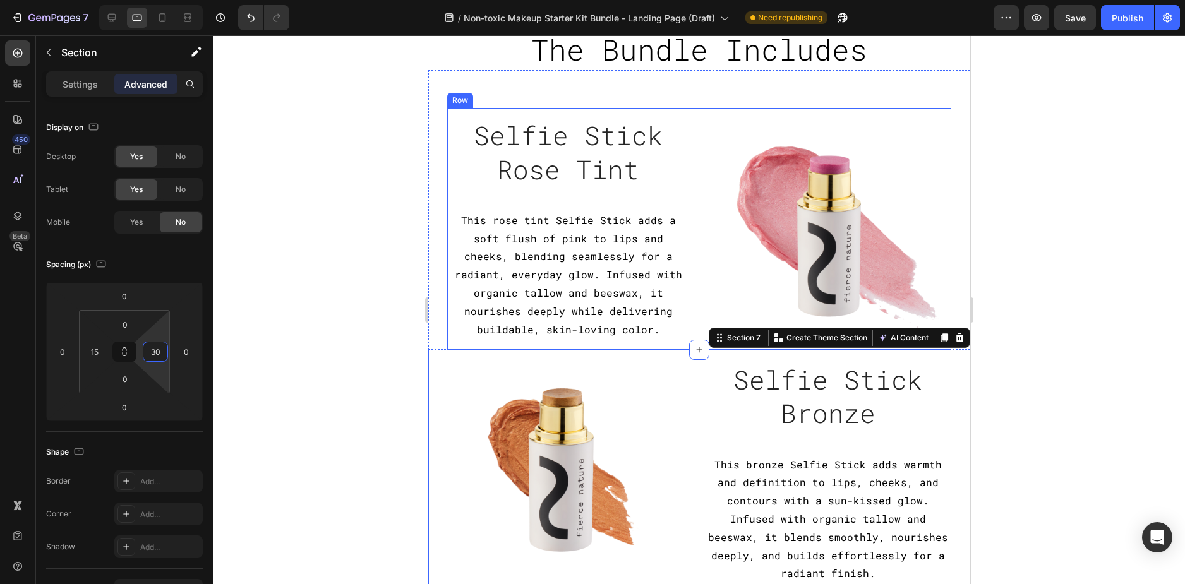
click at [451, 188] on div "Selfie Stick Rose Tint Heading This rose tint Selfie Stick adds a soft flush of…" at bounding box center [567, 229] width 242 height 242
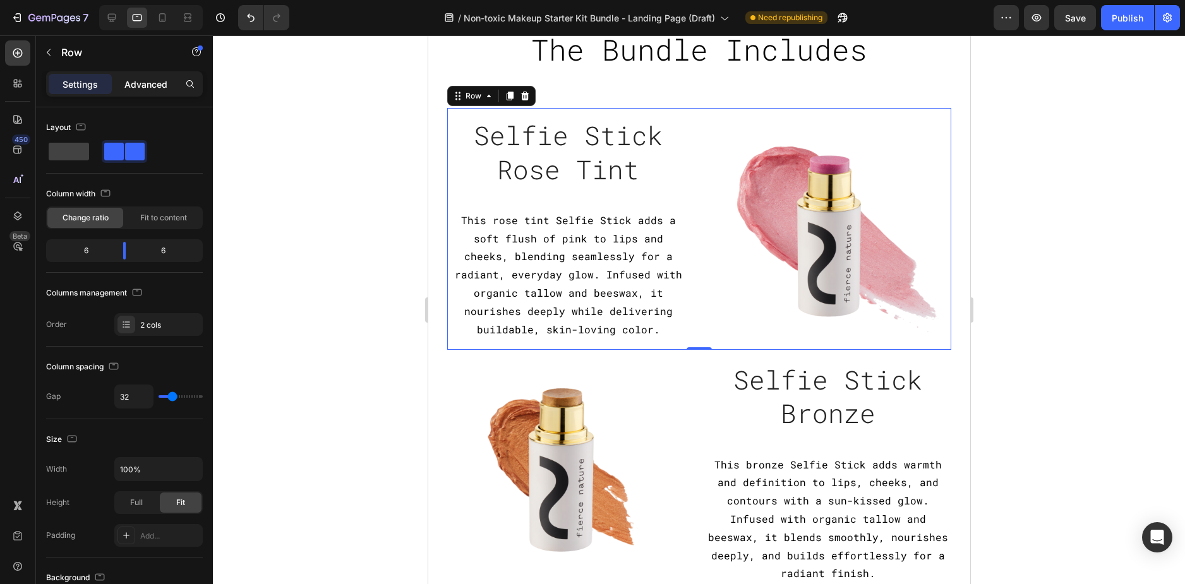
click at [132, 93] on div "Advanced" at bounding box center [145, 84] width 63 height 20
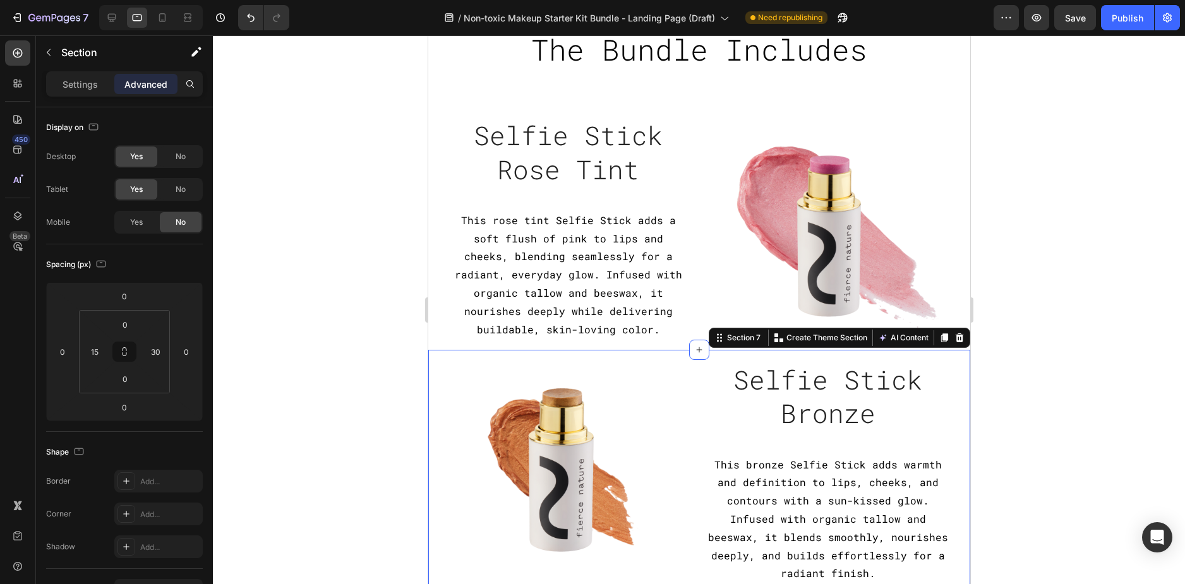
click at [428, 372] on div "Image Selfie Stick Bronze Heading This bronze Selfie Stick adds warmth and defi…" at bounding box center [698, 473] width 542 height 247
click at [432, 323] on div "Image Selfie Stick Rose Tint Heading This rose tint Selfie Stick adds a soft fl…" at bounding box center [698, 210] width 542 height 280
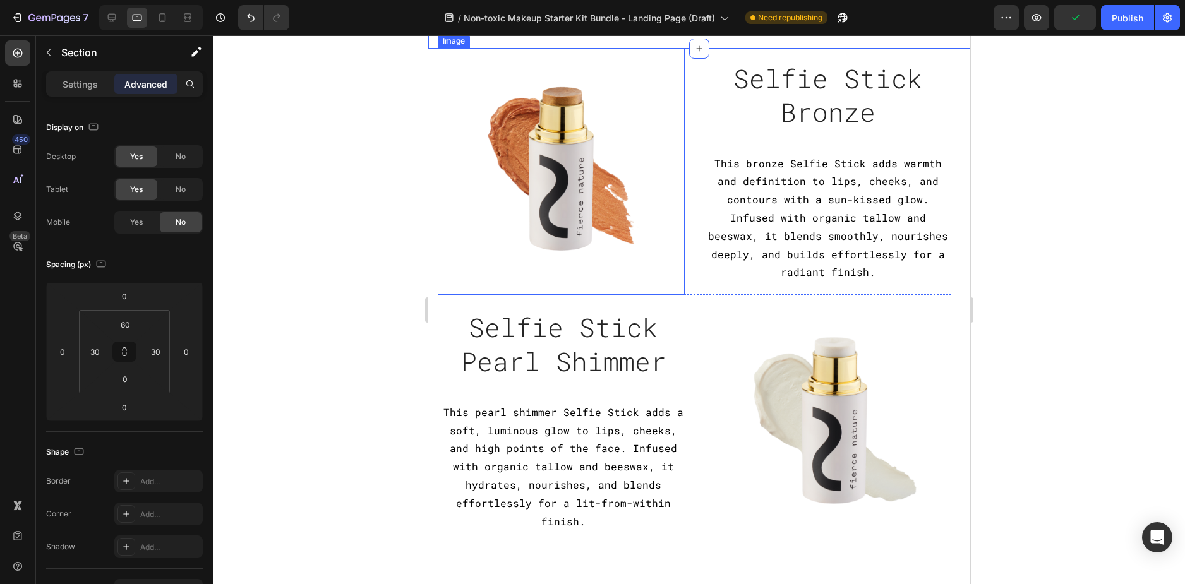
scroll to position [1389, 0]
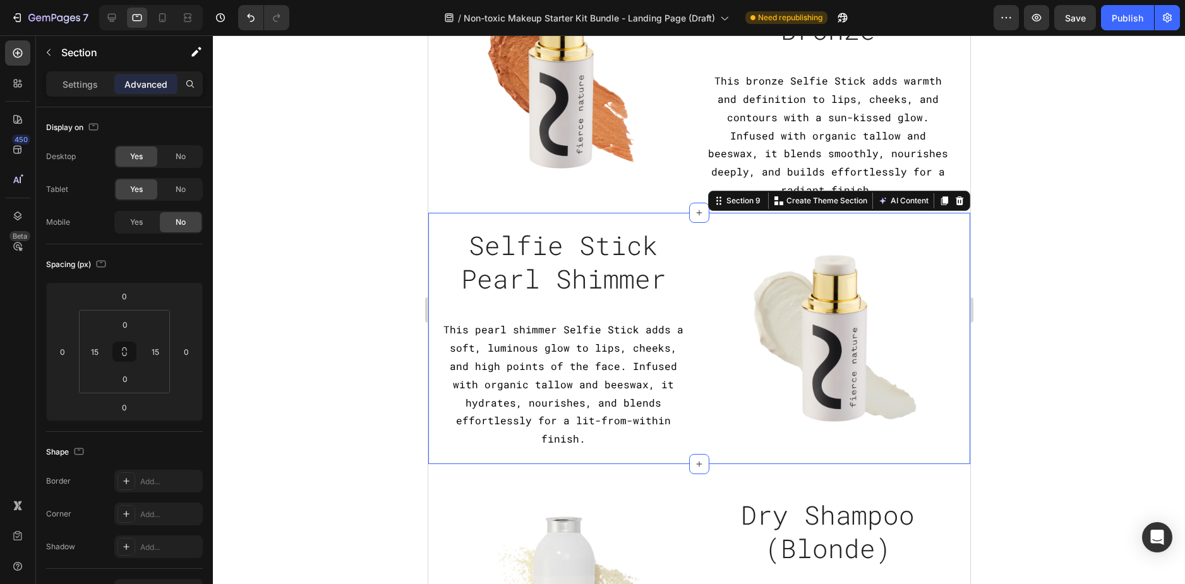
click at [431, 450] on div "Image Selfie Stick Pearl Shimmer Heading This pearl shimmer Selfie Stick adds a…" at bounding box center [698, 338] width 542 height 251
click at [101, 360] on input "15" at bounding box center [94, 351] width 19 height 19
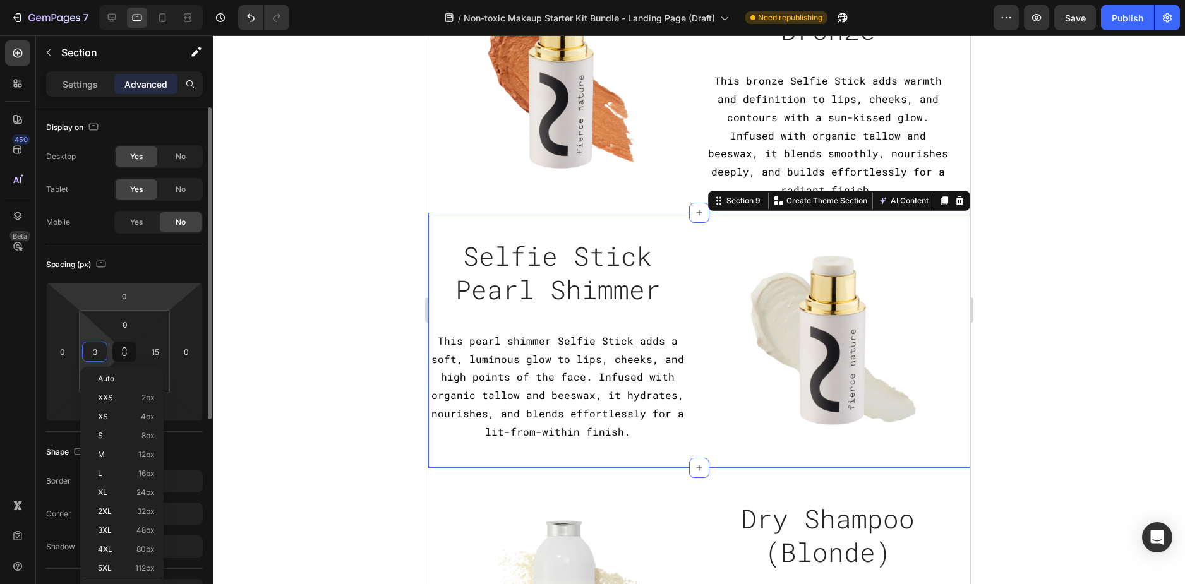
type input "30"
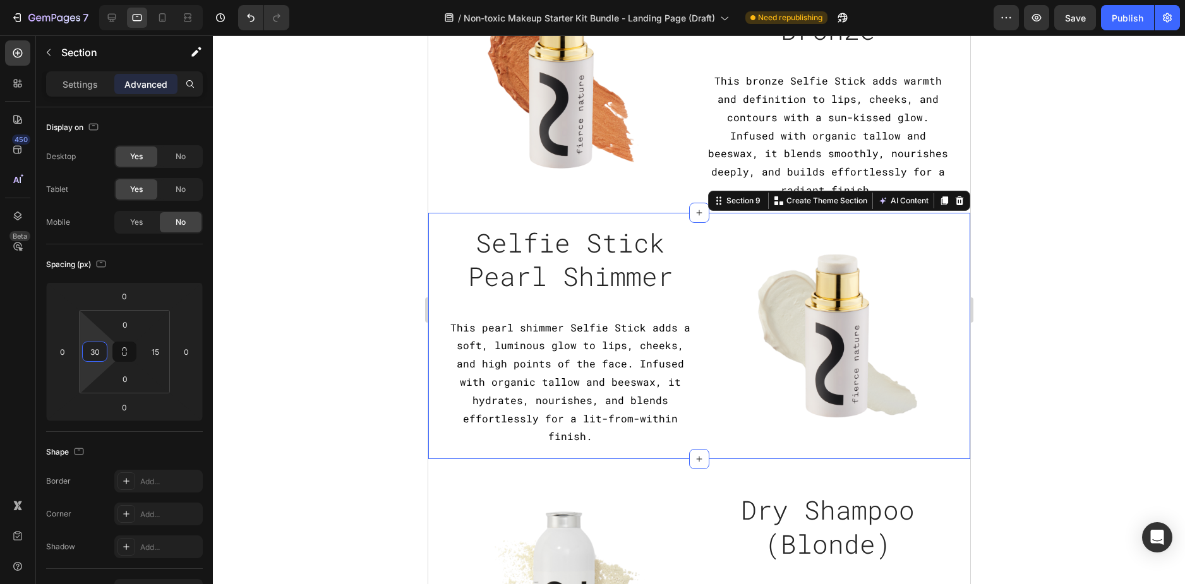
click at [373, 331] on div at bounding box center [699, 309] width 972 height 549
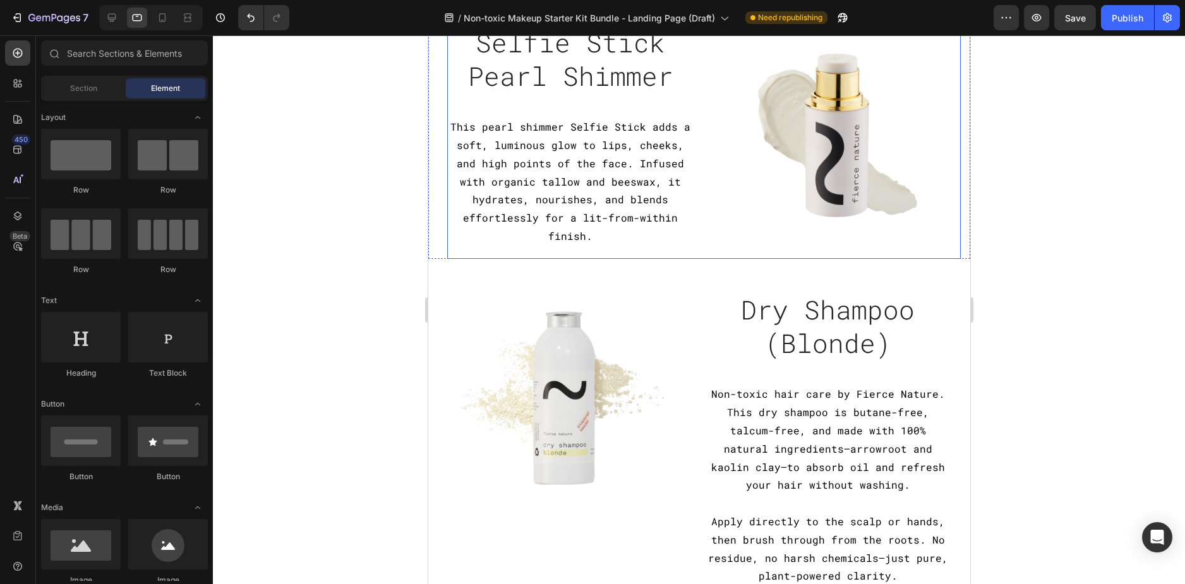
scroll to position [1768, 0]
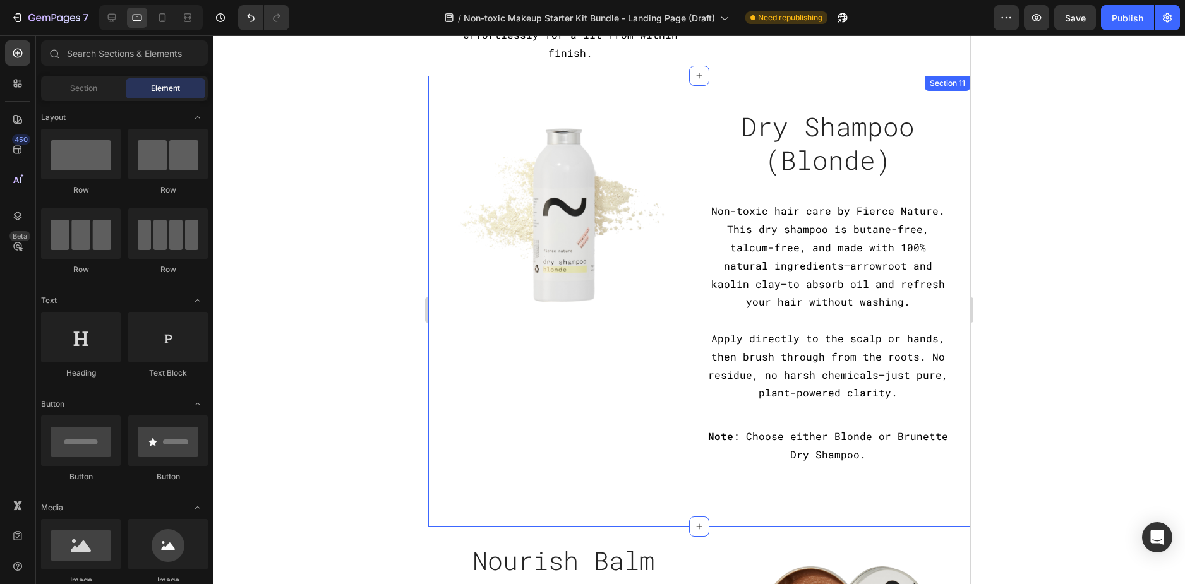
click at [950, 319] on div "Dry Shampoo (Blonde) Heading Non-toxic hair care by Fierce Nature. This dry sha…" at bounding box center [698, 301] width 542 height 451
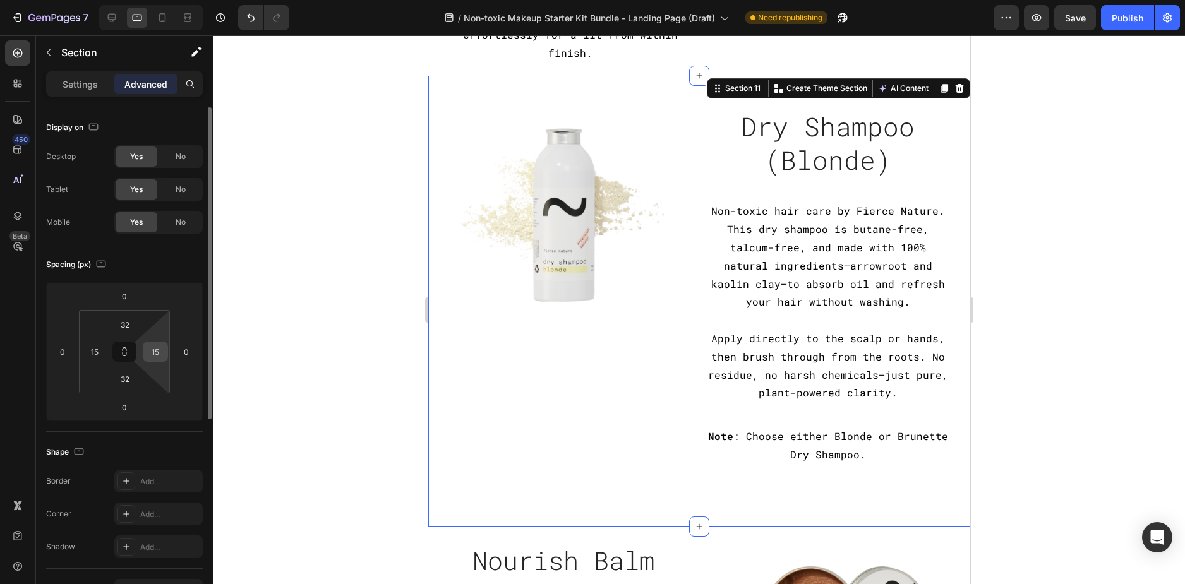
click at [157, 352] on input "15" at bounding box center [155, 351] width 19 height 19
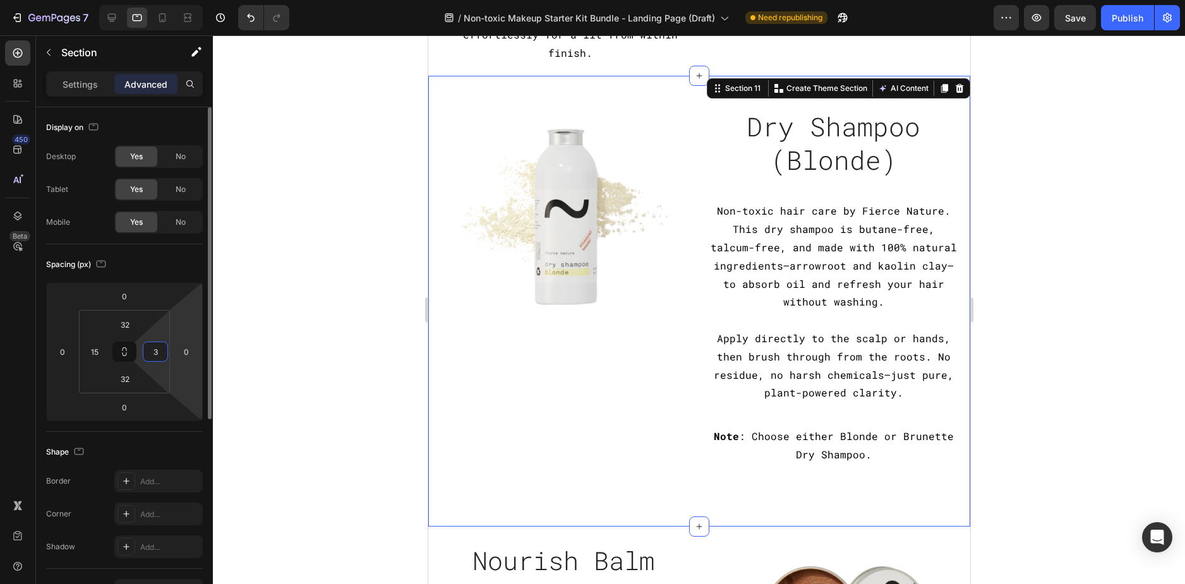
type input "30"
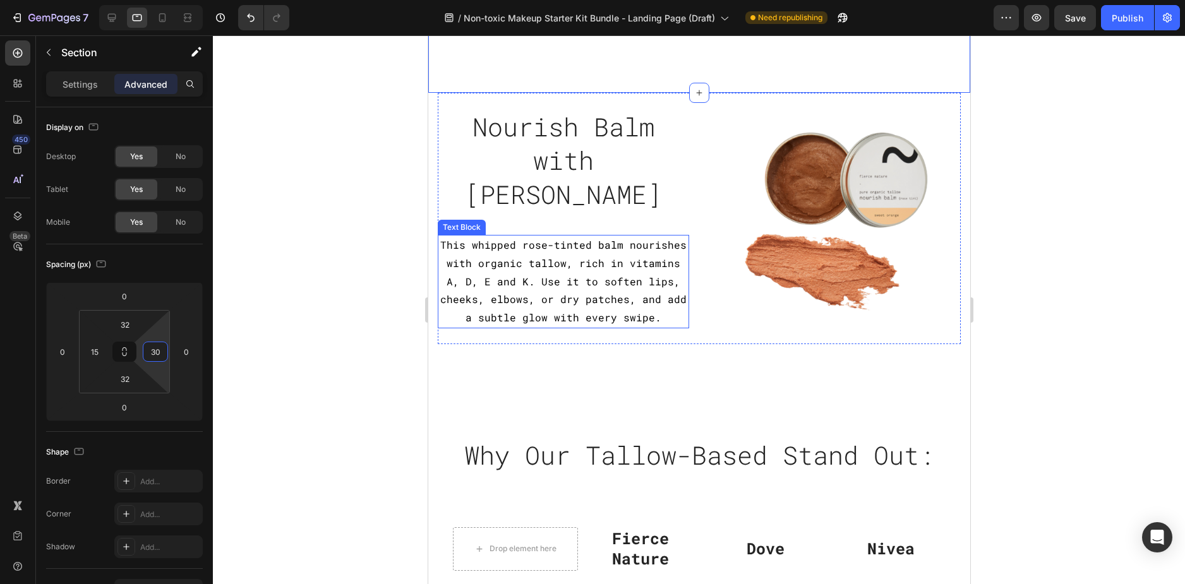
scroll to position [2210, 0]
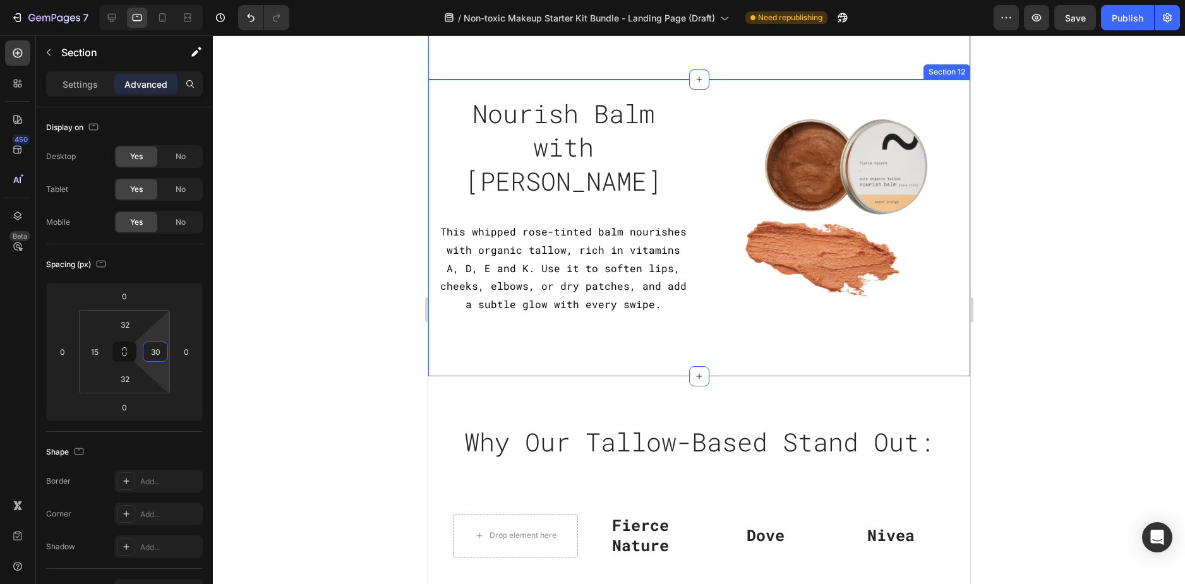
click at [429, 324] on div "Image Nourish Balm with Rose Tint Heading This whipped rose-tinted balm nourish…" at bounding box center [698, 228] width 542 height 297
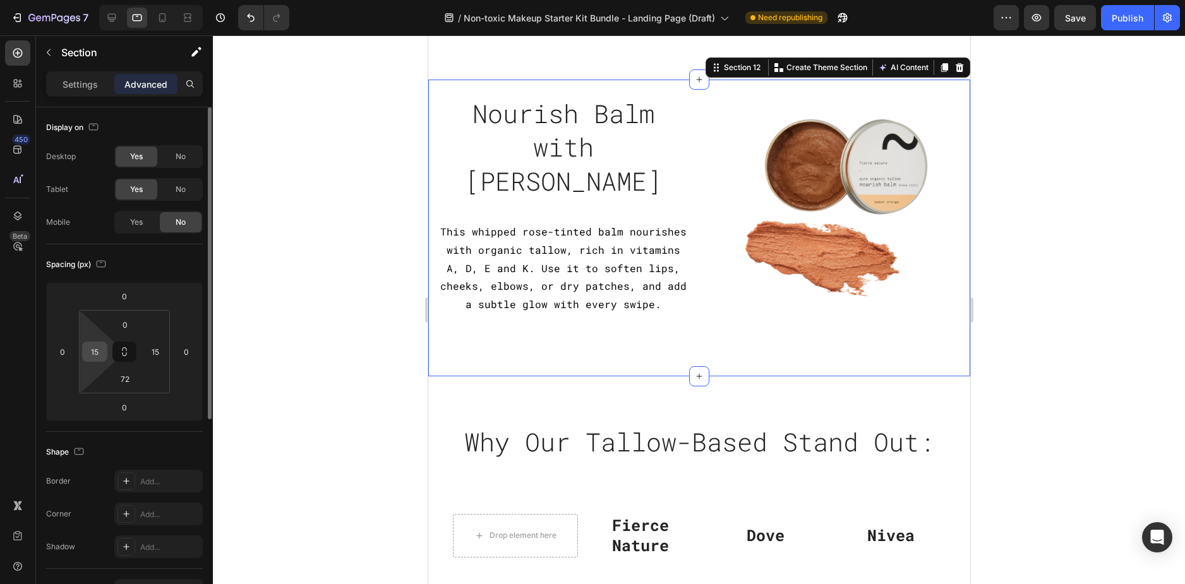
click at [90, 345] on input "15" at bounding box center [94, 351] width 19 height 19
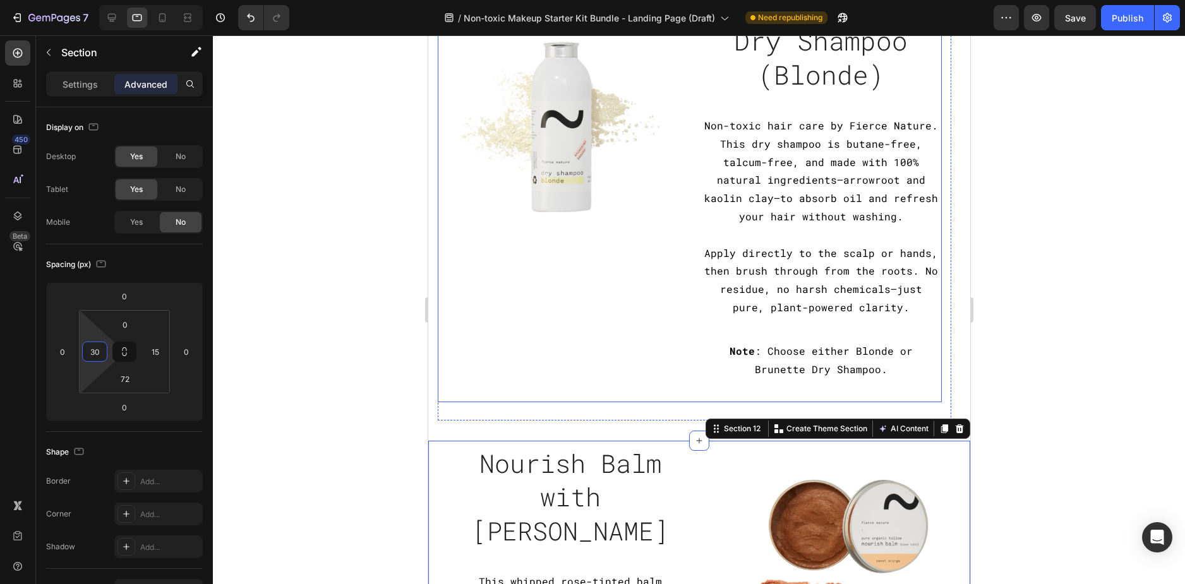
scroll to position [1705, 0]
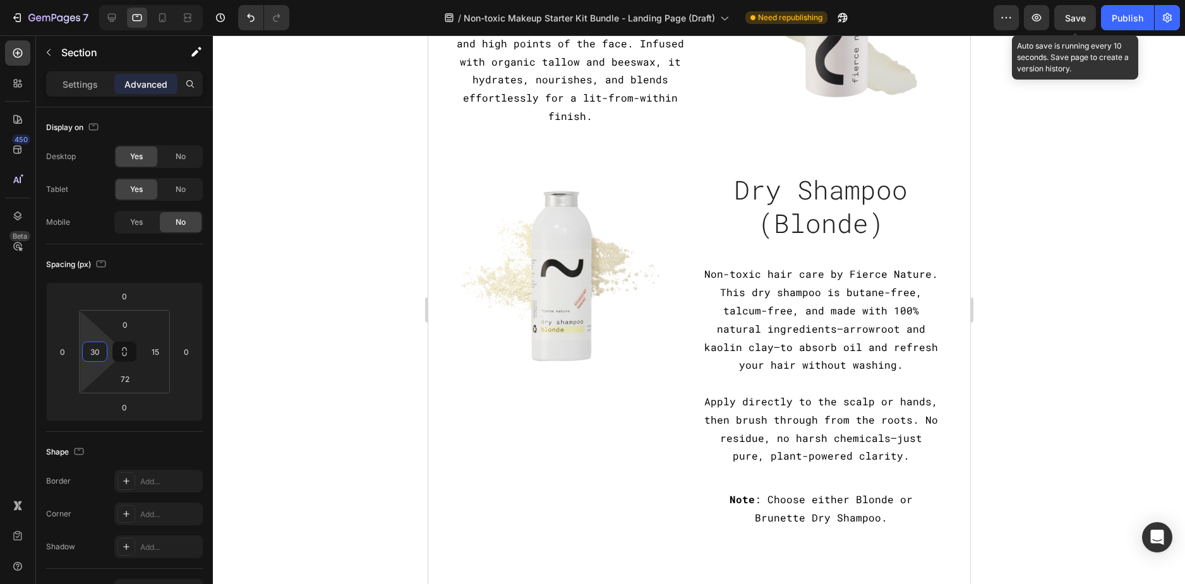
type input "30"
click at [1066, 23] on span "Save" at bounding box center [1075, 18] width 21 height 11
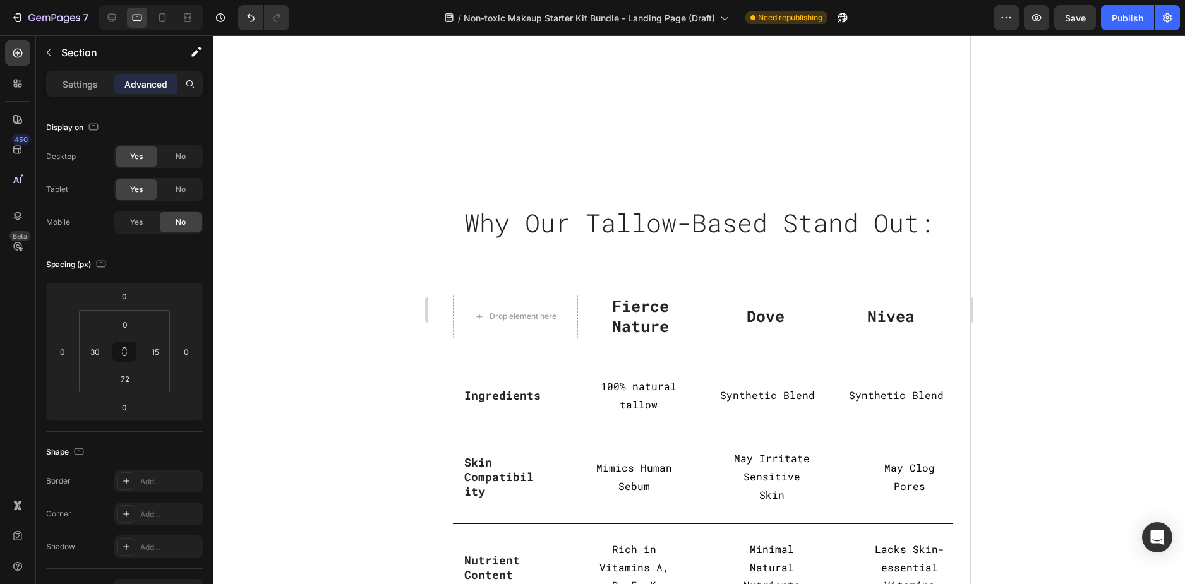
scroll to position [2589, 0]
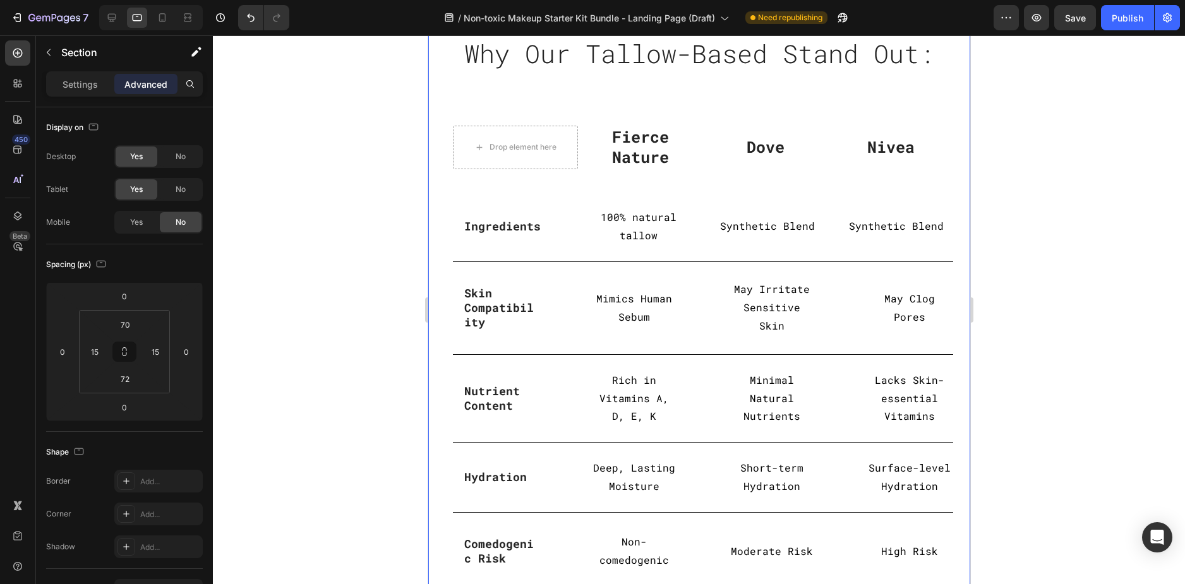
click at [432, 218] on div "Why Our Tallow-Based Stand Out: Heading Row Drop element here Fierce Nature Tex…" at bounding box center [698, 351] width 542 height 726
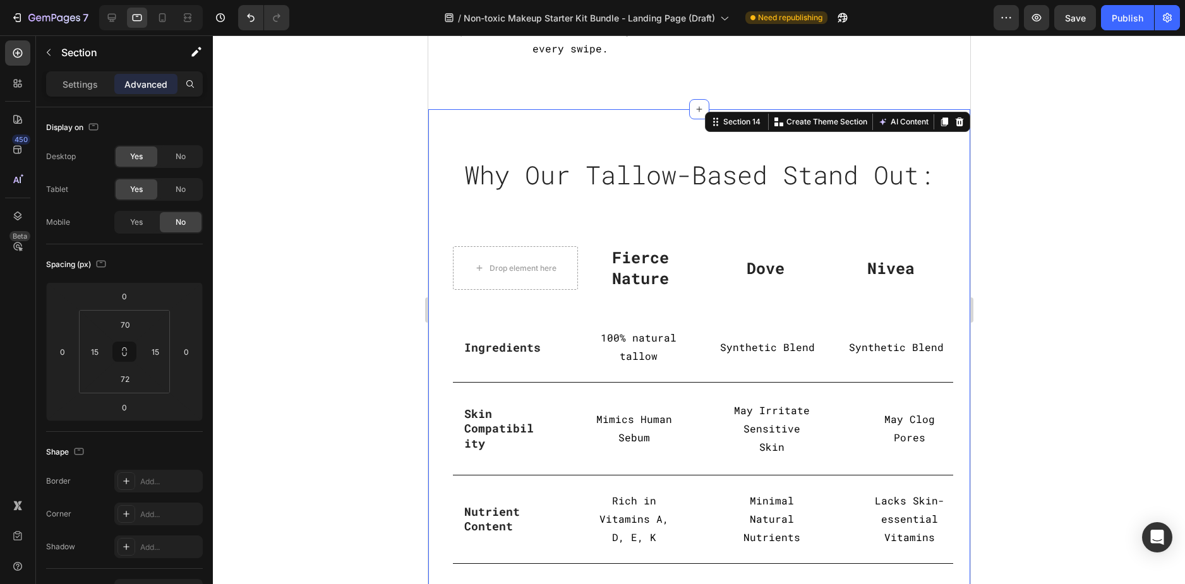
scroll to position [2463, 0]
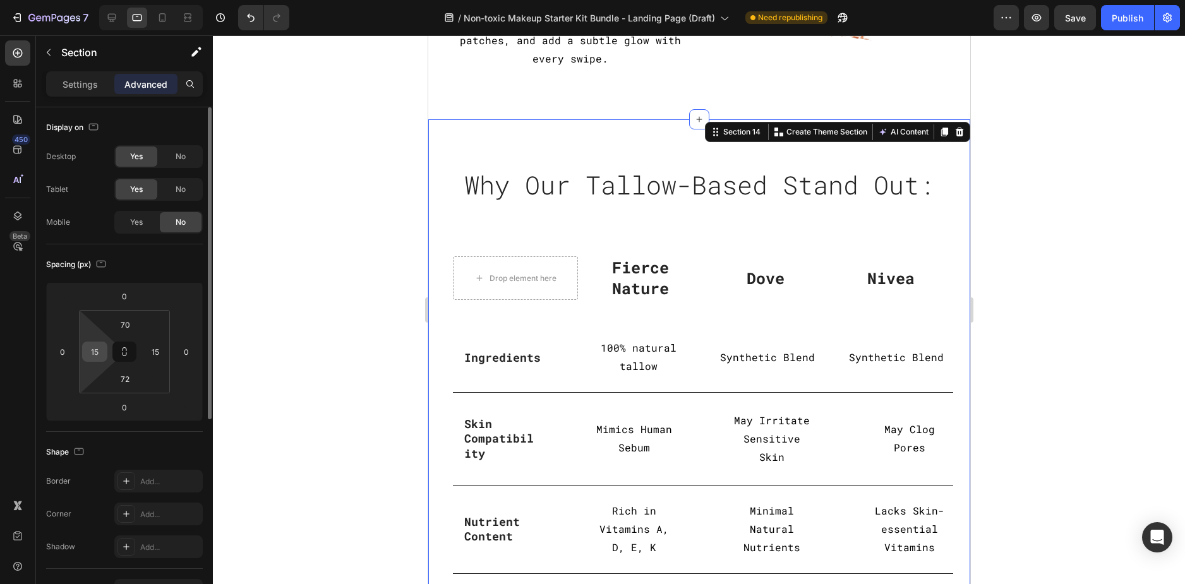
click at [89, 344] on input "15" at bounding box center [94, 351] width 19 height 19
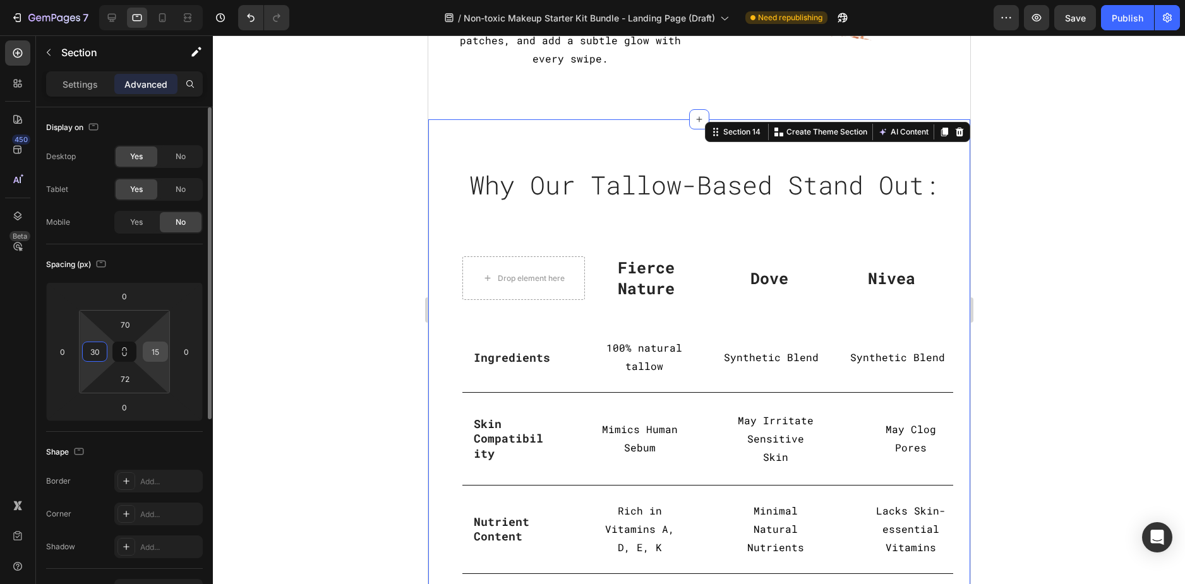
type input "30"
click at [162, 349] on input "15" at bounding box center [155, 351] width 19 height 19
type input "30"
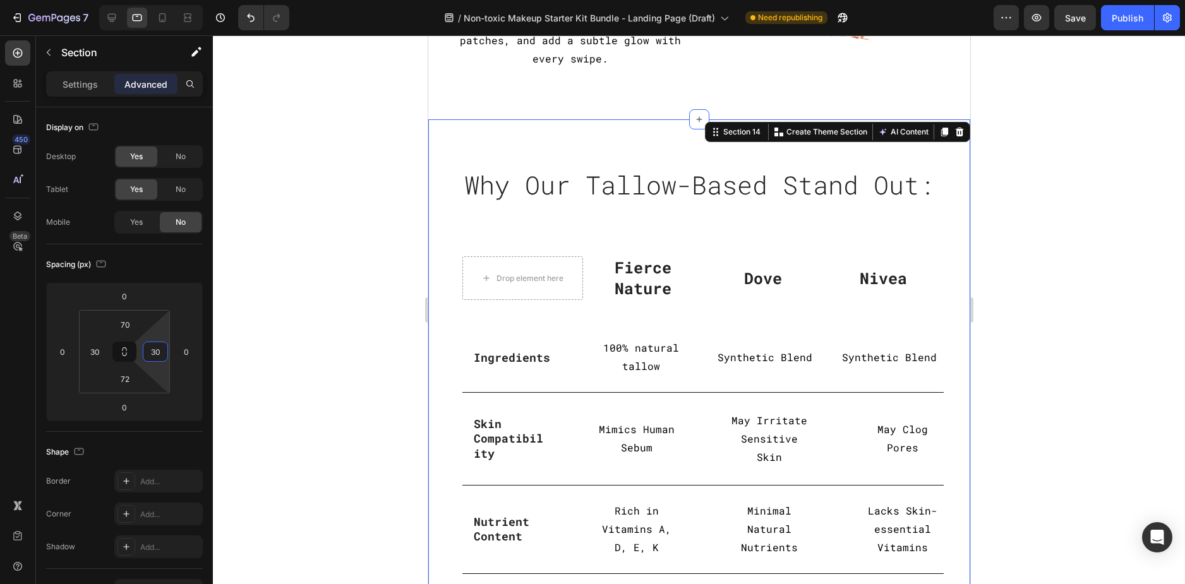
click at [1091, 258] on div at bounding box center [699, 309] width 972 height 549
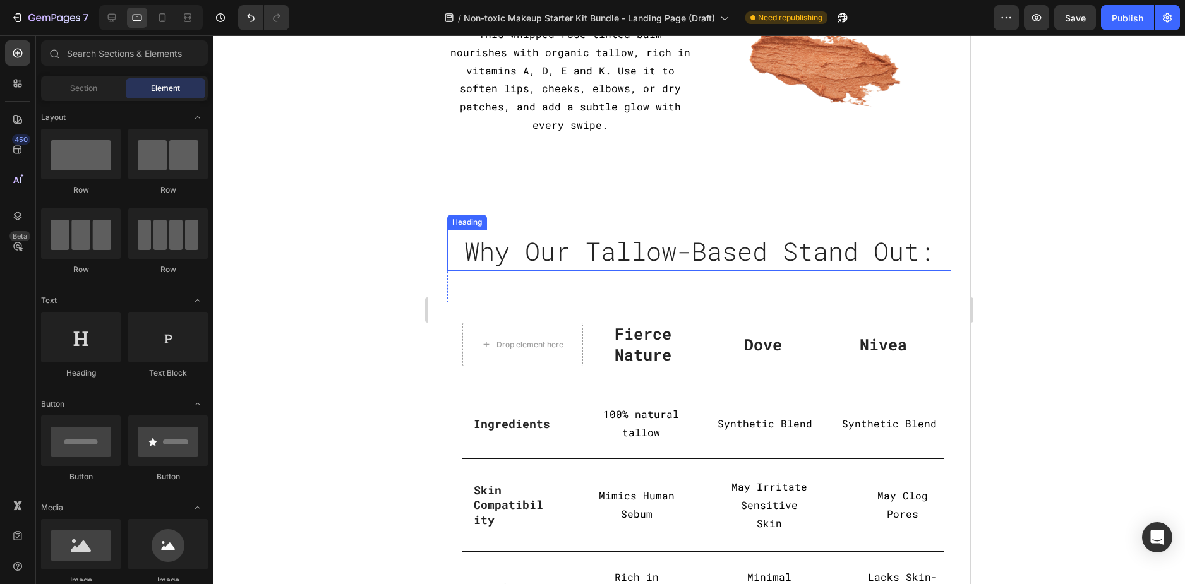
scroll to position [2273, 0]
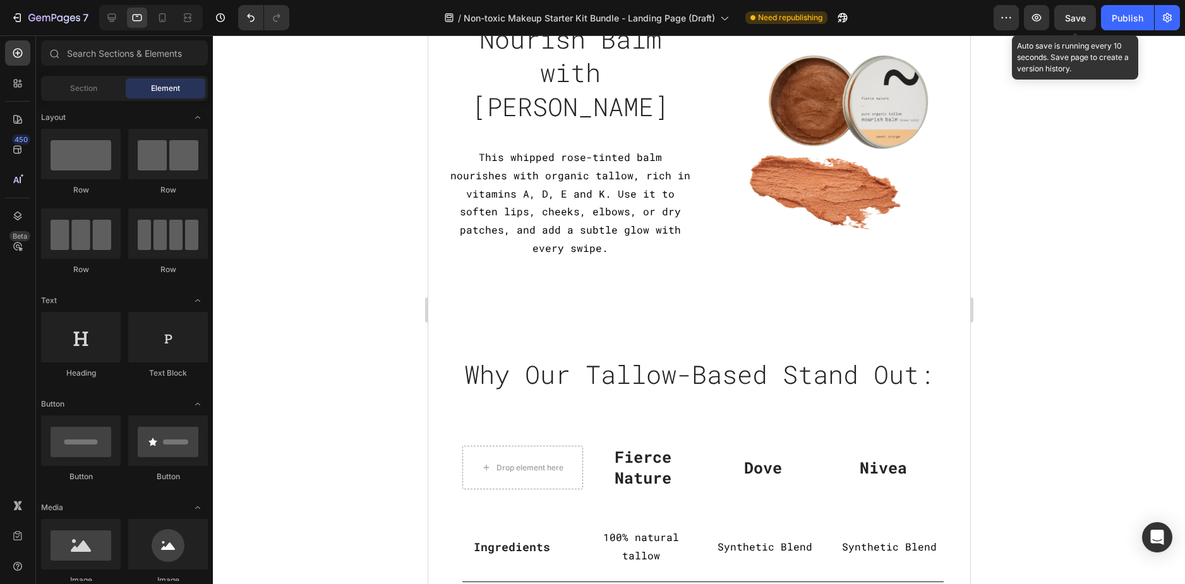
click at [1078, 18] on span "Save" at bounding box center [1075, 18] width 21 height 11
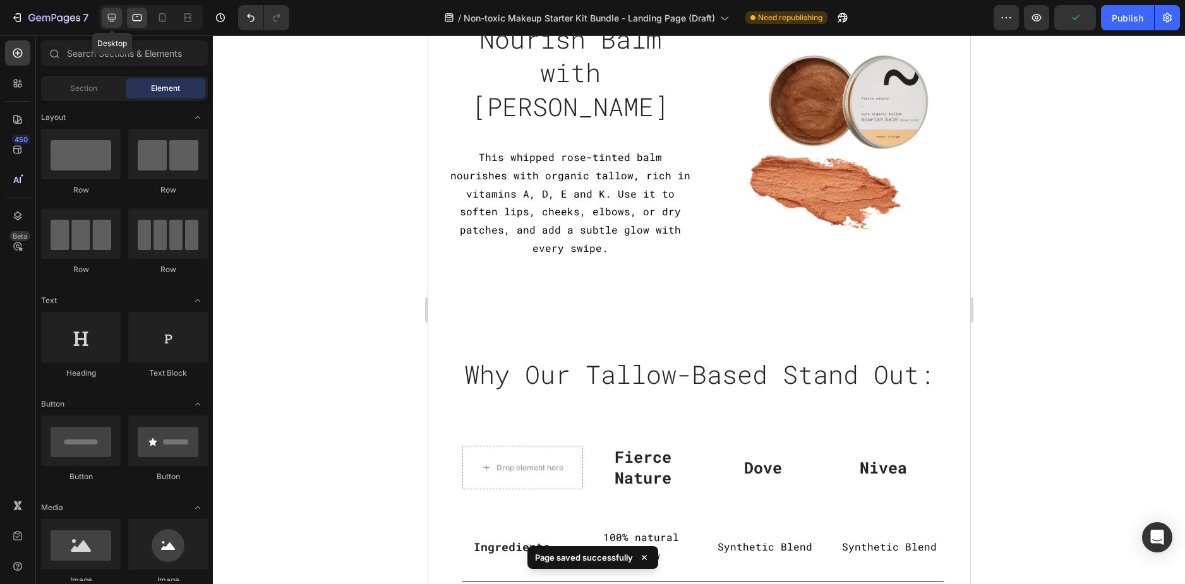
click at [107, 18] on icon at bounding box center [111, 17] width 13 height 13
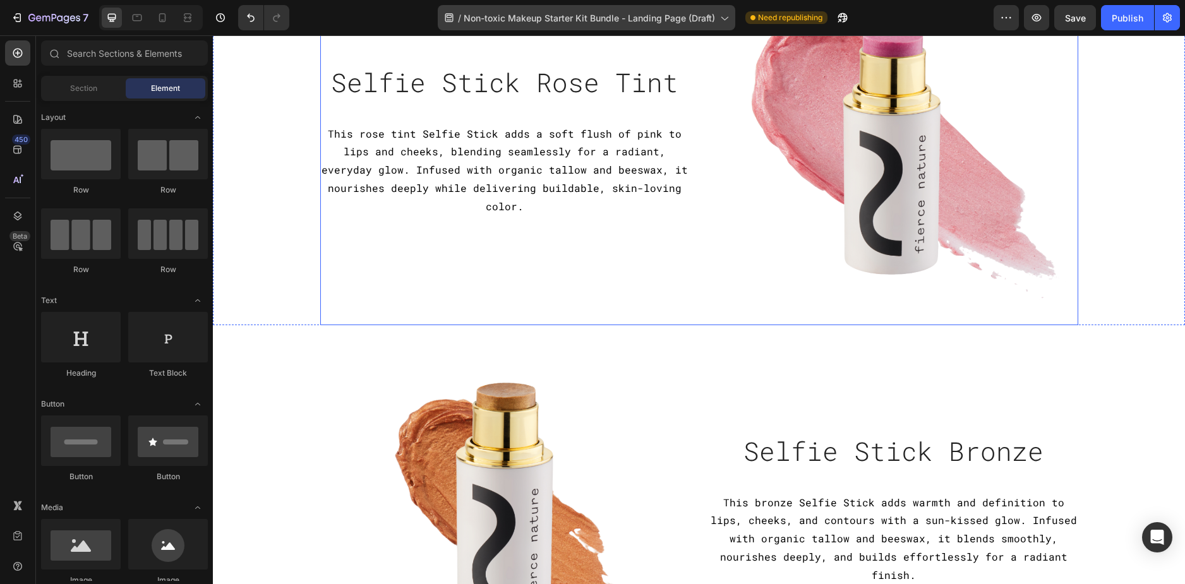
scroll to position [1073, 0]
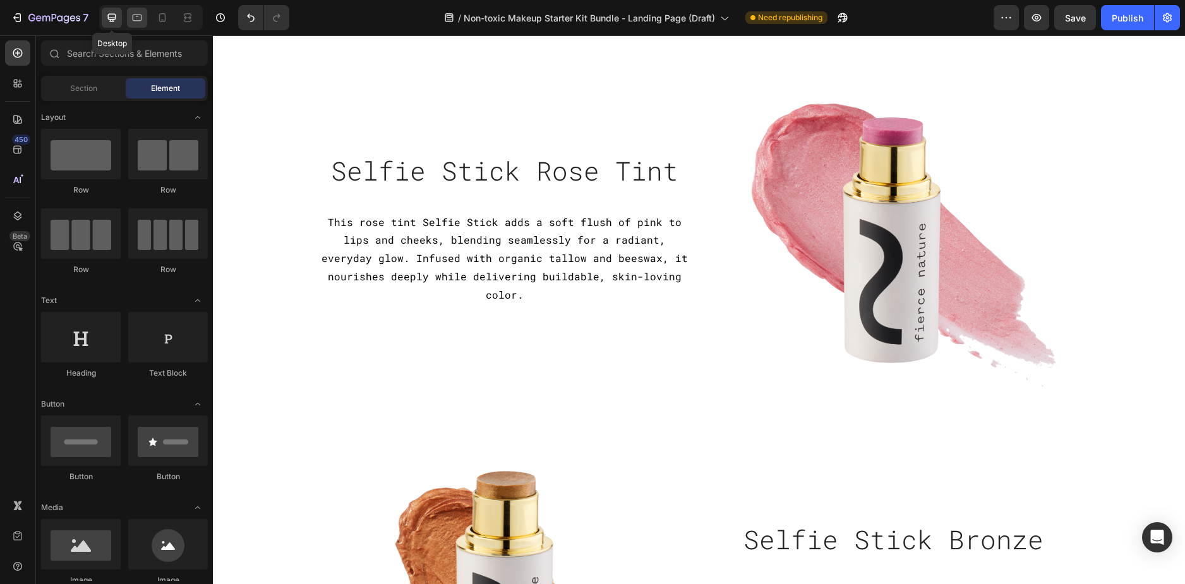
drag, startPoint x: 119, startPoint y: 16, endPoint x: 129, endPoint y: 18, distance: 9.7
click at [126, 16] on div "Desktop" at bounding box center [151, 17] width 104 height 25
click at [129, 18] on div at bounding box center [137, 18] width 20 height 20
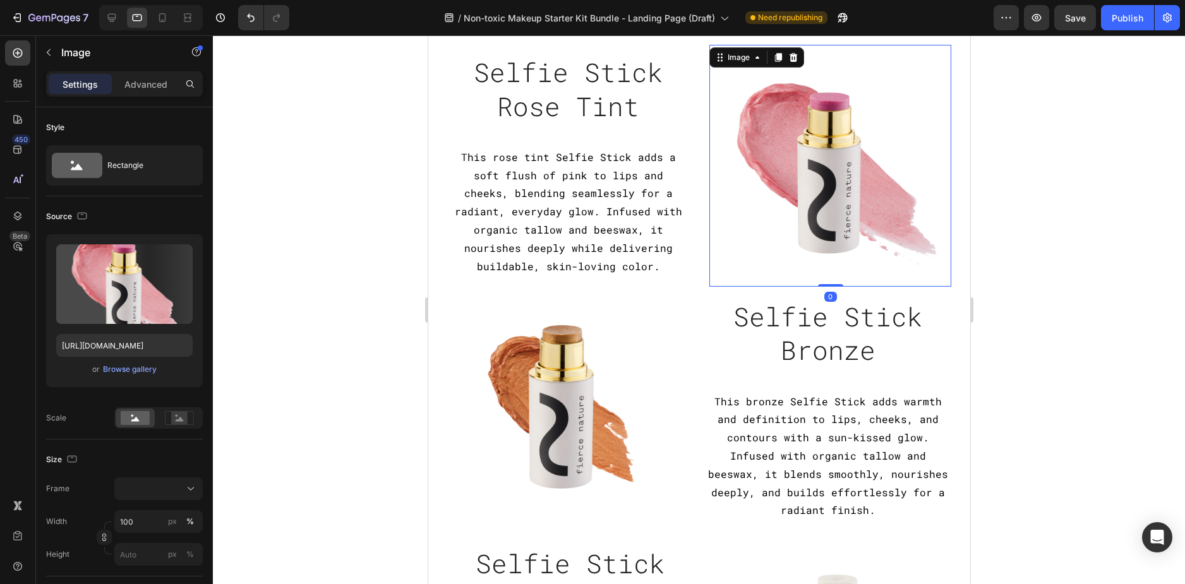
click at [719, 275] on img at bounding box center [829, 166] width 242 height 242
click at [694, 277] on div "Image 0 Selfie Stick Rose Tint Heading This rose tint Selfie Stick adds a soft …" at bounding box center [698, 166] width 504 height 242
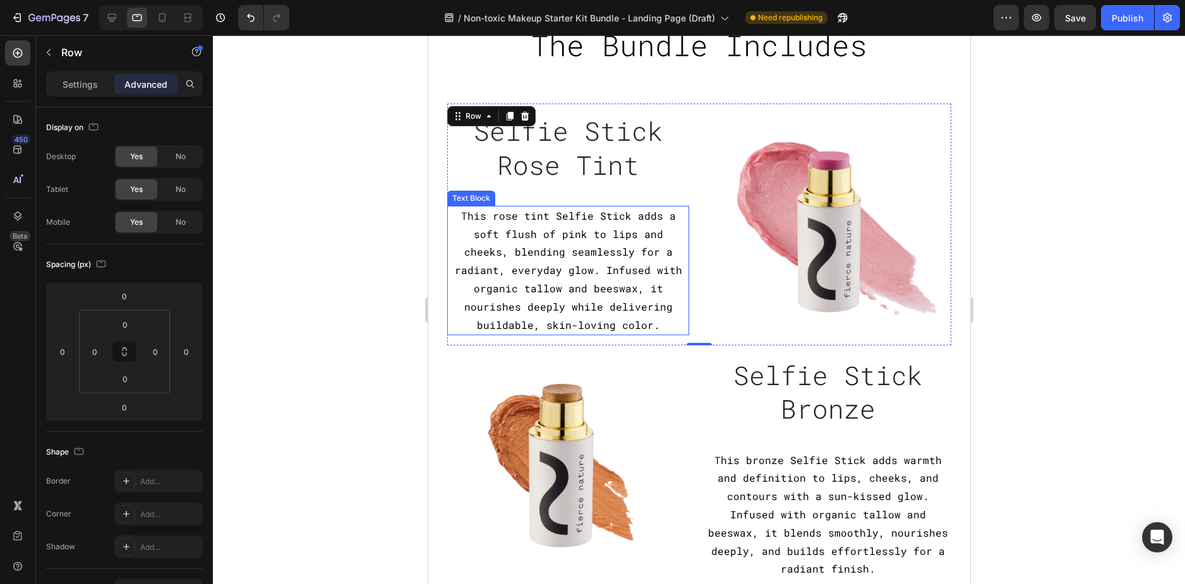
scroll to position [947, 0]
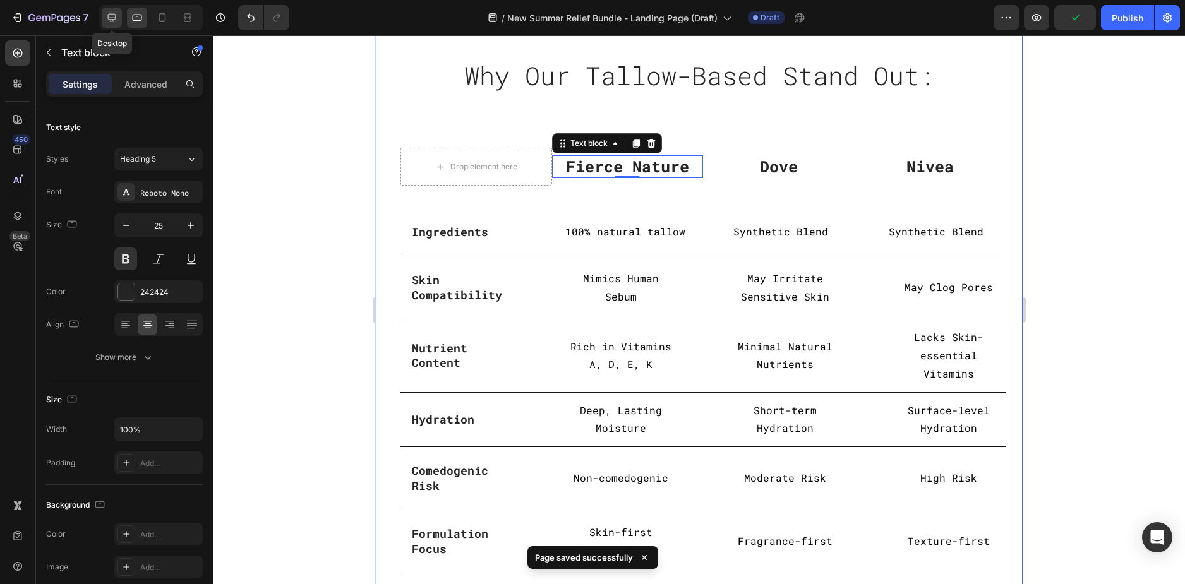
click at [108, 16] on icon at bounding box center [112, 18] width 8 height 8
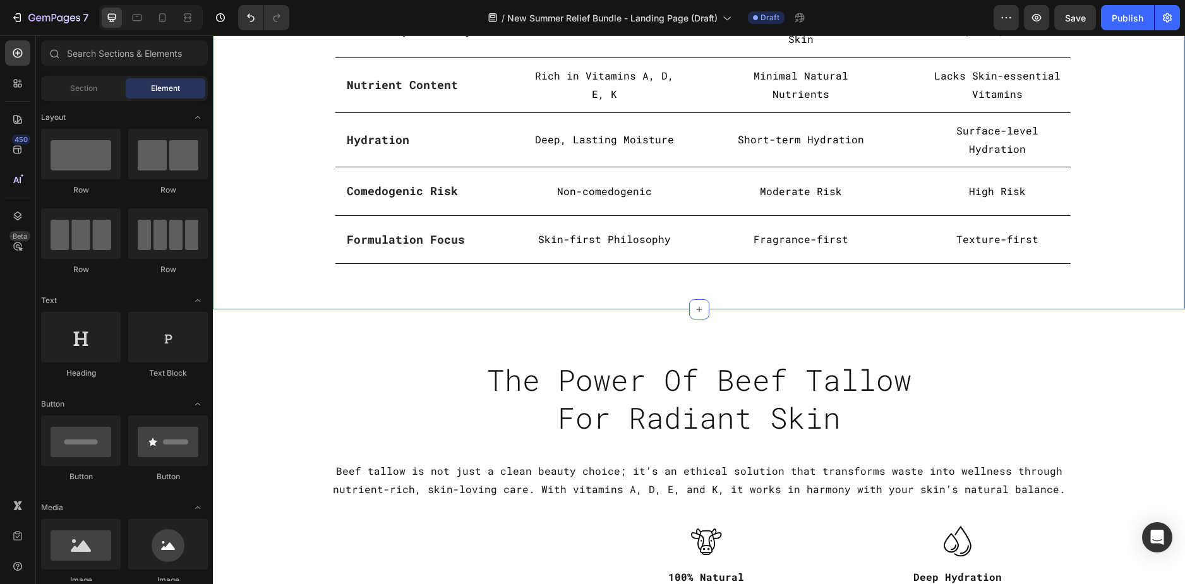
scroll to position [2660, 0]
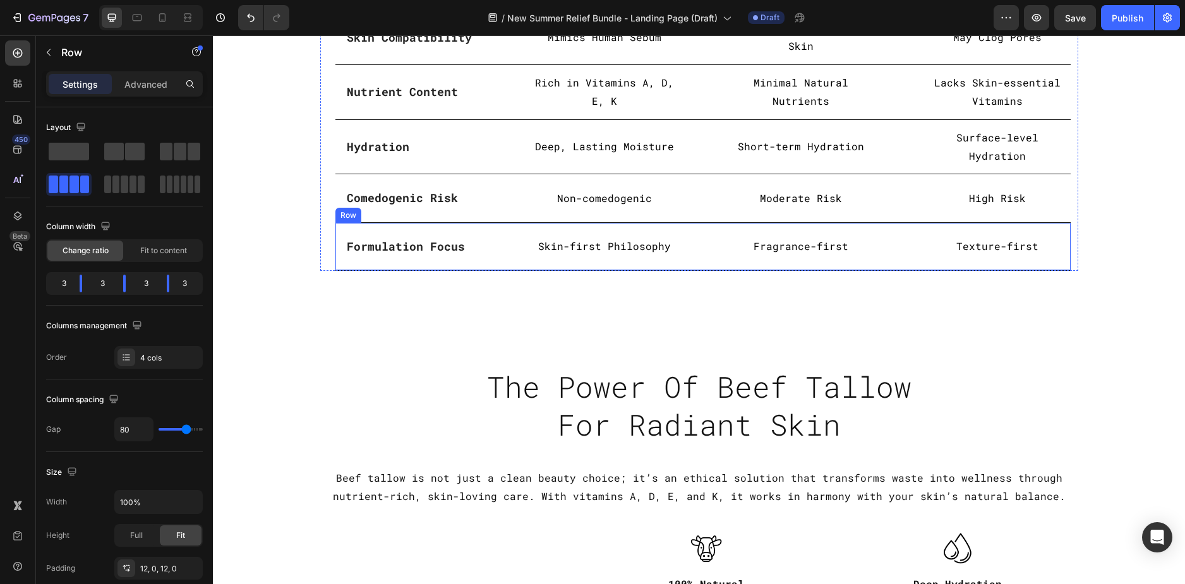
click at [511, 241] on div "Formulation Focus Text block Row Skin-first Philosophy Text Block Fragrance-fir…" at bounding box center [702, 247] width 735 height 48
click at [129, 79] on p "Advanced" at bounding box center [145, 84] width 43 height 13
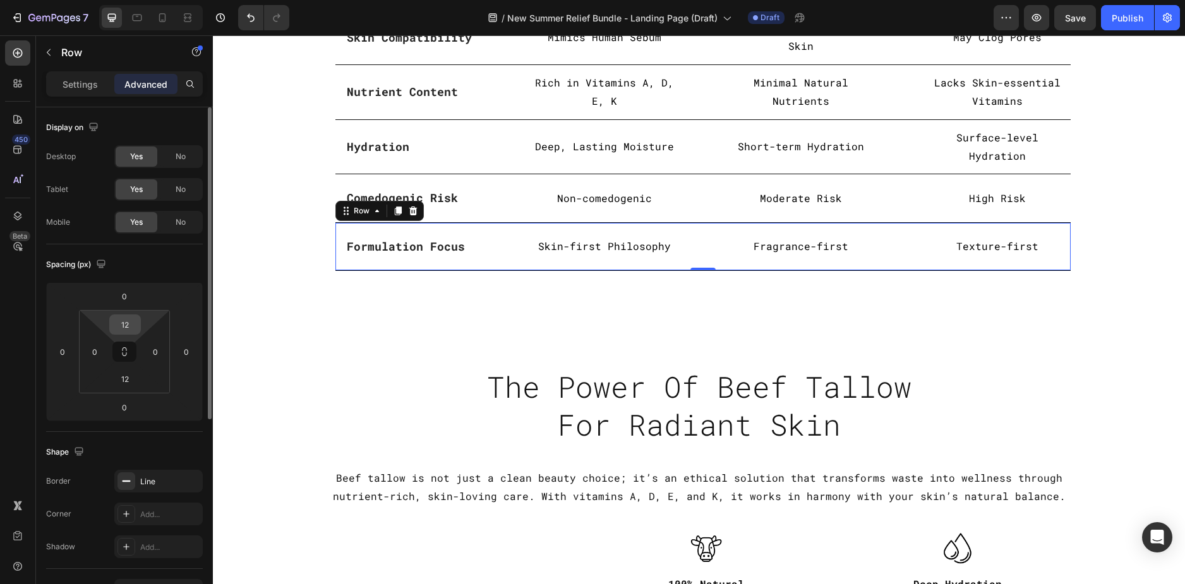
click at [133, 318] on input "12" at bounding box center [124, 324] width 25 height 19
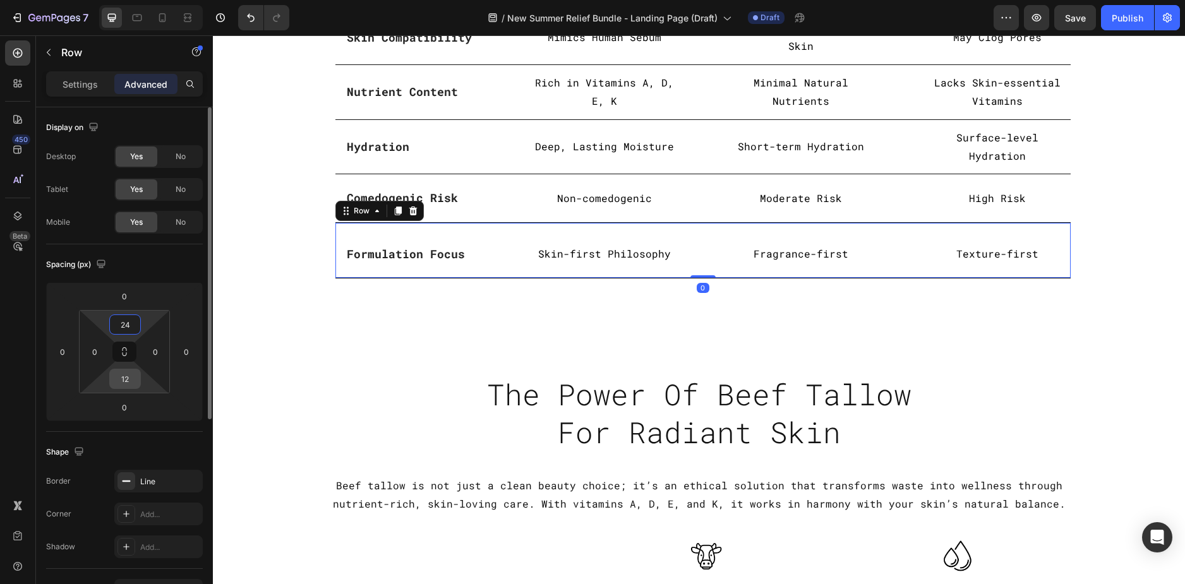
type input "24"
click at [127, 376] on input "12" at bounding box center [124, 378] width 25 height 19
type input "24"
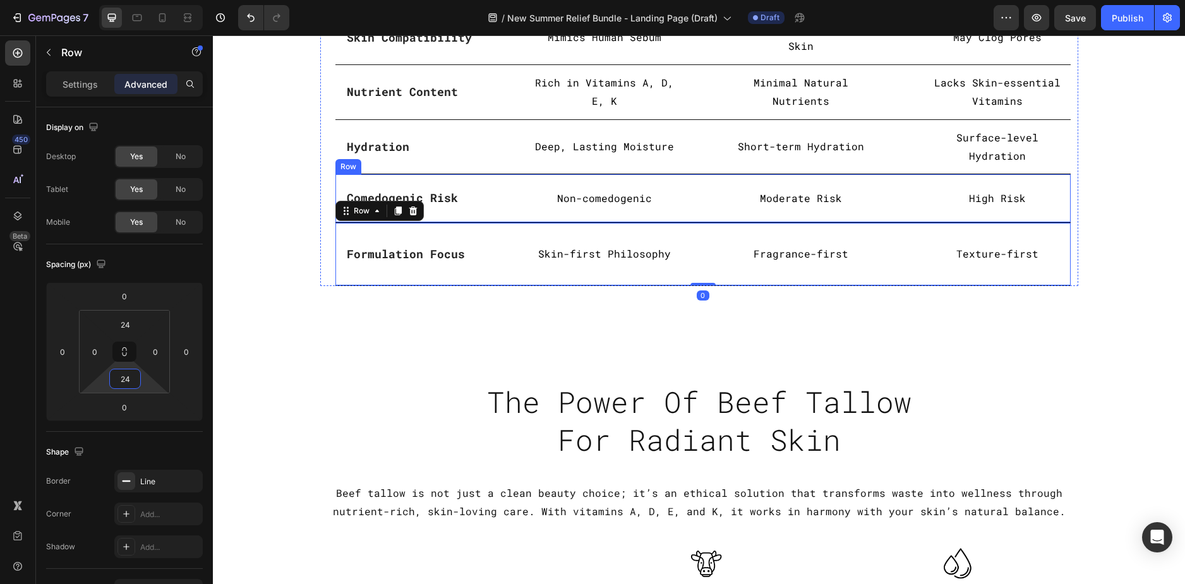
click at [508, 179] on div "Comedogenic Risk Text block Row Non-comedogenic Text Block Moderate Risk Text B…" at bounding box center [702, 198] width 735 height 48
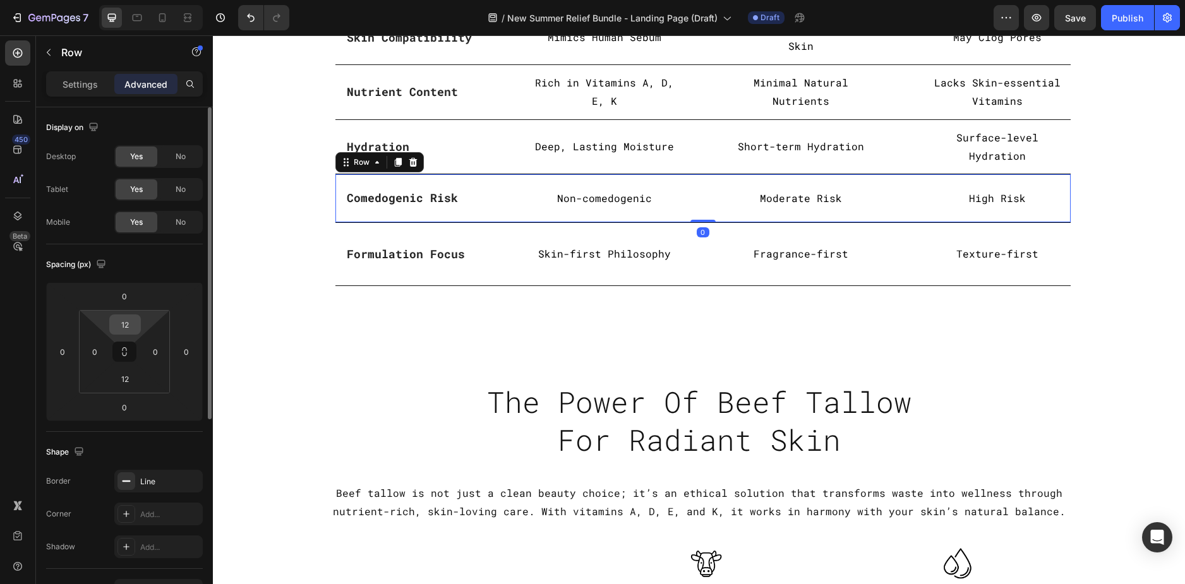
click at [129, 321] on input "12" at bounding box center [124, 324] width 25 height 19
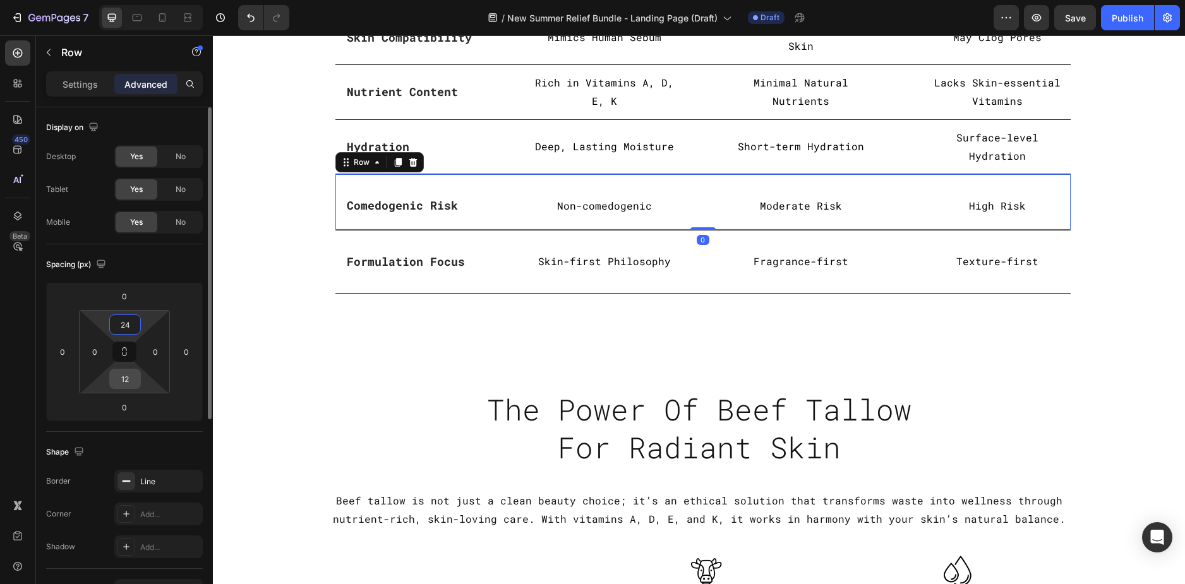
type input "24"
click at [124, 379] on input "12" at bounding box center [124, 378] width 25 height 19
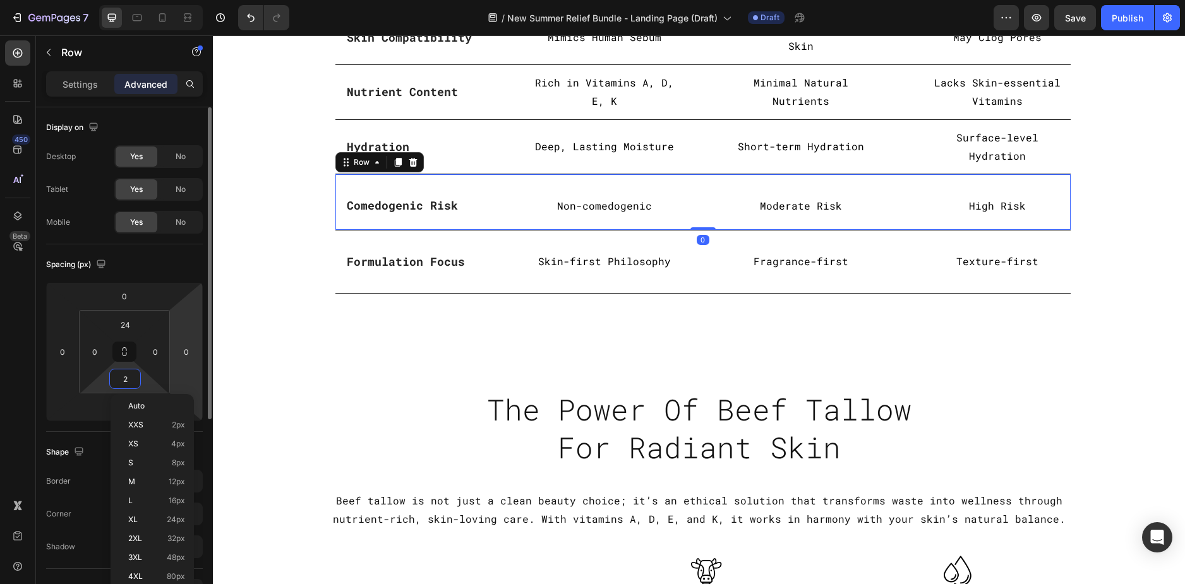
type input "24"
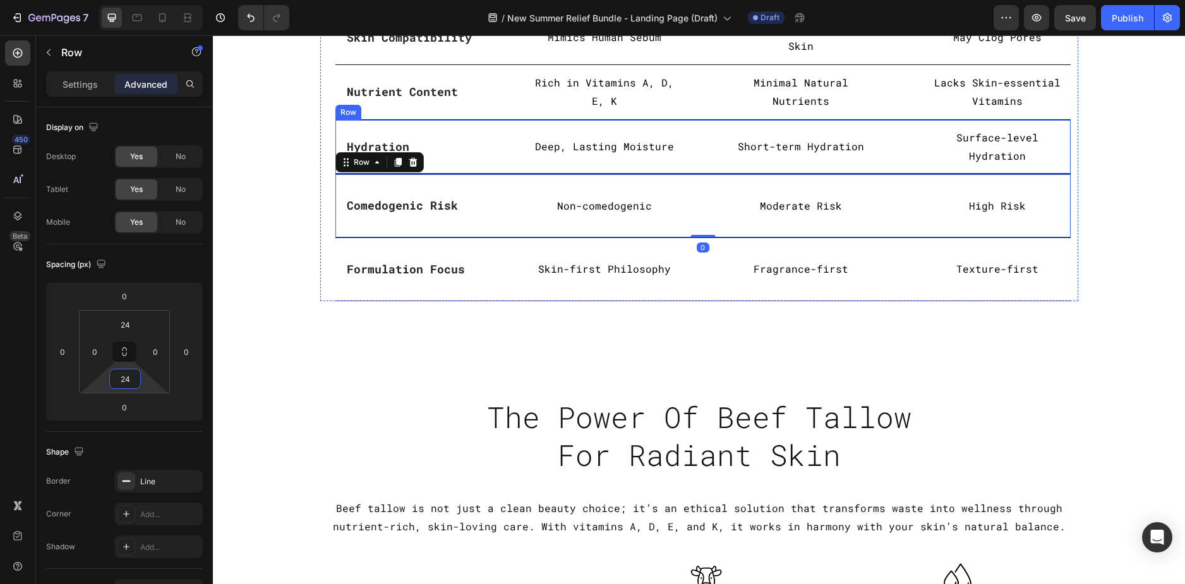
click at [495, 132] on div "Hydration Text block Row Deep, Lasting Moisture Text Block Short-term Hydration…" at bounding box center [702, 147] width 735 height 55
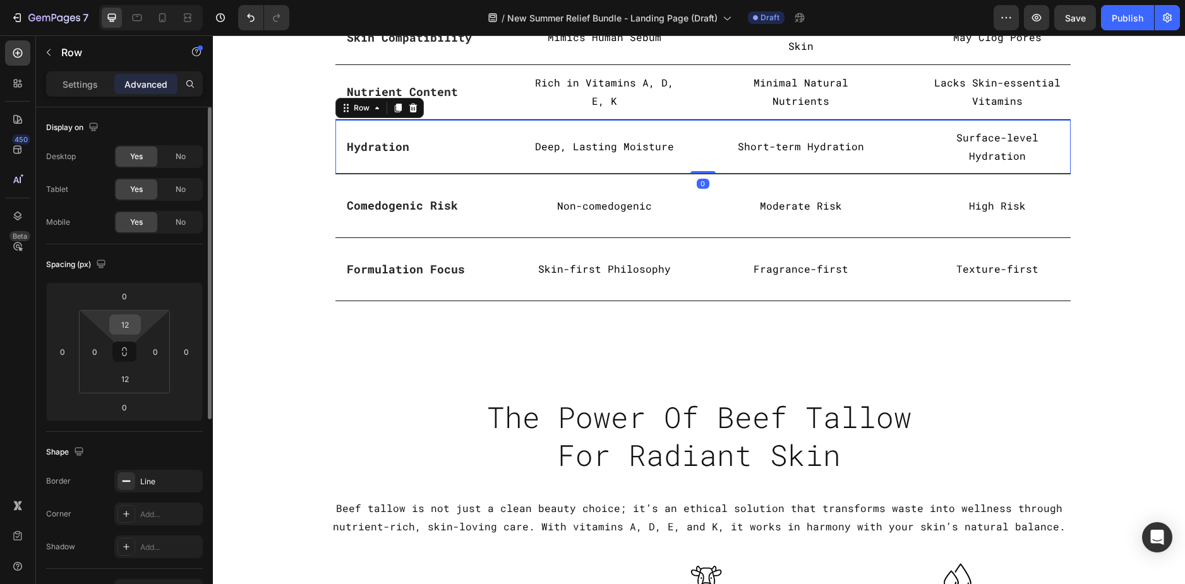
click at [128, 330] on input "12" at bounding box center [124, 324] width 25 height 19
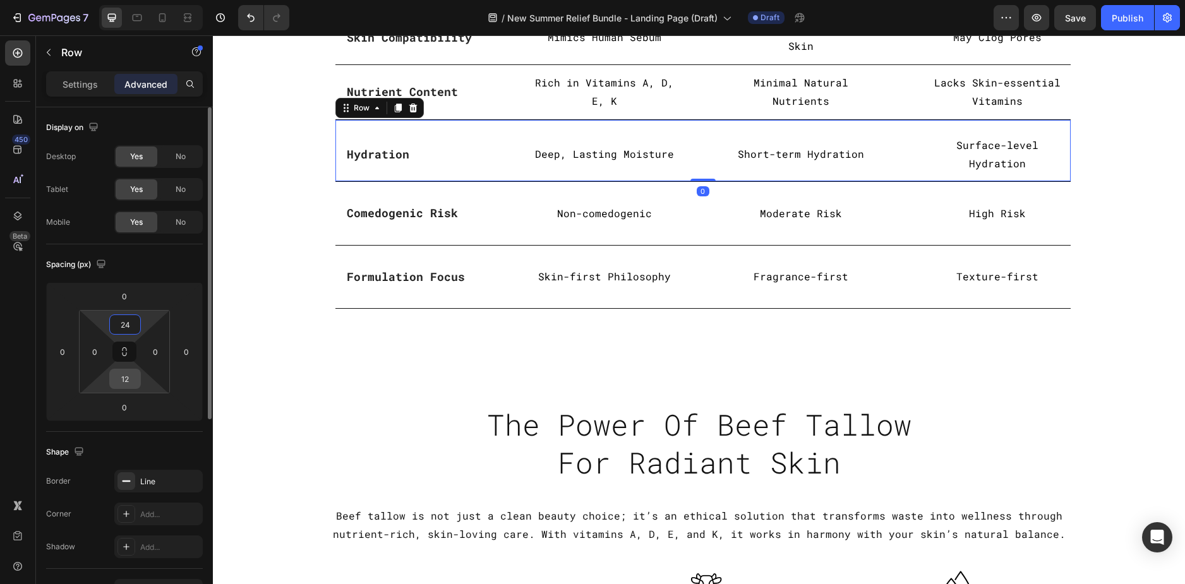
type input "24"
click at [126, 374] on input "12" at bounding box center [124, 378] width 25 height 19
type input "24"
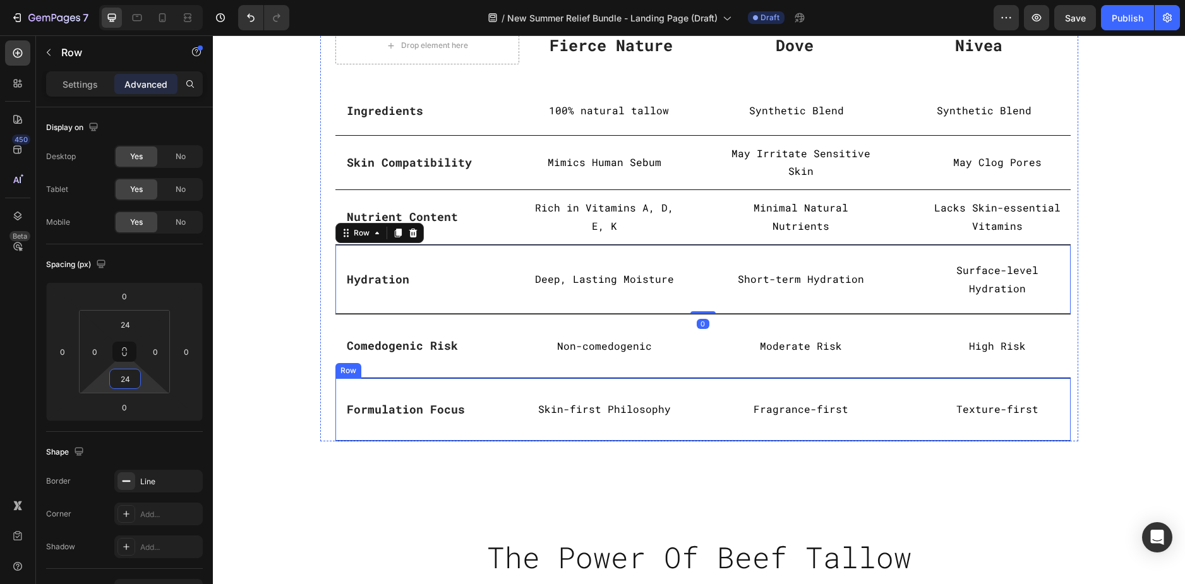
scroll to position [2533, 0]
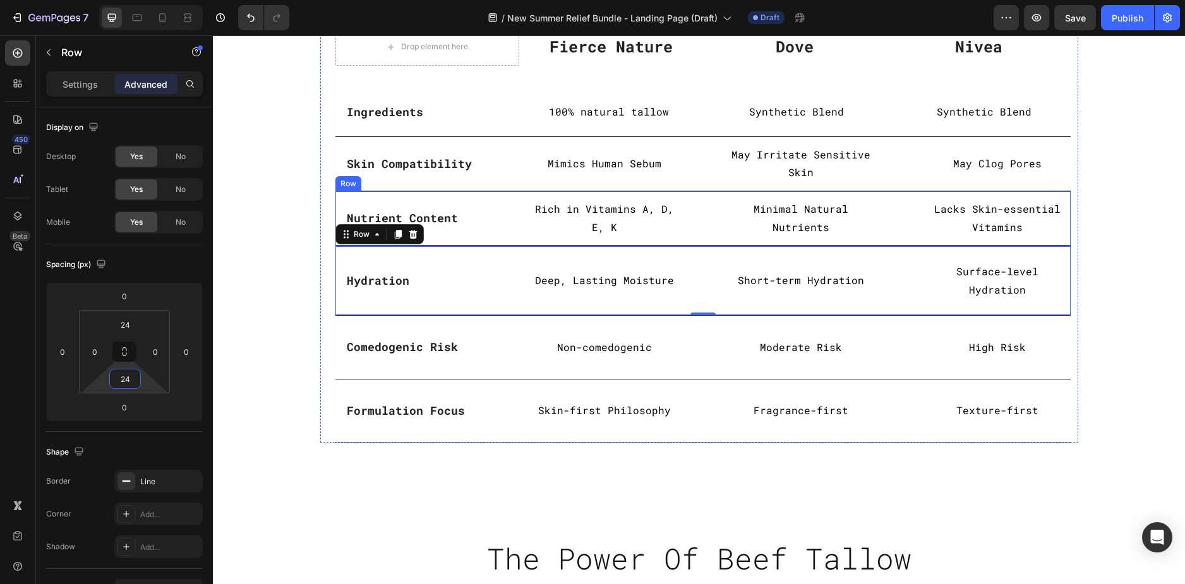
click at [516, 203] on div "Nutrient Content Text block Row Rich in Vitamins A, D, E, K Text Block Minimal …" at bounding box center [702, 218] width 735 height 55
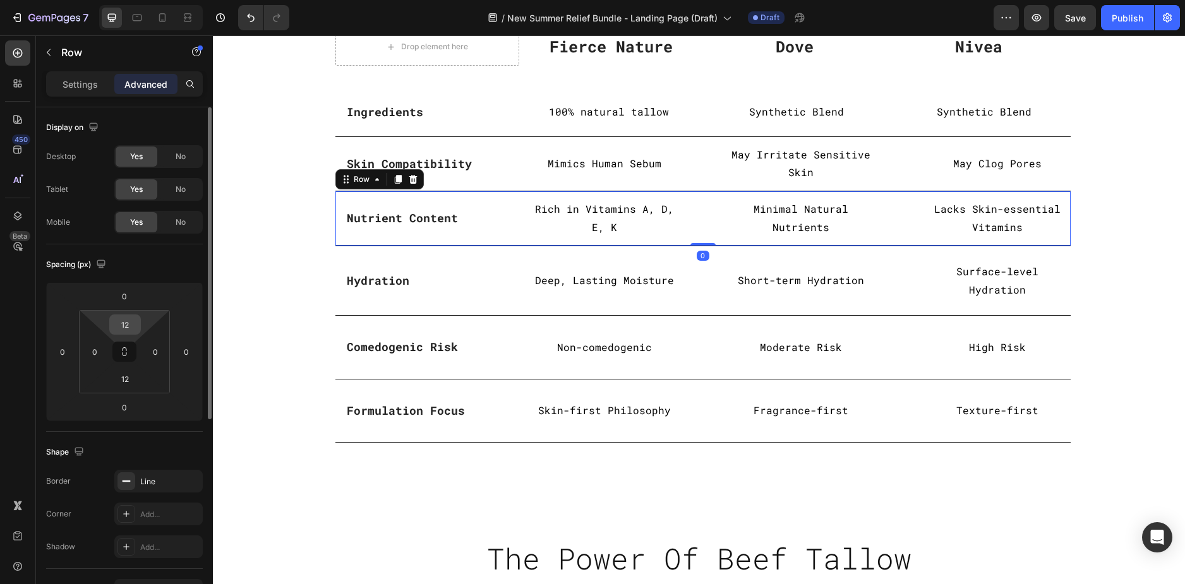
click at [129, 320] on input "12" at bounding box center [124, 324] width 25 height 19
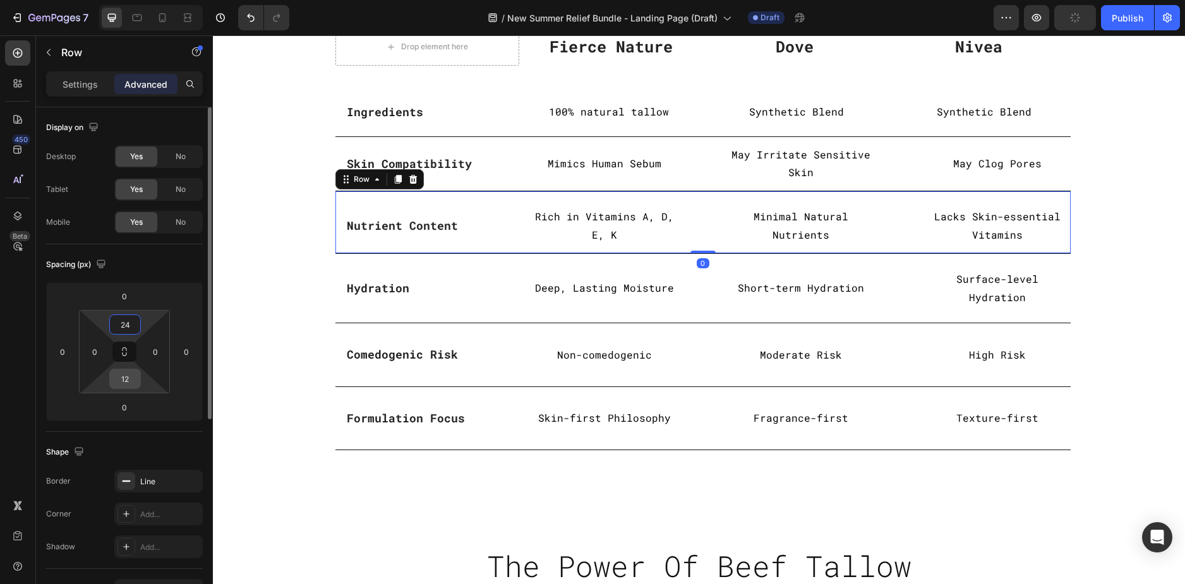
type input "24"
click at [131, 378] on input "12" at bounding box center [124, 378] width 25 height 19
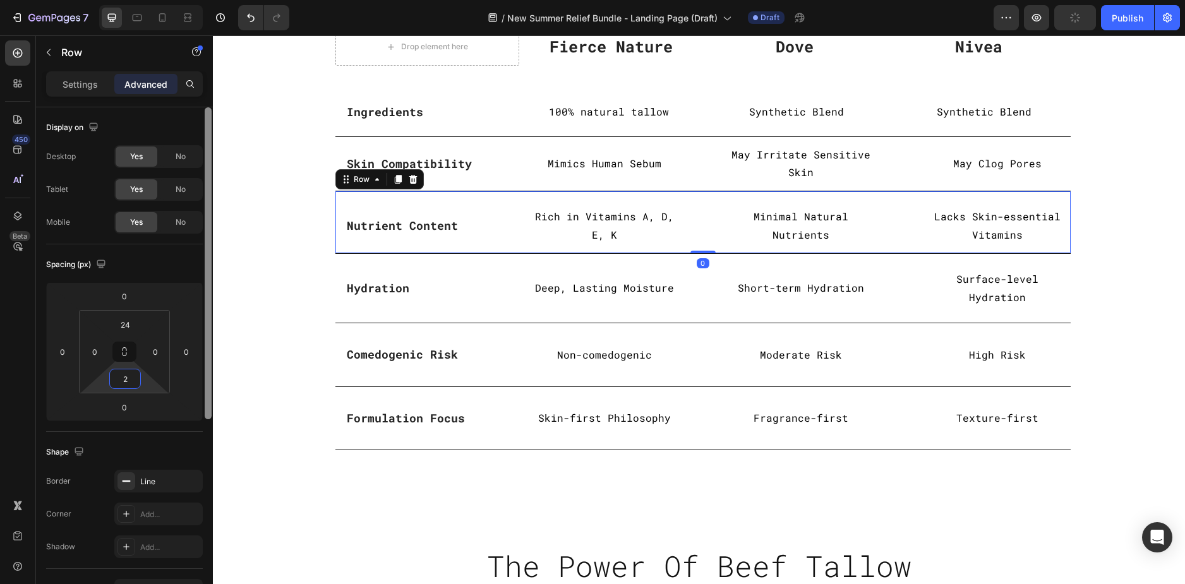
type input "24"
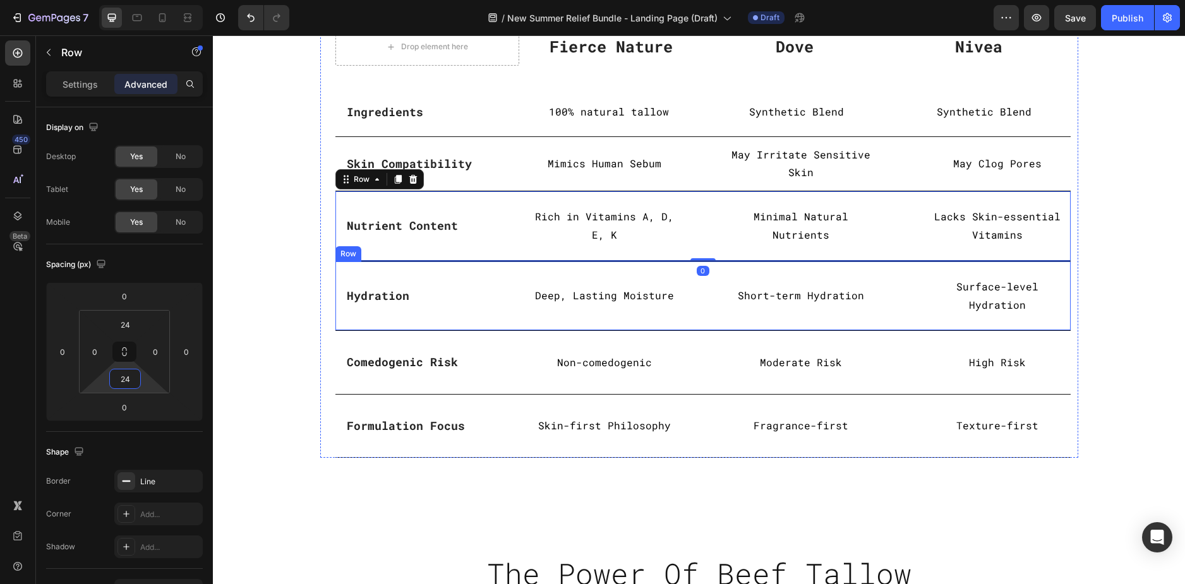
scroll to position [2470, 0]
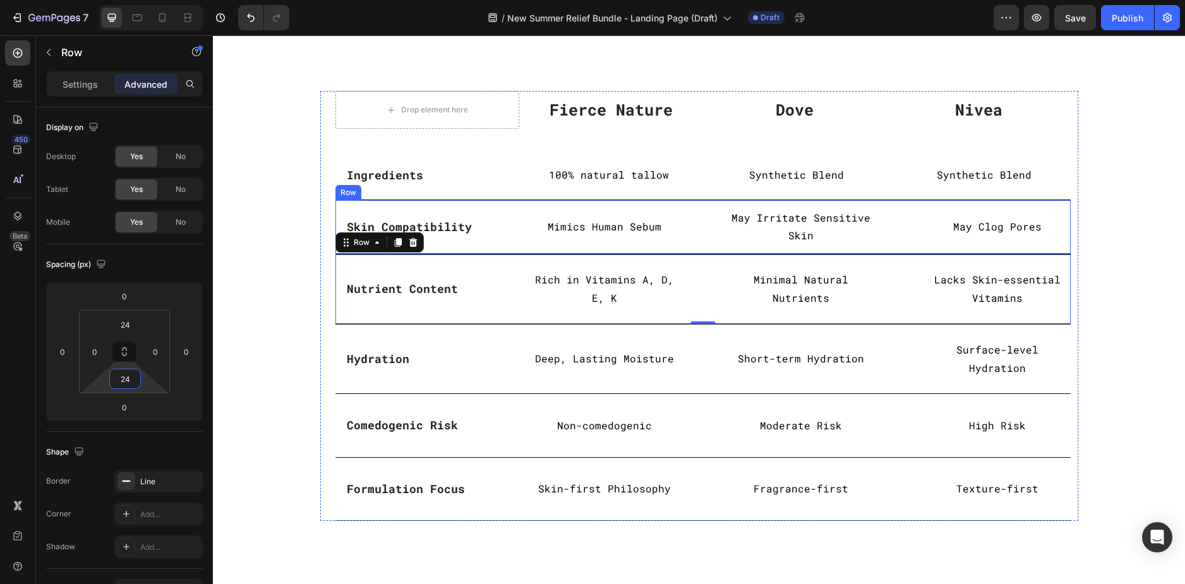
click at [522, 217] on div "Skin Compatibility Text block Row Mimics Human Sebum Text Block May Irritate Se…" at bounding box center [702, 227] width 735 height 55
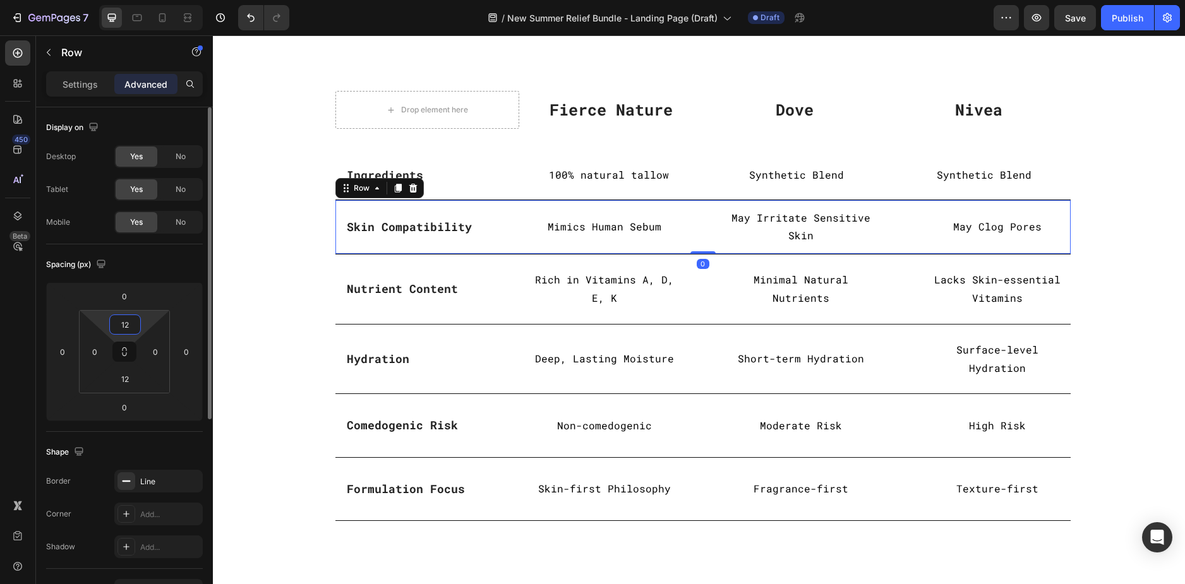
click at [130, 326] on input "12" at bounding box center [124, 324] width 25 height 19
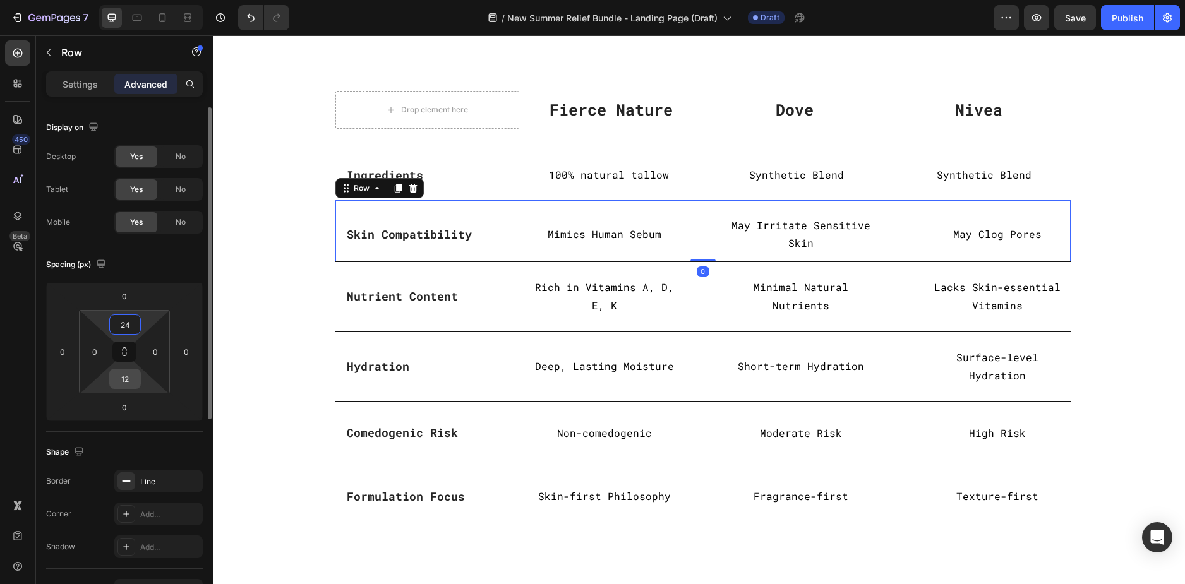
type input "24"
click at [128, 376] on input "12" at bounding box center [124, 378] width 25 height 19
type input "24"
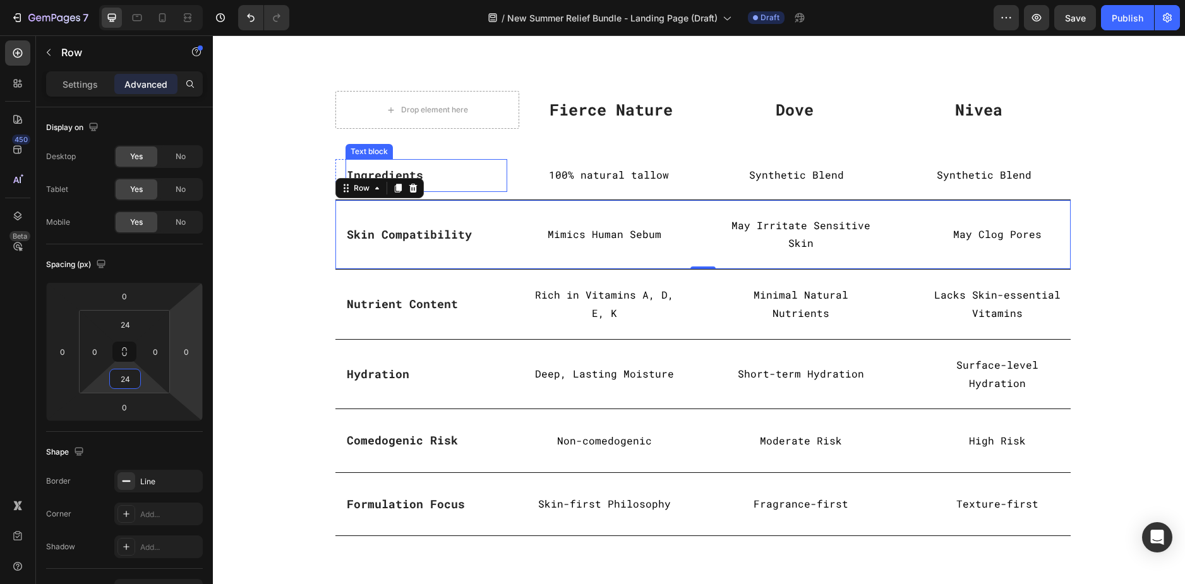
click at [492, 165] on div "Ingredients Text block" at bounding box center [426, 175] width 162 height 32
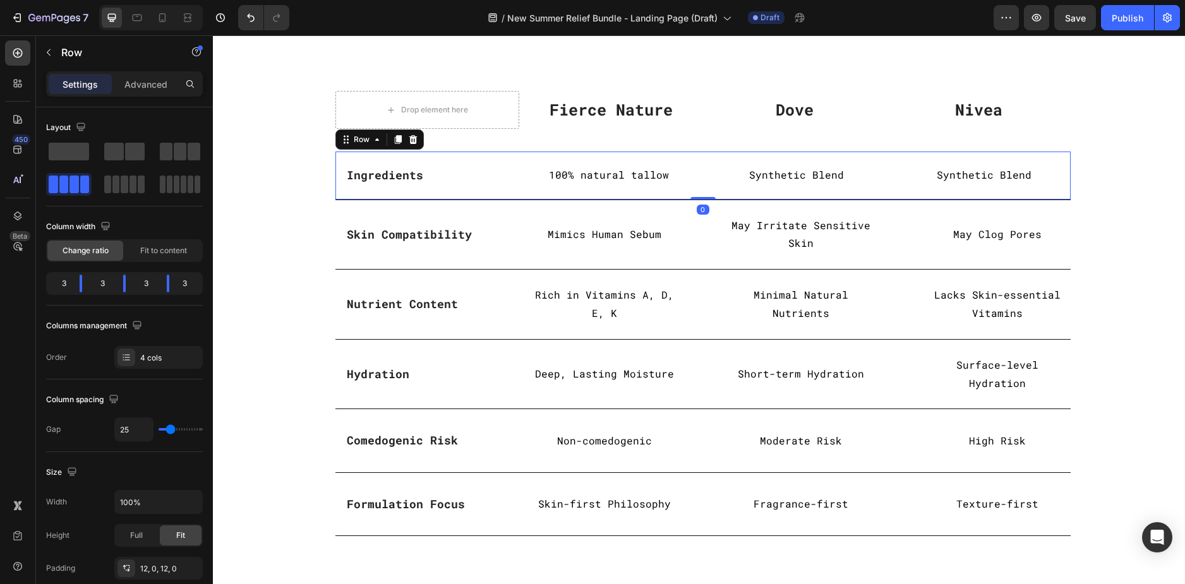
click at [509, 164] on div "Ingredients Text block Row 100% natural tallow Text Block Synthetic Blend Text …" at bounding box center [702, 176] width 735 height 48
click at [140, 81] on p "Advanced" at bounding box center [145, 84] width 43 height 13
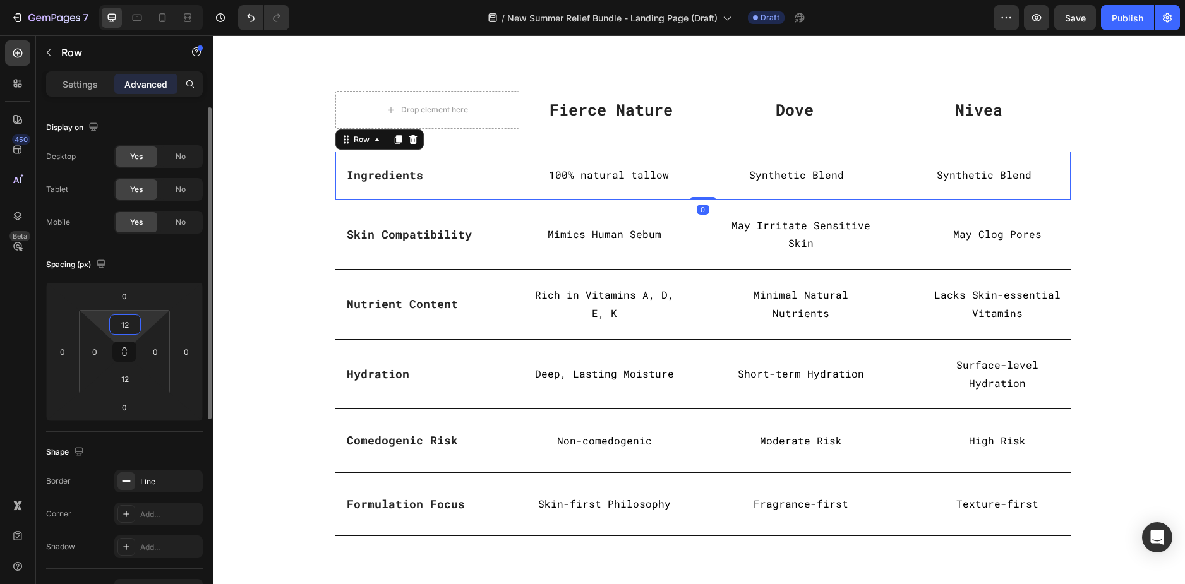
click at [114, 327] on input "12" at bounding box center [124, 324] width 25 height 19
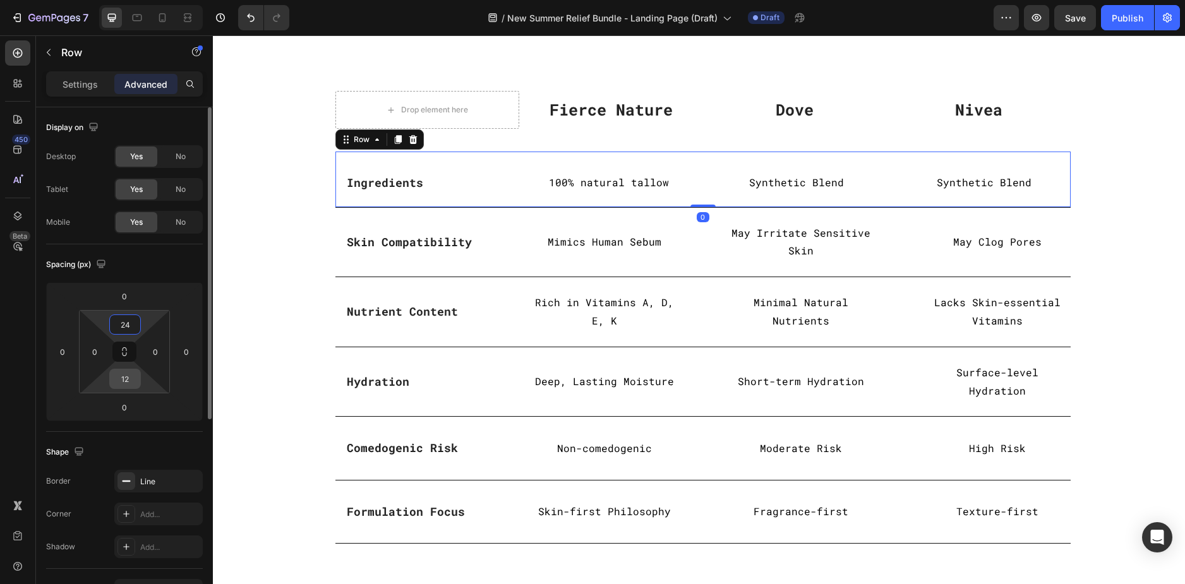
type input "24"
click at [124, 378] on input "12" at bounding box center [124, 378] width 25 height 19
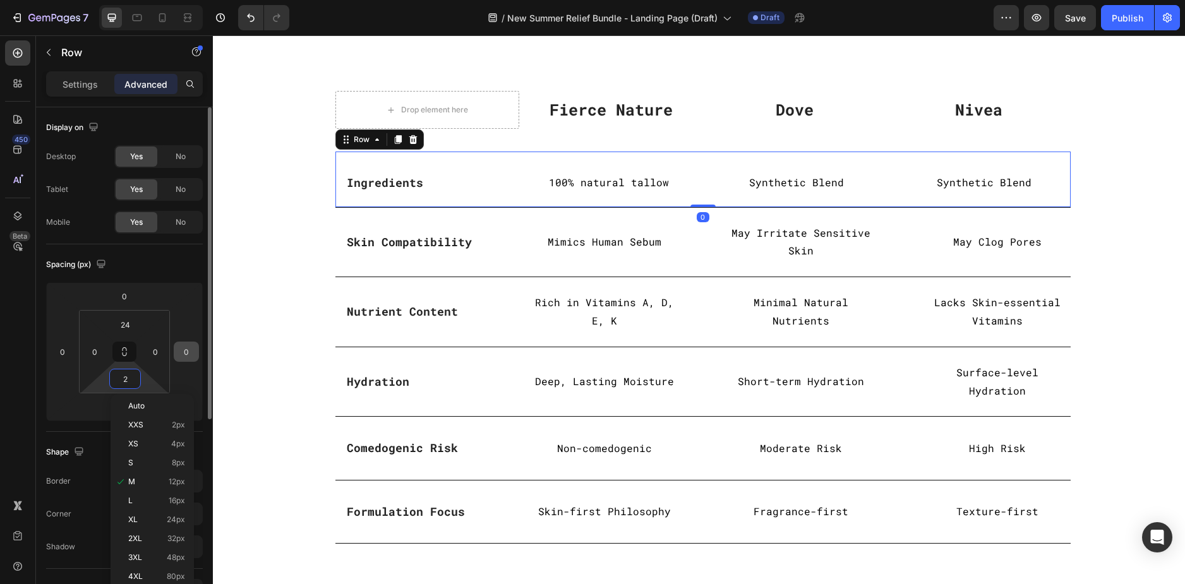
type input "24"
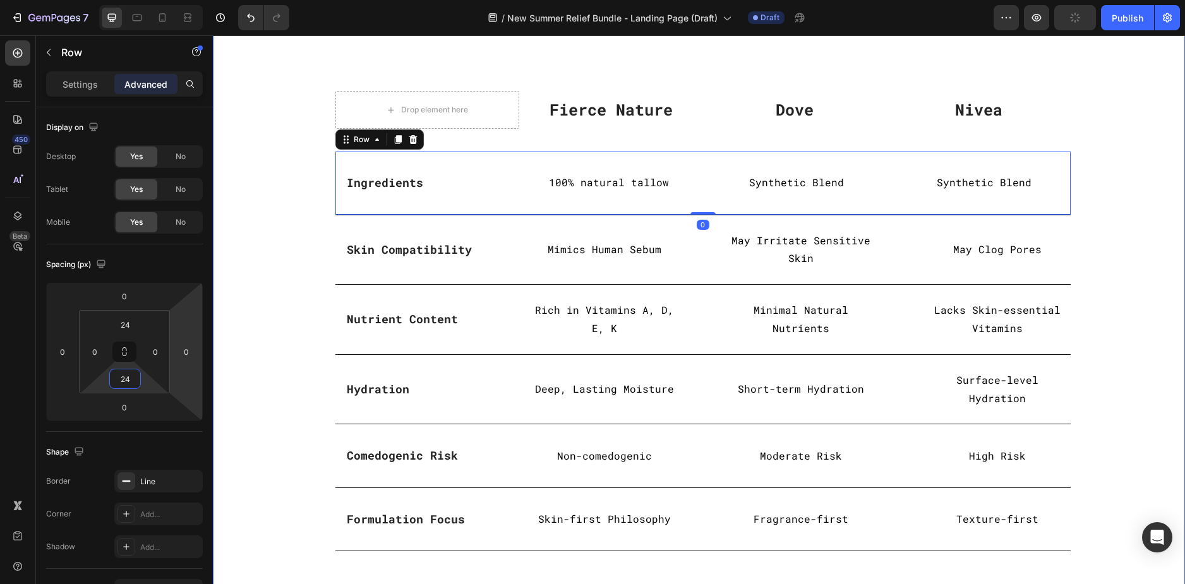
click at [268, 234] on div "Why Our Tallow-Based Stand Out: Heading Row Drop element here Fierce Nature Tex…" at bounding box center [698, 274] width 953 height 554
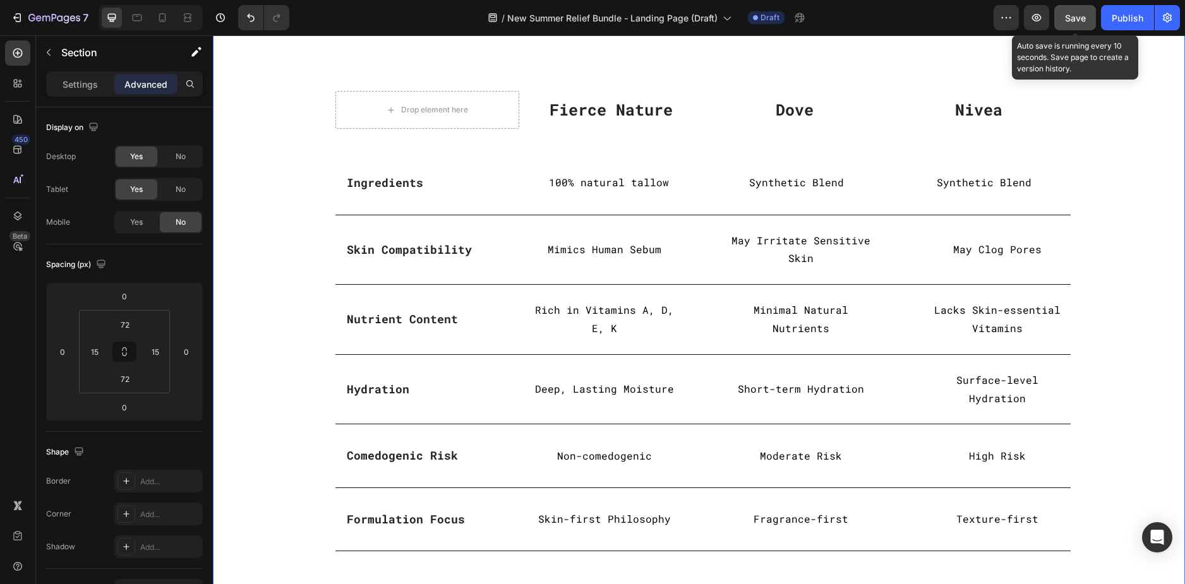
click at [1068, 15] on span "Save" at bounding box center [1075, 18] width 21 height 11
click at [1071, 20] on span "Save" at bounding box center [1075, 18] width 21 height 11
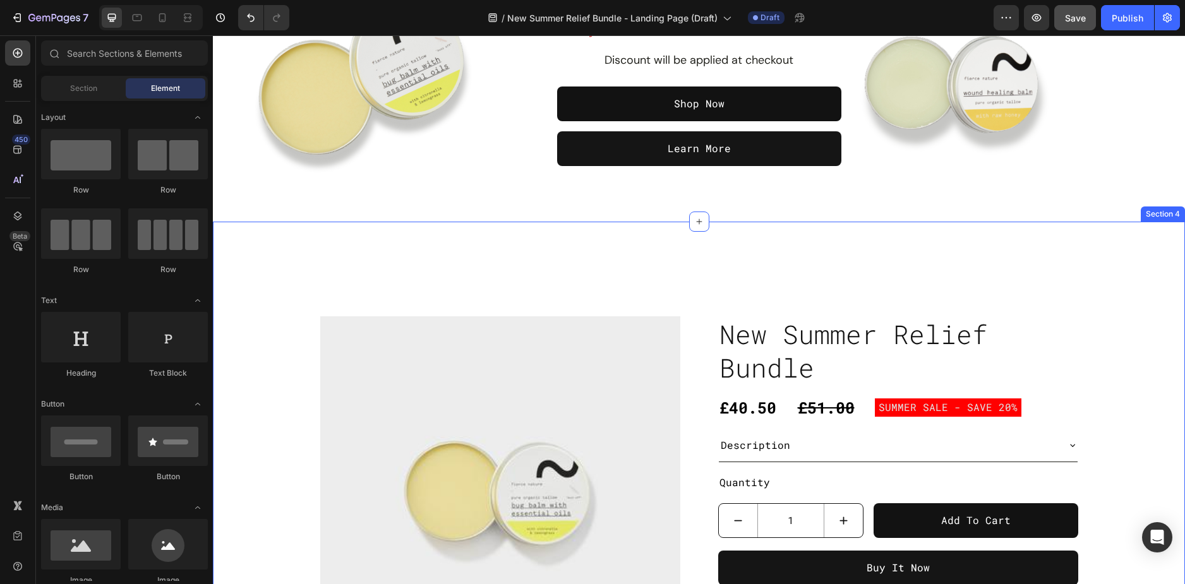
scroll to position [316, 0]
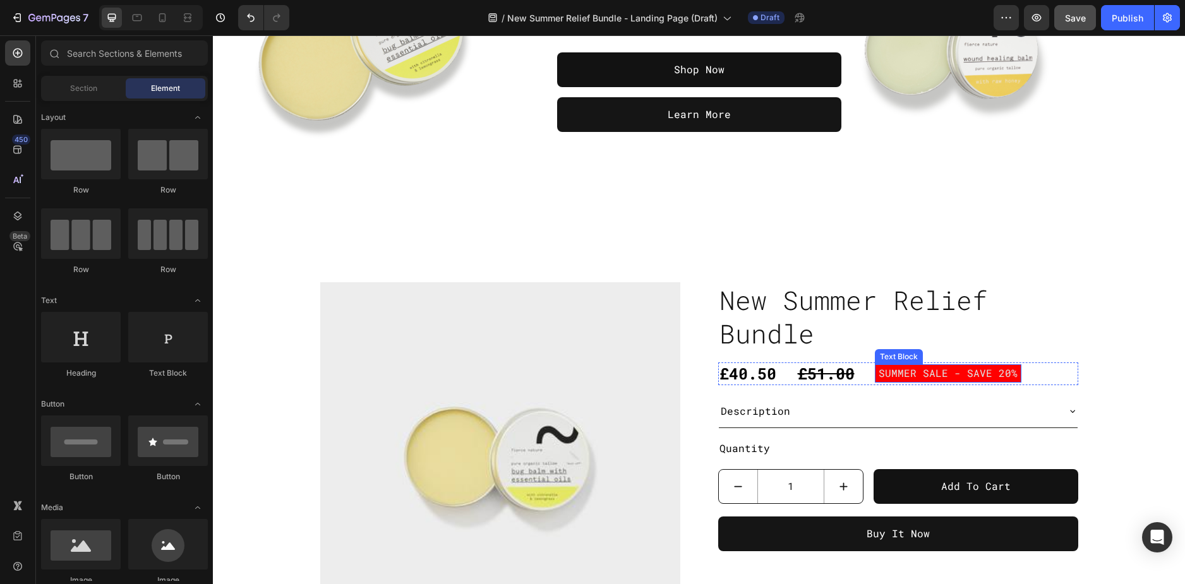
click at [915, 367] on p "SUMMER SALE - SAVE 20%" at bounding box center [947, 373] width 139 height 18
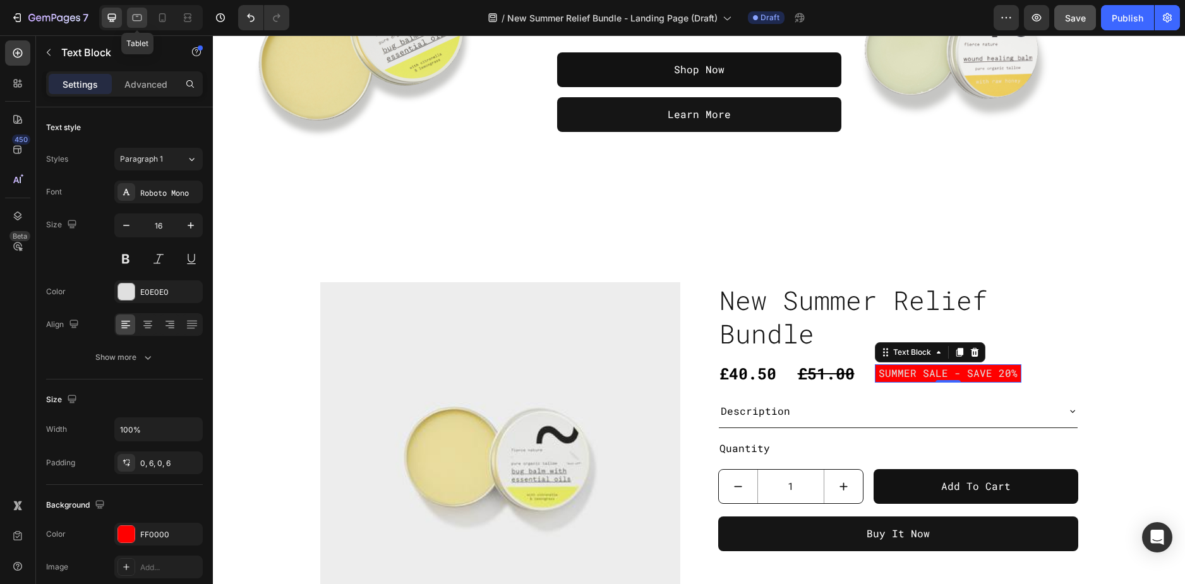
click at [141, 13] on icon at bounding box center [137, 17] width 13 height 13
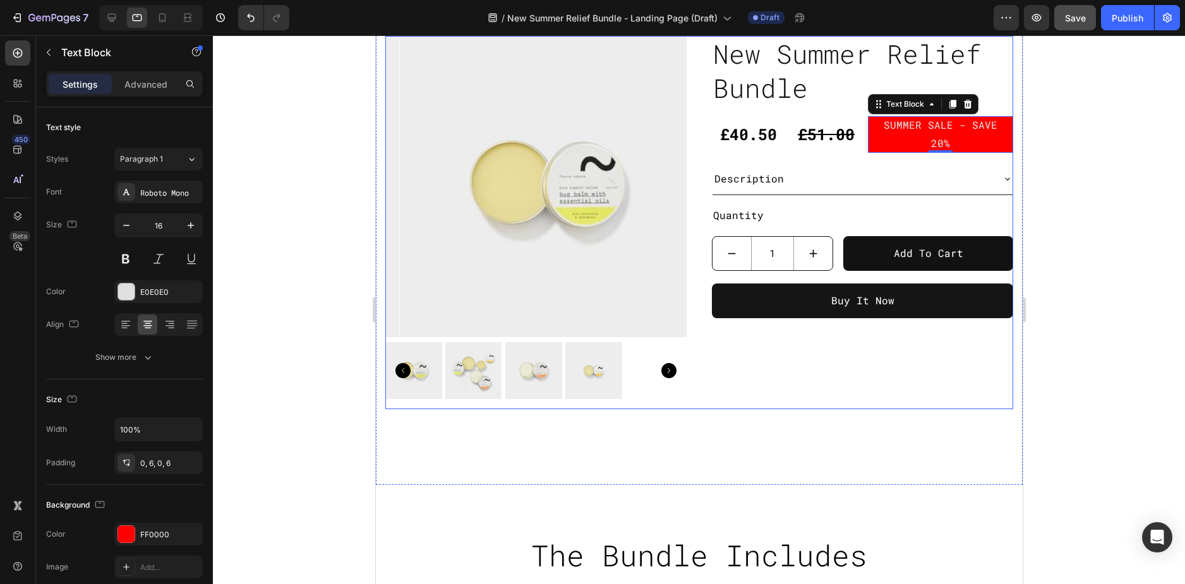
scroll to position [421, 0]
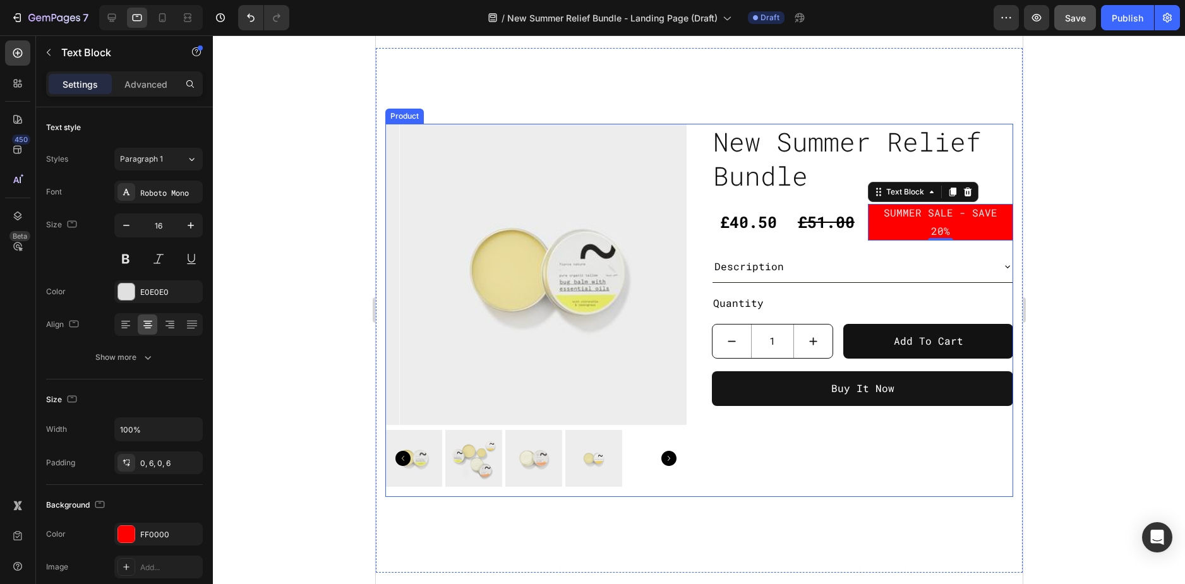
click at [684, 217] on div "Product Images New Summer Relief Bundle Product Title £40.50 Product Price Prod…" at bounding box center [699, 310] width 628 height 373
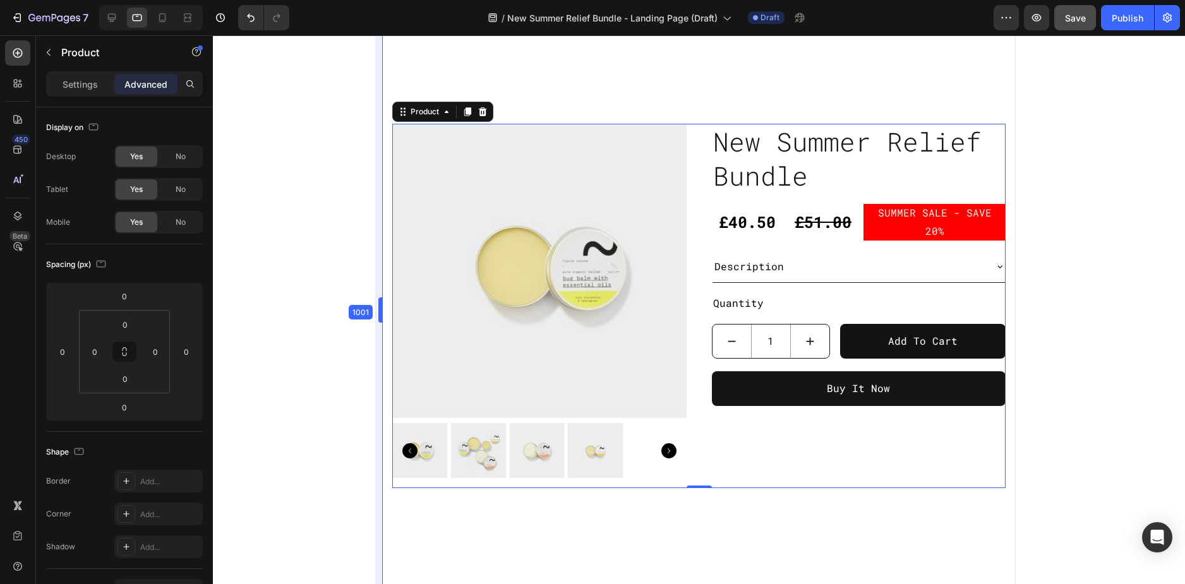
drag, startPoint x: 369, startPoint y: 301, endPoint x: 378, endPoint y: 292, distance: 12.5
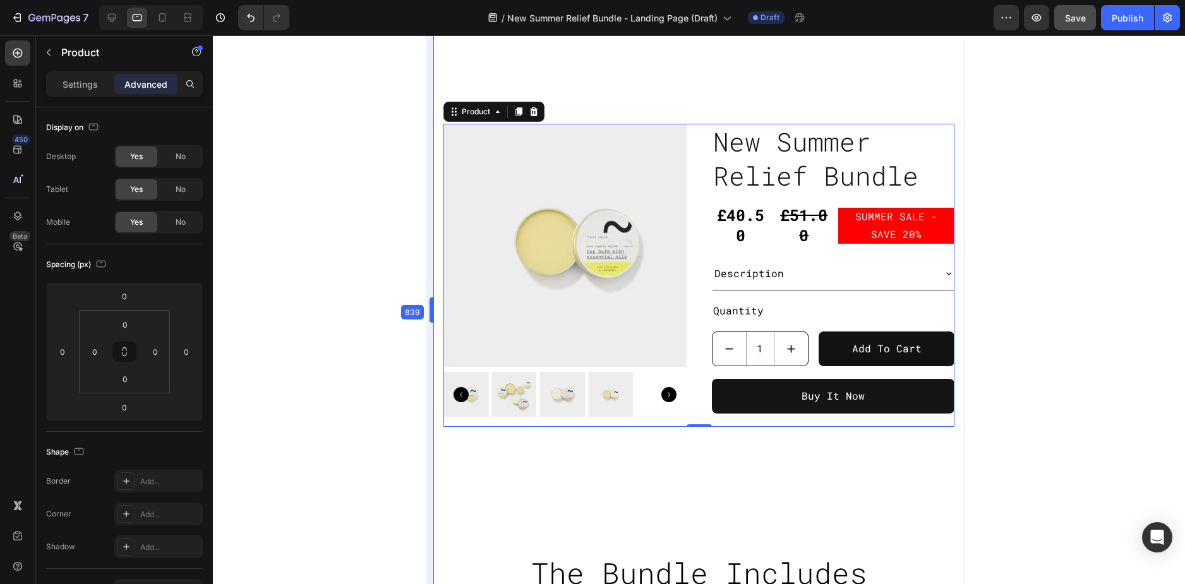
drag, startPoint x: 381, startPoint y: 309, endPoint x: 483, endPoint y: 308, distance: 102.3
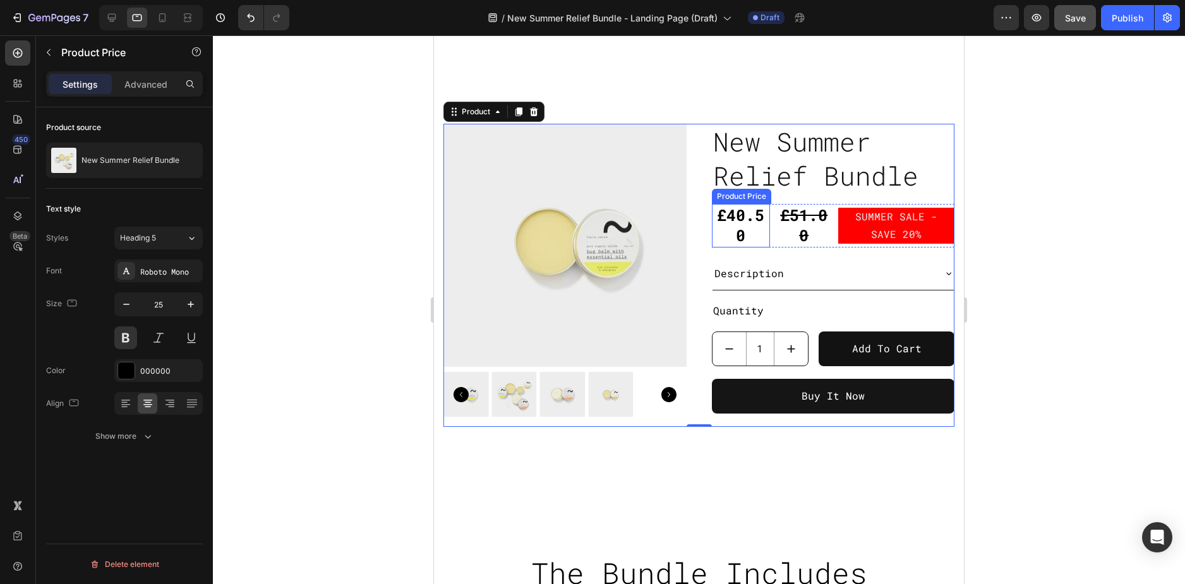
click at [726, 216] on div "£40.50" at bounding box center [741, 226] width 58 height 44
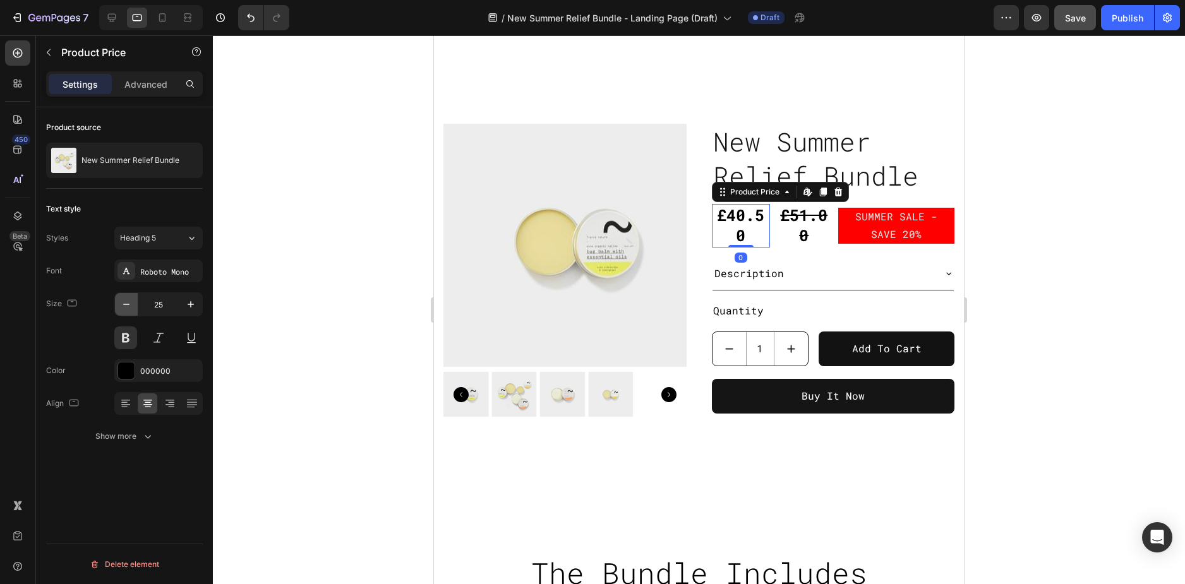
click at [131, 304] on icon "button" at bounding box center [126, 304] width 13 height 13
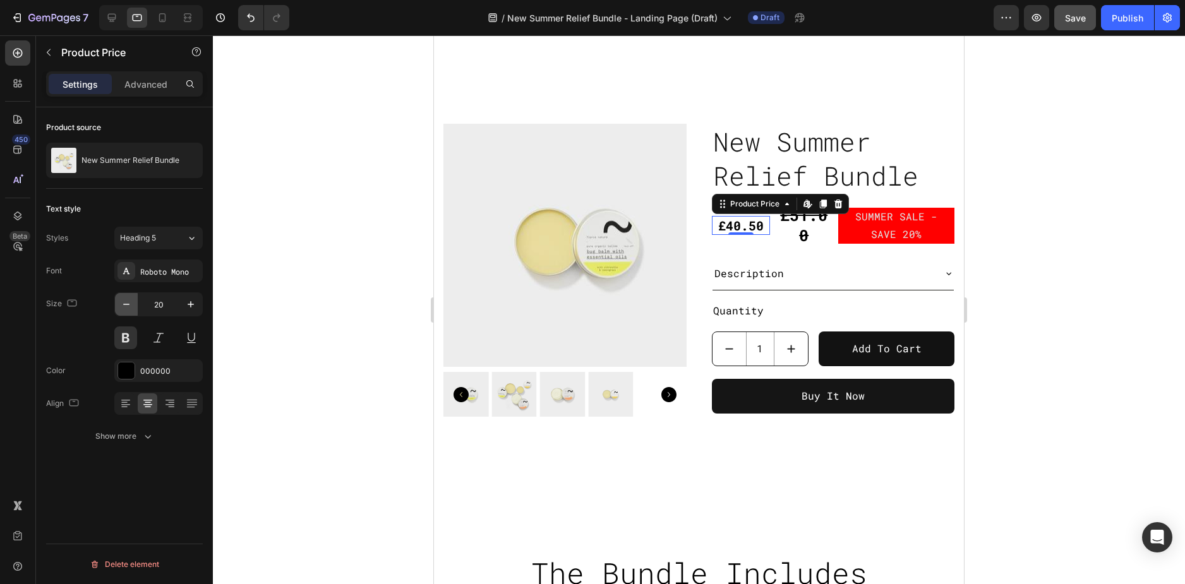
click at [125, 302] on icon "button" at bounding box center [126, 304] width 13 height 13
type input "18"
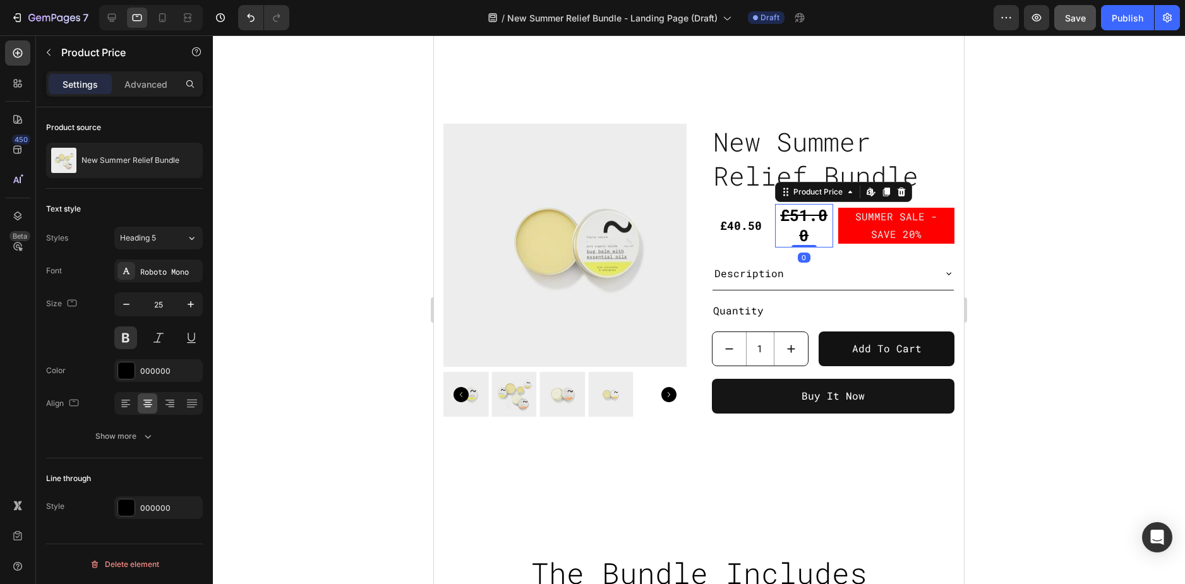
click at [797, 226] on div "£51.00" at bounding box center [804, 226] width 58 height 44
click at [128, 305] on icon "button" at bounding box center [126, 304] width 13 height 13
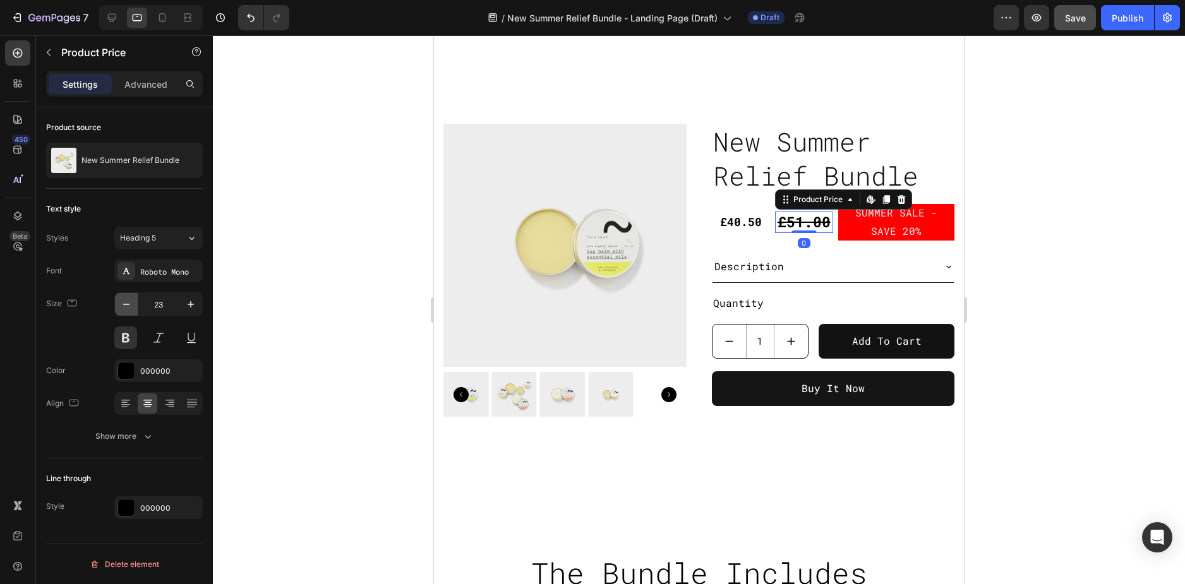
click at [128, 304] on icon "button" at bounding box center [126, 304] width 6 height 1
click at [126, 303] on icon "button" at bounding box center [126, 304] width 13 height 13
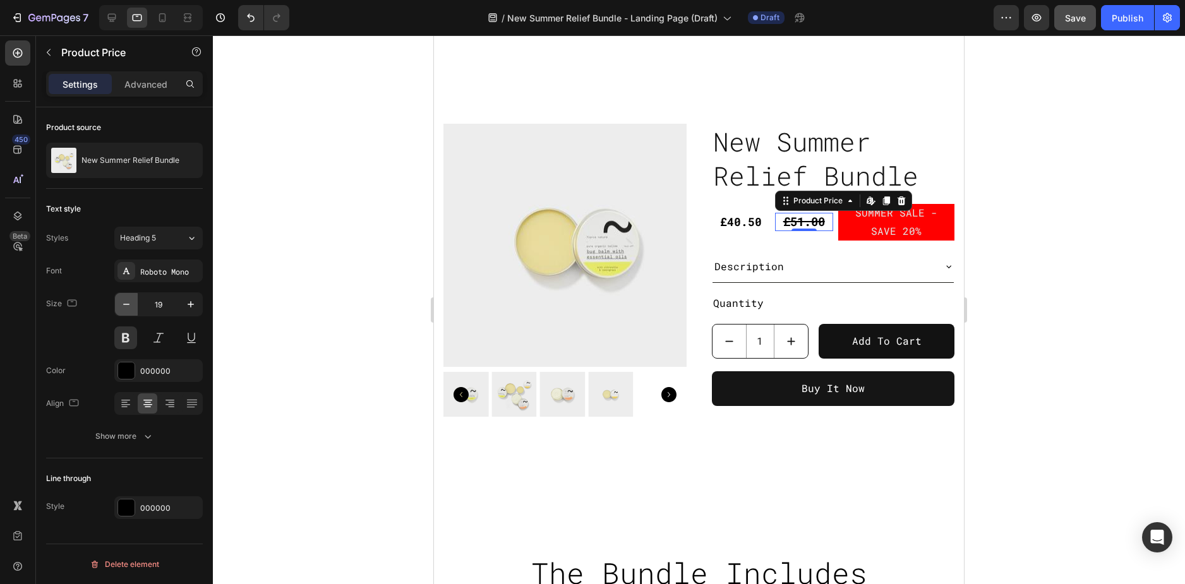
type input "18"
click at [878, 231] on p "SUMMER SALE - SAVE 20%" at bounding box center [896, 222] width 109 height 37
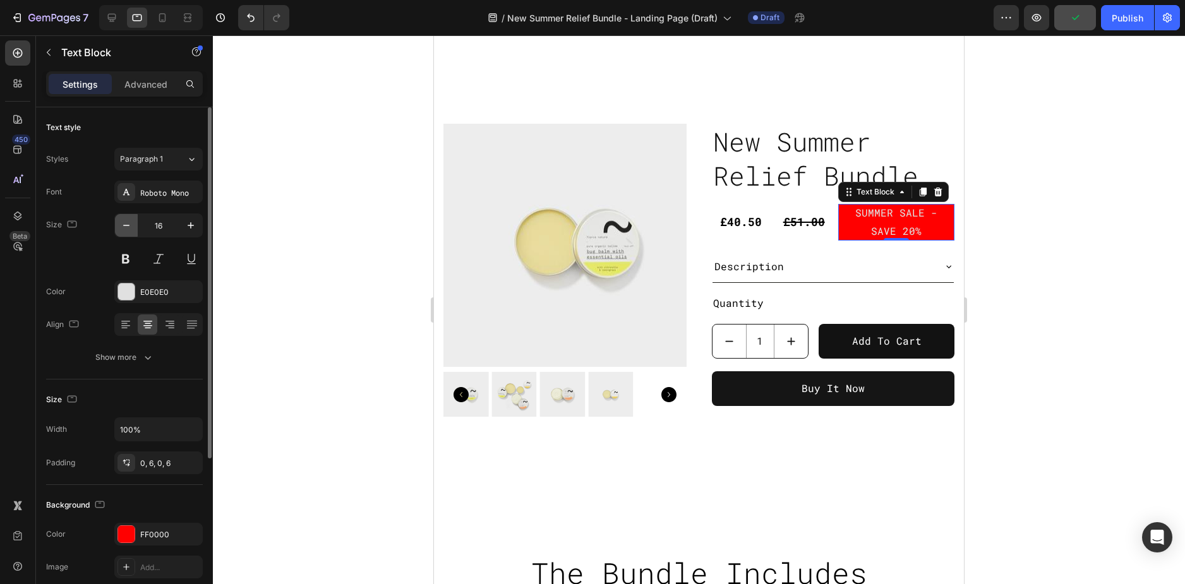
click at [129, 224] on icon "button" at bounding box center [126, 225] width 13 height 13
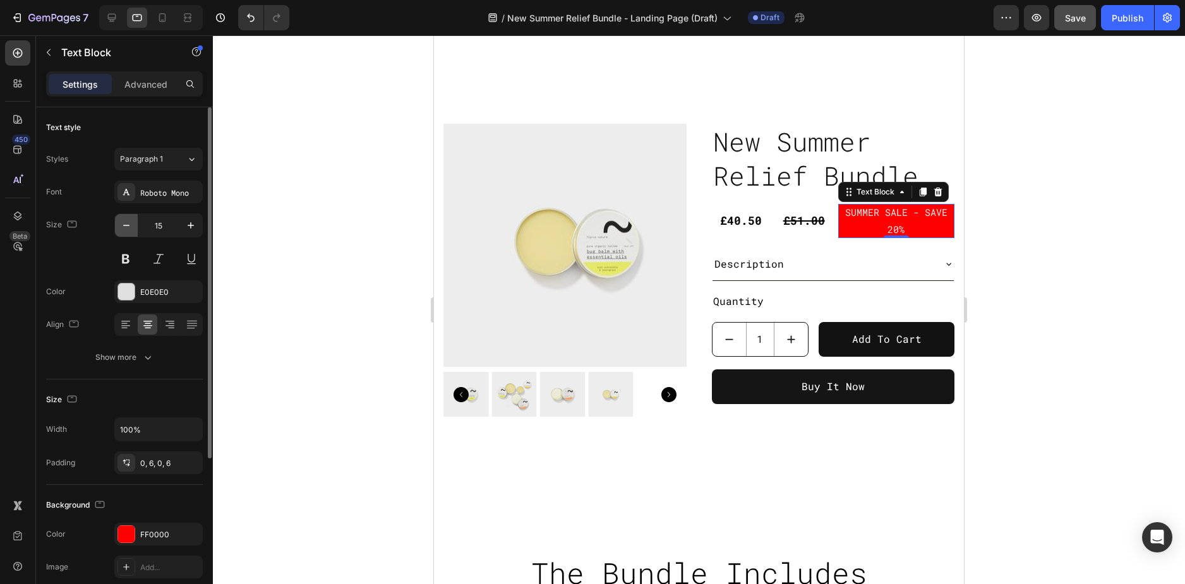
click at [129, 224] on icon "button" at bounding box center [126, 225] width 13 height 13
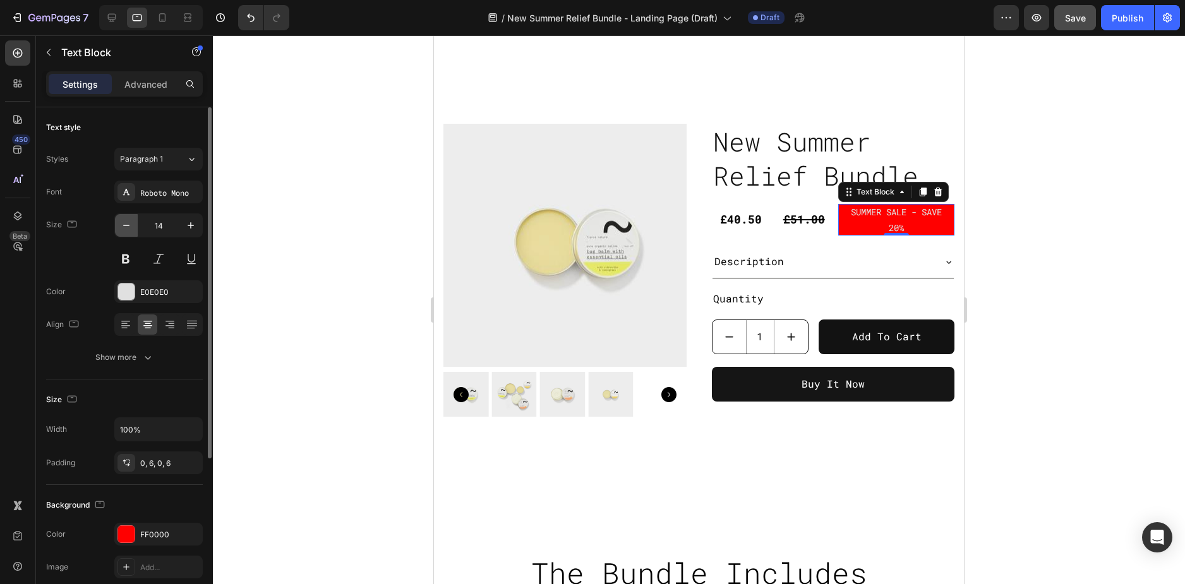
click at [129, 224] on icon "button" at bounding box center [126, 225] width 13 height 13
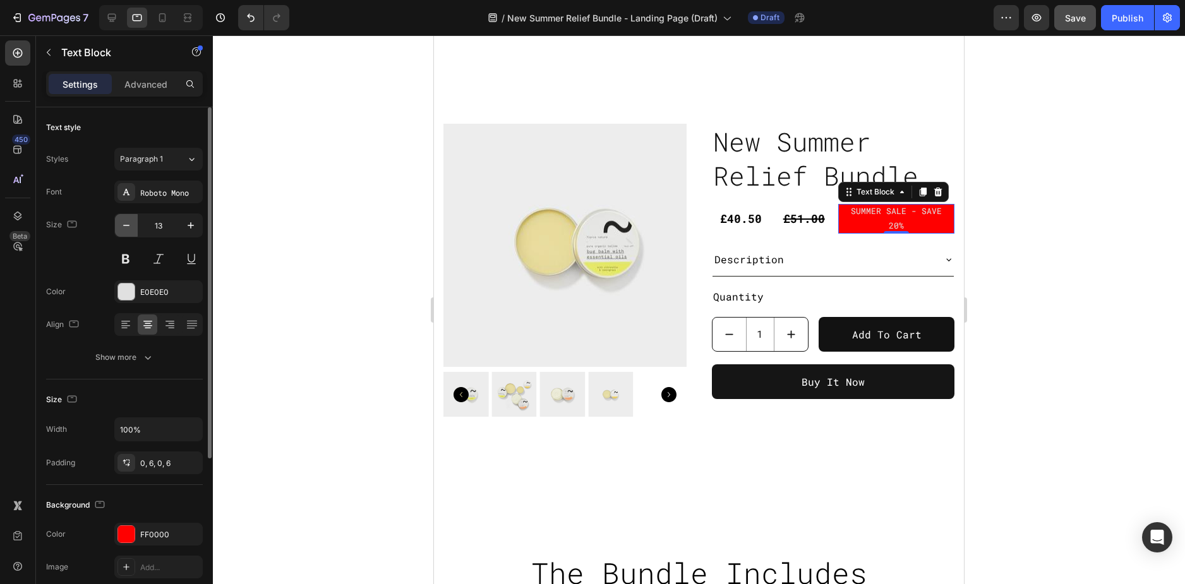
click at [129, 224] on icon "button" at bounding box center [126, 225] width 13 height 13
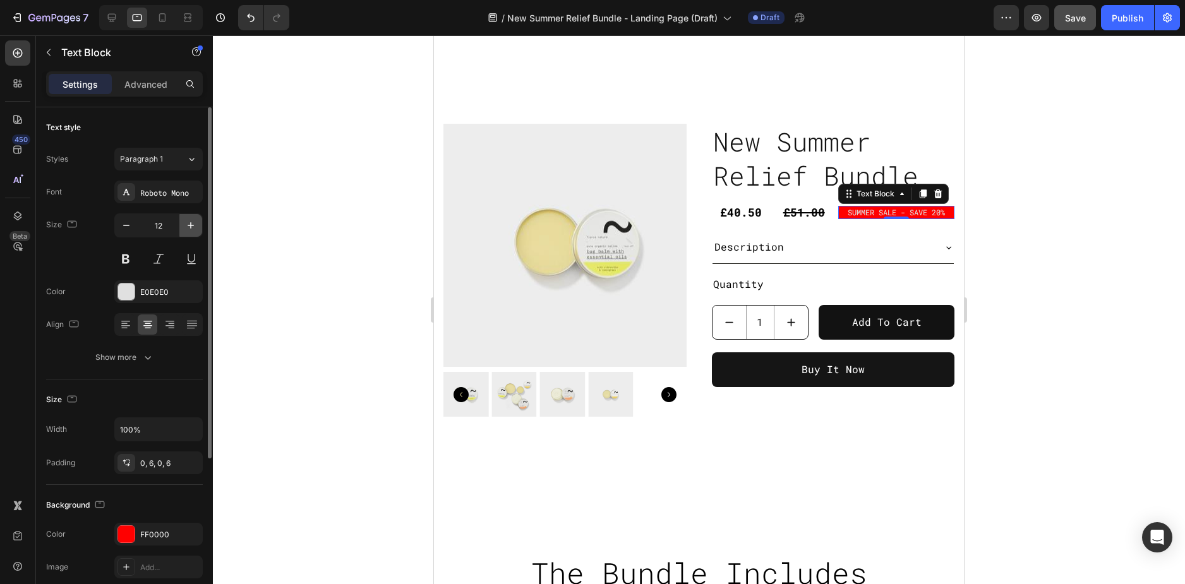
click at [184, 224] on button "button" at bounding box center [190, 225] width 23 height 23
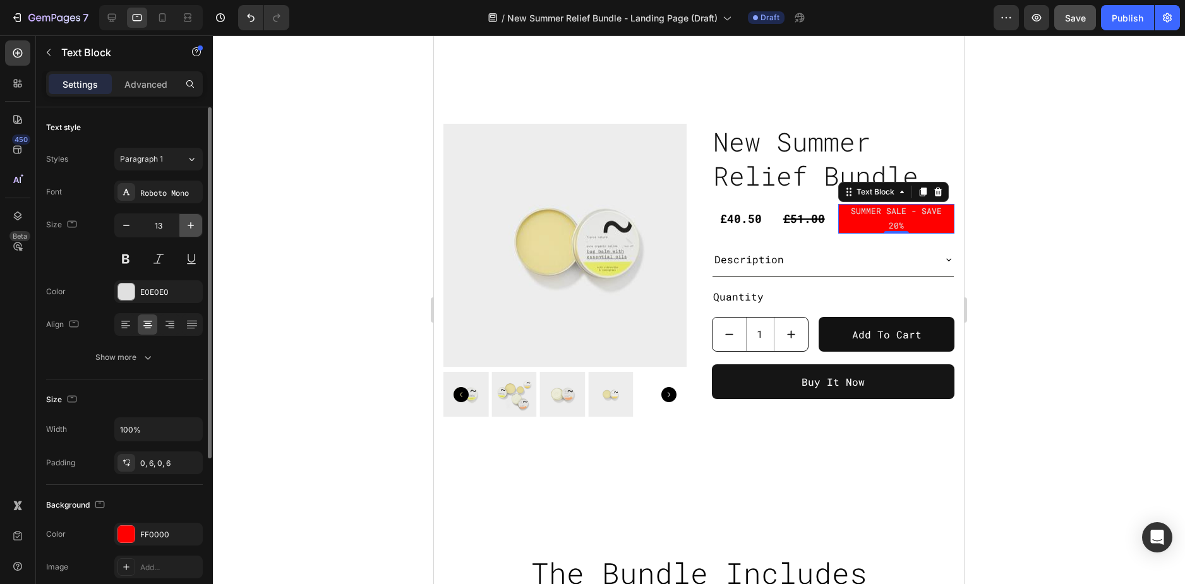
click at [184, 224] on icon "button" at bounding box center [190, 225] width 13 height 13
type input "14"
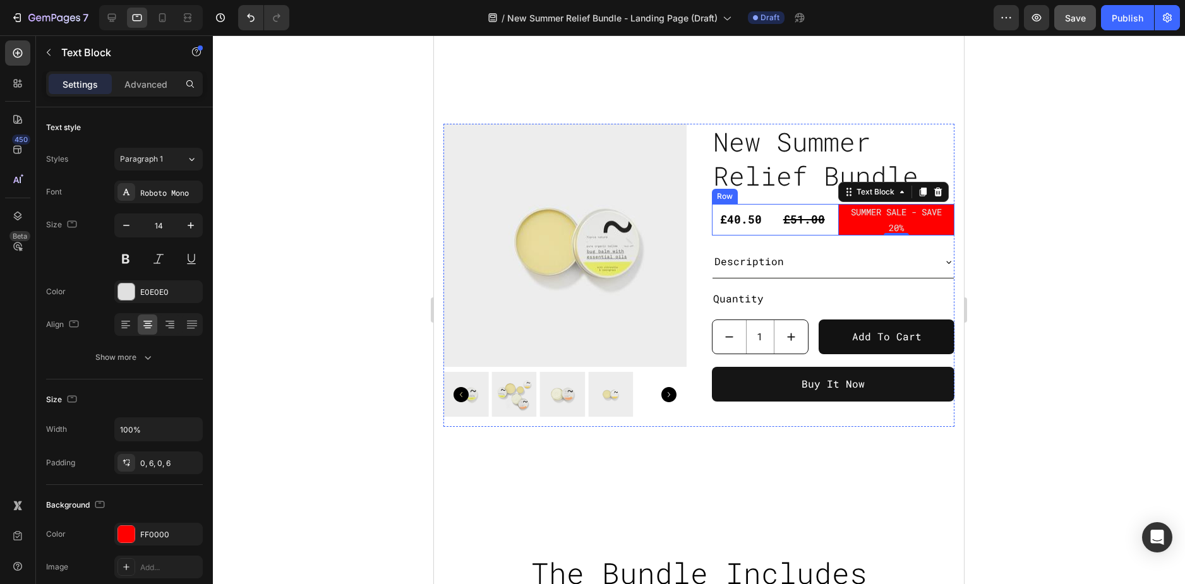
click at [751, 232] on div "£40.50 Product Price Product Price" at bounding box center [741, 220] width 58 height 32
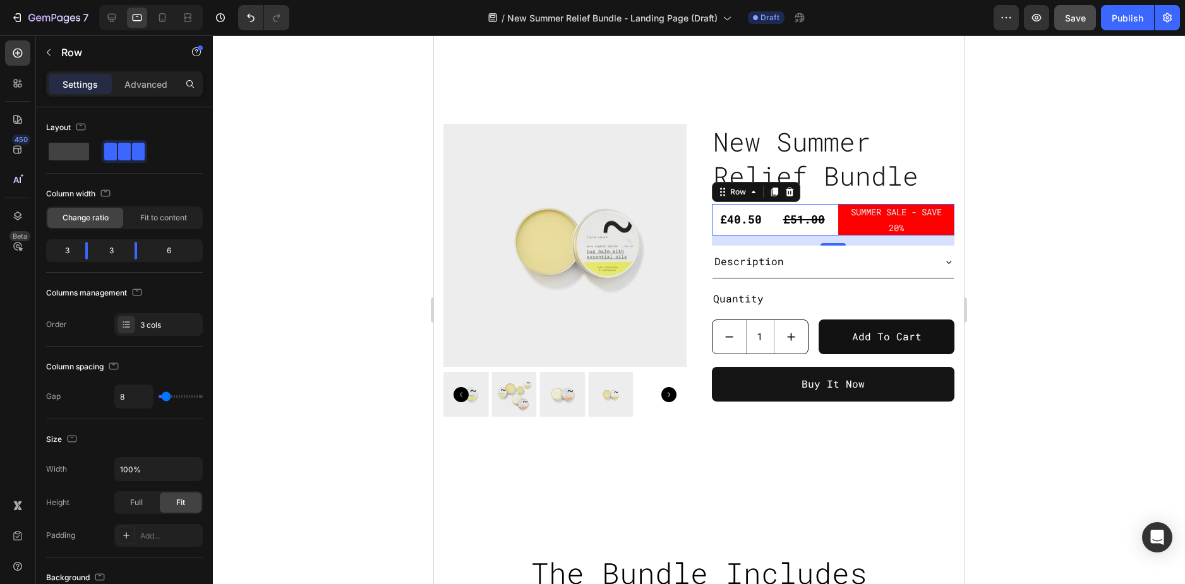
click at [1034, 188] on div at bounding box center [699, 309] width 972 height 549
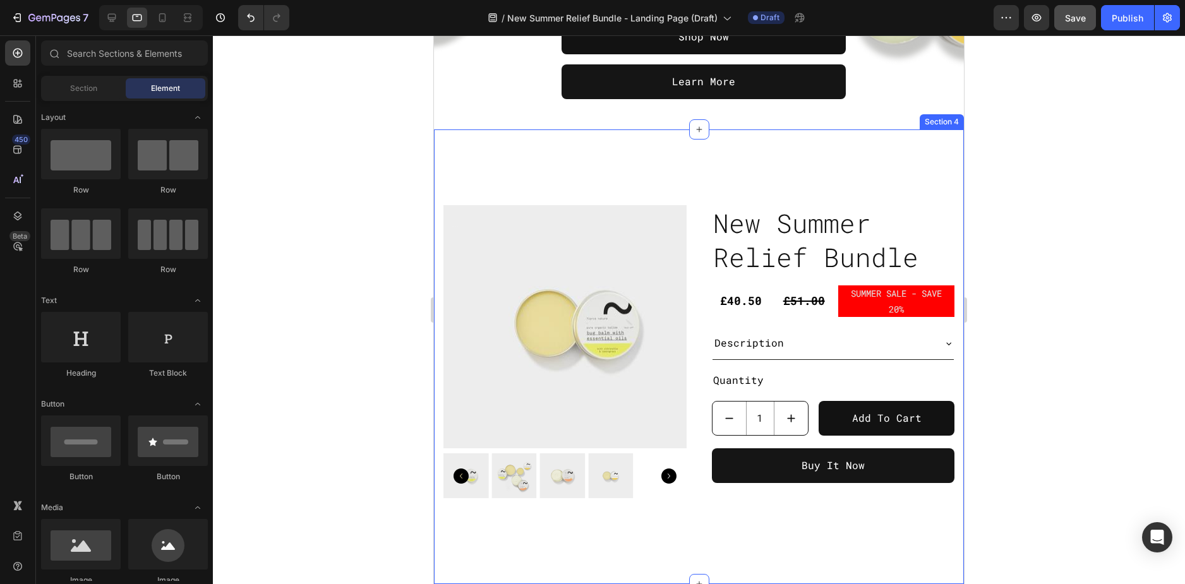
scroll to position [357, 0]
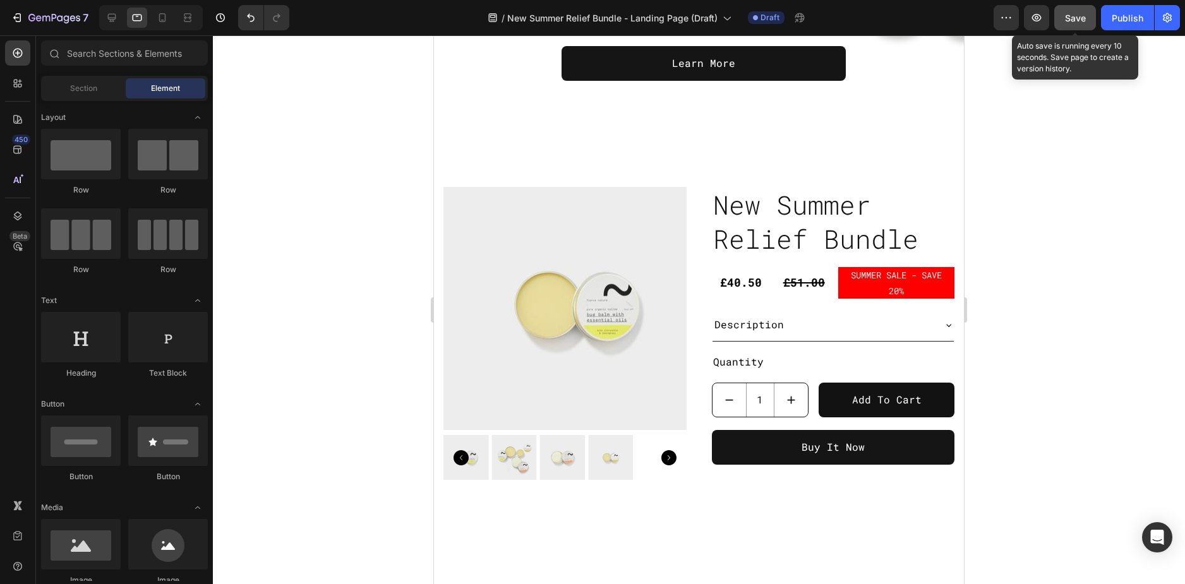
click at [1082, 23] on div "Save" at bounding box center [1075, 17] width 21 height 13
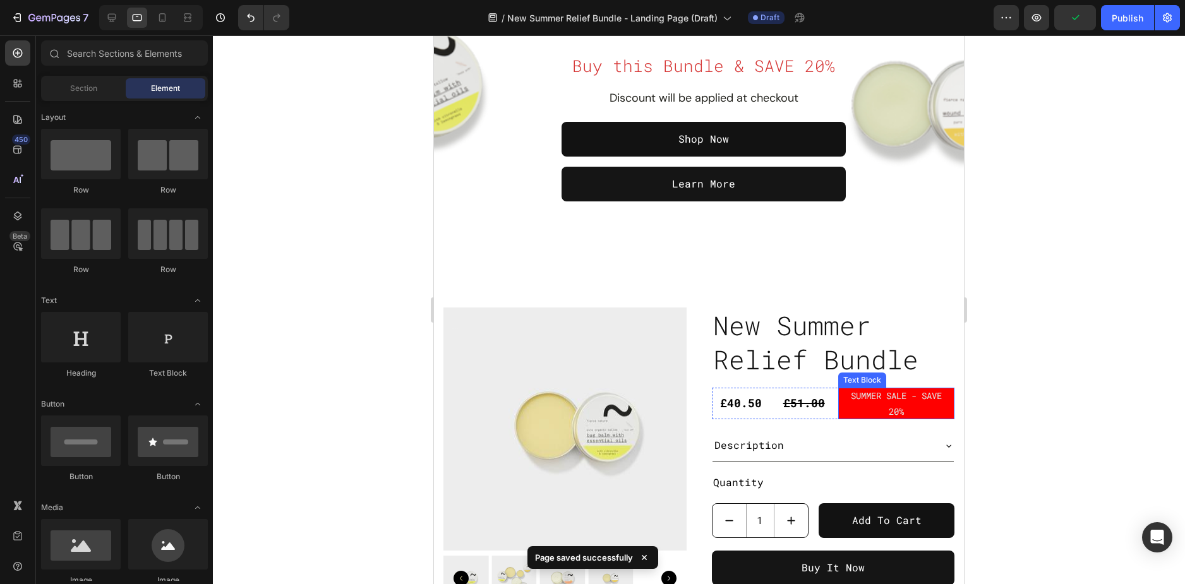
scroll to position [231, 0]
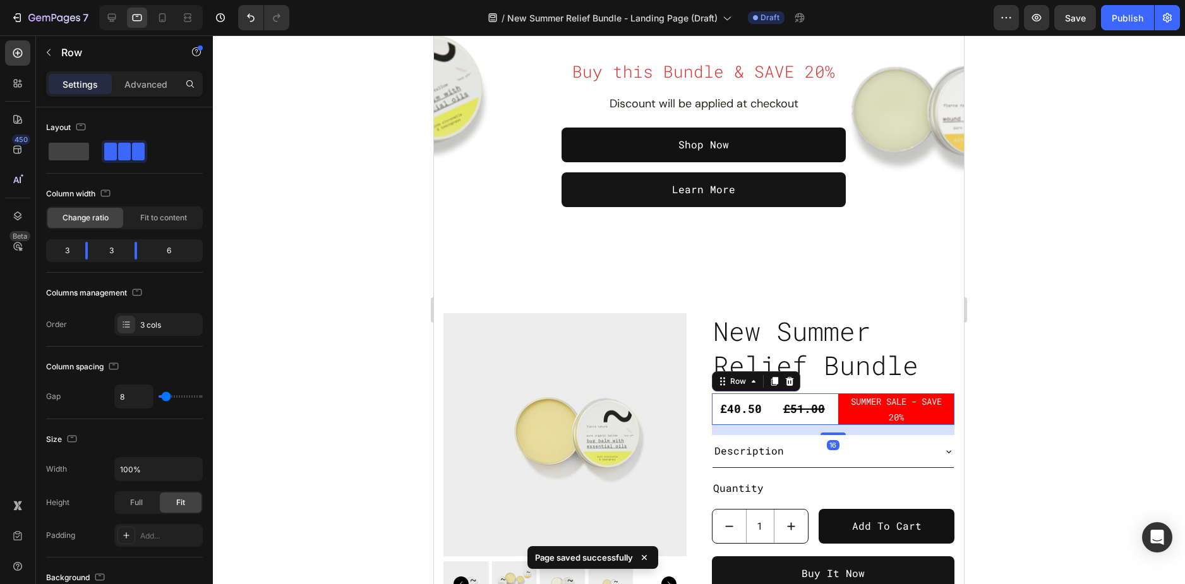
click at [765, 412] on div "£40.50 Product Price Product Price £51.00 Product Price Product Price SUMMER SA…" at bounding box center [833, 409] width 243 height 32
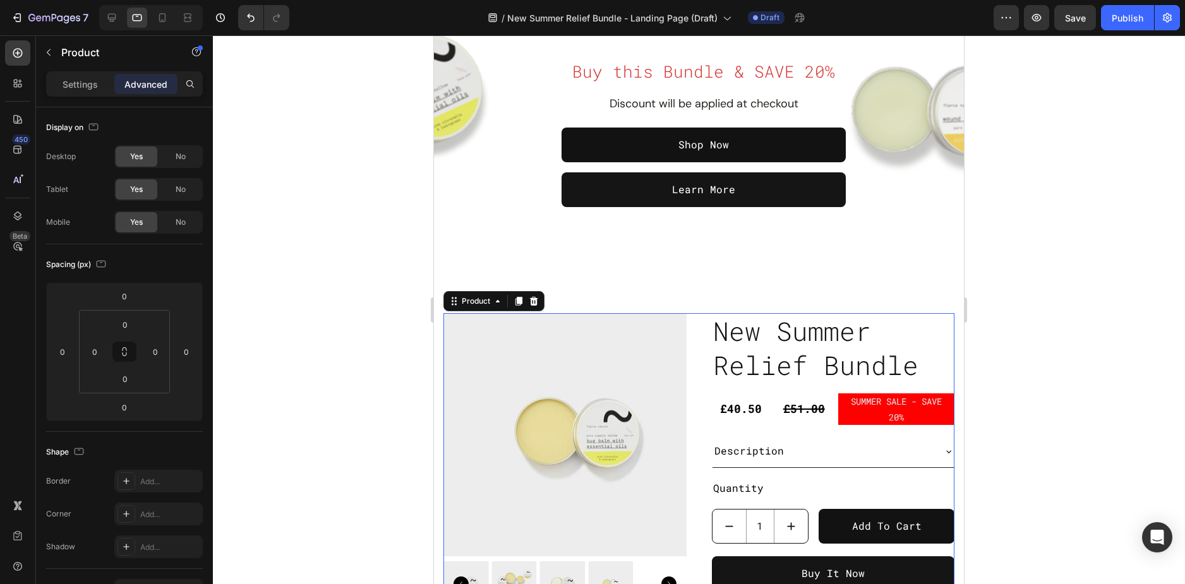
click at [691, 352] on div "Product Images New Summer Relief Bundle Product Title £40.50 Product Price Prod…" at bounding box center [698, 464] width 511 height 303
click at [89, 80] on p "Settings" at bounding box center [80, 84] width 35 height 13
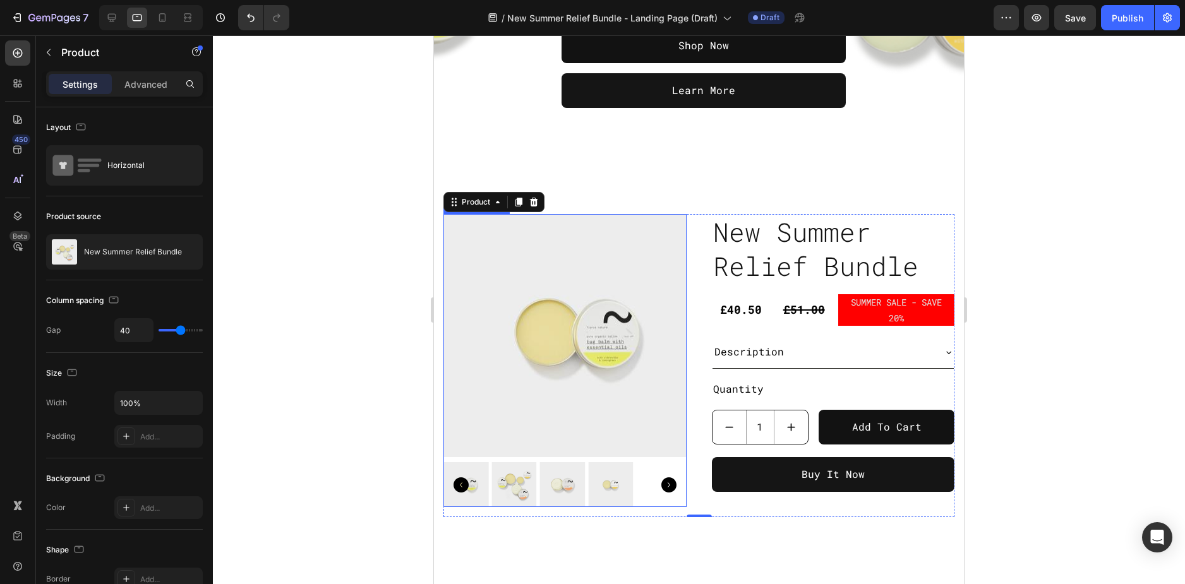
scroll to position [357, 0]
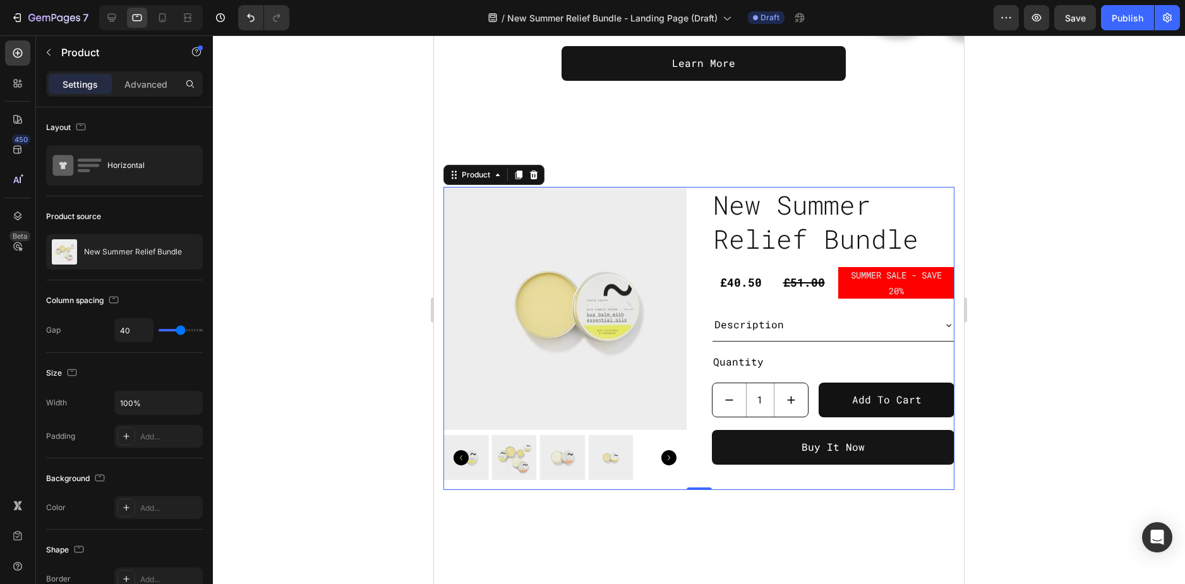
click at [687, 261] on div "Product Images New Summer Relief Bundle Product Title £40.50 Product Price Prod…" at bounding box center [698, 338] width 511 height 303
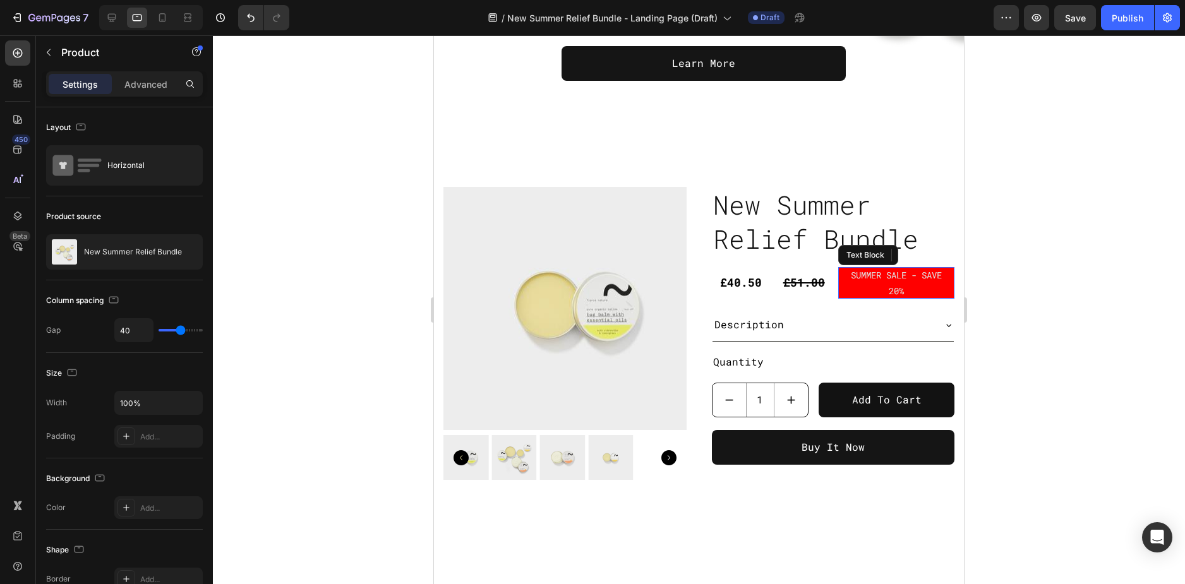
click at [850, 291] on p "SUMMER SALE - SAVE 20%" at bounding box center [896, 283] width 109 height 32
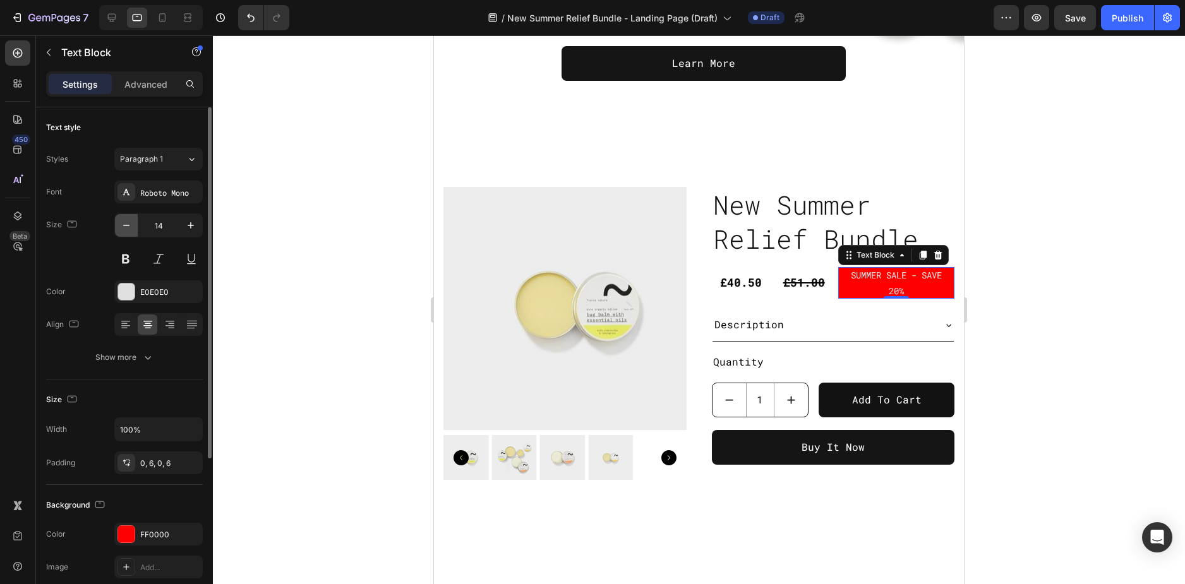
click at [131, 228] on icon "button" at bounding box center [126, 225] width 13 height 13
type input "13"
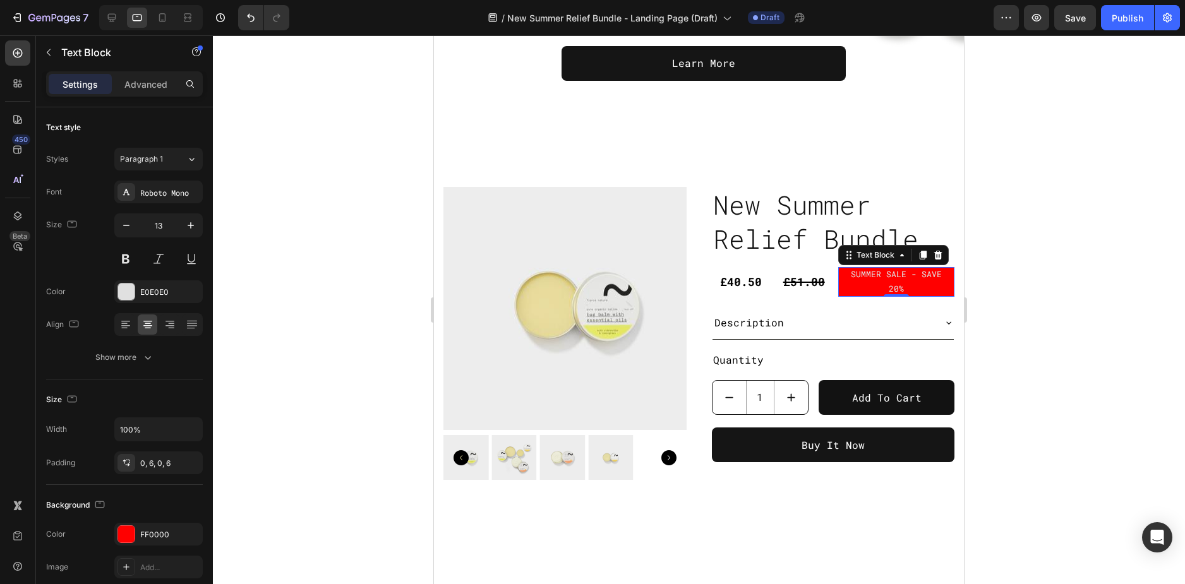
click at [852, 287] on p "SUMMER SALE - SAVE 20%" at bounding box center [896, 282] width 109 height 30
click at [152, 80] on p "Advanced" at bounding box center [145, 84] width 43 height 13
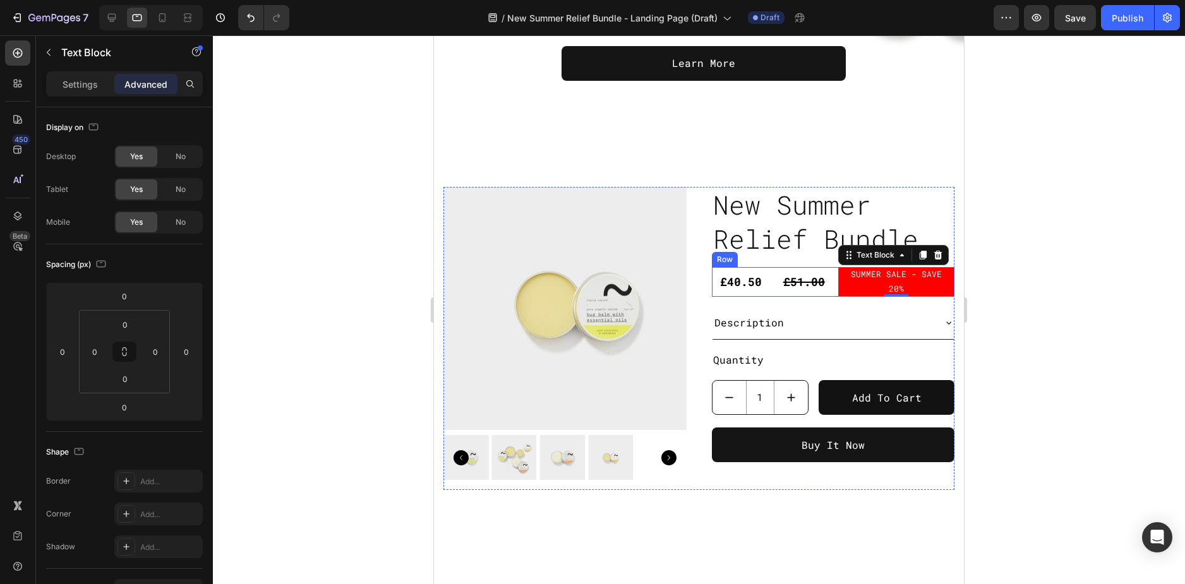
click at [818, 296] on div "£51.00 Product Price Product Price" at bounding box center [804, 282] width 58 height 30
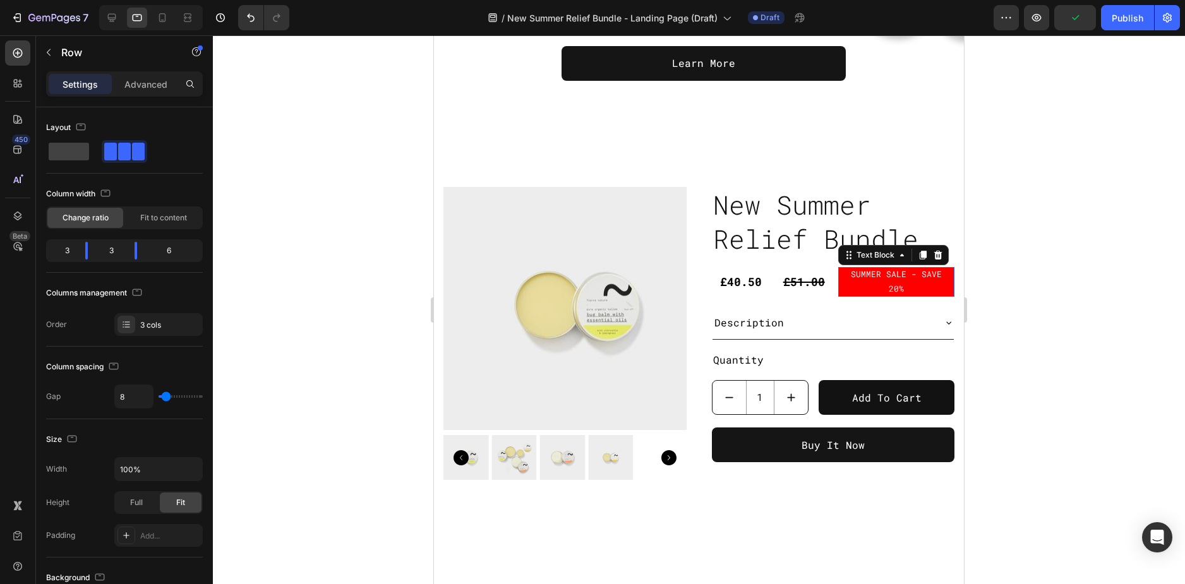
click at [866, 282] on p "SUMMER SALE - SAVE 20%" at bounding box center [896, 282] width 109 height 30
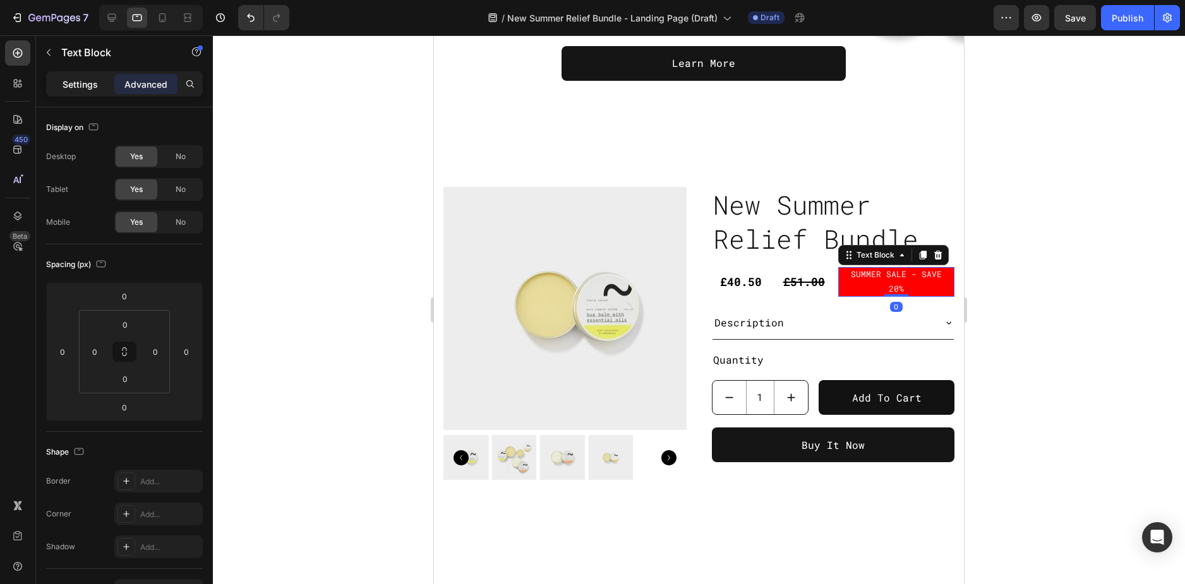
click at [85, 83] on p "Settings" at bounding box center [80, 84] width 35 height 13
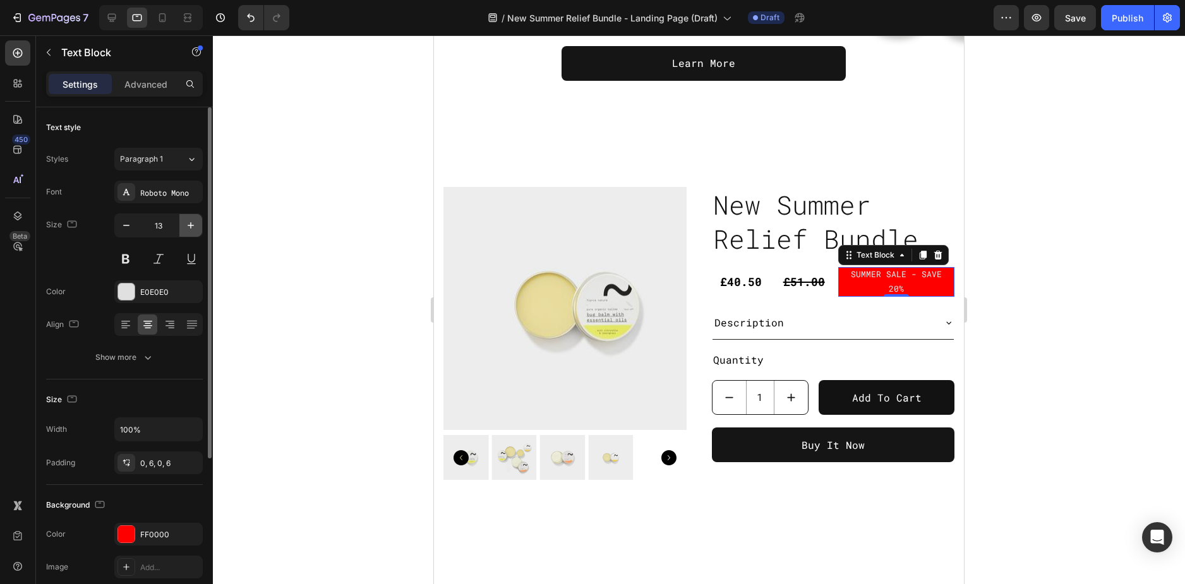
click at [196, 224] on icon "button" at bounding box center [190, 225] width 13 height 13
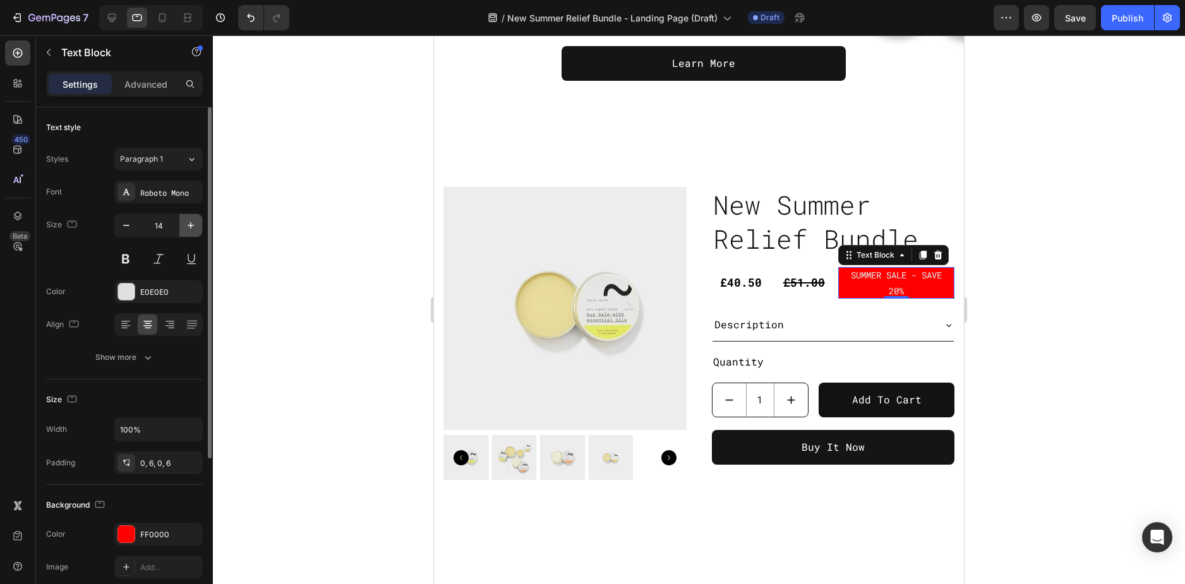
click at [193, 227] on icon "button" at bounding box center [190, 225] width 13 height 13
type input "15"
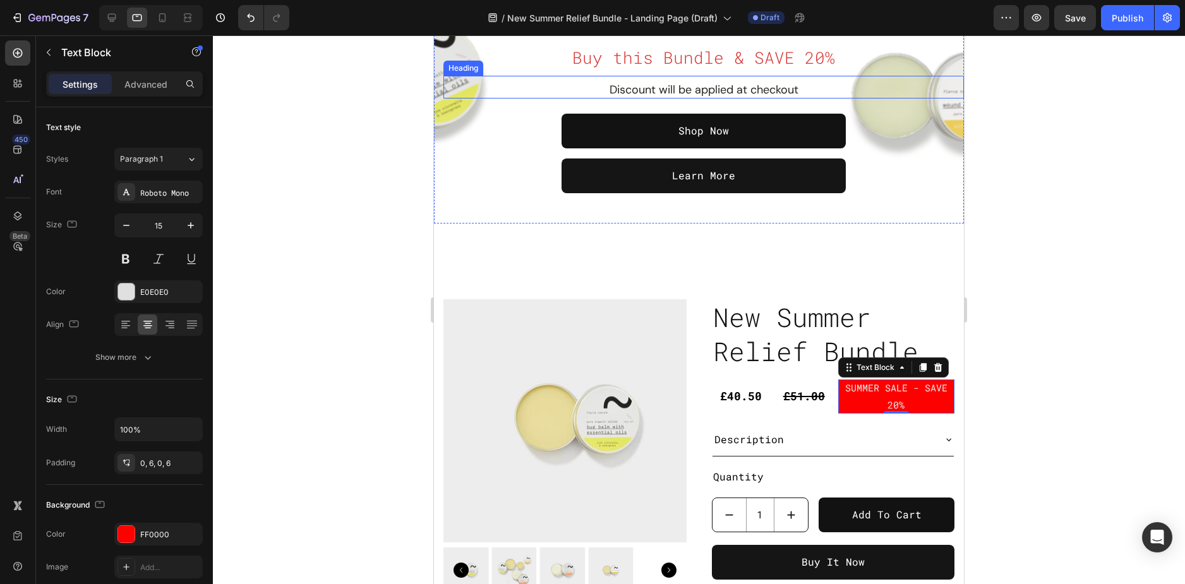
scroll to position [253, 0]
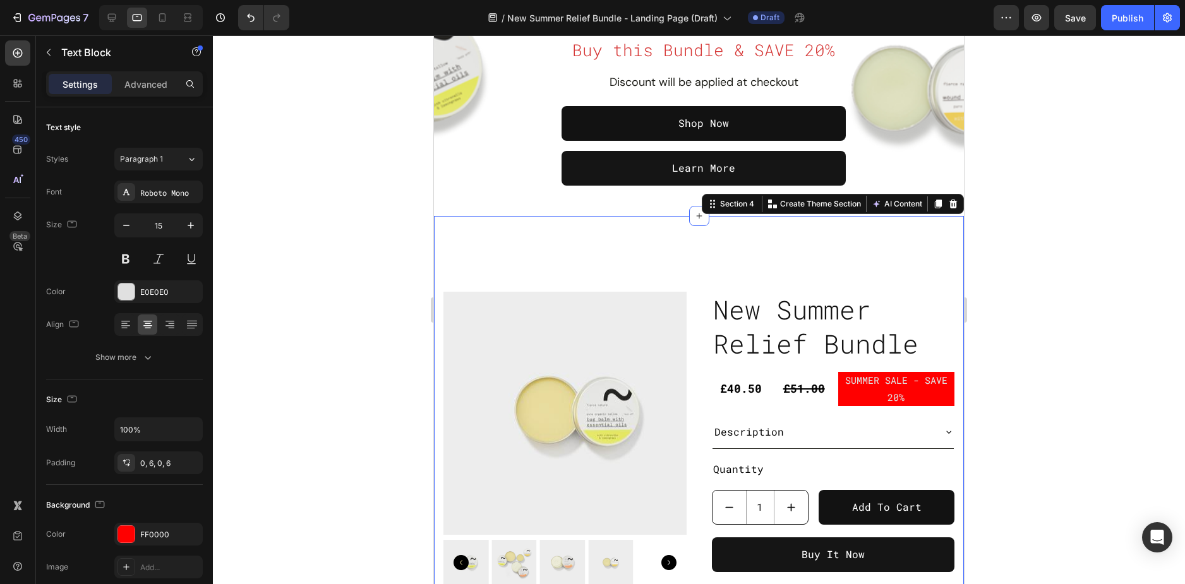
click at [435, 273] on div "Product Images New Summer Relief Bundle Product Title £40.50 Product Price Prod…" at bounding box center [699, 443] width 530 height 455
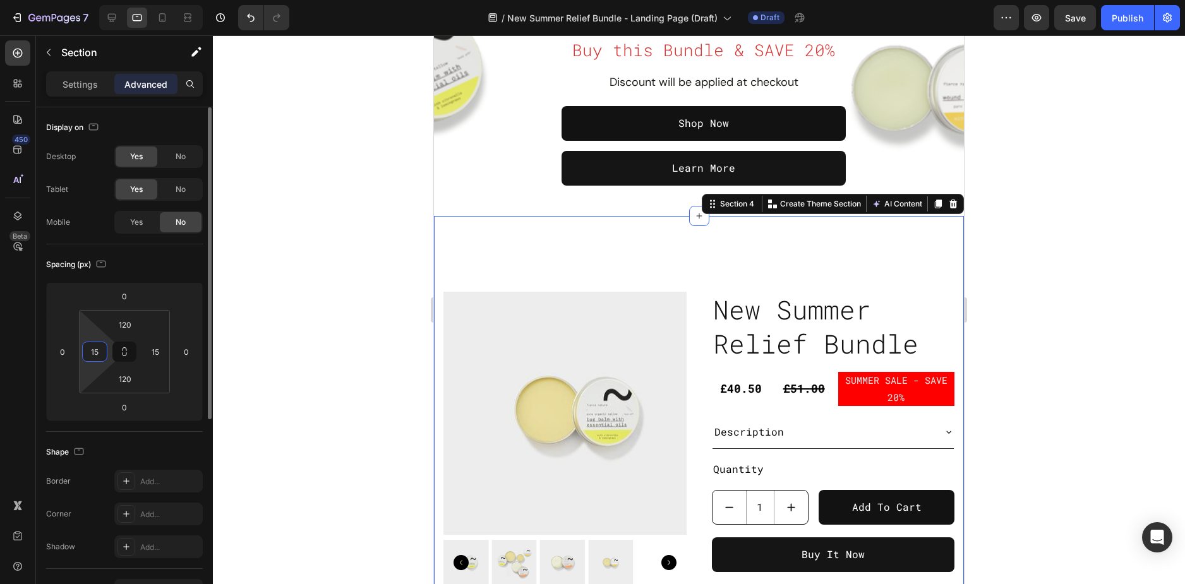
click at [95, 349] on input "15" at bounding box center [94, 351] width 19 height 19
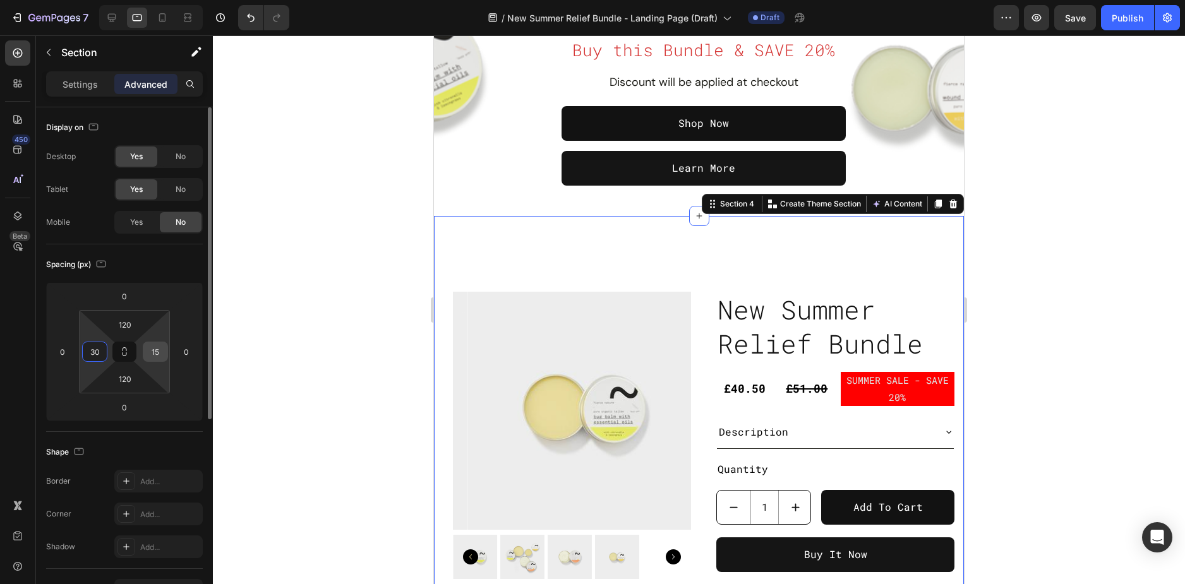
type input "30"
click at [156, 352] on input "15" at bounding box center [155, 351] width 19 height 19
type input "30"
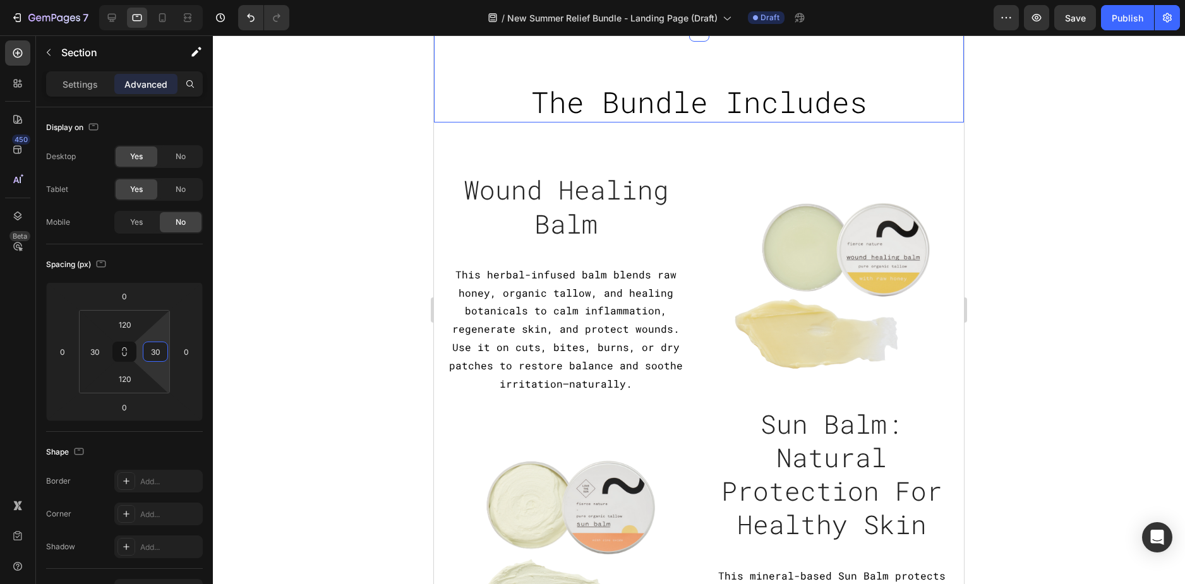
scroll to position [884, 0]
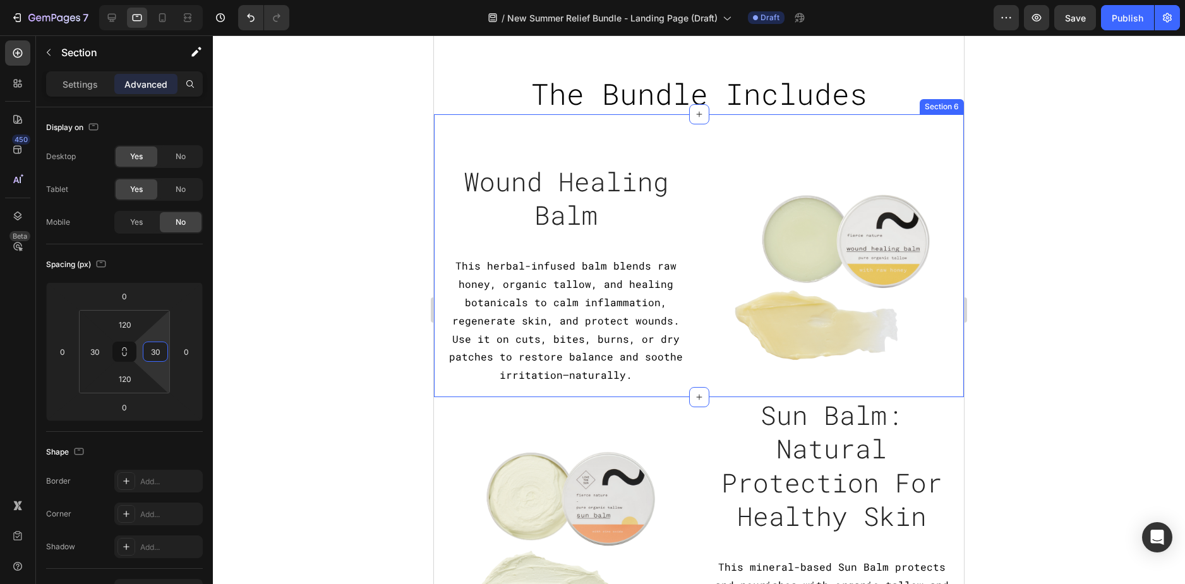
click at [435, 122] on div "Image Wound Healing Balm Heading This herbal-infused balm blends raw honey, org…" at bounding box center [699, 256] width 530 height 284
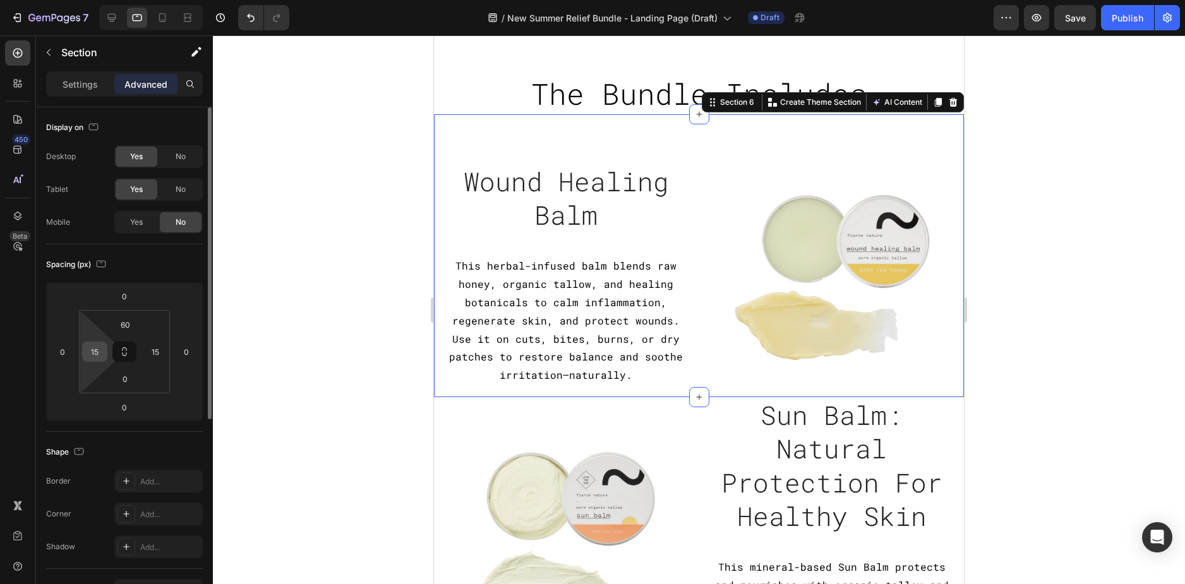
click at [92, 350] on input "15" at bounding box center [94, 351] width 19 height 19
type input "30"
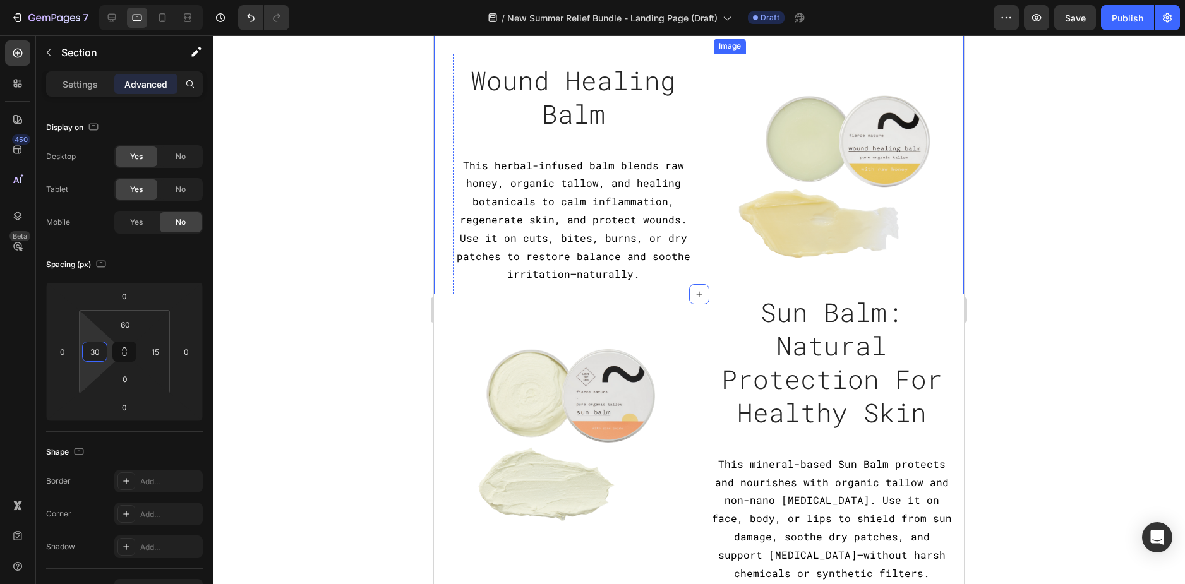
scroll to position [1010, 0]
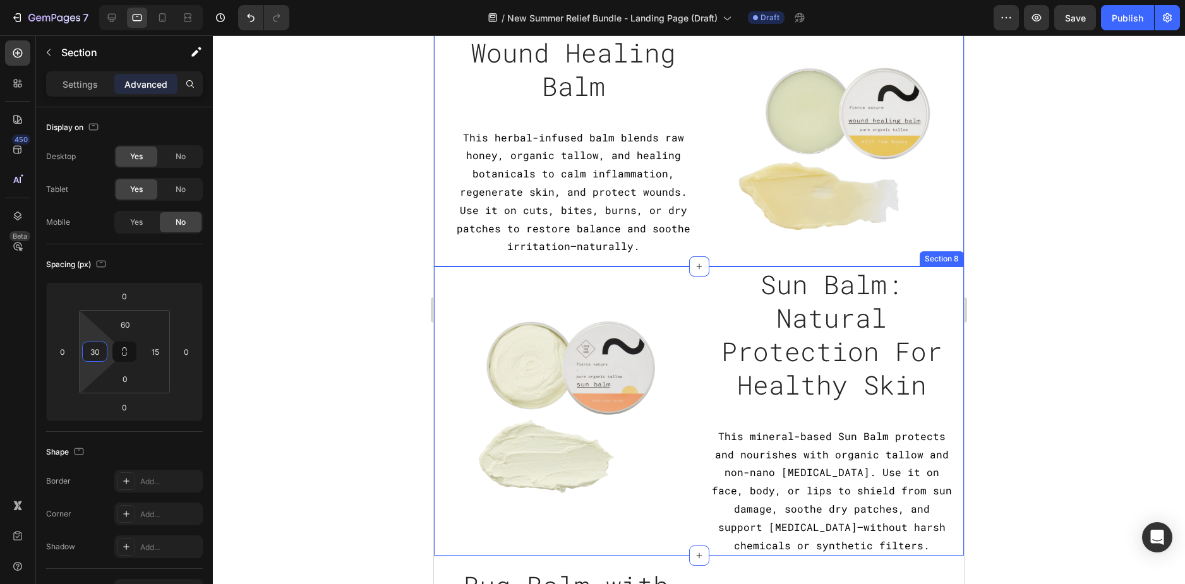
click at [949, 374] on div "Image Sun Balm: Natural Protection For Healthy Skin Heading This mineral-based …" at bounding box center [699, 411] width 530 height 290
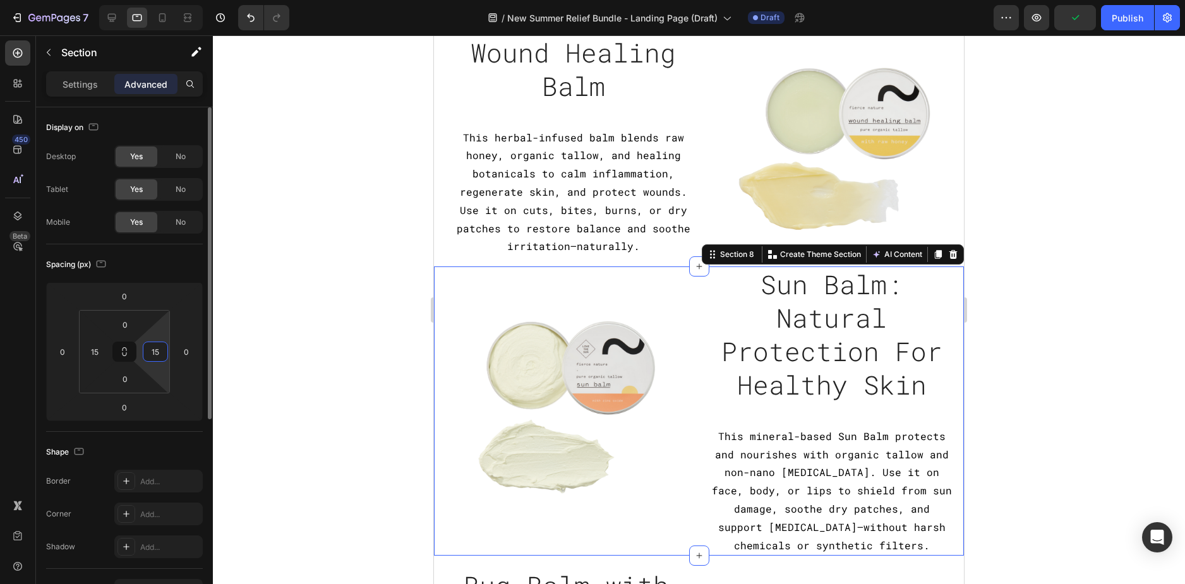
click at [152, 349] on input "15" at bounding box center [155, 351] width 19 height 19
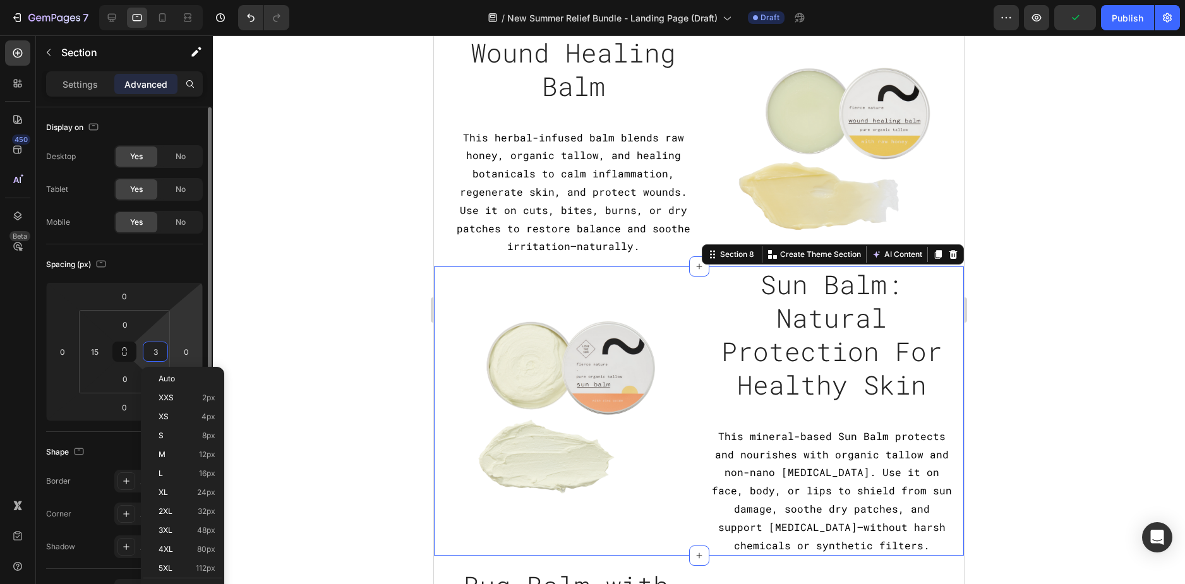
type input "30"
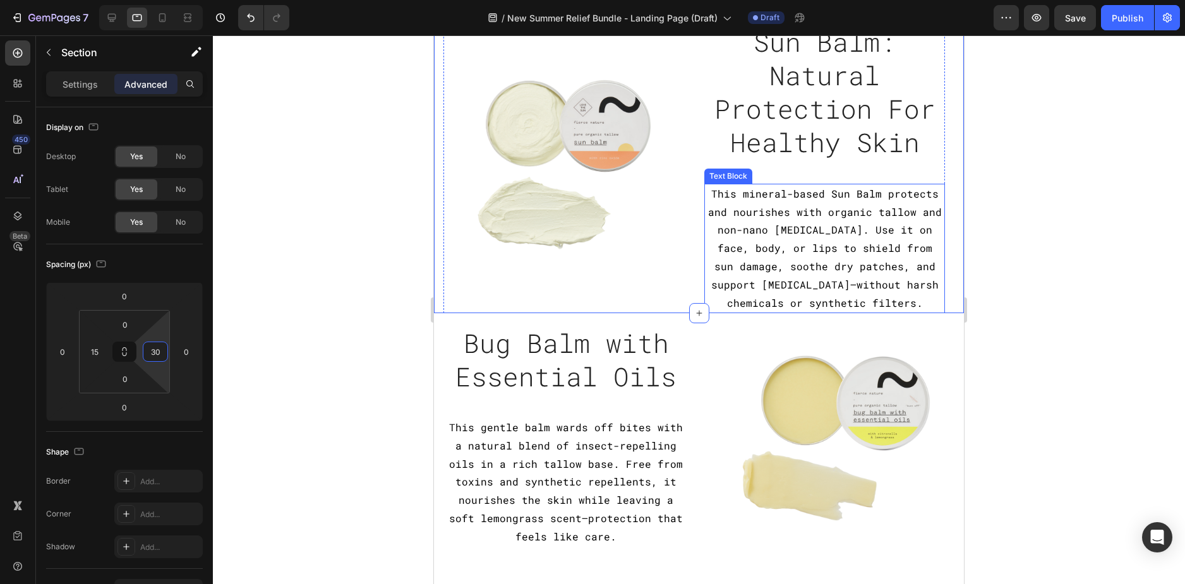
scroll to position [1263, 0]
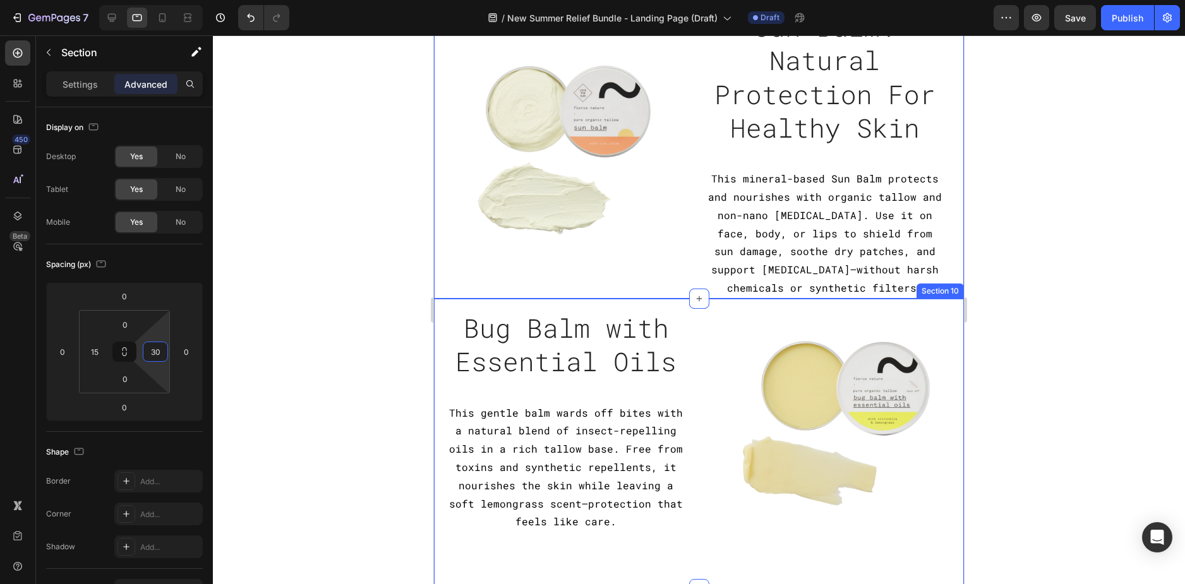
click at [438, 421] on div "Image Bug Balm with Essential Oils Heading This gentle balm wards off bites wit…" at bounding box center [699, 444] width 530 height 291
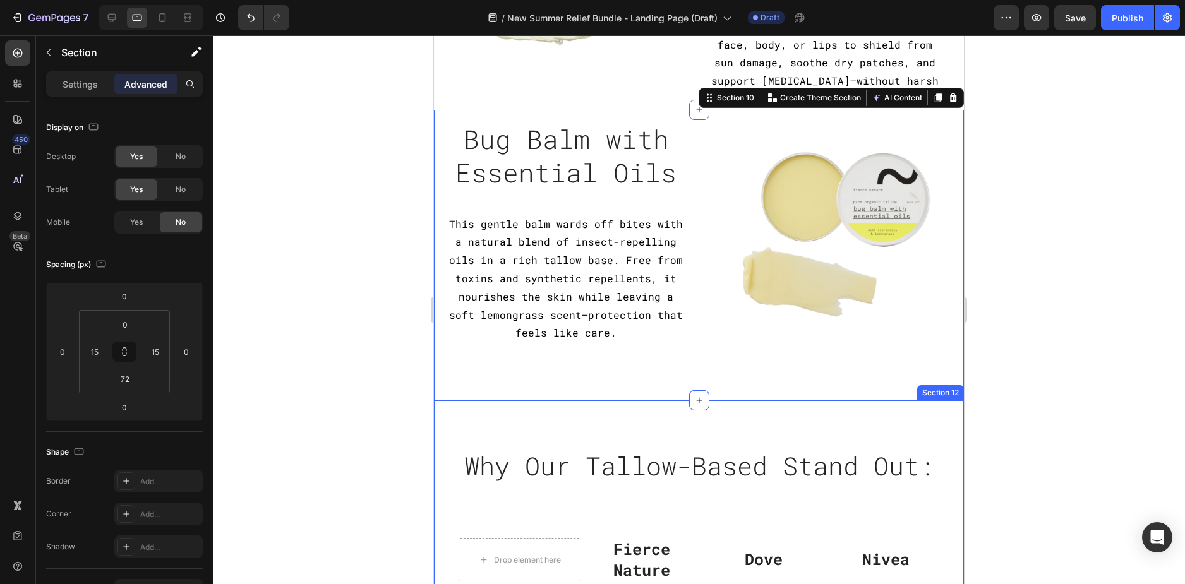
scroll to position [1452, 0]
click at [445, 370] on div "Image Bug Balm with Essential Oils Heading This gentle balm wards off bites wit…" at bounding box center [699, 254] width 530 height 291
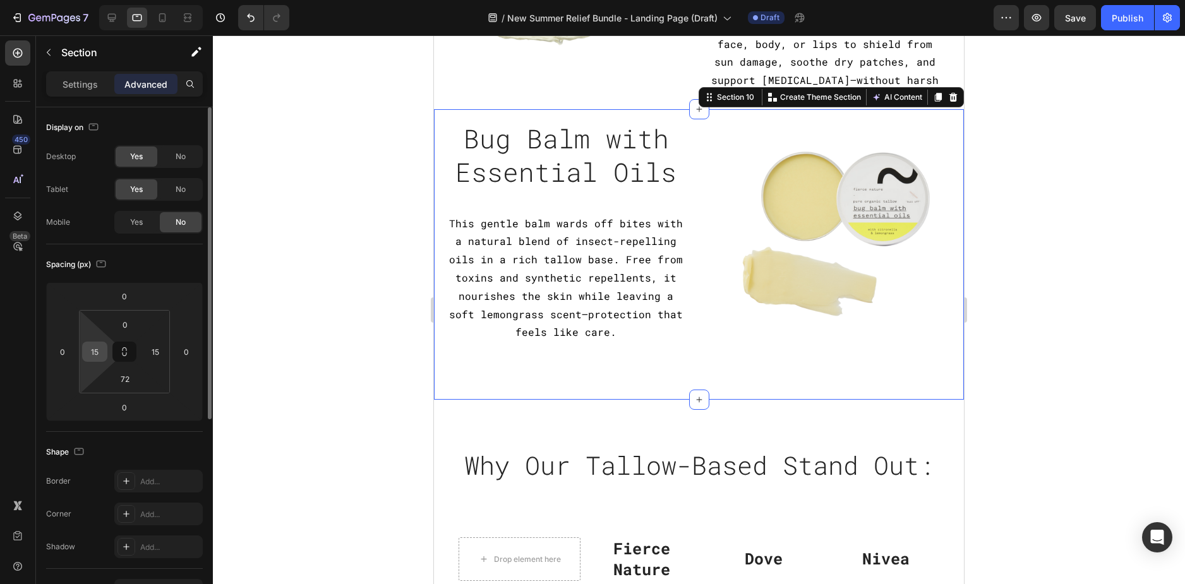
click at [97, 359] on input "15" at bounding box center [94, 351] width 19 height 19
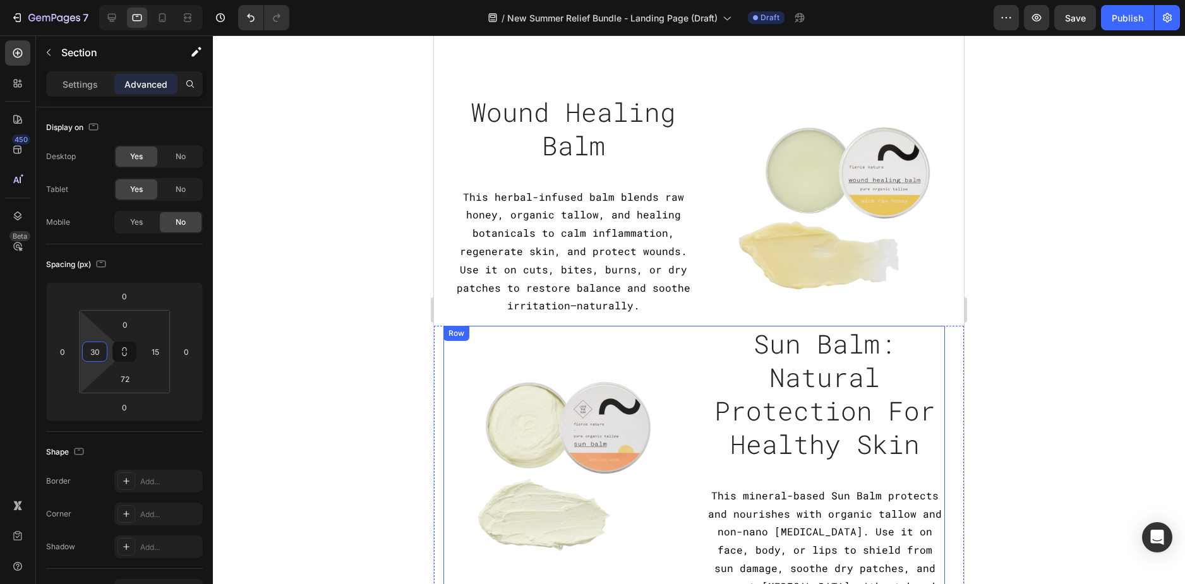
scroll to position [947, 0]
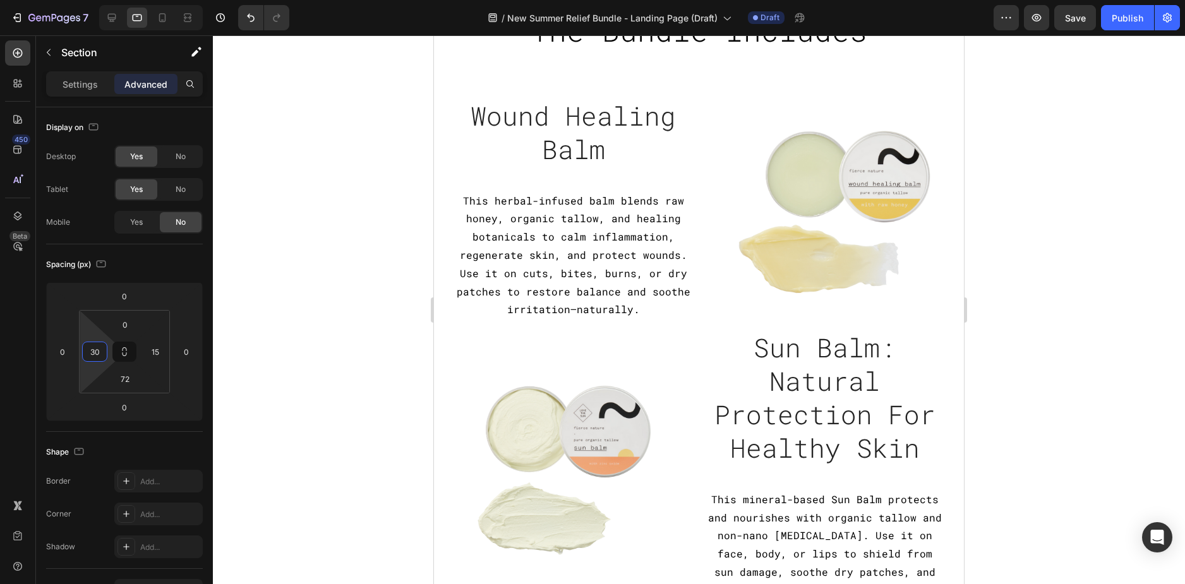
type input "30"
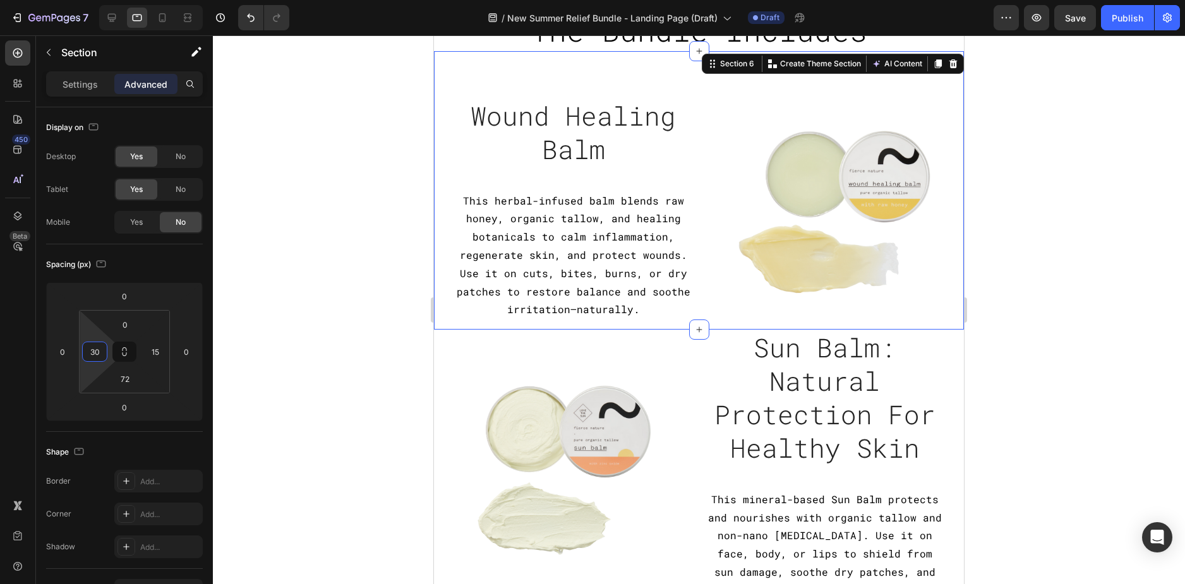
click at [438, 297] on div "Image Wound Healing Balm Heading This herbal-infused balm blends raw honey, org…" at bounding box center [699, 190] width 530 height 278
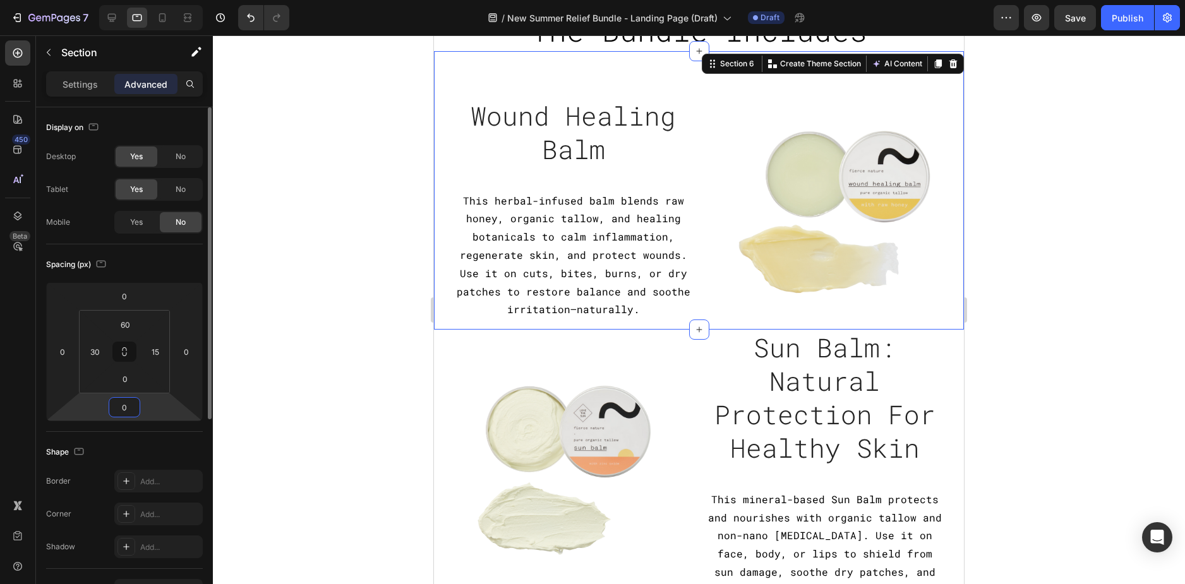
click at [126, 406] on input "0" at bounding box center [124, 407] width 25 height 19
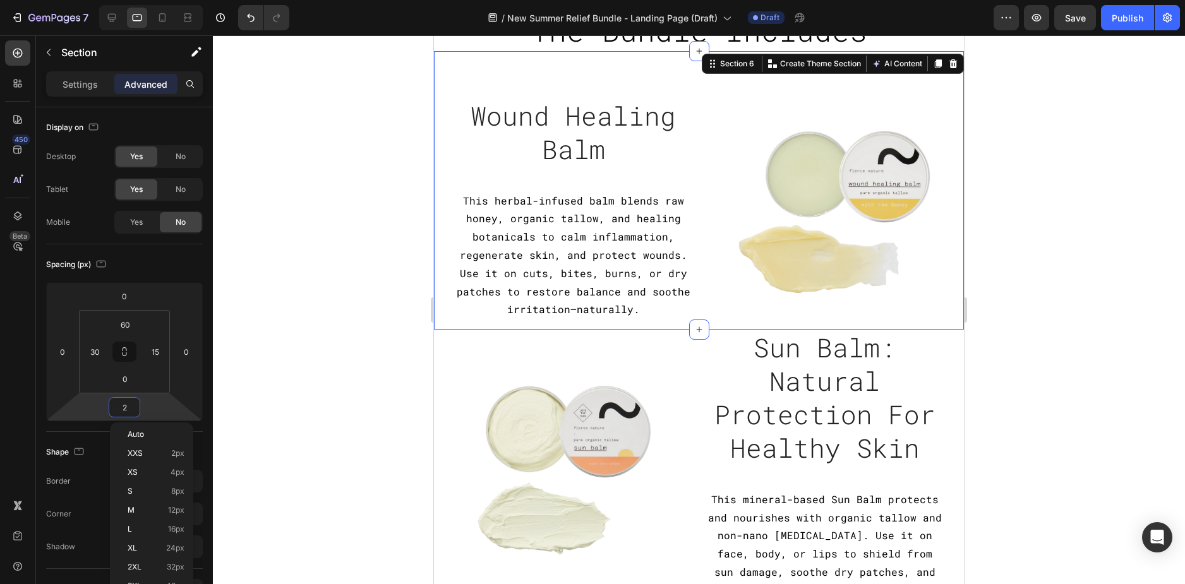
type input "24"
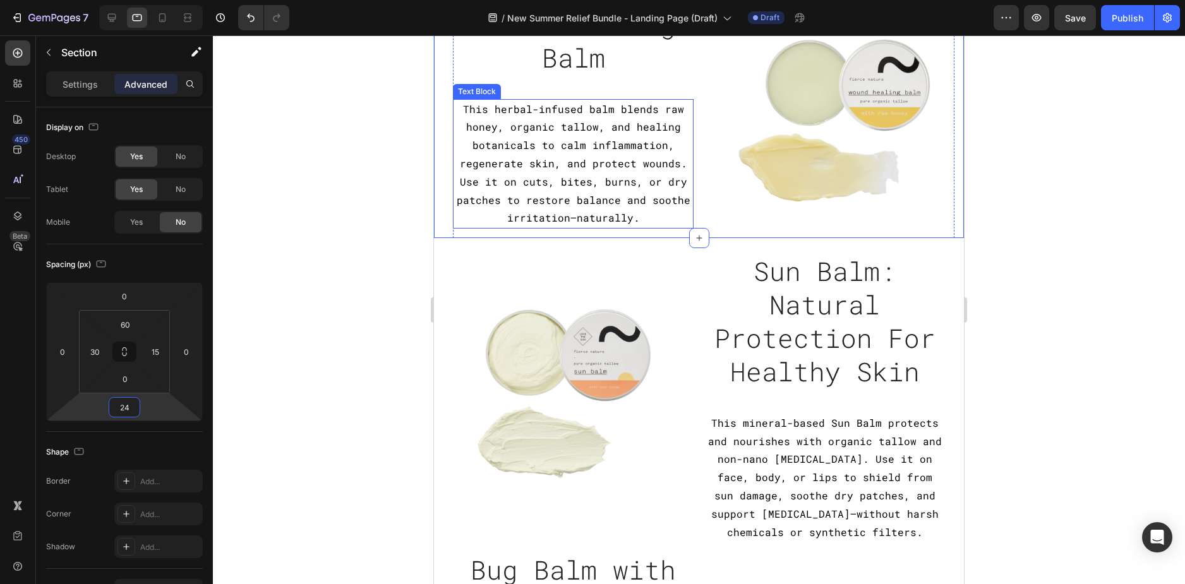
scroll to position [1073, 0]
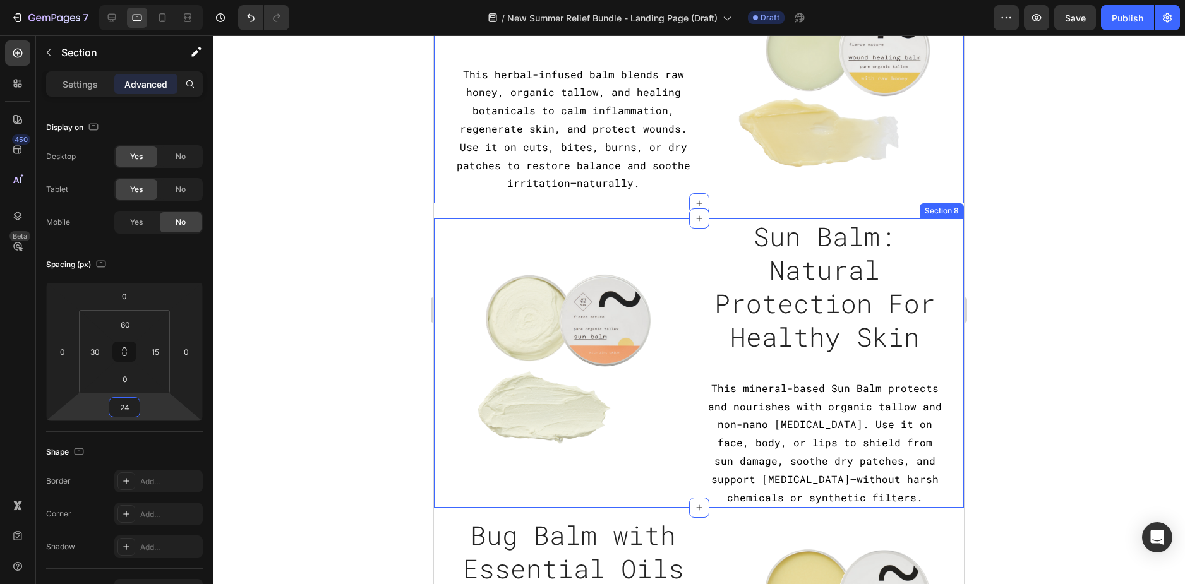
click at [440, 481] on div "Image Sun Balm: Natural Protection For Healthy Skin Heading This mineral-based …" at bounding box center [699, 363] width 530 height 290
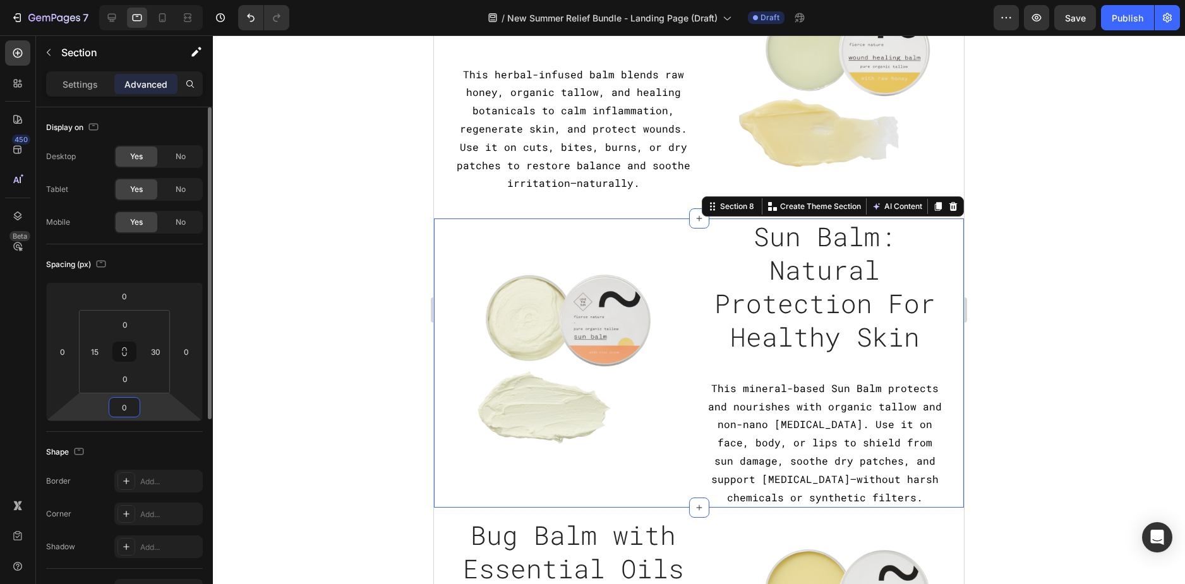
click at [129, 409] on input "0" at bounding box center [124, 407] width 25 height 19
type input "24"
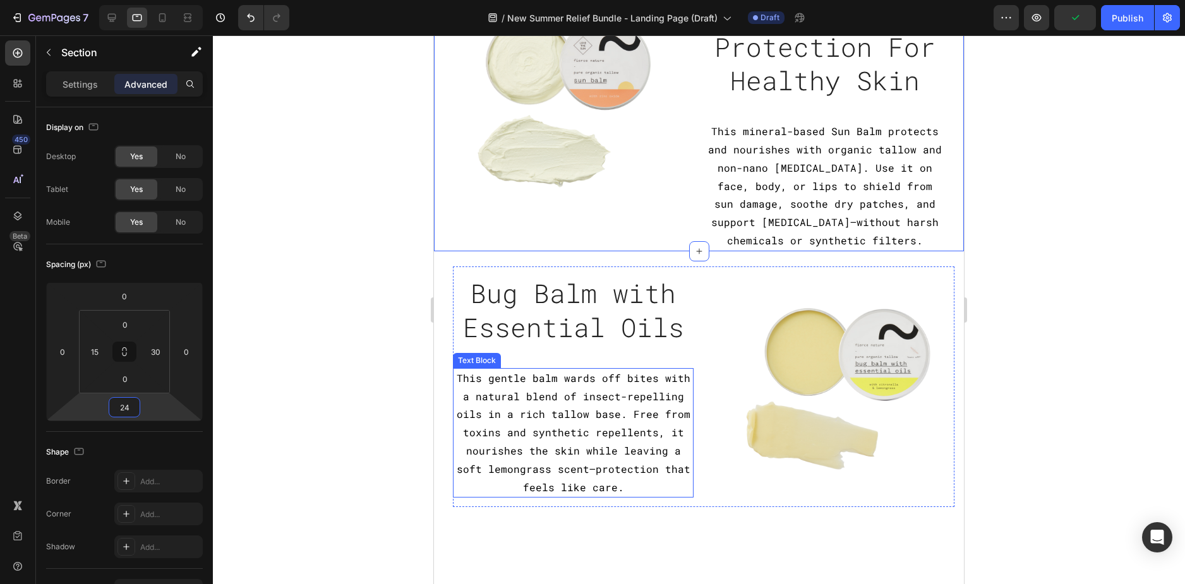
scroll to position [1326, 0]
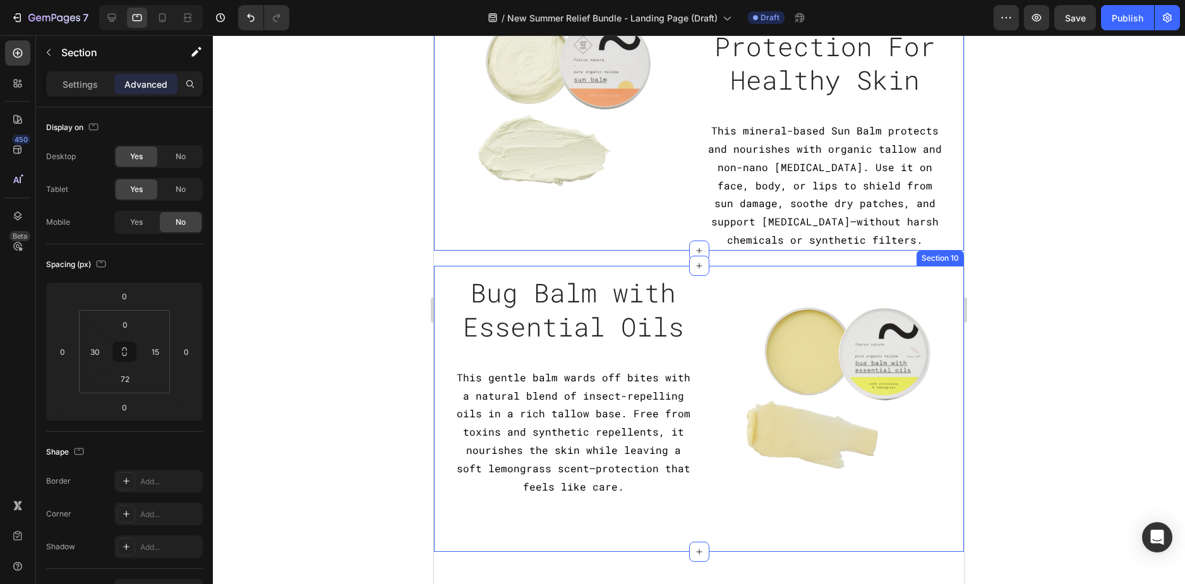
click at [439, 489] on div "Image Bug Balm with Essential Oils Heading This gentle balm wards off bites wit…" at bounding box center [699, 409] width 530 height 286
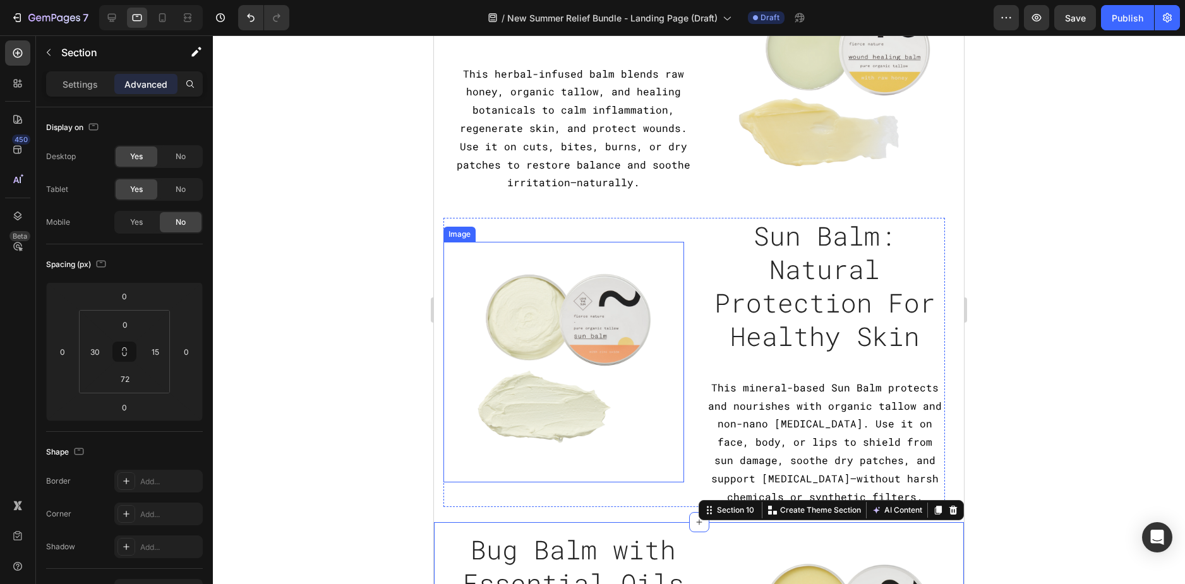
scroll to position [1073, 0]
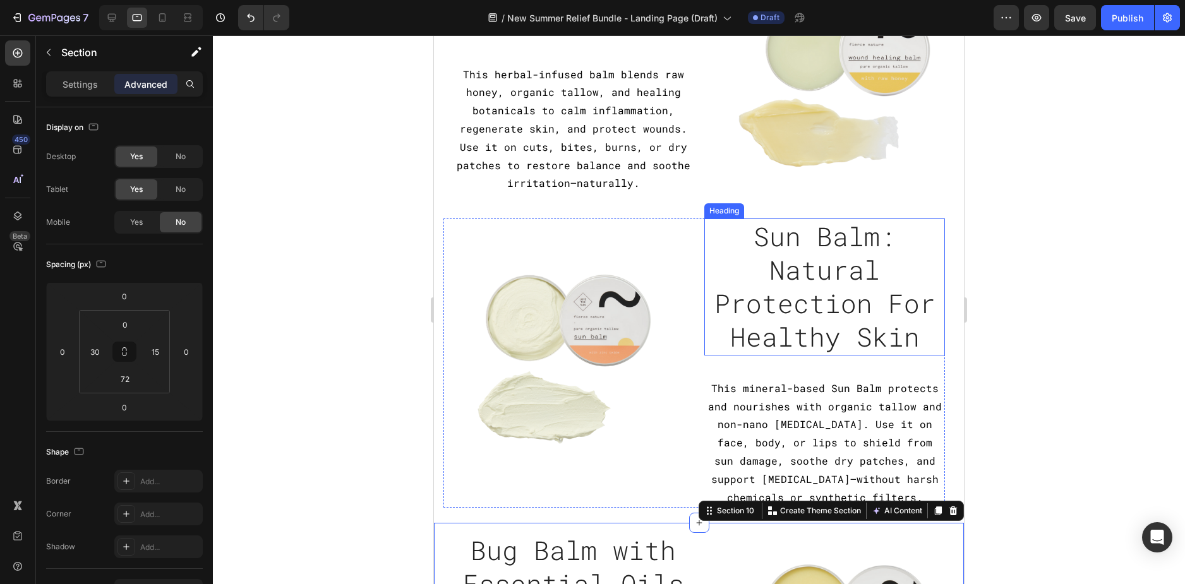
click at [796, 301] on h2 "Sun Balm: Natural Protection For Healthy Skin" at bounding box center [824, 286] width 241 height 137
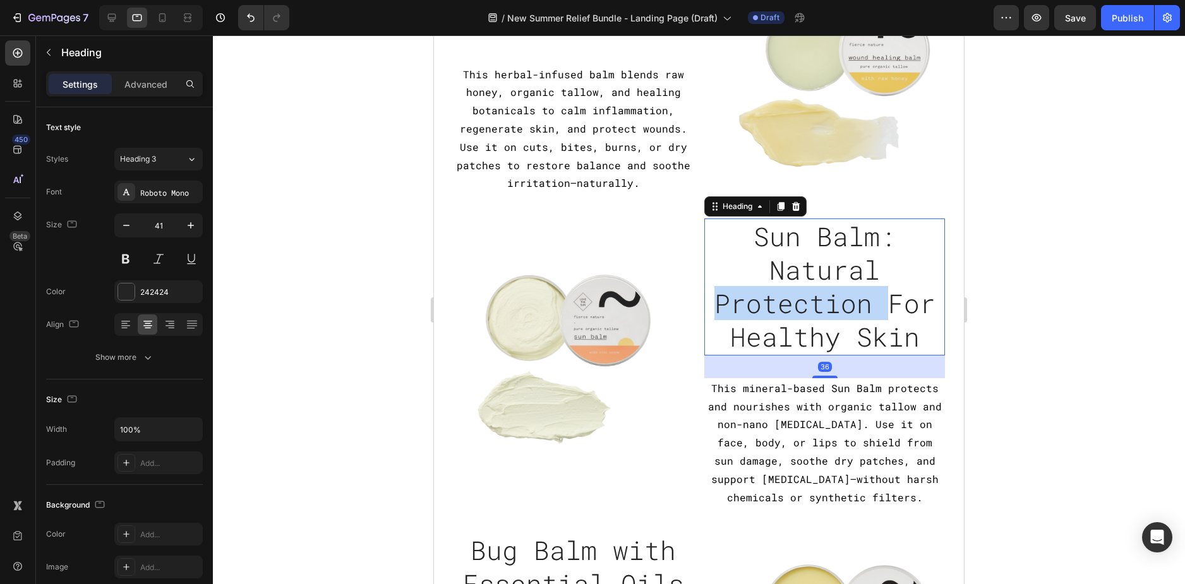
click at [796, 301] on h2 "Sun Balm: Natural Protection For Healthy Skin" at bounding box center [824, 286] width 241 height 137
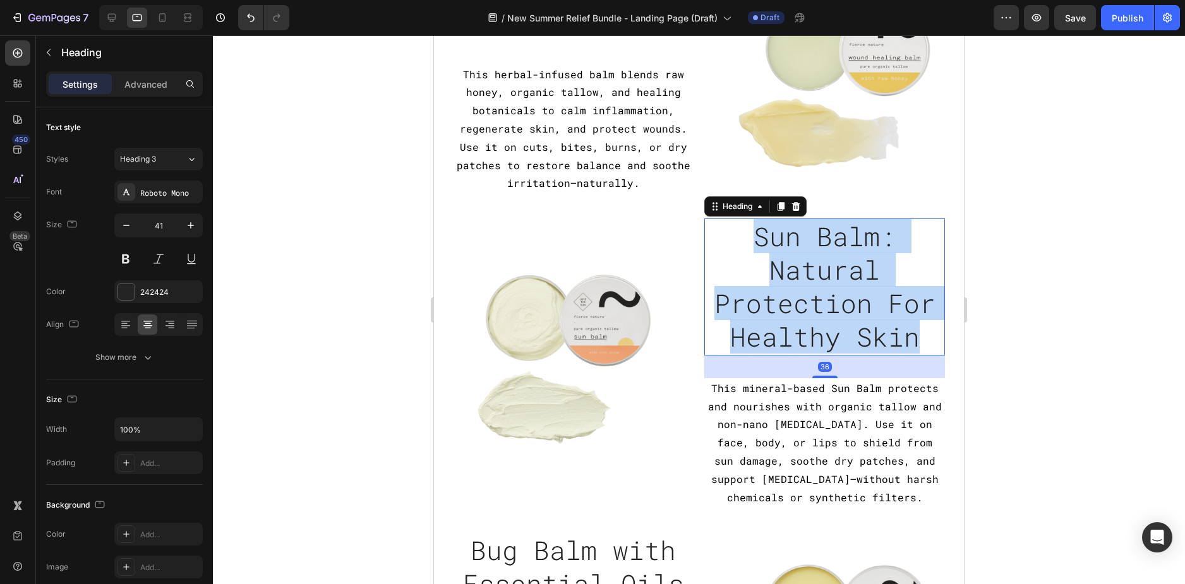
click at [796, 301] on p "Sun Balm: Natural Protection For Healthy Skin" at bounding box center [824, 287] width 238 height 134
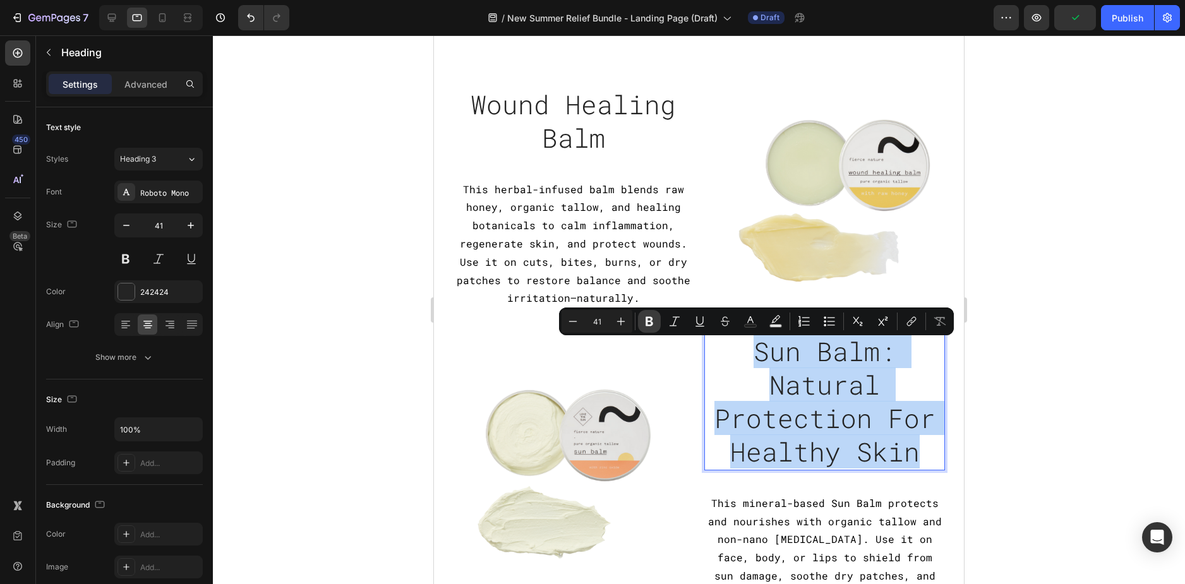
scroll to position [947, 0]
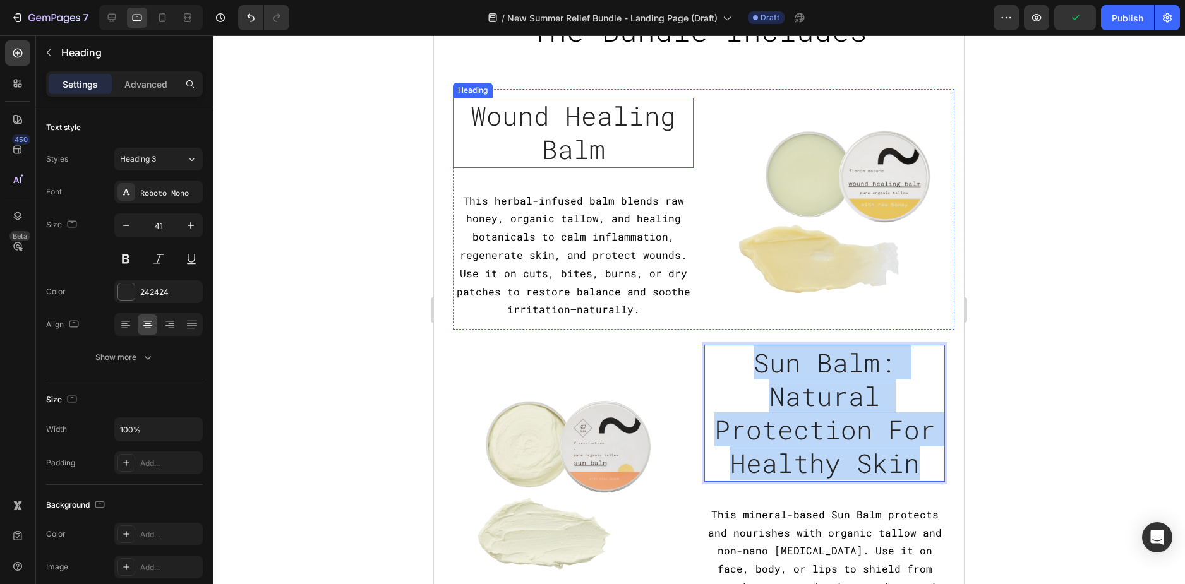
click at [574, 124] on h2 "Wound Healing Balm" at bounding box center [573, 133] width 241 height 70
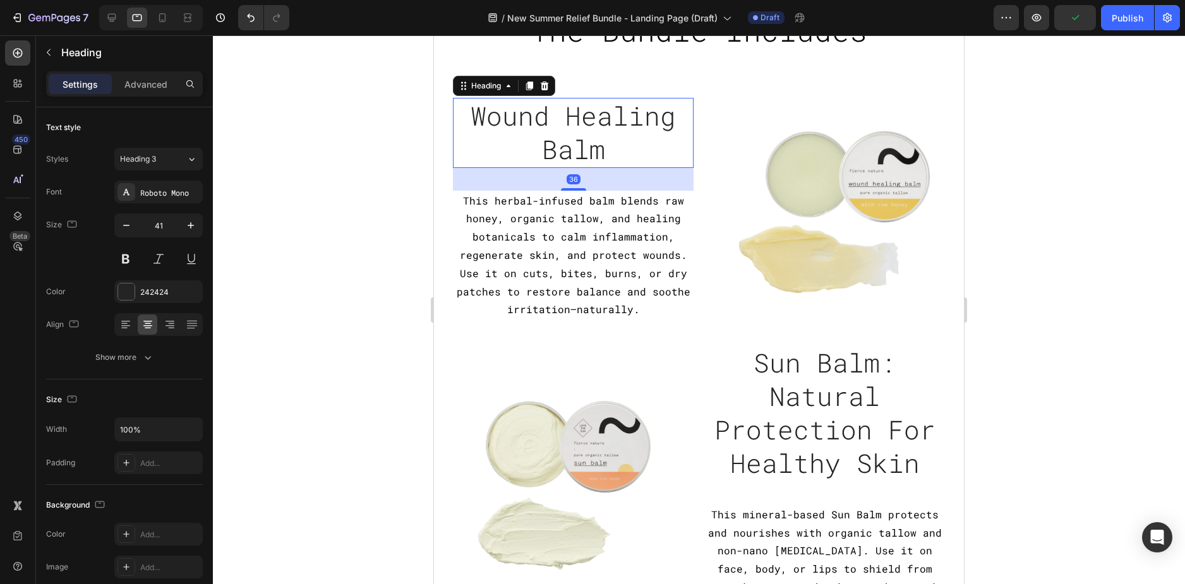
click at [574, 124] on h2 "Wound Healing Balm" at bounding box center [573, 133] width 241 height 70
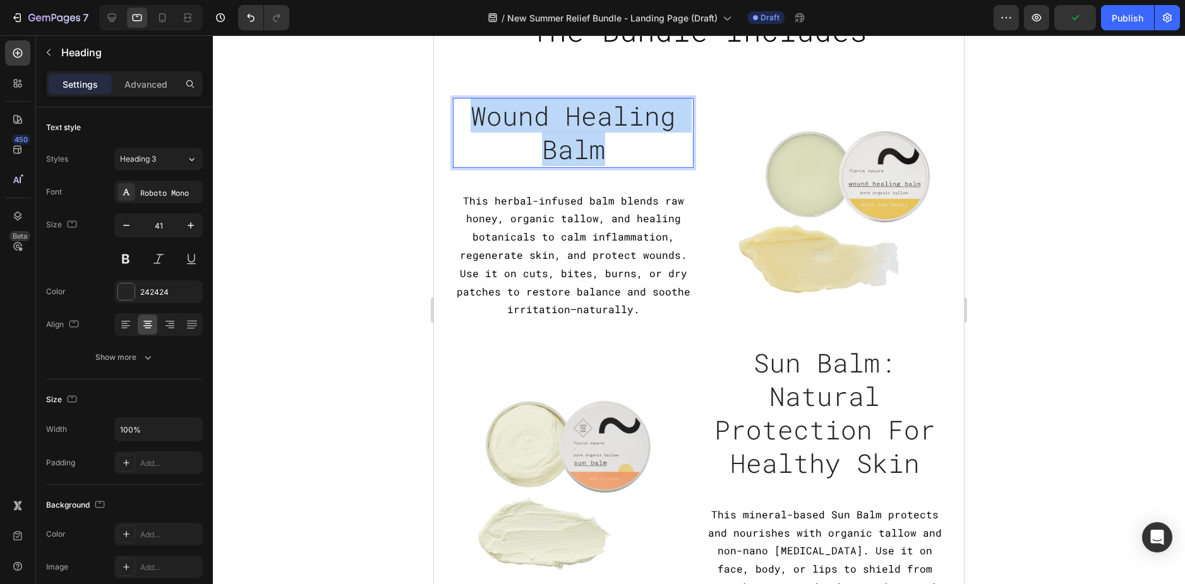
click at [574, 124] on p "Wound Healing Balm" at bounding box center [573, 133] width 238 height 68
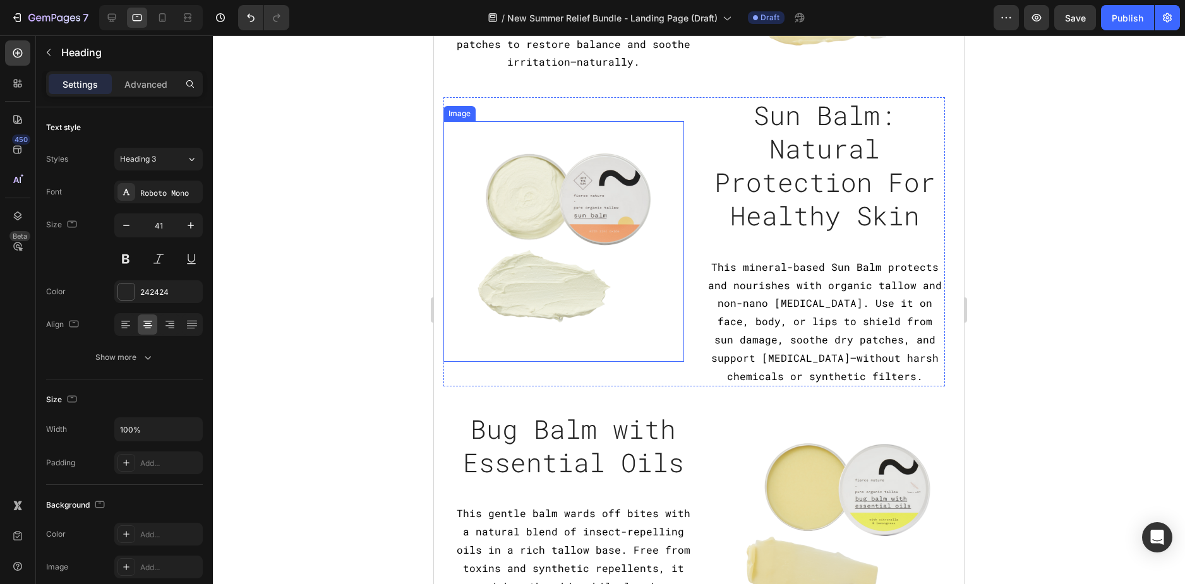
type input "16"
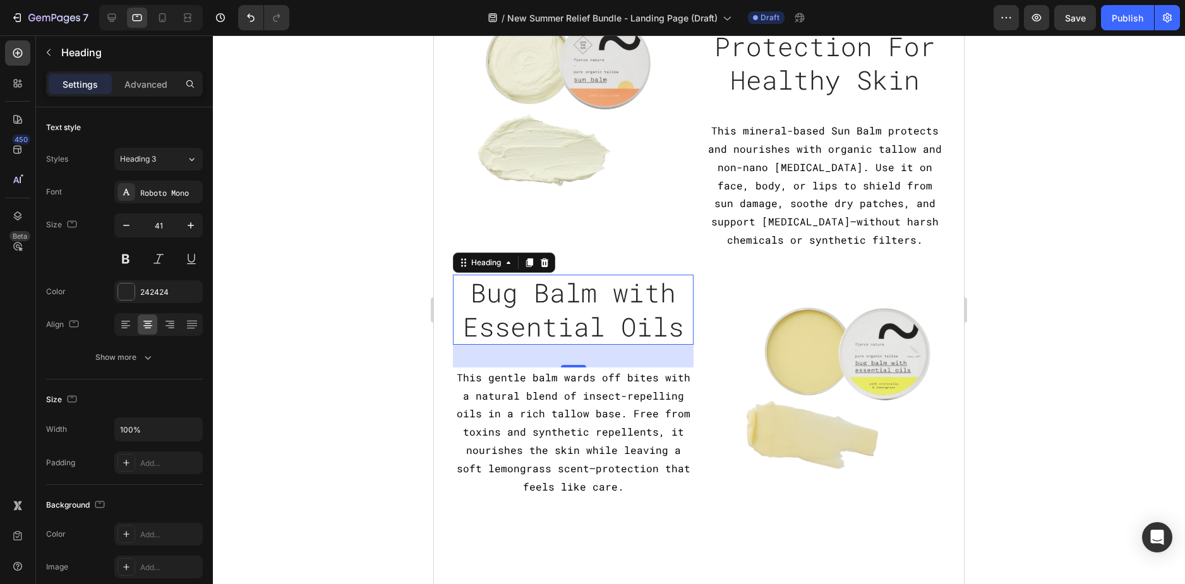
click at [592, 298] on h2 "Bug Balm with Essential Oils" at bounding box center [573, 310] width 241 height 70
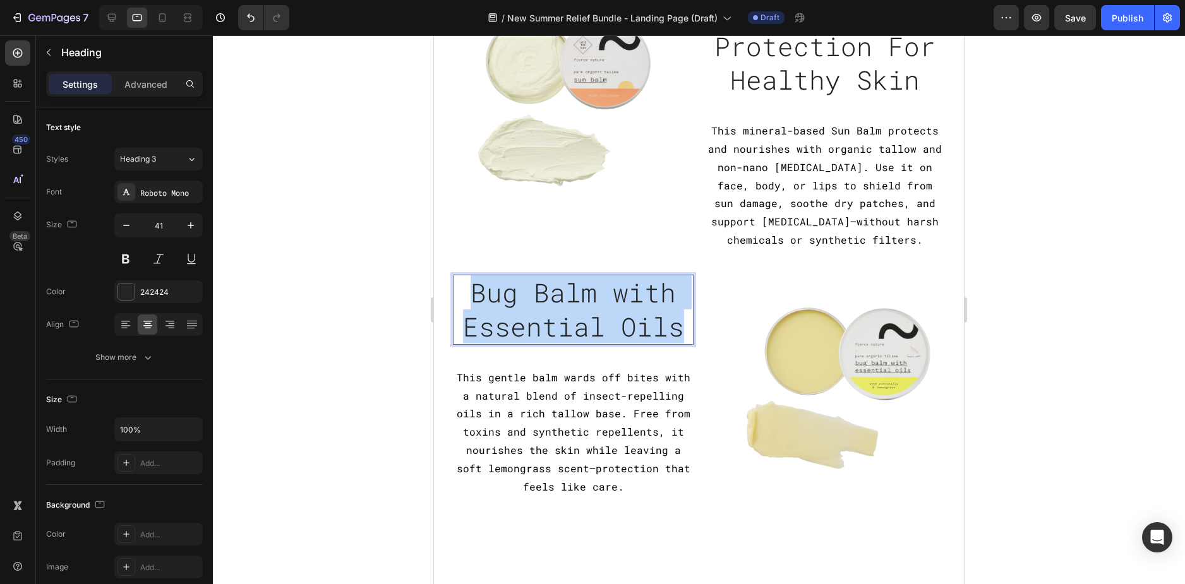
click at [592, 298] on p "Bug Balm with Essential Oils" at bounding box center [573, 310] width 238 height 68
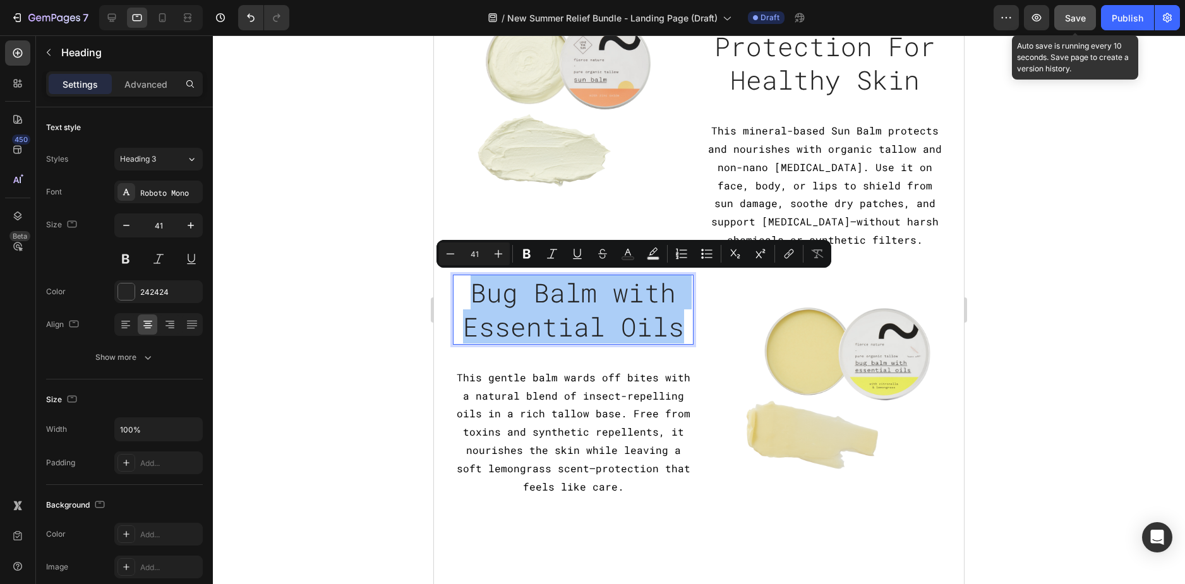
click at [1072, 16] on span "Save" at bounding box center [1075, 18] width 21 height 11
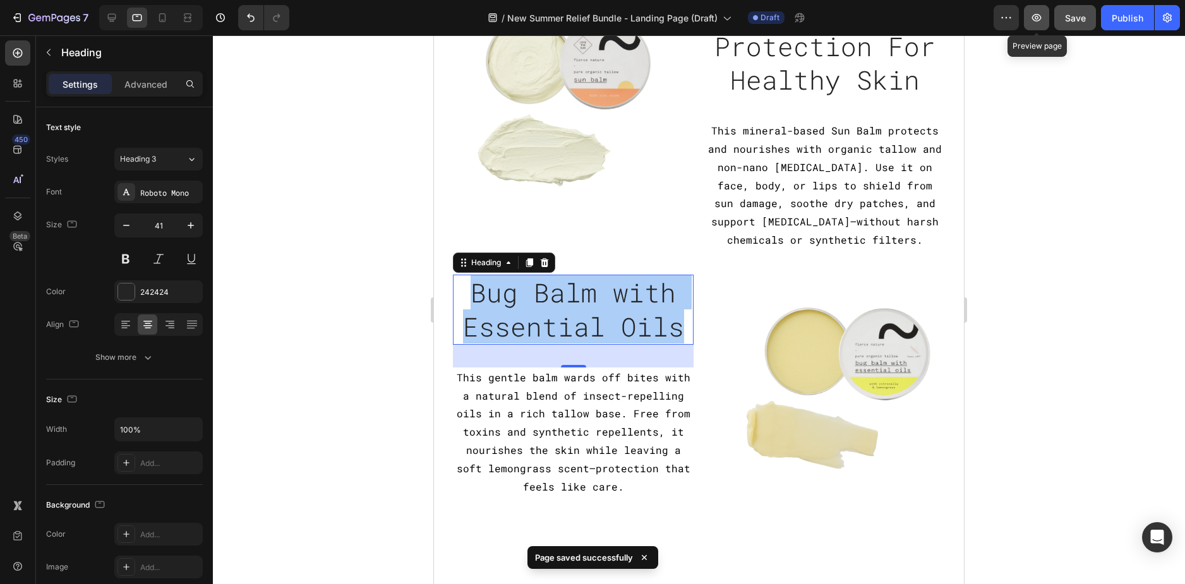
click at [1038, 14] on icon "button" at bounding box center [1036, 17] width 13 height 13
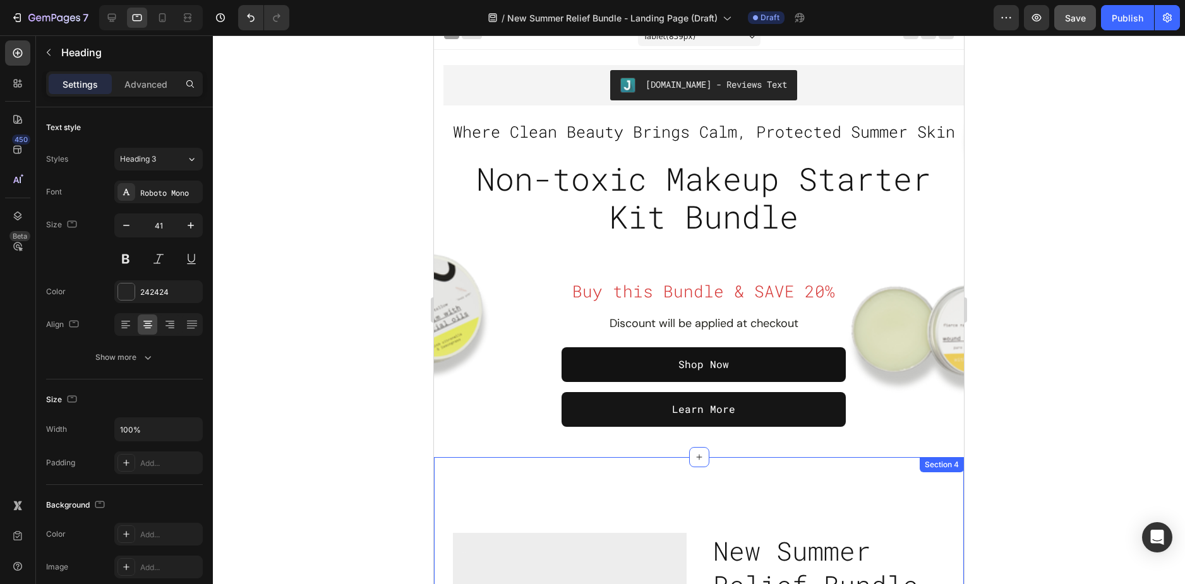
scroll to position [0, 0]
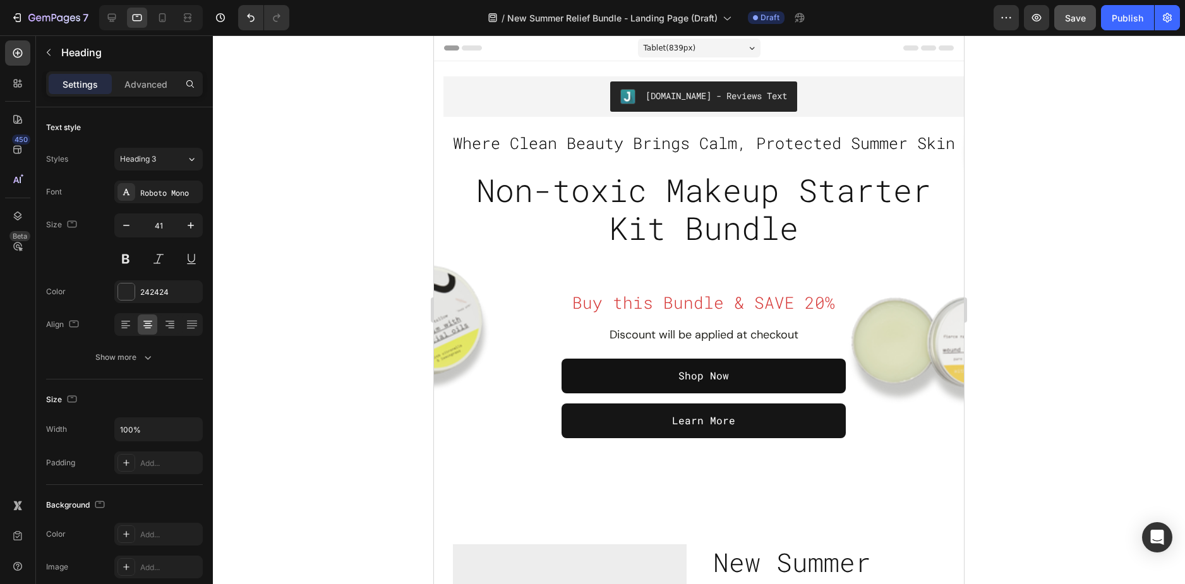
click at [122, 15] on div at bounding box center [151, 17] width 104 height 25
click at [117, 14] on icon at bounding box center [111, 17] width 13 height 13
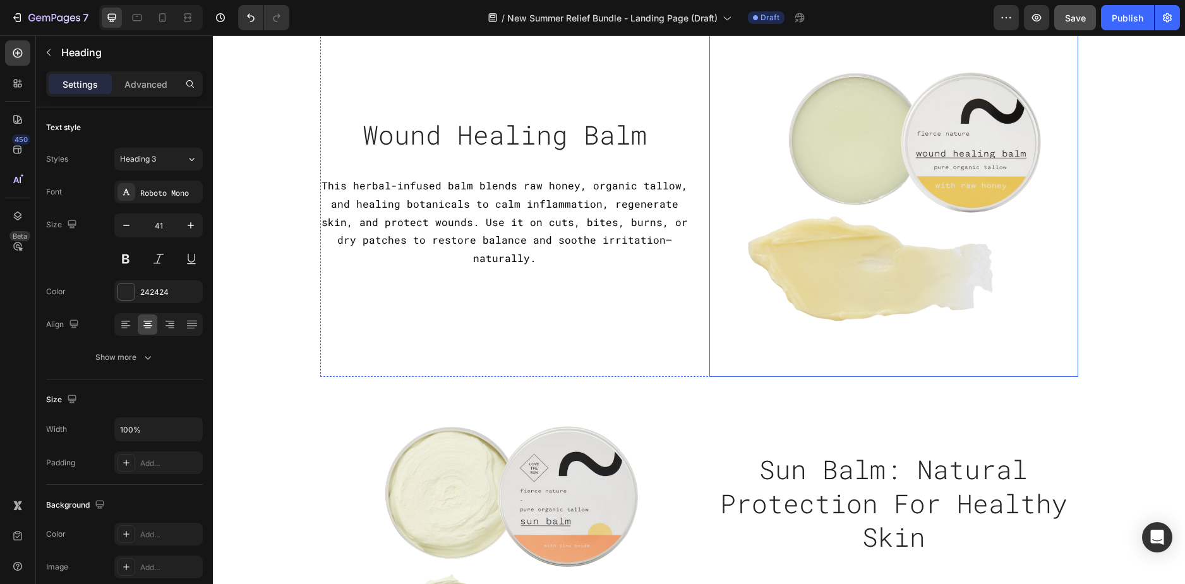
scroll to position [1263, 0]
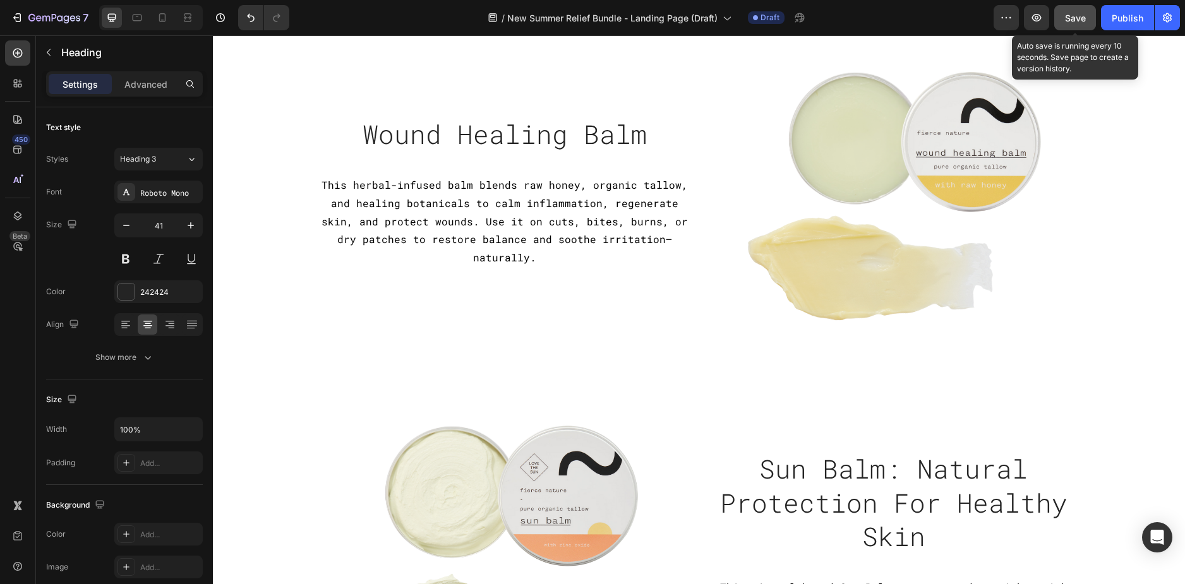
click at [1068, 23] on span "Save" at bounding box center [1075, 18] width 21 height 11
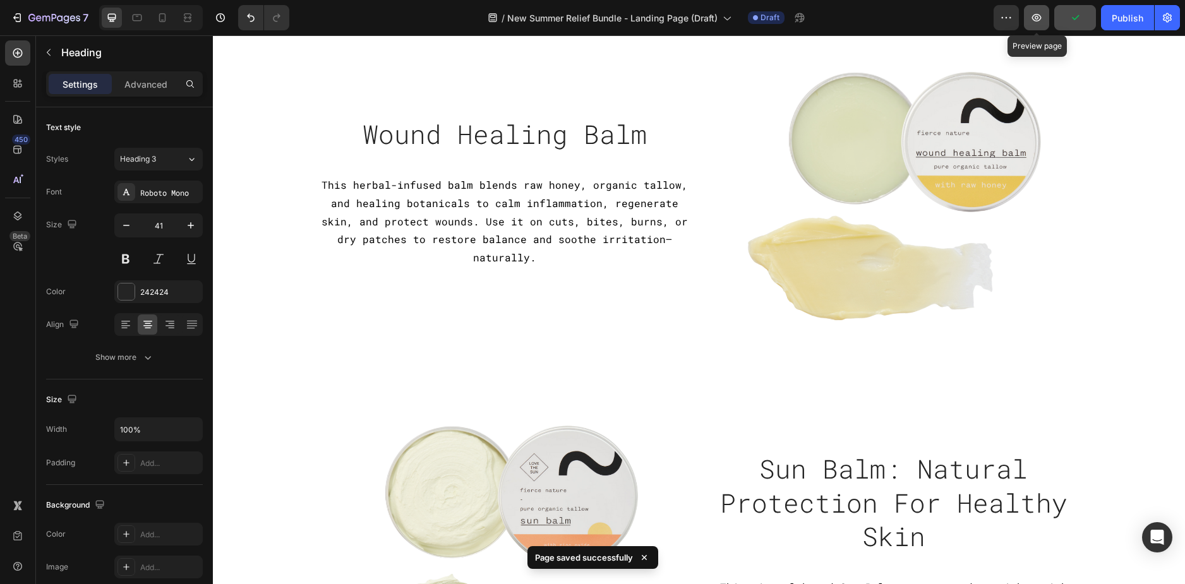
click at [1040, 24] on button "button" at bounding box center [1036, 17] width 25 height 25
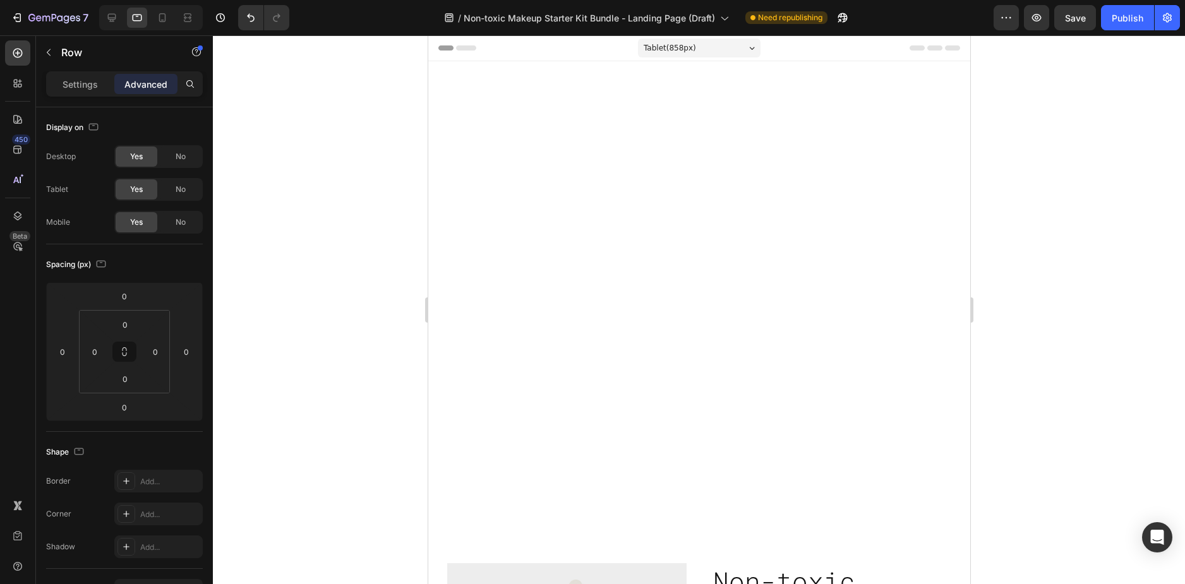
scroll to position [947, 0]
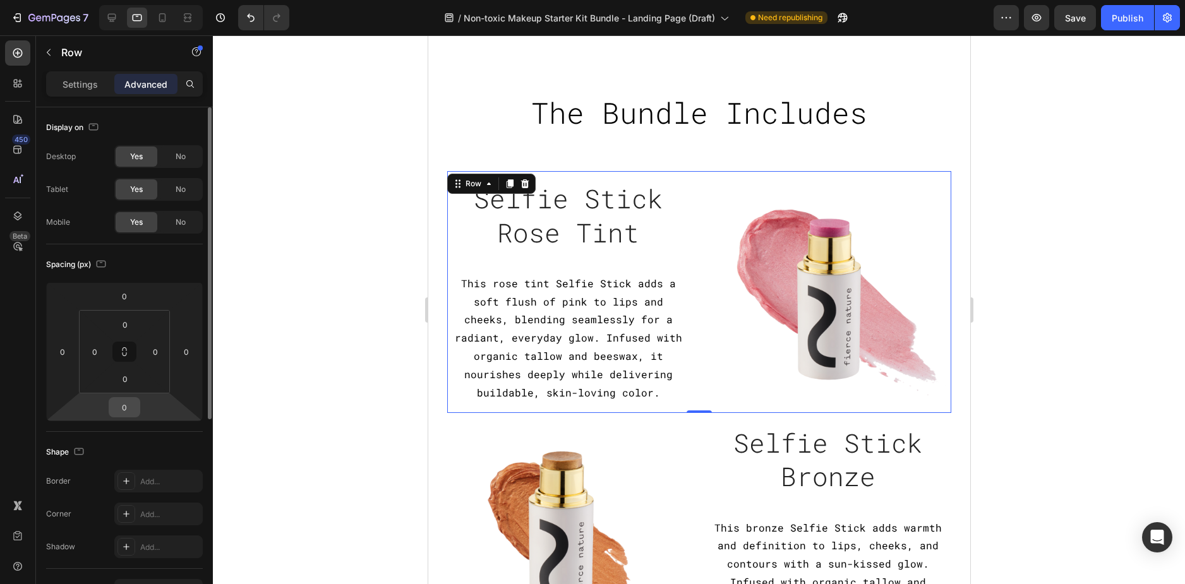
click at [126, 407] on input "0" at bounding box center [124, 407] width 25 height 19
type input "24"
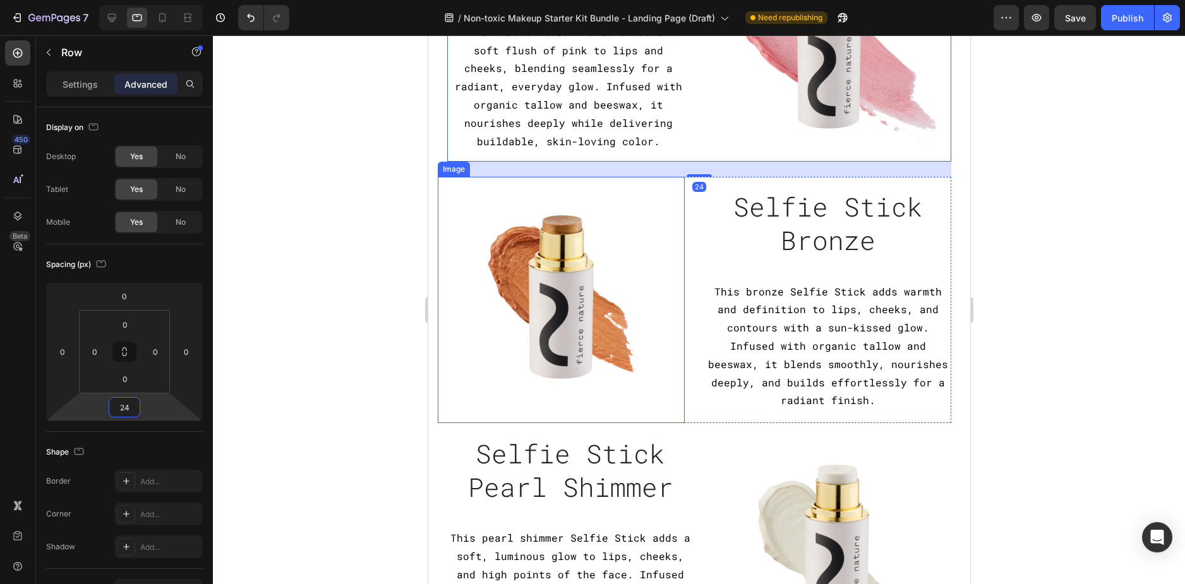
scroll to position [1200, 0]
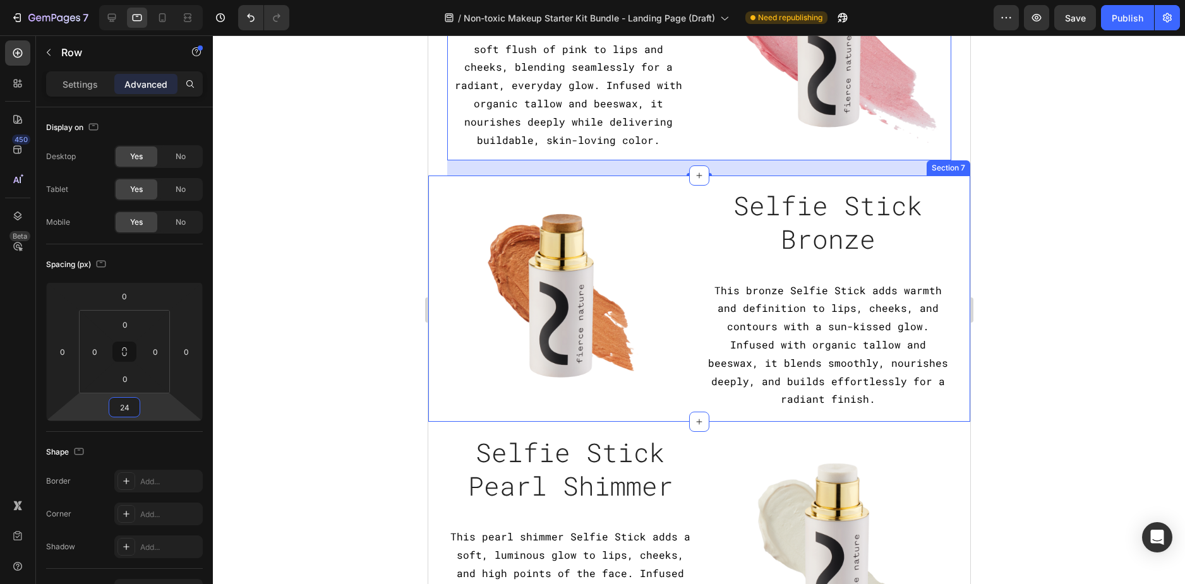
click at [429, 394] on div "Image Selfie Stick Bronze Heading This bronze Selfie Stick adds warmth and defi…" at bounding box center [698, 299] width 542 height 247
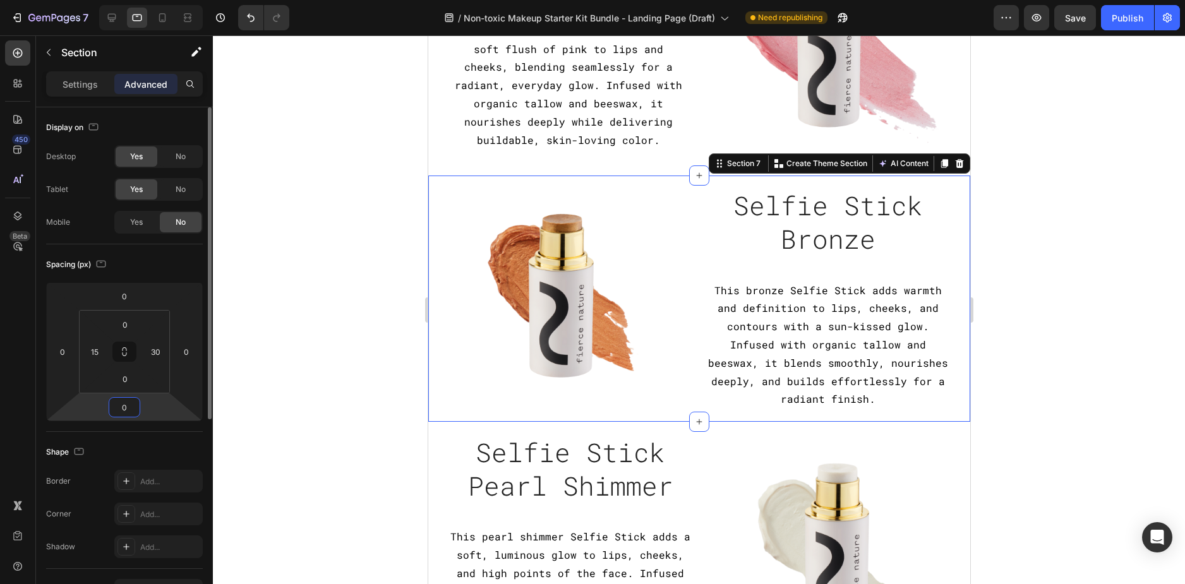
click at [132, 400] on input "0" at bounding box center [124, 407] width 25 height 19
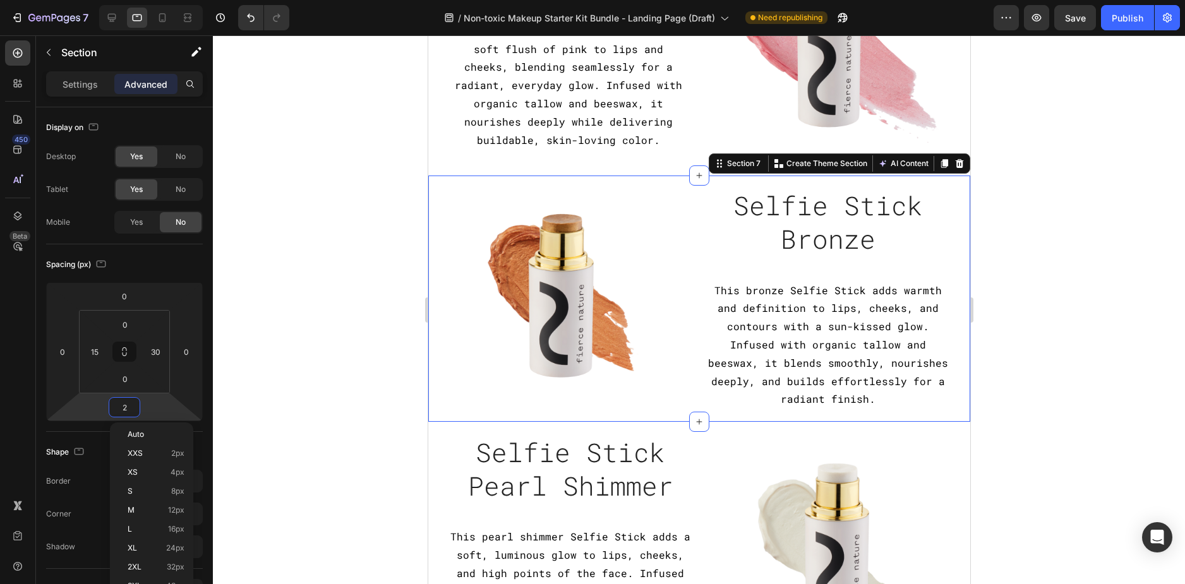
type input "24"
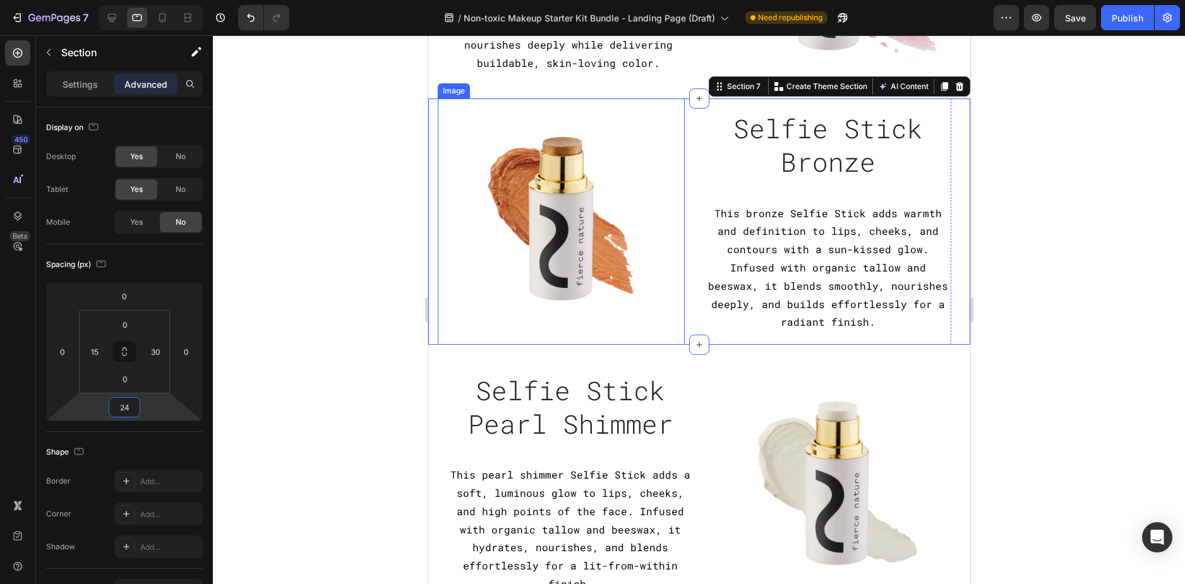
scroll to position [1452, 0]
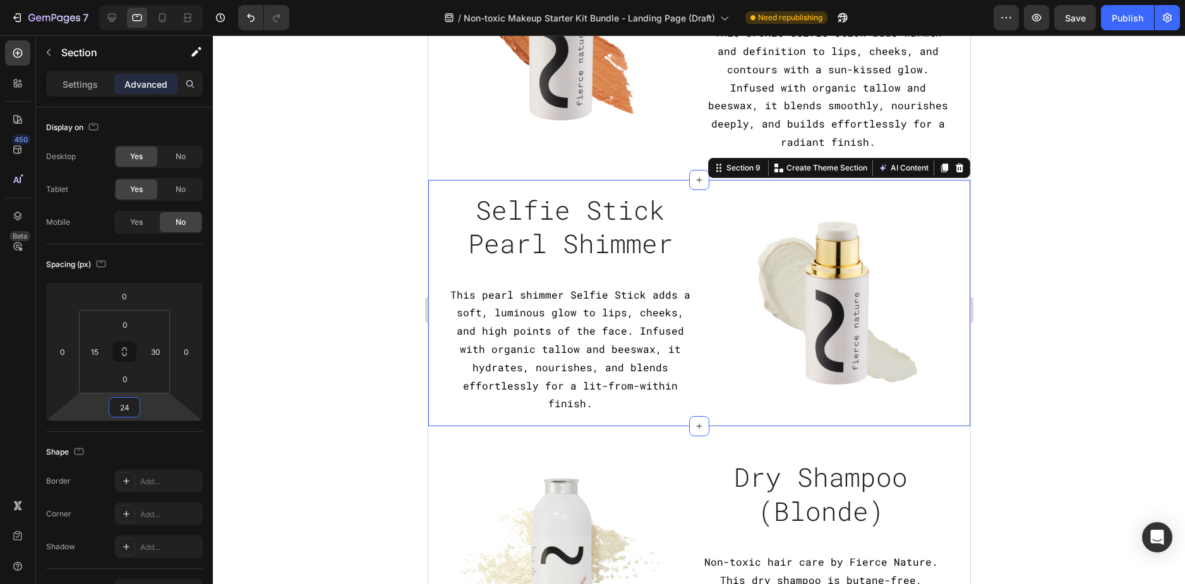
click at [436, 407] on div "Image Selfie Stick Pearl Shimmer Heading This pearl shimmer Selfie Stick adds a…" at bounding box center [698, 303] width 542 height 247
click at [125, 407] on input "0" at bounding box center [124, 407] width 25 height 19
type input "24"
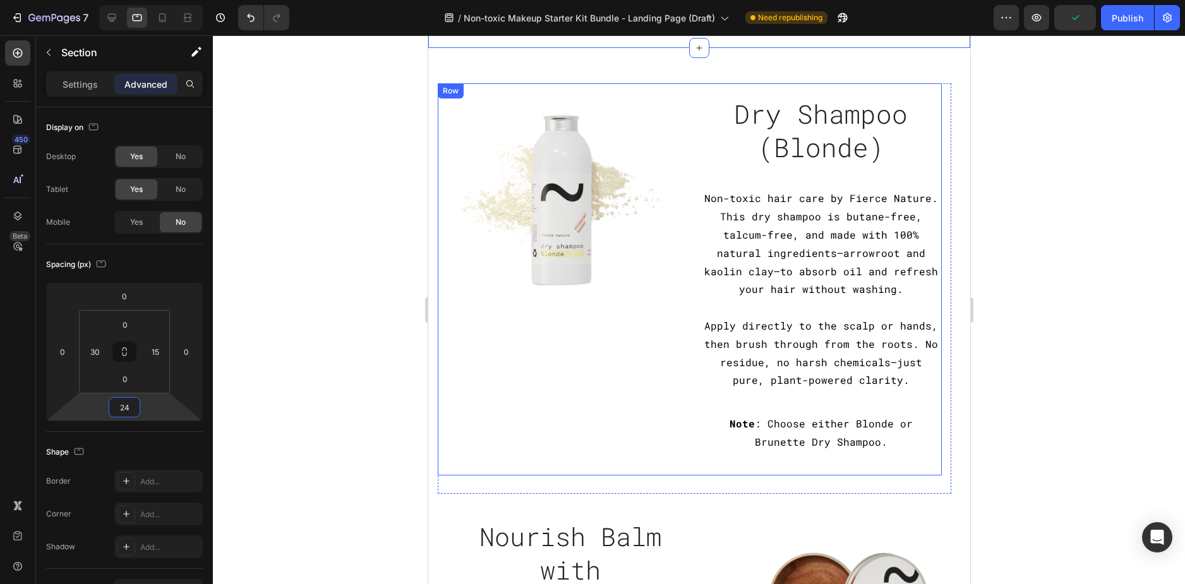
scroll to position [1831, 0]
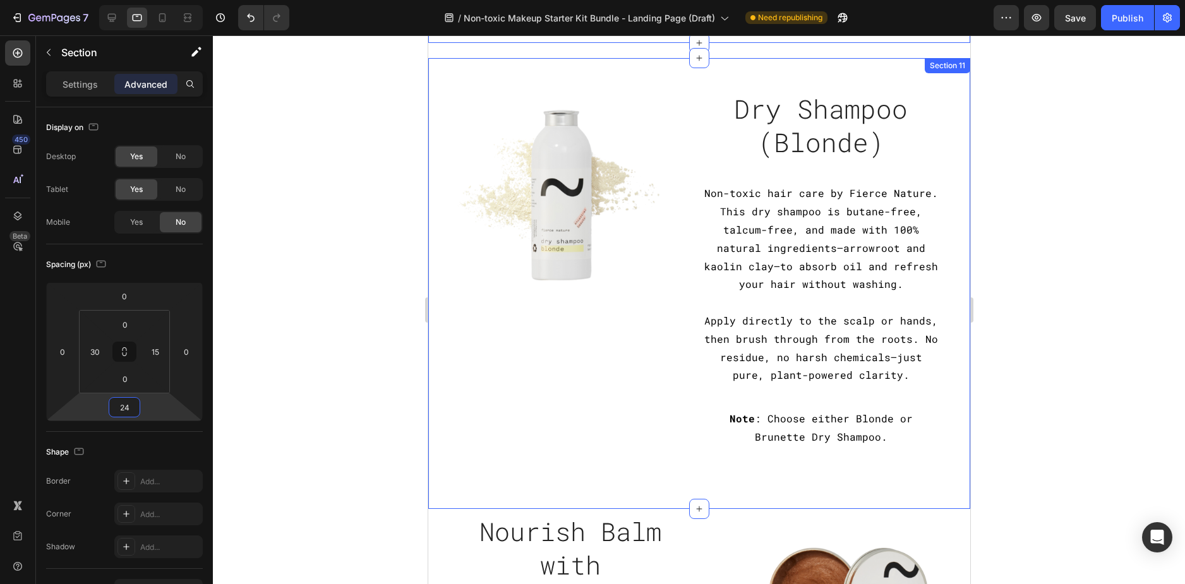
click at [458, 486] on div "Dry Shampoo (Blonde) Heading Non-toxic hair care by Fierce Nature. This dry sha…" at bounding box center [698, 283] width 542 height 451
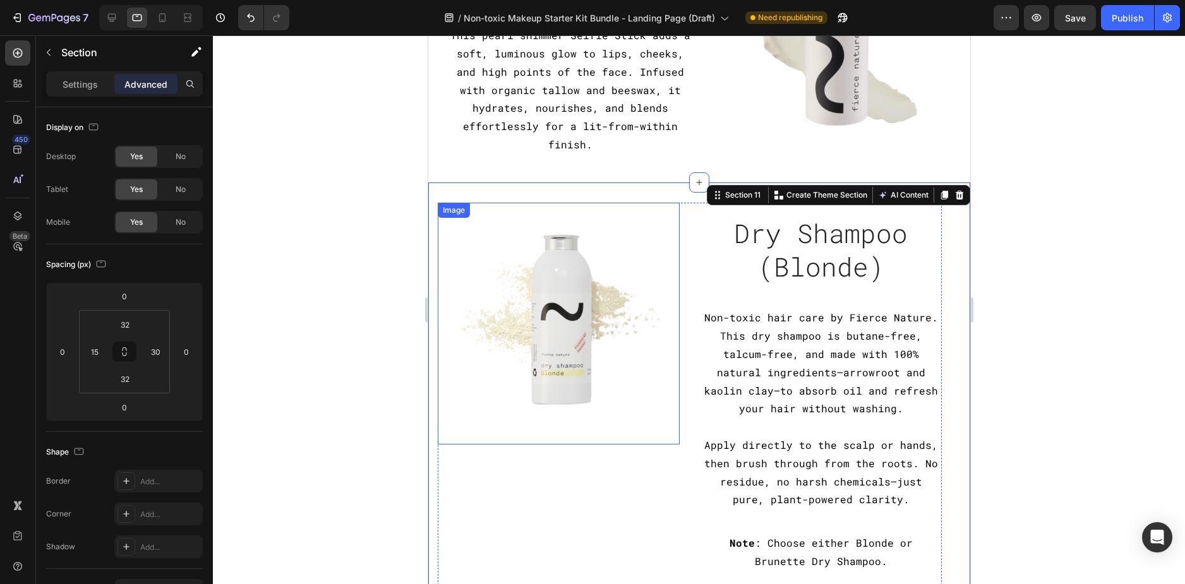
scroll to position [1705, 0]
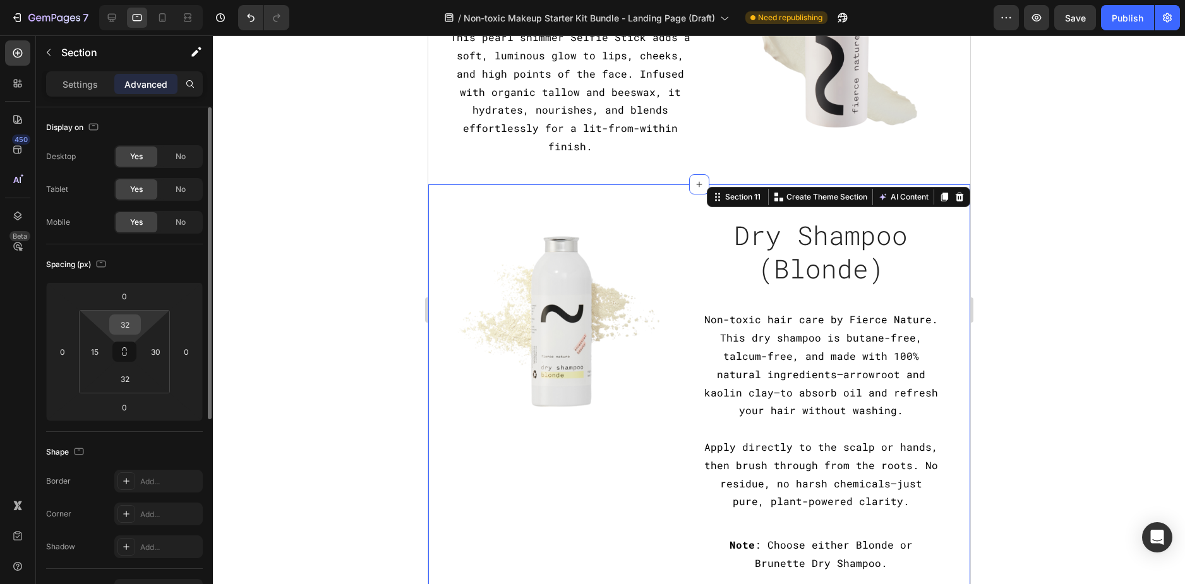
click at [125, 325] on input "32" at bounding box center [124, 324] width 25 height 19
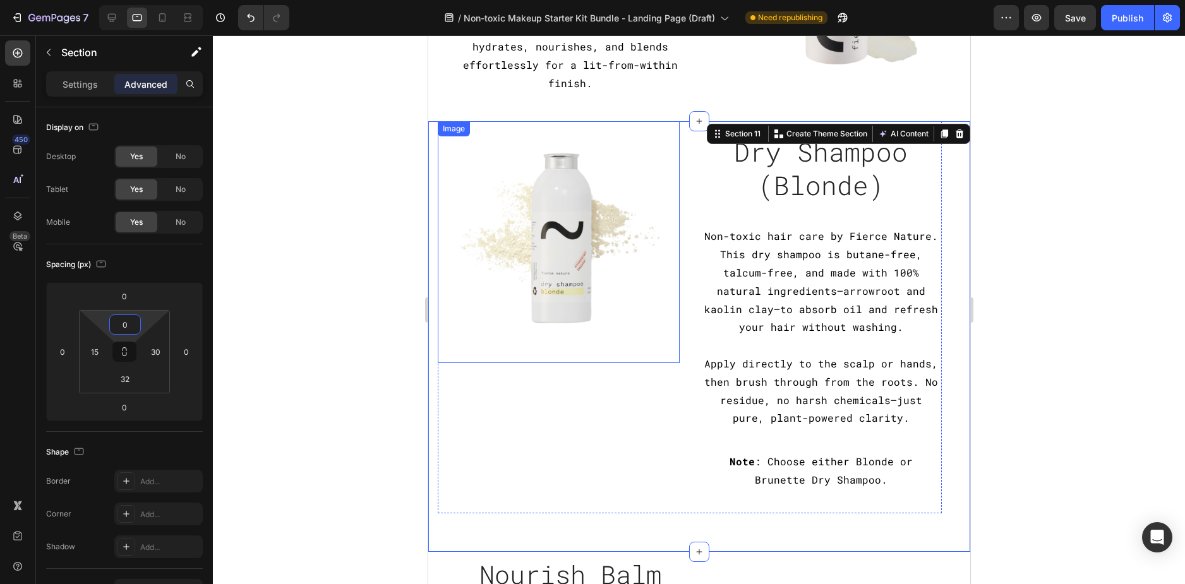
scroll to position [1894, 0]
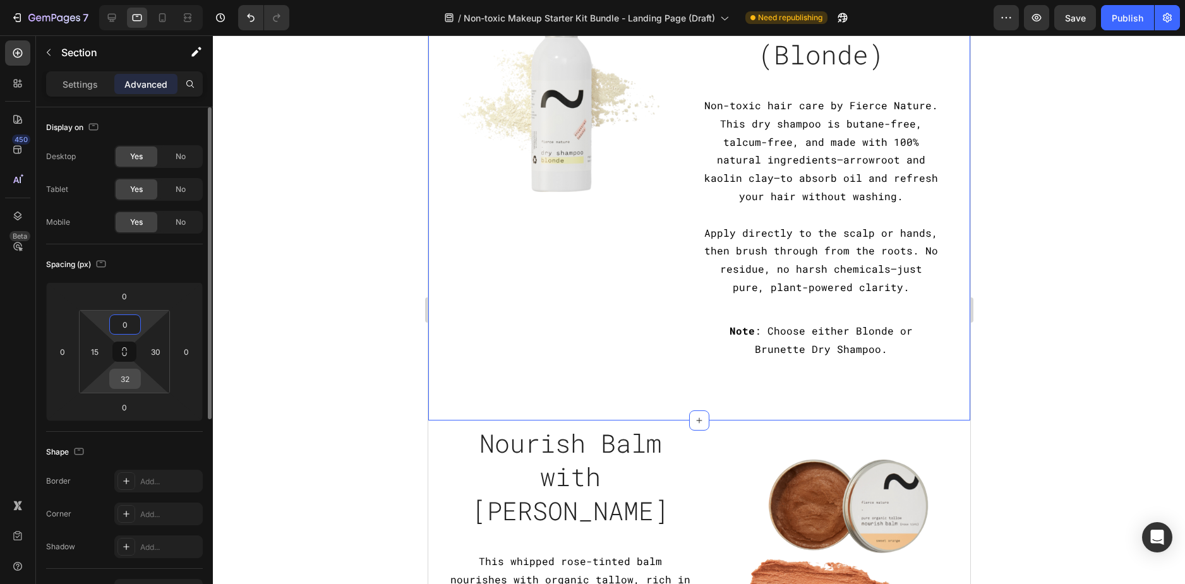
type input "0"
click at [126, 380] on input "32" at bounding box center [124, 378] width 25 height 19
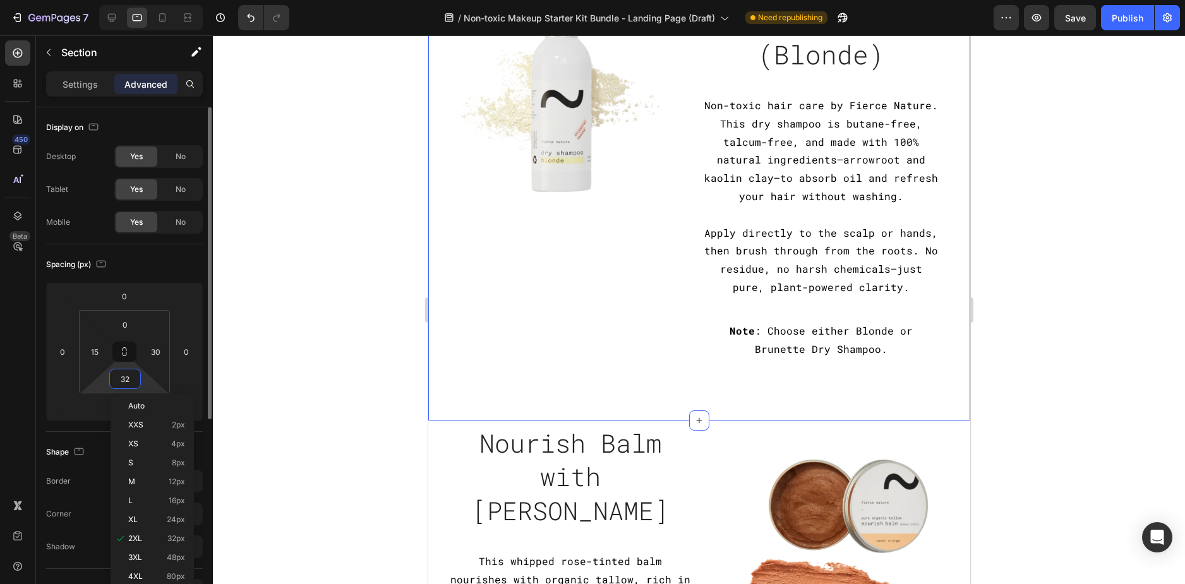
click at [126, 380] on input "32" at bounding box center [124, 378] width 25 height 19
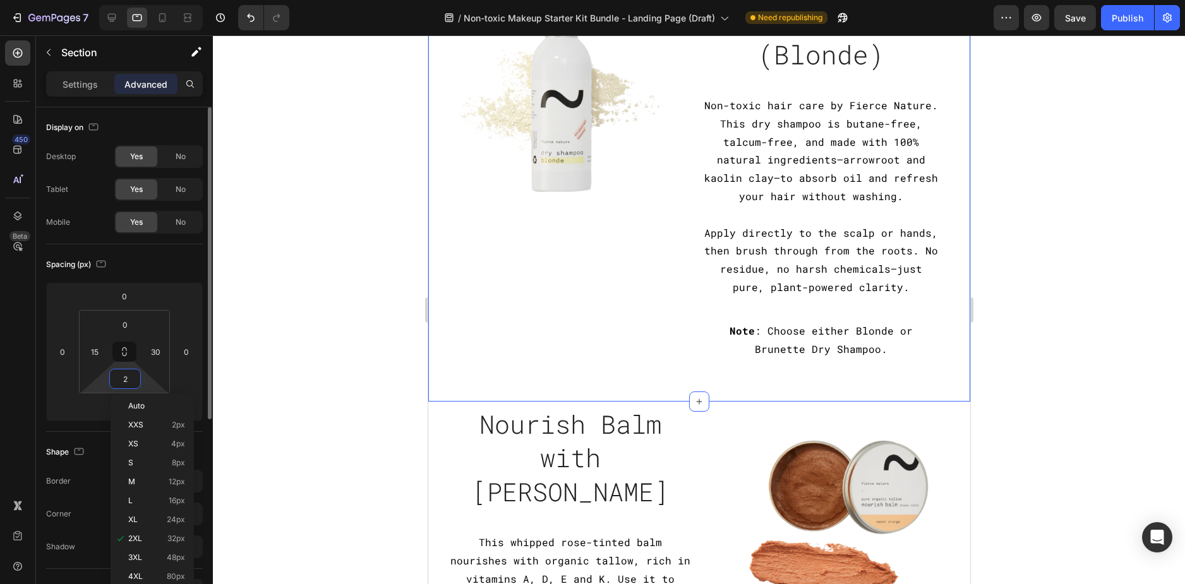
type input "24"
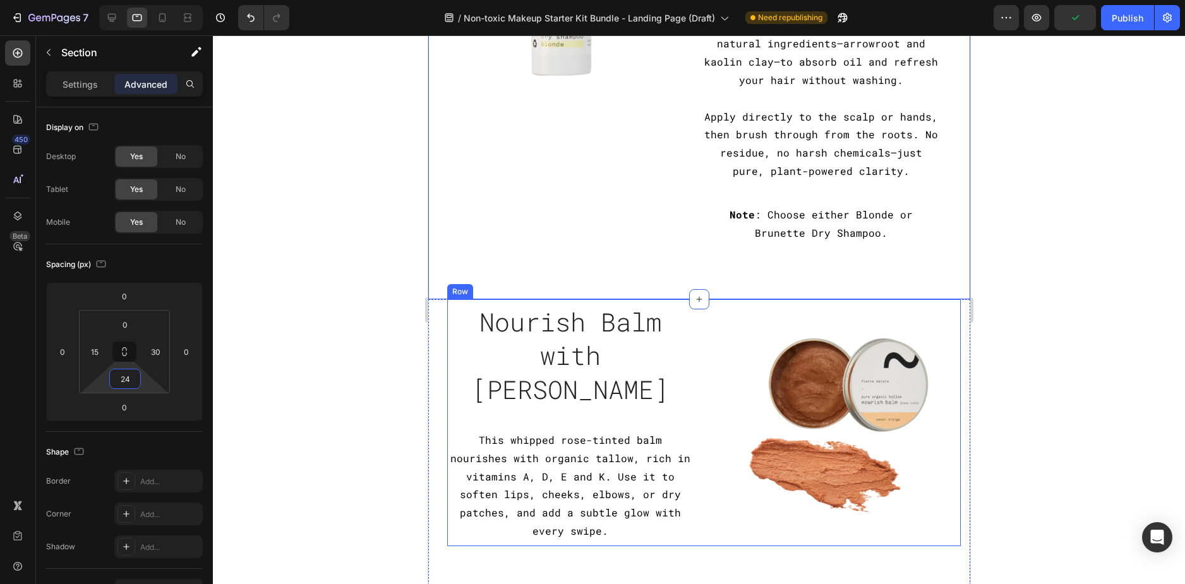
scroll to position [2021, 0]
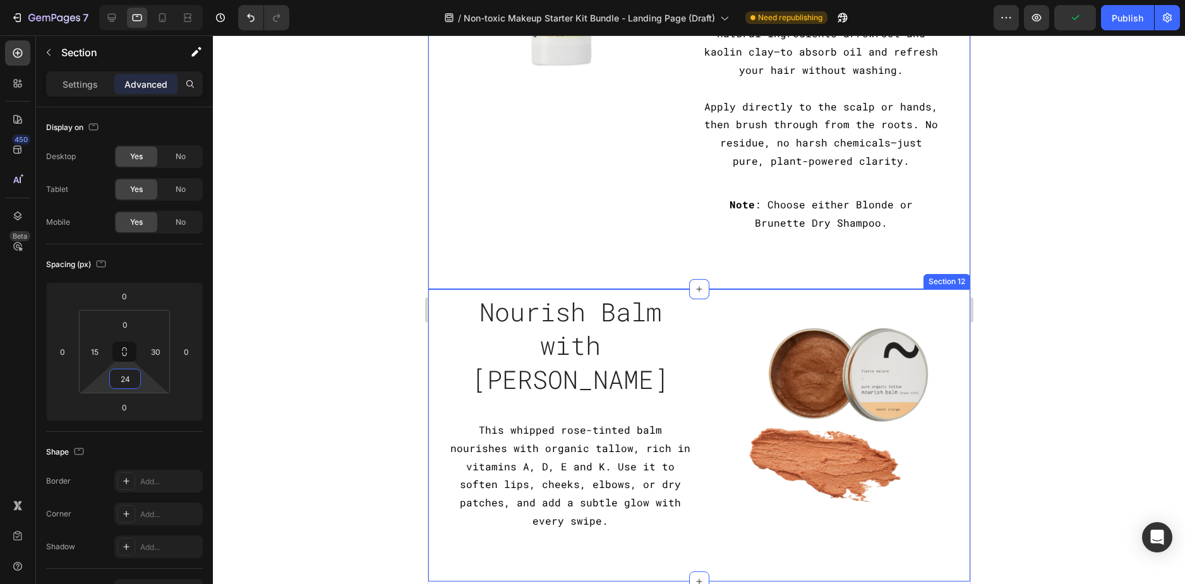
click at [439, 314] on div "Image Nourish Balm with Rose Tint Heading This whipped rose-tinted balm nourish…" at bounding box center [698, 435] width 542 height 292
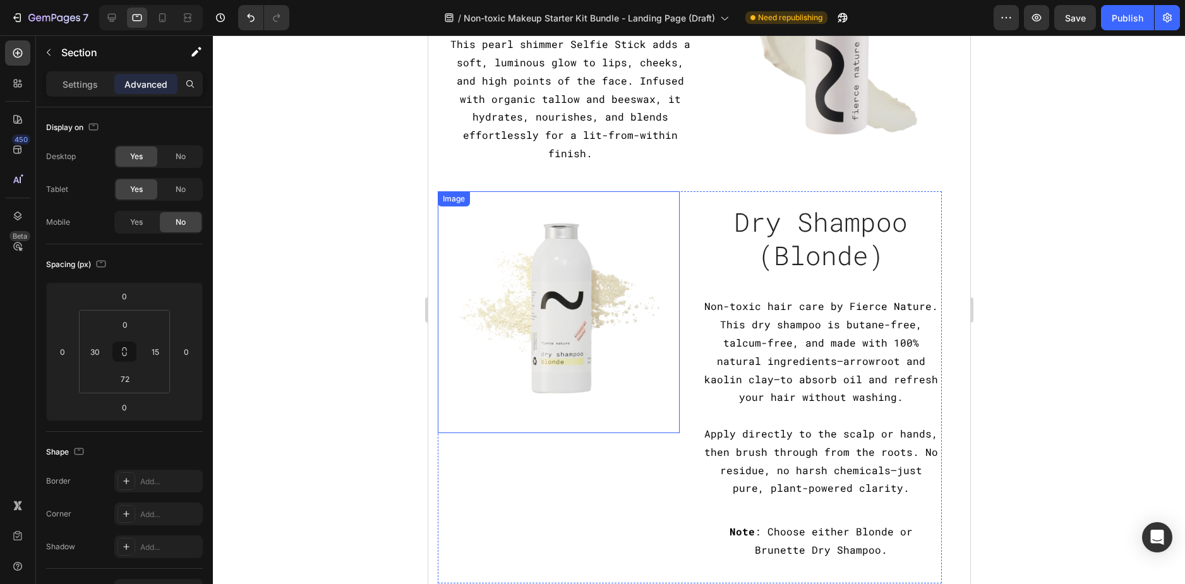
scroll to position [1705, 0]
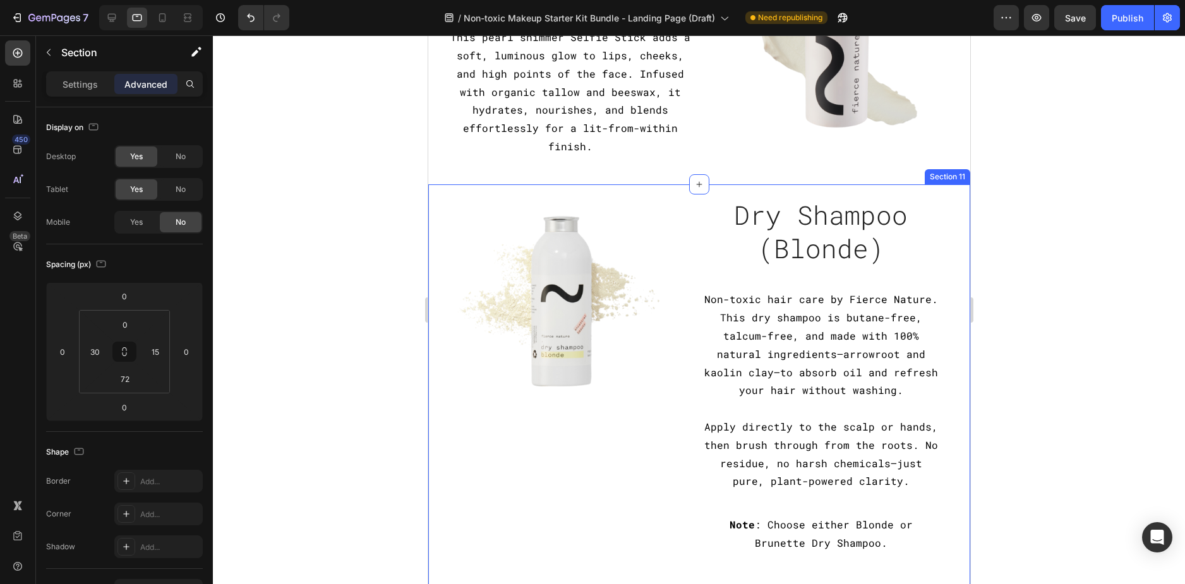
click at [429, 357] on div "Dry Shampoo (Blonde) Heading Non-toxic hair care by Fierce Nature. This dry sha…" at bounding box center [698, 397] width 542 height 426
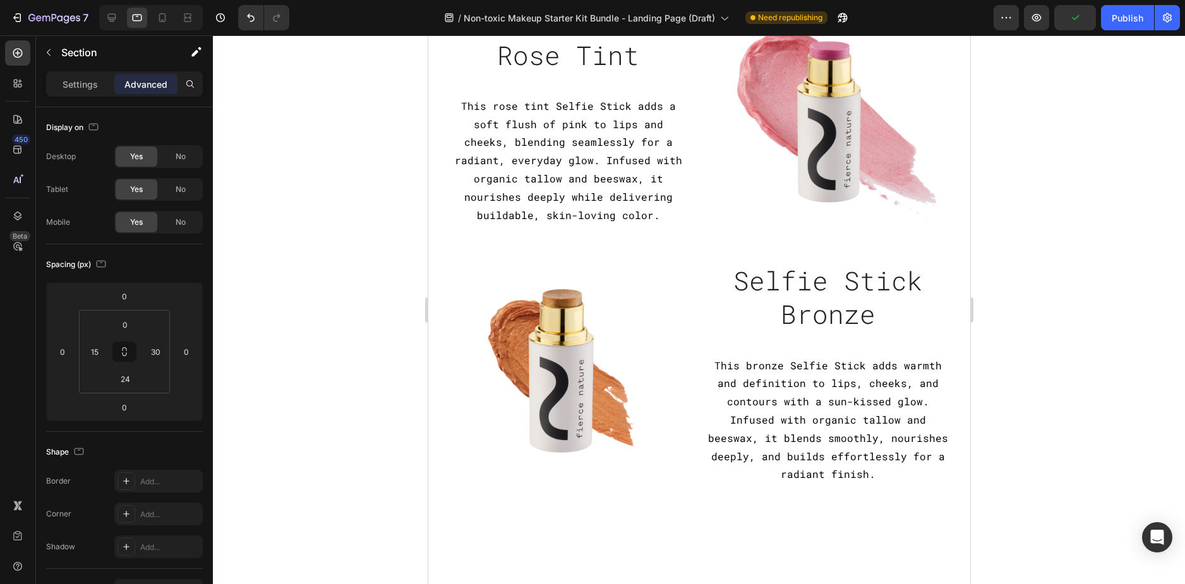
scroll to position [1010, 0]
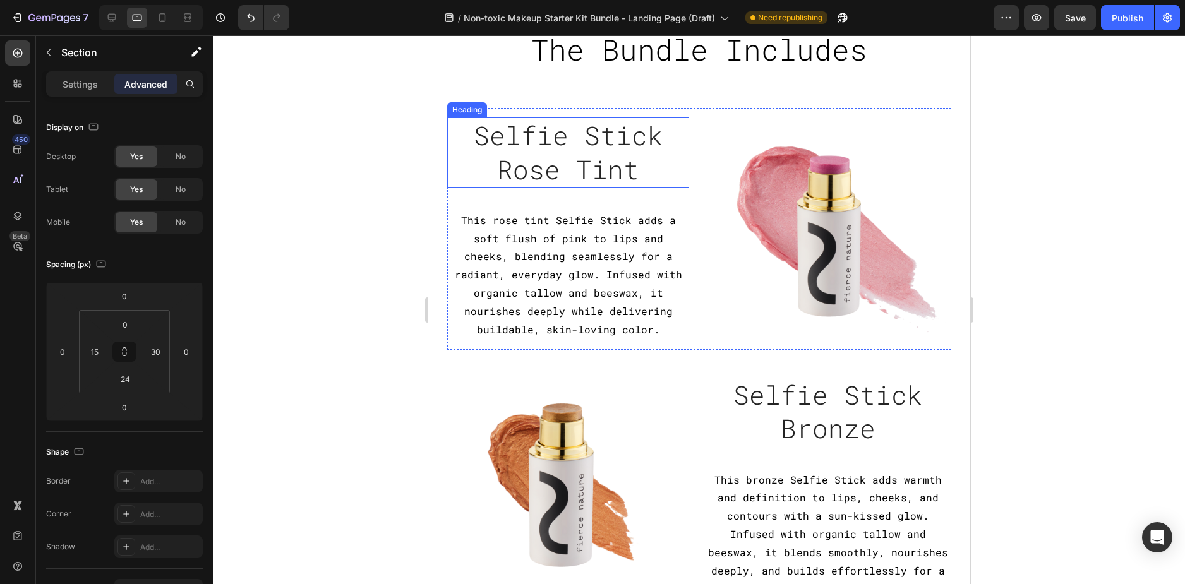
click at [570, 157] on h2 "Selfie Stick Rose Tint" at bounding box center [567, 152] width 242 height 70
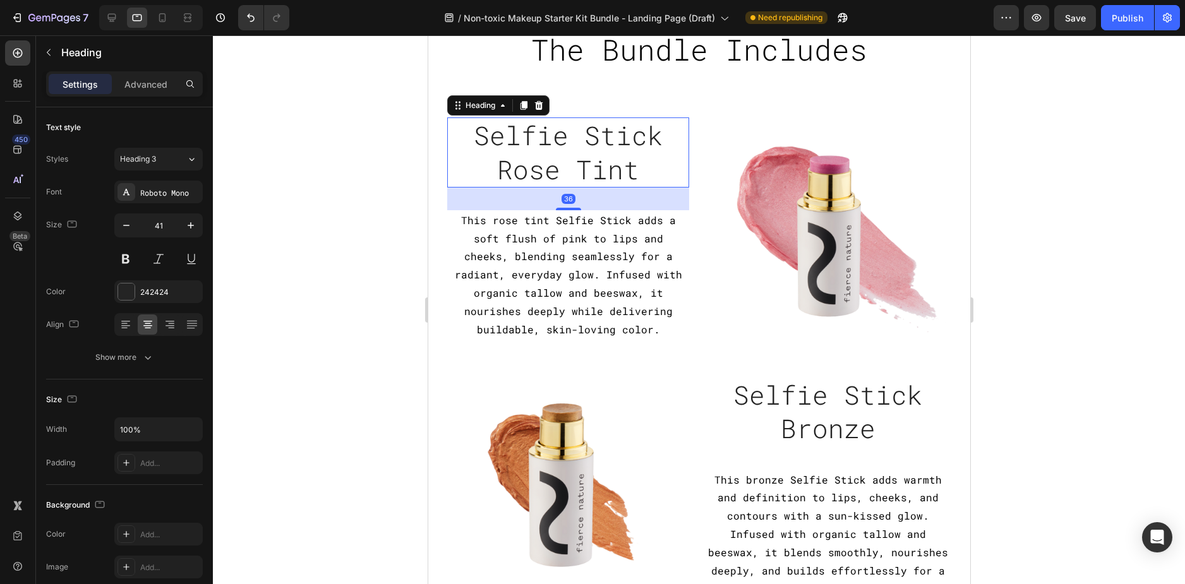
click at [570, 157] on h2 "Selfie Stick Rose Tint" at bounding box center [567, 152] width 242 height 70
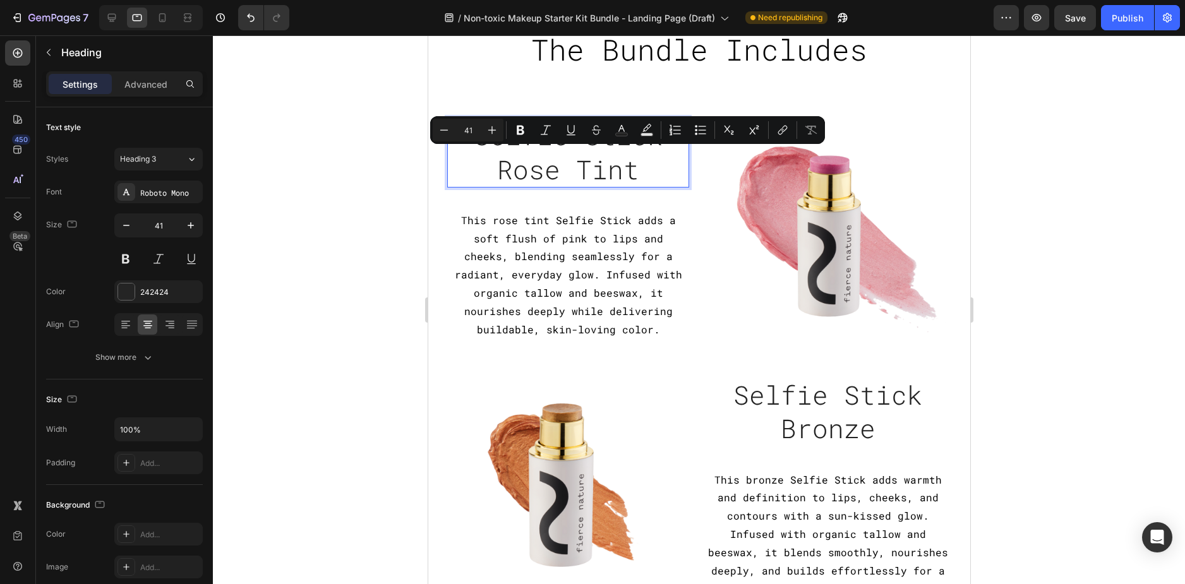
click at [537, 165] on p "Selfie Stick Rose Tint" at bounding box center [567, 153] width 239 height 68
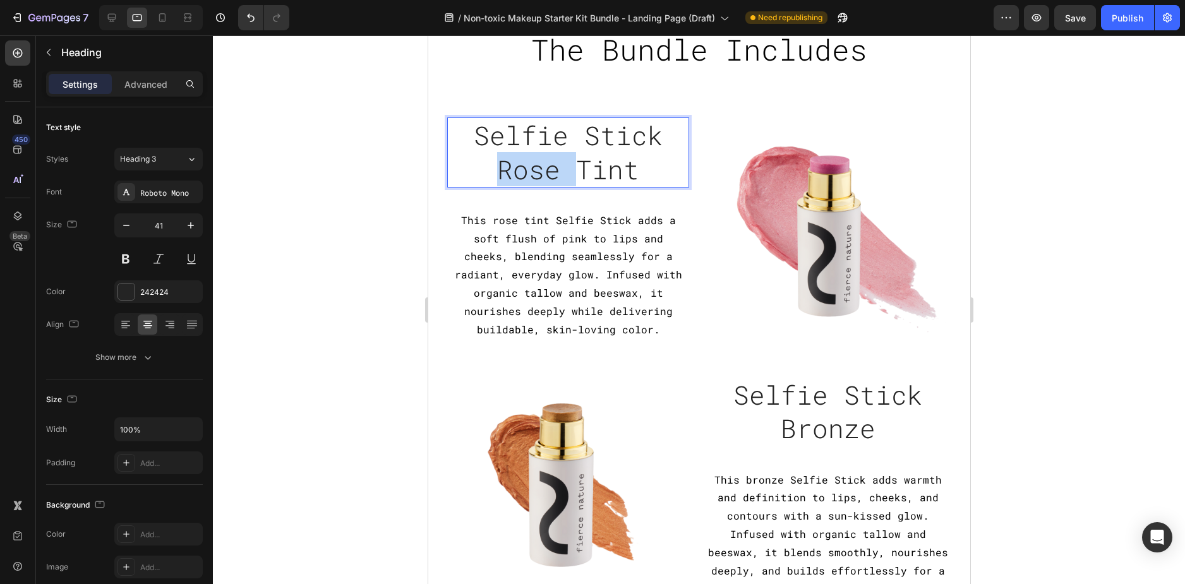
click at [537, 165] on p "Selfie Stick Rose Tint" at bounding box center [567, 153] width 239 height 68
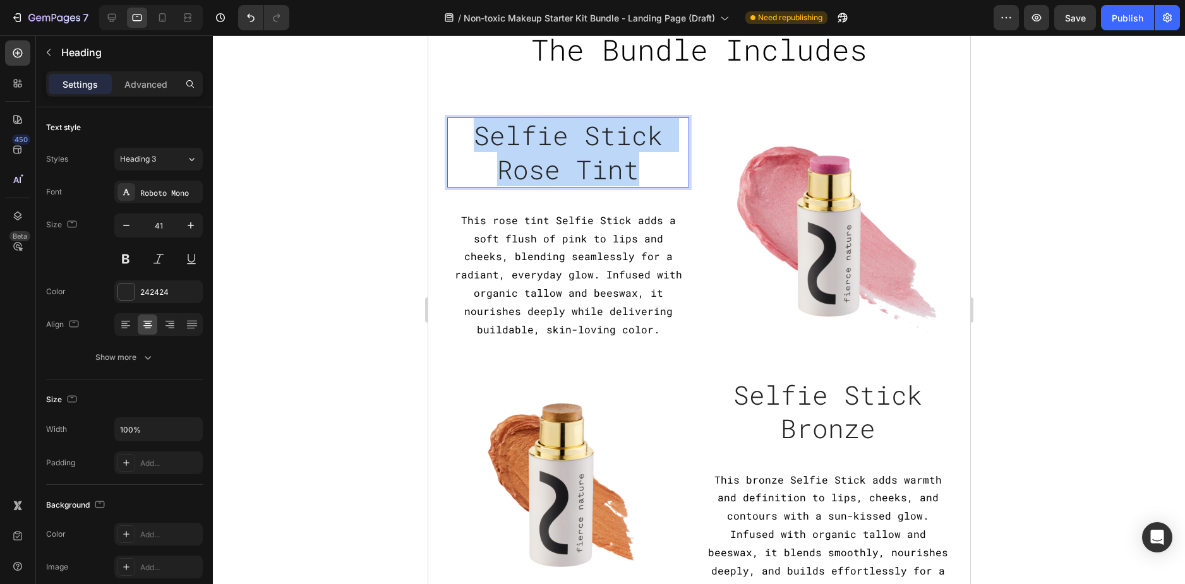
click at [537, 165] on p "Selfie Stick Rose Tint" at bounding box center [567, 153] width 239 height 68
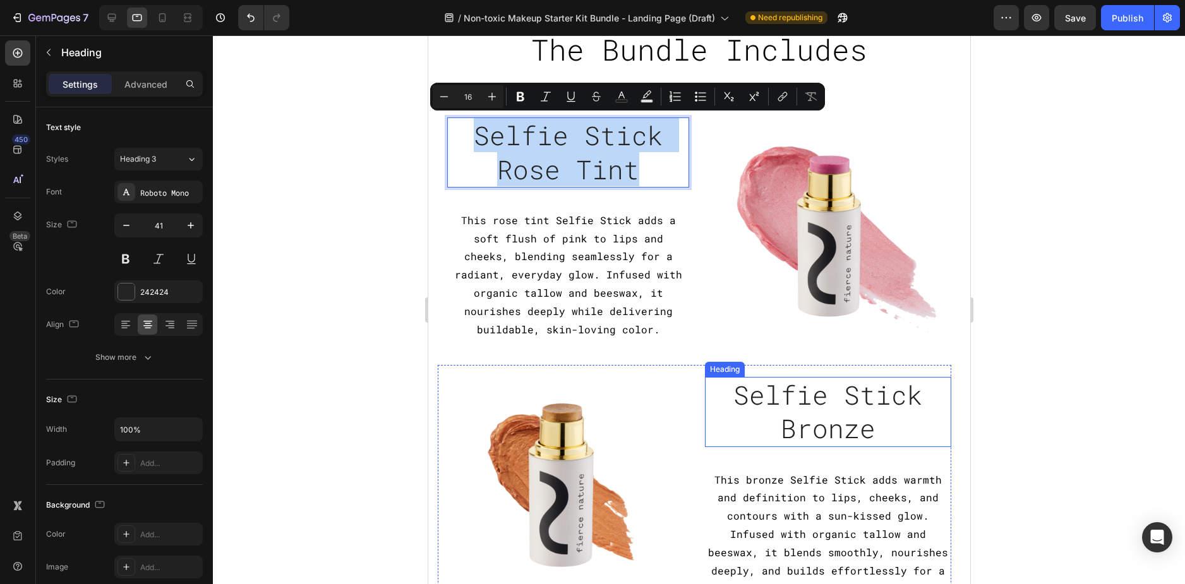
click at [835, 395] on h2 "Selfie Stick Bronze" at bounding box center [827, 412] width 247 height 70
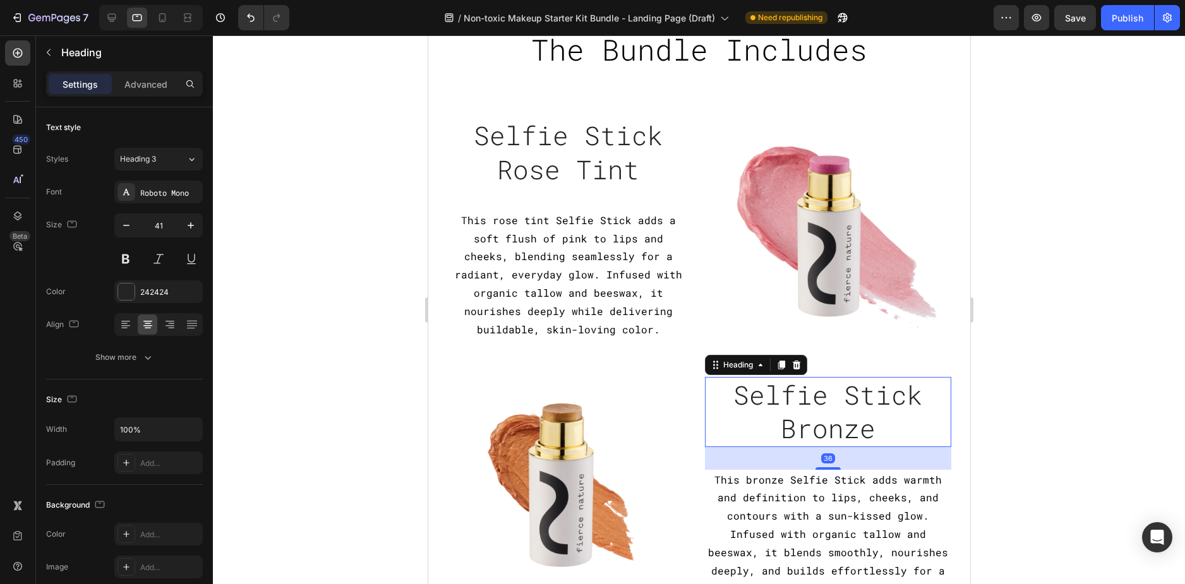
click at [835, 395] on h2 "Selfie Stick Bronze" at bounding box center [827, 412] width 247 height 70
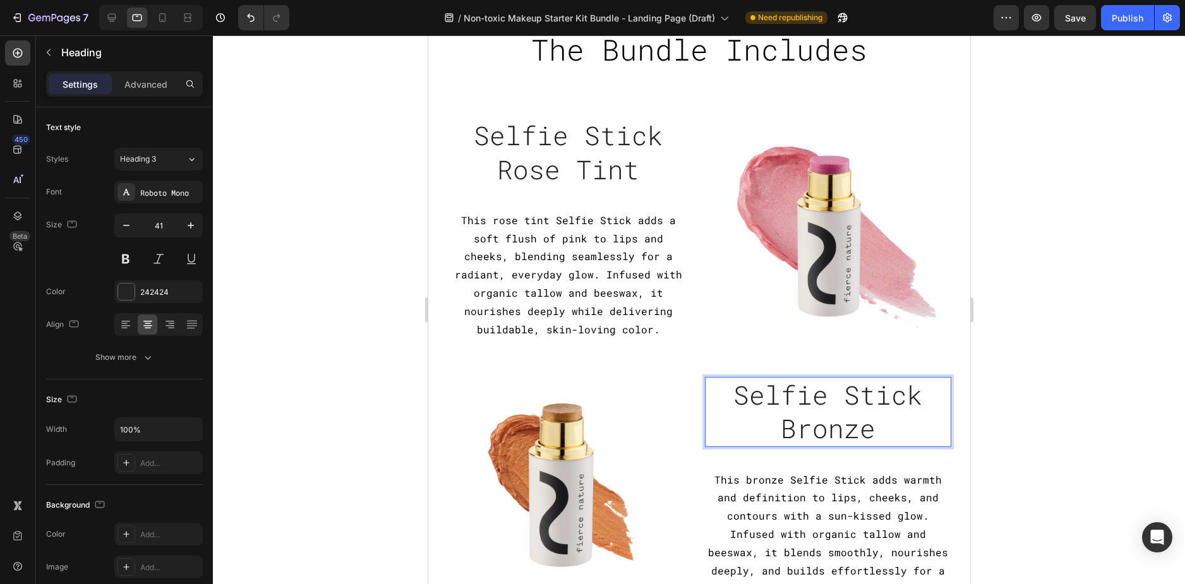
click at [835, 395] on p "Selfie Stick Bronze" at bounding box center [827, 412] width 244 height 68
